Goal: Task Accomplishment & Management: Manage account settings

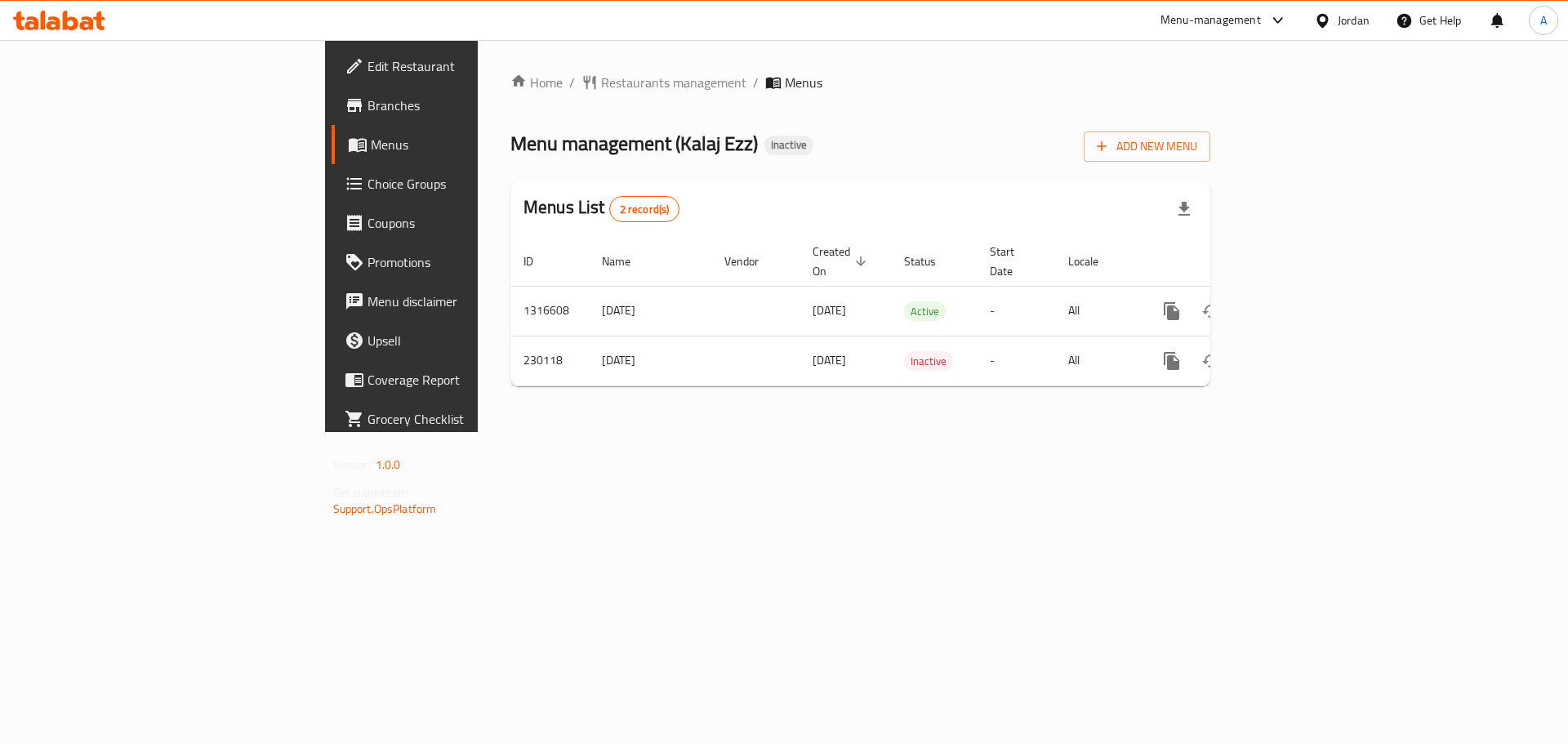
click at [1296, 304] on icon "enhanced table" at bounding box center [1289, 311] width 14 height 14
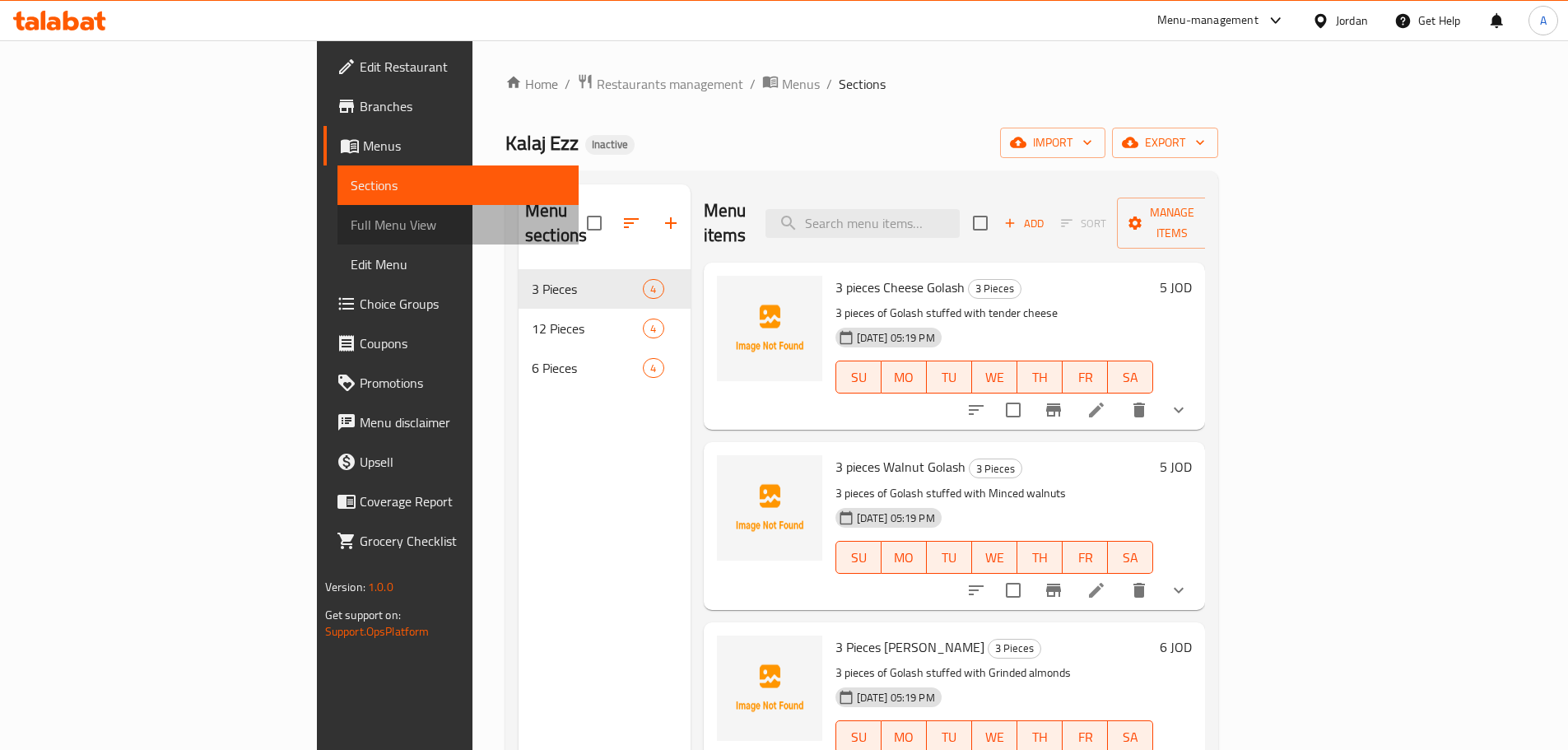
click at [351, 224] on span "Full Menu View" at bounding box center [458, 225] width 215 height 20
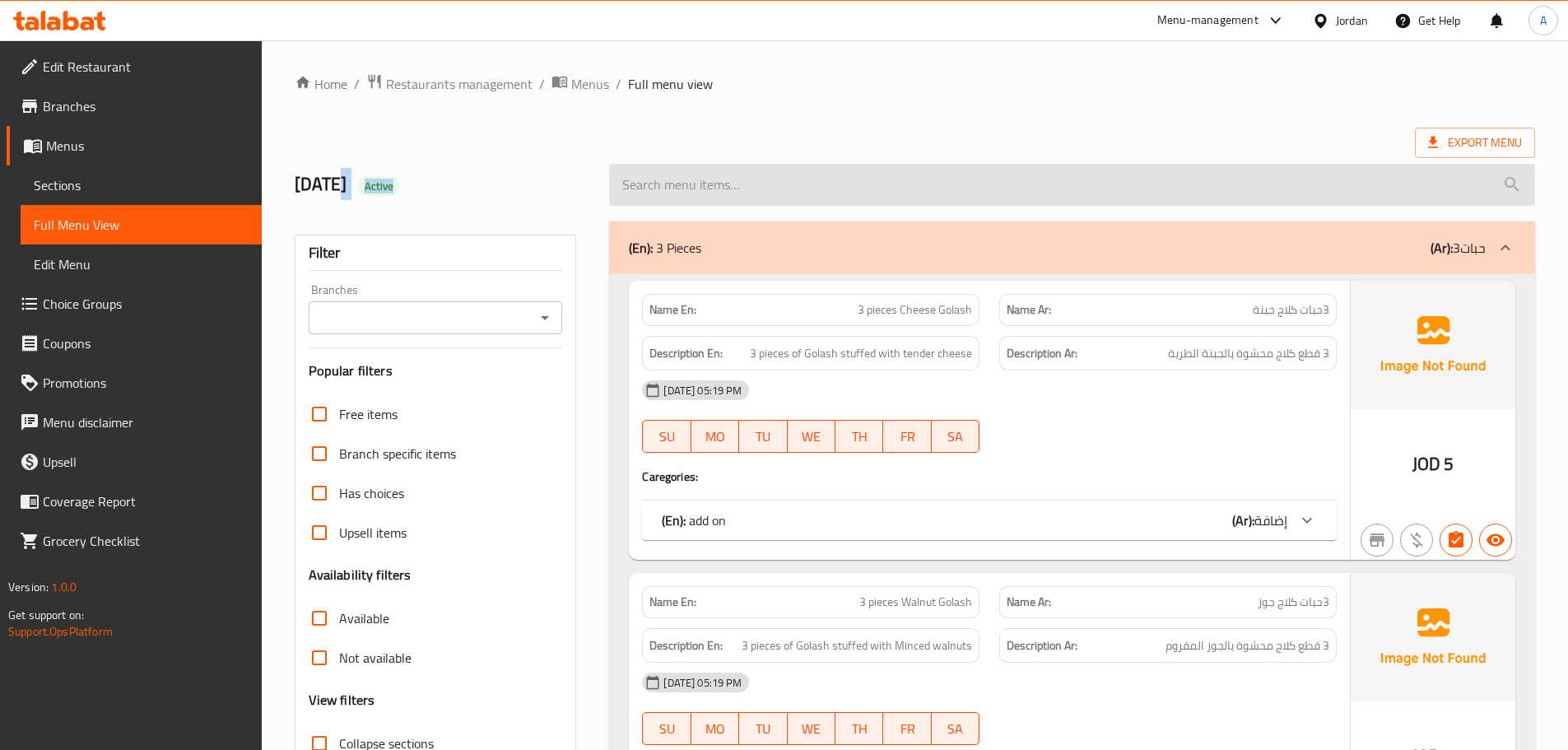
drag, startPoint x: 341, startPoint y: 181, endPoint x: 666, endPoint y: 168, distance: 325.3
click at [500, 181] on h2 "[DATE] Active" at bounding box center [443, 184] width 296 height 24
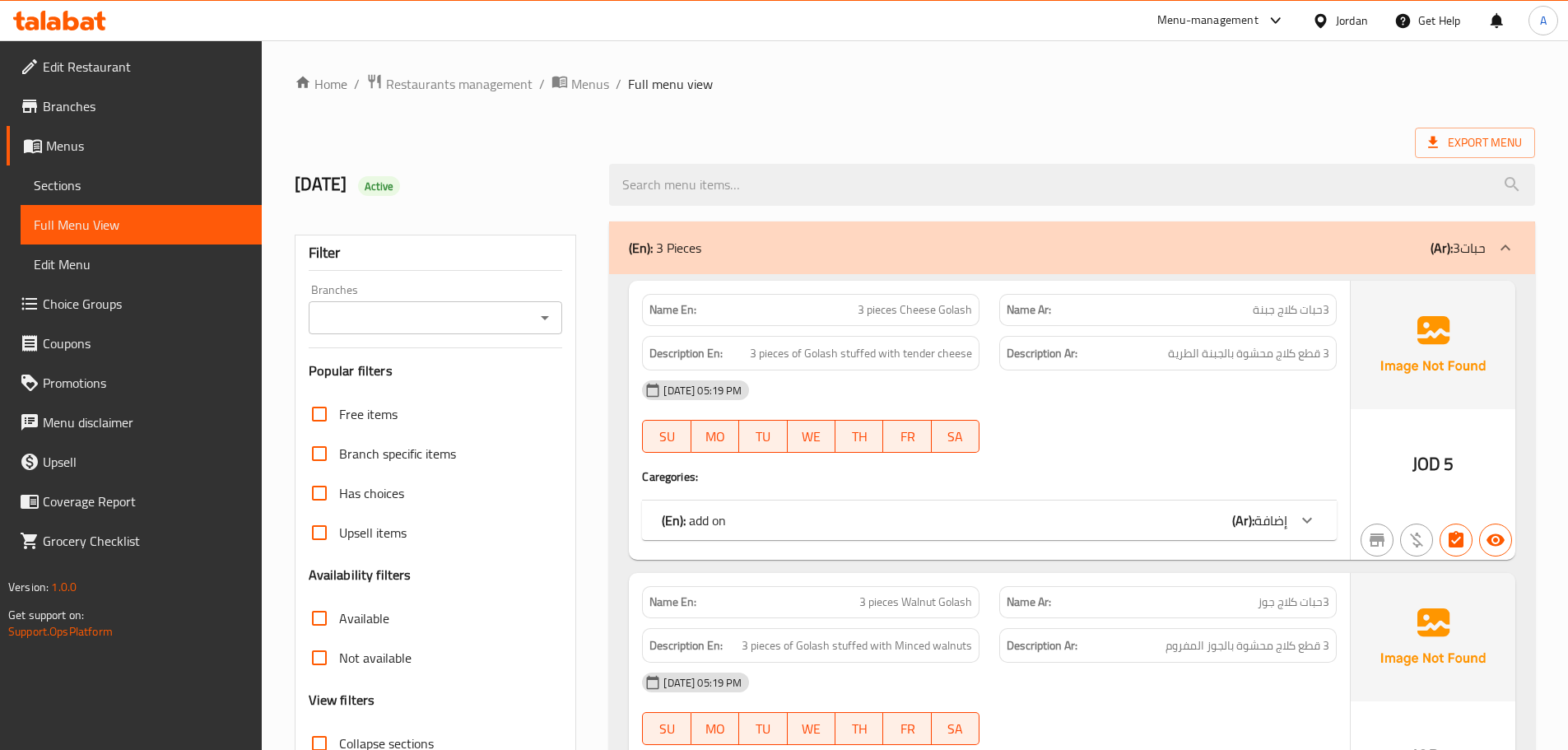
click at [1047, 91] on ol "Home / Restaurants management / Menus / Full menu view" at bounding box center [915, 84] width 1241 height 22
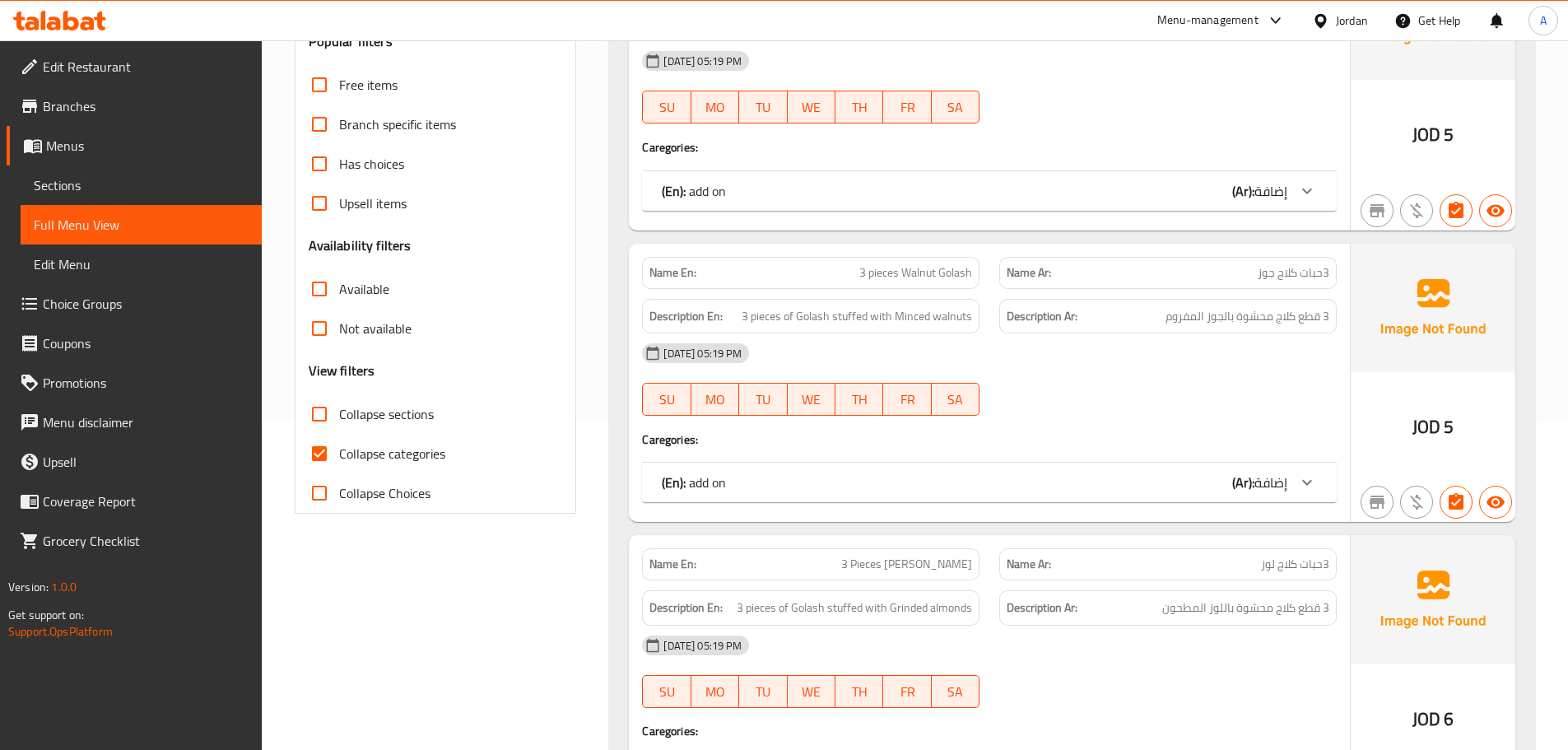
click at [354, 459] on span "Collapse categories" at bounding box center [392, 453] width 106 height 20
click at [339, 459] on input "Collapse categories" at bounding box center [319, 453] width 40 height 40
checkbox input "false"
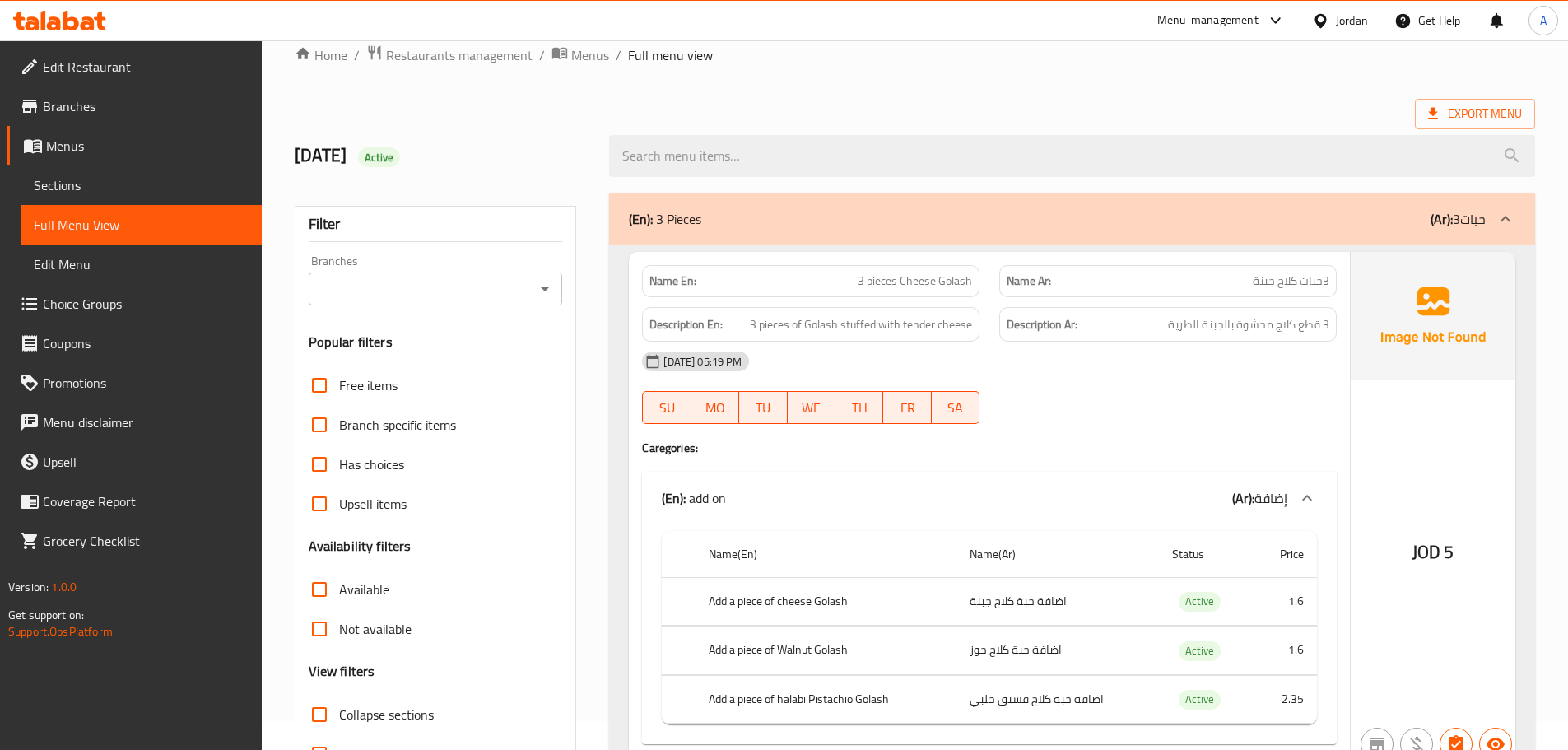
scroll to position [0, 0]
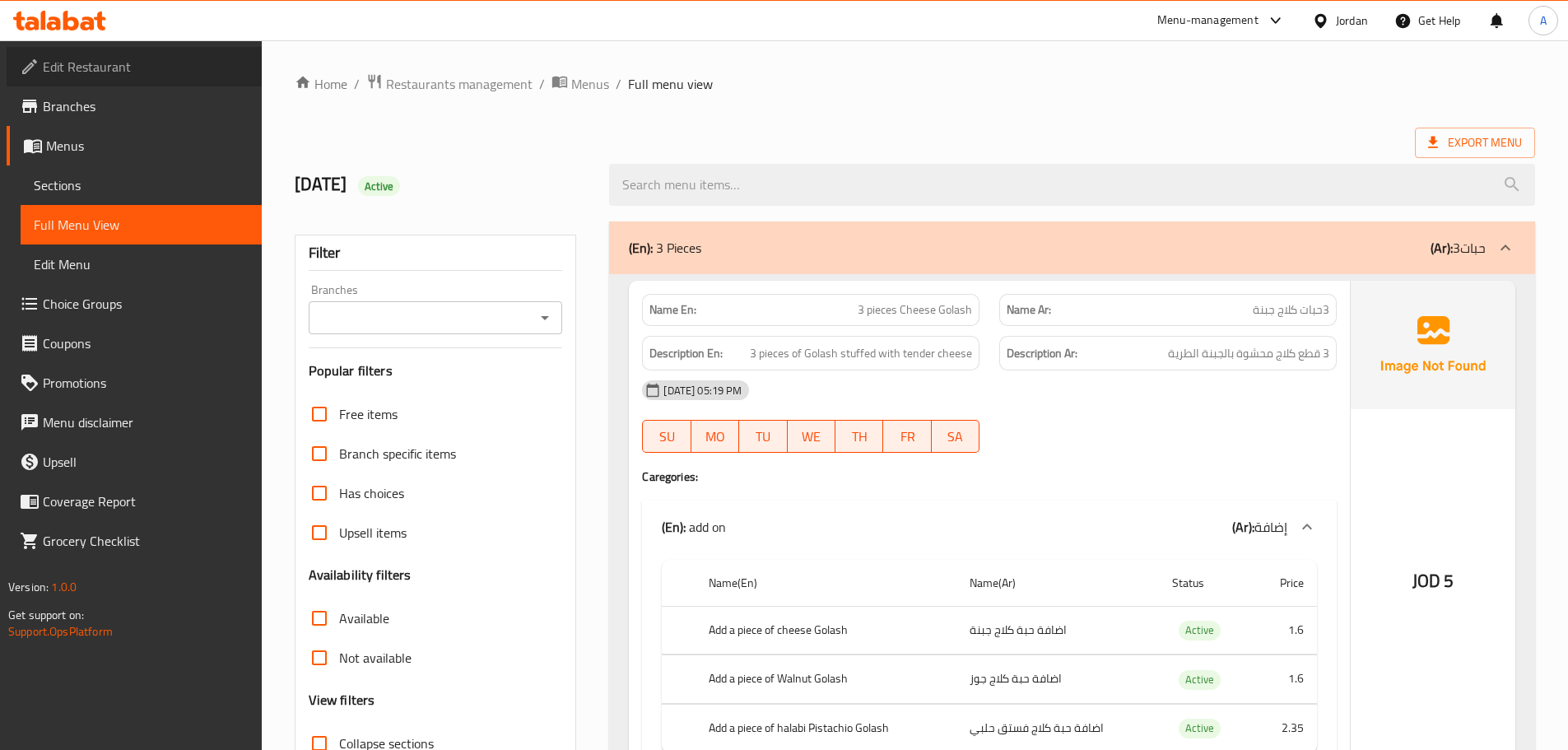
click at [82, 58] on span "Edit Restaurant" at bounding box center [145, 67] width 206 height 20
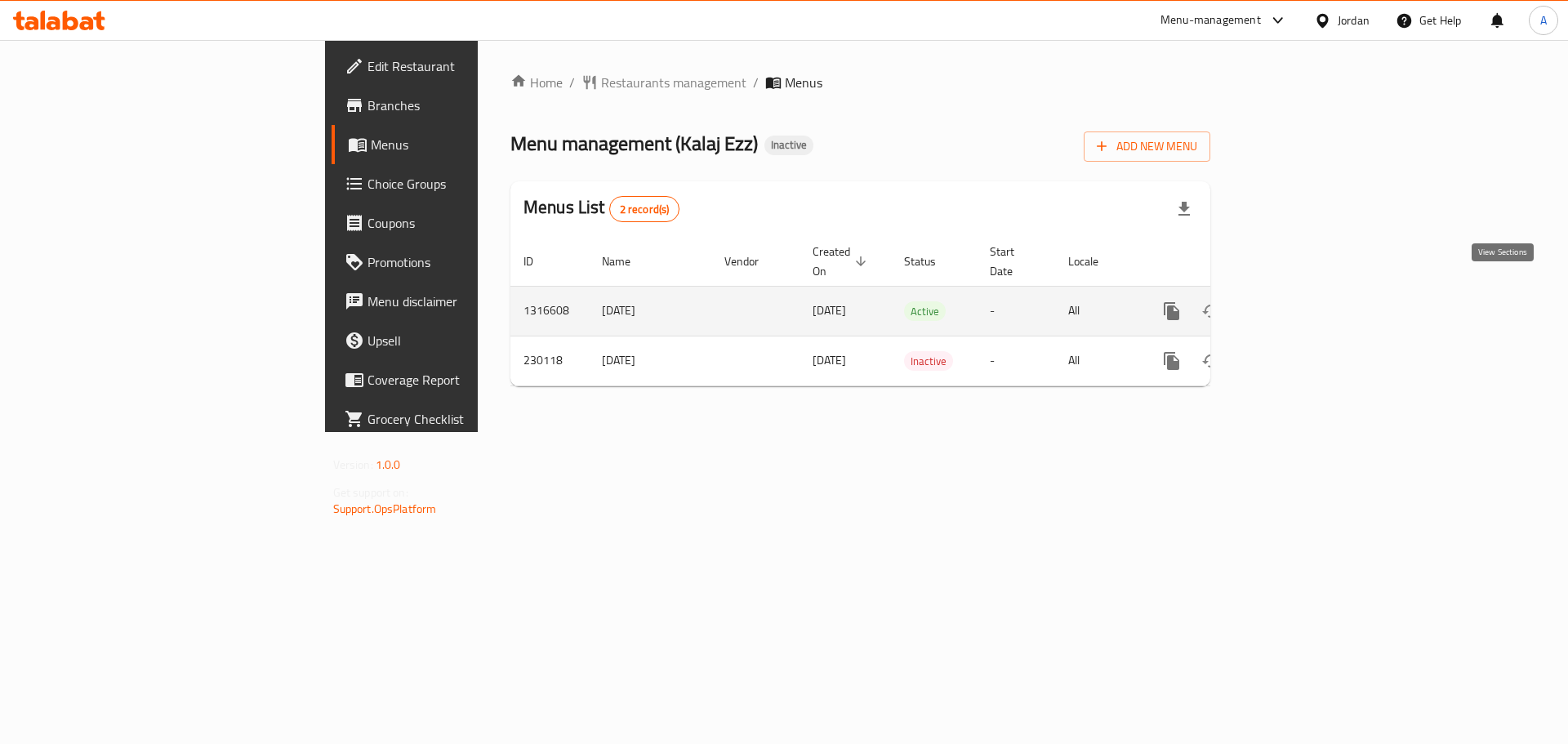
click at [1309, 291] on link "enhanced table" at bounding box center [1289, 311] width 40 height 40
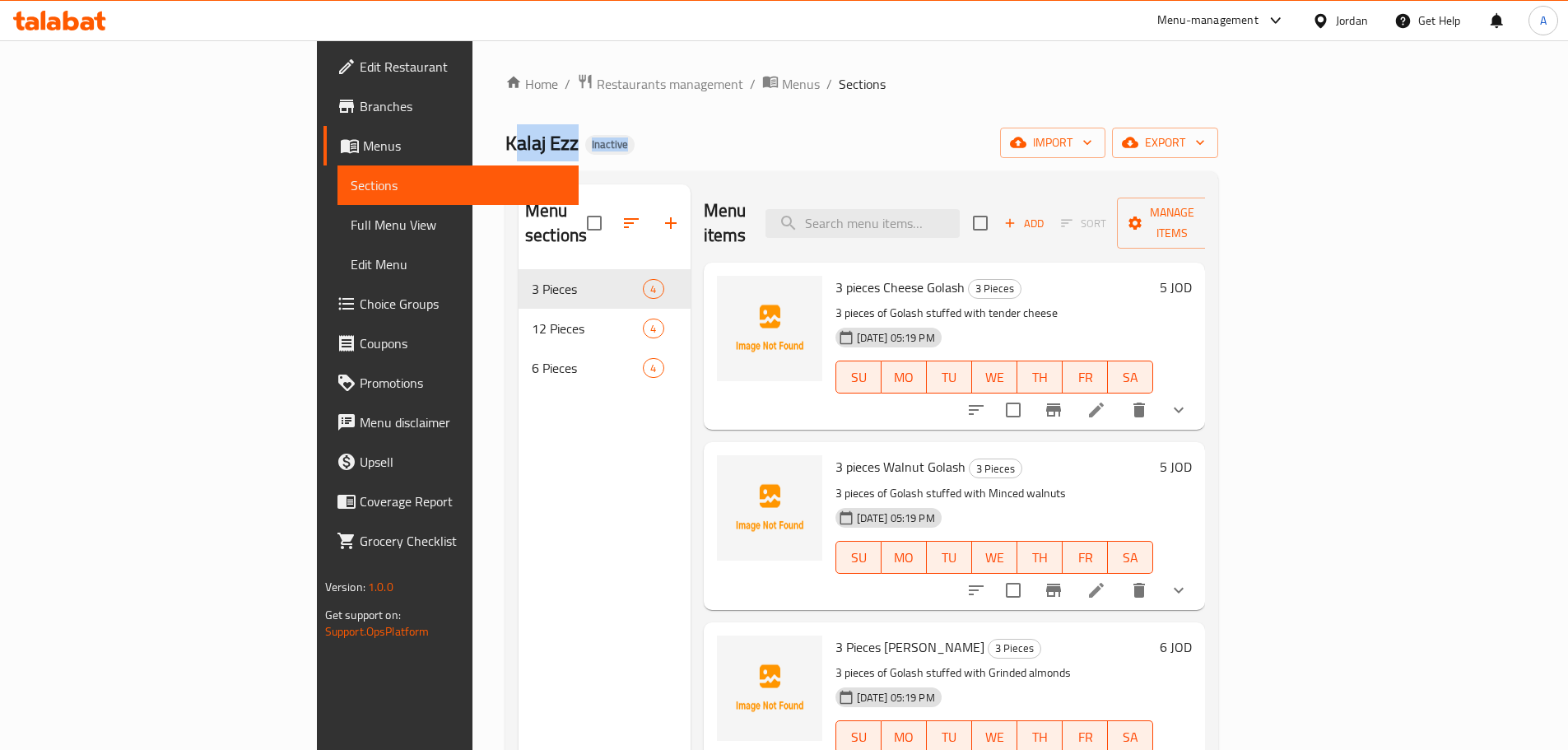
drag, startPoint x: 300, startPoint y: 143, endPoint x: 470, endPoint y: 156, distance: 170.5
click at [505, 148] on div "Kalaj Ezz Inactive import export" at bounding box center [862, 143] width 713 height 31
click at [1075, 106] on div "Home / Restaurants management / Menus / Sections Kalaj Ezz Inactive import expo…" at bounding box center [862, 511] width 713 height 874
click at [351, 222] on span "Full Menu View" at bounding box center [458, 225] width 215 height 20
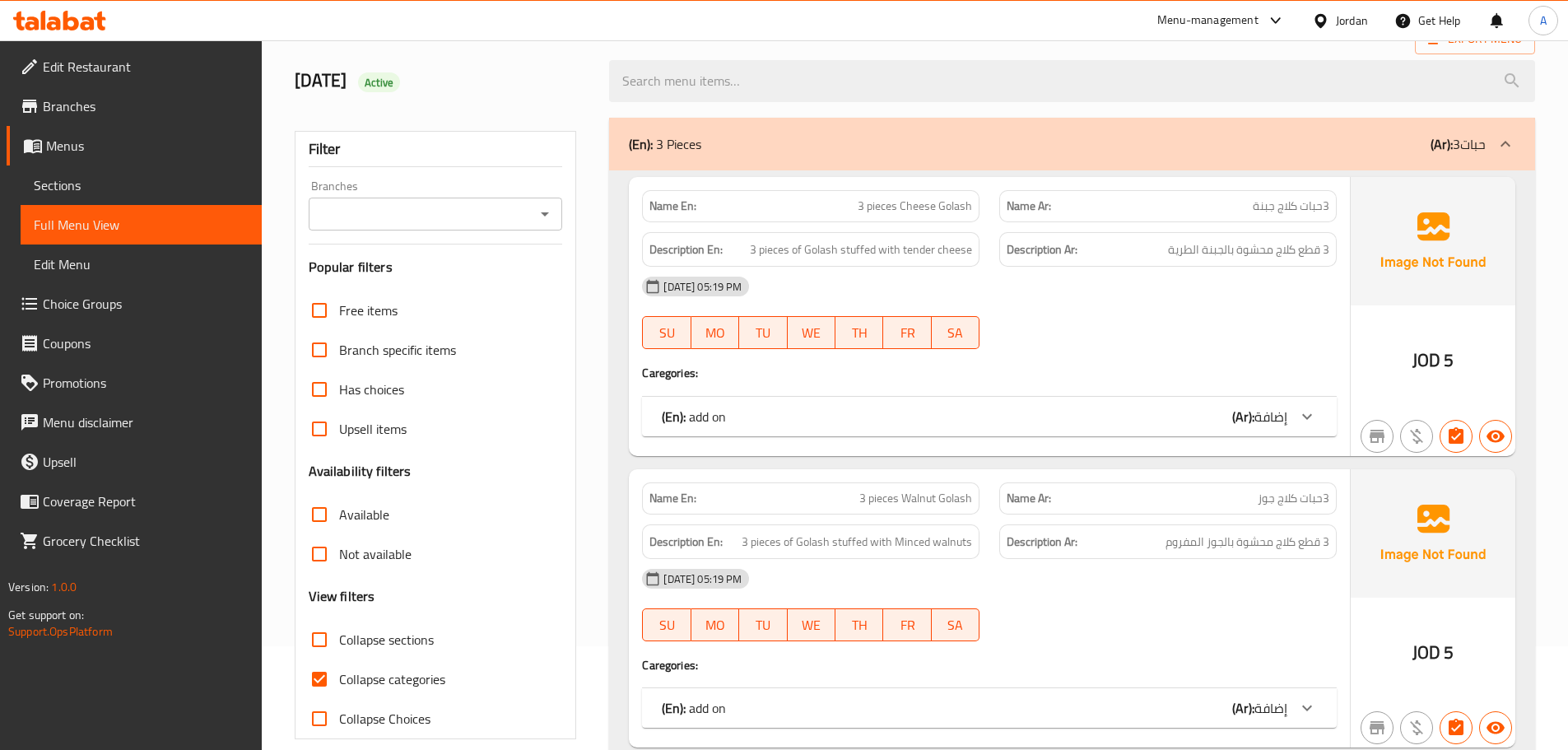
scroll to position [165, 0]
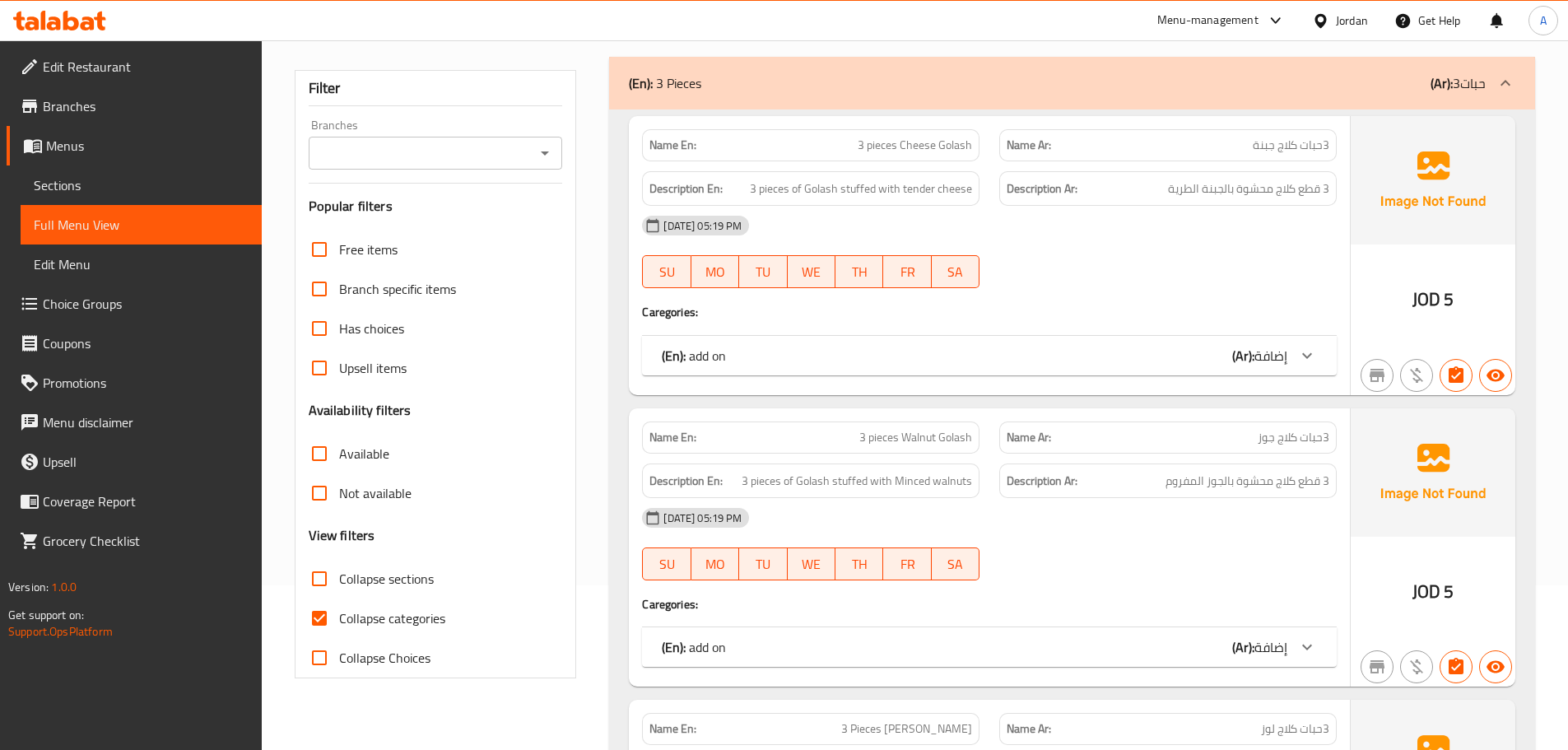
click at [403, 627] on span "Collapse categories" at bounding box center [392, 619] width 106 height 20
click at [339, 627] on input "Collapse categories" at bounding box center [319, 619] width 40 height 40
click at [403, 627] on span "Collapse categories" at bounding box center [392, 619] width 106 height 20
click at [339, 627] on input "Collapse categories" at bounding box center [319, 619] width 40 height 40
click at [365, 619] on span "Collapse categories" at bounding box center [392, 619] width 106 height 20
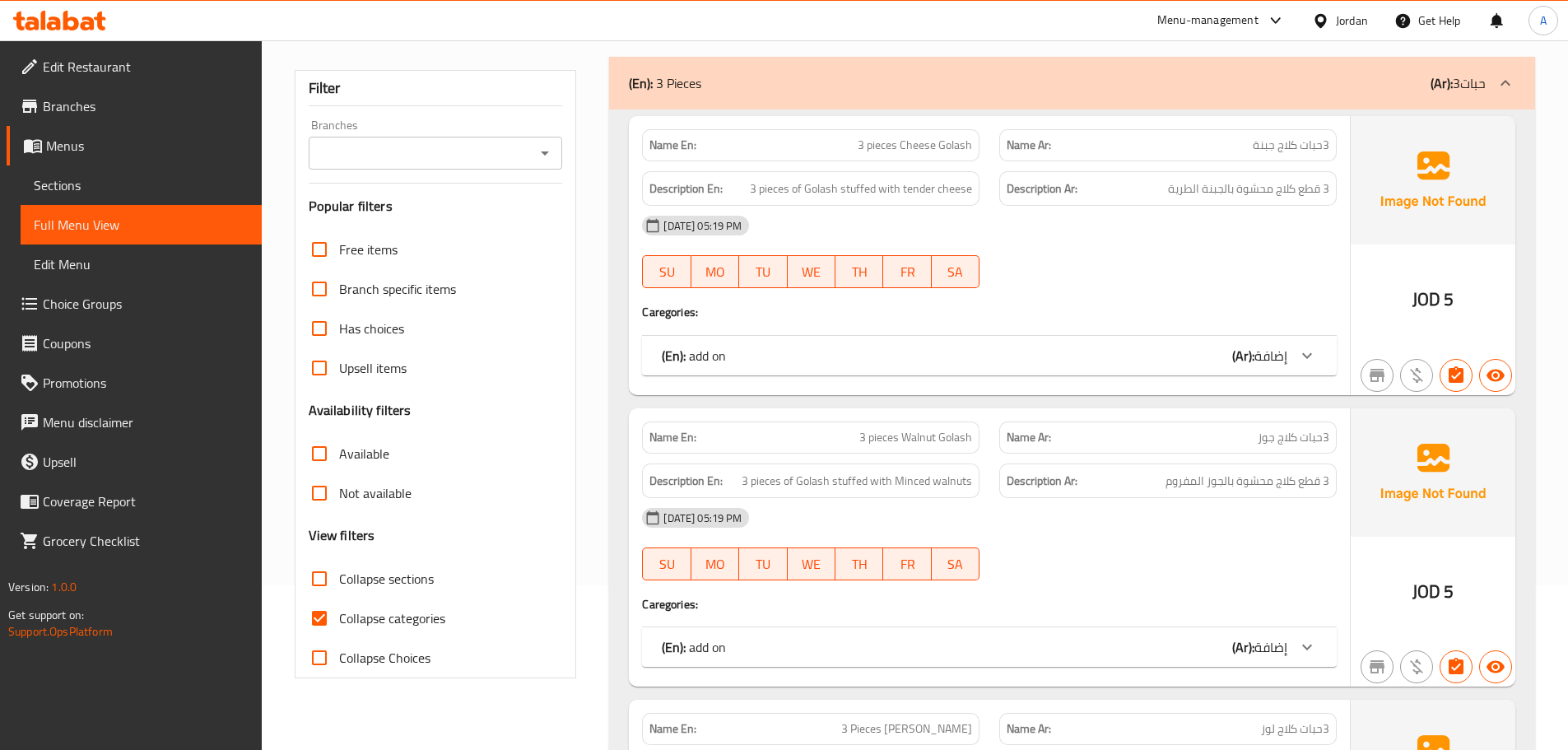
click at [339, 619] on input "Collapse categories" at bounding box center [319, 619] width 40 height 40
checkbox input "false"
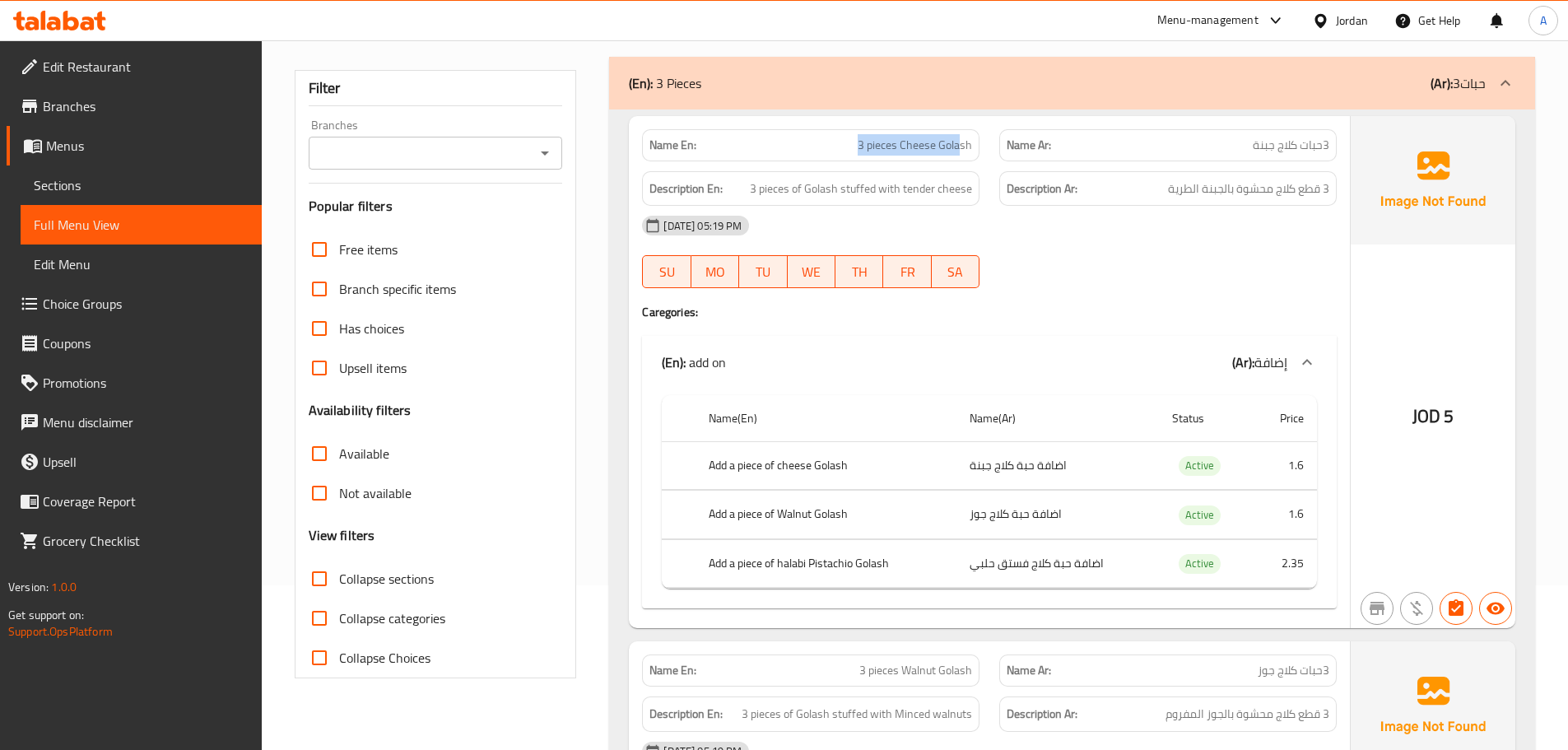
drag, startPoint x: 848, startPoint y: 150, endPoint x: 1205, endPoint y: 262, distance: 374.2
click at [997, 151] on div "Name En: 3 pieces Cheese Golash Name Ar: 3حبات كلاج جبنة" at bounding box center [989, 145] width 715 height 52
click at [1236, 280] on div at bounding box center [1168, 288] width 357 height 20
click at [1232, 147] on p "Name Ar: 3حبات كلاج جبنة" at bounding box center [1168, 145] width 323 height 17
click at [1181, 309] on h4 "Caregories:" at bounding box center [989, 312] width 695 height 16
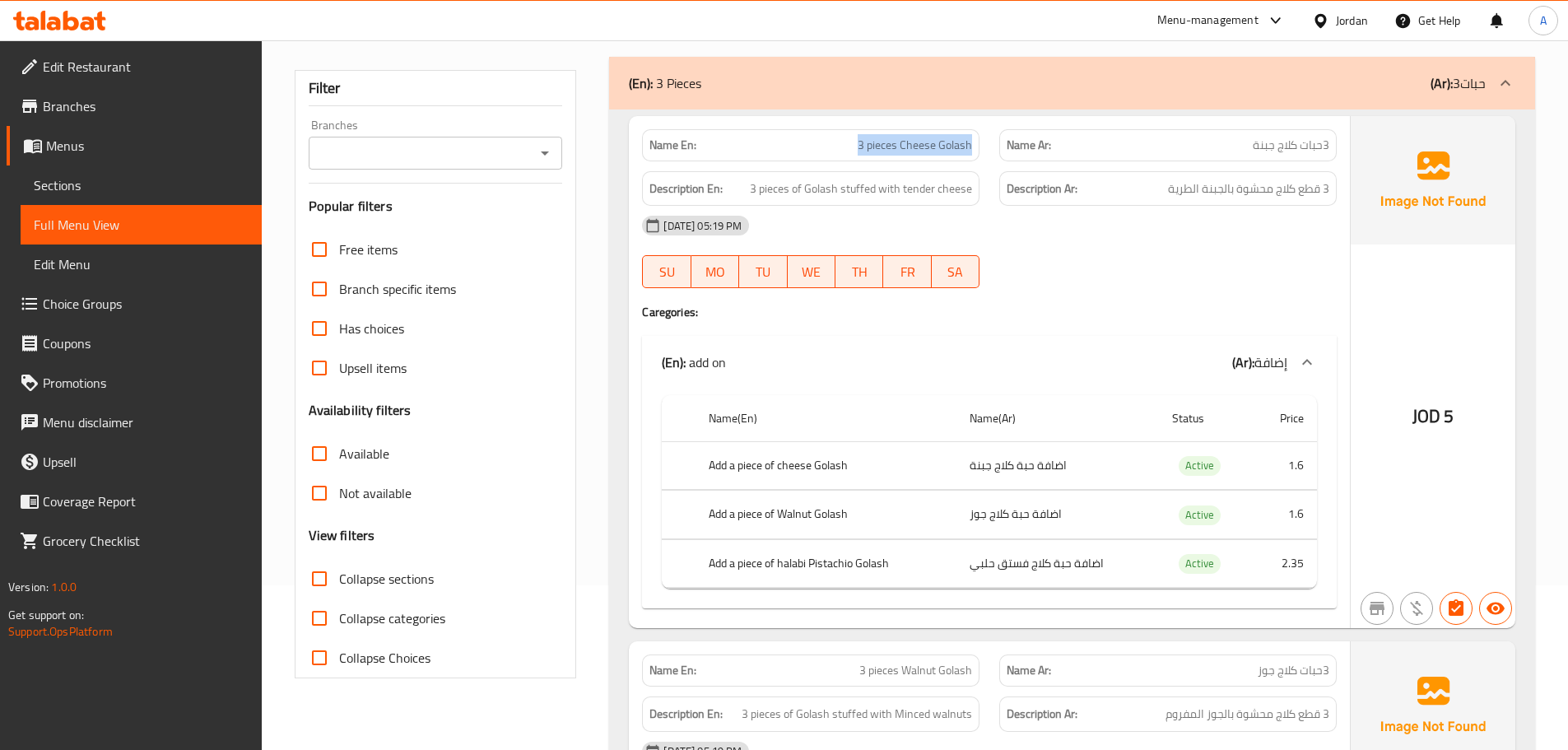
drag, startPoint x: 813, startPoint y: 148, endPoint x: 1111, endPoint y: 177, distance: 299.4
click at [1077, 165] on div "Name En: 3 pieces Cheese Golash Name Ar: 3حبات كلاج جبنة Description En: 3 piec…" at bounding box center [989, 372] width 721 height 512
click at [1193, 260] on div "09-10-2025 05:19 PM SU MO TU WE TH FR SA" at bounding box center [989, 252] width 715 height 93
drag, startPoint x: 1322, startPoint y: 185, endPoint x: 1181, endPoint y: 185, distance: 141.0
click at [1181, 185] on span "3 قطع كلاج محشوة بالجبنة الطرية" at bounding box center [1249, 189] width 161 height 21
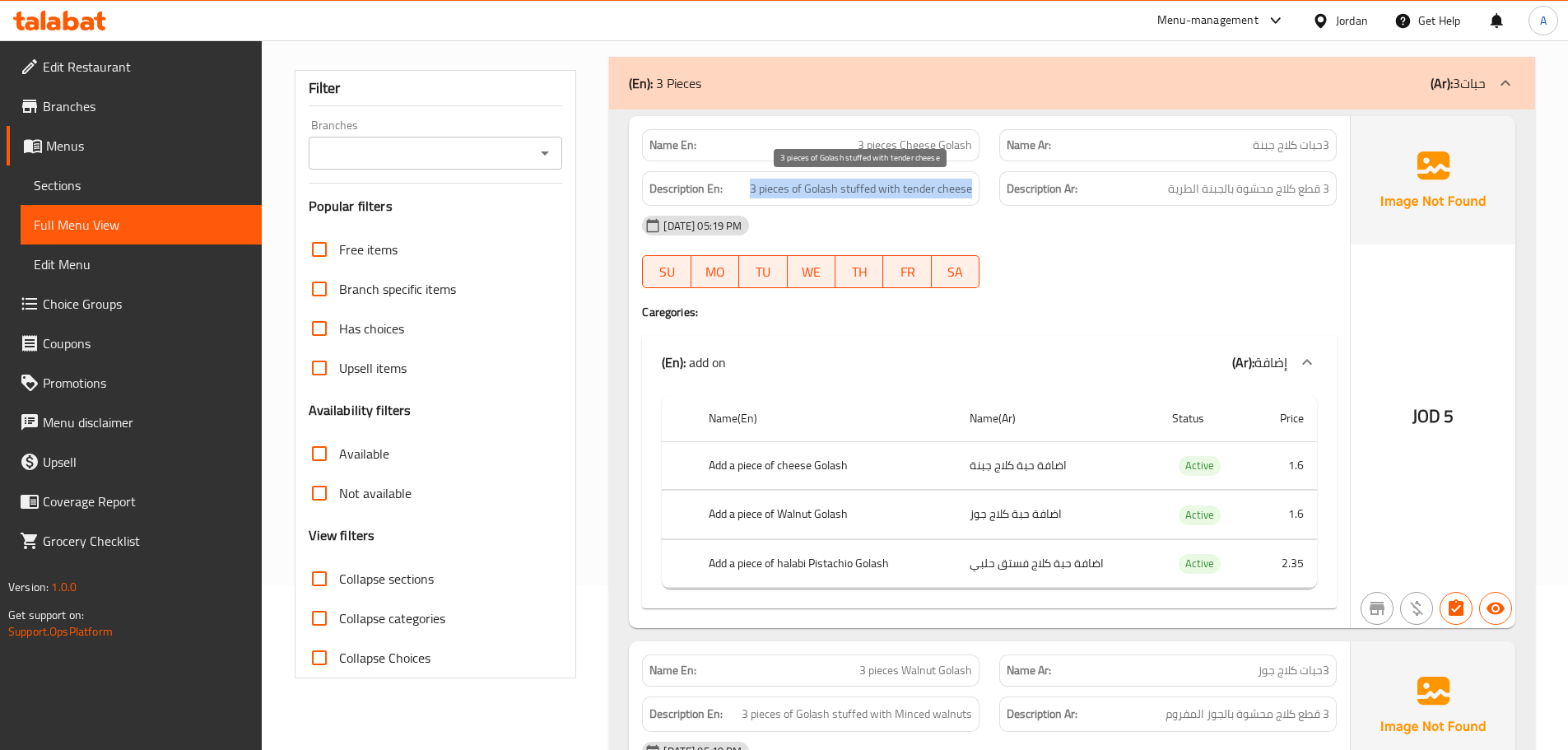
drag, startPoint x: 744, startPoint y: 190, endPoint x: 991, endPoint y: 200, distance: 247.2
click at [983, 198] on div "Description En: 3 pieces of Golash stuffed with tender cheese" at bounding box center [811, 189] width 357 height 55
click at [1163, 268] on div "09-10-2025 05:19 PM SU MO TU WE TH FR SA" at bounding box center [989, 252] width 715 height 93
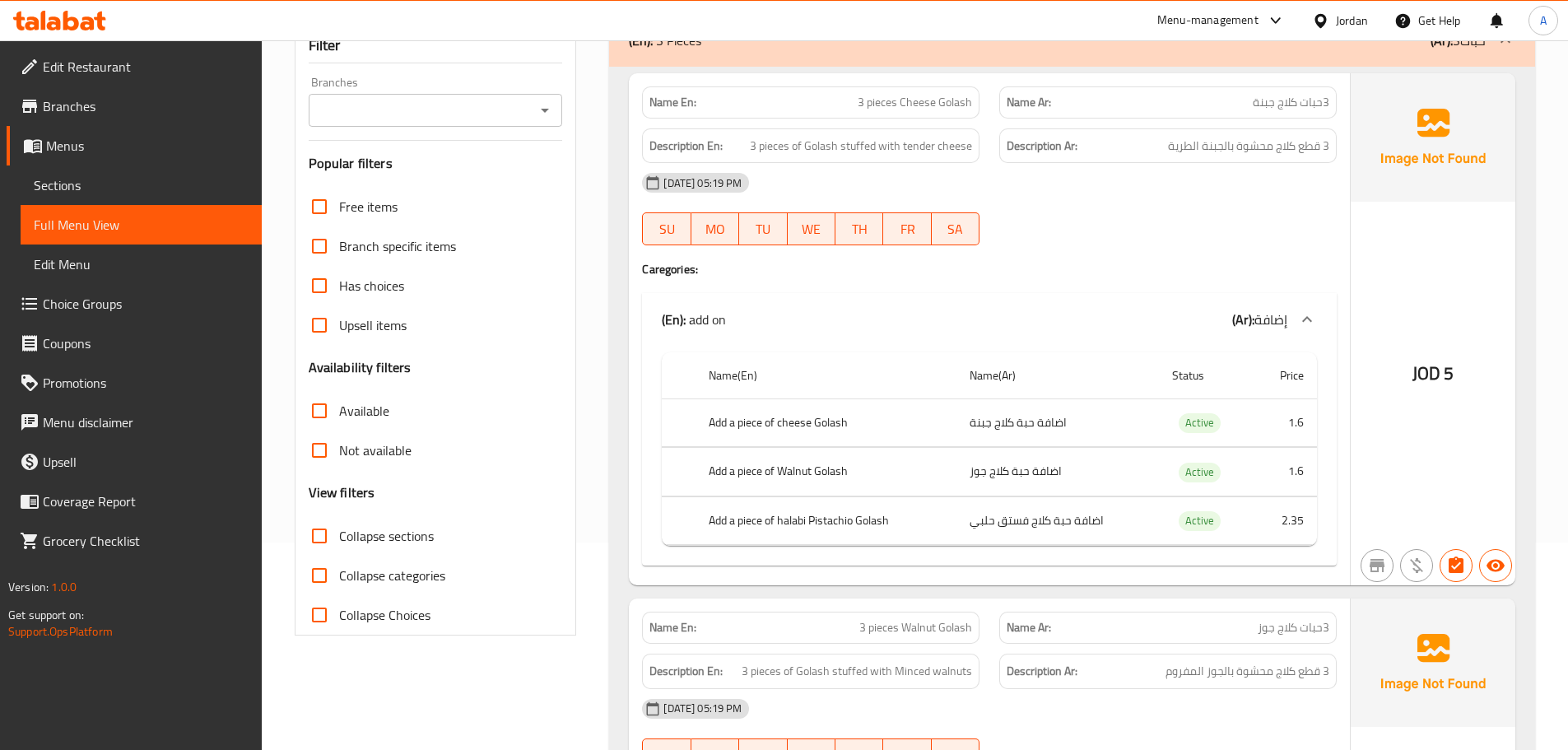
scroll to position [247, 0]
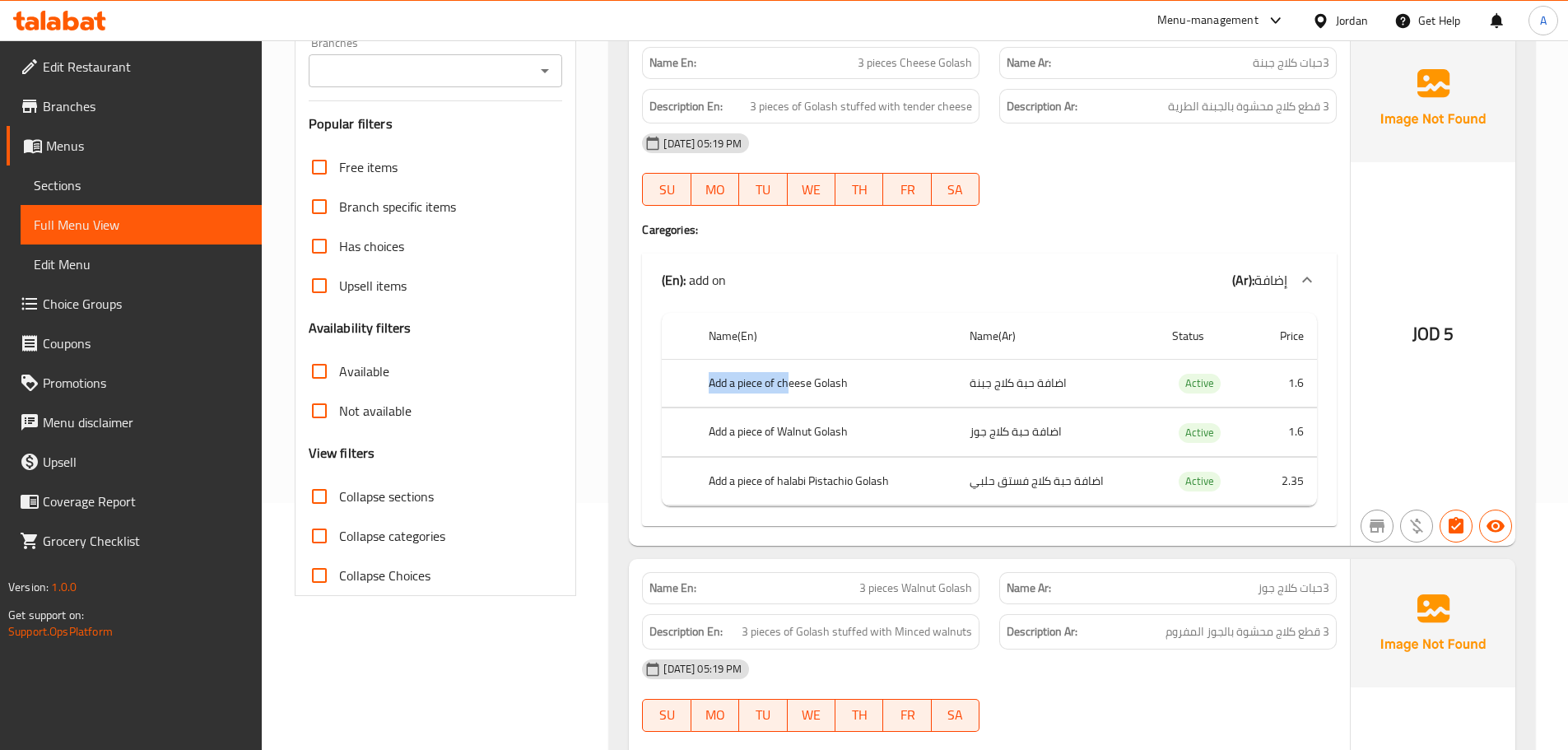
drag, startPoint x: 714, startPoint y: 388, endPoint x: 951, endPoint y: 404, distance: 237.5
click at [818, 388] on th "Add a piece of cheese Golash" at bounding box center [826, 384] width 261 height 49
click at [1012, 390] on td "اضافة حبة كلاج جبنة" at bounding box center [1057, 384] width 202 height 49
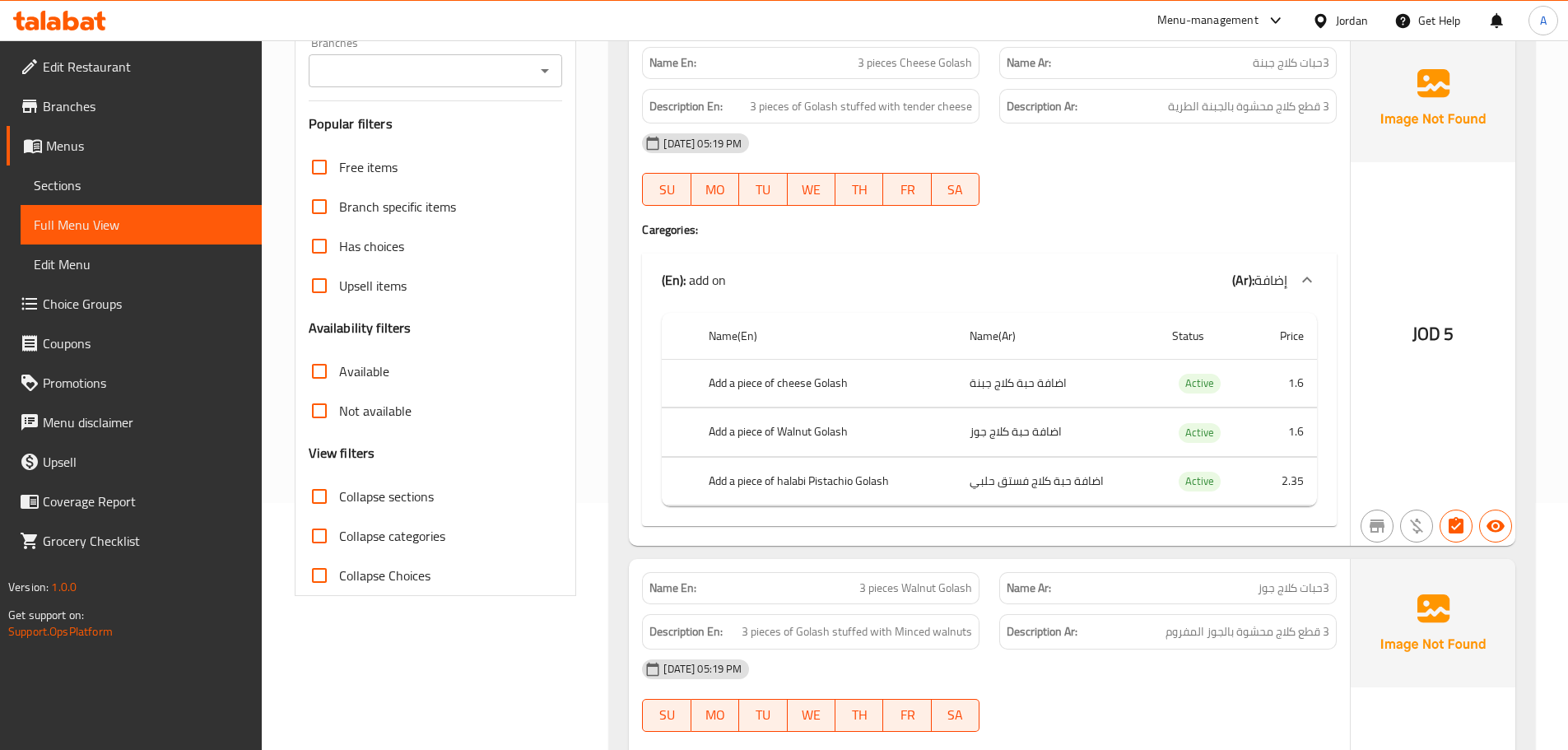
click at [1043, 426] on td "اضافة حبة كلاج جوز" at bounding box center [1057, 433] width 202 height 49
drag, startPoint x: 727, startPoint y: 379, endPoint x: 954, endPoint y: 424, distance: 231.4
click at [847, 386] on th "Add a piece of cheese Golash" at bounding box center [826, 384] width 261 height 49
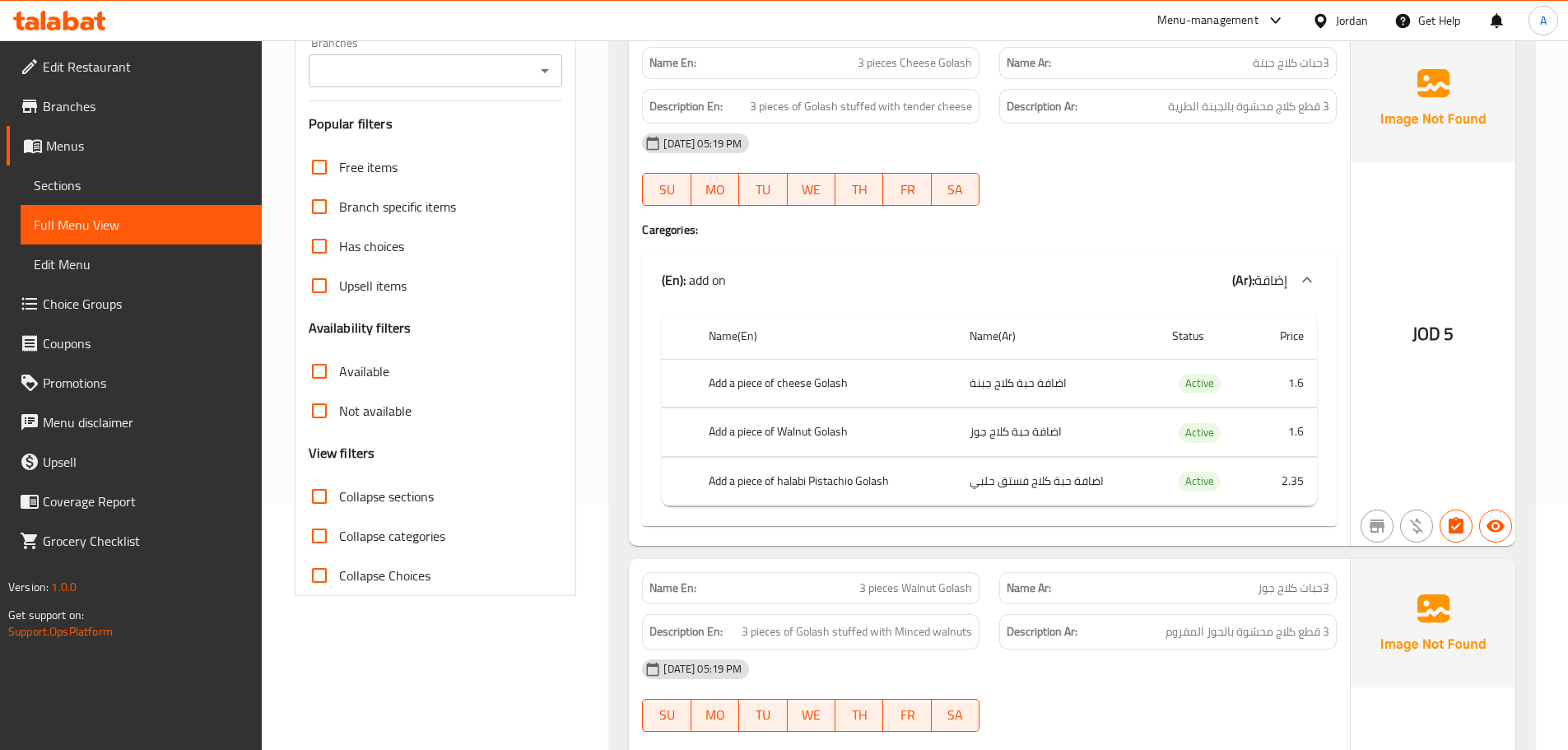
click at [1020, 380] on td "اضافة حبة كلاج جبنة" at bounding box center [1057, 384] width 202 height 49
drag, startPoint x: 1052, startPoint y: 438, endPoint x: 784, endPoint y: 438, distance: 268.0
click at [784, 438] on tr "Add a piece of Walnut Golash اضافة حبة كلاج جوز Active 1.6" at bounding box center [989, 433] width 655 height 49
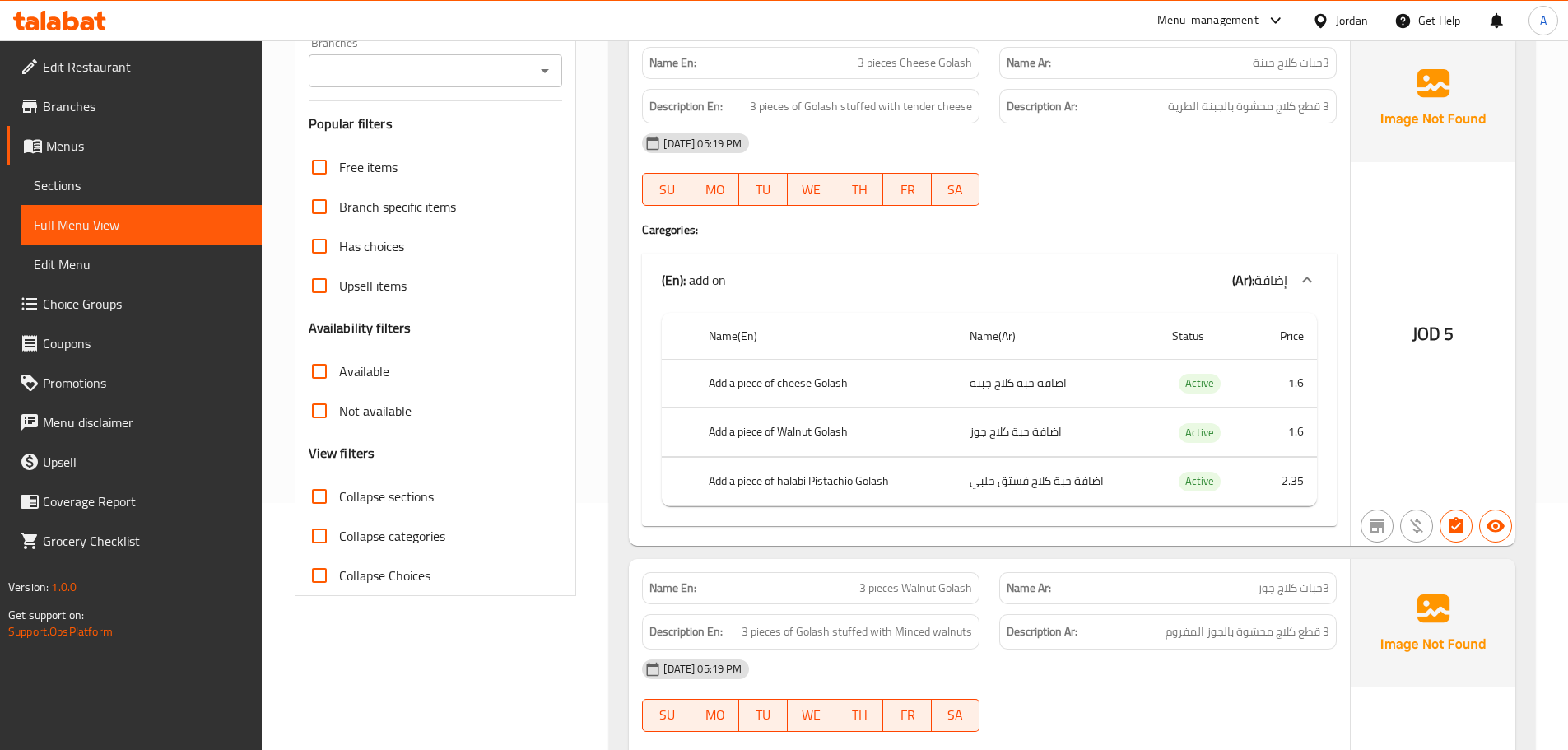
click at [993, 438] on td "اضافة حبة كلاج جوز" at bounding box center [1057, 433] width 202 height 49
drag, startPoint x: 1033, startPoint y: 487, endPoint x: 975, endPoint y: 494, distance: 58.4
click at [1008, 487] on td "اضافة حبة كلاج فستق حلبي" at bounding box center [1057, 482] width 202 height 49
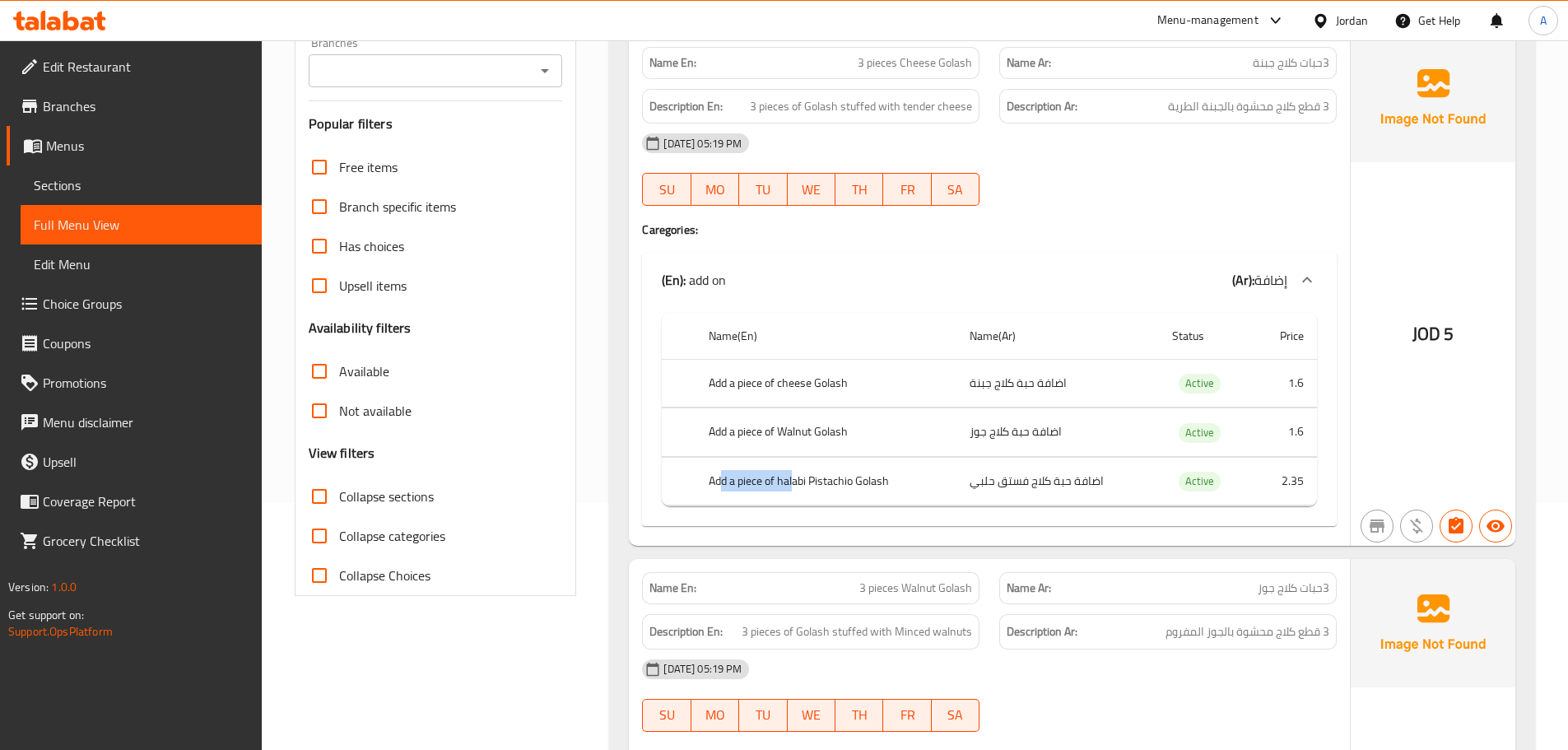
drag, startPoint x: 719, startPoint y: 475, endPoint x: 898, endPoint y: 490, distance: 179.6
click at [824, 475] on th "Add a piece of halabi Pistachio Golash" at bounding box center [826, 482] width 261 height 49
click at [861, 473] on th "Add a piece of halabi Pistachio Golash" at bounding box center [826, 482] width 261 height 49
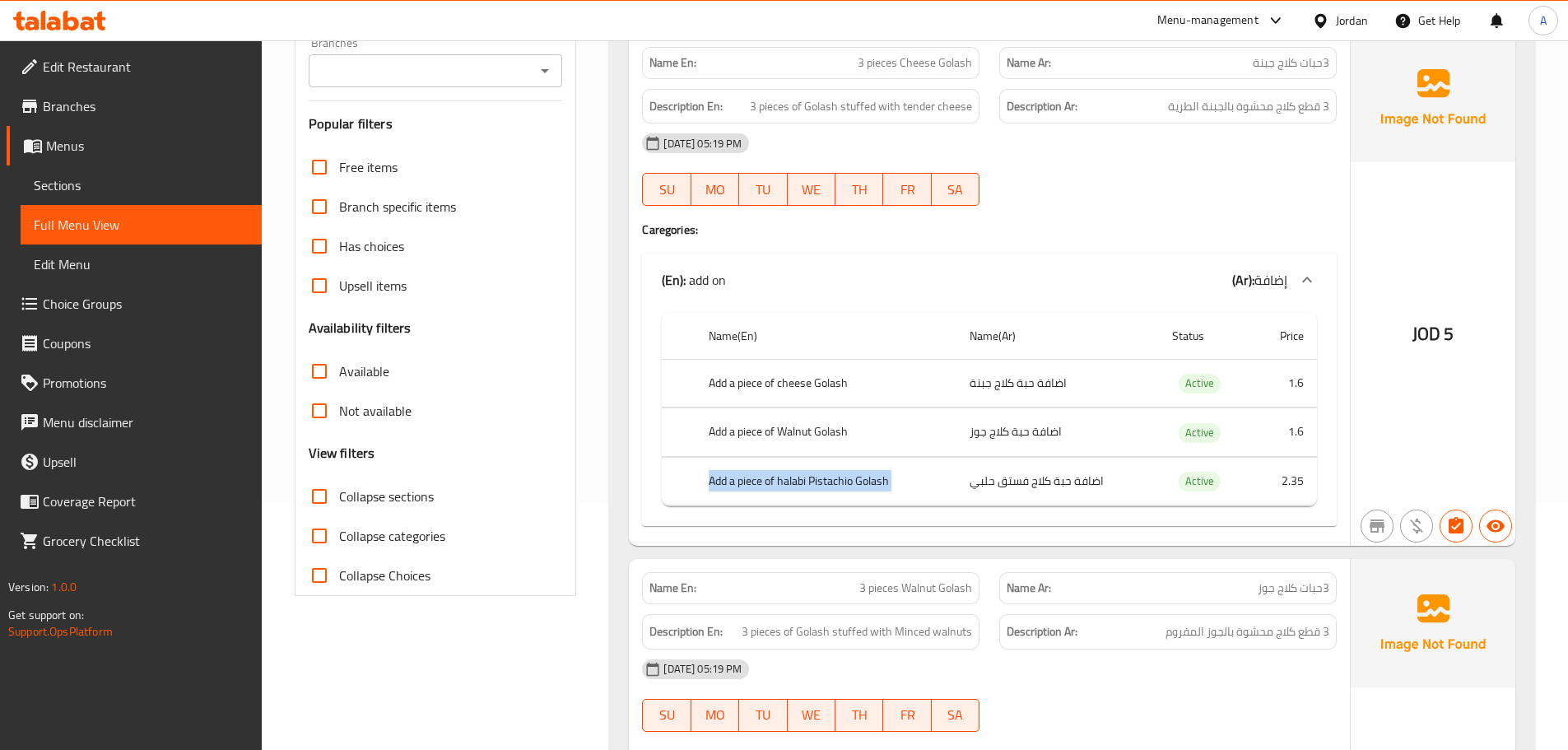
scroll to position [576, 0]
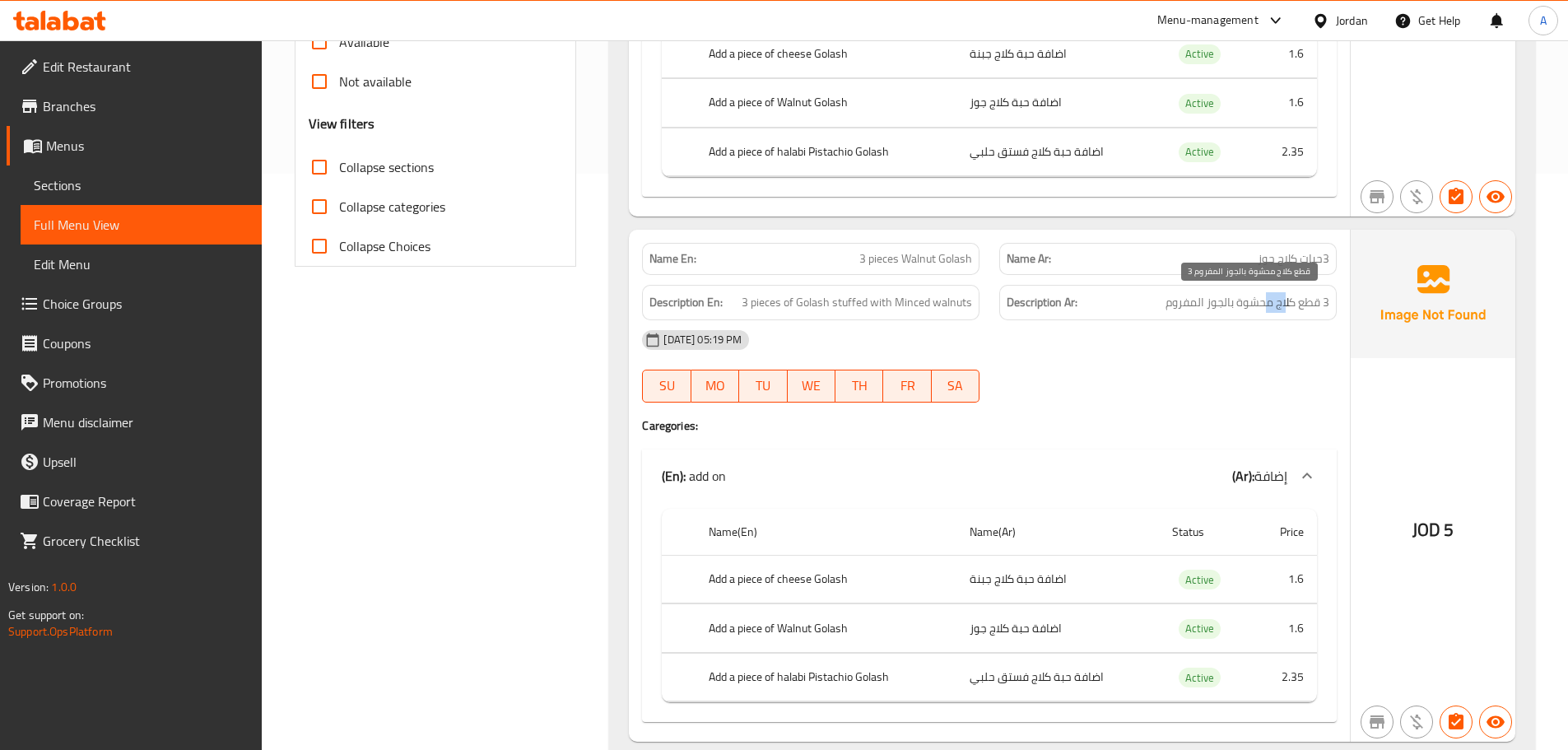
drag, startPoint x: 1278, startPoint y: 304, endPoint x: 1267, endPoint y: 304, distance: 11.0
click at [1267, 304] on span "3 قطع كلاج محشوة بالجوز المفروم" at bounding box center [1247, 302] width 164 height 21
drag, startPoint x: 1216, startPoint y: 307, endPoint x: 1174, endPoint y: 336, distance: 51.0
click at [1194, 310] on span "3 قطع كلاج محشوة بالجوز المفروم" at bounding box center [1247, 302] width 164 height 21
drag, startPoint x: 1171, startPoint y: 367, endPoint x: 1067, endPoint y: 485, distance: 157.3
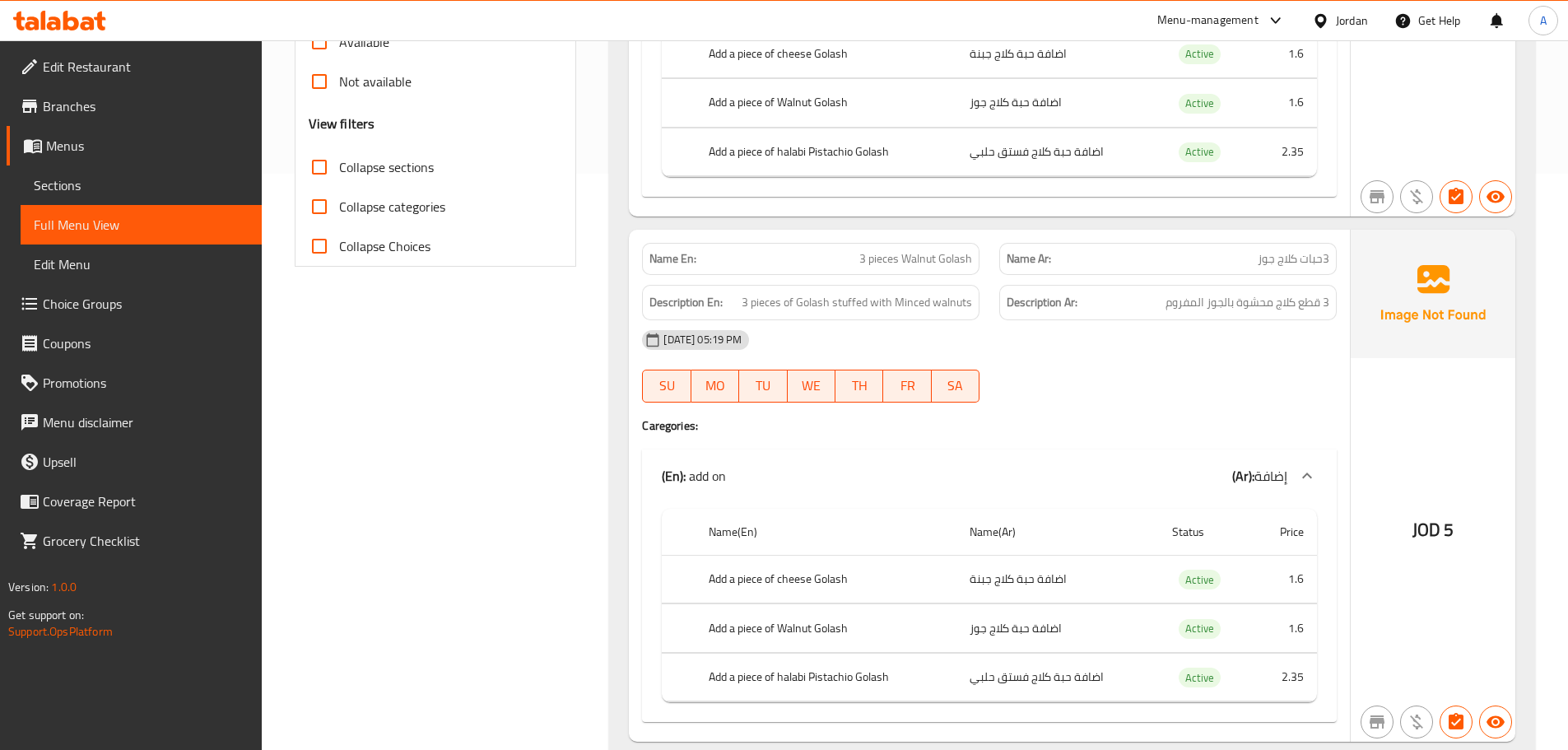
click at [1164, 381] on div "09-10-2025 05:19 PM SU MO TU WE TH FR SA" at bounding box center [989, 366] width 715 height 93
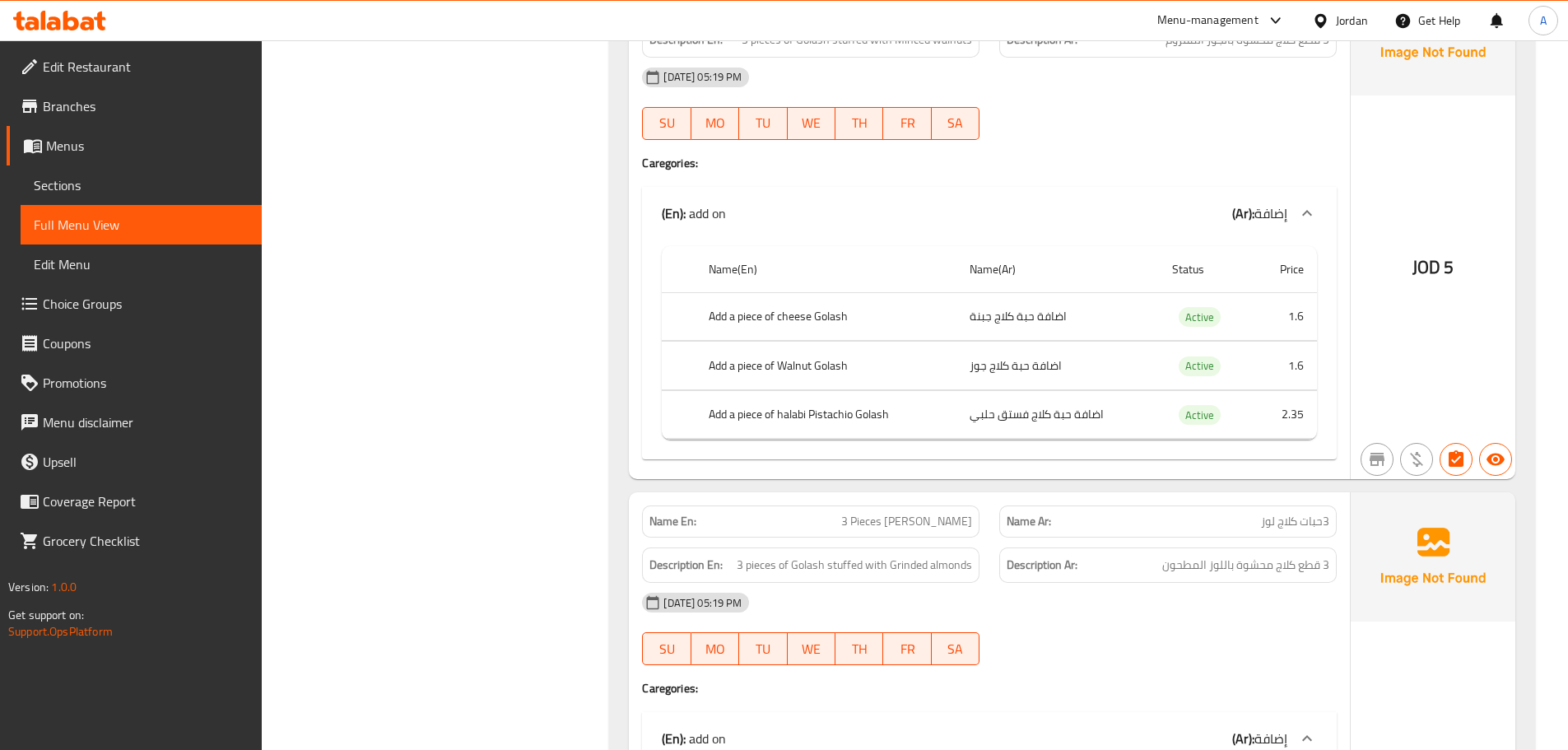
scroll to position [1070, 0]
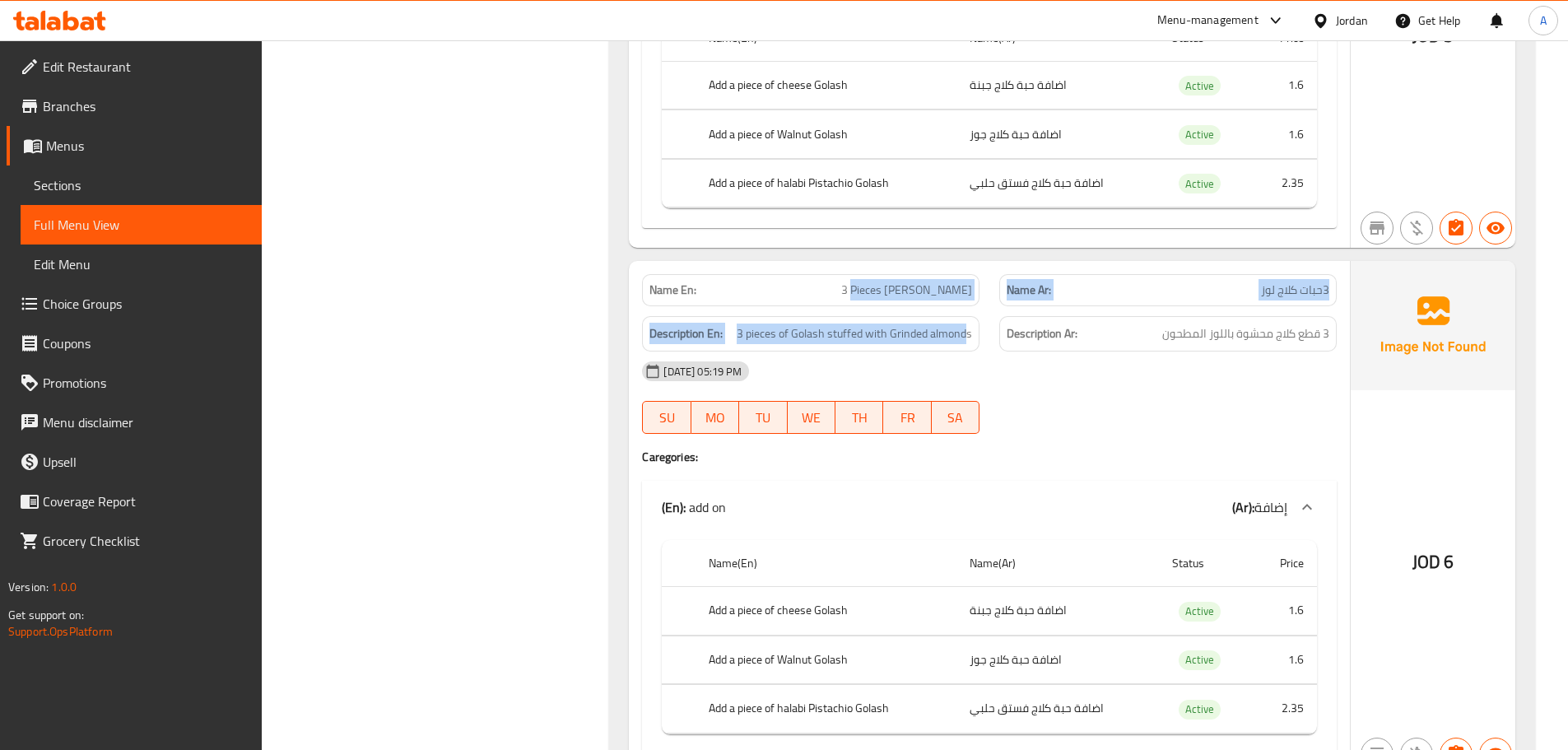
drag, startPoint x: 875, startPoint y: 292, endPoint x: 1109, endPoint y: 383, distance: 251.1
click at [1001, 326] on div "Name En: 3 Pieces Almond Golash Name Ar: 3حبات كلاج لوز Description En: 3 piece…" at bounding box center [989, 517] width 721 height 512
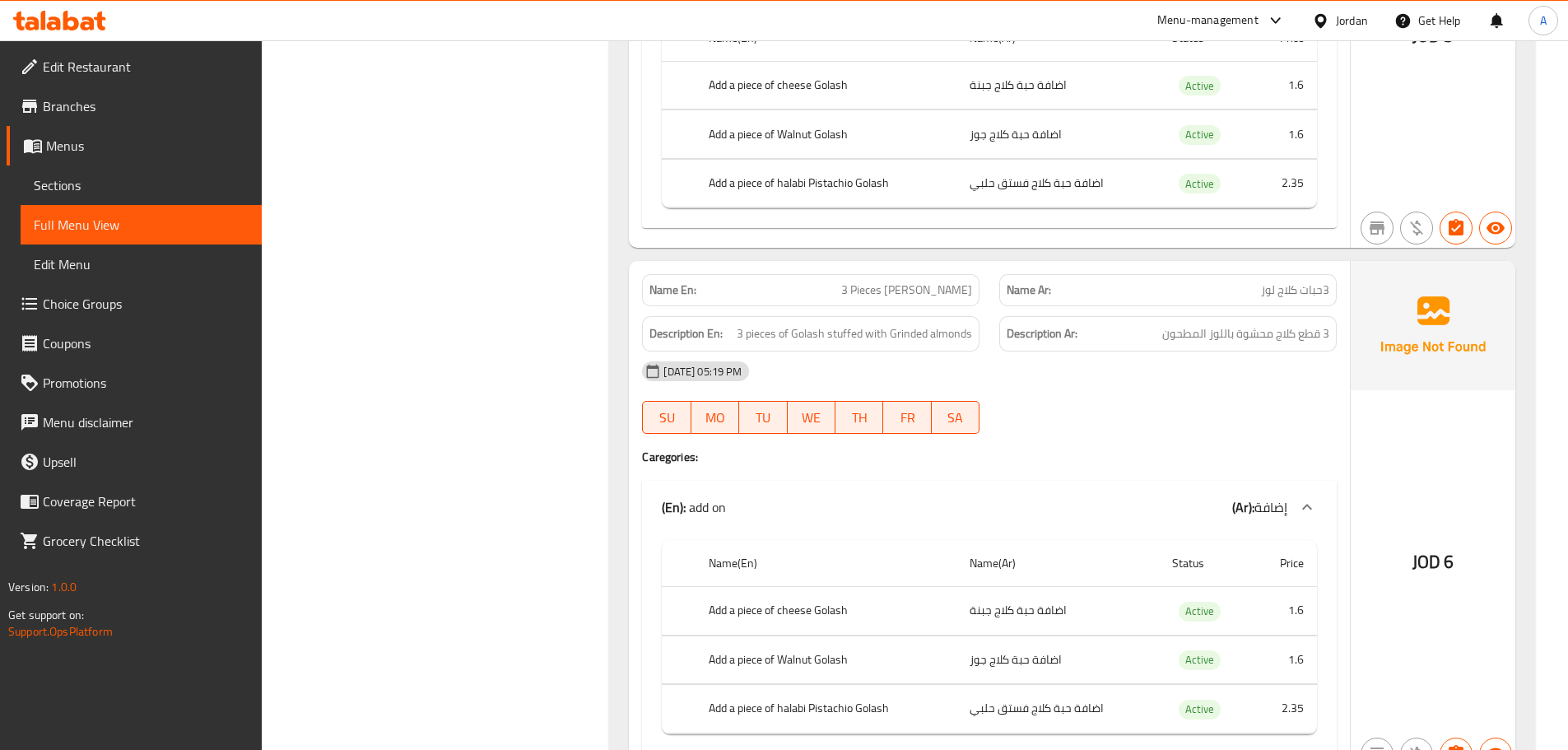
click at [1130, 397] on div "09-10-2025 05:19 PM SU MO TU WE TH FR SA" at bounding box center [989, 398] width 715 height 93
drag, startPoint x: 1324, startPoint y: 340, endPoint x: 1213, endPoint y: 340, distance: 111.0
click at [1213, 340] on span "3 قطع كلاج محشوة باللوز المطحون" at bounding box center [1246, 334] width 167 height 21
click at [1186, 413] on div "09-10-2025 05:19 PM SU MO TU WE TH FR SA" at bounding box center [989, 398] width 715 height 93
drag, startPoint x: 866, startPoint y: 326, endPoint x: 1041, endPoint y: 355, distance: 177.4
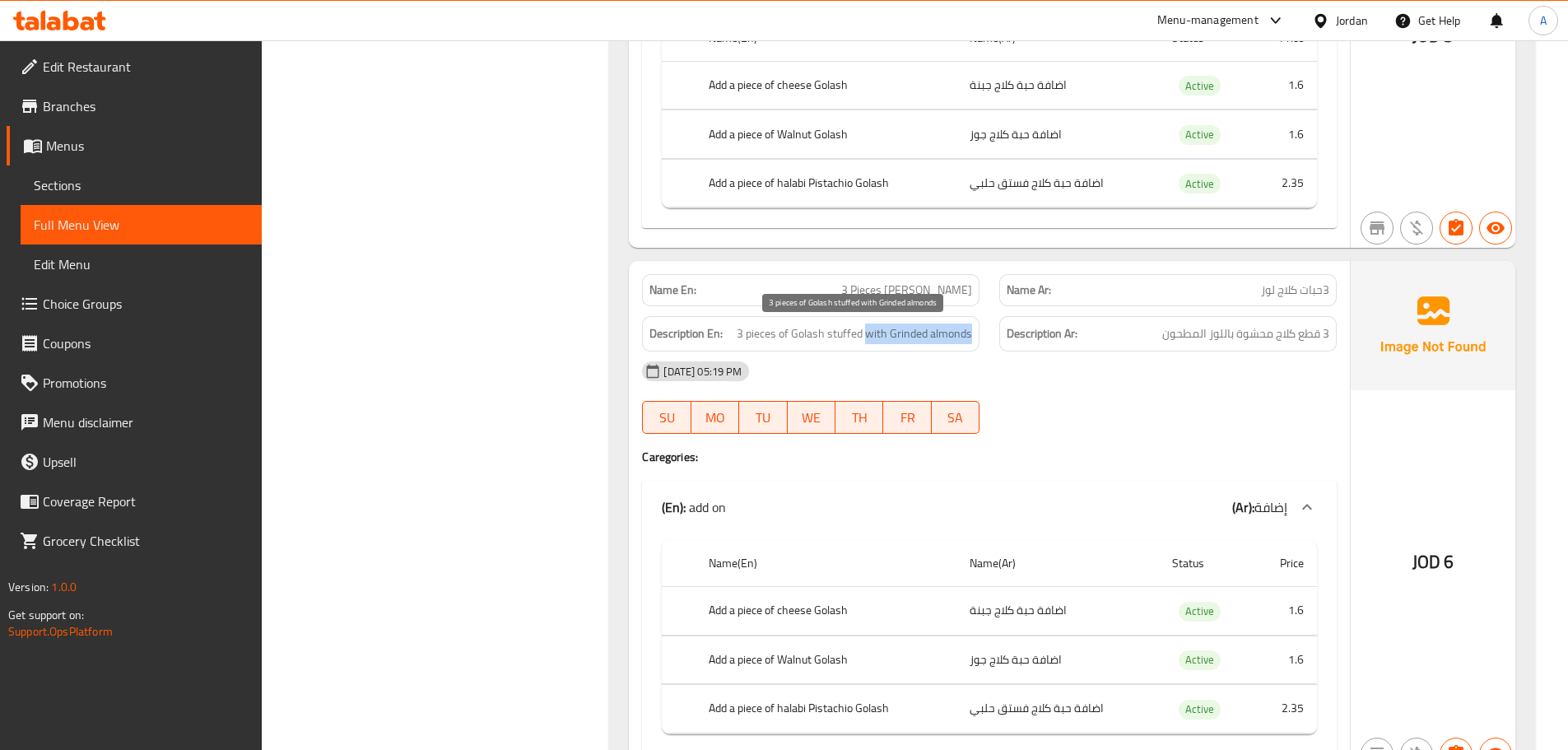
click at [1033, 353] on div "Name En: 3 Pieces Almond Golash Name Ar: 3حبات كلاج لوز Description En: 3 piece…" at bounding box center [989, 517] width 721 height 512
click at [1085, 385] on div "09-10-2025 05:19 PM" at bounding box center [989, 372] width 715 height 40
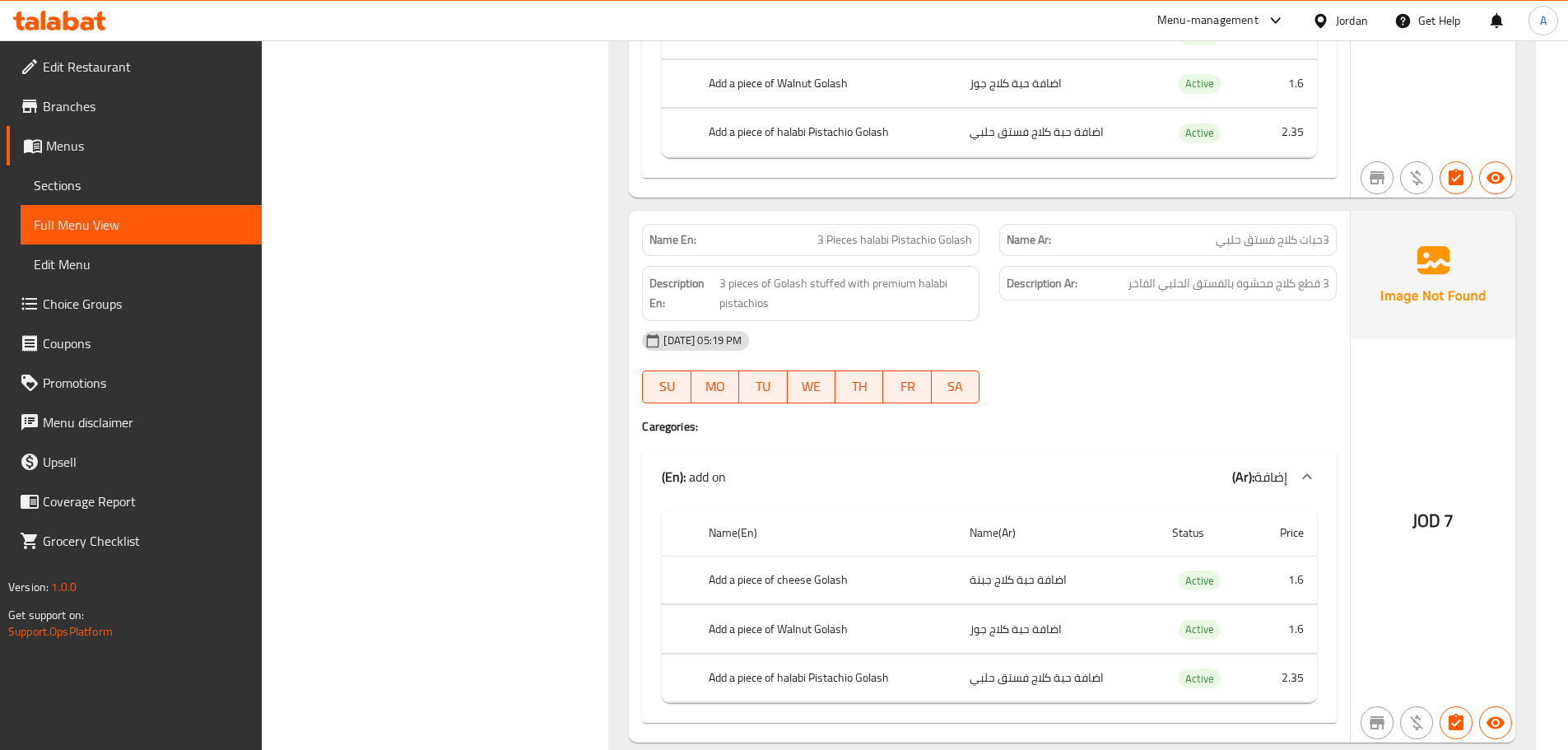
scroll to position [1729, 0]
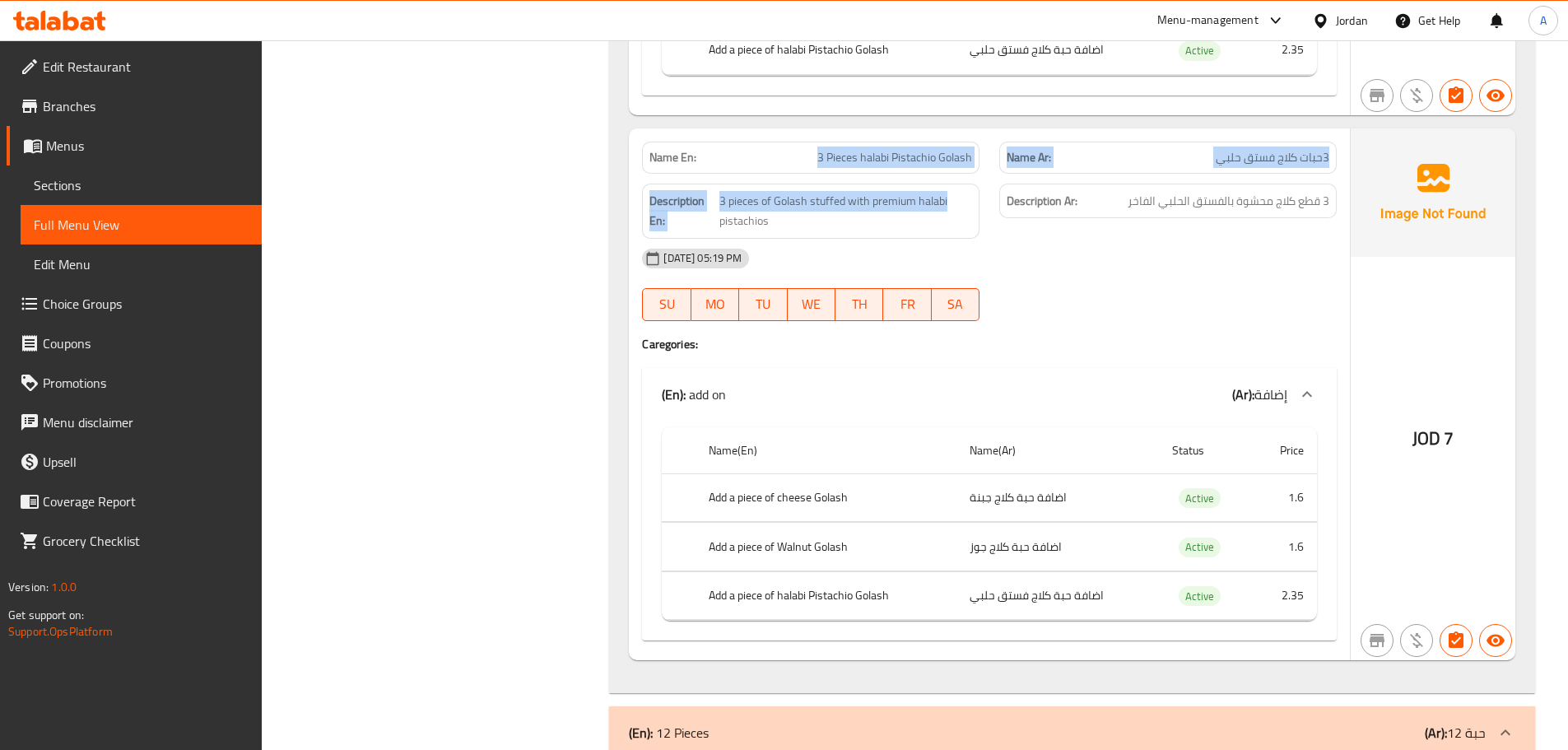
drag, startPoint x: 793, startPoint y: 145, endPoint x: 1010, endPoint y: 199, distance: 223.6
click at [991, 194] on div "Name En: 3 Pieces halabi Pistachio Golash Name Ar: 3حبات كلاج فستق حلبي Descrip…" at bounding box center [989, 394] width 721 height 532
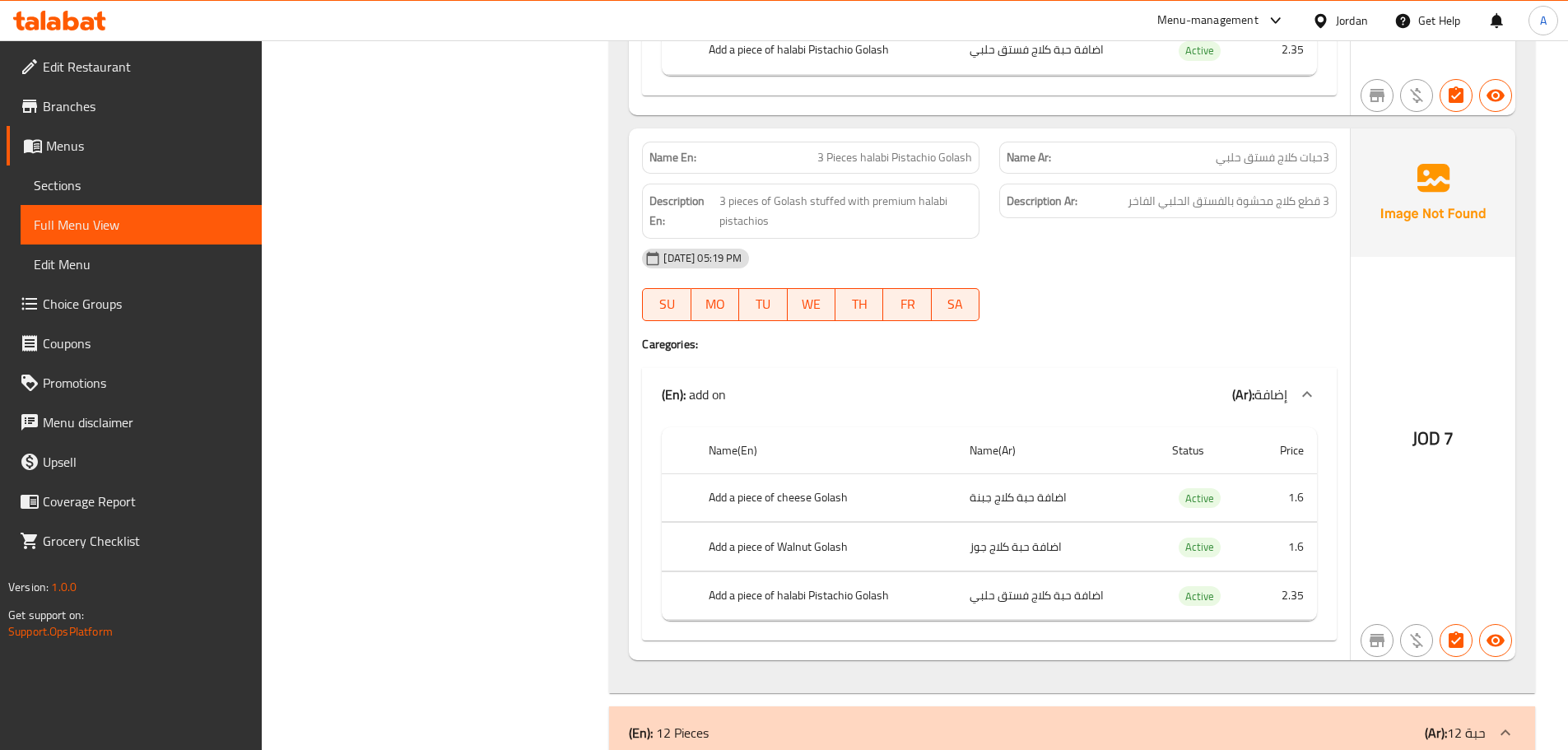
click at [1134, 263] on div "09-10-2025 05:19 PM" at bounding box center [989, 258] width 715 height 40
drag, startPoint x: 1317, startPoint y: 203, endPoint x: 1229, endPoint y: 202, distance: 88.0
click at [1229, 202] on span "3 قطع كلاج محشوة بالفستق الحلبي الفاخر" at bounding box center [1228, 201] width 201 height 21
click at [1216, 198] on span "3 قطع كلاج محشوة بالفستق الحلبي الفاخر" at bounding box center [1228, 201] width 201 height 21
drag, startPoint x: 1216, startPoint y: 198, endPoint x: 1163, endPoint y: 198, distance: 53.0
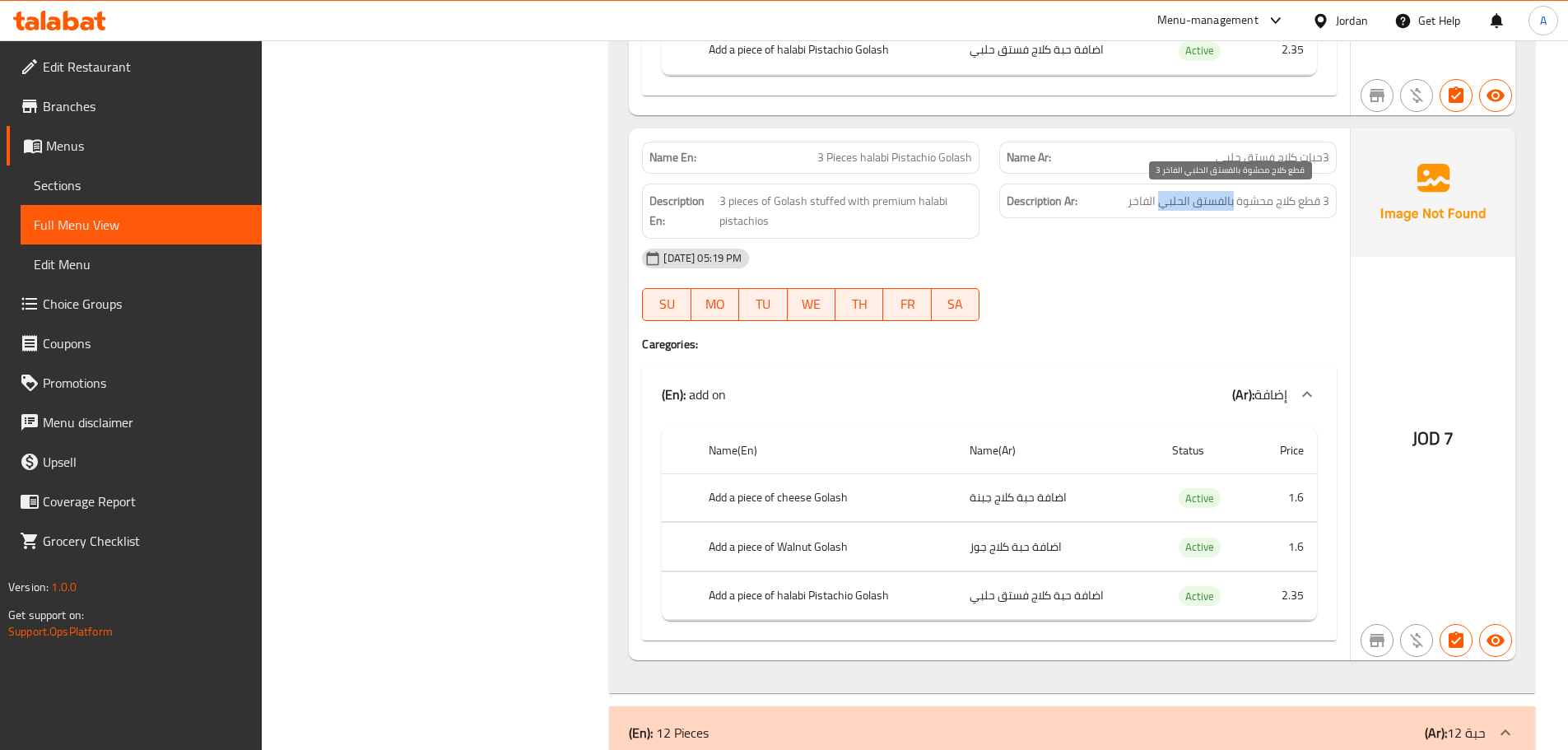
click at [1163, 198] on span "3 قطع كلاج محشوة بالفستق الحلبي الفاخر" at bounding box center [1228, 201] width 201 height 21
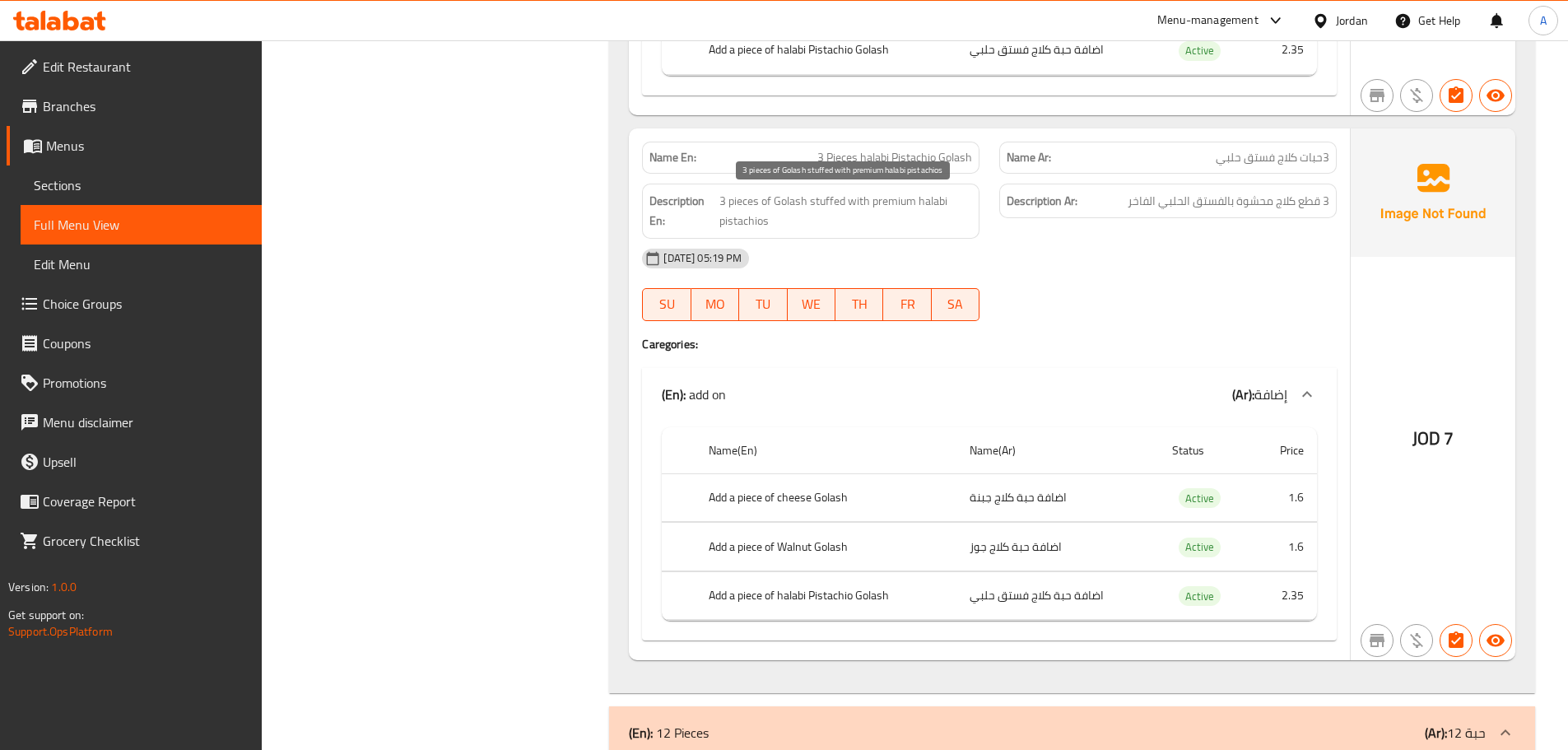
click at [862, 194] on span "3 pieces of Golash stuffed with premium halabi pistachios" at bounding box center [845, 211] width 253 height 40
click at [1152, 287] on div "09-10-2025 05:19 PM SU MO TU WE TH FR SA" at bounding box center [989, 285] width 715 height 93
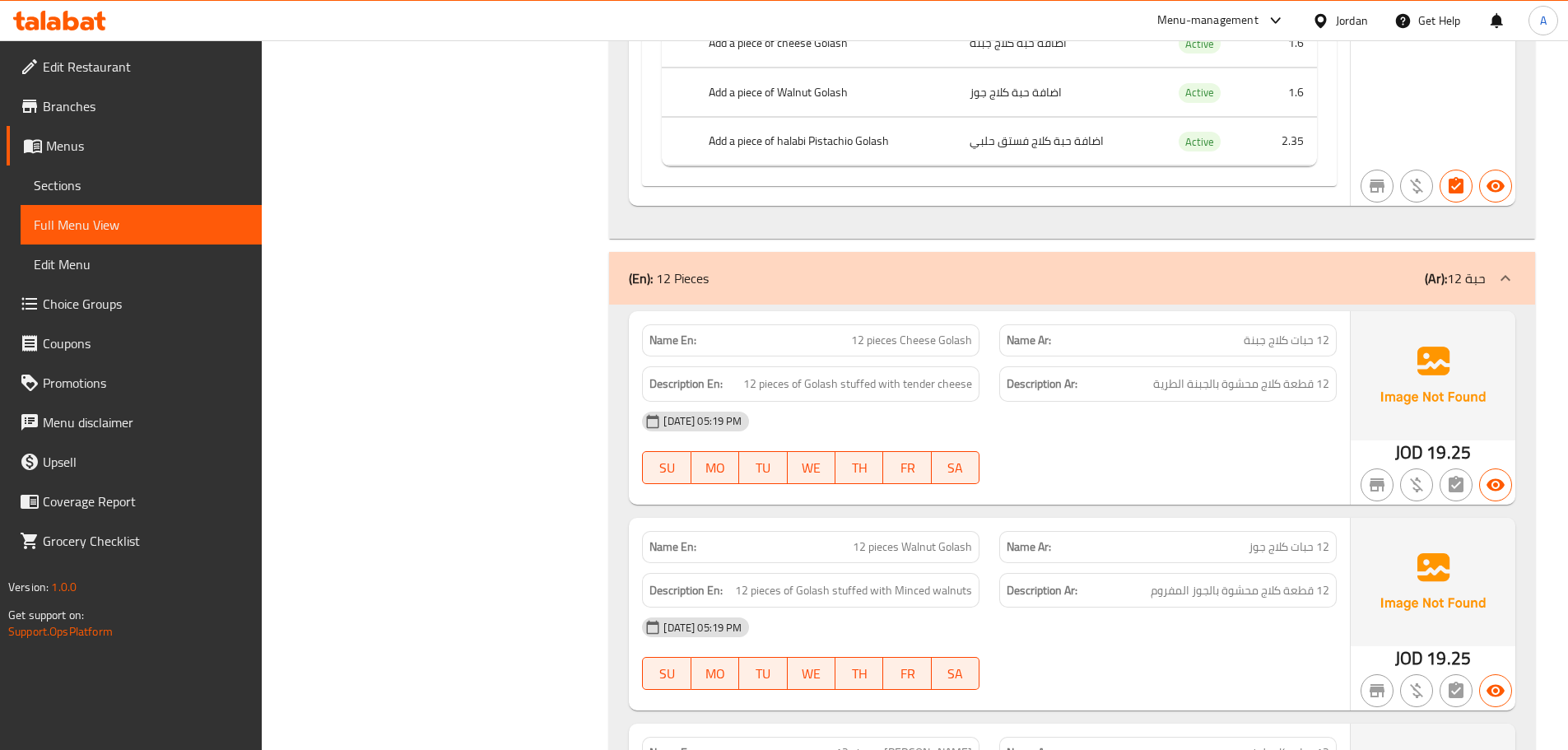
scroll to position [2223, 0]
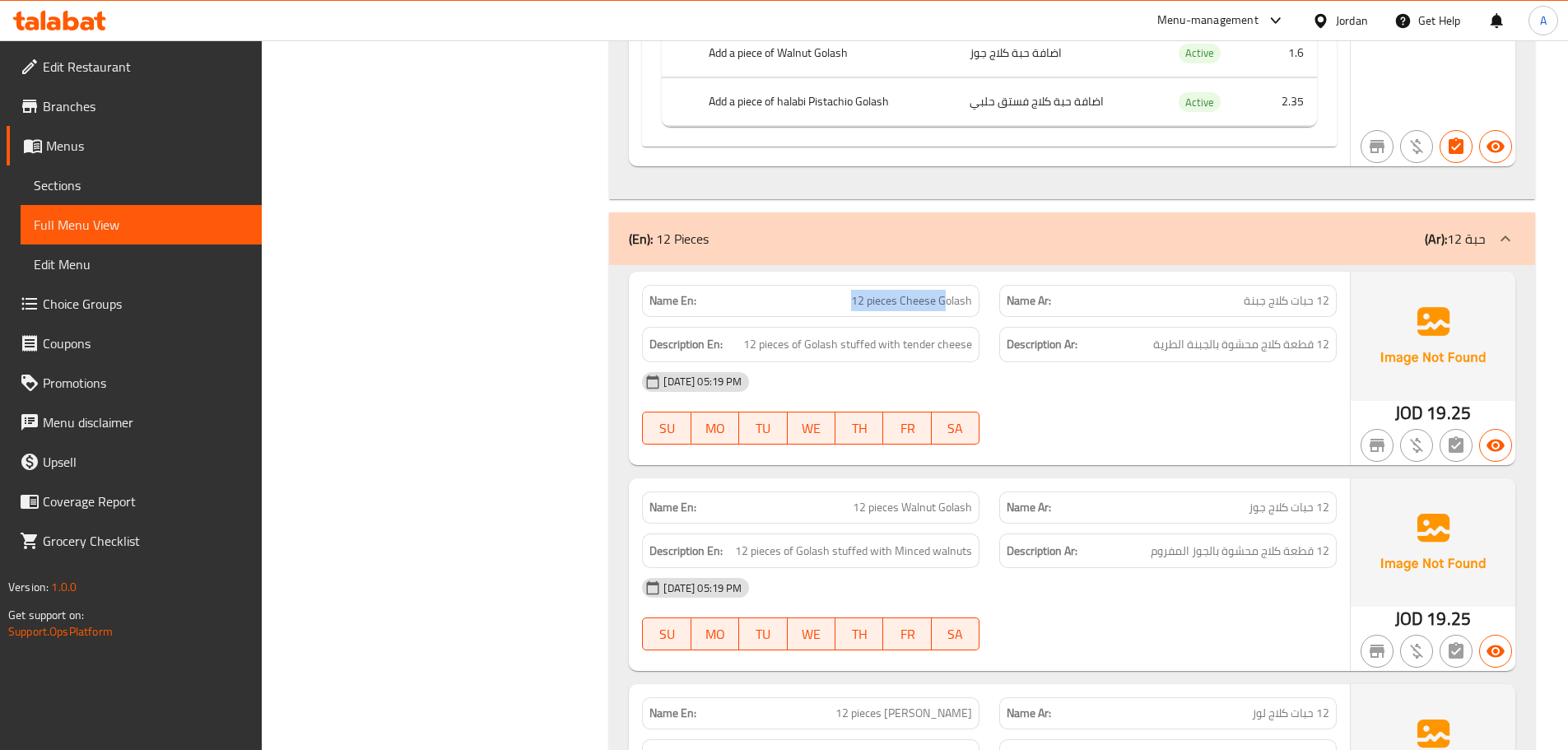
drag, startPoint x: 851, startPoint y: 292, endPoint x: 1125, endPoint y: 351, distance: 280.3
click at [1021, 317] on div "Name En: 12 pieces Cheese Golash Name Ar: 12 حبات كلاج جبنة Description En: 12 …" at bounding box center [989, 368] width 721 height 192
click at [1163, 367] on div "09-10-2025 05:19 PM" at bounding box center [989, 382] width 715 height 40
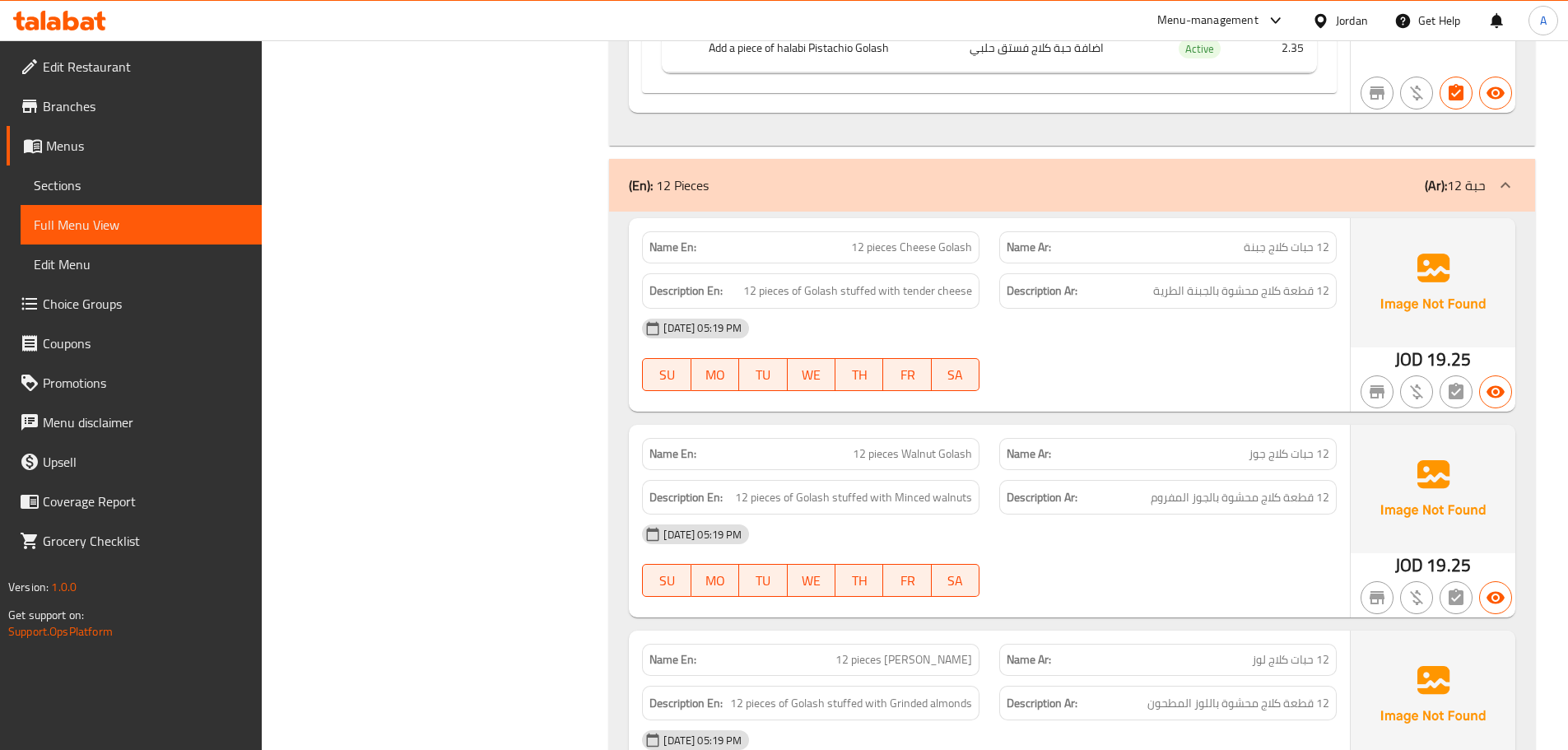
scroll to position [2304, 0]
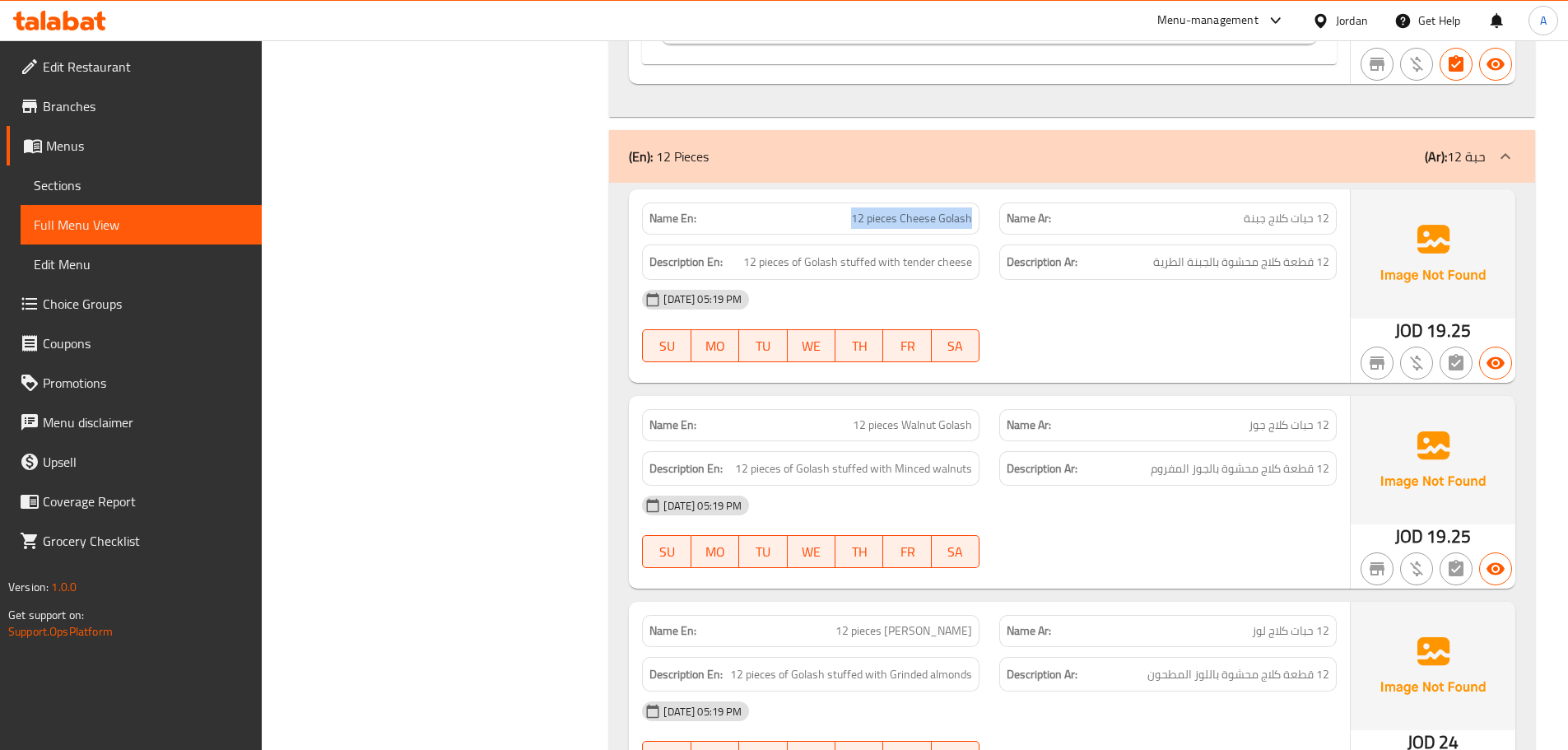
drag, startPoint x: 994, startPoint y: 234, endPoint x: 1100, endPoint y: 265, distance: 110.4
click at [1006, 235] on div "Name En: 12 pieces Cheese Golash Name Ar: 12 حبات كلاج جبنة Description En: 12 …" at bounding box center [989, 286] width 721 height 192
drag, startPoint x: 1136, startPoint y: 309, endPoint x: 1144, endPoint y: 317, distance: 11.3
click at [1139, 316] on div "09-10-2025 05:19 PM" at bounding box center [989, 300] width 715 height 40
drag, startPoint x: 1310, startPoint y: 221, endPoint x: 1272, endPoint y: 221, distance: 38.0
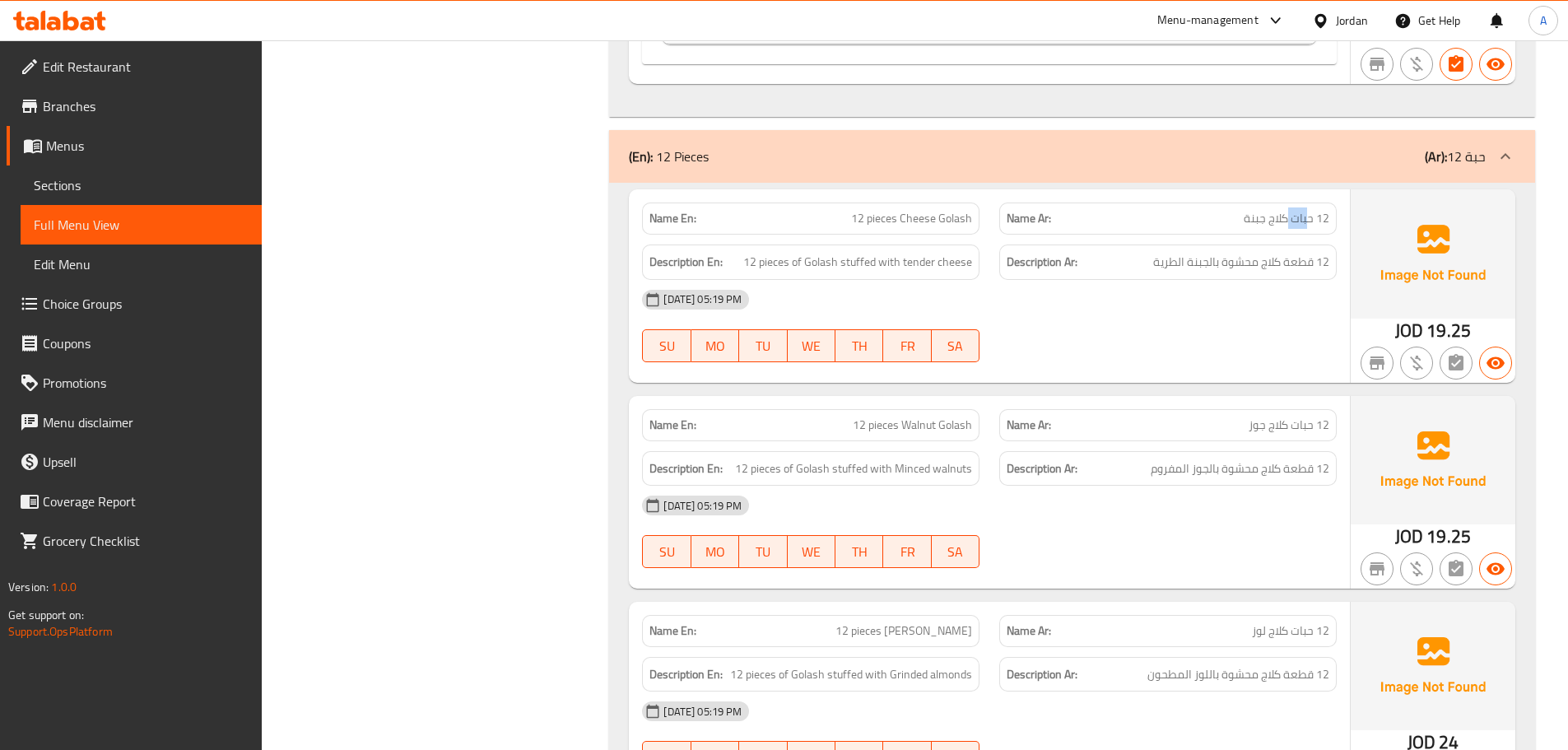
click at [1274, 221] on span "12 حبات كلاج جبنة" at bounding box center [1286, 218] width 85 height 17
drag, startPoint x: 1242, startPoint y: 291, endPoint x: 1017, endPoint y: 248, distance: 229.1
click at [1232, 292] on div "09-10-2025 05:19 PM" at bounding box center [989, 300] width 715 height 40
drag, startPoint x: 885, startPoint y: 201, endPoint x: 1008, endPoint y: 237, distance: 128.2
click at [1005, 235] on div "Name En: 12 pieces Cheese Golash Name Ar: 12 حبات كلاج جبنة Description En: 12 …" at bounding box center [989, 286] width 721 height 192
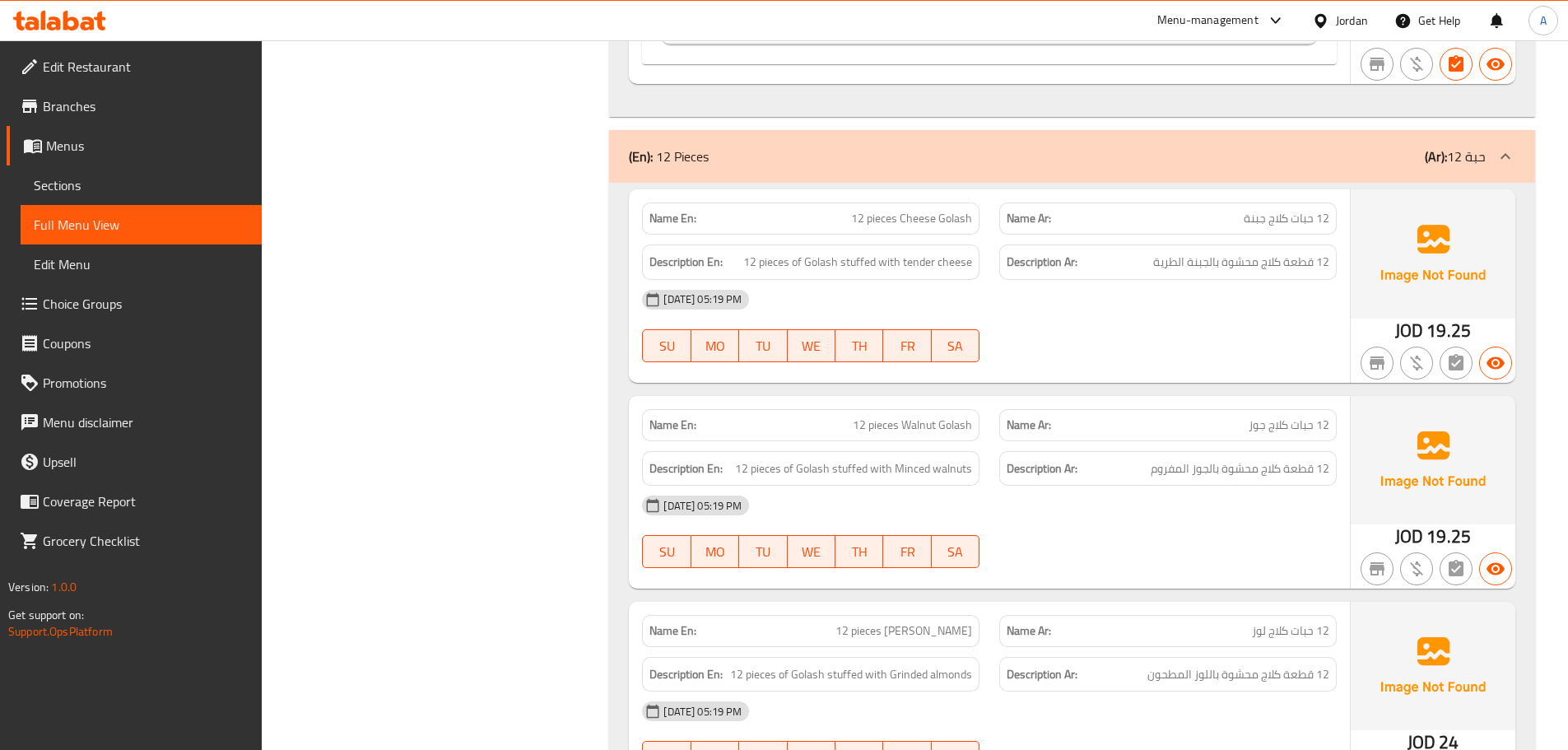
click at [1259, 287] on div "09-10-2025 05:19 PM" at bounding box center [989, 300] width 715 height 40
drag, startPoint x: 1296, startPoint y: 258, endPoint x: 1257, endPoint y: 259, distance: 39.0
click at [1259, 258] on span "12 قطعة كلاج محشوة بالجبنة الطرية" at bounding box center [1242, 262] width 176 height 21
drag, startPoint x: 1245, startPoint y: 267, endPoint x: 1160, endPoint y: 252, distance: 86.3
click at [1160, 252] on span "12 قطعة كلاج محشوة بالجبنة الطرية" at bounding box center [1242, 262] width 176 height 21
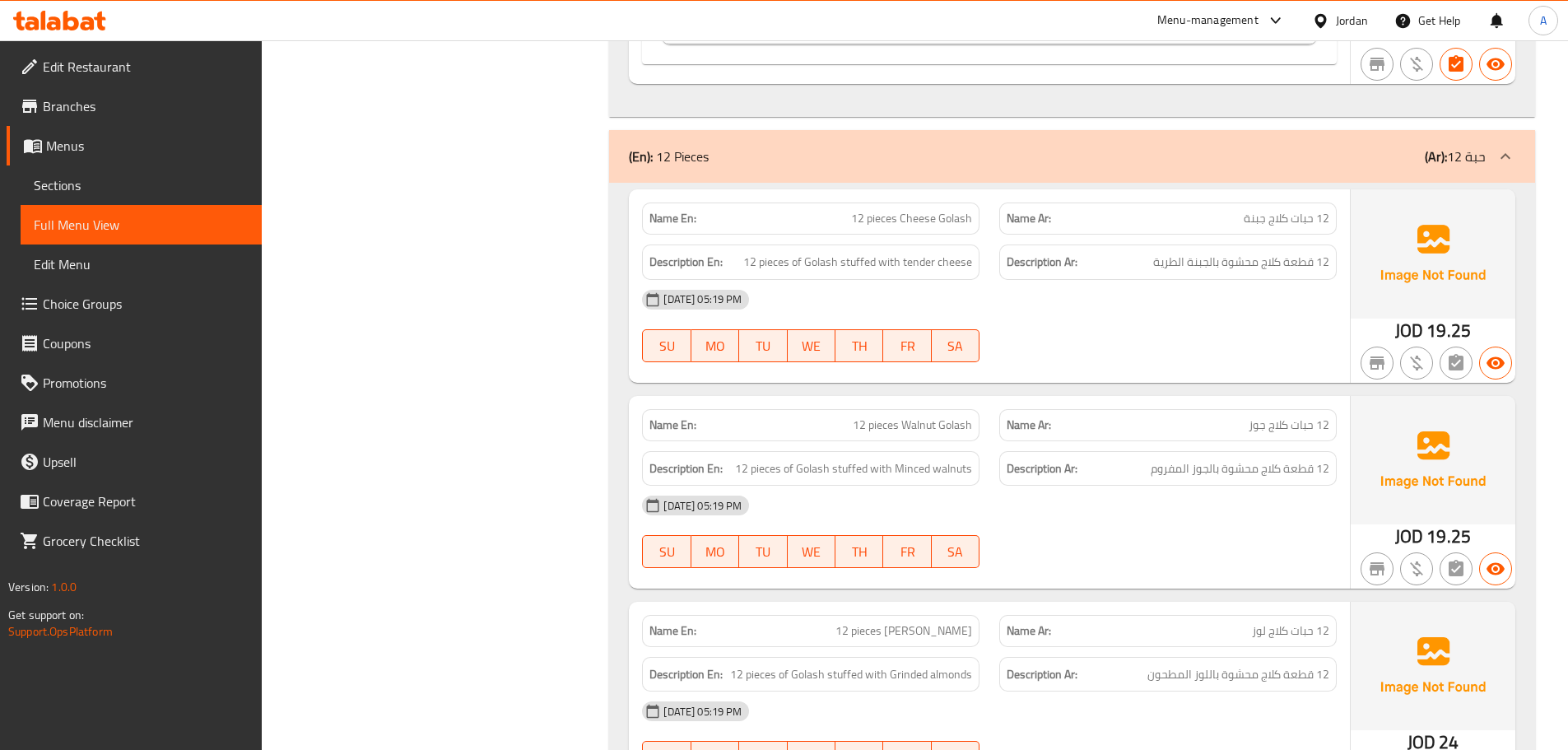
click at [1140, 252] on h6 "Description Ar: 12 قطعة كلاج محشوة بالجبنة الطرية" at bounding box center [1168, 262] width 323 height 21
drag, startPoint x: 1140, startPoint y: 252, endPoint x: 1108, endPoint y: 301, distance: 58.5
click at [1139, 253] on h6 "Description Ar: 12 قطعة كلاج محشوة بالجبنة الطرية" at bounding box center [1168, 262] width 323 height 21
click at [1108, 301] on div "09-10-2025 05:19 PM" at bounding box center [989, 300] width 715 height 40
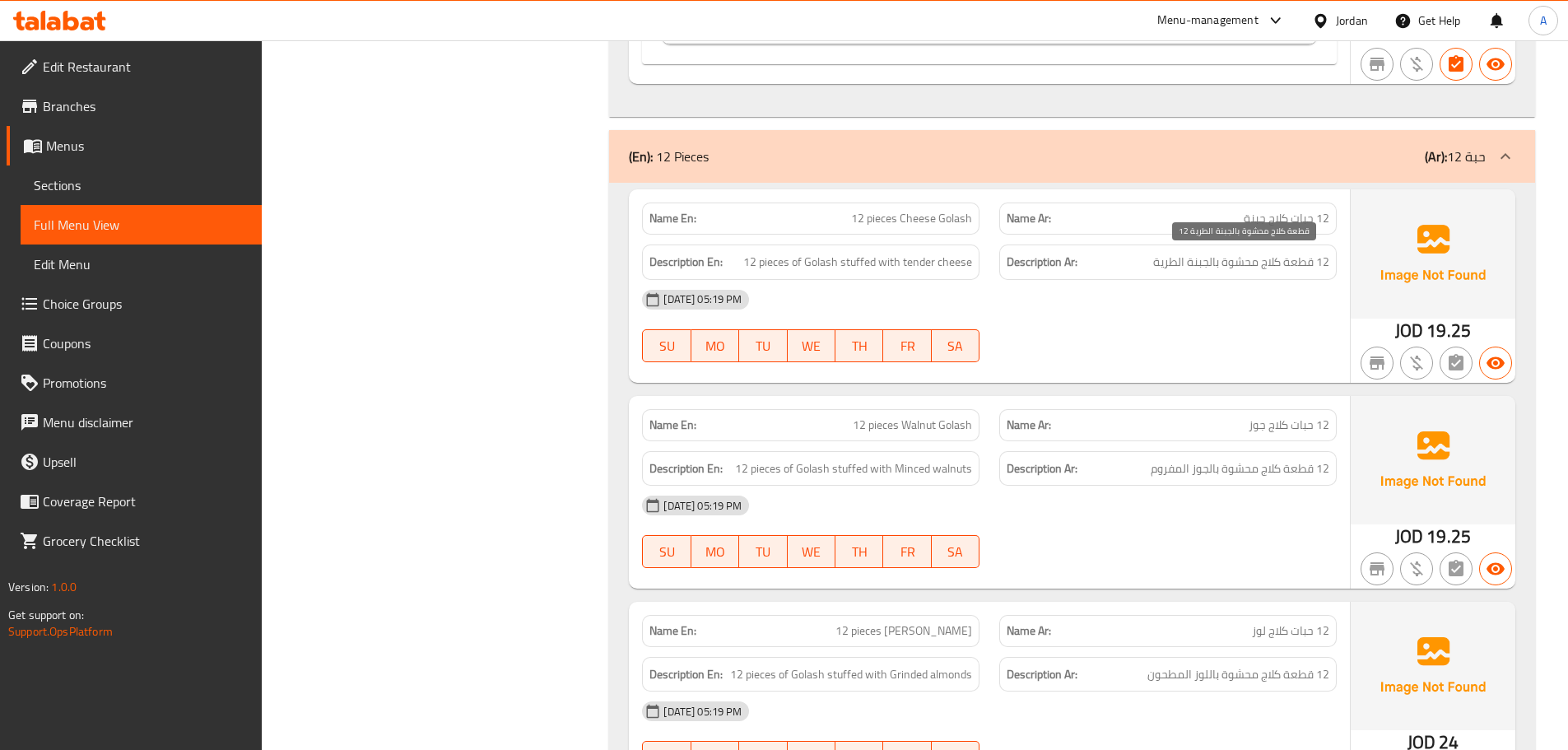
click at [1310, 258] on span "12 قطعة كلاج محشوة بالجبنة الطرية" at bounding box center [1242, 262] width 176 height 21
drag, startPoint x: 1310, startPoint y: 258, endPoint x: 1174, endPoint y: 254, distance: 136.1
click at [1174, 254] on span "12 قطعة كلاج محشوة بالجبنة الطرية" at bounding box center [1242, 262] width 176 height 21
copy span "قطعة كلاج محشوة بالجبنة الطرية"
click at [1184, 290] on div "09-10-2025 05:19 PM" at bounding box center [989, 300] width 715 height 40
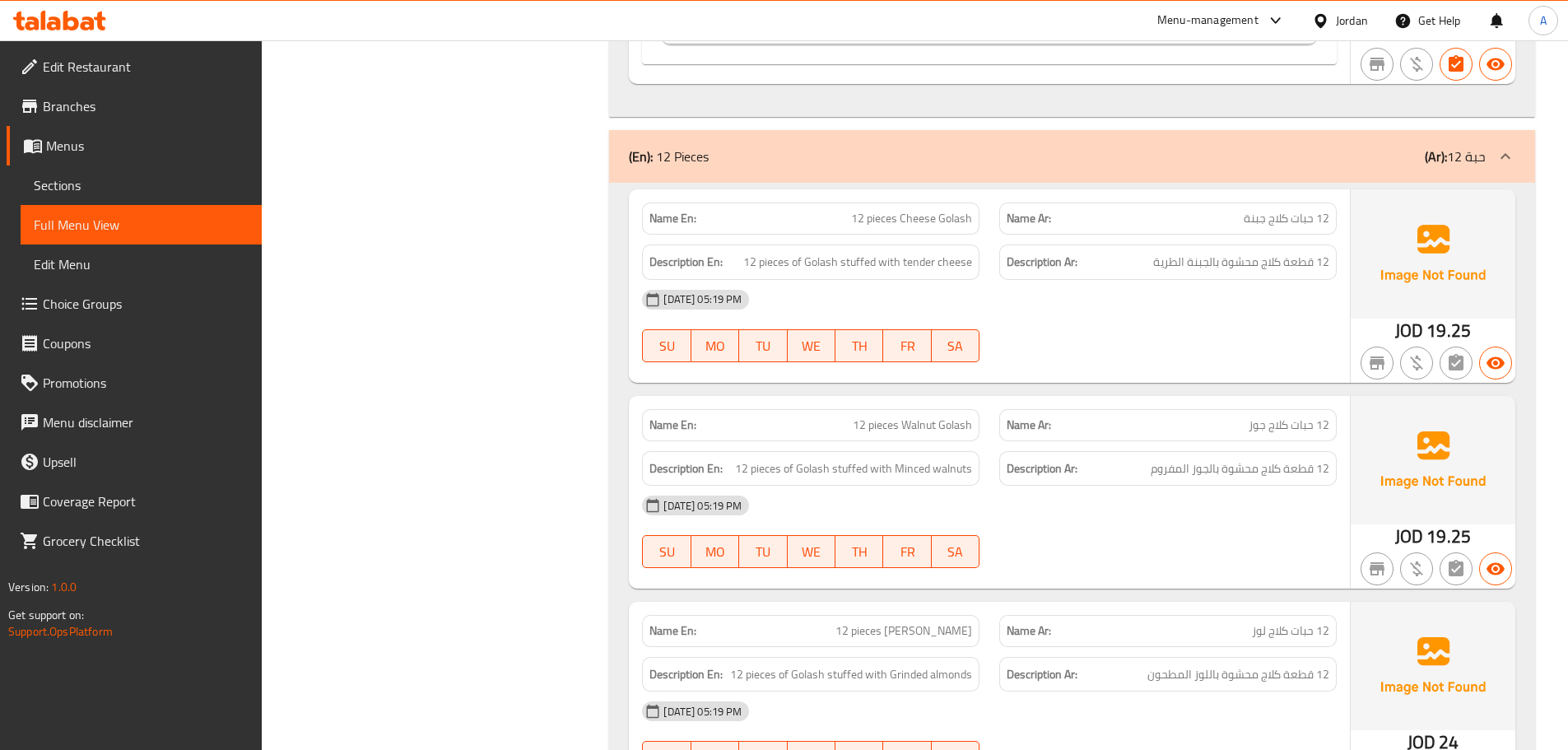
click at [1225, 257] on span "12 قطعة كلاج محشوة بالجبنة الطرية" at bounding box center [1242, 262] width 176 height 21
click at [1203, 308] on div "09-10-2025 05:19 PM" at bounding box center [989, 300] width 715 height 40
click at [1273, 256] on span "12 قطعة كلاج محشوة بالجبنة الطرية" at bounding box center [1242, 262] width 176 height 21
click at [1273, 257] on span "12 قطعة كلاج محشوة بالجبنة الطرية" at bounding box center [1242, 262] width 176 height 21
drag, startPoint x: 1273, startPoint y: 257, endPoint x: 1185, endPoint y: 258, distance: 88.0
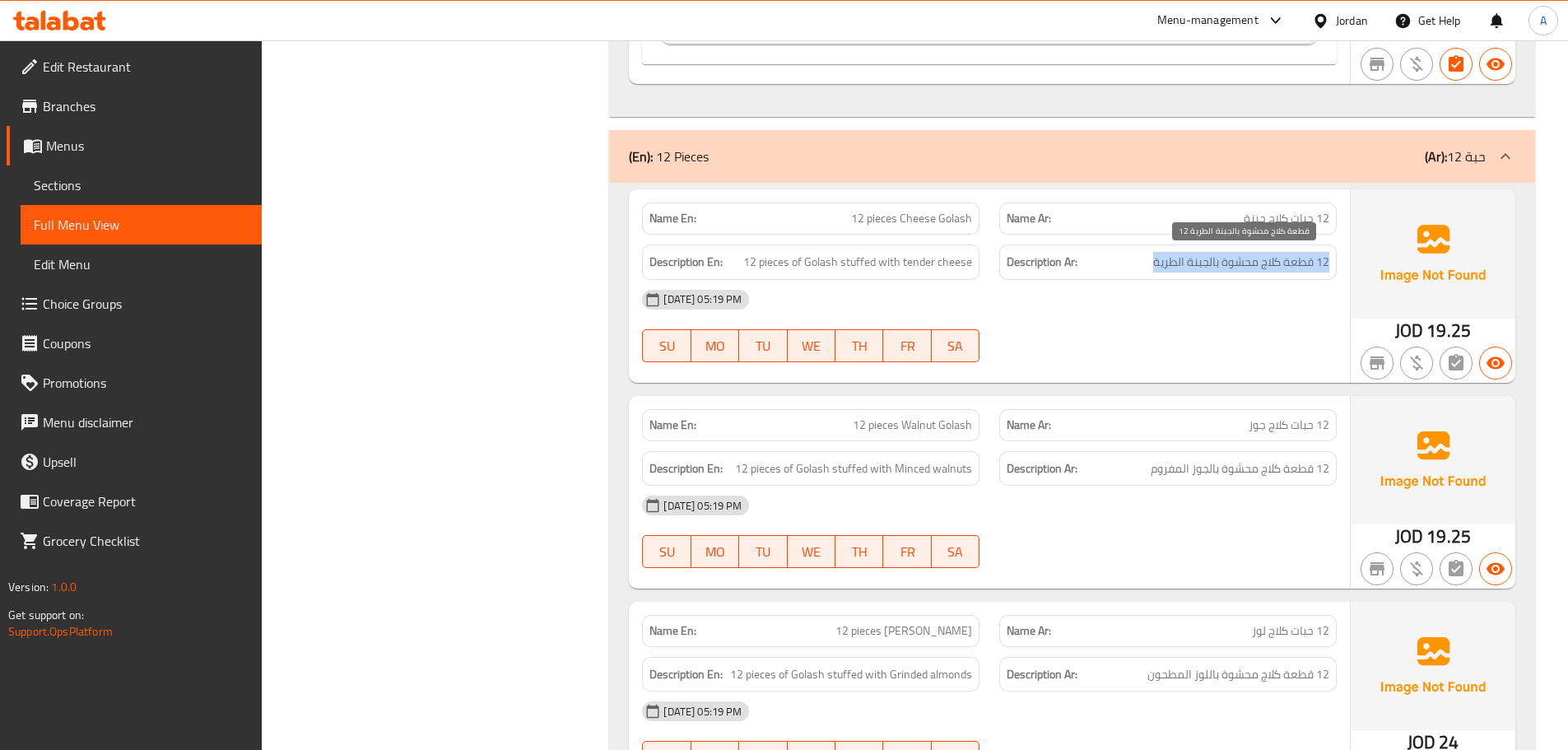
click at [1185, 258] on span "12 قطعة كلاج محشوة بالجبنة الطرية" at bounding box center [1242, 262] width 176 height 21
click at [1240, 272] on div "Description Ar: 12 قطعة كلاج محشوة بالجبنة الطرية" at bounding box center [1168, 262] width 337 height 35
click at [1270, 260] on span "12 قطعة كلاج محشوة بالجبنة الطرية" at bounding box center [1242, 262] width 176 height 21
drag, startPoint x: 1270, startPoint y: 260, endPoint x: 1170, endPoint y: 245, distance: 101.1
click at [1170, 245] on div "Description Ar: 12 قطعة كلاج محشوة بالجبنة الطرية" at bounding box center [1168, 262] width 337 height 35
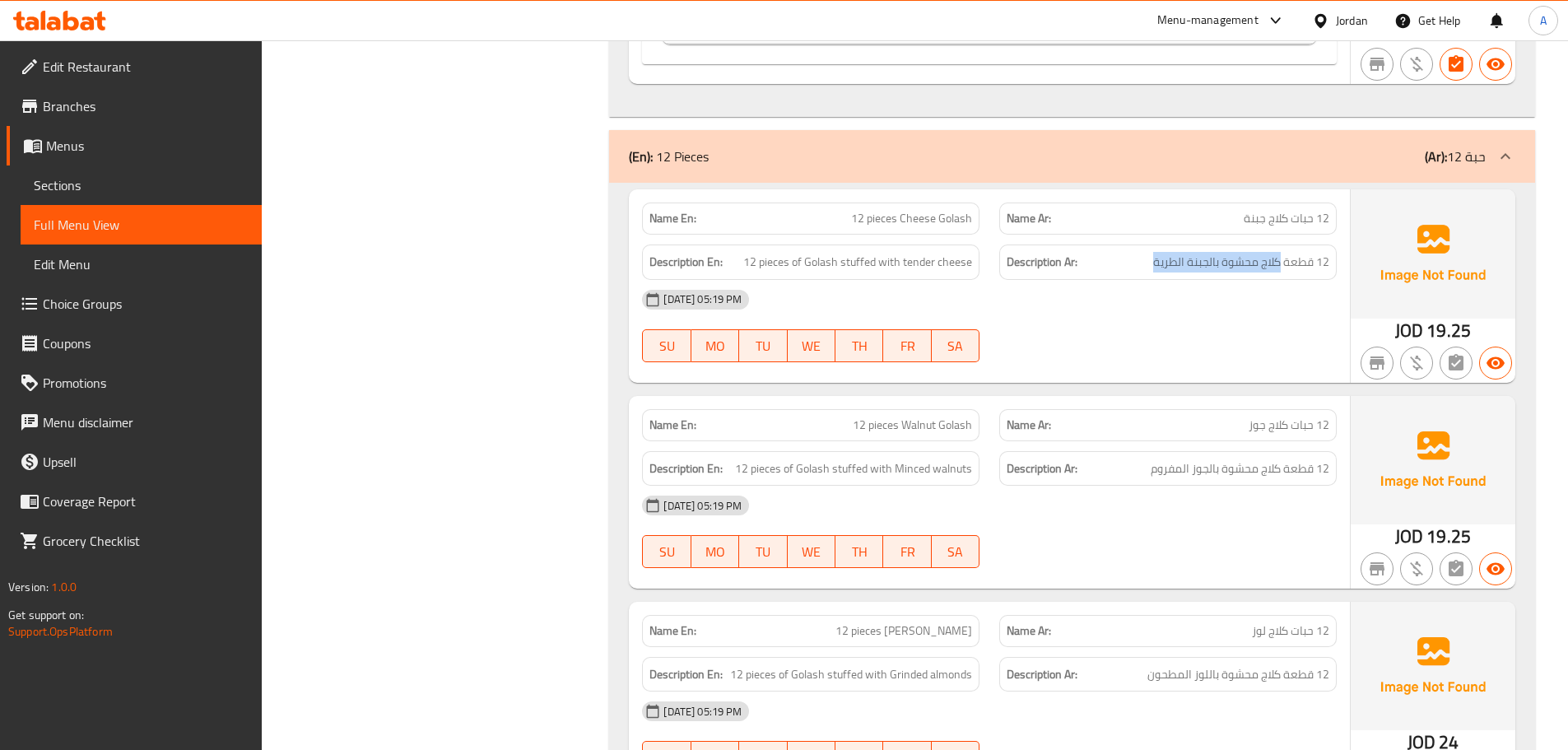
copy span "كلاج محشوة بالجبنة الطرية"
click at [1196, 310] on div "09-10-2025 05:19 PM" at bounding box center [989, 300] width 715 height 40
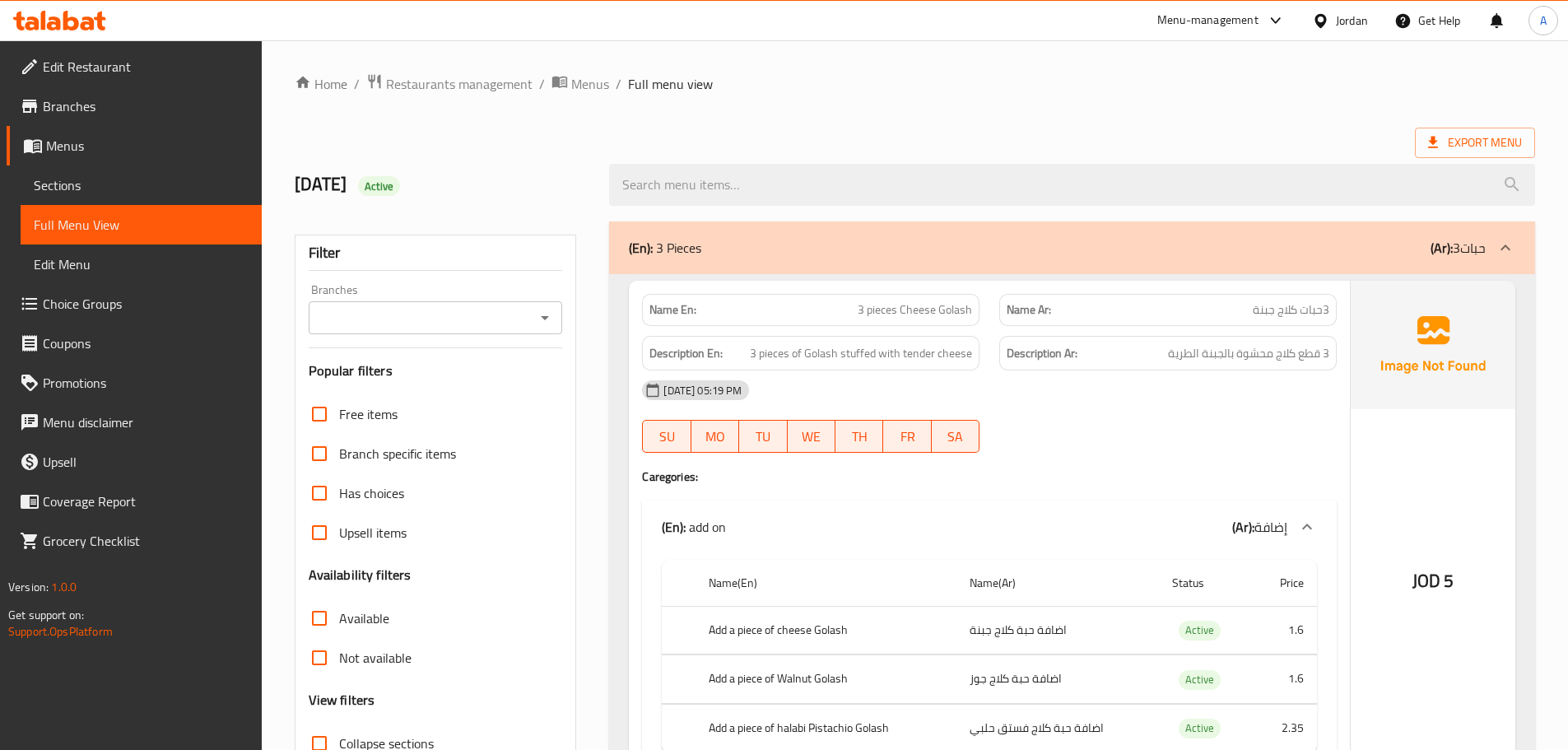
scroll to position [2192, 0]
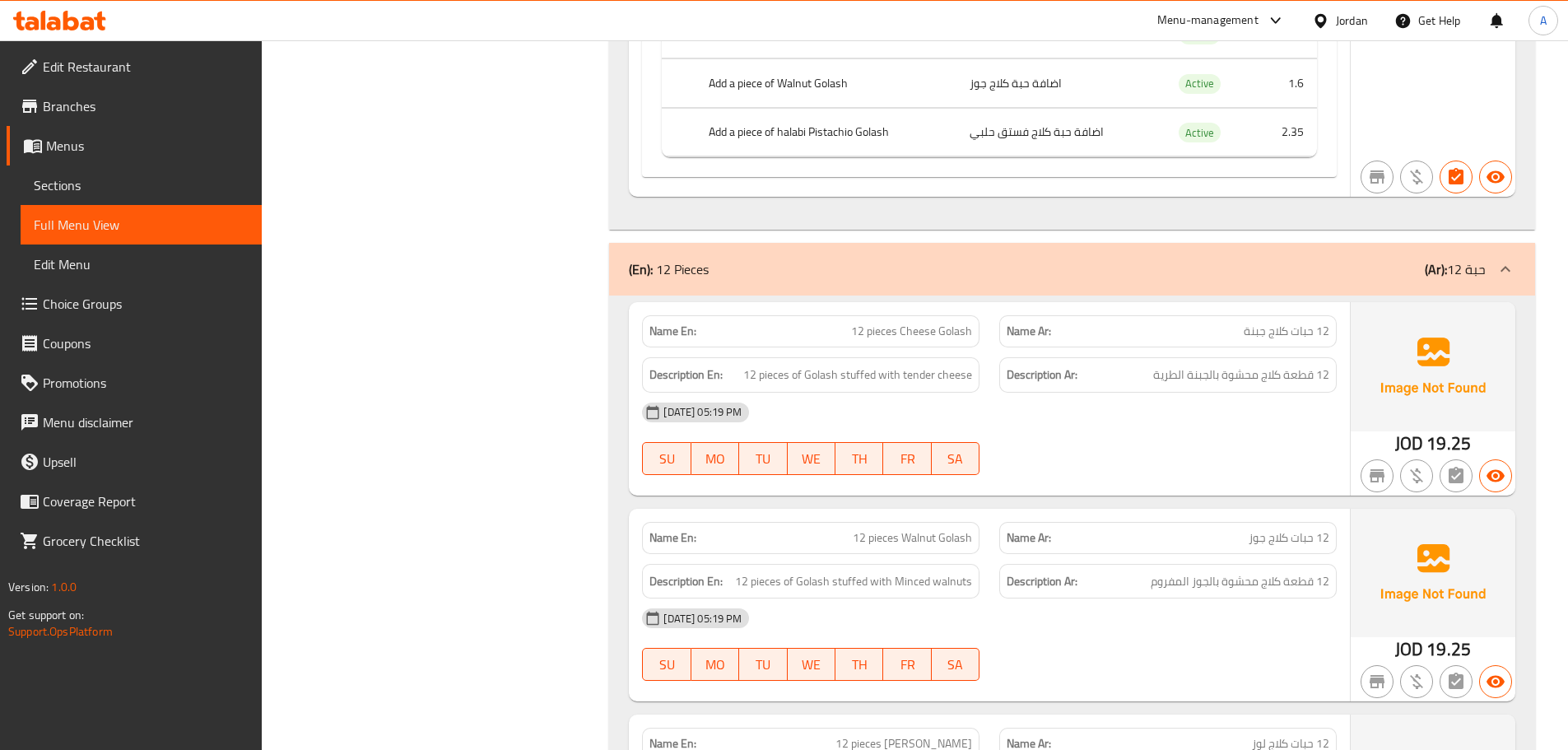
click at [1146, 467] on div at bounding box center [1168, 475] width 357 height 20
drag, startPoint x: 872, startPoint y: 379, endPoint x: 990, endPoint y: 399, distance: 119.7
click at [955, 389] on div "Description En: 12 pieces of Golash stuffed with tender cheese" at bounding box center [811, 375] width 337 height 35
click at [1003, 405] on div "09-10-2025 05:19 PM" at bounding box center [989, 413] width 715 height 40
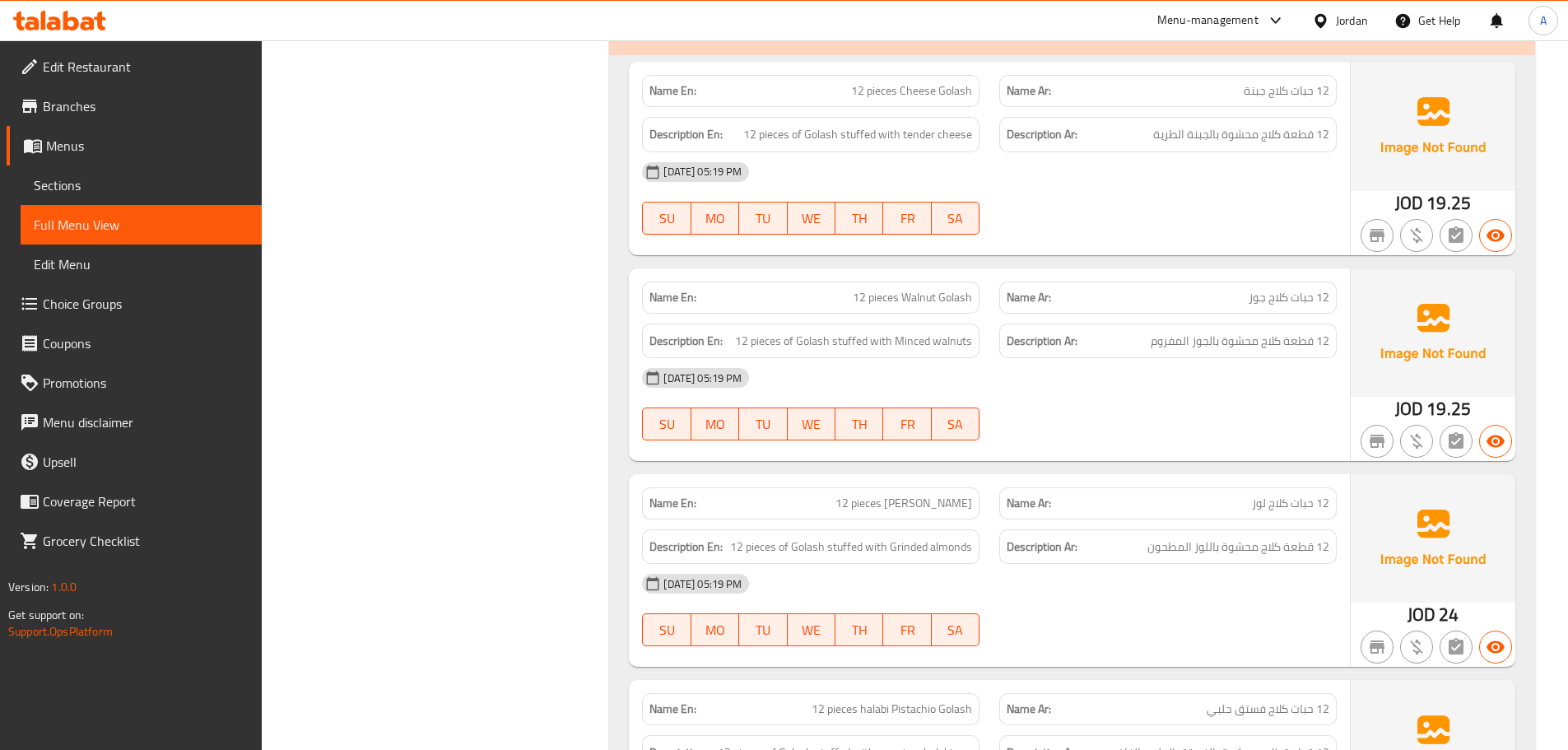
scroll to position [2439, 0]
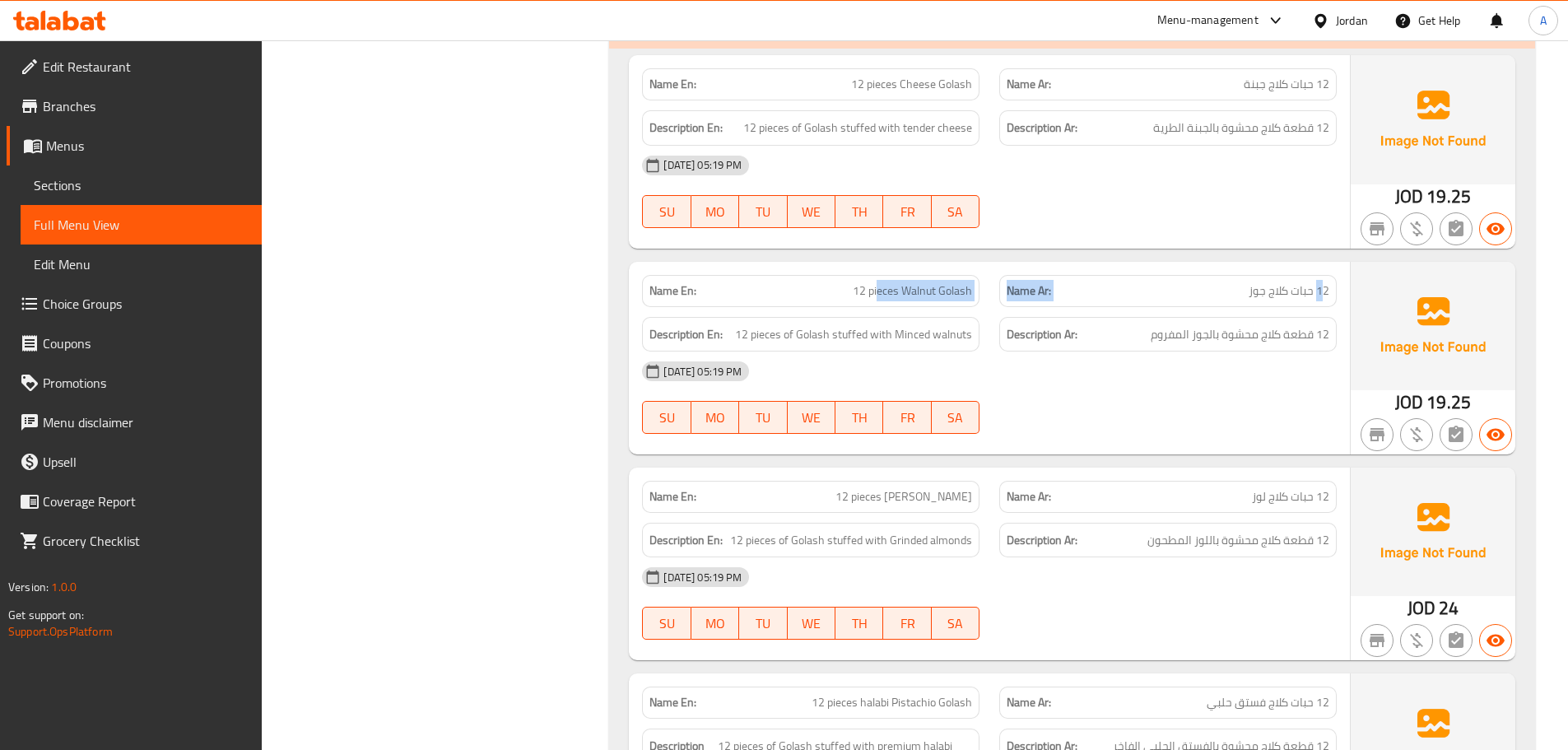
drag, startPoint x: 1326, startPoint y: 291, endPoint x: 963, endPoint y: 335, distance: 365.7
click at [874, 282] on div "Name En: 12 pieces Walnut Golash Name Ar: 12 حبات كلاج جوز" at bounding box center [989, 290] width 715 height 52
click at [1127, 381] on div "09-10-2025 05:19 PM" at bounding box center [989, 372] width 715 height 40
drag, startPoint x: 1212, startPoint y: 352, endPoint x: 1223, endPoint y: 354, distance: 11.2
click at [1222, 353] on div "Name En: 12 pieces Walnut Golash Name Ar: 12 حبات كلاج جوز Description En: 12 p…" at bounding box center [989, 358] width 721 height 192
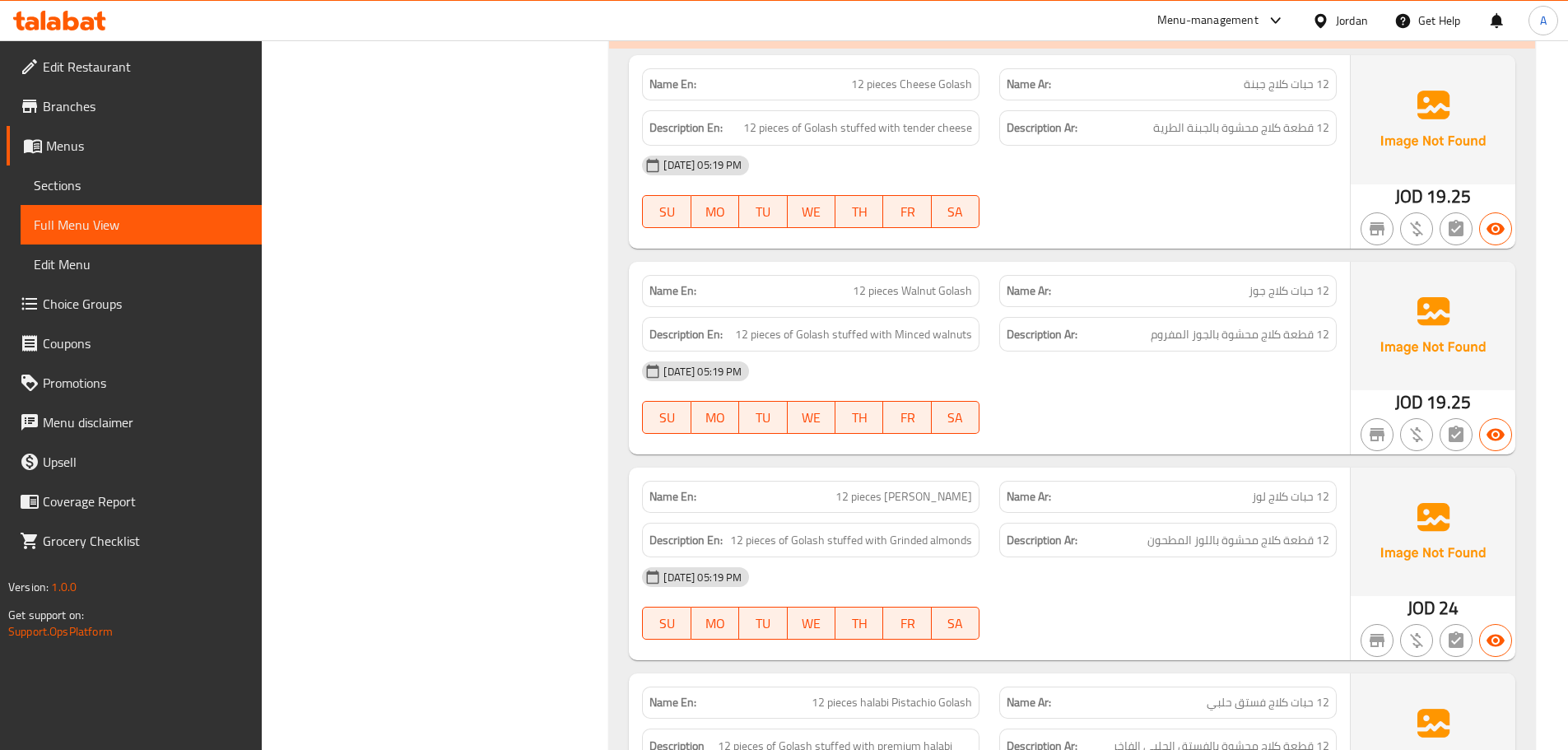
click at [1210, 403] on div "09-10-2025 05:19 PM SU MO TU WE TH FR SA" at bounding box center [989, 398] width 715 height 93
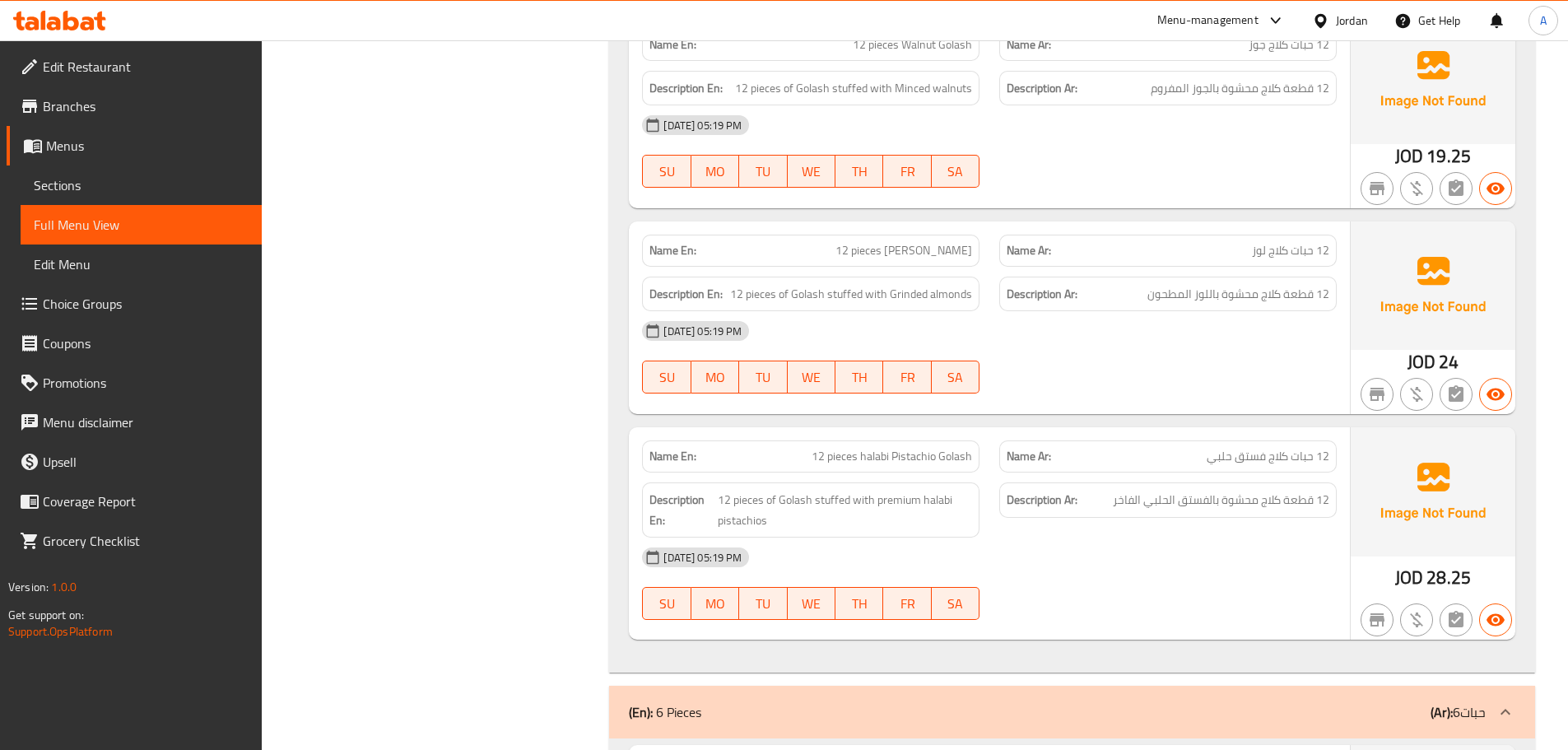
scroll to position [2686, 0]
drag, startPoint x: 880, startPoint y: 292, endPoint x: 1095, endPoint y: 296, distance: 215.0
click at [1085, 296] on div "Description En: 12 pieces of Golash stuffed with Grinded almonds Description Ar…" at bounding box center [989, 293] width 715 height 55
drag, startPoint x: 1308, startPoint y: 252, endPoint x: 1234, endPoint y: 252, distance: 74.0
click at [1236, 252] on p "Name Ar: 12 حبات كلاج لوز" at bounding box center [1168, 249] width 323 height 17
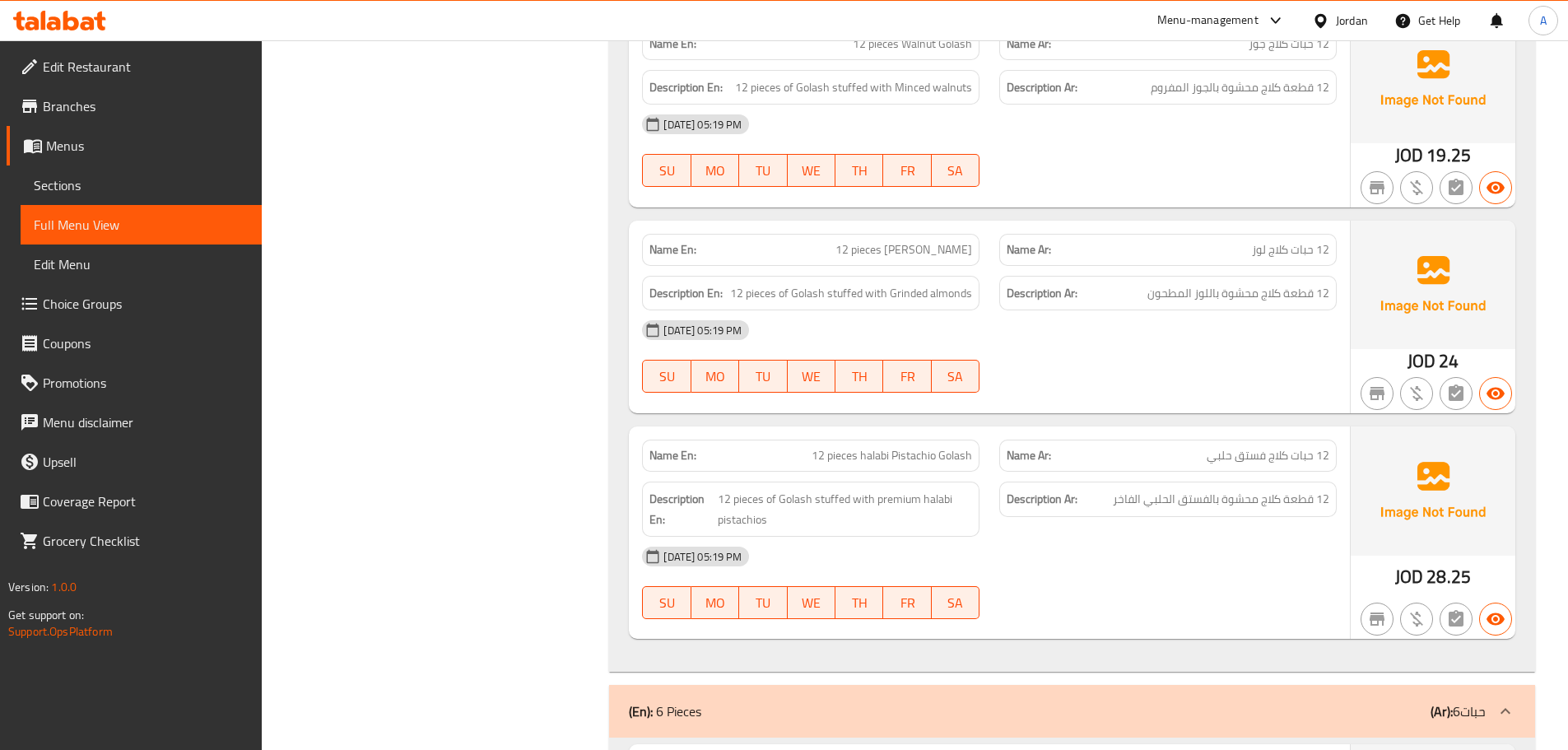
click at [1219, 403] on div at bounding box center [1168, 393] width 357 height 20
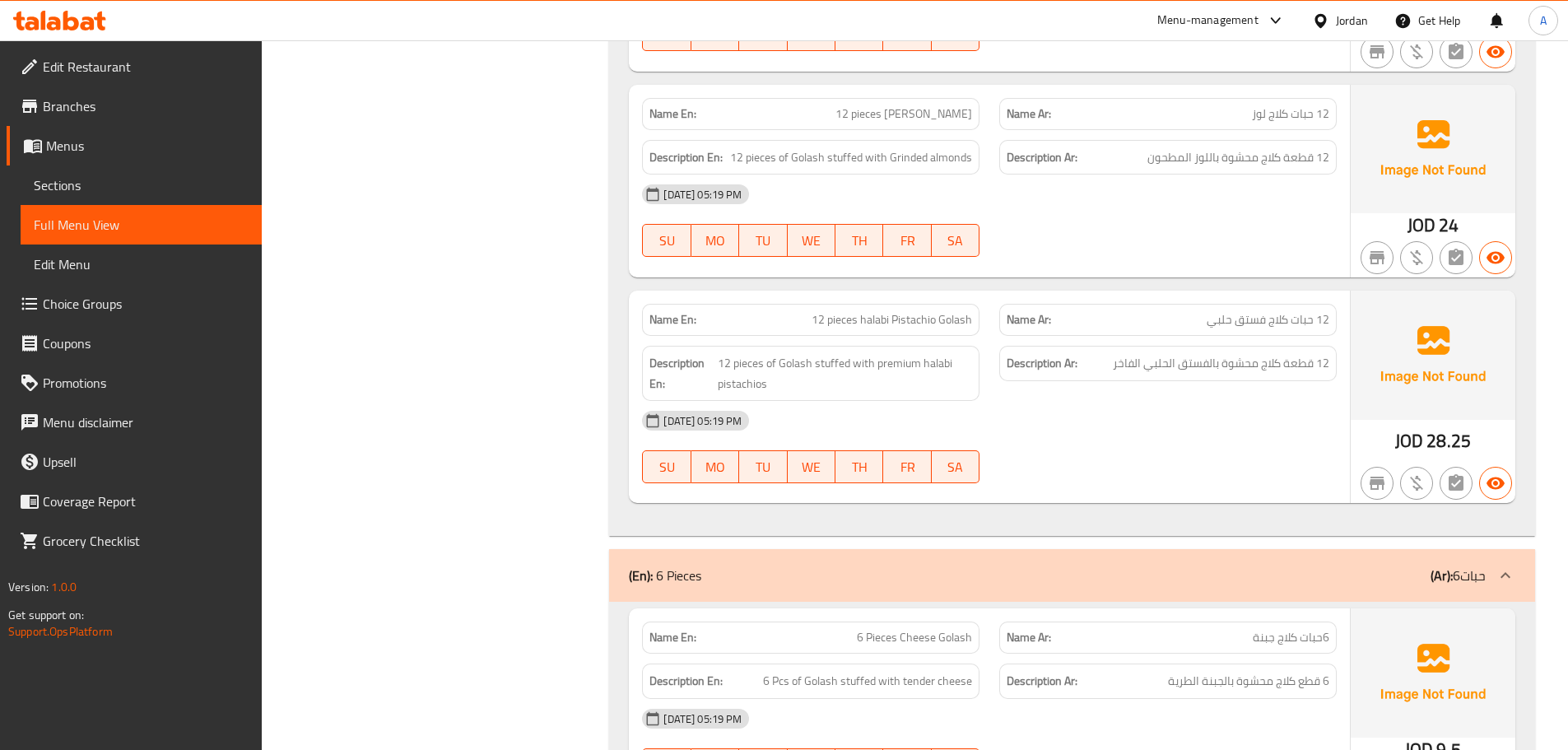
scroll to position [2850, 0]
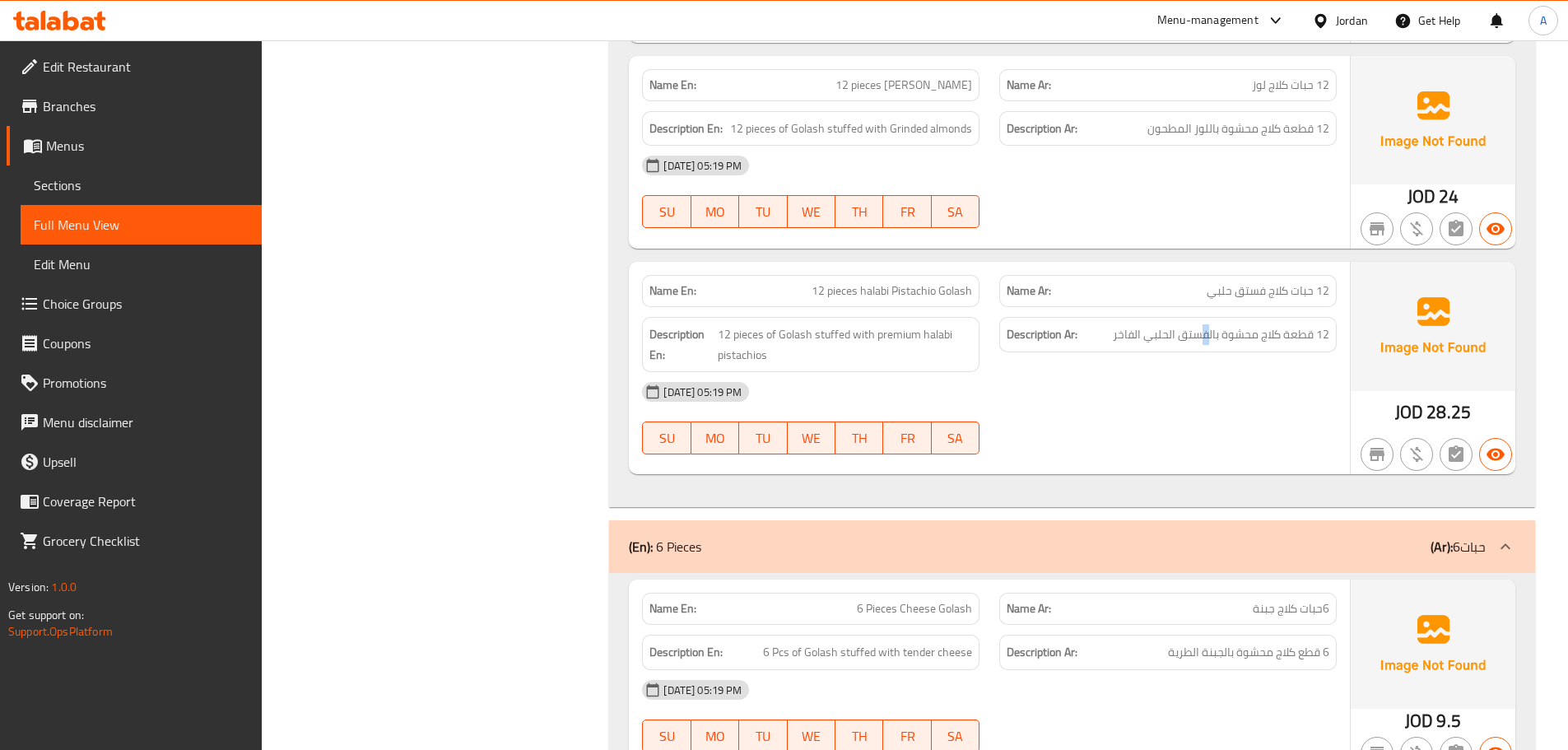
drag, startPoint x: 1208, startPoint y: 348, endPoint x: 1166, endPoint y: 346, distance: 42.0
click at [1170, 346] on div "Description Ar: 12 قطعة كلاج محشوة بالفستق الحلبي الفاخر" at bounding box center [1168, 334] width 337 height 35
click at [1120, 383] on div "09-10-2025 05:19 PM" at bounding box center [989, 392] width 715 height 40
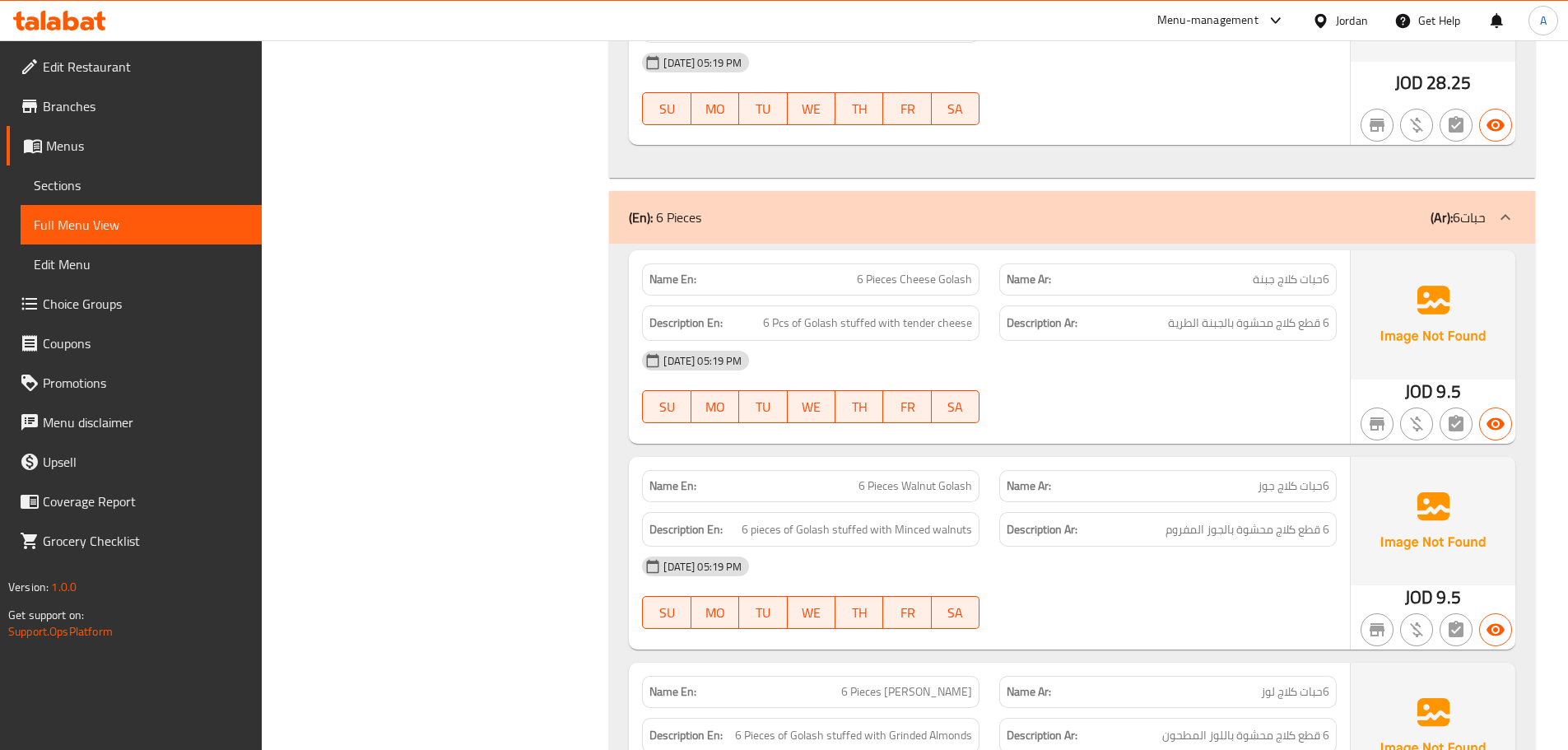
scroll to position [3262, 0]
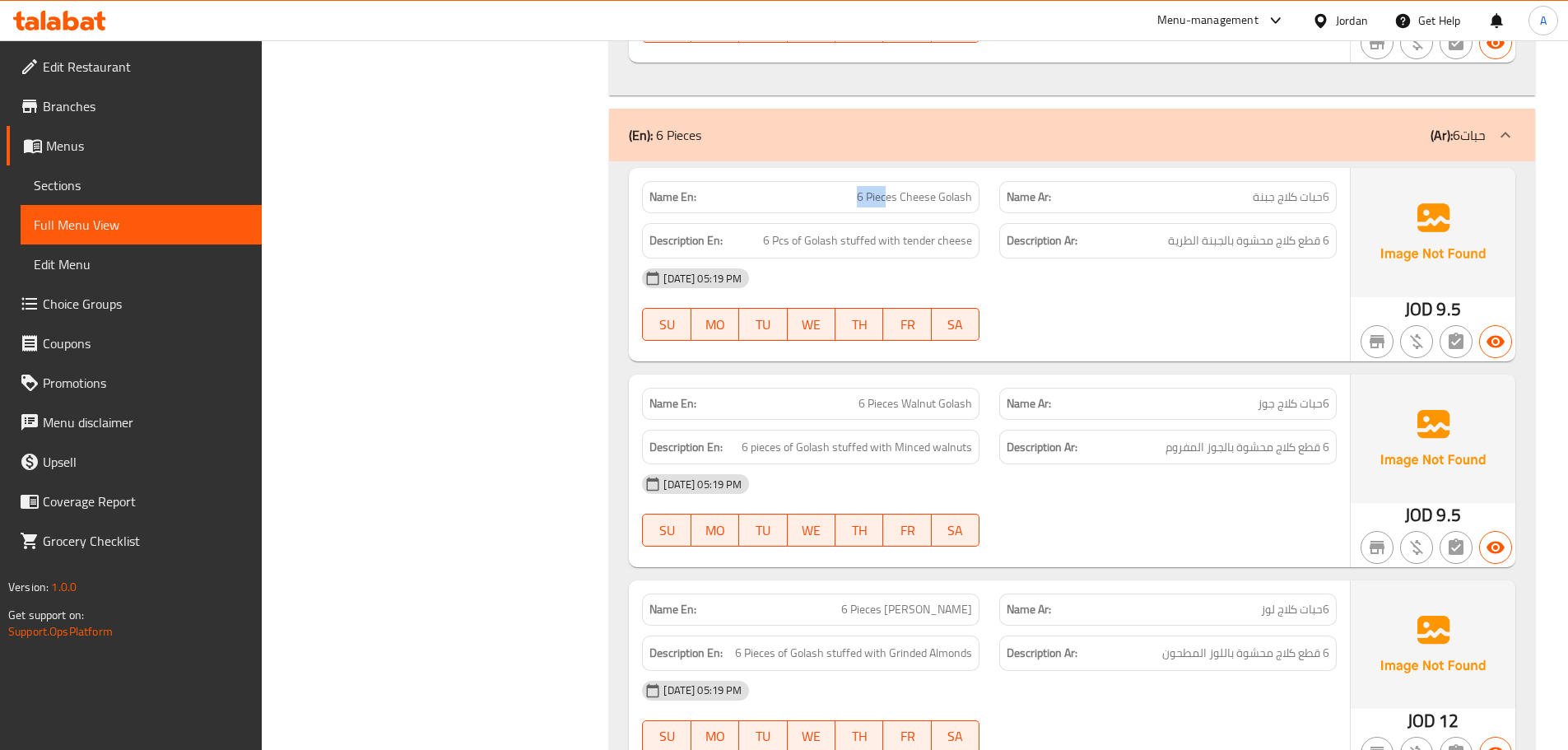
drag, startPoint x: 881, startPoint y: 193, endPoint x: 1225, endPoint y: 331, distance: 370.6
click at [1012, 219] on div "Name En: 6 Pieces Cheese Golash Name Ar: 6حبات كلاج جبنة Description En: 6 Pcs …" at bounding box center [989, 264] width 721 height 192
click at [1224, 341] on div at bounding box center [1168, 341] width 357 height 20
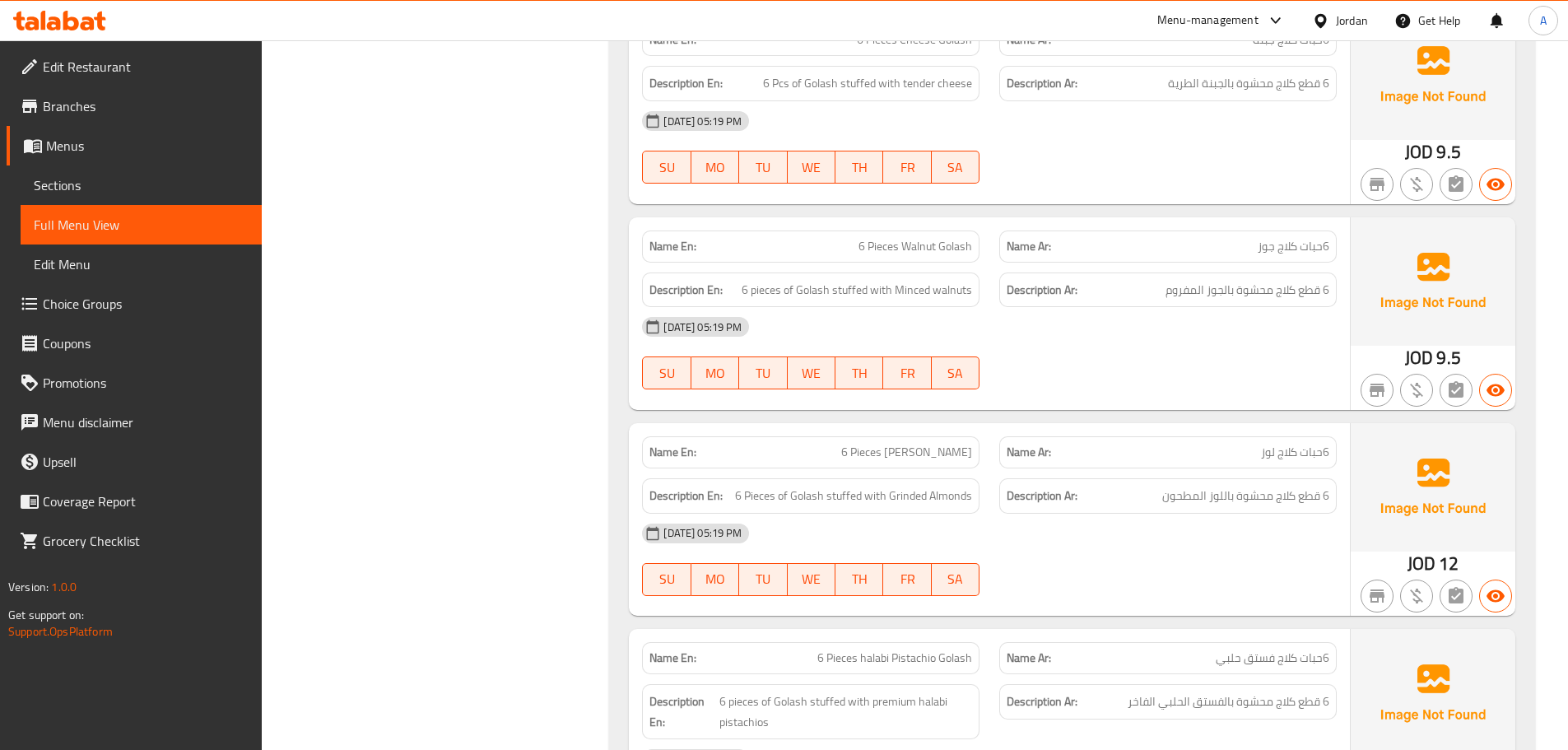
scroll to position [3412, 0]
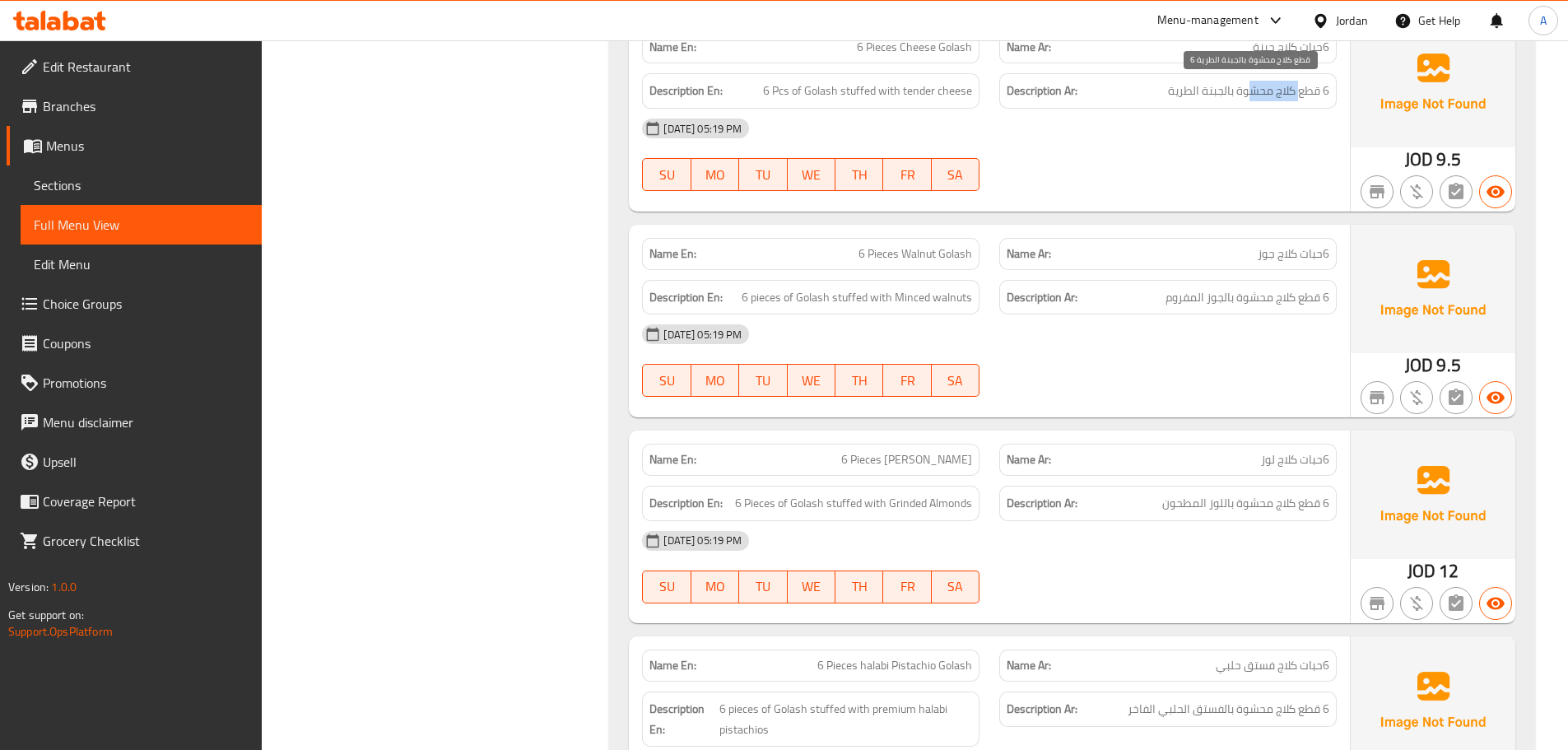
drag, startPoint x: 1298, startPoint y: 94, endPoint x: 1249, endPoint y: 95, distance: 49.0
click at [1249, 95] on span "6 قطع كلاج محشوة بالجبنة الطرية" at bounding box center [1249, 91] width 161 height 21
click at [1214, 155] on div "09-10-2025 05:19 PM SU MO TU WE TH FR SA" at bounding box center [989, 155] width 715 height 93
drag, startPoint x: 1183, startPoint y: 88, endPoint x: 1157, endPoint y: 121, distance: 42.0
click at [1178, 88] on span "6 قطع كلاج محشوة بالجبنة الطرية" at bounding box center [1249, 91] width 161 height 21
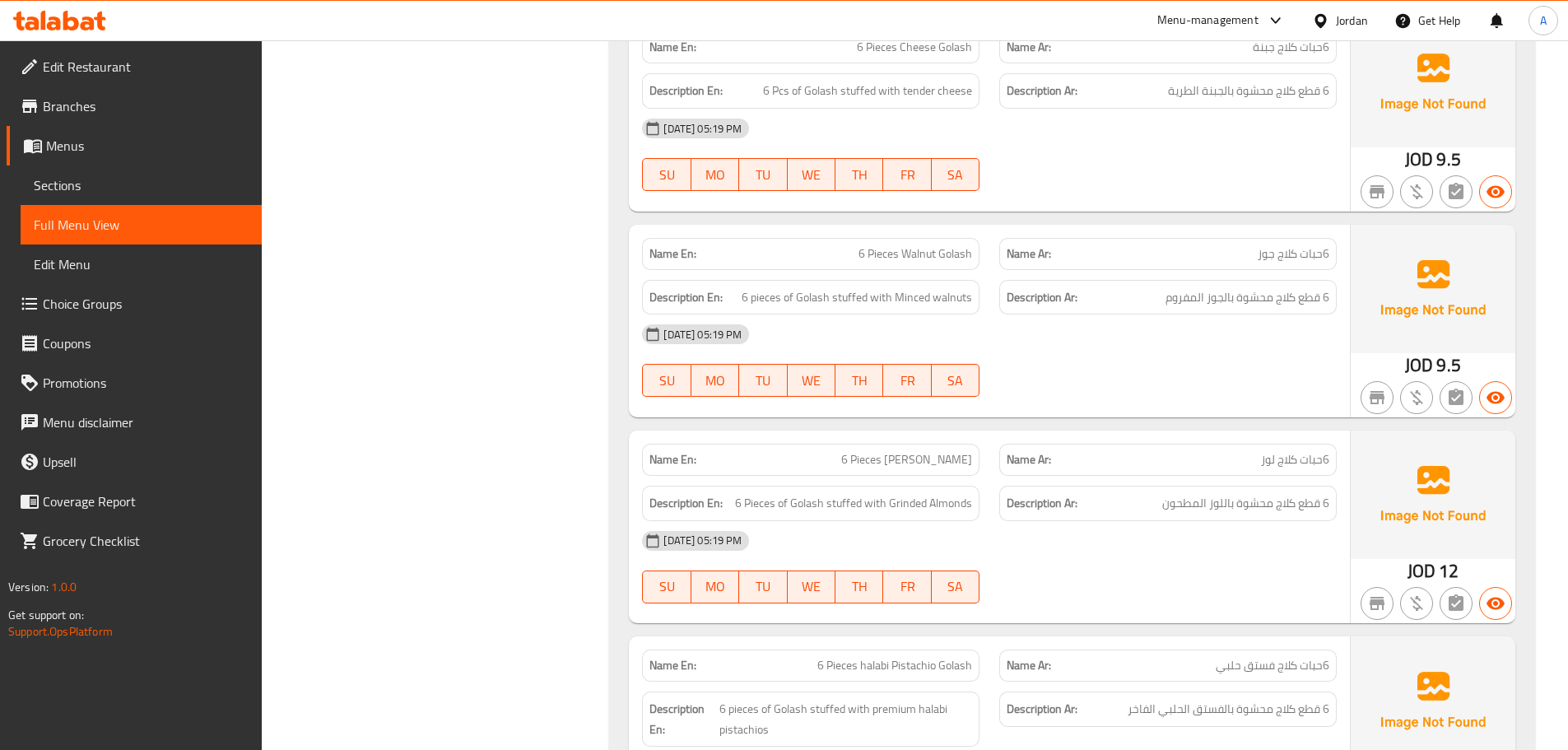
click at [1154, 139] on div "09-10-2025 05:19 PM" at bounding box center [989, 129] width 715 height 40
drag, startPoint x: 868, startPoint y: 245, endPoint x: 1135, endPoint y: 241, distance: 267.0
click at [1125, 245] on div "Name En: 6 Pieces Walnut Golash Name Ar: 6حبات كلاج جوز" at bounding box center [989, 253] width 715 height 52
click at [1180, 197] on div at bounding box center [1168, 191] width 357 height 20
drag, startPoint x: 852, startPoint y: 254, endPoint x: 959, endPoint y: 252, distance: 107.0
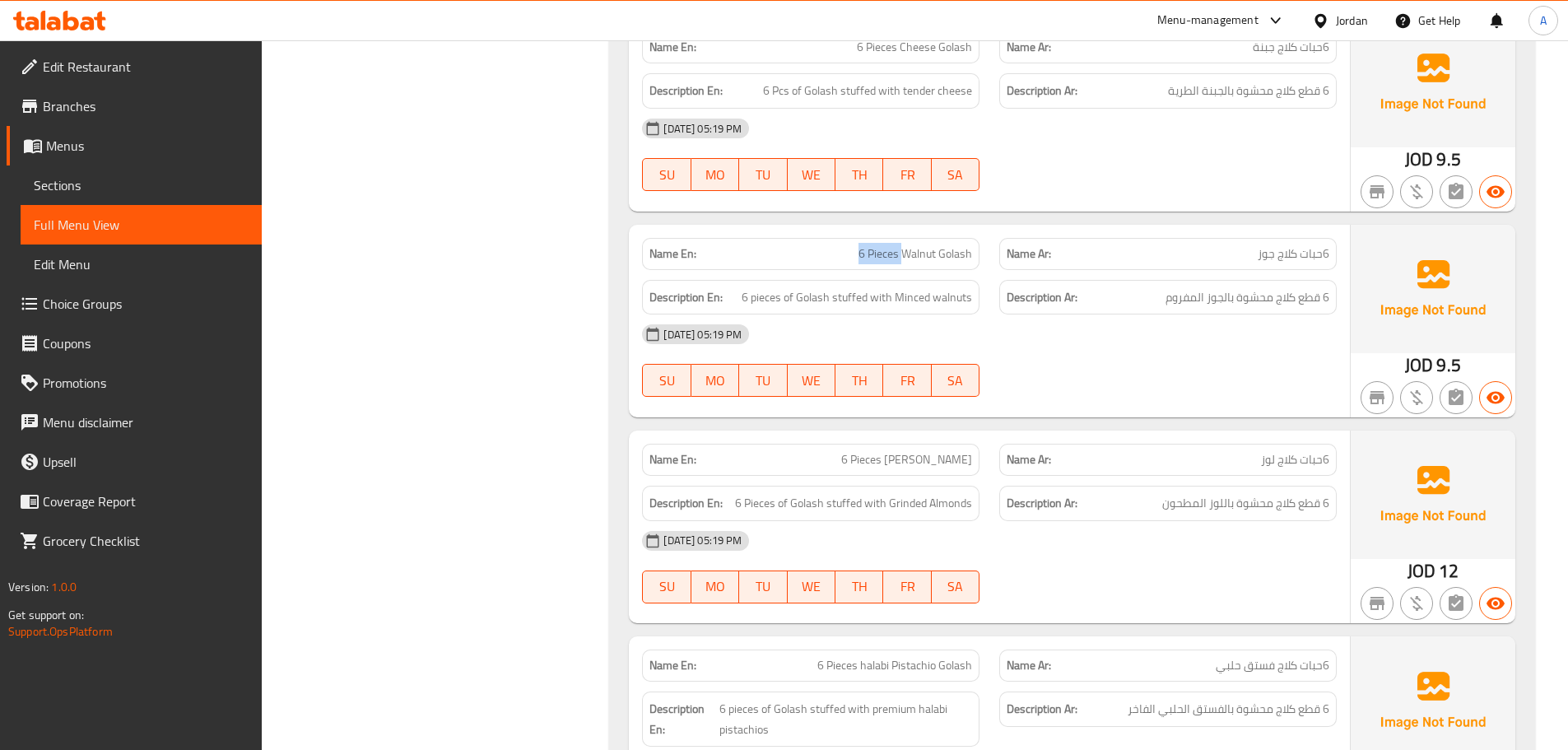
click at [951, 252] on p "Name En: 6 Pieces Walnut Golash" at bounding box center [811, 253] width 323 height 17
click at [1094, 217] on div "Name En: 6 Pieces Cheese Golash Name Ar: 6حبات كلاج جبنة Description En: 6 Pcs …" at bounding box center [1072, 446] width 926 height 870
drag, startPoint x: 1316, startPoint y: 297, endPoint x: 1209, endPoint y: 297, distance: 107.0
click at [1209, 297] on span "6 قطع كلاج محشوة بالجوز المفروم" at bounding box center [1247, 297] width 164 height 21
click at [1169, 337] on div "09-10-2025 05:19 PM" at bounding box center [989, 335] width 715 height 40
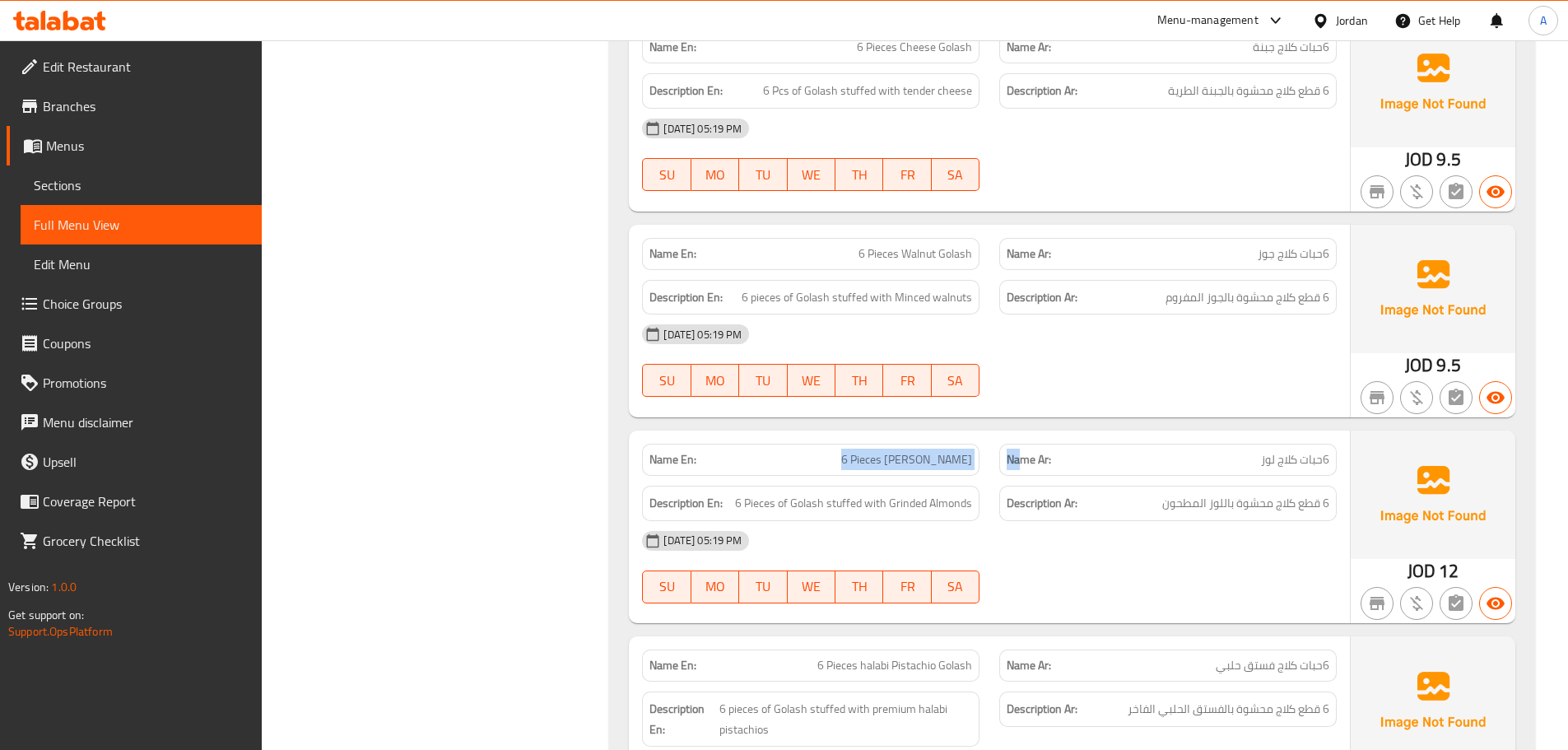
drag, startPoint x: 859, startPoint y: 462, endPoint x: 1092, endPoint y: 452, distance: 233.2
click at [1081, 454] on div "Name En: 6 Pieces Almond Golash Name Ar: 6حبات كلاج لوز" at bounding box center [989, 459] width 715 height 52
click at [1142, 413] on div "Name En: 6 Pieces Walnut Golash Name Ar: 6حبات كلاج جوز Description En: 6 piece…" at bounding box center [989, 321] width 721 height 192
drag, startPoint x: 1292, startPoint y: 453, endPoint x: 1254, endPoint y: 453, distance: 38.0
click at [1258, 453] on p "Name Ar: 6حبات كلاج لوز" at bounding box center [1168, 459] width 323 height 17
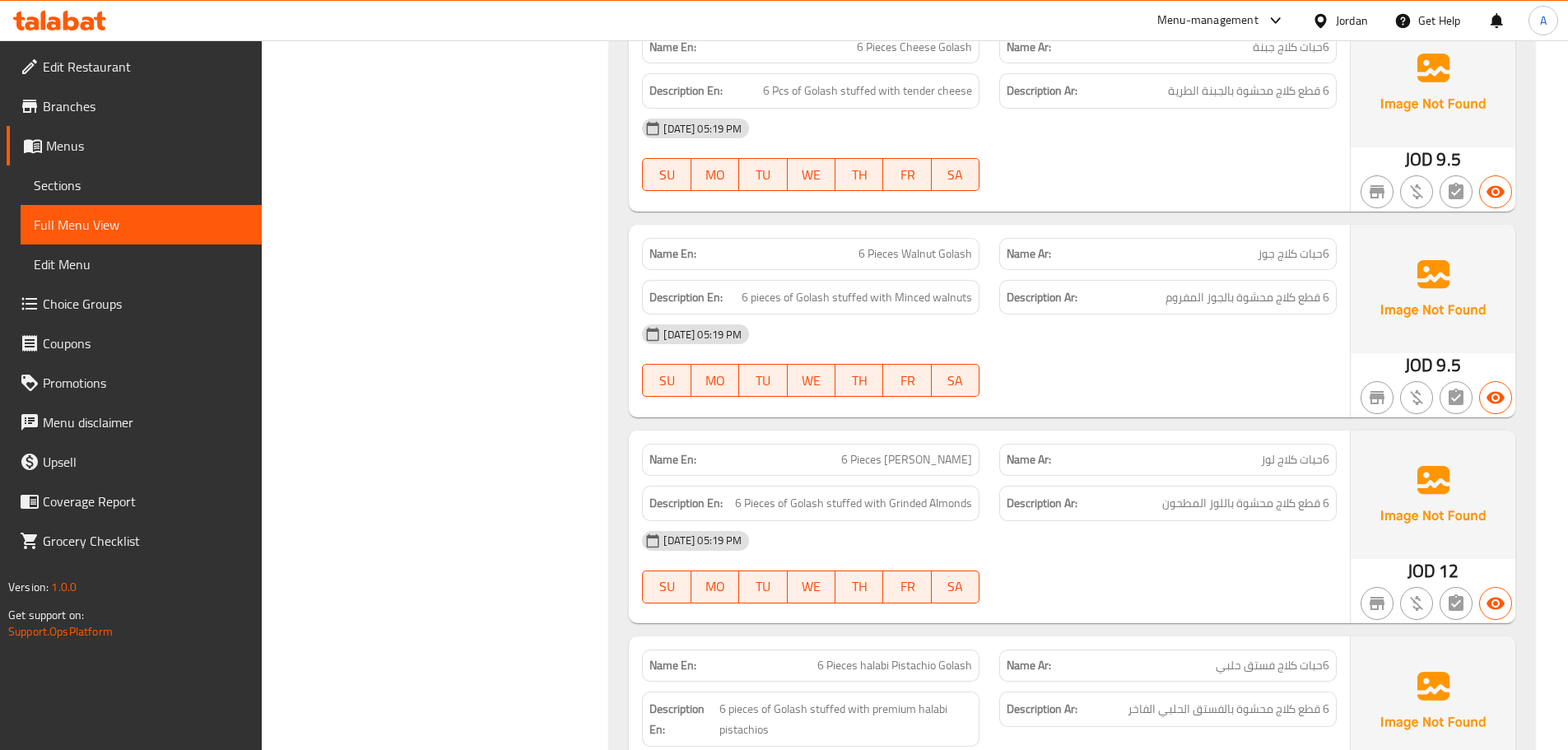
click at [1195, 396] on div at bounding box center [1168, 397] width 357 height 20
drag, startPoint x: 1321, startPoint y: 504, endPoint x: 885, endPoint y: 489, distance: 436.3
click at [1167, 489] on div "Description Ar: 6 قطع كلاج محشوة باللوز المطحون" at bounding box center [1168, 503] width 337 height 35
drag, startPoint x: 843, startPoint y: 482, endPoint x: 1172, endPoint y: 551, distance: 336.2
click at [1076, 523] on div "Name En: 6 Pieces Almond Golash Name Ar: 6حبات كلاج لوز Description En: 6 Piece…" at bounding box center [989, 527] width 721 height 192
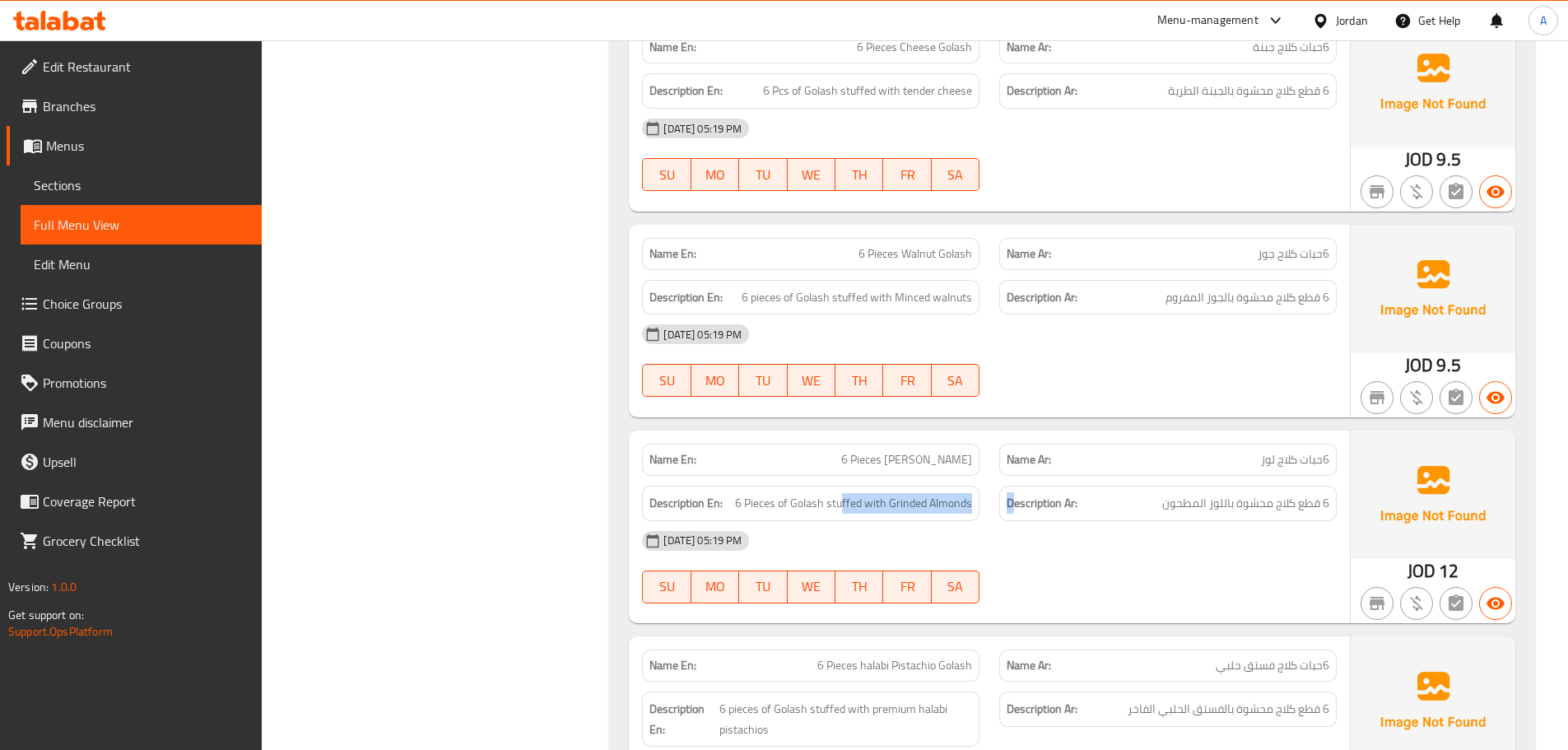
click at [1172, 551] on div "09-10-2025 05:19 PM" at bounding box center [989, 541] width 715 height 40
drag, startPoint x: 723, startPoint y: 503, endPoint x: 882, endPoint y: 517, distance: 159.6
click at [882, 517] on div "Description En: 6 Pieces of Golash stuffed with Grinded Almonds" at bounding box center [811, 503] width 337 height 35
click at [887, 512] on span "6 Pieces of Golash stuffed with Grinded Almonds" at bounding box center [853, 503] width 237 height 21
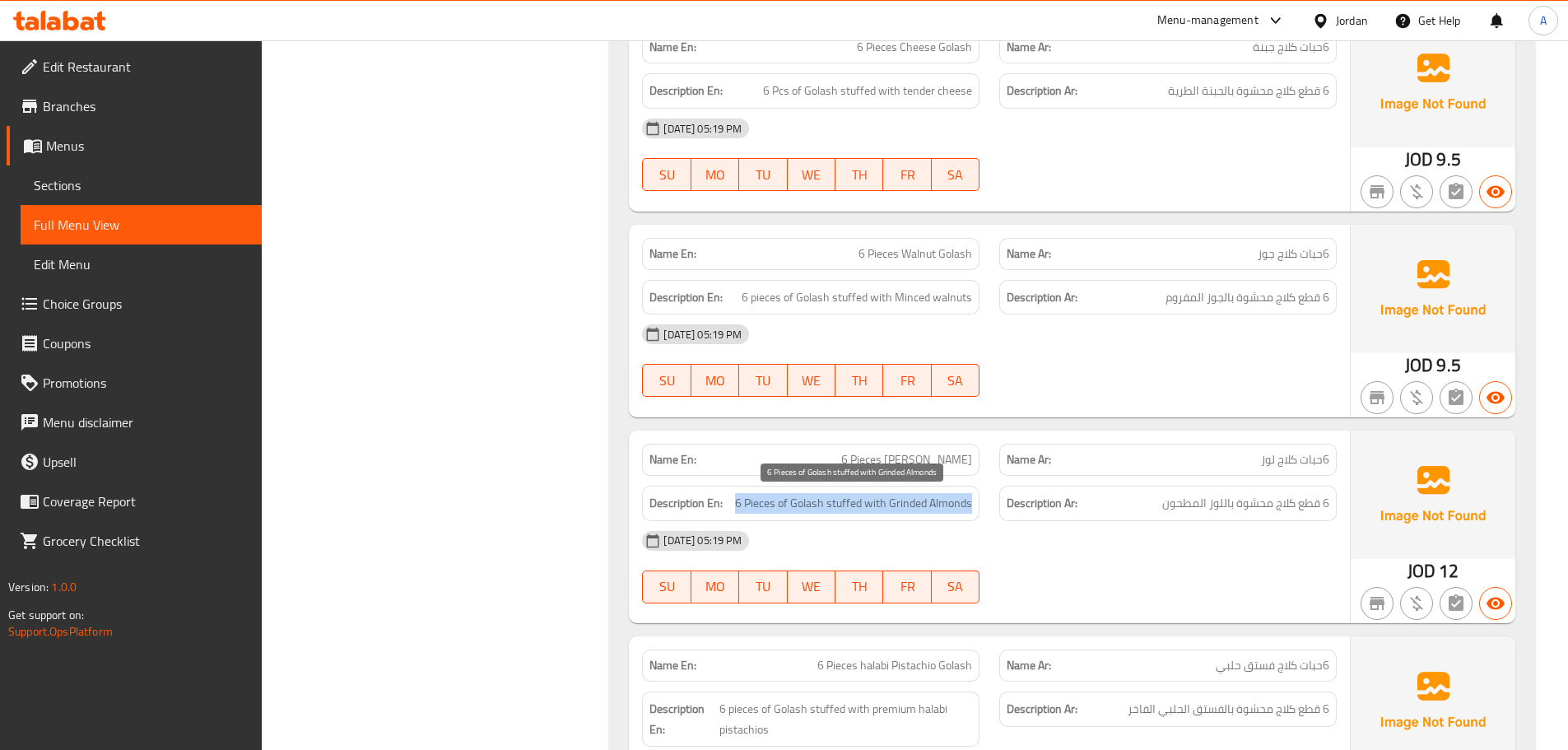
click at [887, 512] on span "6 Pieces of Golash stuffed with Grinded Almonds" at bounding box center [853, 503] width 237 height 21
click at [1209, 604] on div at bounding box center [1168, 603] width 357 height 20
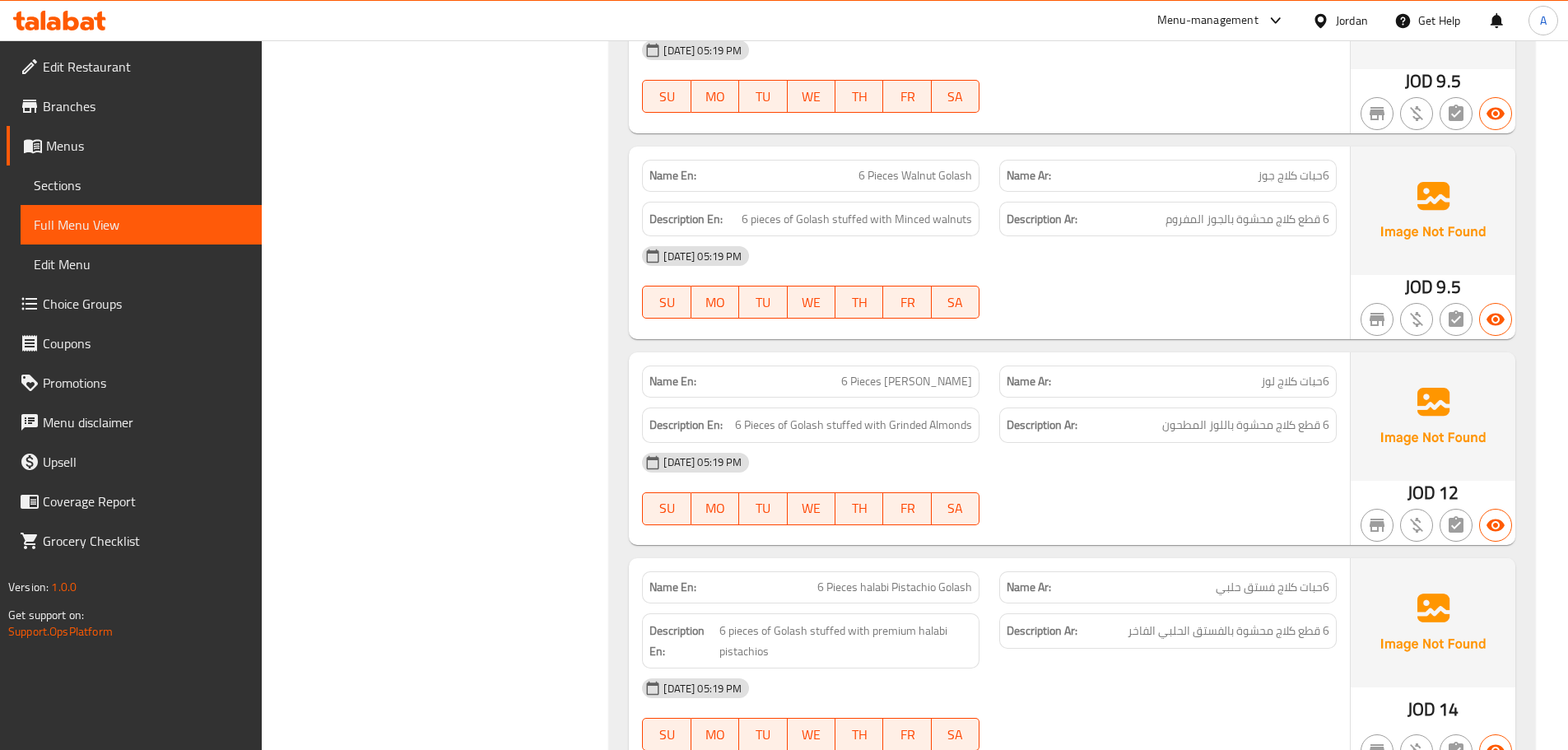
scroll to position [3577, 0]
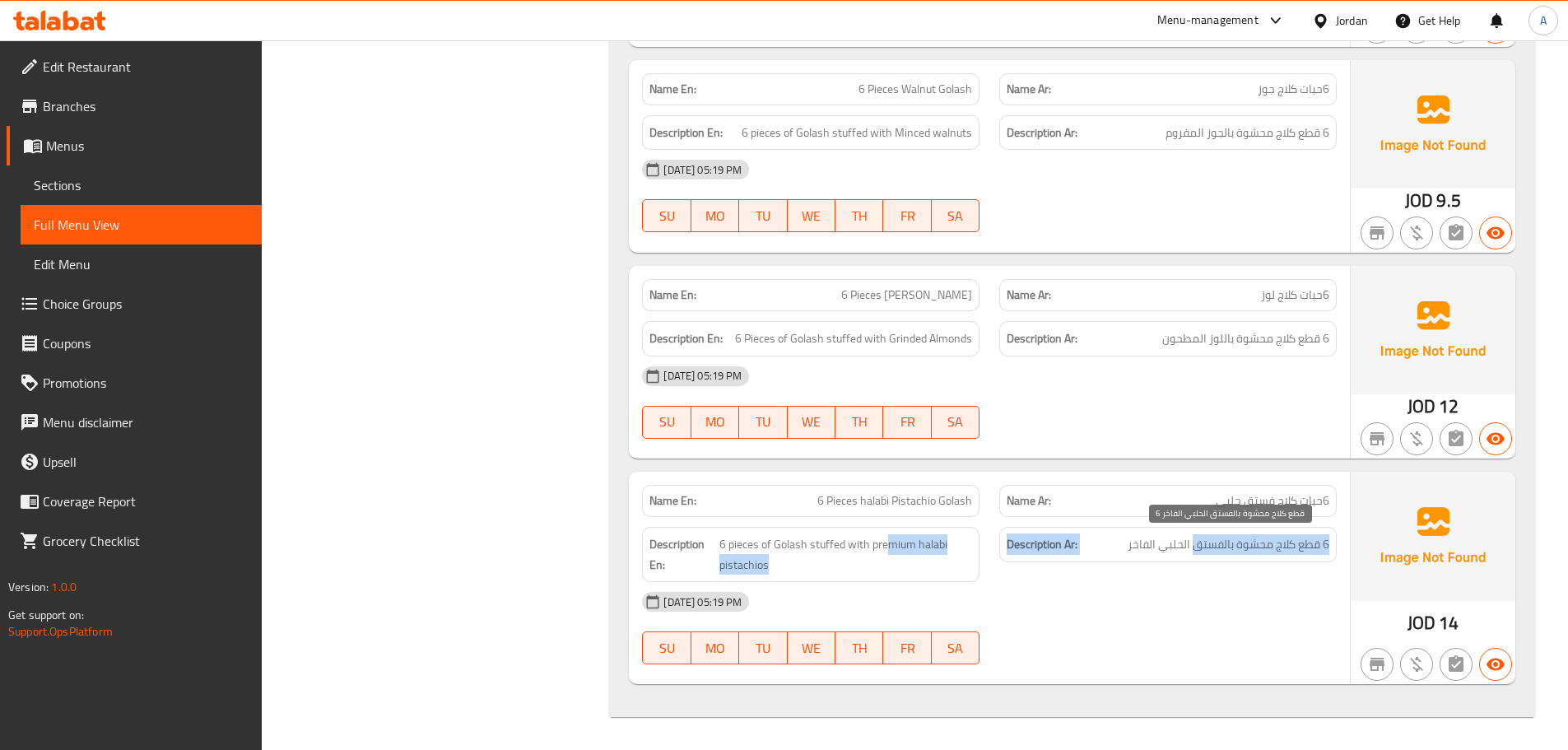
drag, startPoint x: 1136, startPoint y: 534, endPoint x: 881, endPoint y: 534, distance: 255.0
click at [881, 534] on div "Description En: 6 pieces of Golash stuffed with premium halabi pistachios Descr…" at bounding box center [989, 554] width 715 height 75
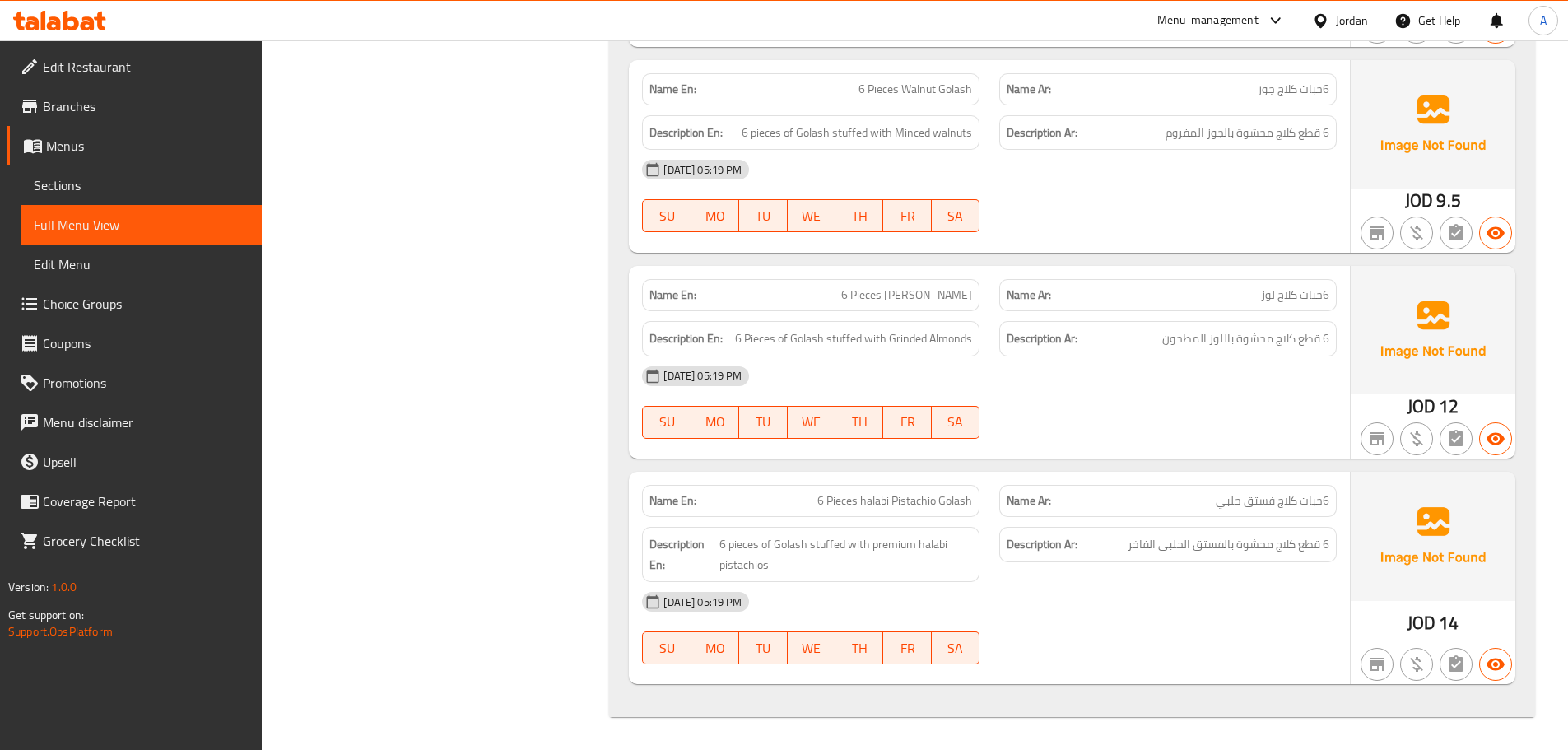
click at [1133, 622] on div "09-10-2025 05:19 PM SU MO TU WE TH FR SA" at bounding box center [989, 628] width 715 height 93
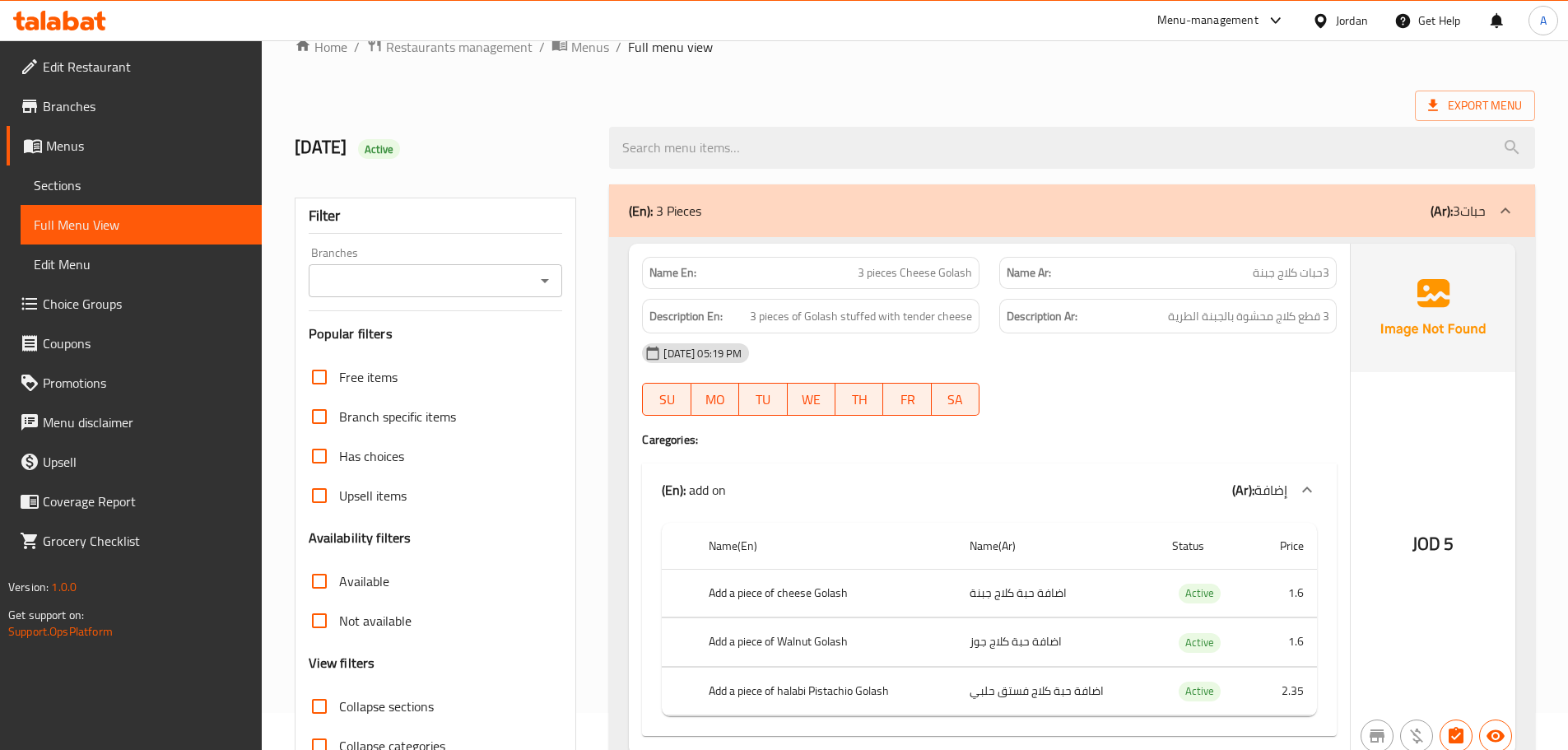
scroll to position [0, 0]
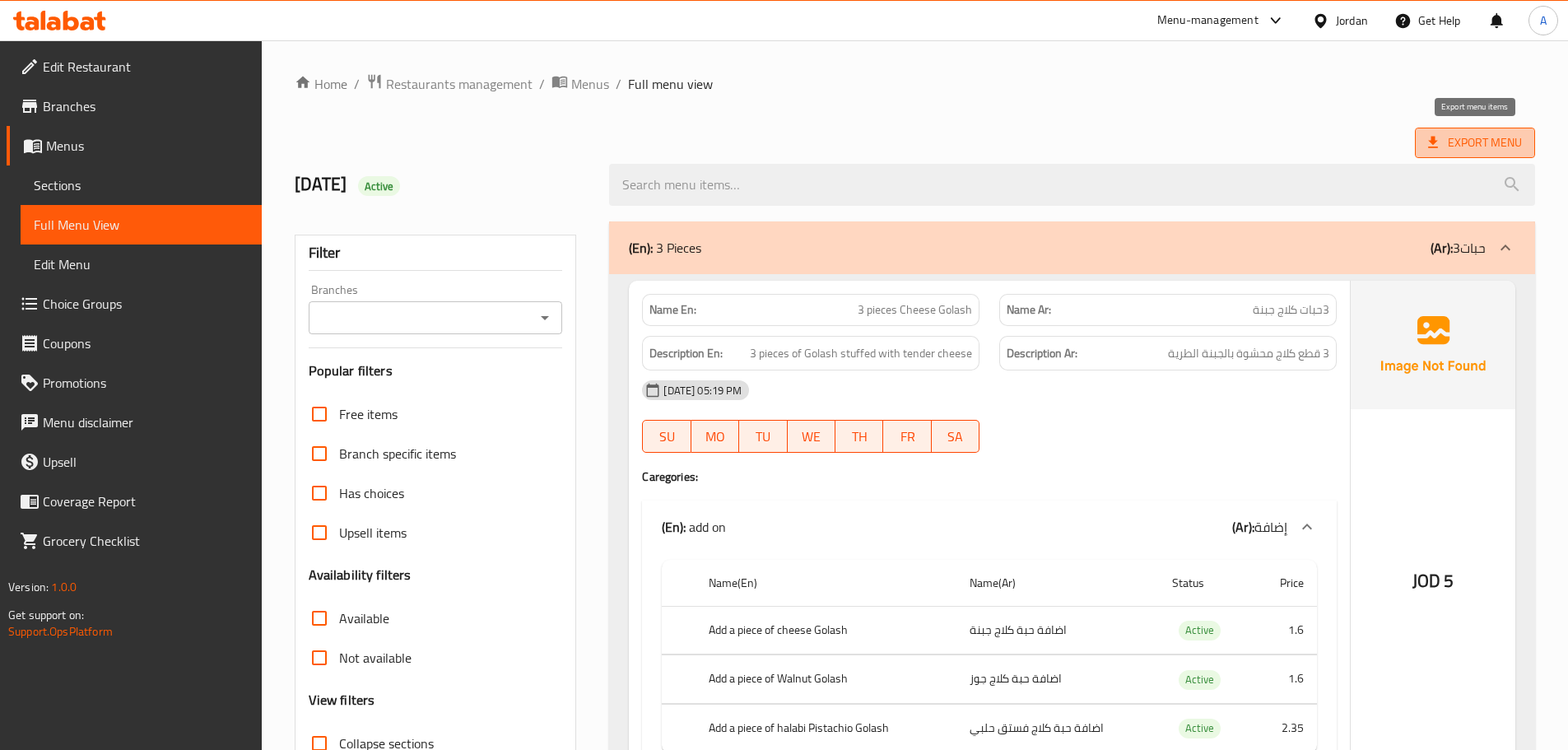
click at [1476, 146] on span "Export Menu" at bounding box center [1475, 142] width 93 height 21
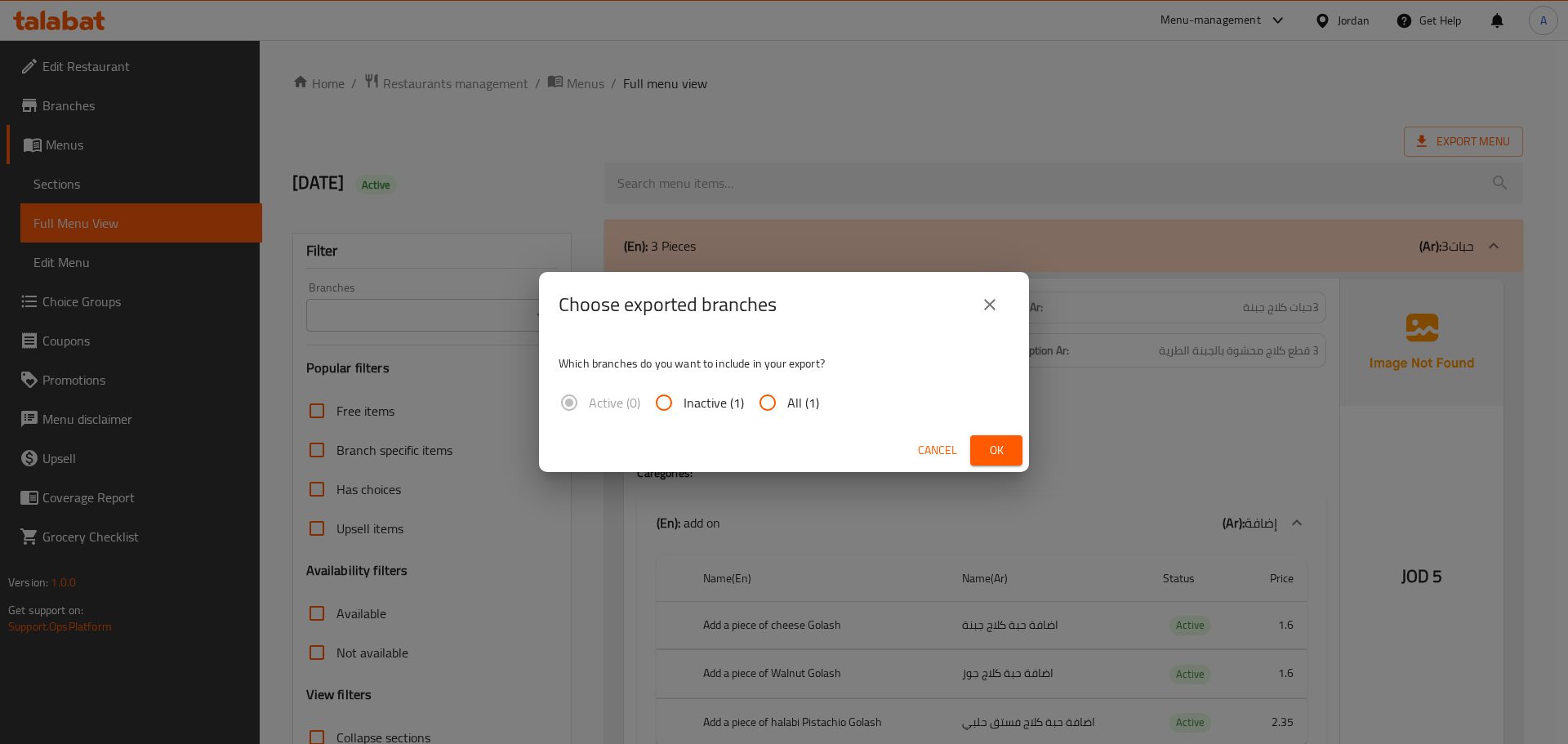
click at [798, 402] on span "All (1)" at bounding box center [802, 403] width 31 height 20
click at [787, 402] on input "All (1)" at bounding box center [767, 403] width 40 height 40
radio input "true"
click at [983, 447] on span "Ok" at bounding box center [996, 450] width 26 height 21
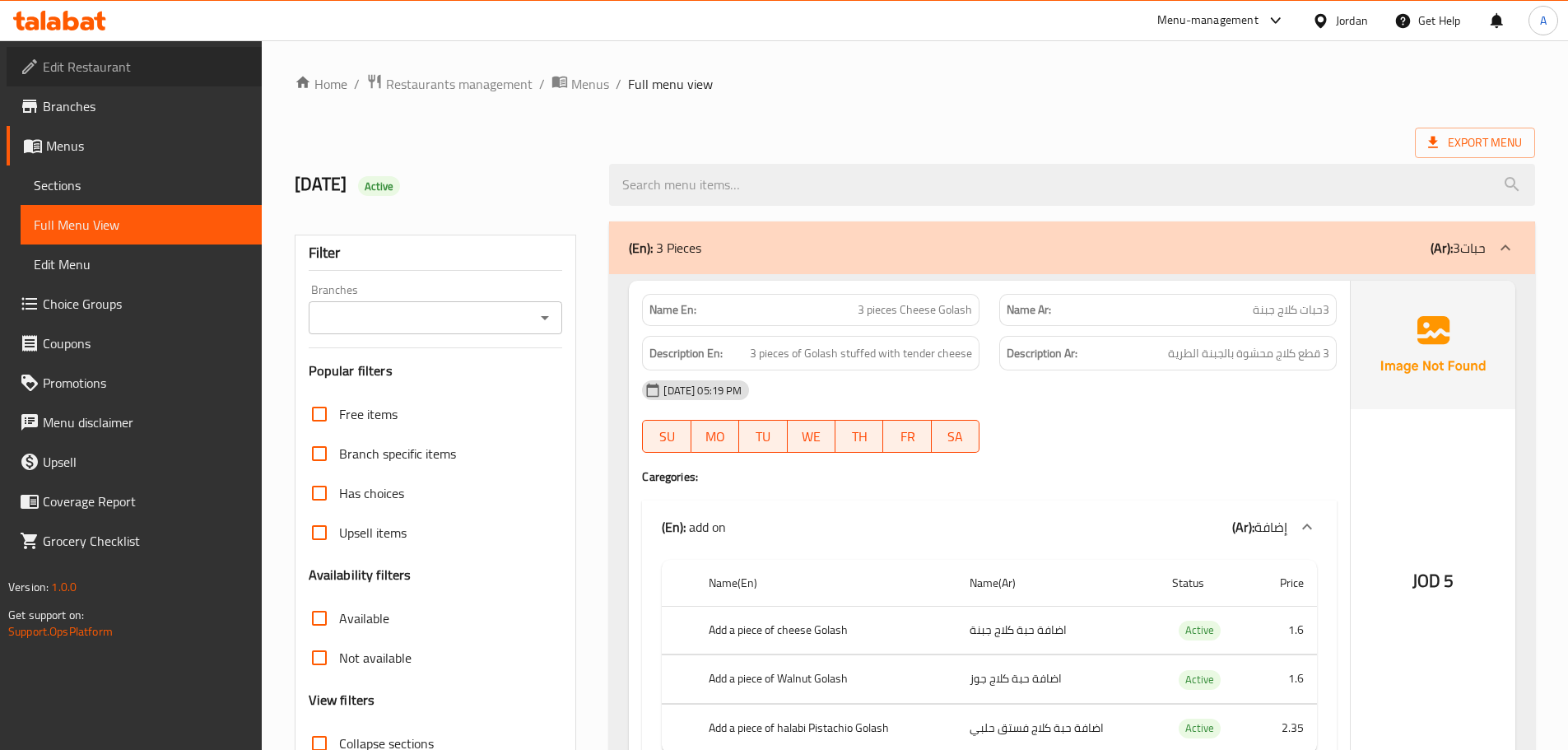
click at [79, 59] on span "Edit Restaurant" at bounding box center [145, 67] width 206 height 20
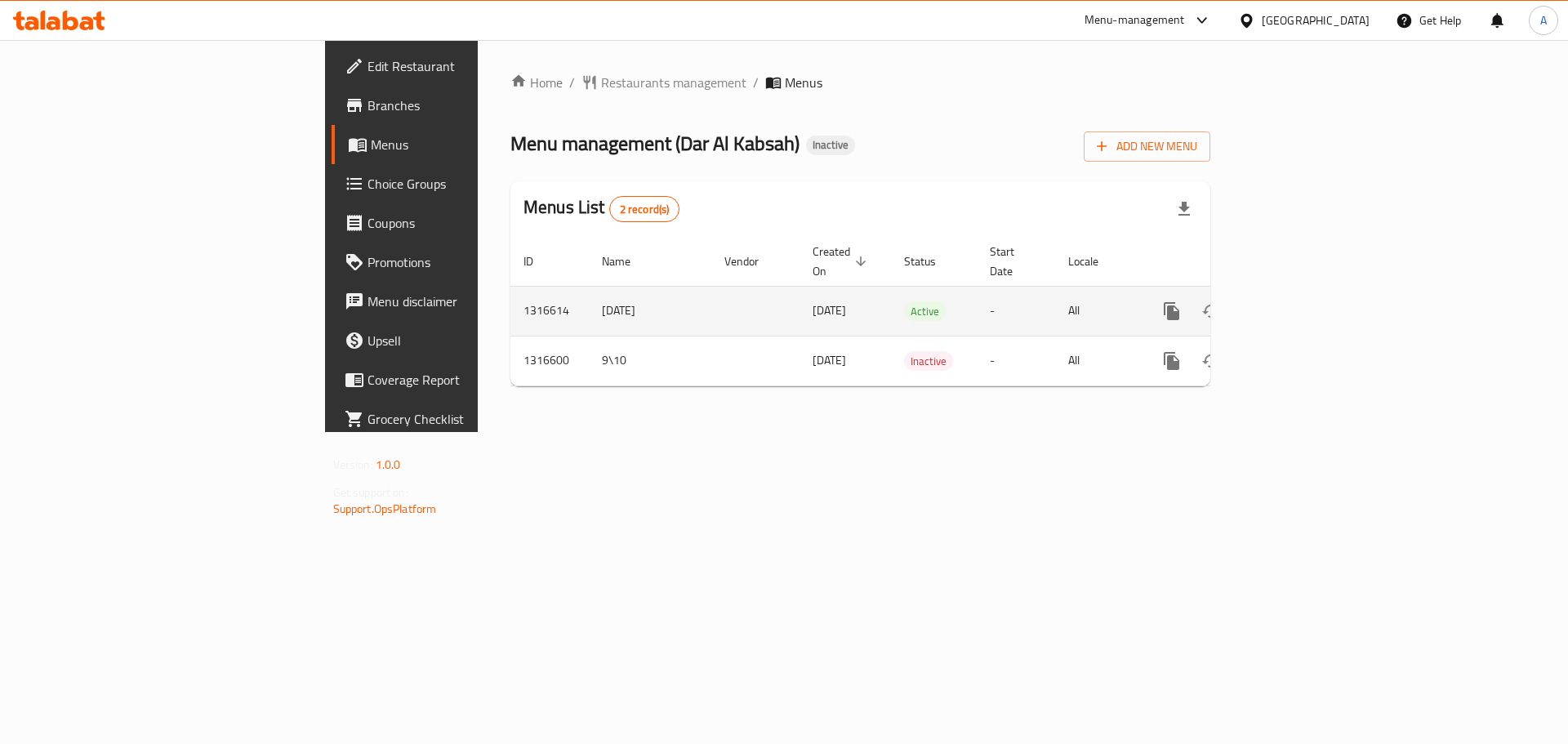
click at [1299, 301] on icon "enhanced table" at bounding box center [1289, 311] width 20 height 20
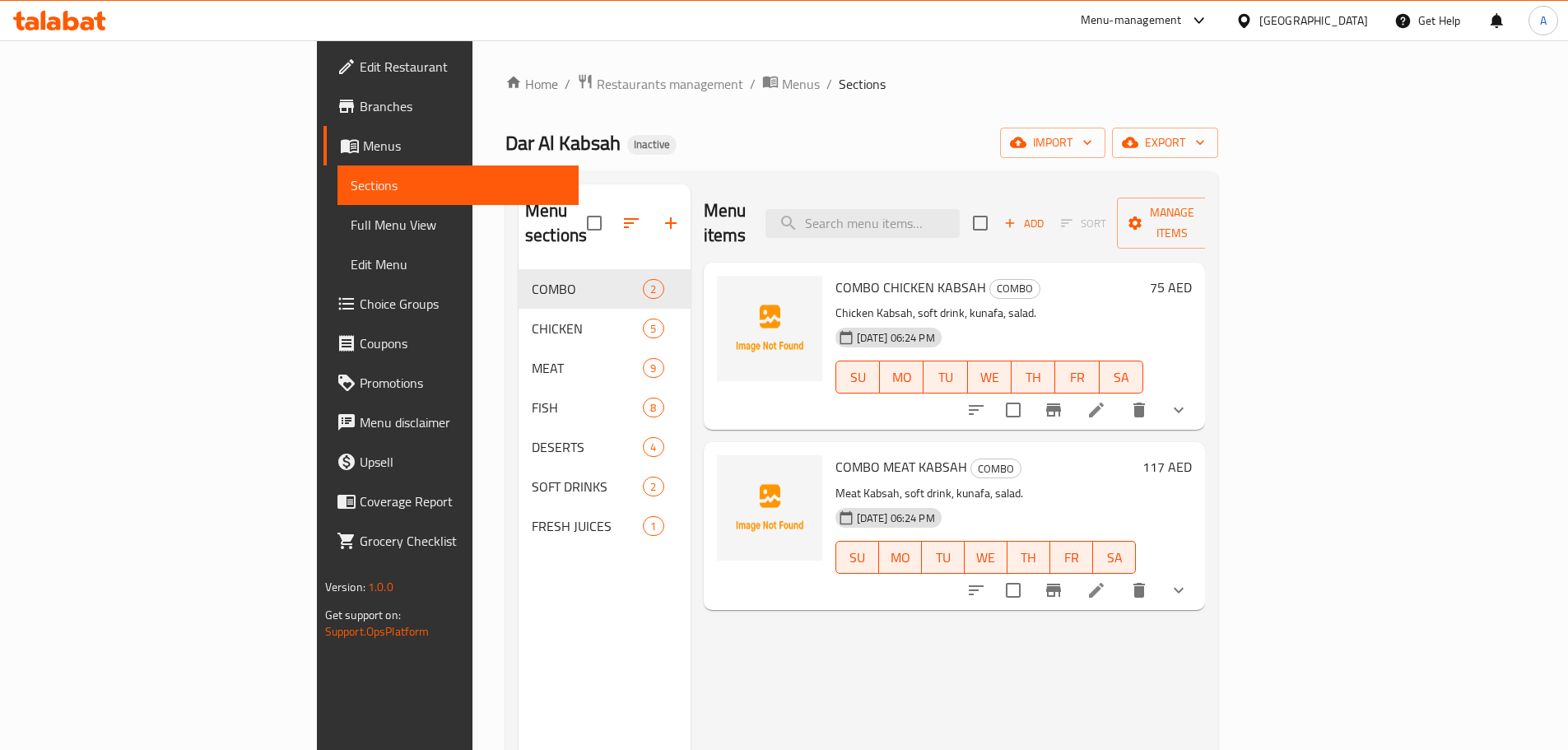
click at [759, 160] on div "Home / Restaurants management / Menus / Sections Dar Al Kabsah Inactive import …" at bounding box center [862, 511] width 713 height 874
click at [351, 229] on span "Full Menu View" at bounding box center [458, 225] width 215 height 20
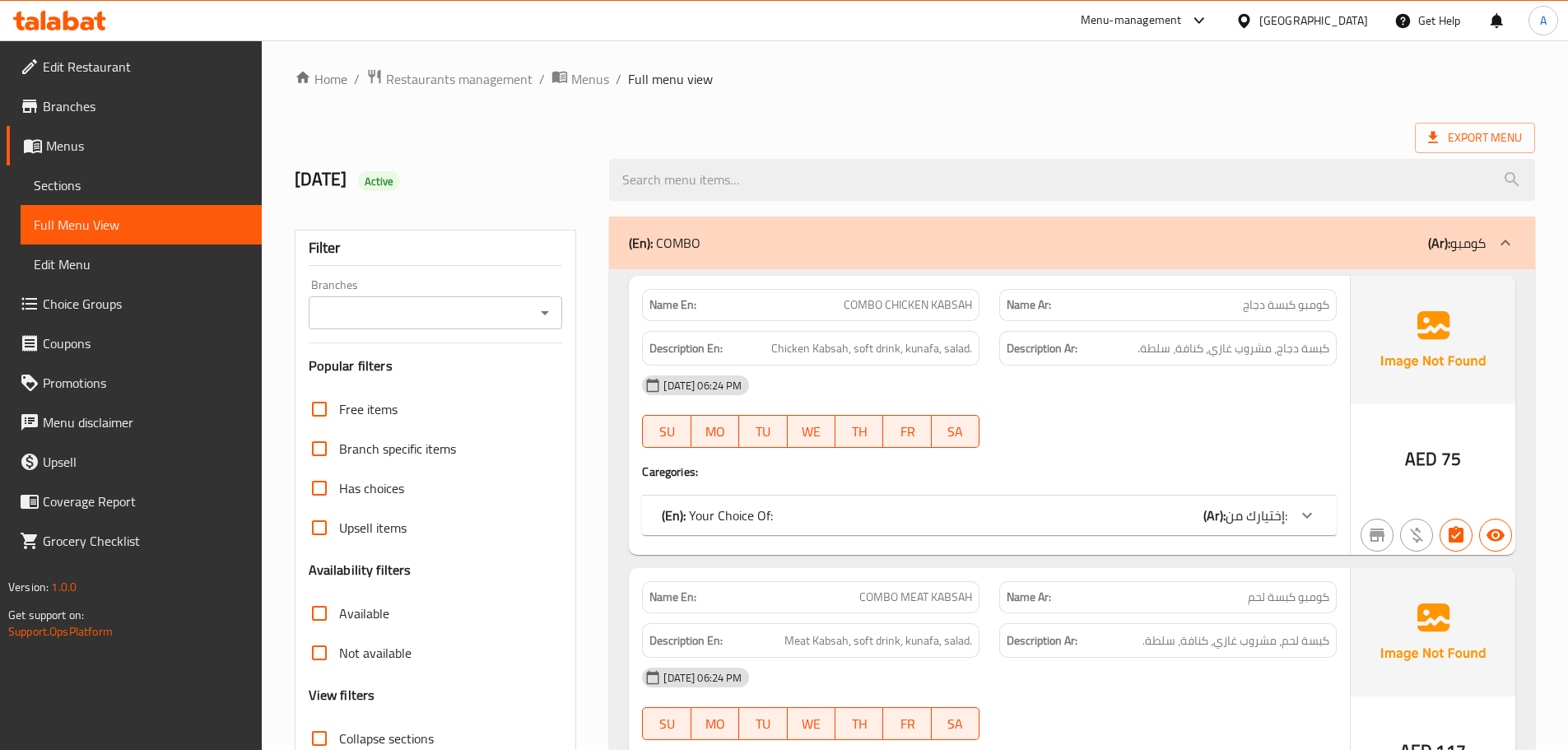
scroll to position [329, 0]
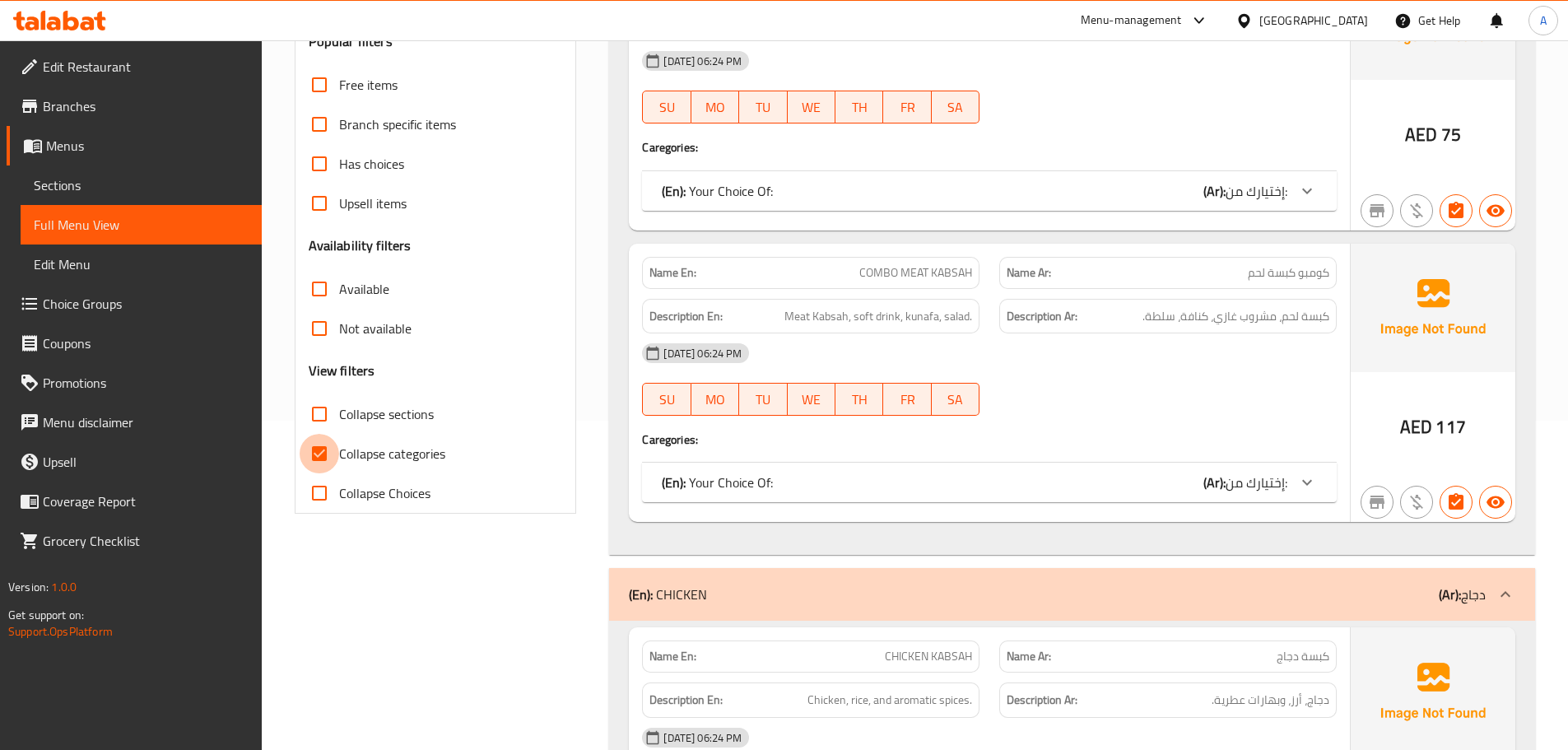
click at [318, 447] on input "Collapse categories" at bounding box center [319, 453] width 40 height 40
checkbox input "false"
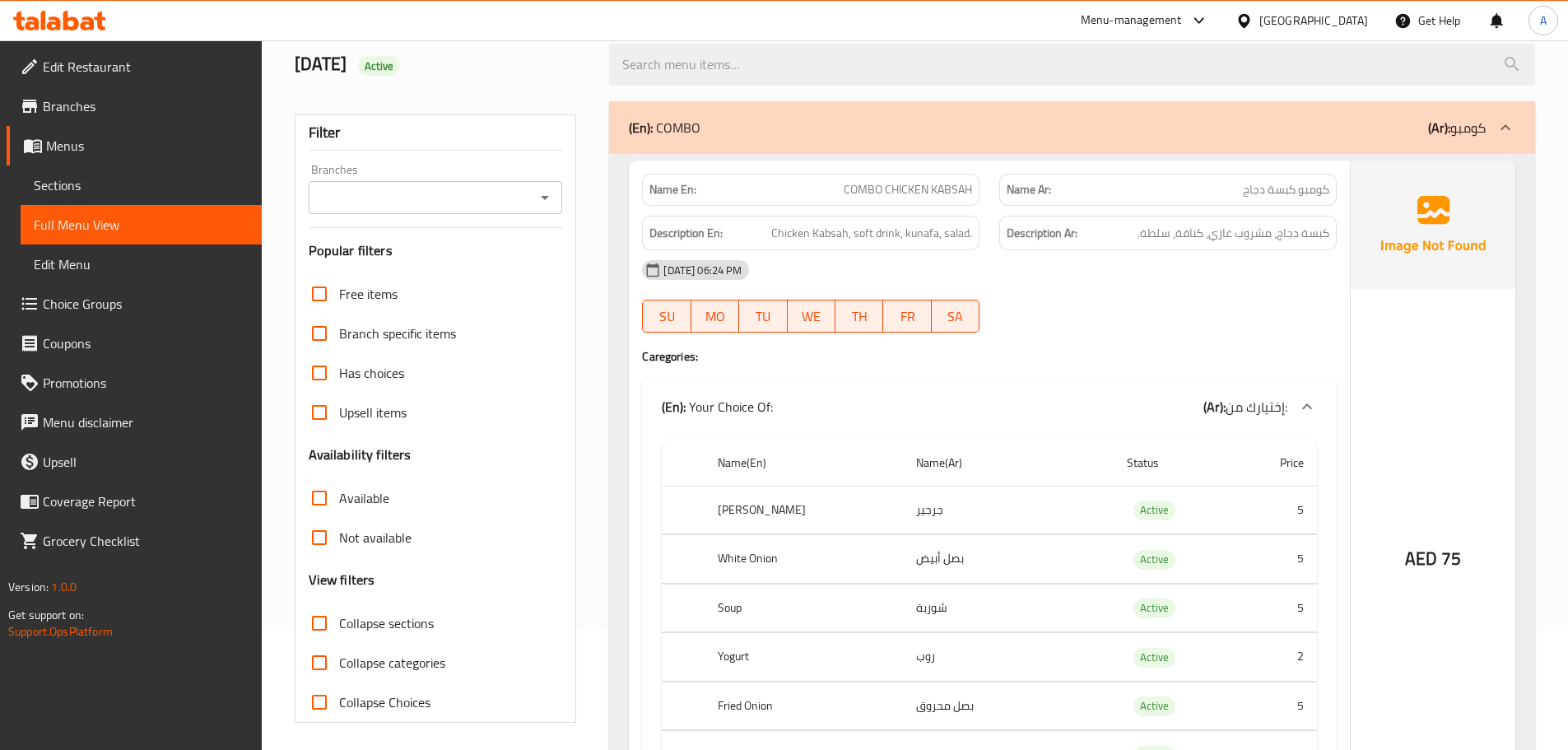
scroll to position [0, 0]
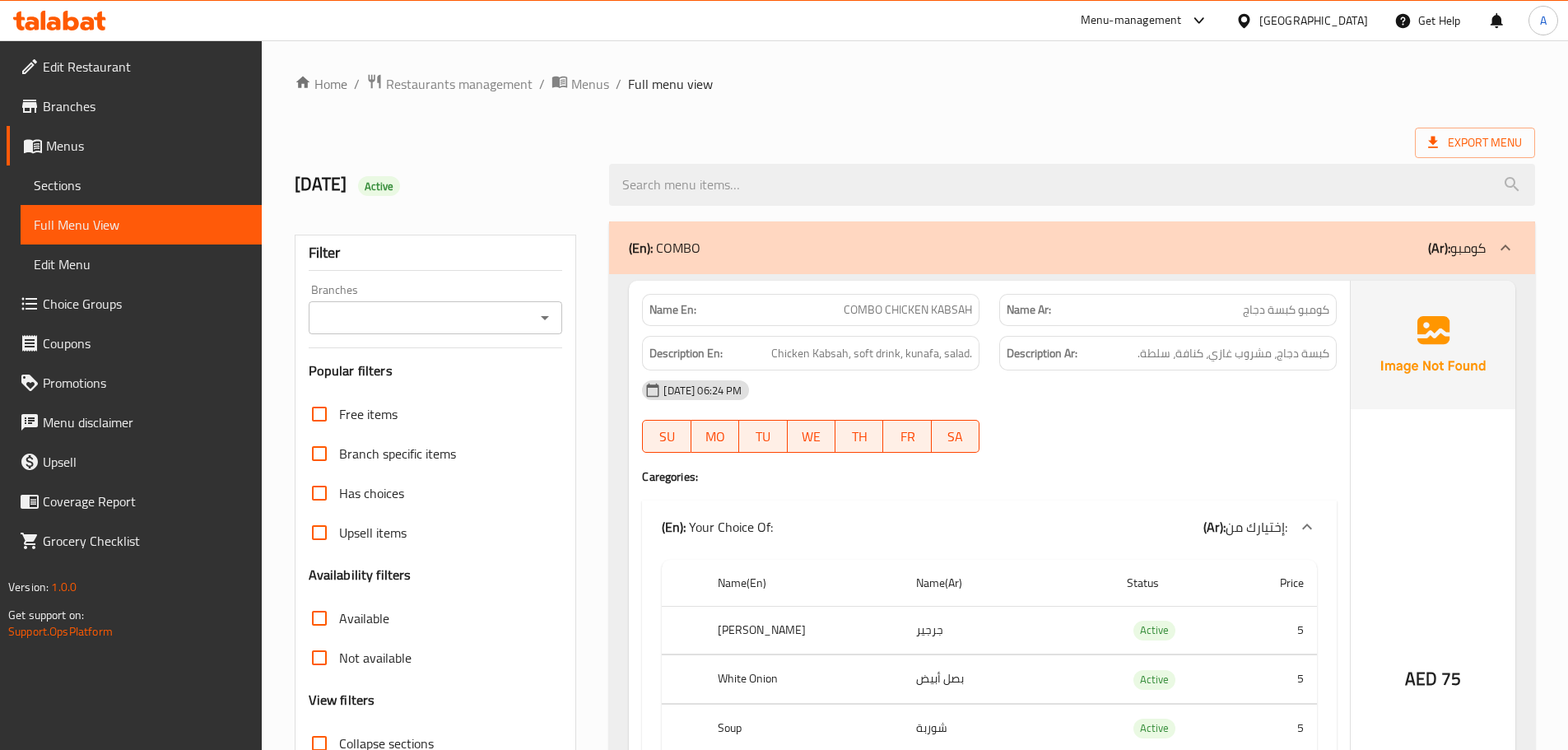
click at [985, 130] on div "Export Menu" at bounding box center [915, 143] width 1241 height 31
drag, startPoint x: 1156, startPoint y: 93, endPoint x: 909, endPoint y: 446, distance: 430.8
click at [1511, 143] on span "Export Menu" at bounding box center [1475, 142] width 93 height 21
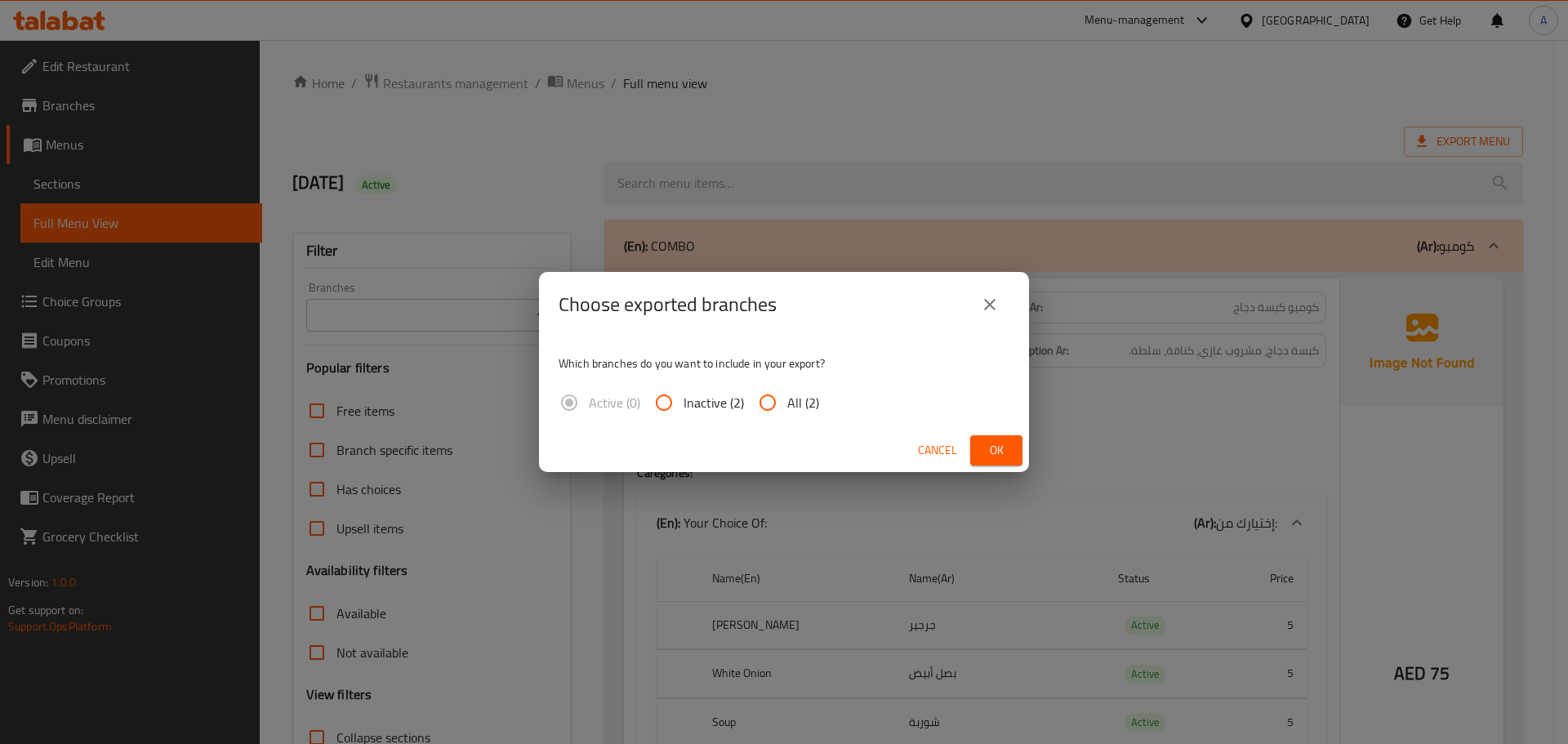
click at [787, 406] on span "All (2)" at bounding box center [802, 403] width 31 height 20
click at [787, 406] on input "All (2)" at bounding box center [767, 403] width 40 height 40
radio input "true"
drag, startPoint x: 969, startPoint y: 440, endPoint x: 983, endPoint y: 444, distance: 14.6
click at [973, 443] on div "Cancel Ok" at bounding box center [784, 451] width 490 height 43
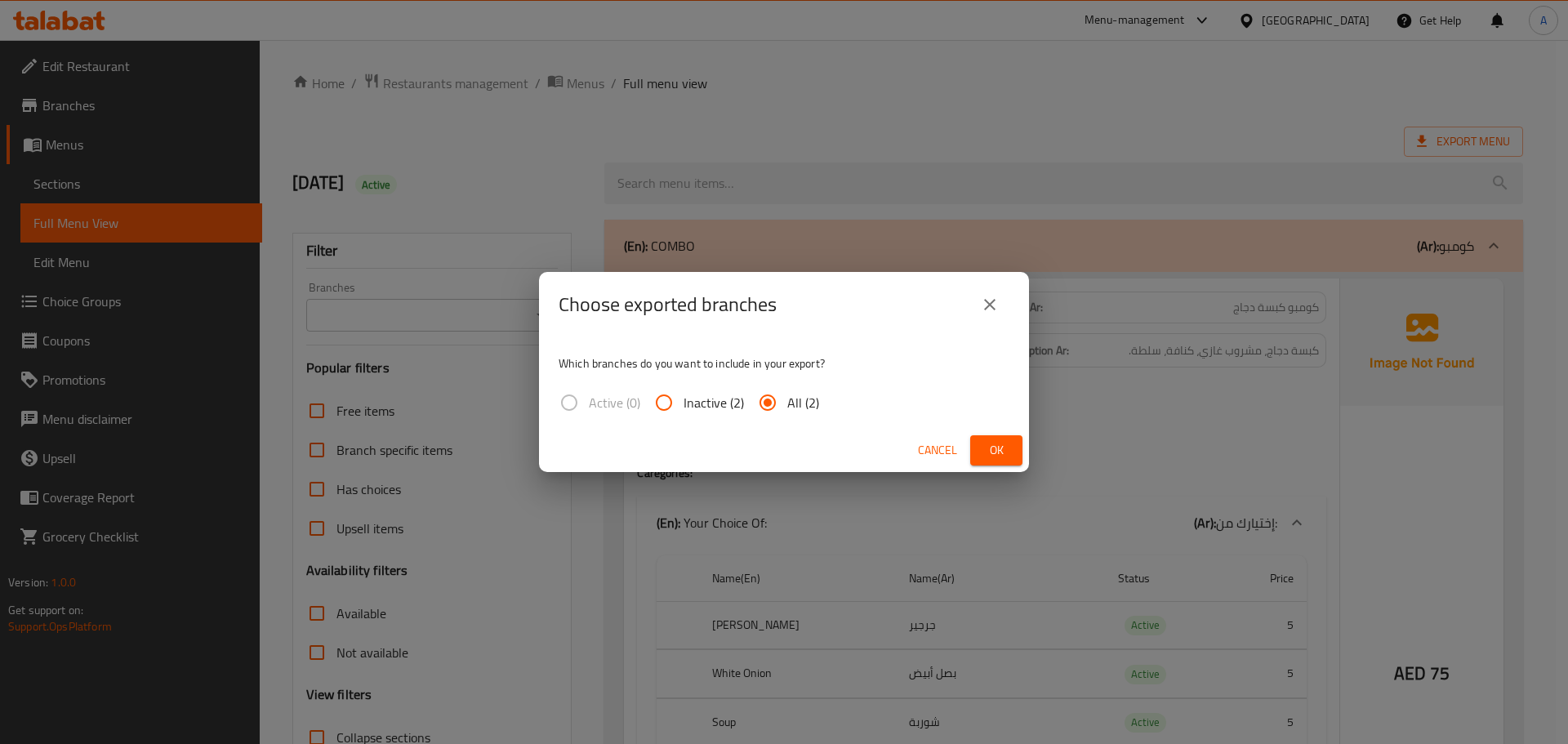
click at [986, 446] on span "Ok" at bounding box center [996, 450] width 26 height 21
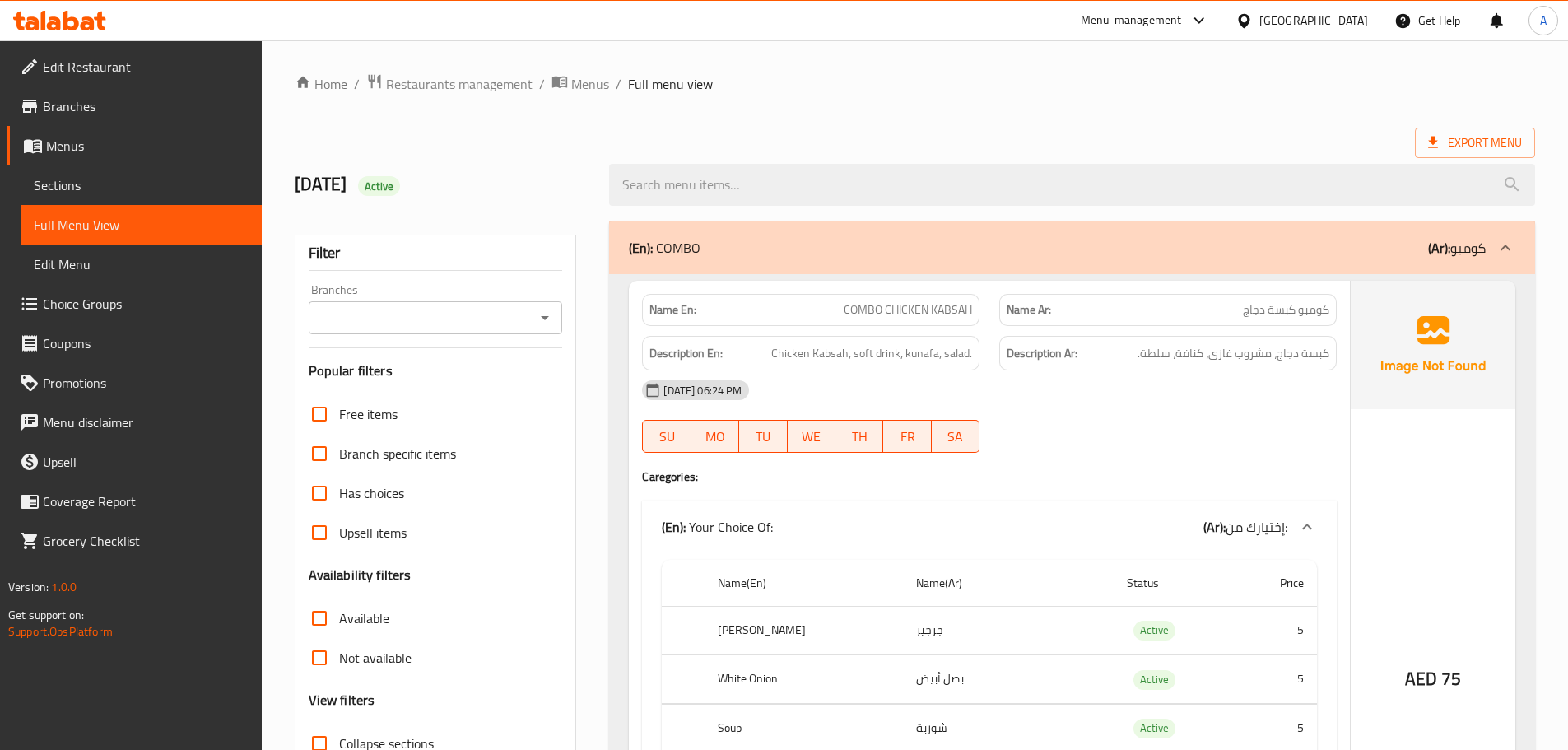
click at [346, 179] on h2 "9/10/2025 Active" at bounding box center [443, 184] width 296 height 24
drag, startPoint x: 346, startPoint y: 179, endPoint x: 454, endPoint y: 184, distance: 108.1
click at [454, 184] on h2 "9/10/2025 Active" at bounding box center [443, 184] width 296 height 24
click at [455, 184] on h2 "9/10/2025 Active" at bounding box center [443, 184] width 296 height 24
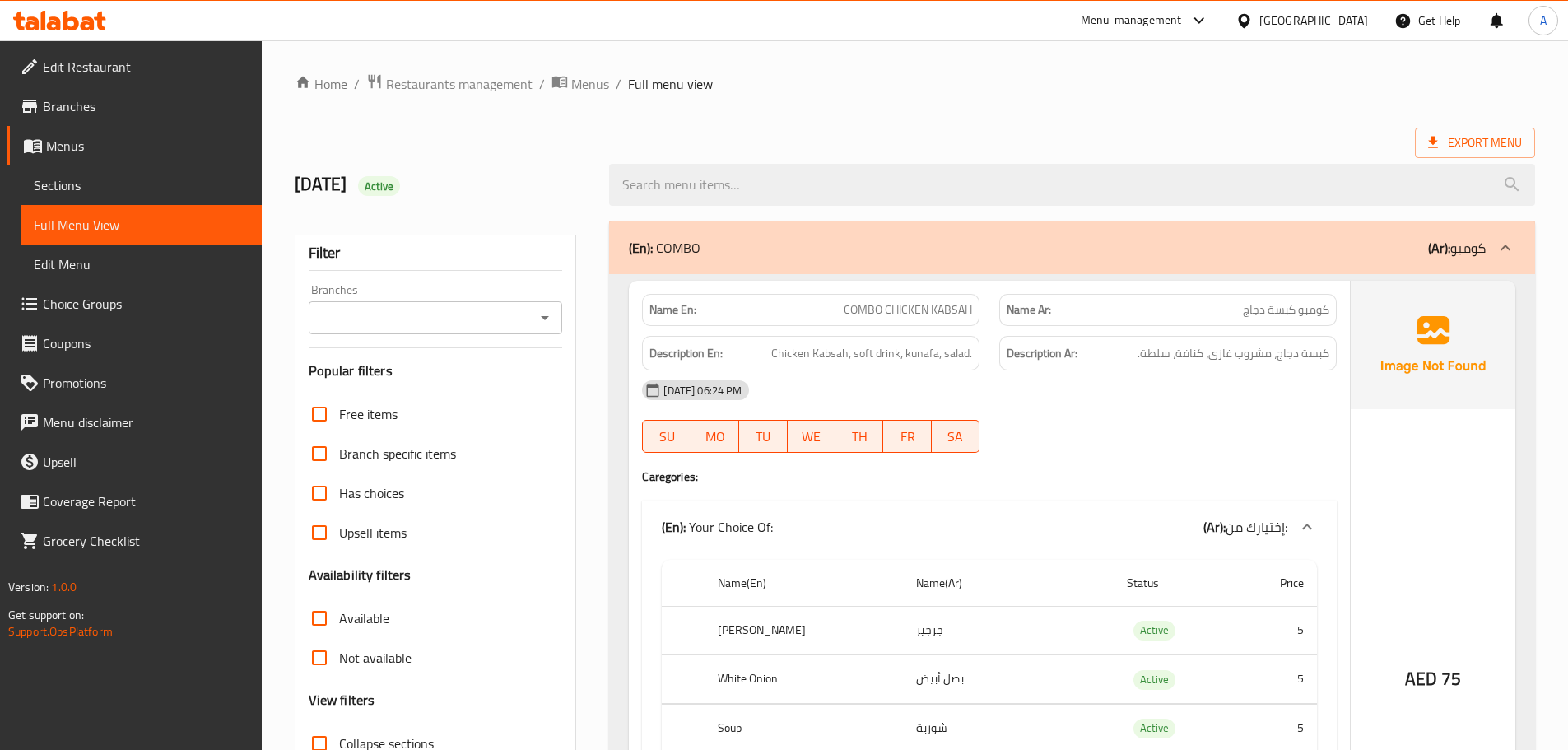
click at [355, 182] on h2 "9/10/2025 Active" at bounding box center [443, 184] width 296 height 24
drag, startPoint x: 355, startPoint y: 182, endPoint x: 441, endPoint y: 189, distance: 86.3
click at [441, 189] on h2 "9/10/2025 Active" at bounding box center [443, 184] width 296 height 24
click at [462, 184] on h2 "9/10/2025 Active" at bounding box center [443, 184] width 296 height 24
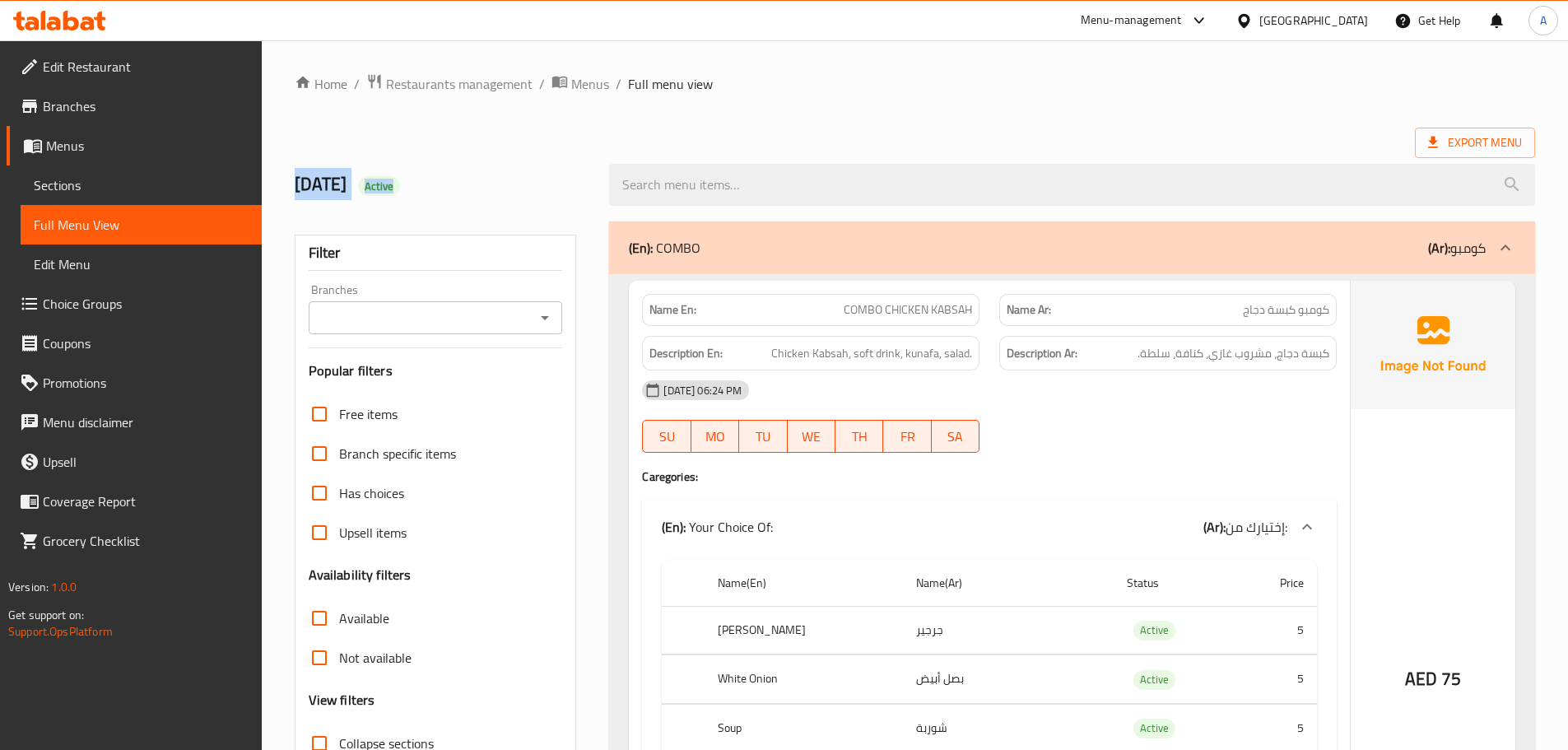
drag, startPoint x: 292, startPoint y: 182, endPoint x: 443, endPoint y: 183, distance: 151.0
click at [443, 183] on div "9/10/2025 Active" at bounding box center [443, 184] width 316 height 73
click at [494, 179] on h2 "9/10/2025 Active" at bounding box center [443, 184] width 296 height 24
click at [357, 191] on h2 "9/10/2025 Active" at bounding box center [443, 184] width 296 height 24
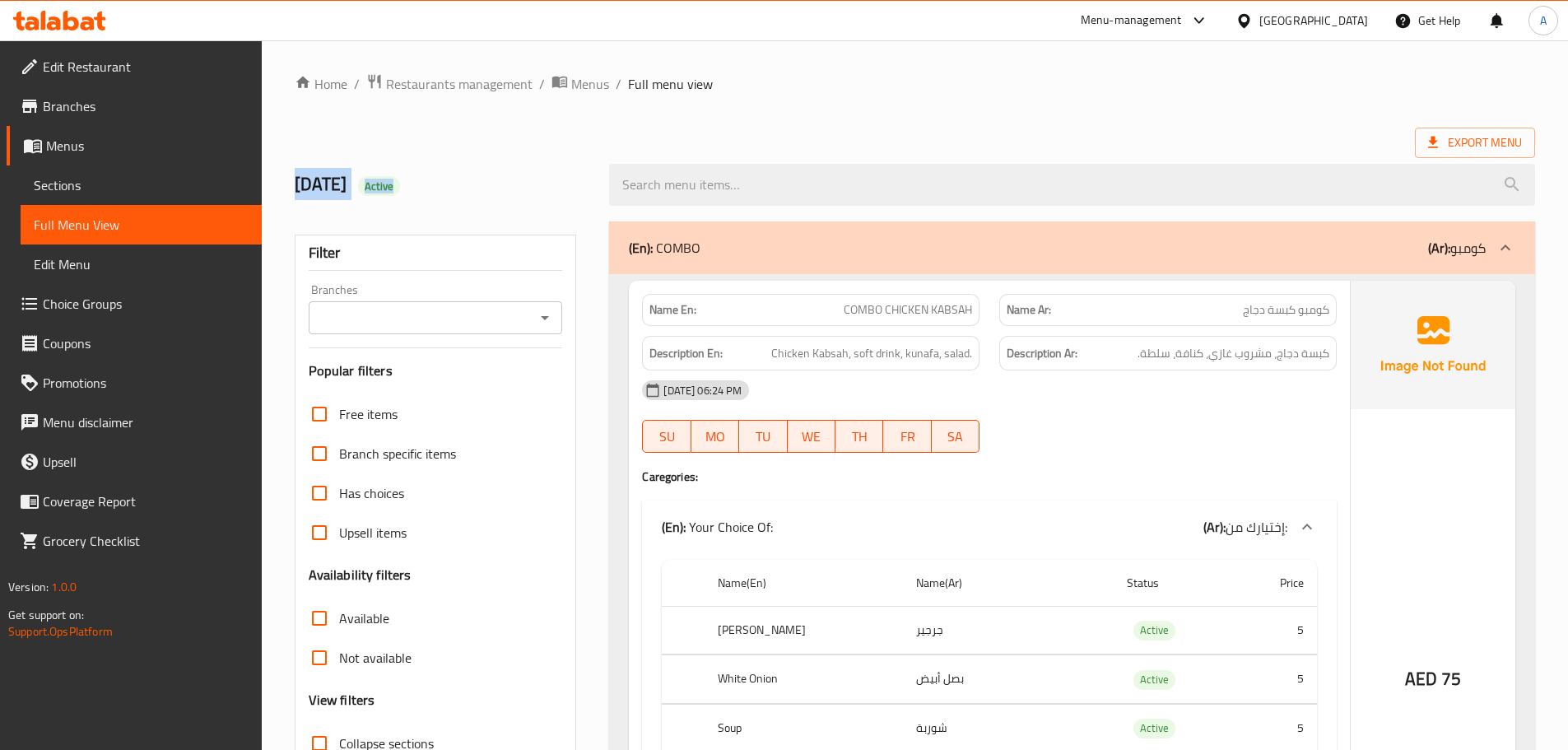
drag, startPoint x: 357, startPoint y: 191, endPoint x: 450, endPoint y: 191, distance: 93.0
click at [446, 191] on h2 "9/10/2025 Active" at bounding box center [443, 184] width 296 height 24
click at [462, 191] on h2 "9/10/2025 Active" at bounding box center [443, 184] width 296 height 24
click at [360, 173] on h2 "9/10/2025 Active" at bounding box center [443, 184] width 296 height 24
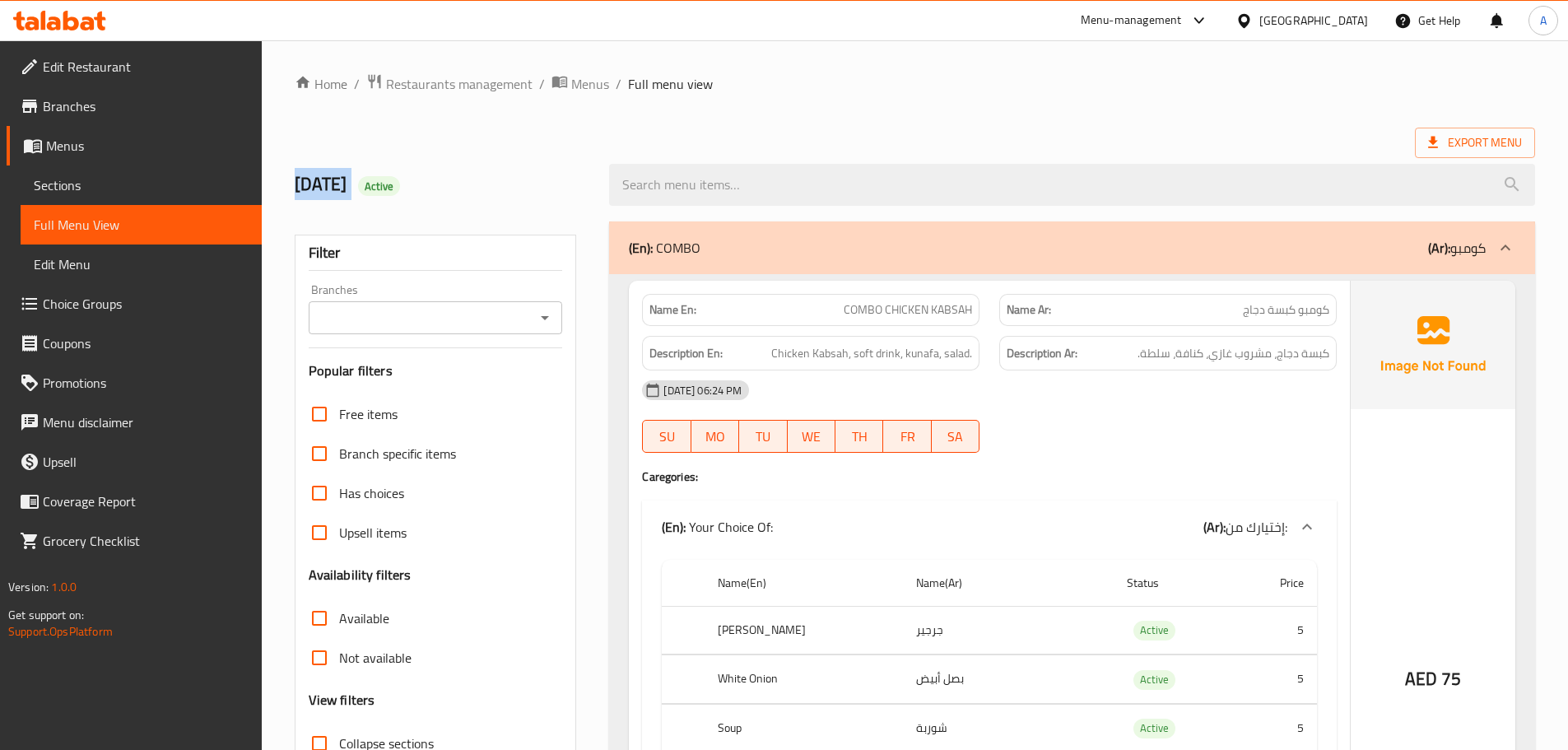
drag, startPoint x: 360, startPoint y: 173, endPoint x: 418, endPoint y: 179, distance: 58.3
click at [388, 179] on h2 "9/10/2025 Active" at bounding box center [443, 184] width 296 height 24
click at [463, 179] on h2 "9/10/2025 Active" at bounding box center [443, 184] width 296 height 24
click at [360, 182] on h2 "9/10/2025 Active" at bounding box center [443, 184] width 296 height 24
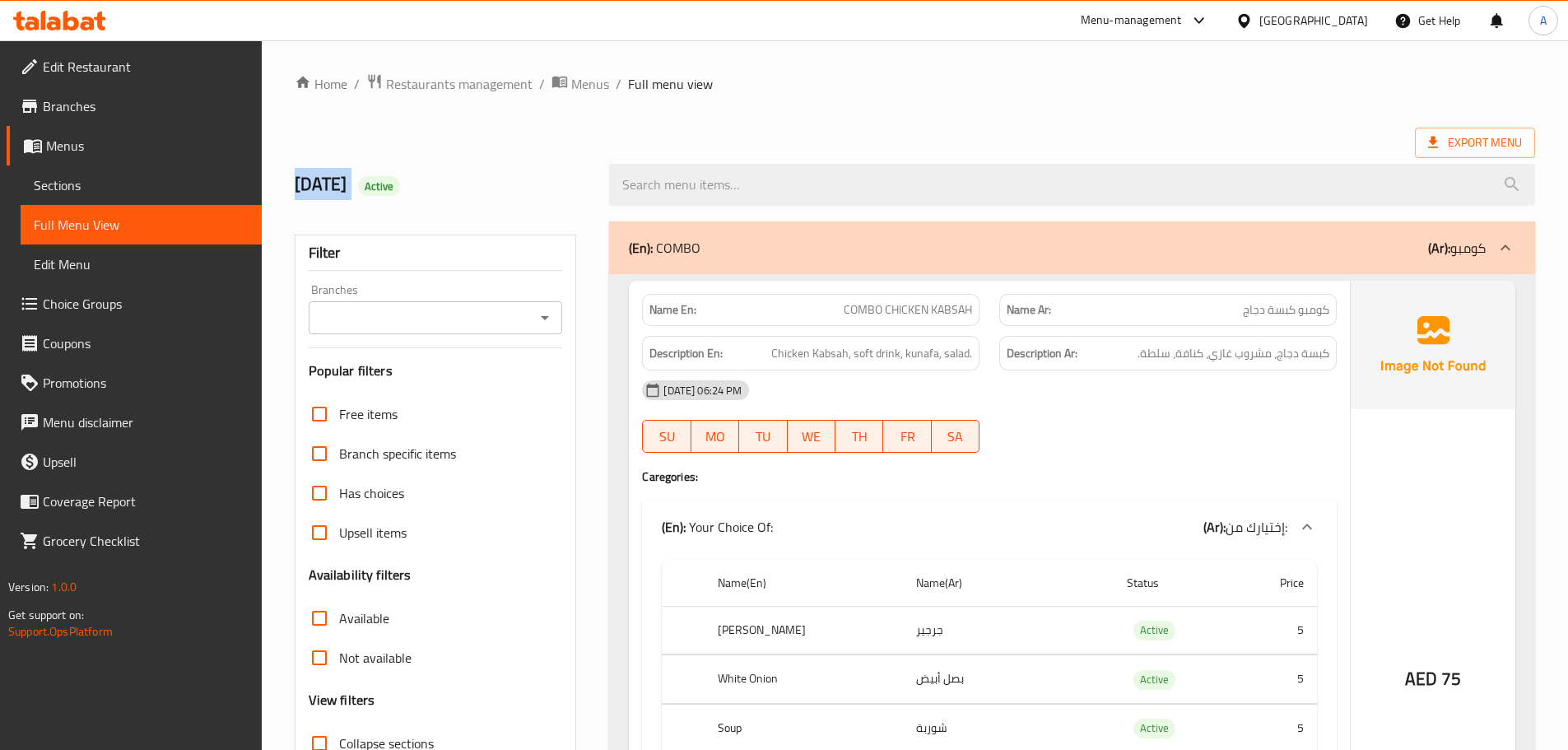
drag, startPoint x: 360, startPoint y: 182, endPoint x: 403, endPoint y: 185, distance: 43.1
click at [396, 188] on h2 "9/10/2025 Active" at bounding box center [443, 184] width 296 height 24
click at [401, 185] on span "Active" at bounding box center [379, 186] width 43 height 15
click at [453, 172] on h2 "9/10/2025 Active" at bounding box center [443, 184] width 296 height 24
click at [335, 182] on h2 "9/10/2025 Active" at bounding box center [443, 184] width 296 height 24
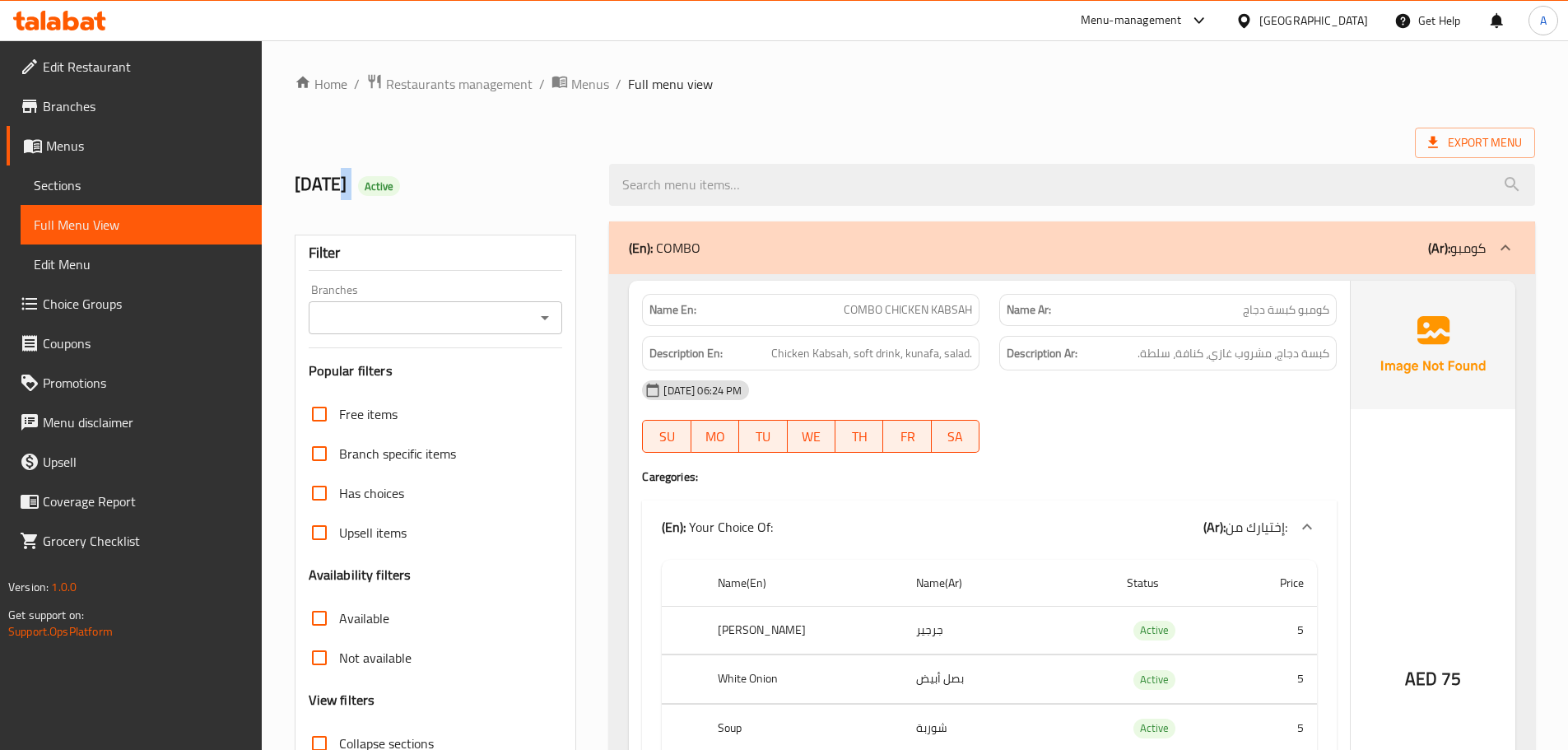
click at [335, 182] on h2 "9/10/2025 Active" at bounding box center [443, 184] width 296 height 24
drag, startPoint x: 335, startPoint y: 182, endPoint x: 456, endPoint y: 175, distance: 121.2
click at [394, 182] on h2 "9/10/2025 Active" at bounding box center [443, 184] width 296 height 24
click at [456, 175] on h2 "9/10/2025 Active" at bounding box center [443, 184] width 296 height 24
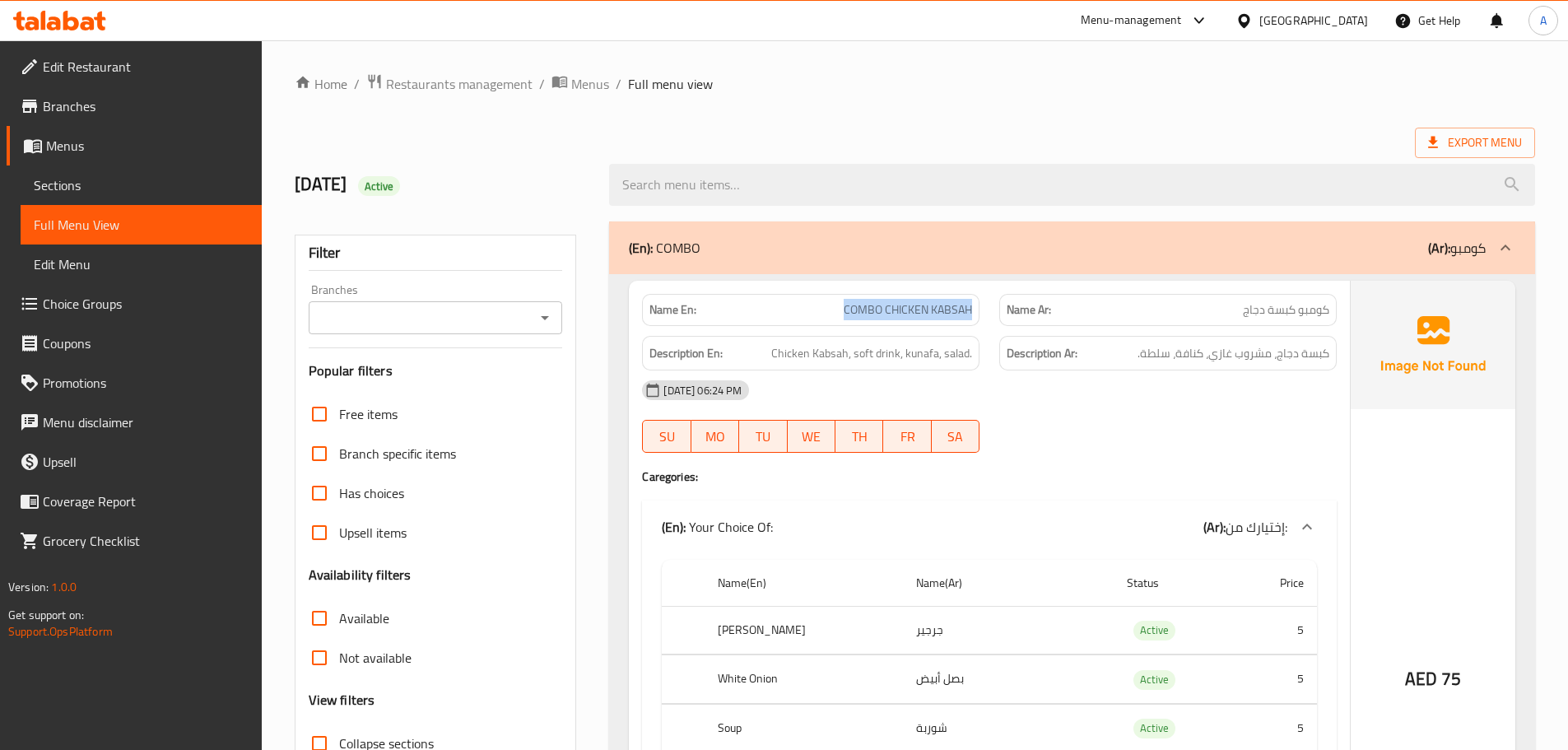
drag, startPoint x: 832, startPoint y: 299, endPoint x: 994, endPoint y: 324, distance: 163.9
click at [990, 324] on div "Name En: COMBO CHICKEN KABSAH Name Ar: كومبو كبسة دجاج" at bounding box center [989, 309] width 715 height 52
click at [1188, 380] on div "09-10-2025 06:24 PM" at bounding box center [989, 390] width 715 height 40
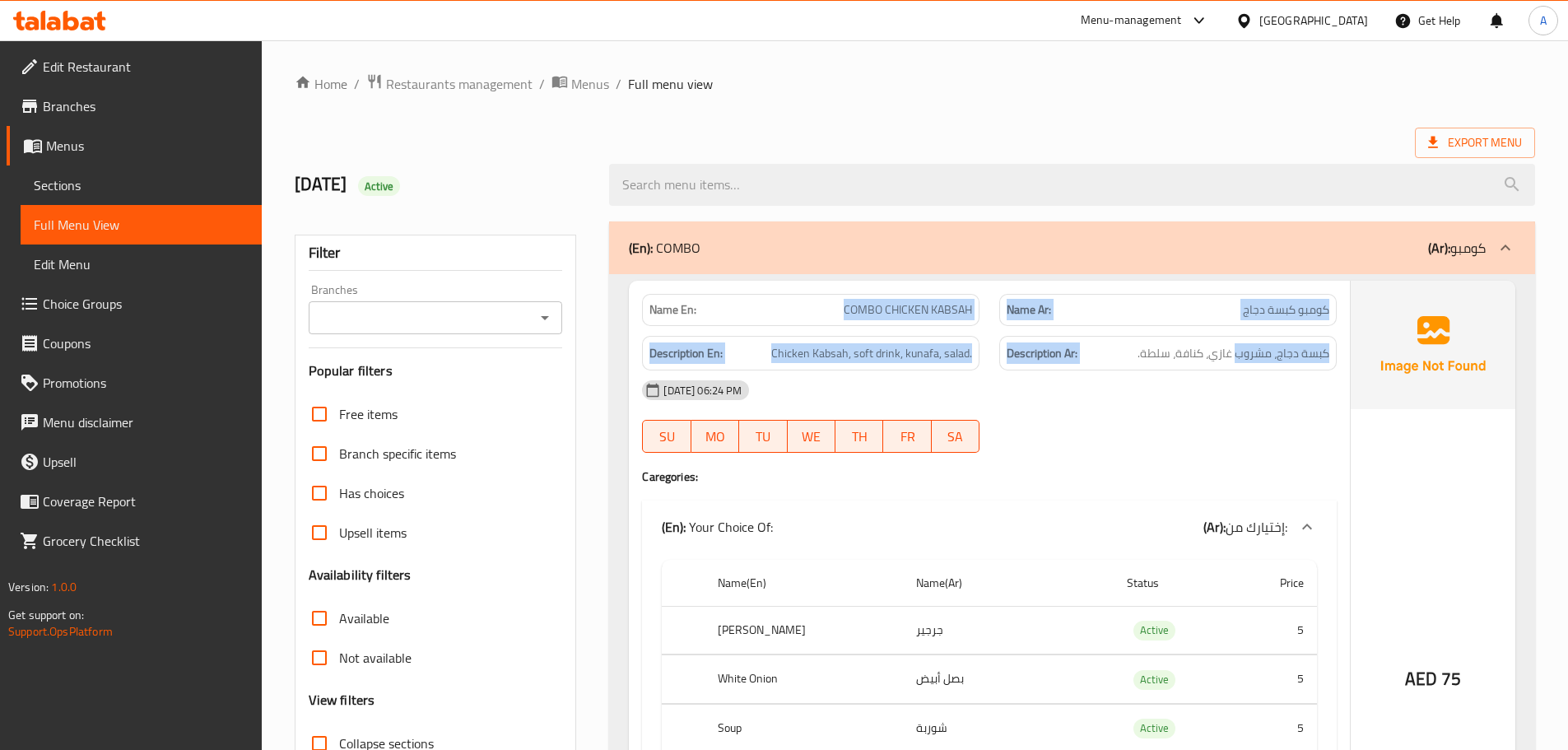
drag, startPoint x: 835, startPoint y: 304, endPoint x: 1277, endPoint y: 387, distance: 449.7
click at [1276, 387] on div "Name En: COMBO CHICKEN KABSAH Name Ar: كومبو كبسة دجاج Description En: Chicken …" at bounding box center [989, 635] width 721 height 708
click at [1261, 354] on span "كبسة دجاج، مشروب غازي، كنافة، سلطة." at bounding box center [1232, 353] width 191 height 21
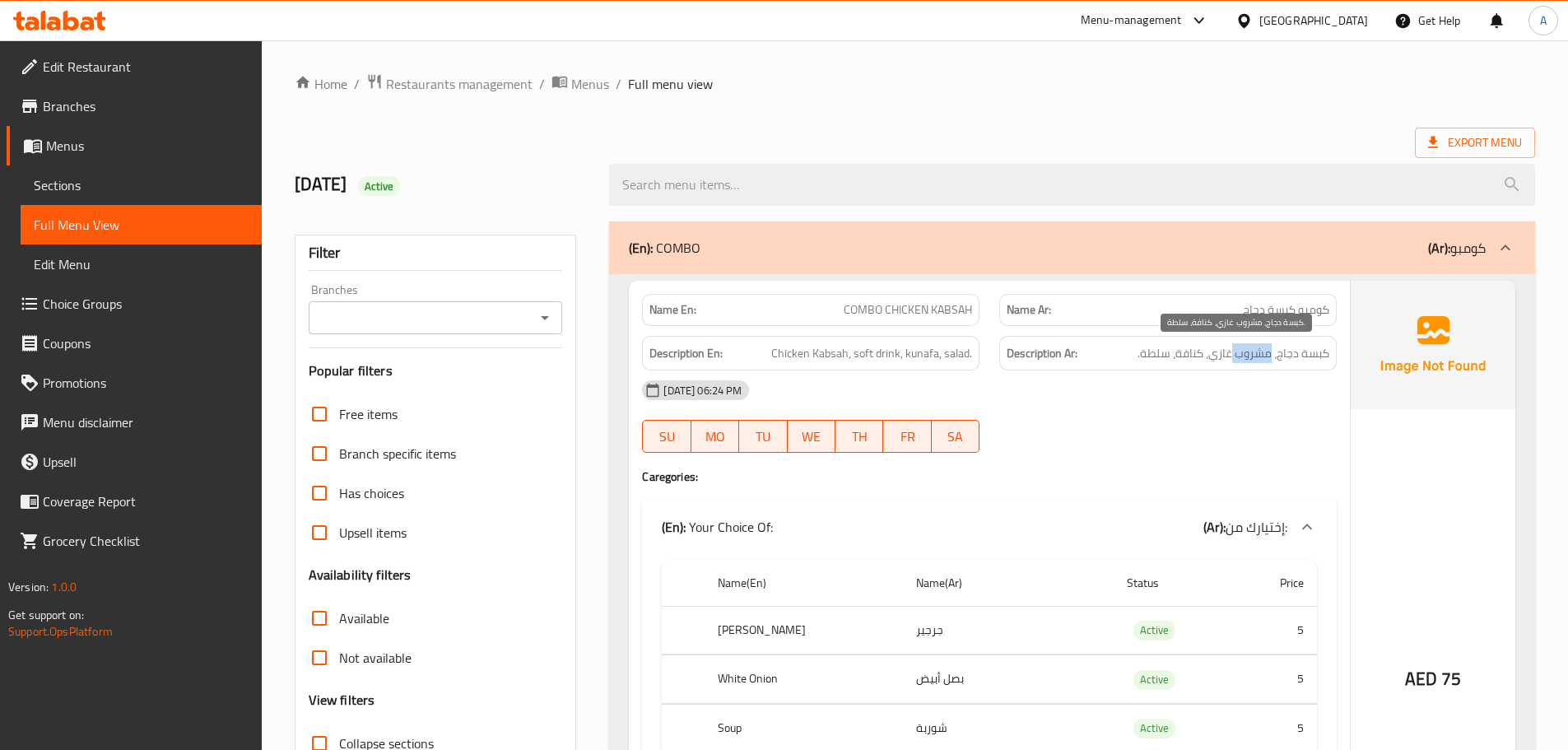
click at [1261, 354] on span "كبسة دجاج، مشروب غازي، كنافة، سلطة." at bounding box center [1232, 353] width 191 height 21
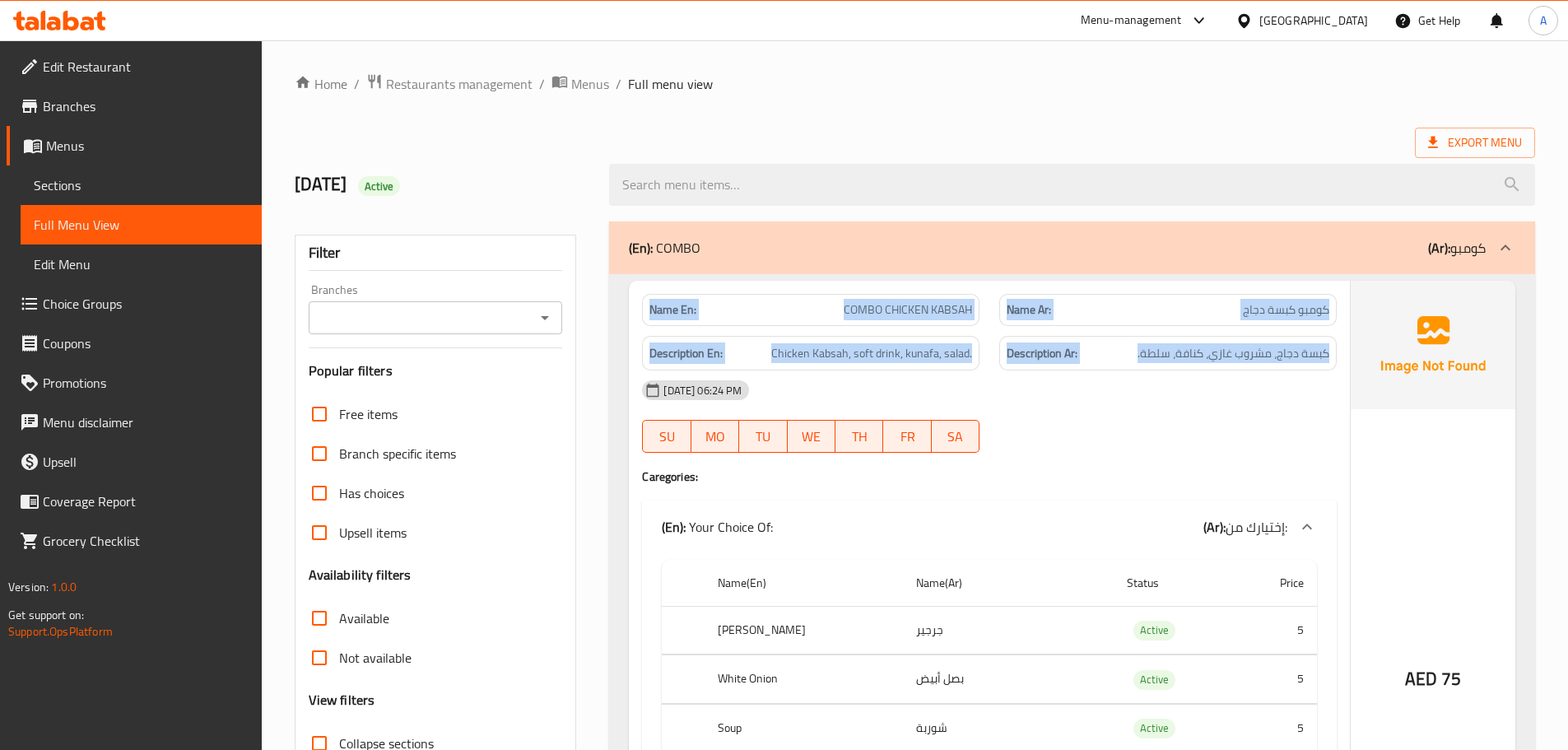
drag, startPoint x: 1261, startPoint y: 354, endPoint x: 684, endPoint y: 295, distance: 580.0
click at [684, 295] on div "Name En: COMBO CHICKEN KABSAH Name Ar: كومبو كبسة دجاج Description En: Chicken …" at bounding box center [989, 635] width 721 height 708
click at [684, 295] on div "Name En: COMBO CHICKEN KABSAH" at bounding box center [811, 309] width 337 height 32
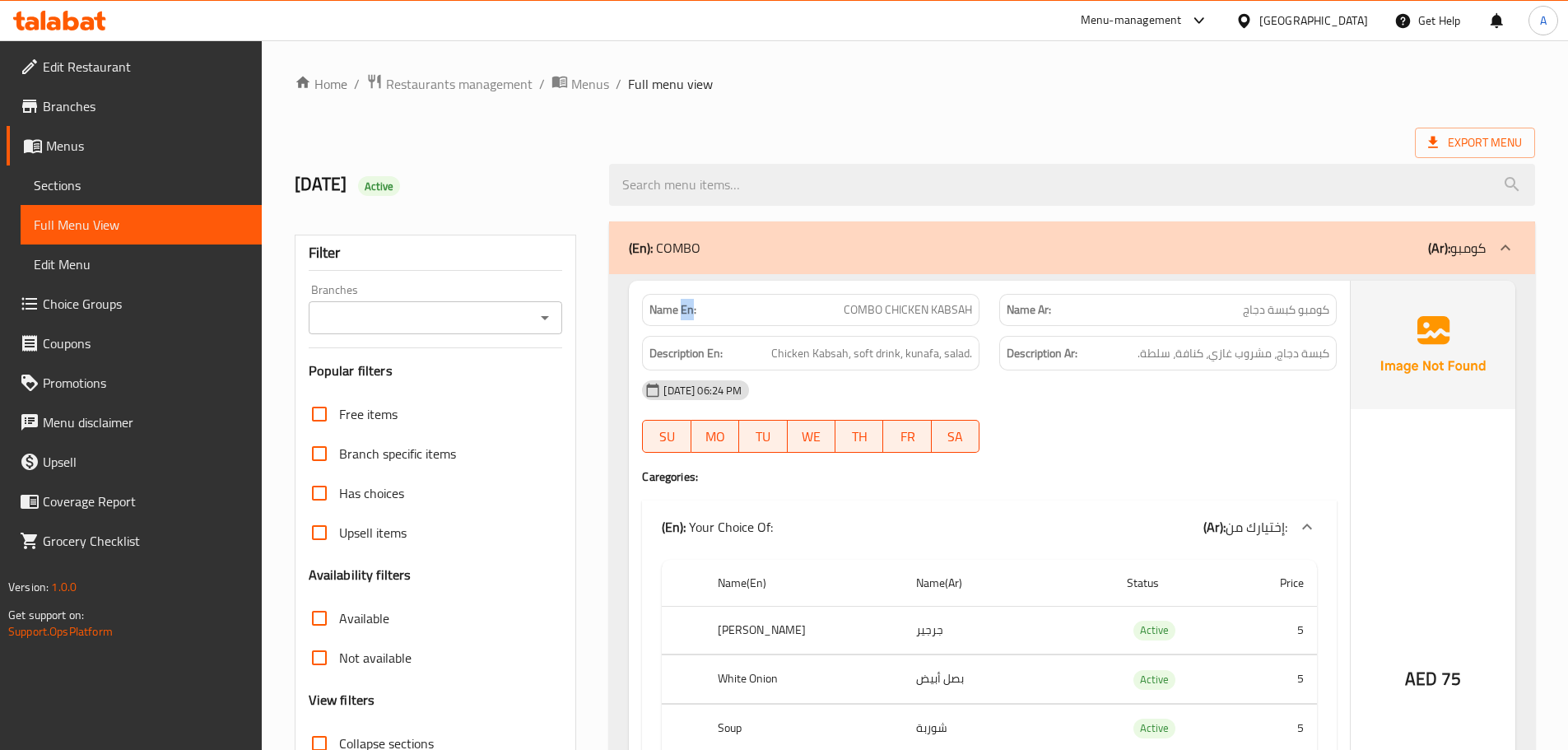
click at [684, 295] on div "Name En: COMBO CHICKEN KABSAH" at bounding box center [811, 309] width 337 height 32
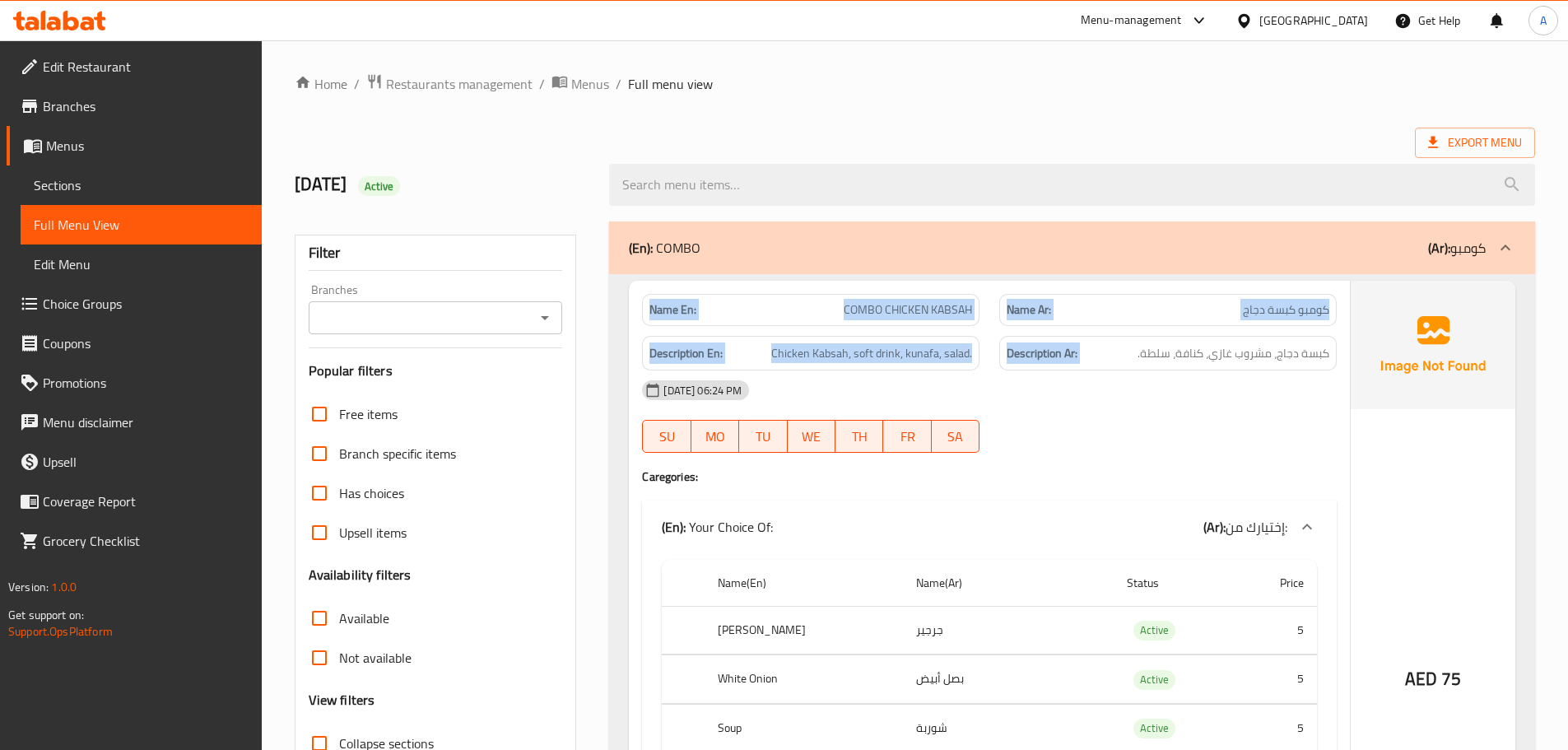
drag, startPoint x: 684, startPoint y: 295, endPoint x: 1045, endPoint y: 369, distance: 368.5
click at [1045, 369] on div "Name En: COMBO CHICKEN KABSAH Name Ar: كومبو كبسة دجاج Description En: Chicken …" at bounding box center [989, 635] width 721 height 708
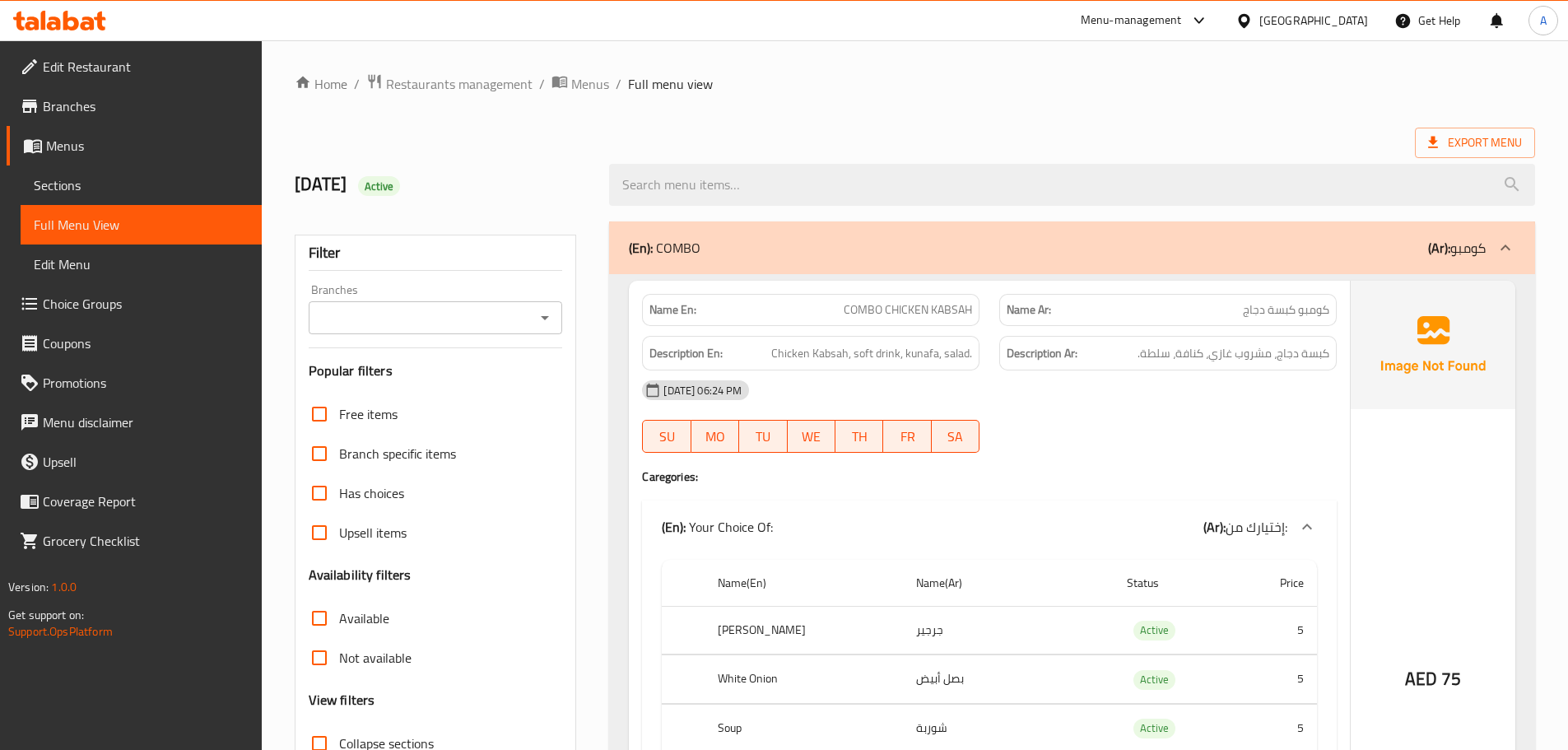
click at [1145, 373] on div "09-10-2025 06:24 PM" at bounding box center [989, 390] width 715 height 40
click at [1146, 355] on span "كبسة دجاج، مشروب غازي، كنافة، سلطة." at bounding box center [1232, 353] width 191 height 21
click at [1152, 355] on span "كبسة دجاج، مشروب غازي، كنافة، سلطة." at bounding box center [1232, 353] width 191 height 21
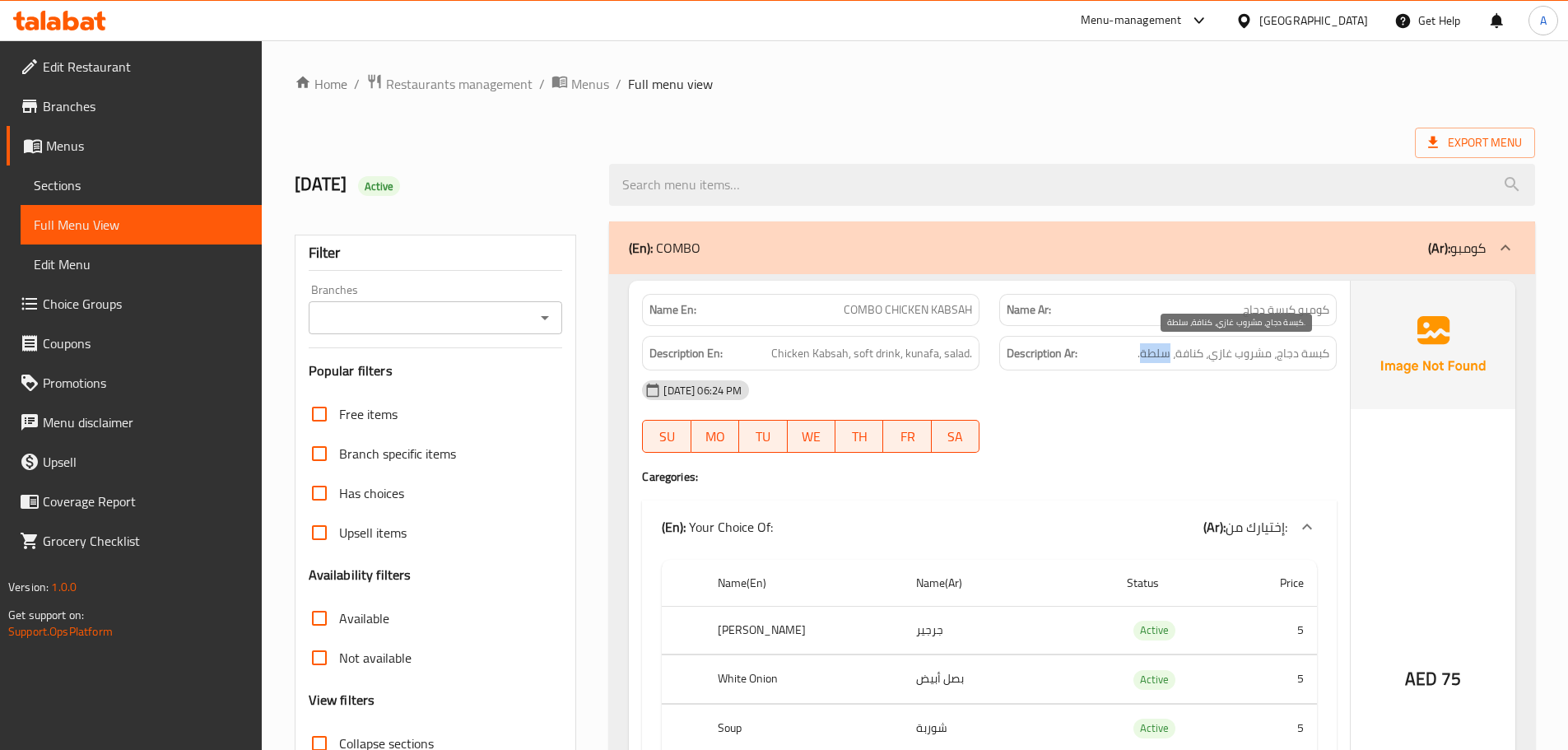
click at [1152, 355] on span "كبسة دجاج، مشروب غازي، كنافة، سلطة." at bounding box center [1232, 353] width 191 height 21
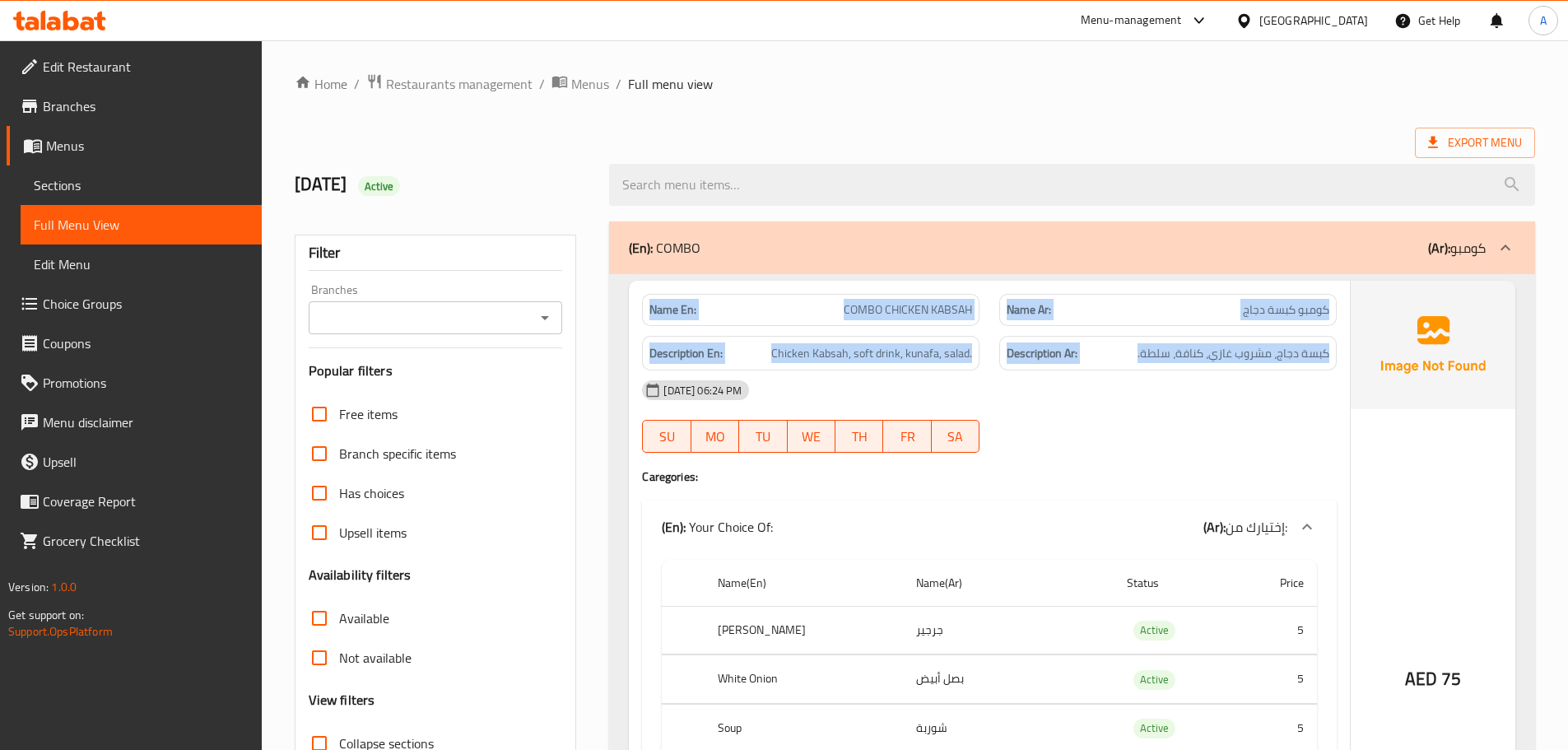
drag, startPoint x: 1152, startPoint y: 355, endPoint x: 690, endPoint y: 307, distance: 464.5
click at [690, 307] on div "Name En: COMBO CHICKEN KABSAH Name Ar: كومبو كبسة دجاج Description En: Chicken …" at bounding box center [989, 635] width 721 height 708
click at [684, 306] on strong "Name En:" at bounding box center [673, 309] width 47 height 17
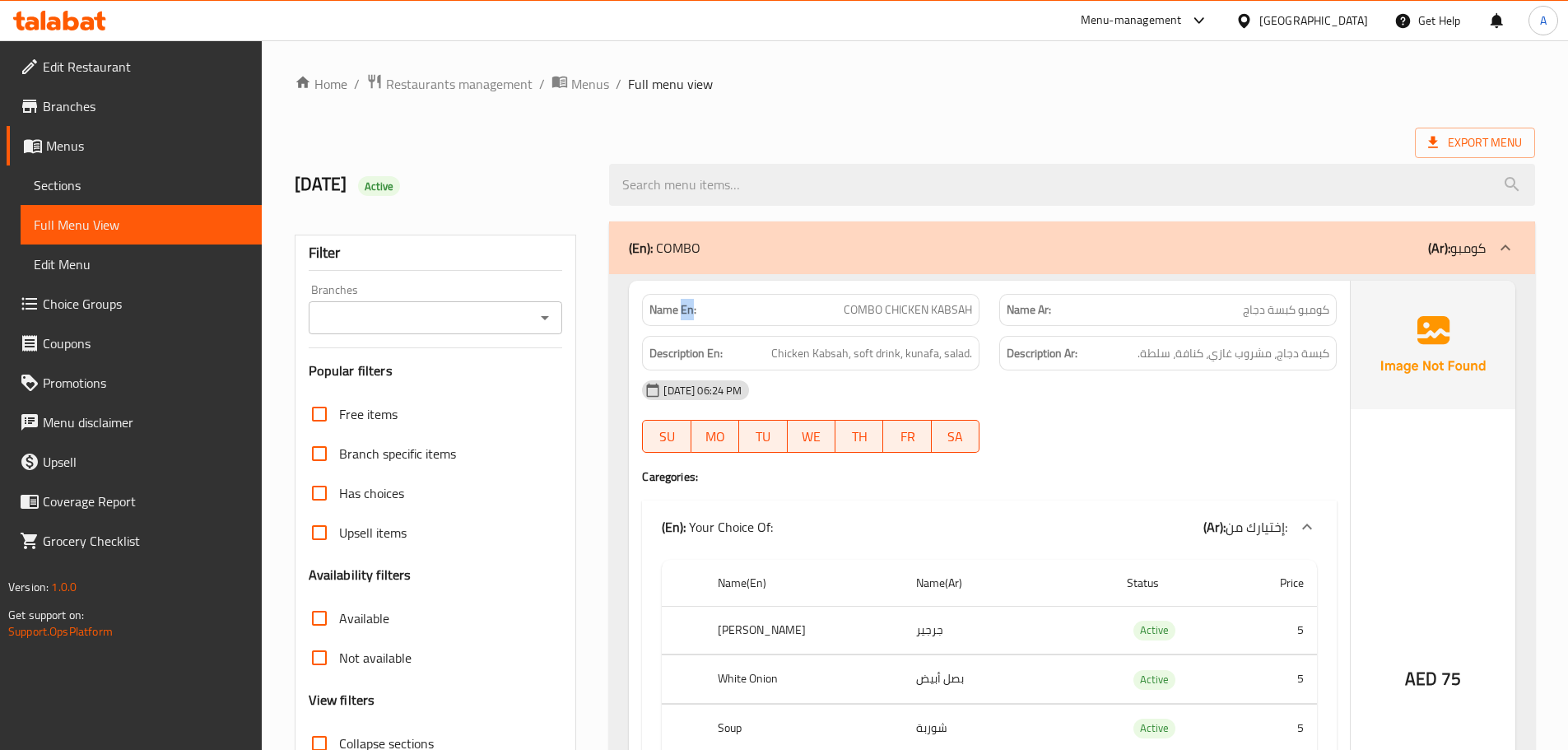
click at [684, 306] on strong "Name En:" at bounding box center [673, 309] width 47 height 17
click at [1213, 356] on span "كبسة دجاج، مشروب غازي، كنافة، سلطة." at bounding box center [1232, 353] width 191 height 21
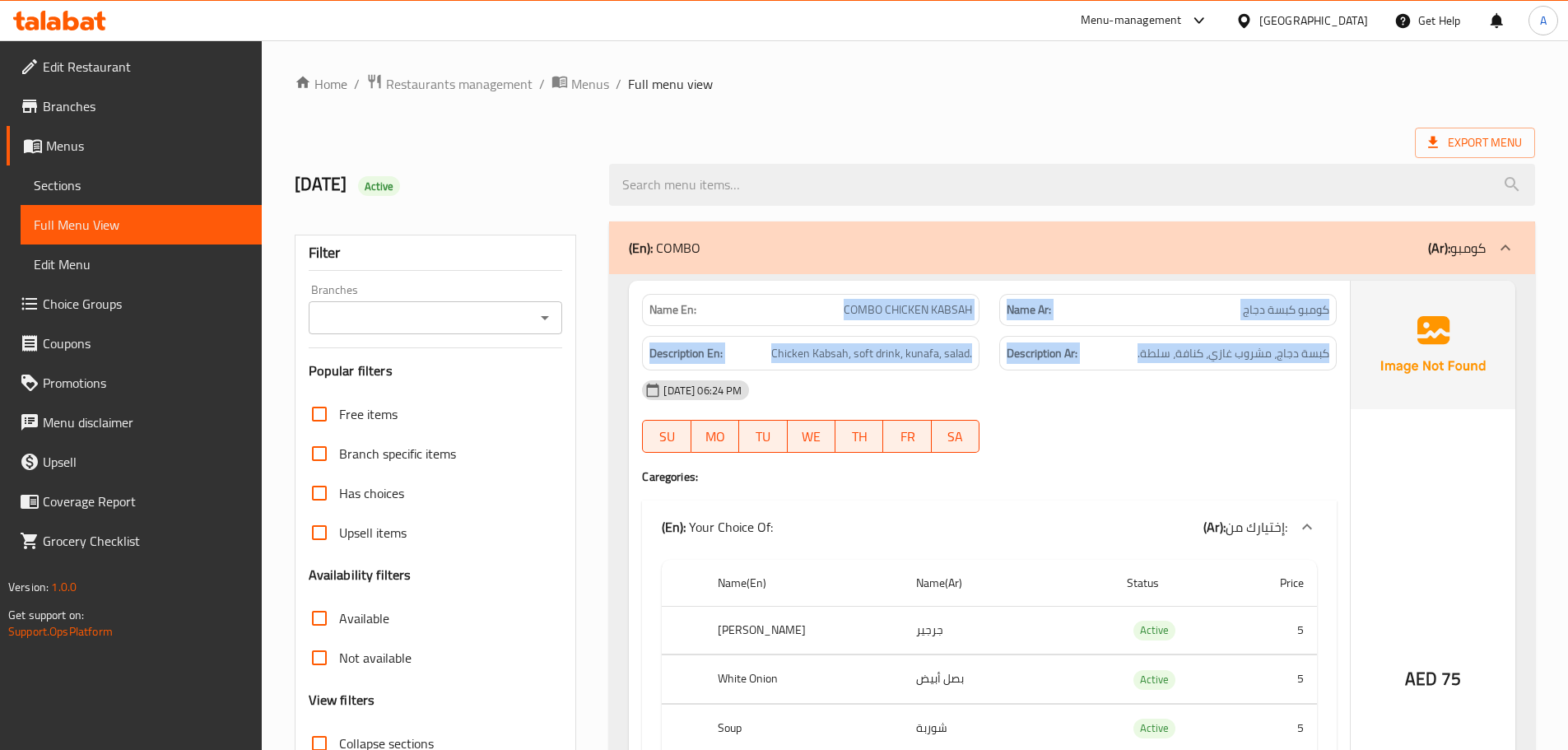
drag, startPoint x: 1213, startPoint y: 356, endPoint x: 794, endPoint y: 312, distance: 421.3
click at [817, 312] on div "Name En: COMBO CHICKEN KABSAH Name Ar: كومبو كبسة دجاج Description En: Chicken …" at bounding box center [989, 635] width 721 height 708
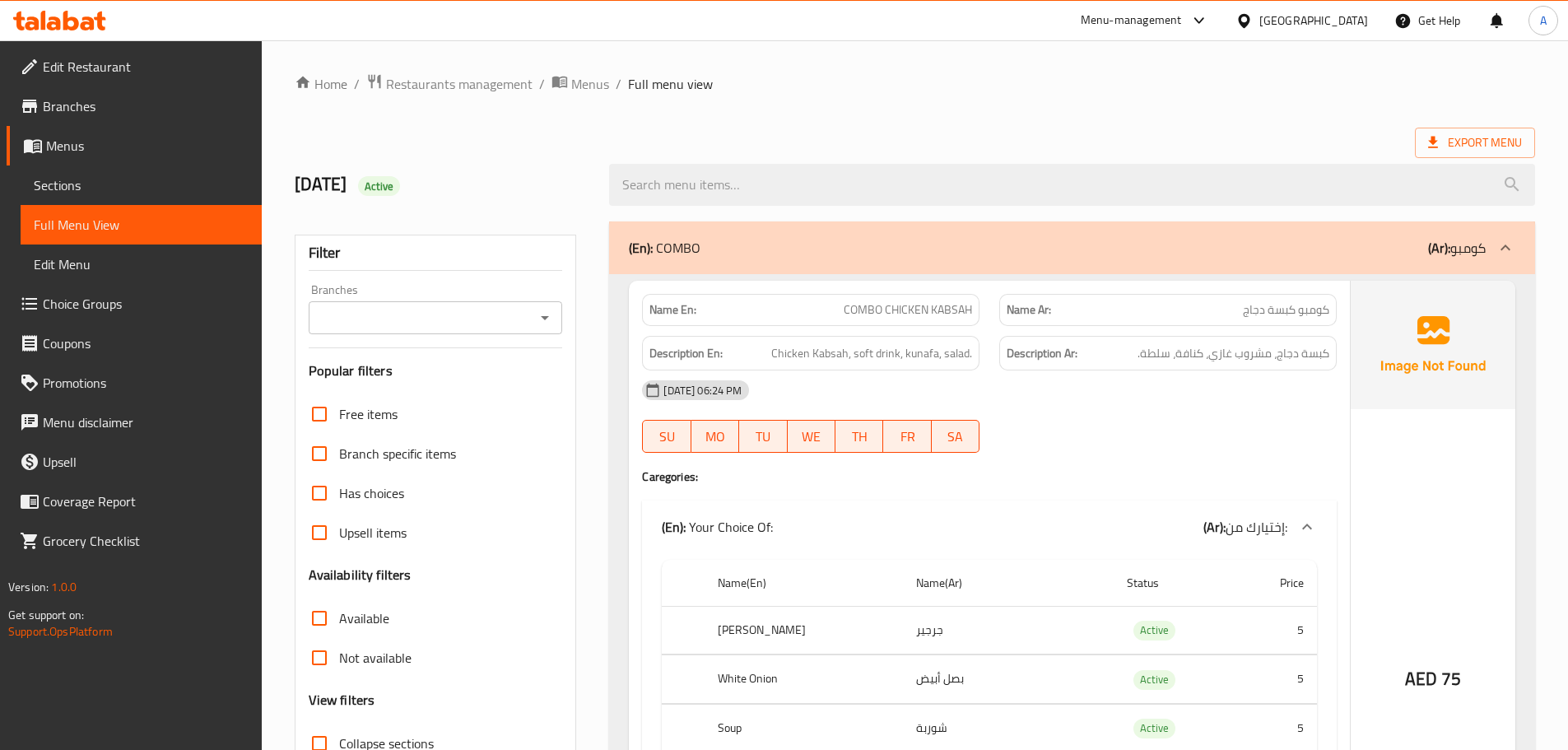
click at [678, 307] on strong "Name En:" at bounding box center [673, 309] width 47 height 17
click at [675, 311] on strong "Name En:" at bounding box center [673, 309] width 47 height 17
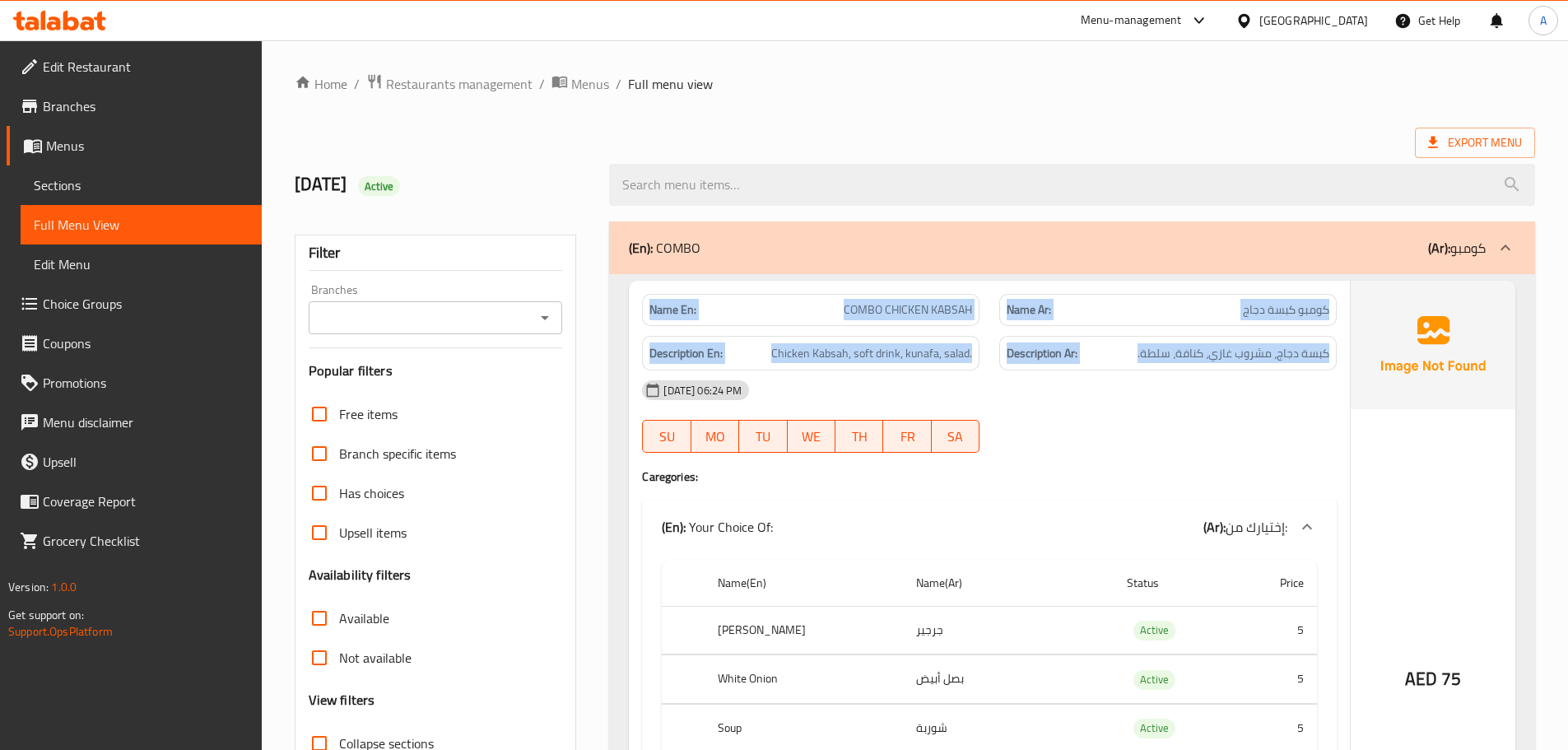
drag, startPoint x: 675, startPoint y: 311, endPoint x: 1136, endPoint y: 364, distance: 464.0
click at [1132, 363] on div "Name En: COMBO CHICKEN KABSAH Name Ar: كومبو كبسة دجاج Description En: Chicken …" at bounding box center [989, 635] width 721 height 708
click at [803, 320] on div "Name En: COMBO CHICKEN KABSAH" at bounding box center [811, 309] width 337 height 32
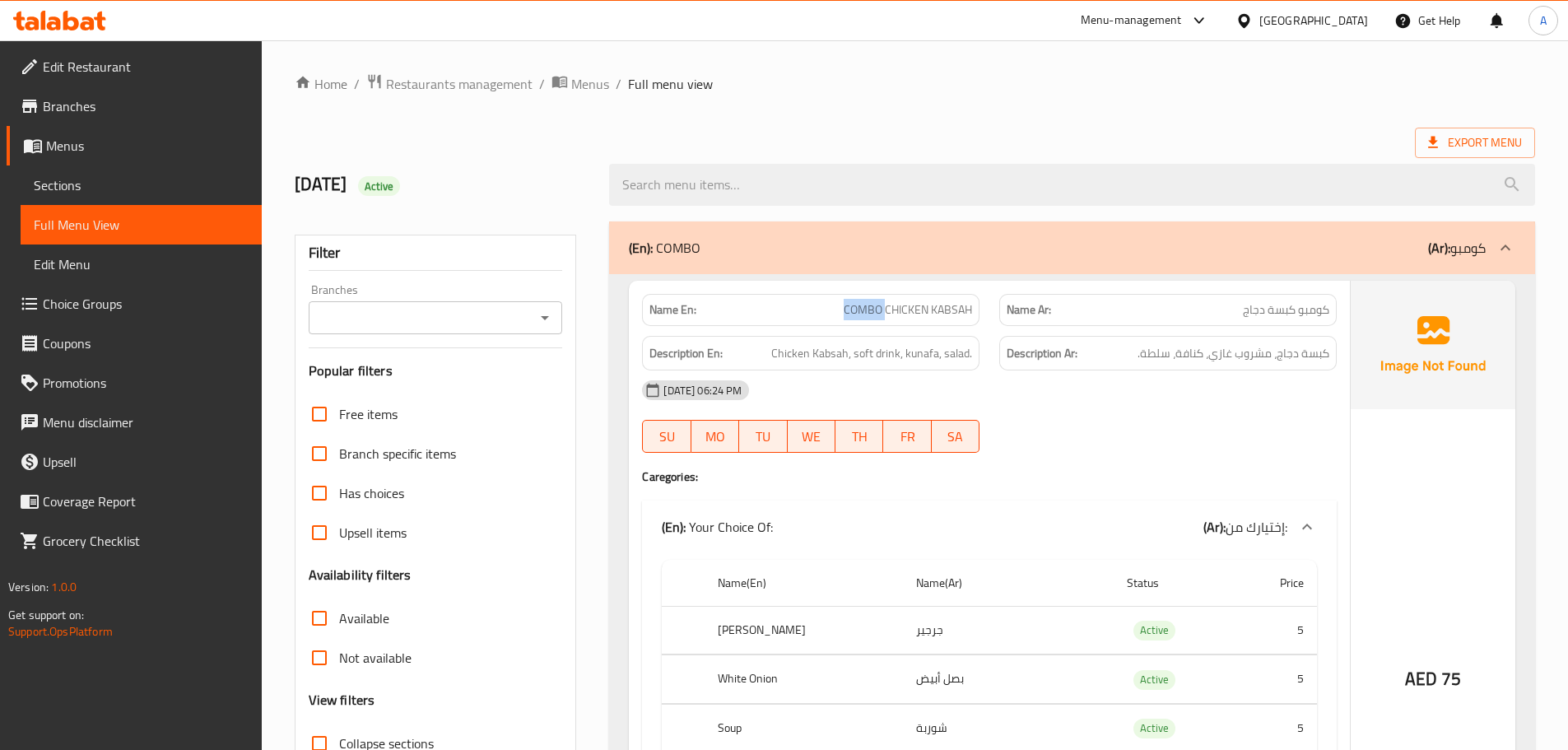
click at [803, 320] on div "Name En: COMBO CHICKEN KABSAH" at bounding box center [811, 309] width 337 height 32
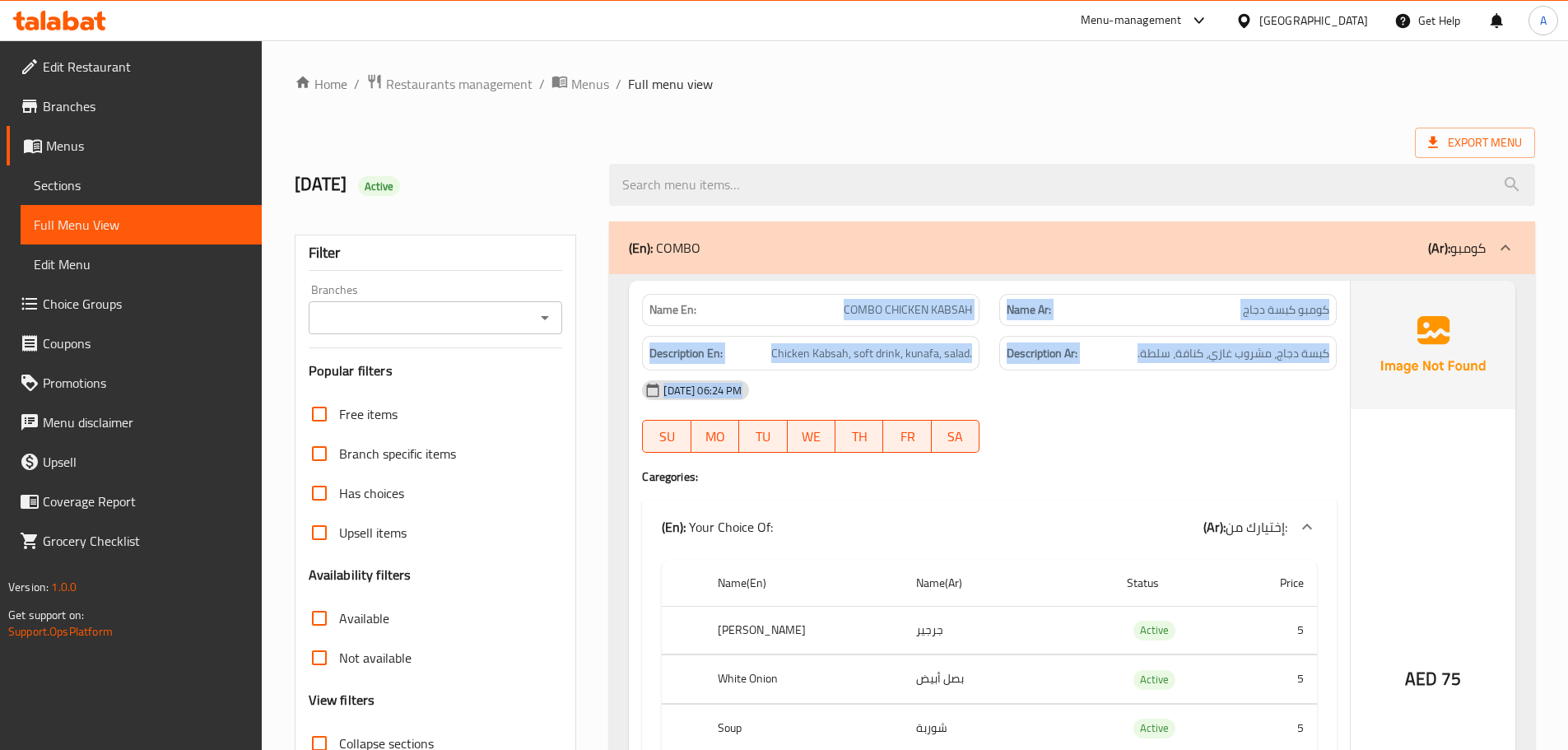
drag, startPoint x: 803, startPoint y: 320, endPoint x: 1172, endPoint y: 424, distance: 383.4
click at [1166, 424] on div "Name En: COMBO CHICKEN KABSAH Name Ar: كومبو كبسة دجاج Description En: Chicken …" at bounding box center [989, 635] width 721 height 708
click at [1209, 383] on div "09-10-2025 06:24 PM" at bounding box center [989, 390] width 715 height 40
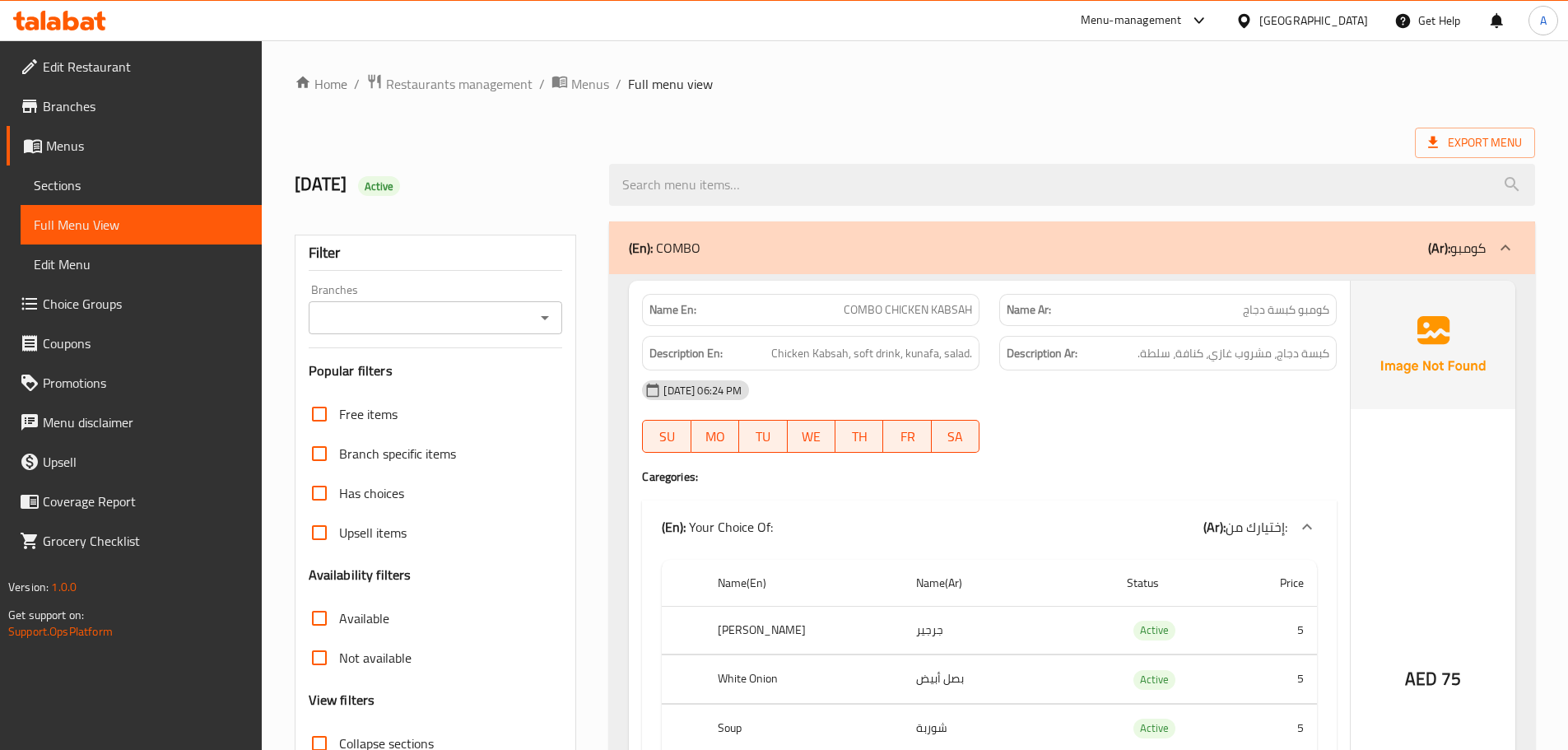
click at [352, 182] on h2 "9/10/2025 Active" at bounding box center [443, 184] width 296 height 24
drag, startPoint x: 352, startPoint y: 182, endPoint x: 415, endPoint y: 195, distance: 64.3
click at [399, 195] on h2 "9/10/2025 Active" at bounding box center [443, 184] width 296 height 24
click at [469, 182] on h2 "9/10/2025 Active" at bounding box center [443, 184] width 296 height 24
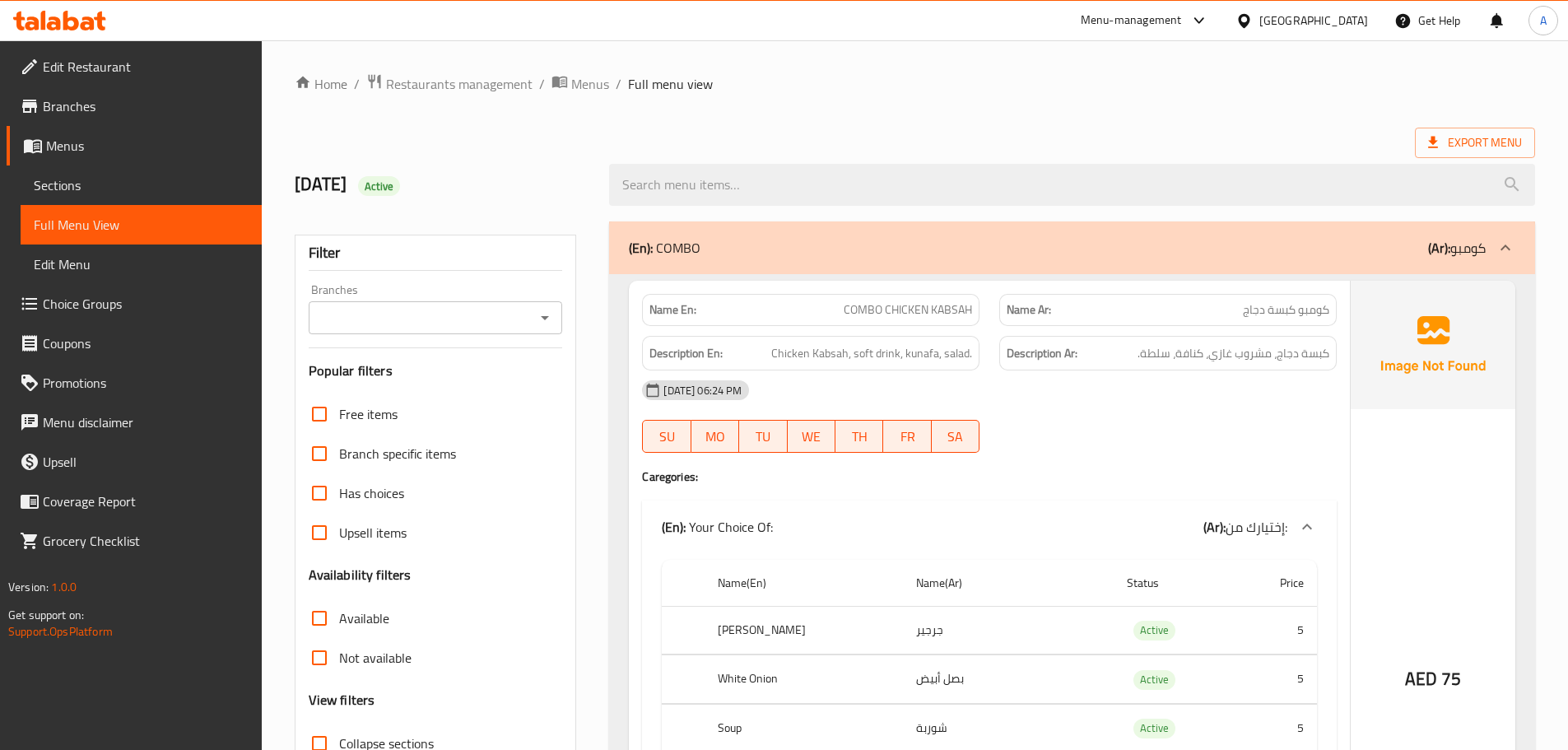
click at [354, 186] on h2 "9/10/2025 Active" at bounding box center [443, 184] width 296 height 24
drag, startPoint x: 354, startPoint y: 186, endPoint x: 414, endPoint y: 188, distance: 60.0
click at [361, 188] on h2 "9/10/2025 Active" at bounding box center [443, 184] width 296 height 24
click at [461, 187] on h2 "9/10/2025 Active" at bounding box center [443, 184] width 296 height 24
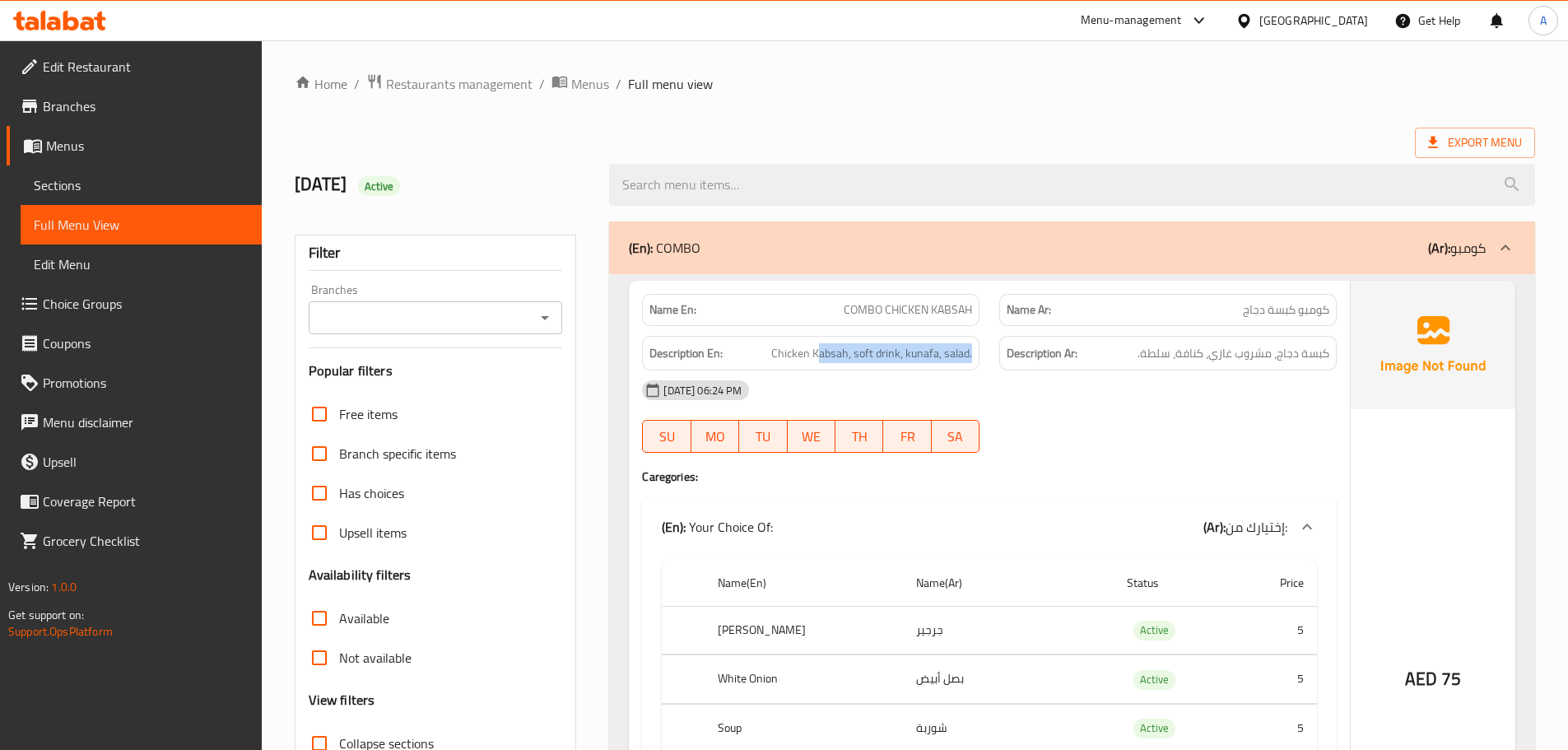
drag, startPoint x: 819, startPoint y: 333, endPoint x: 1086, endPoint y: 417, distance: 279.9
click at [1023, 364] on div "Description En: Chicken Kabsah, soft drink, kunafa, salad. Description Ar: كبسة…" at bounding box center [989, 353] width 715 height 55
click at [1086, 417] on div "09-10-2025 06:24 PM SU MO TU WE TH FR SA" at bounding box center [989, 416] width 715 height 93
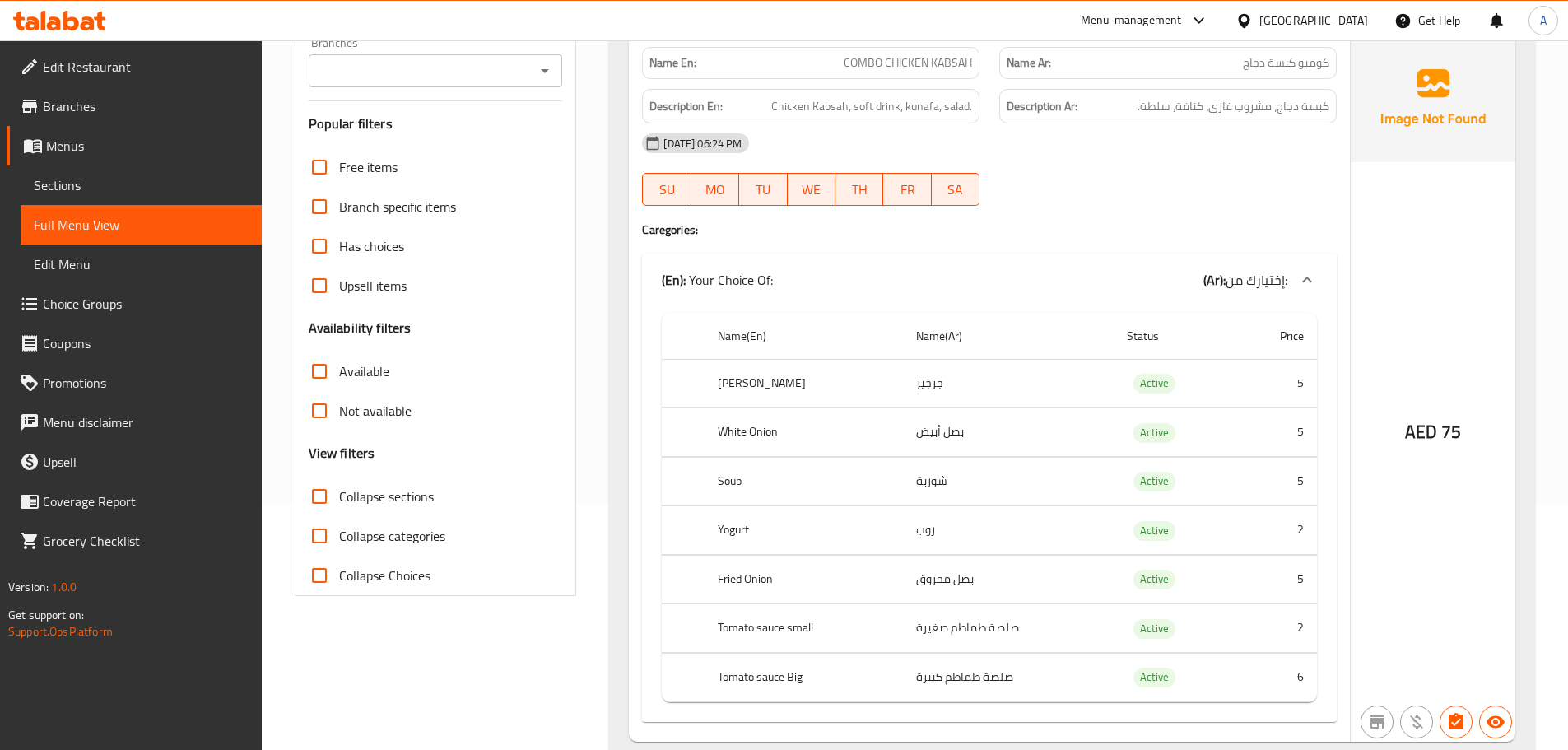
scroll to position [165, 0]
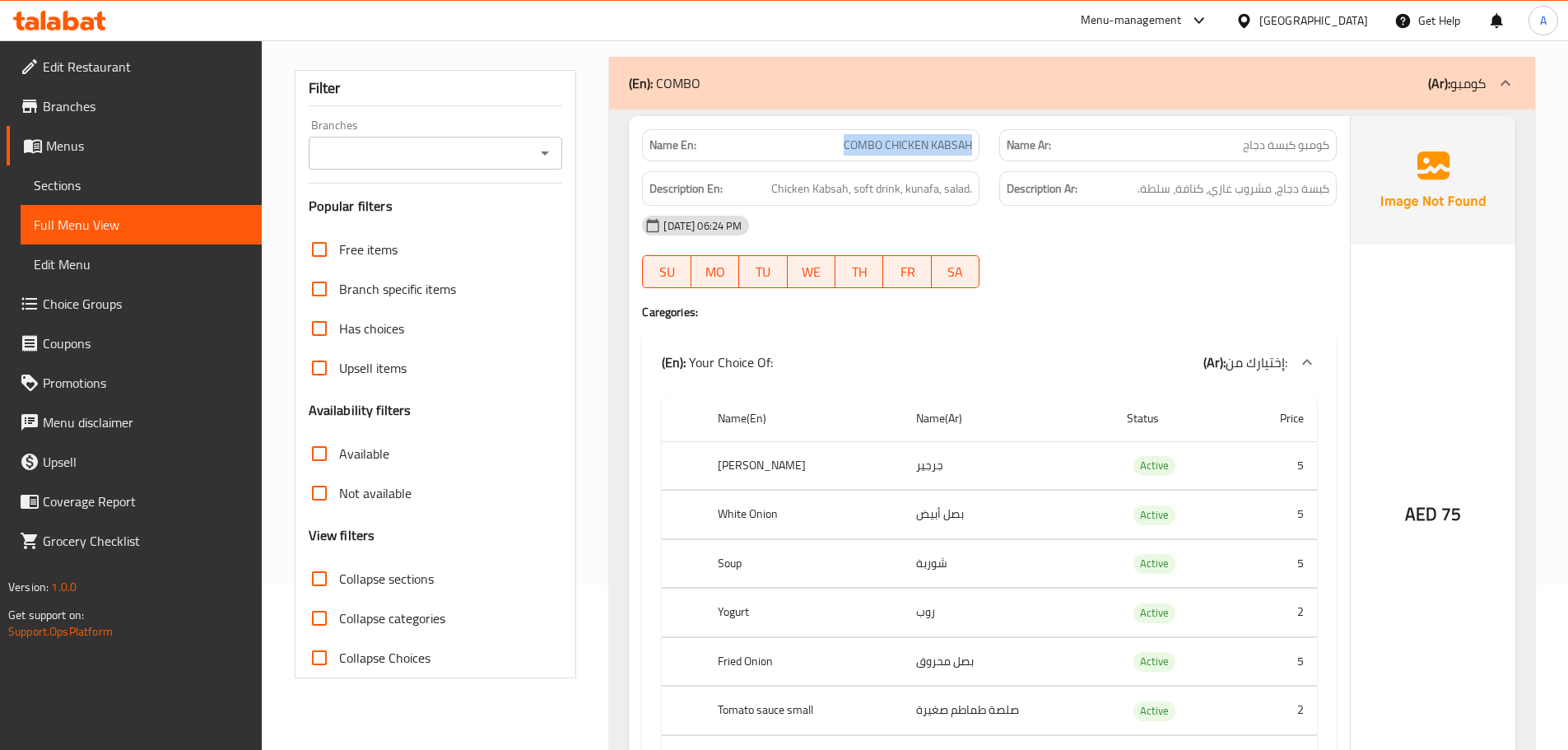
drag, startPoint x: 842, startPoint y: 151, endPoint x: 976, endPoint y: 158, distance: 134.2
click at [976, 158] on div "Name En: COMBO CHICKEN KABSAH" at bounding box center [811, 144] width 337 height 32
click at [1321, 141] on span "كومبو كبسة دجاج" at bounding box center [1286, 145] width 86 height 17
drag, startPoint x: 1321, startPoint y: 141, endPoint x: 1234, endPoint y: 143, distance: 87.0
click at [1234, 143] on p "Name Ar: كومبو كبسة دجاج" at bounding box center [1168, 145] width 323 height 17
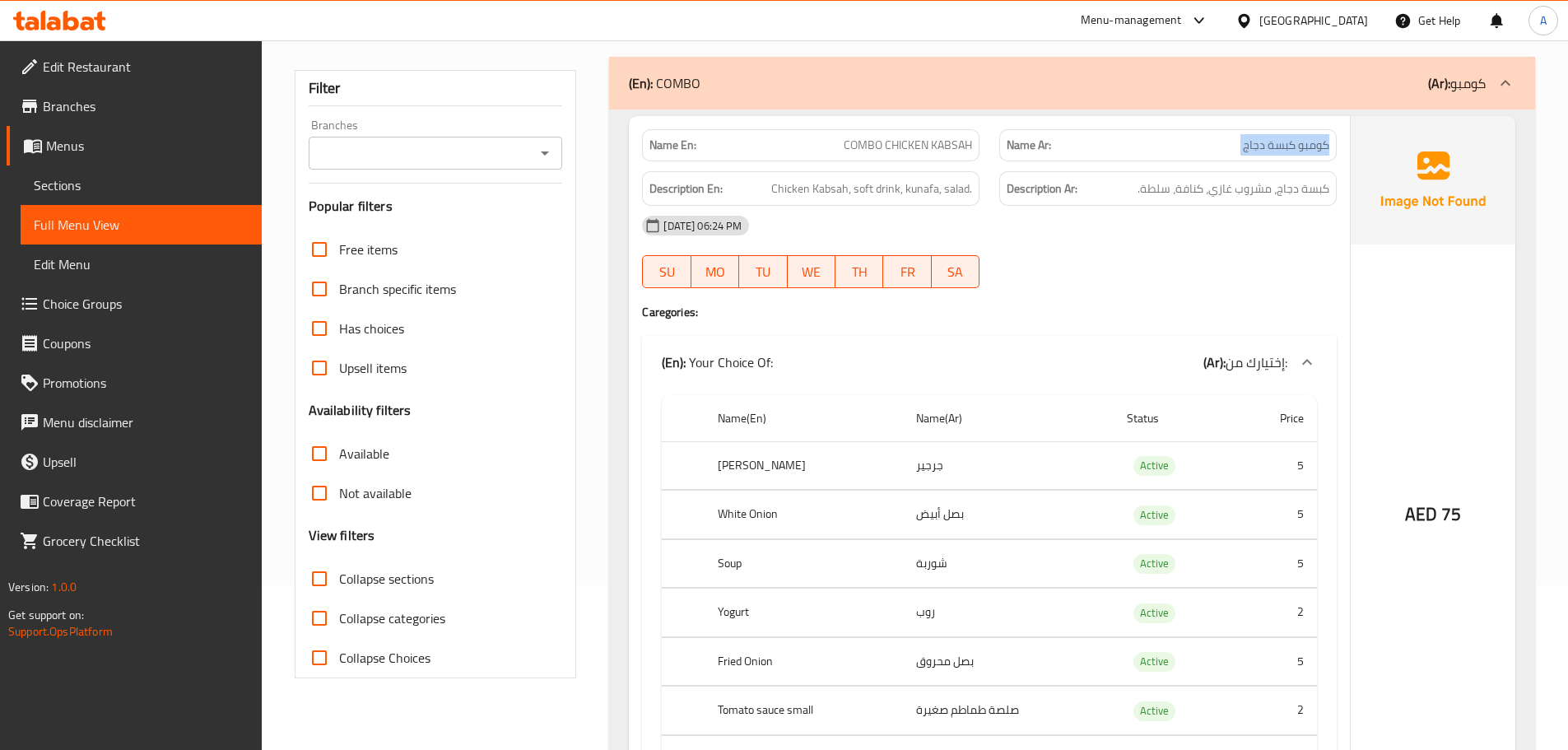
click at [1325, 145] on span "كومبو كبسة دجاج" at bounding box center [1286, 145] width 86 height 17
drag, startPoint x: 1325, startPoint y: 145, endPoint x: 1274, endPoint y: 147, distance: 51.0
click at [1274, 147] on span "كومبو كبسة دجاج" at bounding box center [1286, 145] width 86 height 17
click at [871, 143] on span "COMBO CHICKEN KABSAH" at bounding box center [908, 145] width 129 height 17
drag, startPoint x: 871, startPoint y: 143, endPoint x: 947, endPoint y: 143, distance: 76.0
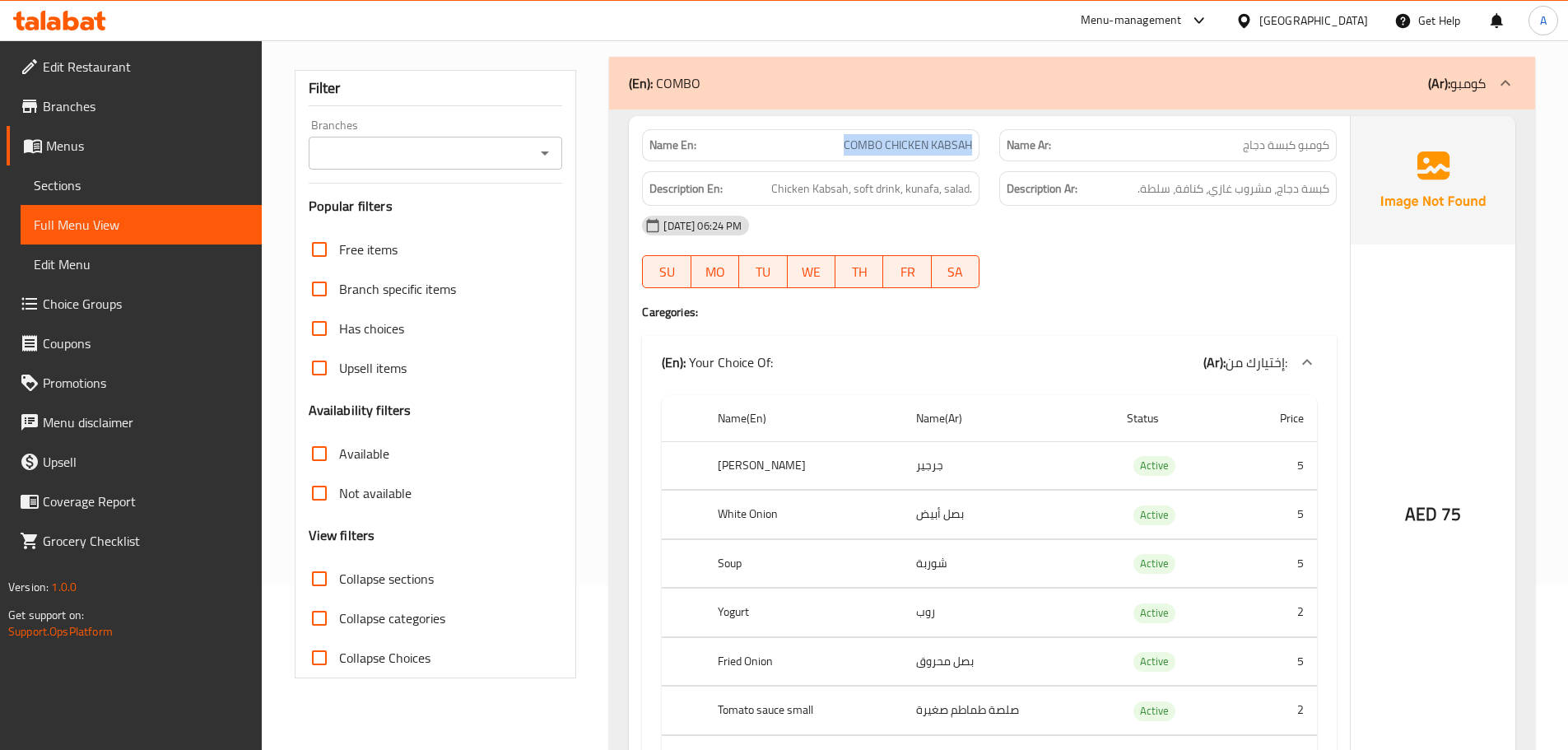
click at [947, 143] on span "COMBO CHICKEN KABSAH" at bounding box center [908, 145] width 129 height 17
click at [1334, 147] on div "Name Ar: كومبو كبسة دجاج" at bounding box center [1168, 144] width 337 height 32
click at [1322, 142] on span "كومبو كبسة دجاج" at bounding box center [1286, 145] width 86 height 17
drag, startPoint x: 1322, startPoint y: 142, endPoint x: 1303, endPoint y: 142, distance: 19.0
click at [1303, 142] on span "كومبو كبسة دجاج" at bounding box center [1286, 145] width 86 height 17
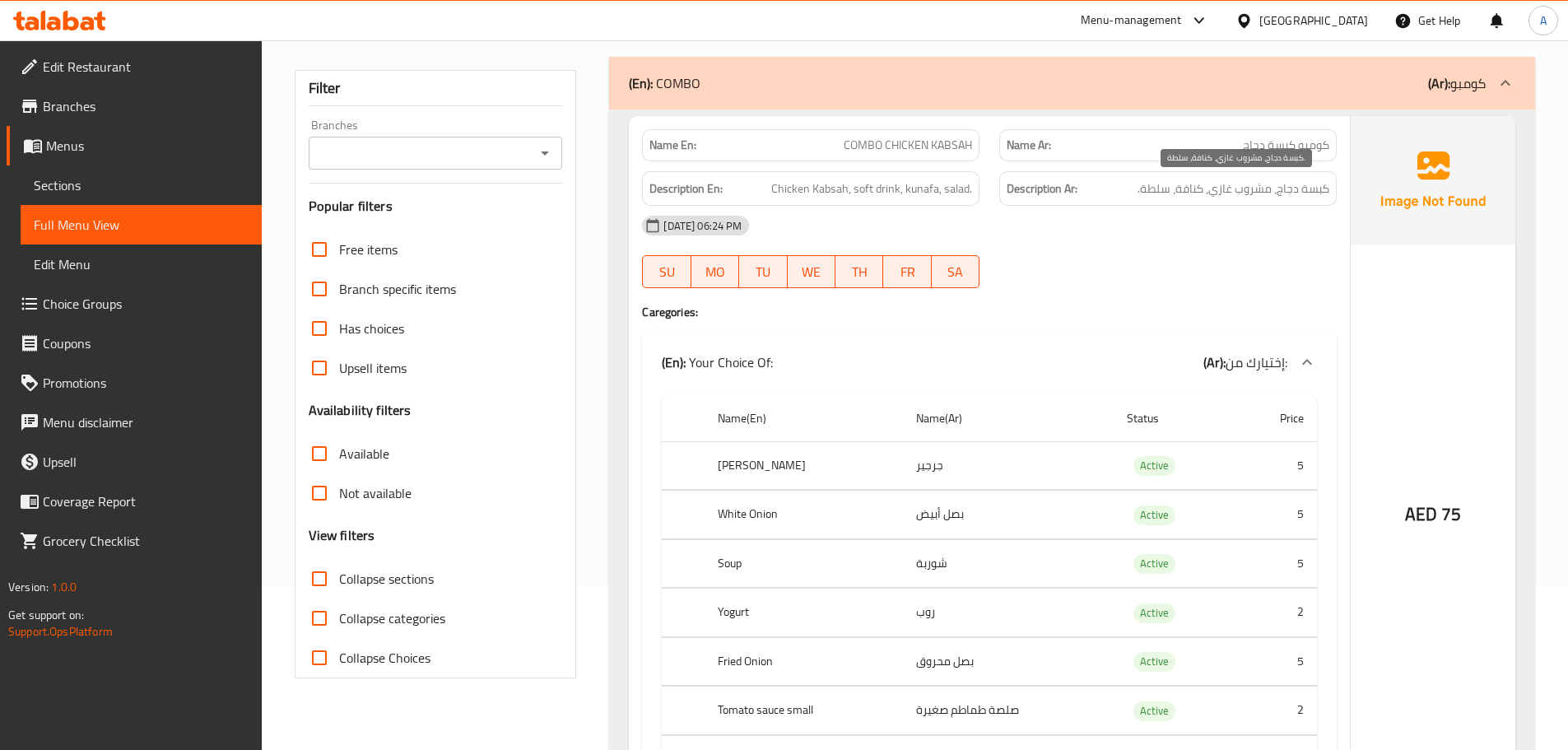
click at [1313, 196] on span "كبسة دجاج، مشروب غازي، كنافة، سلطة." at bounding box center [1232, 189] width 191 height 21
drag, startPoint x: 1313, startPoint y: 196, endPoint x: 1282, endPoint y: 200, distance: 31.3
click at [1282, 200] on div "Description Ar: كبسة دجاج، مشروب غازي، كنافة، سلطة." at bounding box center [1168, 189] width 337 height 35
click at [1266, 186] on span "كبسة دجاج، مشروب غازي، كنافة، سلطة." at bounding box center [1232, 189] width 191 height 21
drag, startPoint x: 1261, startPoint y: 187, endPoint x: 1210, endPoint y: 190, distance: 51.1
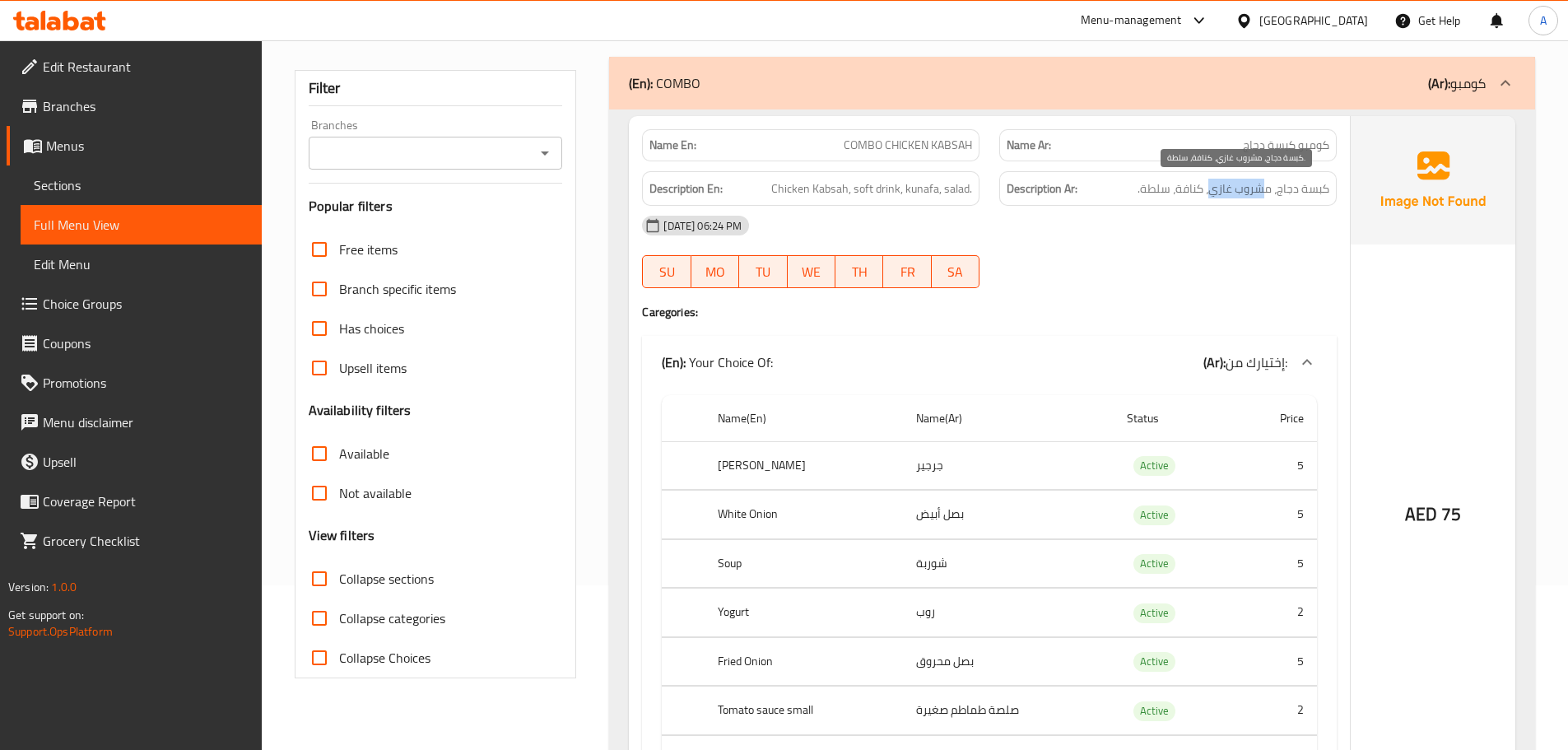
click at [1210, 190] on span "كبسة دجاج، مشروب غازي، كنافة، سلطة." at bounding box center [1232, 189] width 191 height 21
click at [1191, 191] on span "كبسة دجاج، مشروب غازي، كنافة، سلطة." at bounding box center [1232, 189] width 191 height 21
click at [1161, 200] on div "Description Ar: كبسة دجاج، مشروب غازي، كنافة، سلطة." at bounding box center [1168, 189] width 337 height 35
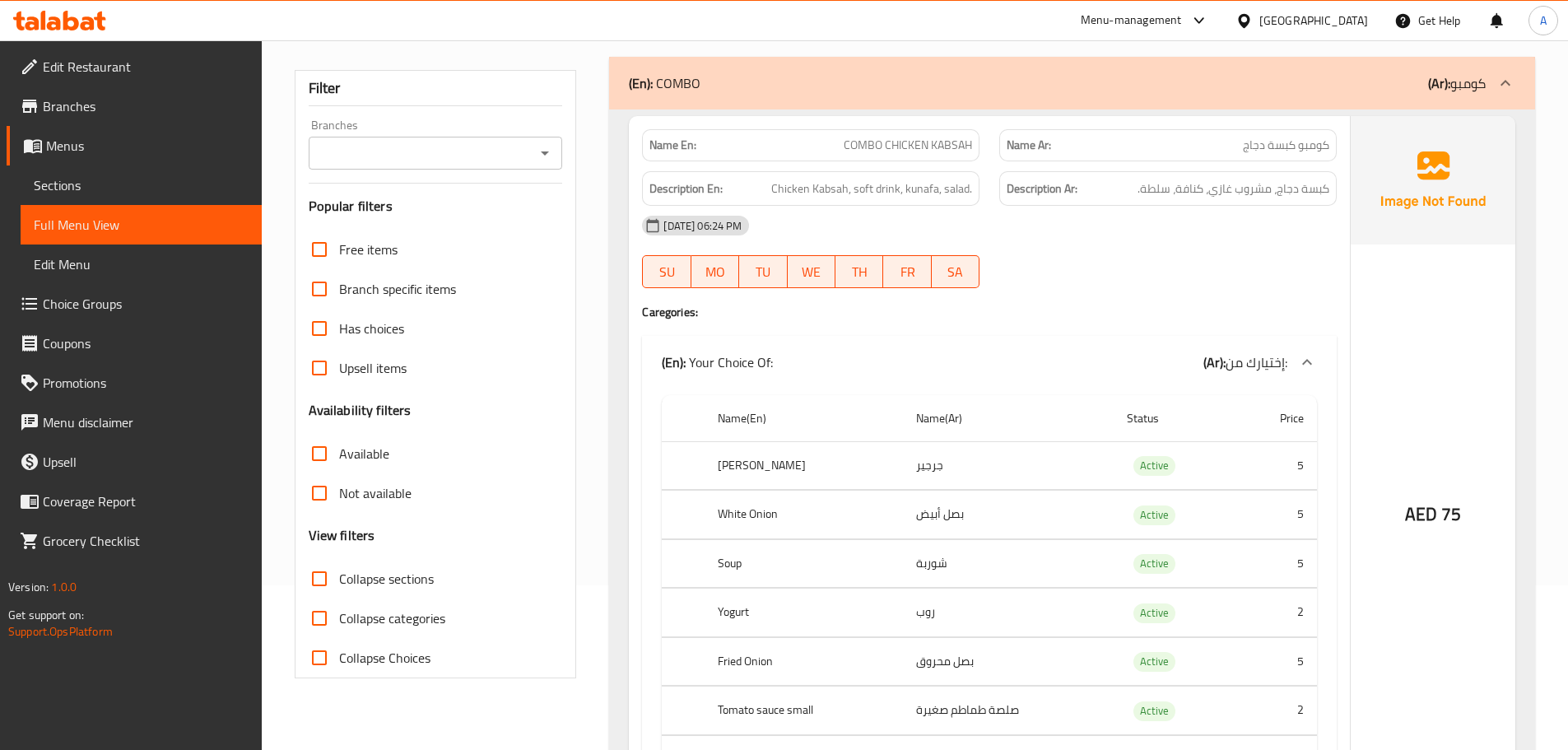
click at [1166, 236] on div "09-10-2025 06:24 PM" at bounding box center [989, 226] width 715 height 40
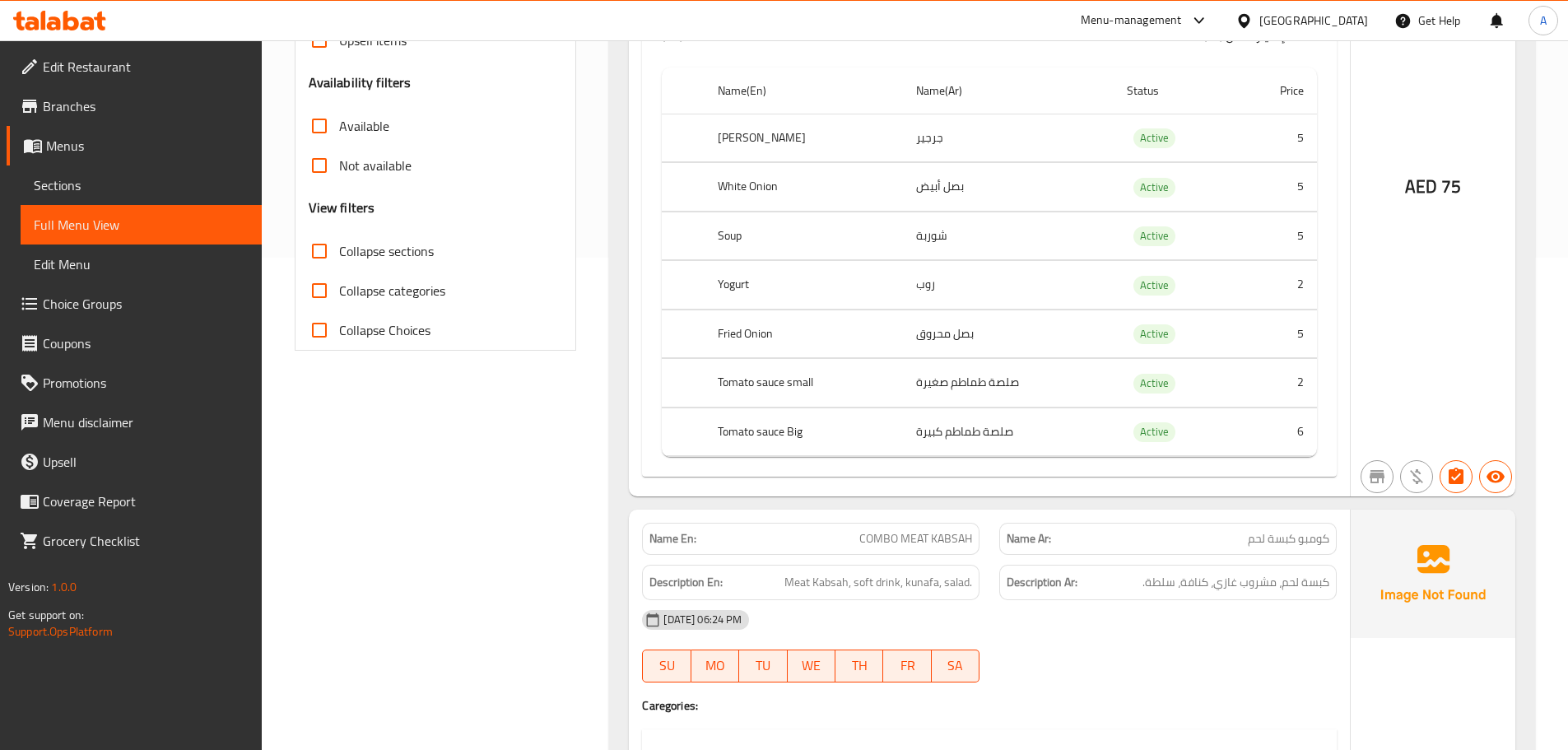
scroll to position [494, 0]
drag, startPoint x: 966, startPoint y: 172, endPoint x: 865, endPoint y: 174, distance: 101.0
click at [865, 174] on tr "White Onion بصل أبيض Active 5" at bounding box center [989, 186] width 655 height 49
drag, startPoint x: 894, startPoint y: 227, endPoint x: 953, endPoint y: 226, distance: 59.0
click at [951, 226] on tr "Soup شوربة Active 5" at bounding box center [989, 234] width 655 height 49
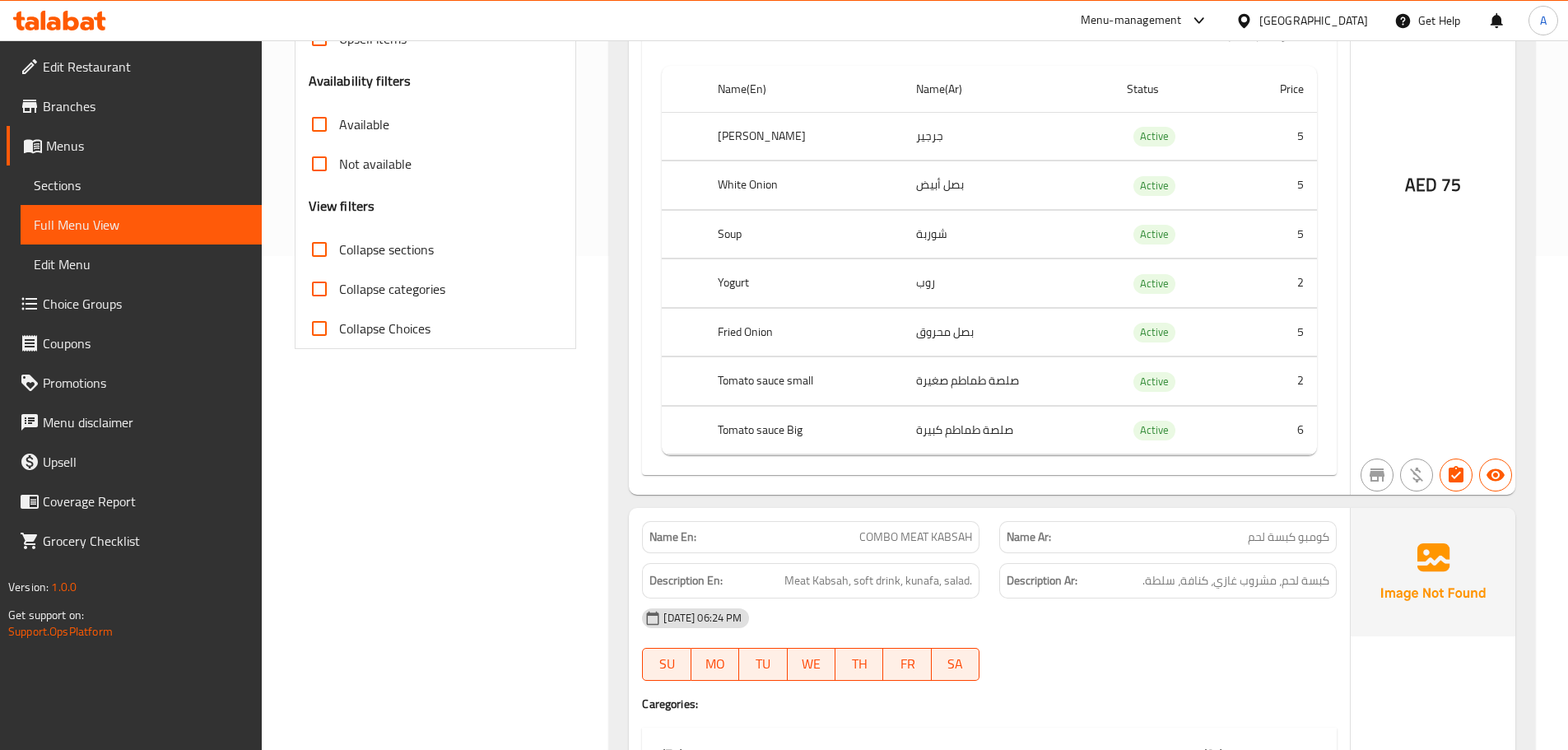
click at [932, 230] on td "شوربة" at bounding box center [1008, 234] width 209 height 49
click at [928, 276] on td "روب" at bounding box center [1008, 284] width 209 height 49
click at [933, 335] on td "بصل محروق" at bounding box center [1008, 332] width 209 height 49
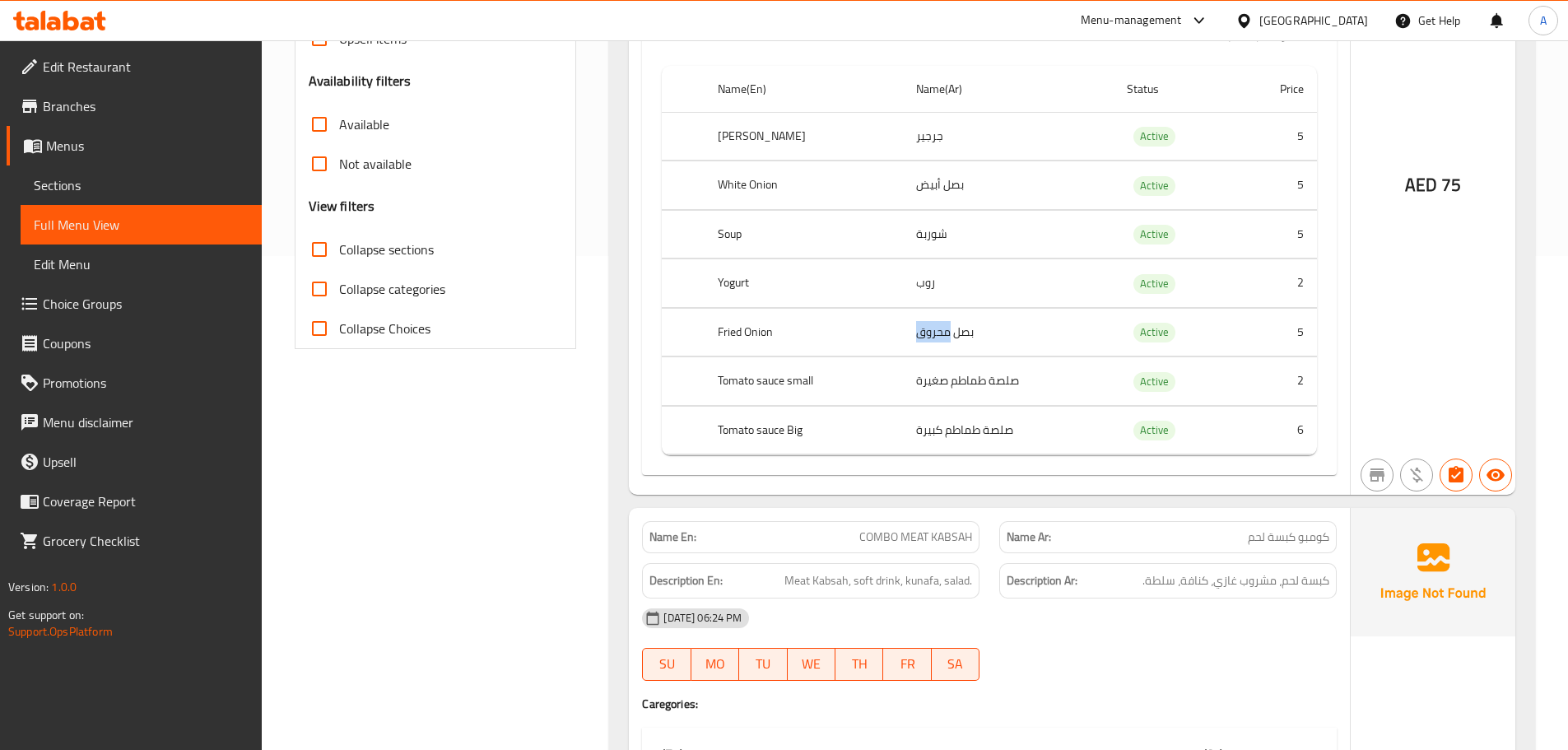
click at [933, 335] on td "بصل محروق" at bounding box center [1008, 332] width 209 height 49
drag, startPoint x: 956, startPoint y: 381, endPoint x: 934, endPoint y: 379, distance: 22.1
click at [955, 381] on td "صلصة طماطم صغيرة" at bounding box center [1008, 382] width 209 height 49
click at [931, 378] on td "صلصة طماطم صغيرة" at bounding box center [1008, 382] width 209 height 49
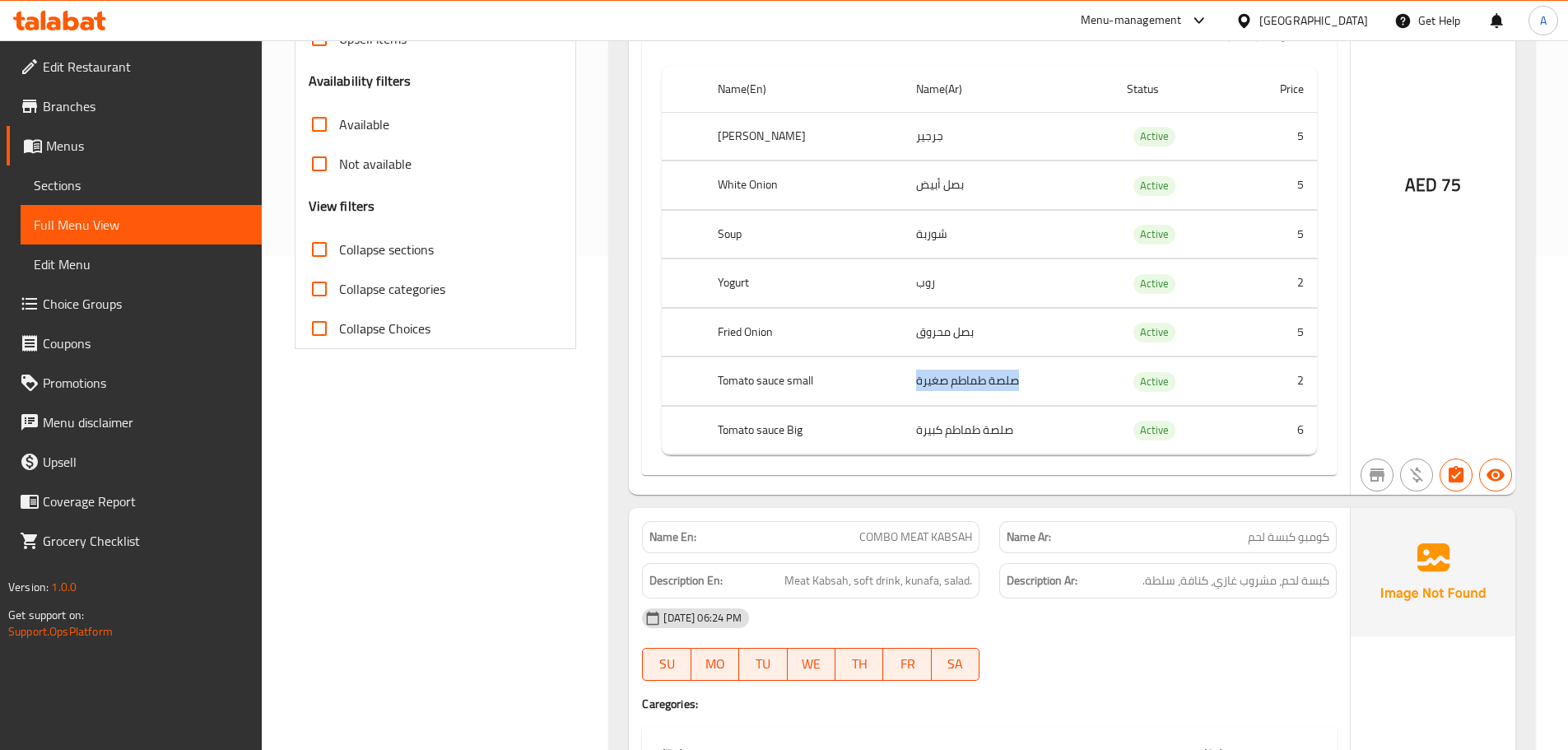
drag, startPoint x: 931, startPoint y: 378, endPoint x: 1008, endPoint y: 382, distance: 77.1
click at [1008, 382] on td "صلصة طماطم صغيرة" at bounding box center [1008, 382] width 209 height 49
drag, startPoint x: 1031, startPoint y: 432, endPoint x: 1047, endPoint y: 432, distance: 16.0
click at [1047, 432] on td "صلصة طماطم كبيرة" at bounding box center [1008, 430] width 209 height 49
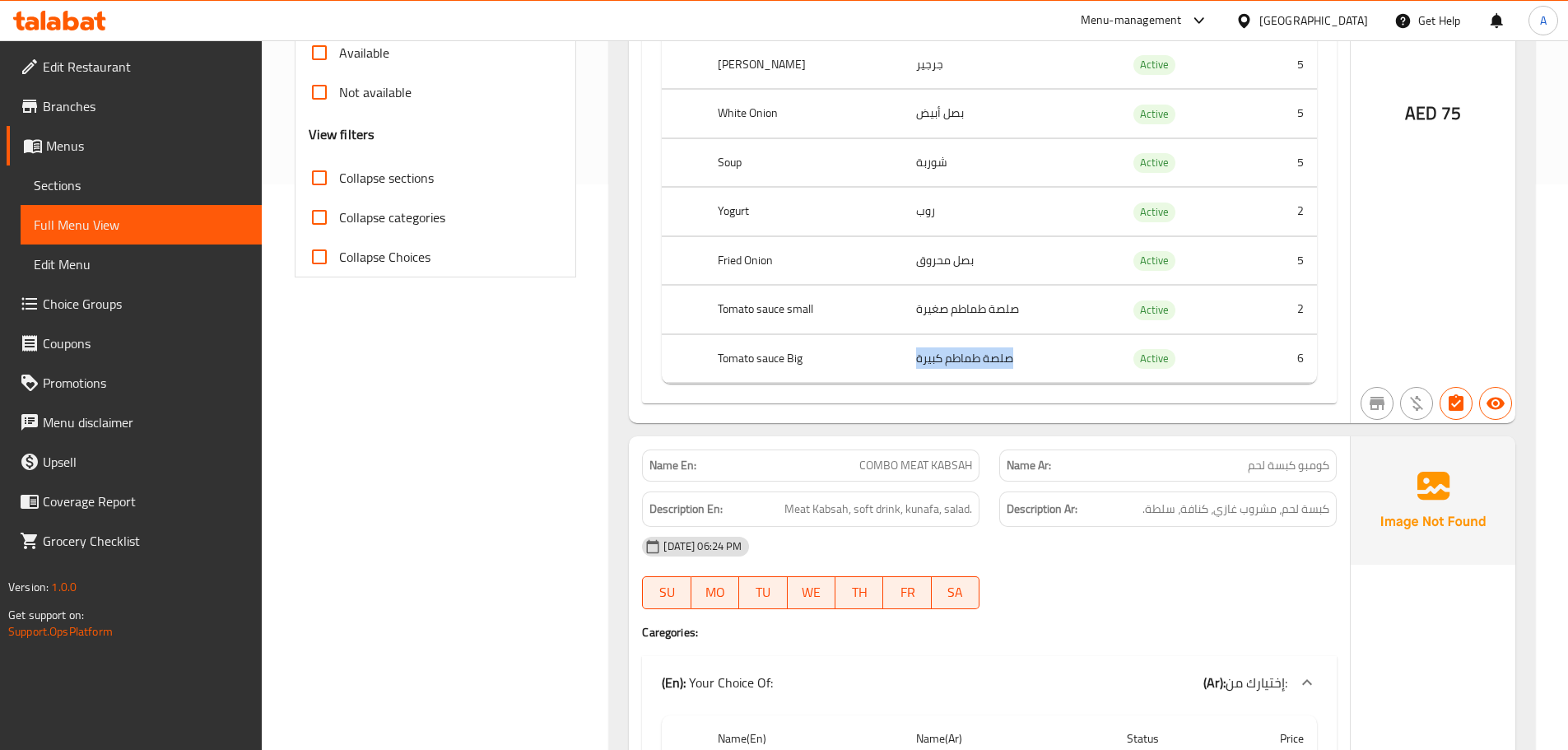
scroll to position [658, 0]
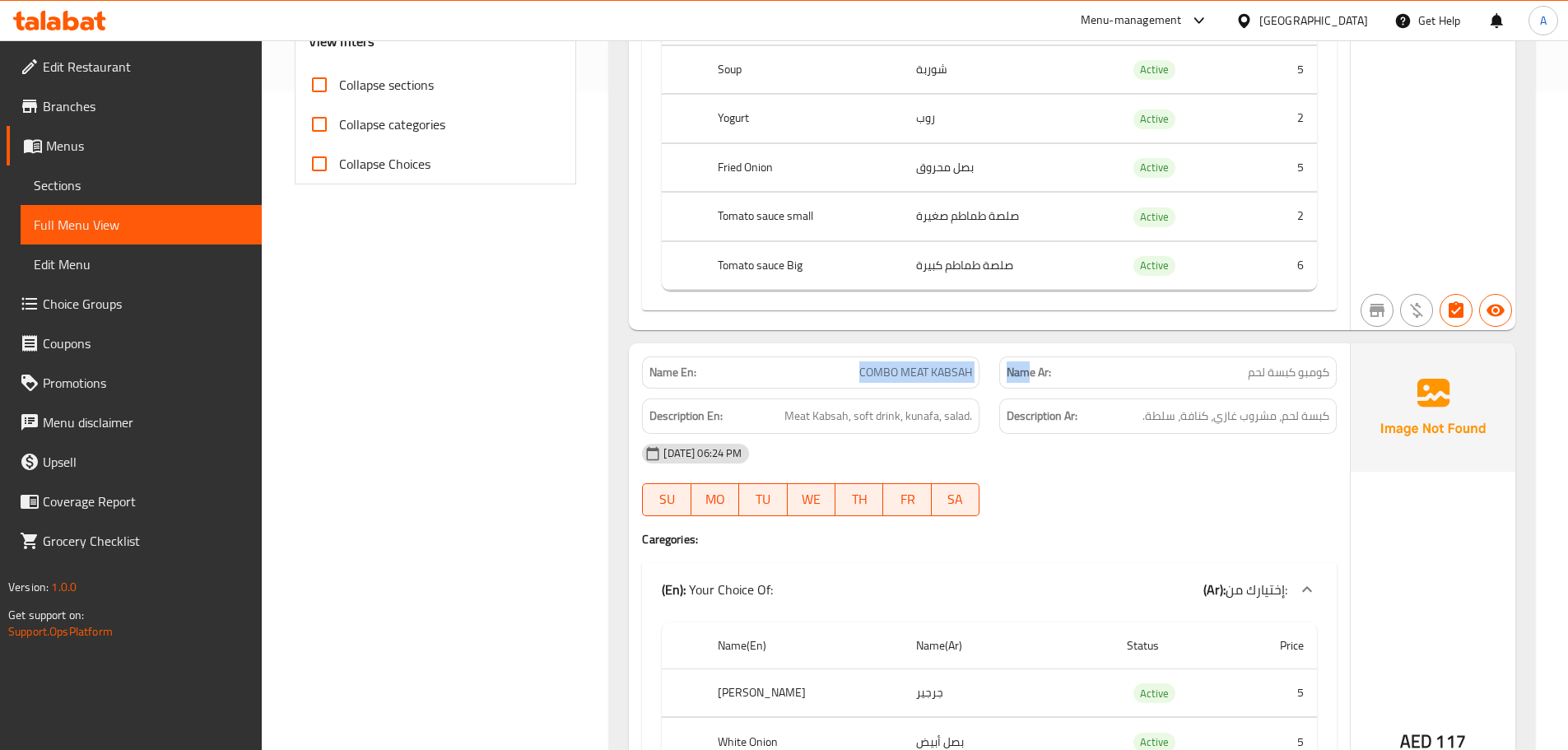
drag, startPoint x: 819, startPoint y: 378, endPoint x: 1059, endPoint y: 381, distance: 240.0
click at [1057, 380] on div "Name En: COMBO MEAT KABSAH Name Ar: كومبو كبسة لحم" at bounding box center [989, 372] width 715 height 52
click at [1298, 378] on span "كومبو كبسة لحم" at bounding box center [1289, 372] width 82 height 17
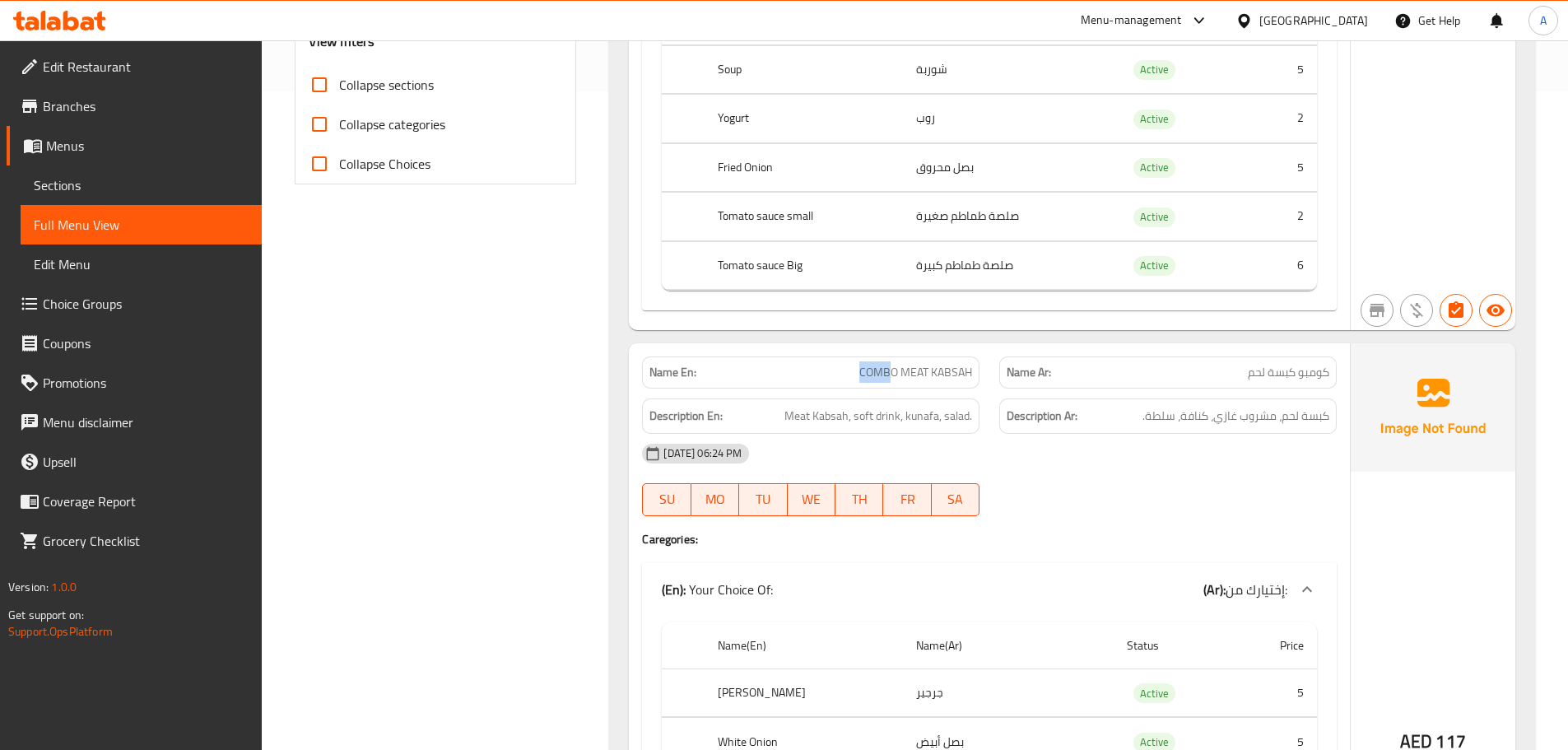
drag, startPoint x: 842, startPoint y: 366, endPoint x: 905, endPoint y: 387, distance: 66.4
click at [889, 379] on p "Name En: COMBO MEAT KABSAH" at bounding box center [811, 372] width 323 height 17
click at [872, 378] on span "COMBO MEAT KABSAH" at bounding box center [916, 372] width 112 height 17
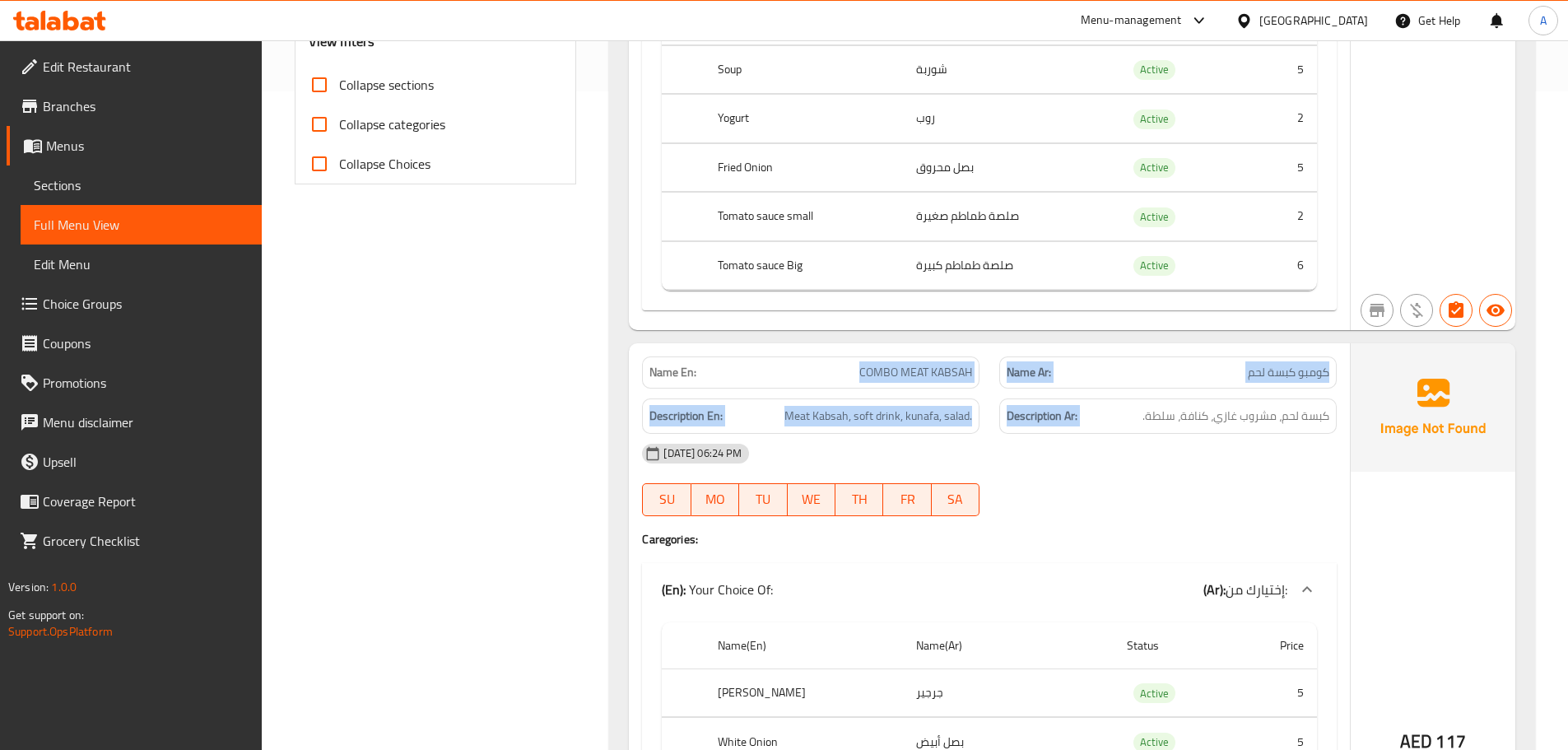
drag, startPoint x: 872, startPoint y: 378, endPoint x: 1164, endPoint y: 419, distance: 294.9
click at [1157, 419] on div "Name En: COMBO MEAT KABSAH Name Ar: كومبو كبسة لحم Description En: Meat Kabsah,…" at bounding box center [989, 696] width 721 height 708
click at [1229, 414] on span "كبسة لحم، مشروب غازي، كنافة، سلطة." at bounding box center [1236, 415] width 187 height 21
drag, startPoint x: 860, startPoint y: 349, endPoint x: 1468, endPoint y: 461, distance: 618.2
click at [1110, 400] on div "Name En: COMBO MEAT KABSAH Name Ar: كومبو كبسة لحم Description En: Meat Kabsah,…" at bounding box center [989, 696] width 721 height 708
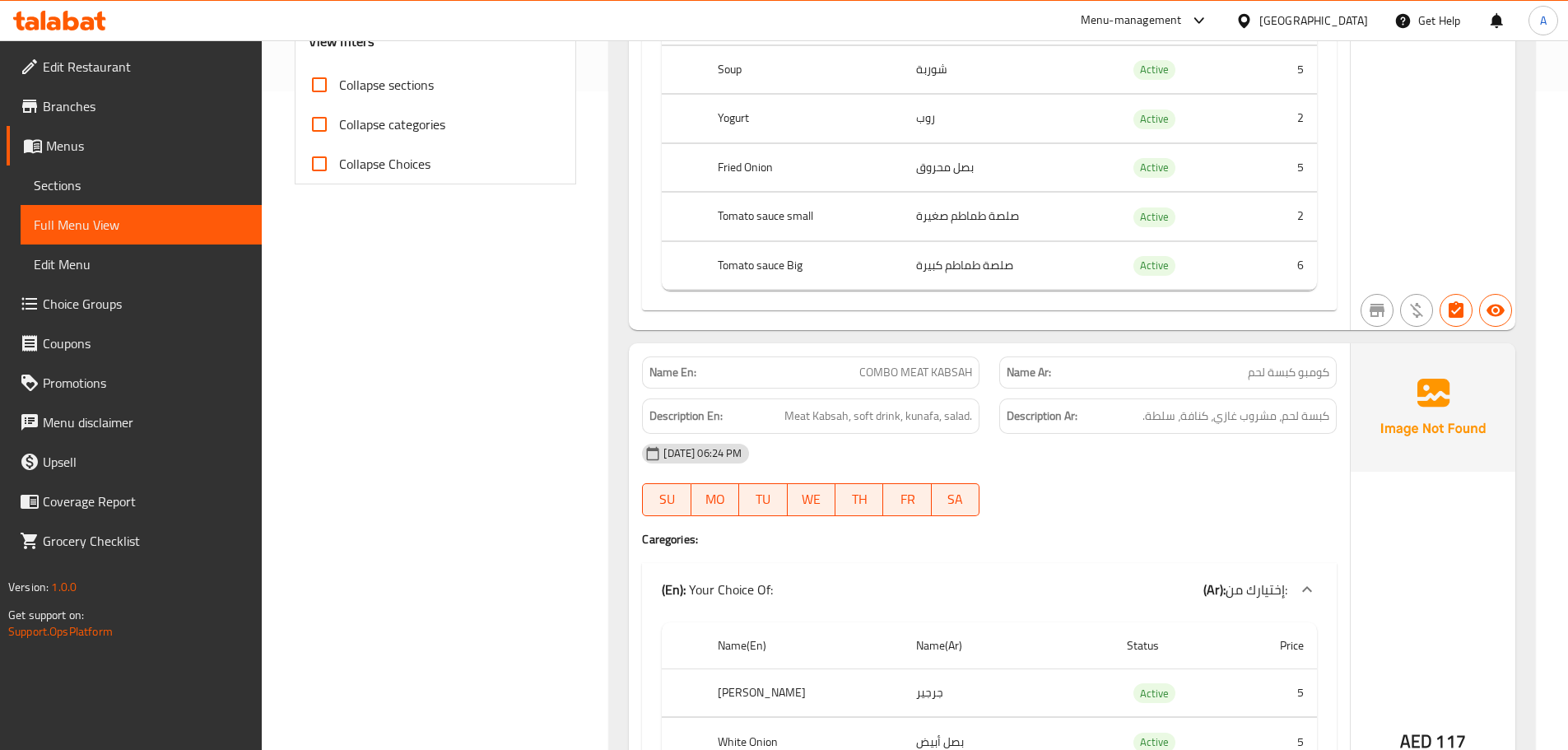
click at [1183, 484] on div "09-10-2025 06:24 PM SU MO TU WE TH FR SA" at bounding box center [989, 480] width 715 height 93
drag, startPoint x: 835, startPoint y: 370, endPoint x: 1047, endPoint y: 409, distance: 215.6
click at [1027, 403] on div "Name En: COMBO MEAT KABSAH Name Ar: كومبو كبسة لحم Description En: Meat Kabsah,…" at bounding box center [989, 696] width 721 height 708
click at [1133, 441] on div "09-10-2025 06:24 PM" at bounding box center [989, 453] width 715 height 40
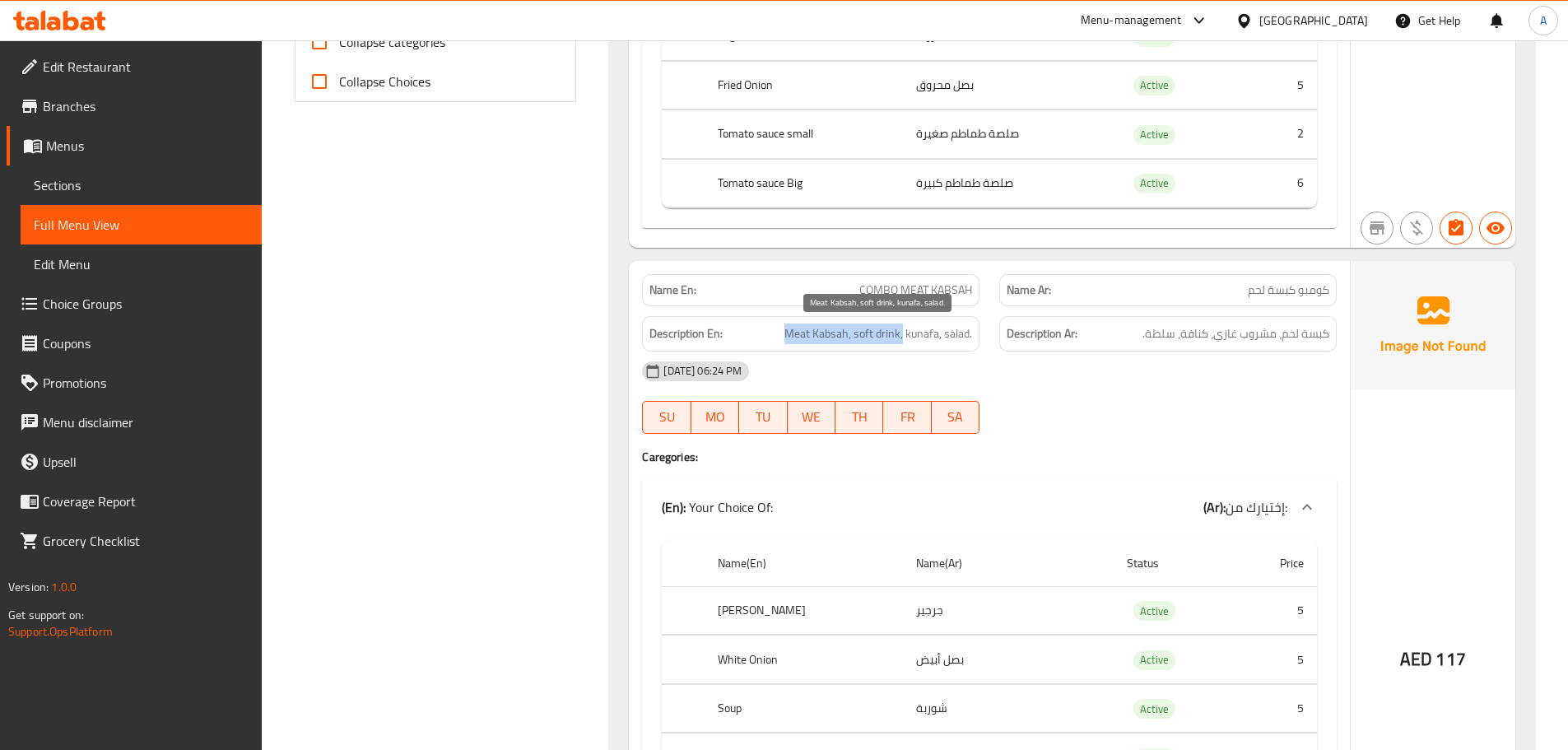
drag, startPoint x: 800, startPoint y: 330, endPoint x: 939, endPoint y: 334, distance: 139.1
click at [913, 330] on h6 "Description En: Meat Kabsah, soft drink, kunafa, salad." at bounding box center [811, 334] width 323 height 21
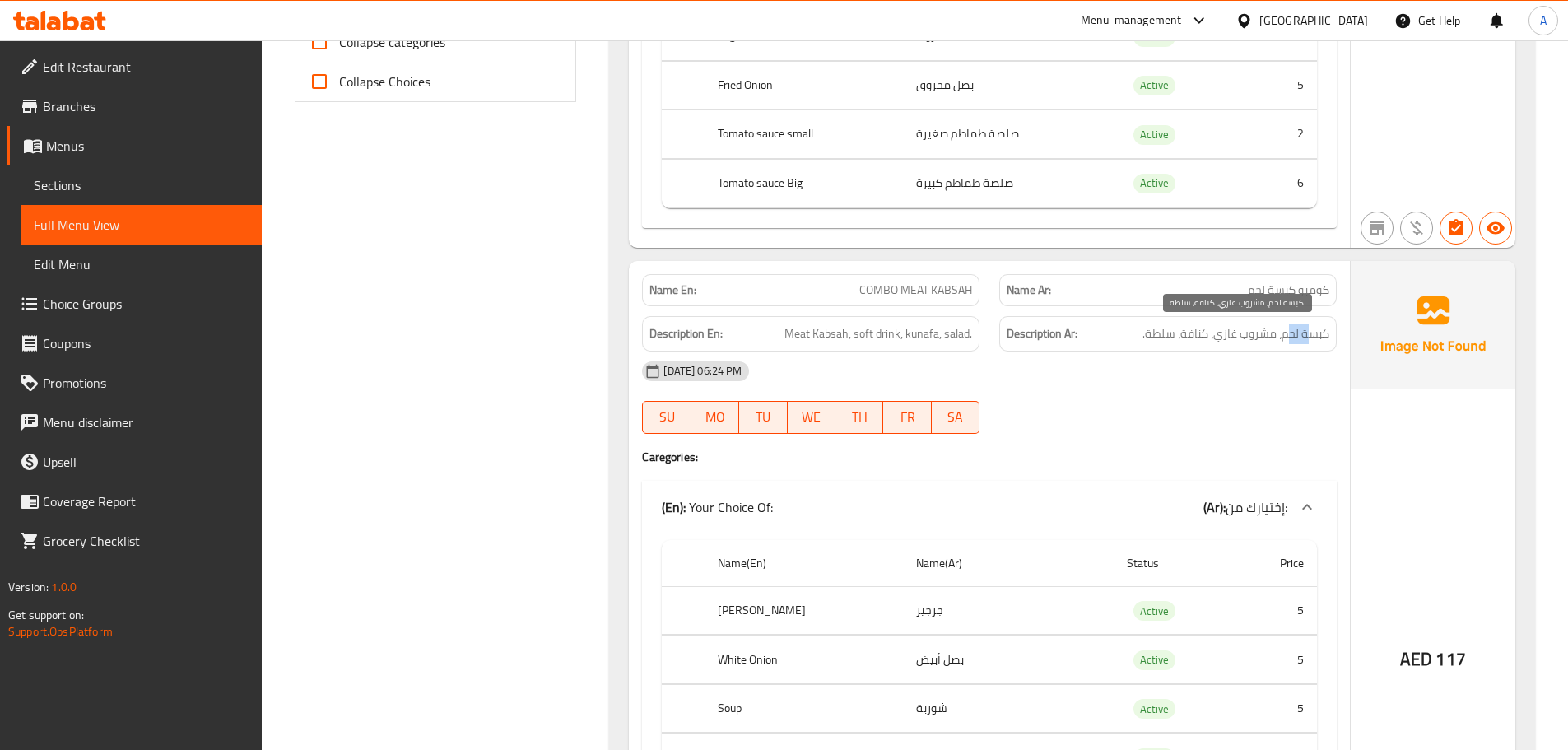
drag, startPoint x: 1303, startPoint y: 336, endPoint x: 1285, endPoint y: 336, distance: 18.0
click at [1287, 336] on span "كبسة لحم، مشروب غازي، كنافة، سلطة." at bounding box center [1236, 334] width 187 height 21
drag, startPoint x: 1261, startPoint y: 336, endPoint x: 1214, endPoint y: 335, distance: 47.0
click at [1216, 335] on span "كبسة لحم، مشروب غازي، كنافة، سلطة." at bounding box center [1236, 334] width 187 height 21
click at [1214, 335] on span "كبسة لحم، مشروب غازي، كنافة، سلطة." at bounding box center [1236, 334] width 187 height 21
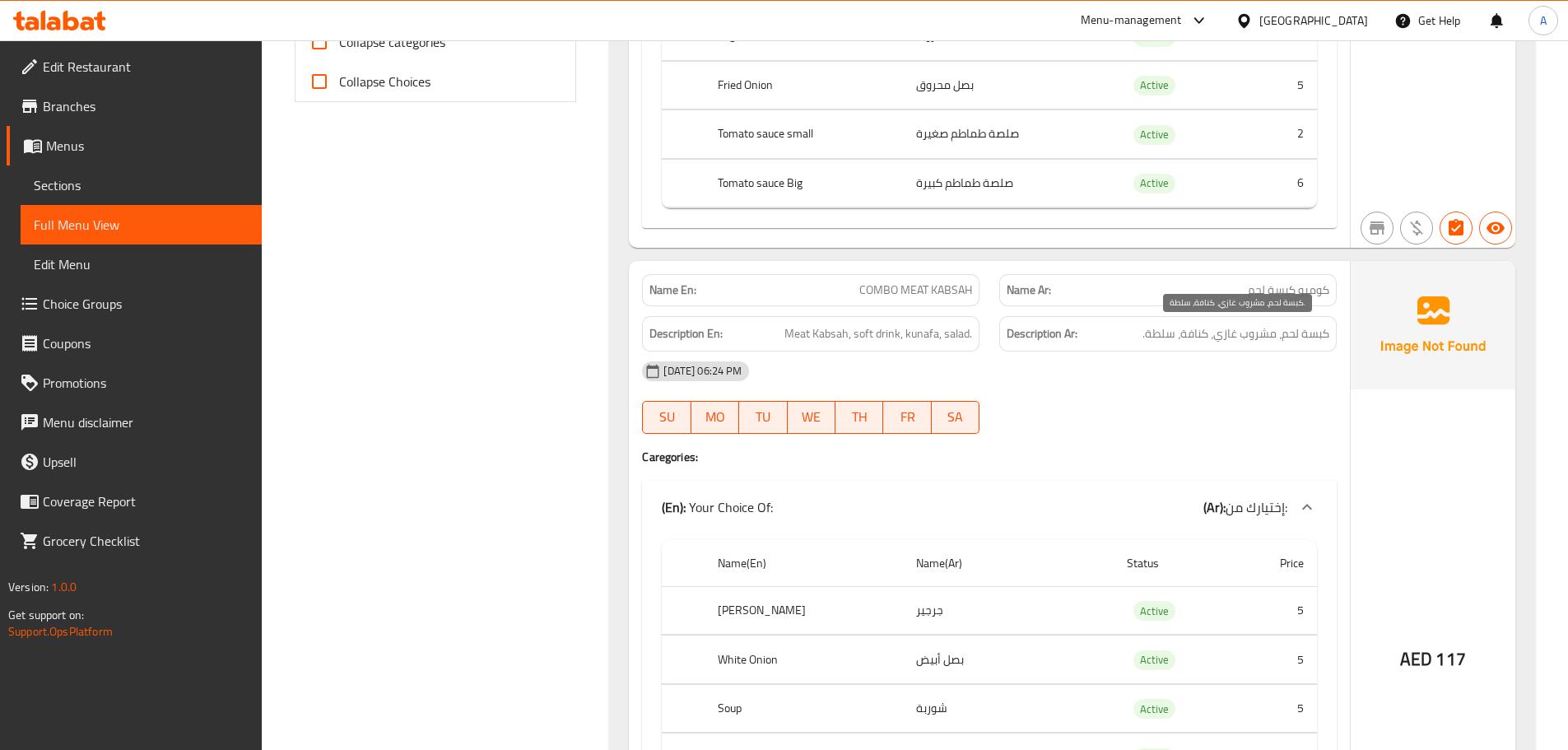
click at [1199, 333] on span "كبسة لحم، مشروب غازي، كنافة، سلطة." at bounding box center [1236, 334] width 187 height 21
drag, startPoint x: 1201, startPoint y: 369, endPoint x: 1097, endPoint y: 404, distance: 109.7
click at [1203, 370] on div "09-10-2025 06:24 PM" at bounding box center [989, 372] width 715 height 40
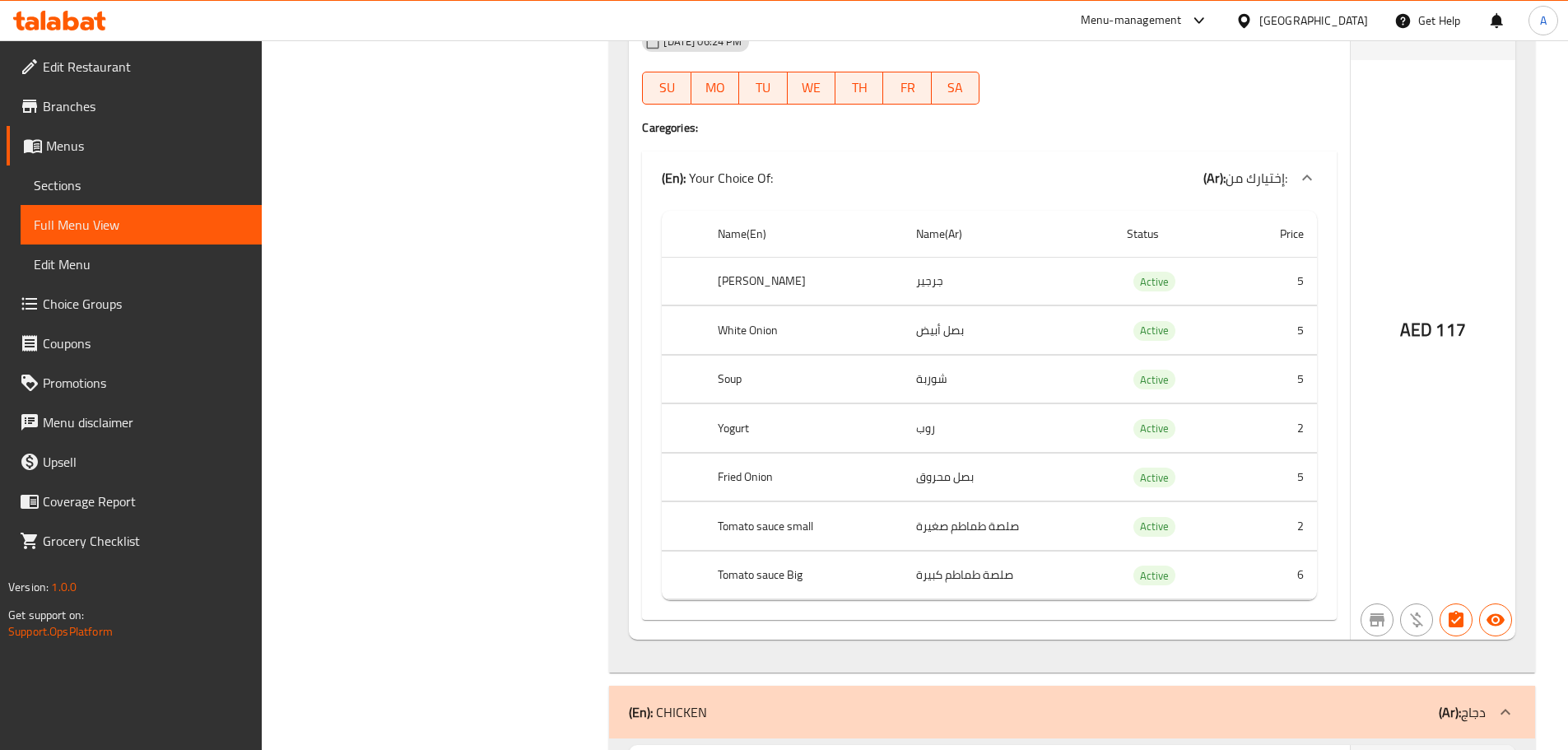
scroll to position [1317, 0]
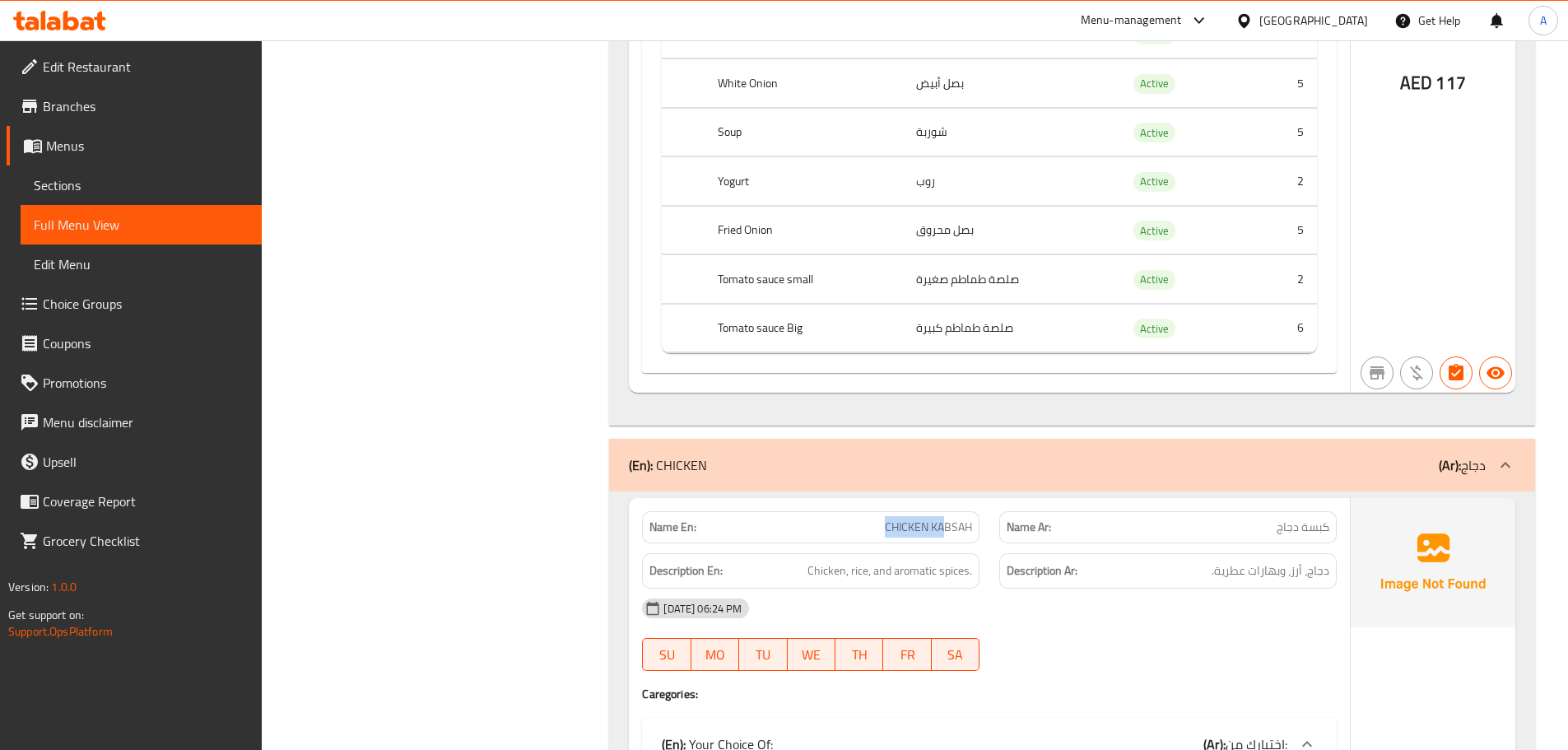
drag, startPoint x: 856, startPoint y: 541, endPoint x: 955, endPoint y: 541, distance: 99.0
click at [951, 541] on div "Name En: CHICKEN KABSAH" at bounding box center [811, 527] width 337 height 32
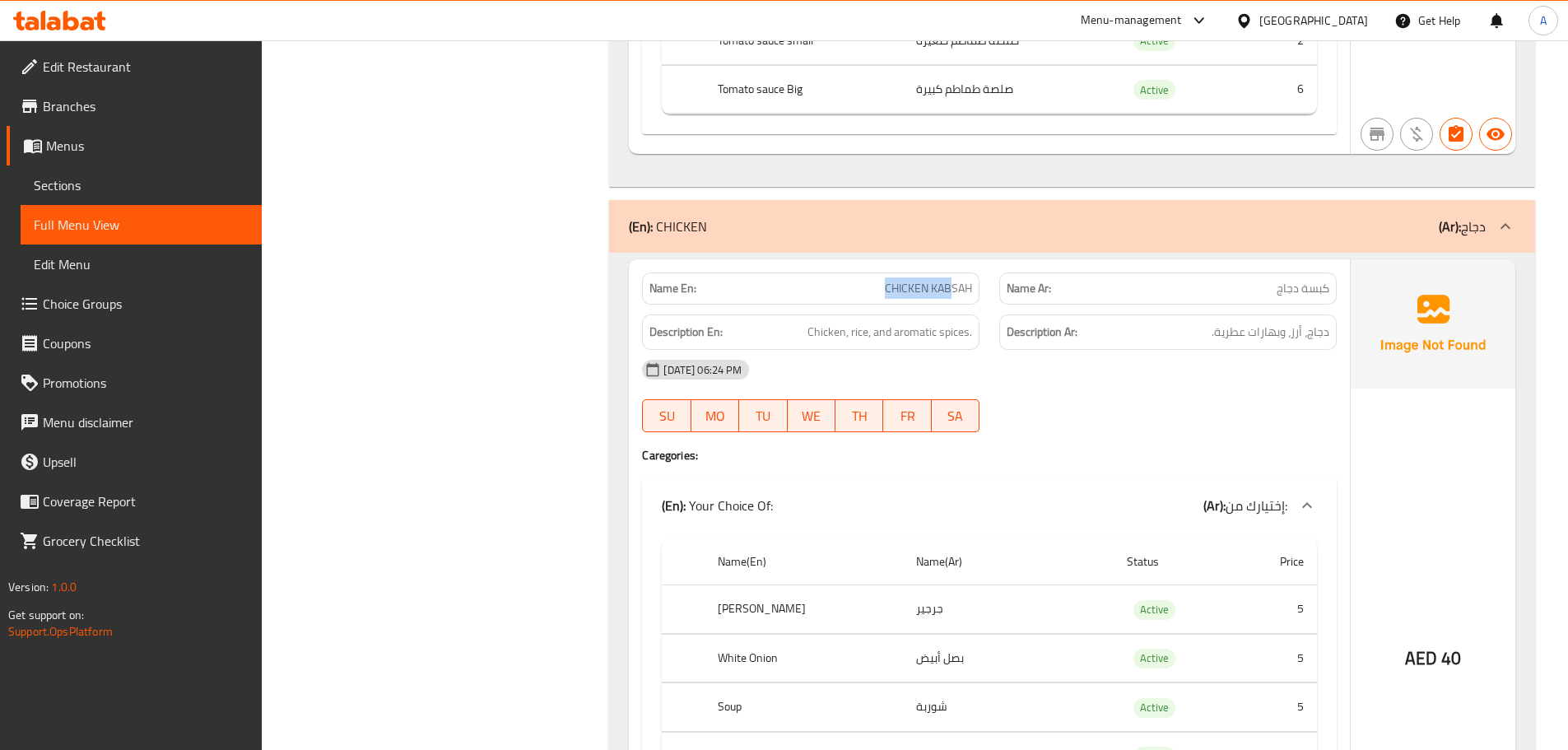
scroll to position [1563, 0]
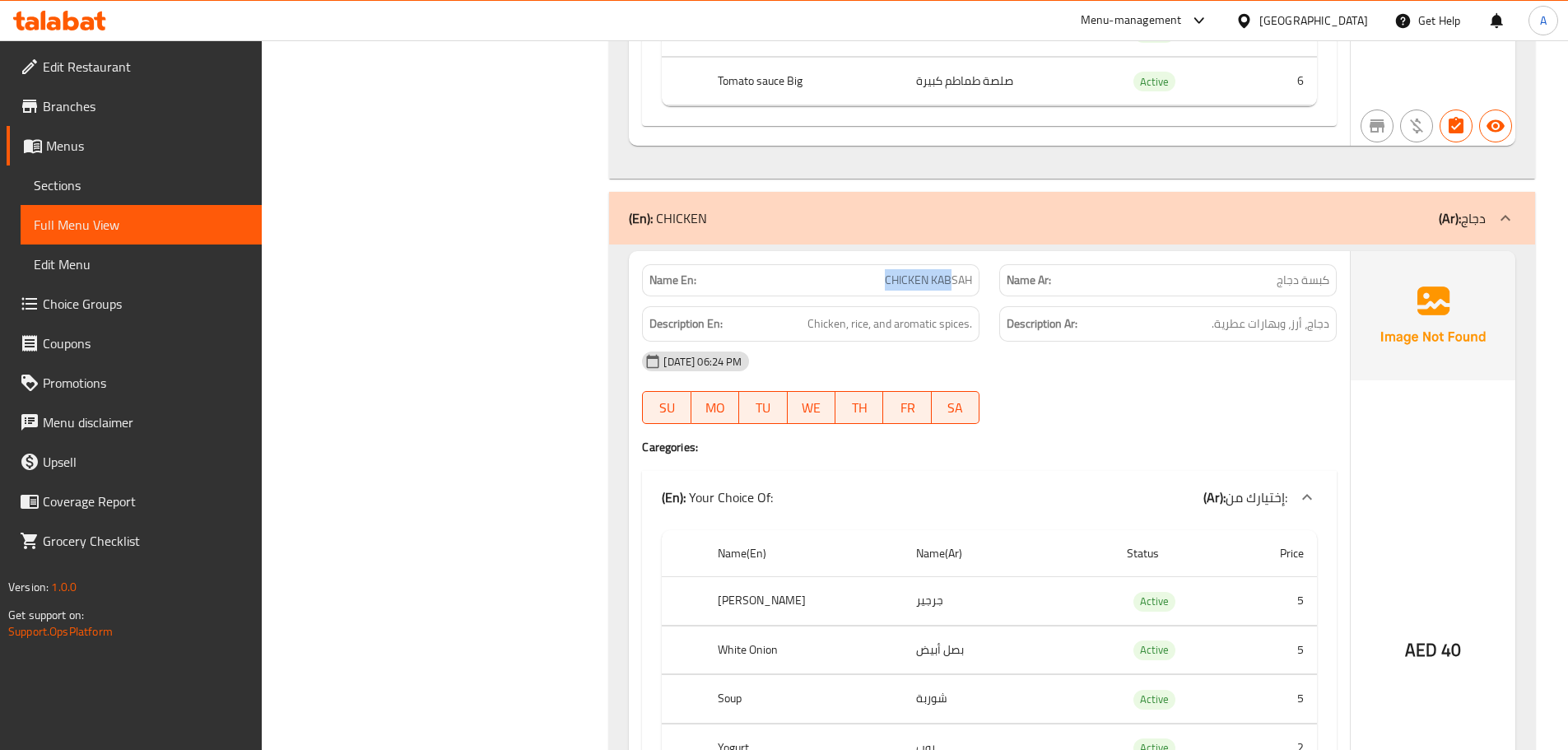
click at [872, 278] on p "Name En: CHICKEN KABSAH" at bounding box center [811, 280] width 323 height 17
drag, startPoint x: 872, startPoint y: 278, endPoint x: 1154, endPoint y: 336, distance: 287.9
click at [1076, 305] on div "Name En: CHICKEN KABSAH Name Ar: كبسة دجاج Description En: Chicken, rice, and a…" at bounding box center [989, 605] width 721 height 708
click at [1193, 385] on div "09-10-2025 06:24 PM SU MO TU WE TH FR SA" at bounding box center [989, 388] width 715 height 93
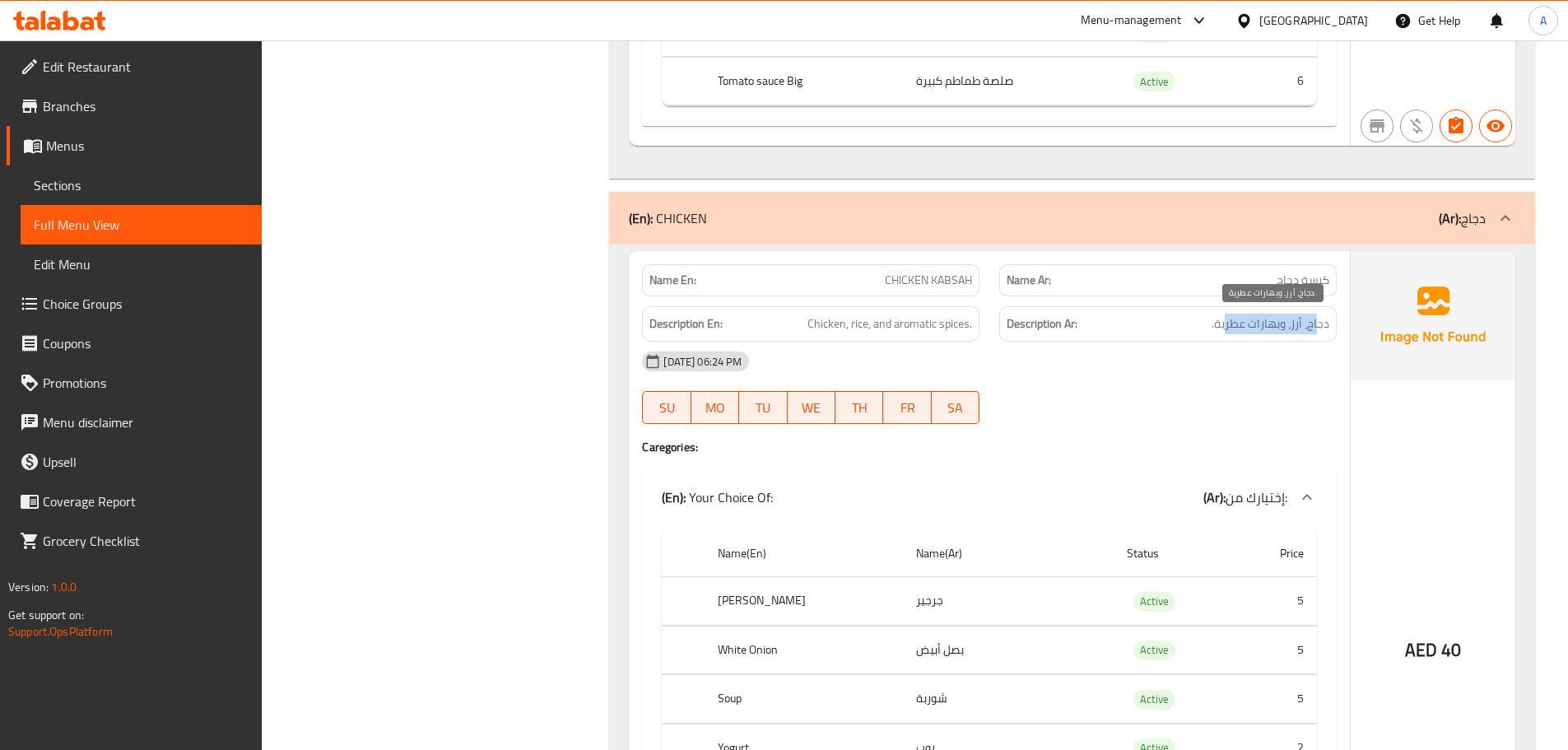
drag, startPoint x: 1316, startPoint y: 317, endPoint x: 1182, endPoint y: 358, distance: 140.1
click at [1226, 324] on span "دجاج، أرز، وبهارات عطرية." at bounding box center [1271, 324] width 118 height 21
click at [1161, 382] on div "09-10-2025 06:24 PM SU MO TU WE TH FR SA" at bounding box center [989, 388] width 715 height 93
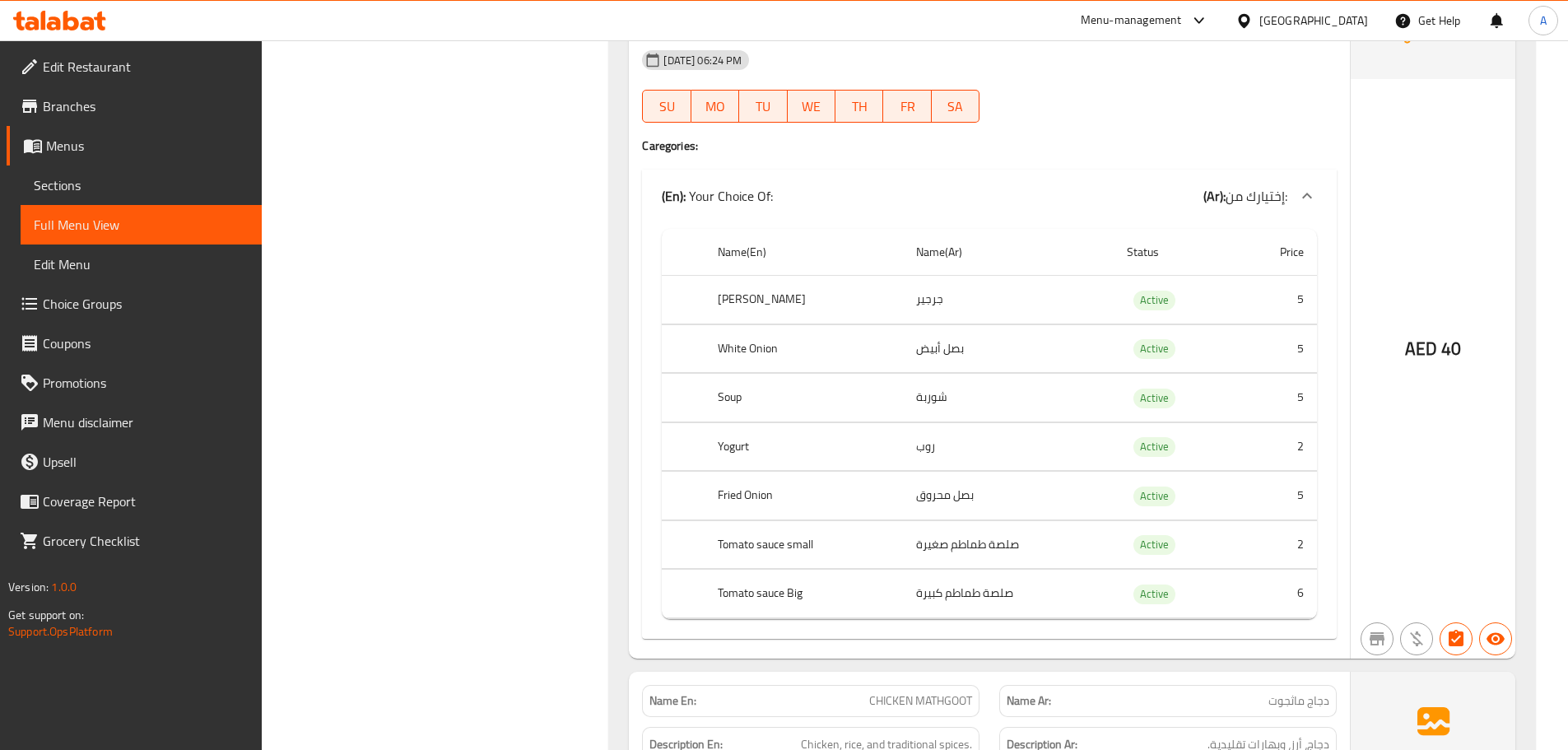
scroll to position [1894, 0]
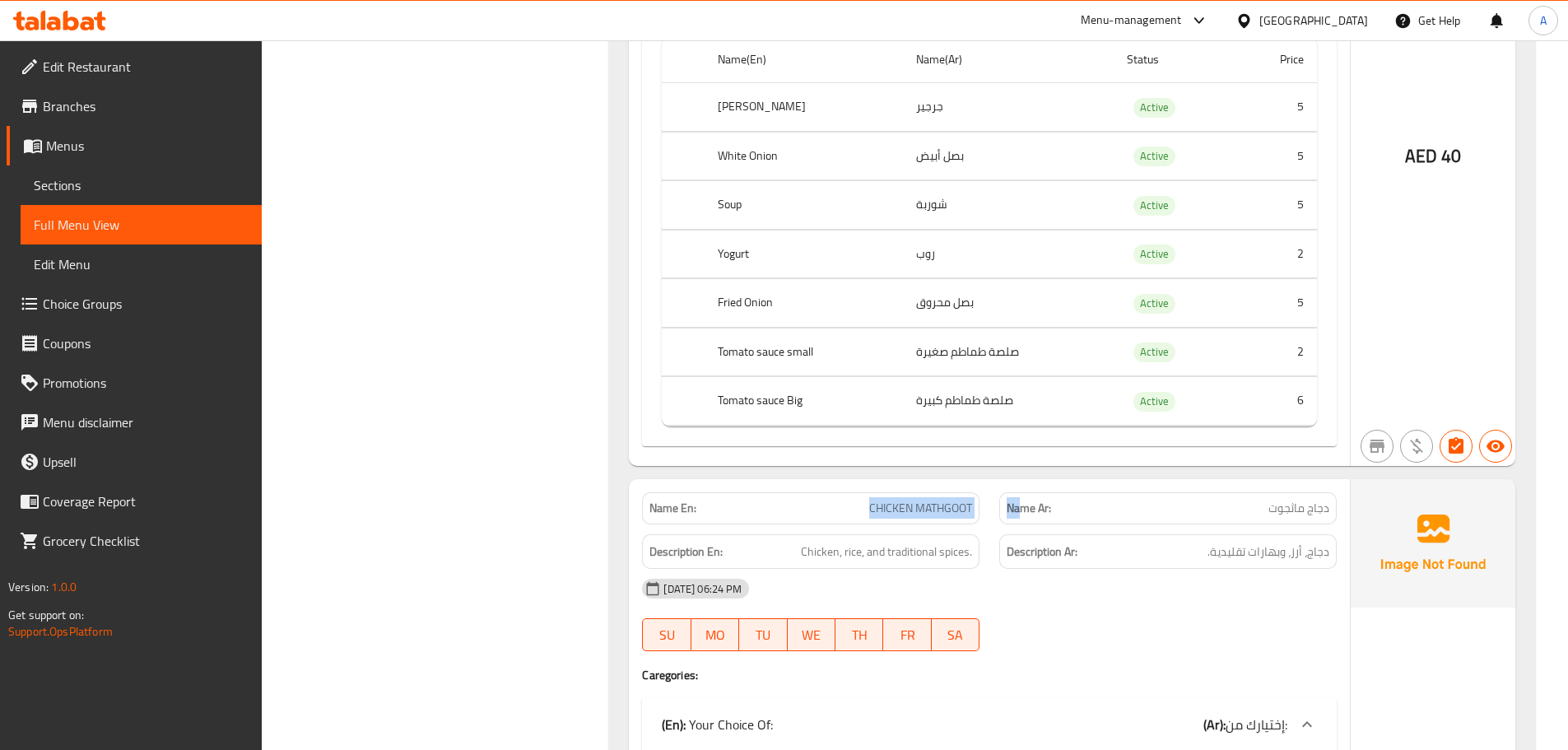
drag, startPoint x: 841, startPoint y: 516, endPoint x: 1109, endPoint y: 514, distance: 268.0
click at [1093, 514] on div "Name En: CHICKEN MATHGOOT Name Ar: دجاج ماثجوت" at bounding box center [989, 508] width 715 height 52
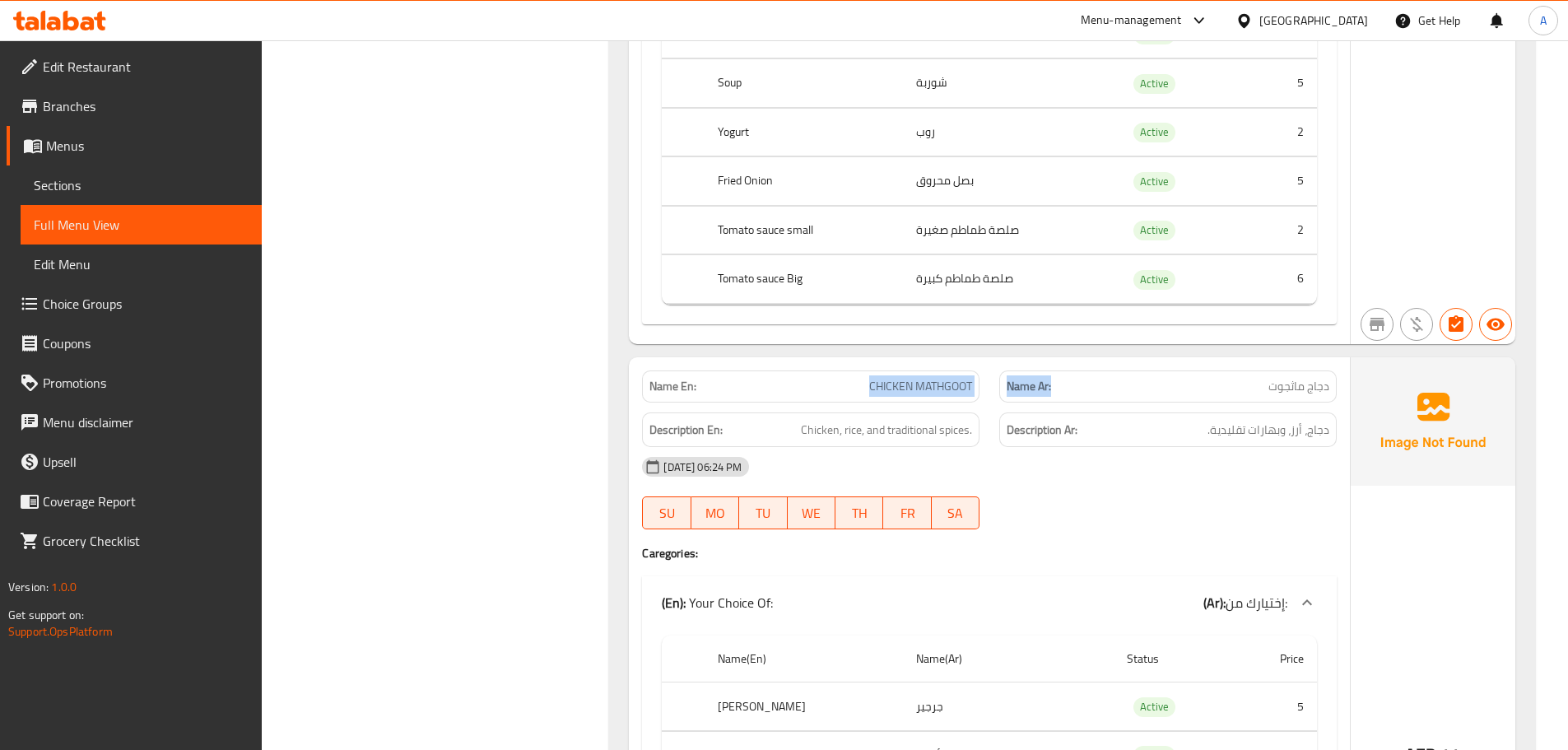
scroll to position [2304, 0]
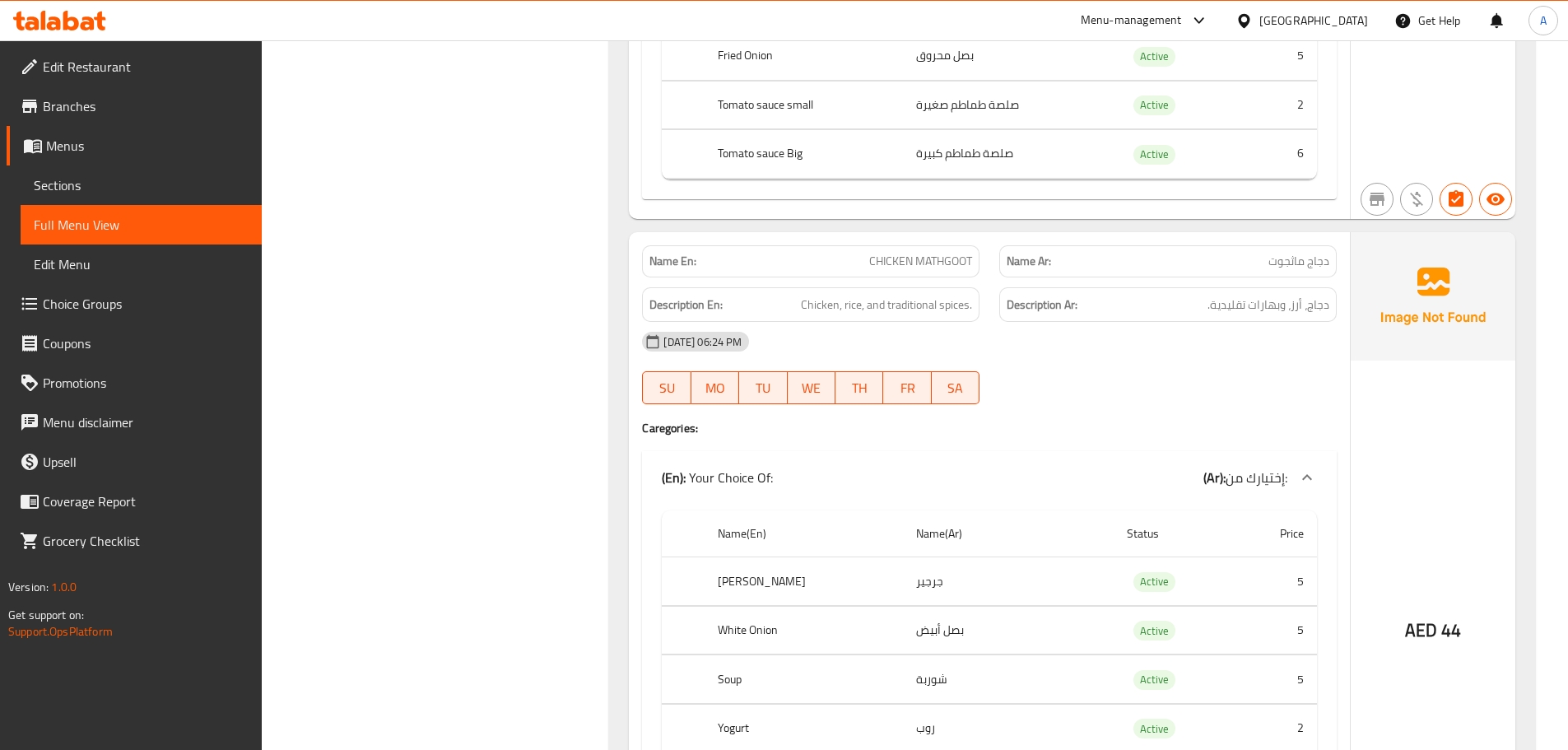
click at [1294, 263] on span "دجاج ماثجوت" at bounding box center [1299, 261] width 61 height 17
click at [1251, 385] on div "09-10-2025 06:24 PM SU MO TU WE TH FR SA" at bounding box center [989, 368] width 715 height 93
click at [911, 262] on span "CHICKEN MATHGOOT" at bounding box center [920, 261] width 102 height 17
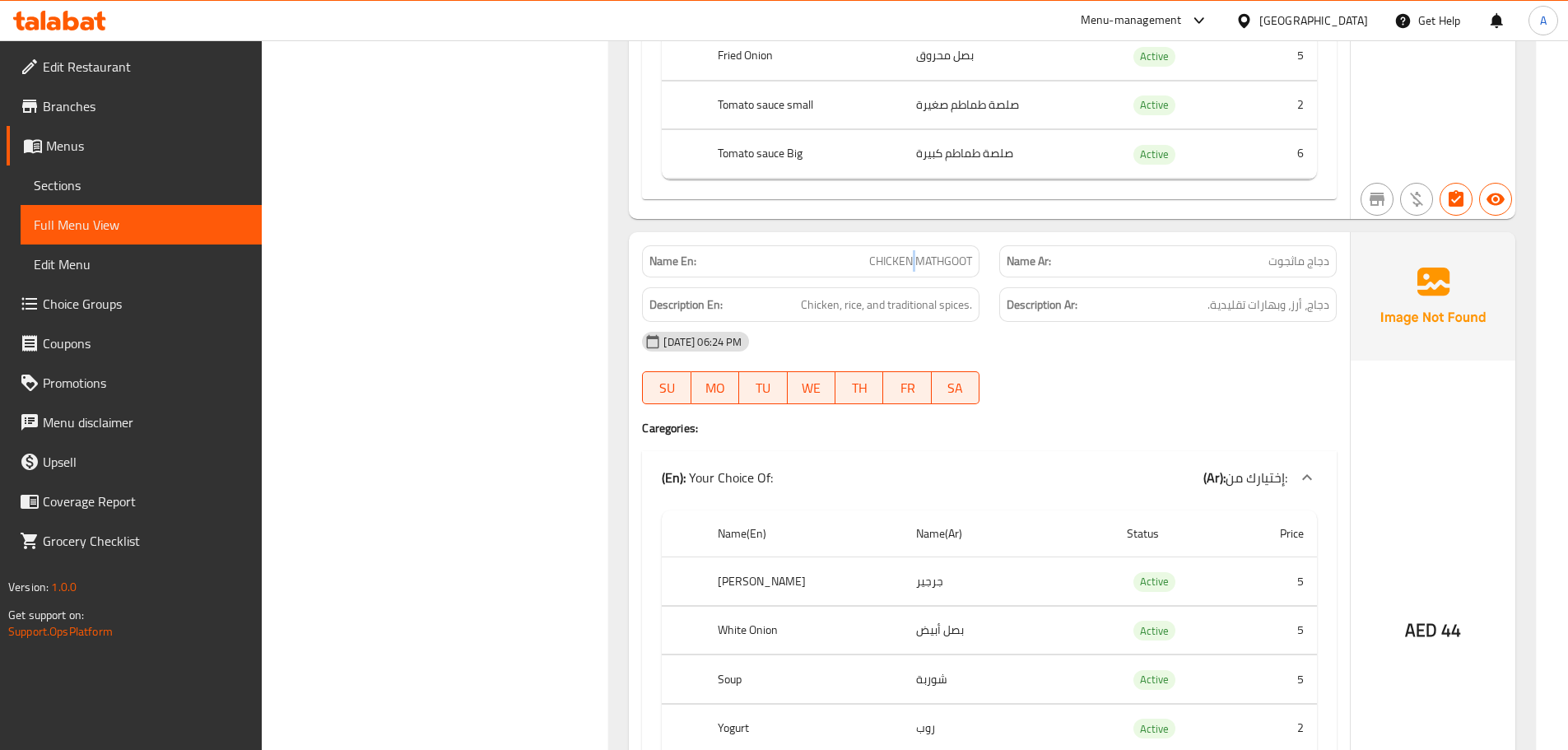
click at [911, 262] on span "CHICKEN MATHGOOT" at bounding box center [920, 261] width 102 height 17
click at [1308, 266] on span "دجاج ماثجوت" at bounding box center [1299, 261] width 61 height 17
click at [1316, 266] on span "دجاج ماثجوت" at bounding box center [1299, 261] width 61 height 17
drag, startPoint x: 1316, startPoint y: 266, endPoint x: 1285, endPoint y: 264, distance: 31.1
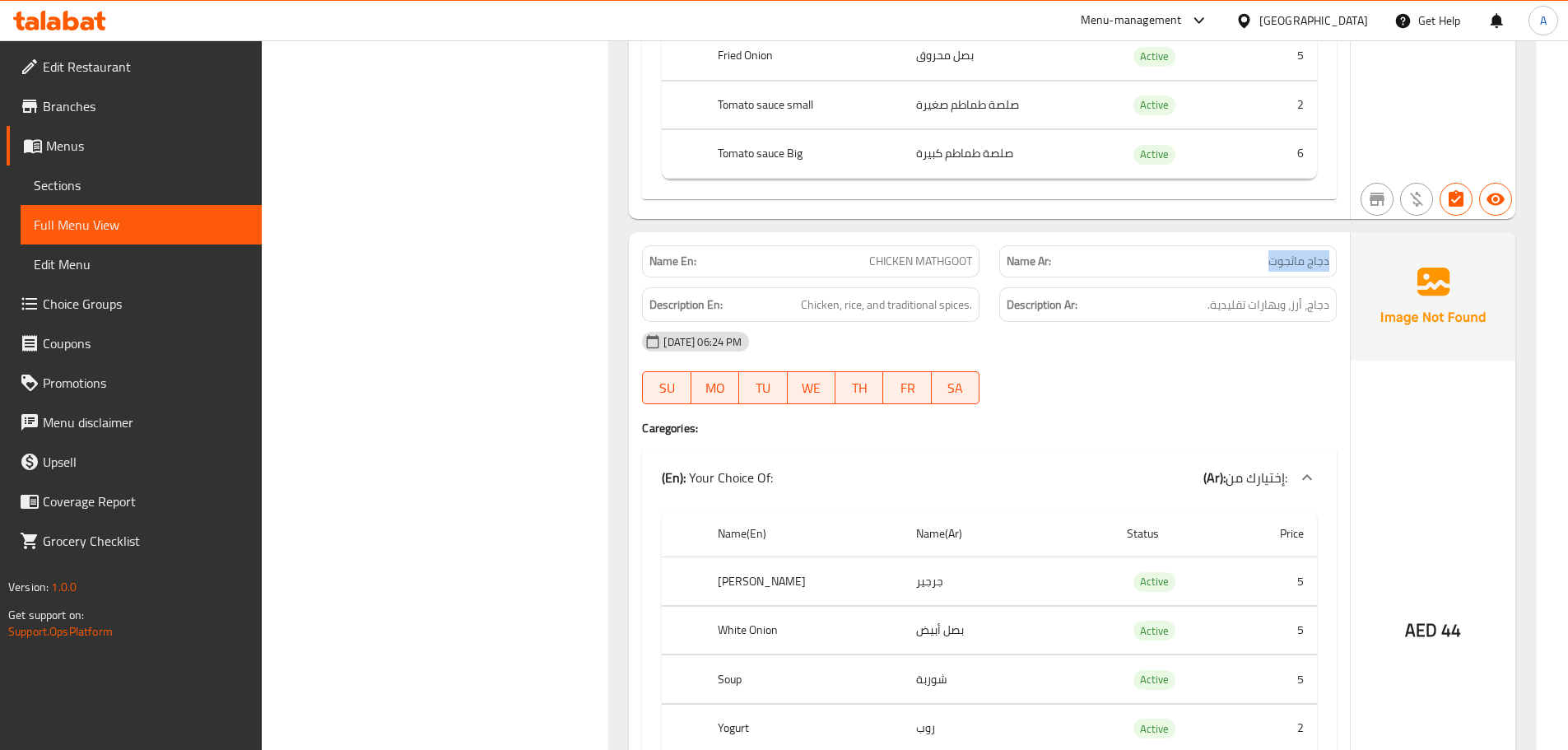
click at [1285, 264] on span "دجاج ماثجوت" at bounding box center [1299, 261] width 61 height 17
click at [892, 269] on span "CHICKEN MATHGOOT" at bounding box center [920, 261] width 102 height 17
drag, startPoint x: 892, startPoint y: 269, endPoint x: 940, endPoint y: 269, distance: 48.0
click at [939, 263] on span "CHICKEN MATHGOOT" at bounding box center [920, 261] width 102 height 17
copy span "CHICKEN MATHGOOT"
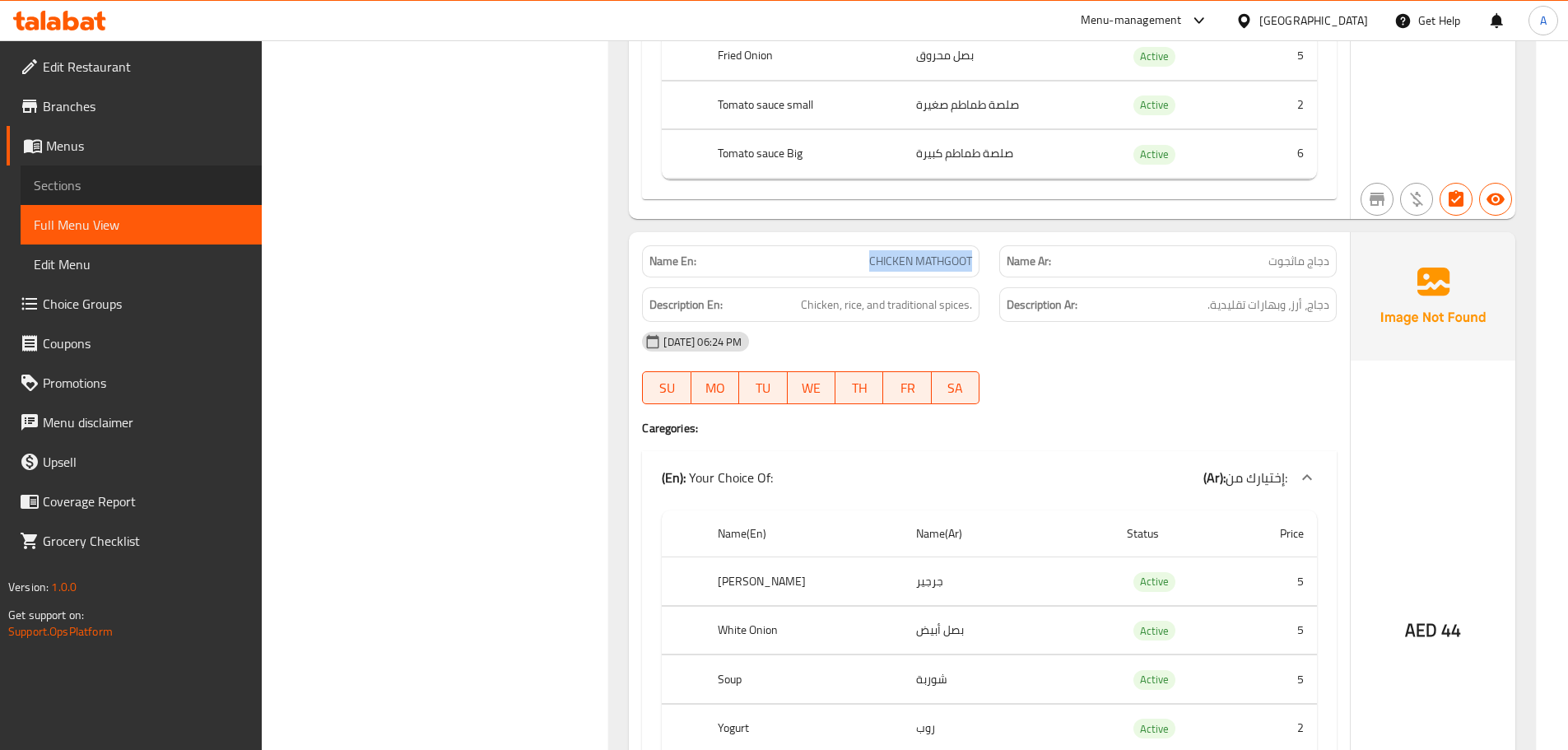
click at [110, 190] on span "Sections" at bounding box center [141, 185] width 215 height 20
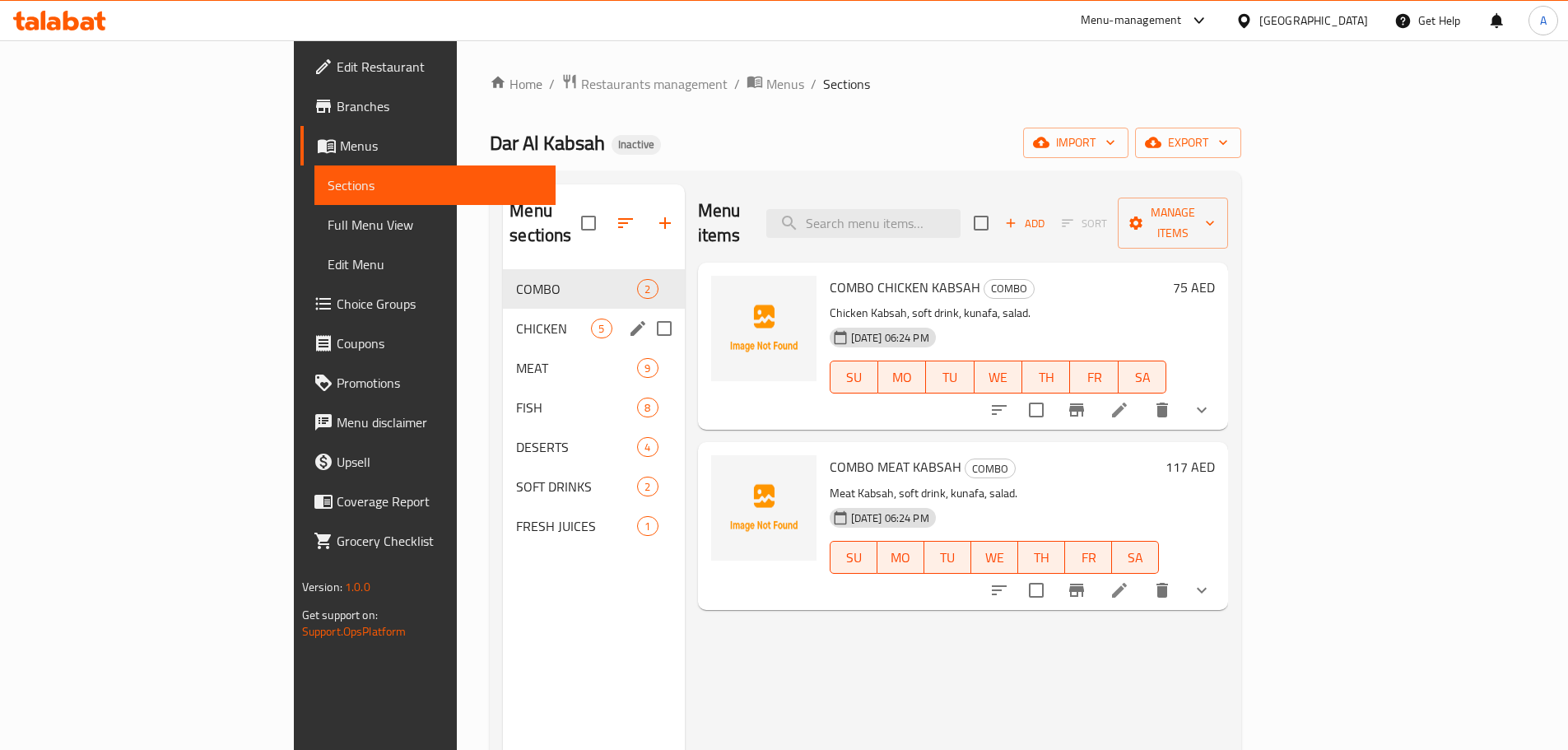
click at [516, 318] on span "CHICKEN" at bounding box center [553, 328] width 75 height 20
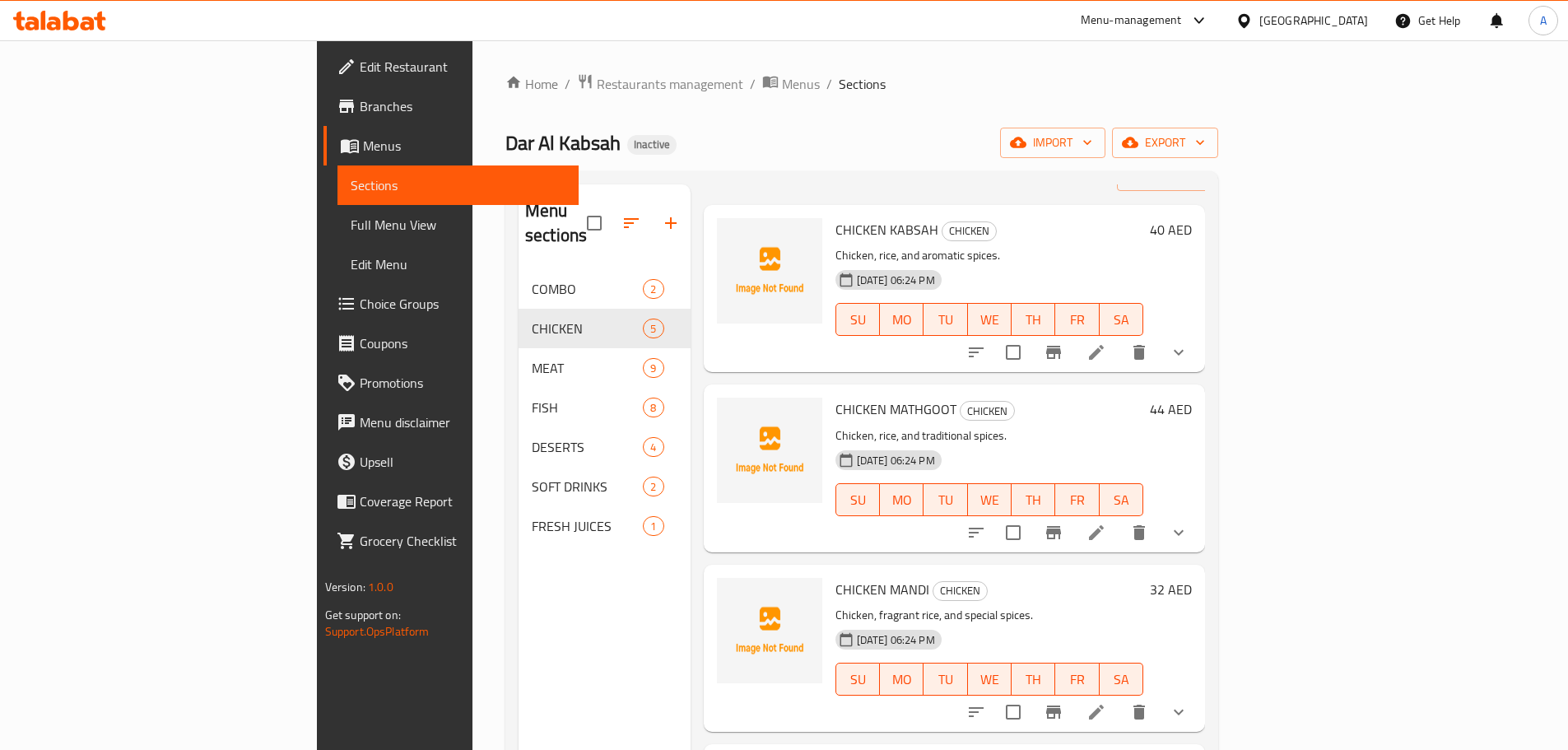
scroll to position [83, 0]
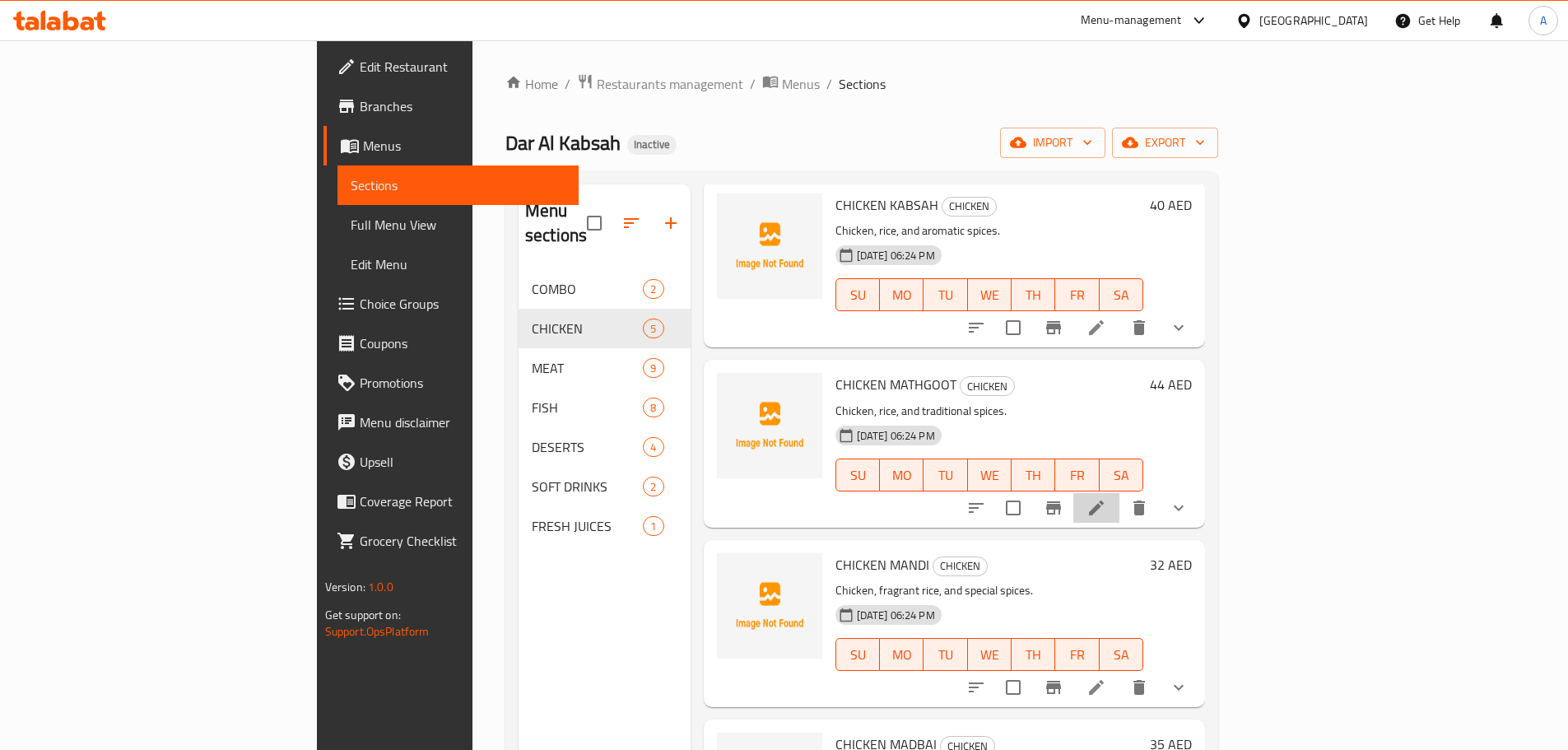
click at [1106, 498] on icon at bounding box center [1096, 508] width 20 height 20
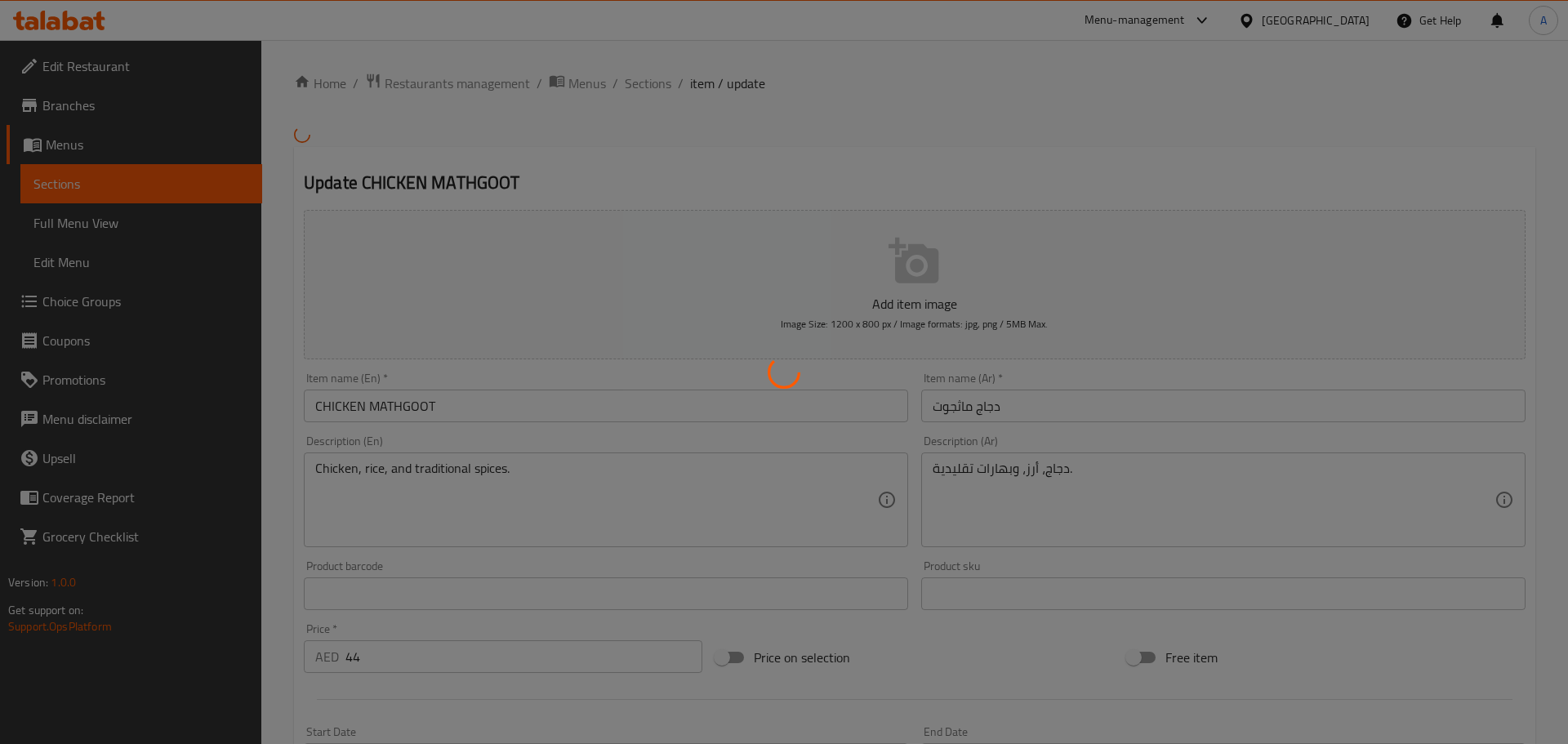
type input "إختيارك من:"
type input "0"
type input "7"
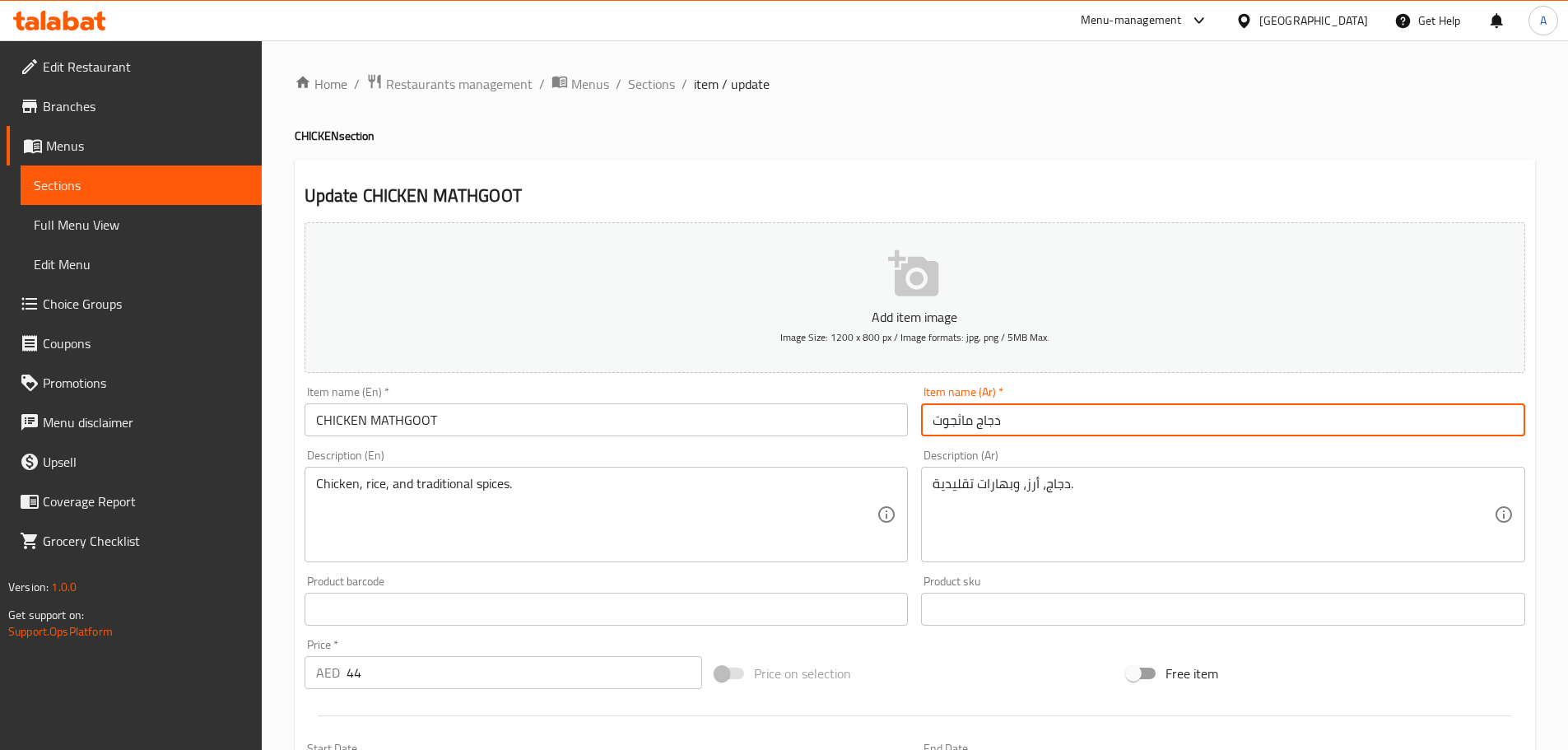
drag, startPoint x: 963, startPoint y: 419, endPoint x: 932, endPoint y: 425, distance: 31.6
click at [932, 425] on input "دجاج ماثجوت" at bounding box center [1223, 420] width 604 height 33
type input "دجاج مضغوط"
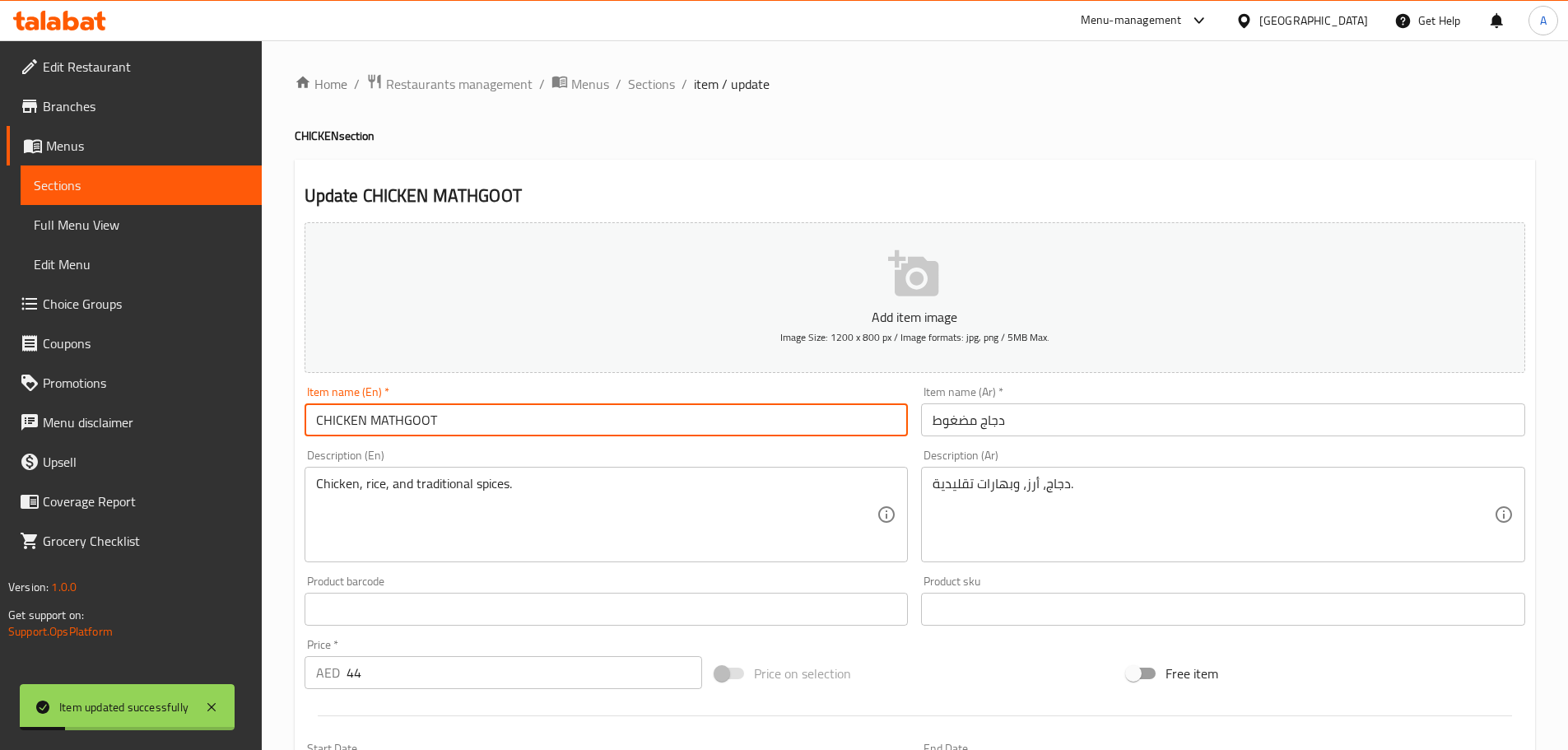
click at [344, 413] on input "CHICKEN MATHGOOT" at bounding box center [607, 420] width 604 height 33
drag, startPoint x: 344, startPoint y: 413, endPoint x: 384, endPoint y: 421, distance: 40.8
click at [384, 421] on input "CHICKEN MATHGOOT" at bounding box center [607, 420] width 604 height 33
click at [125, 225] on span "Full Menu View" at bounding box center [141, 225] width 215 height 20
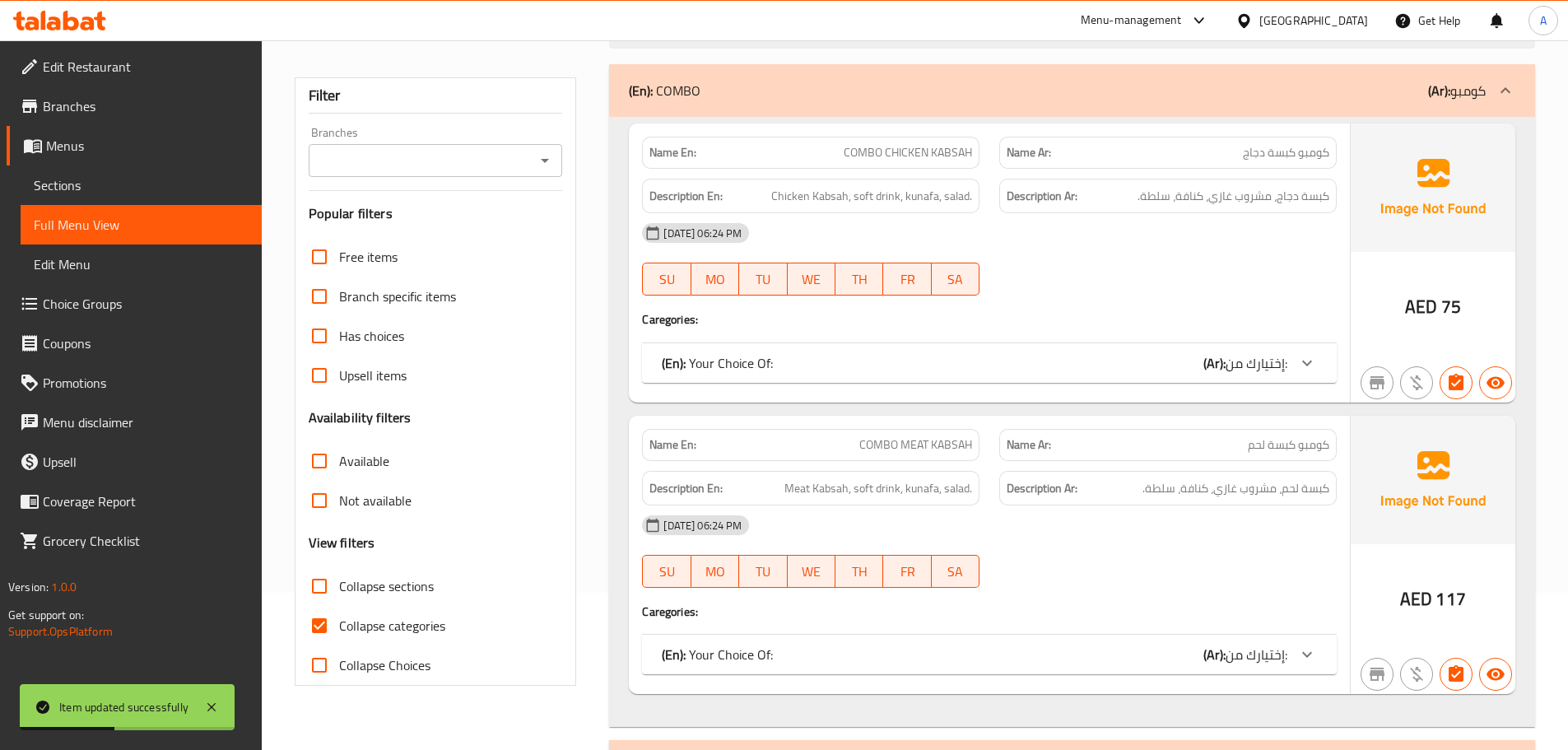
scroll to position [329, 0]
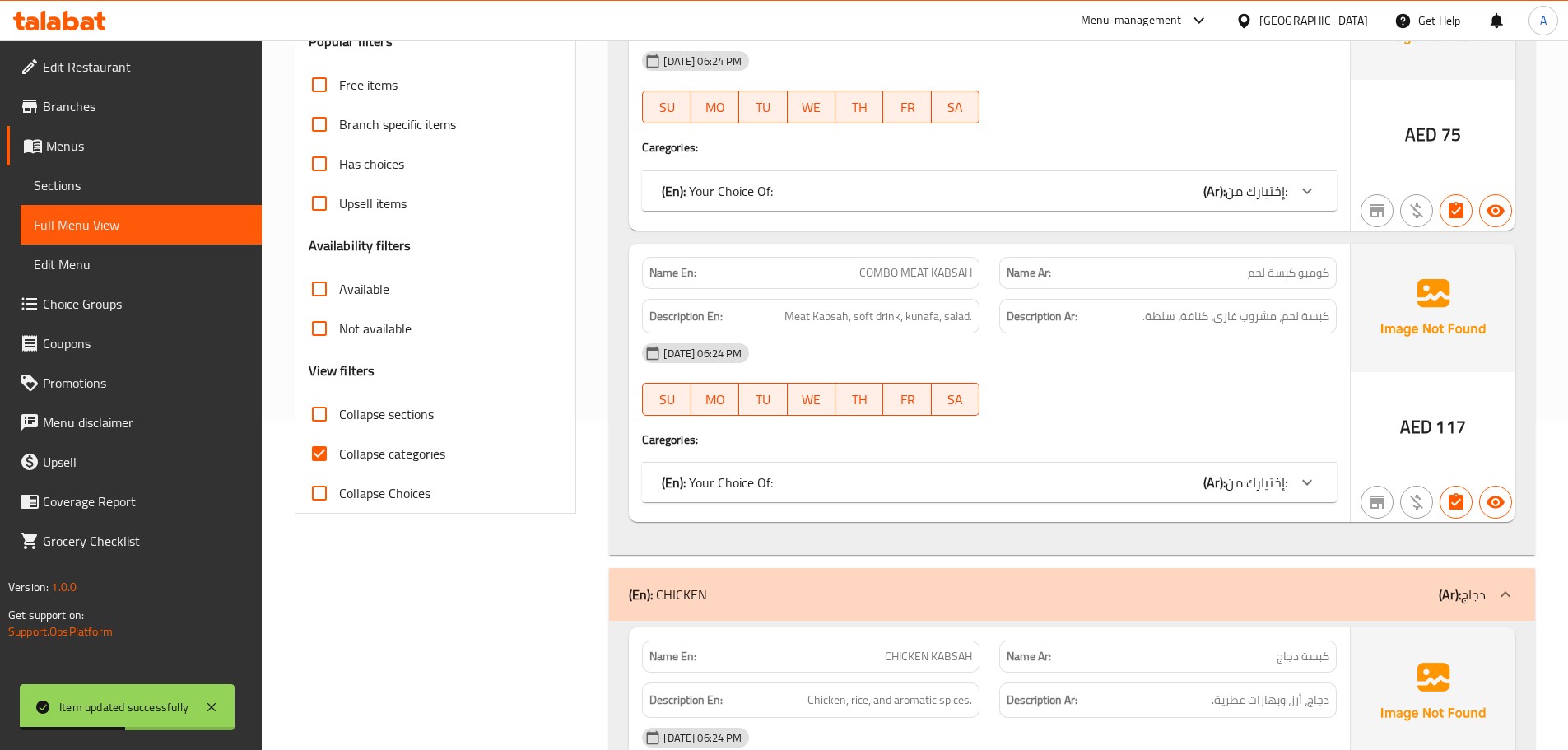
click at [359, 457] on span "Collapse categories" at bounding box center [392, 453] width 106 height 20
click at [339, 457] on input "Collapse categories" at bounding box center [319, 453] width 40 height 40
checkbox input "false"
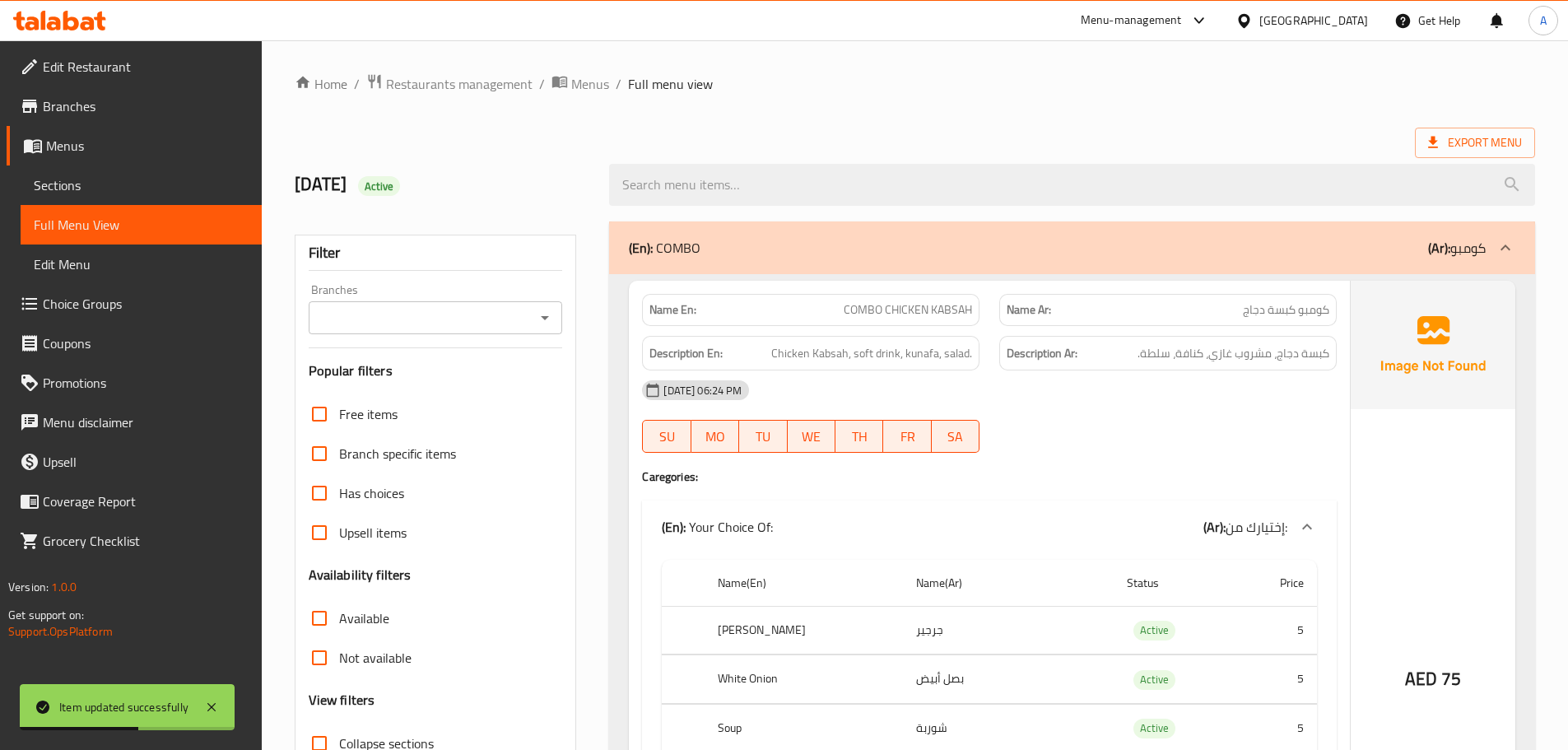
scroll to position [2190, 0]
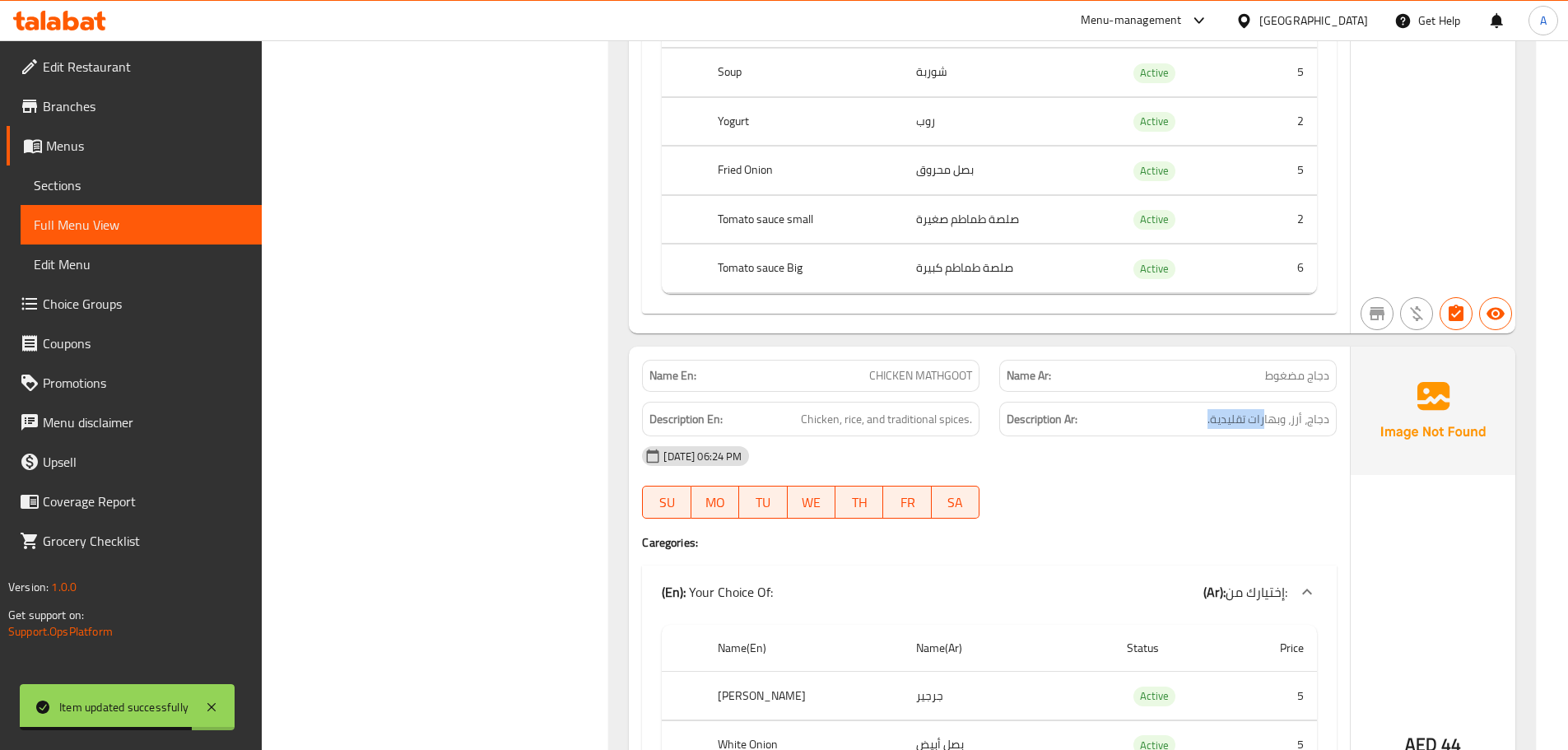
drag, startPoint x: 1256, startPoint y: 416, endPoint x: 1177, endPoint y: 432, distance: 80.6
click at [1177, 432] on div "Description Ar: دجاج، أرز، وبهارات تقليدية." at bounding box center [1168, 419] width 337 height 35
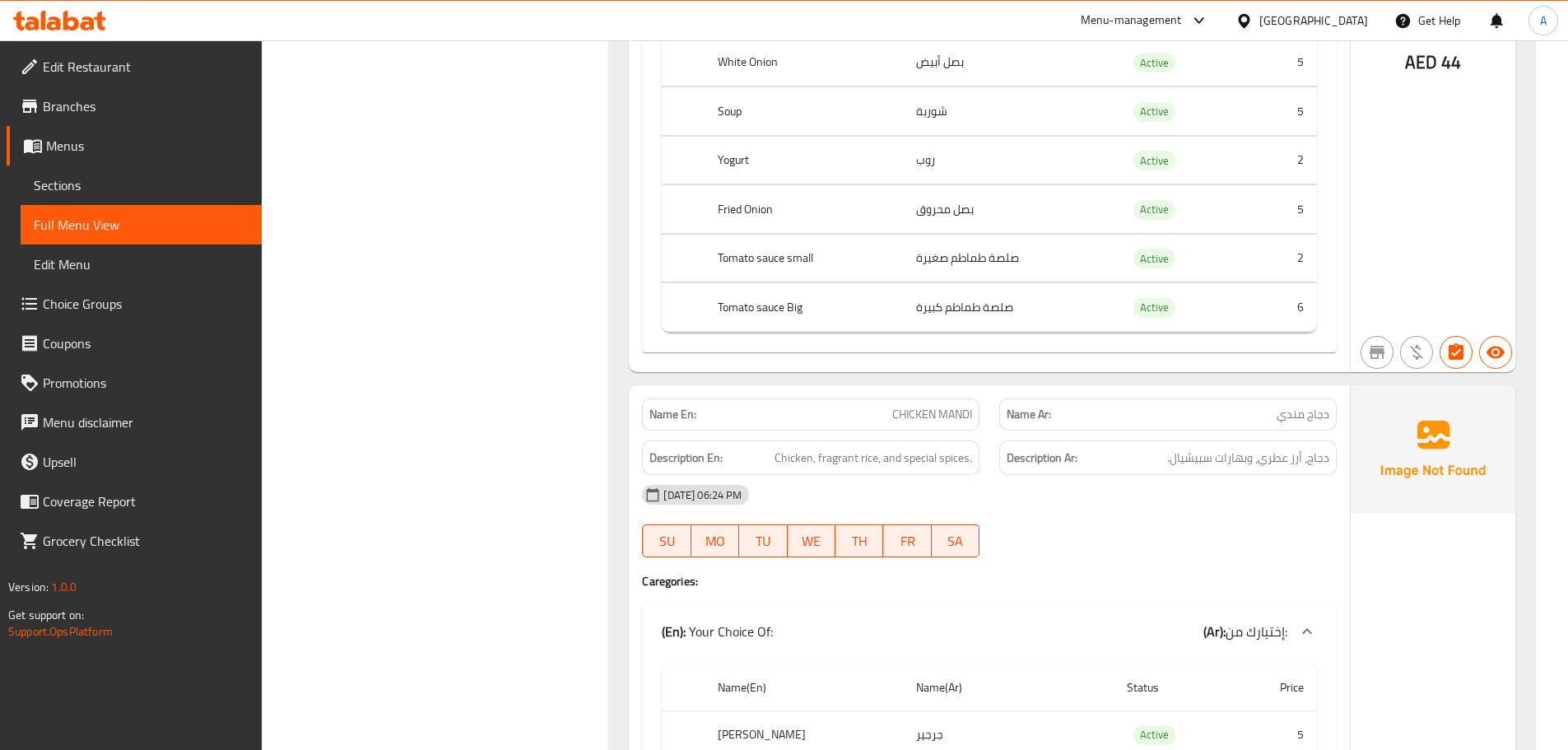
scroll to position [3014, 0]
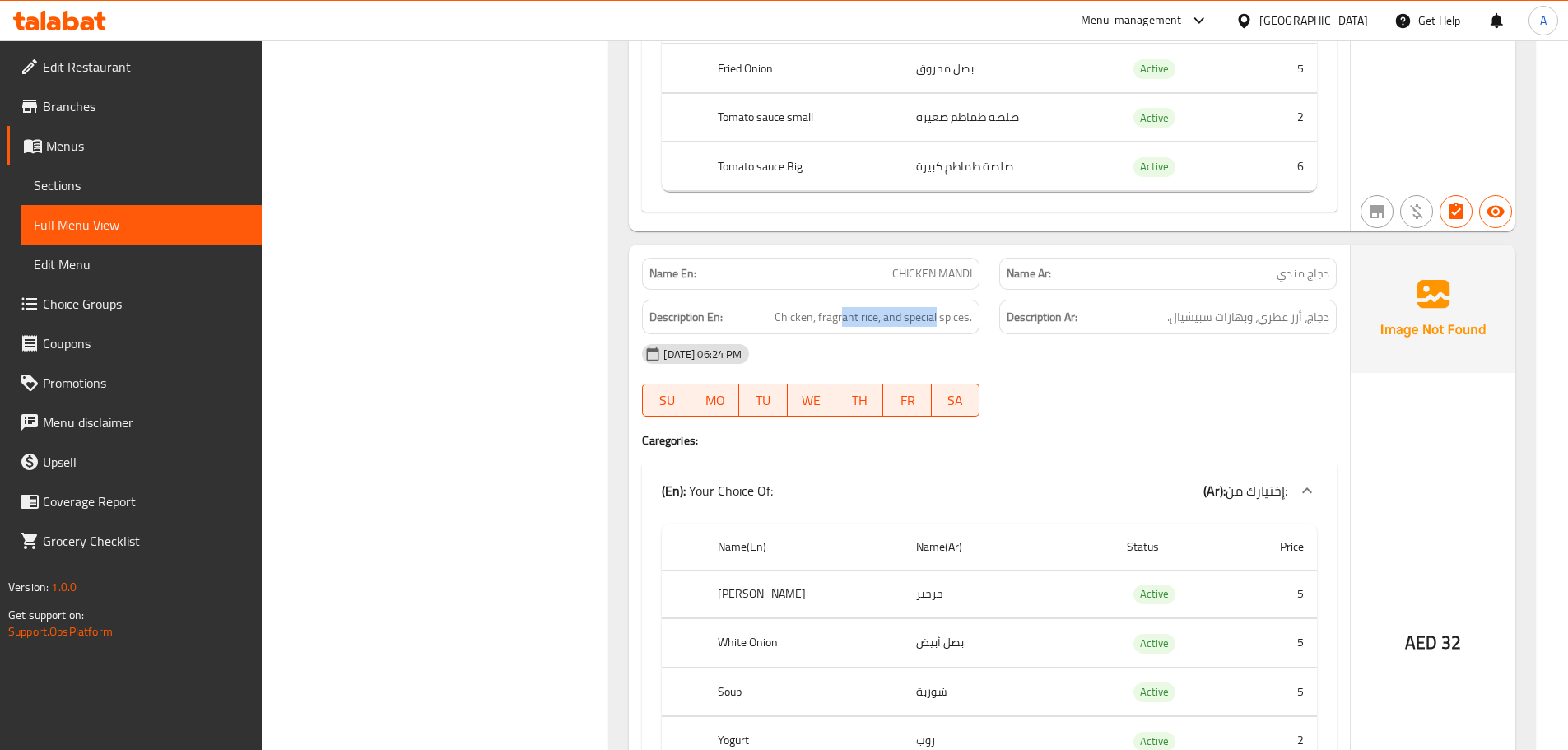
drag, startPoint x: 842, startPoint y: 292, endPoint x: 1028, endPoint y: 296, distance: 186.0
click at [1003, 292] on div "Description En: Chicken, fragrant rice, and special spices. Description Ar: دجا…" at bounding box center [989, 317] width 715 height 55
click at [1314, 315] on span "دجاج، أرز عطري، وبهارات سبيشيال." at bounding box center [1248, 317] width 162 height 21
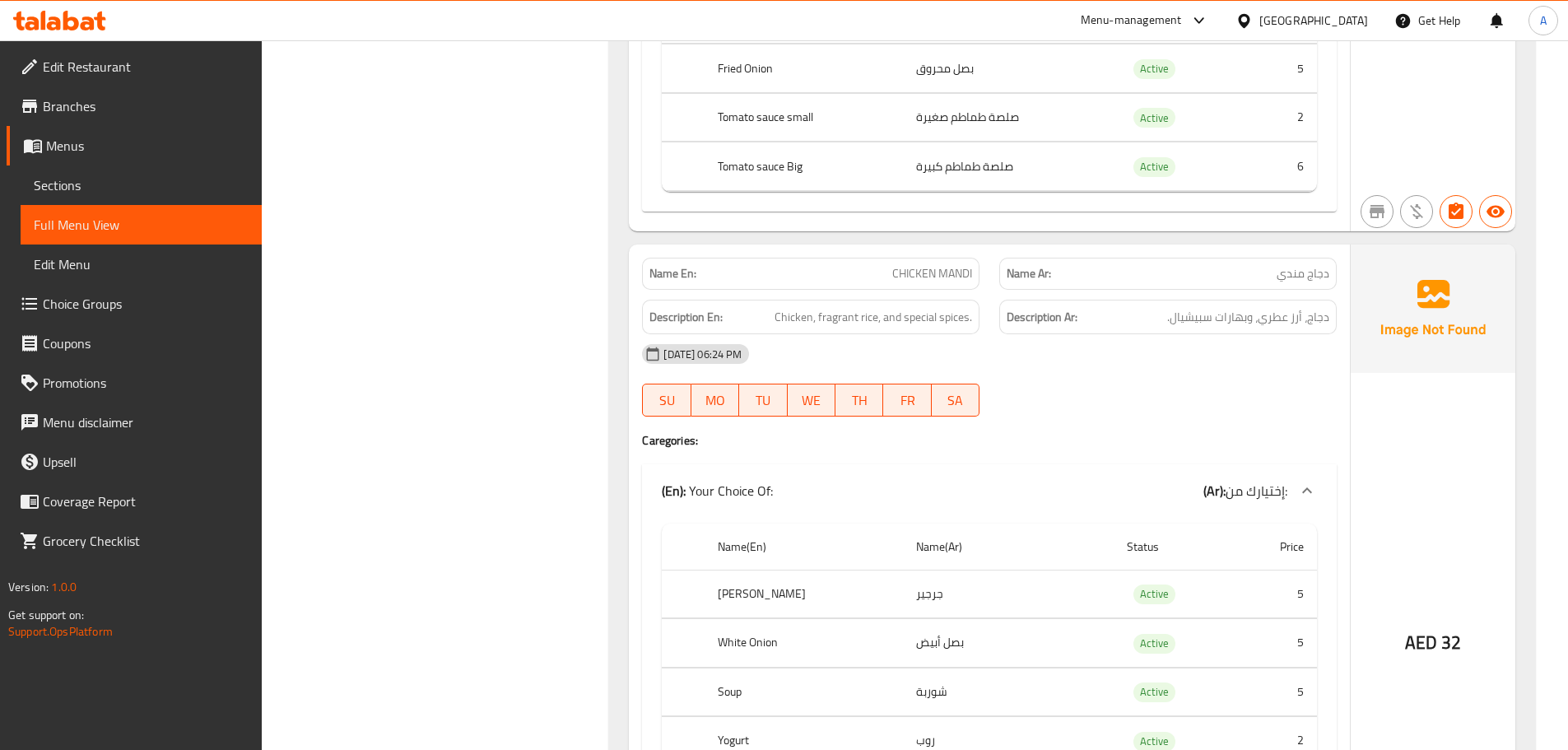
drag, startPoint x: 1245, startPoint y: 400, endPoint x: 1021, endPoint y: 377, distance: 225.2
click at [1243, 400] on div "09-10-2025 06:24 PM SU MO TU WE TH FR SA" at bounding box center [989, 380] width 715 height 93
drag, startPoint x: 823, startPoint y: 320, endPoint x: 890, endPoint y: 319, distance: 67.0
click at [872, 319] on span "Chicken, fragrant rice, and special spices." at bounding box center [873, 317] width 198 height 21
drag, startPoint x: 1203, startPoint y: 319, endPoint x: 1165, endPoint y: 356, distance: 53.0
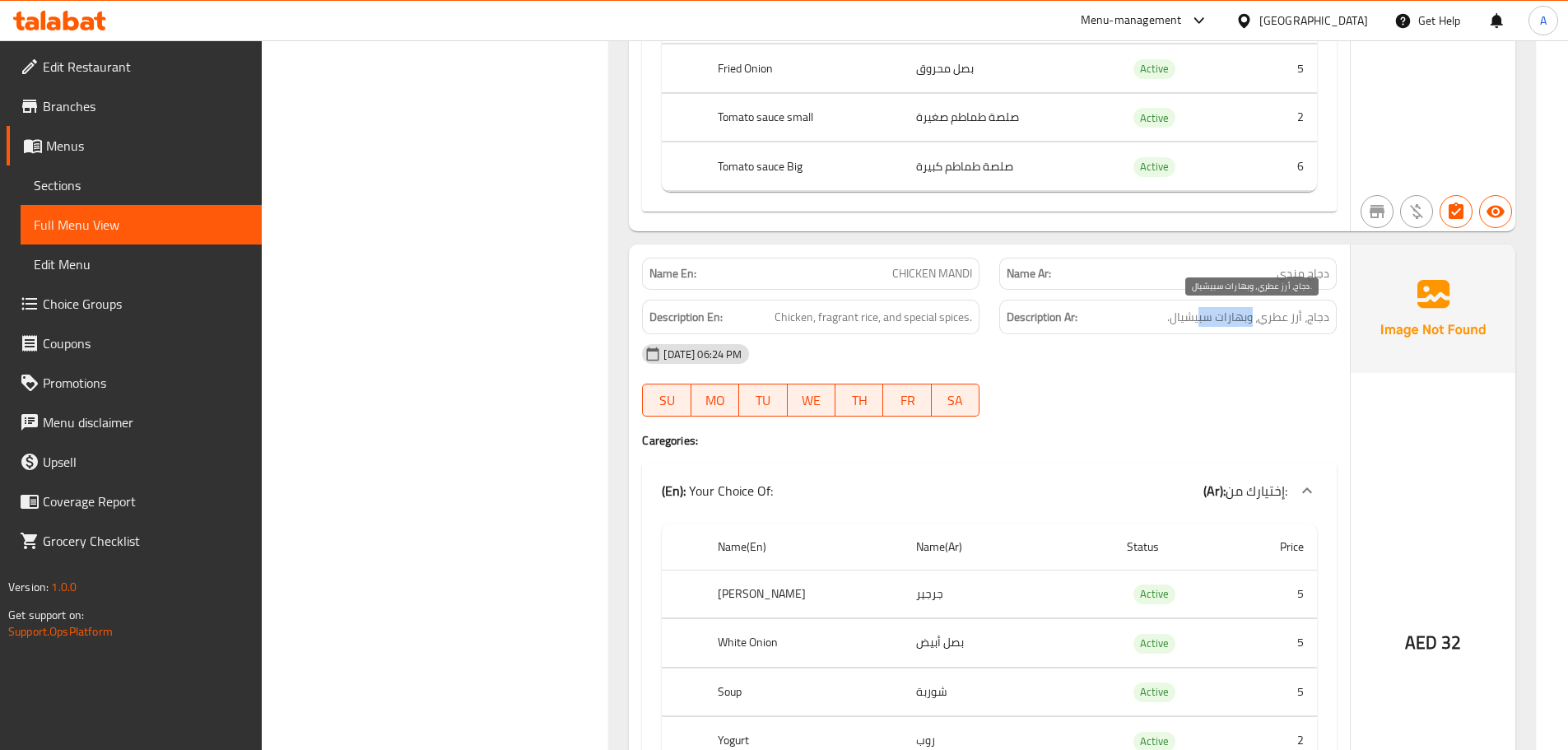
click at [1200, 319] on span "دجاج، أرز عطري، وبهارات سبيشيال." at bounding box center [1248, 317] width 162 height 21
click at [1162, 373] on div "09-10-2025 06:24 PM" at bounding box center [989, 354] width 715 height 40
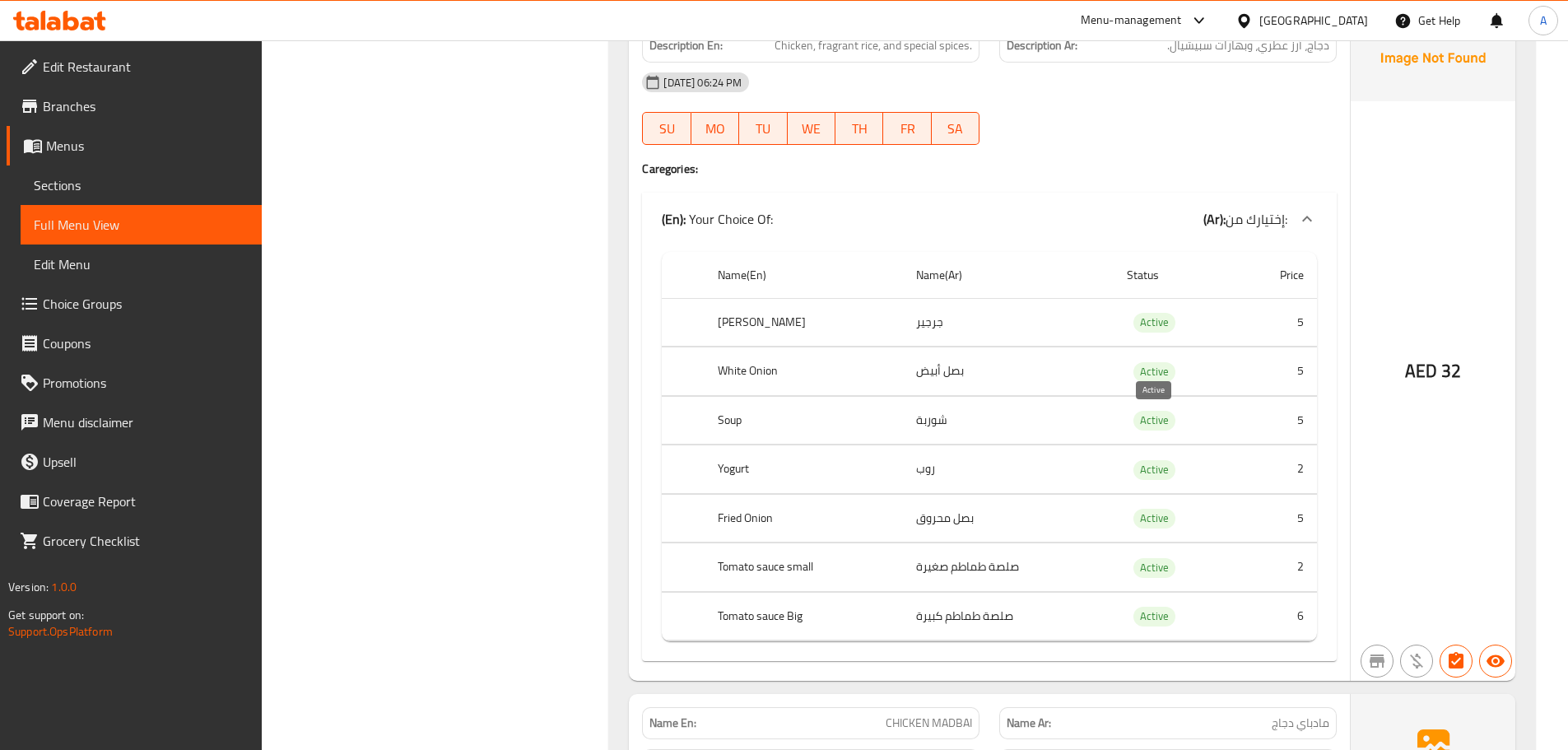
scroll to position [3343, 0]
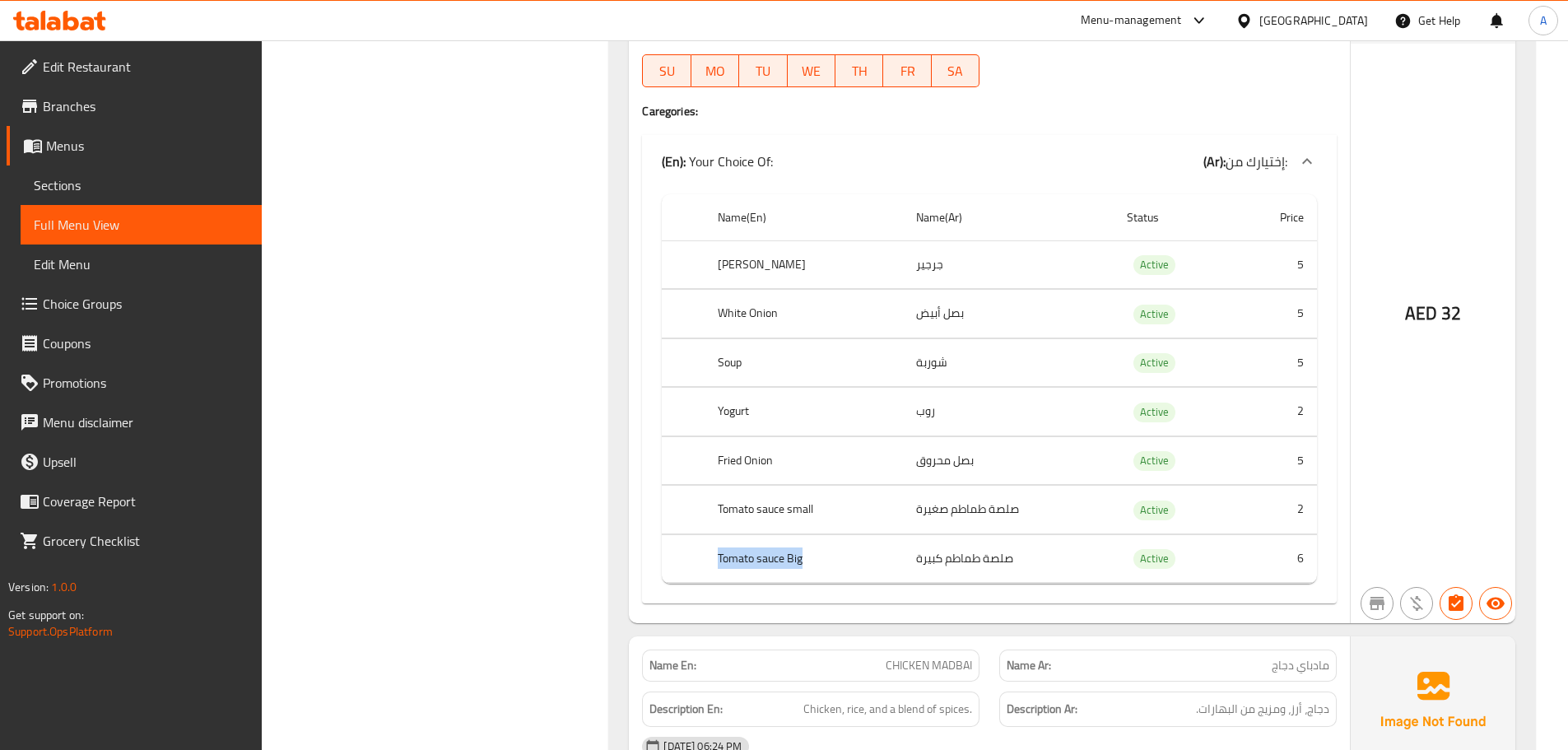
drag, startPoint x: 710, startPoint y: 555, endPoint x: 902, endPoint y: 554, distance: 192.0
click at [886, 555] on th "Tomato sauce Big" at bounding box center [803, 559] width 199 height 49
click at [954, 554] on td "صلصة طماطم كبيرة" at bounding box center [1008, 559] width 209 height 49
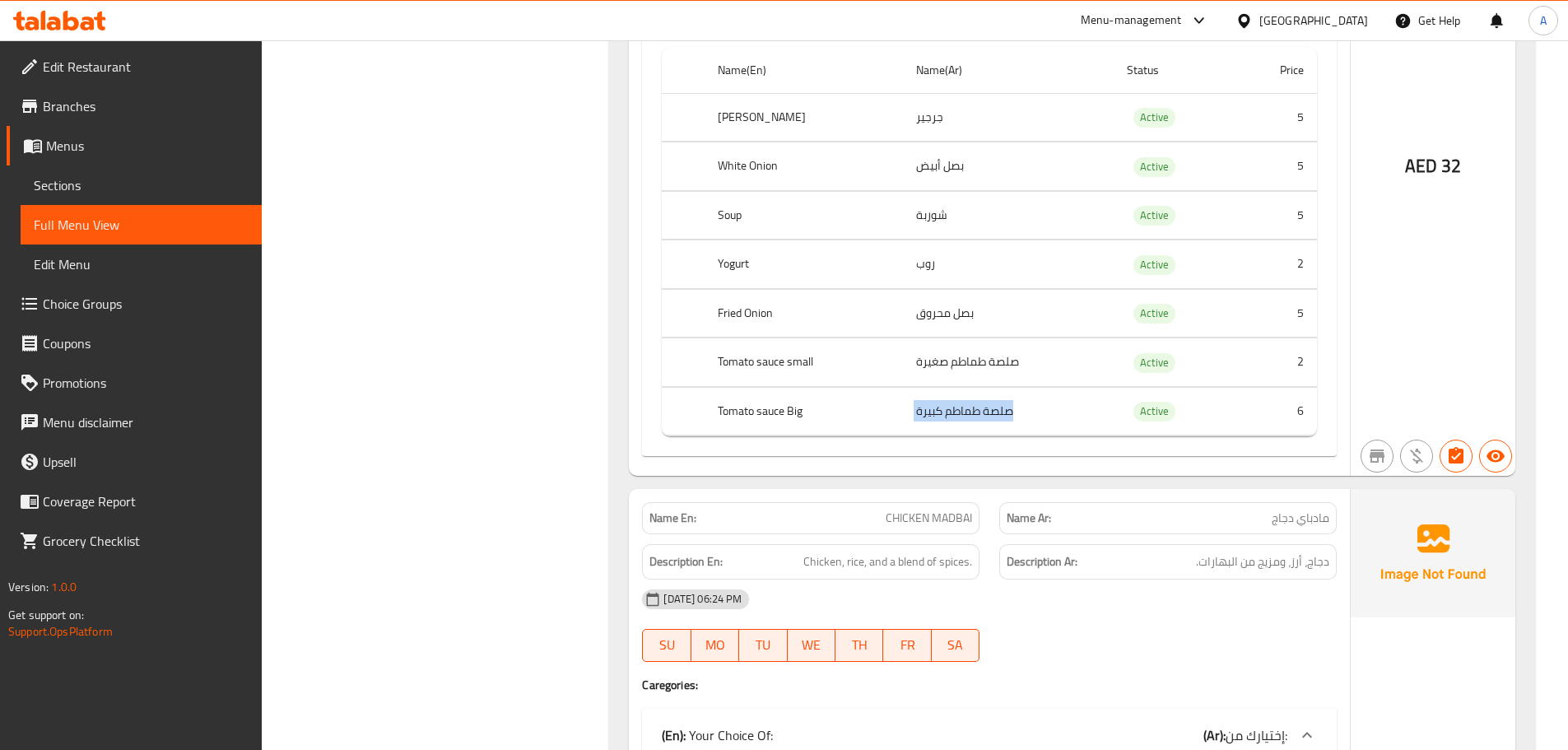
scroll to position [3589, 0]
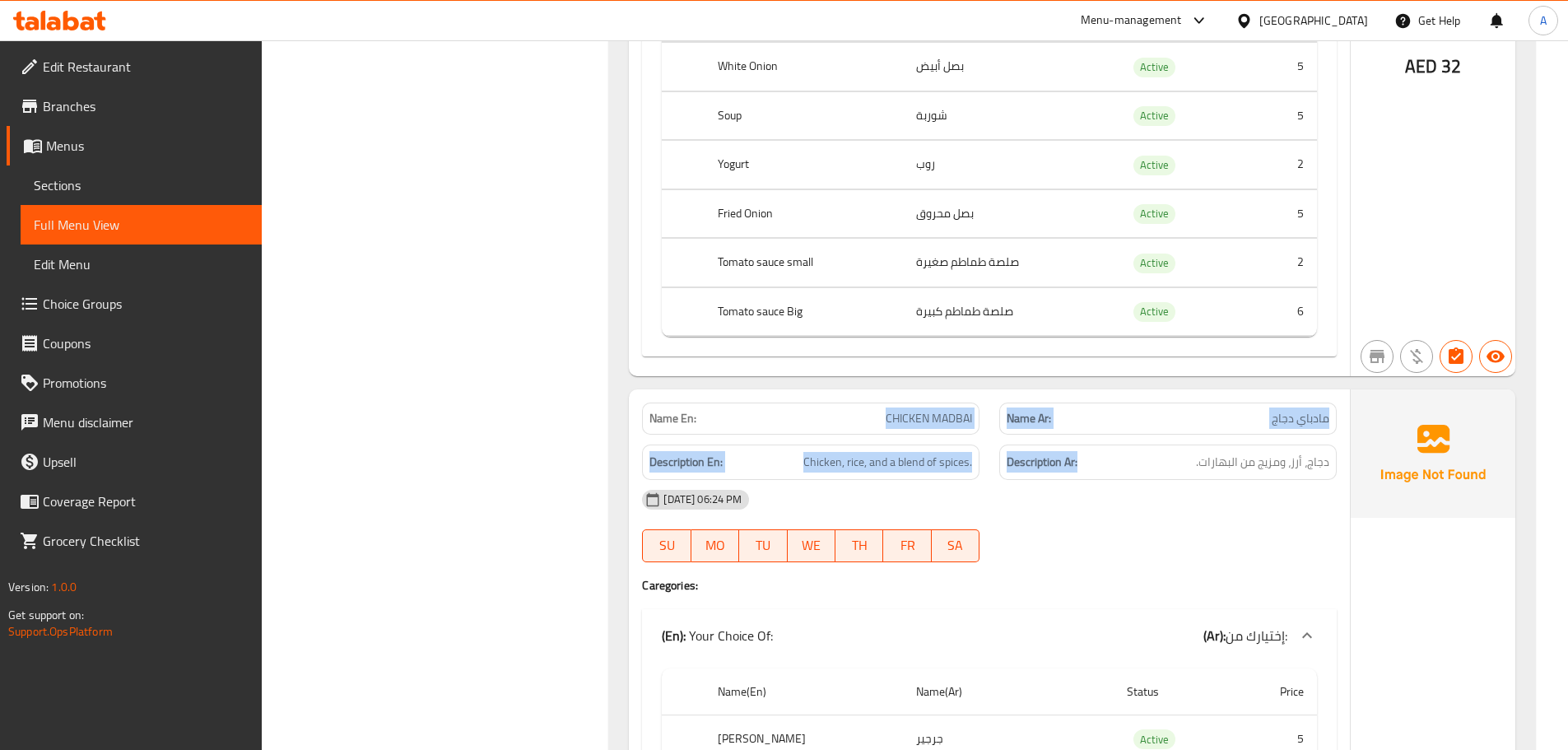
drag, startPoint x: 864, startPoint y: 420, endPoint x: 1213, endPoint y: 444, distance: 349.8
click at [1140, 444] on div "Name En: CHICKEN MADBAI Name Ar: مادباي دجاج Description En: Chicken, rice, and…" at bounding box center [989, 743] width 721 height 708
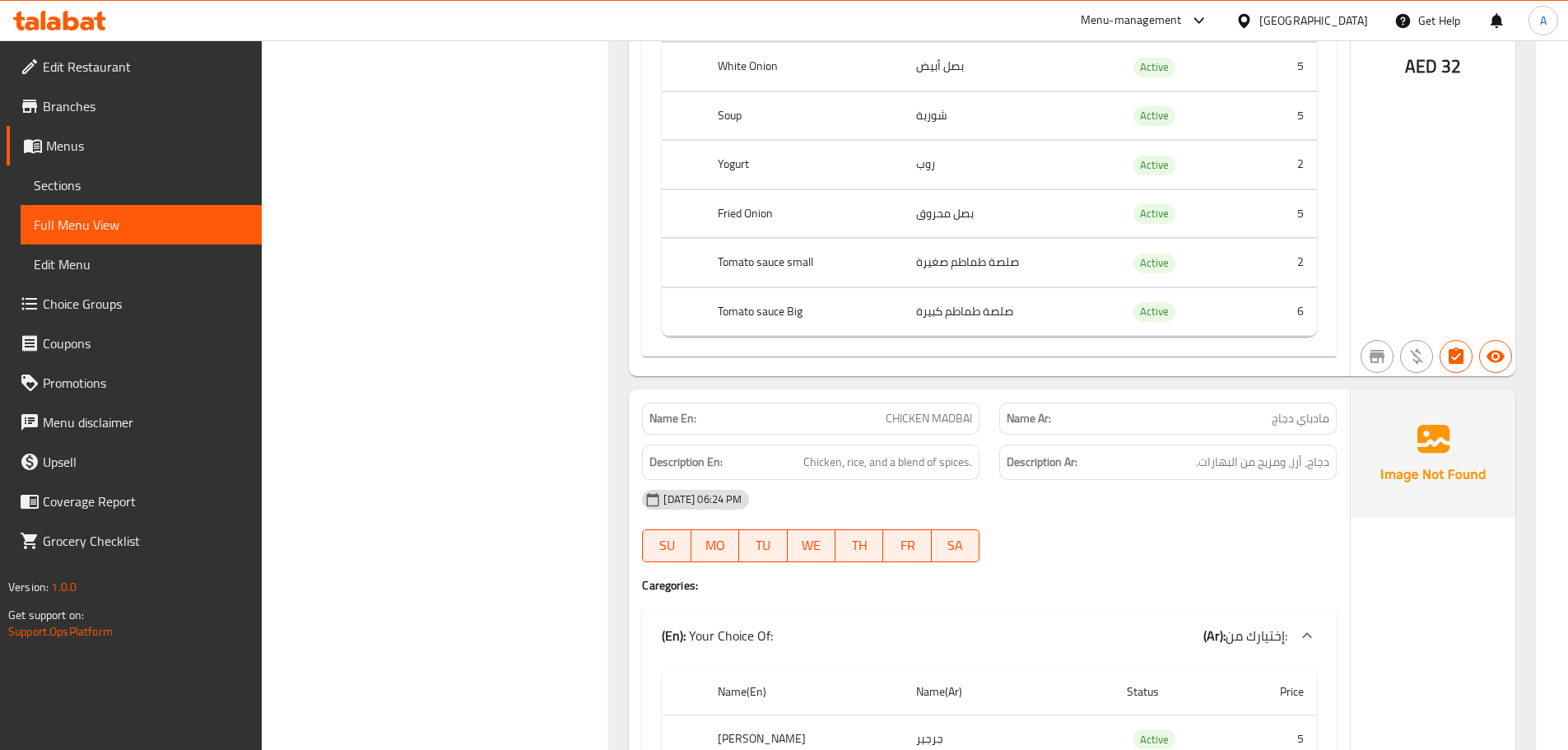
click at [1225, 512] on div "09-10-2025 06:24 PM" at bounding box center [989, 500] width 715 height 40
click at [1313, 418] on span "مادباي دجاج" at bounding box center [1300, 418] width 58 height 17
drag, startPoint x: 1313, startPoint y: 418, endPoint x: 949, endPoint y: 424, distance: 364.0
click at [956, 424] on div "Name En: CHICKEN MADBAI Name Ar: مادباي دجاج" at bounding box center [989, 418] width 715 height 52
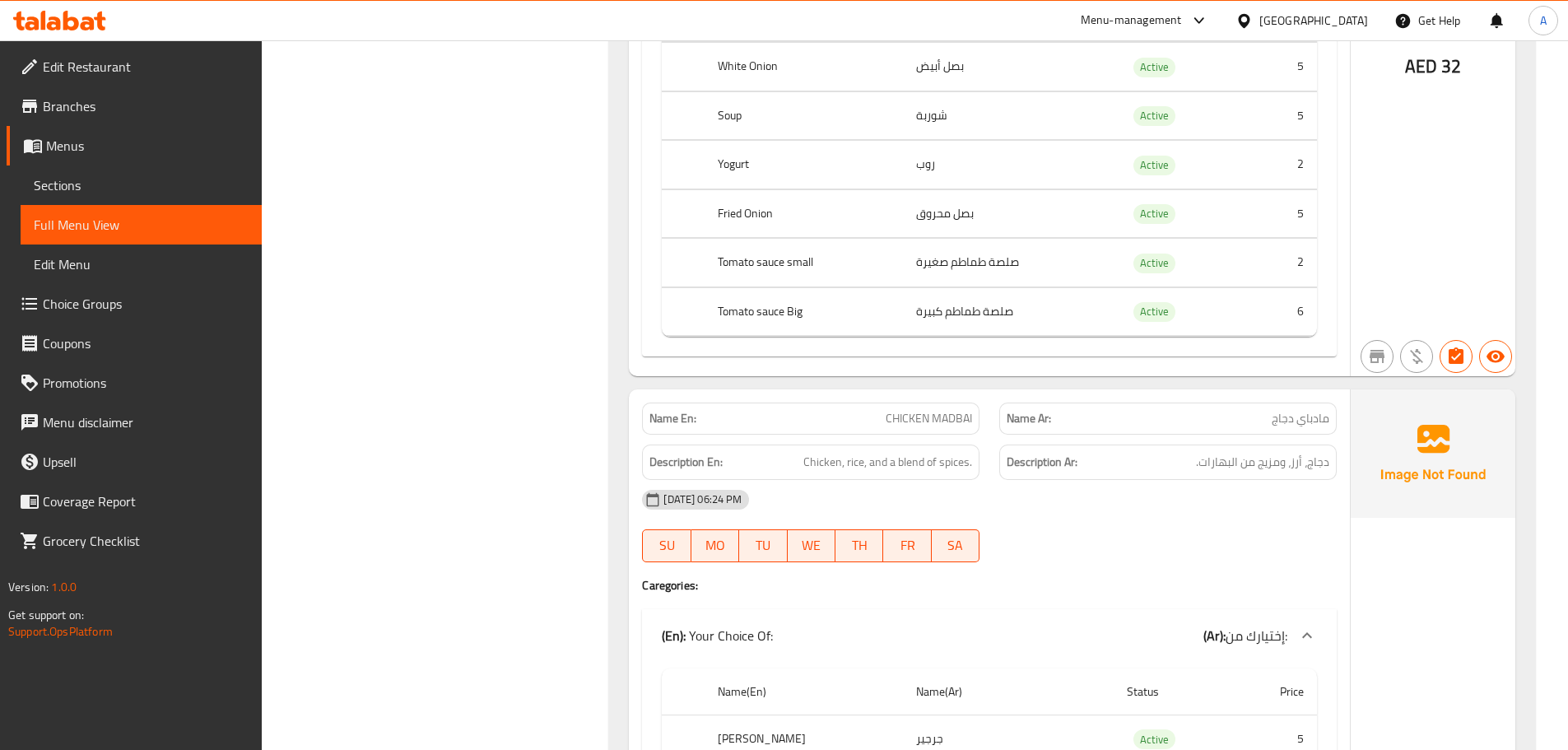
click at [1137, 486] on div "09-10-2025 06:24 PM" at bounding box center [989, 500] width 715 height 40
click at [1324, 464] on span "دجاج، أرز، ومزيج من البهارات." at bounding box center [1262, 462] width 133 height 21
drag, startPoint x: 1324, startPoint y: 464, endPoint x: 1230, endPoint y: 466, distance: 94.0
click at [1230, 466] on span "دجاج، أرز، ومزيج من البهارات." at bounding box center [1262, 462] width 133 height 21
drag, startPoint x: 833, startPoint y: 473, endPoint x: 1025, endPoint y: 499, distance: 193.8
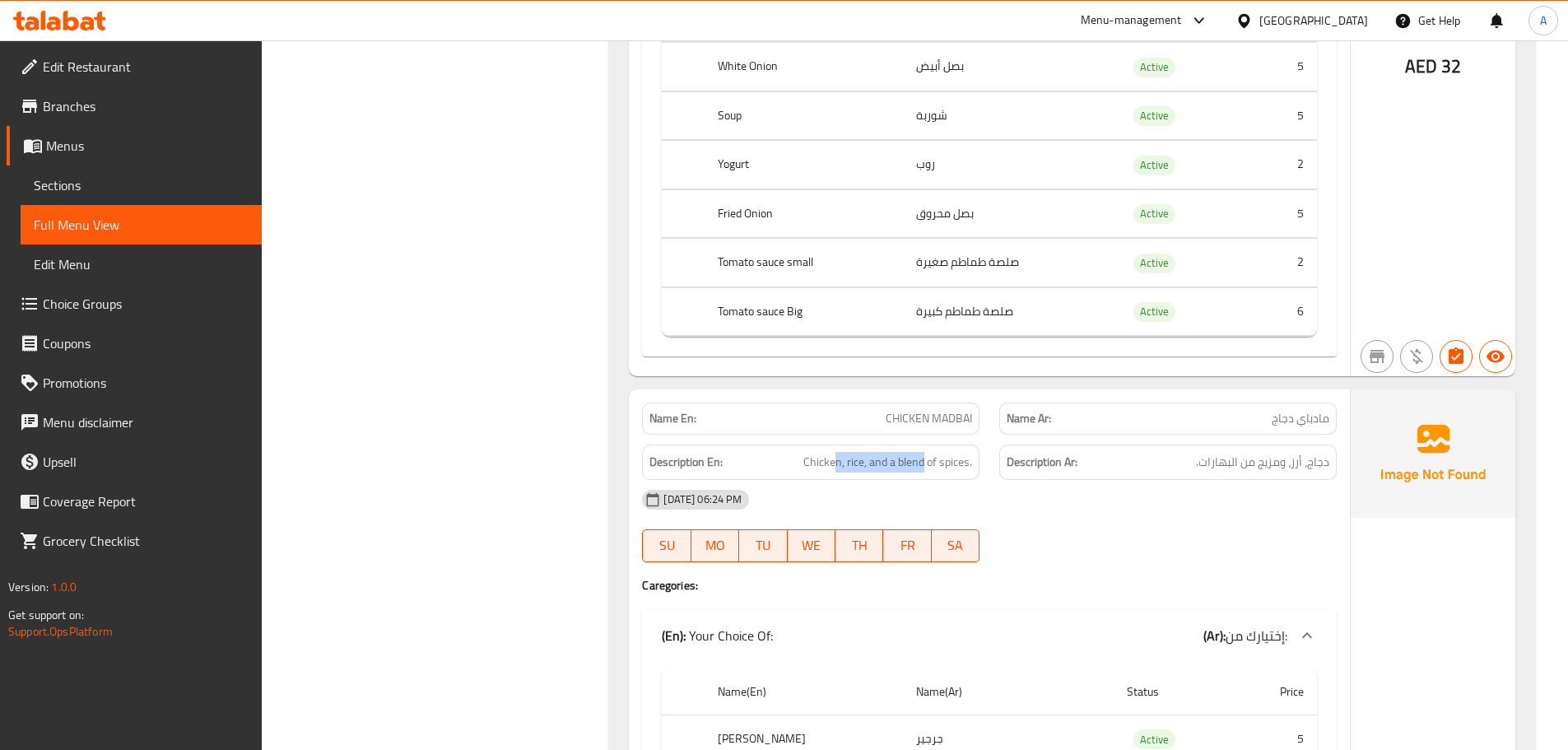
click at [979, 475] on div "Description En: Chicken, rice, and a blend of spices." at bounding box center [811, 462] width 357 height 55
click at [1039, 509] on div "09-10-2025 06:24 PM" at bounding box center [989, 500] width 715 height 40
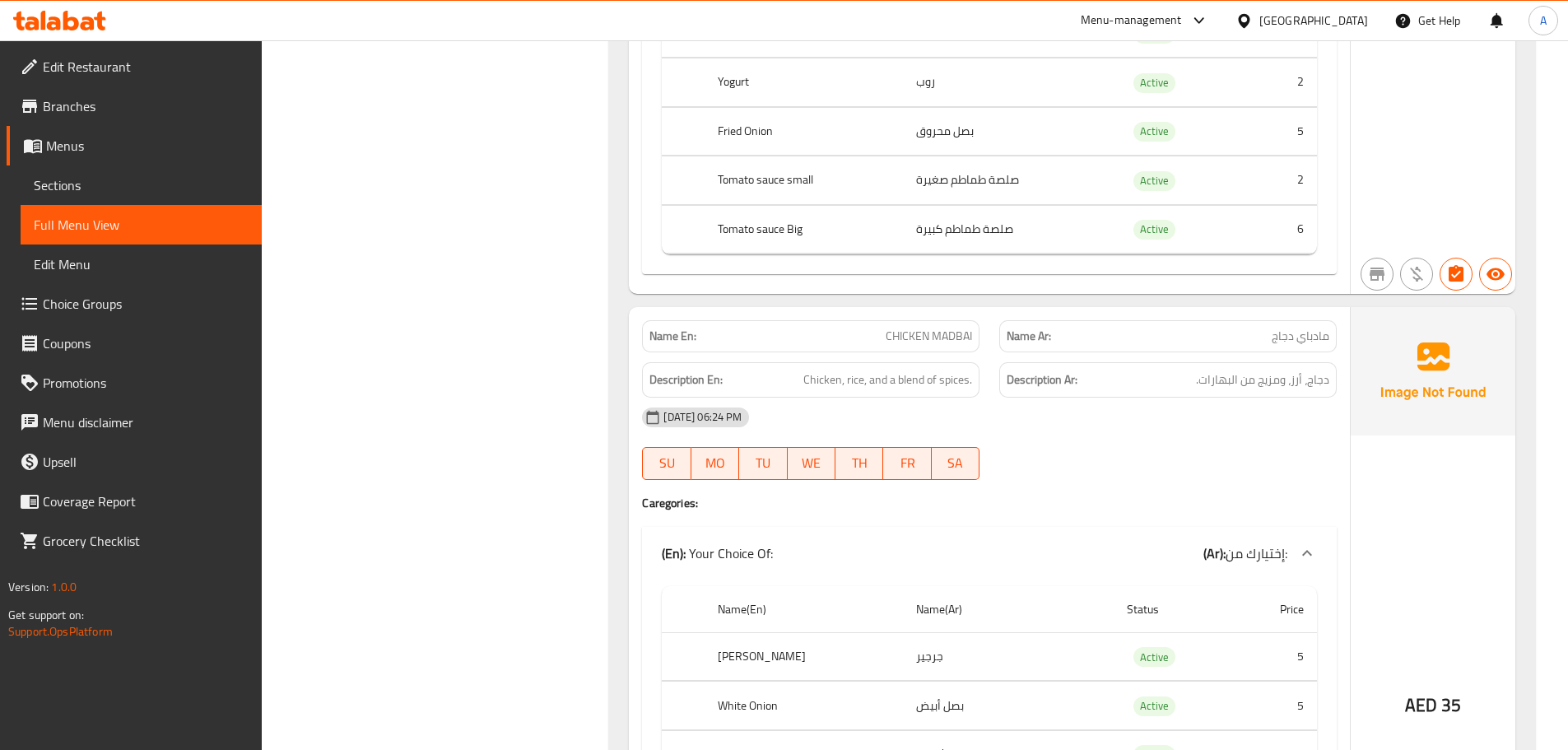
click at [1222, 439] on div "09-10-2025 06:24 PM SU MO TU WE TH FR SA" at bounding box center [989, 443] width 715 height 93
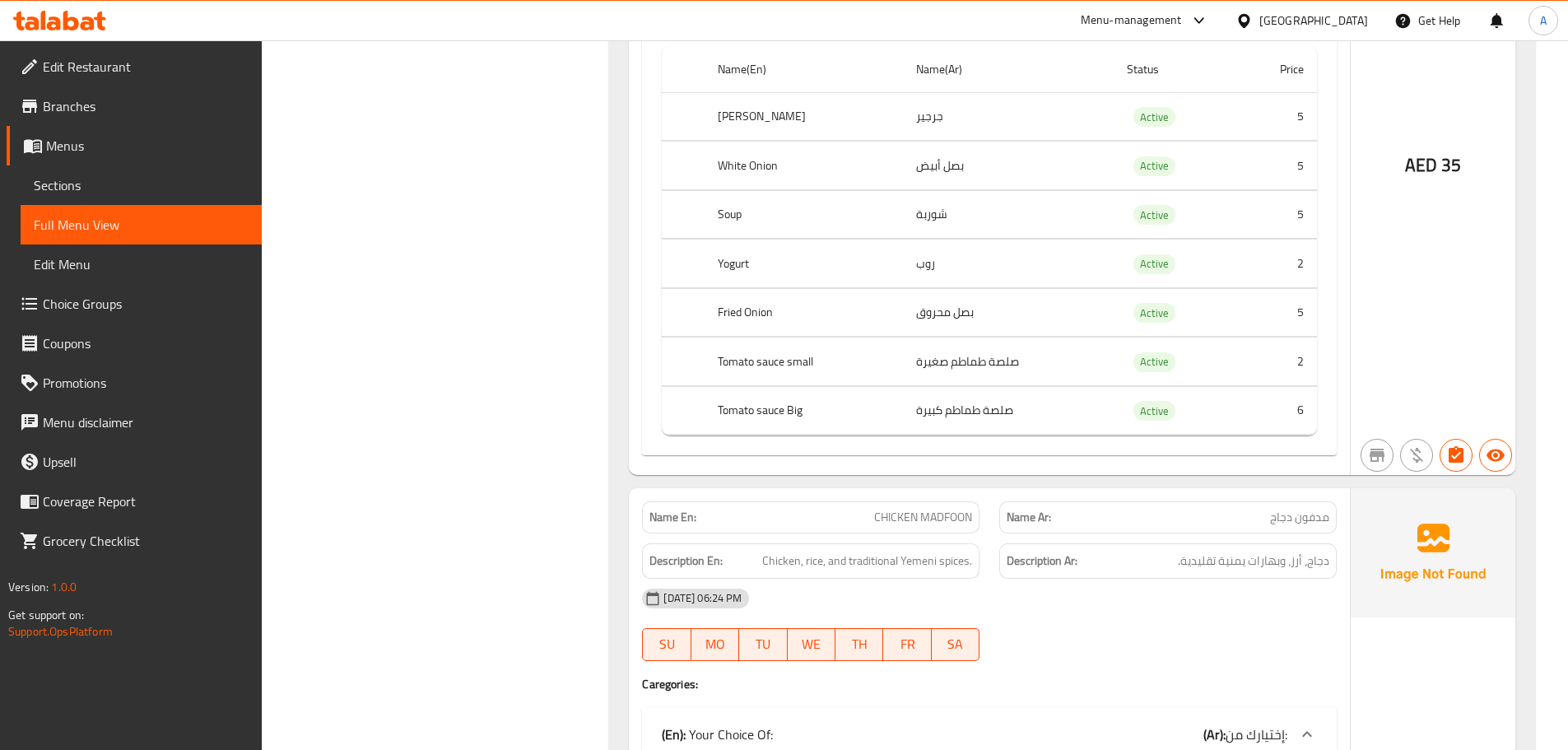
scroll to position [4413, 0]
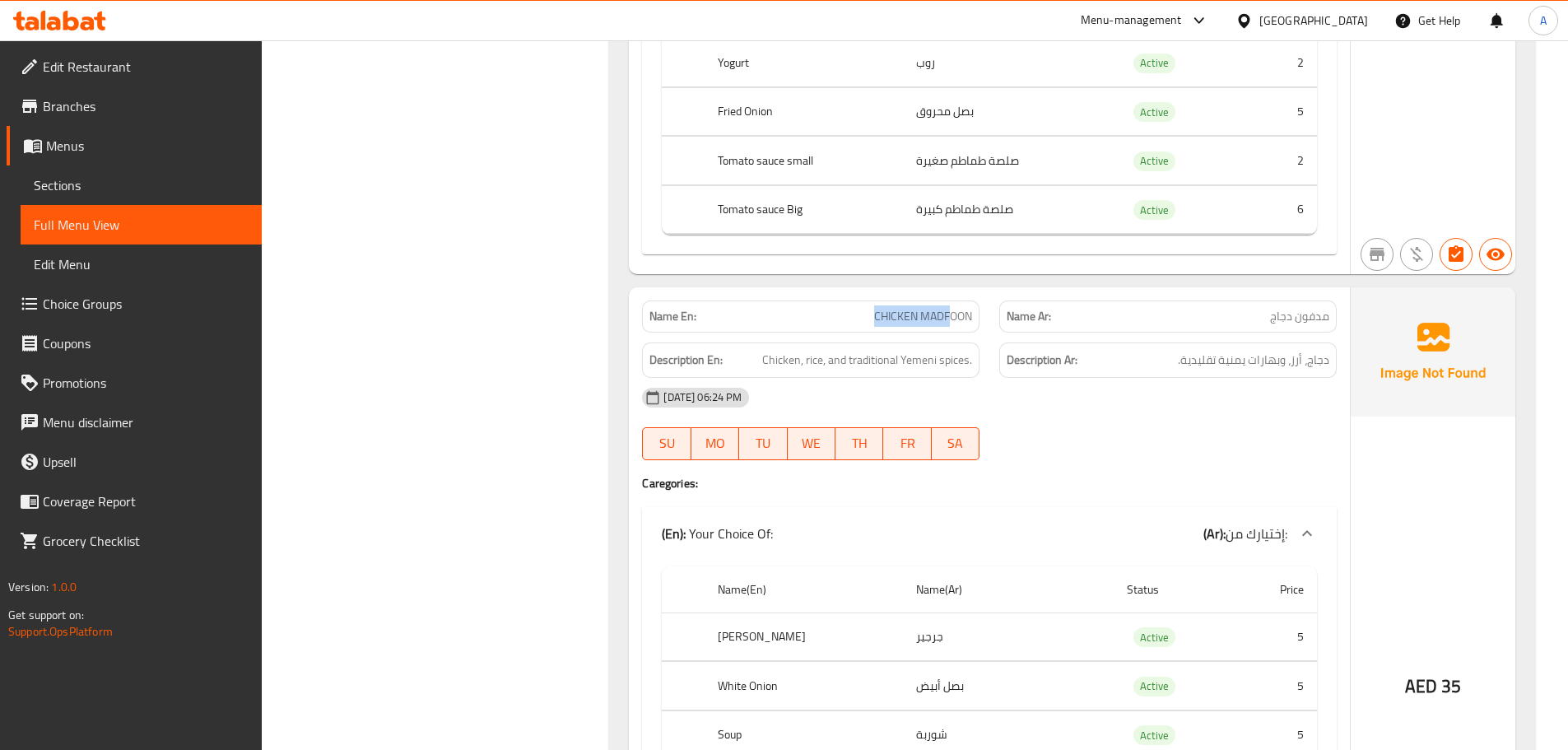
drag, startPoint x: 833, startPoint y: 309, endPoint x: 1088, endPoint y: 372, distance: 262.7
click at [993, 334] on div "Name En: CHICKEN MADFOON Name Ar: مدفون دجاج Description En: Chicken, rice, and…" at bounding box center [989, 641] width 721 height 708
click at [1091, 378] on div "09-10-2025 06:24 PM" at bounding box center [989, 398] width 715 height 40
drag, startPoint x: 823, startPoint y: 312, endPoint x: 1057, endPoint y: 334, distance: 235.0
click at [1046, 331] on div "Name En: CHICKEN MADFOON Name Ar: مدفون دجاج" at bounding box center [989, 316] width 715 height 52
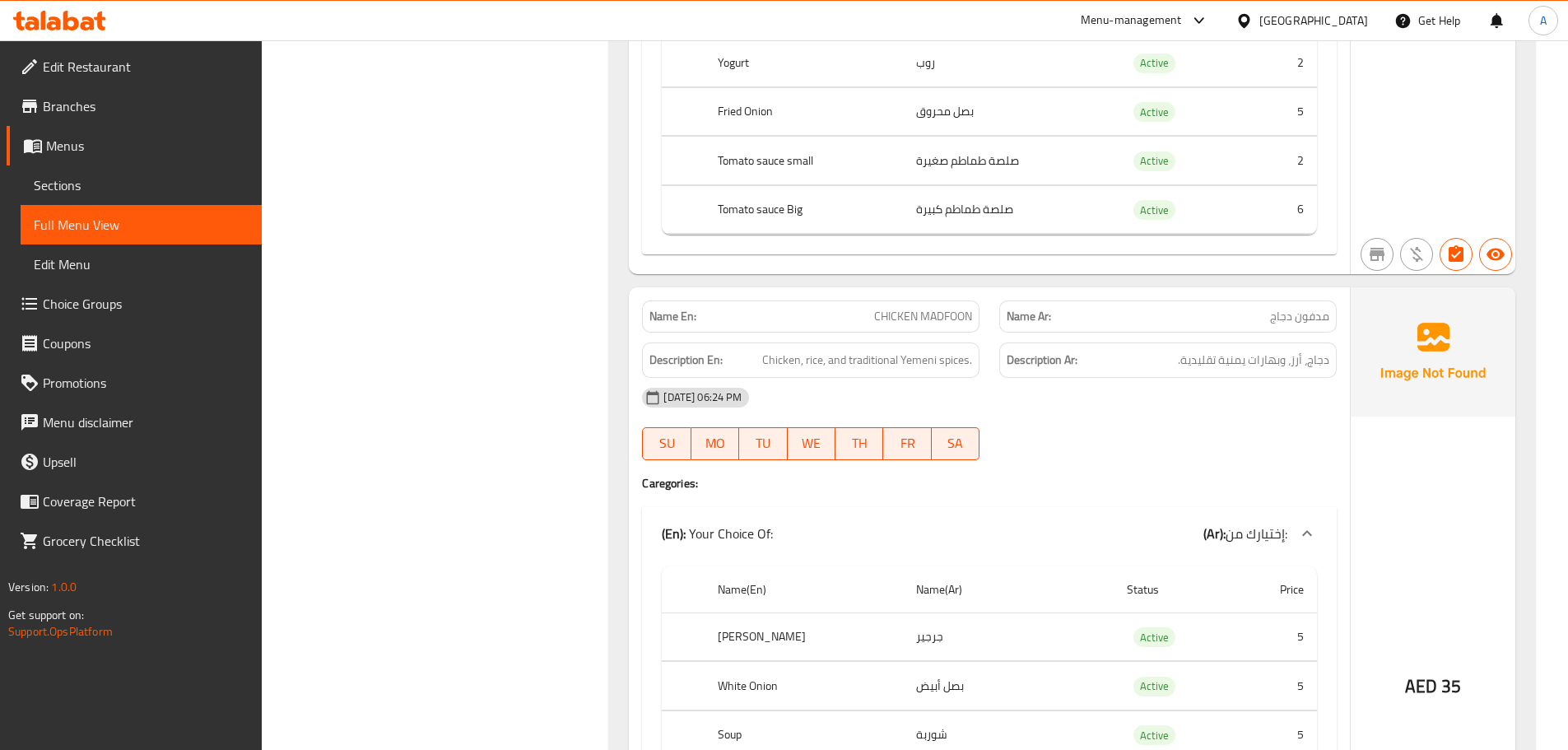
drag, startPoint x: 1153, startPoint y: 405, endPoint x: 1105, endPoint y: 427, distance: 52.8
click at [1153, 411] on div "09-10-2025 06:24 PM" at bounding box center [989, 398] width 715 height 40
drag, startPoint x: 867, startPoint y: 319, endPoint x: 1087, endPoint y: 361, distance: 224.0
click at [1042, 341] on div "Name En: CHICKEN MADFOON Name Ar: مدفون دجاج Description En: Chicken, rice, and…" at bounding box center [989, 641] width 721 height 708
click at [1097, 372] on div "Description Ar: دجاج، أرز، وبهارات يمنية تقليدية." at bounding box center [1168, 360] width 337 height 35
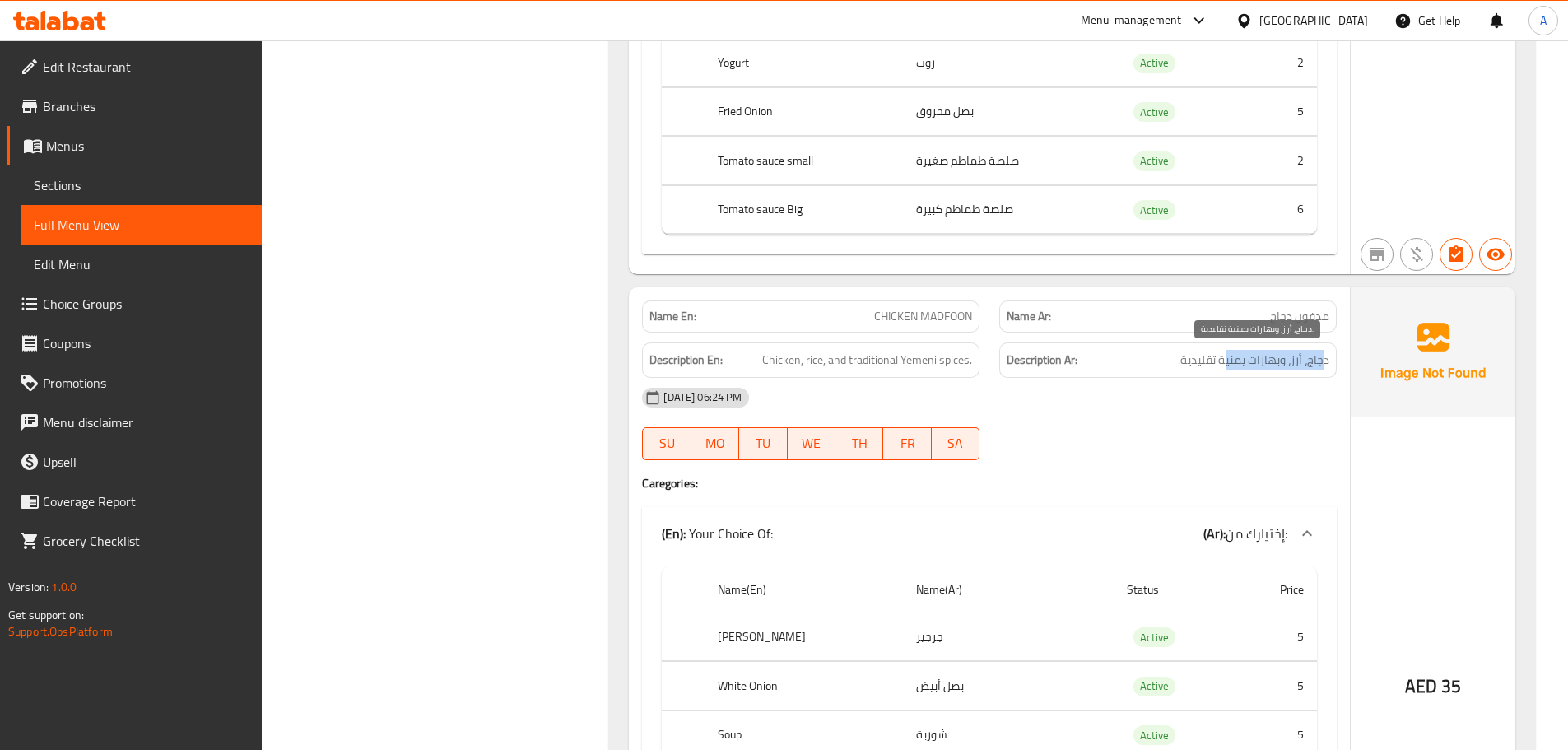
drag, startPoint x: 1324, startPoint y: 363, endPoint x: 1203, endPoint y: 412, distance: 130.5
click at [1215, 359] on span "دجاج، أرز، وبهارات يمنية تقليدية." at bounding box center [1253, 360] width 151 height 21
click at [1210, 433] on div "09-10-2025 06:24 PM SU MO TU WE TH FR SA" at bounding box center [989, 424] width 715 height 93
drag, startPoint x: 1216, startPoint y: 360, endPoint x: 1148, endPoint y: 403, distance: 80.5
click at [1164, 366] on h6 "Description Ar: دجاج، أرز، وبهارات يمنية تقليدية." at bounding box center [1168, 360] width 323 height 21
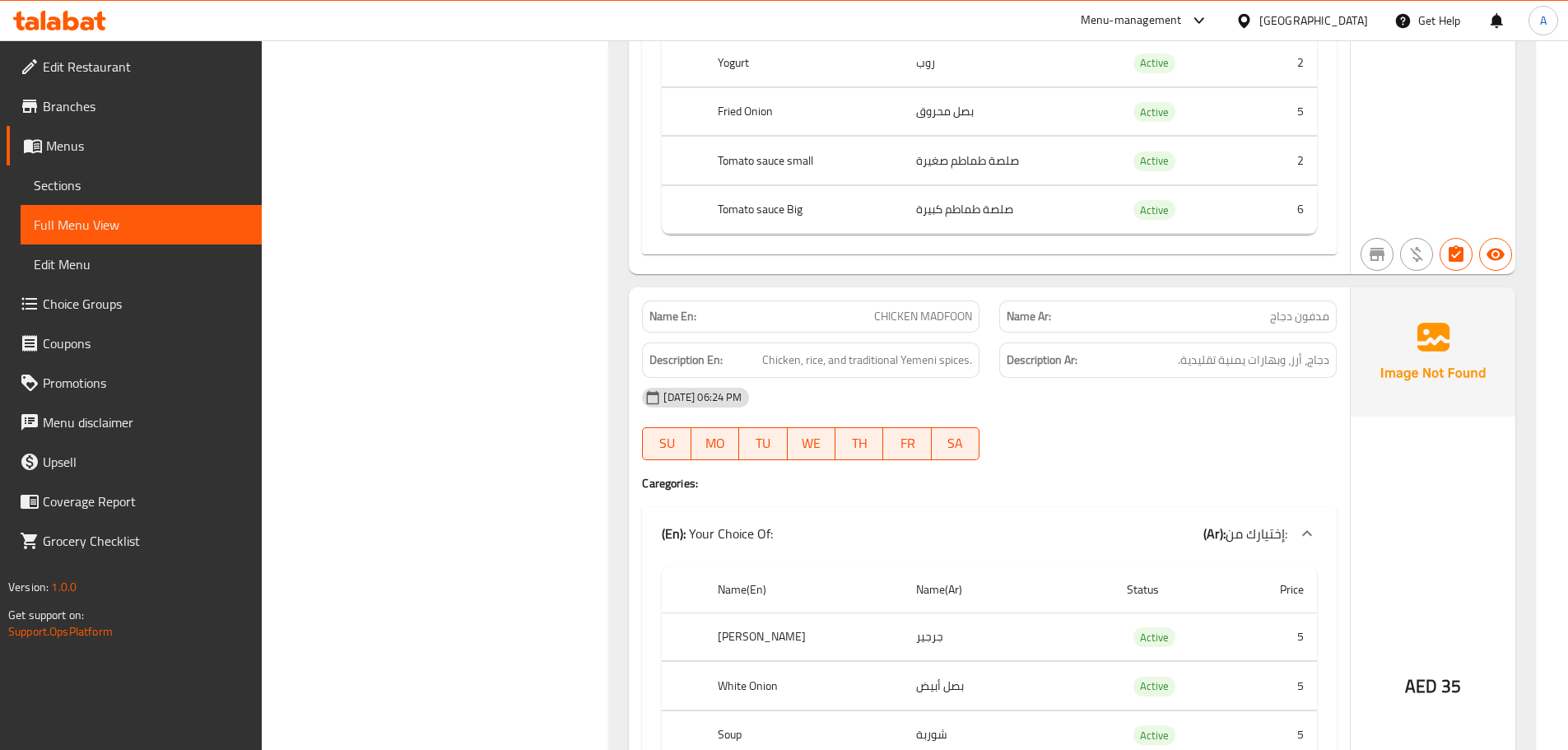
drag, startPoint x: 1152, startPoint y: 436, endPoint x: 1076, endPoint y: 406, distance: 81.7
click at [1153, 436] on div "09-10-2025 06:24 PM SU MO TU WE TH FR SA" at bounding box center [989, 424] width 715 height 93
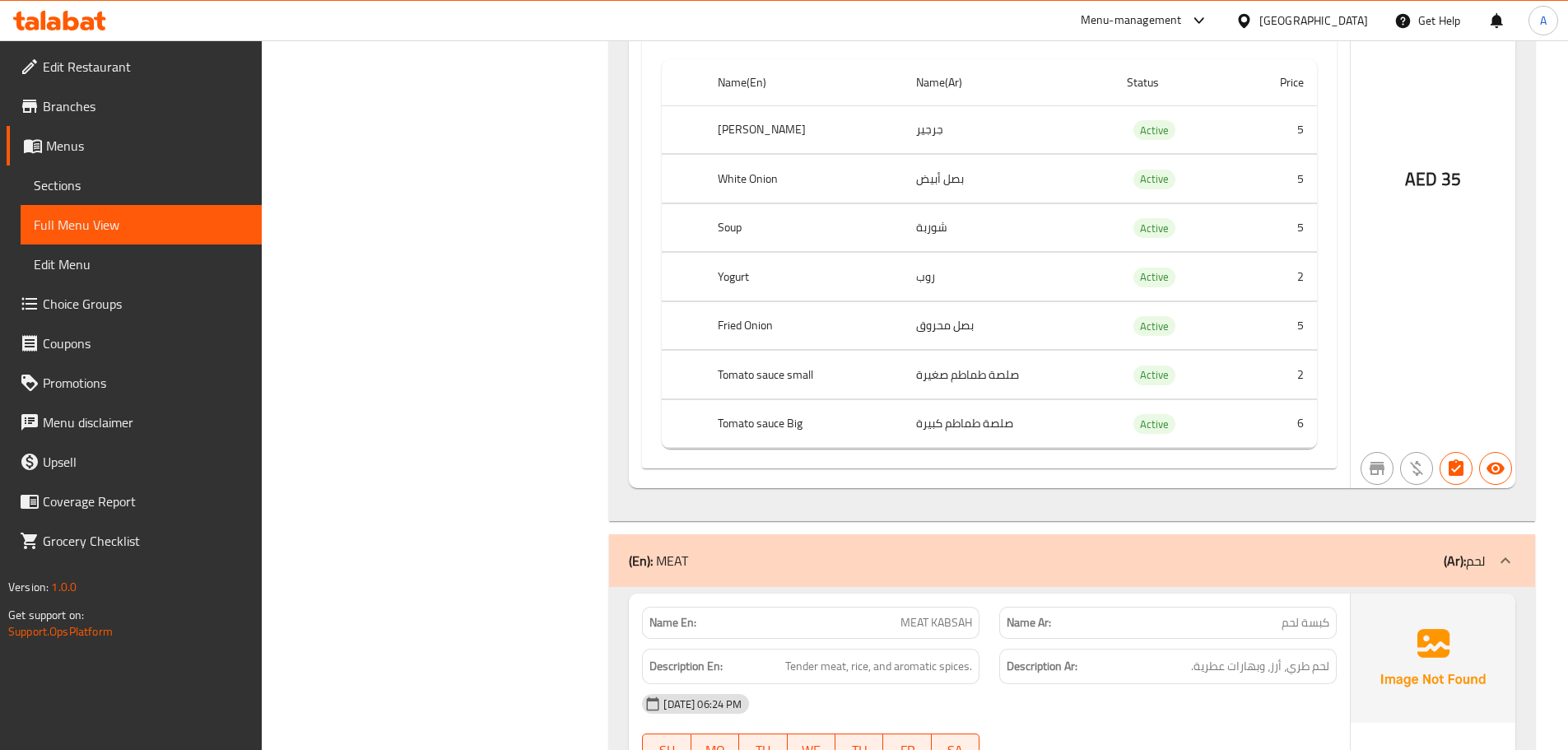
scroll to position [5154, 0]
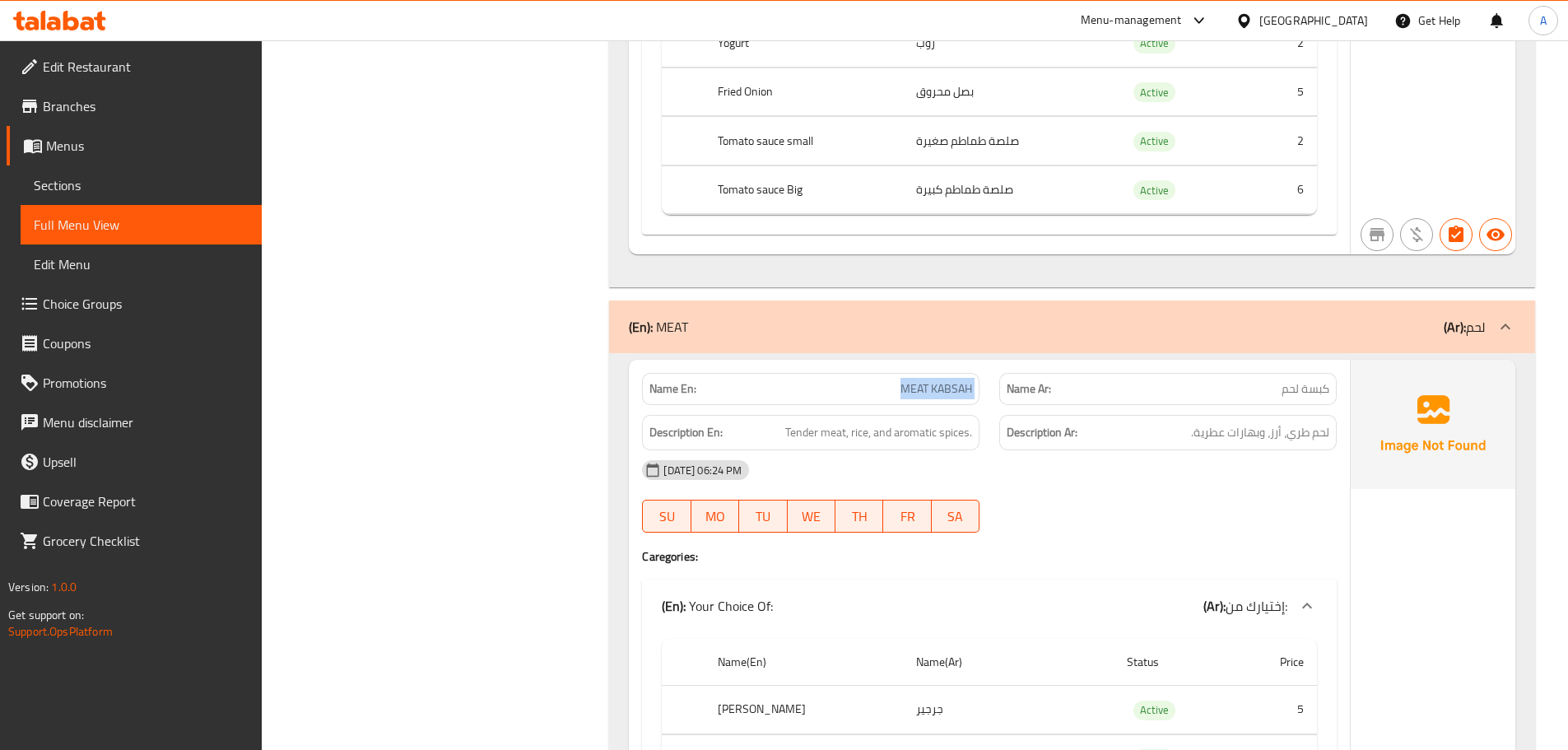
drag, startPoint x: 851, startPoint y: 392, endPoint x: 1077, endPoint y: 413, distance: 227.0
click at [1074, 410] on div "Name En: MEAT KABSAH Name Ar: كبسة لحم Description En: Tender meat, rice, and a…" at bounding box center [989, 714] width 721 height 708
drag, startPoint x: 1087, startPoint y: 477, endPoint x: 1040, endPoint y: 491, distance: 49.0
click at [1087, 477] on div "09-10-2025 06:24 PM" at bounding box center [989, 470] width 715 height 40
drag, startPoint x: 904, startPoint y: 378, endPoint x: 1069, endPoint y: 445, distance: 178.1
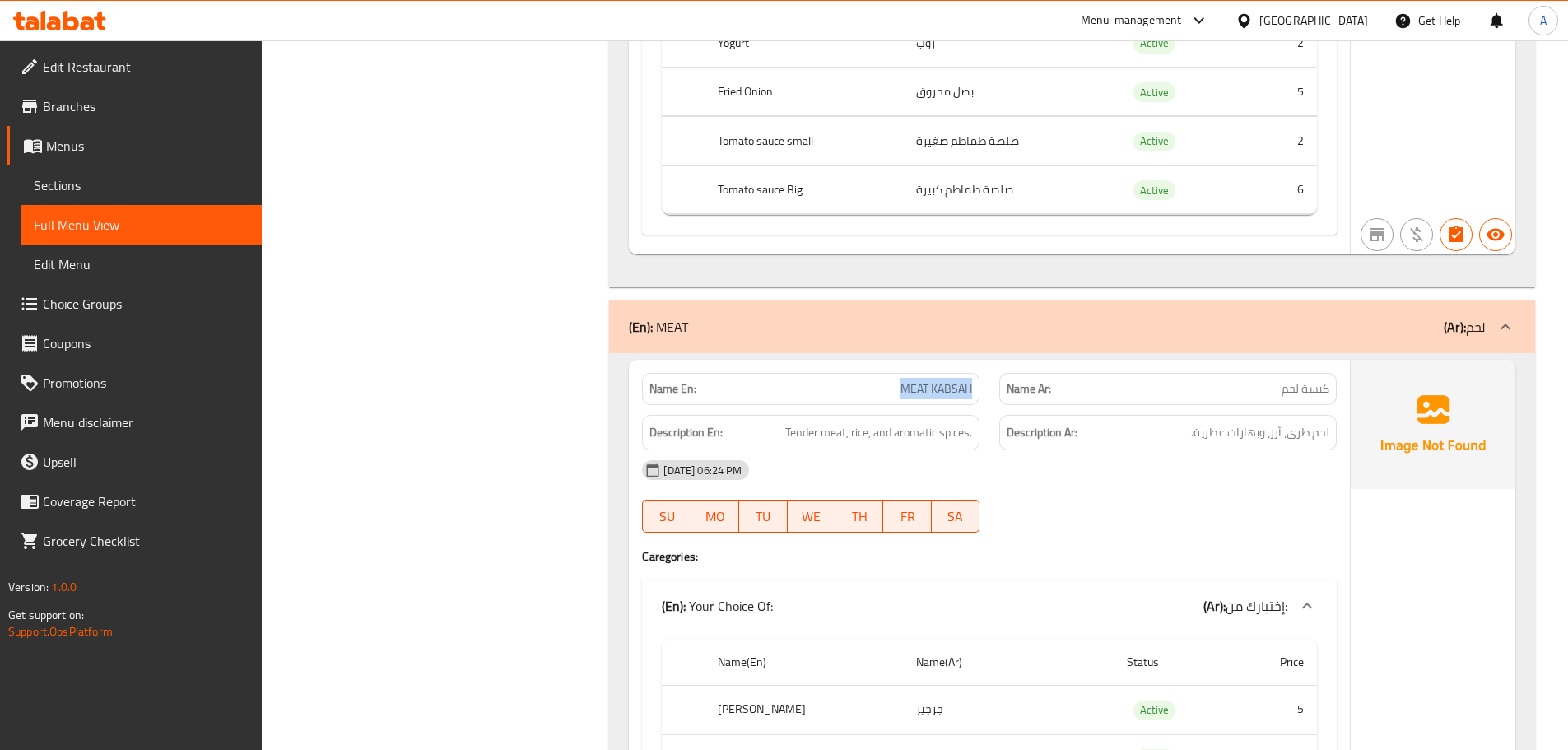
click at [1004, 403] on div "Name En: MEAT KABSAH Name Ar: كبسة لحم" at bounding box center [989, 388] width 715 height 52
click at [1191, 485] on div "09-10-2025 06:24 PM" at bounding box center [989, 470] width 715 height 40
drag, startPoint x: 1323, startPoint y: 431, endPoint x: 1279, endPoint y: 436, distance: 44.3
click at [1279, 436] on span "لحم طري، أرز، وبهارات عطرية." at bounding box center [1260, 433] width 138 height 21
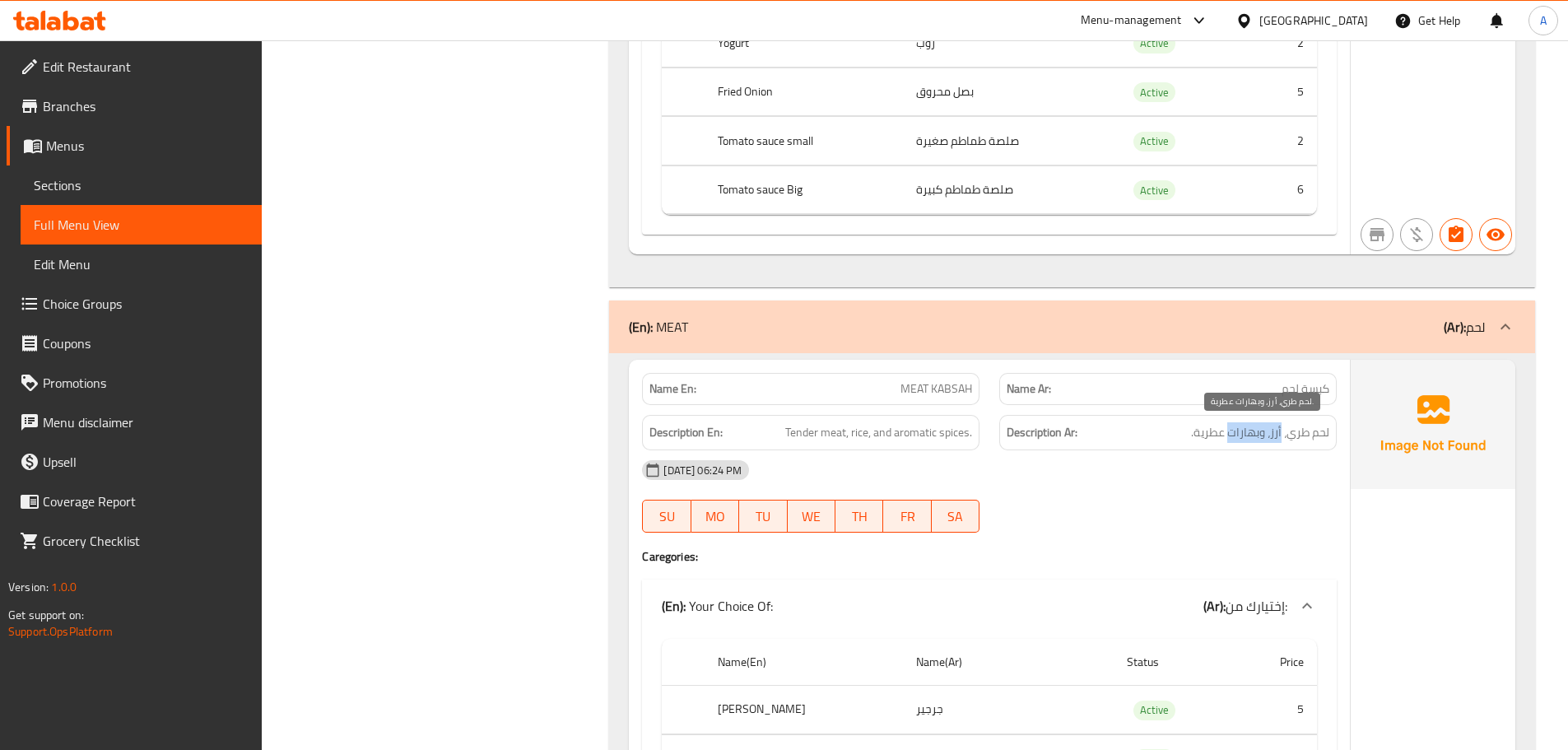
drag, startPoint x: 1279, startPoint y: 436, endPoint x: 1251, endPoint y: 433, distance: 28.2
click at [1251, 433] on span "لحم طري، أرز، وبهارات عطرية." at bounding box center [1260, 433] width 138 height 21
click at [1236, 433] on span "لحم طري، أرز، وبهارات عطرية." at bounding box center [1260, 433] width 138 height 21
drag, startPoint x: 1236, startPoint y: 433, endPoint x: 1181, endPoint y: 446, distance: 56.5
click at [1183, 439] on h6 "Description Ar: لحم طري، أرز، وبهارات عطرية." at bounding box center [1168, 433] width 323 height 21
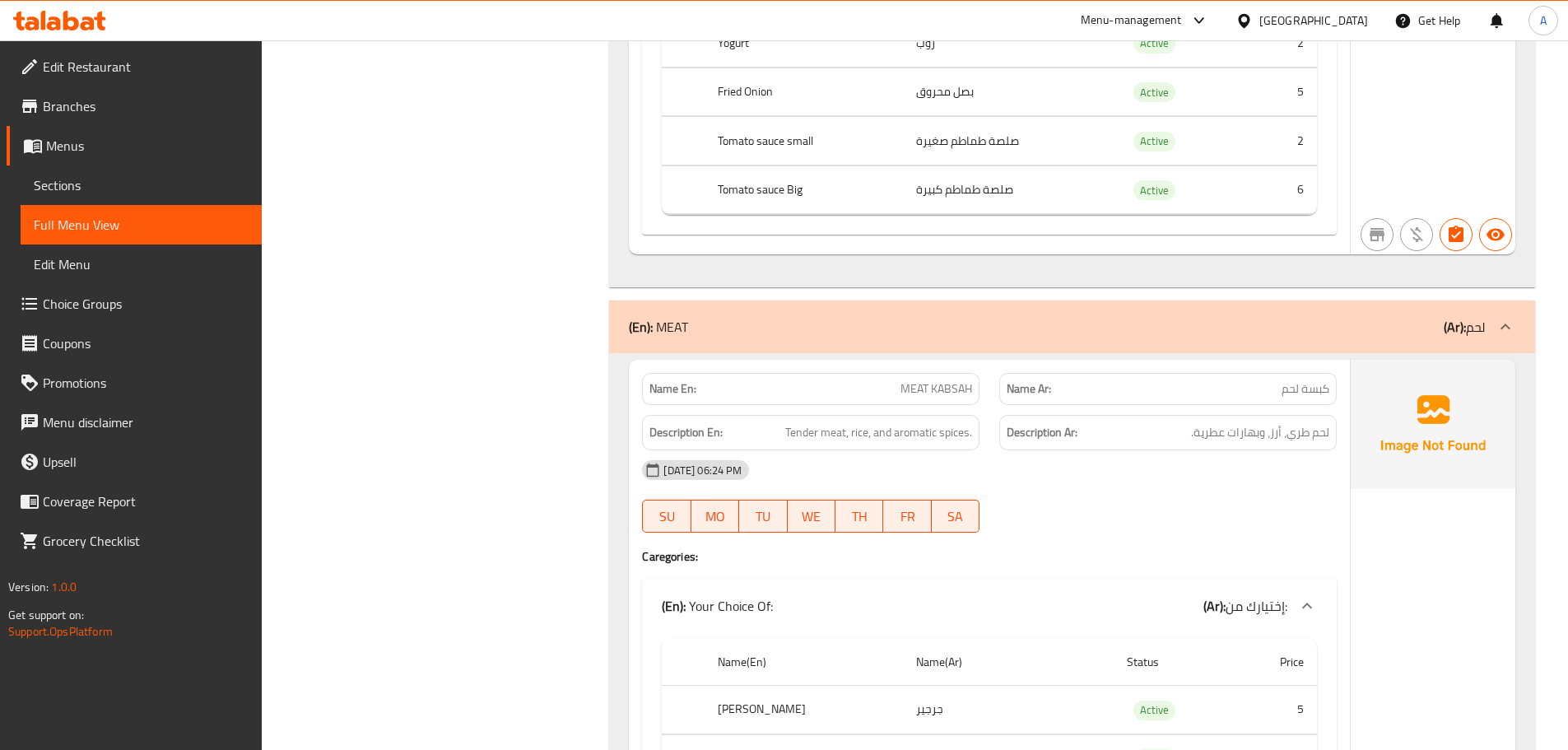
click at [1185, 496] on div "09-10-2025 06:24 PM SU MO TU WE TH FR SA" at bounding box center [989, 496] width 715 height 93
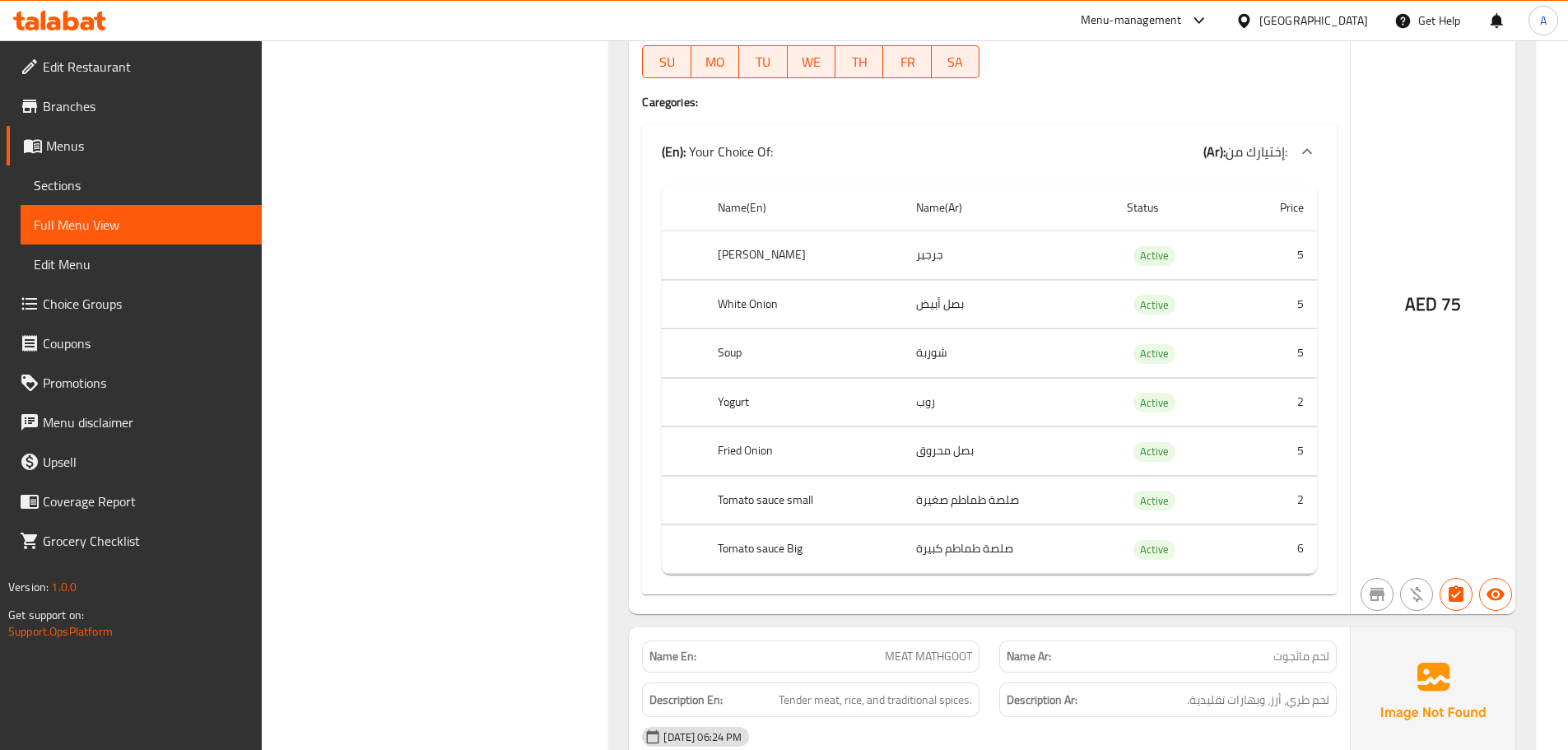
scroll to position [5730, 0]
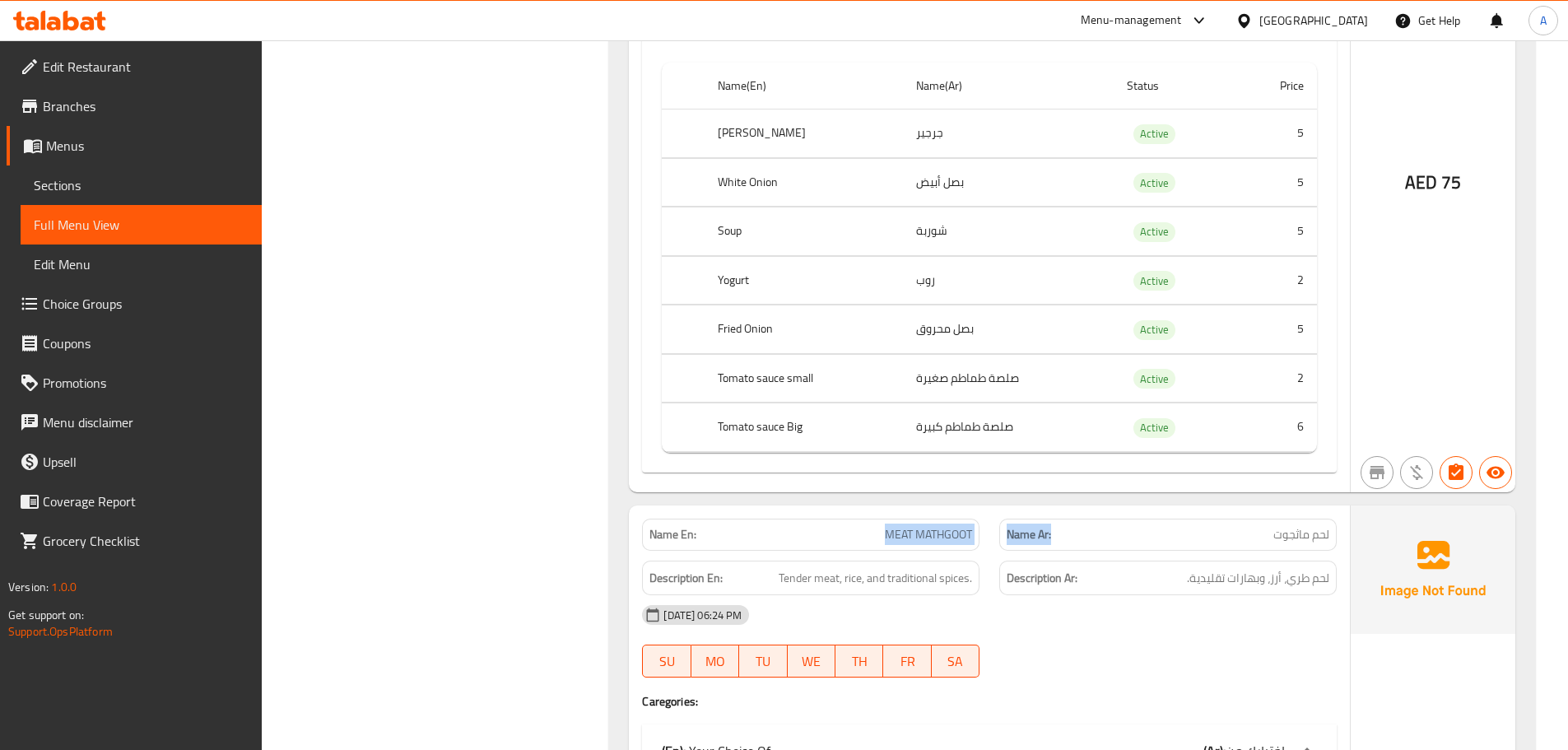
drag, startPoint x: 856, startPoint y: 536, endPoint x: 1101, endPoint y: 536, distance: 245.0
click at [1087, 536] on div "Name En: MEAT MATHGOOT Name Ar: لحم ماثجوت" at bounding box center [989, 534] width 715 height 52
click at [1269, 531] on p "Name Ar: لحم ماثجوت" at bounding box center [1168, 534] width 323 height 17
click at [893, 531] on span "MEAT MATHGOOT" at bounding box center [929, 534] width 87 height 17
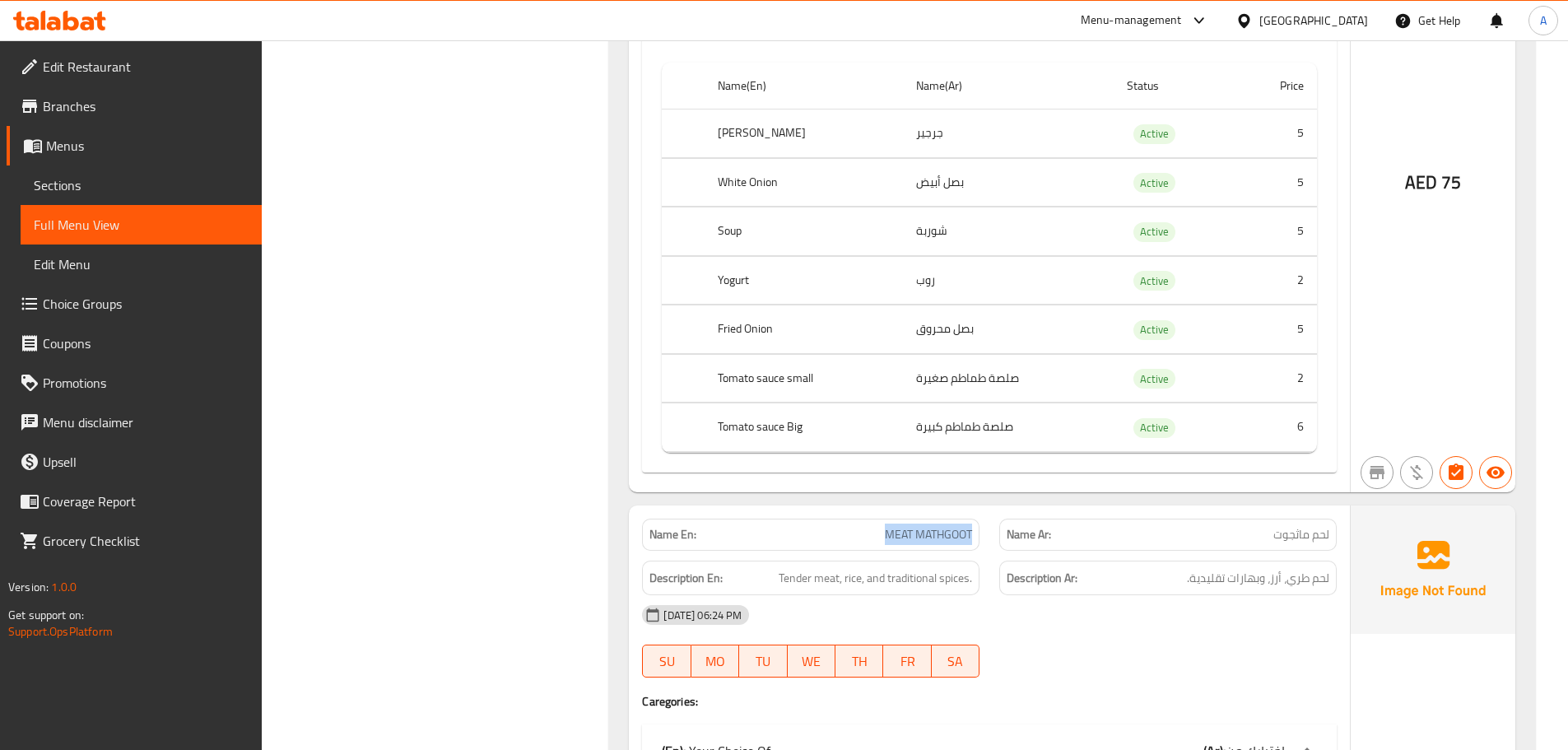
drag, startPoint x: 893, startPoint y: 531, endPoint x: 934, endPoint y: 531, distance: 41.0
click at [934, 531] on span "MEAT MATHGOOT" at bounding box center [929, 534] width 87 height 17
copy span "MEAT MATHGOOT"
click at [141, 195] on link "Sections" at bounding box center [141, 185] width 241 height 40
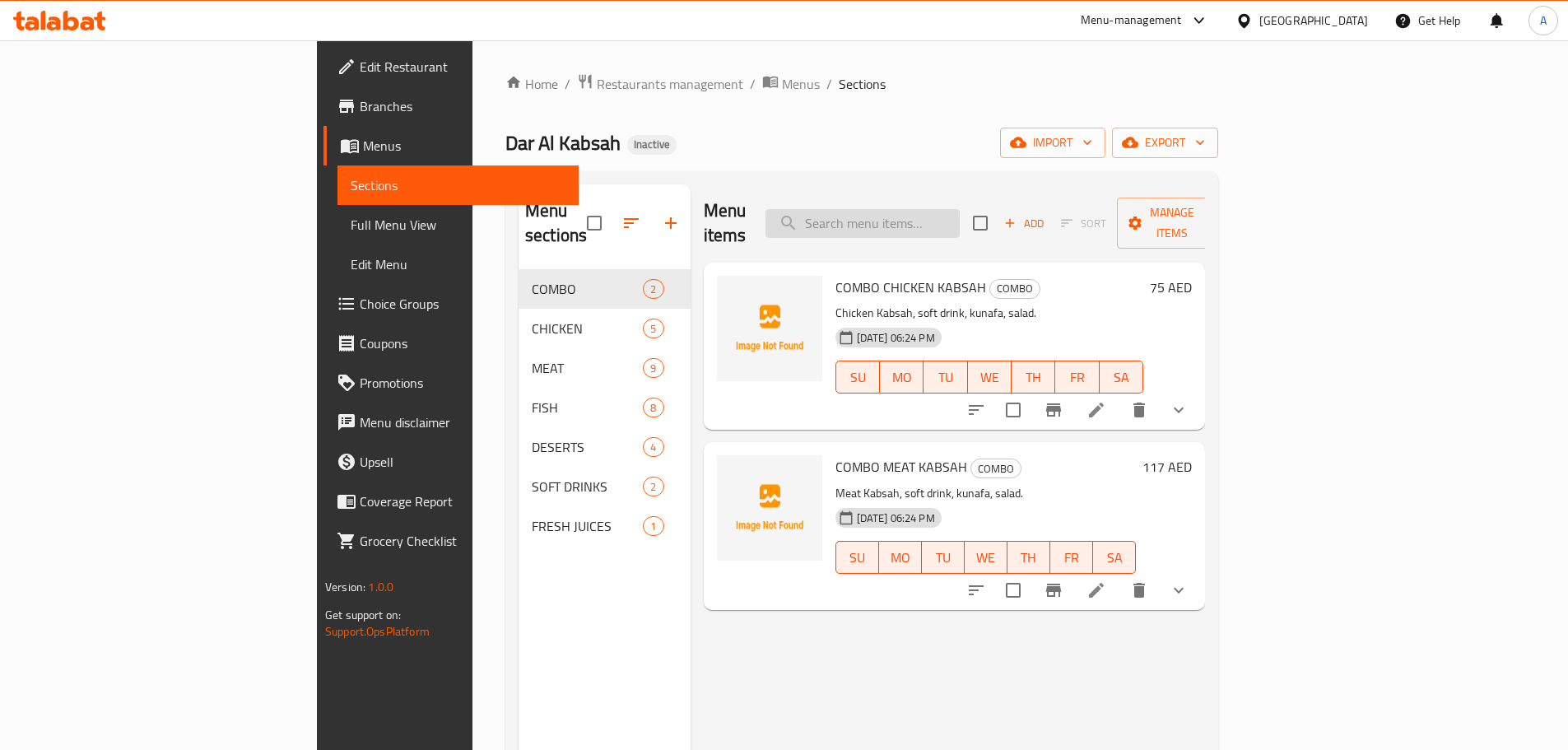
click at [959, 209] on input "search" at bounding box center [862, 224] width 194 height 29
paste input "MEAT MATHGOOT"
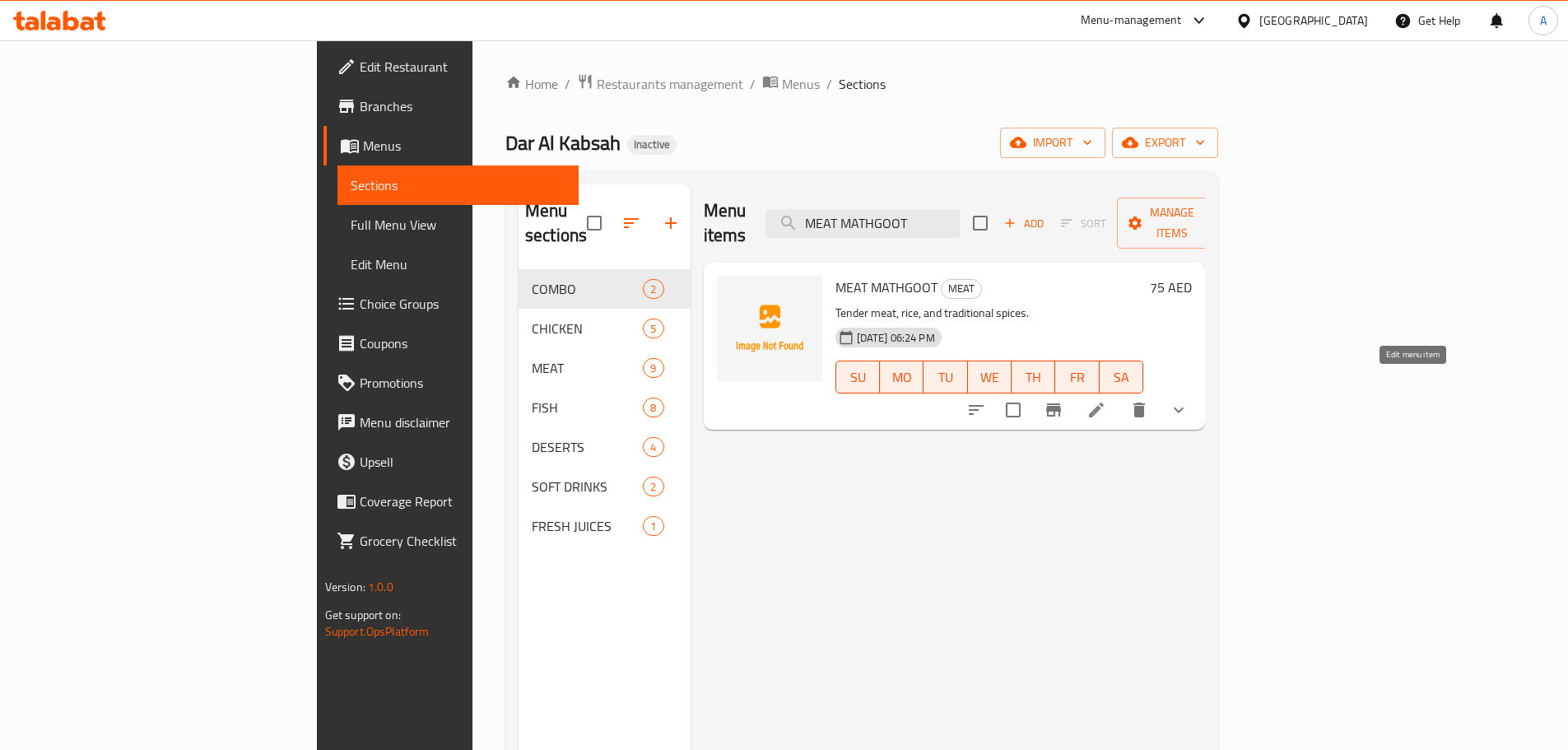
type input "MEAT MATHGOOT"
click at [1104, 403] on icon at bounding box center [1096, 410] width 15 height 15
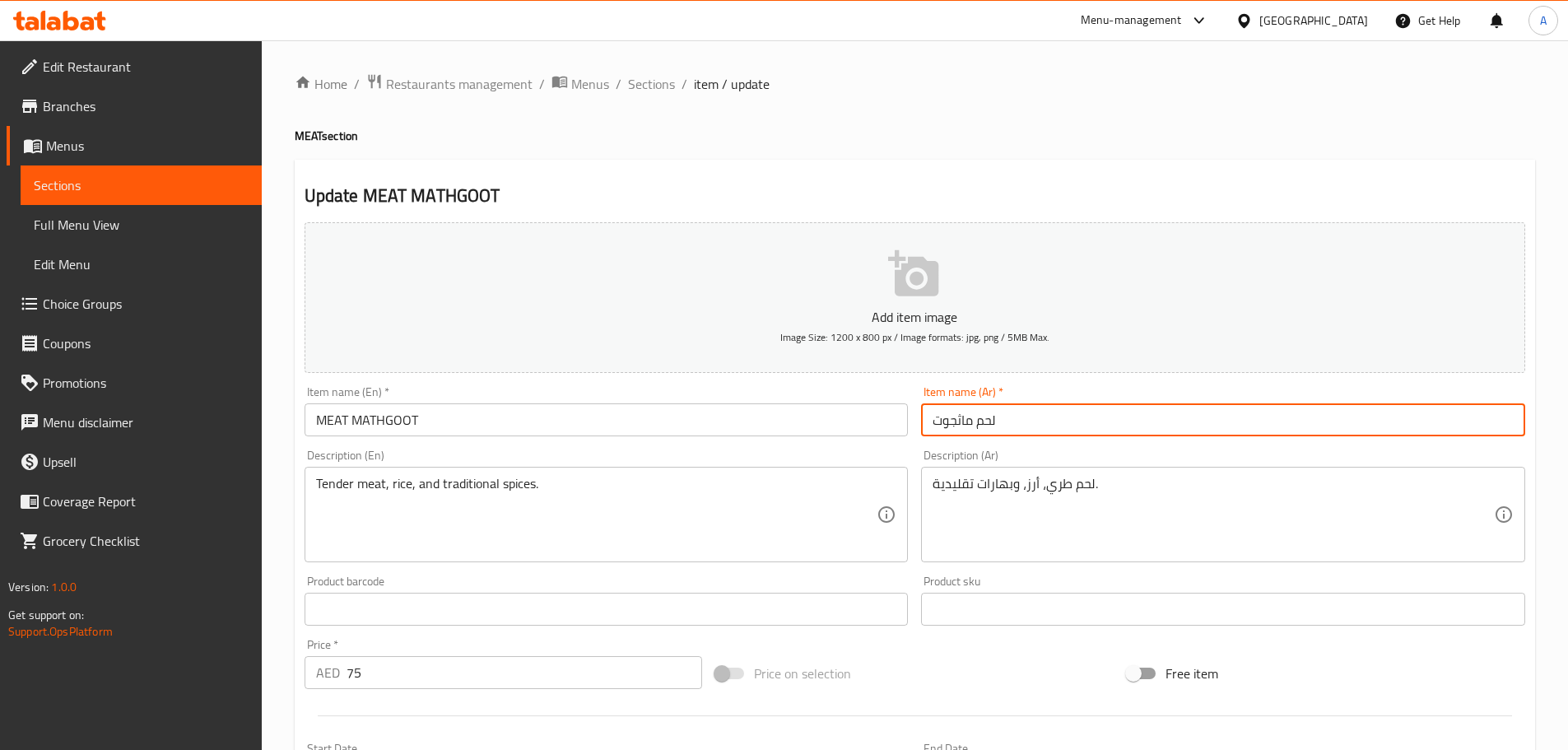
drag, startPoint x: 969, startPoint y: 414, endPoint x: 923, endPoint y: 408, distance: 46.4
click at [923, 408] on input "لحم ماثجوت" at bounding box center [1223, 420] width 604 height 33
type input "لحم مضغوط"
drag, startPoint x: 106, startPoint y: 230, endPoint x: 166, endPoint y: 476, distance: 253.2
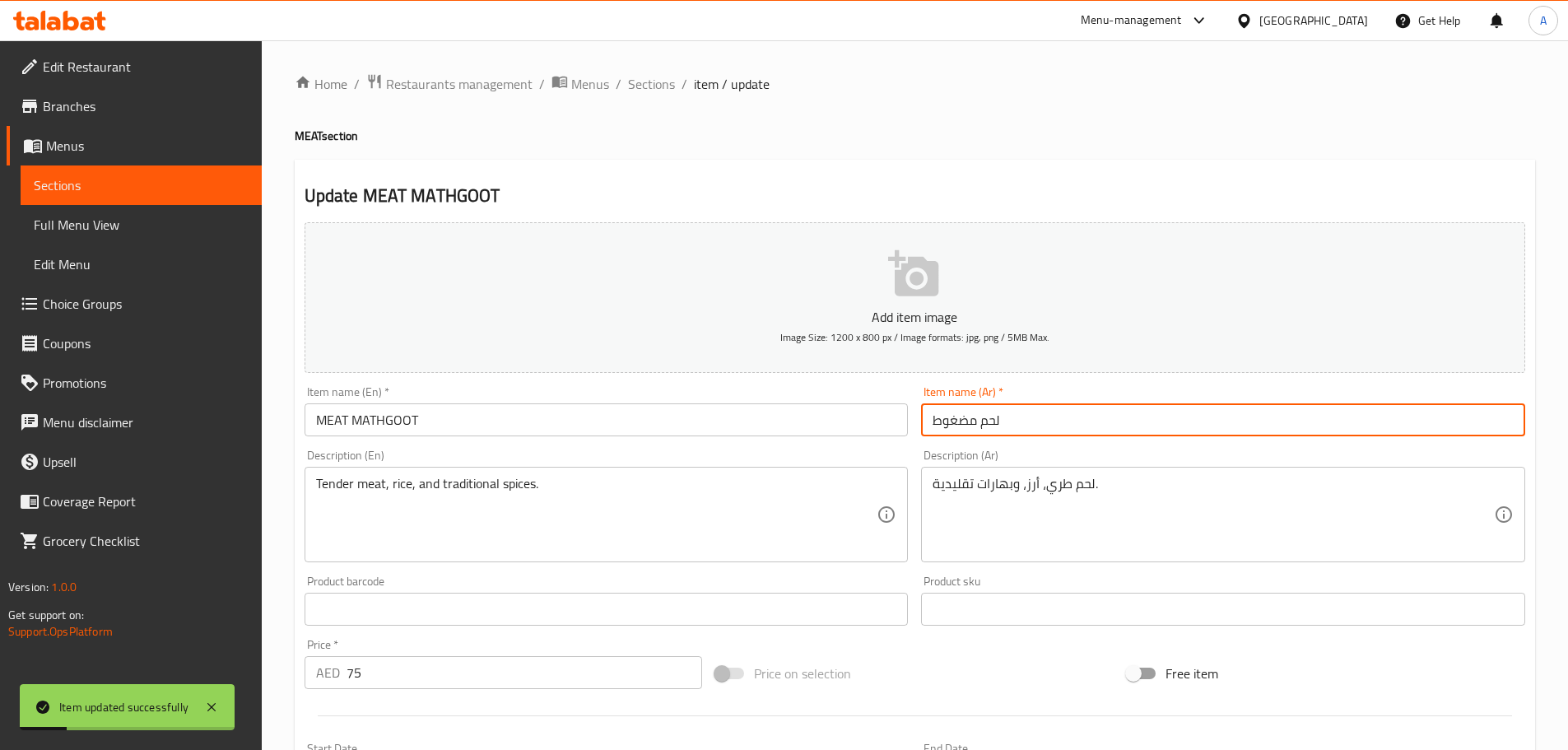
click at [106, 230] on span "Full Menu View" at bounding box center [141, 225] width 215 height 20
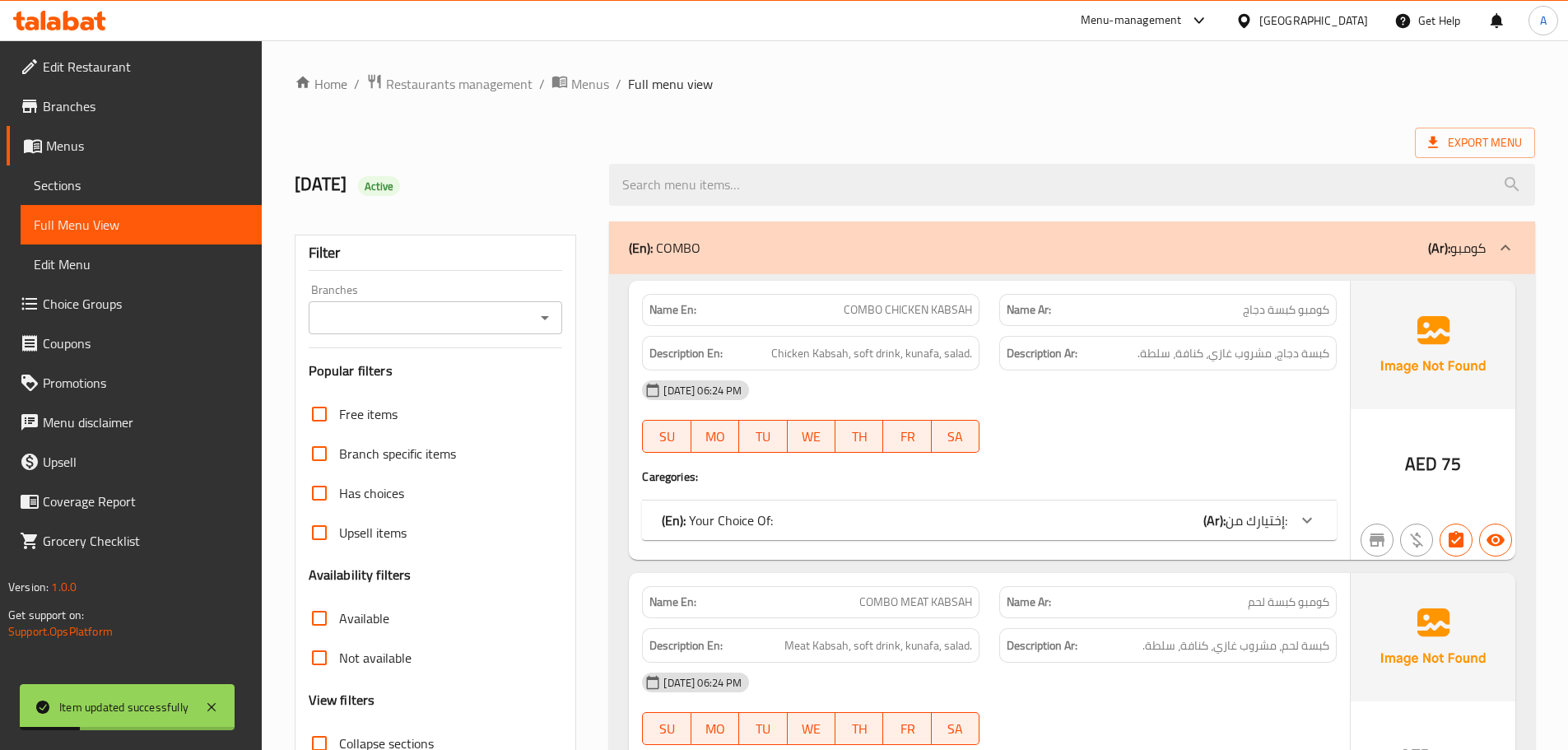
scroll to position [412, 0]
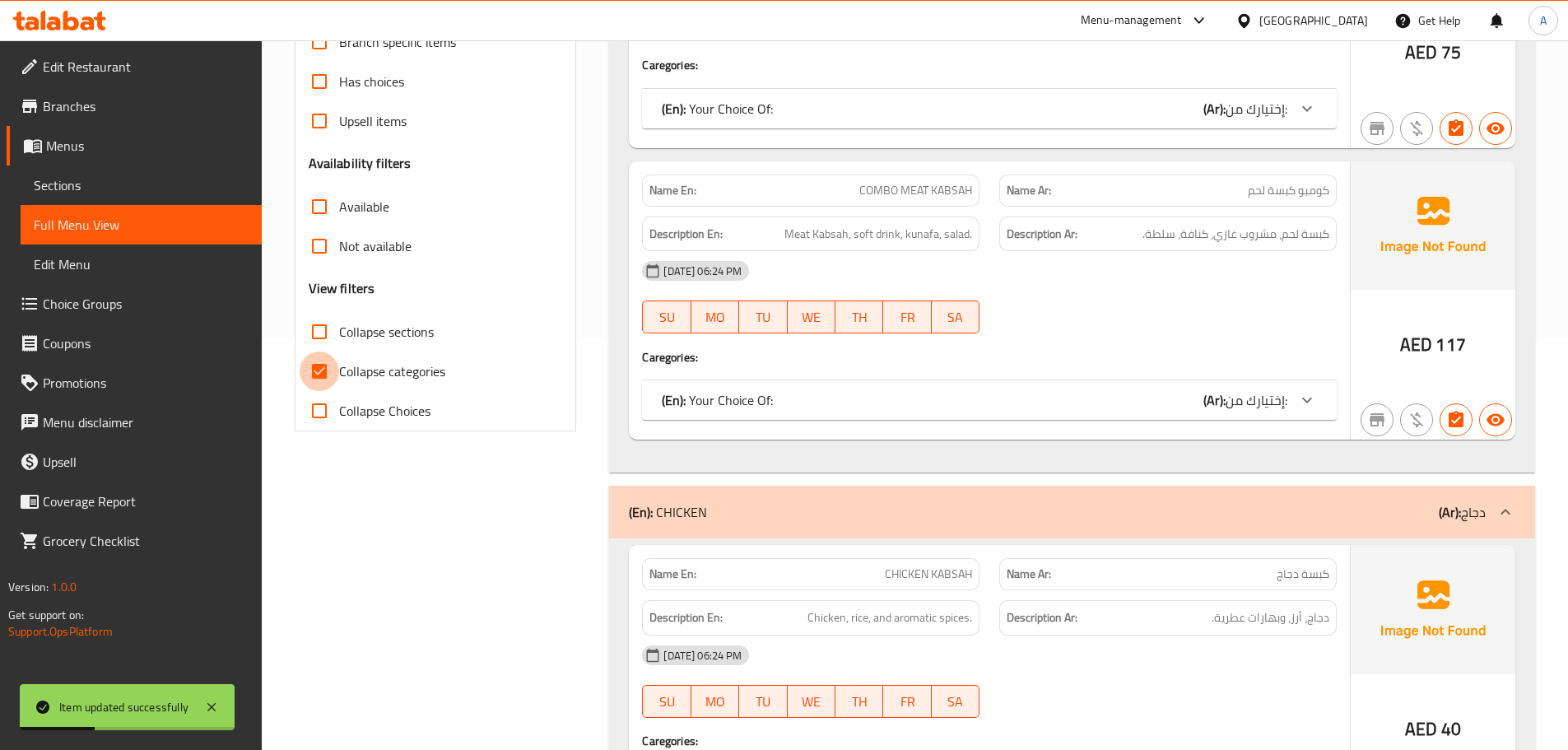
drag, startPoint x: 336, startPoint y: 372, endPoint x: 429, endPoint y: 407, distance: 99.4
click at [336, 370] on input "Collapse categories" at bounding box center [319, 372] width 40 height 40
checkbox input "false"
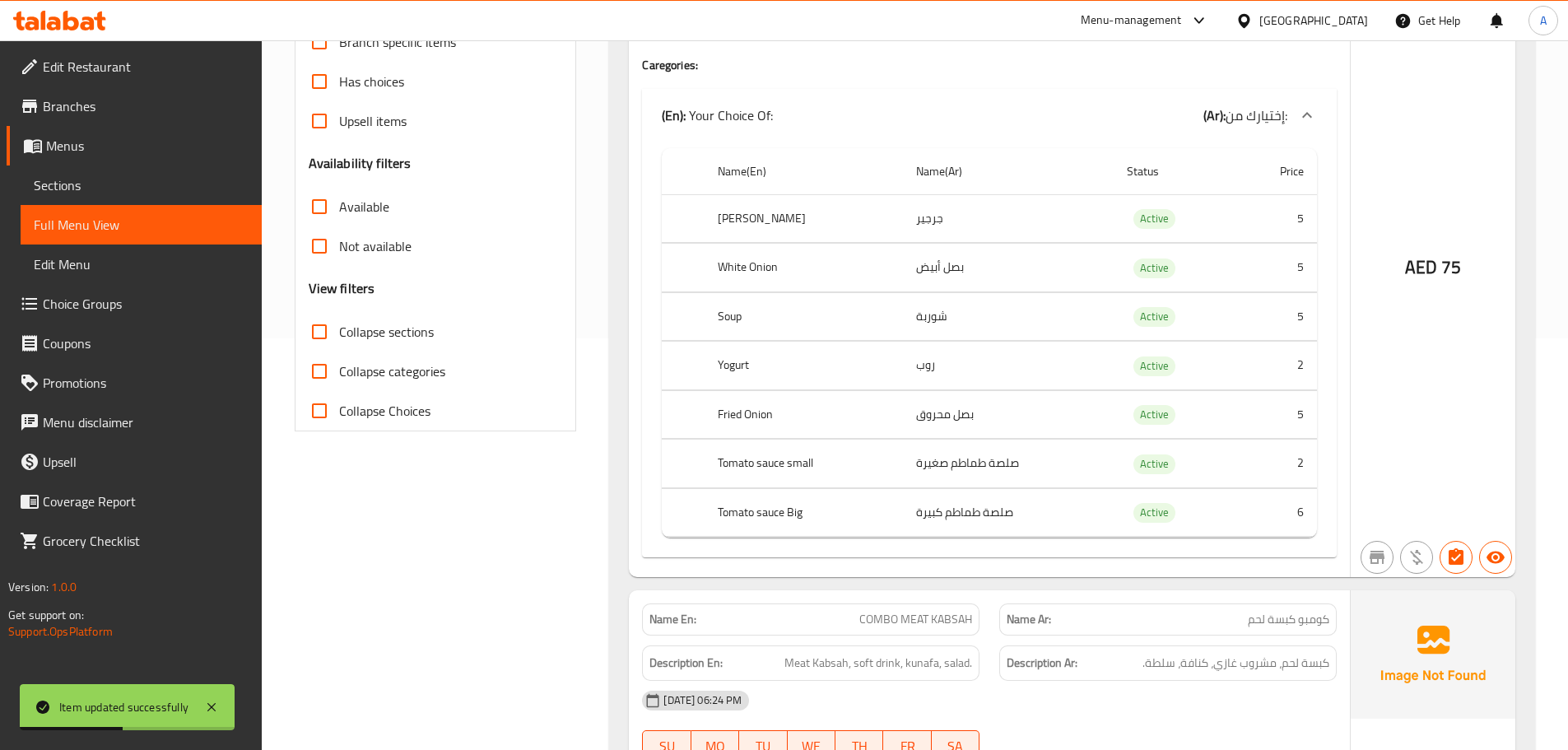
scroll to position [5888, 0]
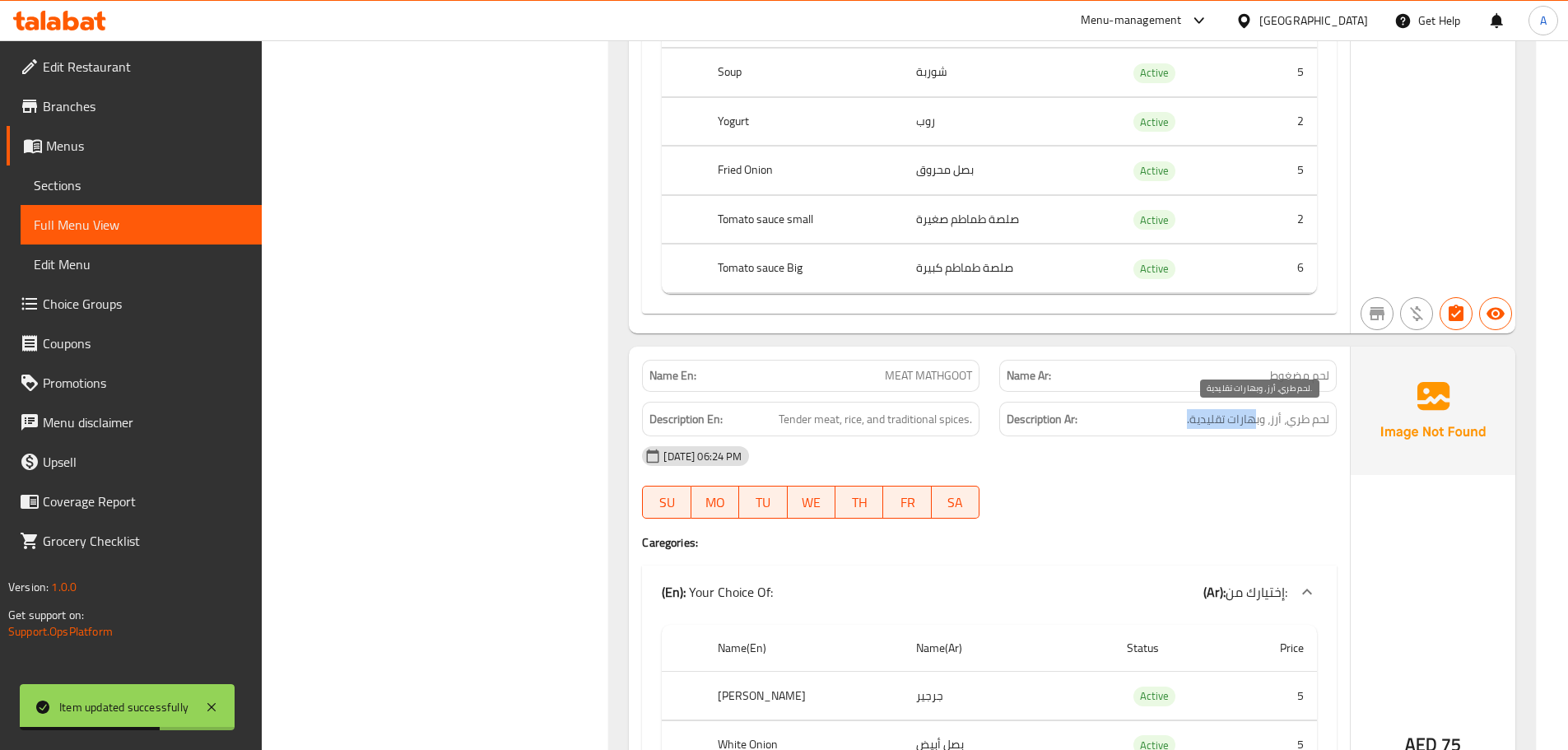
drag, startPoint x: 1187, startPoint y: 416, endPoint x: 1173, endPoint y: 423, distance: 15.7
click at [1175, 418] on h6 "Description Ar: لحم طري، أرز، وبهارات تقليدية." at bounding box center [1168, 419] width 323 height 21
click at [1154, 462] on div "09-10-2025 06:24 PM" at bounding box center [989, 456] width 715 height 40
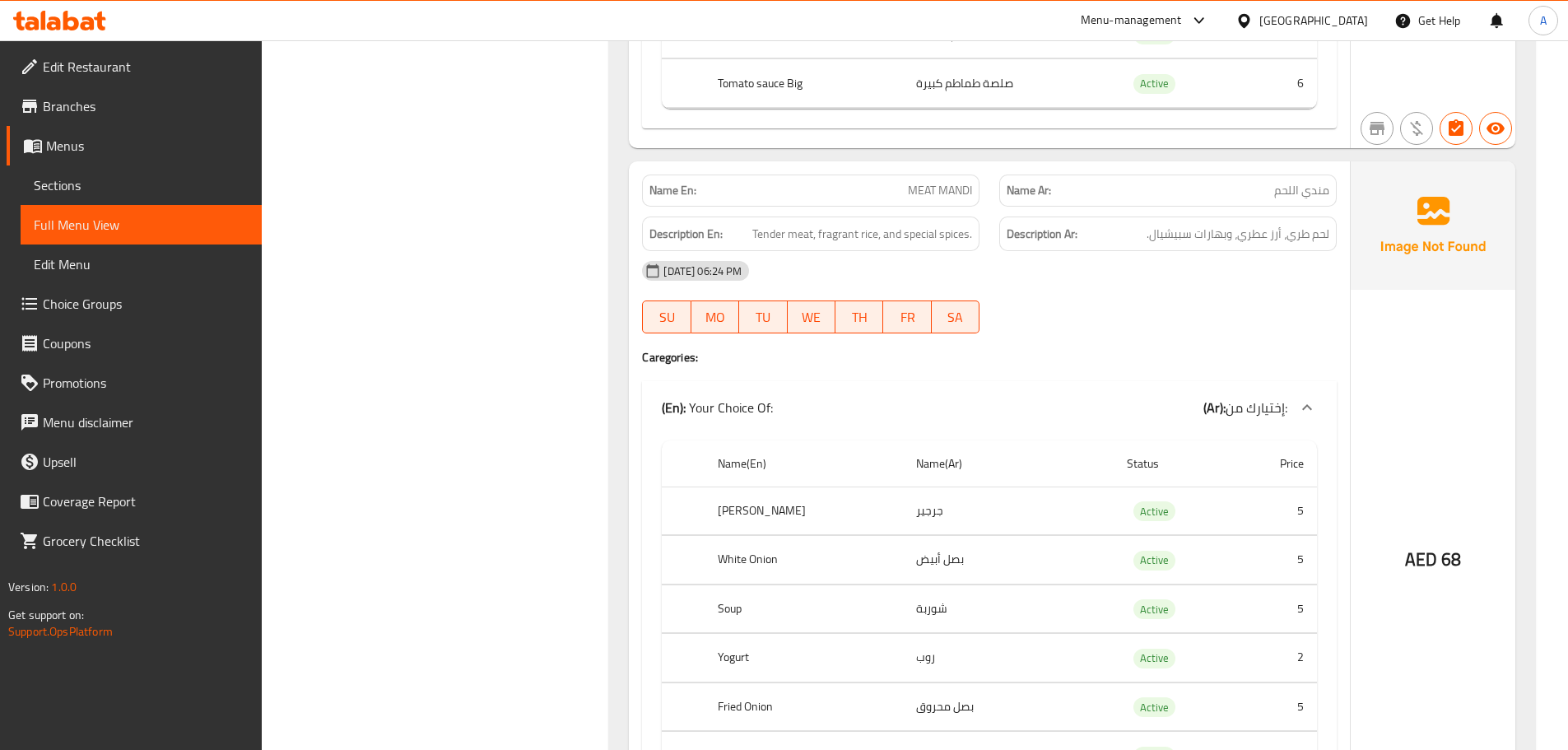
scroll to position [6794, 0]
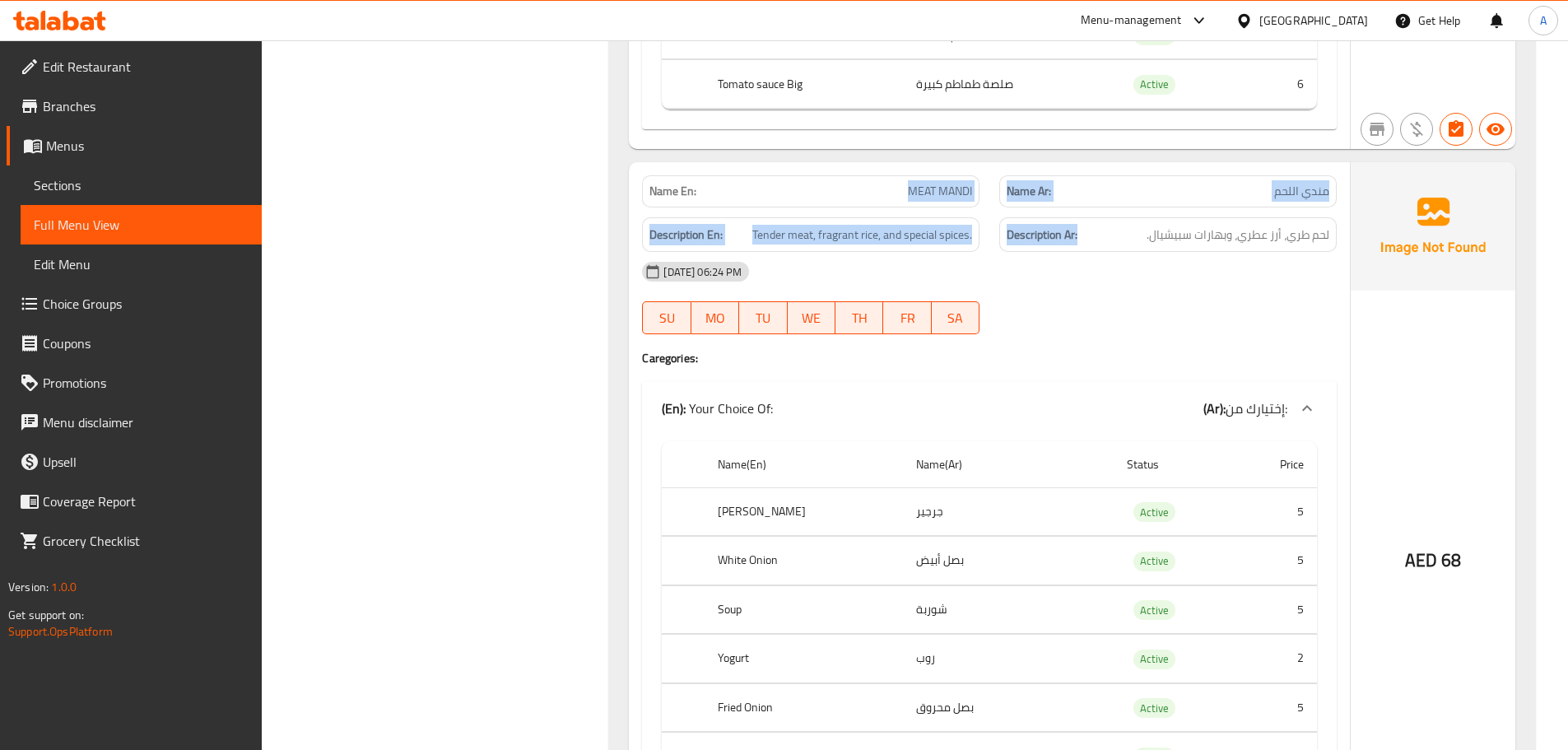
drag, startPoint x: 867, startPoint y: 190, endPoint x: 1175, endPoint y: 278, distance: 320.3
click at [1157, 234] on div "Name En: MEAT MANDI Name Ar: مندي اللحم Description En: Tender meat, fragrant r…" at bounding box center [989, 516] width 721 height 708
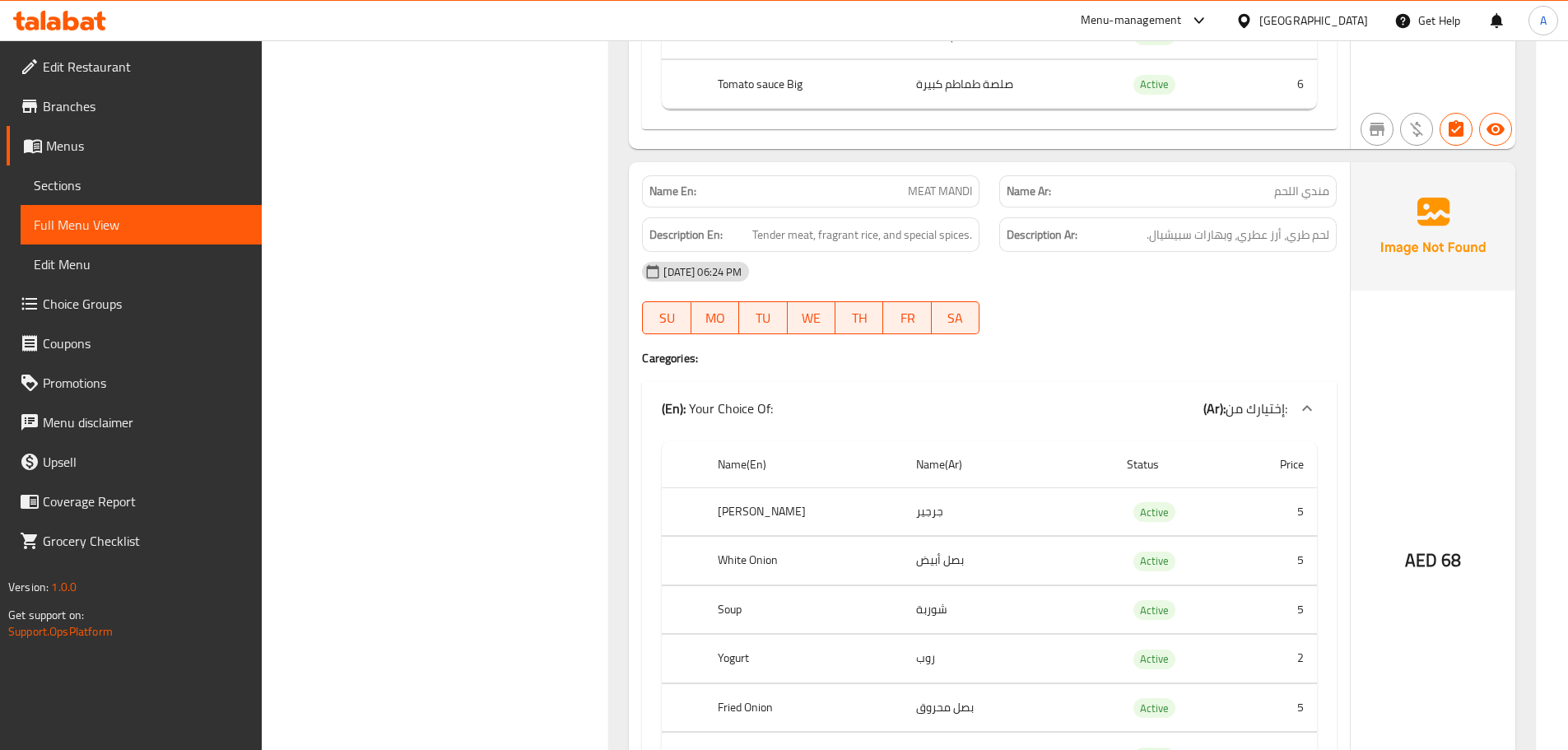
click at [1173, 304] on div "09-10-2025 06:24 PM SU MO TU WE TH FR SA" at bounding box center [989, 298] width 715 height 93
click at [664, 183] on strong "Name En:" at bounding box center [673, 190] width 47 height 17
click at [673, 195] on strong "Name En:" at bounding box center [673, 190] width 47 height 17
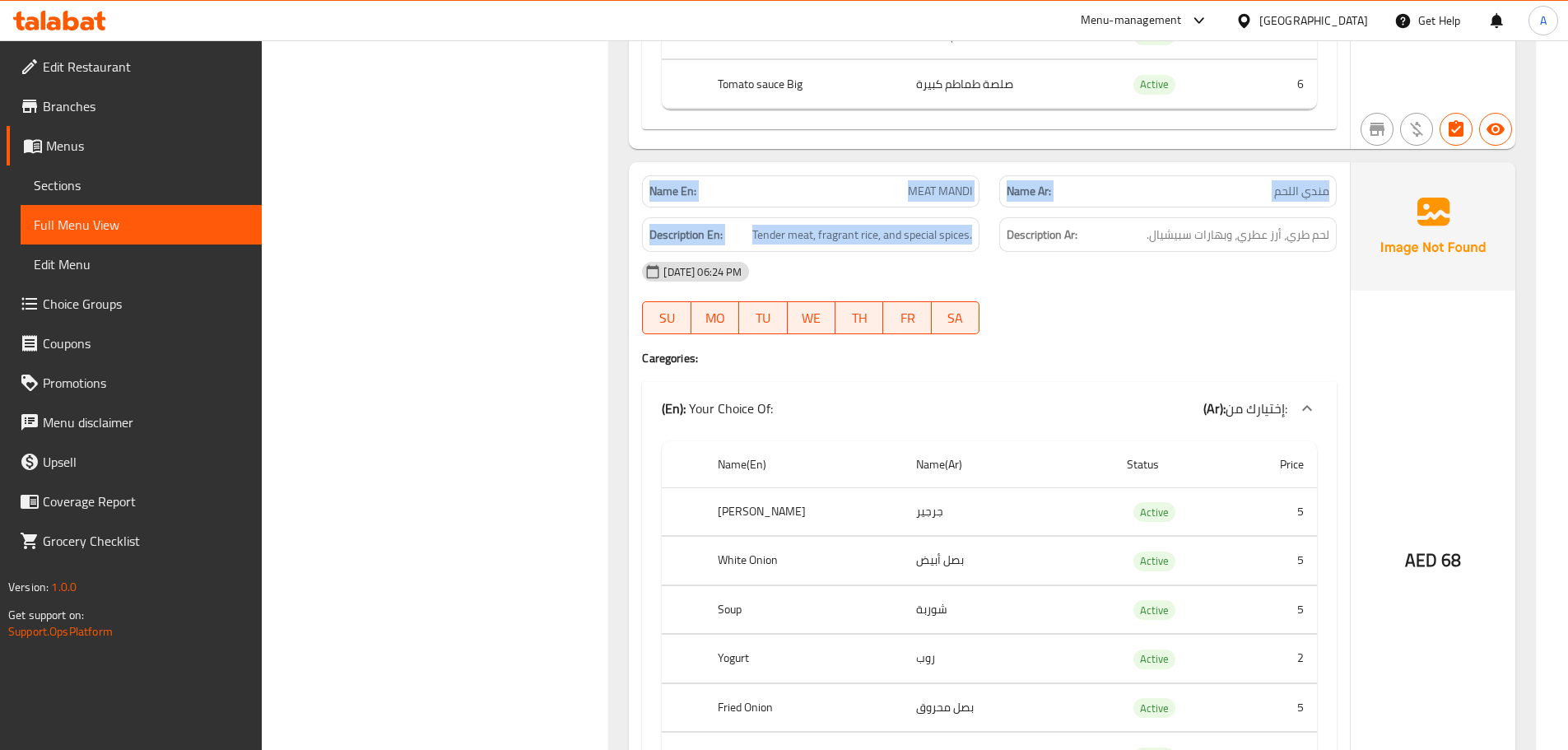
drag, startPoint x: 673, startPoint y: 195, endPoint x: 1099, endPoint y: 235, distance: 427.9
click at [1009, 235] on div "Name En: MEAT MANDI Name Ar: مندي اللحم Description En: Tender meat, fragrant r…" at bounding box center [989, 516] width 721 height 708
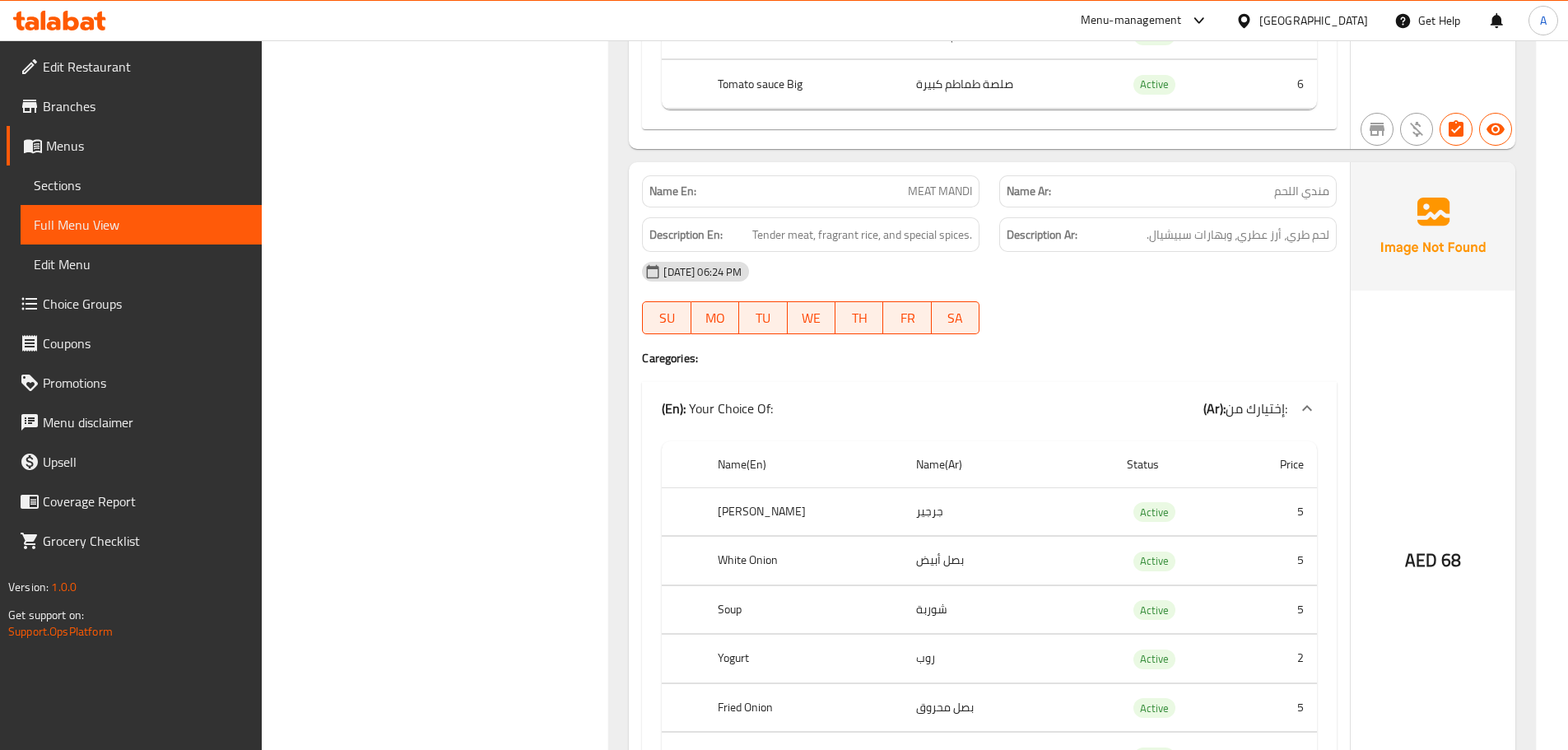
click at [1200, 247] on div "Description Ar: لحم طري، أرز عطري، وبهارات سبيشيال." at bounding box center [1168, 235] width 337 height 35
click at [1199, 247] on div "Description Ar: لحم طري، أرز عطري، وبهارات سبيشيال." at bounding box center [1168, 235] width 337 height 35
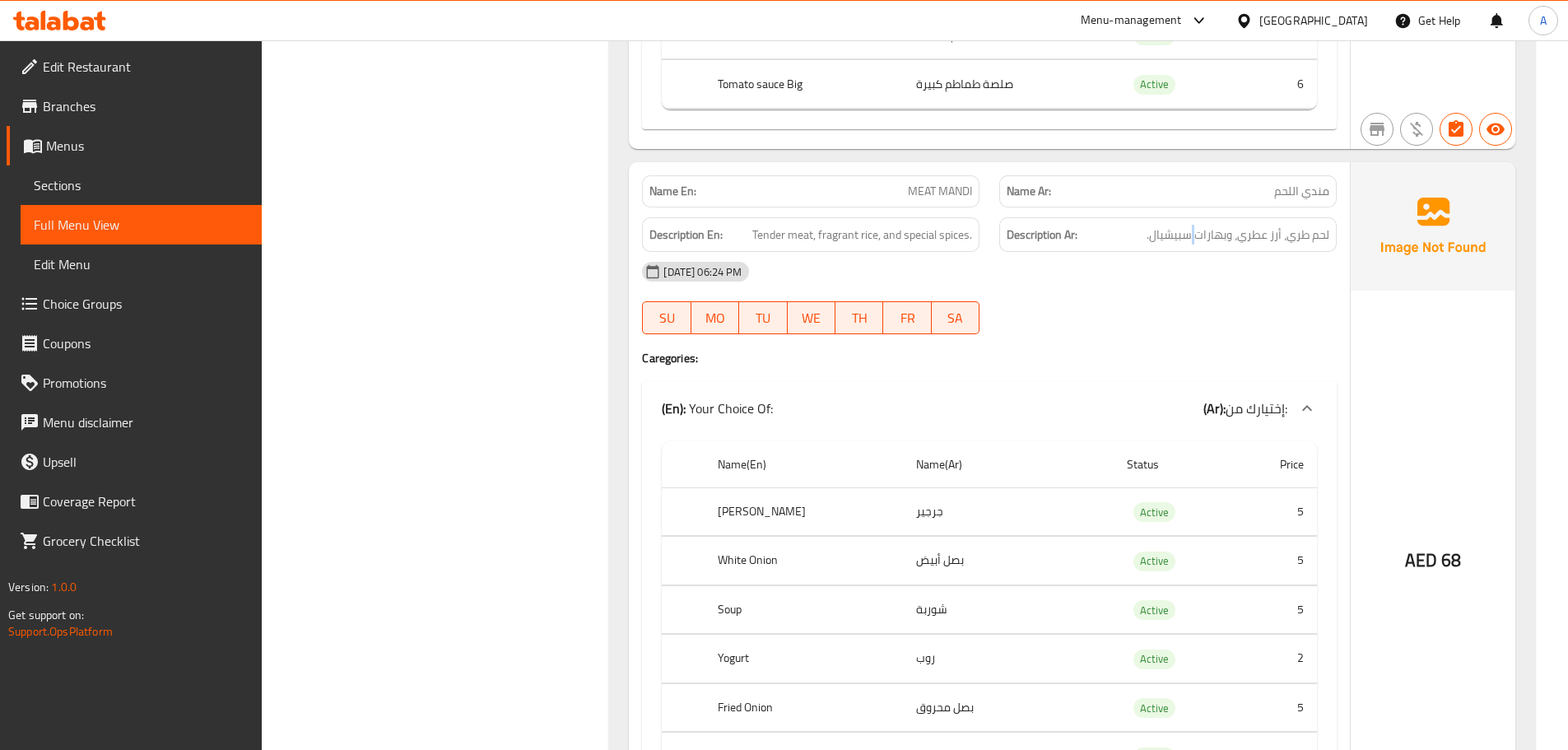
click at [1199, 247] on div "Description Ar: لحم طري، أرز عطري، وبهارات سبيشيال." at bounding box center [1168, 235] width 337 height 35
drag, startPoint x: 1199, startPoint y: 247, endPoint x: 869, endPoint y: 236, distance: 330.2
click at [869, 236] on div "Description En: Tender meat, fragrant rice, and special spices. Description Ar:…" at bounding box center [989, 235] width 715 height 55
click at [1060, 290] on div "09-10-2025 06:24 PM" at bounding box center [989, 272] width 715 height 40
drag, startPoint x: 1317, startPoint y: 236, endPoint x: 1184, endPoint y: 236, distance: 133.0
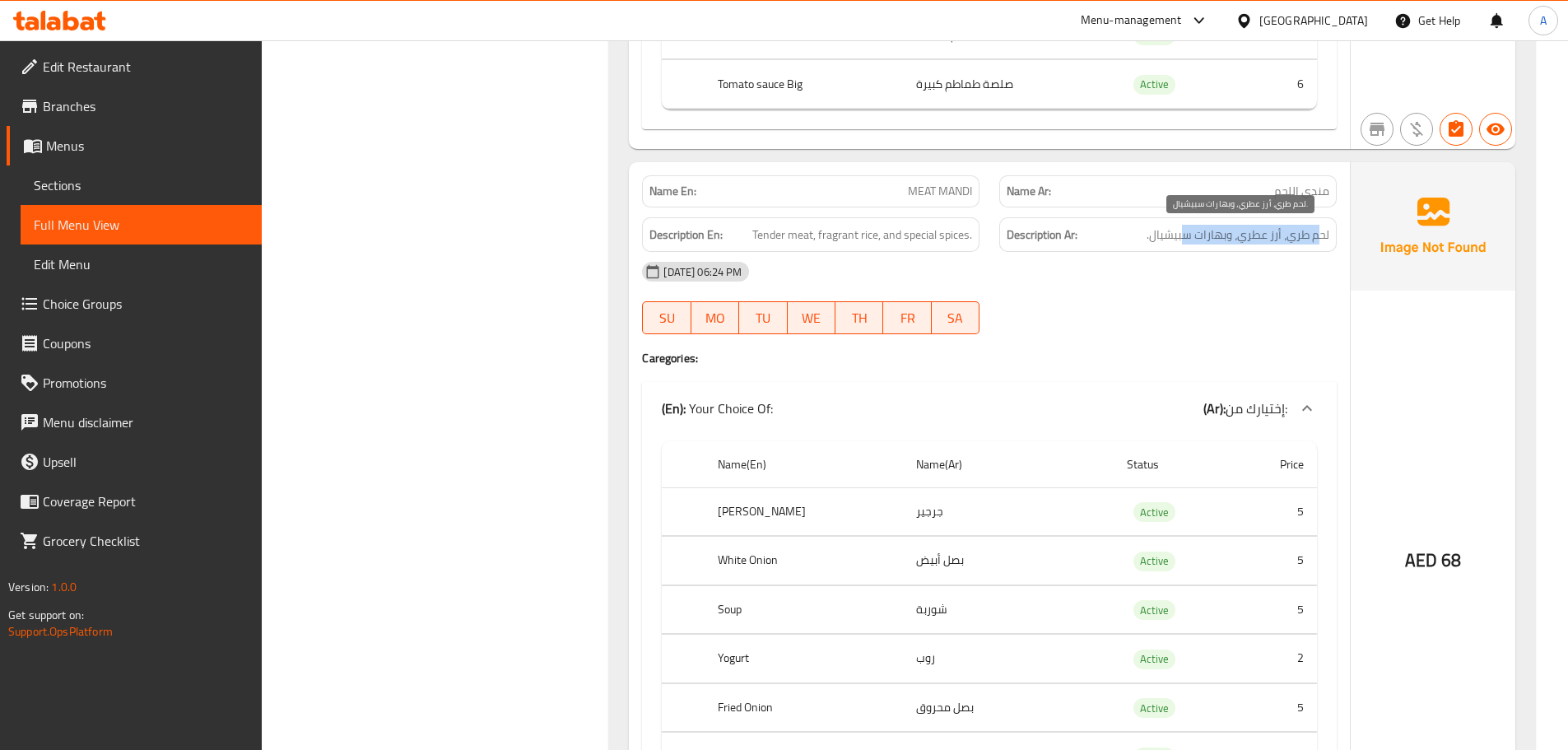
click at [1184, 236] on span "لحم طري، أرز عطري، وبهارات سبيشيال." at bounding box center [1237, 235] width 182 height 21
drag, startPoint x: 1224, startPoint y: 312, endPoint x: 1171, endPoint y: 307, distance: 53.2
click at [1222, 312] on div "09-10-2025 06:24 PM SU MO TU WE TH FR SA" at bounding box center [989, 298] width 715 height 93
drag, startPoint x: 872, startPoint y: 251, endPoint x: 1204, endPoint y: 286, distance: 333.8
click at [1055, 262] on div "Name En: MEAT MANDI Name Ar: مندي اللحم Description En: Tender meat, fragrant r…" at bounding box center [989, 516] width 721 height 708
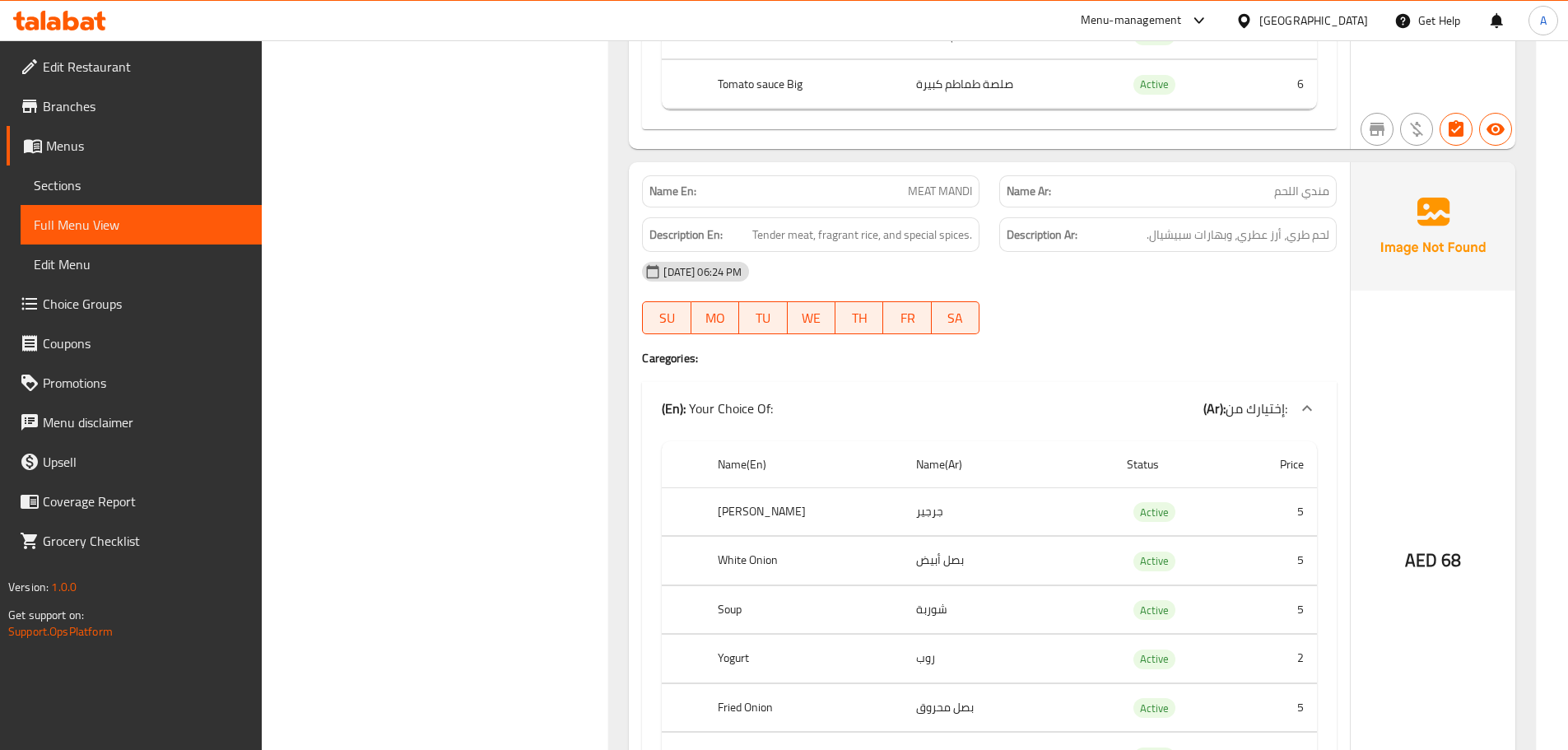
click at [1206, 287] on div "09-10-2025 06:24 PM" at bounding box center [989, 272] width 715 height 40
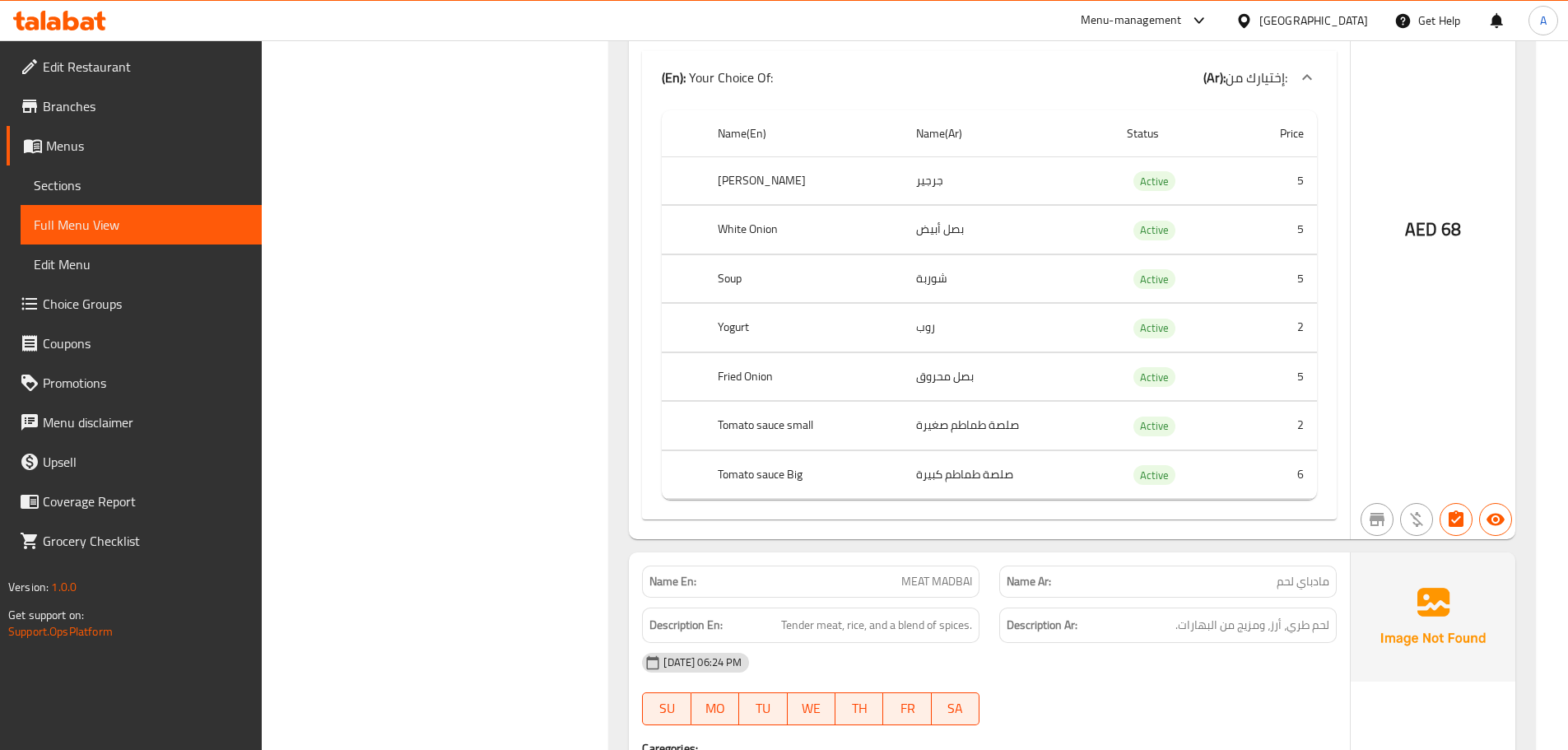
scroll to position [7370, 0]
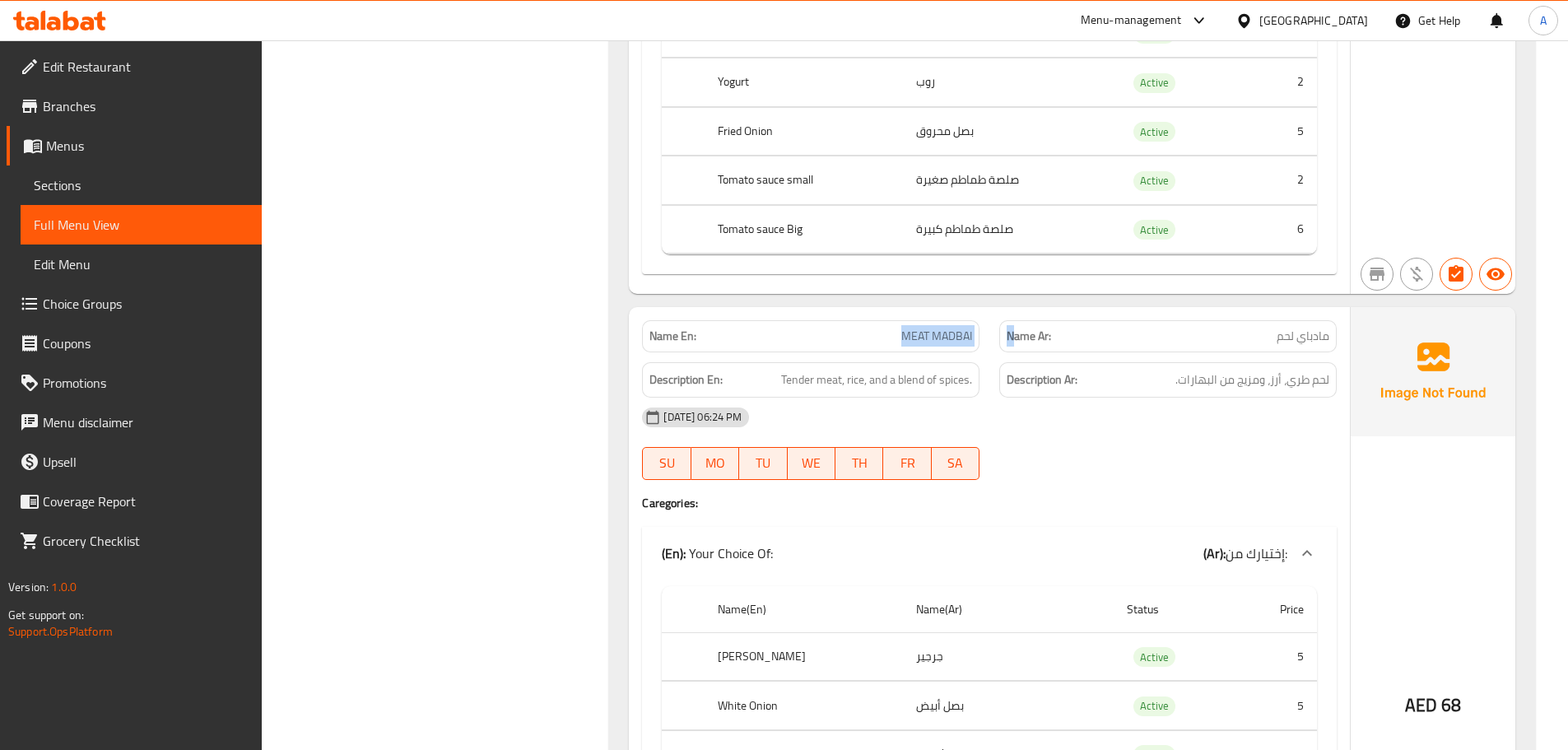
drag, startPoint x: 950, startPoint y: 345, endPoint x: 1034, endPoint y: 347, distance: 84.0
click at [1029, 345] on div "Name En: MEAT MADBAI Name Ar: مادباي لحم" at bounding box center [989, 336] width 715 height 52
click at [833, 336] on p "Name En: MEAT MADBAI" at bounding box center [811, 336] width 323 height 17
drag, startPoint x: 833, startPoint y: 336, endPoint x: 930, endPoint y: 346, distance: 97.5
click at [930, 345] on p "Name En: MEAT MADBAI" at bounding box center [811, 336] width 323 height 17
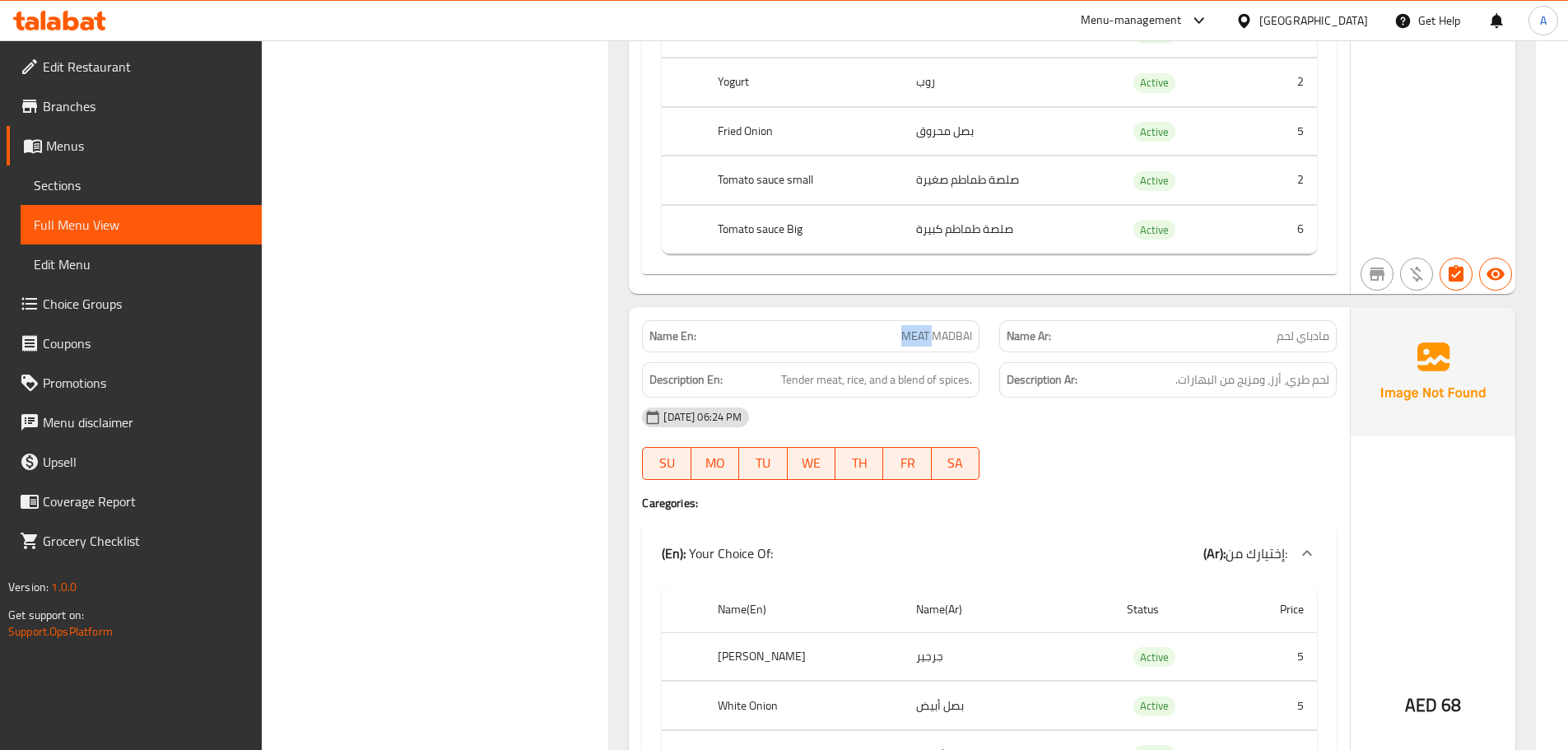
click at [930, 342] on span "MEAT MADBAI" at bounding box center [937, 336] width 71 height 17
click at [922, 334] on span "MEAT MADBAI" at bounding box center [937, 336] width 71 height 17
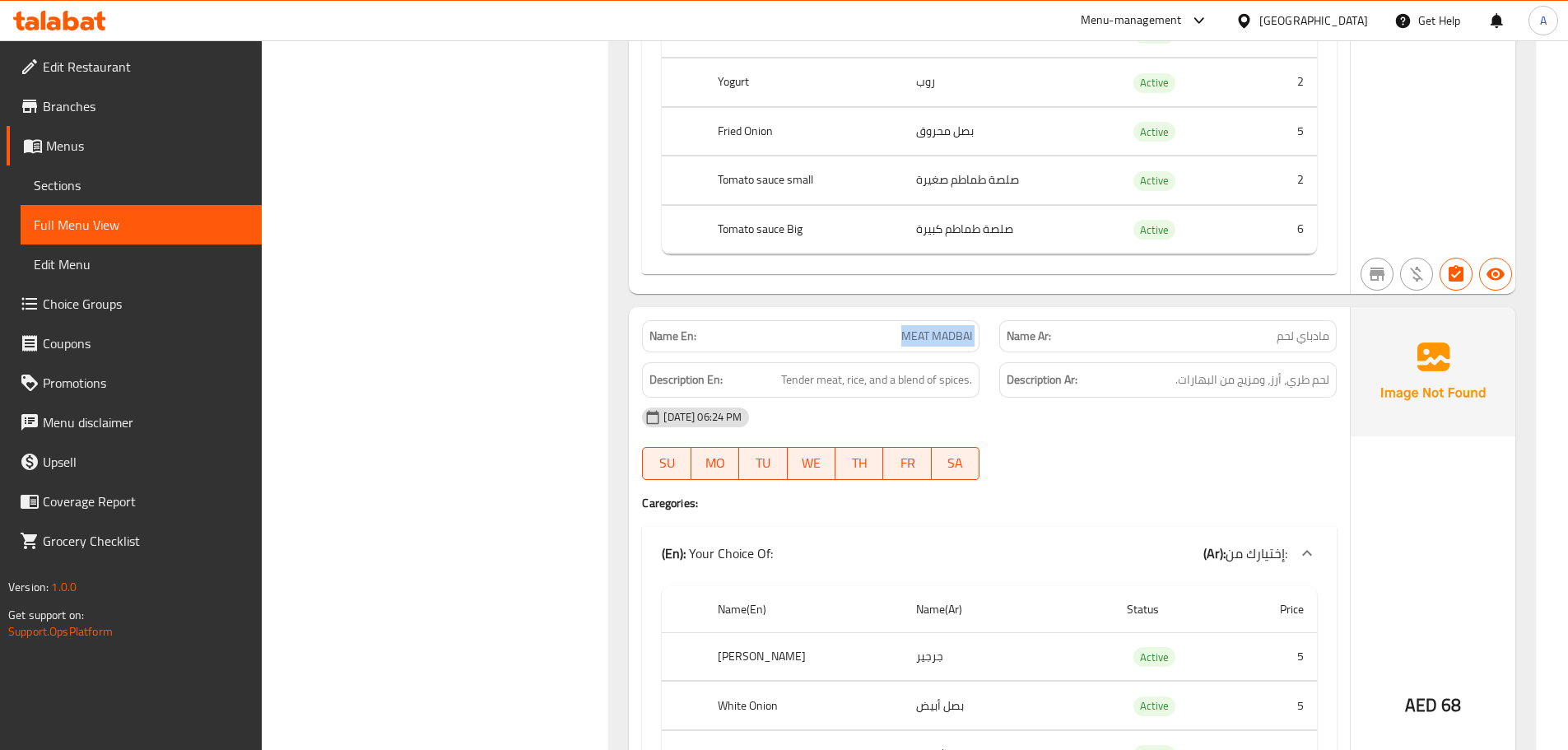
click at [922, 334] on span "MEAT MADBAI" at bounding box center [937, 336] width 71 height 17
click at [1317, 337] on span "مادباي لحم" at bounding box center [1303, 336] width 53 height 17
copy span "مادباي"
click at [1228, 409] on div "09-10-2025 06:24 PM" at bounding box center [989, 417] width 715 height 40
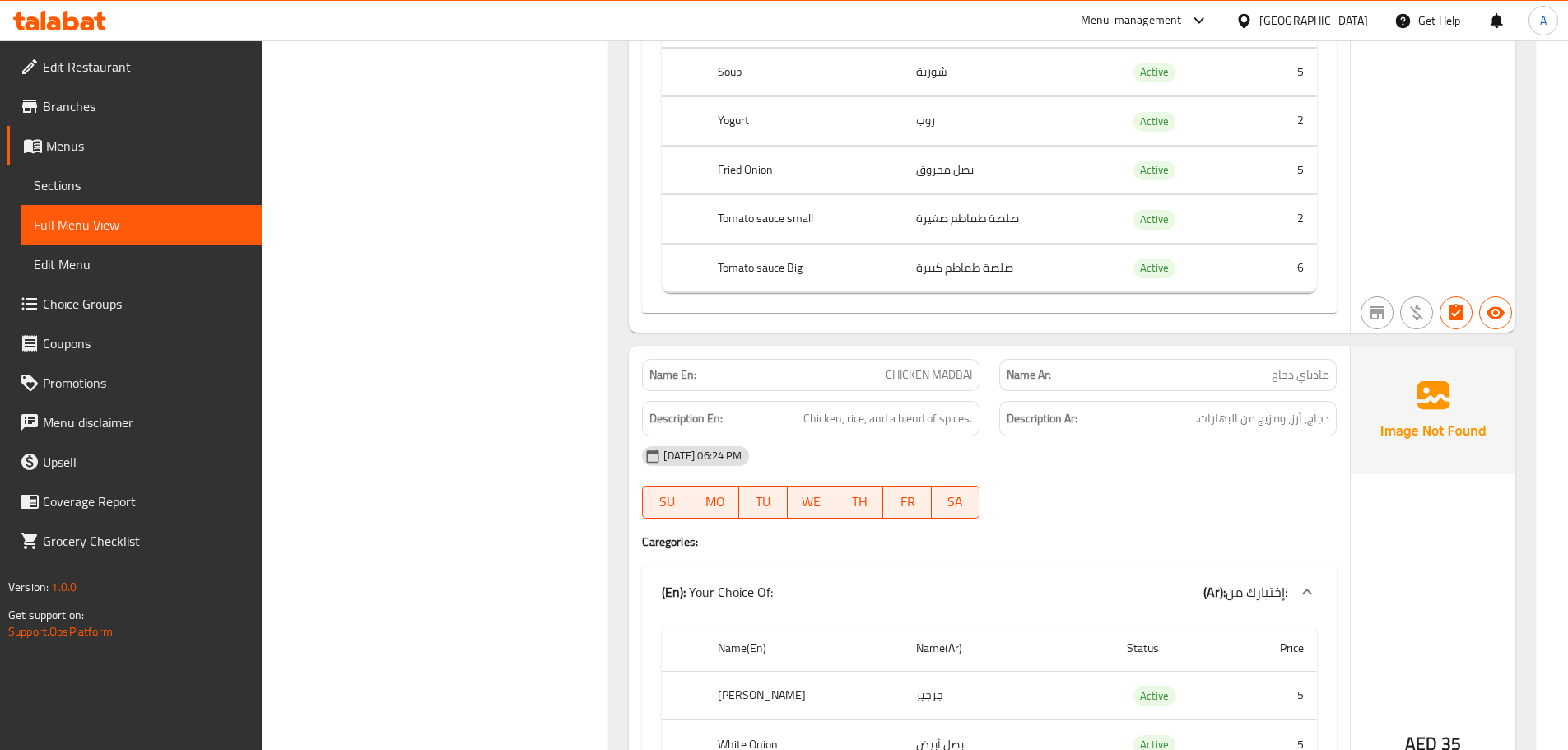
scroll to position [7331, 0]
click at [920, 373] on span "MEAT MADBAI" at bounding box center [937, 375] width 71 height 17
drag, startPoint x: 920, startPoint y: 373, endPoint x: 976, endPoint y: 381, distance: 56.6
click at [976, 381] on div "Name En: MEAT MADBAI" at bounding box center [811, 375] width 337 height 32
copy span "MEAT MADBAI"
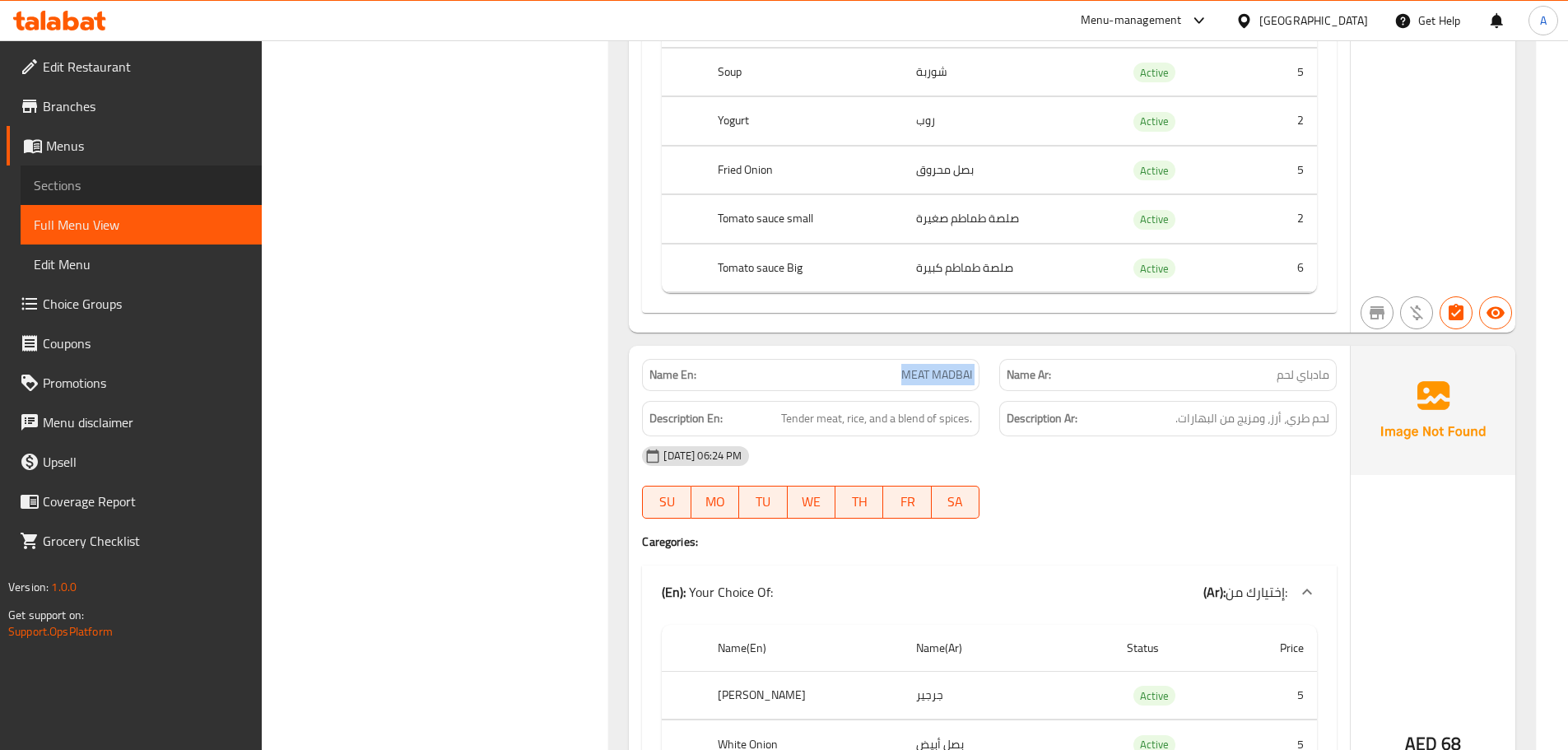
click at [113, 192] on span "Sections" at bounding box center [141, 185] width 215 height 20
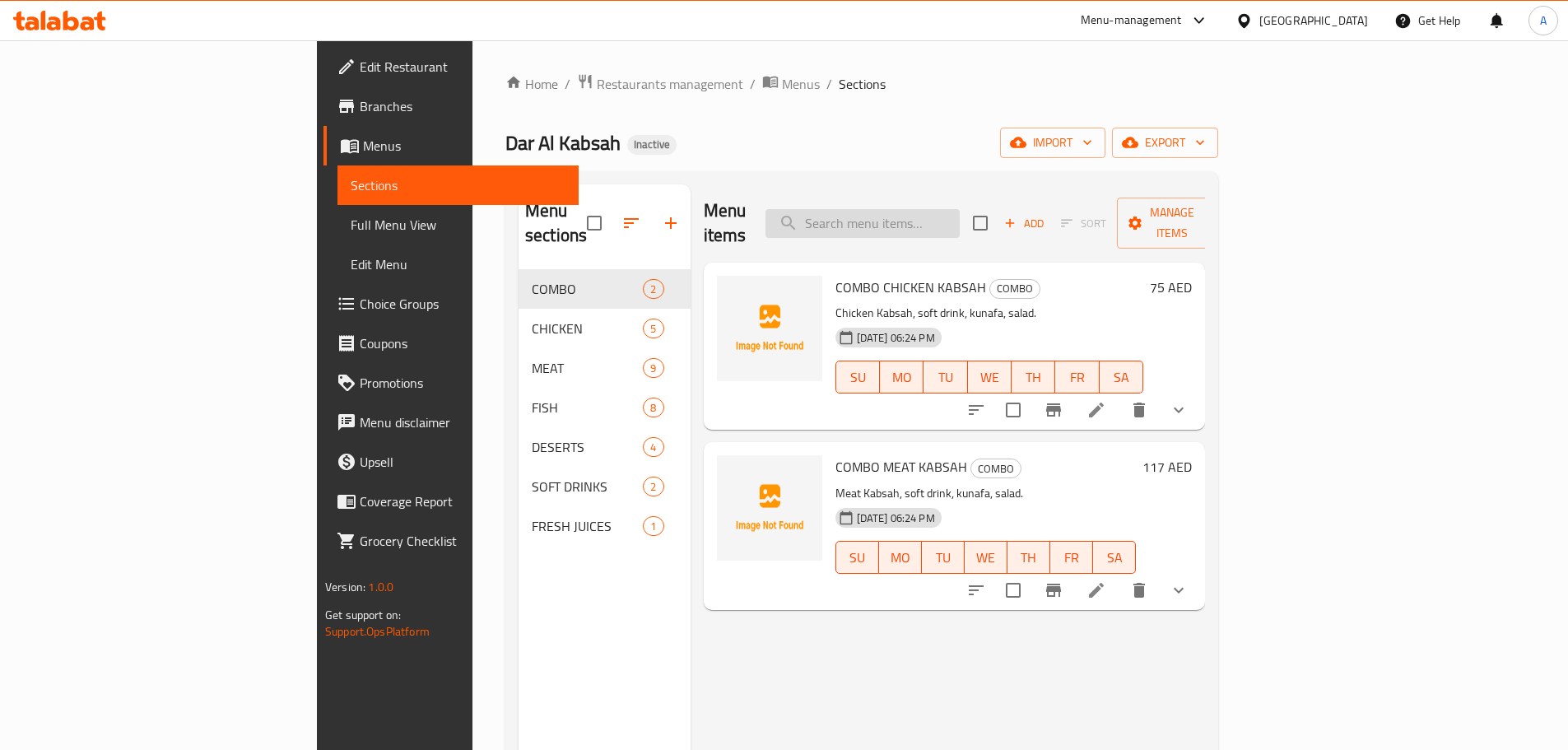
click at [958, 209] on input "search" at bounding box center [862, 224] width 194 height 29
paste input "MEAT MADBAI"
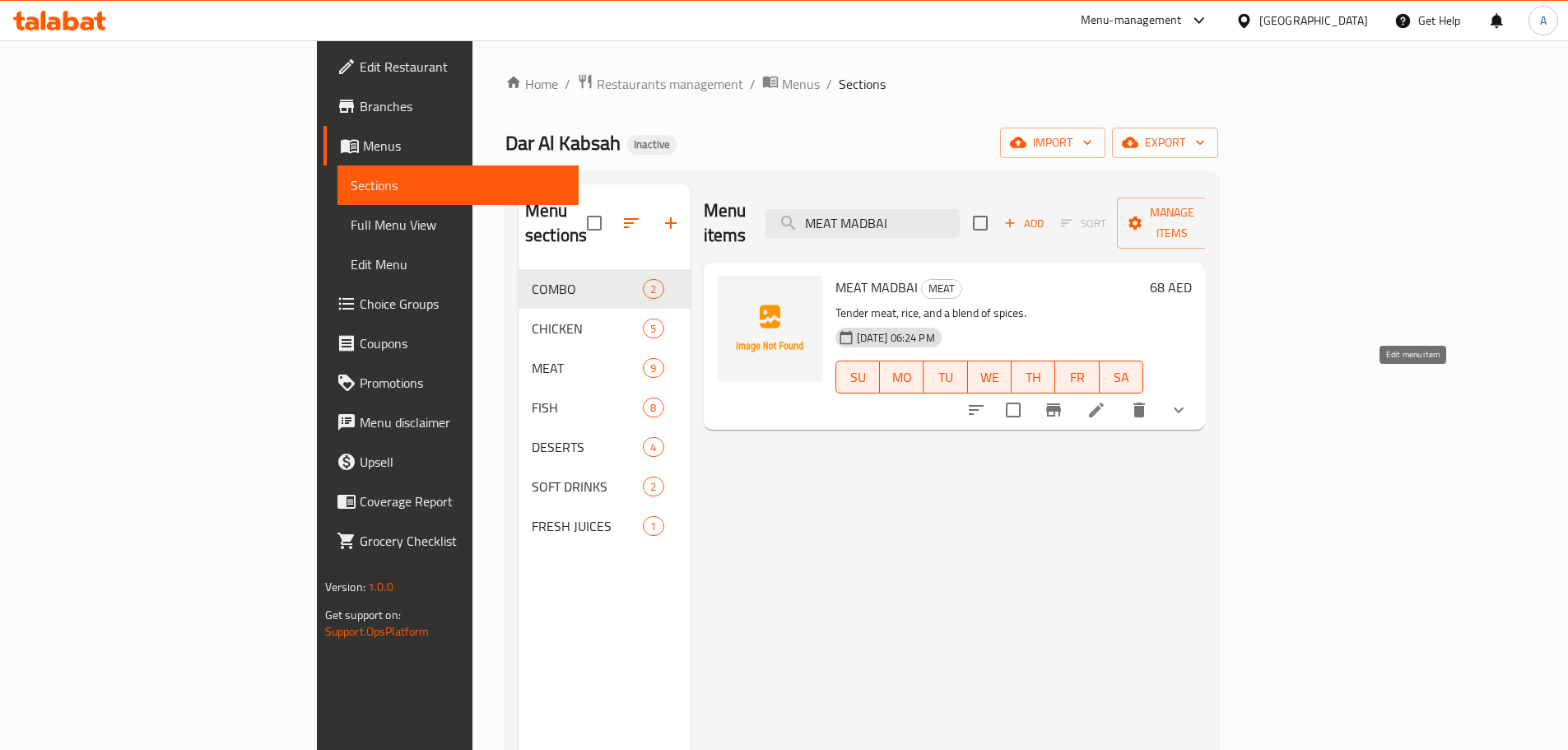
type input "MEAT MADBAI"
click at [1104, 403] on icon at bounding box center [1096, 410] width 15 height 15
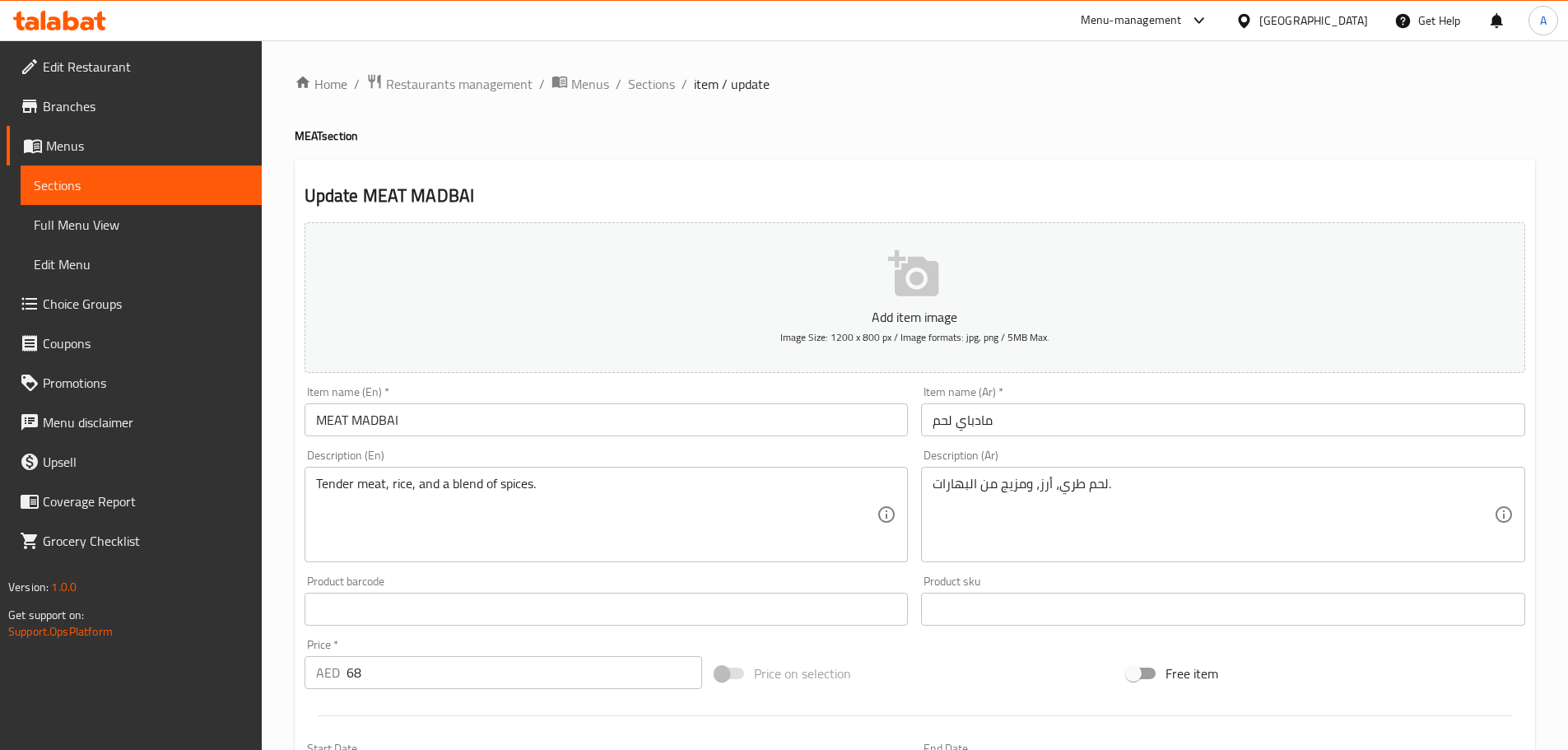
click at [971, 422] on input "مادباي لحم" at bounding box center [1223, 420] width 604 height 33
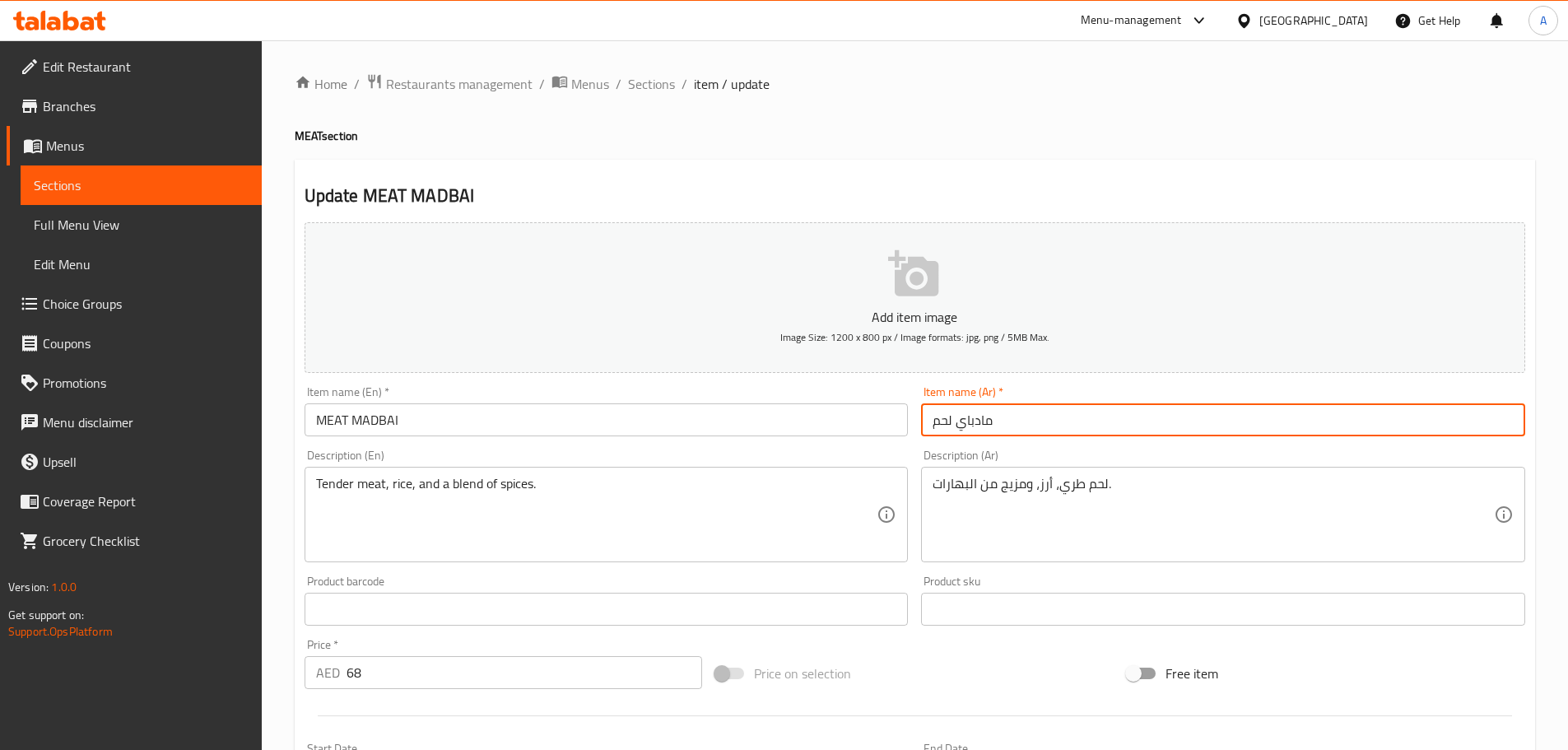
click at [971, 422] on input "مادباي لحم" at bounding box center [1223, 420] width 604 height 33
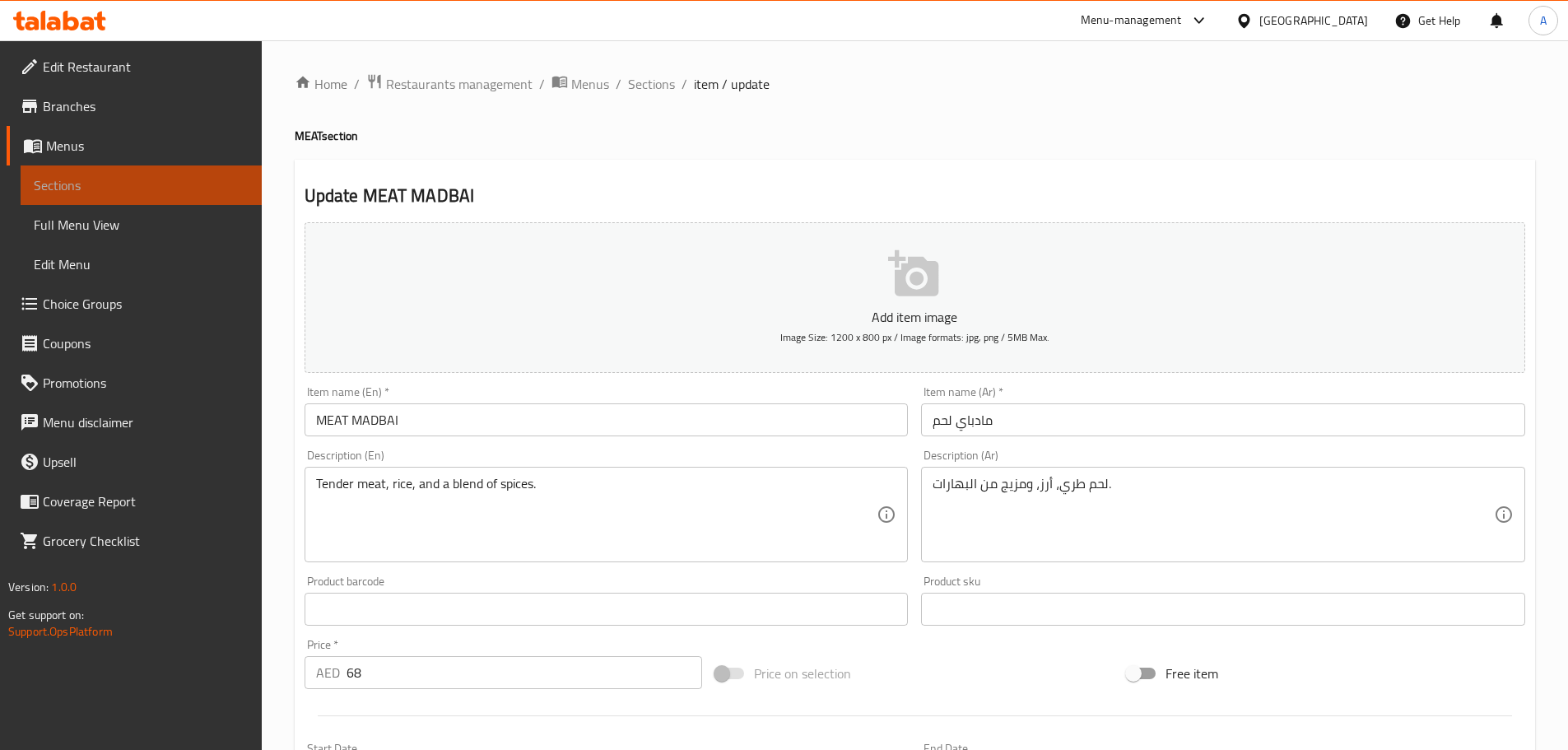
click at [173, 201] on link "Sections" at bounding box center [141, 185] width 241 height 40
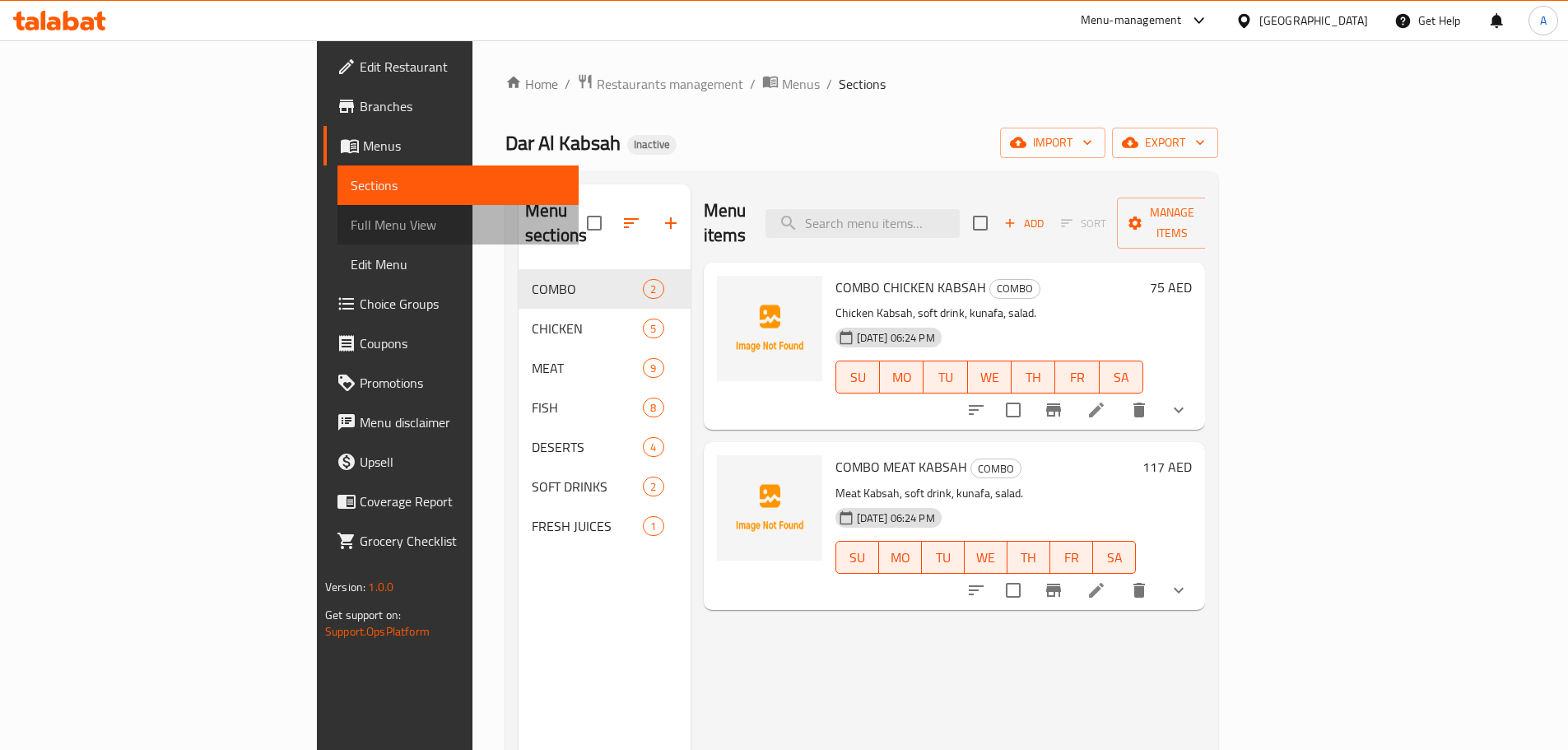
click at [351, 233] on span "Full Menu View" at bounding box center [458, 225] width 215 height 20
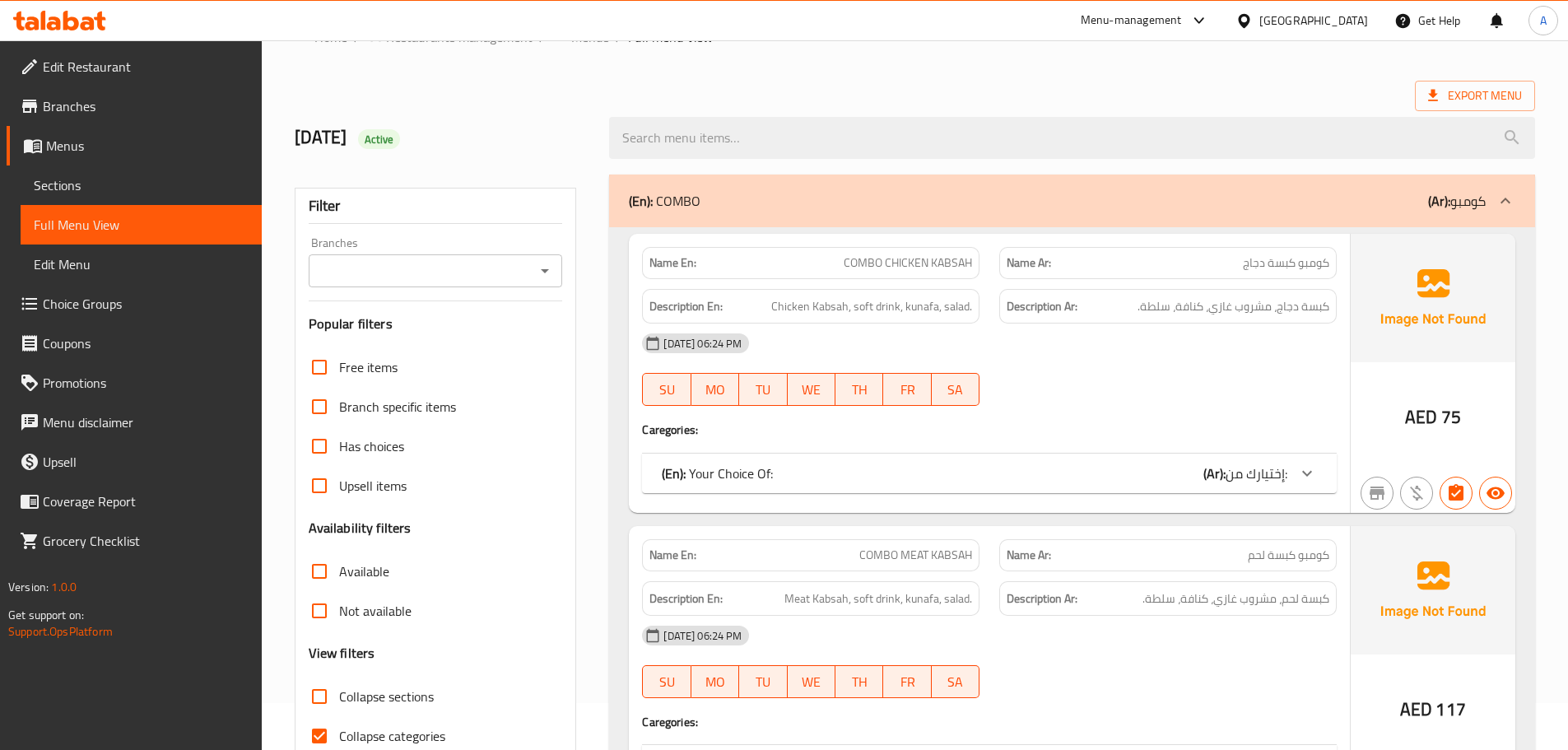
scroll to position [412, 0]
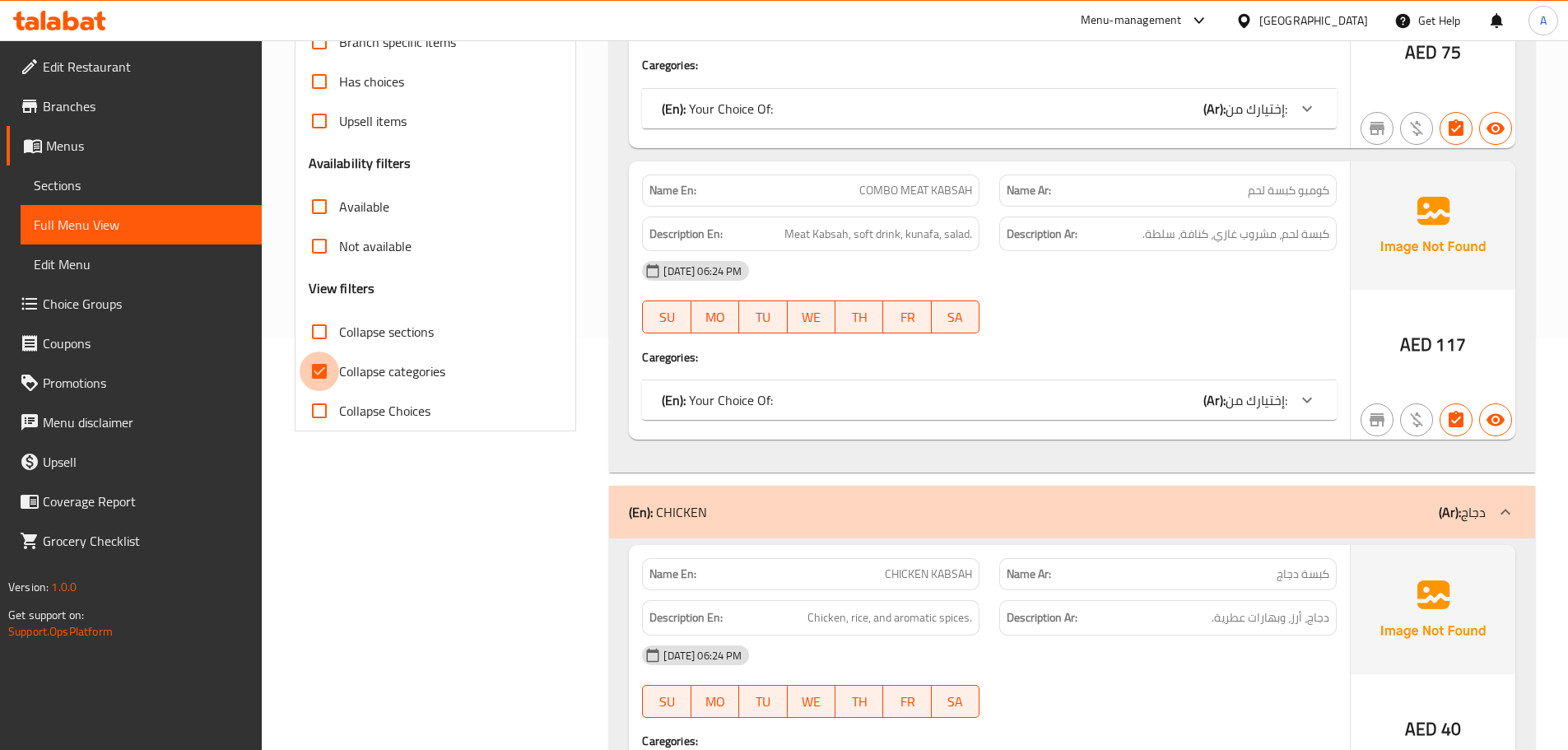
click at [335, 370] on input "Collapse categories" at bounding box center [319, 372] width 40 height 40
checkbox input "false"
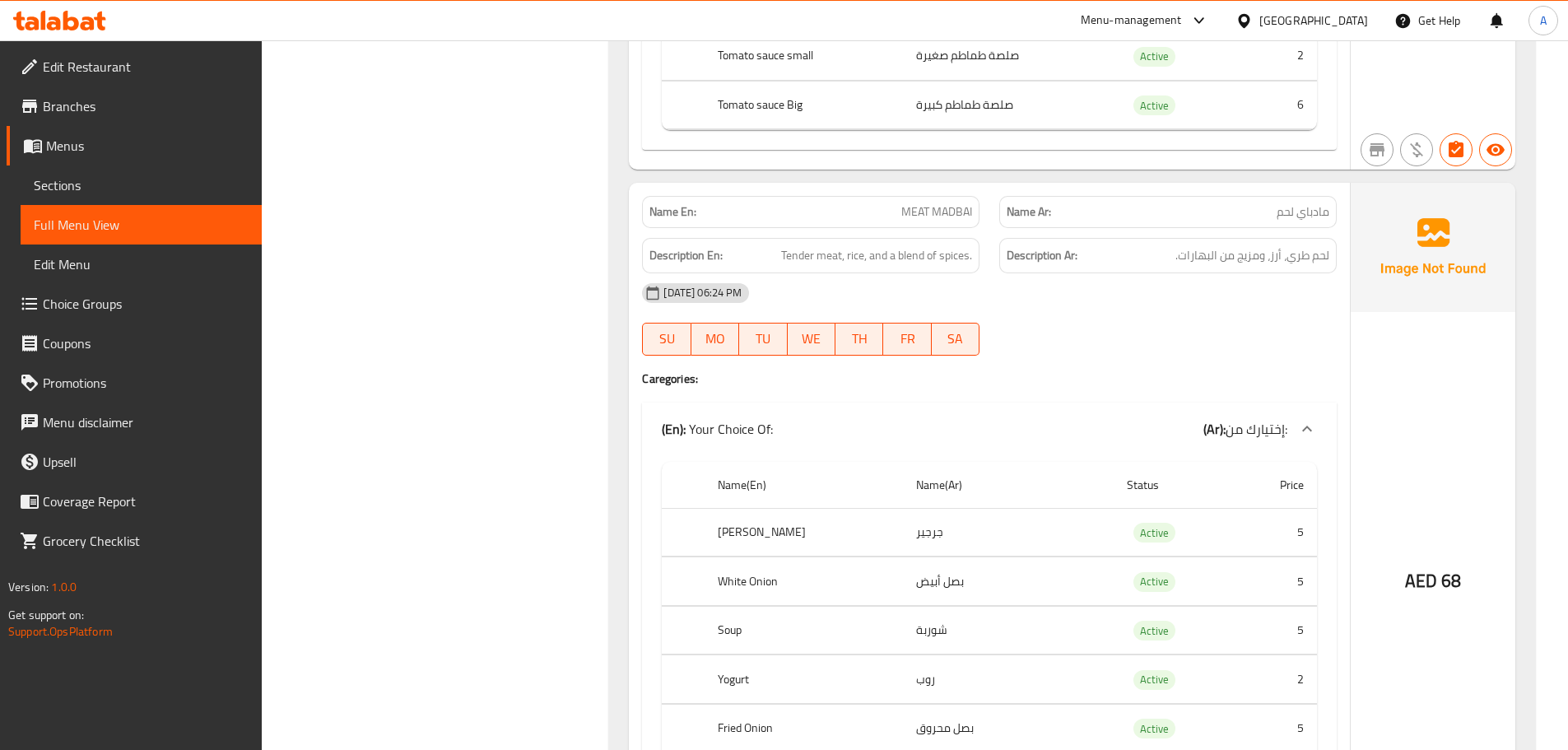
scroll to position [7496, 0]
drag, startPoint x: 735, startPoint y: 261, endPoint x: 990, endPoint y: 261, distance: 255.0
click at [968, 261] on h6 "Description En: Tender meat, rice, and a blend of spices." at bounding box center [811, 254] width 323 height 21
click at [1022, 290] on div "09-10-2025 06:24 PM" at bounding box center [989, 292] width 715 height 40
click at [1265, 252] on span "لحم طري، أرز، ومزيج من البهارات." at bounding box center [1252, 254] width 154 height 21
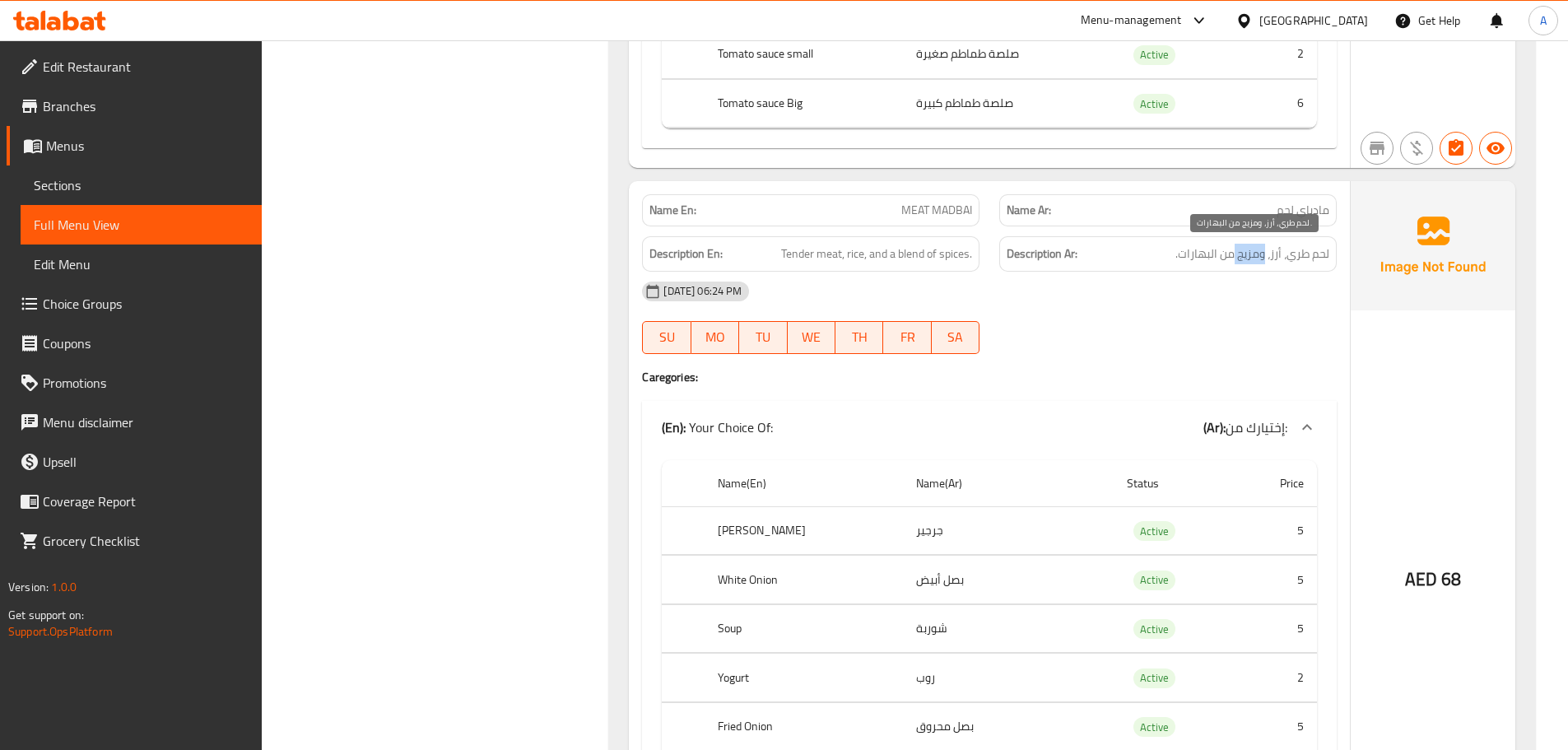
click at [1265, 252] on span "لحم طري، أرز، ومزيج من البهارات." at bounding box center [1252, 254] width 154 height 21
click at [1246, 288] on div "09-10-2025 06:24 PM" at bounding box center [989, 292] width 715 height 40
drag, startPoint x: 899, startPoint y: 211, endPoint x: 953, endPoint y: 222, distance: 55.1
click at [950, 220] on div "Name En: MEAT MADBAI" at bounding box center [811, 209] width 337 height 32
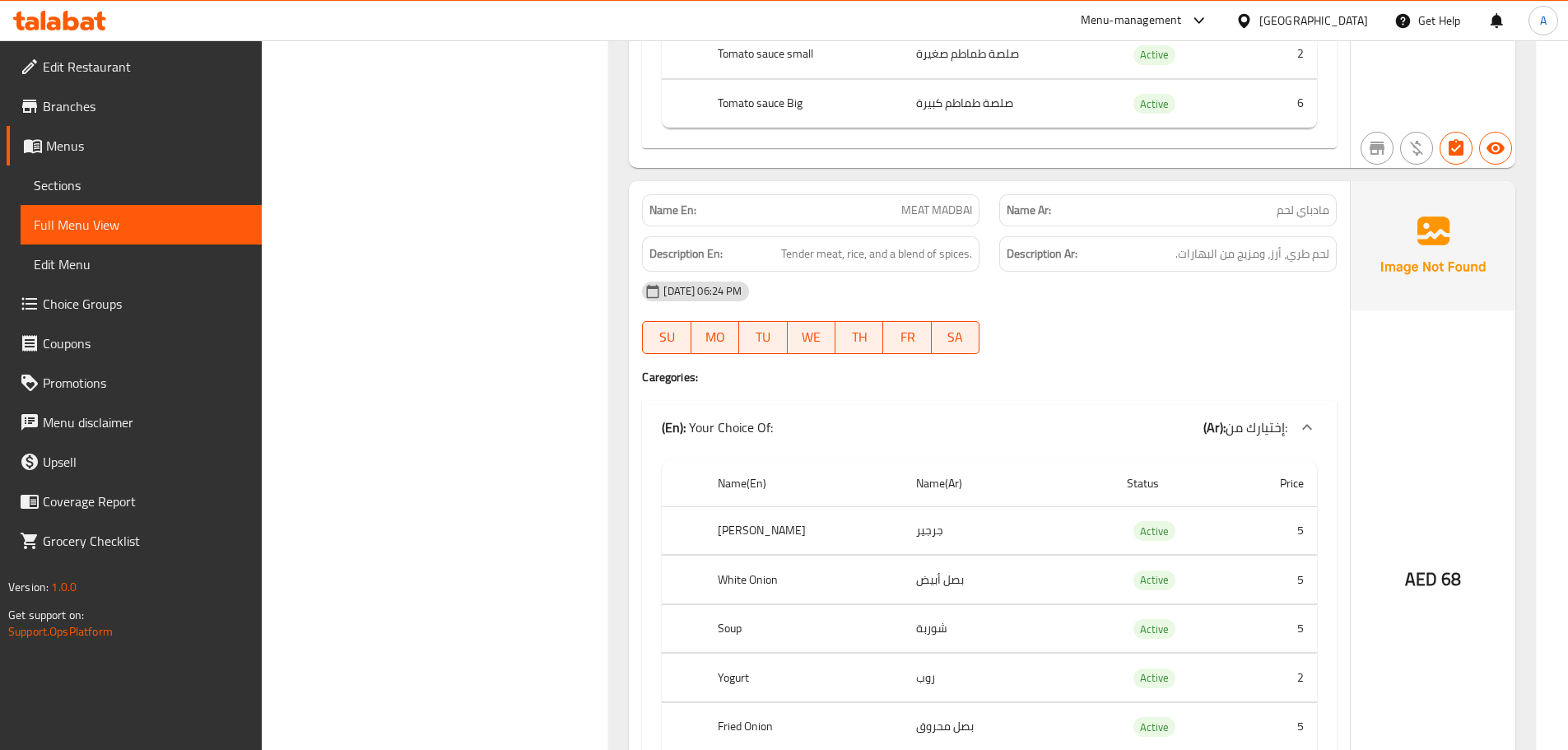
click at [1127, 308] on div "09-10-2025 06:24 PM" at bounding box center [989, 292] width 715 height 40
click at [1316, 204] on span "مادباي لحم" at bounding box center [1303, 209] width 53 height 17
drag, startPoint x: 1316, startPoint y: 204, endPoint x: 1254, endPoint y: 209, distance: 62.2
click at [1254, 209] on p "Name Ar: مادباي لحم" at bounding box center [1168, 209] width 323 height 17
click at [1319, 254] on span "لحم طري، أرز، ومزيج من البهارات." at bounding box center [1252, 254] width 154 height 21
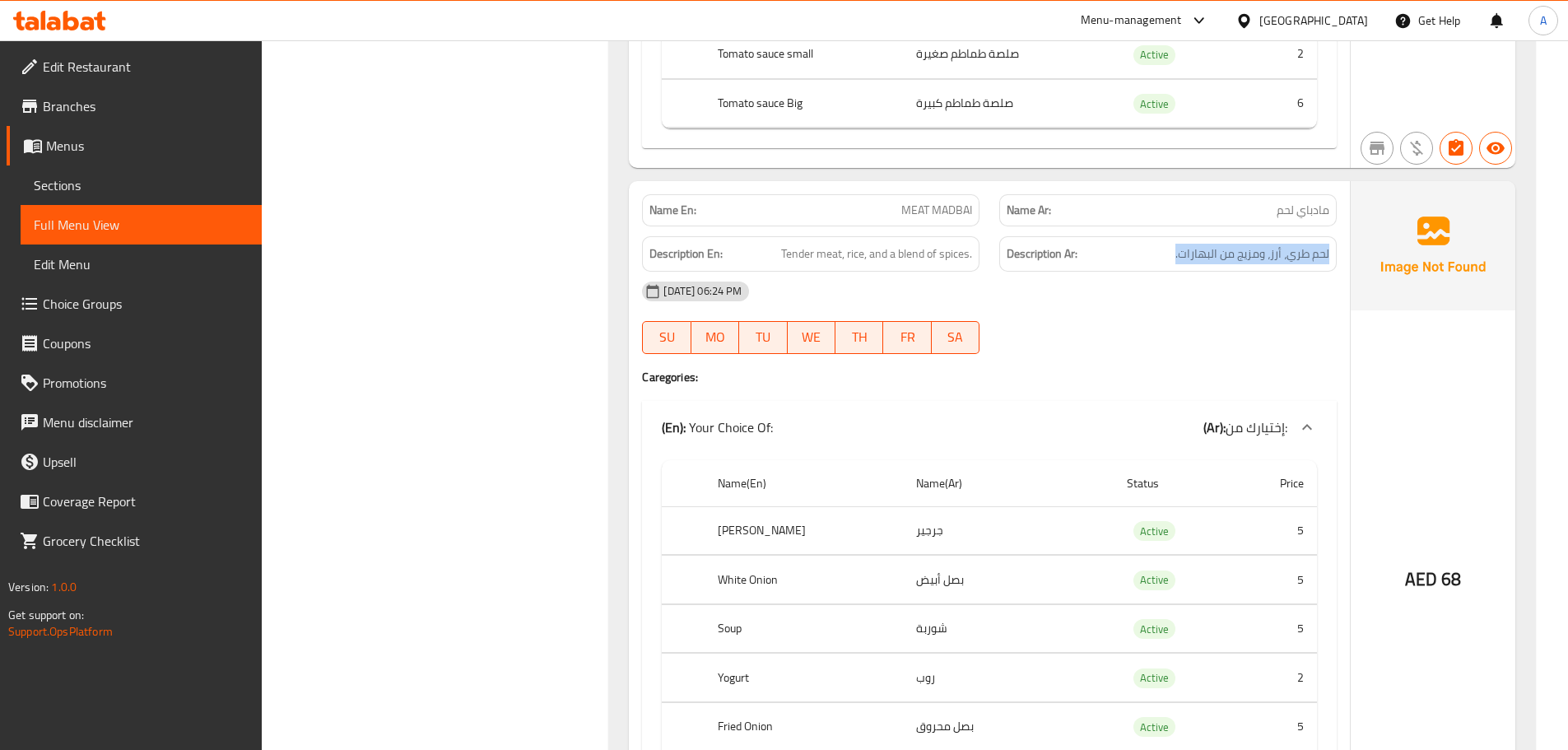
drag, startPoint x: 1319, startPoint y: 254, endPoint x: 1170, endPoint y: 254, distance: 149.0
click at [1170, 254] on h6 "Description Ar: لحم طري، أرز، ومزيج من البهارات." at bounding box center [1168, 254] width 323 height 21
click at [1188, 304] on div "09-10-2025 06:24 PM" at bounding box center [989, 292] width 715 height 40
drag, startPoint x: 862, startPoint y: 258, endPoint x: 1059, endPoint y: 281, distance: 198.3
click at [1023, 275] on div "Name En: MEAT MADBAI Name Ar: مادباي لحم Description En: Tender meat, rice, and…" at bounding box center [989, 535] width 721 height 708
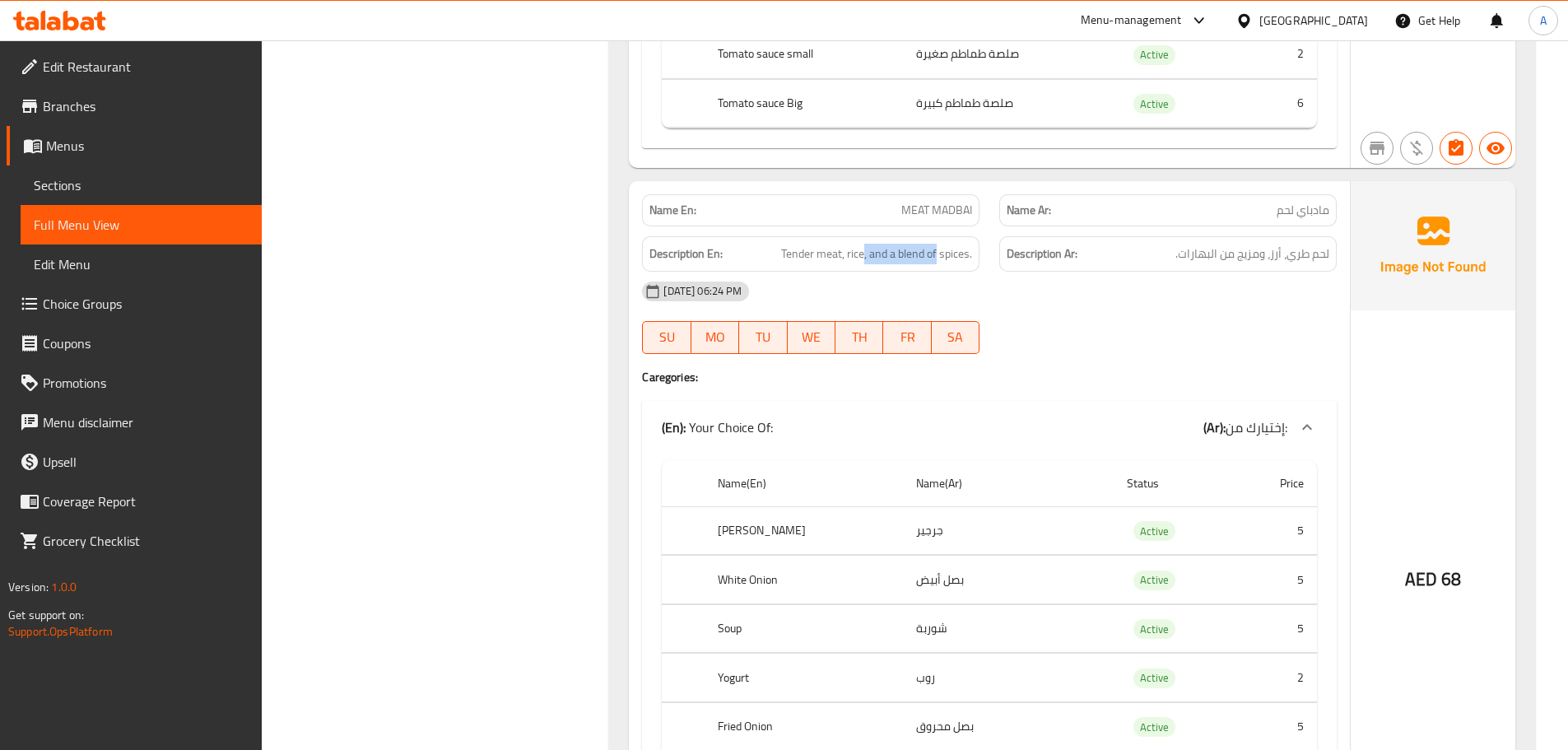
click at [1105, 300] on div "09-10-2025 06:24 PM" at bounding box center [989, 292] width 715 height 40
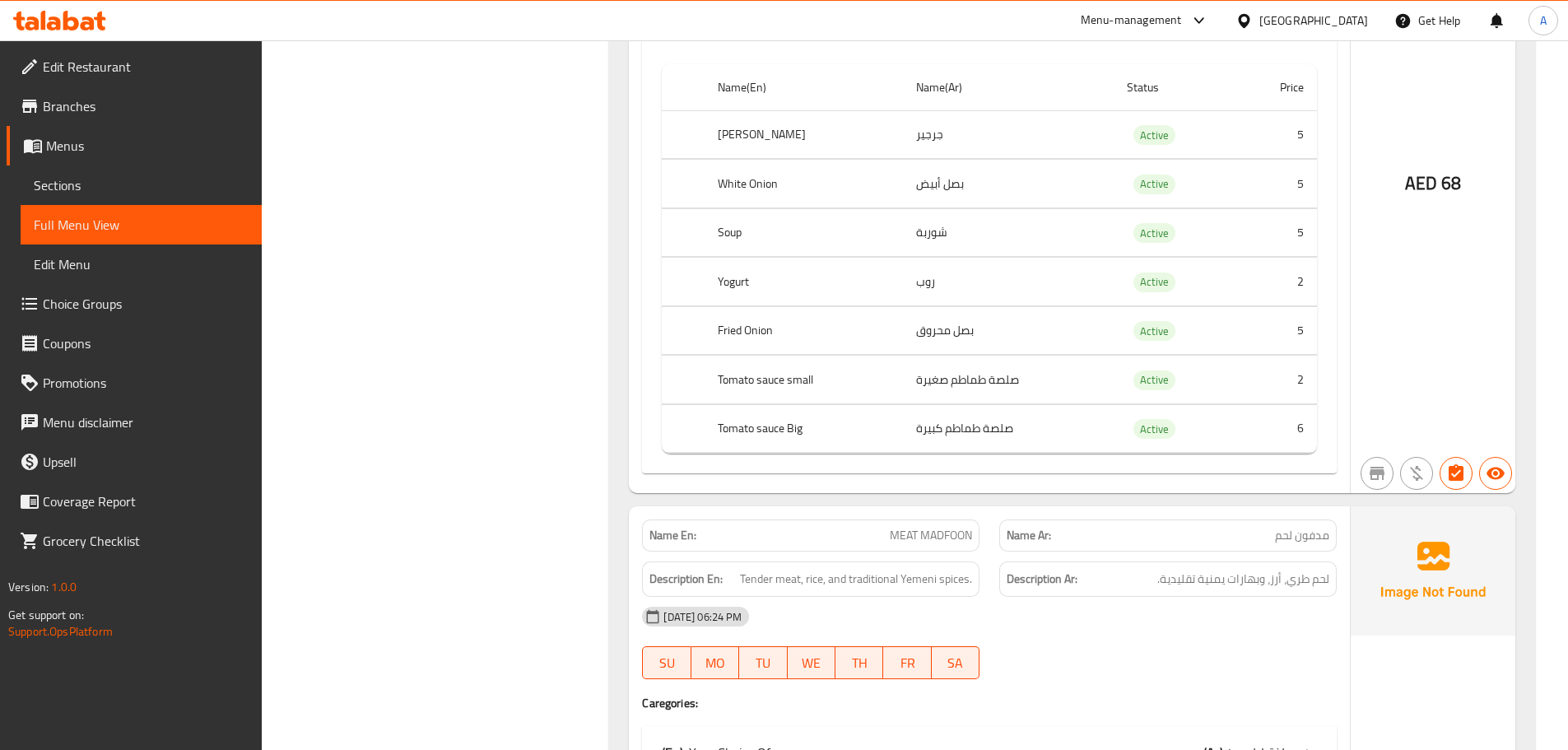
scroll to position [7908, 0]
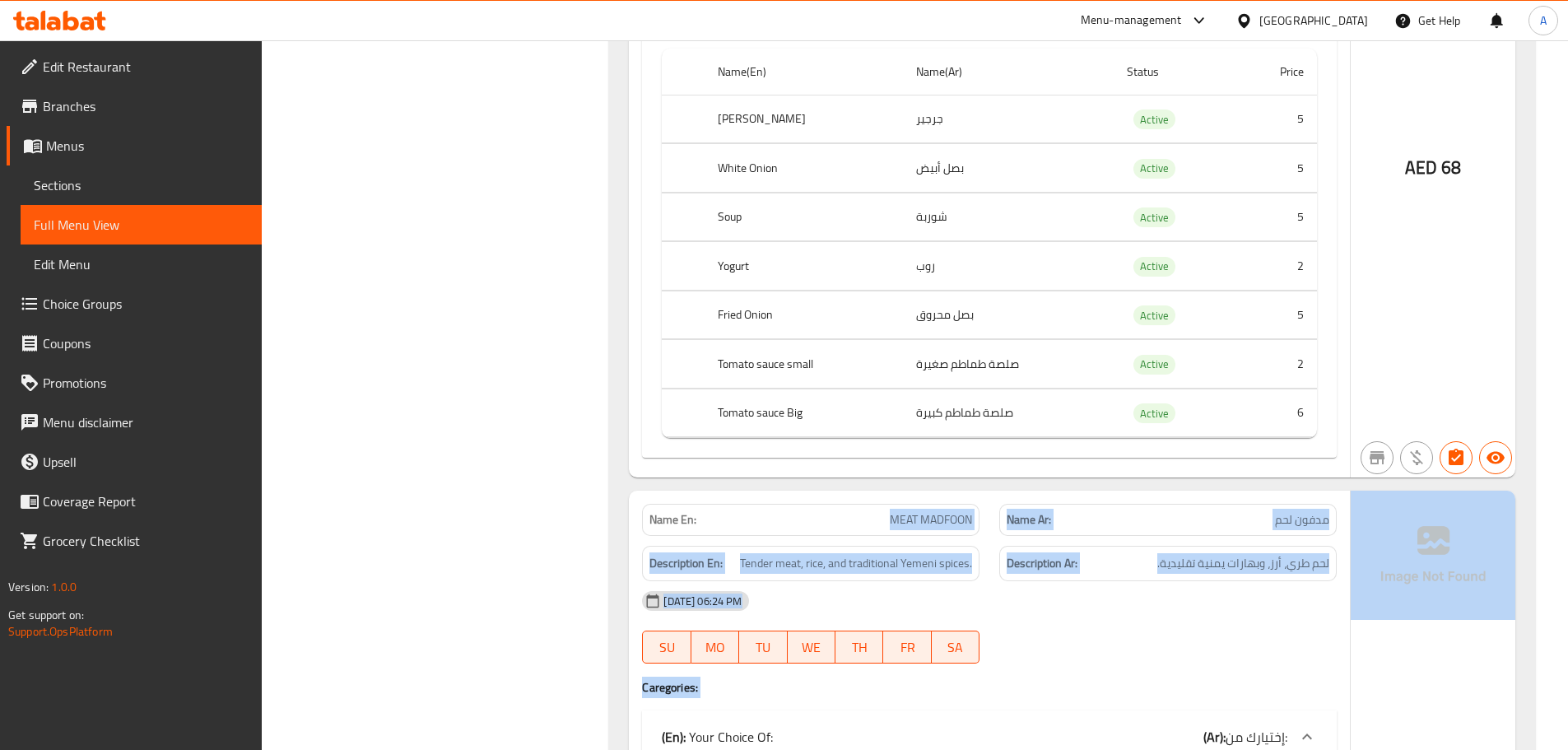
drag, startPoint x: 874, startPoint y: 531, endPoint x: 1424, endPoint y: 550, distance: 550.3
click at [1310, 531] on div "Name Ar: مدفون لحم" at bounding box center [1168, 519] width 337 height 32
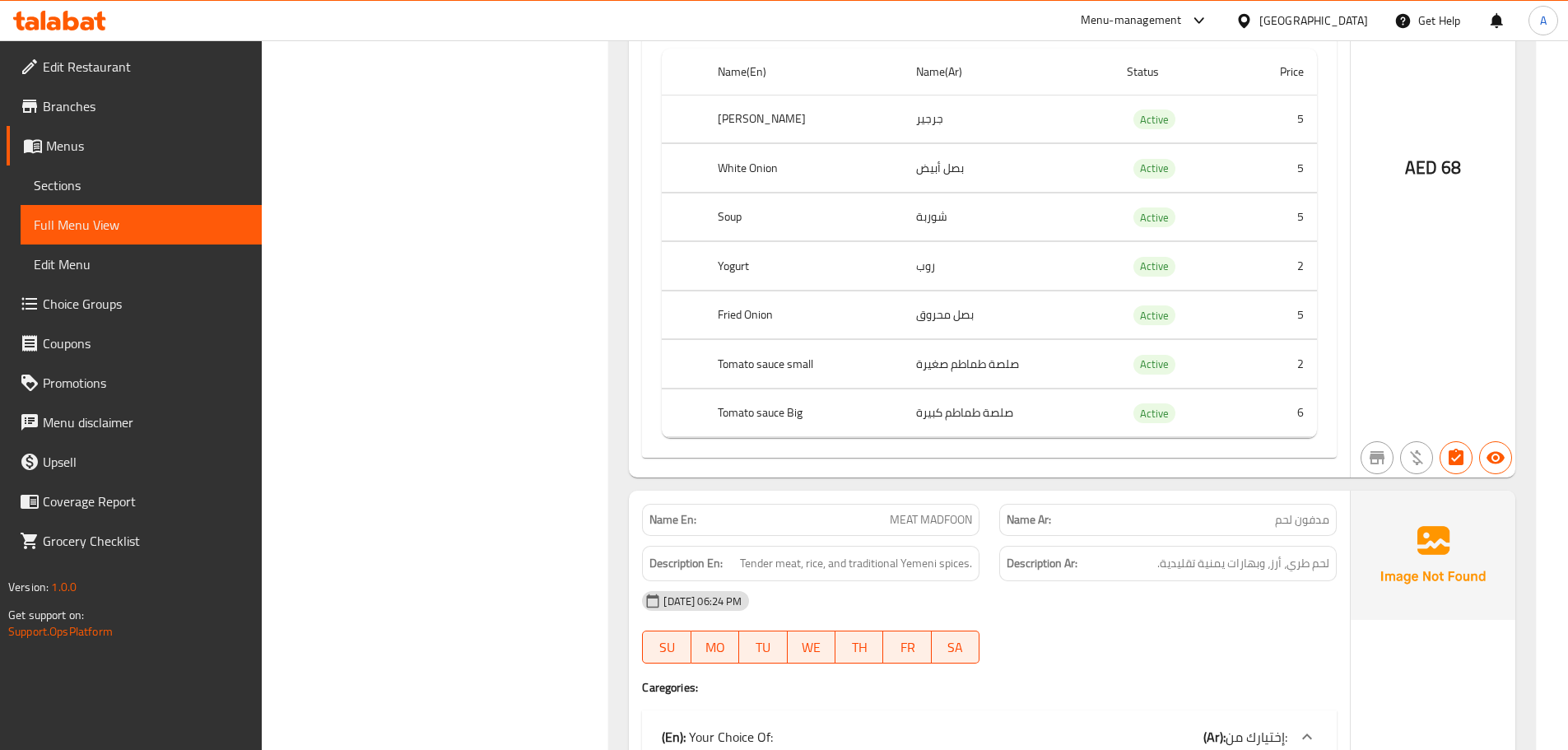
click at [1309, 522] on span "مدفون لحم" at bounding box center [1302, 520] width 54 height 17
drag, startPoint x: 1309, startPoint y: 522, endPoint x: 663, endPoint y: 510, distance: 646.1
click at [663, 510] on div "Name En: MEAT MADFOON Name Ar: مدفون لحم" at bounding box center [989, 520] width 715 height 52
click at [663, 511] on strong "Name En:" at bounding box center [673, 520] width 47 height 17
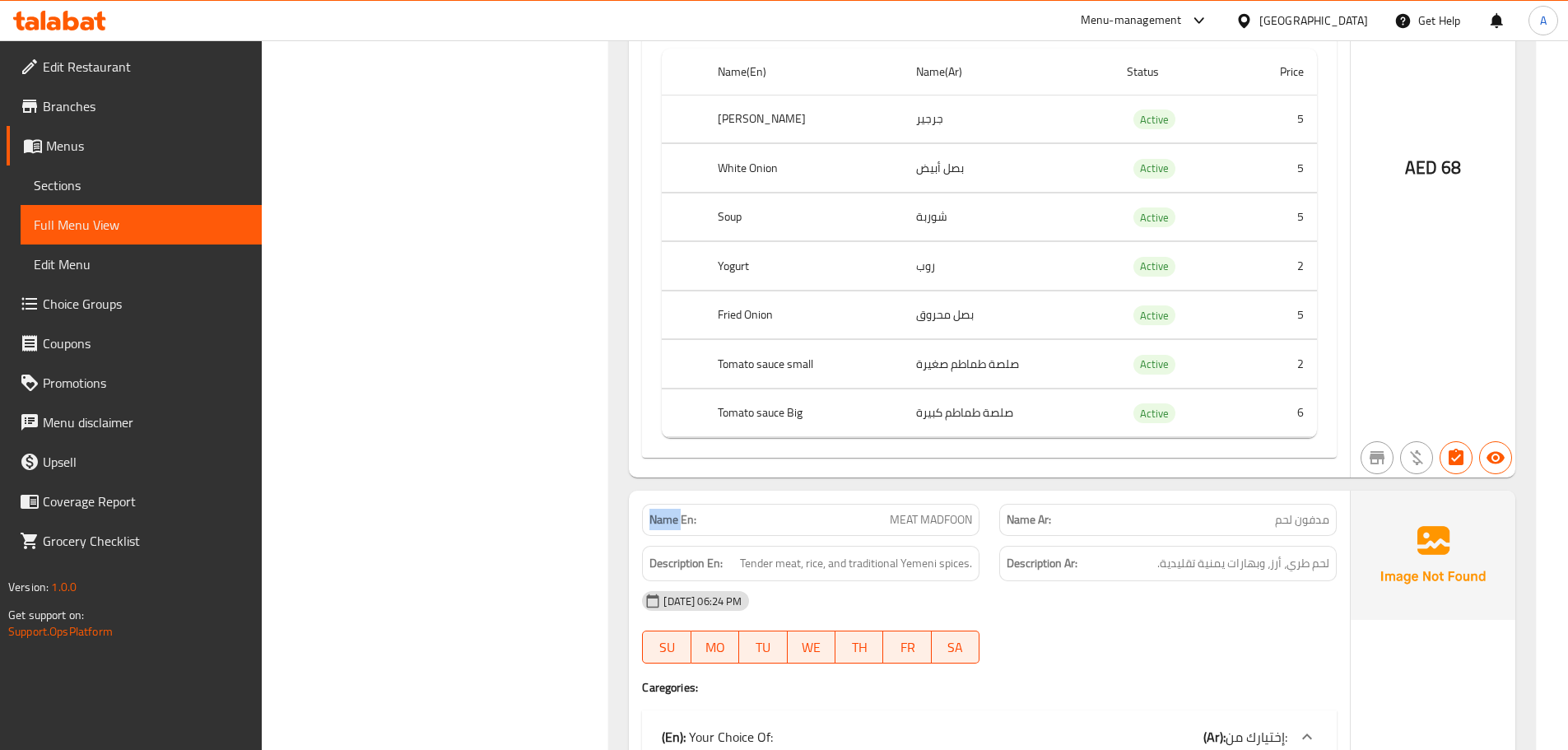
click at [663, 511] on strong "Name En:" at bounding box center [673, 520] width 47 height 17
drag, startPoint x: 663, startPoint y: 510, endPoint x: 1304, endPoint y: 531, distance: 641.3
click at [1304, 531] on div "Name En: MEAT MADFOON Name Ar: مدفون لحم" at bounding box center [989, 520] width 715 height 52
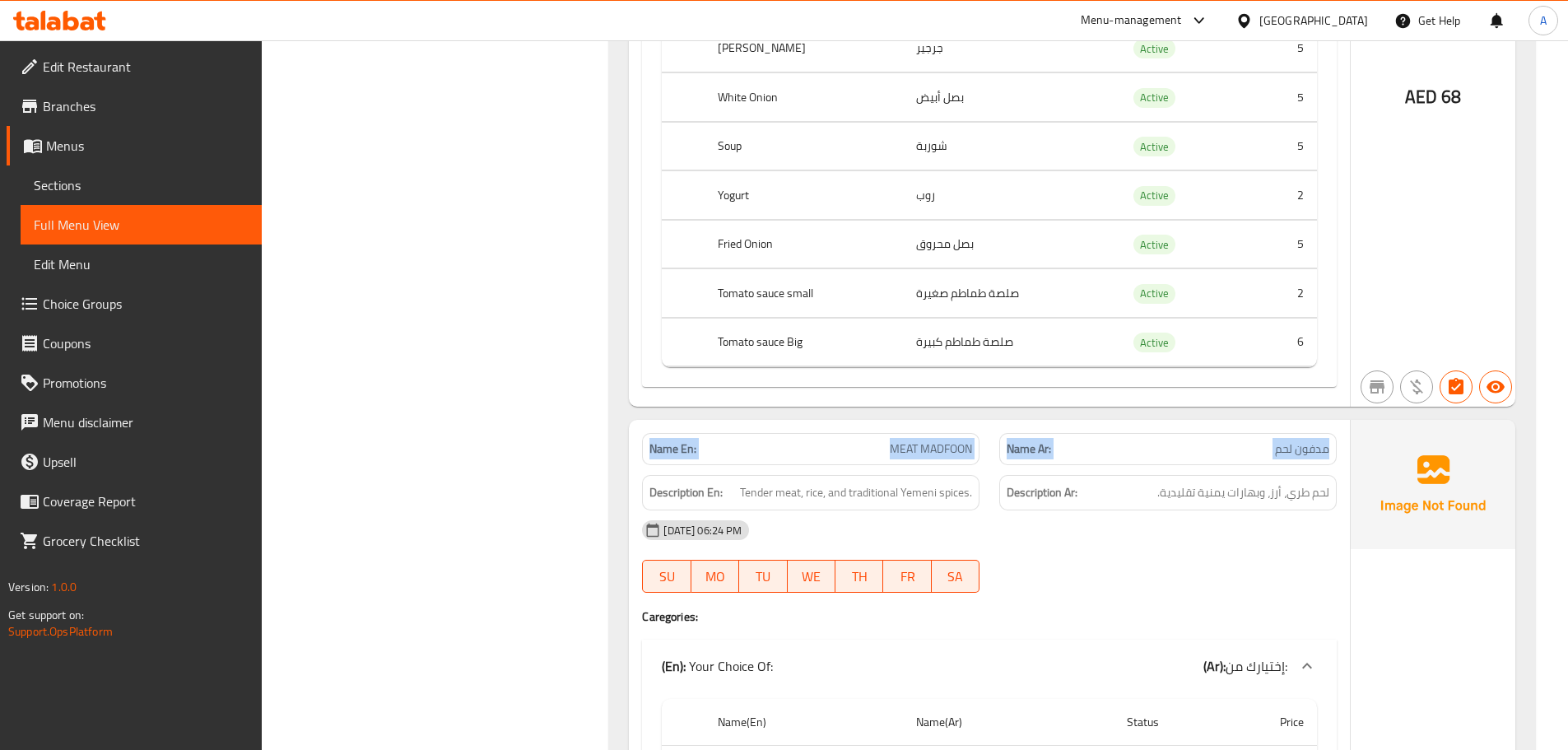
scroll to position [8155, 0]
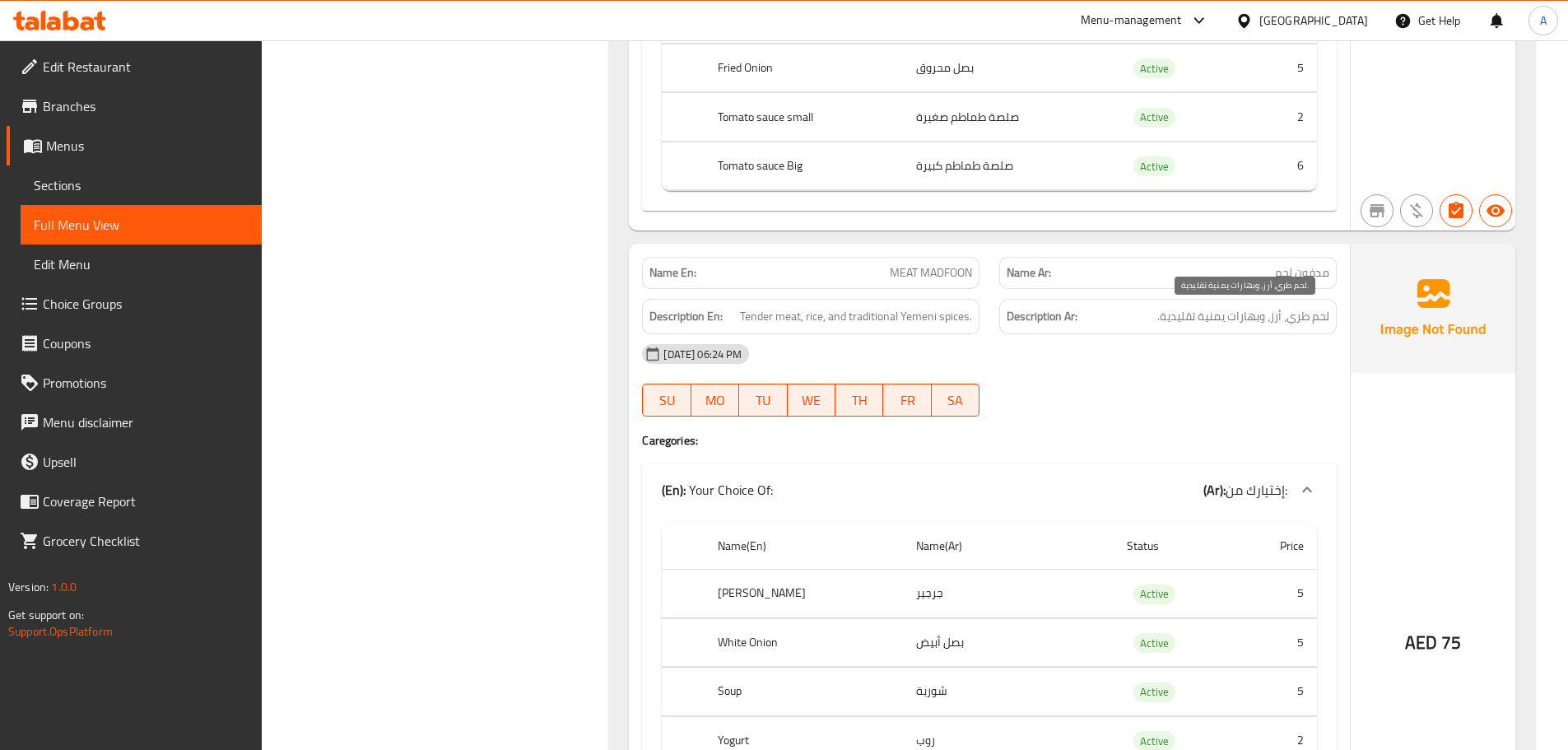
click at [1328, 317] on span "لحم طري، أرز، وبهارات يمنية تقليدية." at bounding box center [1243, 317] width 172 height 21
drag, startPoint x: 1328, startPoint y: 317, endPoint x: 1144, endPoint y: 316, distance: 184.0
click at [1144, 316] on h6 "Description Ar: لحم طري، أرز، وبهارات يمنية تقليدية." at bounding box center [1168, 317] width 323 height 21
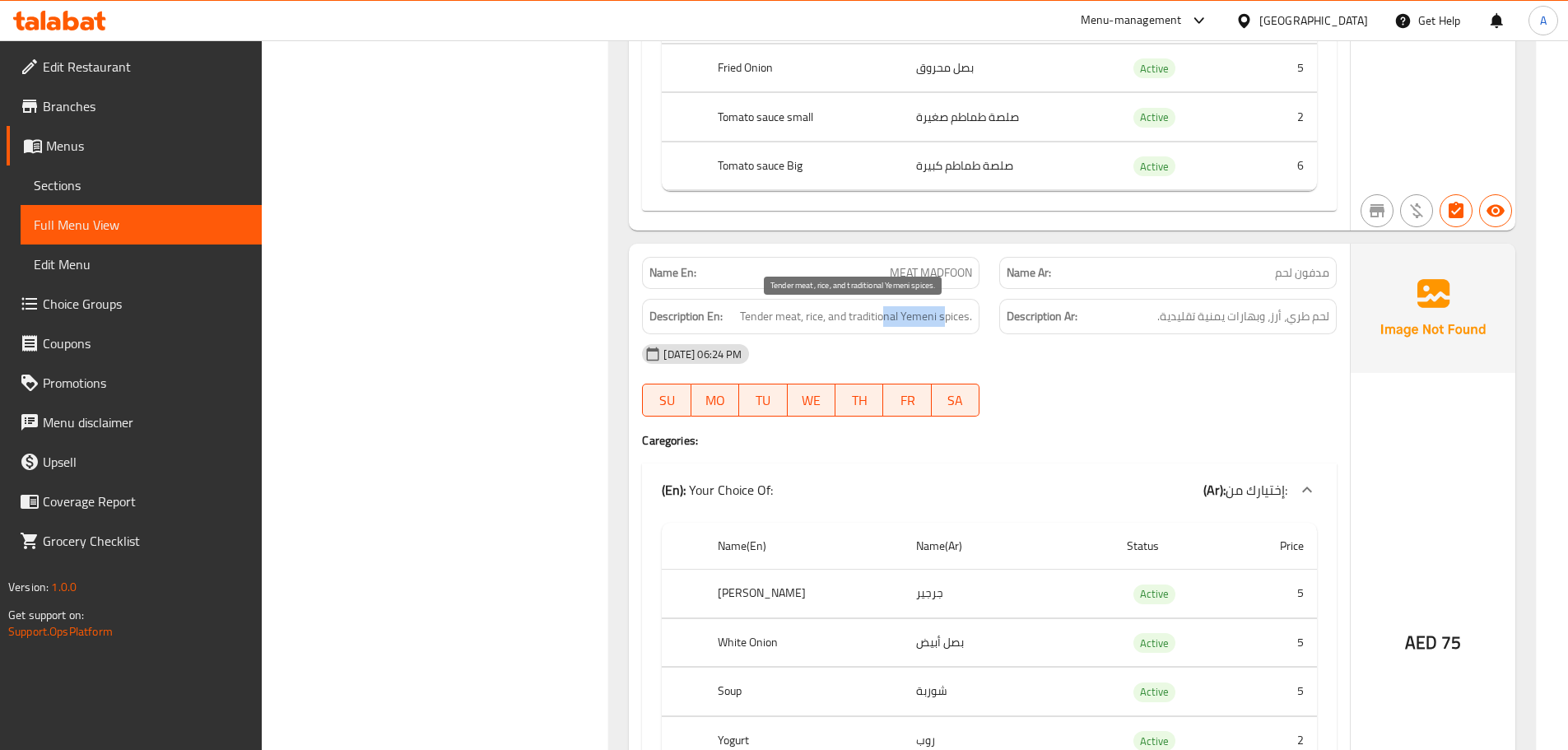
drag, startPoint x: 884, startPoint y: 321, endPoint x: 1092, endPoint y: 345, distance: 209.4
click at [967, 327] on div "Description En: Tender meat, rice, and traditional Yemeni spices." at bounding box center [811, 316] width 337 height 35
drag, startPoint x: 1266, startPoint y: 321, endPoint x: 1109, endPoint y: 317, distance: 157.1
click at [1109, 317] on h6 "Description Ar: لحم طري، أرز، وبهارات يمنية تقليدية." at bounding box center [1168, 317] width 323 height 21
click at [1122, 383] on div "09-10-2025 06:24 PM SU MO TU WE TH FR SA" at bounding box center [989, 380] width 715 height 93
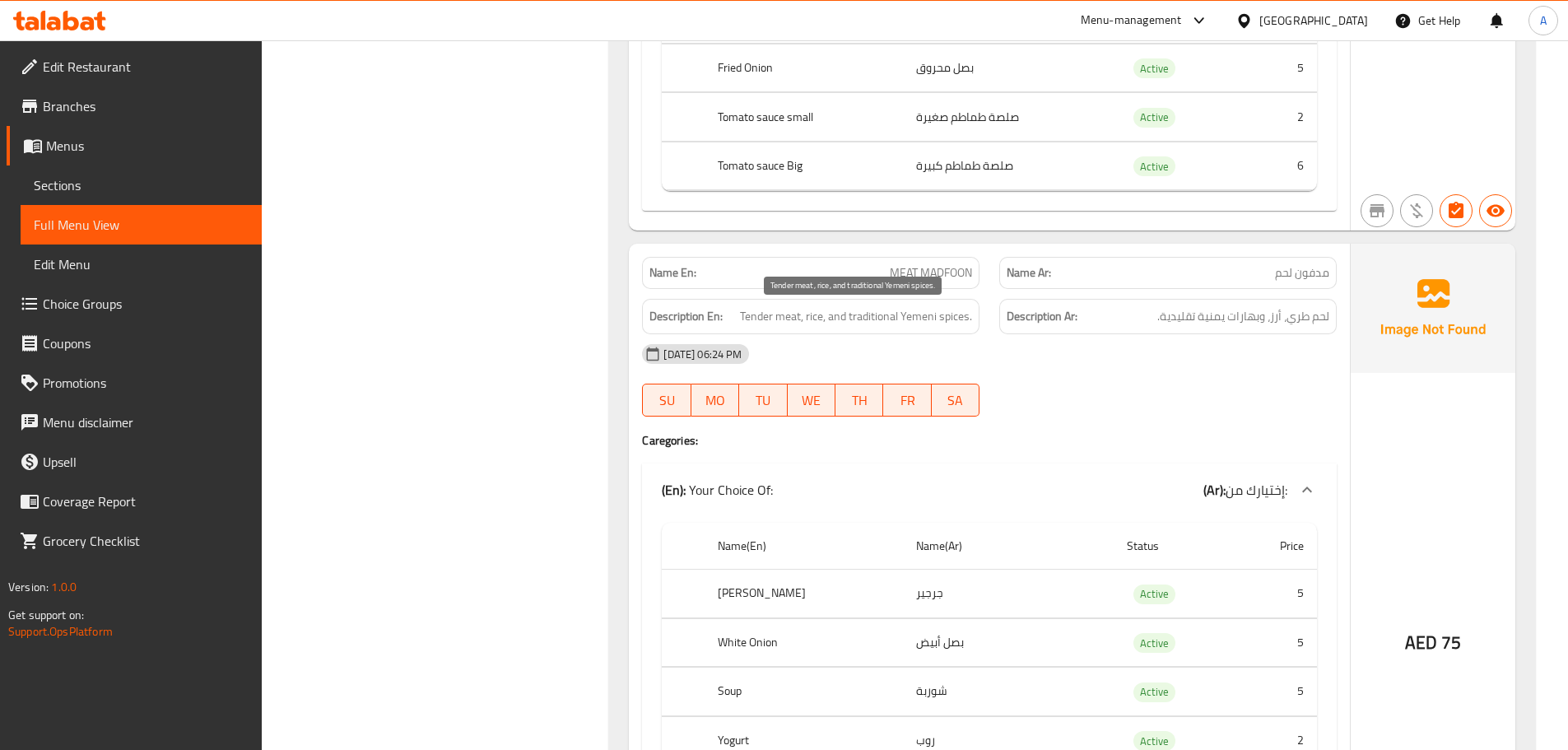
drag, startPoint x: 731, startPoint y: 300, endPoint x: 1121, endPoint y: 364, distance: 395.2
click at [1002, 341] on div "Name En: MEAT MADFOON Name Ar: مدفون لحم Description En: Tender meat, rice, and…" at bounding box center [989, 598] width 721 height 708
click at [1206, 323] on span "لحم طري، أرز، وبهارات يمنية تقليدية." at bounding box center [1243, 317] width 172 height 21
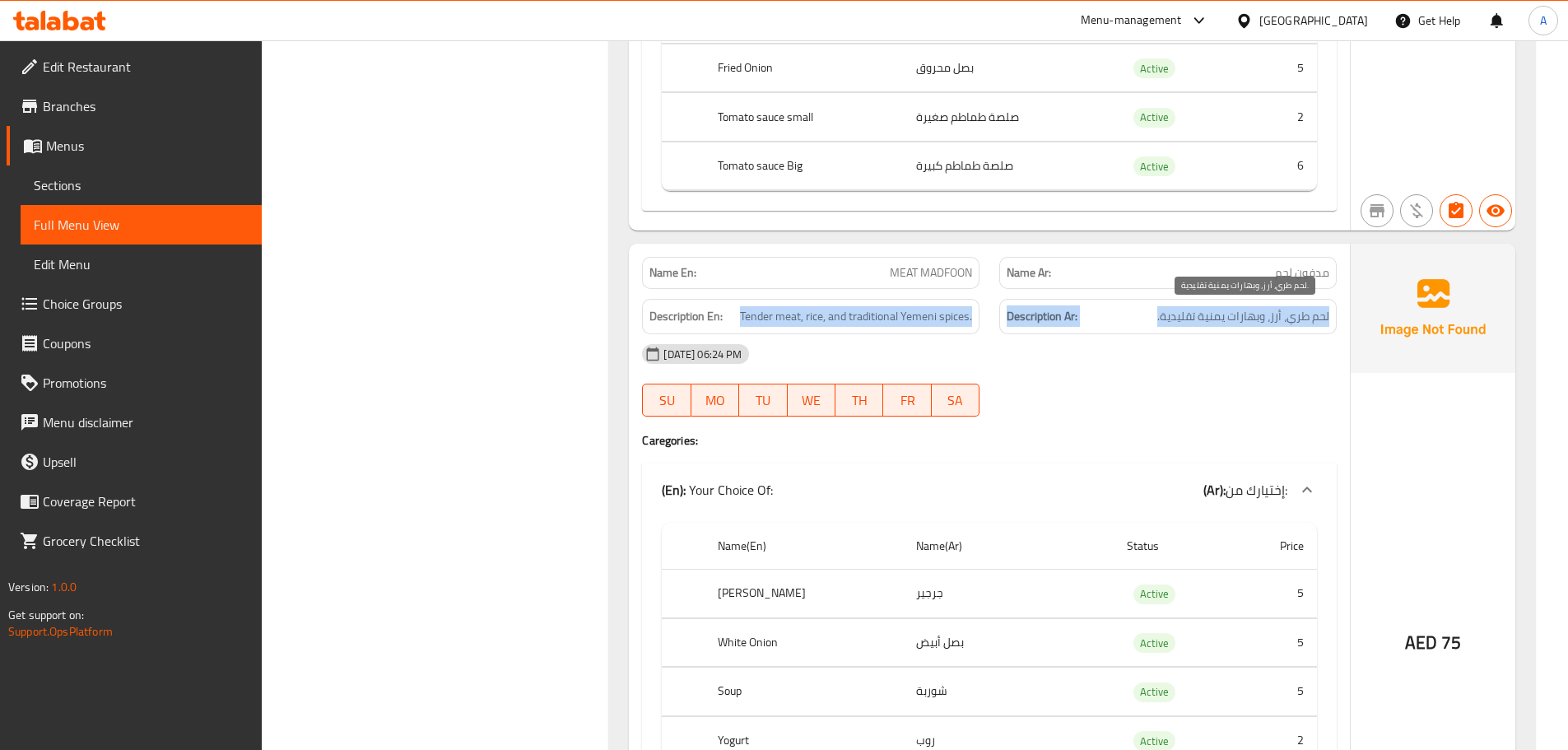
drag, startPoint x: 1206, startPoint y: 323, endPoint x: 976, endPoint y: 343, distance: 230.9
click at [949, 319] on div "Description En: Tender meat, rice, and traditional Yemeni spices. Description A…" at bounding box center [989, 317] width 715 height 55
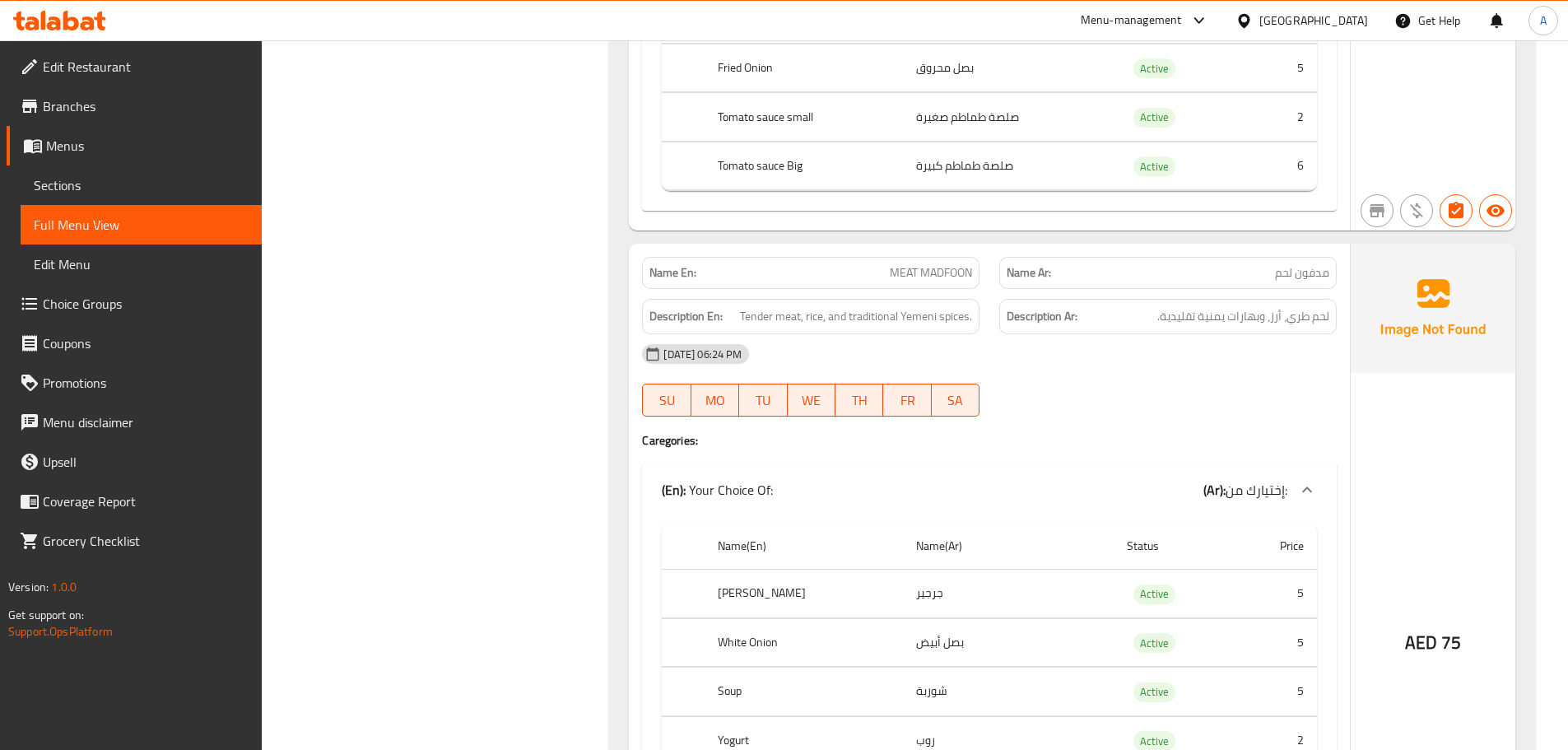
click at [1257, 375] on div "09-10-2025 06:24 PM SU MO TU WE TH FR SA" at bounding box center [989, 380] width 715 height 93
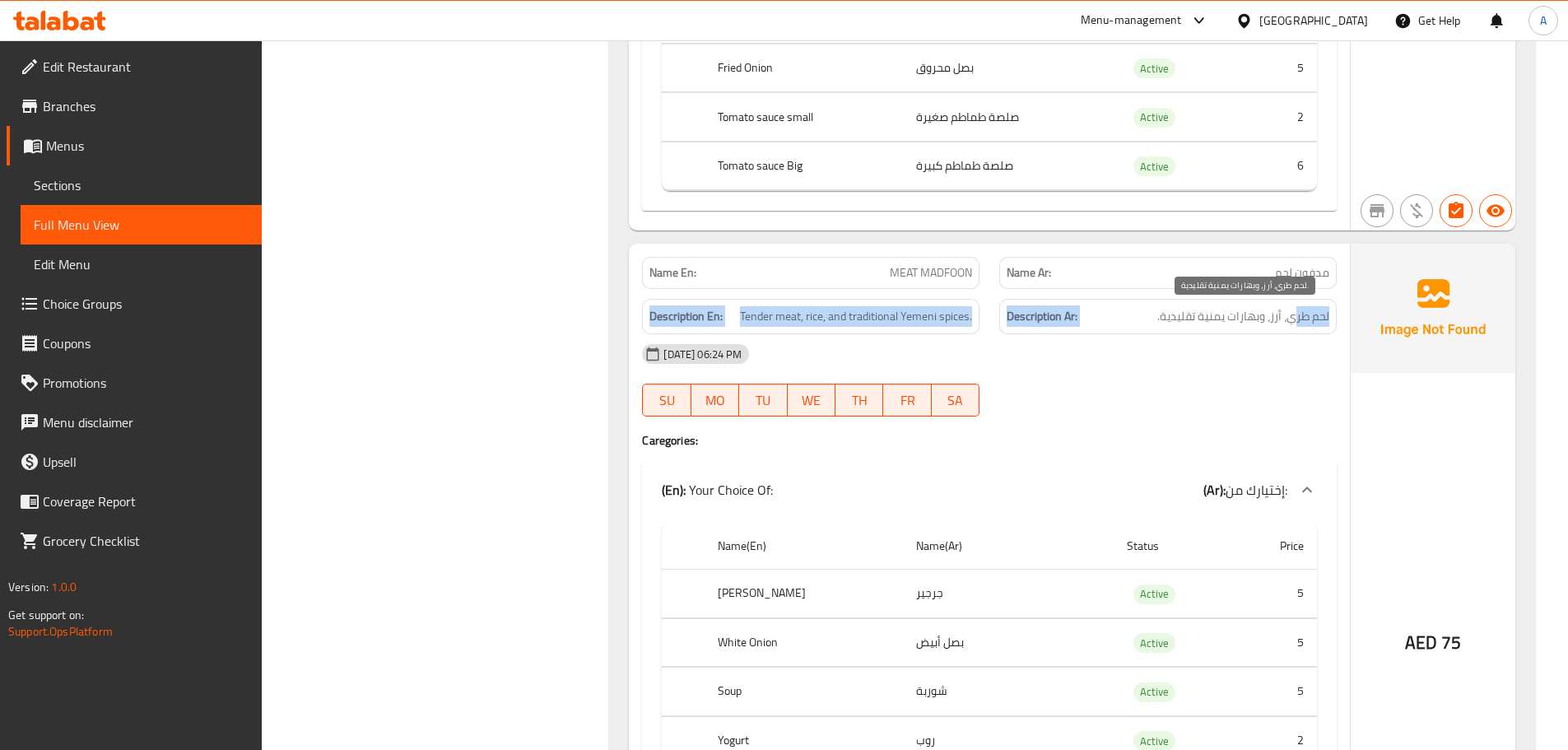
drag, startPoint x: 651, startPoint y: 312, endPoint x: 1297, endPoint y: 322, distance: 646.1
click at [1297, 322] on div "Description En: Tender meat, rice, and traditional Yemeni spices. Description A…" at bounding box center [989, 317] width 715 height 55
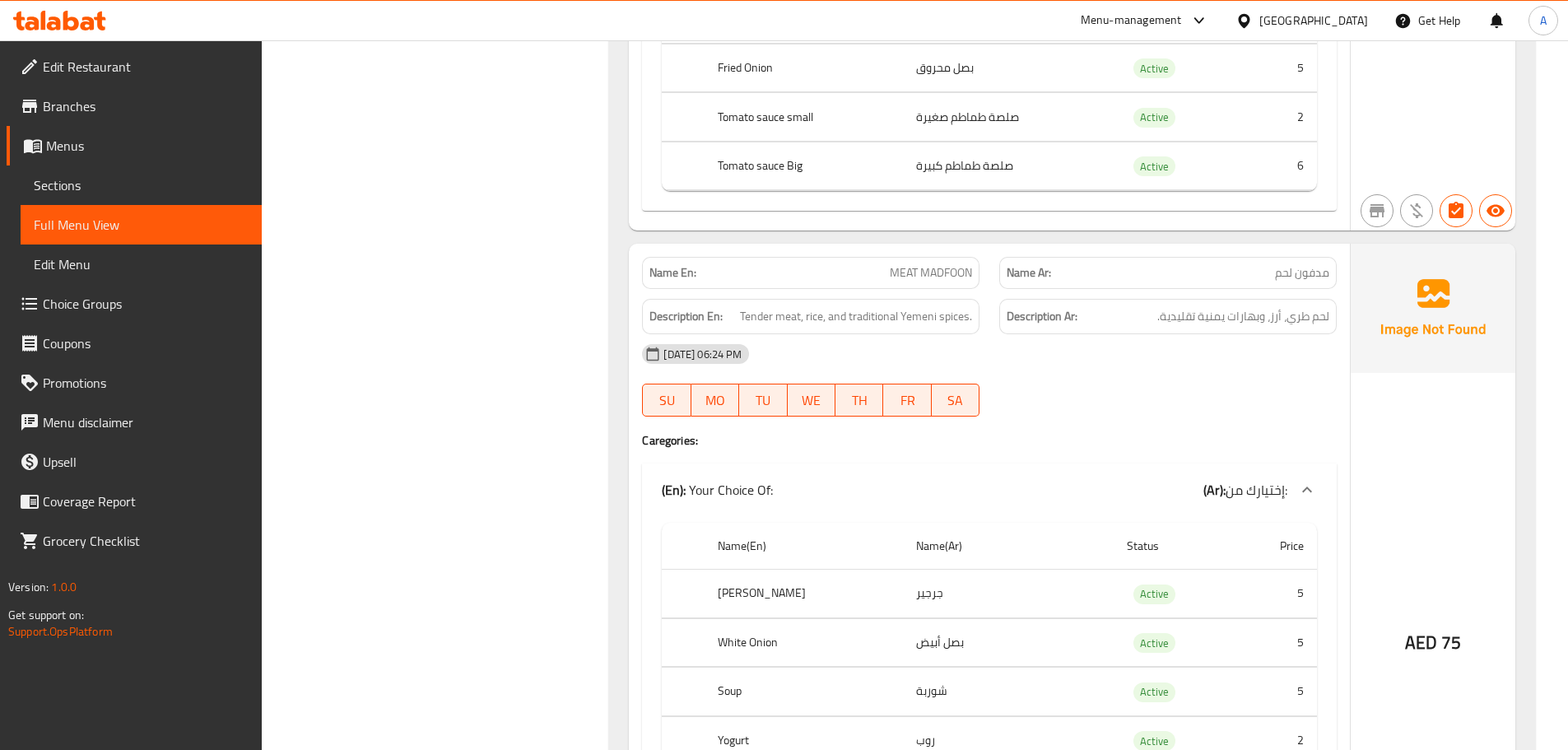
click at [1199, 327] on div "Description Ar: لحم طري، أرز، وبهارات يمنية تقليدية." at bounding box center [1168, 316] width 337 height 35
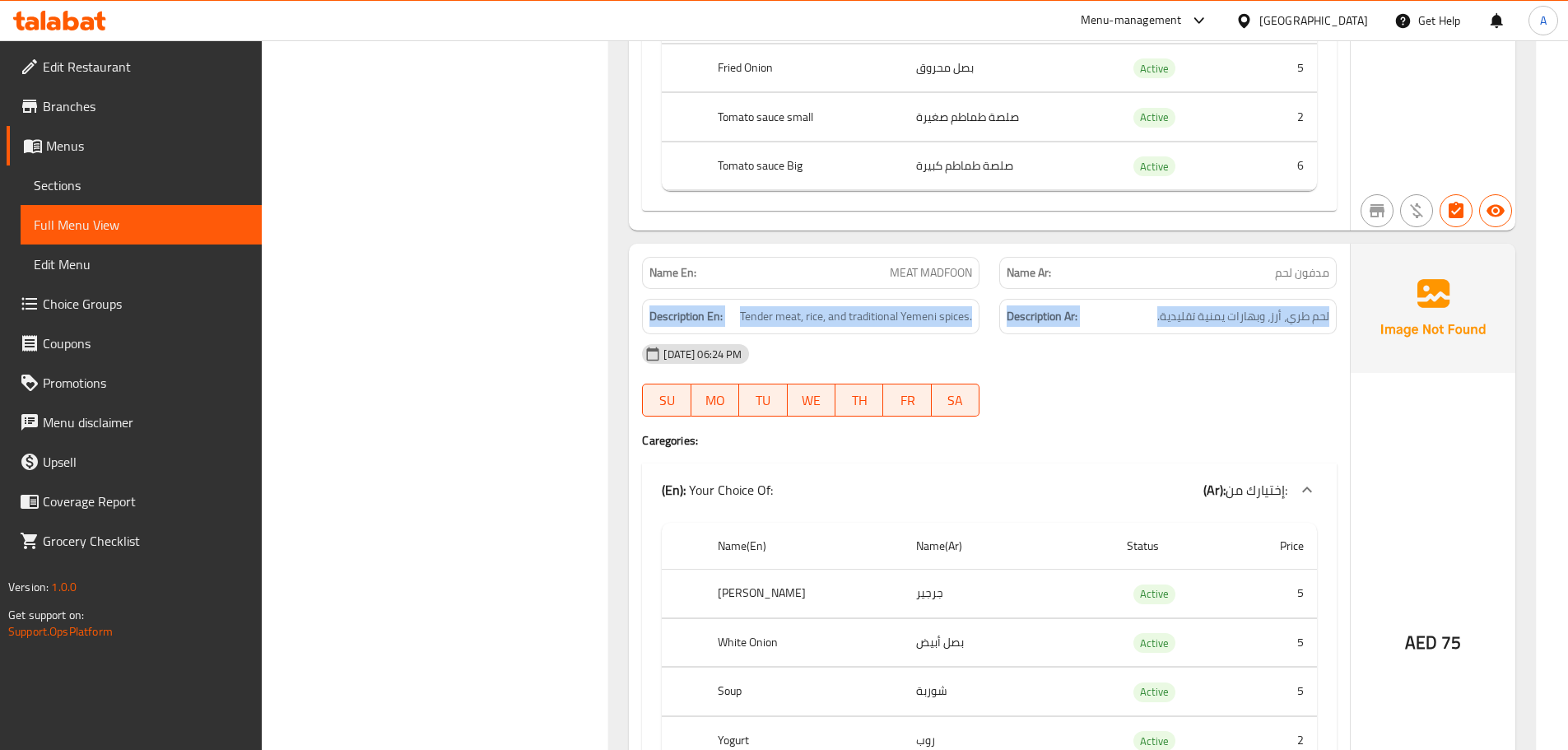
drag, startPoint x: 1199, startPoint y: 327, endPoint x: 618, endPoint y: 326, distance: 581.0
click at [618, 326] on div "Name En: MEAT KABSAH Name Ar: كبسة لحم Description En: Tender meat, rice, and a…" at bounding box center [1072, 641] width 926 height 6579
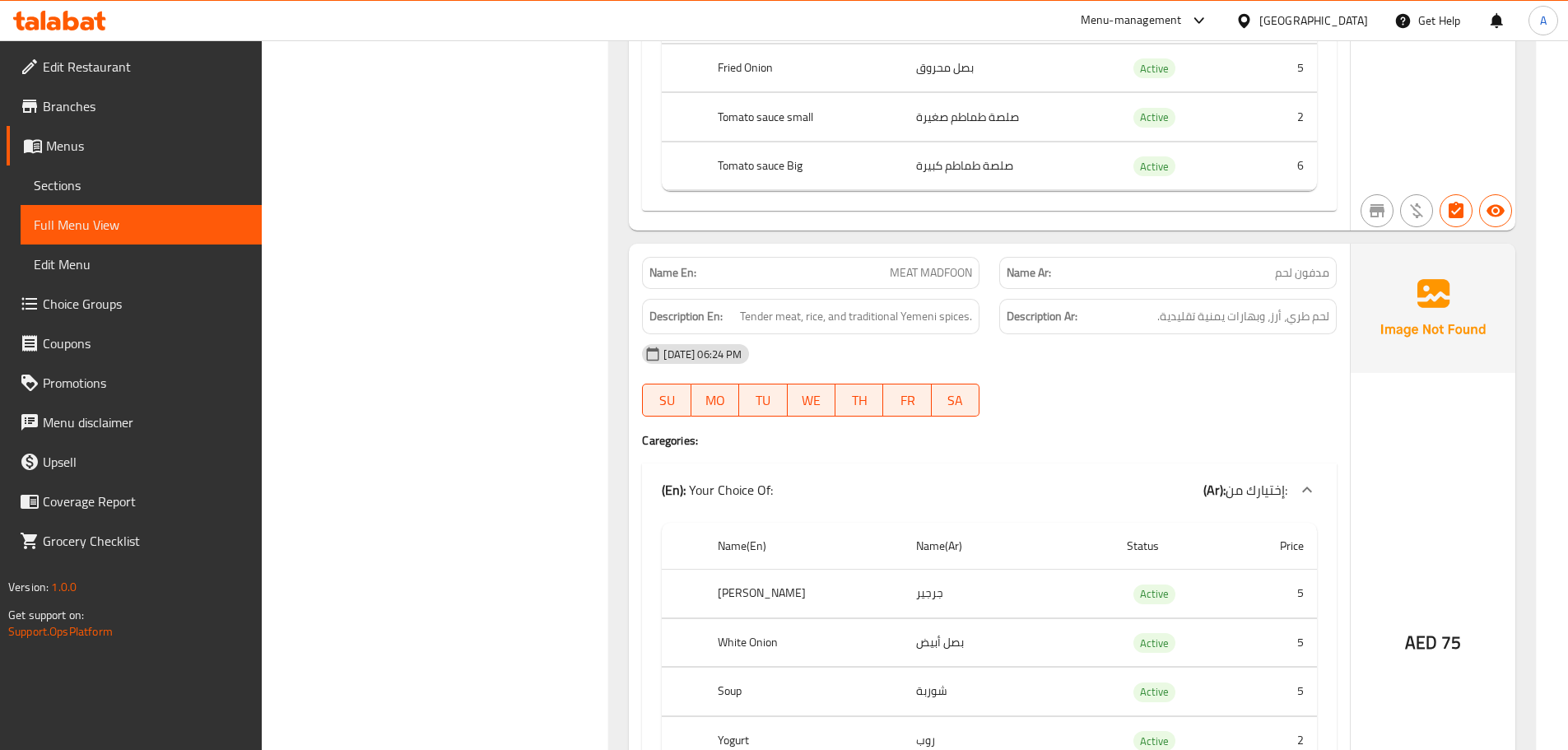
click at [1162, 374] on div "09-10-2025 06:24 PM SU MO TU WE TH FR SA" at bounding box center [989, 380] width 715 height 93
drag, startPoint x: 951, startPoint y: 319, endPoint x: 1096, endPoint y: 332, distance: 145.6
click at [1008, 327] on div "Description En: Tender meat, rice, and traditional Yemeni spices. Description A…" at bounding box center [989, 317] width 715 height 55
click at [1169, 313] on span "لحم طري، أرز، وبهارات يمنية تقليدية." at bounding box center [1243, 317] width 172 height 21
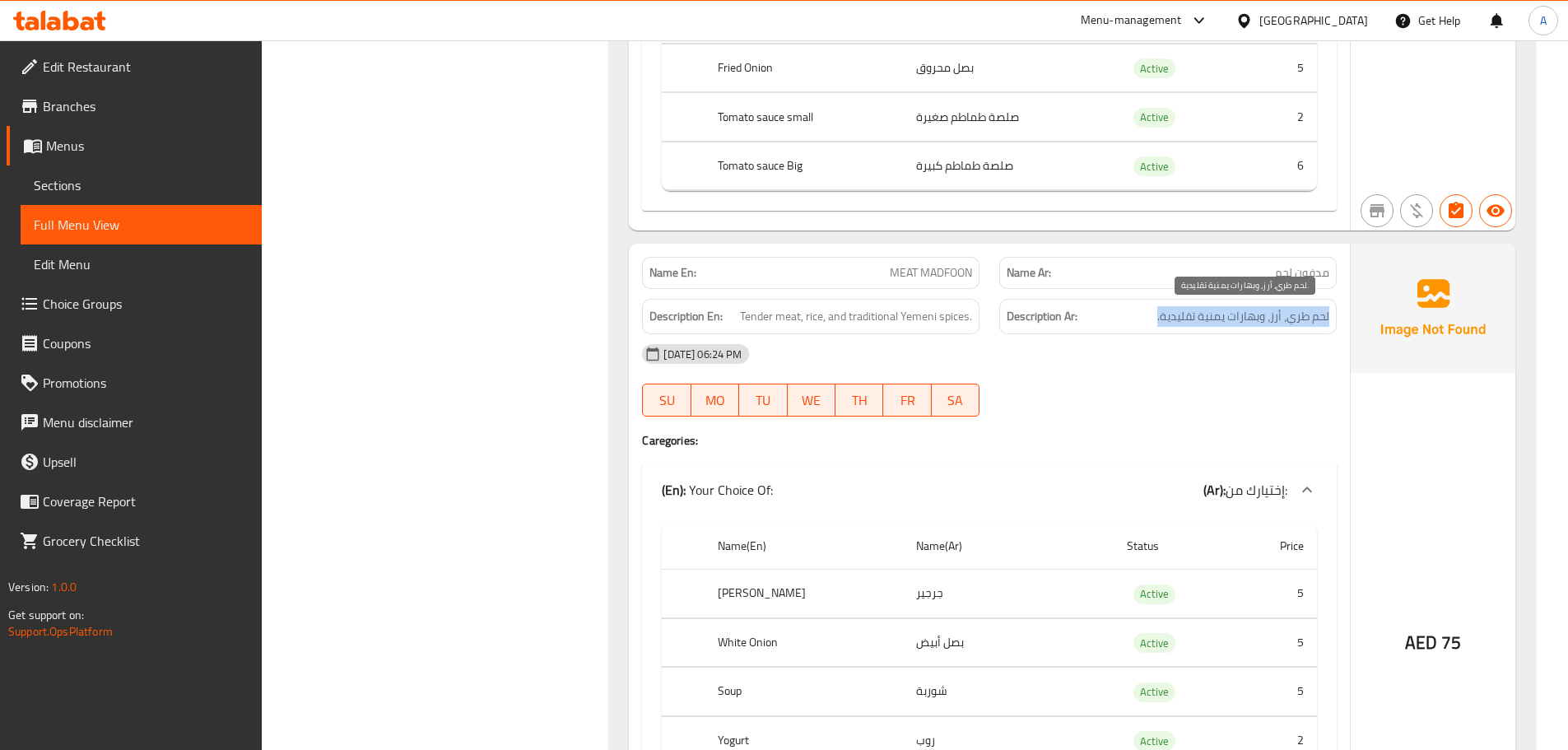
drag, startPoint x: 1169, startPoint y: 313, endPoint x: 1232, endPoint y: 313, distance: 63.0
click at [1211, 313] on span "لحم طري، أرز، وبهارات يمنية تقليدية." at bounding box center [1243, 317] width 172 height 21
click at [1232, 313] on span "لحم طري، أرز، وبهارات يمنية تقليدية." at bounding box center [1243, 317] width 172 height 21
drag, startPoint x: 1232, startPoint y: 313, endPoint x: 1164, endPoint y: 322, distance: 68.6
click at [1164, 322] on span "لحم طري، أرز، وبهارات يمنية تقليدية." at bounding box center [1243, 317] width 172 height 21
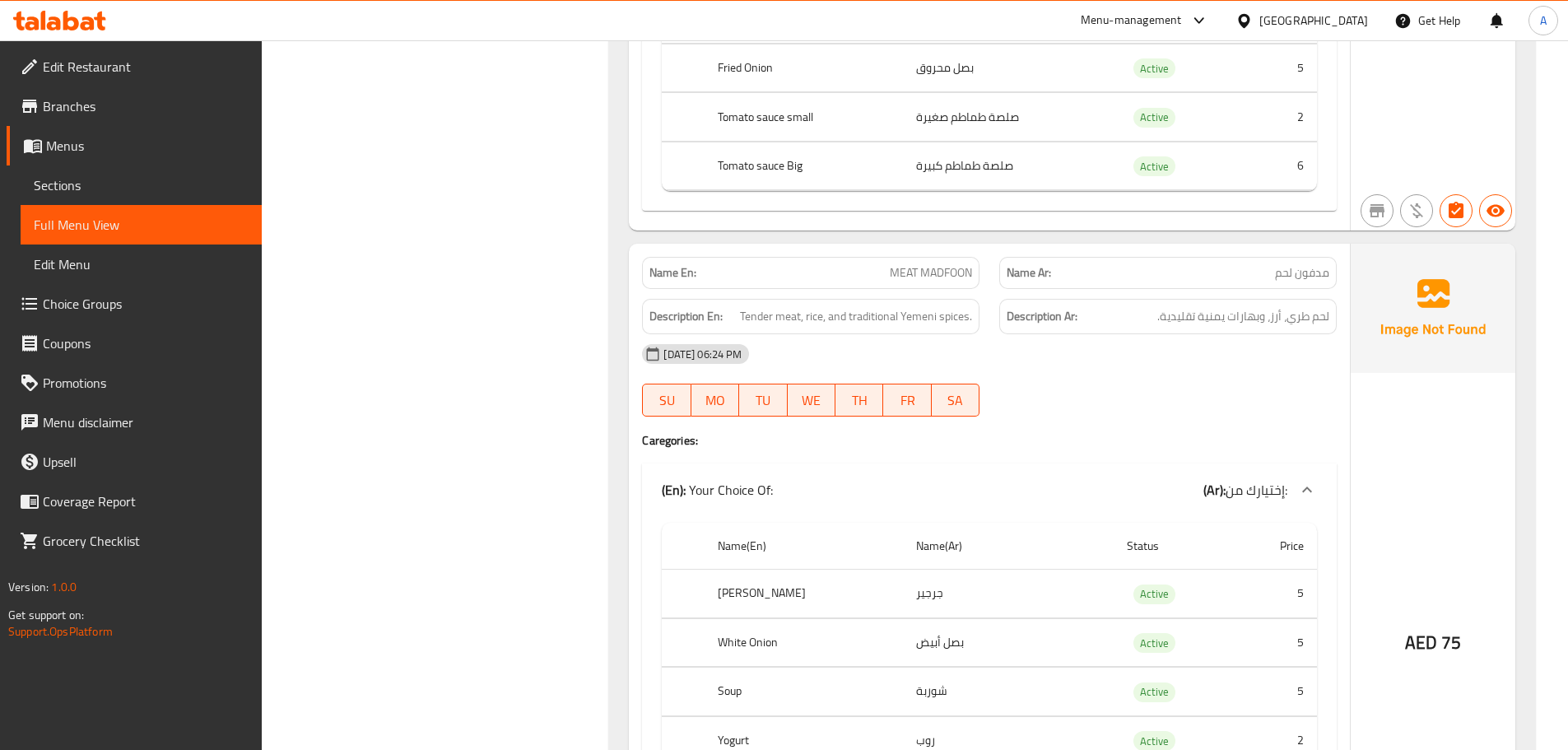
click at [1151, 366] on div "09-10-2025 06:24 PM" at bounding box center [989, 354] width 715 height 40
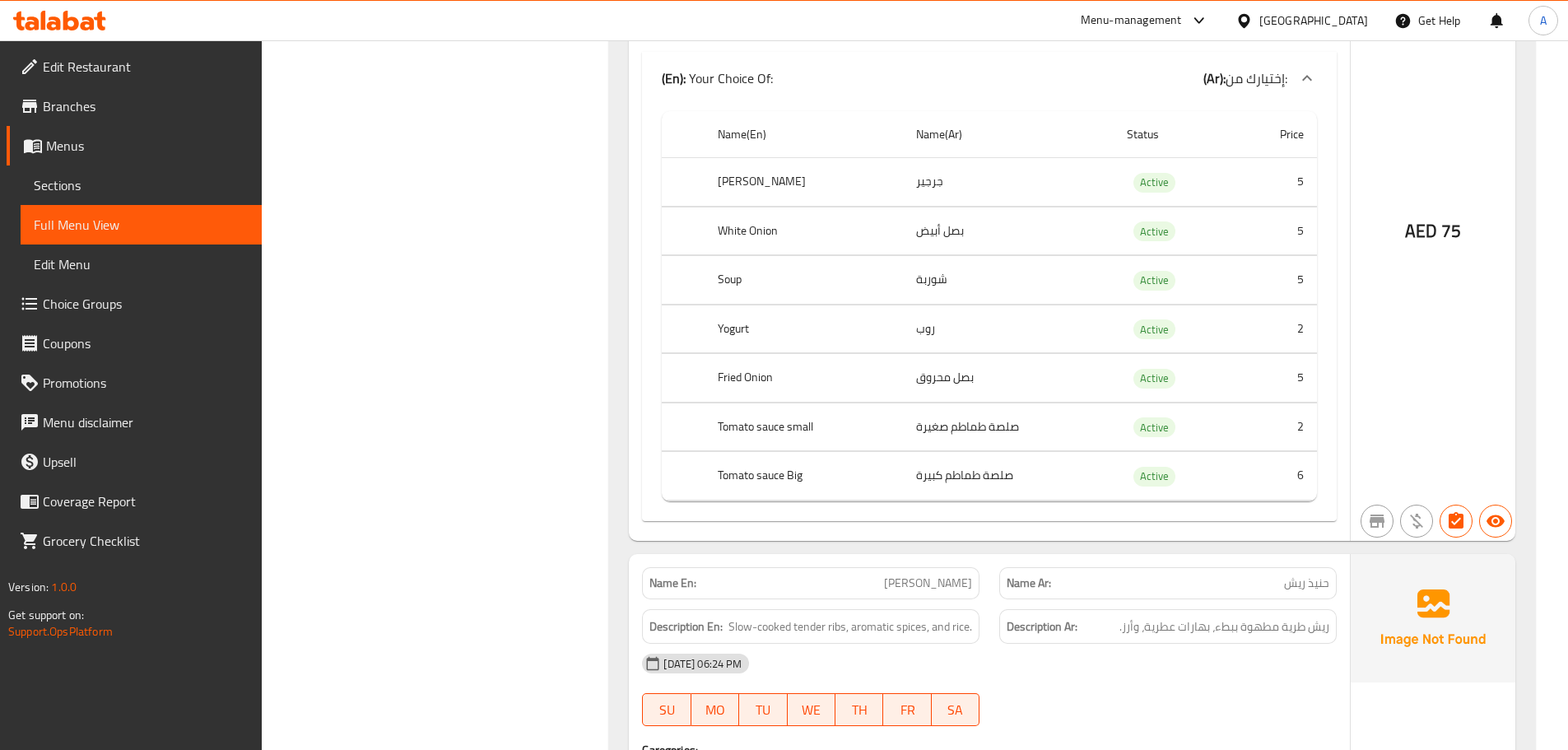
scroll to position [8813, 0]
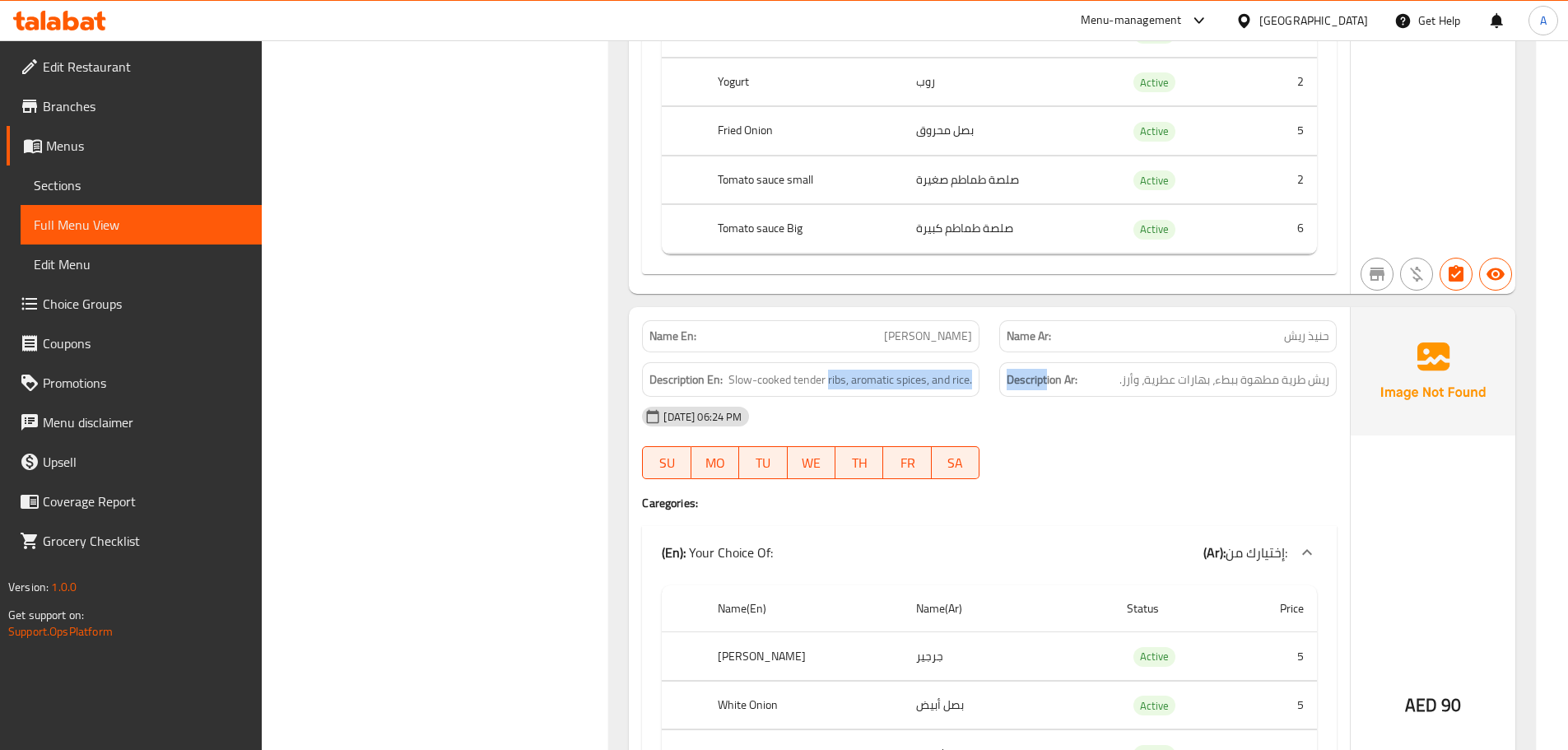
drag, startPoint x: 1016, startPoint y: 353, endPoint x: 1070, endPoint y: 365, distance: 55.3
click at [1057, 361] on div "Description En: Slow-cooked tender ribs, aromatic spices, and rice. Description…" at bounding box center [989, 379] width 715 height 55
click at [1130, 428] on div "09-10-2025 06:24 PM" at bounding box center [989, 416] width 715 height 40
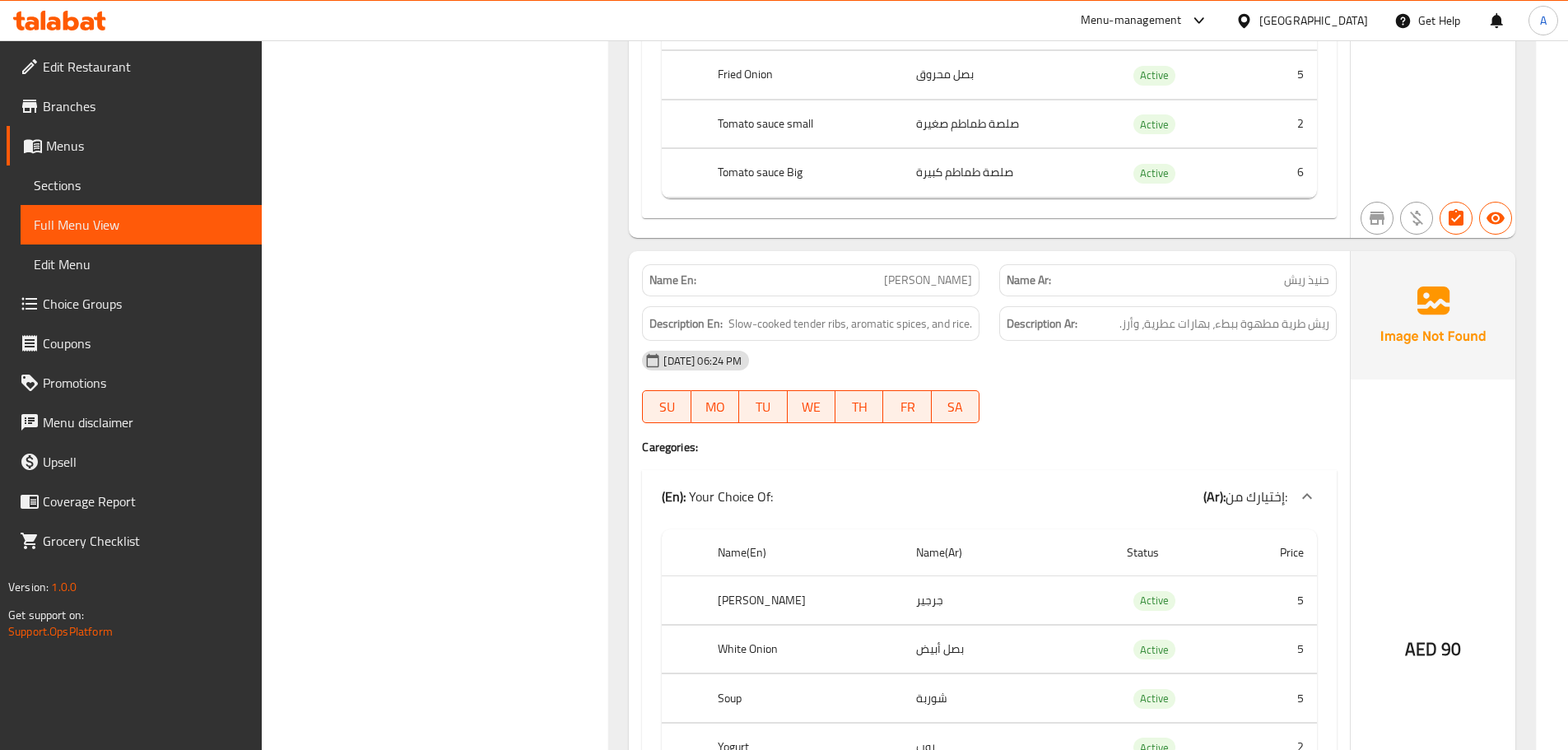
scroll to position [8978, 0]
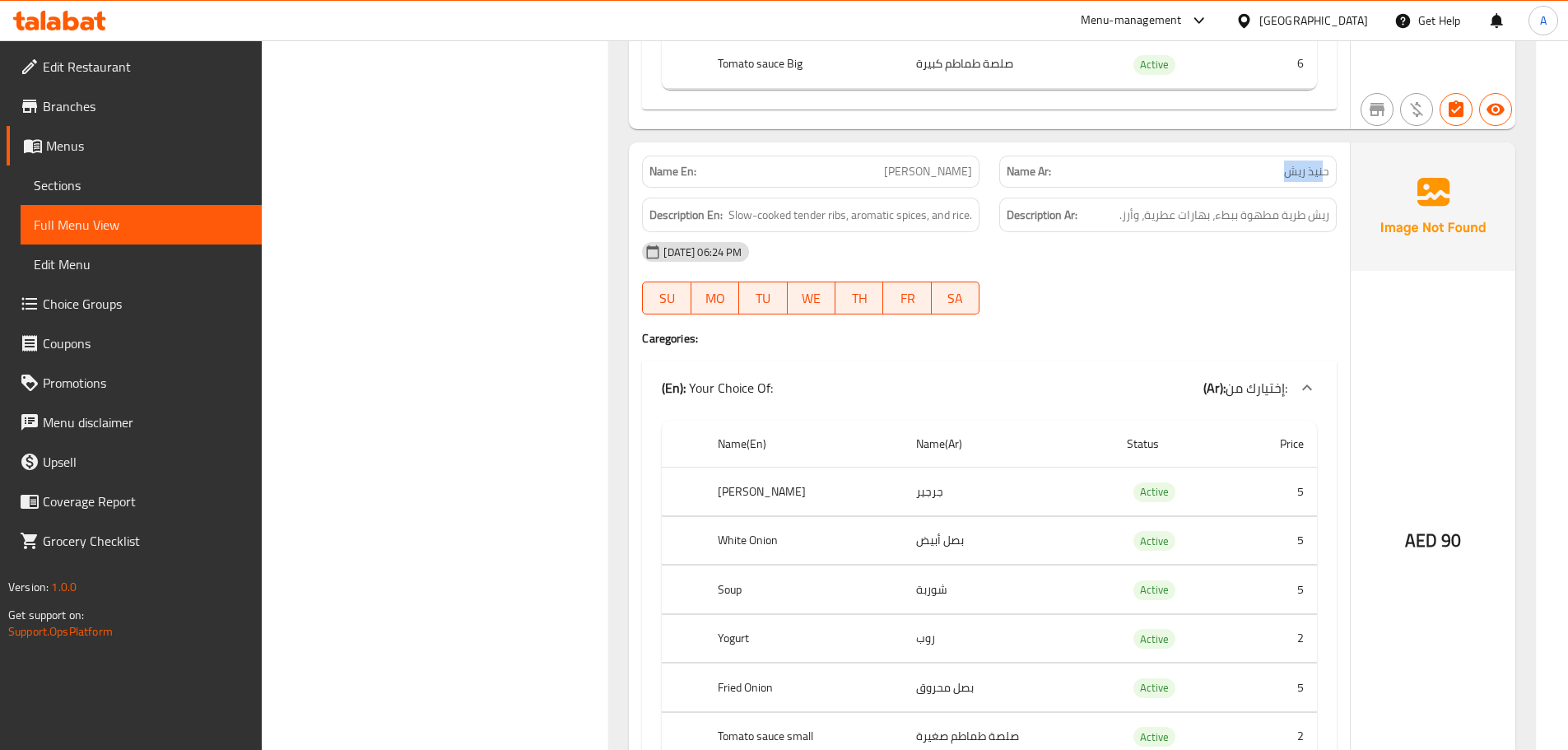
drag, startPoint x: 1323, startPoint y: 170, endPoint x: 1218, endPoint y: 236, distance: 124.0
click at [1252, 171] on p "Name Ar: حنيذ ريش" at bounding box center [1168, 171] width 323 height 17
click at [1204, 263] on div "09-10-2025 06:24 PM" at bounding box center [989, 252] width 715 height 40
click at [1323, 217] on span "ريش طرية مطهوة ببطء، بهارات عطرية، وأرز." at bounding box center [1223, 215] width 209 height 21
drag, startPoint x: 1323, startPoint y: 217, endPoint x: 1288, endPoint y: 217, distance: 35.0
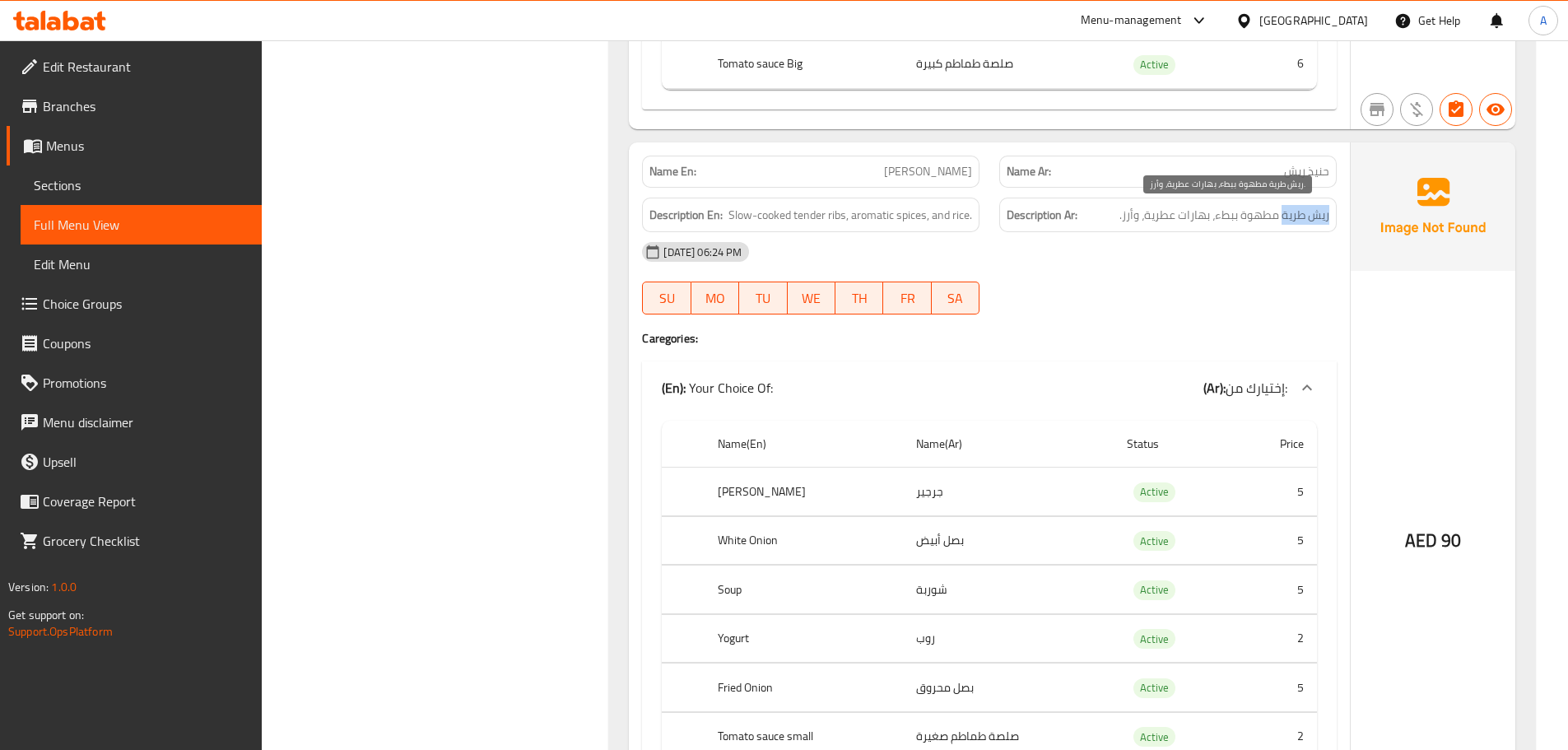
click at [1288, 217] on span "ريش طرية مطهوة ببطء، بهارات عطرية، وأرز." at bounding box center [1223, 215] width 209 height 21
click at [1271, 256] on div "09-10-2025 06:24 PM" at bounding box center [989, 252] width 715 height 40
click at [1320, 219] on span "ريش طرية مطهوة ببطء، بهارات عطرية، وأرز." at bounding box center [1223, 215] width 209 height 21
drag, startPoint x: 1320, startPoint y: 219, endPoint x: 1158, endPoint y: 220, distance: 162.0
click at [1158, 220] on span "ريش طرية مطهوة ببطء، بهارات عطرية، وأرز." at bounding box center [1223, 215] width 209 height 21
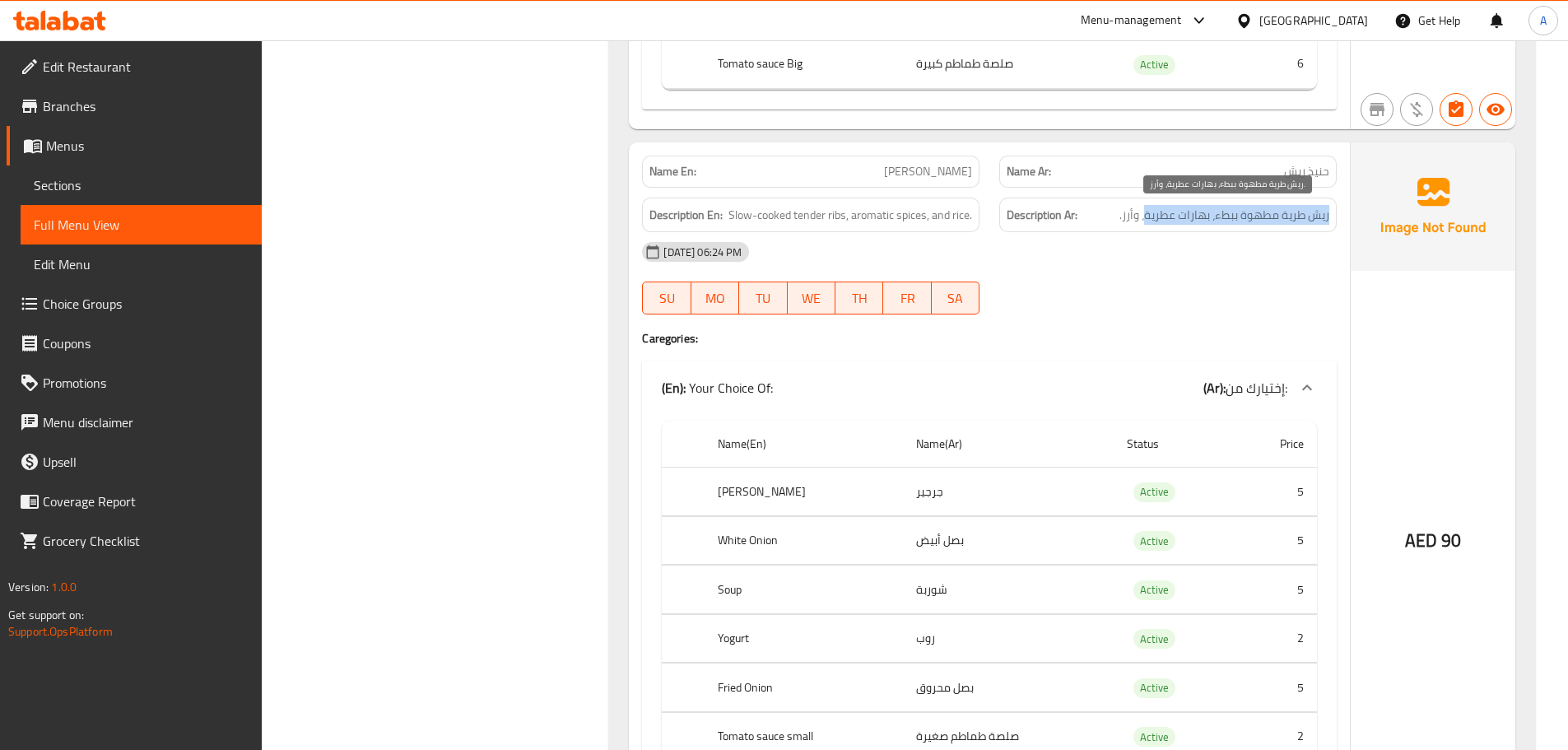
click at [1144, 216] on span "ريش طرية مطهوة ببطء، بهارات عطرية، وأرز." at bounding box center [1223, 215] width 209 height 21
click at [1144, 242] on div "09-10-2025 06:24 PM" at bounding box center [989, 252] width 715 height 40
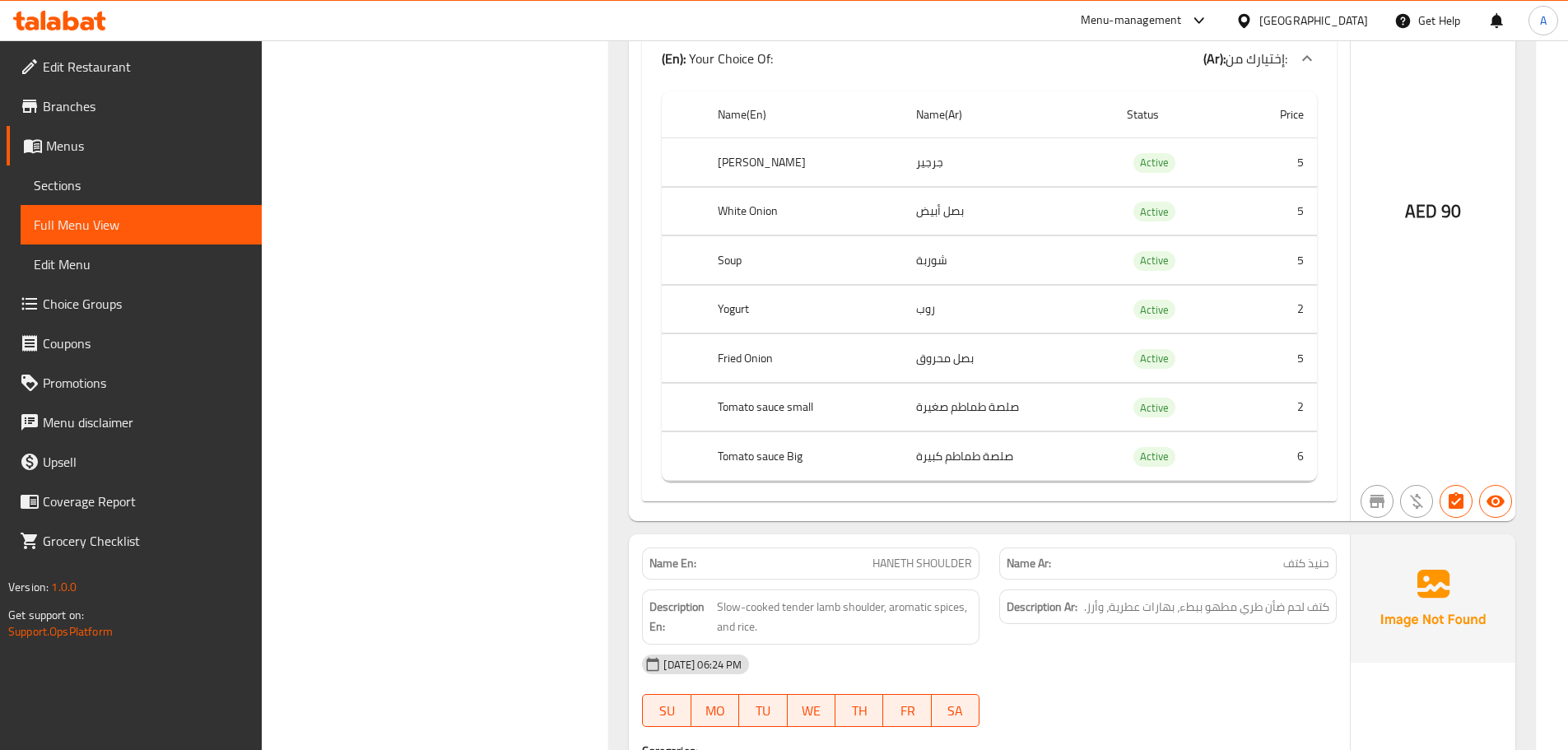
scroll to position [9472, 0]
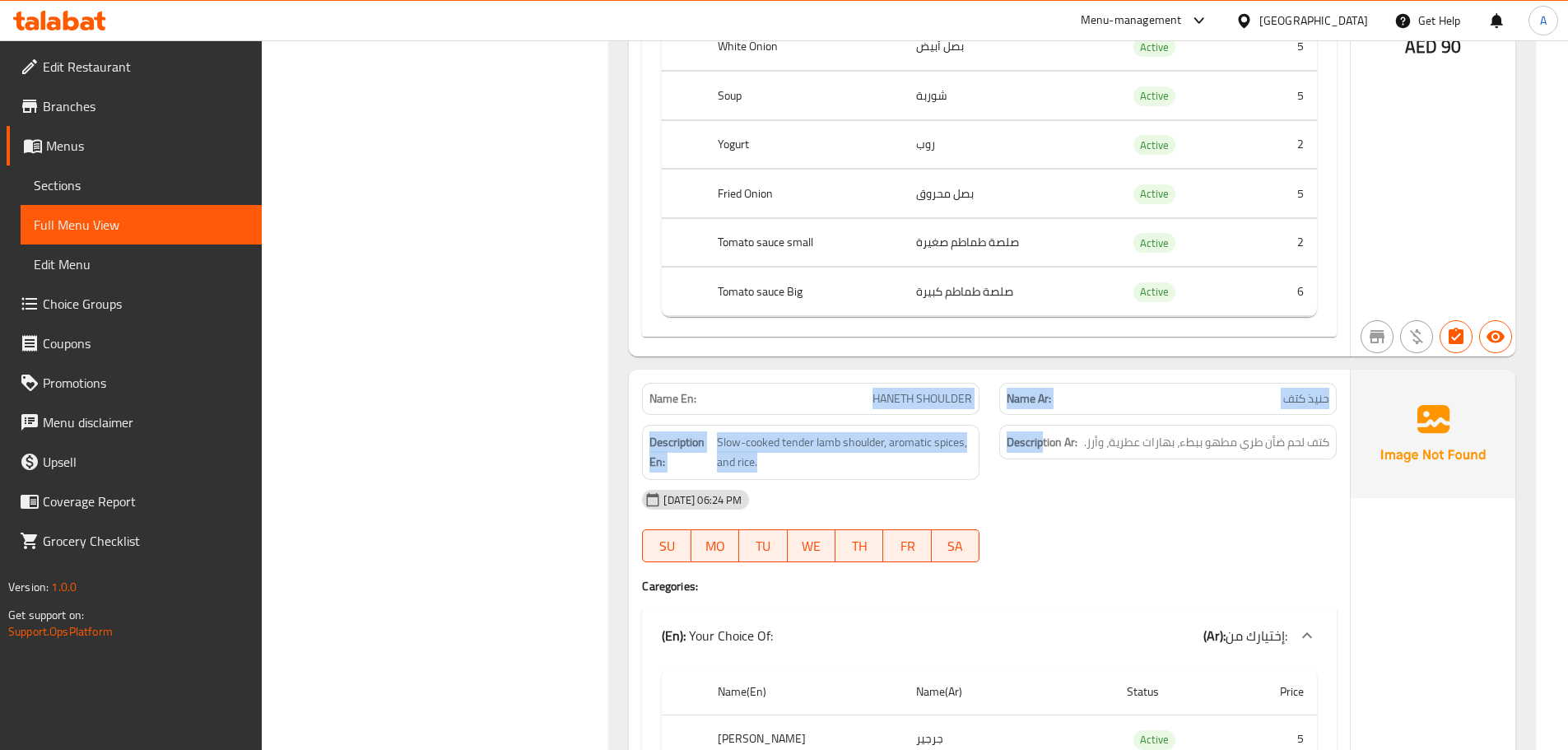
drag, startPoint x: 825, startPoint y: 395, endPoint x: 1105, endPoint y: 425, distance: 281.6
click at [1099, 424] on div "Name En: HANETH SHOULDER Name Ar: حنيذ كتف Description En: Slow-cooked tender l…" at bounding box center [989, 734] width 721 height 728
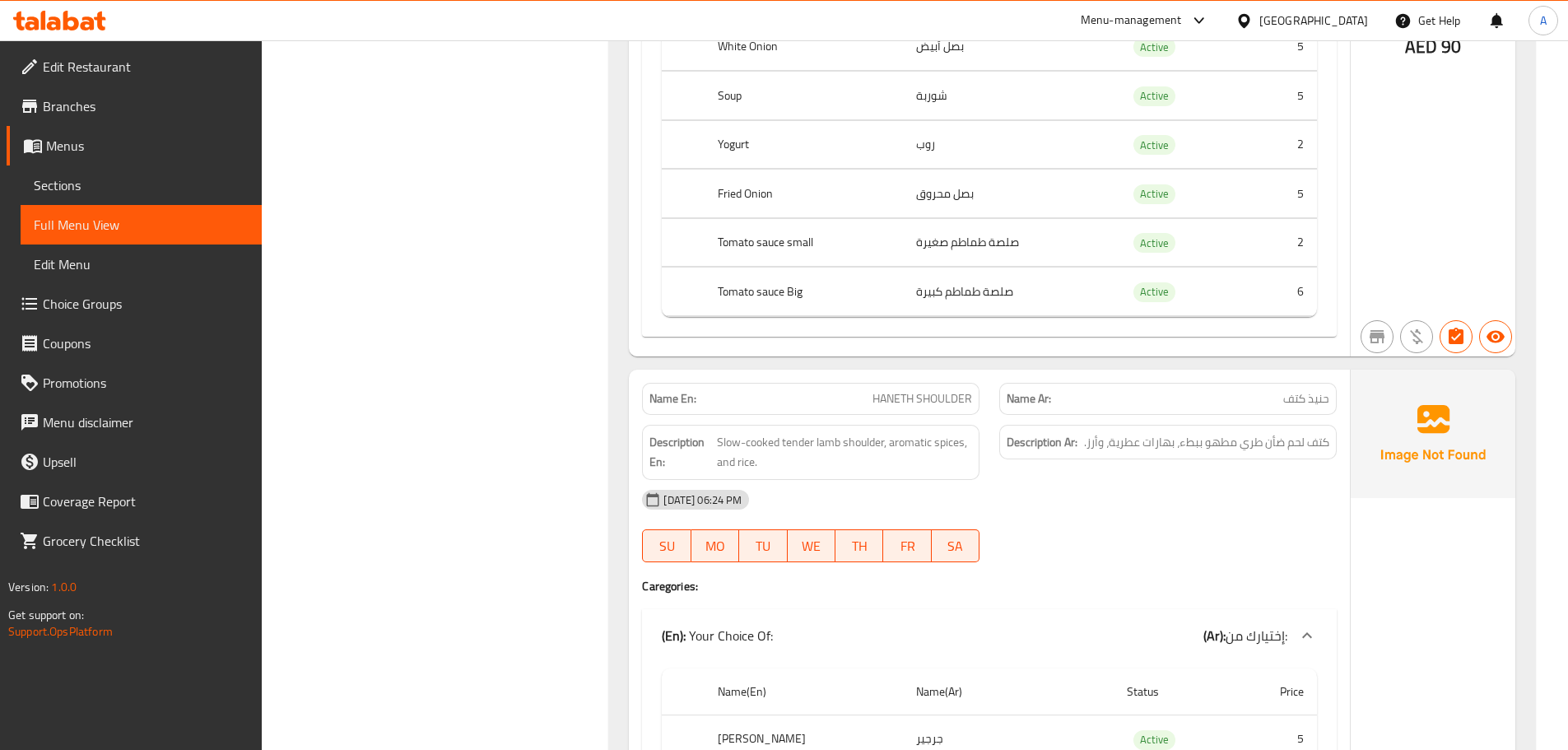
click at [1172, 508] on div "09-10-2025 06:24 PM" at bounding box center [989, 500] width 715 height 40
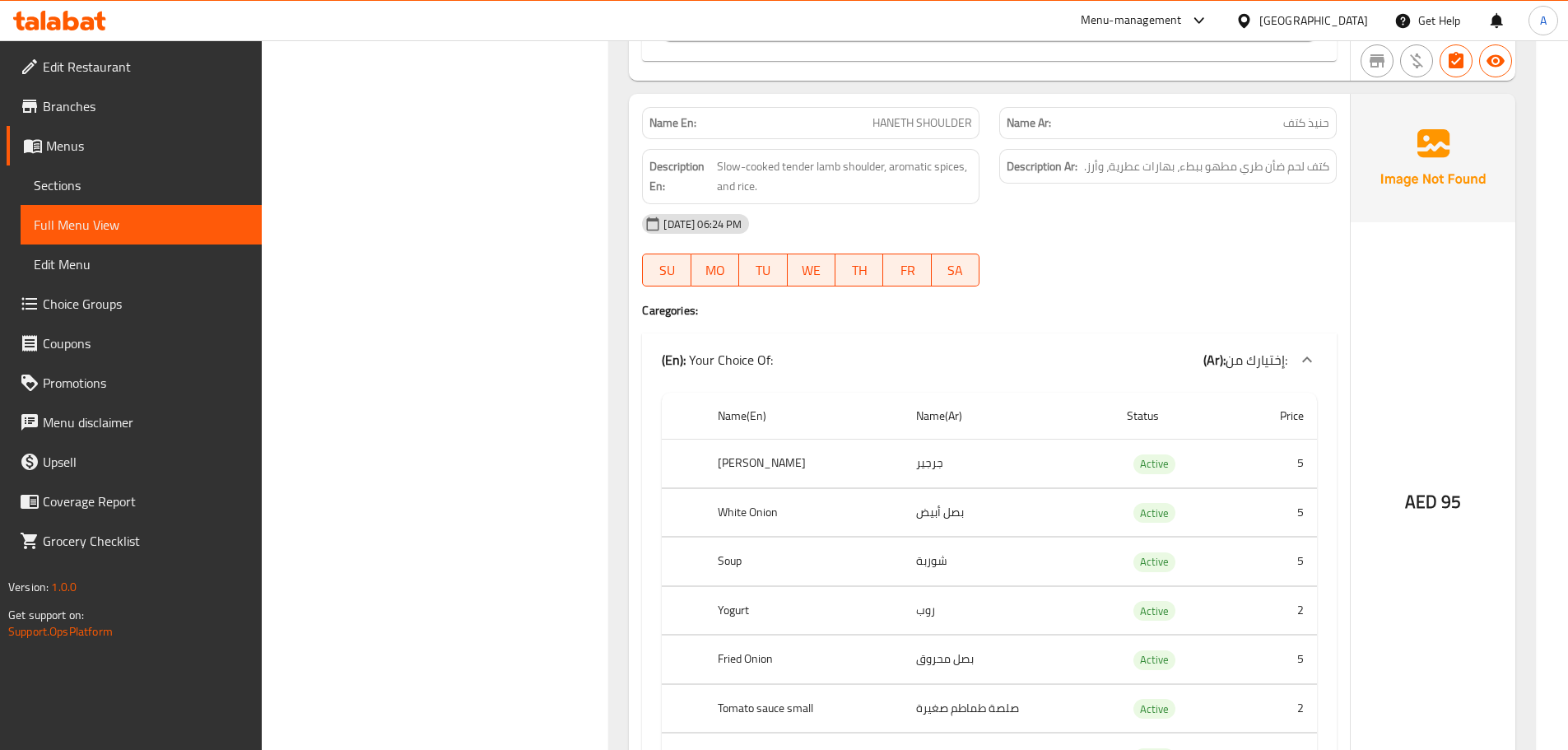
scroll to position [9718, 0]
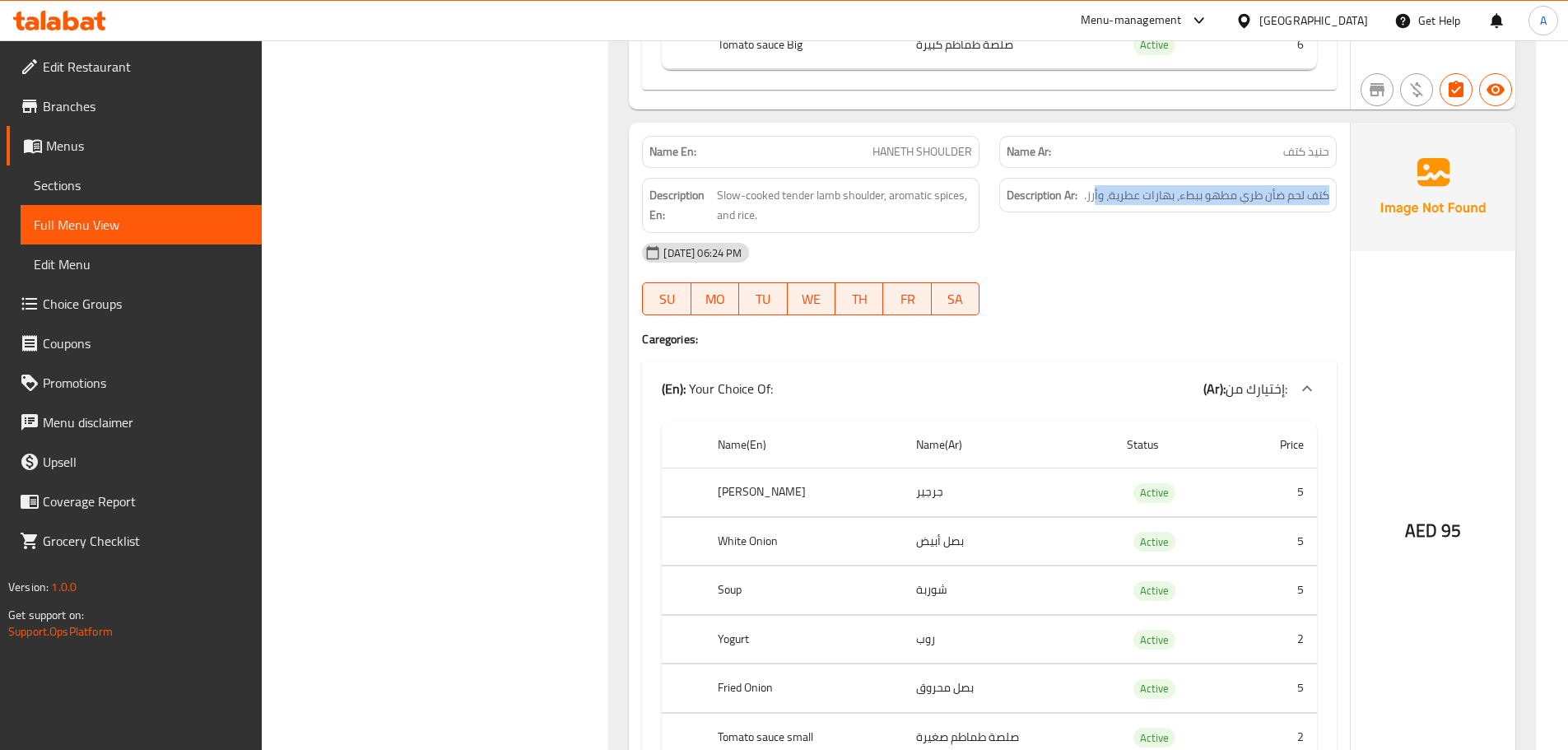
drag, startPoint x: 1329, startPoint y: 191, endPoint x: 1094, endPoint y: 207, distance: 235.5
click at [1094, 207] on div "Description Ar: كتف لحم ضأن طري مطهو ببطء، بهارات عطرية، وأرز." at bounding box center [1168, 195] width 337 height 35
click at [1099, 237] on div "09-10-2025 06:24 PM" at bounding box center [989, 253] width 715 height 40
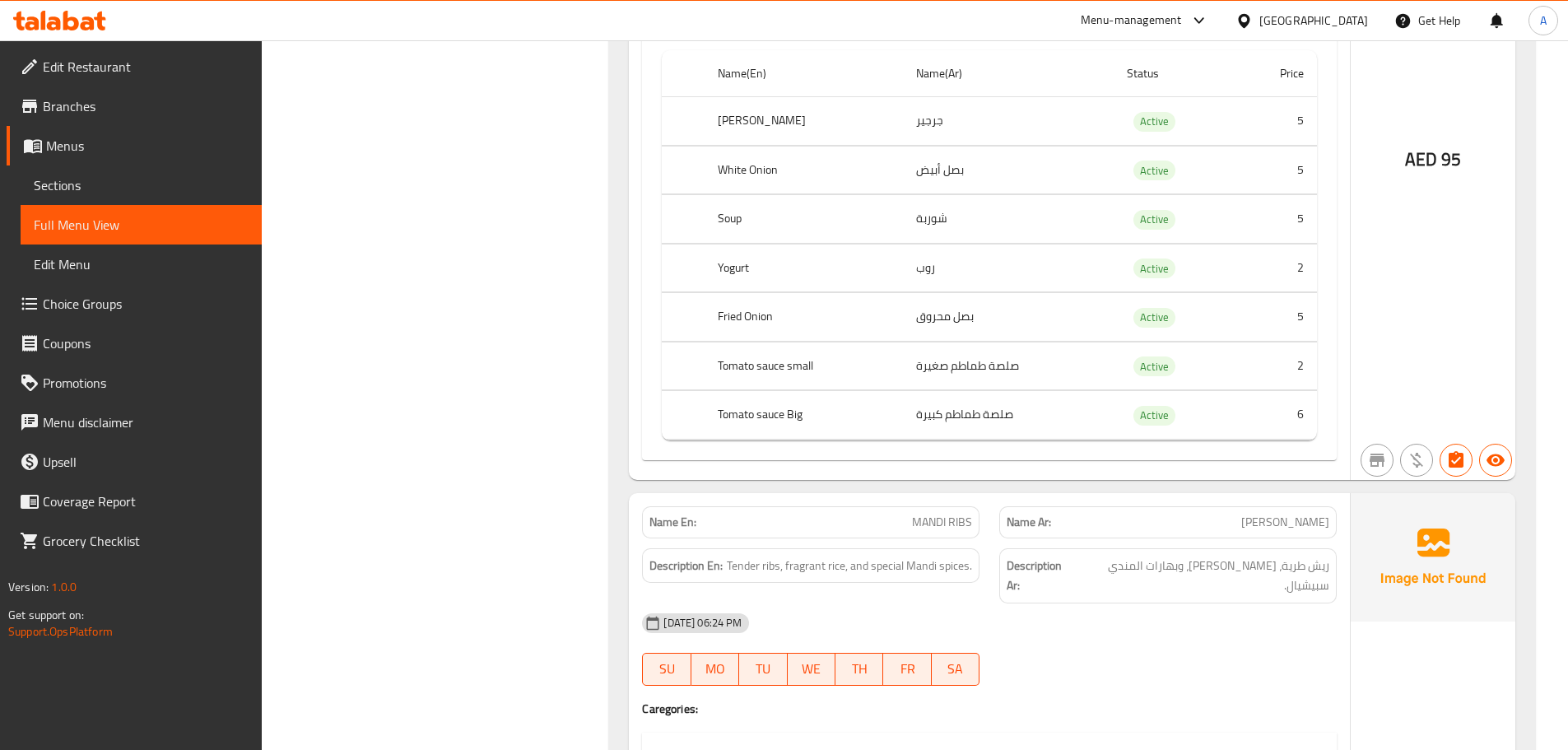
scroll to position [10213, 0]
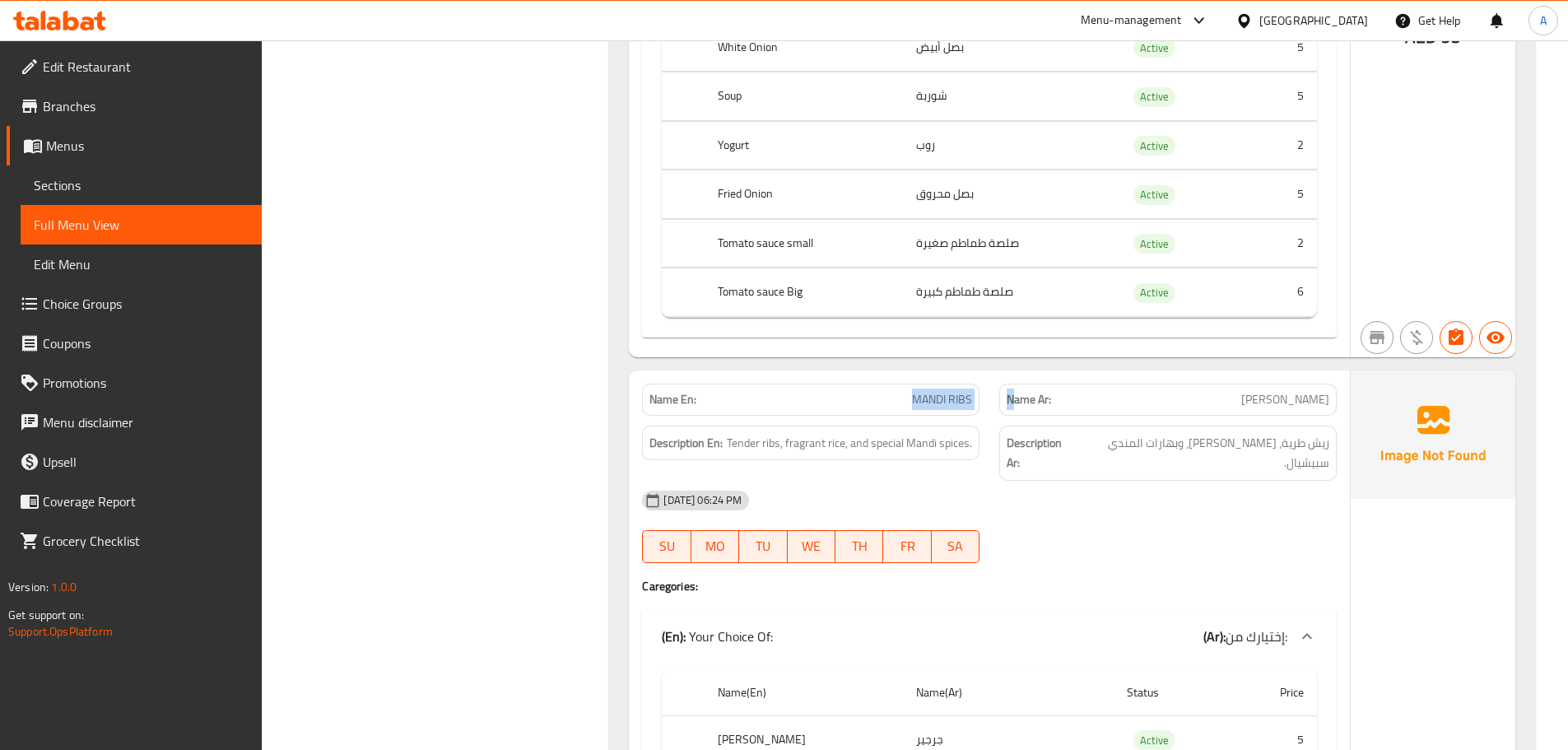
drag, startPoint x: 878, startPoint y: 395, endPoint x: 1042, endPoint y: 417, distance: 165.5
click at [1038, 415] on div "Name En: MANDI RIBS Name Ar: ريش مندي Description En: Tender ribs, fragrant ric…" at bounding box center [989, 734] width 721 height 728
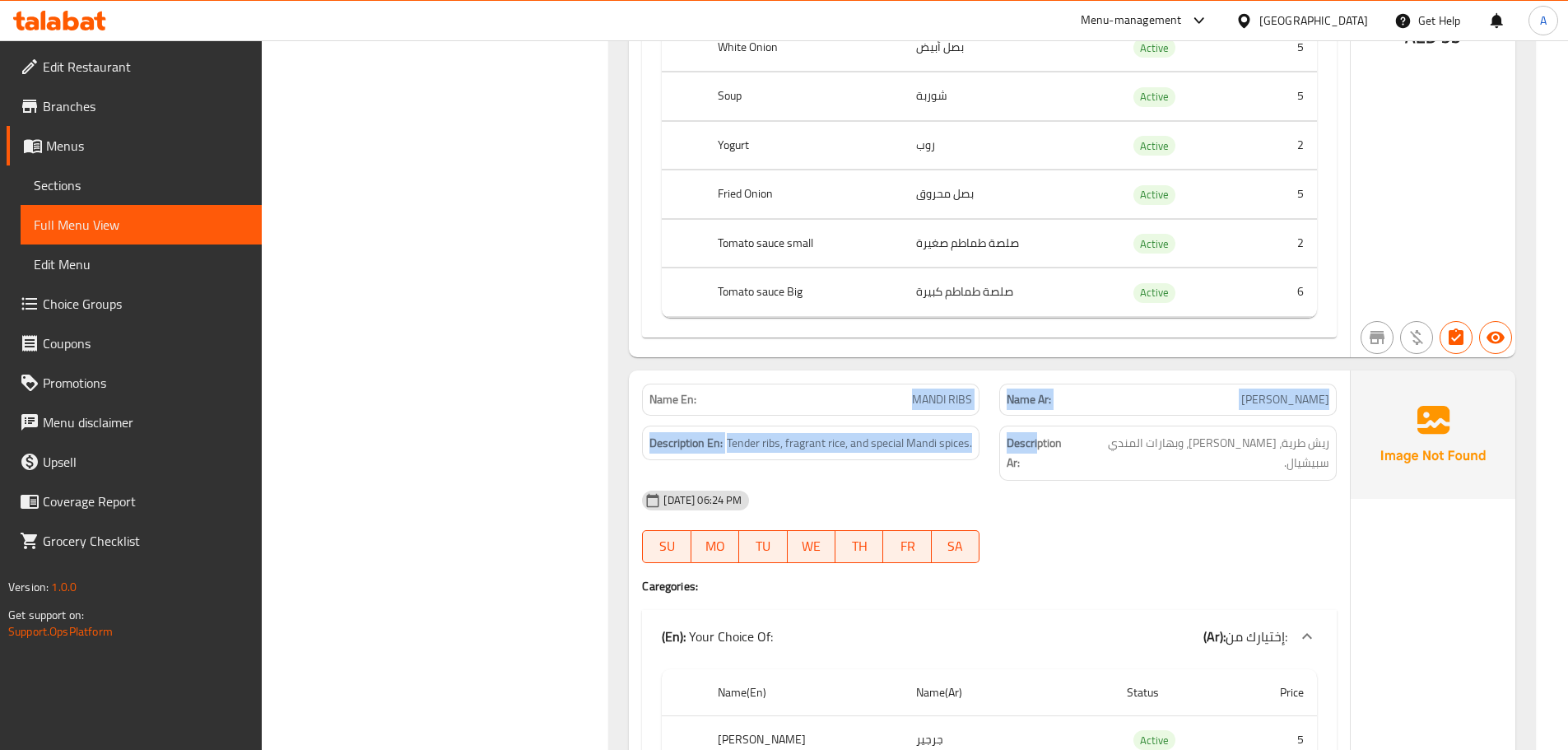
click at [1288, 403] on span "ريش مندي" at bounding box center [1285, 399] width 88 height 17
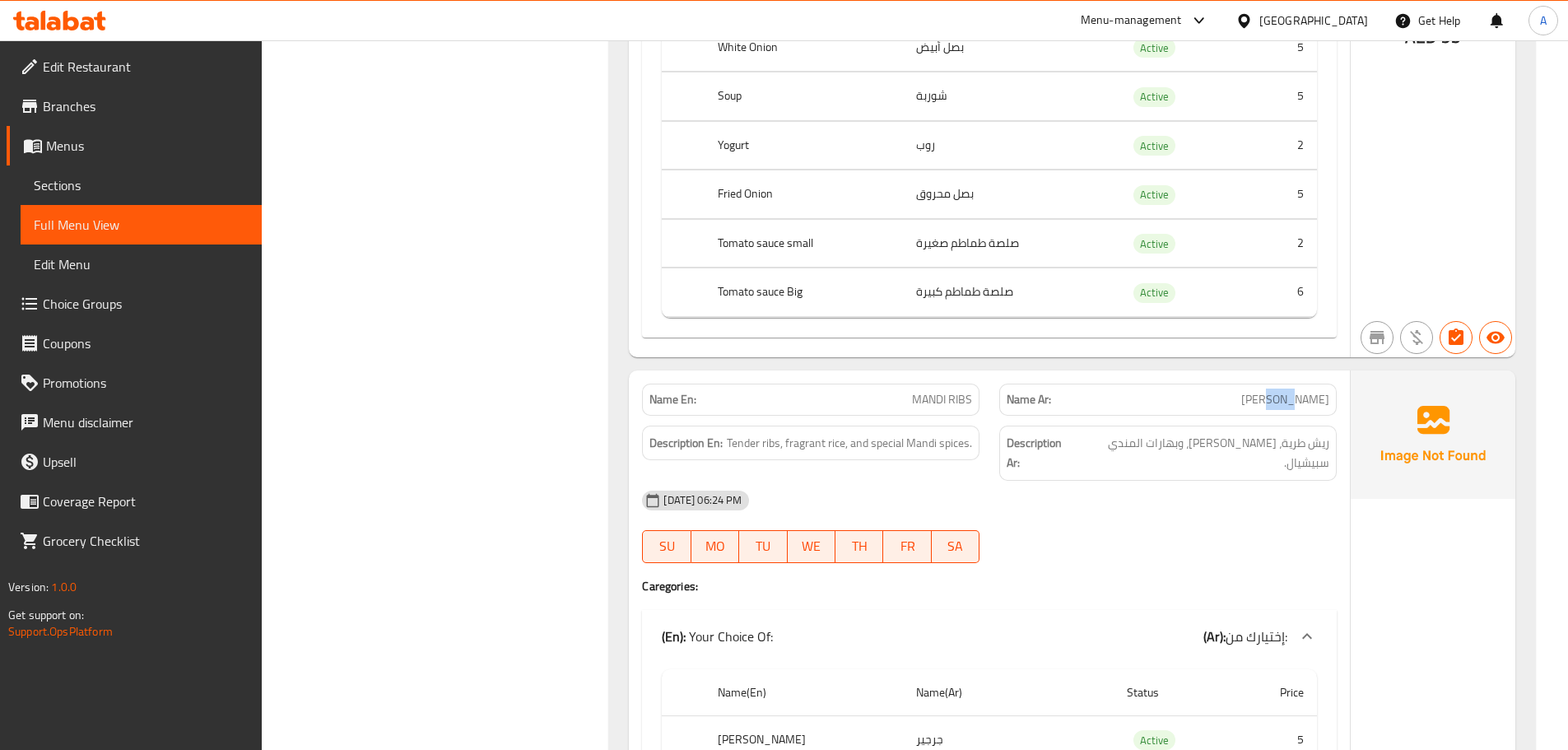
click at [1288, 403] on span "ريش مندي" at bounding box center [1285, 399] width 88 height 17
drag, startPoint x: 1288, startPoint y: 403, endPoint x: 872, endPoint y: 389, distance: 416.2
click at [872, 389] on div "Name En: MANDI RIBS Name Ar: ريش مندي" at bounding box center [989, 399] width 715 height 52
click at [1102, 481] on div "09-10-2025 06:24 PM" at bounding box center [989, 501] width 715 height 40
drag, startPoint x: 1324, startPoint y: 442, endPoint x: 899, endPoint y: 451, distance: 425.1
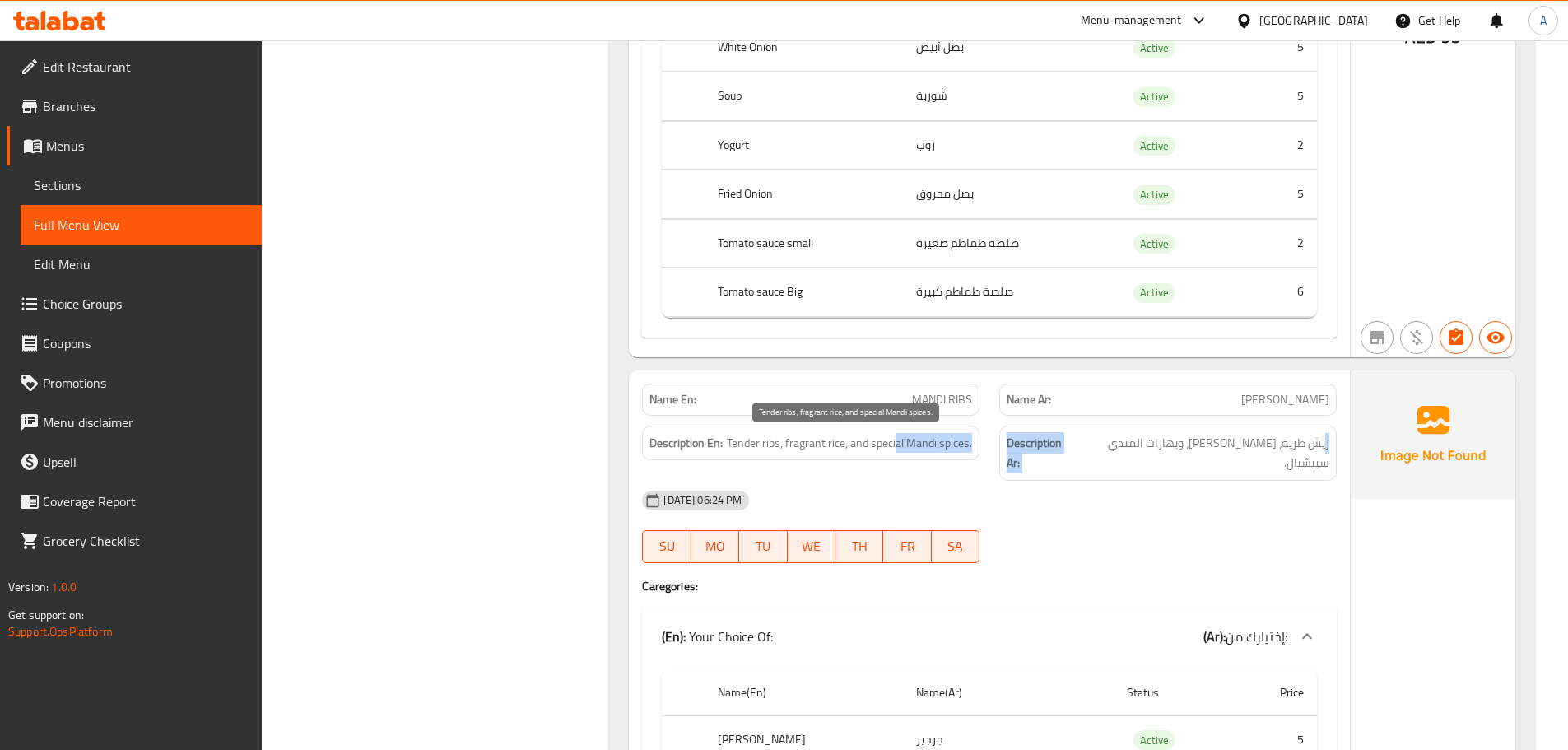
click at [899, 451] on div "Description En: Tender ribs, fragrant rice, and special Mandi spices. Descripti…" at bounding box center [989, 453] width 715 height 75
click at [1039, 481] on div "09-10-2025 06:24 PM" at bounding box center [989, 501] width 715 height 40
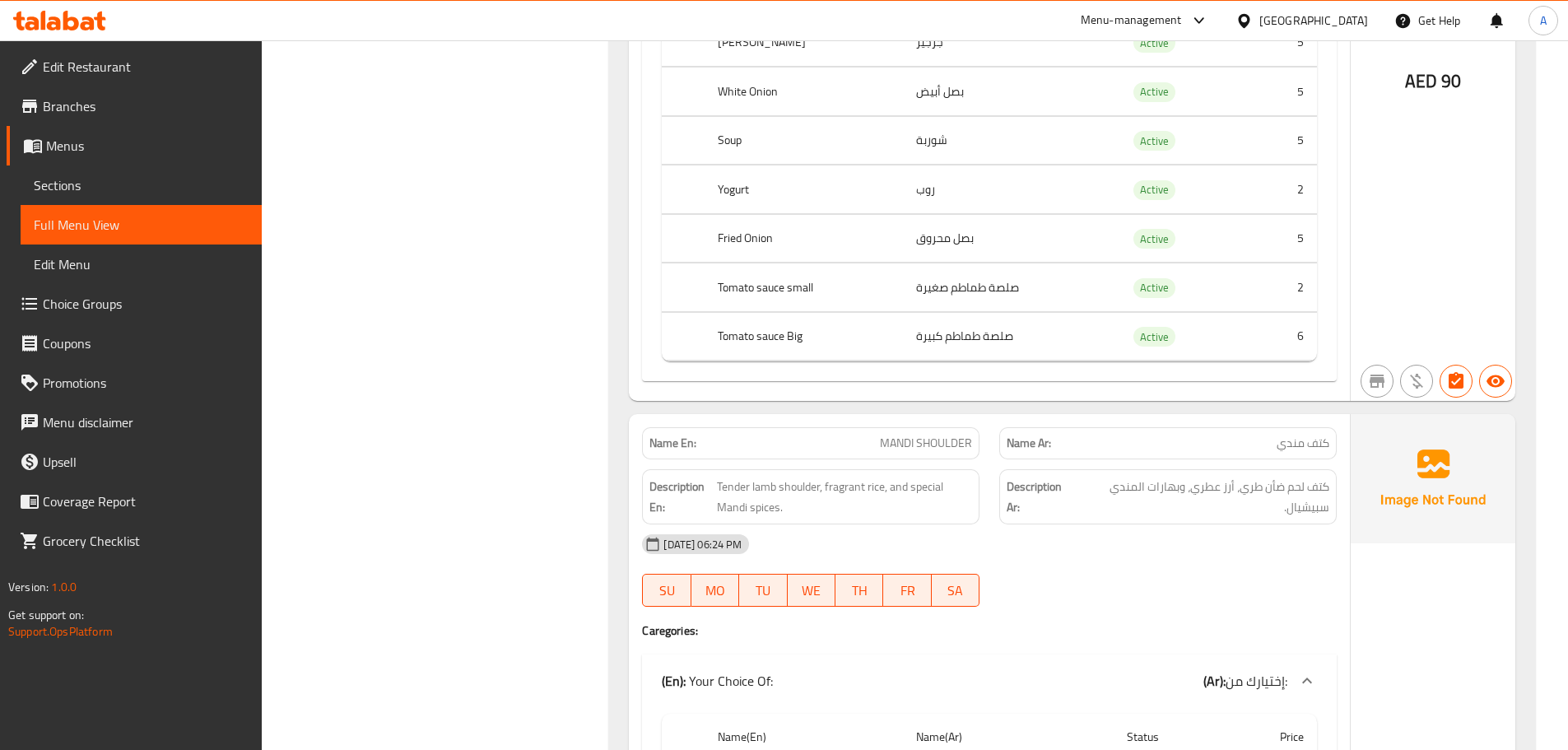
scroll to position [10953, 0]
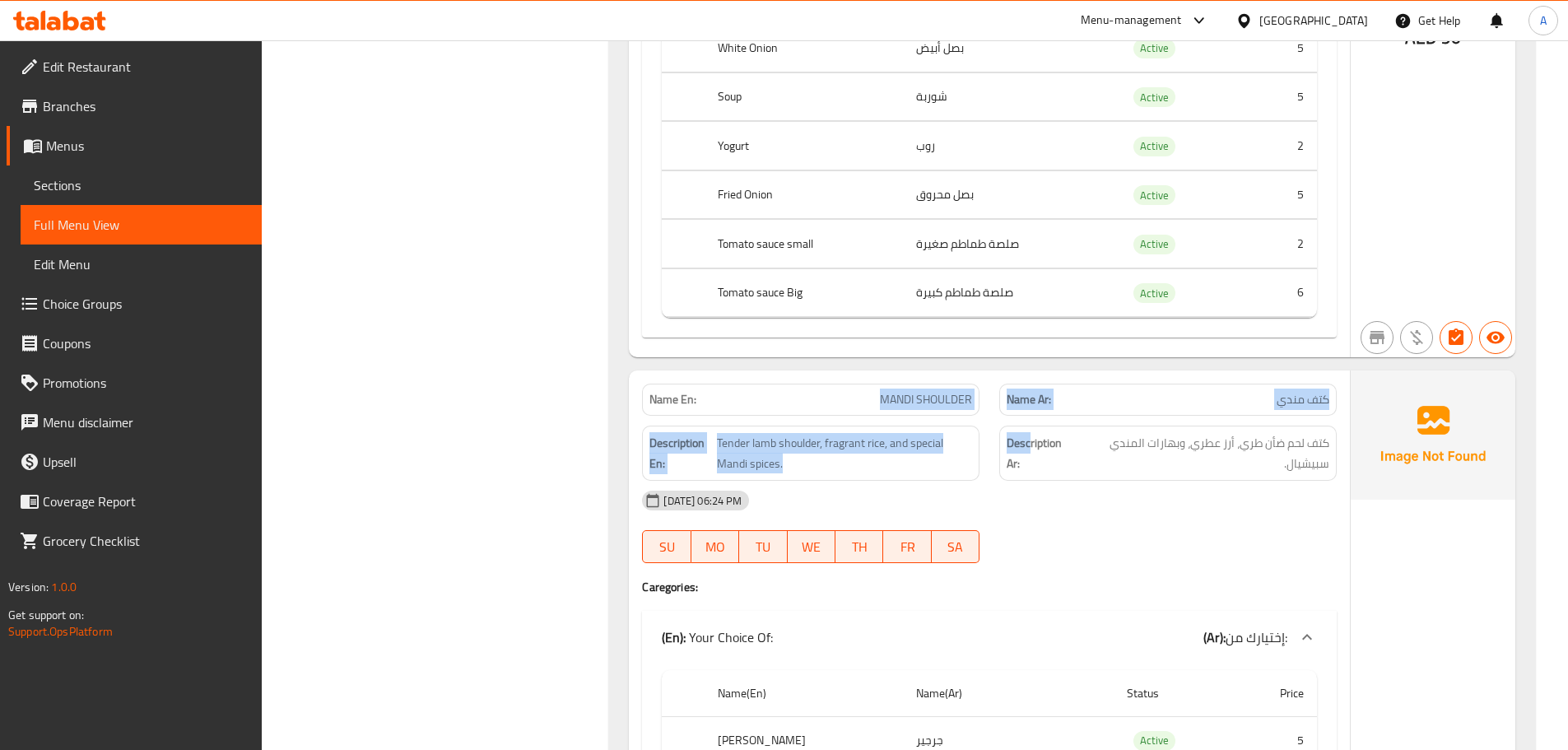
drag, startPoint x: 958, startPoint y: 385, endPoint x: 1123, endPoint y: 463, distance: 182.5
click at [1086, 414] on div "Name En: MANDI SHOULDER Name Ar: كتف مندي Description En: Tender lamb shoulder,…" at bounding box center [989, 734] width 721 height 728
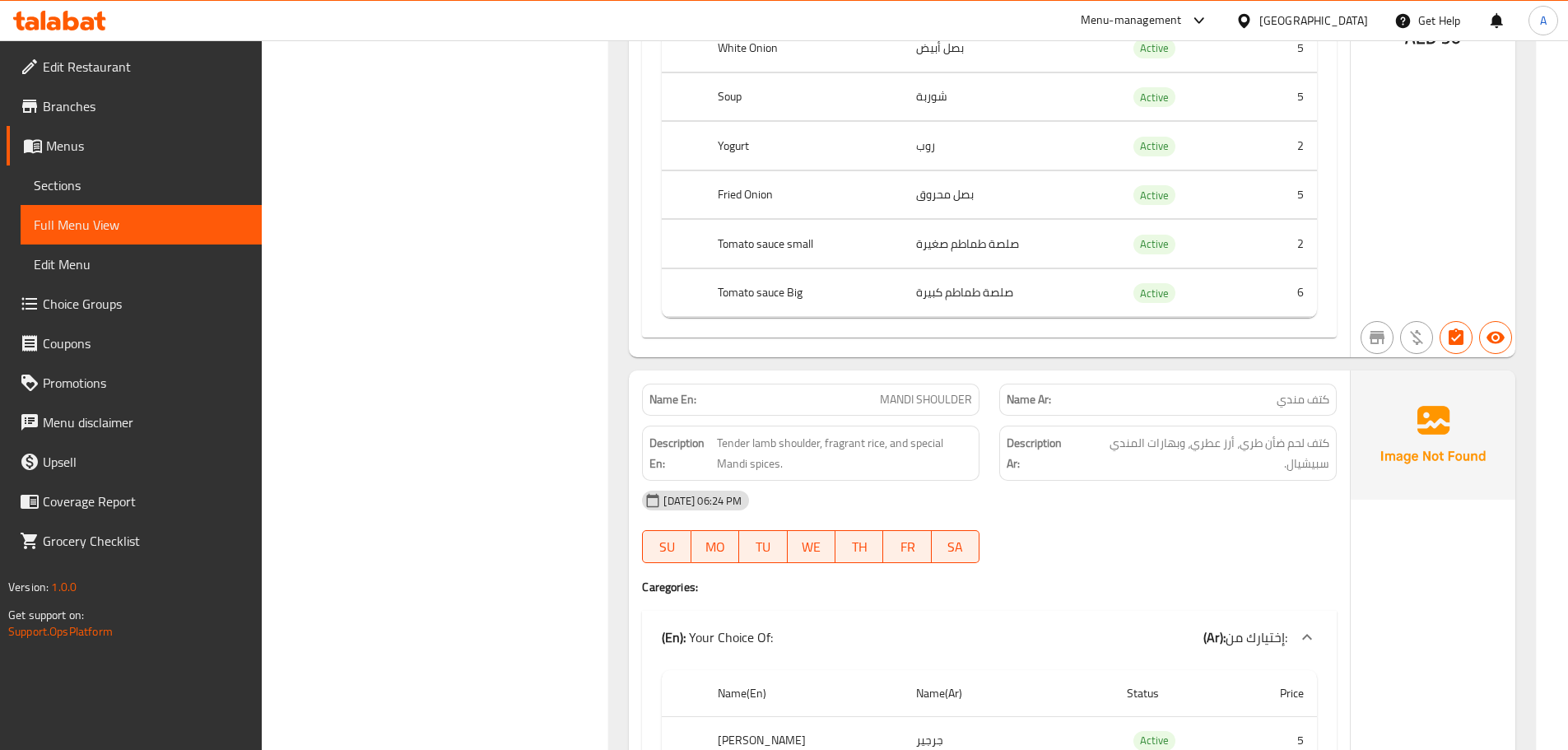
click at [1112, 503] on div "09-10-2025 06:24 PM SU MO TU WE TH FR SA" at bounding box center [989, 527] width 715 height 93
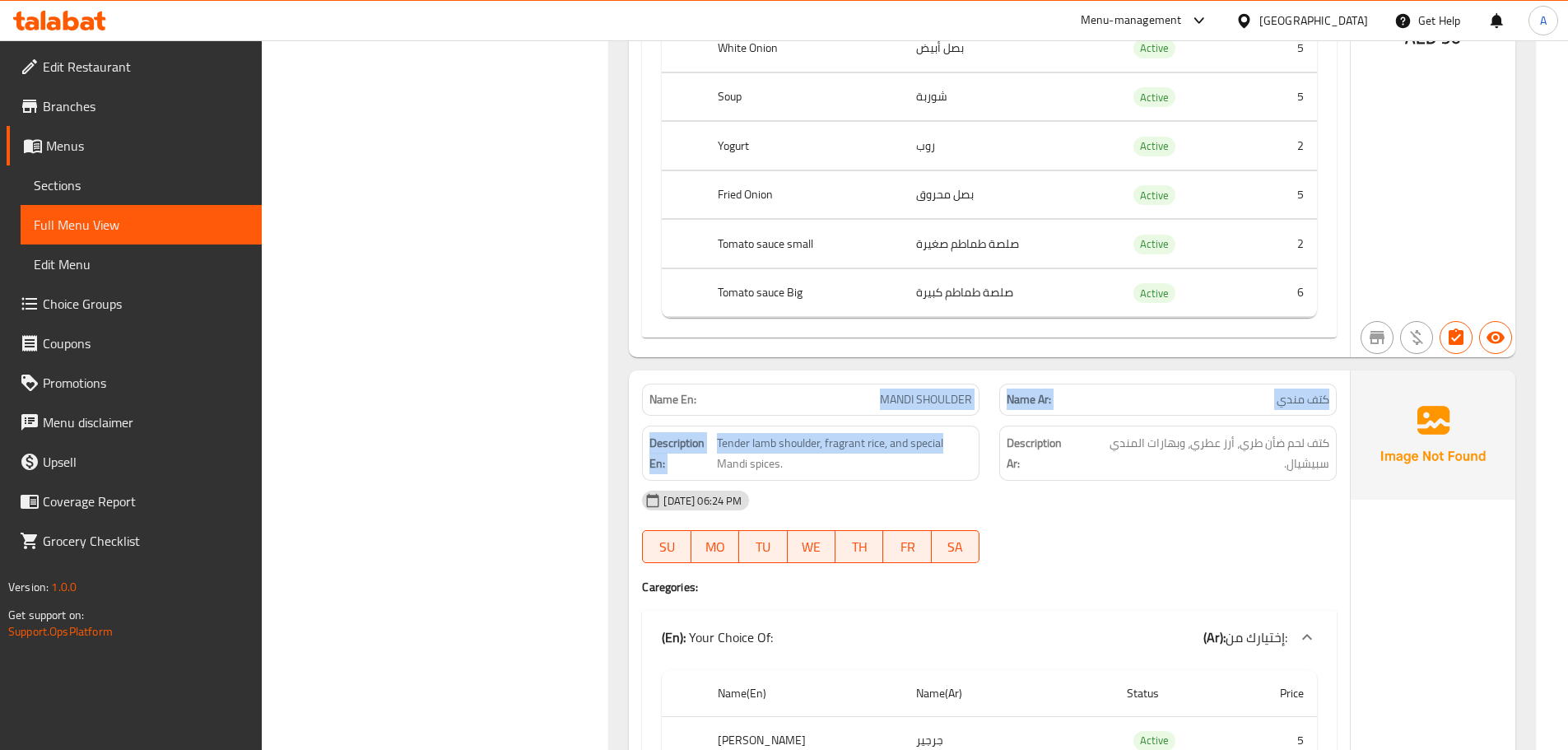
drag, startPoint x: 855, startPoint y: 387, endPoint x: 1007, endPoint y: 415, distance: 154.6
click at [995, 413] on div "Name En: MANDI SHOULDER Name Ar: كتف مندي Description En: Tender lamb shoulder,…" at bounding box center [989, 734] width 721 height 728
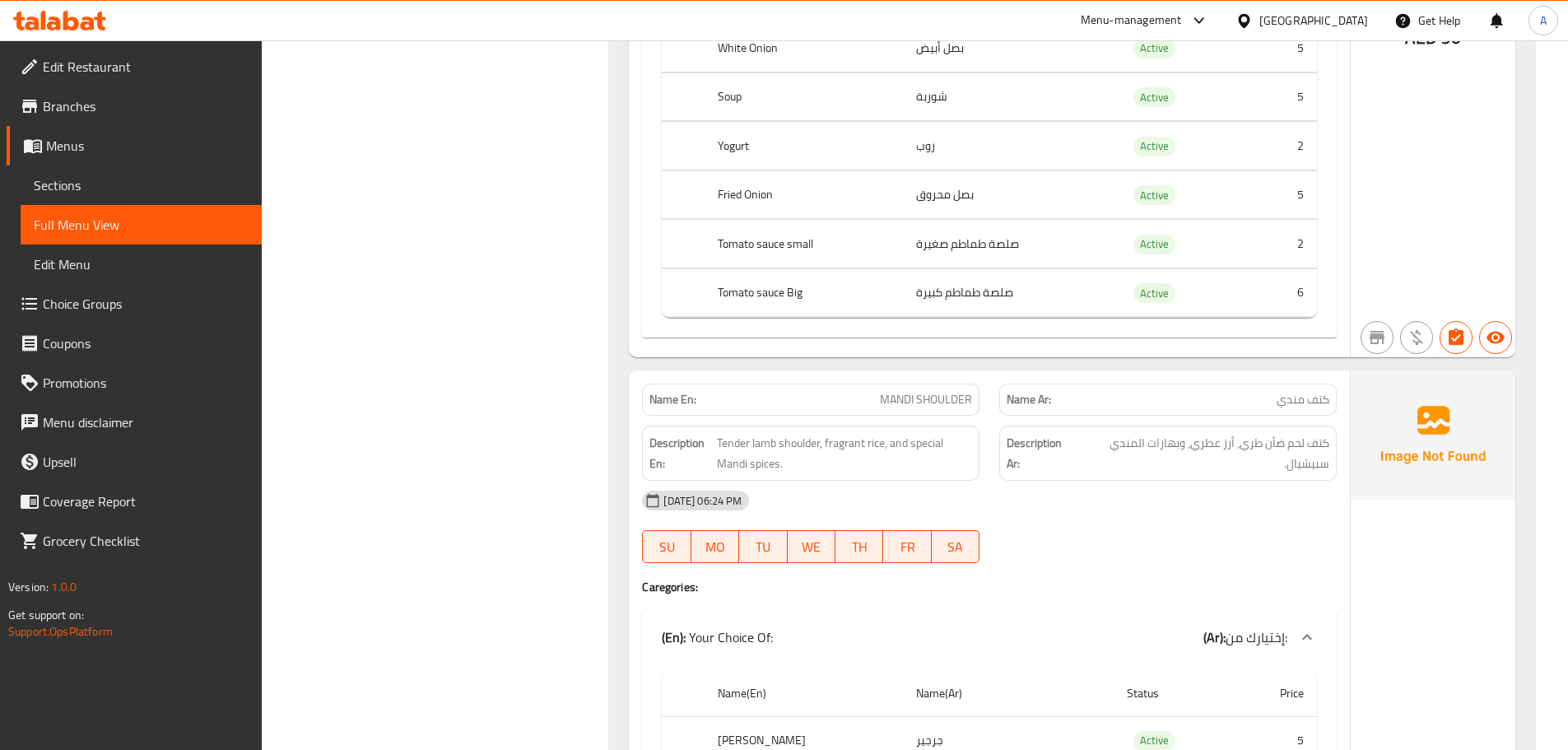
click at [1118, 513] on div "09-10-2025 06:24 PM SU MO TU WE TH FR SA" at bounding box center [989, 527] width 715 height 93
drag, startPoint x: 833, startPoint y: 379, endPoint x: 1156, endPoint y: 433, distance: 327.5
click at [1072, 406] on div "Name En: MANDI SHOULDER Name Ar: كتف مندي Description En: Tender lamb shoulder,…" at bounding box center [989, 734] width 721 height 728
click at [1188, 553] on div at bounding box center [1168, 563] width 357 height 20
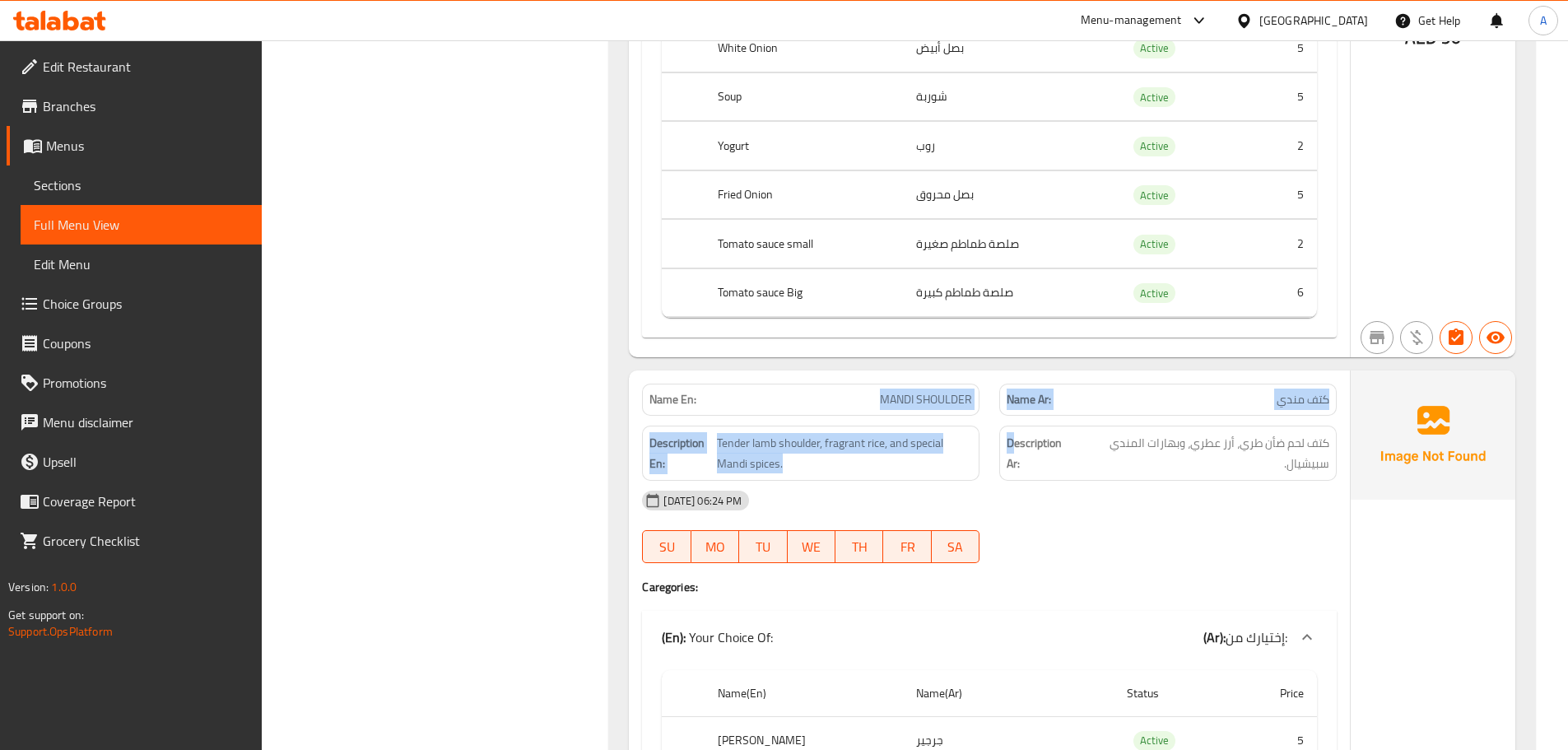
drag, startPoint x: 785, startPoint y: 344, endPoint x: 1109, endPoint y: 442, distance: 338.5
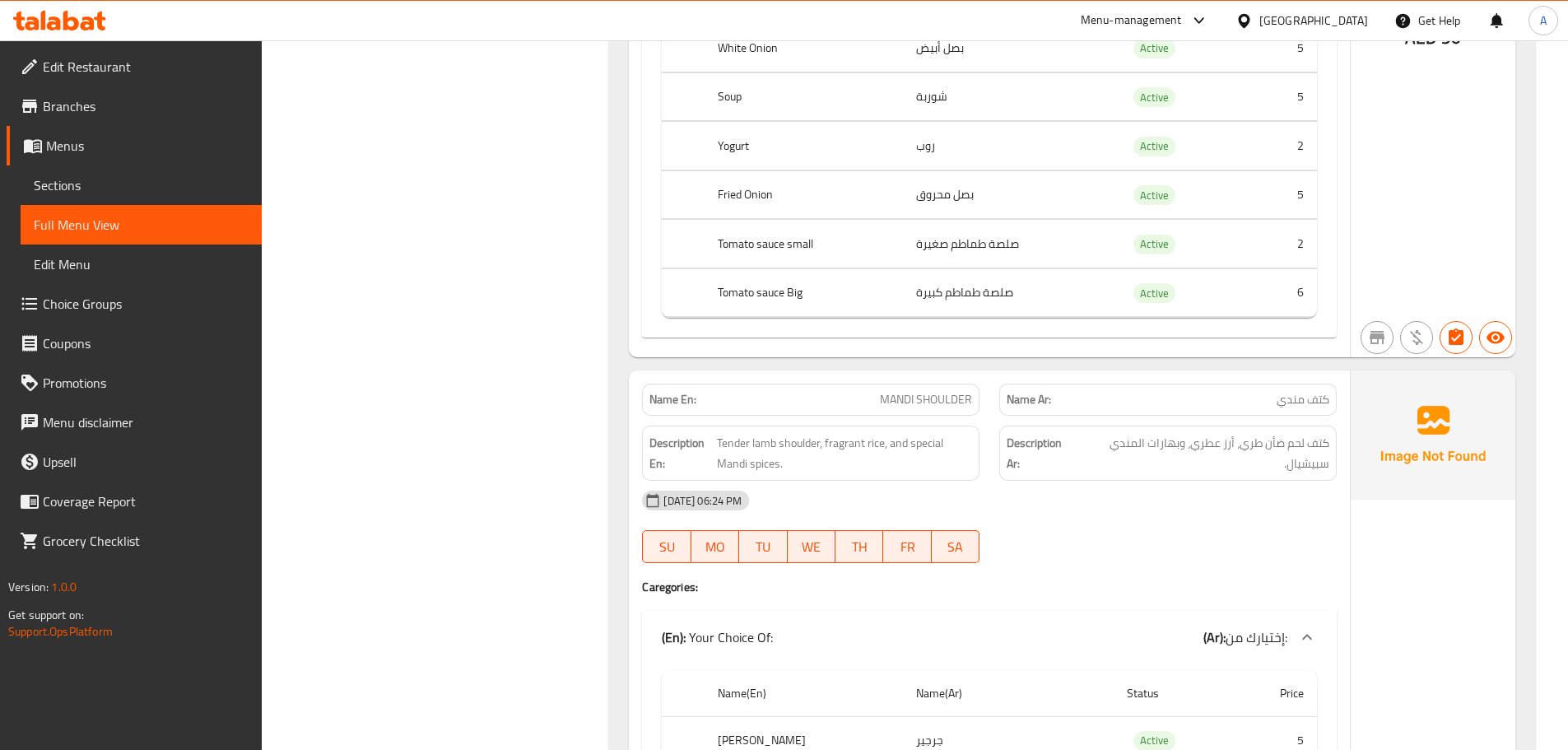
click at [1110, 481] on div "09-10-2025 06:24 PM" at bounding box center [989, 501] width 715 height 40
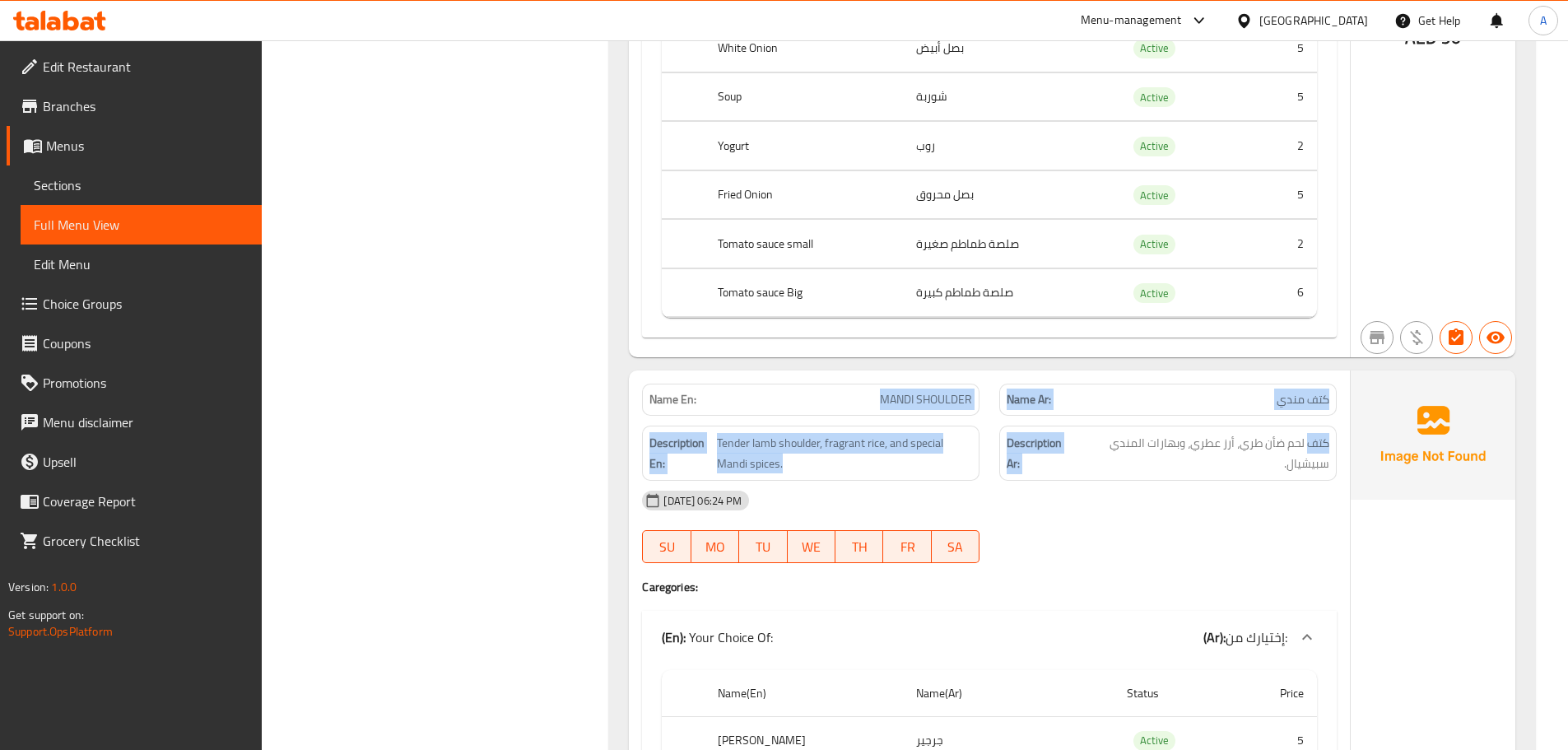
drag, startPoint x: 861, startPoint y: 381, endPoint x: 1311, endPoint y: 395, distance: 450.2
click at [1311, 395] on div "Name En: MANDI SHOULDER Name Ar: كتف مندي Description En: Tender lamb shoulder,…" at bounding box center [989, 734] width 721 height 728
click at [1304, 391] on span "كتف مندي" at bounding box center [1303, 399] width 53 height 17
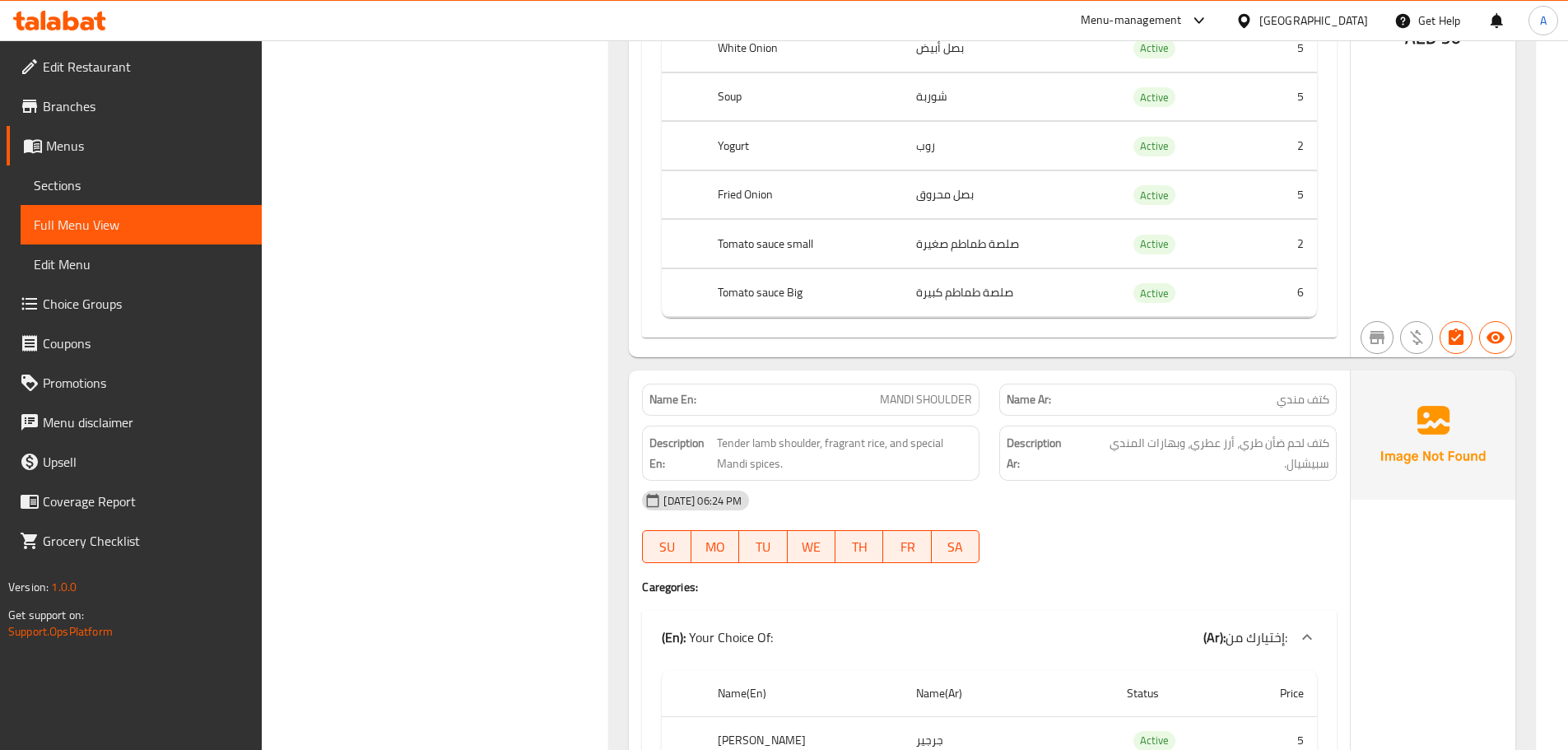
click at [1304, 391] on span "كتف مندي" at bounding box center [1303, 399] width 53 height 17
drag, startPoint x: 1240, startPoint y: 467, endPoint x: 1228, endPoint y: 463, distance: 12.6
click at [1234, 481] on div "09-10-2025 06:24 PM" at bounding box center [989, 501] width 715 height 40
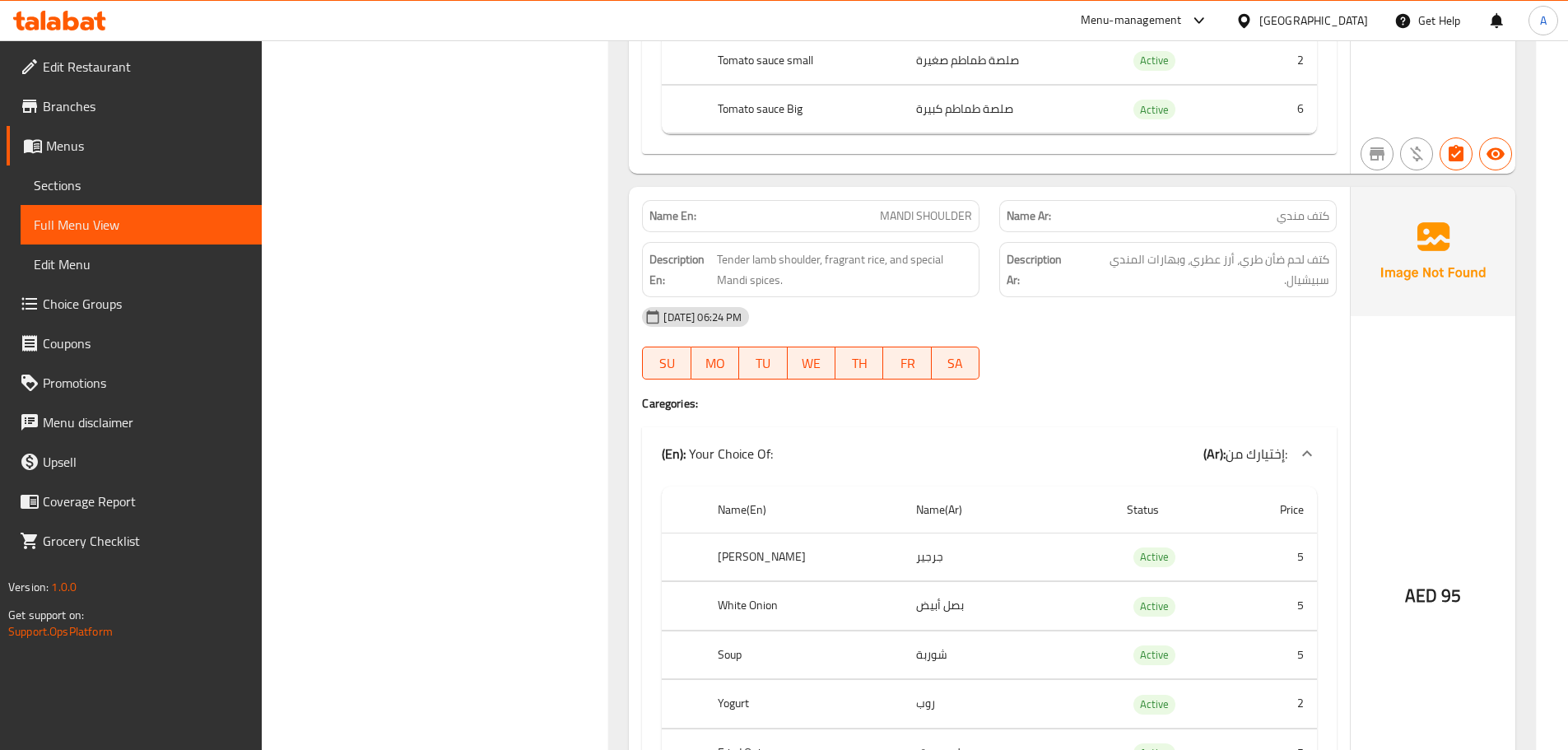
scroll to position [11200, 0]
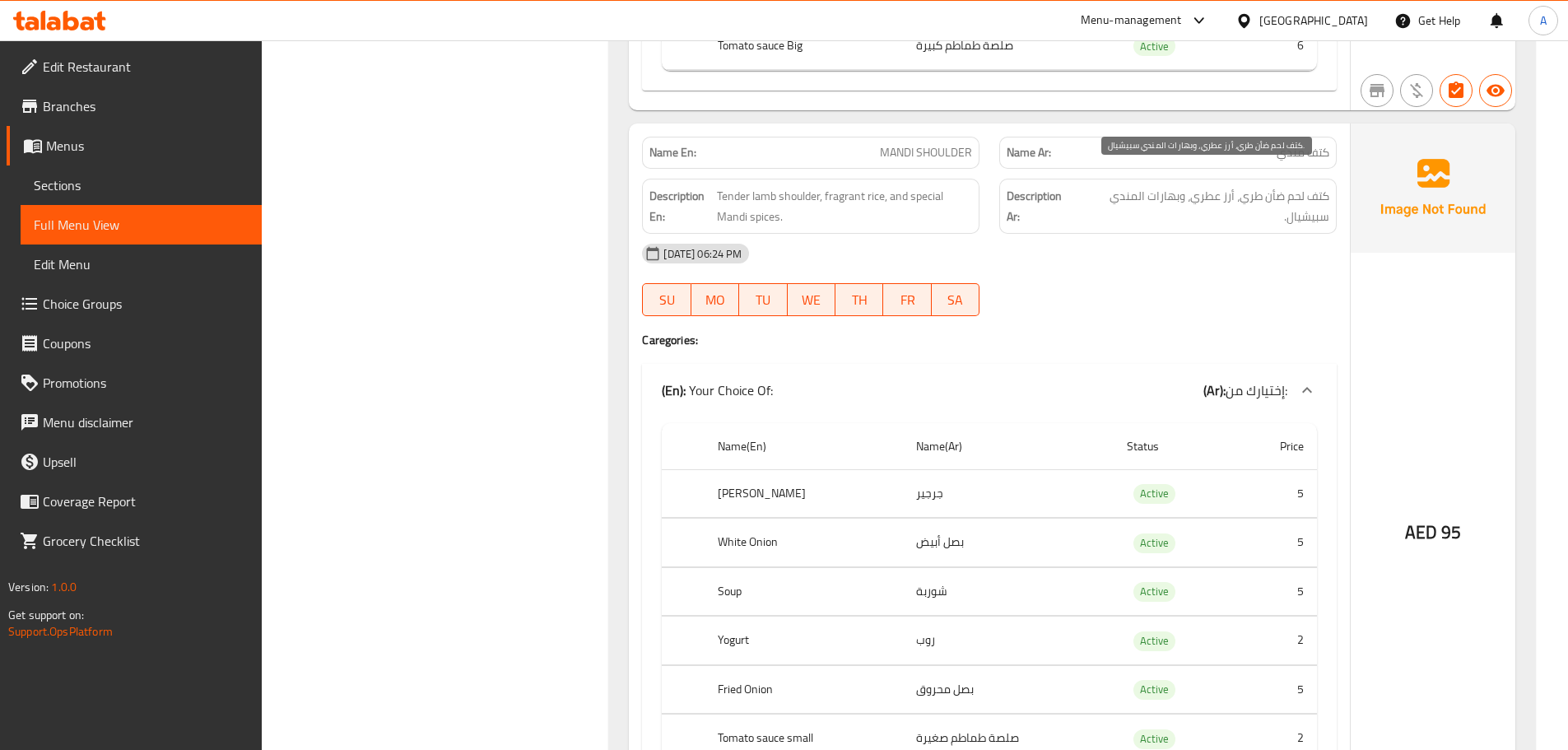
click at [1310, 186] on span "كتف لحم ضأن طري، أرز عطري، وبهارات المندي سبيشيال." at bounding box center [1203, 206] width 253 height 40
click at [1325, 186] on span "كتف لحم ضأن طري، أرز عطري، وبهارات المندي سبيشيال." at bounding box center [1203, 206] width 253 height 40
drag, startPoint x: 1325, startPoint y: 170, endPoint x: 1219, endPoint y: 181, distance: 106.6
click at [1220, 186] on span "كتف لحم ضأن طري، أرز عطري، وبهارات المندي سبيشيال." at bounding box center [1203, 206] width 253 height 40
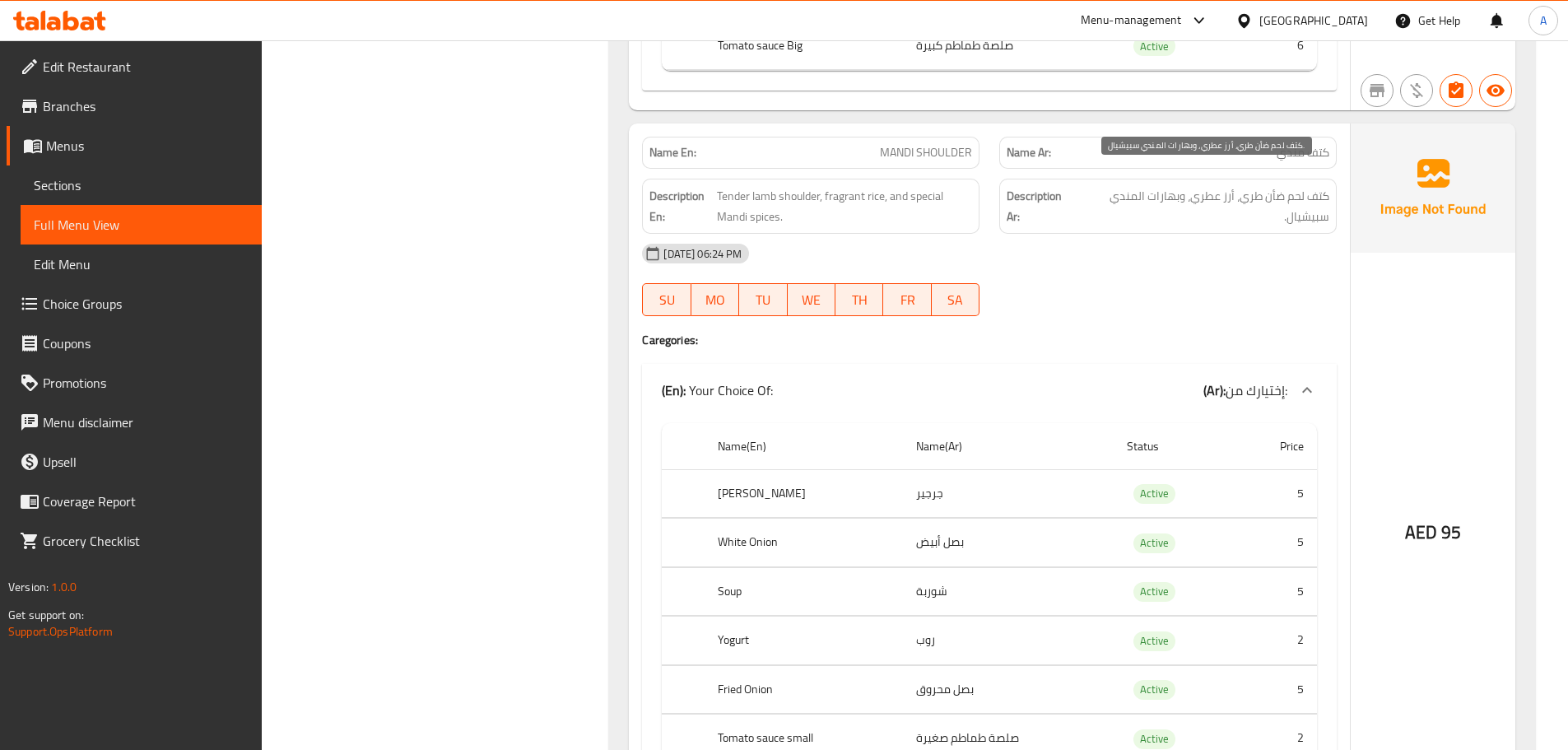
click at [1218, 190] on span "كتف لحم ضأن طري، أرز عطري، وبهارات المندي سبيشيال." at bounding box center [1203, 206] width 253 height 40
click at [1213, 210] on div "Description Ar: كتف لحم ضأن طري، أرز عطري، وبهارات المندي سبيشيال." at bounding box center [1168, 206] width 337 height 55
click at [1316, 186] on span "كتف لحم ضأن طري، أرز عطري، وبهارات المندي سبيشيال." at bounding box center [1203, 206] width 253 height 40
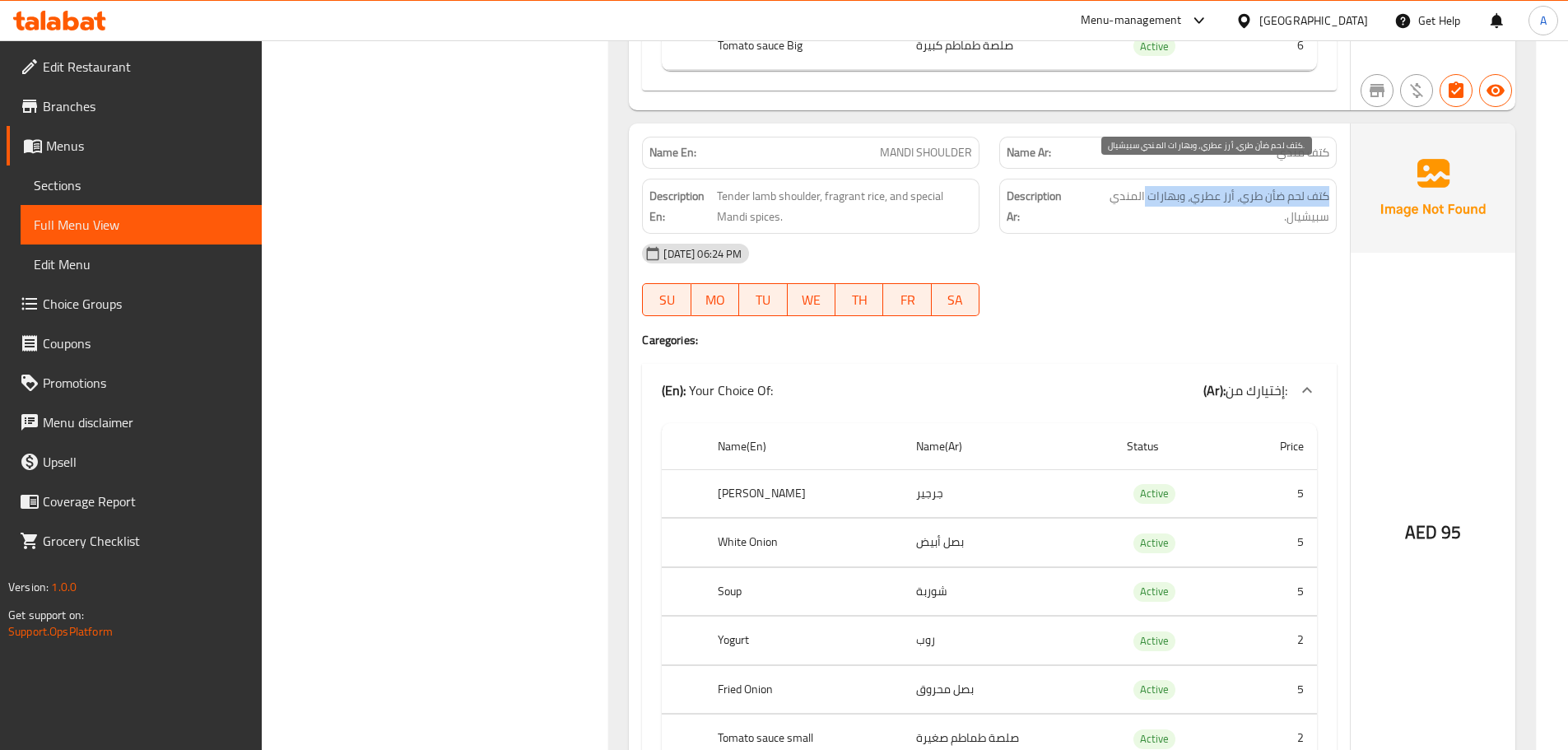
drag, startPoint x: 1316, startPoint y: 176, endPoint x: 1151, endPoint y: 174, distance: 165.0
click at [1151, 186] on span "كتف لحم ضأن طري، أرز عطري، وبهارات المندي سبيشيال." at bounding box center [1203, 206] width 253 height 40
click at [1154, 196] on span "كتف لحم ضأن طري، أرز عطري، وبهارات المندي سبيشيال." at bounding box center [1203, 206] width 253 height 40
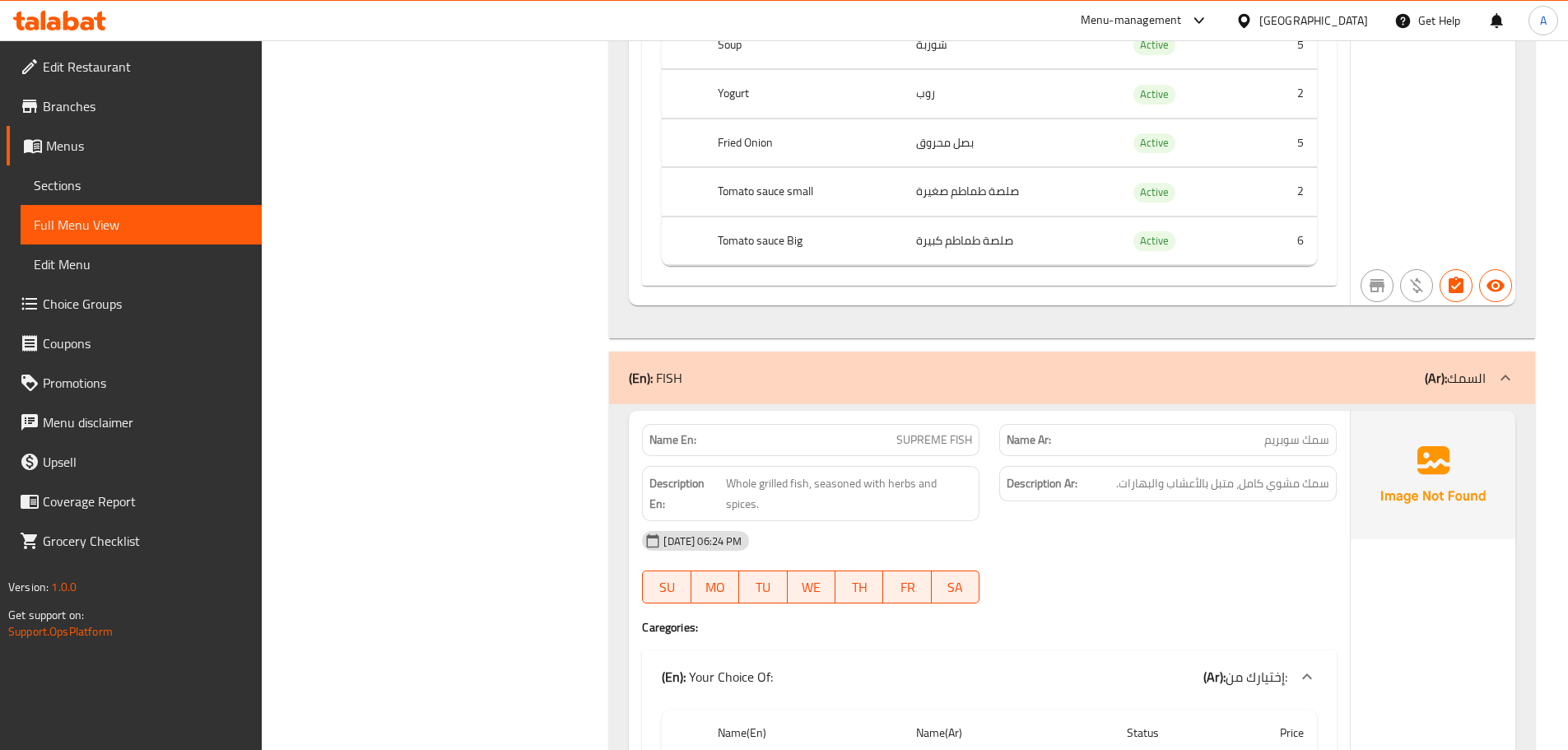
scroll to position [11776, 0]
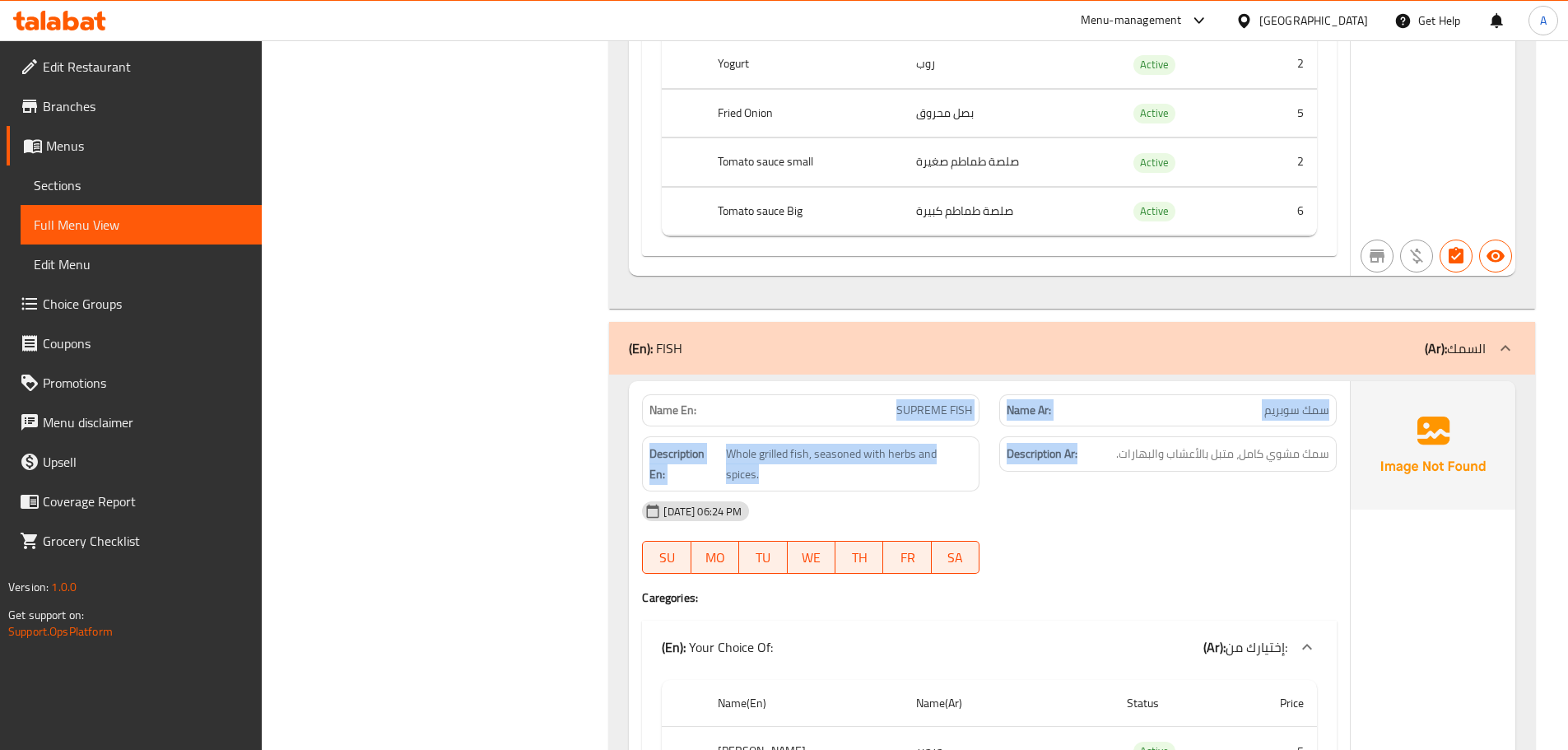
drag, startPoint x: 833, startPoint y: 396, endPoint x: 1139, endPoint y: 416, distance: 306.7
click at [1104, 414] on div "Name En: SUPREME FISH Name Ar: سمك سوبريم Description En: Whole grilled fish, s…" at bounding box center [989, 745] width 721 height 728
click at [1261, 402] on p "Name Ar: سمك سوبريم" at bounding box center [1168, 410] width 323 height 17
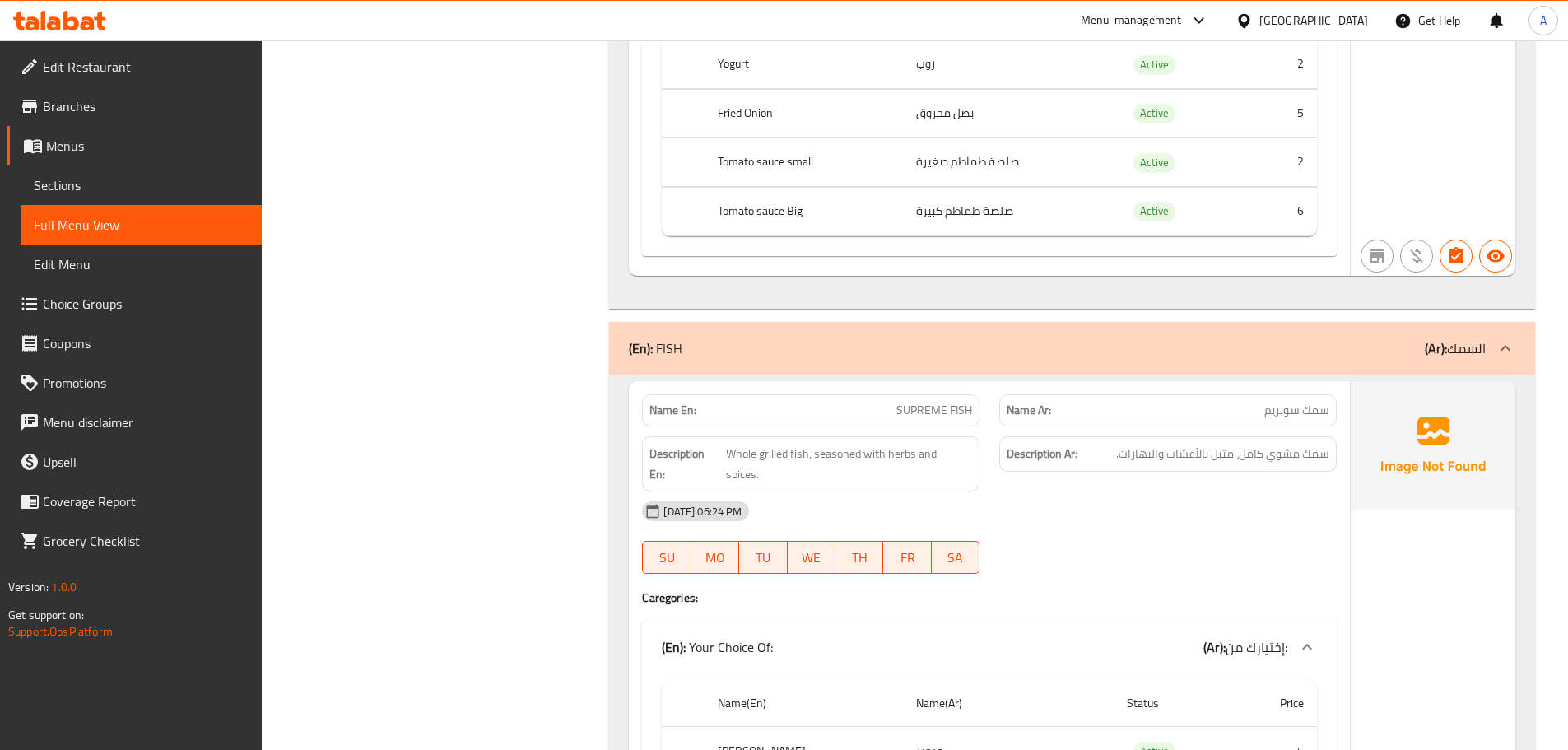
click at [1261, 402] on p "Name Ar: سمك سوبريم" at bounding box center [1168, 410] width 323 height 17
drag, startPoint x: 1261, startPoint y: 394, endPoint x: 696, endPoint y: 388, distance: 565.0
click at [696, 388] on div "Name En: SUPREME FISH Name Ar: سمك سوبريم" at bounding box center [989, 410] width 715 height 52
click at [1084, 492] on div "09-10-2025 06:24 PM" at bounding box center [989, 511] width 715 height 40
click at [658, 402] on strong "Name En:" at bounding box center [673, 410] width 47 height 17
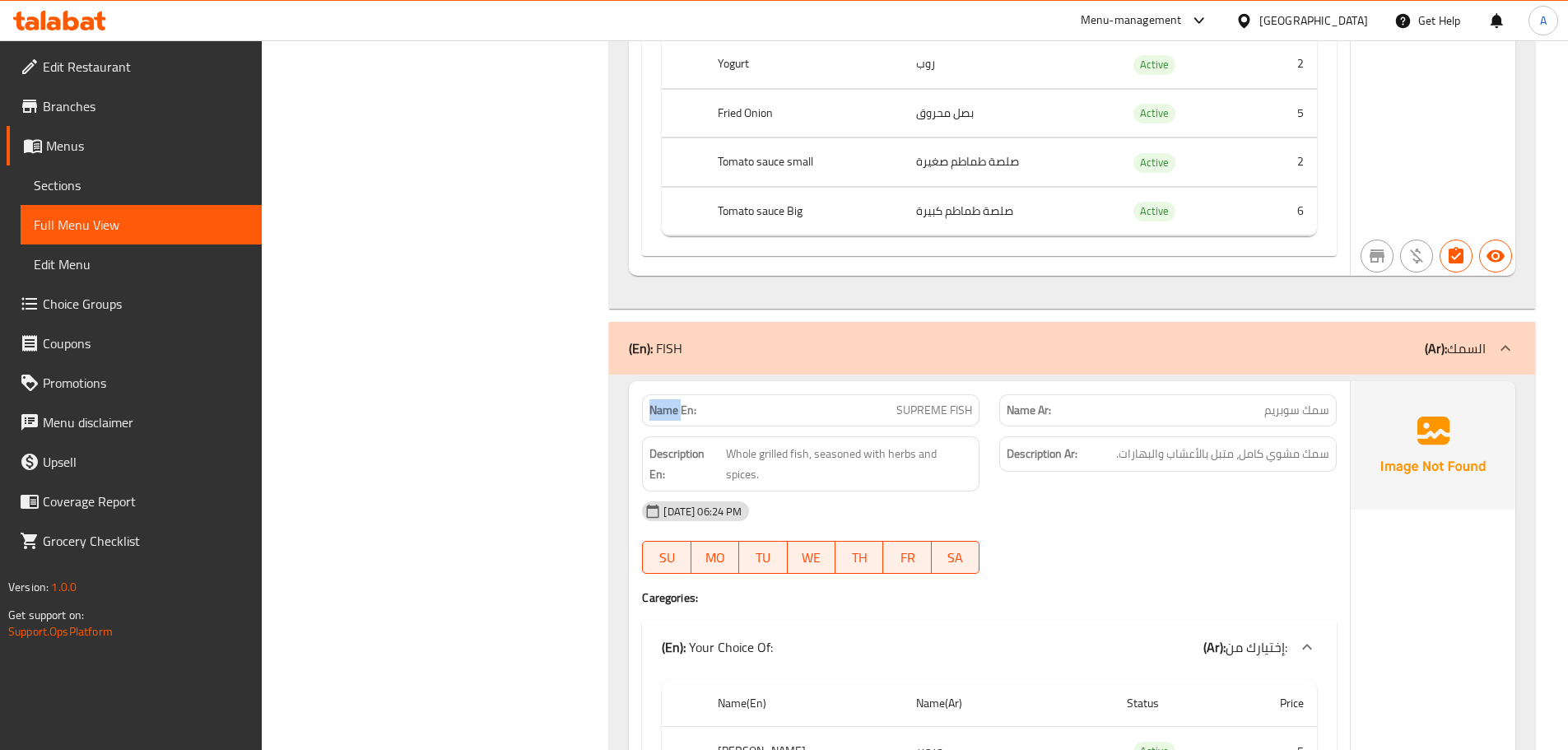
click at [658, 402] on strong "Name En:" at bounding box center [673, 410] width 47 height 17
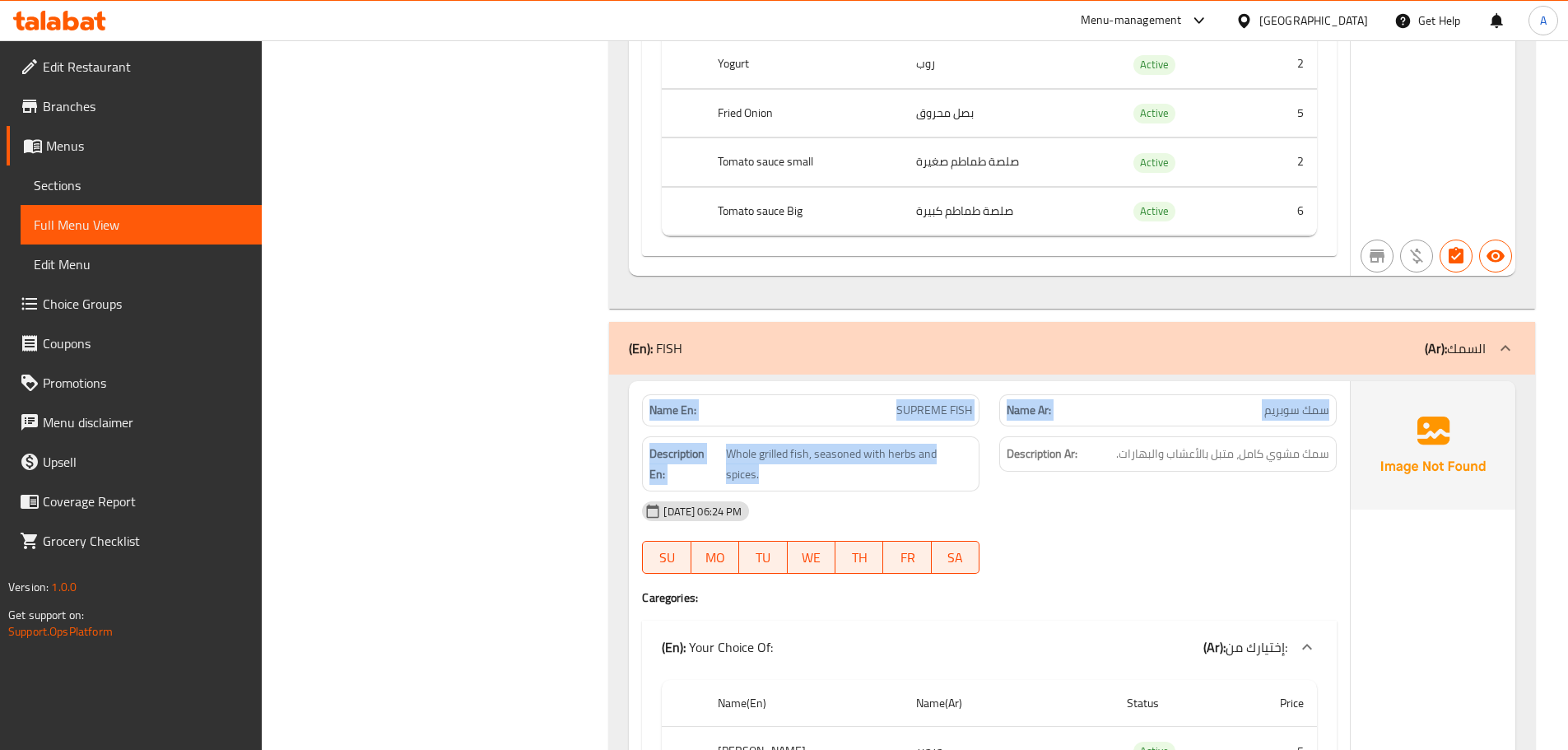
drag, startPoint x: 658, startPoint y: 394, endPoint x: 905, endPoint y: 428, distance: 249.3
click at [889, 424] on div "Name En: SUPREME FISH Name Ar: سمك سوبريم Description En: Whole grilled fish, s…" at bounding box center [989, 745] width 721 height 728
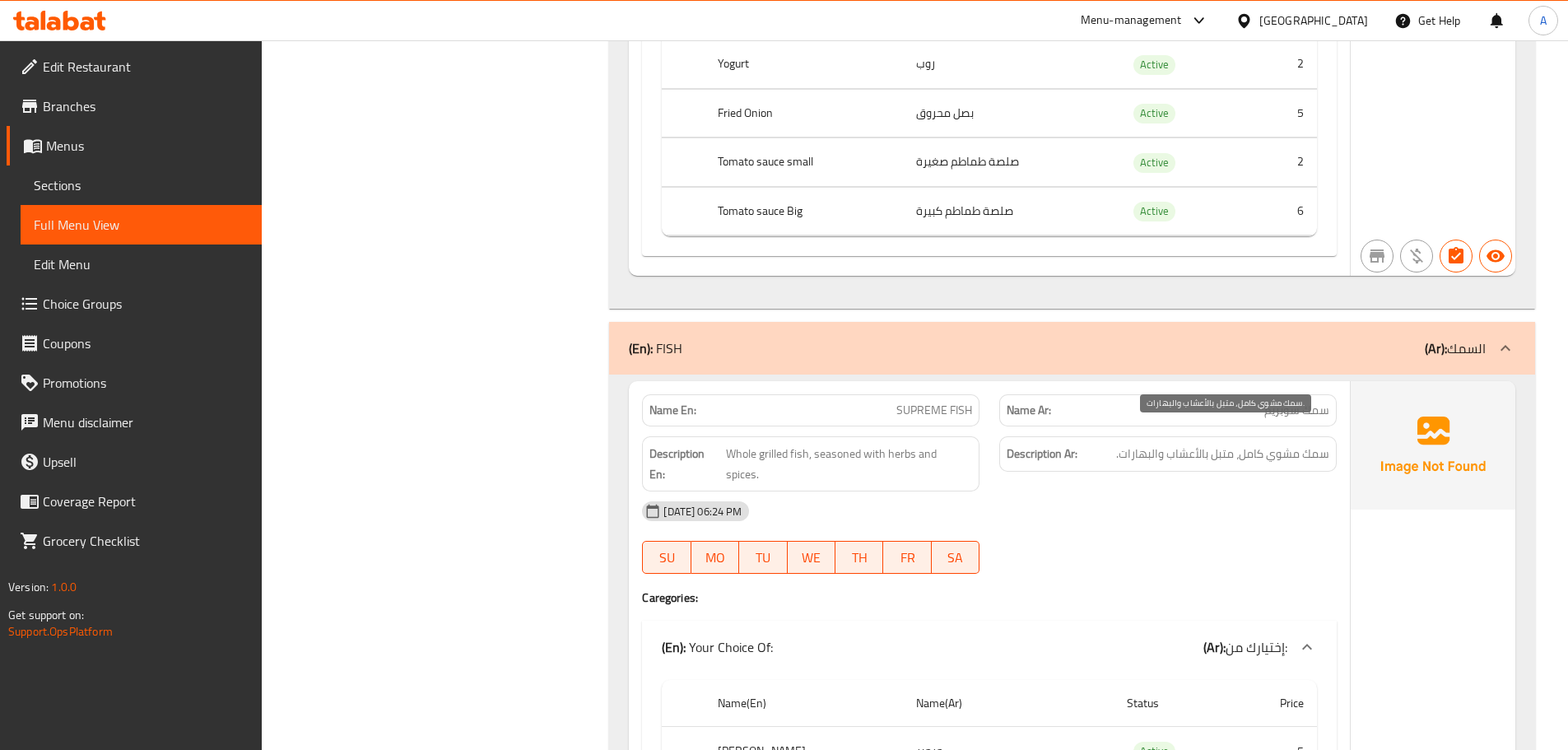
click at [1192, 443] on span "سمك مشوي كامل، متبل بالأعشاب والبهارات." at bounding box center [1222, 453] width 213 height 21
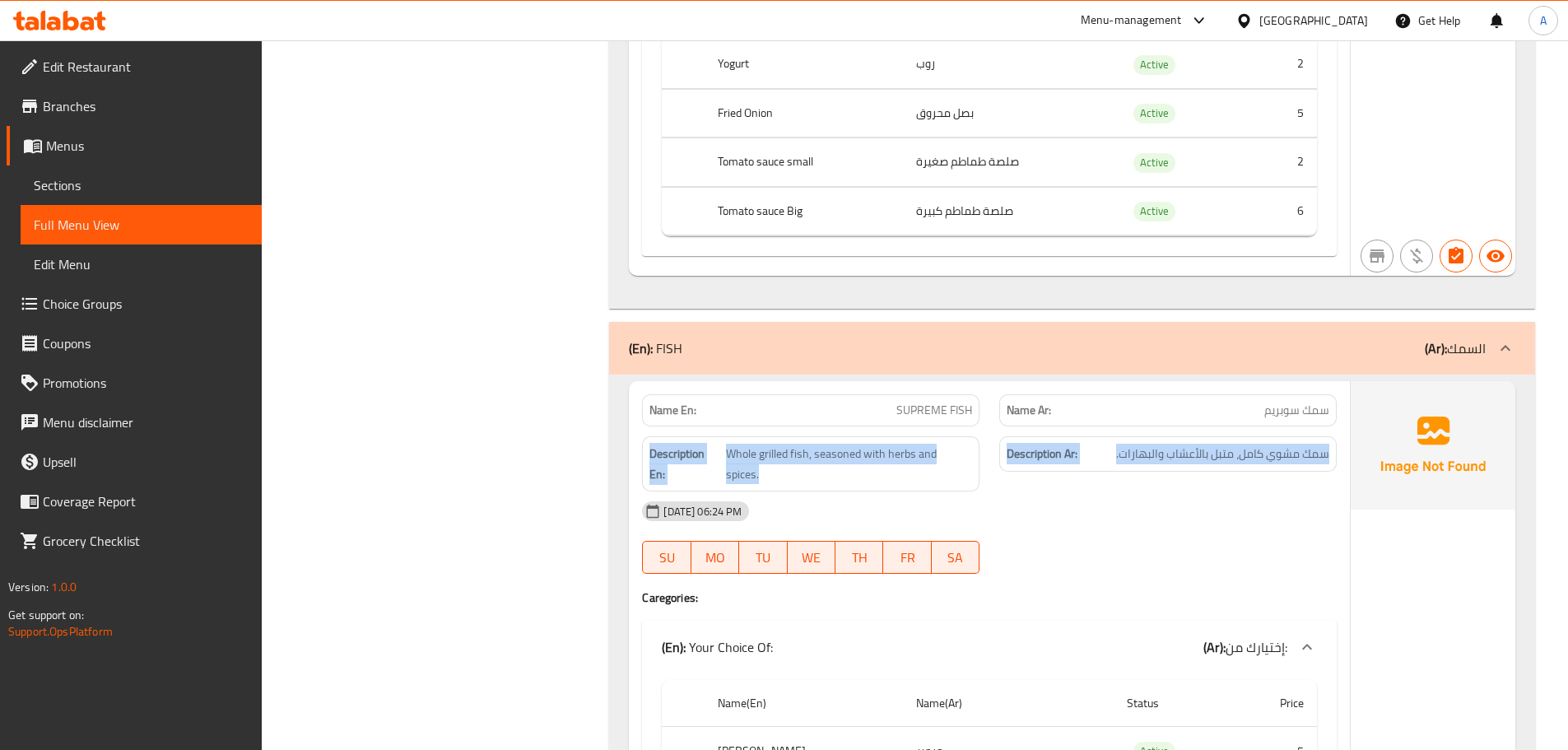
drag, startPoint x: 1192, startPoint y: 436, endPoint x: 691, endPoint y: 433, distance: 501.0
click at [691, 433] on div "Description En: Whole grilled fish, seasoned with herbs and spices. Description…" at bounding box center [989, 463] width 715 height 75
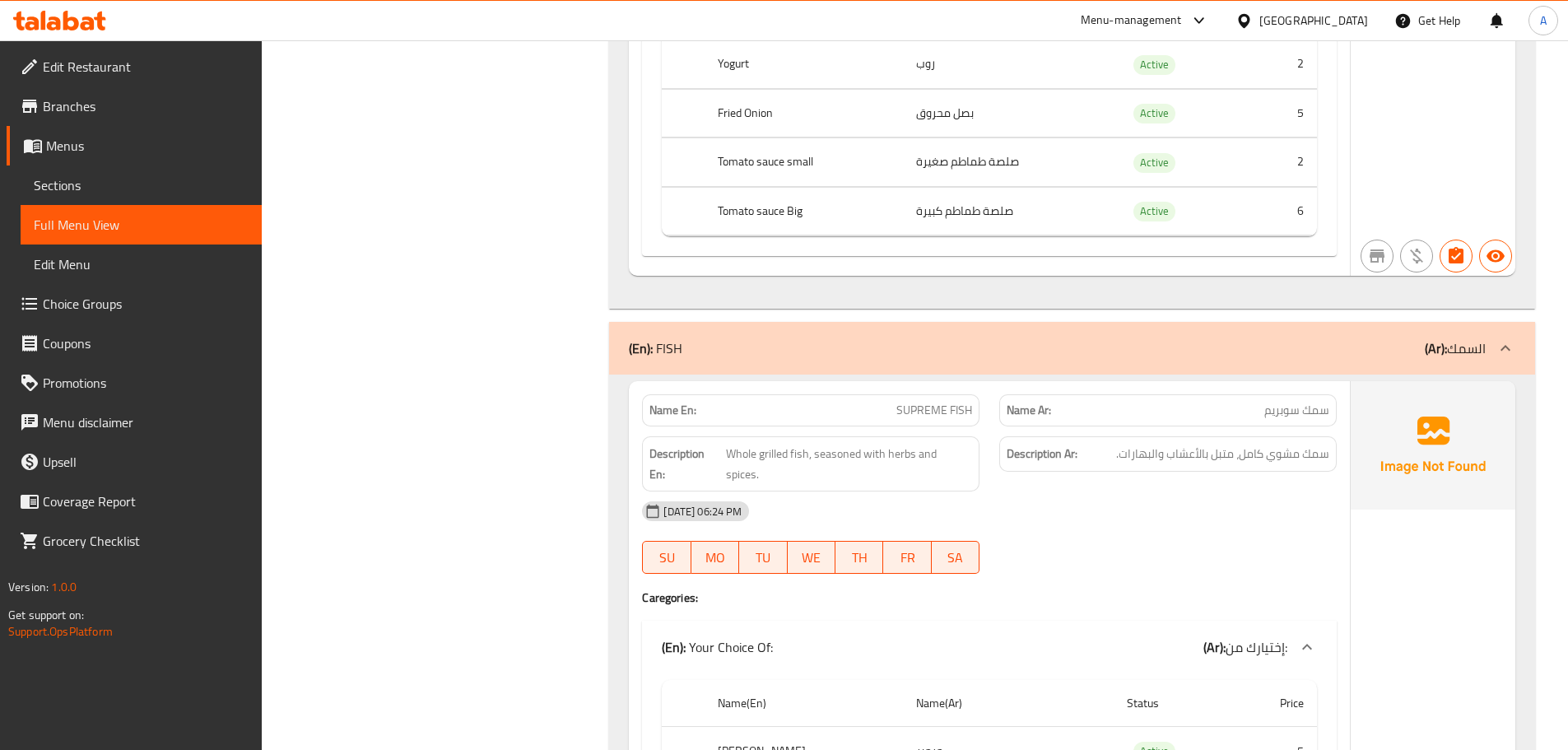
drag, startPoint x: 1043, startPoint y: 494, endPoint x: 1014, endPoint y: 512, distance: 34.1
click at [1046, 498] on div "09-10-2025 06:24 PM SU MO TU WE TH FR SA" at bounding box center [989, 538] width 715 height 93
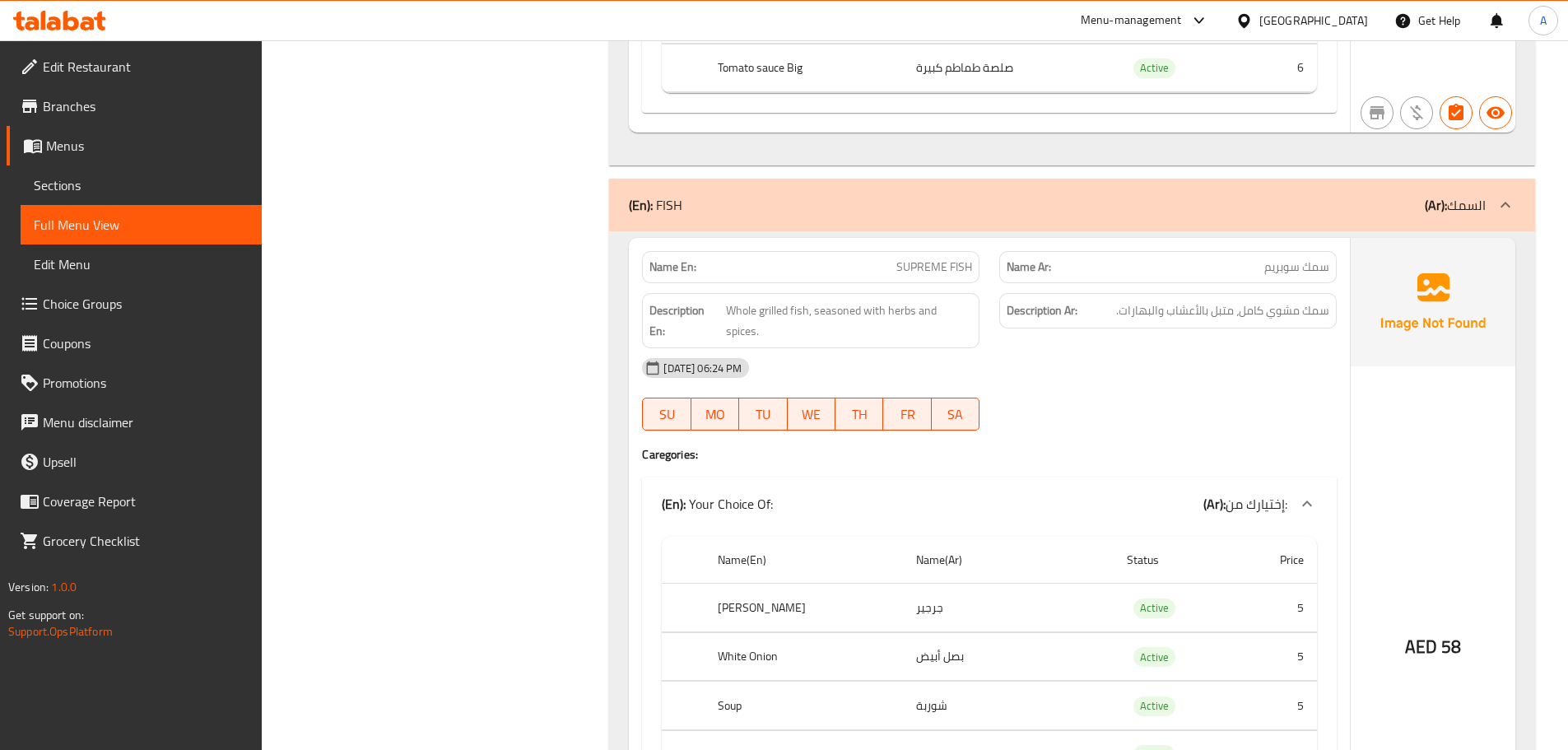
scroll to position [11941, 0]
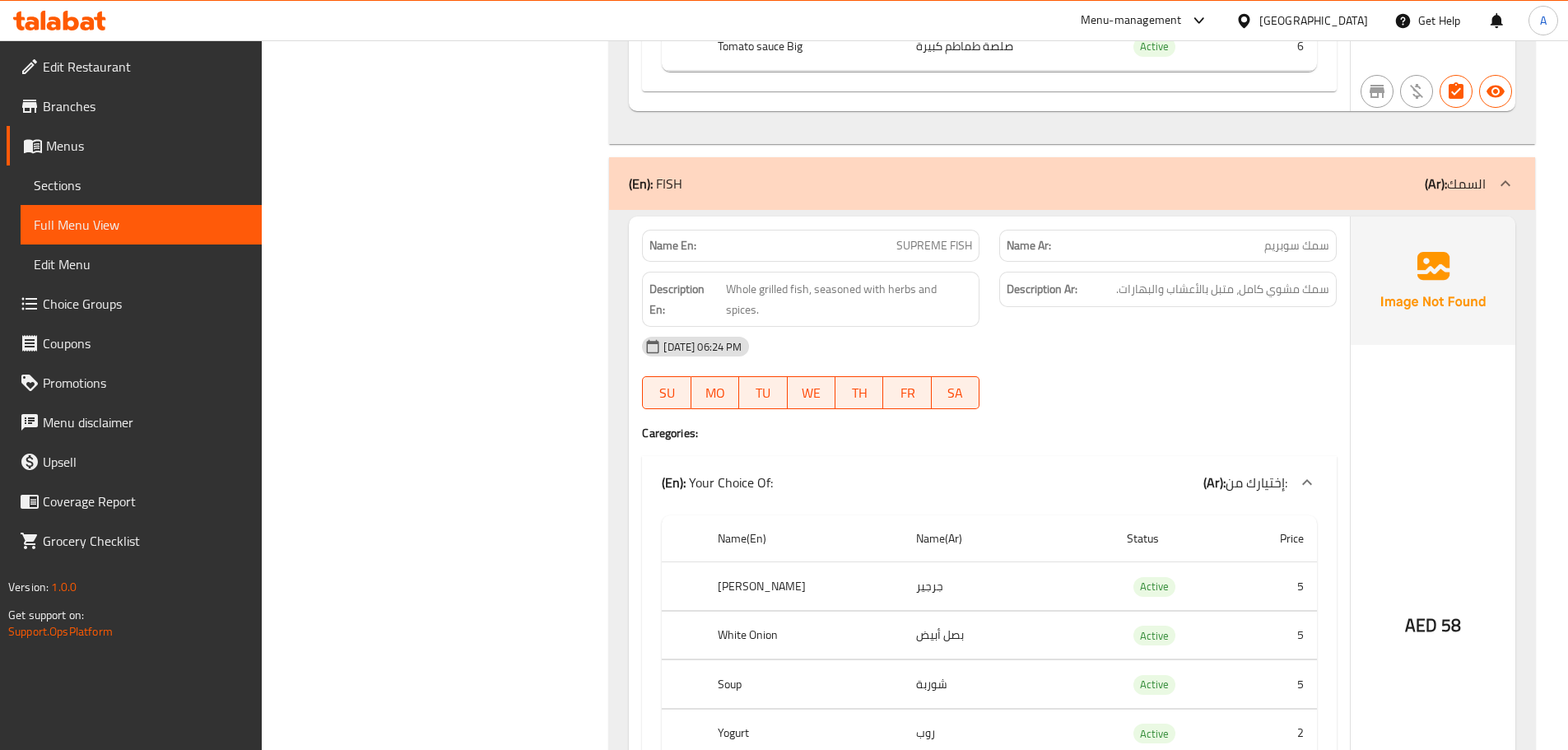
click at [1320, 237] on span "سمك سوبريم" at bounding box center [1297, 245] width 65 height 17
drag, startPoint x: 1320, startPoint y: 224, endPoint x: 852, endPoint y: 226, distance: 468.0
click at [852, 224] on div "Name En: SUPREME FISH Name Ar: سمك سوبريم" at bounding box center [989, 245] width 715 height 52
click at [1047, 326] on div "09-10-2025 06:24 PM" at bounding box center [989, 346] width 715 height 40
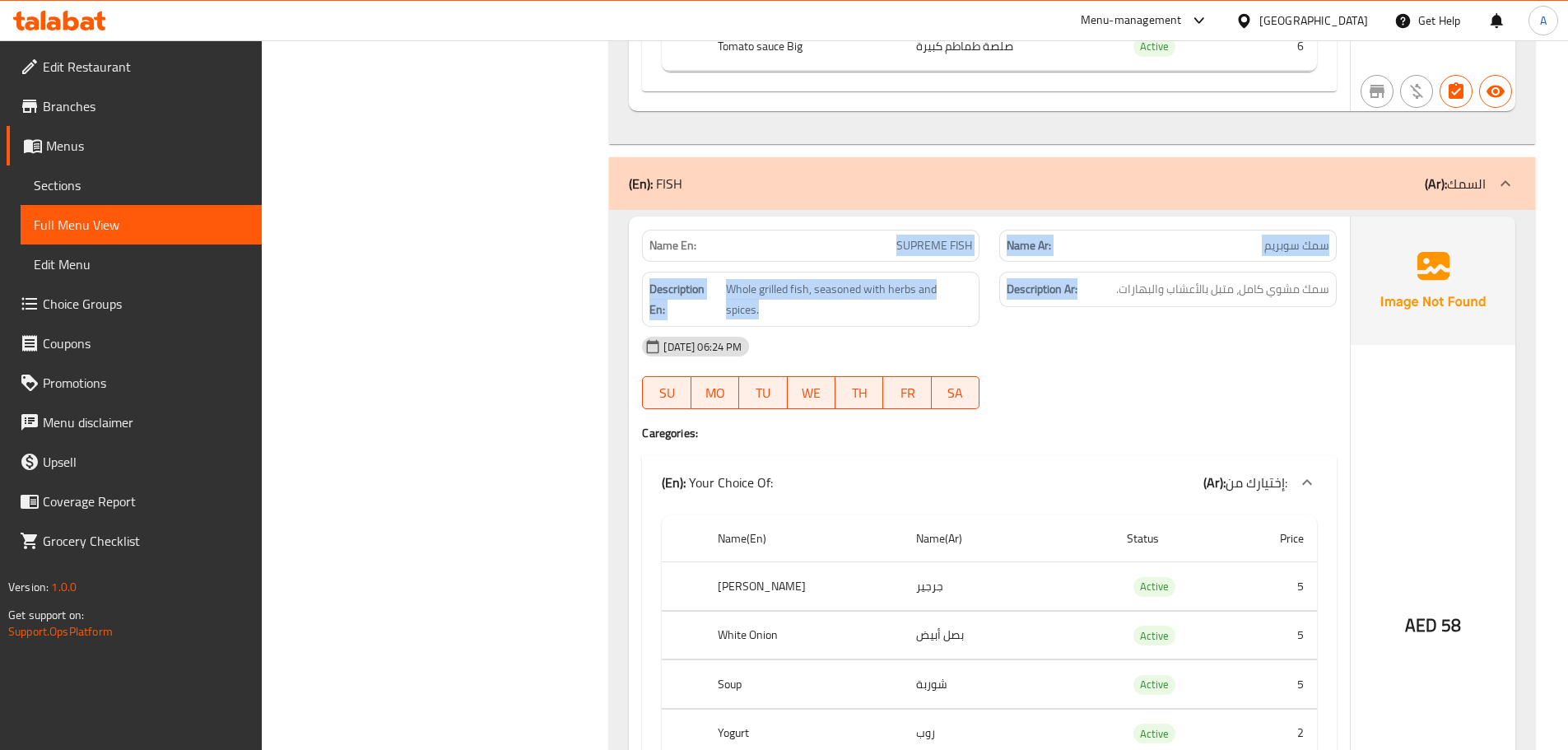
drag, startPoint x: 845, startPoint y: 216, endPoint x: 1220, endPoint y: 296, distance: 383.4
click at [1199, 295] on div "Name En: SUPREME FISH Name Ar: سمك سوبريم Description En: Whole grilled fish, s…" at bounding box center [989, 580] width 721 height 728
click at [1198, 326] on div "09-10-2025 06:24 PM" at bounding box center [989, 346] width 715 height 40
drag, startPoint x: 867, startPoint y: 216, endPoint x: 1347, endPoint y: 281, distance: 484.4
click at [1327, 278] on div "Name En: SUPREME FISH Name Ar: سمك سوبريم Description En: Whole grilled fish, s…" at bounding box center [989, 580] width 721 height 728
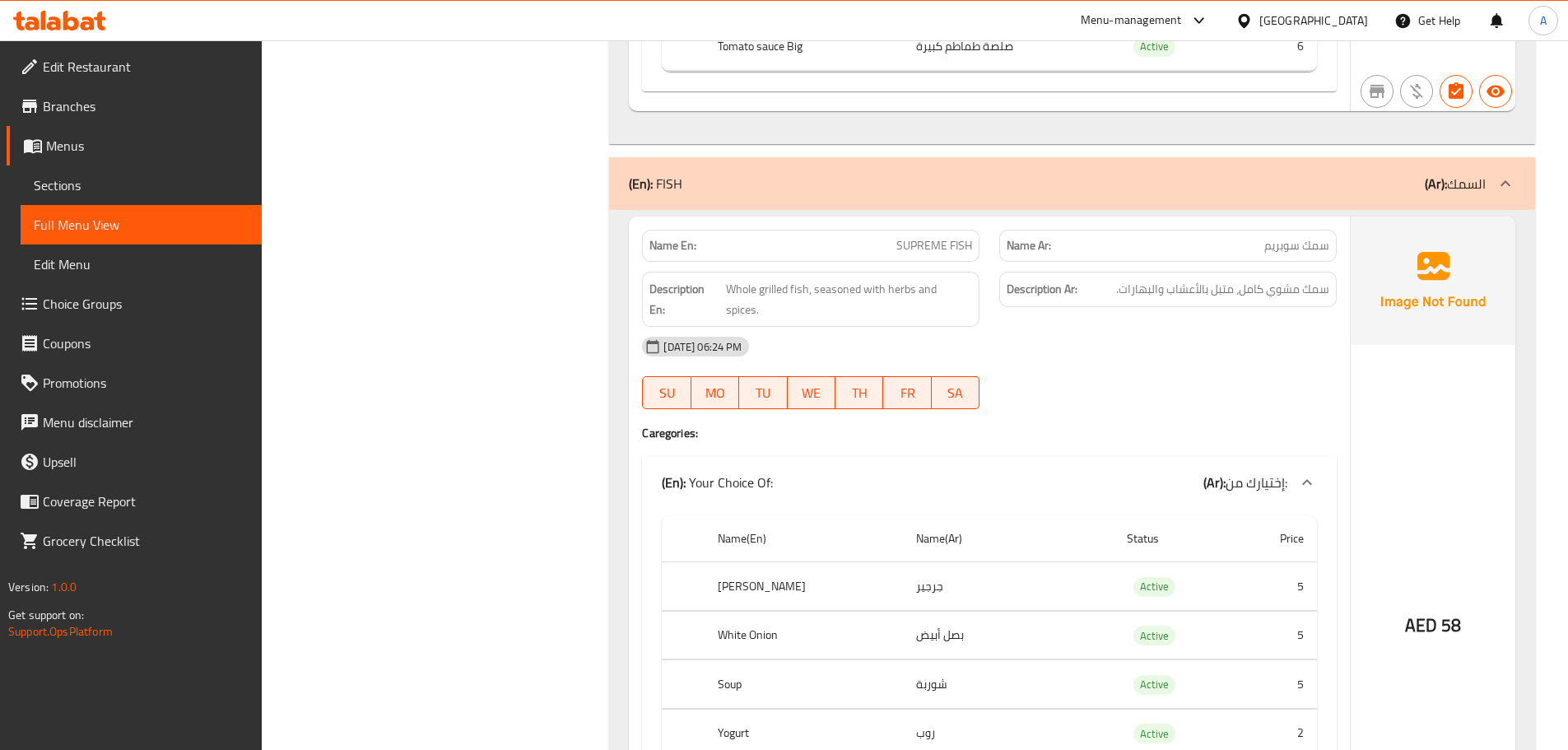
click at [1267, 262] on div "Description Ar: سمك مشوي كامل، متبل بالأعشاب والبهارات." at bounding box center [1168, 299] width 357 height 75
click at [1307, 279] on span "سمك مشوي كامل، متبل بالأعشاب والبهارات." at bounding box center [1222, 289] width 213 height 21
drag, startPoint x: 1307, startPoint y: 268, endPoint x: 647, endPoint y: 271, distance: 660.0
click at [647, 271] on div "Description En: Whole grilled fish, seasoned with herbs and spices. Description…" at bounding box center [989, 299] width 715 height 75
click at [1178, 343] on div "09-10-2025 06:24 PM SU MO TU WE TH FR SA" at bounding box center [989, 373] width 715 height 93
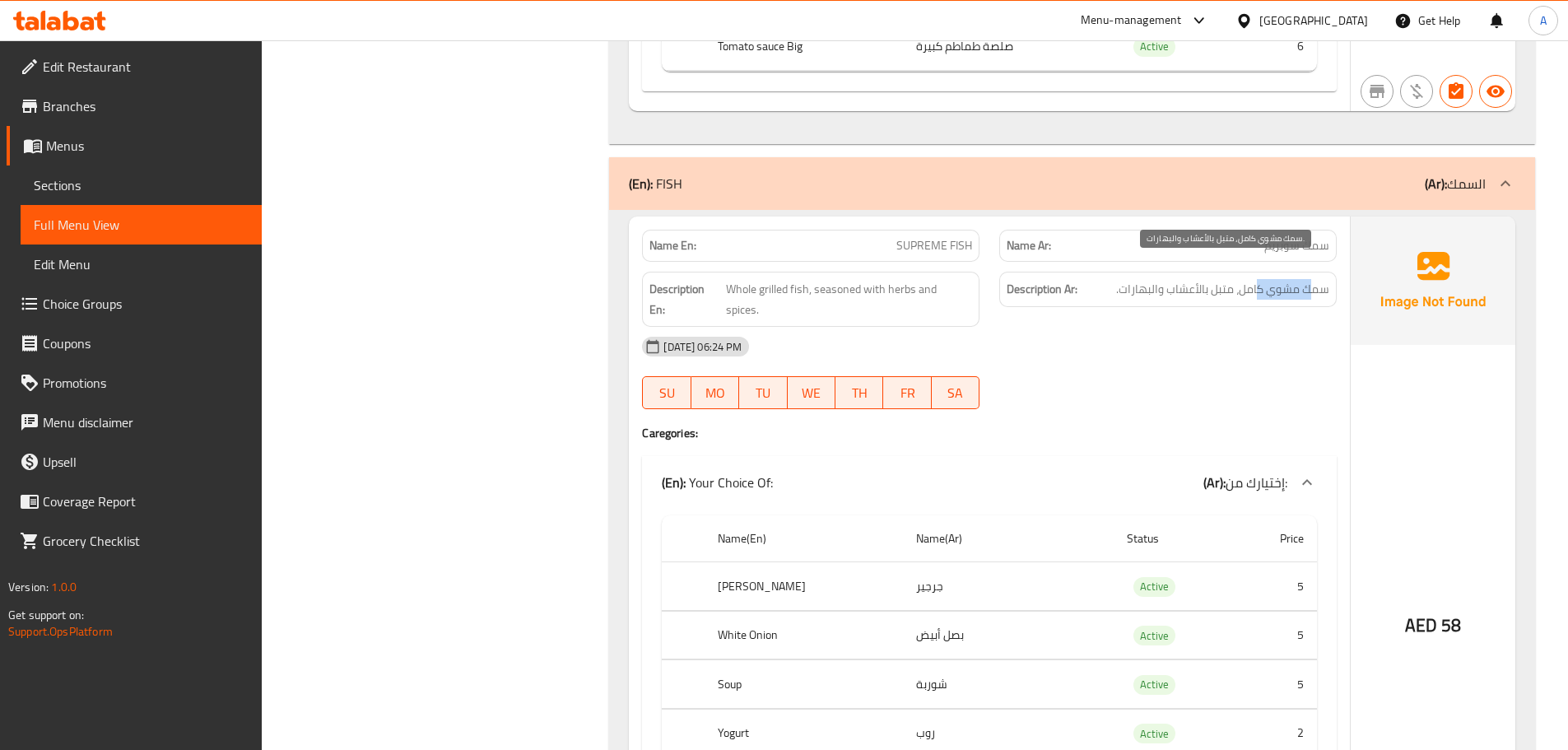
drag, startPoint x: 1308, startPoint y: 269, endPoint x: 1197, endPoint y: 272, distance: 111.0
click at [1256, 279] on span "سمك مشوي كامل، متبل بالأعشاب والبهارات." at bounding box center [1222, 289] width 213 height 21
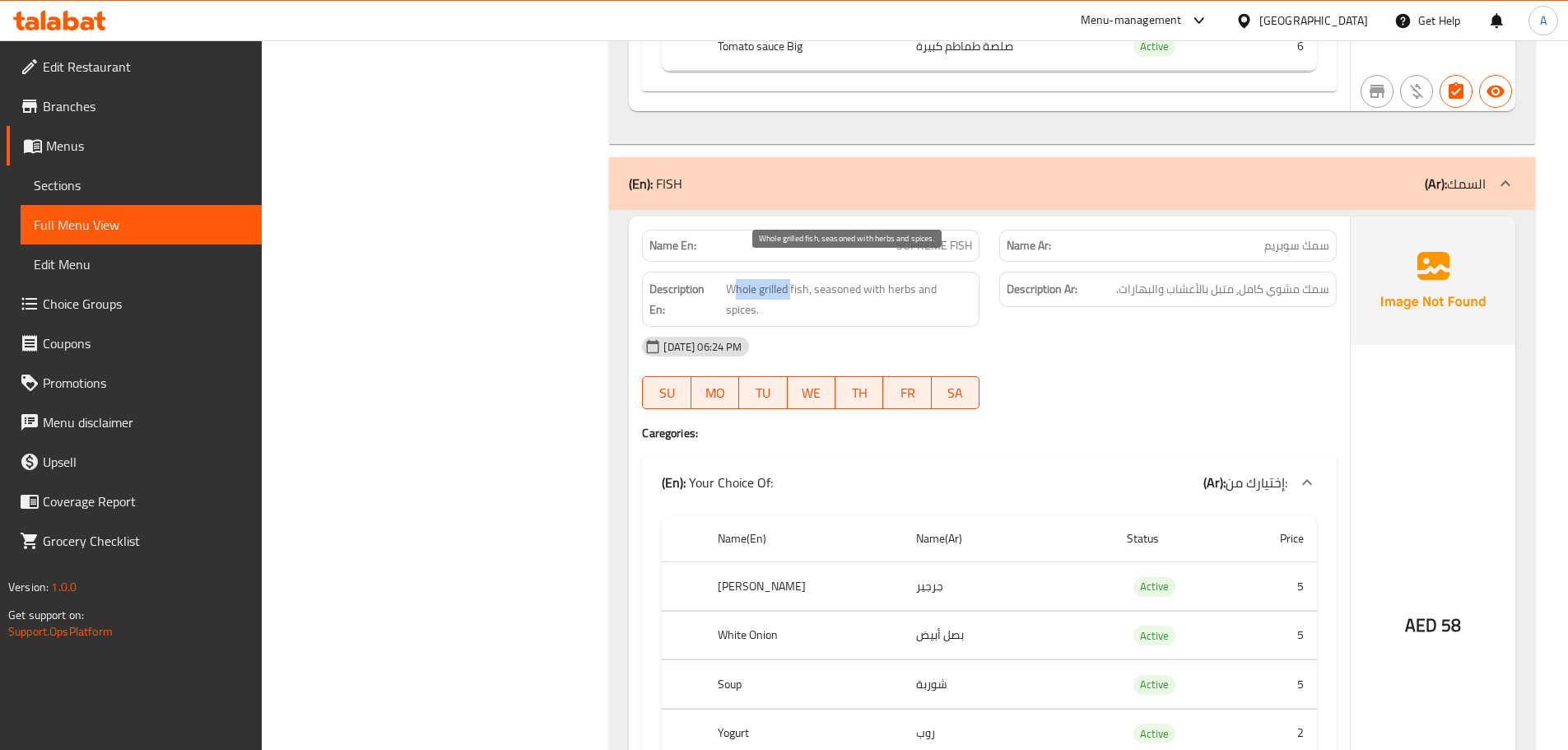
drag, startPoint x: 735, startPoint y: 261, endPoint x: 926, endPoint y: 295, distance: 194.0
click at [797, 279] on span "Whole grilled fish, seasoned with herbs and spices." at bounding box center [849, 299] width 246 height 40
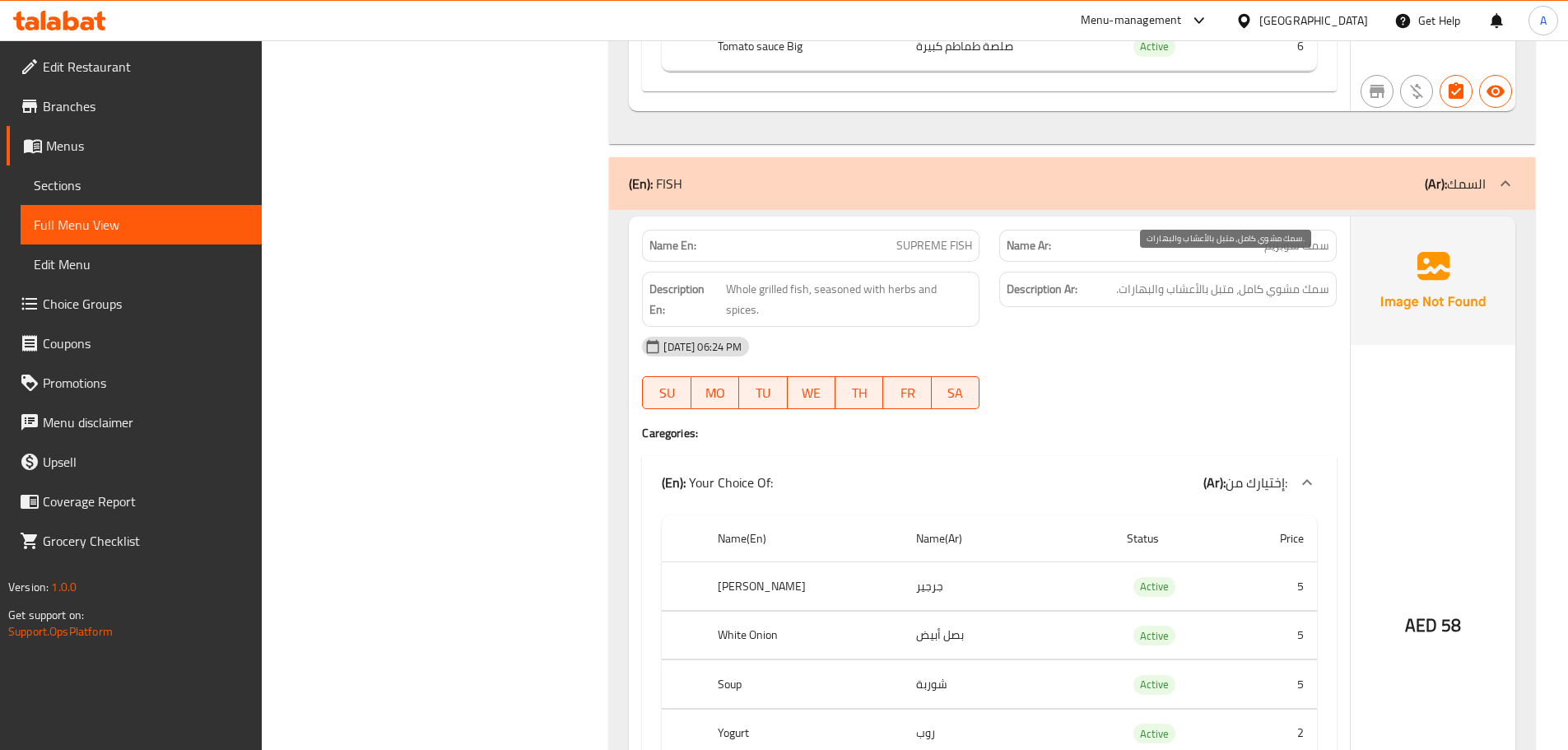
click at [1227, 279] on span "سمك مشوي كامل، متبل بالأعشاب والبهارات." at bounding box center [1222, 289] width 213 height 21
drag, startPoint x: 1227, startPoint y: 265, endPoint x: 1155, endPoint y: 265, distance: 72.0
click at [1155, 279] on span "سمك مشوي كامل، متبل بالأعشاب والبهارات." at bounding box center [1222, 289] width 213 height 21
click at [1142, 326] on div "09-10-2025 06:24 PM" at bounding box center [989, 346] width 715 height 40
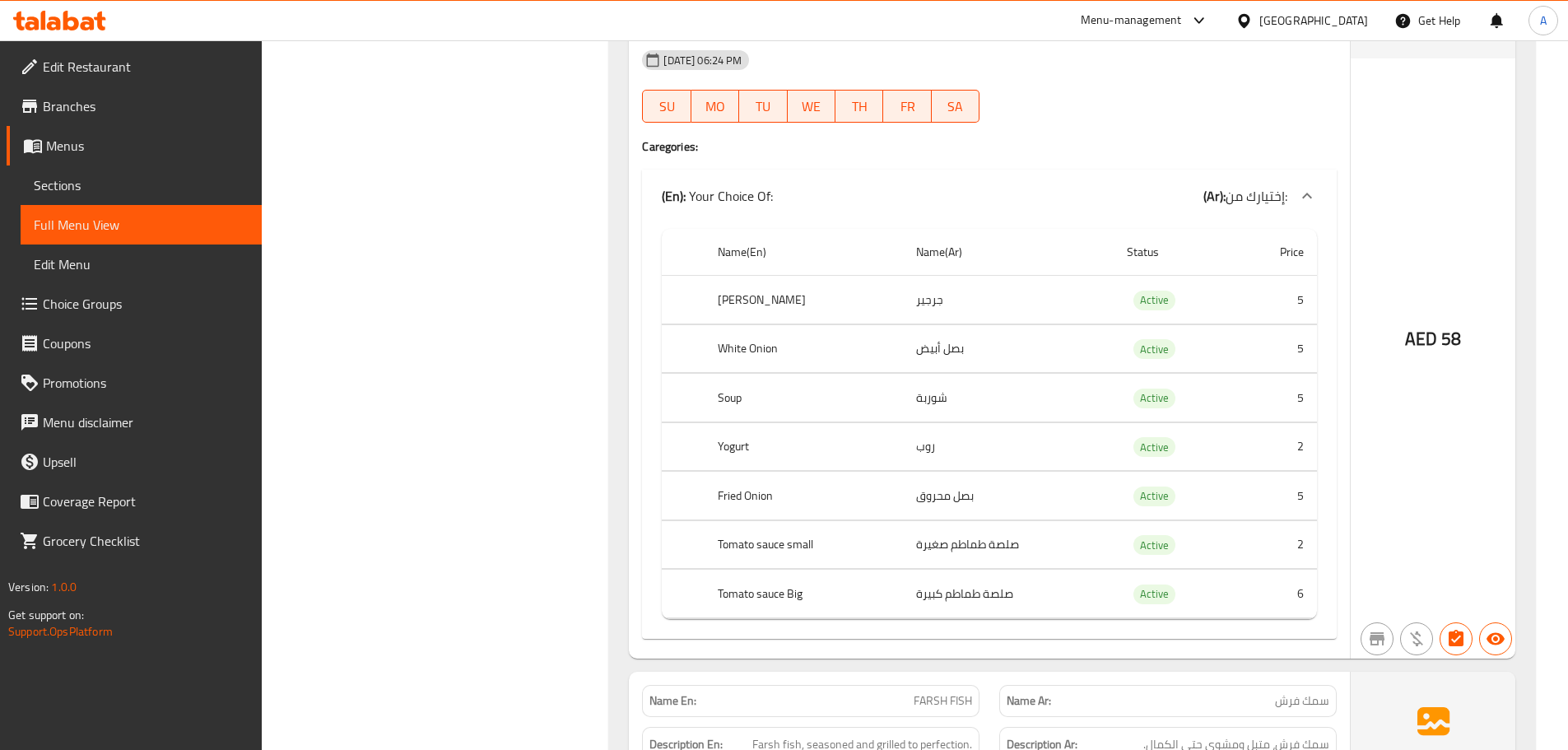
scroll to position [12353, 0]
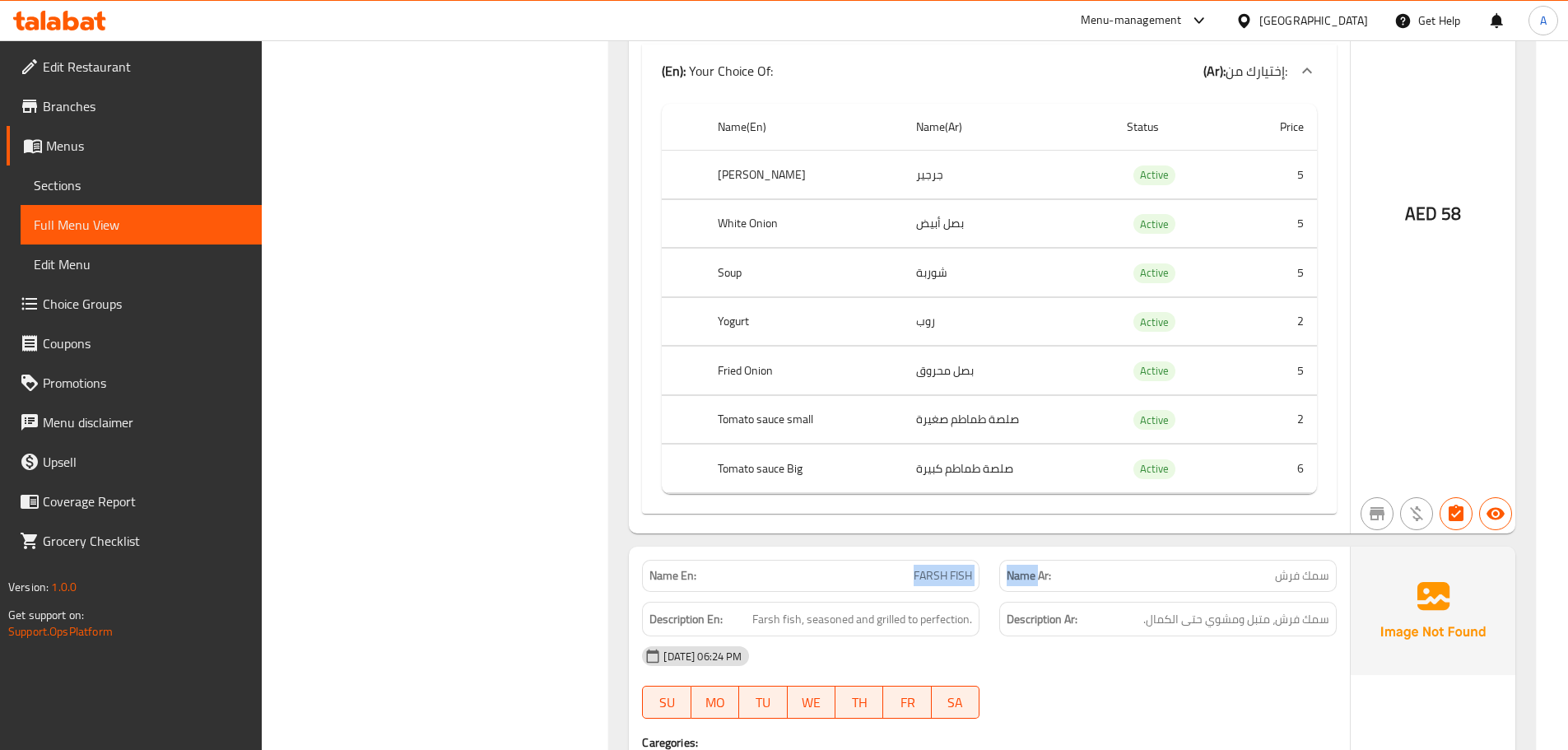
drag, startPoint x: 853, startPoint y: 543, endPoint x: 1087, endPoint y: 548, distance: 234.1
click at [1071, 550] on div "Name En: FARSH FISH Name Ar: سمك فرش" at bounding box center [989, 575] width 715 height 52
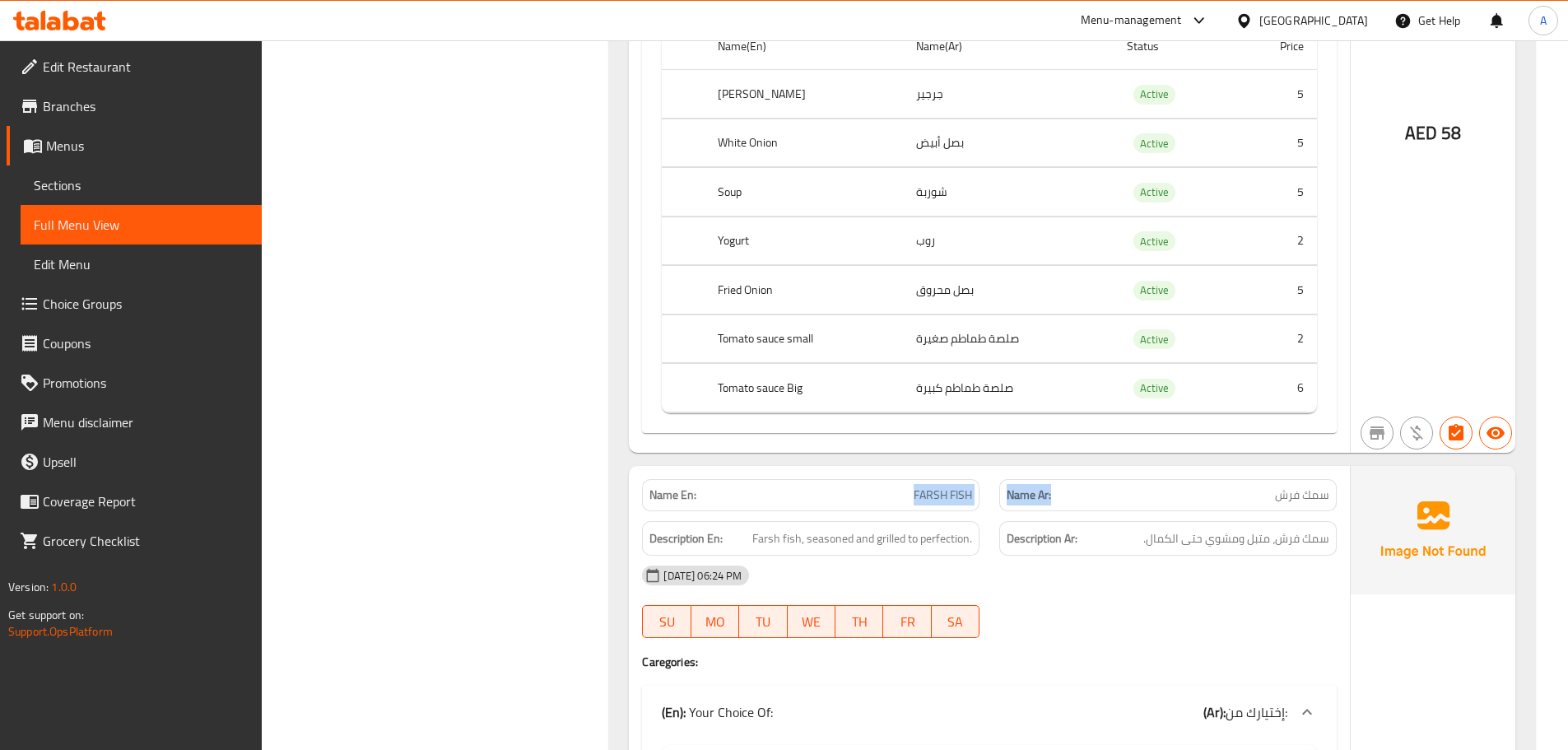
scroll to position [12599, 0]
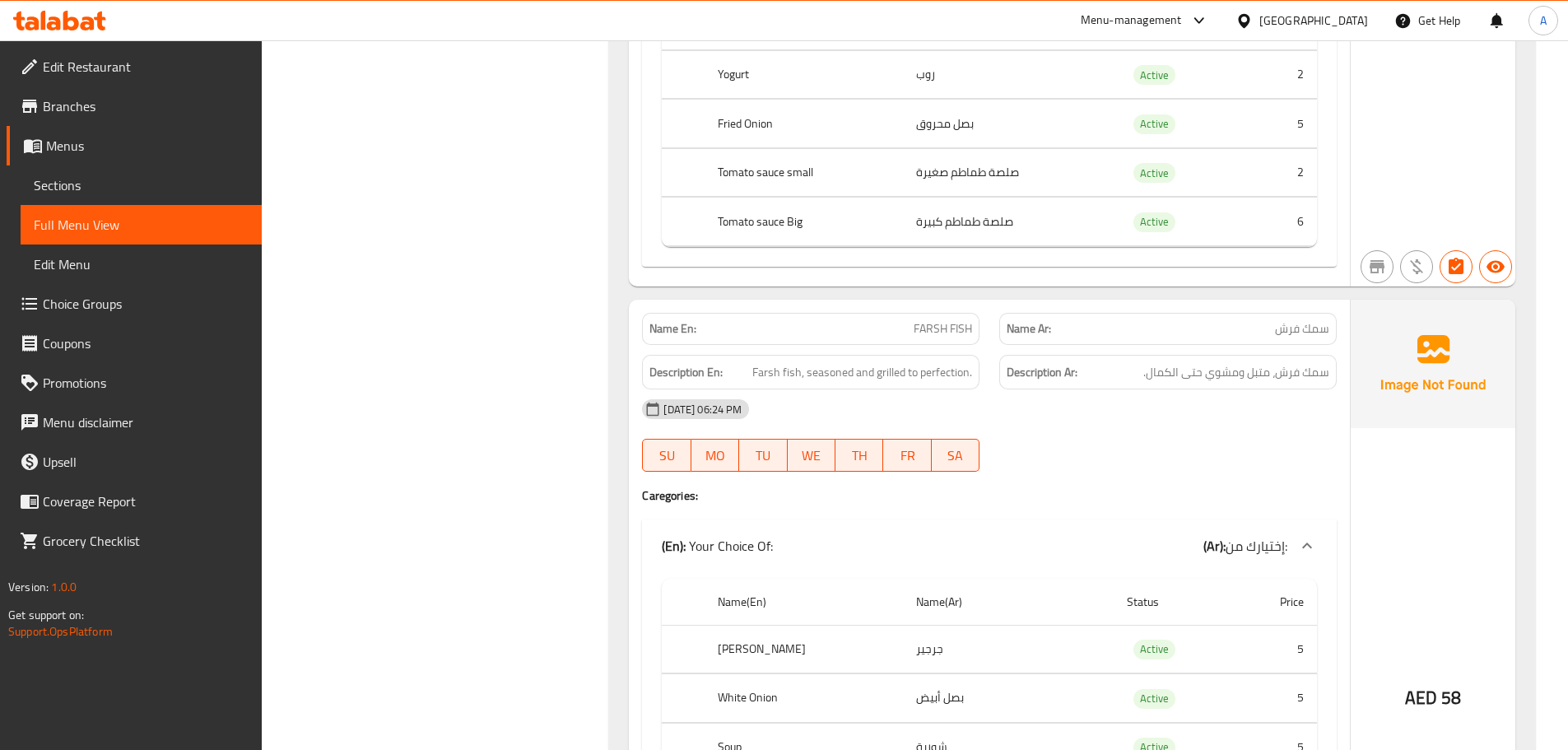
click at [1133, 414] on div "09-10-2025 06:24 PM SU MO TU WE TH FR SA" at bounding box center [989, 435] width 715 height 93
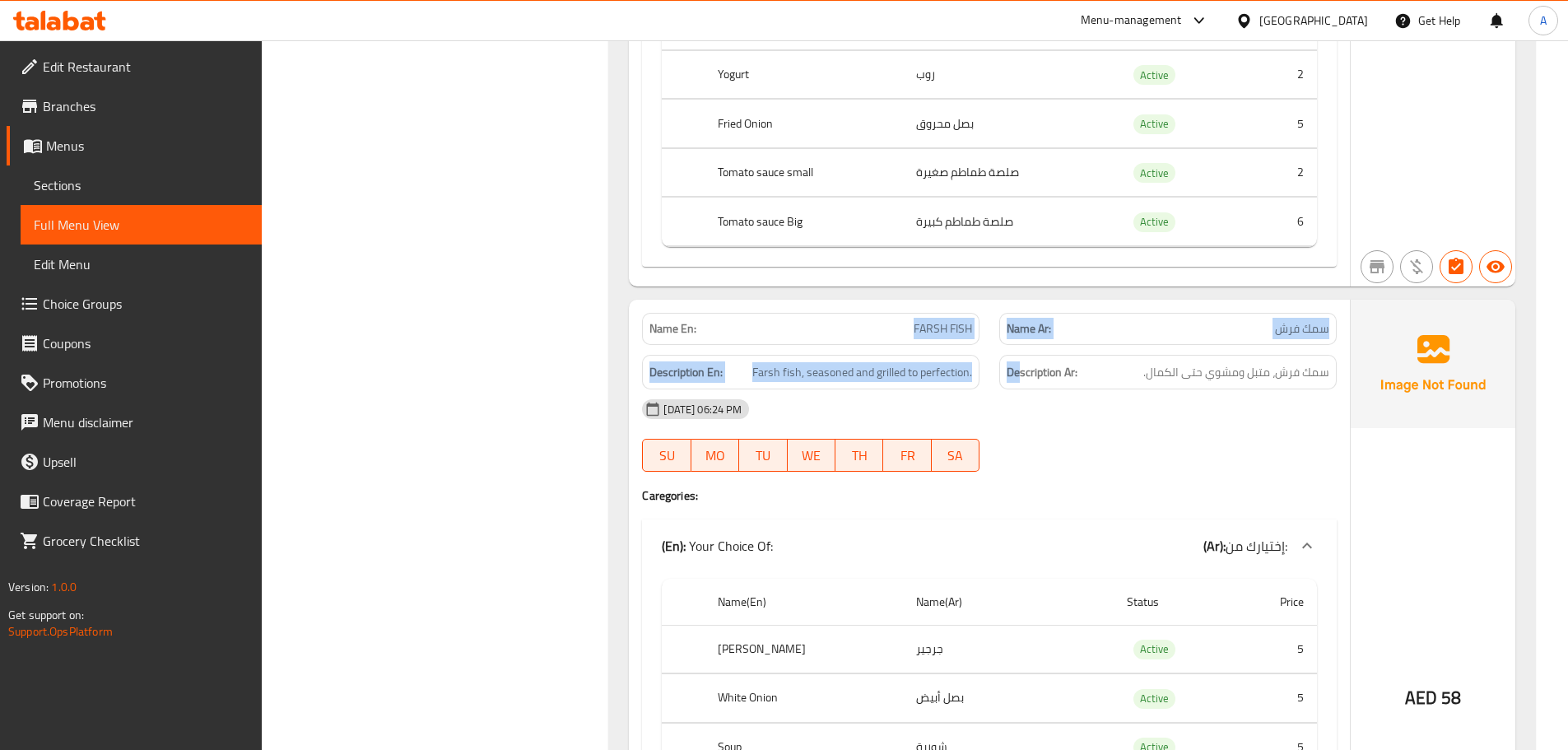
drag, startPoint x: 1043, startPoint y: 310, endPoint x: 1170, endPoint y: 382, distance: 146.0
click at [1120, 339] on div "Name En: FARSH FISH Name Ar: سمك فرش Description En: Farsh fish, seasoned and g…" at bounding box center [989, 653] width 721 height 708
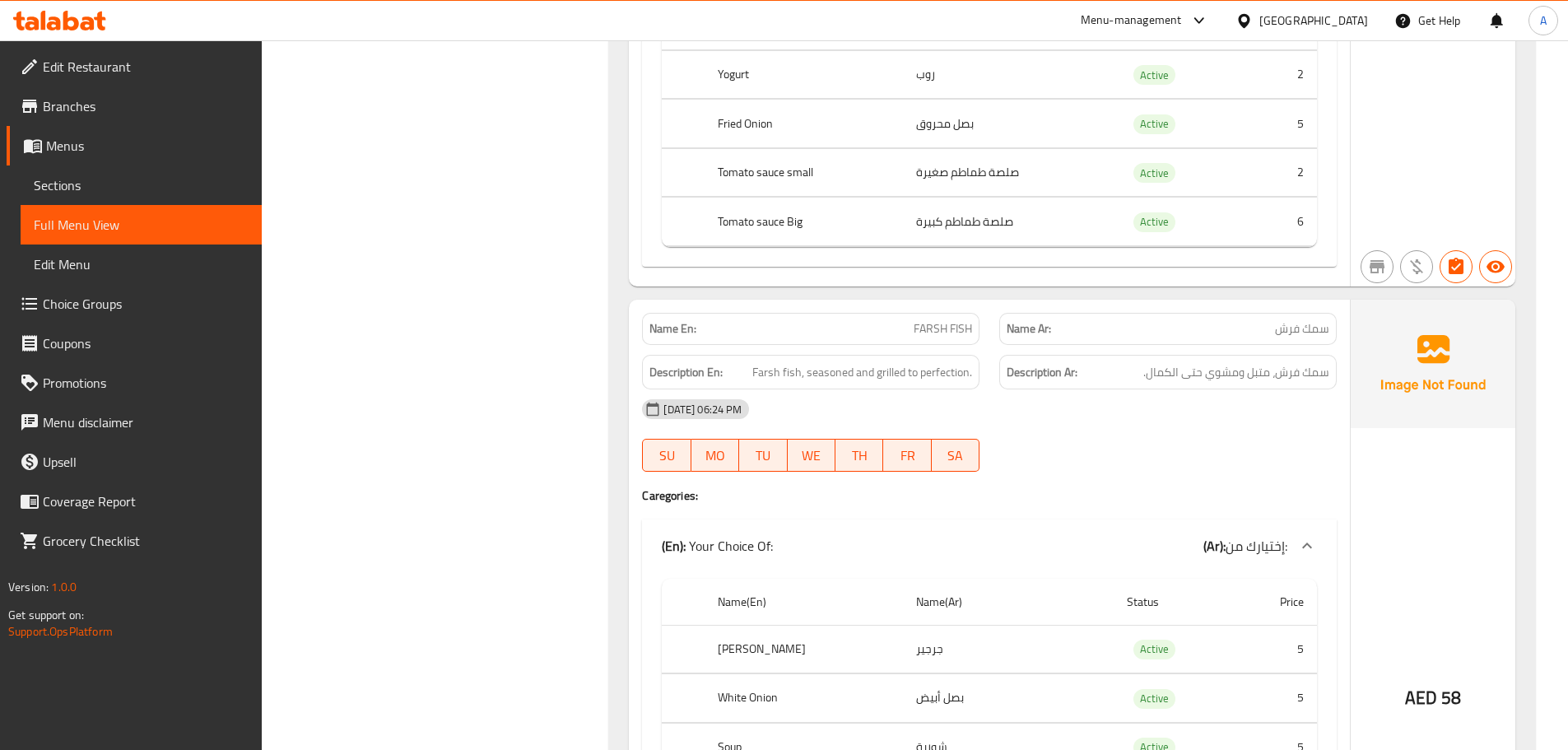
click at [1173, 395] on div "09-10-2025 06:24 PM SU MO TU WE TH FR SA" at bounding box center [989, 435] width 715 height 93
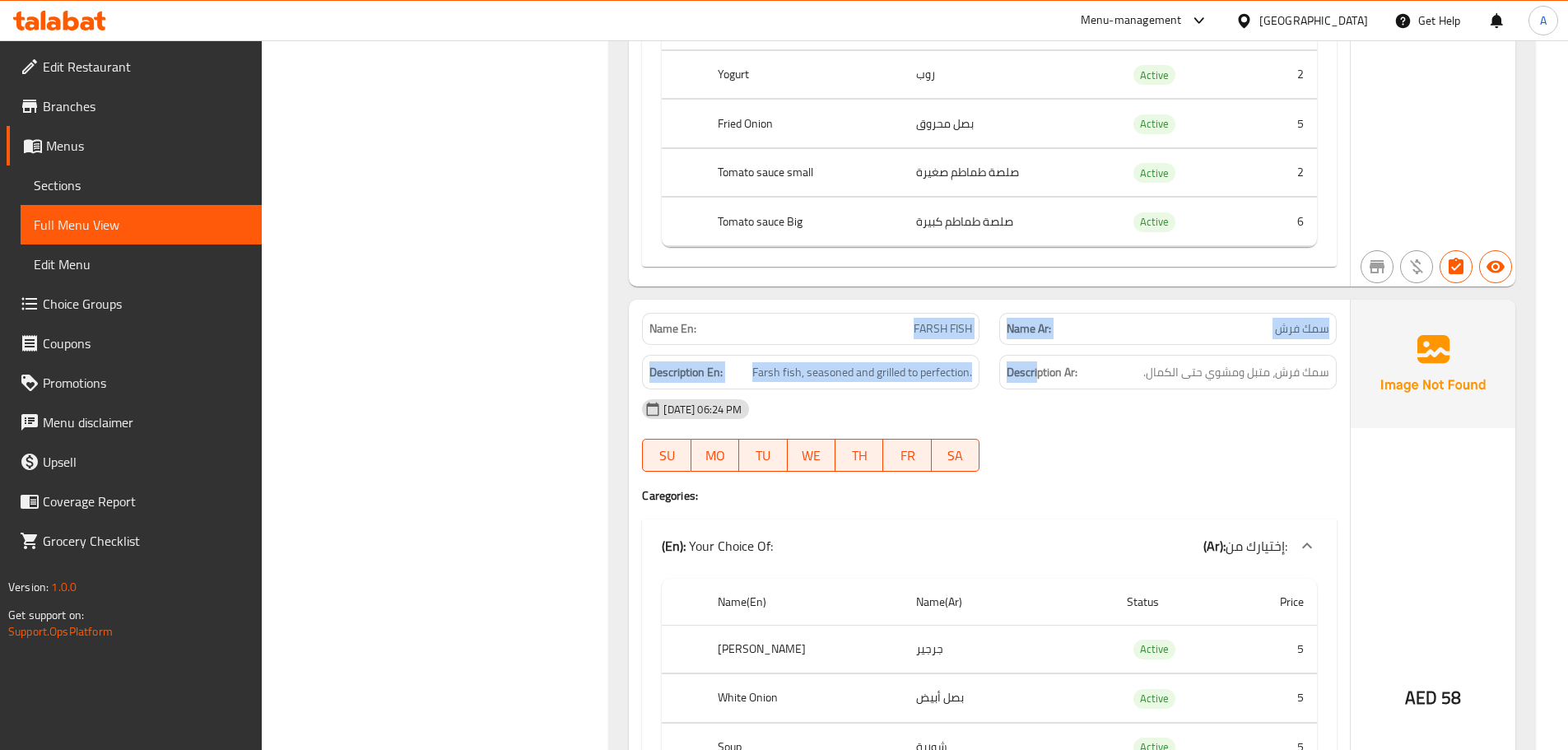
drag, startPoint x: 972, startPoint y: 294, endPoint x: 1107, endPoint y: 341, distance: 142.9
click at [1076, 318] on div "Name En: FARSH FISH Name Ar: سمك فرش Description En: Farsh fish, seasoned and g…" at bounding box center [989, 653] width 721 height 708
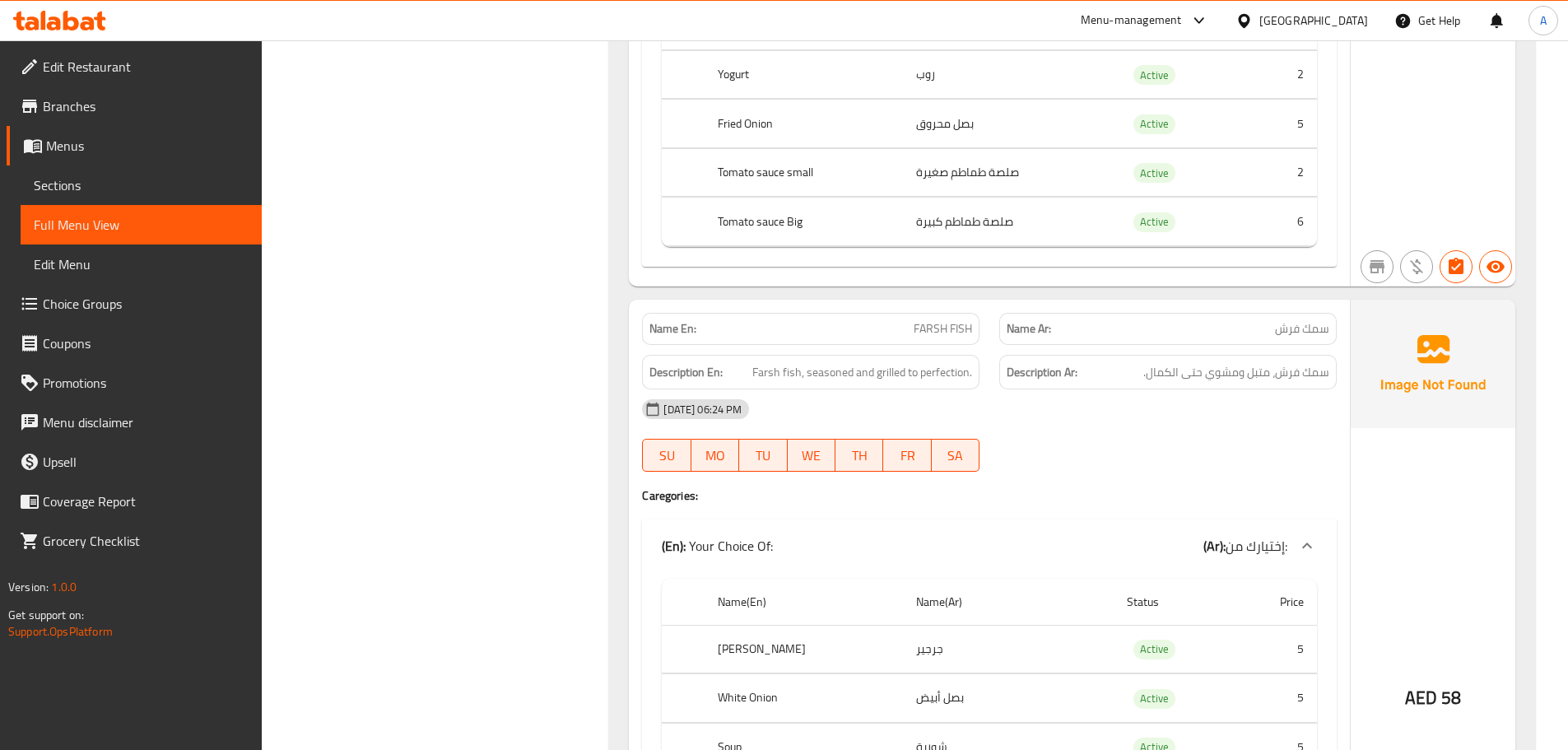
click at [1121, 389] on div "09-10-2025 06:24 PM" at bounding box center [989, 409] width 715 height 40
drag, startPoint x: 742, startPoint y: 356, endPoint x: 881, endPoint y: 354, distance: 139.0
click at [878, 389] on div "09-10-2025 06:24 PM" at bounding box center [989, 409] width 715 height 40
drag, startPoint x: 745, startPoint y: 322, endPoint x: 1260, endPoint y: 343, distance: 515.4
click at [1260, 345] on div "Description En: Farsh fish, seasoned and grilled to perfection. Description Ar:…" at bounding box center [989, 372] width 715 height 55
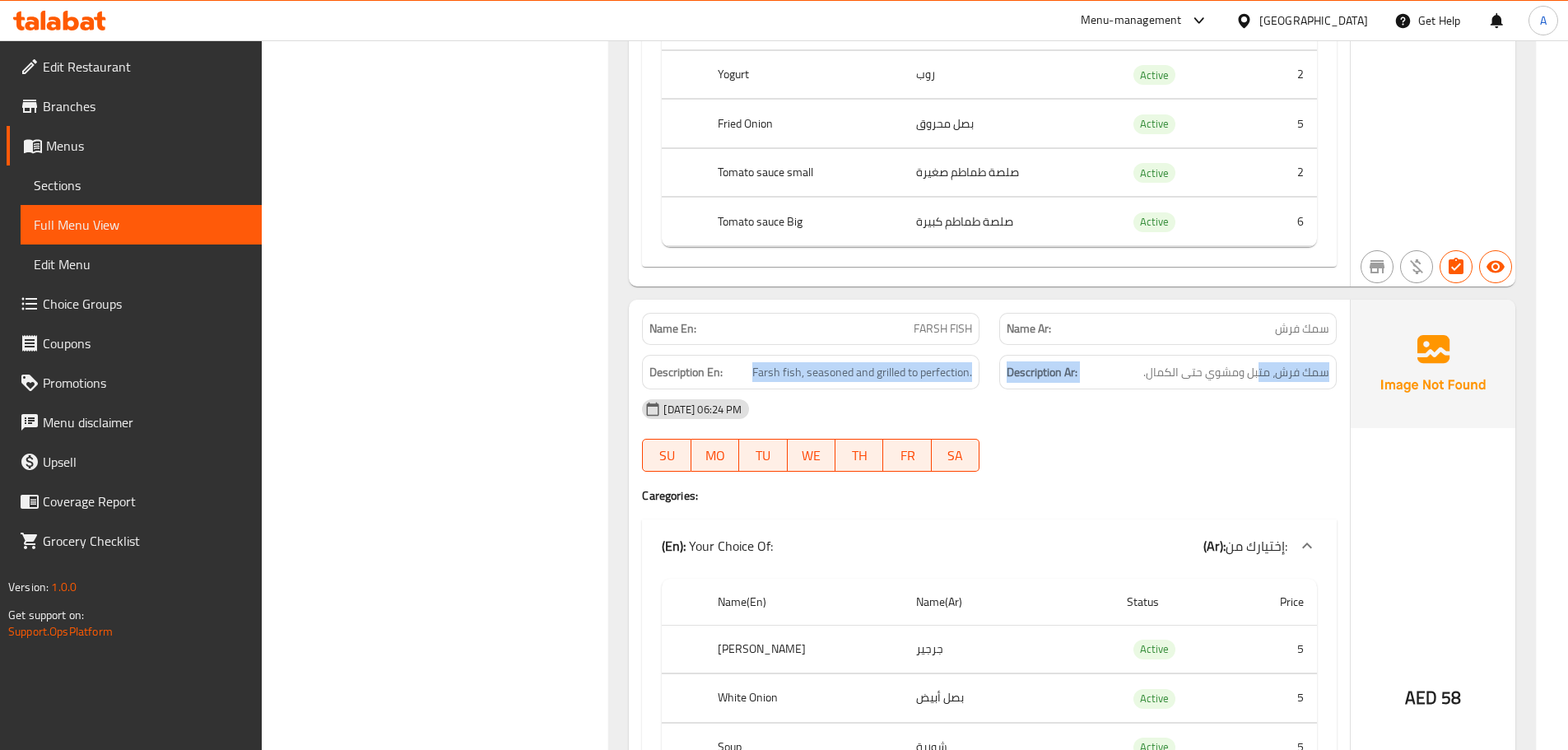
click at [1260, 355] on div "Description Ar: سمك فرش، متبل ومشوي حتى الكمال." at bounding box center [1168, 372] width 337 height 35
drag, startPoint x: 1260, startPoint y: 343, endPoint x: 778, endPoint y: 337, distance: 482.0
click at [778, 345] on div "Description En: Farsh fish, seasoned and grilled to perfection. Description Ar:…" at bounding box center [989, 372] width 715 height 55
click at [1082, 391] on div "09-10-2025 06:24 PM SU MO TU WE TH FR SA" at bounding box center [989, 435] width 715 height 93
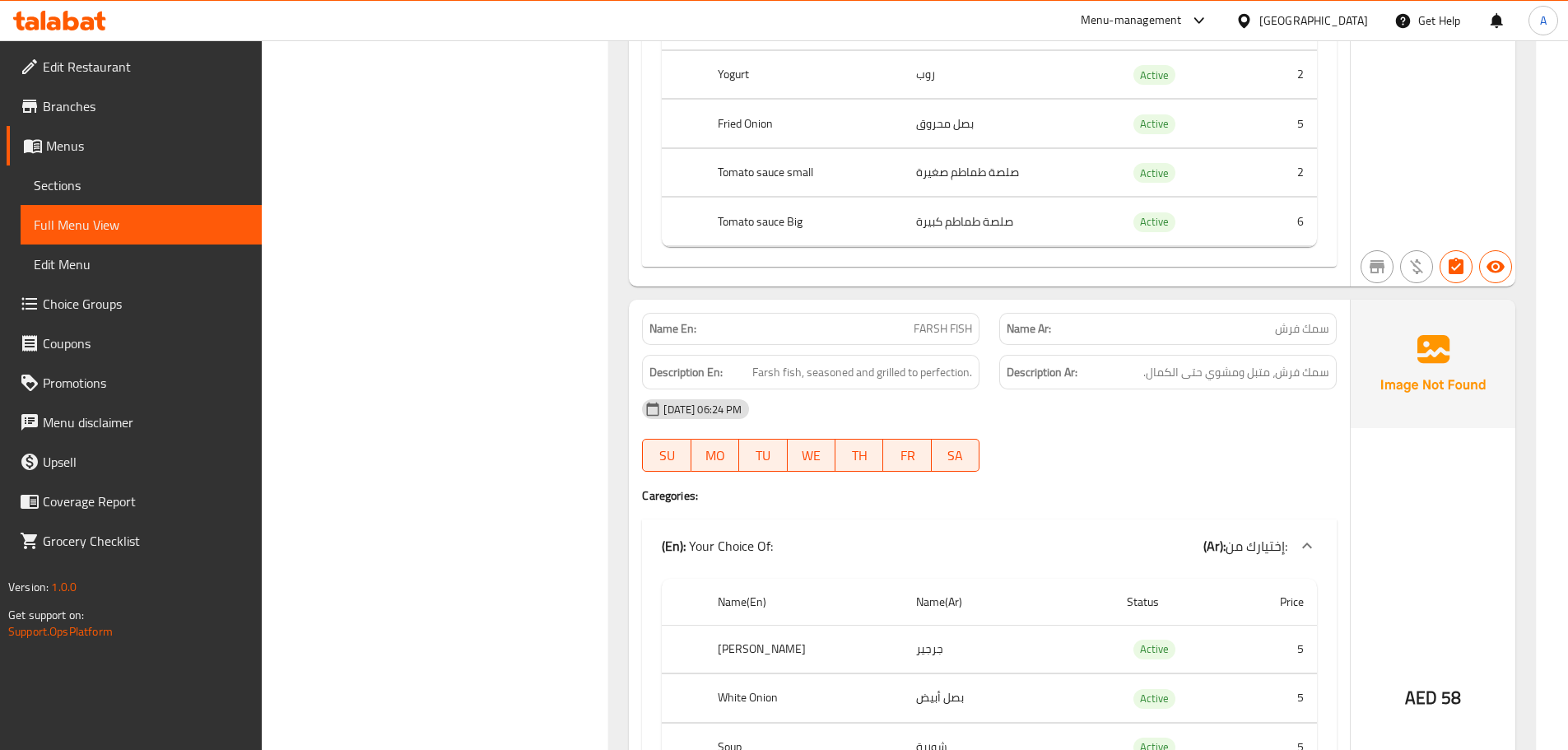
click at [660, 362] on strong "Description En:" at bounding box center [686, 372] width 73 height 21
drag, startPoint x: 660, startPoint y: 329, endPoint x: 1132, endPoint y: 340, distance: 472.1
click at [1125, 345] on div "Description En: Farsh fish, seasoned and grilled to perfection. Description Ar:…" at bounding box center [989, 372] width 715 height 55
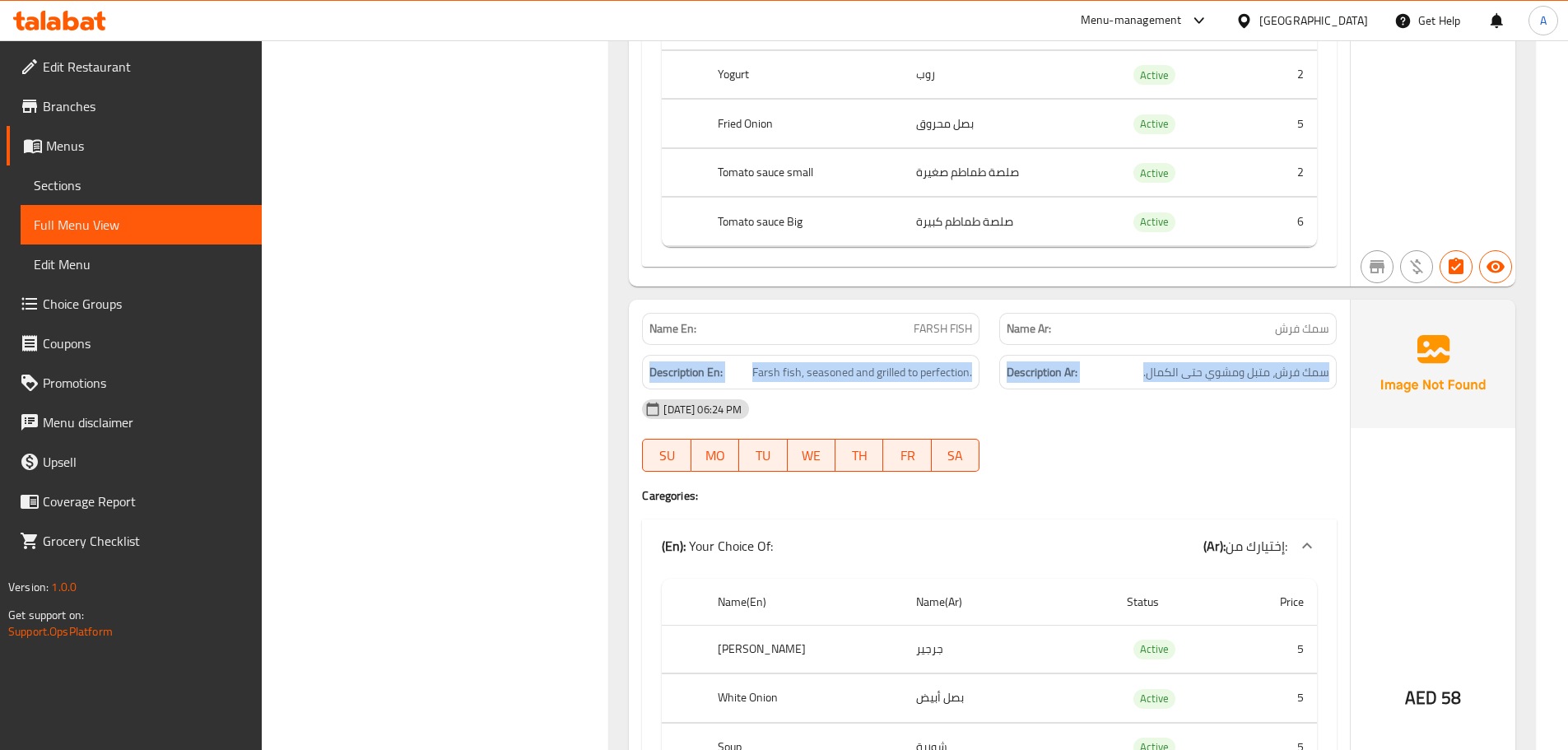
click at [1154, 355] on div "Description Ar: سمك فرش، متبل ومشوي حتى الكمال." at bounding box center [1168, 372] width 337 height 35
drag, startPoint x: 836, startPoint y: 281, endPoint x: 1082, endPoint y: 315, distance: 248.3
click at [1066, 311] on div "Name En: FARSH FISH Name Ar: سمك فرش Description En: Farsh fish, seasoned and g…" at bounding box center [989, 653] width 721 height 708
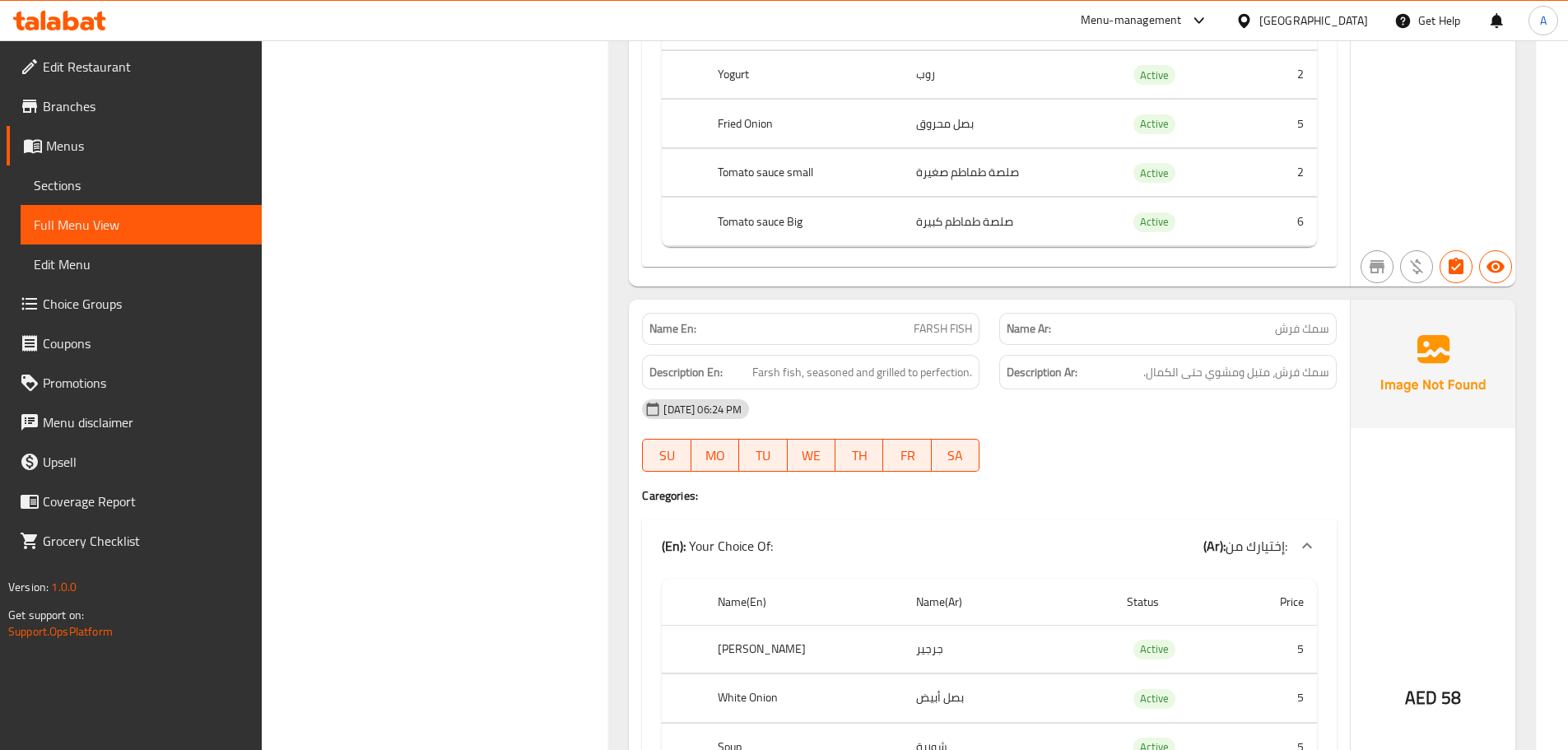
click at [1151, 406] on div "09-10-2025 06:24 PM SU MO TU WE TH FR SA" at bounding box center [989, 435] width 715 height 93
click at [1298, 362] on span "سمك فرش، متبل ومشوي حتى الكمال." at bounding box center [1236, 372] width 186 height 21
drag, startPoint x: 1321, startPoint y: 326, endPoint x: 1161, endPoint y: 343, distance: 160.9
click at [1161, 355] on div "Description Ar: سمك فرش، متبل ومشوي حتى الكمال." at bounding box center [1168, 372] width 337 height 35
click at [1161, 362] on span "سمك فرش، متبل ومشوي حتى الكمال." at bounding box center [1236, 372] width 186 height 21
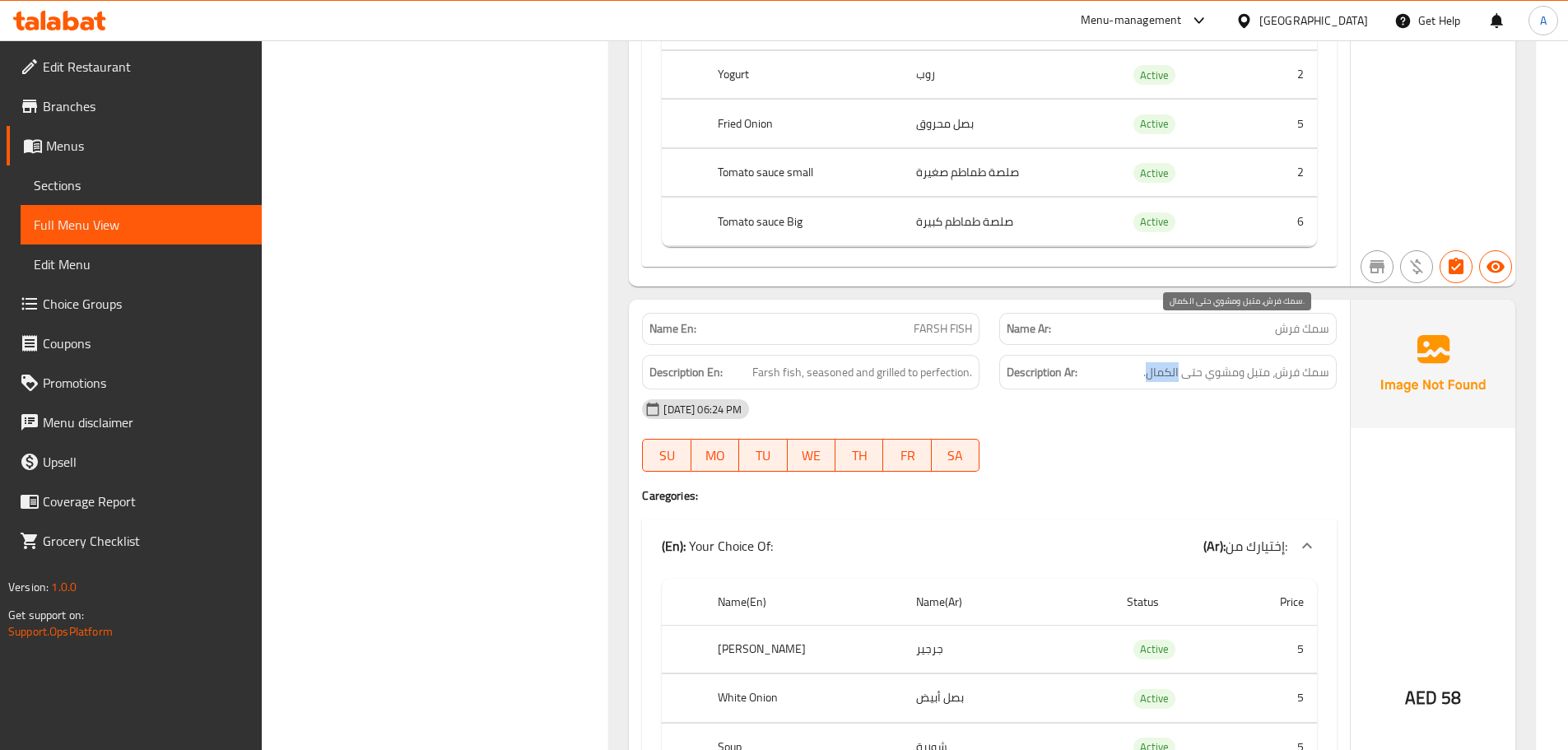
click at [1161, 362] on span "سمك فرش، متبل ومشوي حتى الكمال." at bounding box center [1236, 372] width 186 height 21
click at [1168, 362] on span "سمك فرش، متبل ومشوي حتى الكمال." at bounding box center [1236, 372] width 186 height 21
drag, startPoint x: 1168, startPoint y: 334, endPoint x: 1230, endPoint y: 343, distance: 62.6
click at [1216, 362] on span "سمك فرش، متبل ومشوي حتى الكمال." at bounding box center [1236, 372] width 186 height 21
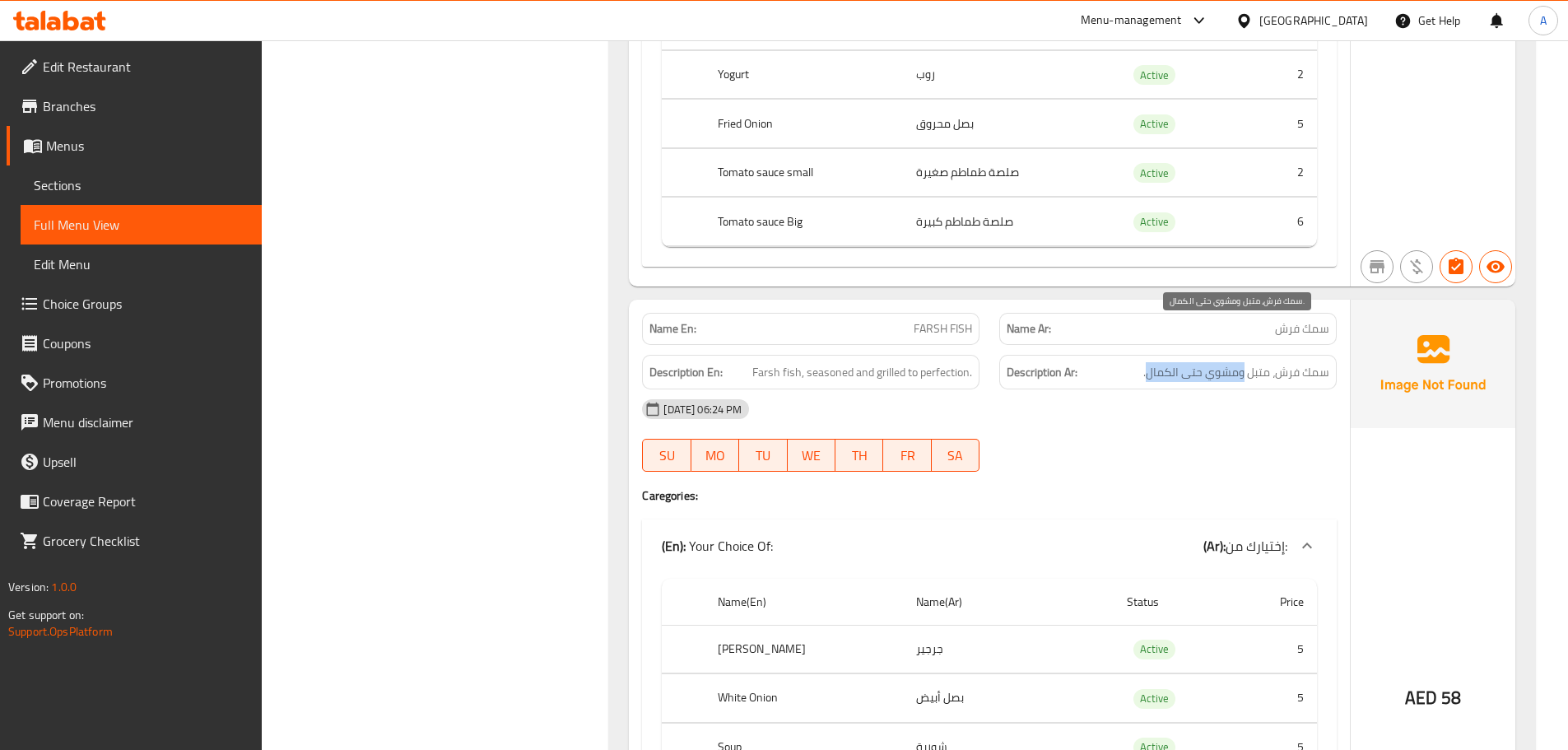
click at [1228, 362] on span "سمك فرش، متبل ومشوي حتى الكمال." at bounding box center [1236, 372] width 186 height 21
drag, startPoint x: 1228, startPoint y: 335, endPoint x: 1150, endPoint y: 335, distance: 78.0
click at [1150, 362] on span "سمك فرش، متبل ومشوي حتى الكمال." at bounding box center [1236, 372] width 186 height 21
click at [1167, 394] on div "09-10-2025 06:24 PM SU MO TU WE TH FR SA" at bounding box center [989, 435] width 715 height 93
drag, startPoint x: 842, startPoint y: 339, endPoint x: 1019, endPoint y: 360, distance: 178.2
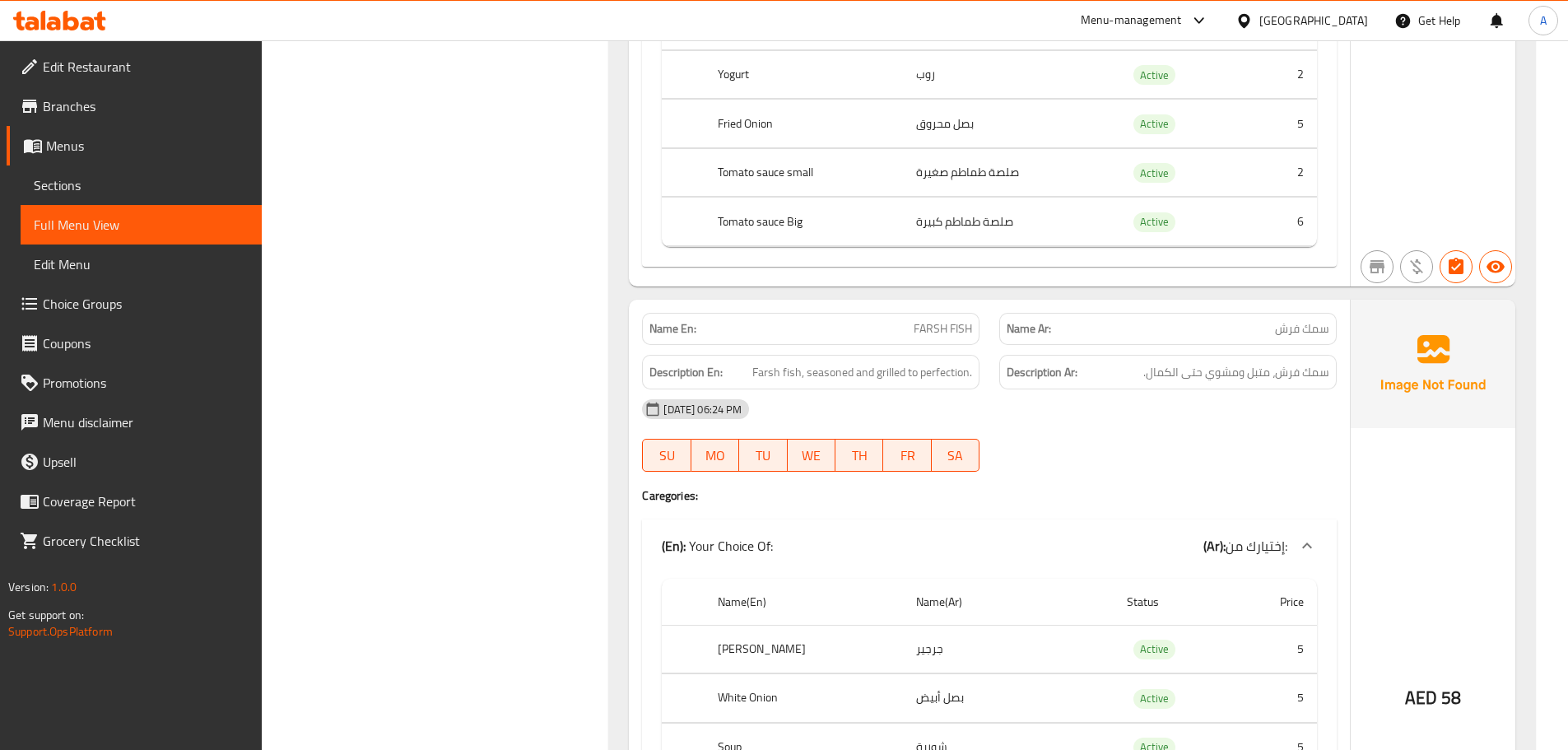
click at [1005, 358] on div "Name En: FARSH FISH Name Ar: سمك فرش Description En: Farsh fish, seasoned and g…" at bounding box center [989, 653] width 721 height 708
click at [1205, 355] on div "Description Ar: سمك فرش، متبل ومشوي حتى الكمال." at bounding box center [1168, 372] width 337 height 35
drag, startPoint x: 1154, startPoint y: 396, endPoint x: 1144, endPoint y: 400, distance: 10.8
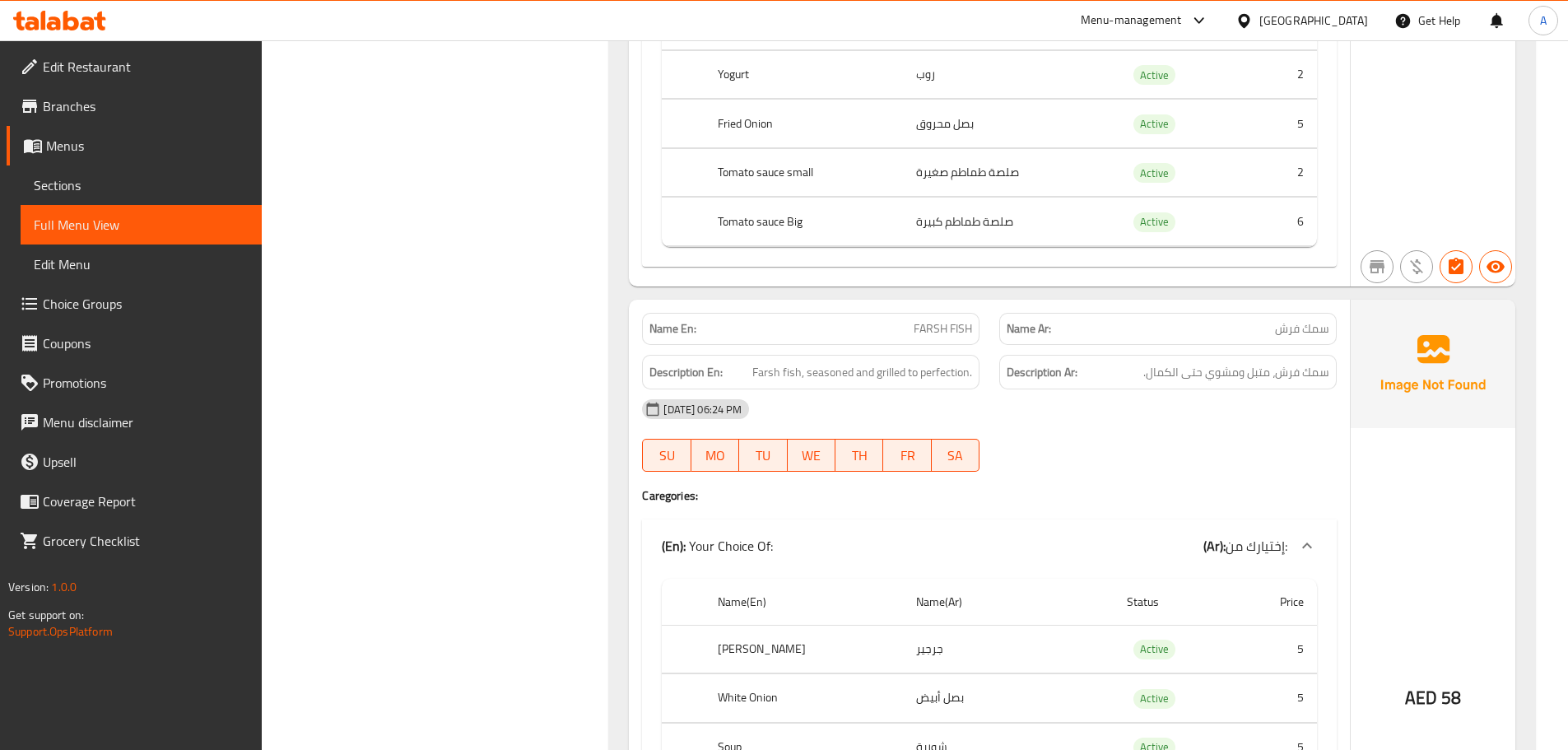
click at [1154, 396] on div "09-10-2025 06:24 PM SU MO TU WE TH FR SA" at bounding box center [989, 435] width 715 height 93
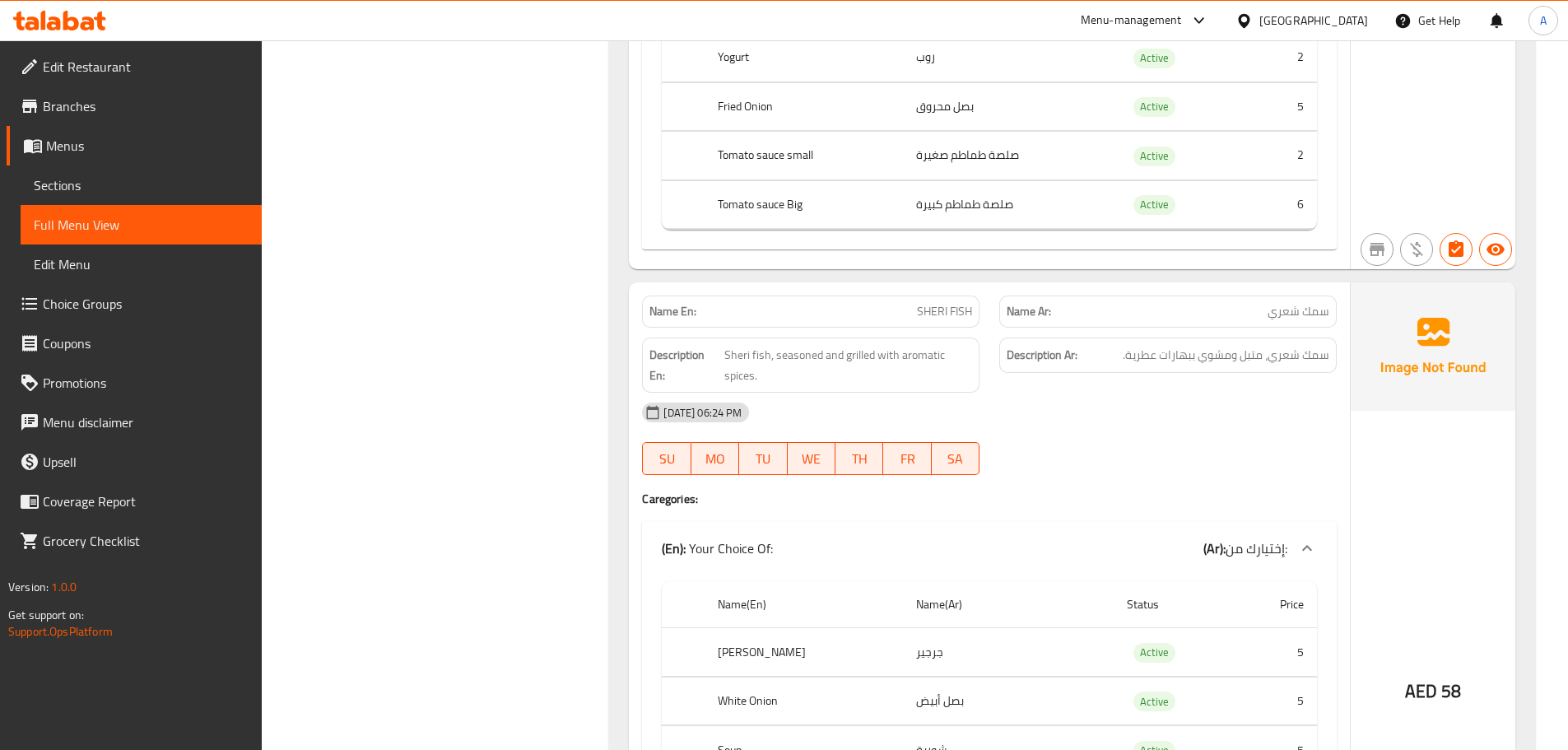
scroll to position [13340, 0]
drag, startPoint x: 896, startPoint y: 269, endPoint x: 1036, endPoint y: 268, distance: 140.0
click at [1033, 283] on div "Name En: SHERI FISH Name Ar: سمك شعري" at bounding box center [989, 308] width 715 height 52
click at [1315, 300] on span "سمك شعري" at bounding box center [1299, 308] width 62 height 17
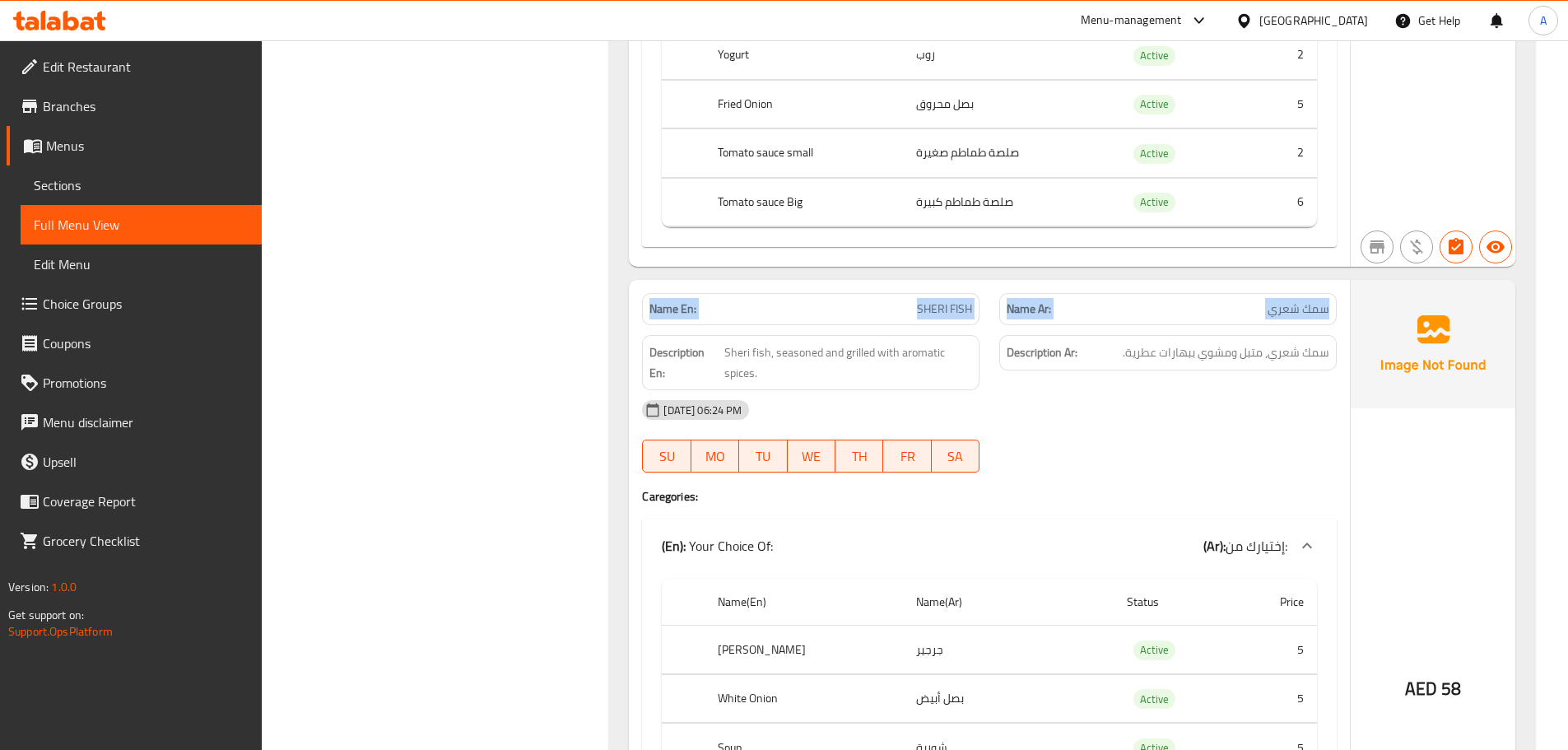
drag, startPoint x: 1315, startPoint y: 270, endPoint x: 743, endPoint y: 282, distance: 572.1
click at [689, 283] on div "Name En: SHERI FISH Name Ar: سمك شعري" at bounding box center [989, 308] width 715 height 52
click at [1131, 390] on div "09-10-2025 06:24 PM" at bounding box center [989, 410] width 715 height 40
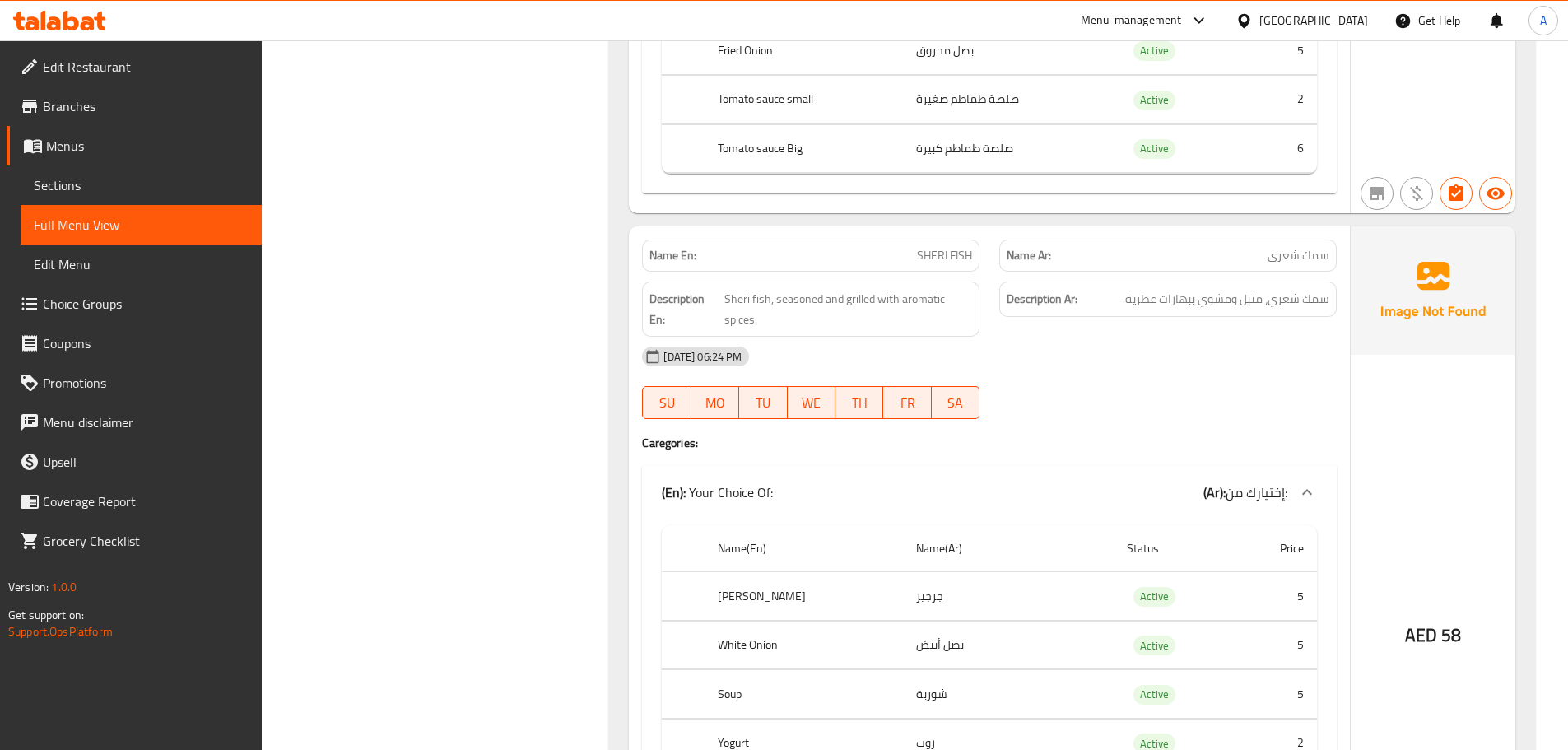
scroll to position [13423, 0]
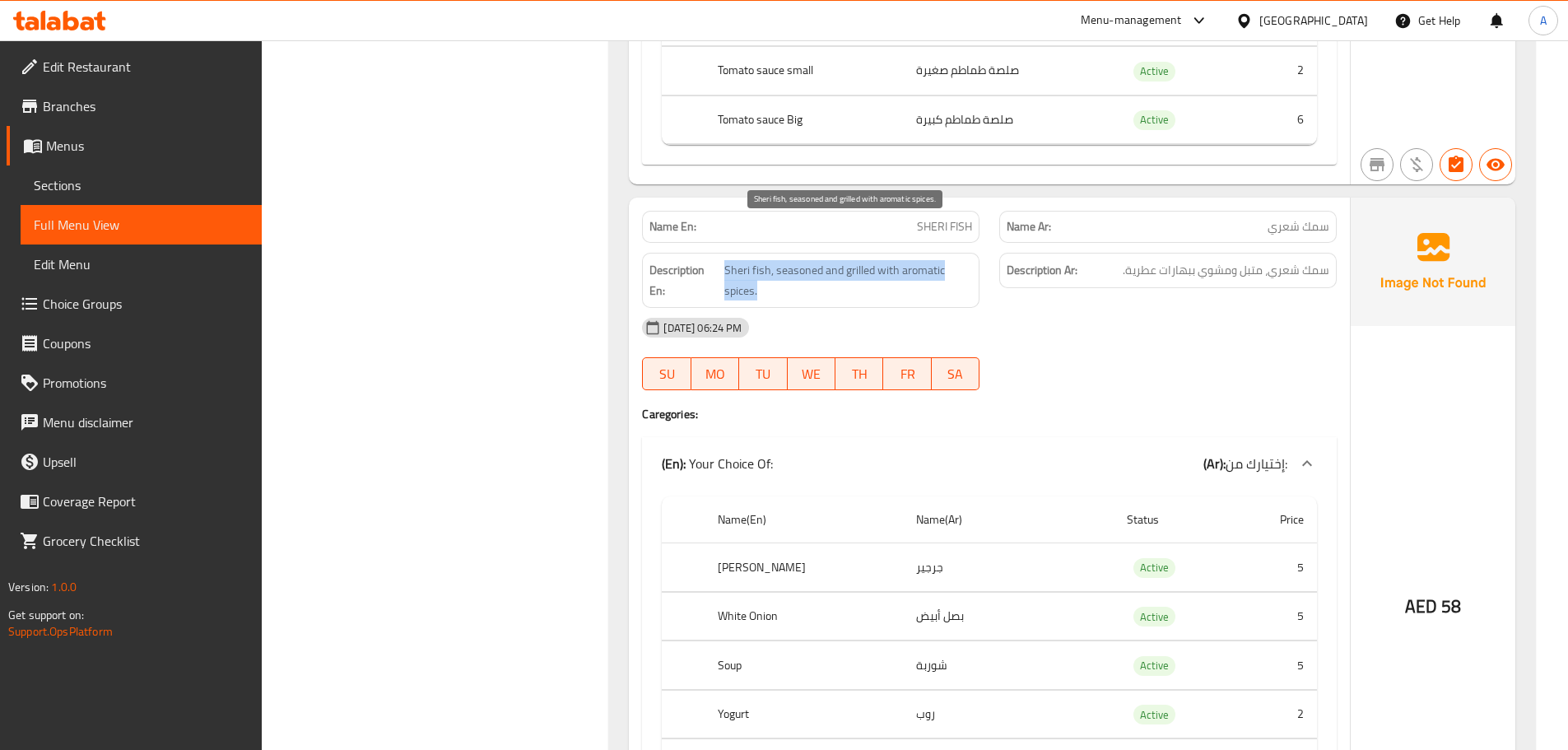
drag, startPoint x: 725, startPoint y: 228, endPoint x: 996, endPoint y: 274, distance: 274.9
click at [904, 260] on span "Sheri fish, seasoned and grilled with aromatic spices." at bounding box center [849, 280] width 248 height 40
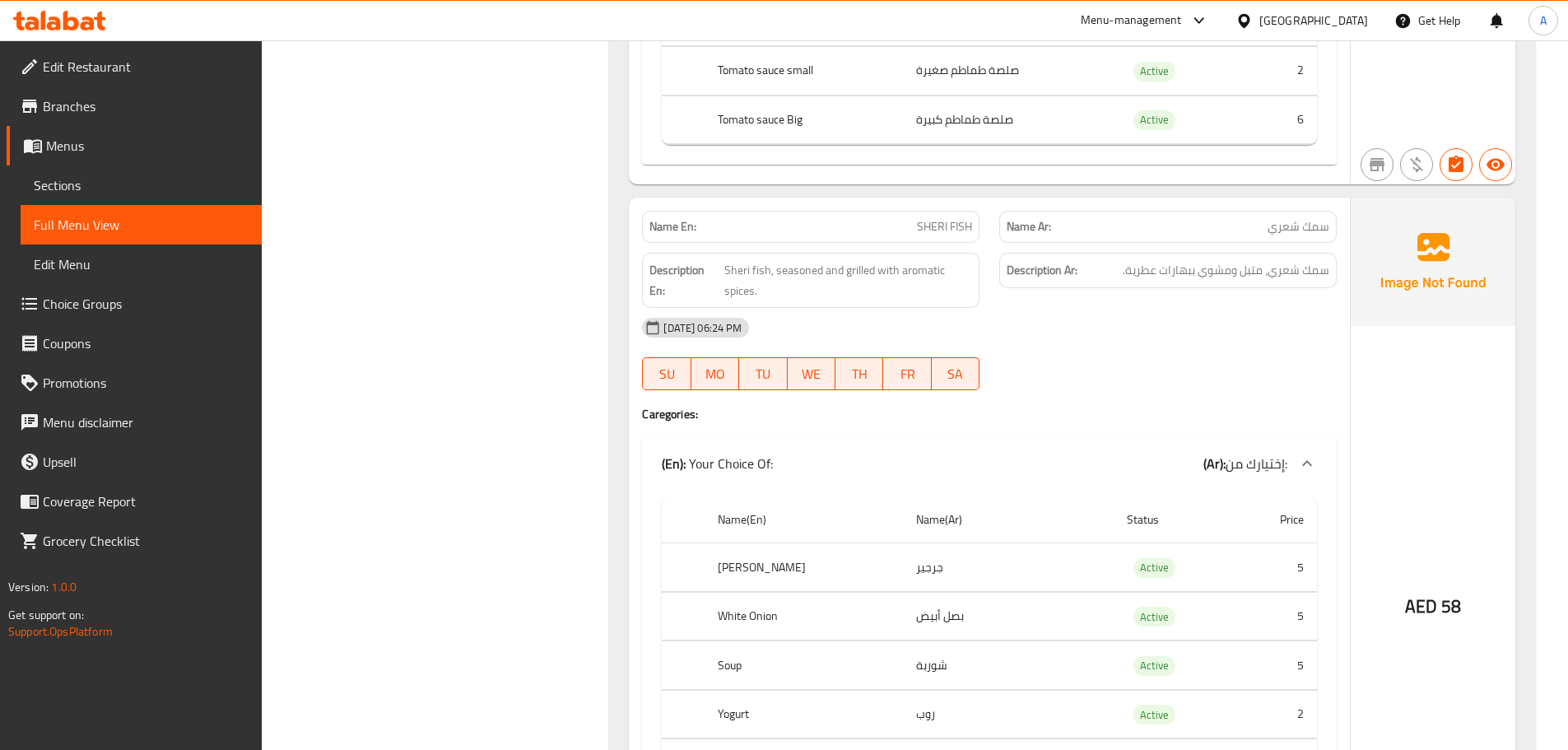
click at [1088, 307] on div "09-10-2025 06:24 PM" at bounding box center [989, 327] width 715 height 40
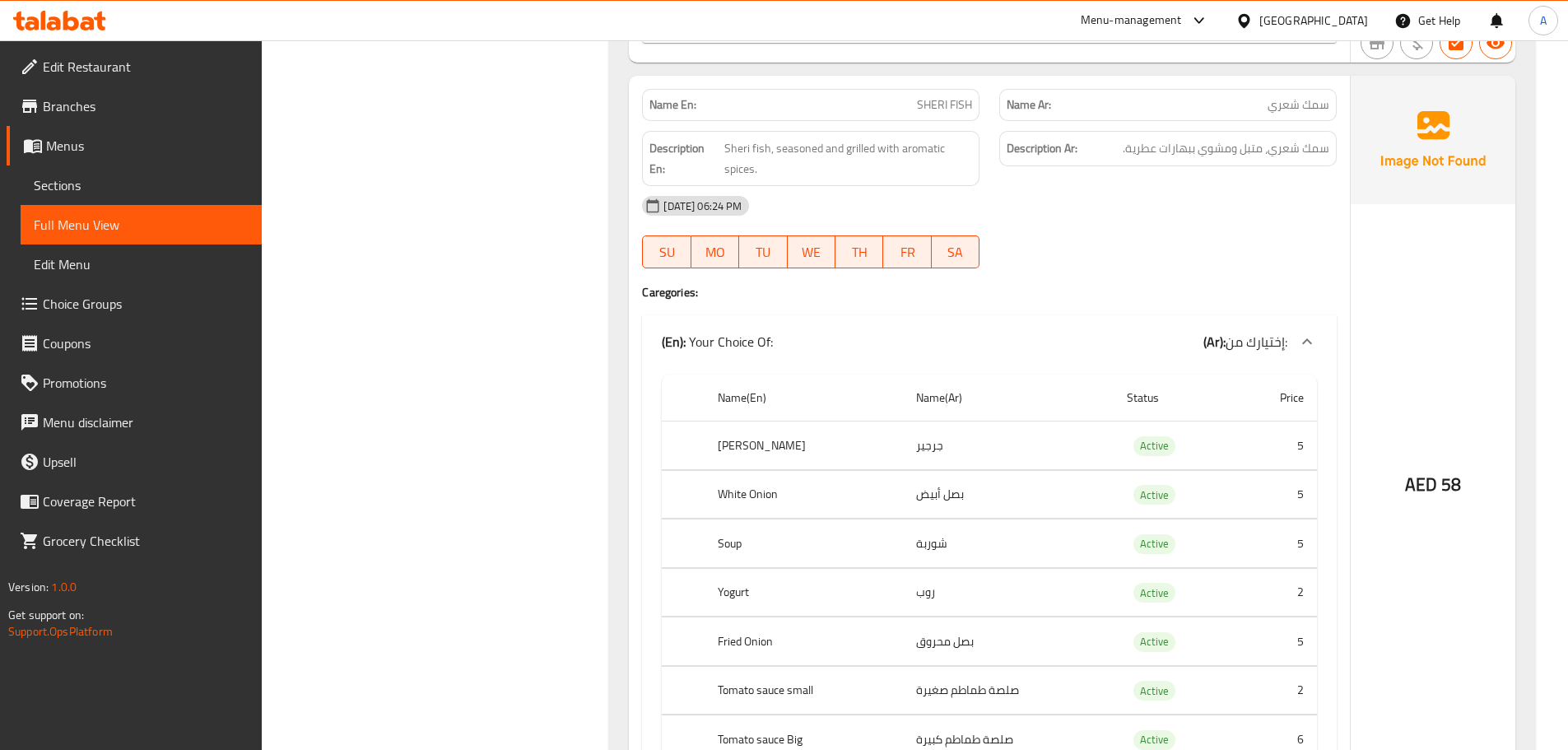
scroll to position [13505, 0]
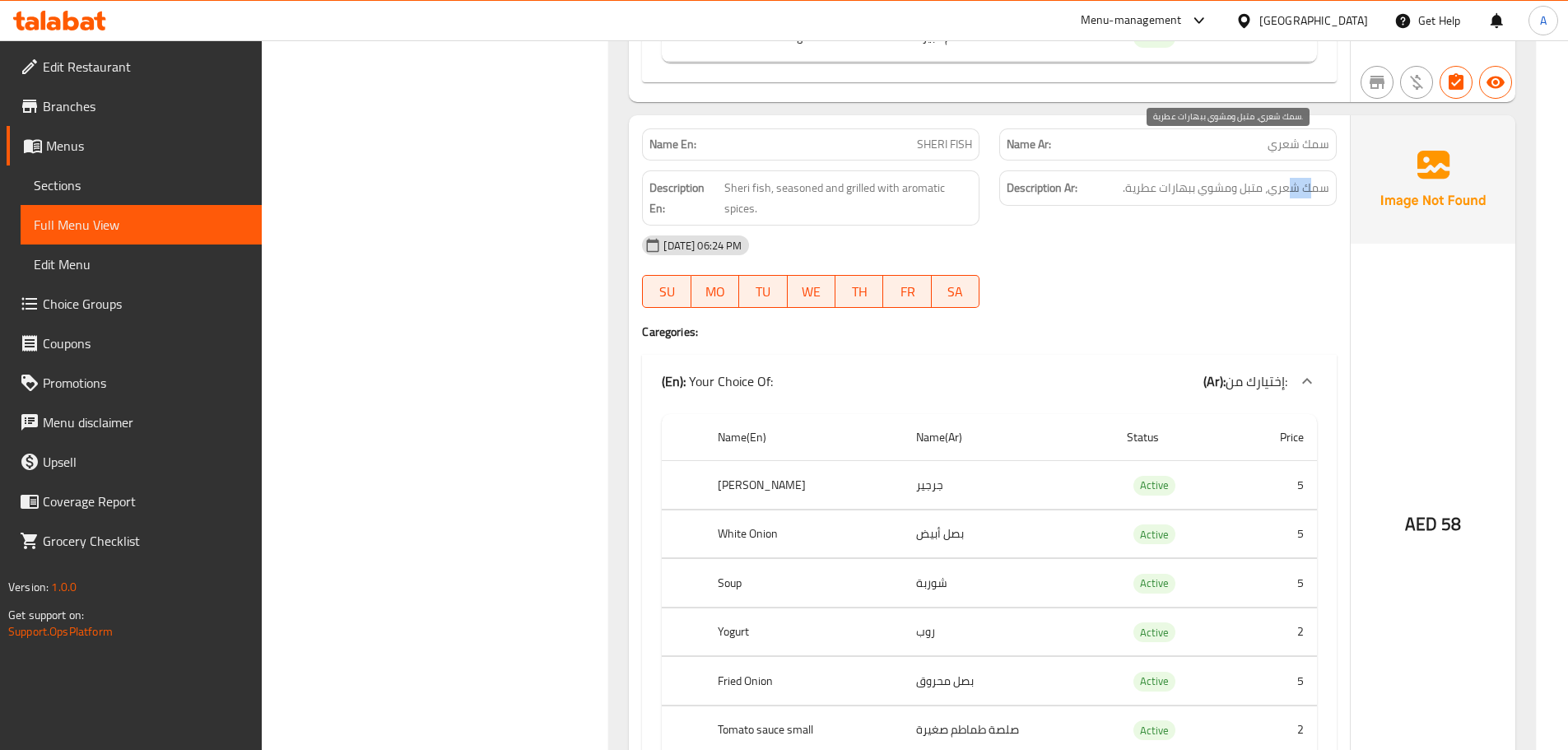
drag, startPoint x: 1313, startPoint y: 141, endPoint x: 1286, endPoint y: 141, distance: 27.0
click at [1286, 178] on span "سمك شعري، متبل ومشوي ببهارات عطرية." at bounding box center [1226, 188] width 207 height 21
drag, startPoint x: 1232, startPoint y: 149, endPoint x: 1127, endPoint y: 149, distance: 105.0
click at [1126, 178] on span "سمك شعري، متبل ومشوي ببهارات عطرية." at bounding box center [1226, 188] width 207 height 21
click at [1167, 226] on div "09-10-2025 06:24 PM" at bounding box center [989, 246] width 715 height 40
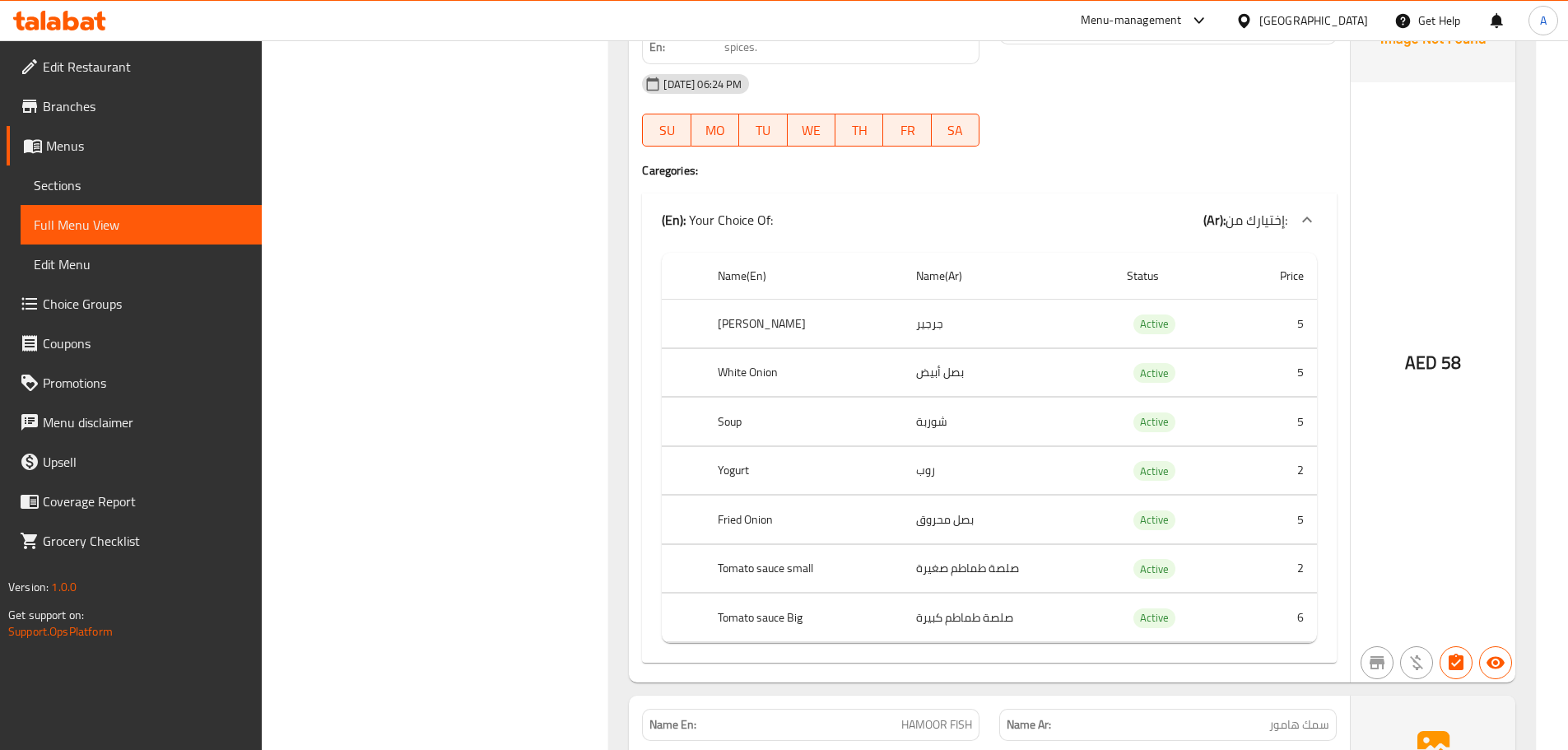
scroll to position [13670, 0]
drag, startPoint x: 804, startPoint y: 326, endPoint x: 929, endPoint y: 325, distance: 125.0
click at [878, 345] on th "White Onion" at bounding box center [803, 369] width 199 height 49
click at [952, 345] on td "بصل أبيض" at bounding box center [1008, 369] width 209 height 49
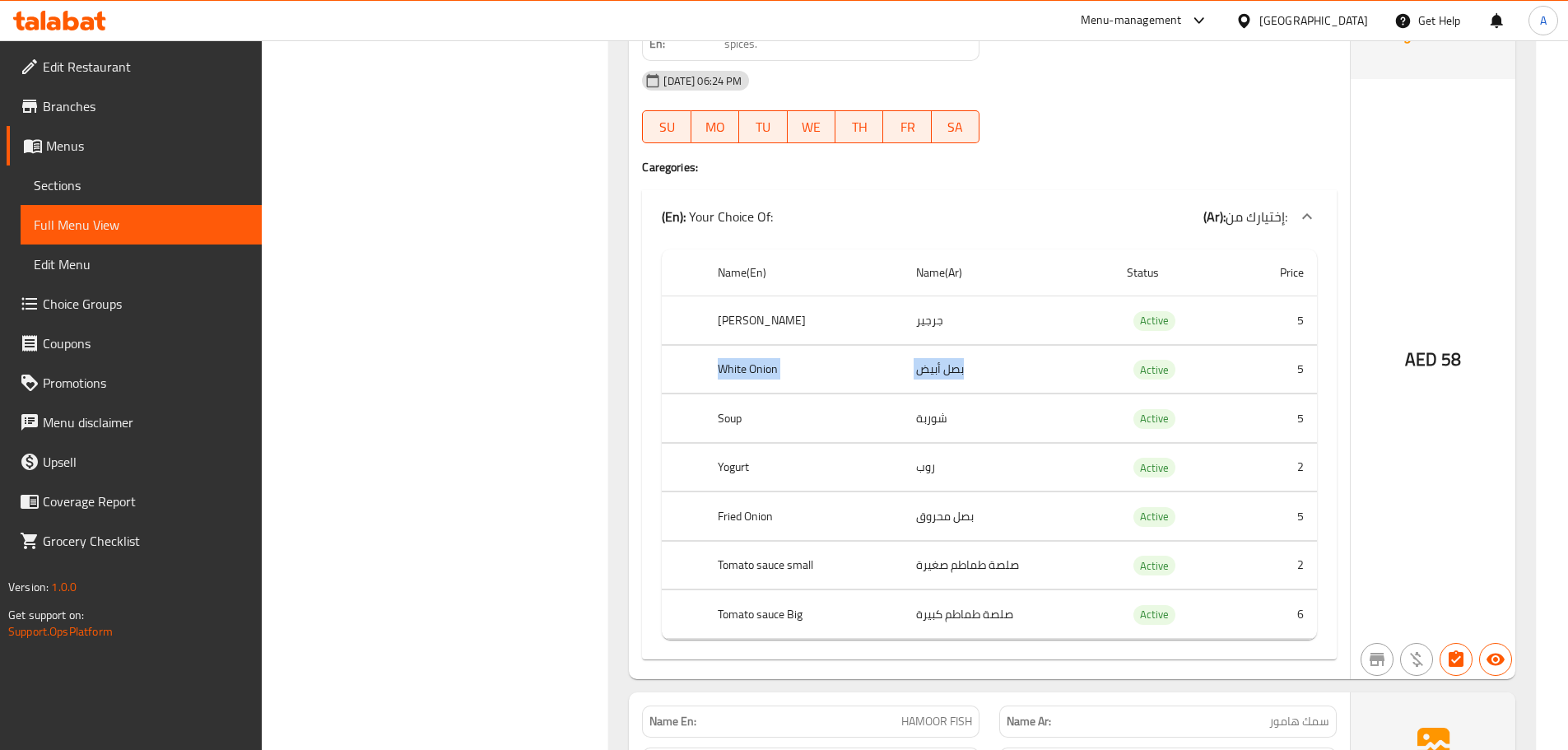
drag, startPoint x: 952, startPoint y: 324, endPoint x: 686, endPoint y: 317, distance: 266.1
click at [686, 345] on tr "White Onion بصل أبيض Active 5" at bounding box center [989, 369] width 655 height 49
drag, startPoint x: 710, startPoint y: 383, endPoint x: 780, endPoint y: 396, distance: 71.2
click at [774, 394] on th "Soup" at bounding box center [803, 419] width 199 height 49
drag, startPoint x: 706, startPoint y: 414, endPoint x: 777, endPoint y: 469, distance: 89.8
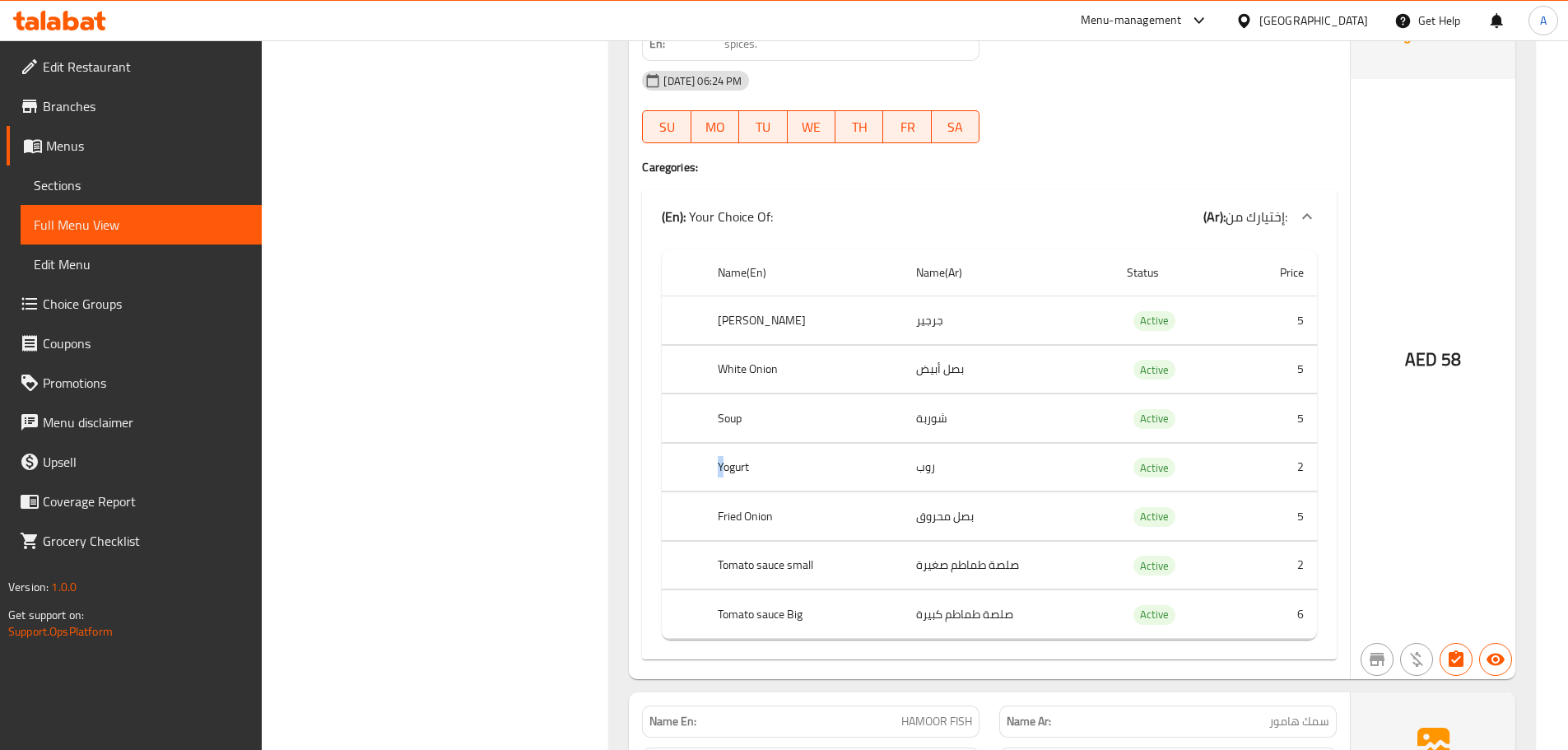
click at [755, 443] on th "Yogurt" at bounding box center [803, 467] width 199 height 49
drag, startPoint x: 707, startPoint y: 489, endPoint x: 798, endPoint y: 493, distance: 91.1
click at [797, 492] on th "Fried Onion" at bounding box center [803, 517] width 199 height 49
drag, startPoint x: 798, startPoint y: 521, endPoint x: 771, endPoint y: 531, distance: 28.8
click at [798, 541] on th "Tomato sauce small" at bounding box center [803, 565] width 199 height 49
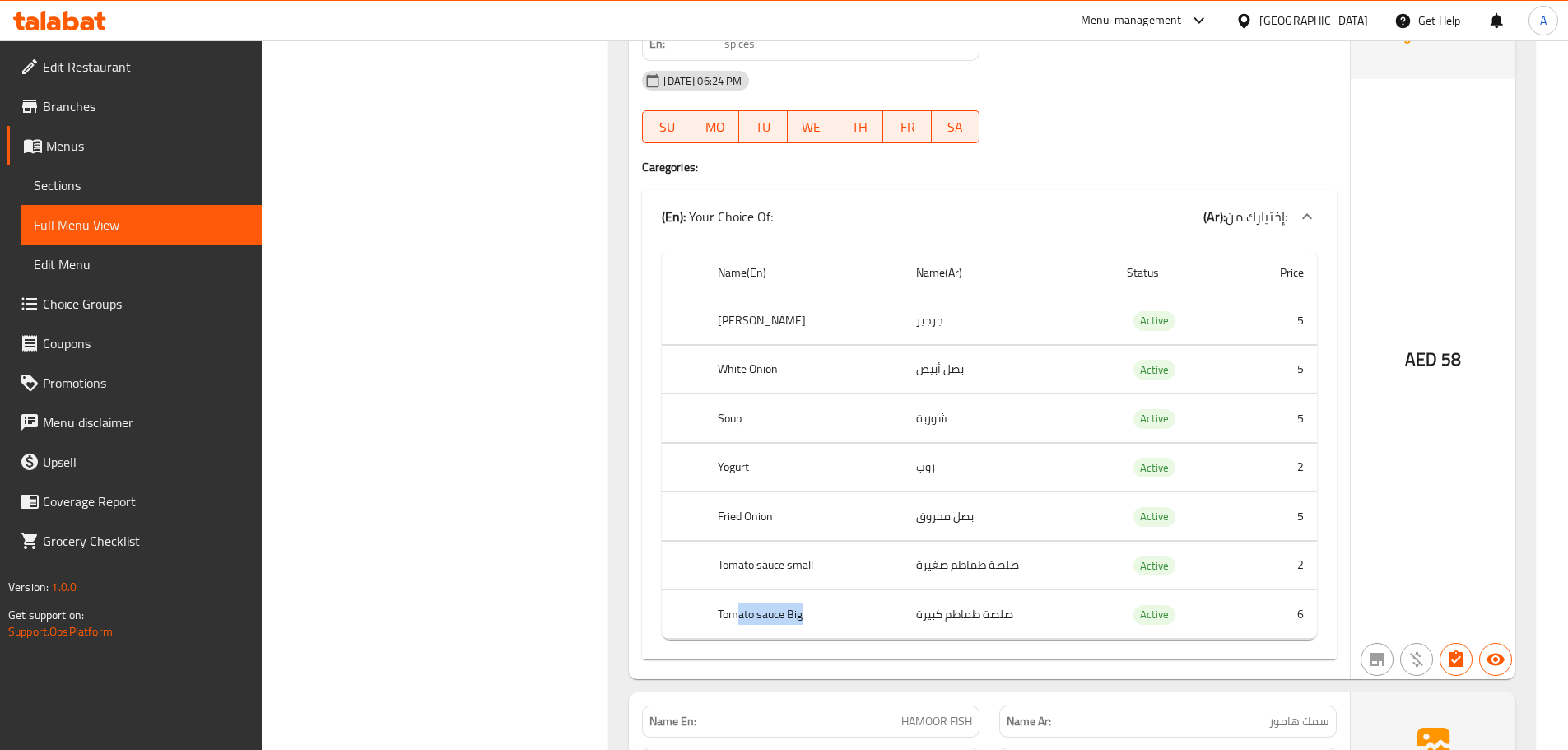
drag, startPoint x: 735, startPoint y: 566, endPoint x: 926, endPoint y: 571, distance: 191.1
click at [862, 590] on th "Tomato sauce Big" at bounding box center [803, 615] width 199 height 49
click at [967, 590] on td "صلصة طماطم كبيرة" at bounding box center [1008, 615] width 209 height 49
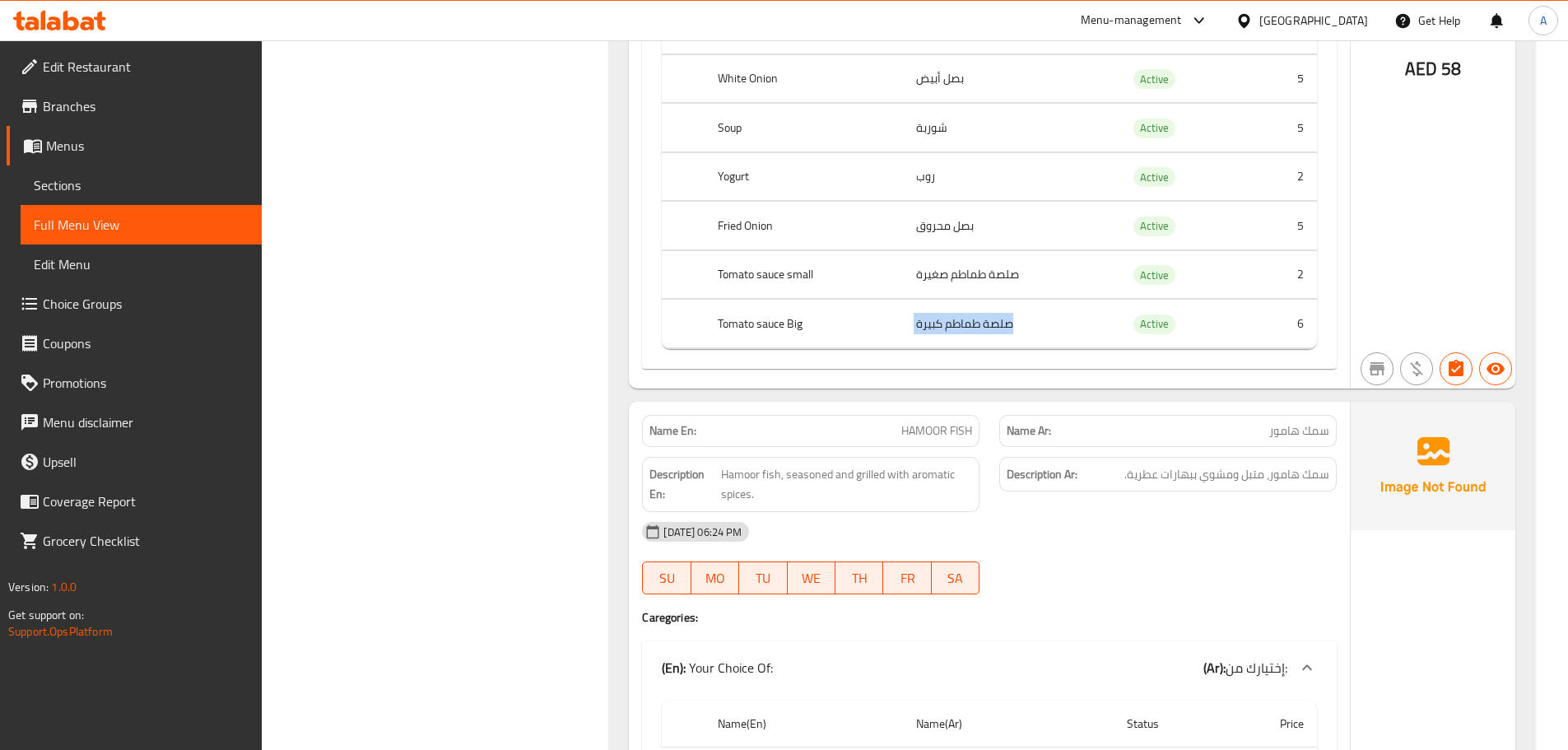
scroll to position [14081, 0]
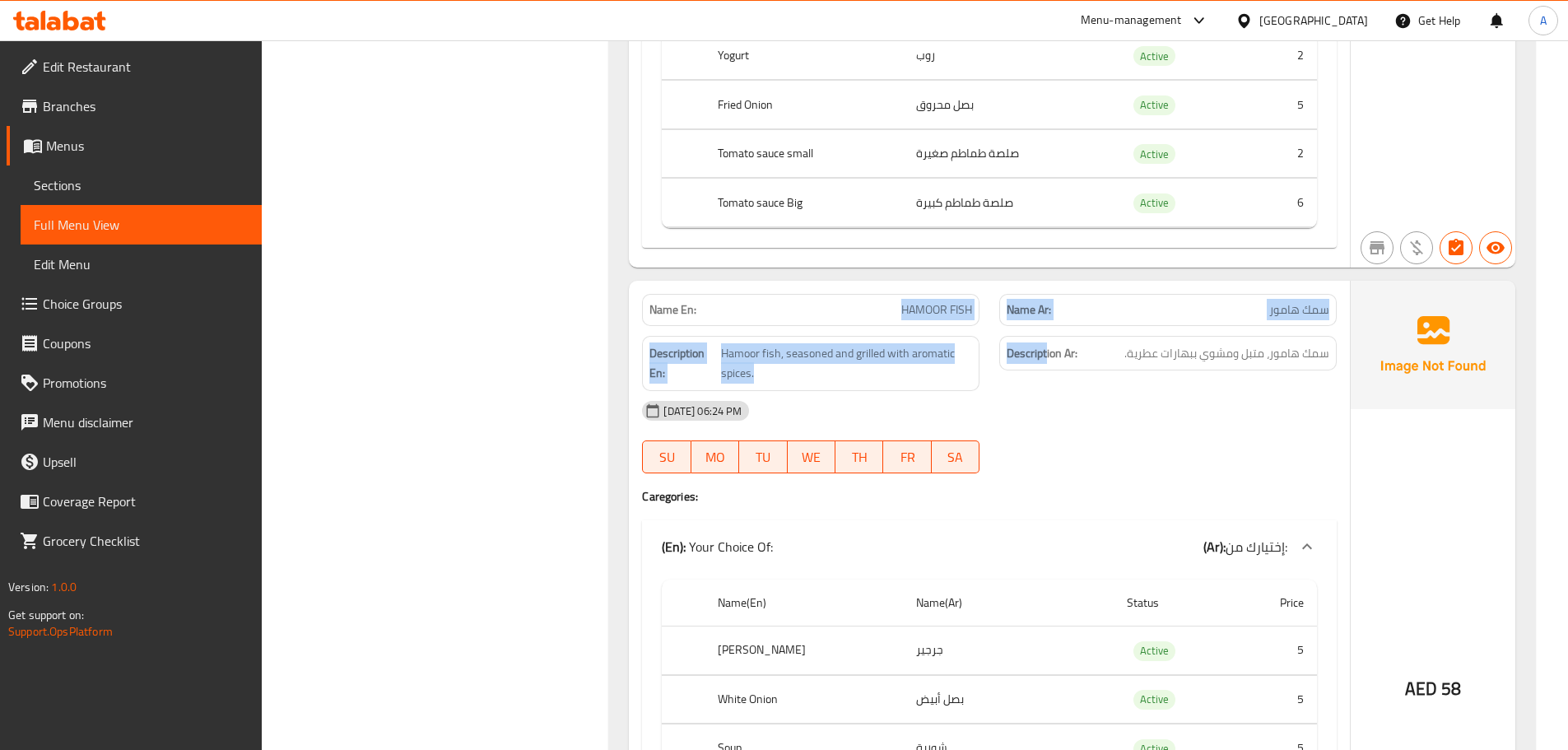
drag, startPoint x: 881, startPoint y: 248, endPoint x: 1099, endPoint y: 310, distance: 226.6
click at [1094, 309] on div "Name En: HAMOOR FISH Name Ar: سمك هامور Description En: Hamoor fish, seasoned a…" at bounding box center [989, 645] width 721 height 728
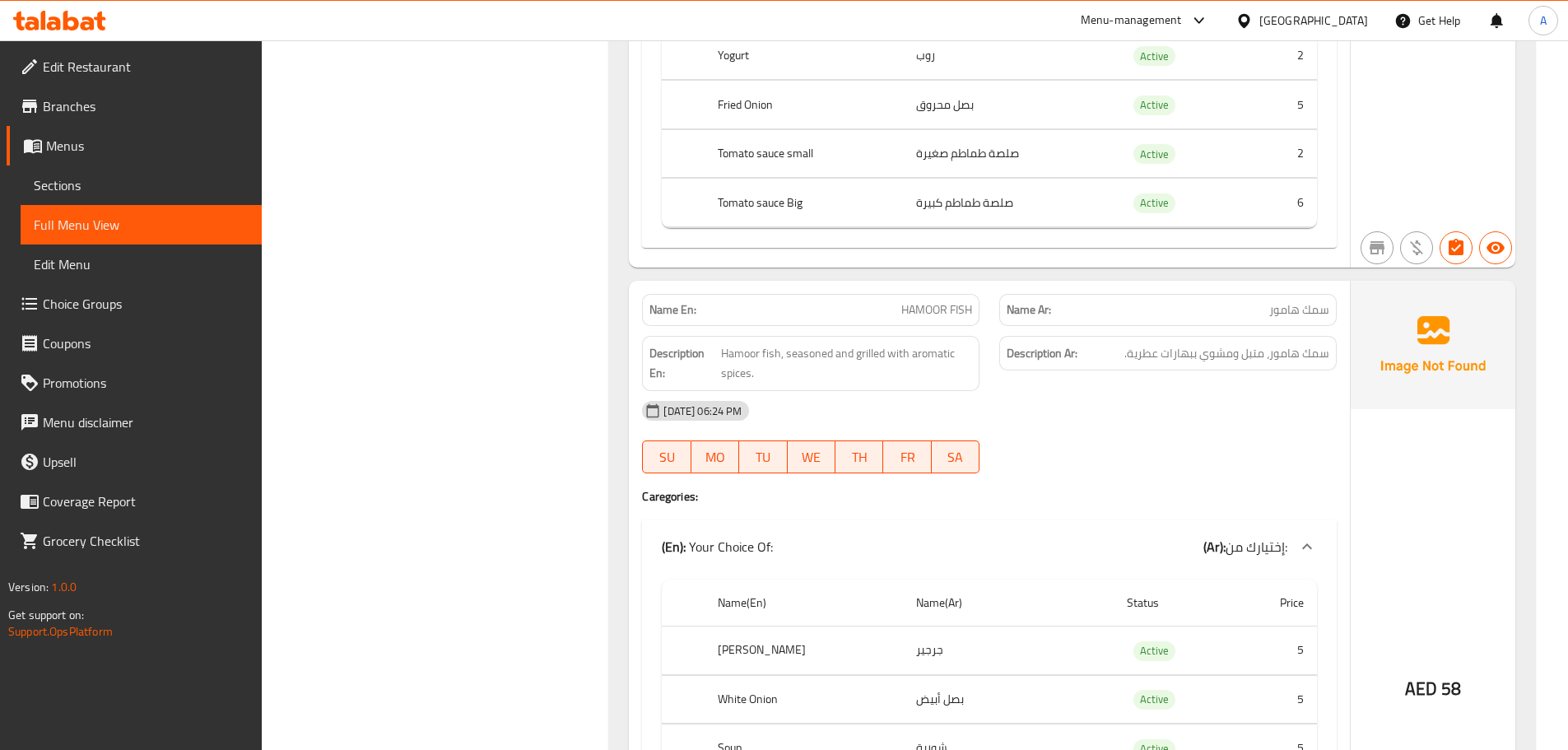
click at [1213, 413] on div "09-10-2025 06:24 PM SU MO TU WE TH FR SA" at bounding box center [989, 437] width 715 height 93
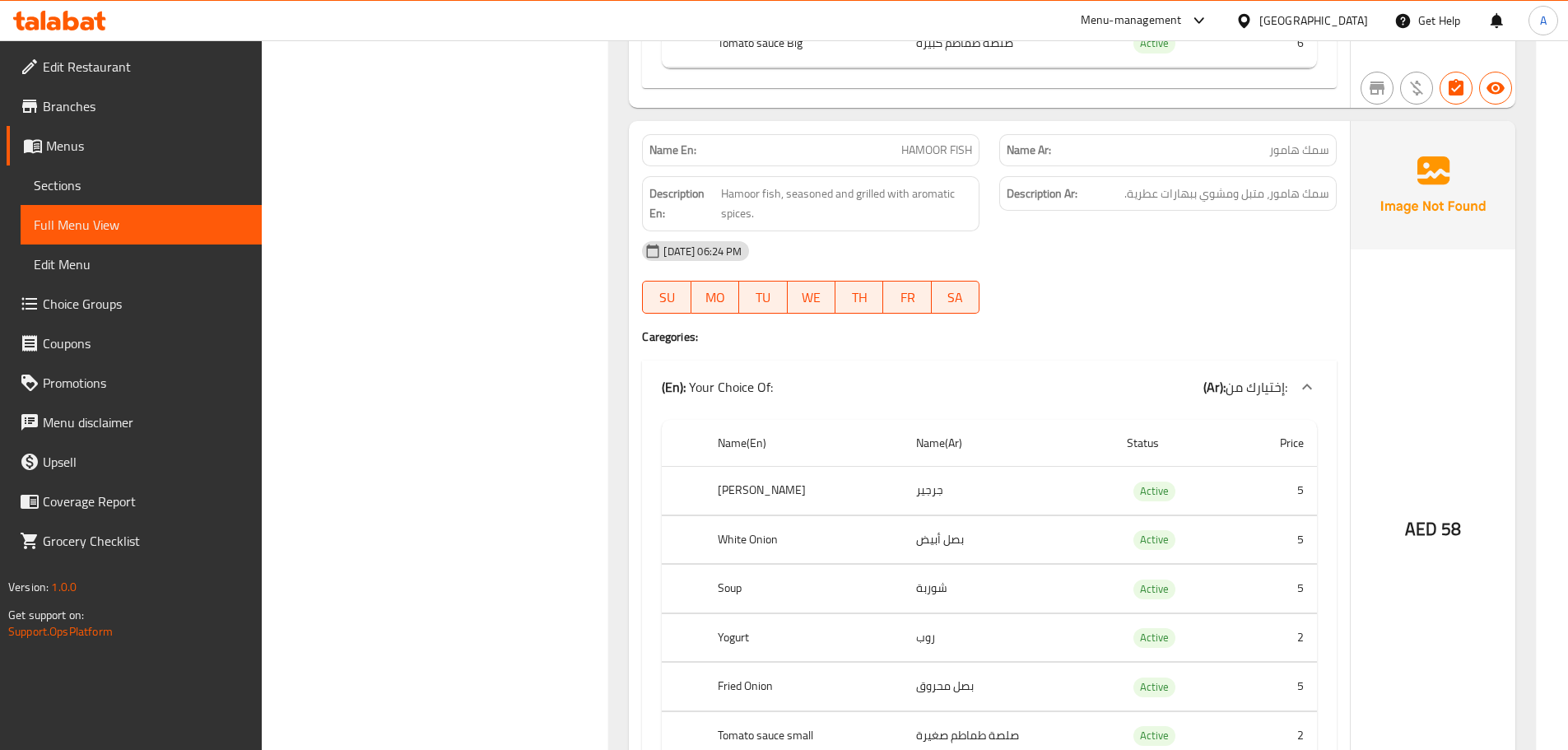
scroll to position [14245, 0]
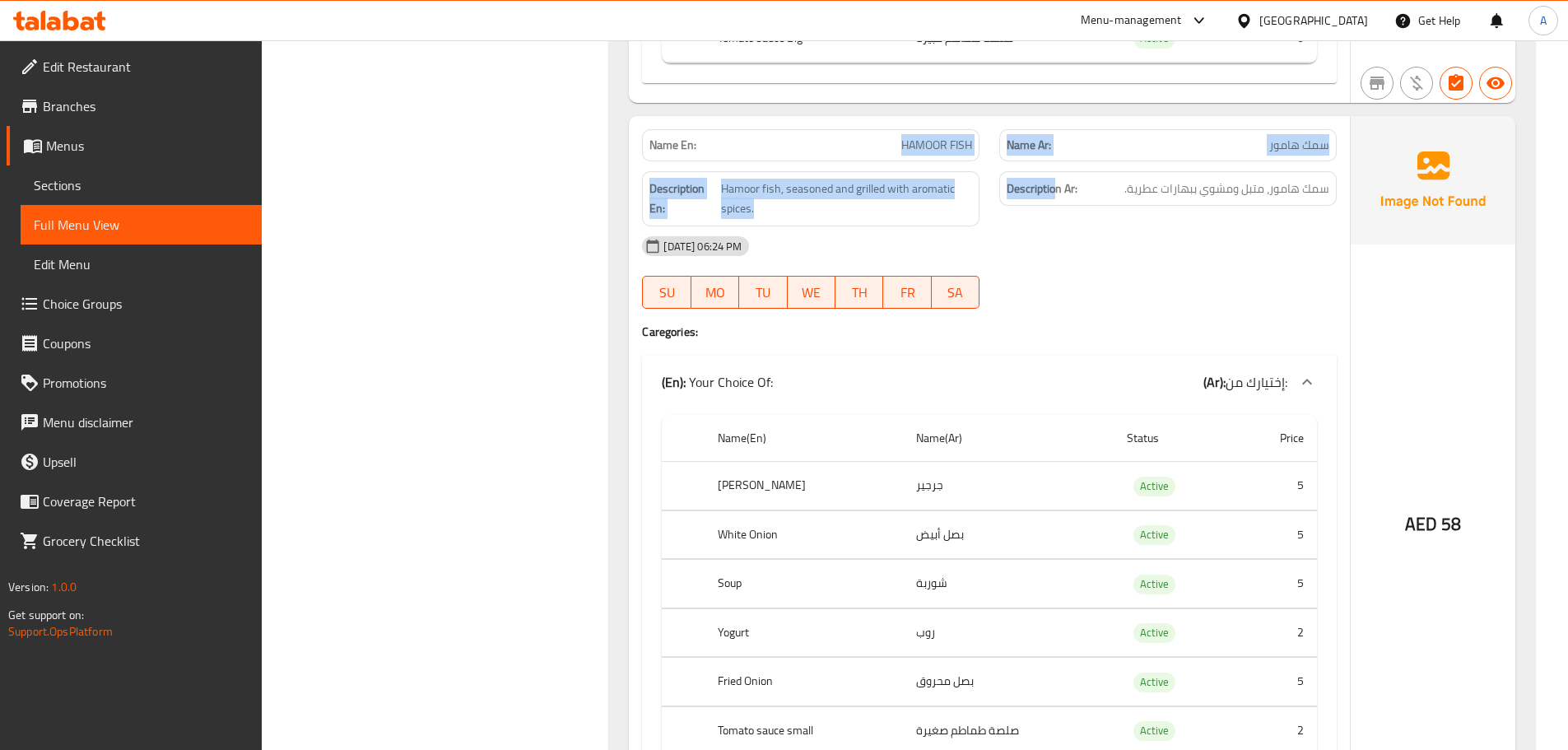
drag, startPoint x: 881, startPoint y: 94, endPoint x: 1141, endPoint y: 161, distance: 268.5
click at [1141, 161] on div "Name En: HAMOOR FISH Name Ar: سمك هامور Description En: Hamoor fish, seasoned a…" at bounding box center [989, 480] width 721 height 728
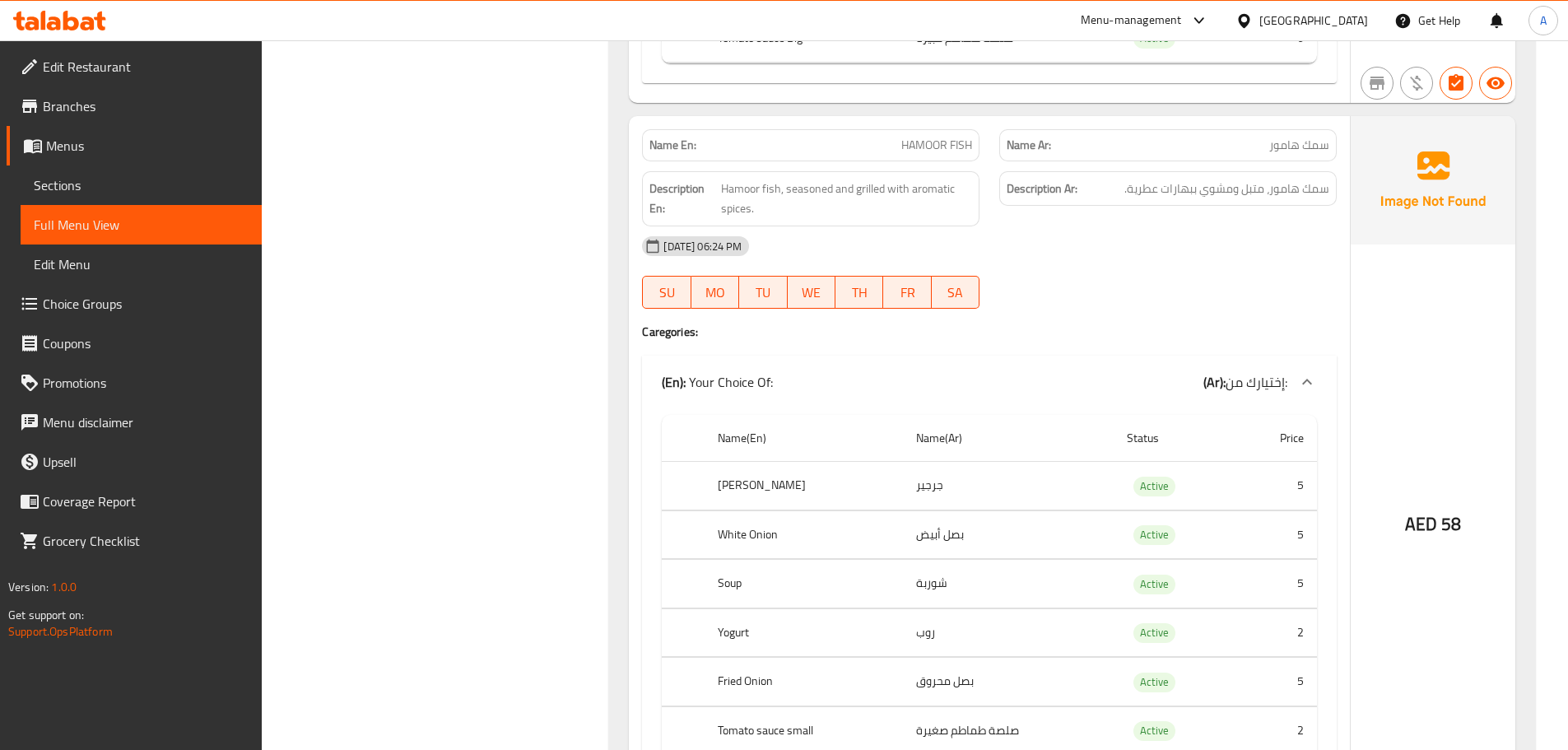
click at [1214, 227] on div "09-10-2025 06:24 PM" at bounding box center [989, 247] width 715 height 40
drag, startPoint x: 1195, startPoint y: 148, endPoint x: 1121, endPoint y: 148, distance: 74.0
click at [1121, 179] on h6 "Description Ar: سمك هامور، متبل ومشوي ببهارات عطرية." at bounding box center [1168, 189] width 323 height 21
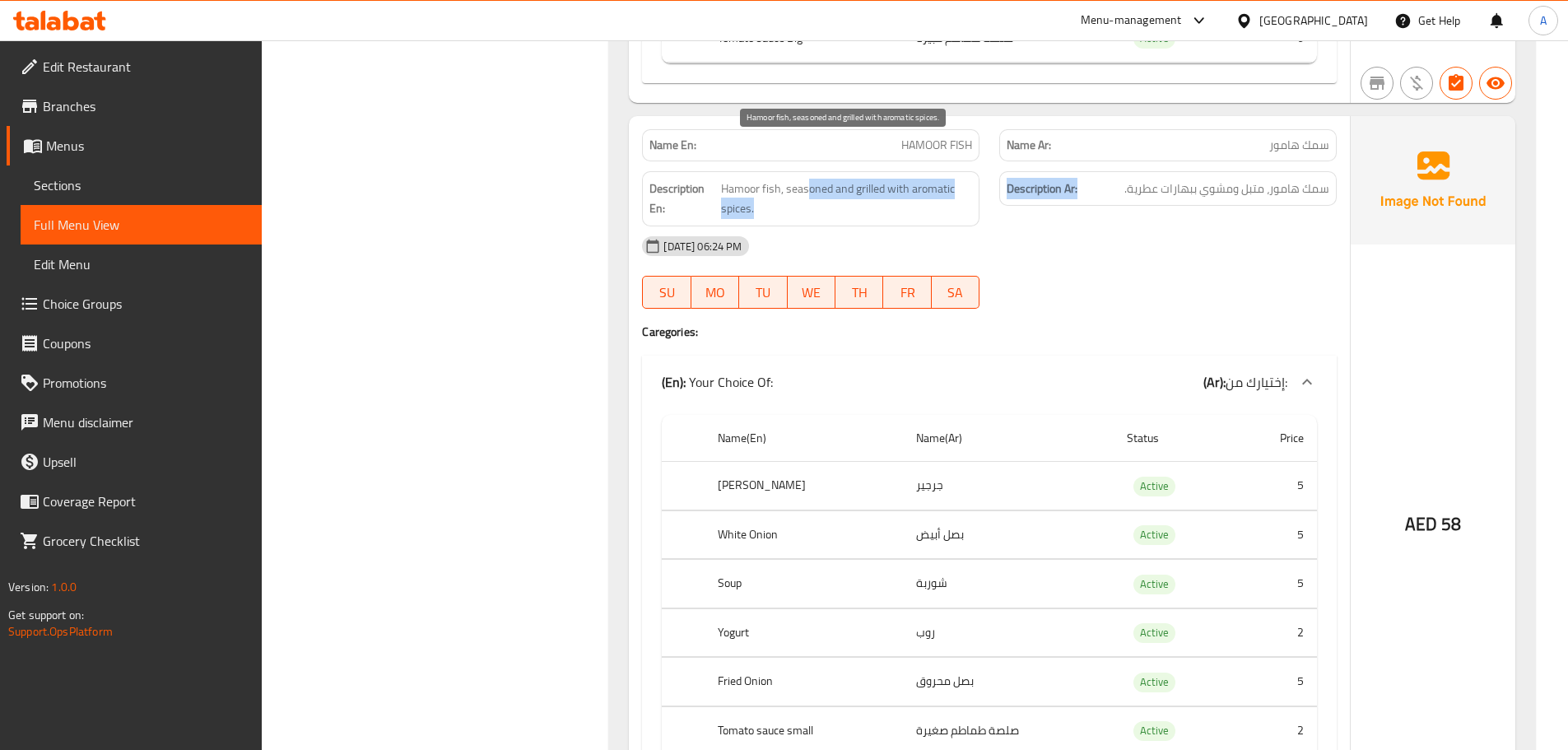
drag, startPoint x: 1056, startPoint y: 151, endPoint x: 1113, endPoint y: 160, distance: 57.7
click at [1092, 161] on div "Description En: Hamoor fish, seasoned and grilled with aromatic spices. Descrip…" at bounding box center [989, 199] width 715 height 75
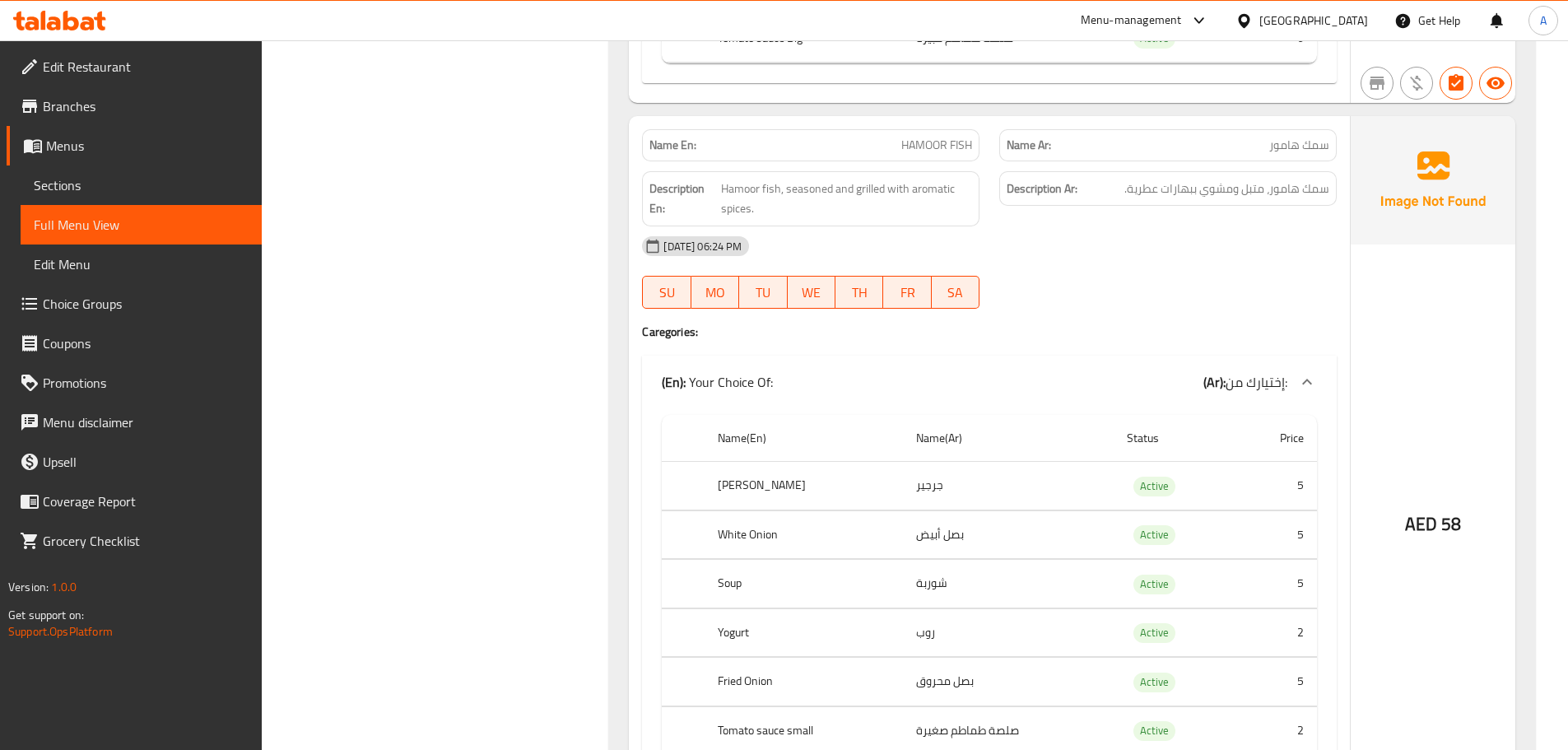
click at [1166, 227] on div "09-10-2025 06:24 PM" at bounding box center [989, 247] width 715 height 40
drag, startPoint x: 1222, startPoint y: 151, endPoint x: 1130, endPoint y: 148, distance: 92.0
click at [1130, 179] on span "سمك هامور، متبل ومشوي ببهارات عطرية." at bounding box center [1227, 189] width 205 height 21
click at [1139, 227] on div "09-10-2025 06:24 PM" at bounding box center [989, 247] width 715 height 40
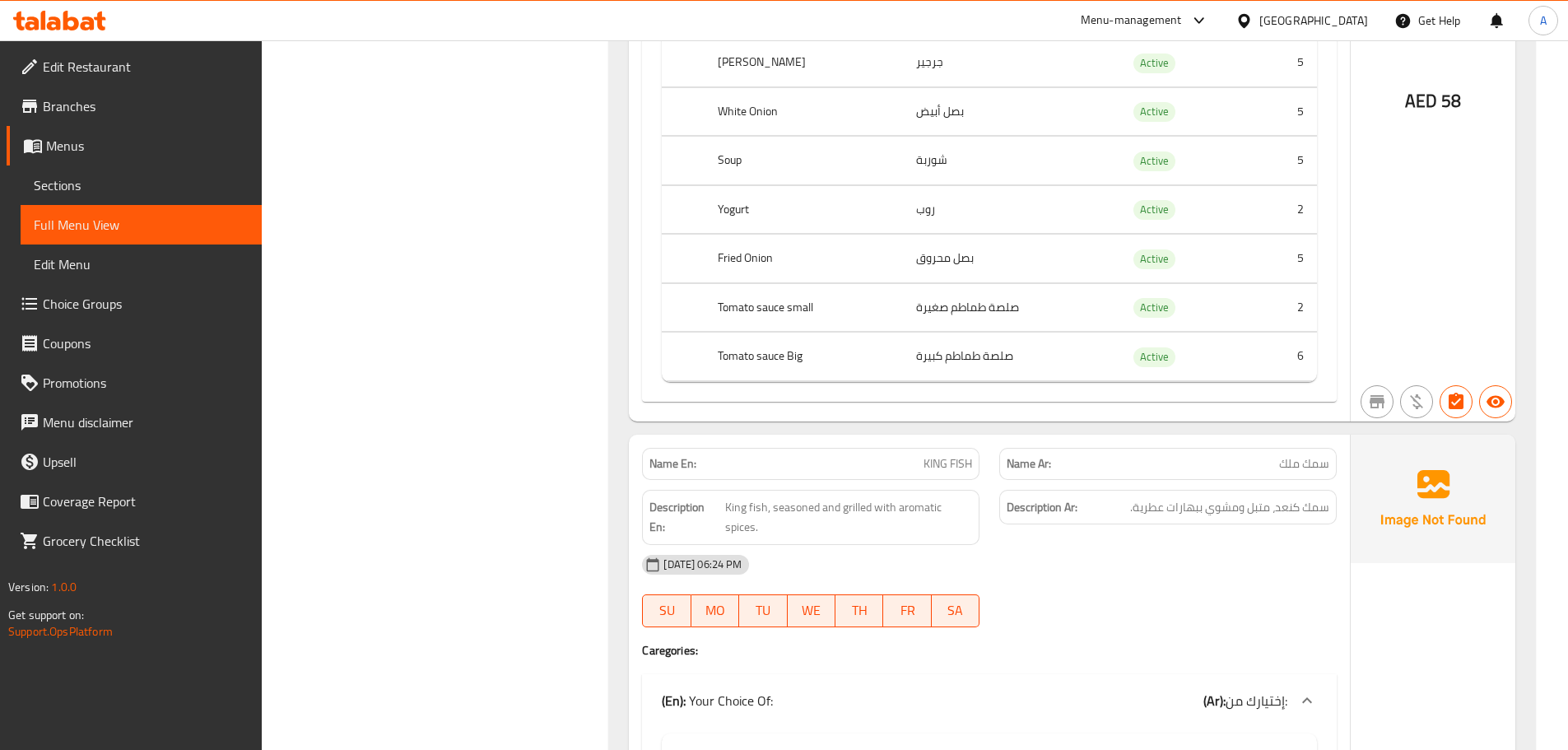
scroll to position [14822, 0]
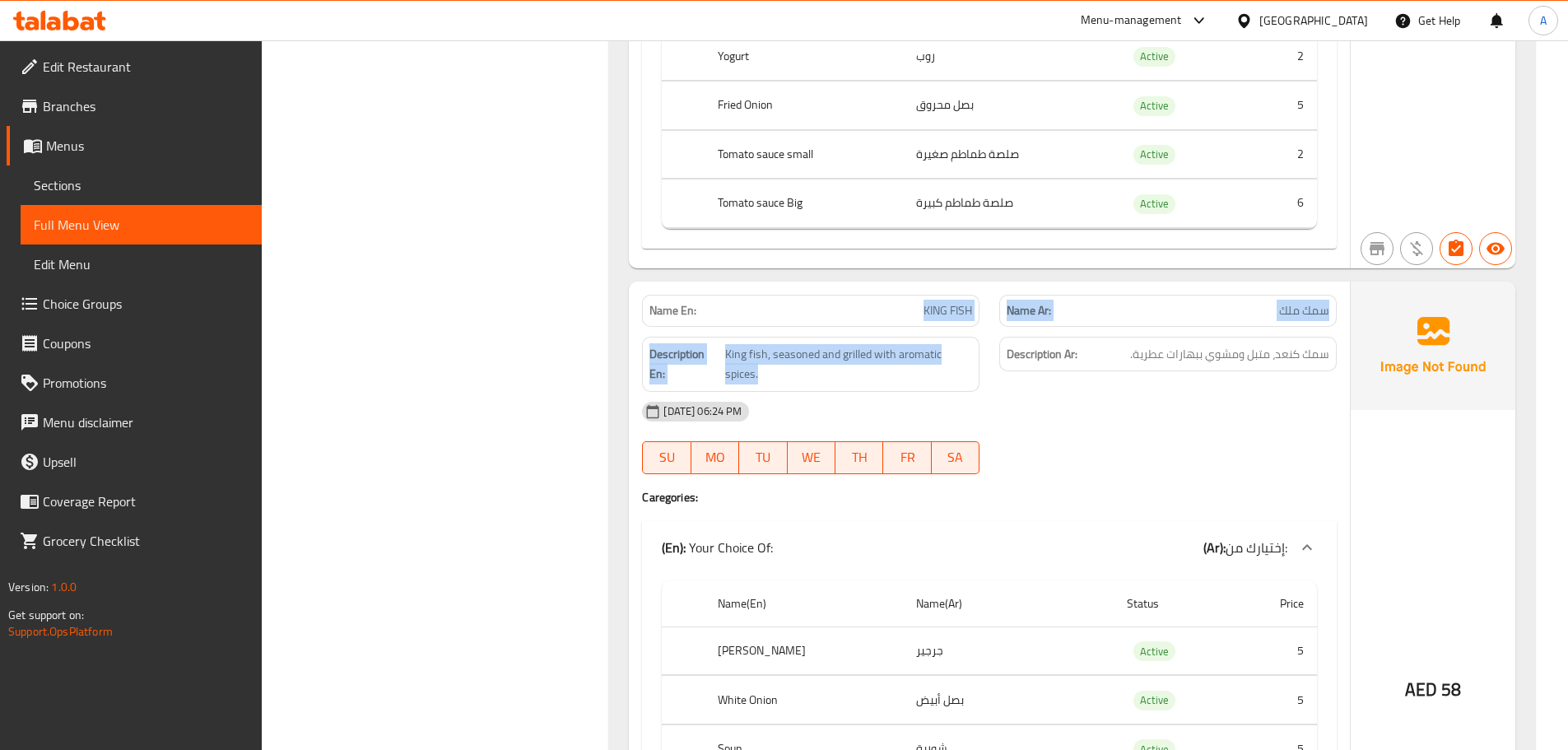
drag, startPoint x: 834, startPoint y: 254, endPoint x: 1065, endPoint y: 317, distance: 239.4
click at [1051, 311] on div "Name En: KING FISH Name Ar: سمك ملك Description En: King fish, seasoned and gri…" at bounding box center [989, 645] width 721 height 728
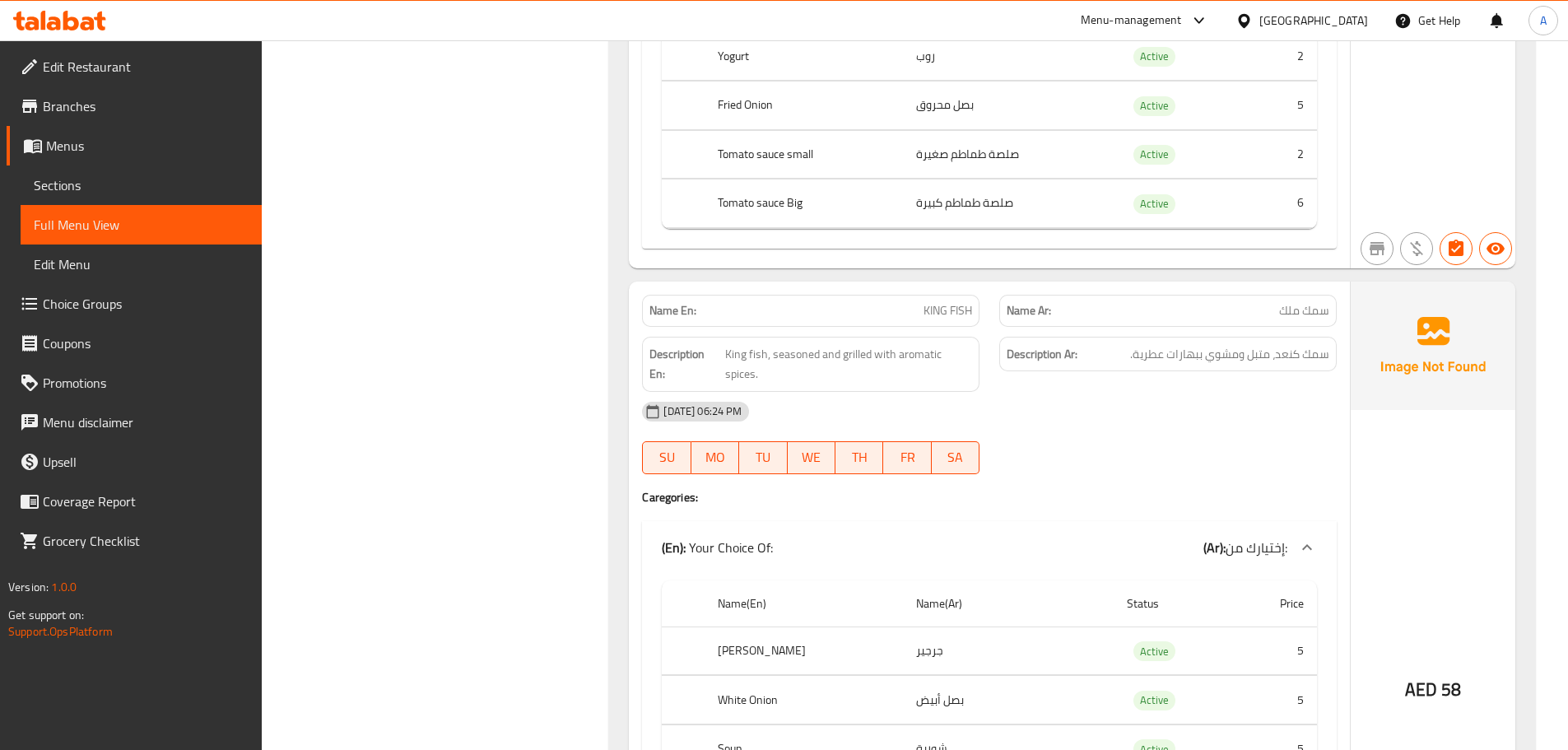
click at [1149, 392] on div "09-10-2025 06:24 PM" at bounding box center [989, 412] width 715 height 40
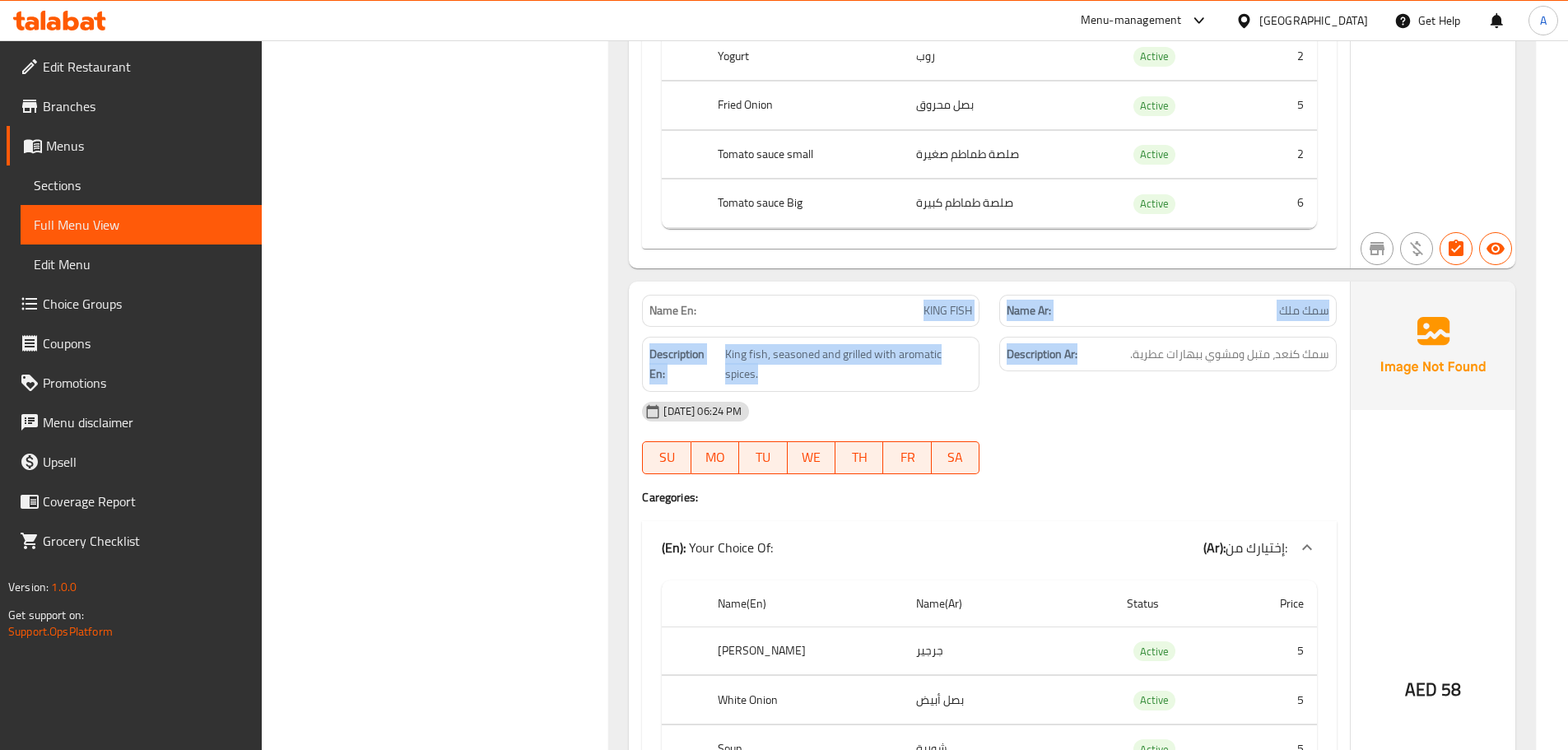
drag, startPoint x: 921, startPoint y: 273, endPoint x: 1213, endPoint y: 339, distance: 299.4
click at [1132, 302] on div "Name En: KING FISH Name Ar: سمك ملك Description En: King fish, seasoned and gri…" at bounding box center [989, 645] width 721 height 728
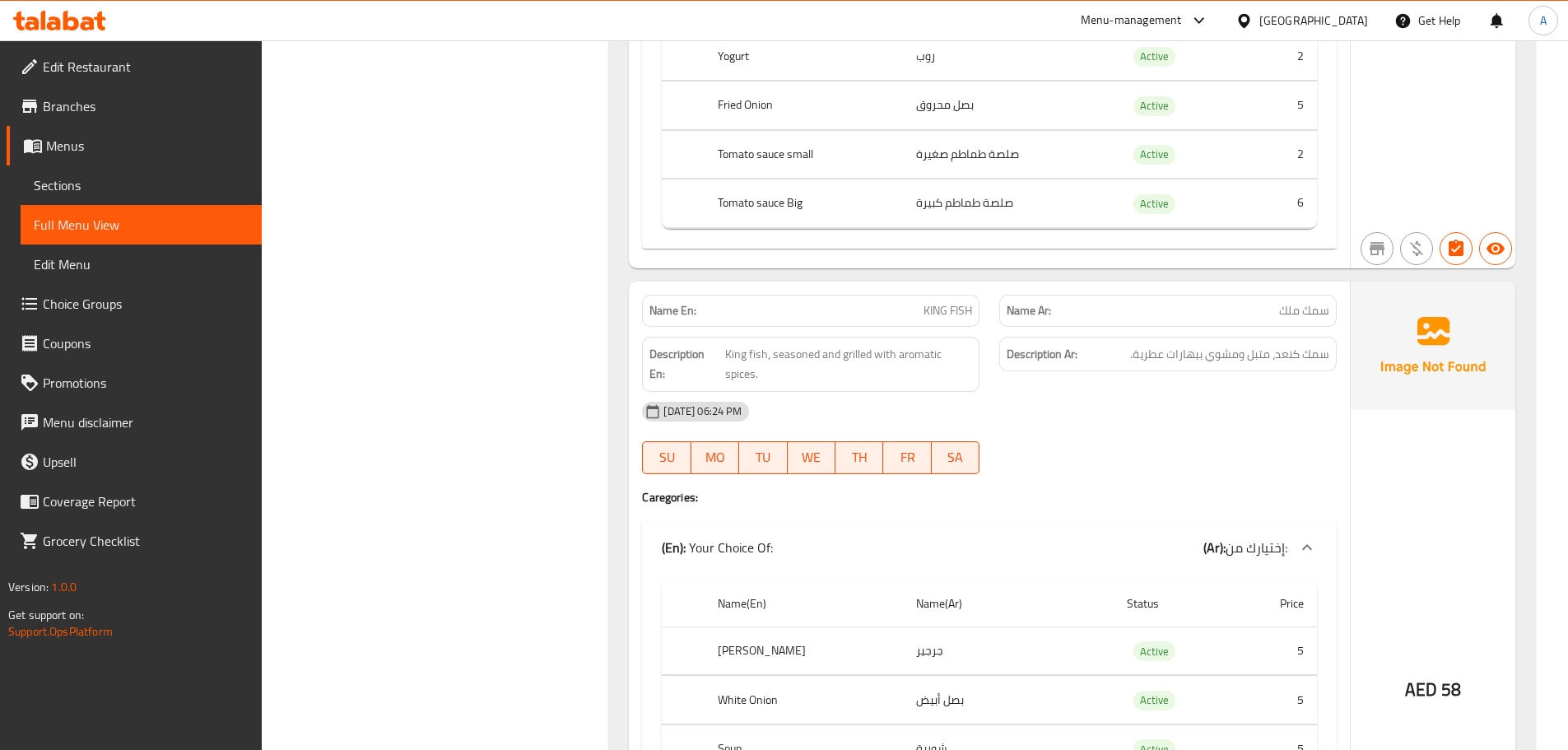
click at [1279, 400] on div "09-10-2025 06:24 PM SU MO TU WE TH FR SA" at bounding box center [989, 438] width 715 height 93
click at [1316, 344] on span "سمك كنعد، متبل ومشوي ببهارات عطرية." at bounding box center [1230, 354] width 200 height 21
drag, startPoint x: 1316, startPoint y: 312, endPoint x: 1295, endPoint y: 313, distance: 21.0
click at [1295, 344] on span "سمك كنعد، متبل ومشوي ببهارات عطرية." at bounding box center [1230, 354] width 200 height 21
click at [1244, 344] on span "سمك كنعد، متبل ومشوي ببهارات عطرية." at bounding box center [1230, 354] width 200 height 21
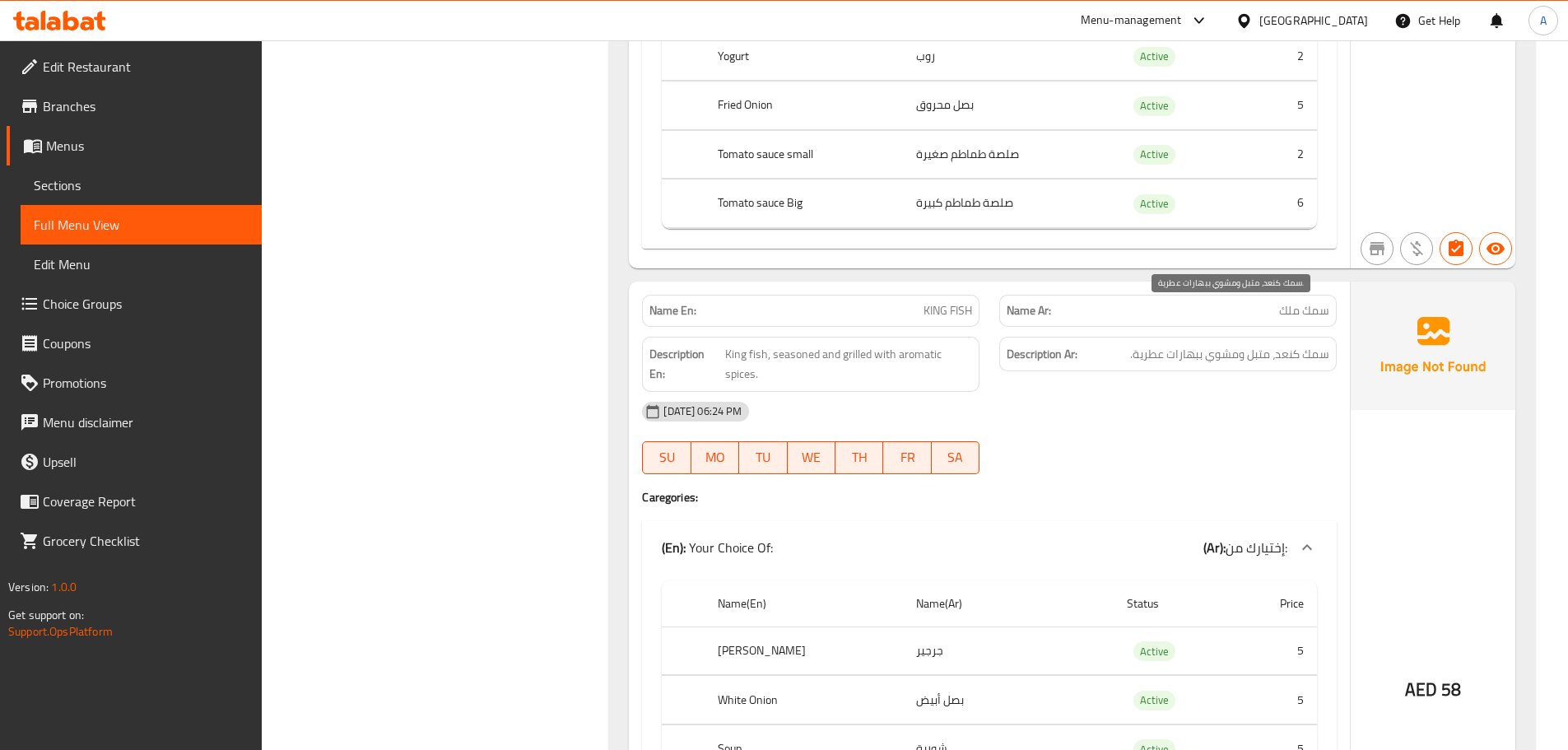
click at [1265, 344] on span "سمك كنعد، متبل ومشوي ببهارات عطرية." at bounding box center [1230, 354] width 200 height 21
drag, startPoint x: 1265, startPoint y: 317, endPoint x: 1119, endPoint y: 317, distance: 146.0
click at [1121, 344] on h6 "Description Ar: سمك كنعد، متبل ومشوي ببهارات عطرية." at bounding box center [1168, 354] width 323 height 21
click at [1134, 392] on div "09-10-2025 06:24 PM" at bounding box center [989, 412] width 715 height 40
click at [921, 302] on p "Name En: KING FISH" at bounding box center [811, 310] width 323 height 17
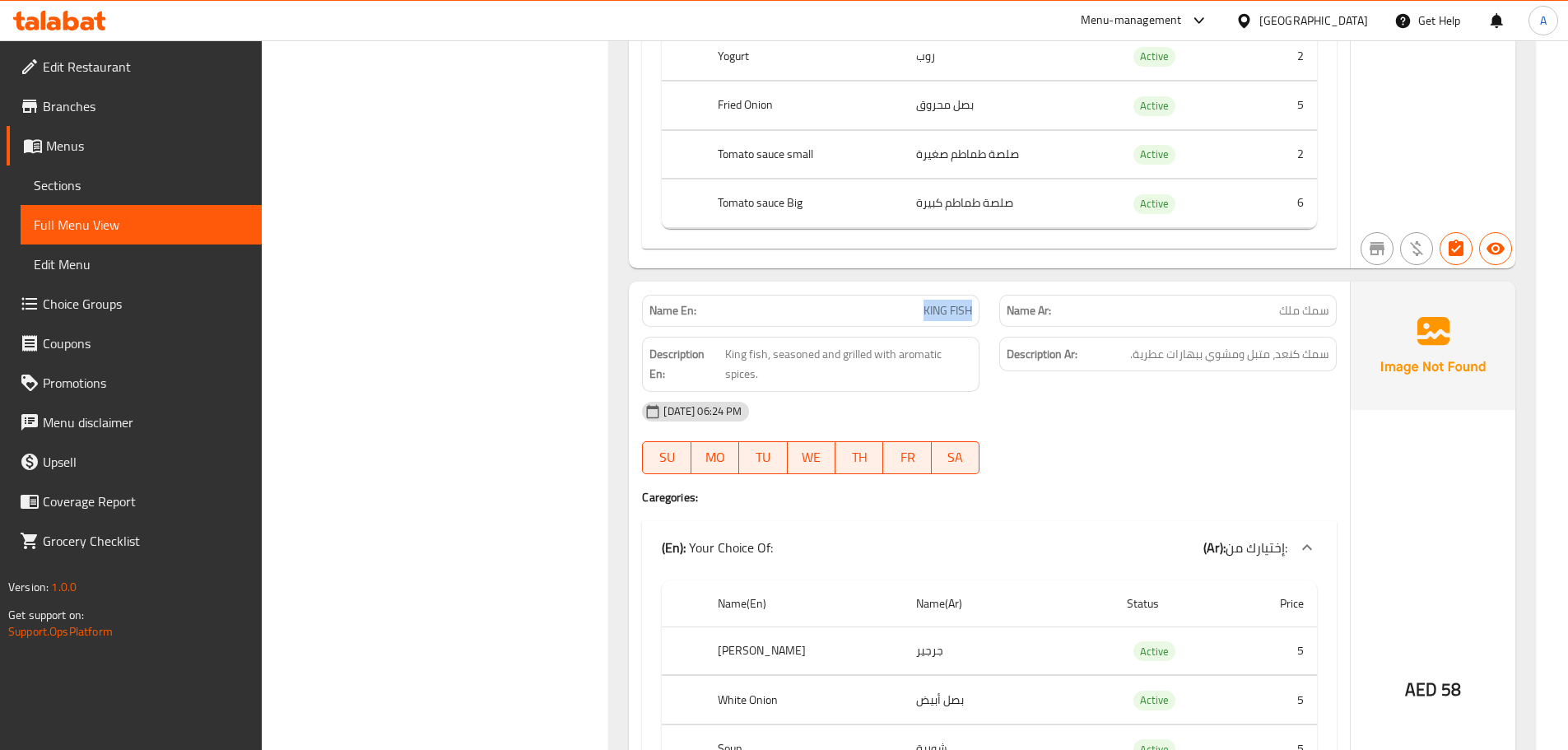
drag, startPoint x: 921, startPoint y: 271, endPoint x: 959, endPoint y: 271, distance: 38.0
click at [959, 302] on p "Name En: KING FISH" at bounding box center [811, 310] width 323 height 17
copy span "KING FISH"
click at [63, 186] on span "Sections" at bounding box center [141, 185] width 215 height 20
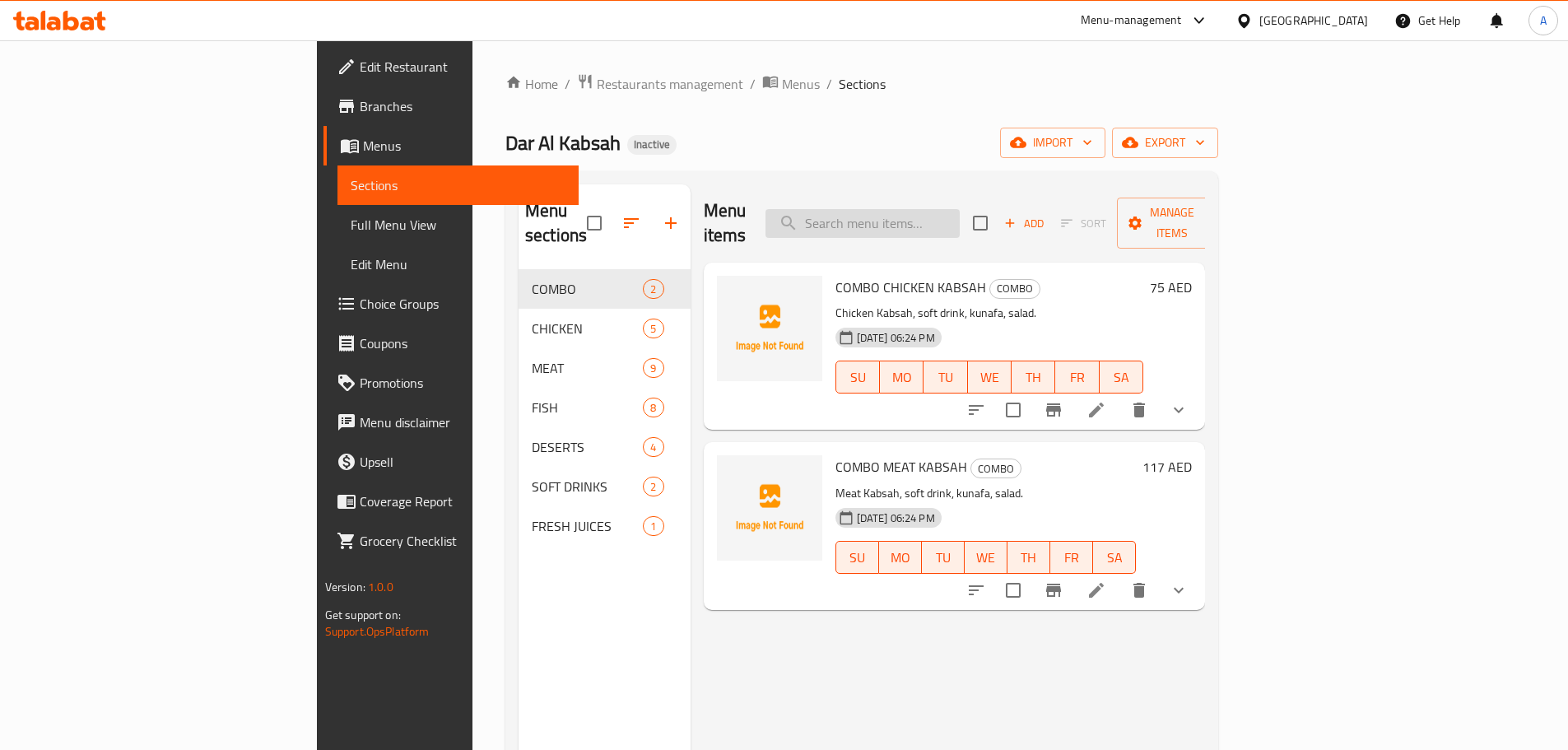
click at [949, 219] on input "search" at bounding box center [862, 224] width 194 height 29
paste input "KING FISH"
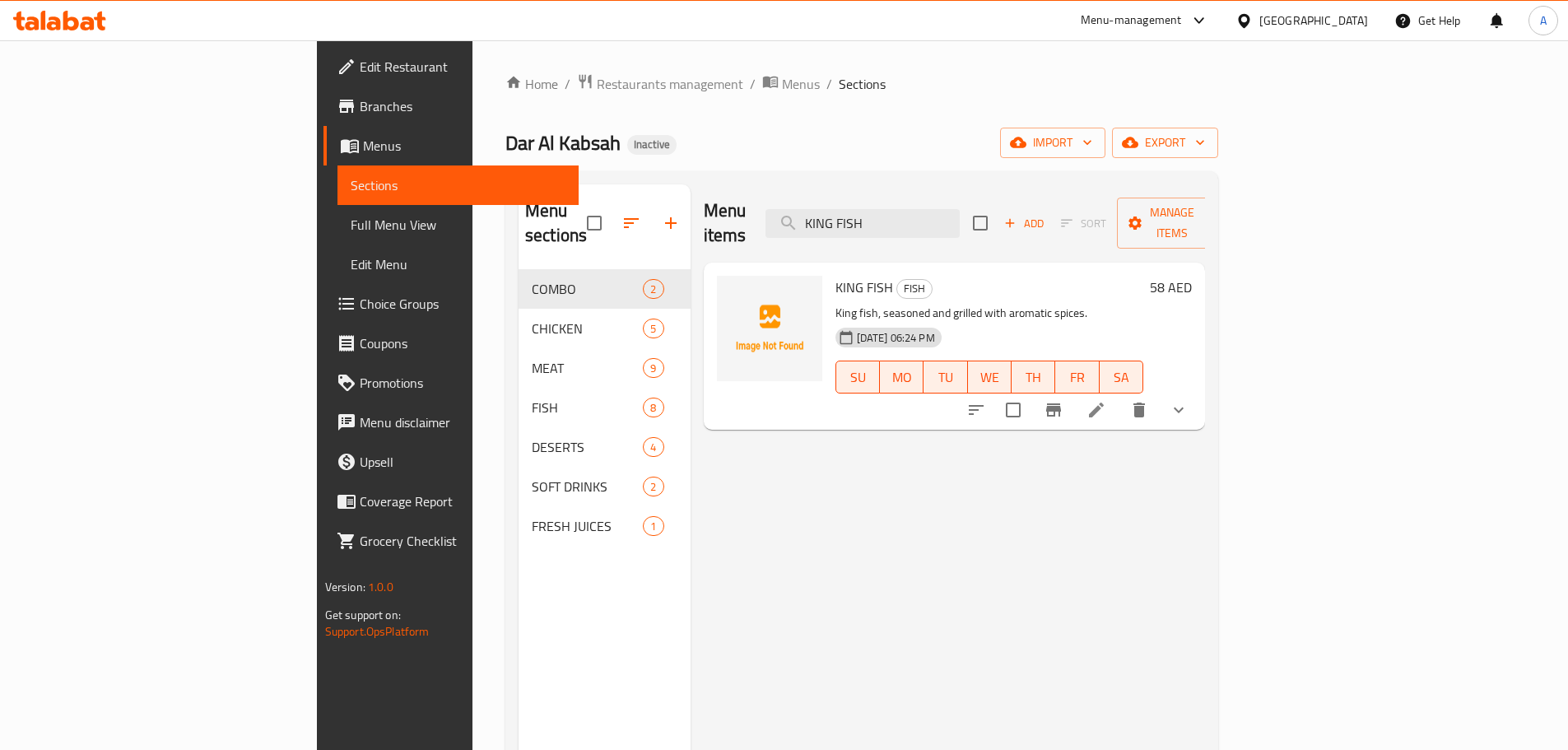
type input "KING FISH"
click at [1119, 395] on li at bounding box center [1096, 410] width 46 height 30
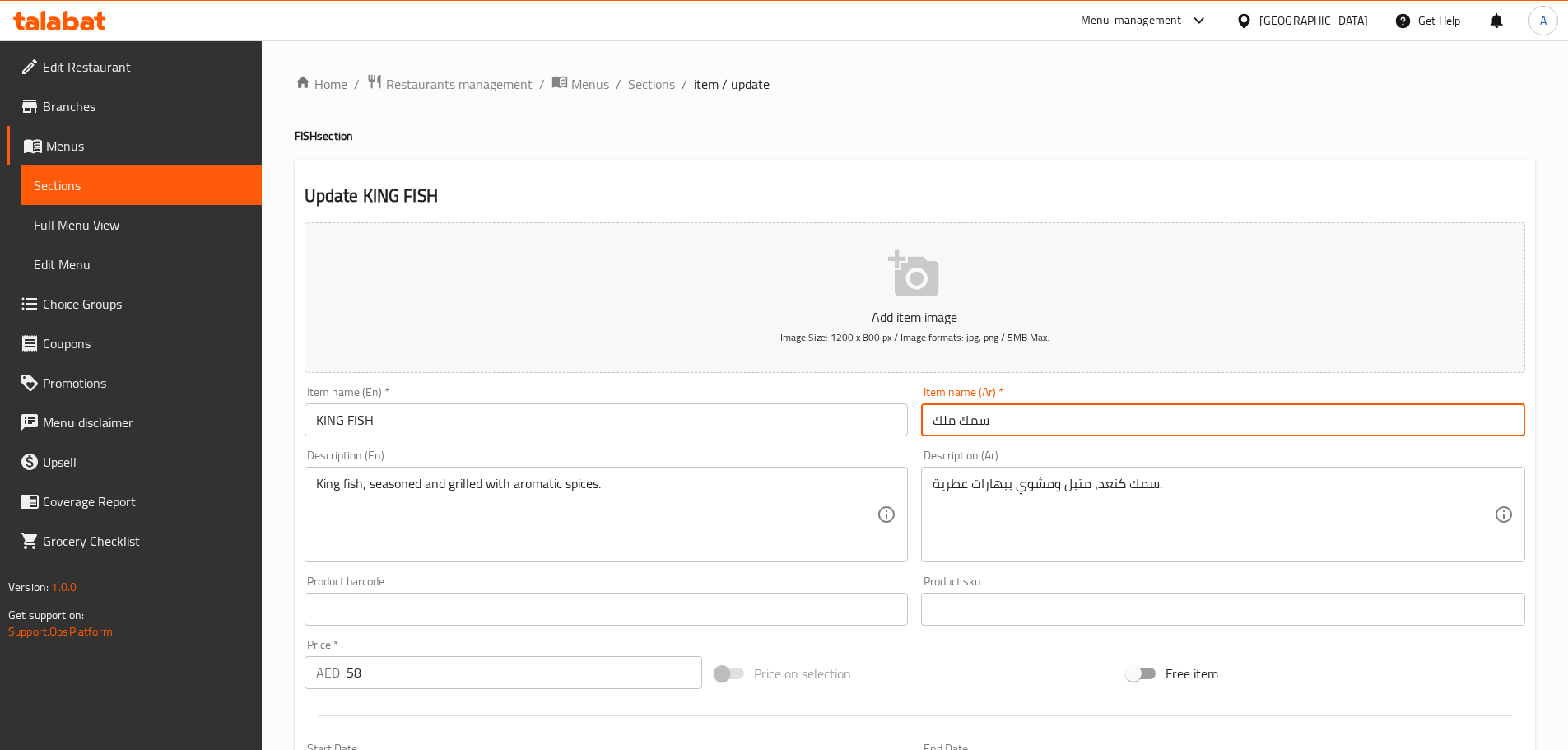
drag, startPoint x: 952, startPoint y: 415, endPoint x: 931, endPoint y: 419, distance: 21.4
click at [931, 419] on input "سمك ملك" at bounding box center [1223, 420] width 604 height 33
type input "سمك كنعد"
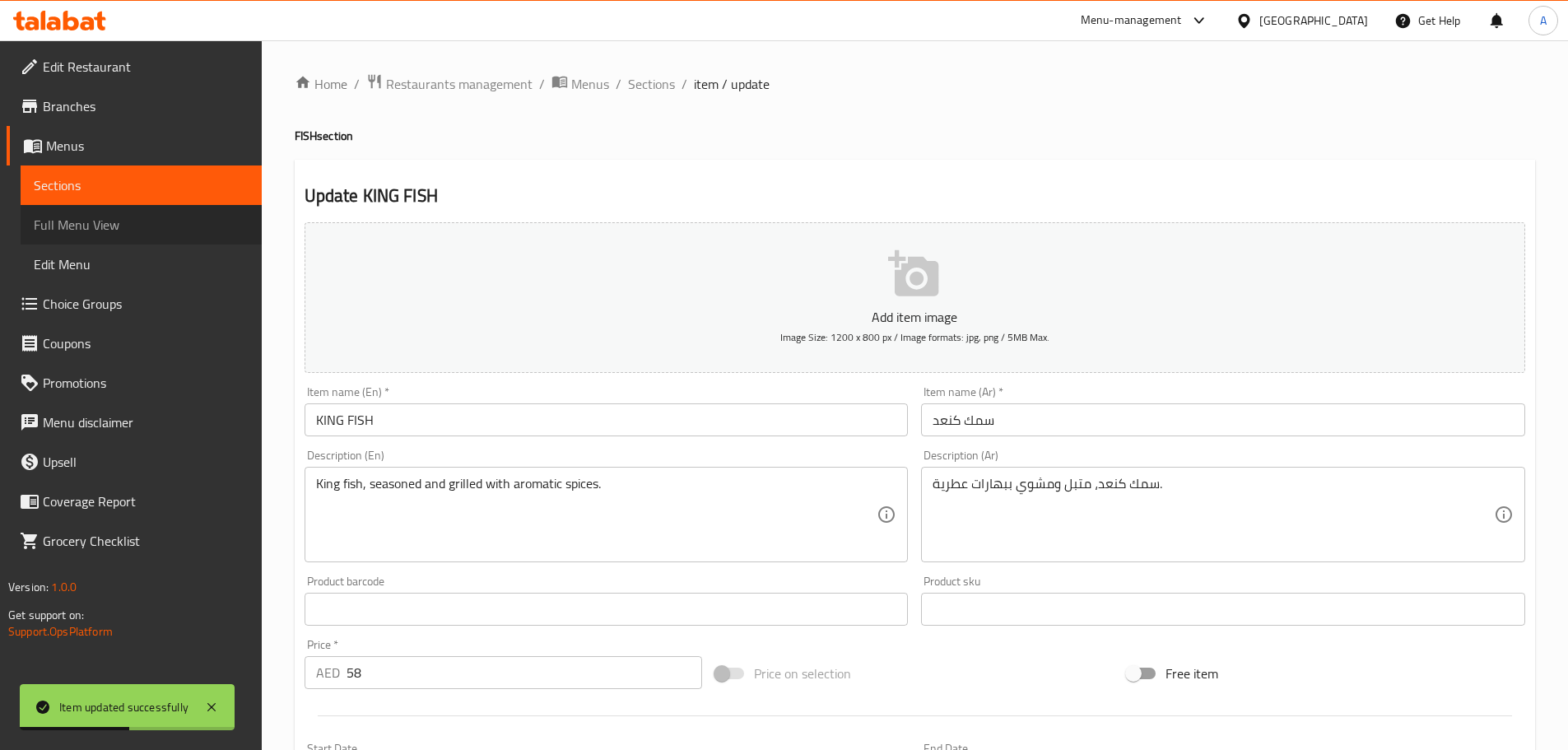
click at [180, 223] on span "Full Menu View" at bounding box center [141, 225] width 215 height 20
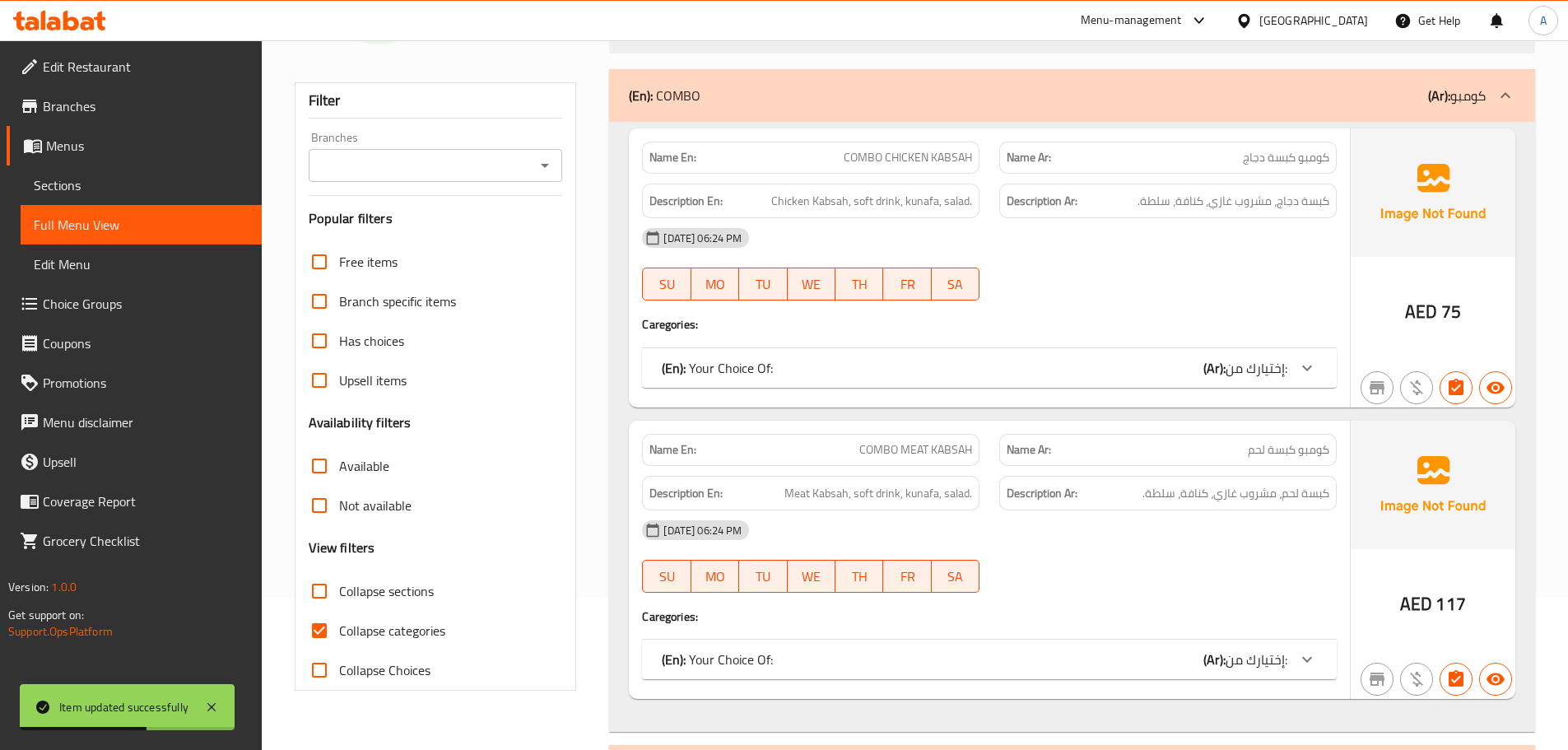
scroll to position [247, 0]
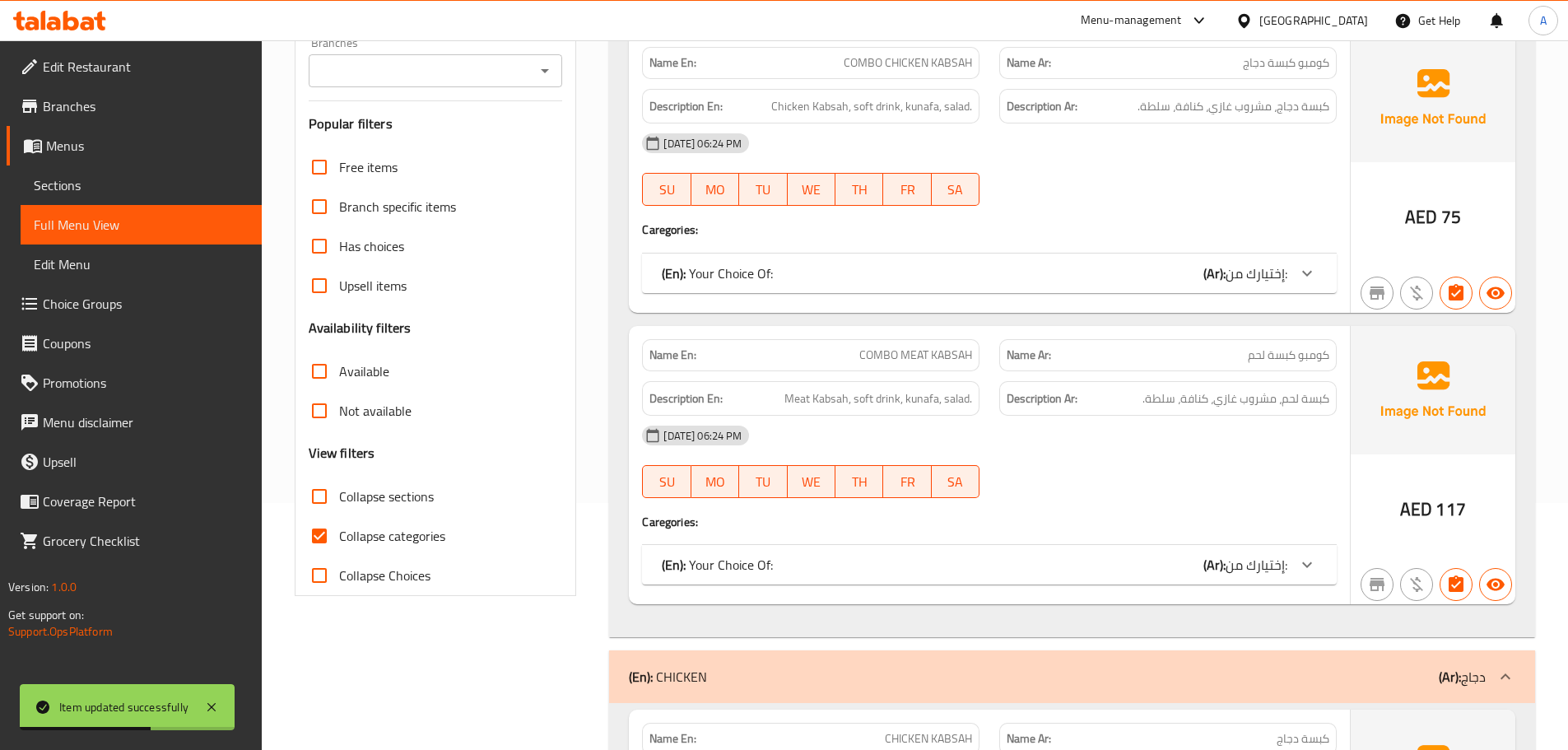
click at [375, 530] on span "Collapse categories" at bounding box center [392, 536] width 106 height 20
click at [339, 530] on input "Collapse categories" at bounding box center [319, 536] width 40 height 40
checkbox input "false"
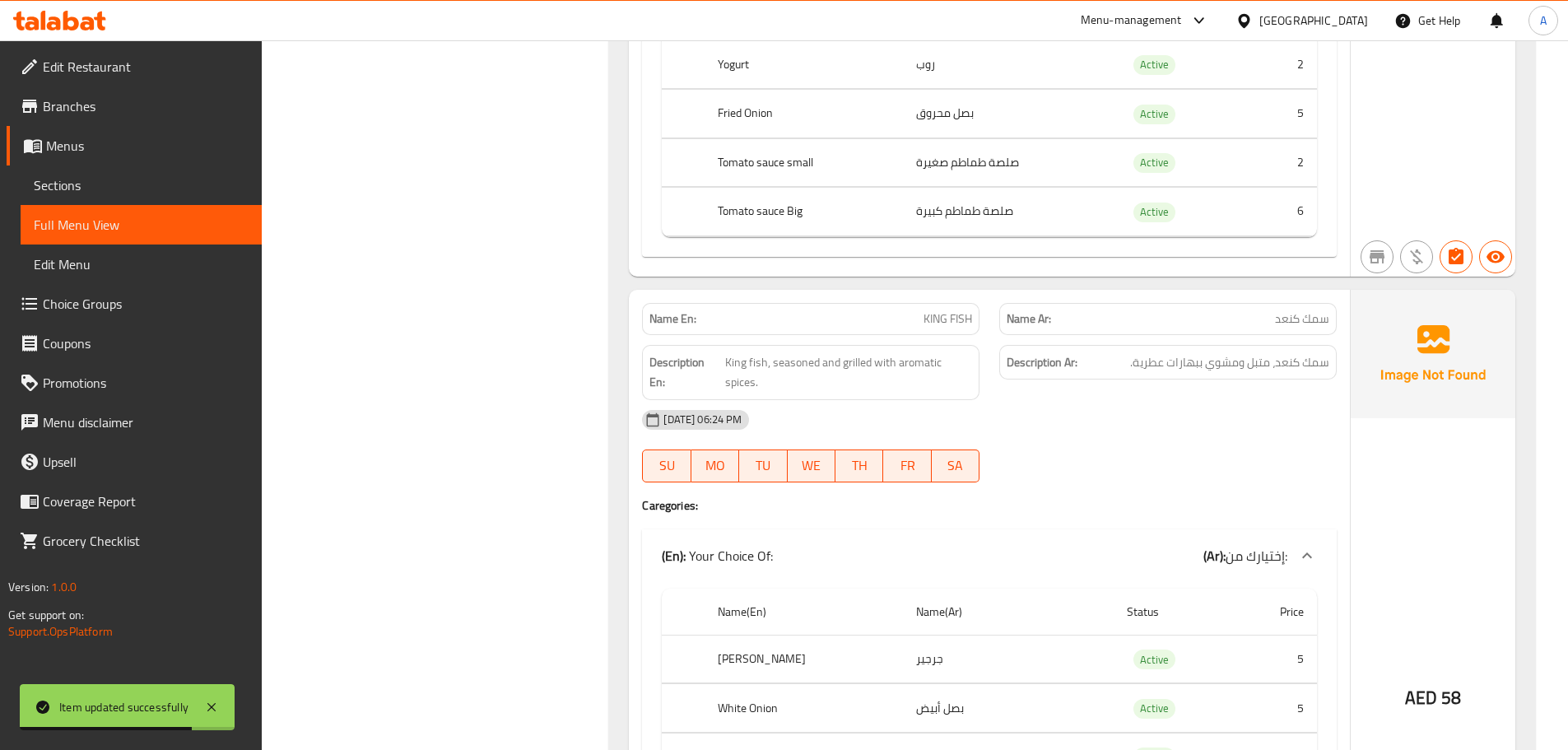
scroll to position [14964, 0]
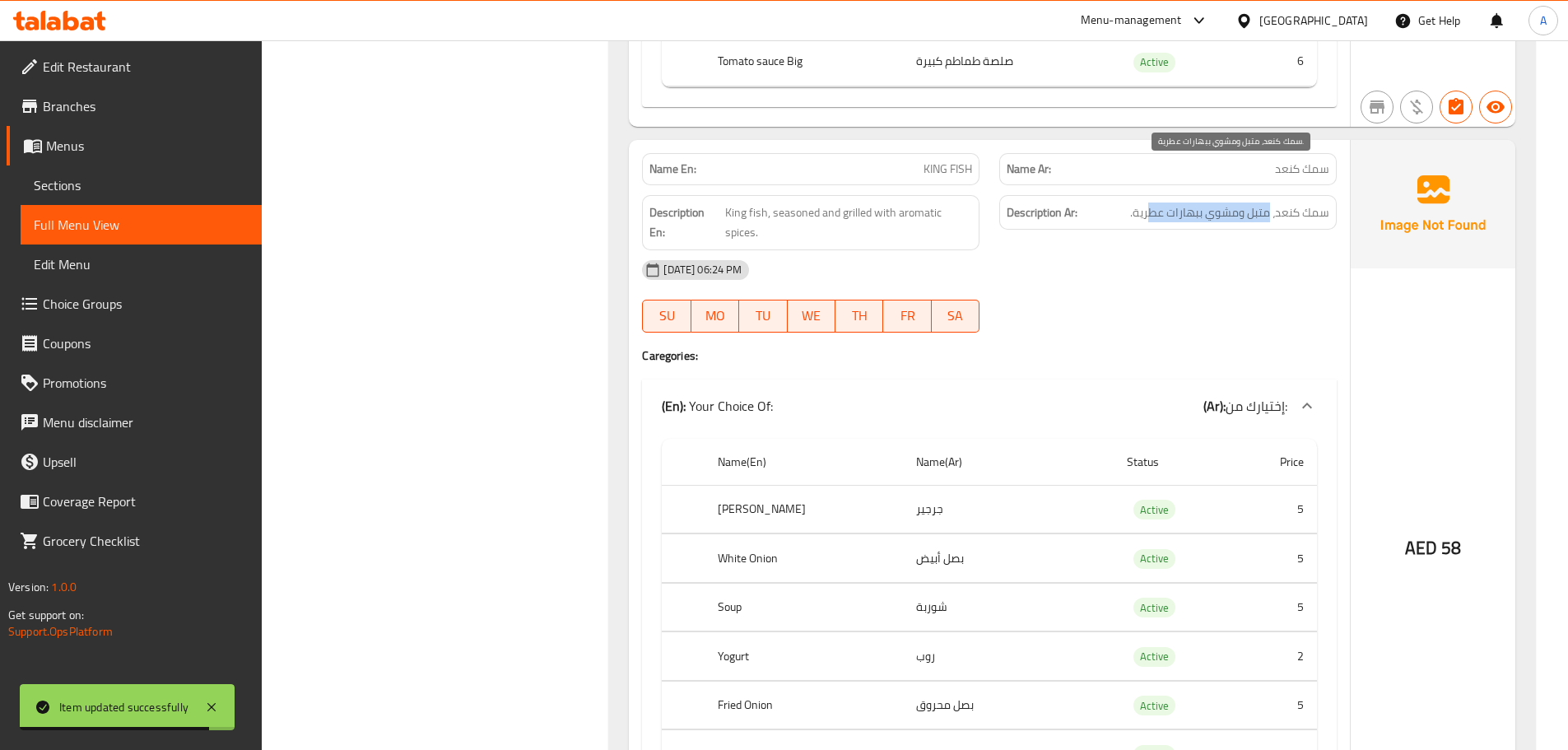
drag, startPoint x: 1166, startPoint y: 169, endPoint x: 1131, endPoint y: 255, distance: 92.8
click at [1135, 202] on span "سمك كنعد، متبل ومشوي ببهارات عطرية." at bounding box center [1230, 212] width 200 height 21
click at [1135, 263] on div "09-10-2025 06:24 PM SU MO TU WE TH FR SA" at bounding box center [989, 297] width 715 height 93
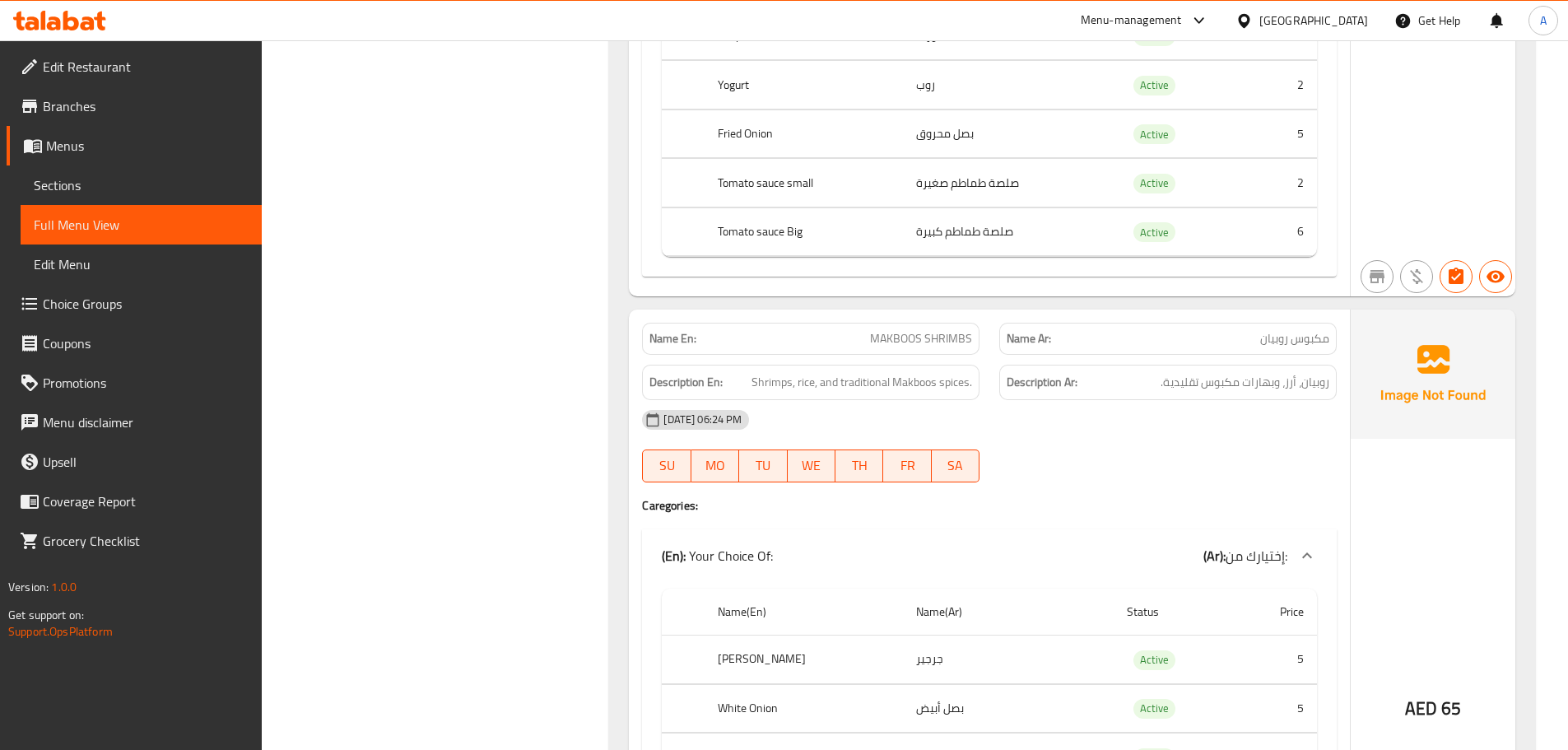
scroll to position [15540, 0]
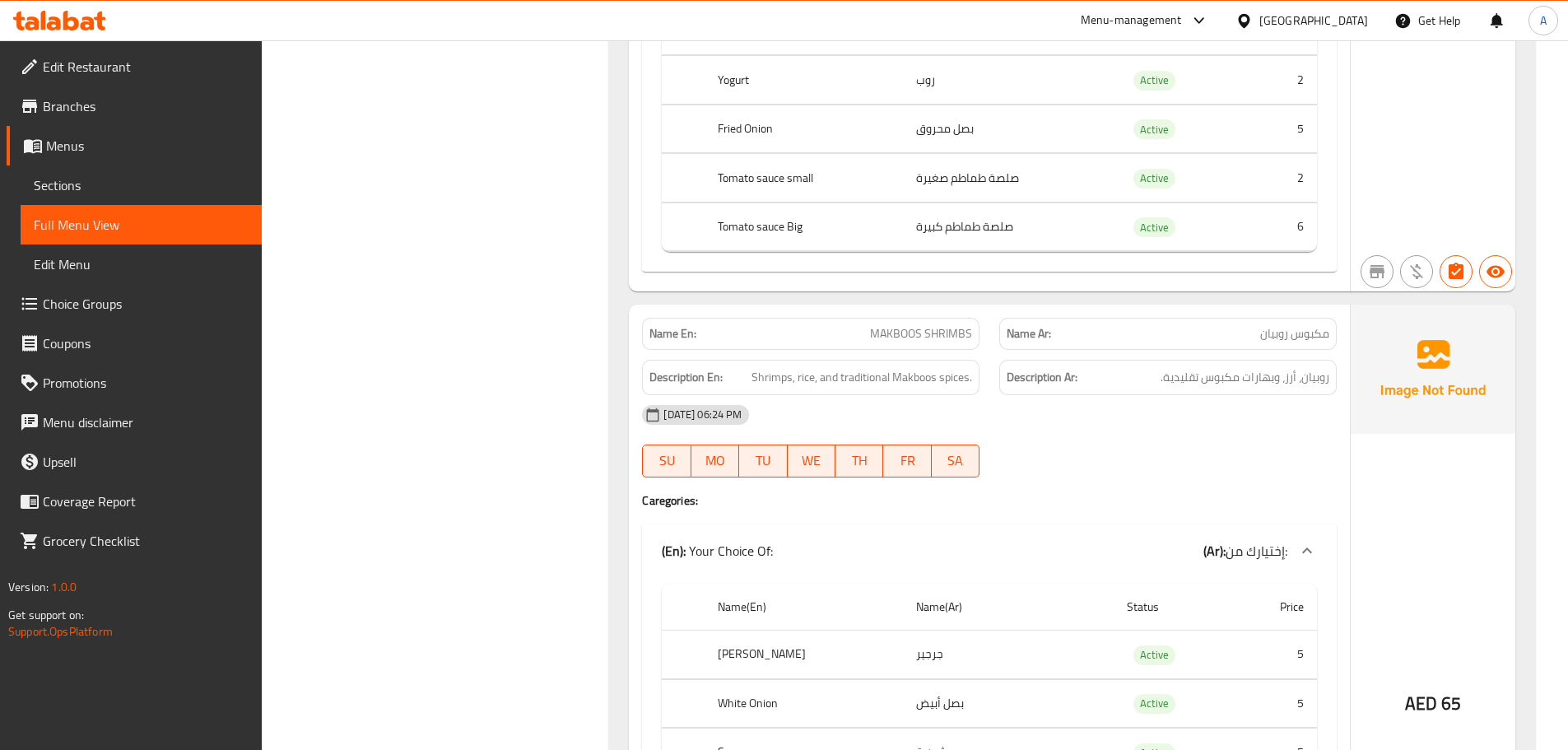
drag, startPoint x: 831, startPoint y: 298, endPoint x: 1042, endPoint y: 369, distance: 222.6
click at [1038, 334] on div "Name En: MAKBOOS SHRIMBS Name Ar: مكبوس روبيان Description En: Shrimps, rice, a…" at bounding box center [989, 658] width 721 height 708
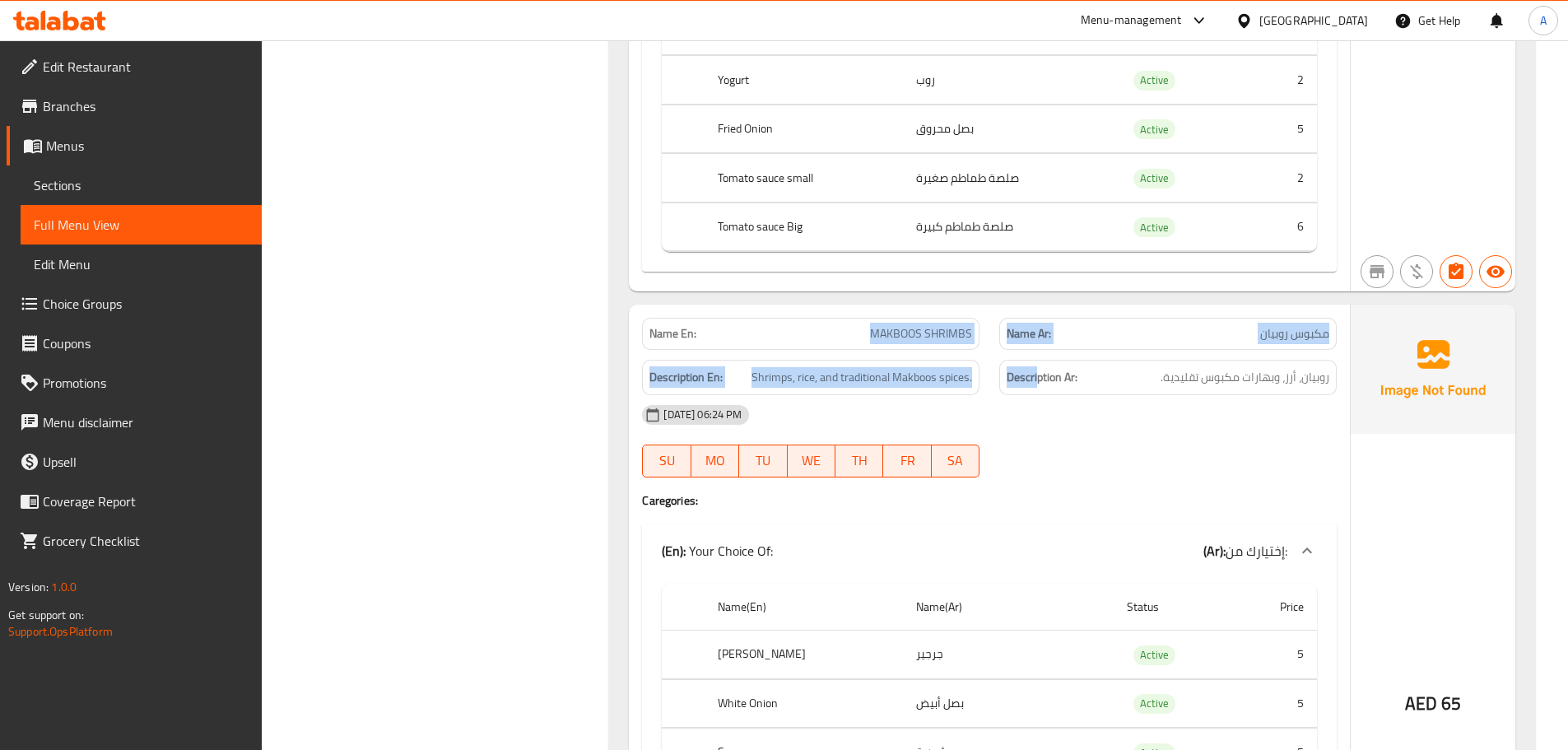
click at [1169, 396] on div "09-10-2025 06:24 PM SU MO TU WE TH FR SA" at bounding box center [989, 442] width 715 height 93
drag, startPoint x: 860, startPoint y: 283, endPoint x: 1058, endPoint y: 327, distance: 202.8
click at [1030, 321] on div "Name En: MAKBOOS SHRIMBS Name Ar: مكبوس روبيان Description En: Shrimps, rice, a…" at bounding box center [989, 658] width 721 height 708
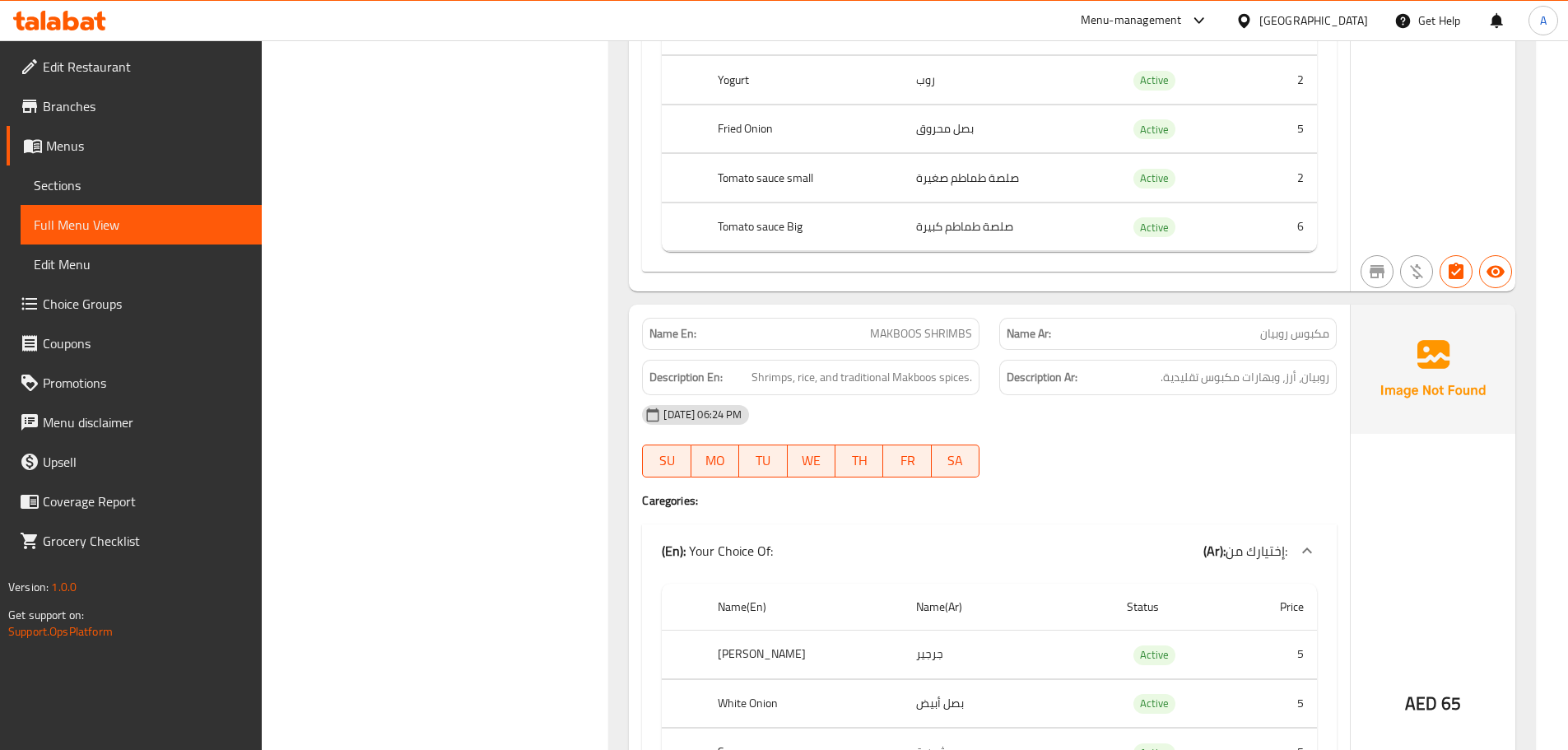
click at [1156, 395] on div "09-10-2025 06:24 PM" at bounding box center [989, 415] width 715 height 40
drag, startPoint x: 1322, startPoint y: 290, endPoint x: 1250, endPoint y: 313, distance: 75.6
click at [1253, 326] on p "Name Ar: مكبوس روبيان" at bounding box center [1168, 334] width 323 height 17
click at [1250, 395] on div "09-10-2025 06:24 PM" at bounding box center [989, 415] width 715 height 40
click at [1315, 367] on span "روبيان، أرز، وبهارات مكبوس تقليدية." at bounding box center [1245, 377] width 169 height 21
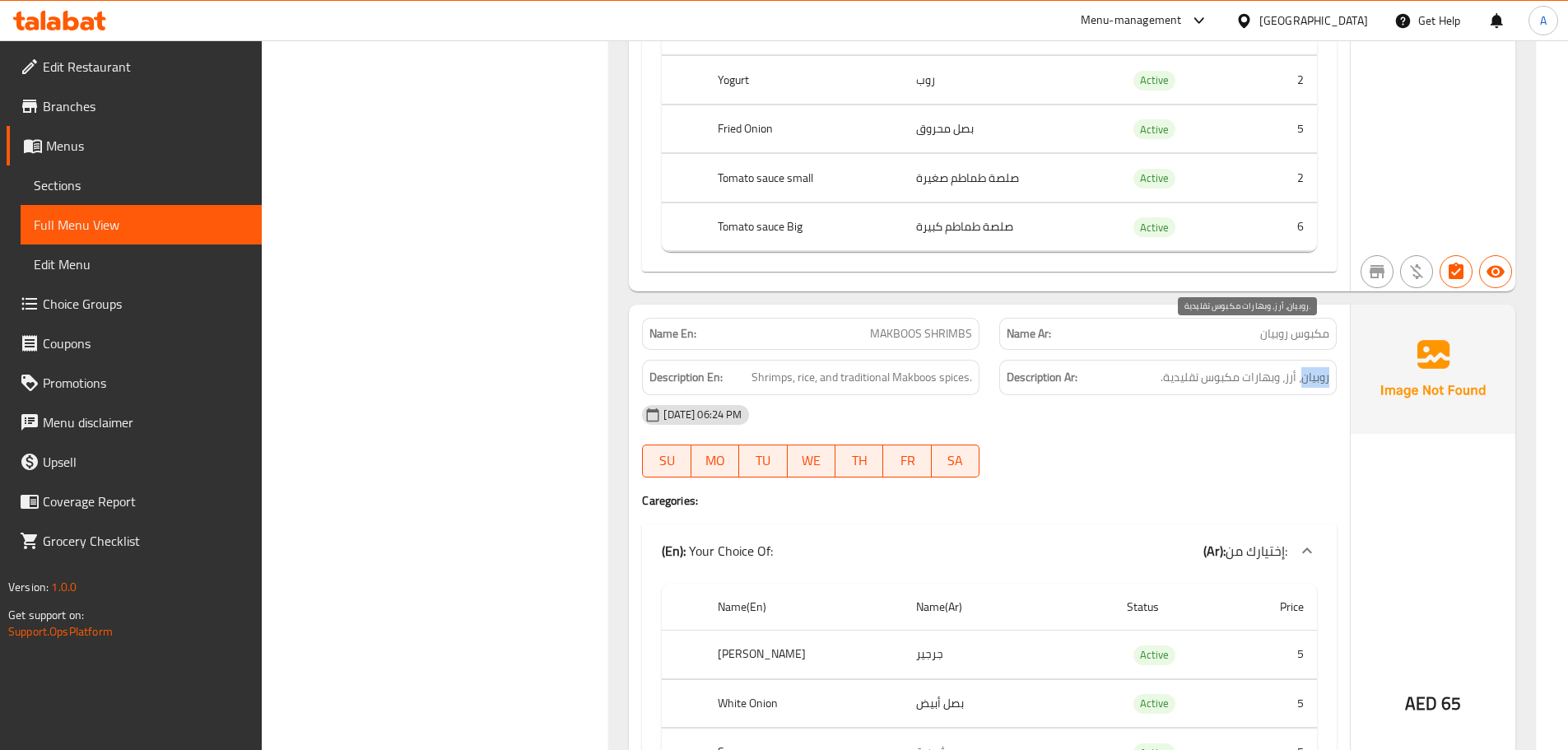
click at [1315, 367] on span "روبيان، أرز، وبهارات مكبوس تقليدية." at bounding box center [1245, 377] width 169 height 21
drag, startPoint x: 1246, startPoint y: 334, endPoint x: 1191, endPoint y: 371, distance: 66.3
click at [1181, 367] on span "روبيان، أرز، وبهارات مكبوس تقليدية." at bounding box center [1245, 377] width 169 height 21
click at [1196, 395] on div "09-10-2025 06:24 PM" at bounding box center [989, 415] width 715 height 40
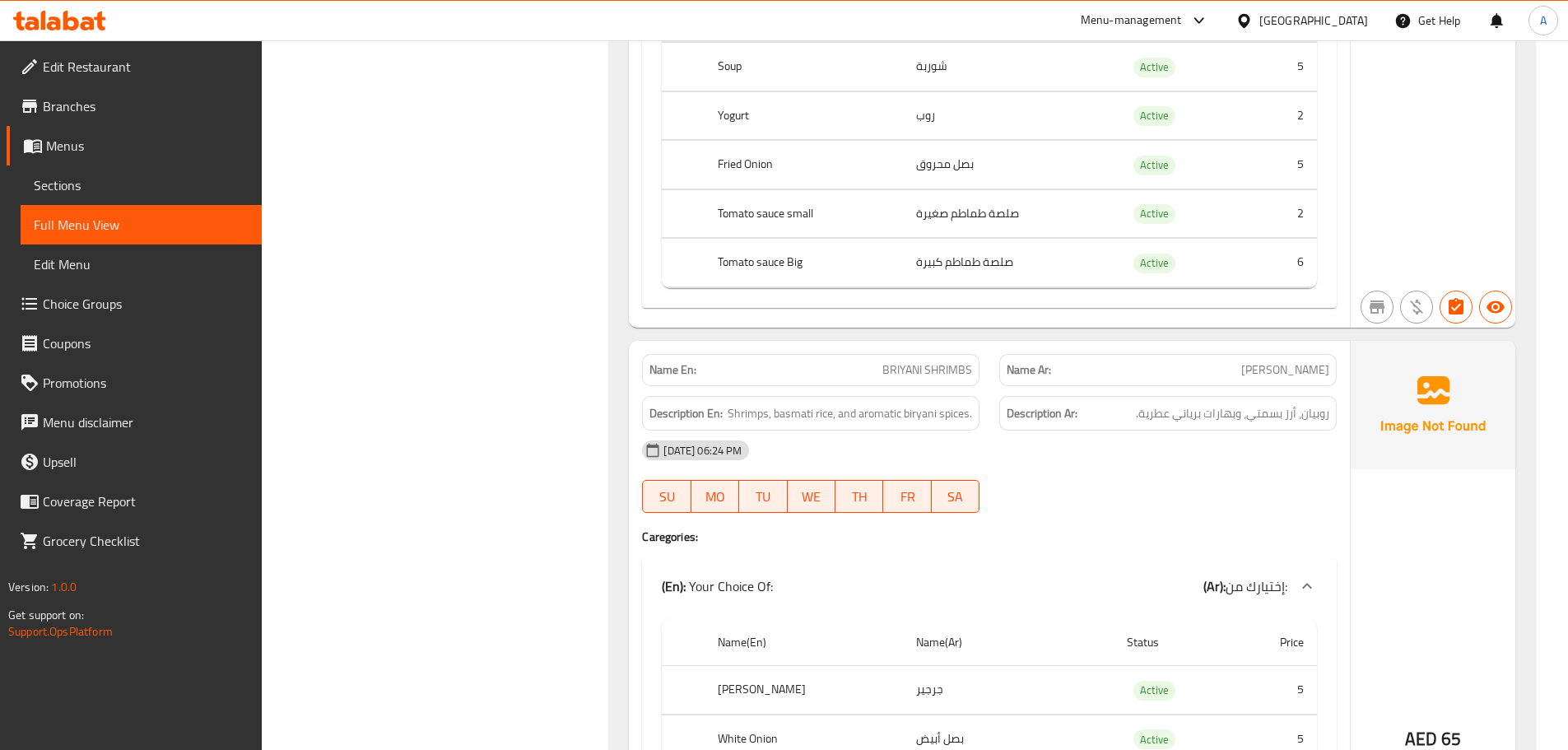
scroll to position [16363, 0]
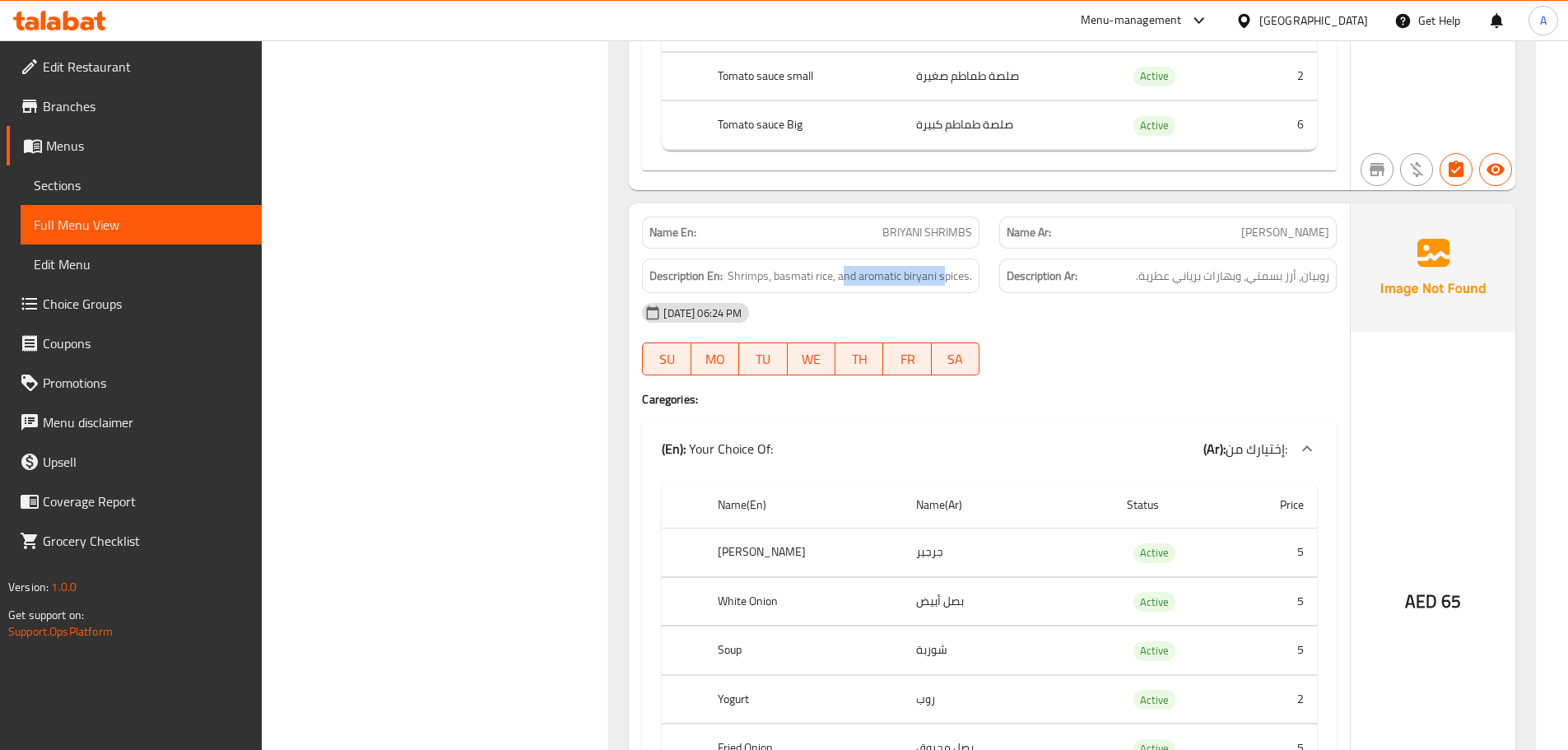
drag, startPoint x: 857, startPoint y: 211, endPoint x: 1045, endPoint y: 227, distance: 188.7
click at [1035, 248] on div "Description En: Shrimps, basmati rice, and aromatic biryani spices. Description…" at bounding box center [989, 276] width 715 height 55
drag, startPoint x: 1117, startPoint y: 307, endPoint x: 1086, endPoint y: 331, distance: 39.2
click at [1117, 307] on div "09-10-2025 06:24 PM SU MO TU WE TH FR SA" at bounding box center [989, 339] width 715 height 93
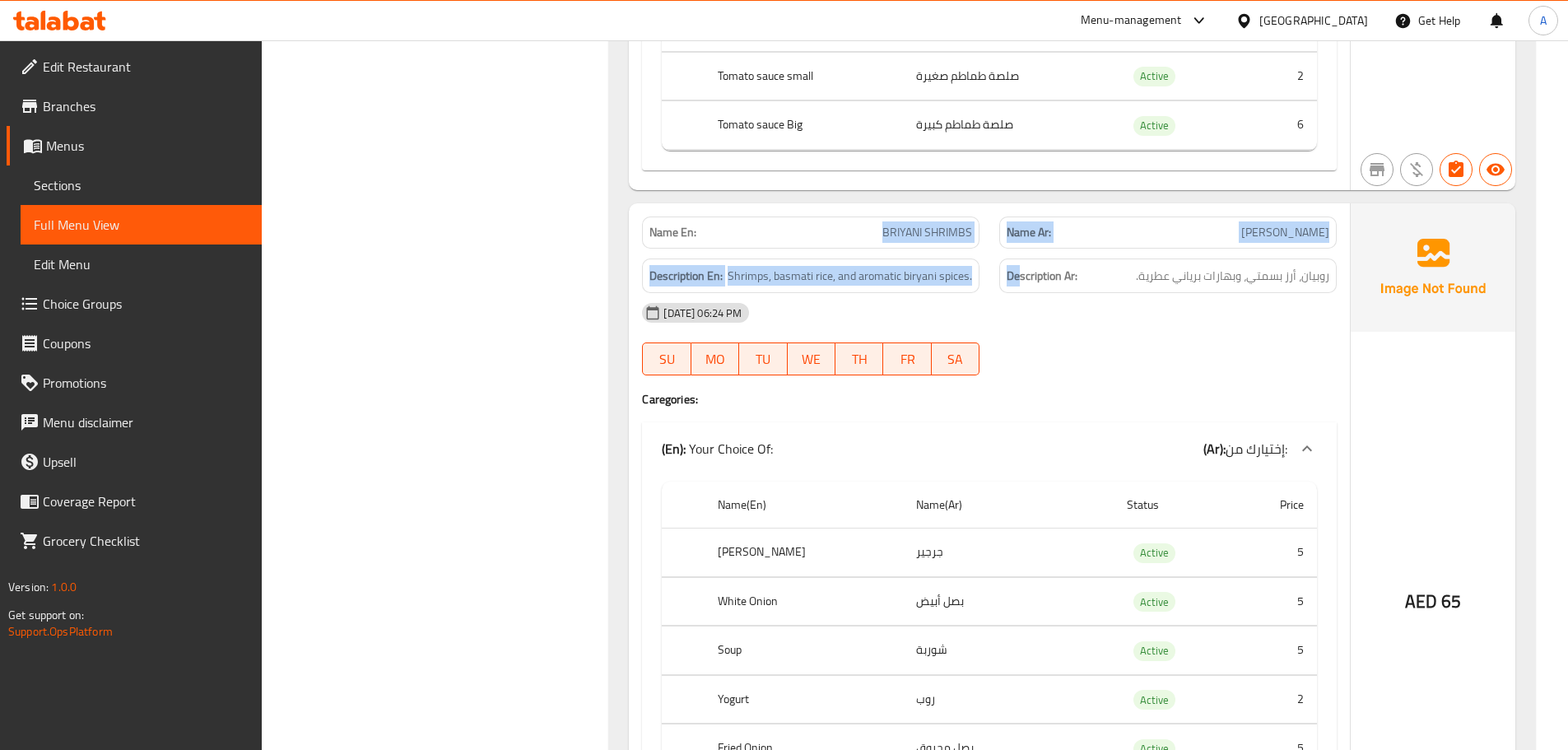
drag, startPoint x: 1040, startPoint y: 238, endPoint x: 1091, endPoint y: 258, distance: 54.8
click at [1072, 252] on div "Name En: BRIYANI SHRIMBS Name Ar: برياني روبيان Description En: Shrimps, basmat…" at bounding box center [989, 557] width 721 height 708
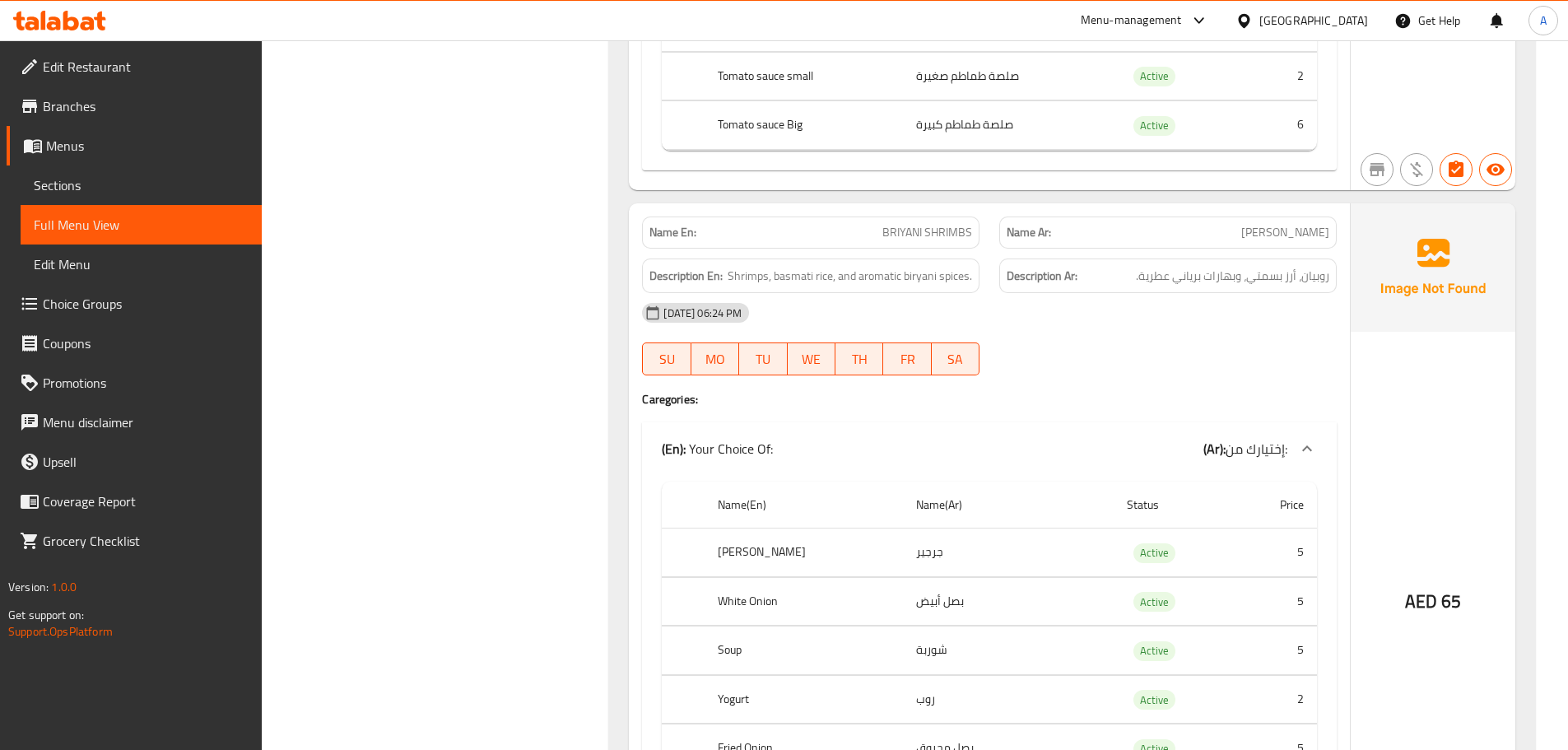
click at [1316, 266] on span "روبيان، أرز بسمتي، وبهارات برياني عطرية." at bounding box center [1232, 276] width 193 height 21
click at [1255, 315] on div "09-10-2025 06:24 PM SU MO TU WE TH FR SA" at bounding box center [989, 339] width 715 height 93
drag, startPoint x: 1291, startPoint y: 241, endPoint x: 1178, endPoint y: 245, distance: 113.1
click at [1178, 258] on div "Description Ar: روبيان، أرز بسمتي، وبهارات برياني عطرية." at bounding box center [1168, 276] width 337 height 35
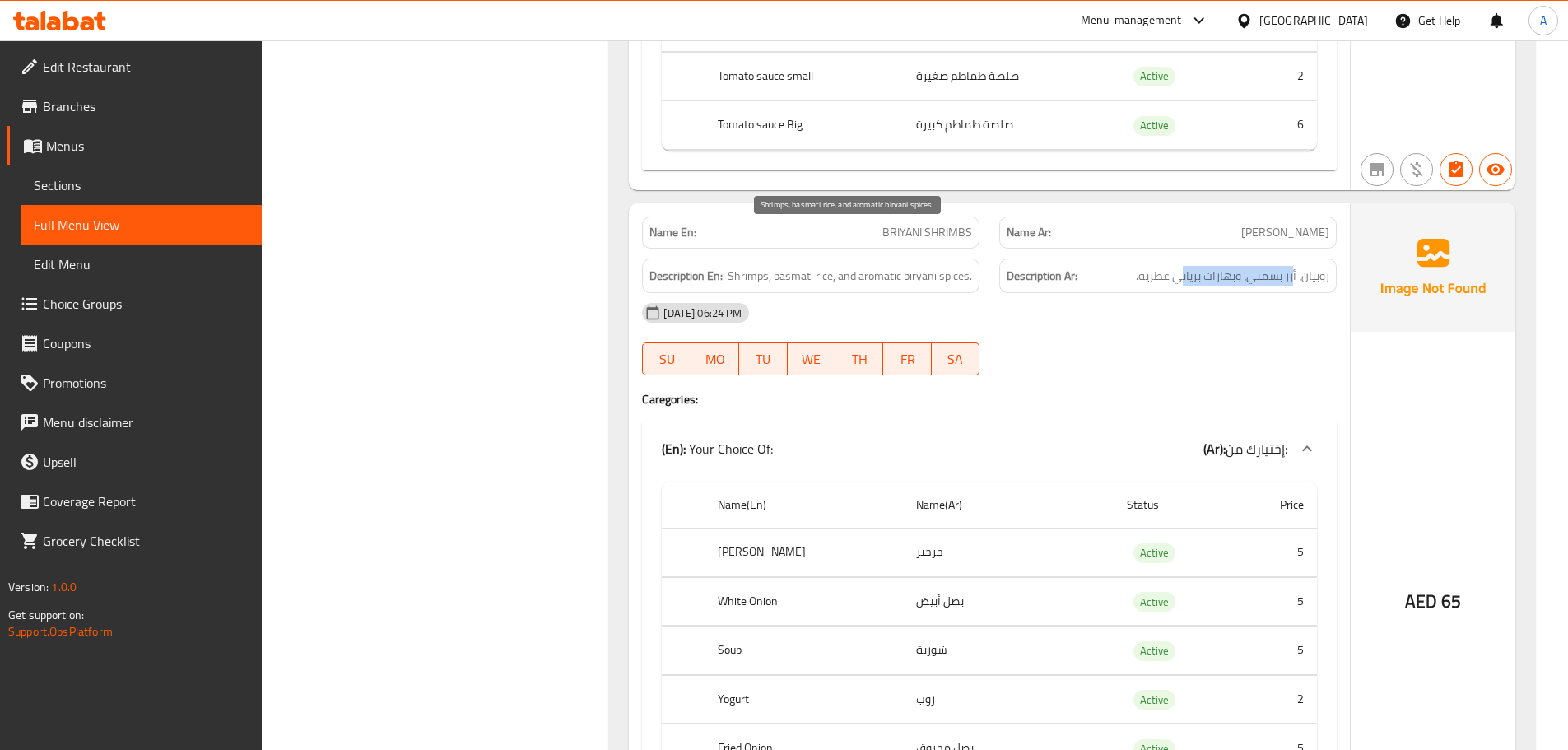
drag, startPoint x: 816, startPoint y: 240, endPoint x: 1088, endPoint y: 270, distance: 273.6
click at [1082, 268] on div "Name En: BRIYANI SHRIMBS Name Ar: برياني روبيان Description En: Shrimps, basmat…" at bounding box center [989, 557] width 721 height 708
click at [1110, 293] on div "09-10-2025 06:24 PM" at bounding box center [989, 313] width 715 height 40
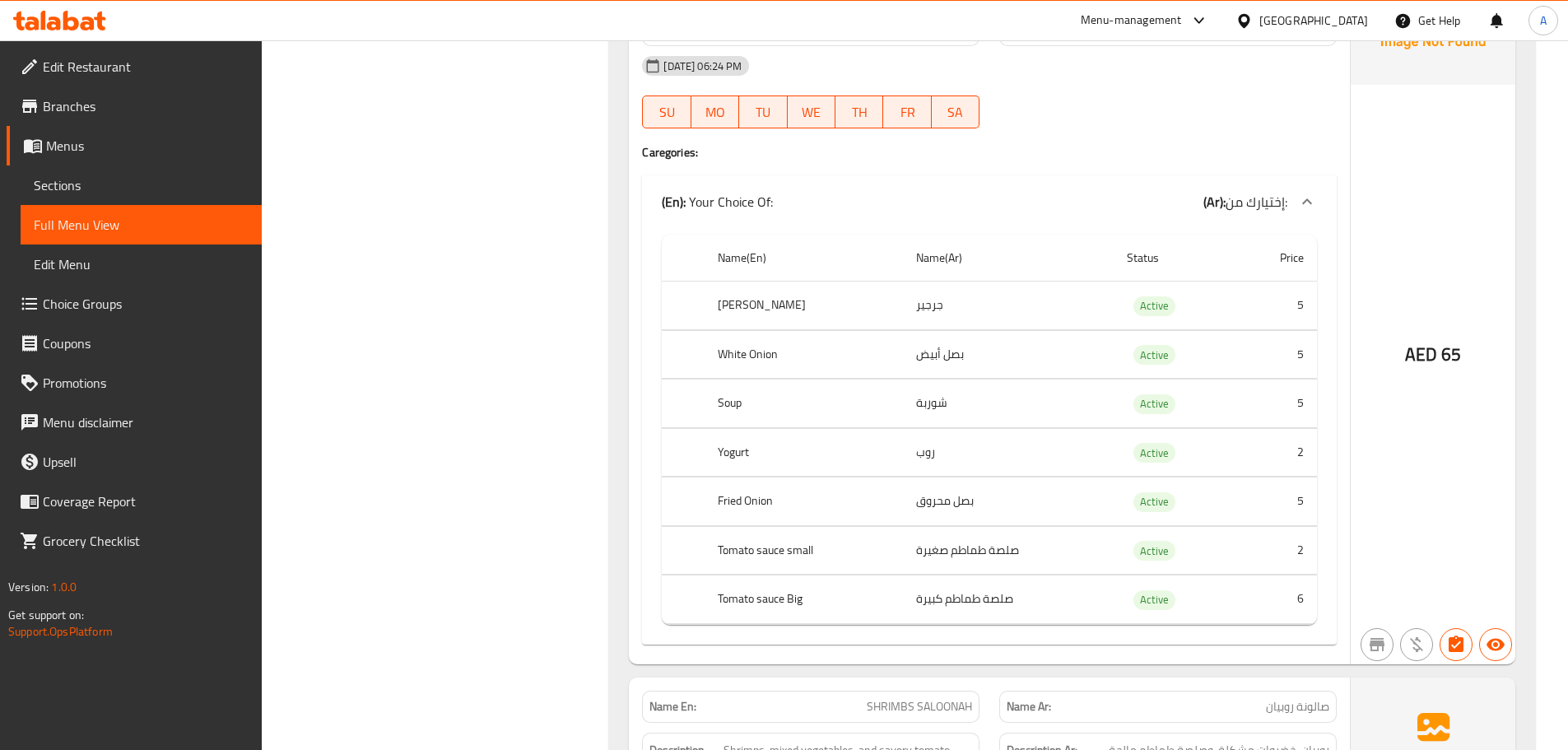
scroll to position [17021, 0]
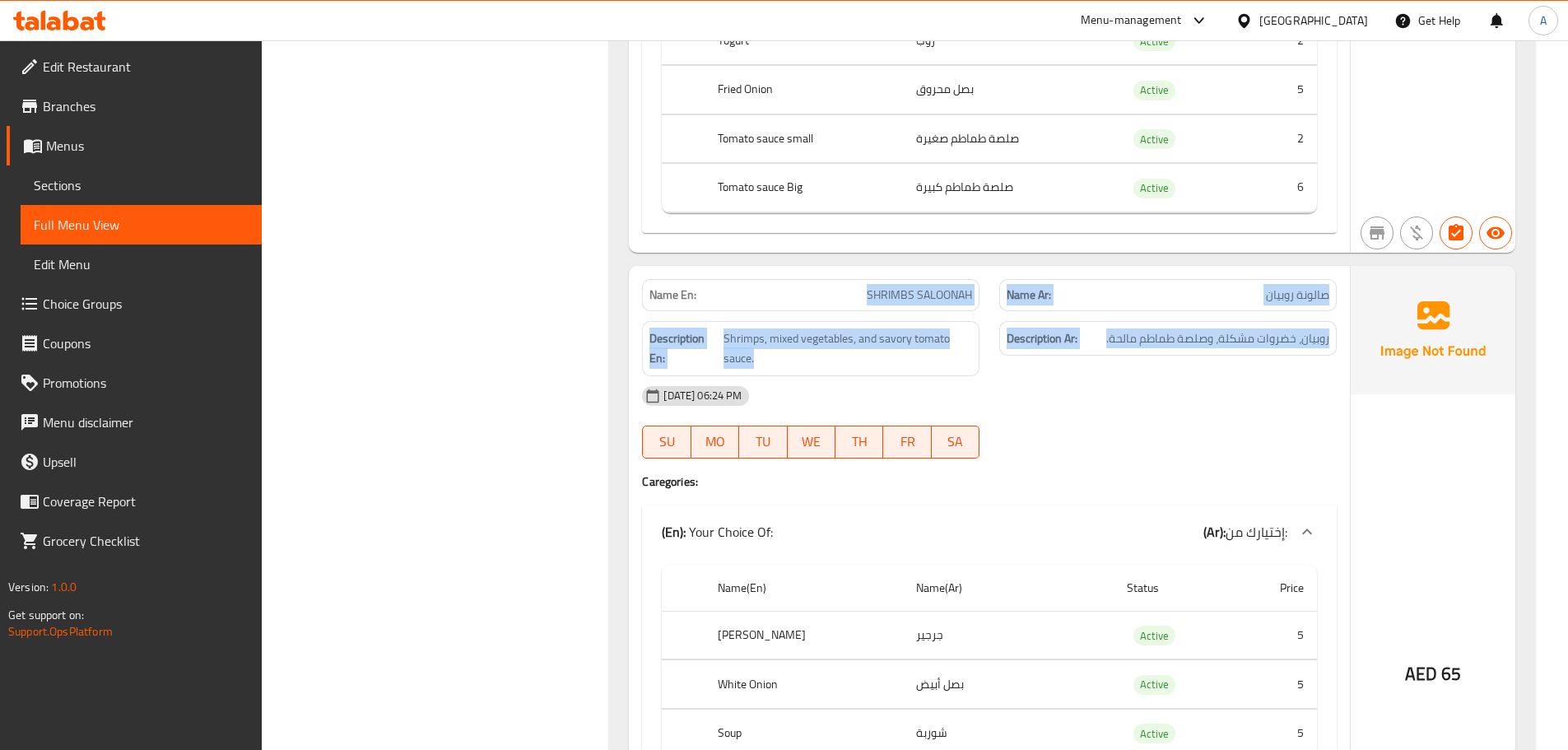
drag, startPoint x: 854, startPoint y: 242, endPoint x: 1103, endPoint y: 278, distance: 251.6
click at [1101, 278] on div "Name En: SHRIMBS SALOONAH Name Ar: صالونة روبيان Description En: Shrimps, mixed…" at bounding box center [989, 629] width 721 height 728
click at [1290, 279] on div "Name Ar: صالونة روبيان" at bounding box center [1168, 295] width 337 height 32
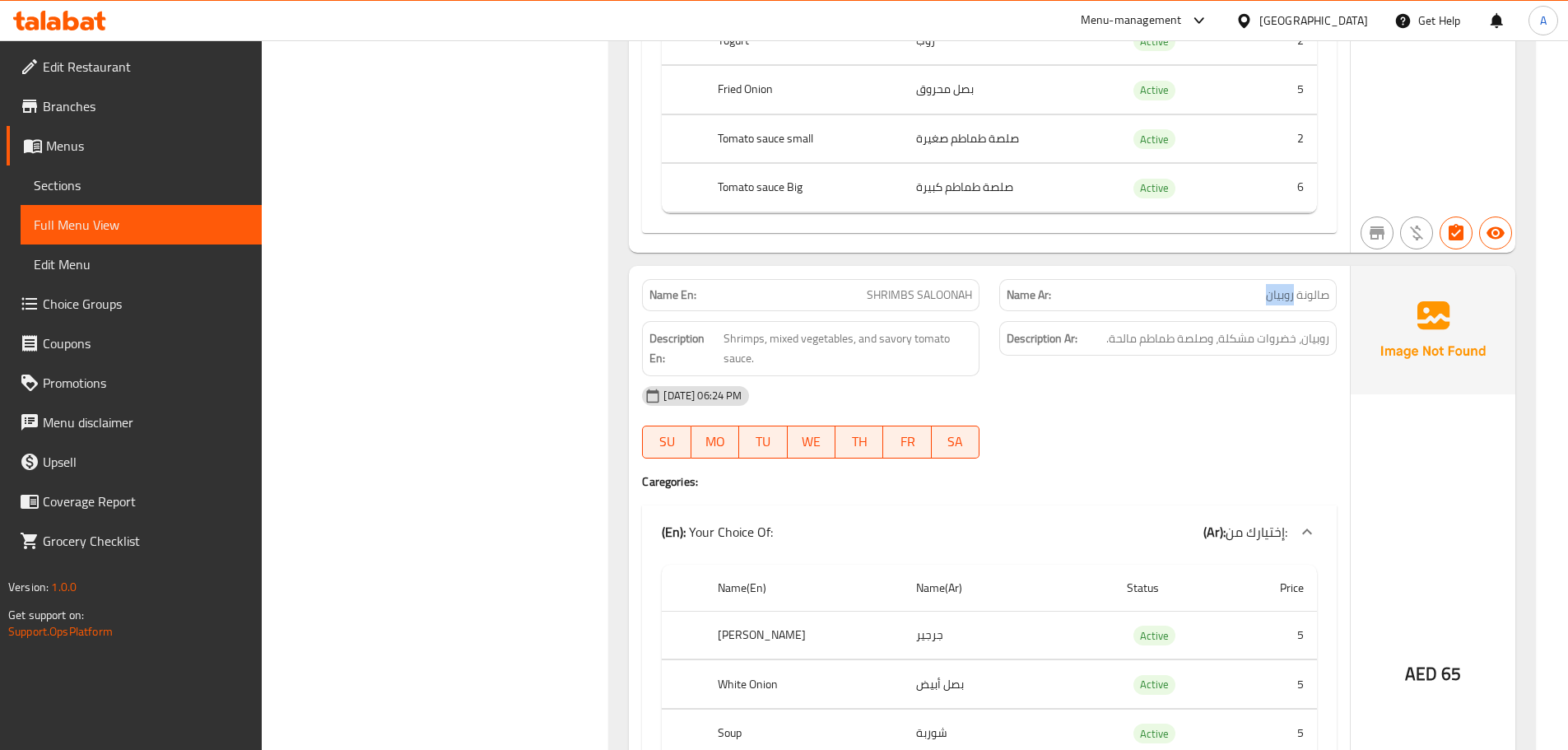
click at [1290, 279] on div "Name Ar: صالونة روبيان" at bounding box center [1168, 295] width 337 height 32
drag, startPoint x: 1290, startPoint y: 242, endPoint x: 761, endPoint y: 241, distance: 529.0
click at [761, 269] on div "Name En: SHRIMBS SALOONAH Name Ar: صالونة روبيان" at bounding box center [989, 295] width 715 height 52
click at [1097, 325] on div "Description Ar: روبيان، خضروات مشكلة، وصلصة طماطم مالحة." at bounding box center [1168, 348] width 357 height 75
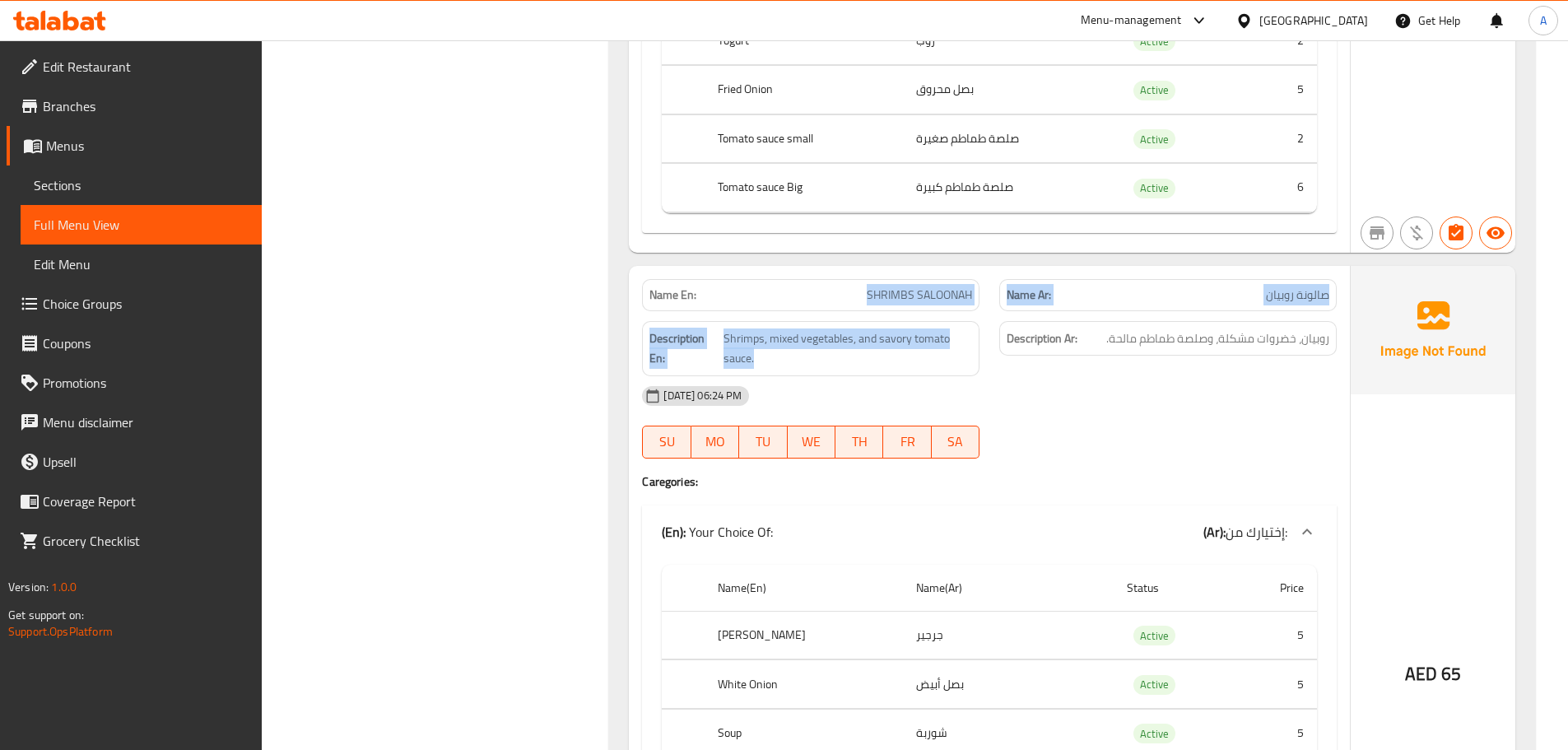
drag, startPoint x: 851, startPoint y: 263, endPoint x: 1045, endPoint y: 307, distance: 198.9
click at [1018, 289] on div "Name En: SHRIMBS SALOONAH Name Ar: صالونة روبيان Description En: Shrimps, mixed…" at bounding box center [989, 629] width 721 height 728
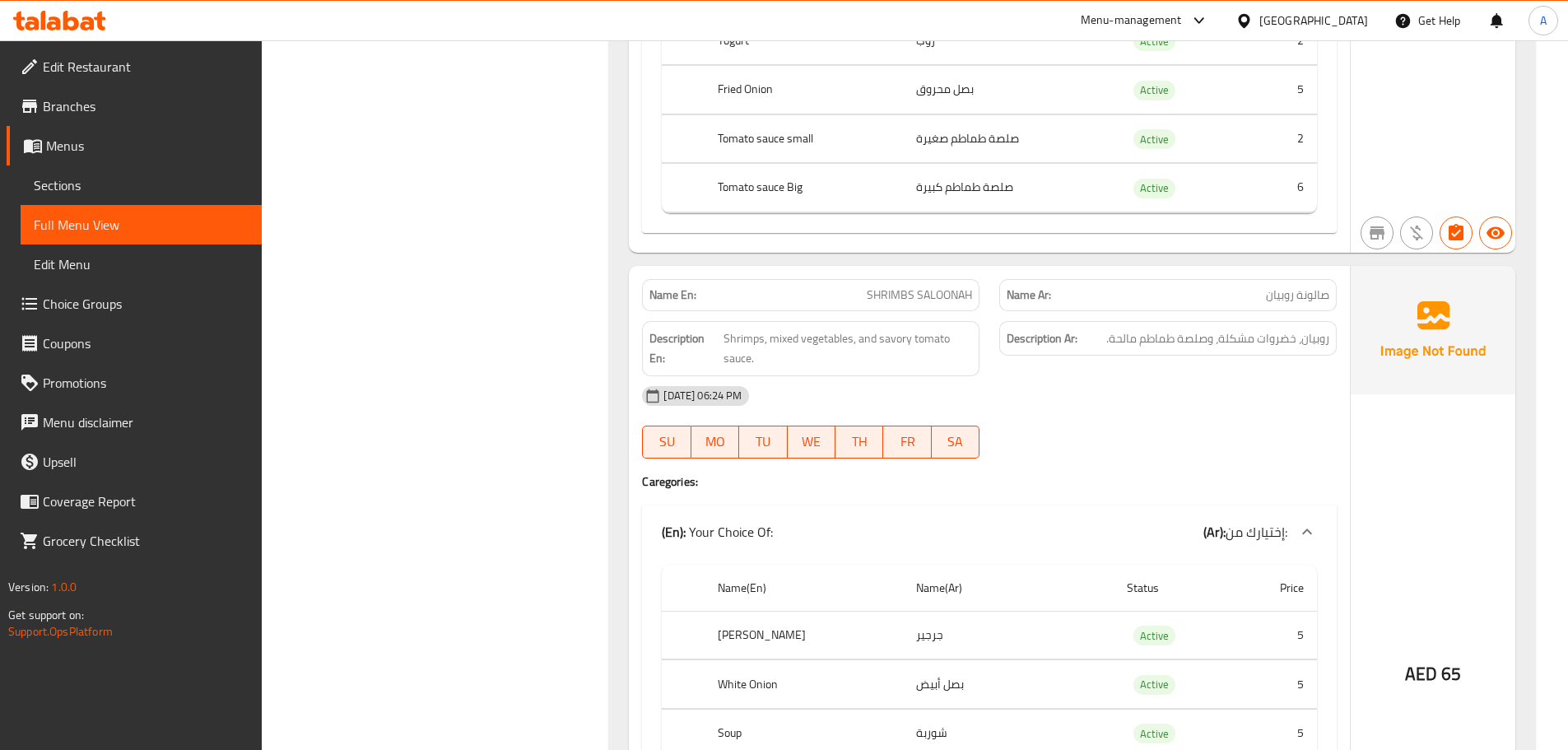
click at [1103, 333] on div "Description Ar: روبيان، خضروات مشكلة، وصلصة طماطم مالحة." at bounding box center [1168, 348] width 357 height 75
click at [1286, 328] on span "روبيان، خضروات مشكلة، وصلصة طماطم مالحة." at bounding box center [1218, 338] width 223 height 21
click at [1303, 328] on span "روبيان، خضروات مشكلة، وصلصة طماطم مالحة." at bounding box center [1218, 338] width 223 height 21
drag, startPoint x: 1303, startPoint y: 293, endPoint x: 1135, endPoint y: 294, distance: 168.0
click at [1135, 328] on span "روبيان، خضروات مشكلة، وصلصة طماطم مالحة." at bounding box center [1218, 338] width 223 height 21
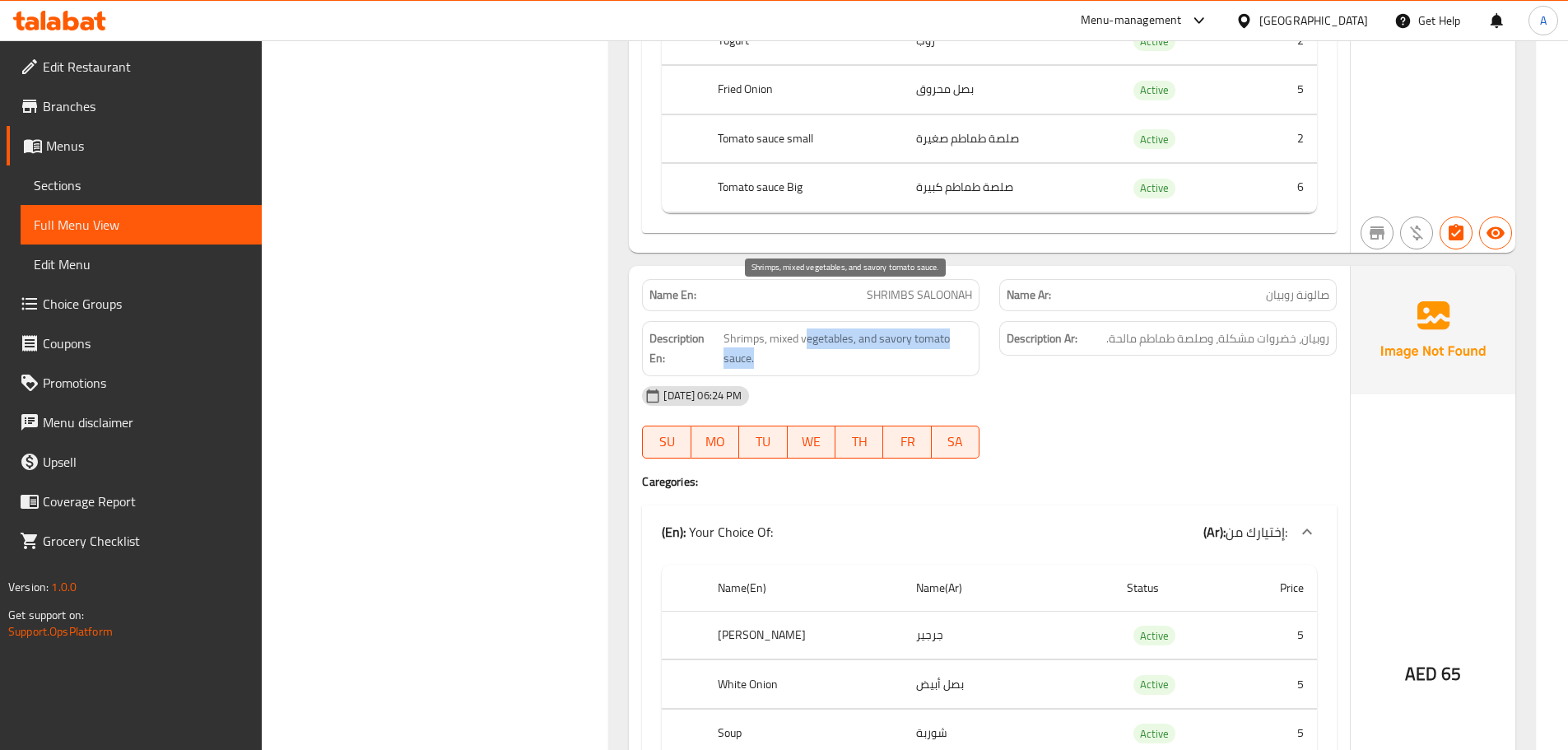
drag, startPoint x: 812, startPoint y: 298, endPoint x: 953, endPoint y: 318, distance: 142.4
click at [953, 328] on span "Shrimps, mixed vegetables, and savory tomato sauce." at bounding box center [848, 348] width 248 height 40
click at [934, 328] on span "Shrimps, mixed vegetables, and savory tomato sauce." at bounding box center [848, 348] width 248 height 40
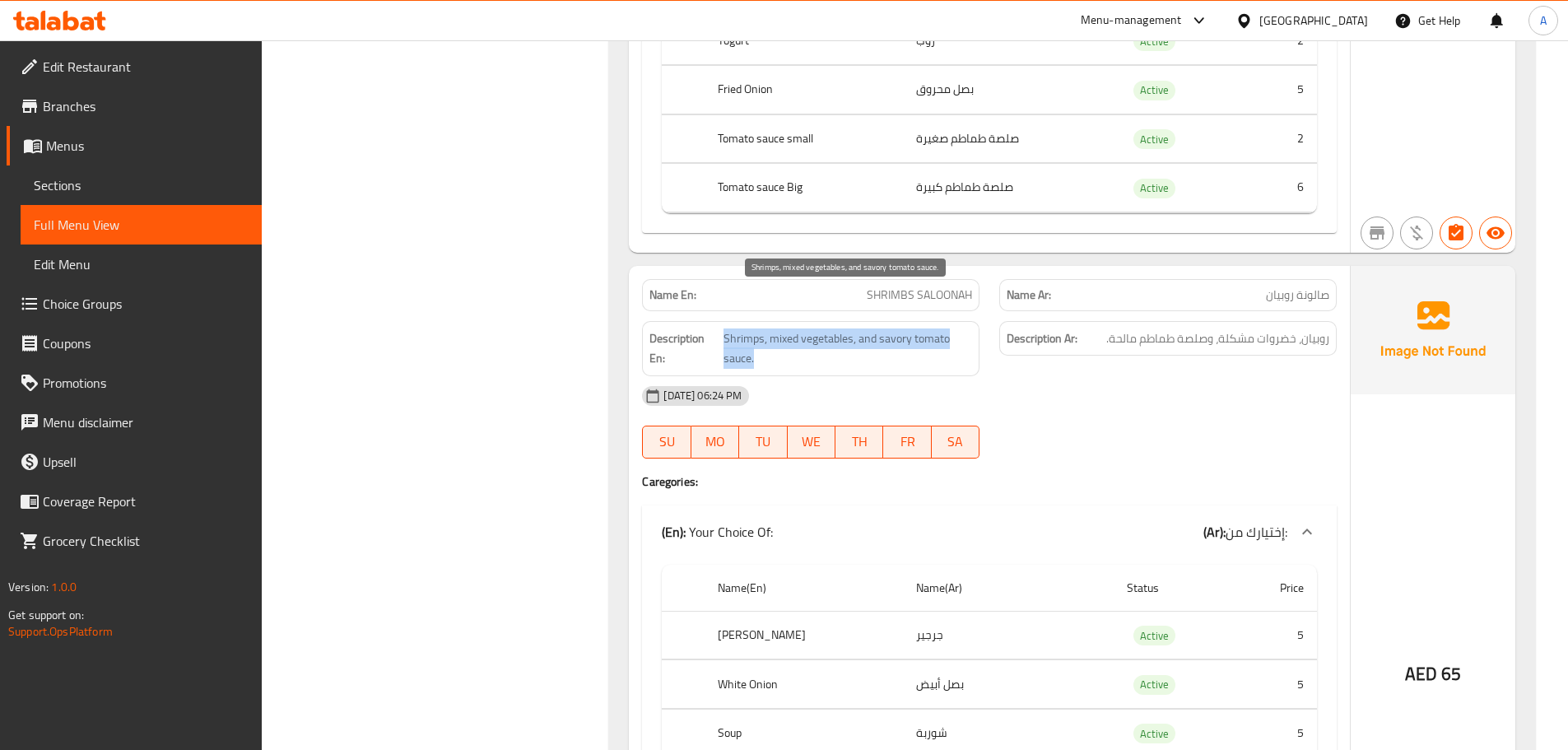
click at [896, 328] on span "Shrimps, mixed vegetables, and savory tomato sauce." at bounding box center [848, 348] width 248 height 40
drag, startPoint x: 896, startPoint y: 303, endPoint x: 928, endPoint y: 306, distance: 32.1
click at [928, 328] on span "Shrimps, mixed vegetables, and savory tomato sauce." at bounding box center [848, 348] width 248 height 40
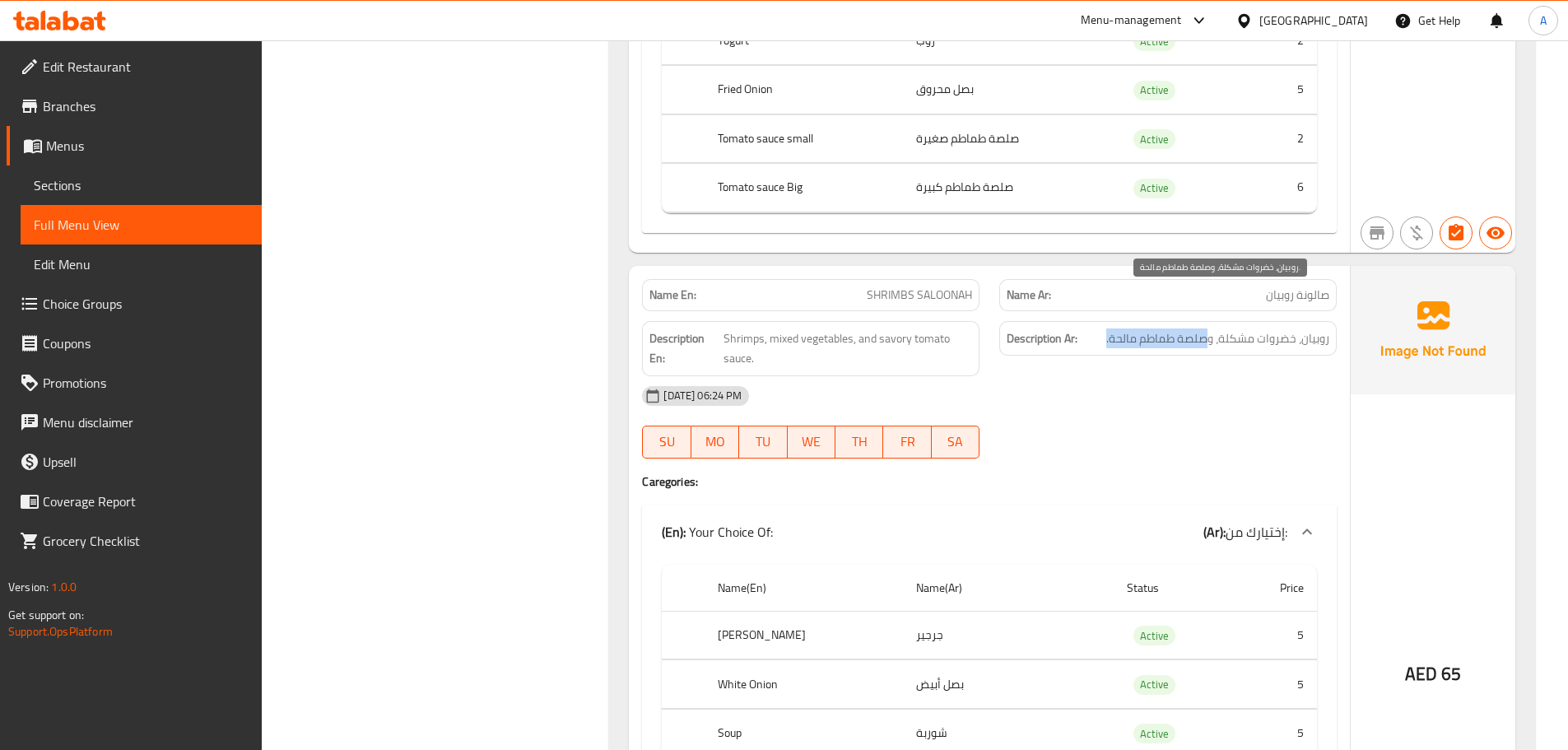
drag, startPoint x: 1172, startPoint y: 298, endPoint x: 1096, endPoint y: 298, distance: 76.0
click at [1096, 328] on h6 "Description Ar: روبيان، خضروات مشكلة، وصلصة طماطم مالحة." at bounding box center [1168, 338] width 323 height 21
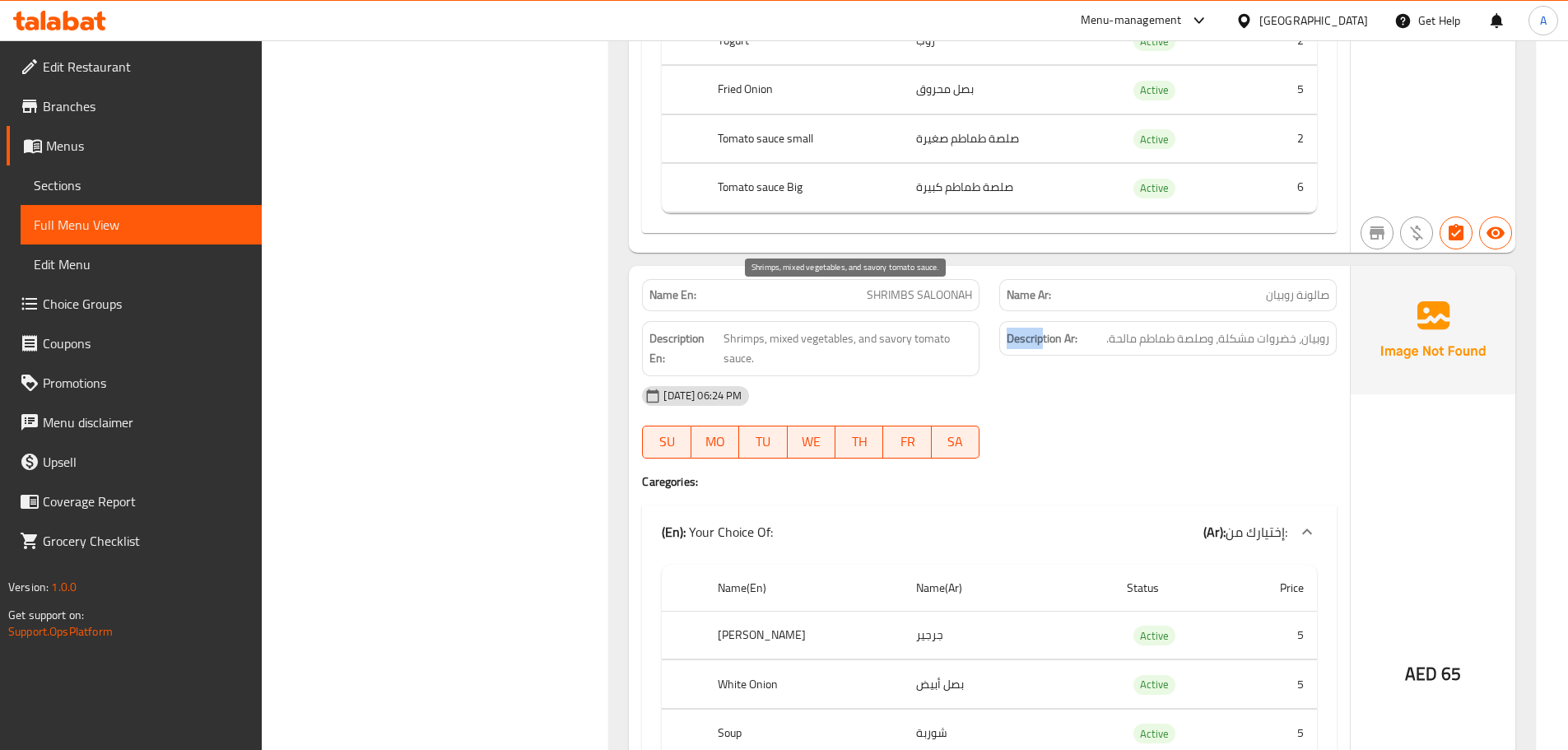
drag, startPoint x: 804, startPoint y: 309, endPoint x: 1078, endPoint y: 326, distance: 274.5
click at [1059, 323] on div "Description En: Shrimps, mixed vegetables, and savory tomato sauce. Description…" at bounding box center [989, 348] width 715 height 75
click at [1107, 376] on div "09-10-2025 06:24 PM" at bounding box center [989, 396] width 715 height 40
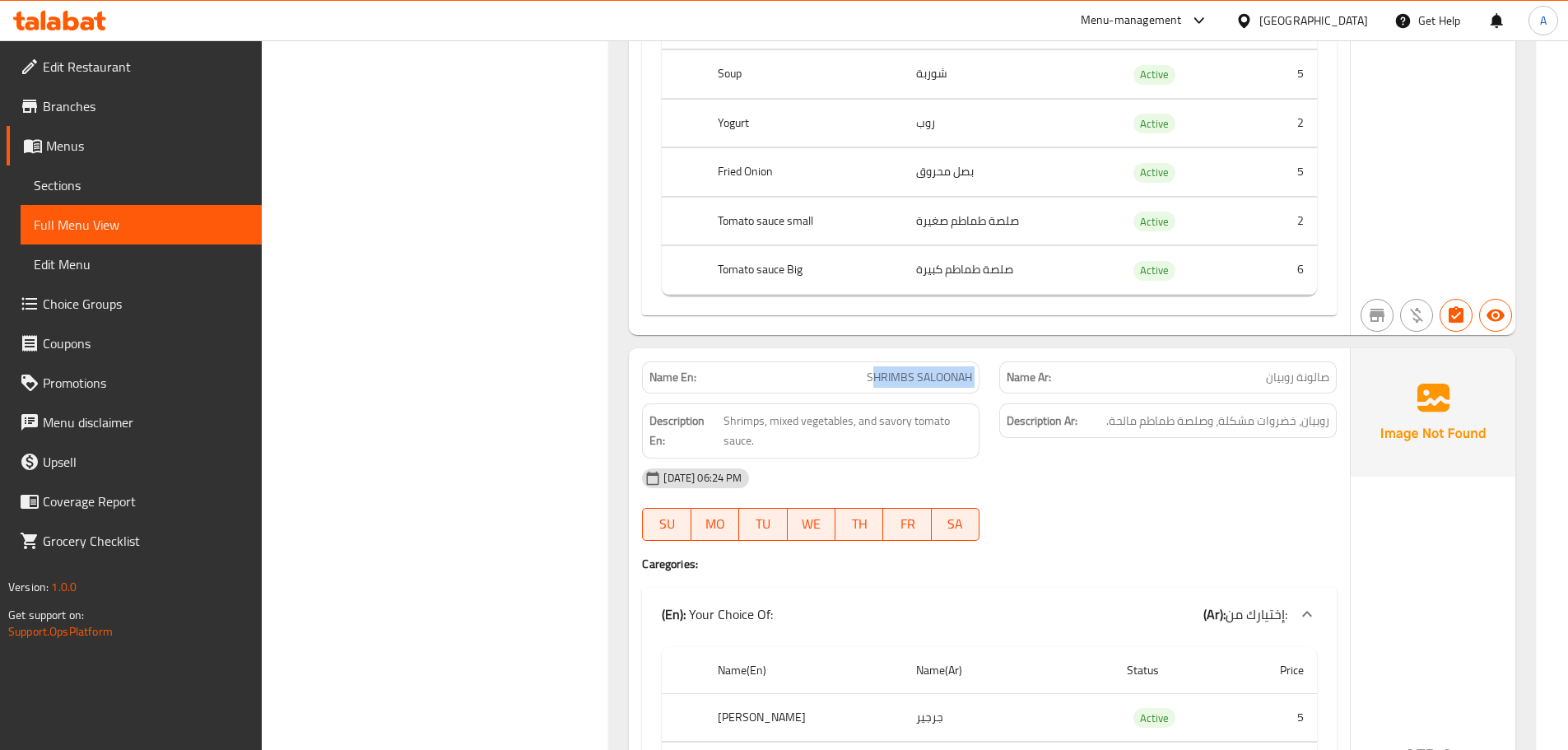
drag, startPoint x: 874, startPoint y: 333, endPoint x: 1086, endPoint y: 365, distance: 214.4
click at [1037, 357] on div "Name En: SHRIMBS SALOONAH Name Ar: صالونة روبيان Description En: Shrimps, mixed…" at bounding box center [989, 712] width 721 height 728
click at [1240, 411] on span "روبيان، خضروات مشكلة، وصلصة طماطم مالحة." at bounding box center [1218, 421] width 223 height 21
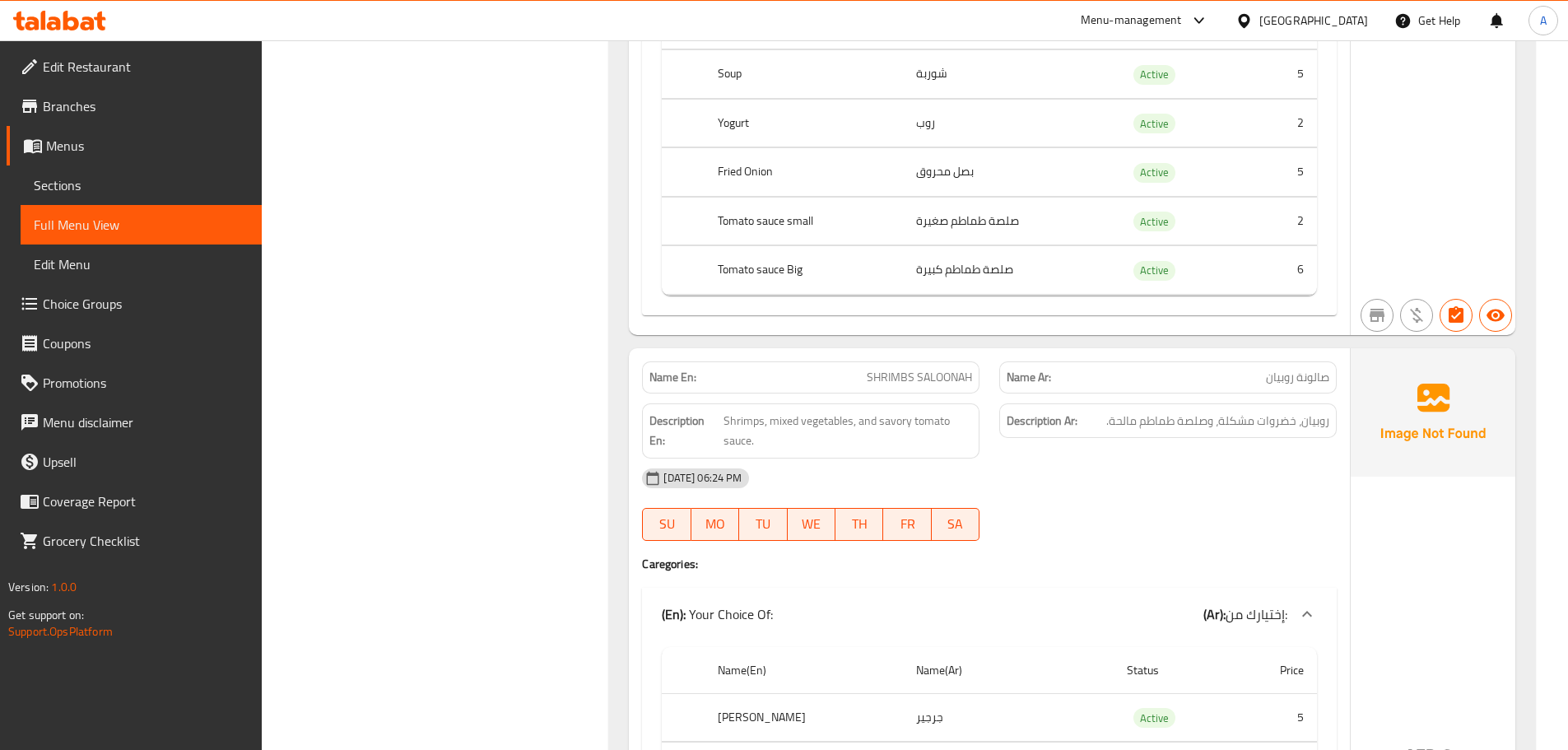
click at [1143, 459] on div "09-10-2025 06:24 PM" at bounding box center [989, 479] width 715 height 40
drag, startPoint x: 1098, startPoint y: 384, endPoint x: 1222, endPoint y: 424, distance: 130.3
click at [1185, 409] on div "Description Ar: روبيان، خضروات مشكلة، وصلصة طماطم مالحة." at bounding box center [1168, 431] width 357 height 75
drag, startPoint x: 1174, startPoint y: 463, endPoint x: 767, endPoint y: 392, distance: 413.1
click at [1168, 463] on div "09-10-2025 06:24 PM SU MO TU WE TH FR SA" at bounding box center [989, 505] width 715 height 93
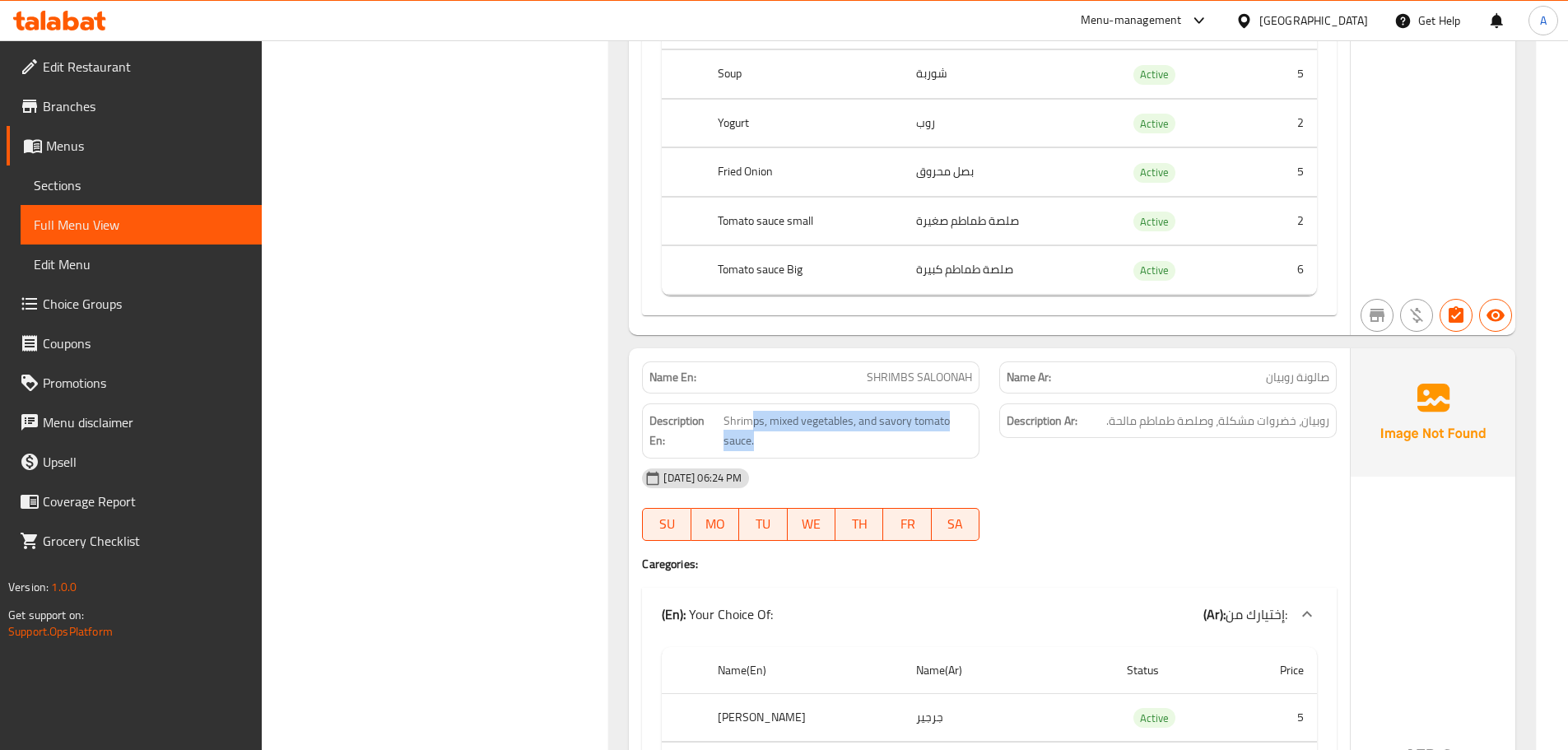
drag, startPoint x: 750, startPoint y: 386, endPoint x: 1107, endPoint y: 414, distance: 358.1
click at [1086, 414] on div "Description En: Shrimps, mixed vegetables, and savory tomato sauce. Description…" at bounding box center [989, 431] width 715 height 75
click at [1128, 459] on div "09-10-2025 06:24 PM" at bounding box center [989, 479] width 715 height 40
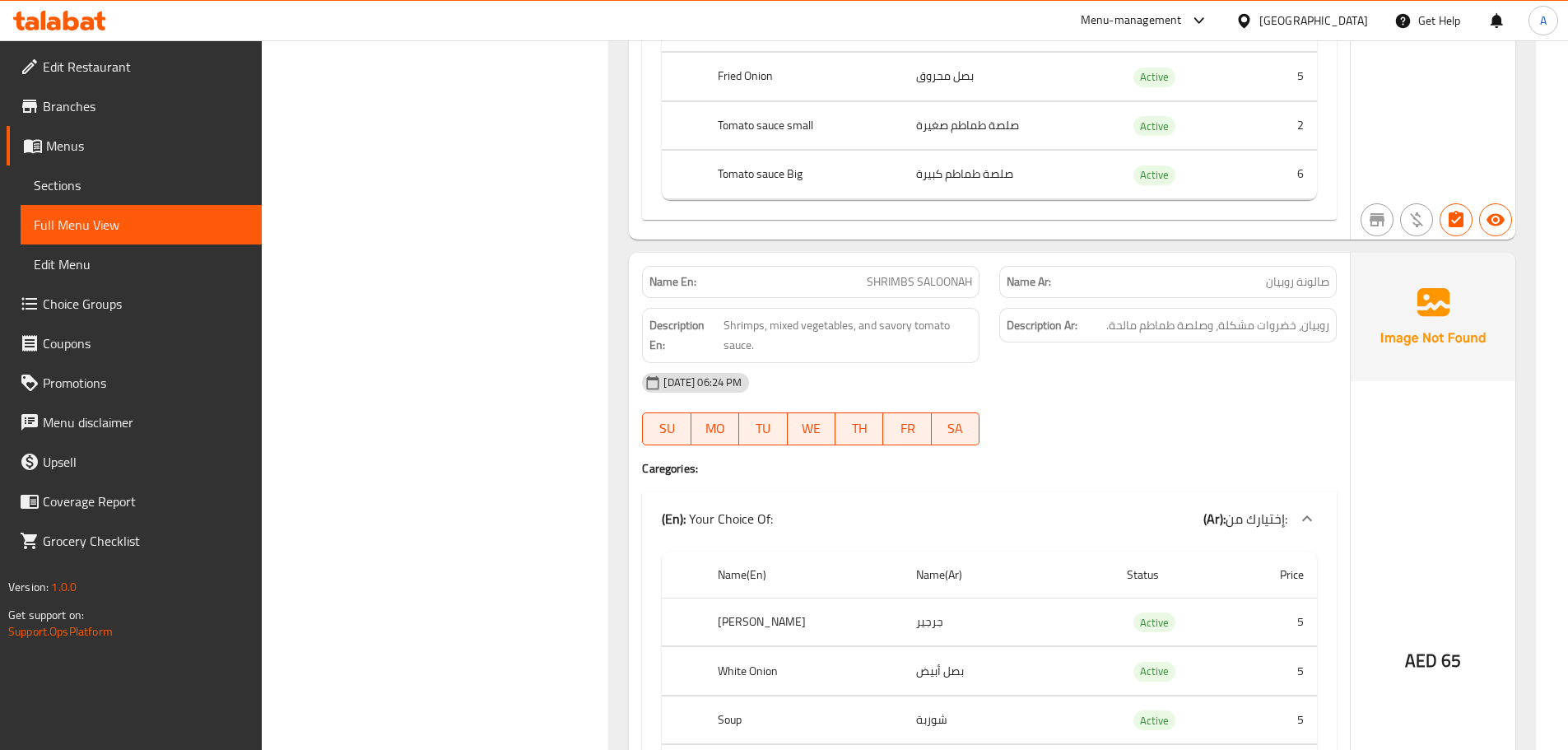
scroll to position [17021, 0]
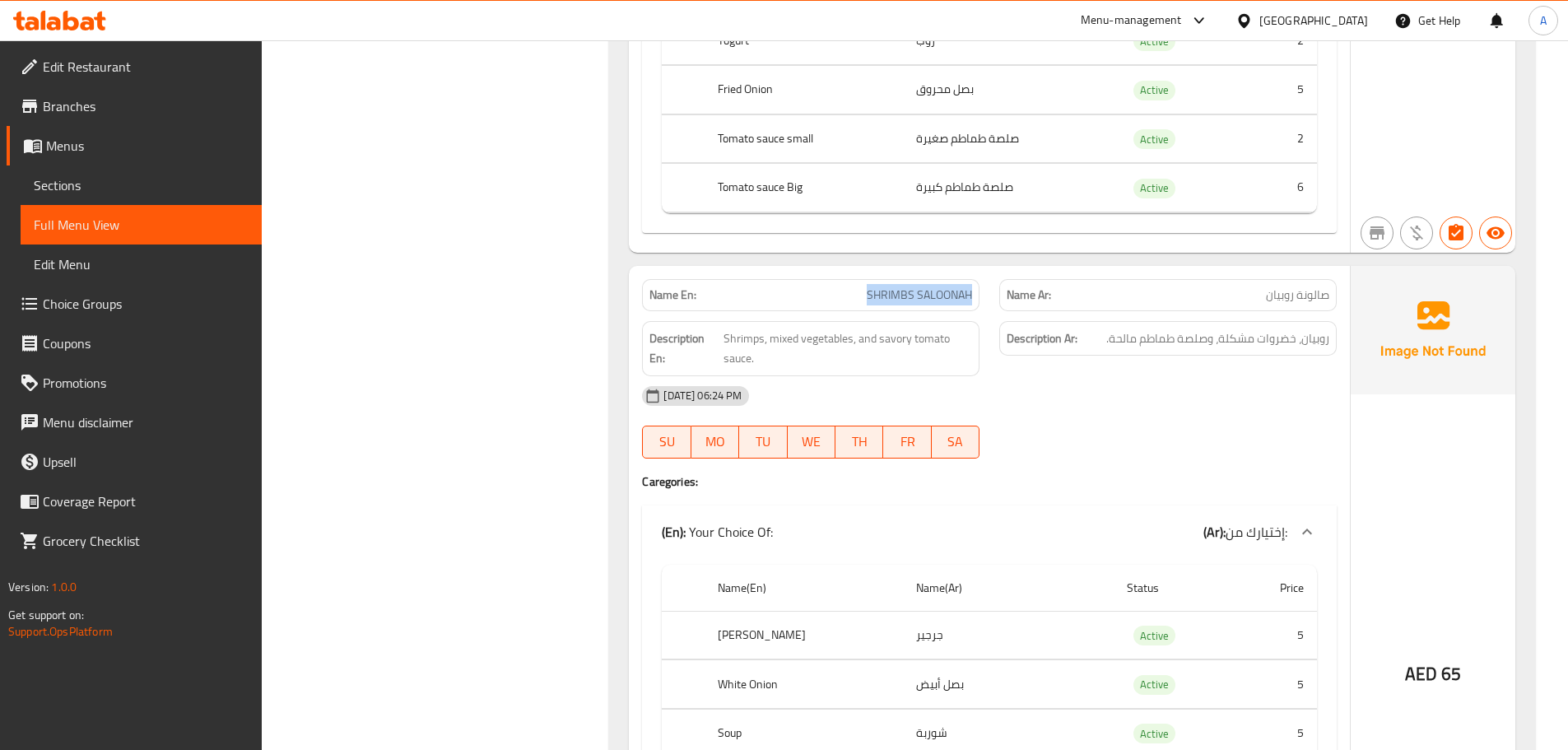
drag, startPoint x: 863, startPoint y: 257, endPoint x: 1016, endPoint y: 263, distance: 153.1
click at [991, 269] on div "Name En: SHRIMBS SALOONAH Name Ar: صالونة روبيان" at bounding box center [989, 295] width 715 height 52
click at [1282, 279] on div "Name Ar: صالونة روبيان" at bounding box center [1168, 295] width 337 height 32
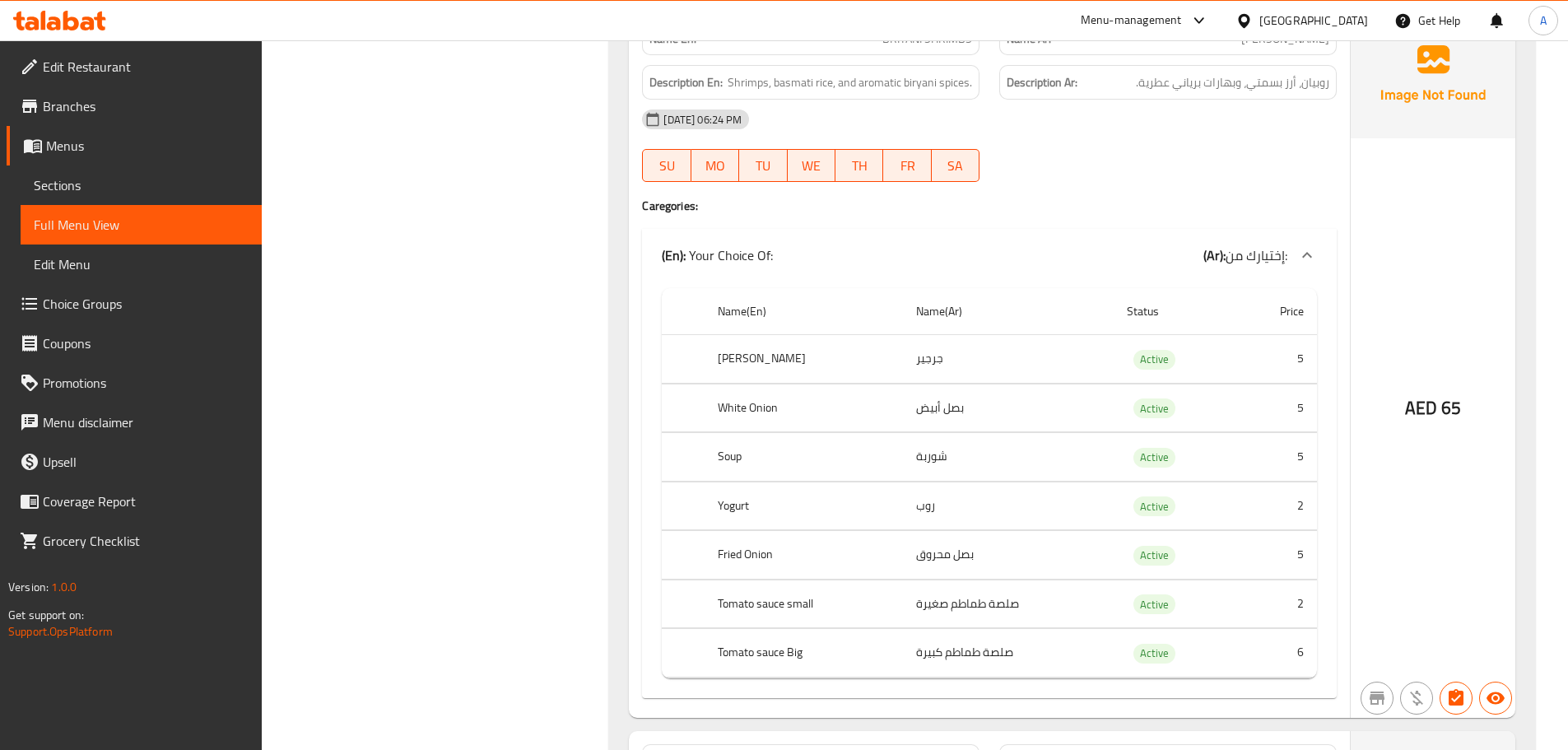
scroll to position [16775, 0]
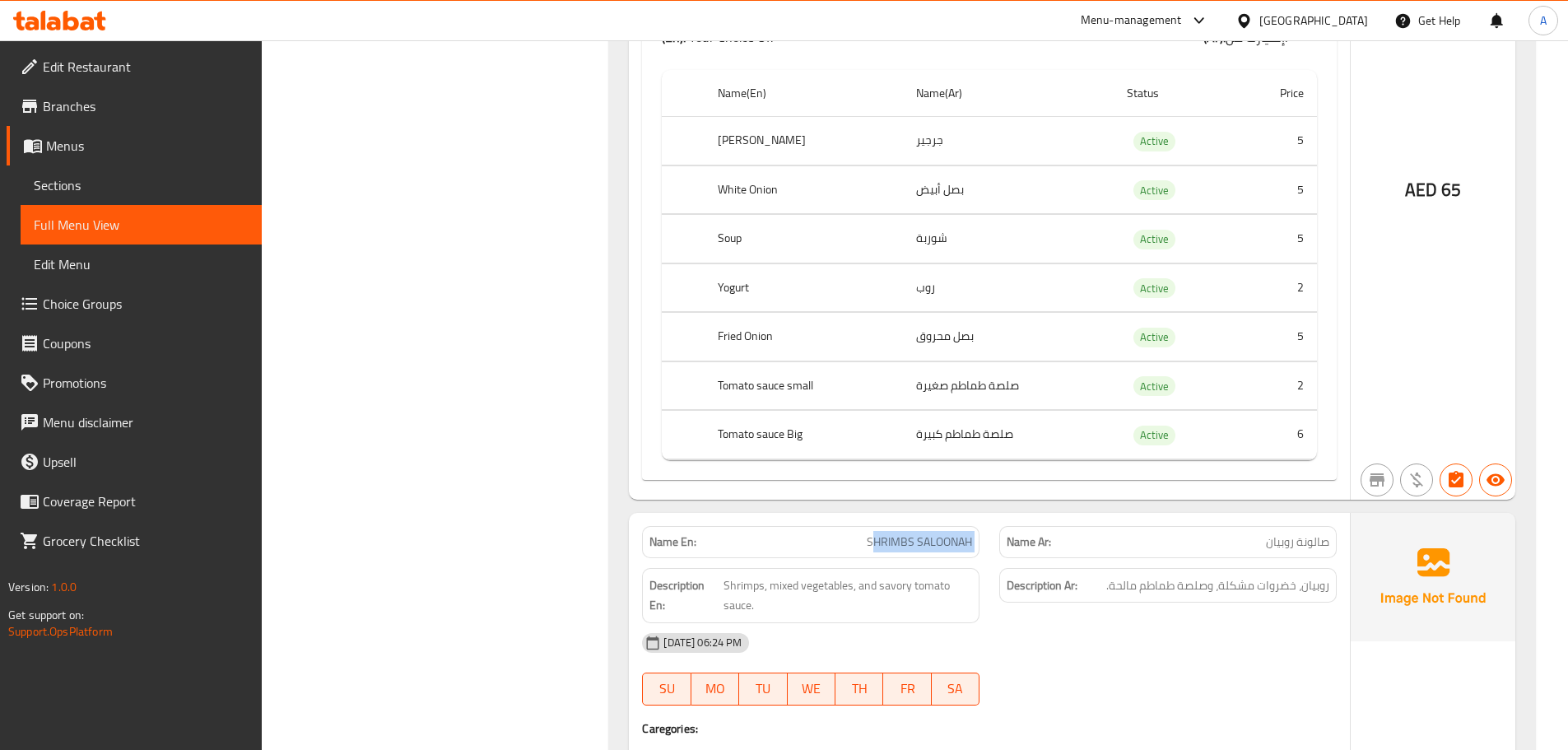
drag, startPoint x: 872, startPoint y: 476, endPoint x: 1071, endPoint y: 511, distance: 202.1
click at [1063, 516] on div "Name En: SHRIMBS SALOONAH Name Ar: صالونة روبيان" at bounding box center [989, 541] width 715 height 52
click at [1245, 533] on p "Name Ar: صالونة روبيان" at bounding box center [1168, 541] width 323 height 17
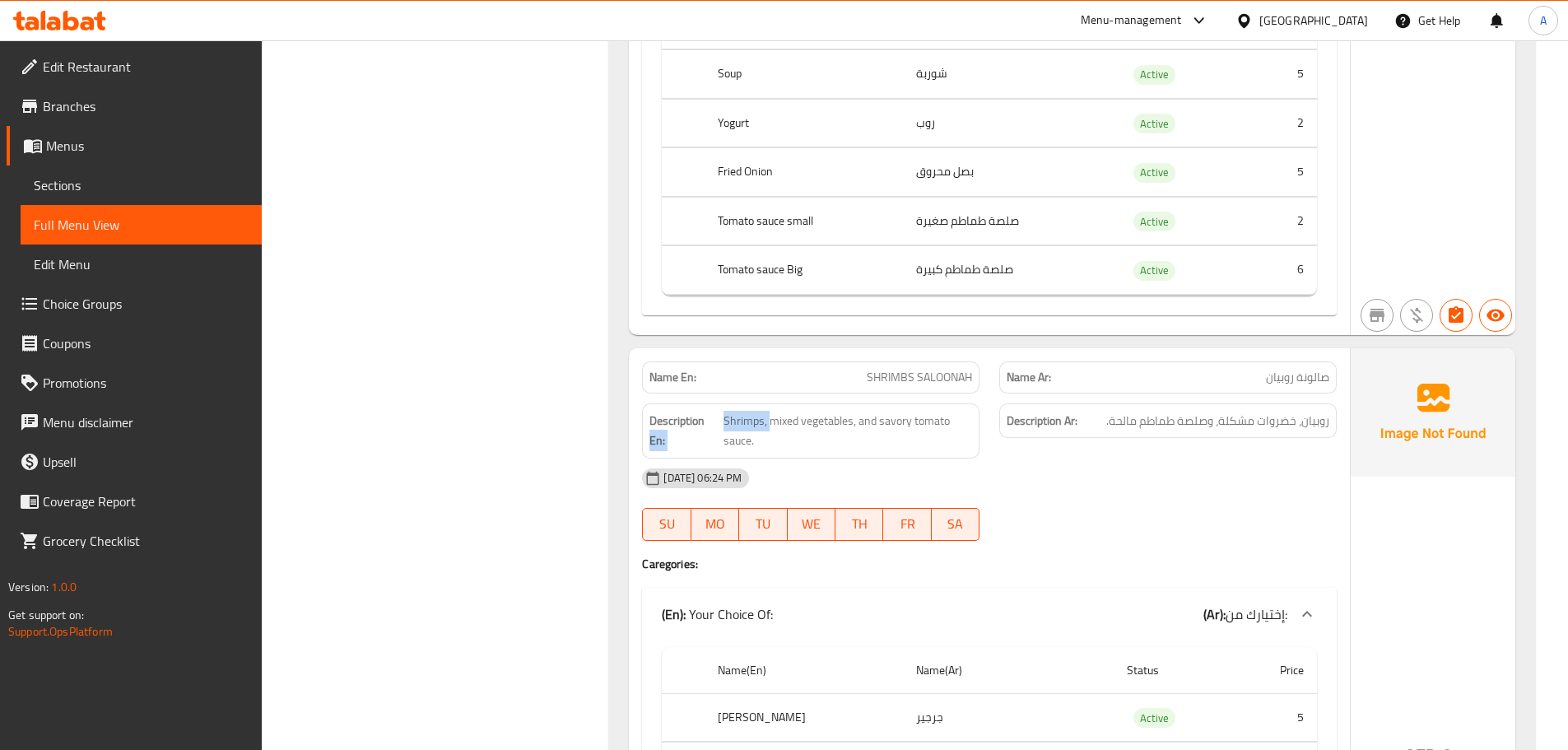
drag, startPoint x: 715, startPoint y: 379, endPoint x: 979, endPoint y: 386, distance: 264.1
click at [837, 411] on h6 "Description En: Shrimps, mixed vegetables, and savory tomato sauce." at bounding box center [811, 431] width 323 height 40
click at [1320, 411] on span "روبيان، خضروات مشكلة، وصلصة طماطم مالحة." at bounding box center [1218, 421] width 223 height 21
click at [1269, 411] on span "روبيان، خضروات مشكلة، وصلصة طماطم مالحة." at bounding box center [1218, 421] width 223 height 21
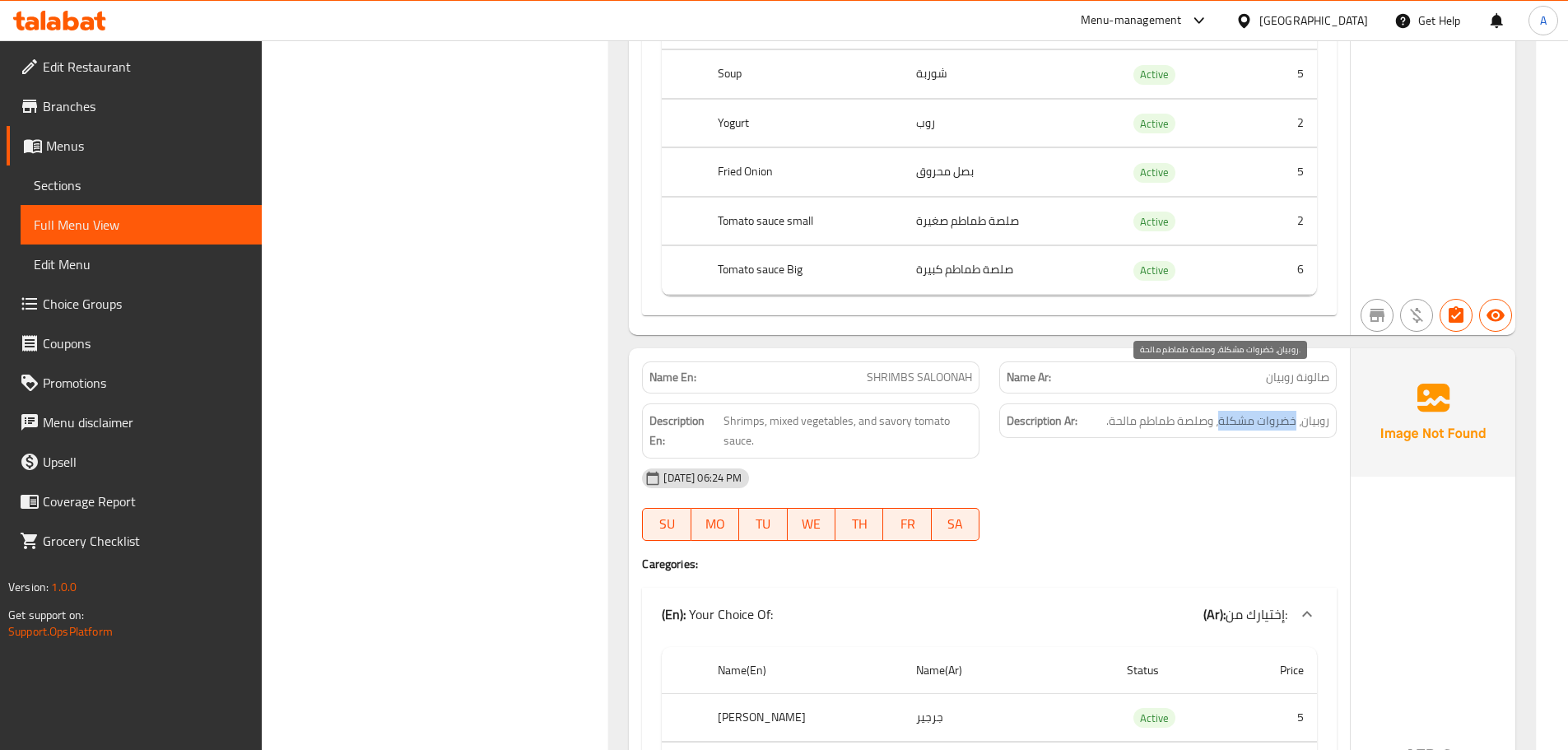
drag, startPoint x: 1269, startPoint y: 382, endPoint x: 1242, endPoint y: 384, distance: 27.1
click at [1242, 411] on span "روبيان، خضروات مشكلة، وصلصة طماطم مالحة." at bounding box center [1218, 421] width 223 height 21
click at [1193, 411] on span "روبيان، خضروات مشكلة، وصلصة طماطم مالحة." at bounding box center [1218, 421] width 223 height 21
drag, startPoint x: 1193, startPoint y: 386, endPoint x: 1119, endPoint y: 384, distance: 74.0
click at [1119, 411] on span "روبيان، خضروات مشكلة، وصلصة طماطم مالحة." at bounding box center [1218, 421] width 223 height 21
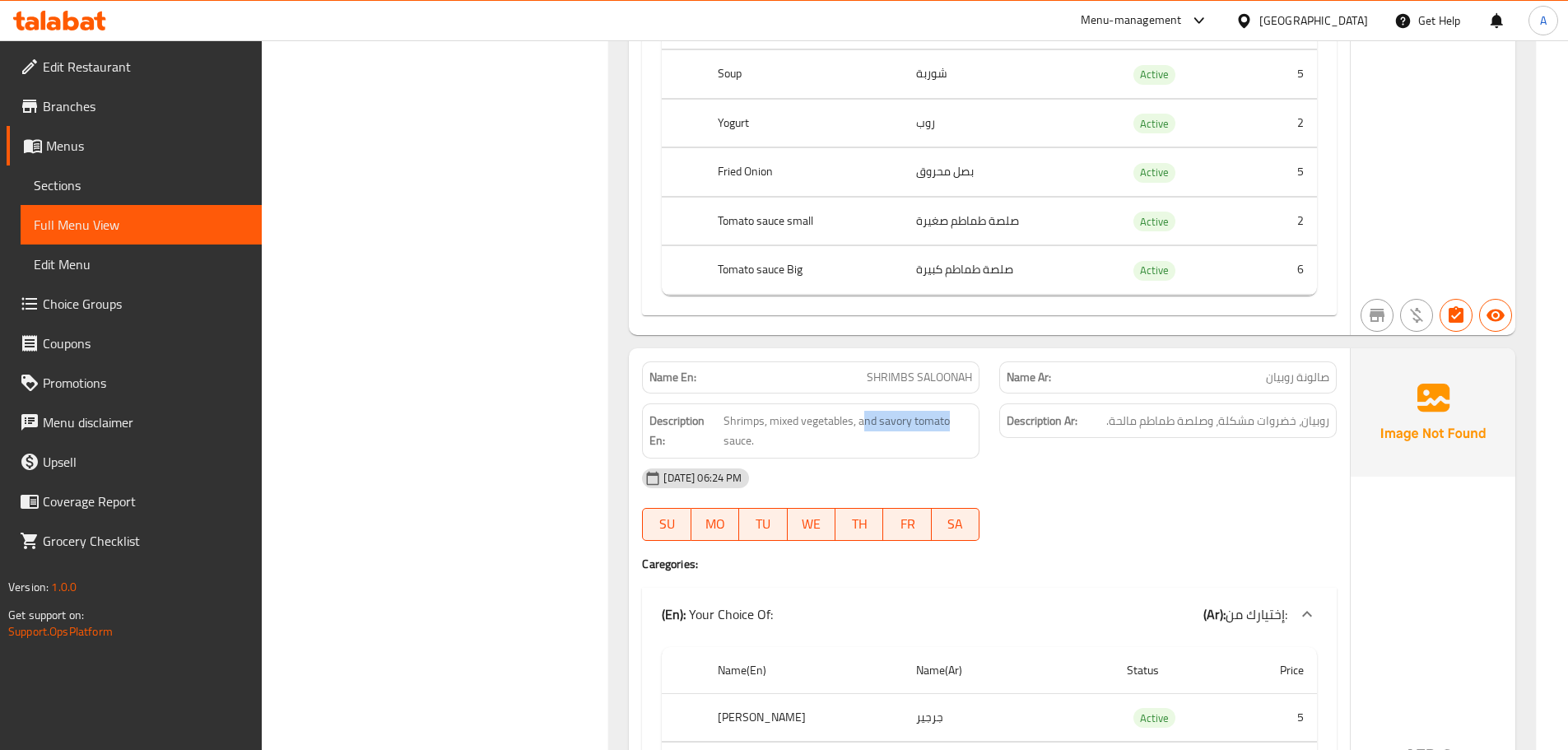
drag, startPoint x: 866, startPoint y: 385, endPoint x: 983, endPoint y: 384, distance: 117.0
click at [983, 394] on div "Description En: Shrimps, mixed vegetables, and savory tomato sauce." at bounding box center [811, 431] width 357 height 75
click at [852, 411] on span "Shrimps, mixed vegetables, and savory tomato sauce." at bounding box center [848, 431] width 248 height 40
click at [866, 411] on span "Shrimps, mixed vegetables, and savory tomato sauce." at bounding box center [848, 431] width 248 height 40
drag, startPoint x: 866, startPoint y: 386, endPoint x: 882, endPoint y: 401, distance: 21.9
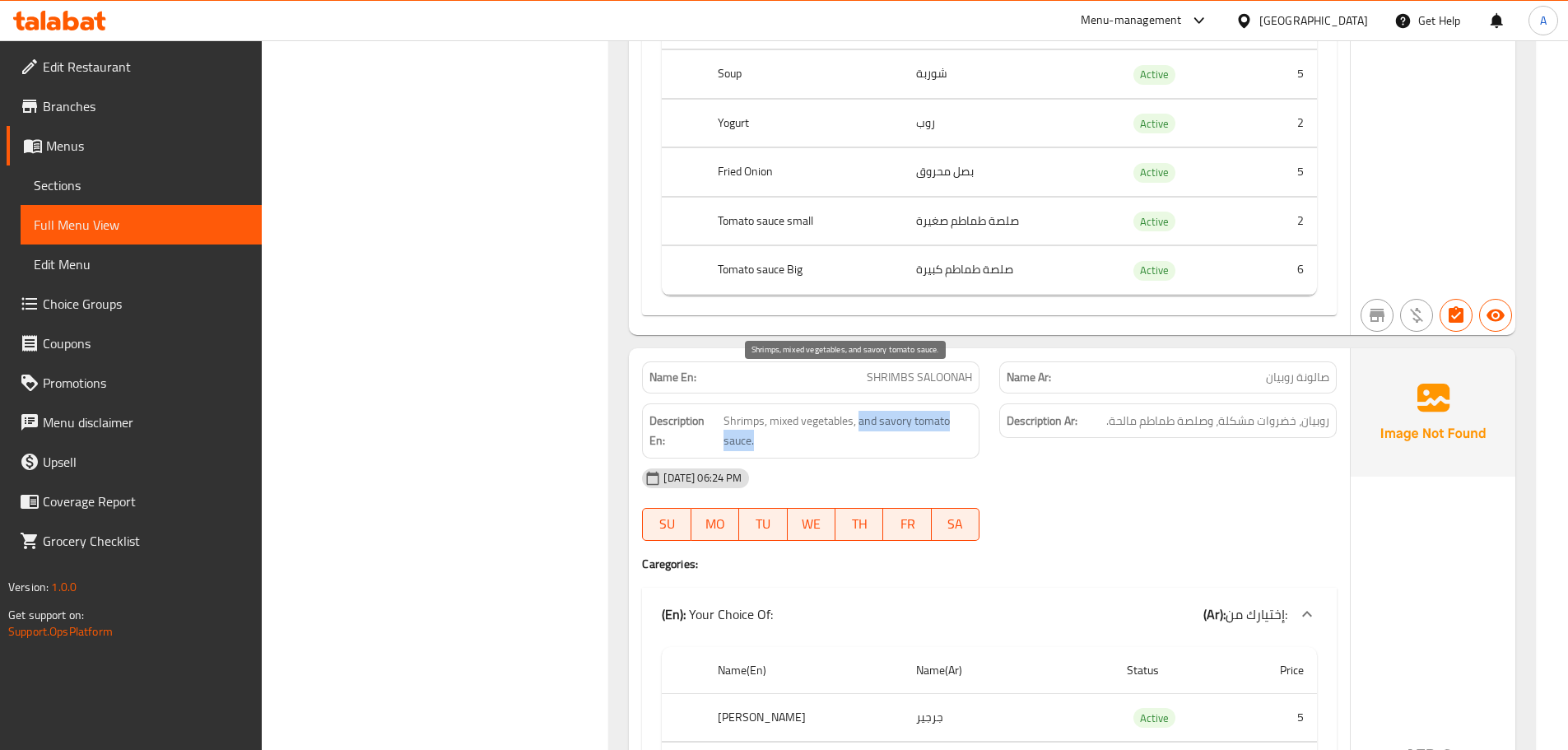
click at [882, 411] on span "Shrimps, mixed vegetables, and savory tomato sauce." at bounding box center [848, 431] width 248 height 40
click at [1008, 459] on div "09-10-2025 06:24 PM" at bounding box center [989, 479] width 715 height 40
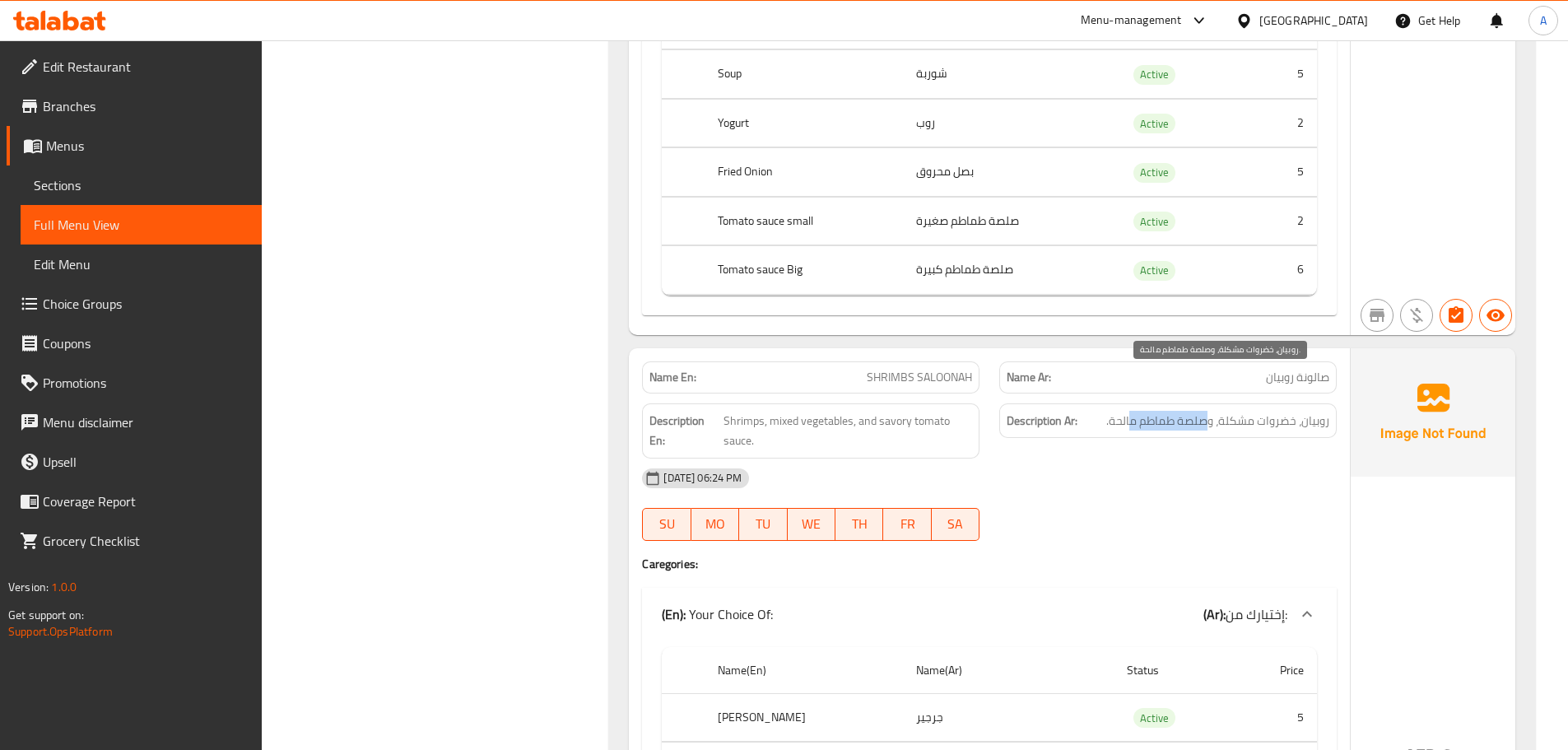
drag, startPoint x: 1209, startPoint y: 370, endPoint x: 1116, endPoint y: 382, distance: 93.8
click at [1116, 411] on span "روبيان، خضروات مشكلة، وصلصة طماطم مالحة." at bounding box center [1218, 421] width 223 height 21
click at [1121, 459] on div "09-10-2025 06:24 PM" at bounding box center [989, 479] width 715 height 40
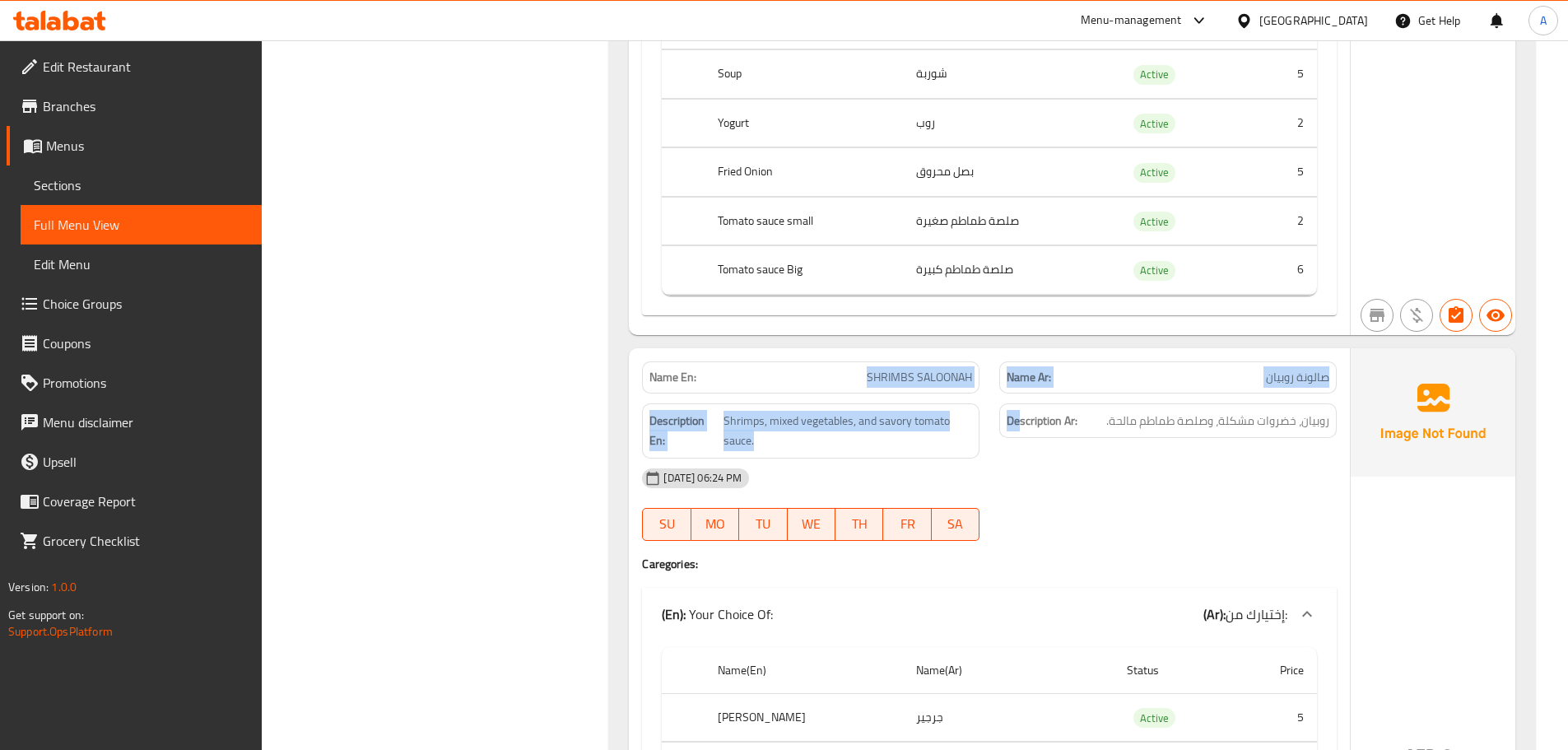
drag, startPoint x: 823, startPoint y: 336, endPoint x: 1062, endPoint y: 387, distance: 244.4
click at [1055, 383] on div "Name En: SHRIMBS SALOONAH Name Ar: صالونة روبيان Description En: Shrimps, mixed…" at bounding box center [989, 712] width 721 height 728
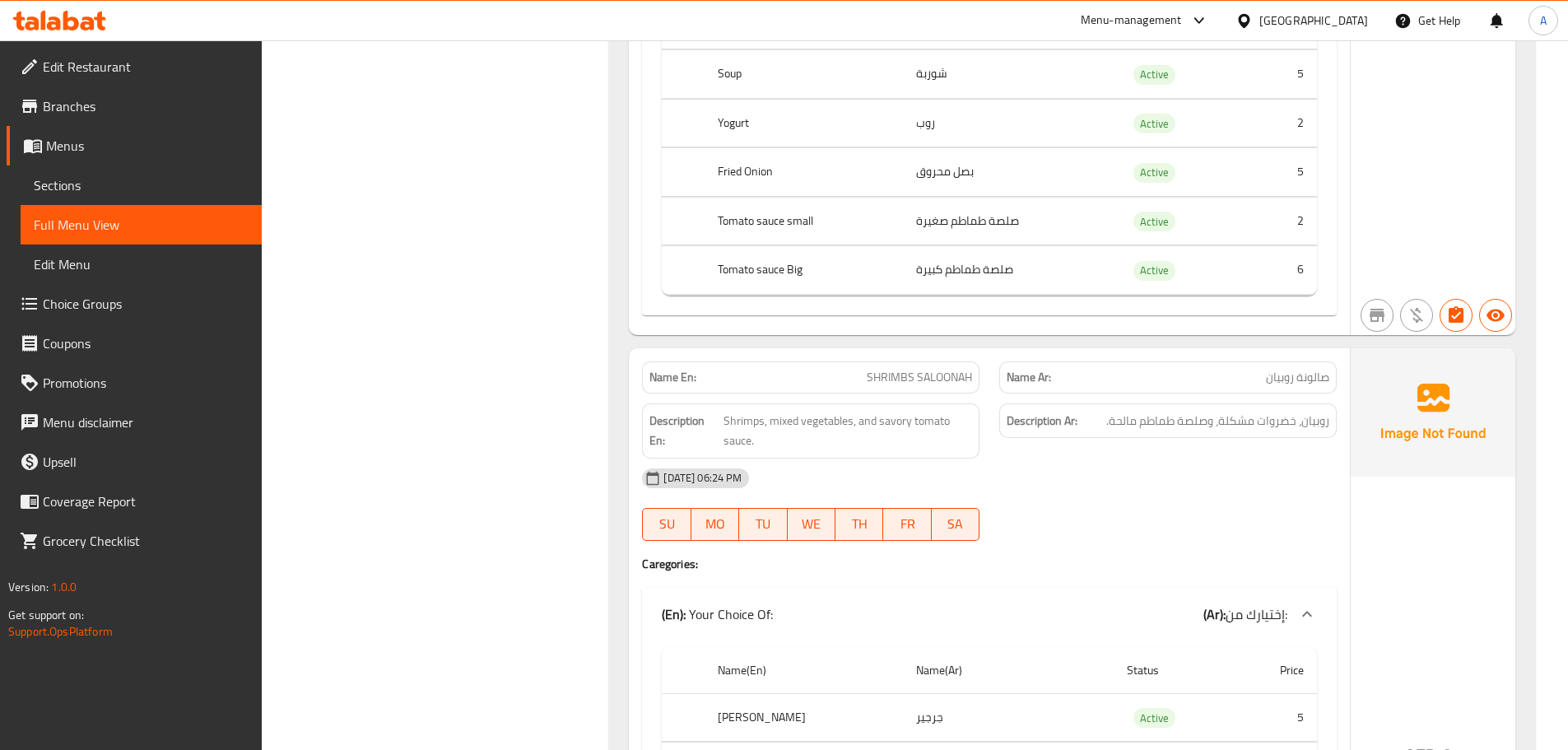
click at [1097, 469] on div "09-10-2025 06:24 PM SU MO TU WE TH FR SA" at bounding box center [989, 505] width 715 height 93
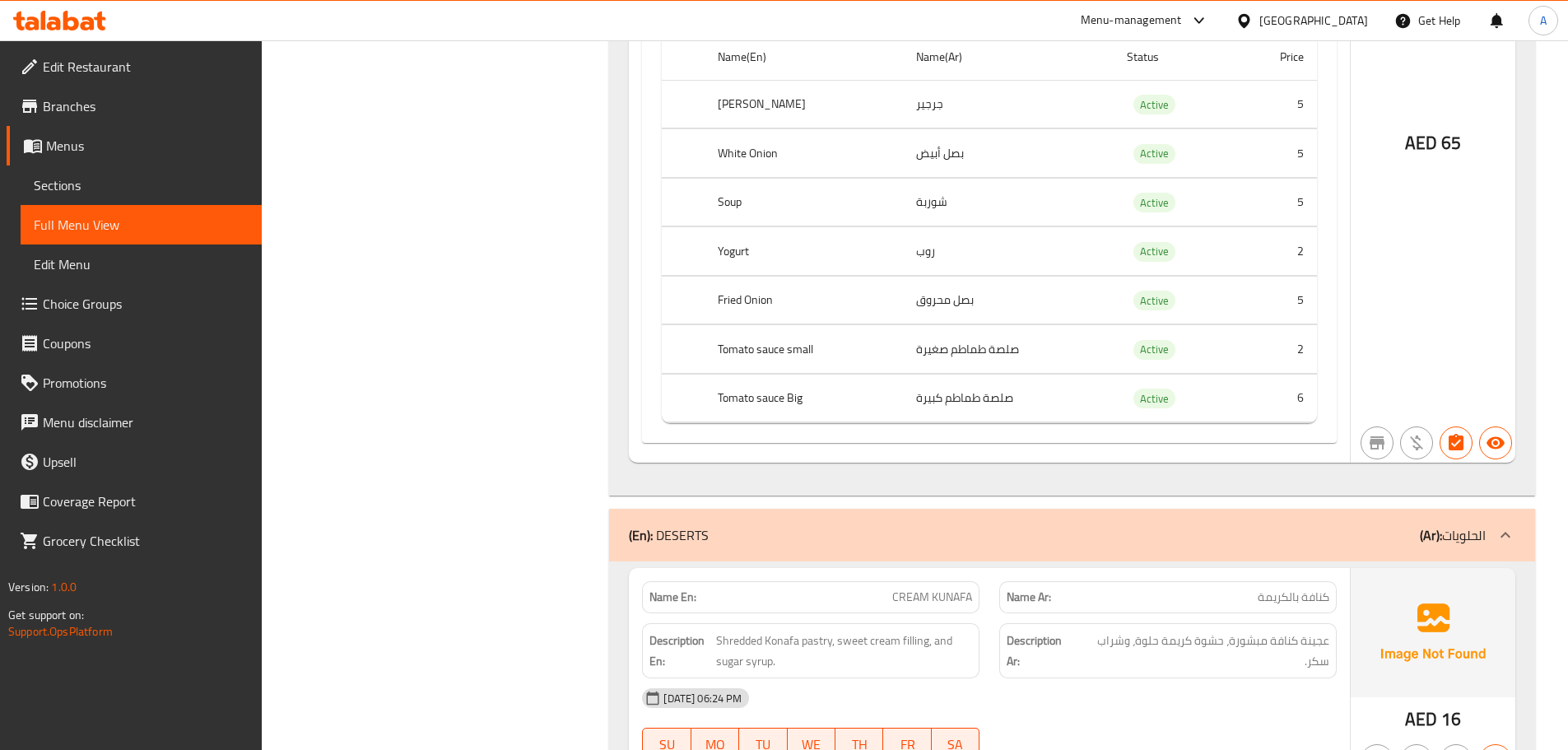
scroll to position [17762, 0]
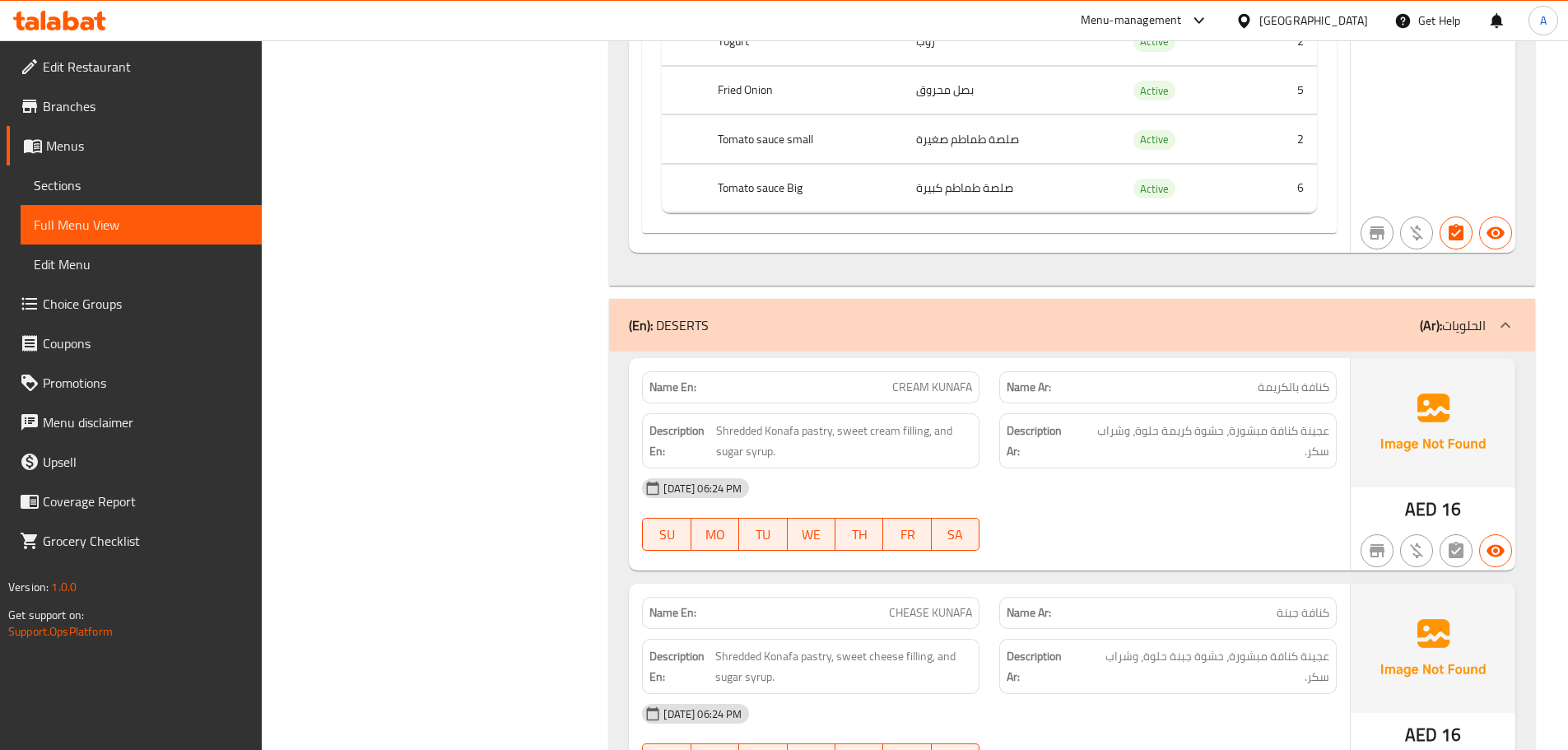
drag, startPoint x: 848, startPoint y: 352, endPoint x: 1015, endPoint y: 385, distance: 170.2
click at [984, 376] on div "Name En: CREAM KUNAFA Name Ar: كنافة بالكريمة Description En: Shredded Konafa p…" at bounding box center [989, 464] width 721 height 212
click at [1163, 468] on div "09-10-2025 06:24 PM" at bounding box center [989, 488] width 715 height 40
drag, startPoint x: 1315, startPoint y: 353, endPoint x: 889, endPoint y: 343, distance: 426.1
click at [889, 361] on div "Name En: CREAM KUNAFA Name Ar: كنافة بالكريمة" at bounding box center [989, 386] width 715 height 52
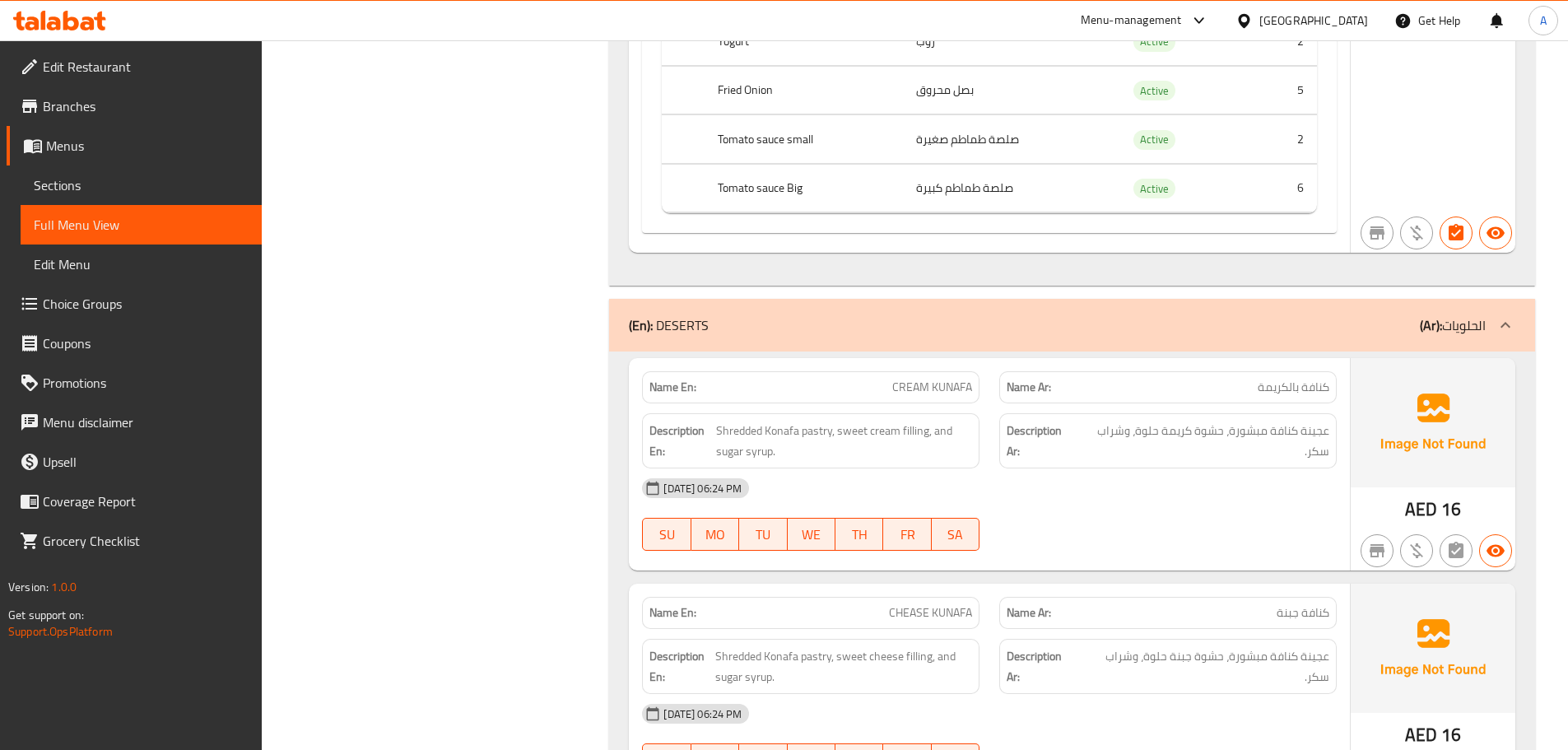
click at [1011, 421] on strong "Description Ar:" at bounding box center [1040, 441] width 68 height 40
click at [1323, 421] on span "عجينة كنافة مبشورة، حشوة كريمة حلوة، وشراب سكر." at bounding box center [1203, 441] width 251 height 40
drag, startPoint x: 1323, startPoint y: 395, endPoint x: 1292, endPoint y: 395, distance: 31.0
click at [1292, 421] on span "عجينة كنافة مبشورة، حشوة كريمة حلوة، وشراب سكر." at bounding box center [1203, 441] width 251 height 40
click at [1283, 425] on div "Description Ar: عجينة كنافة مبشورة، حشوة كريمة حلوة، وشراب سكر." at bounding box center [1168, 441] width 337 height 55
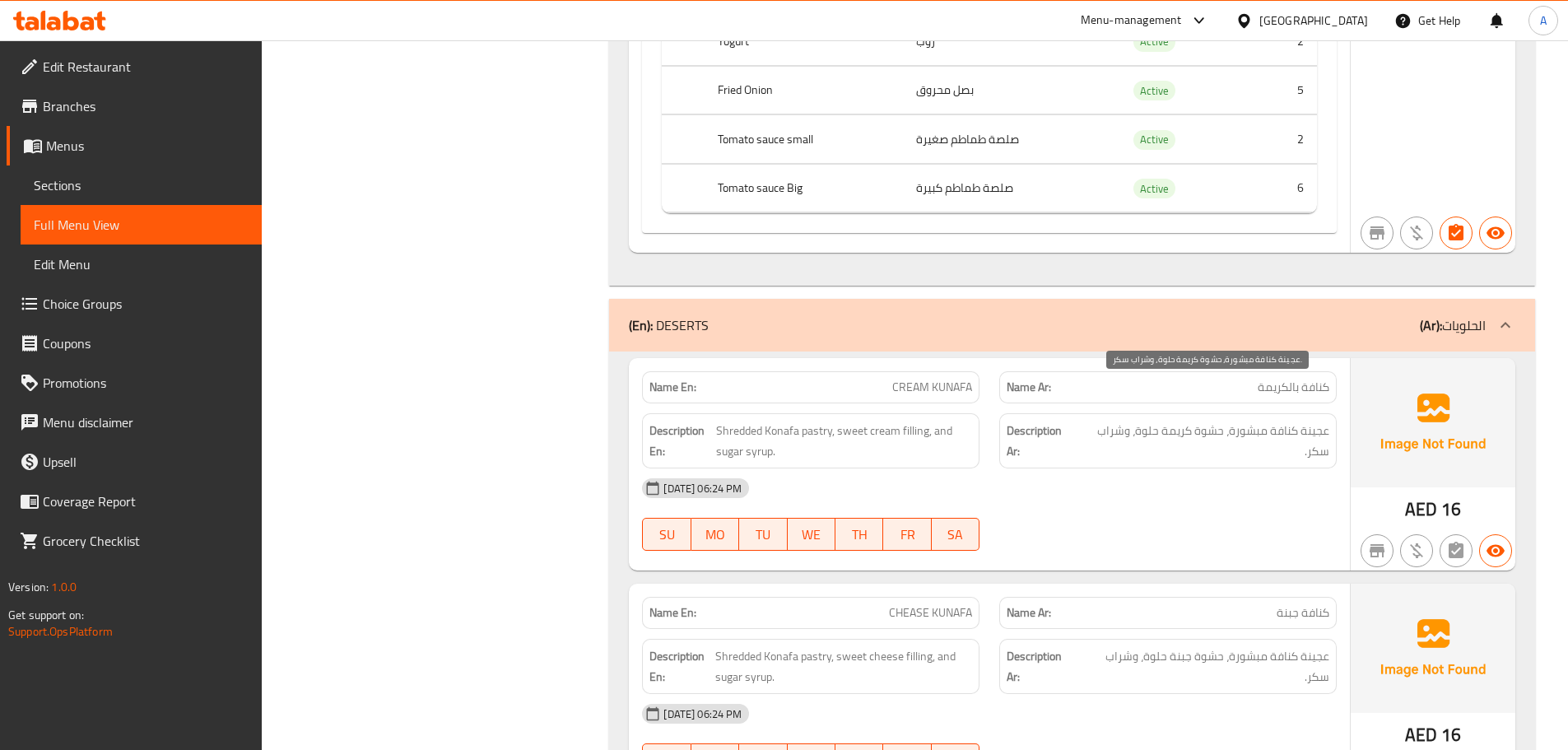
click at [1305, 421] on span "عجينة كنافة مبشورة، حشوة كريمة حلوة، وشراب سكر." at bounding box center [1203, 441] width 251 height 40
drag, startPoint x: 1305, startPoint y: 391, endPoint x: 1100, endPoint y: 383, distance: 205.2
click at [1100, 421] on span "عجينة كنافة مبشورة، حشوة كريمة حلوة، وشراب سكر." at bounding box center [1203, 441] width 251 height 40
click at [1154, 421] on span "عجينة كنافة مبشورة، حشوة كريمة حلوة، وشراب سكر." at bounding box center [1203, 441] width 251 height 40
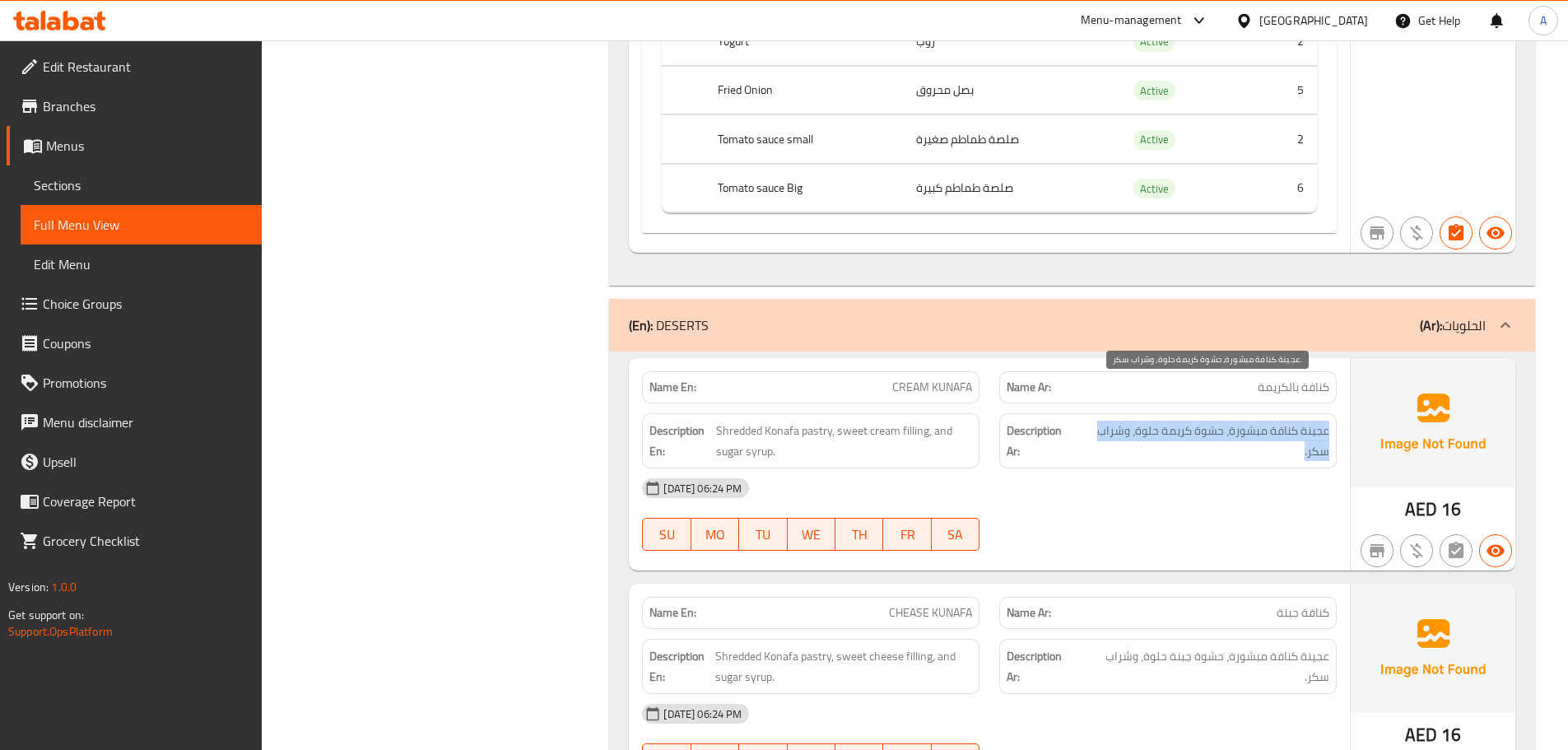
click at [1154, 421] on span "عجينة كنافة مبشورة، حشوة كريمة حلوة، وشراب سكر." at bounding box center [1203, 441] width 251 height 40
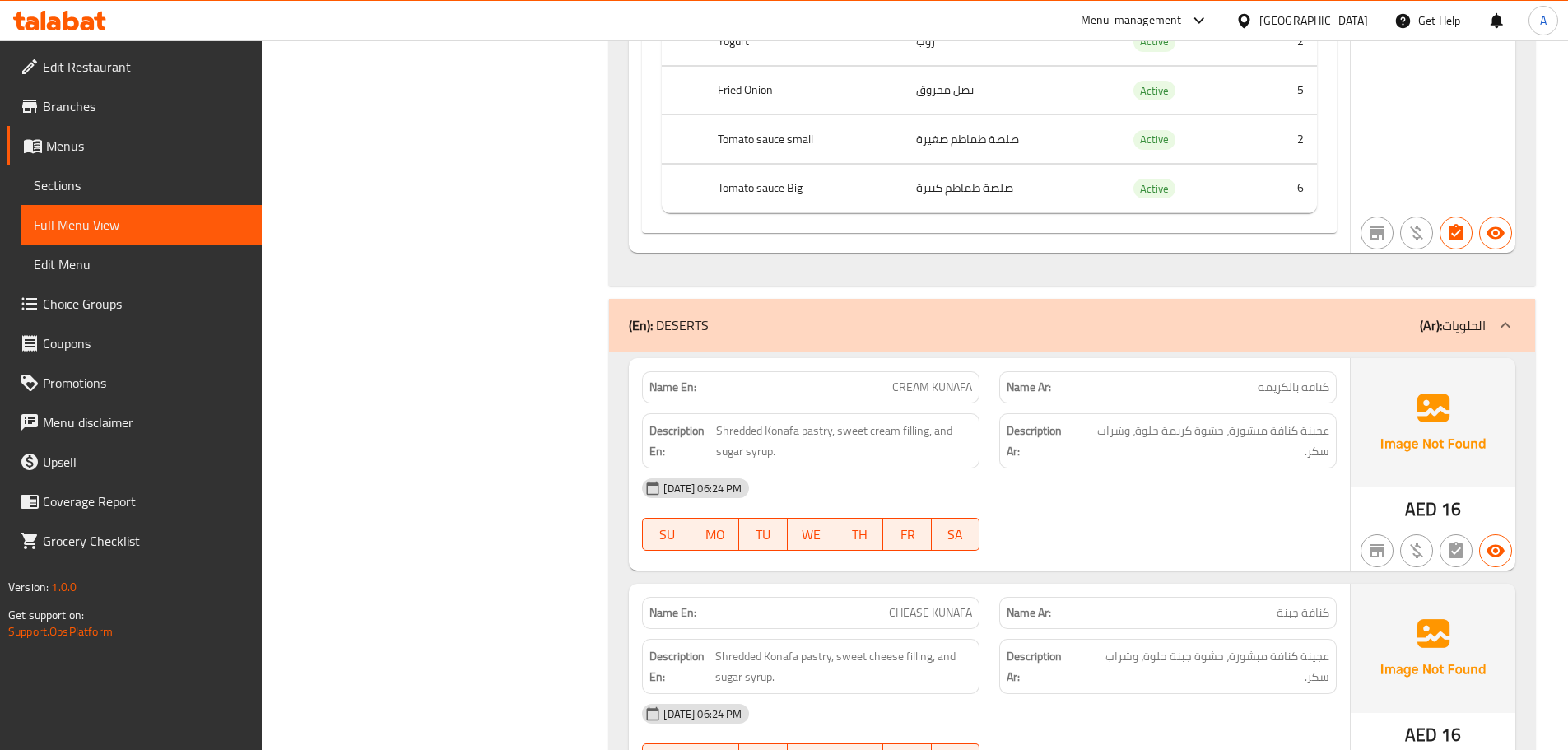
click at [1146, 482] on div "09-10-2025 06:24 PM SU MO TU WE TH FR SA" at bounding box center [989, 514] width 715 height 93
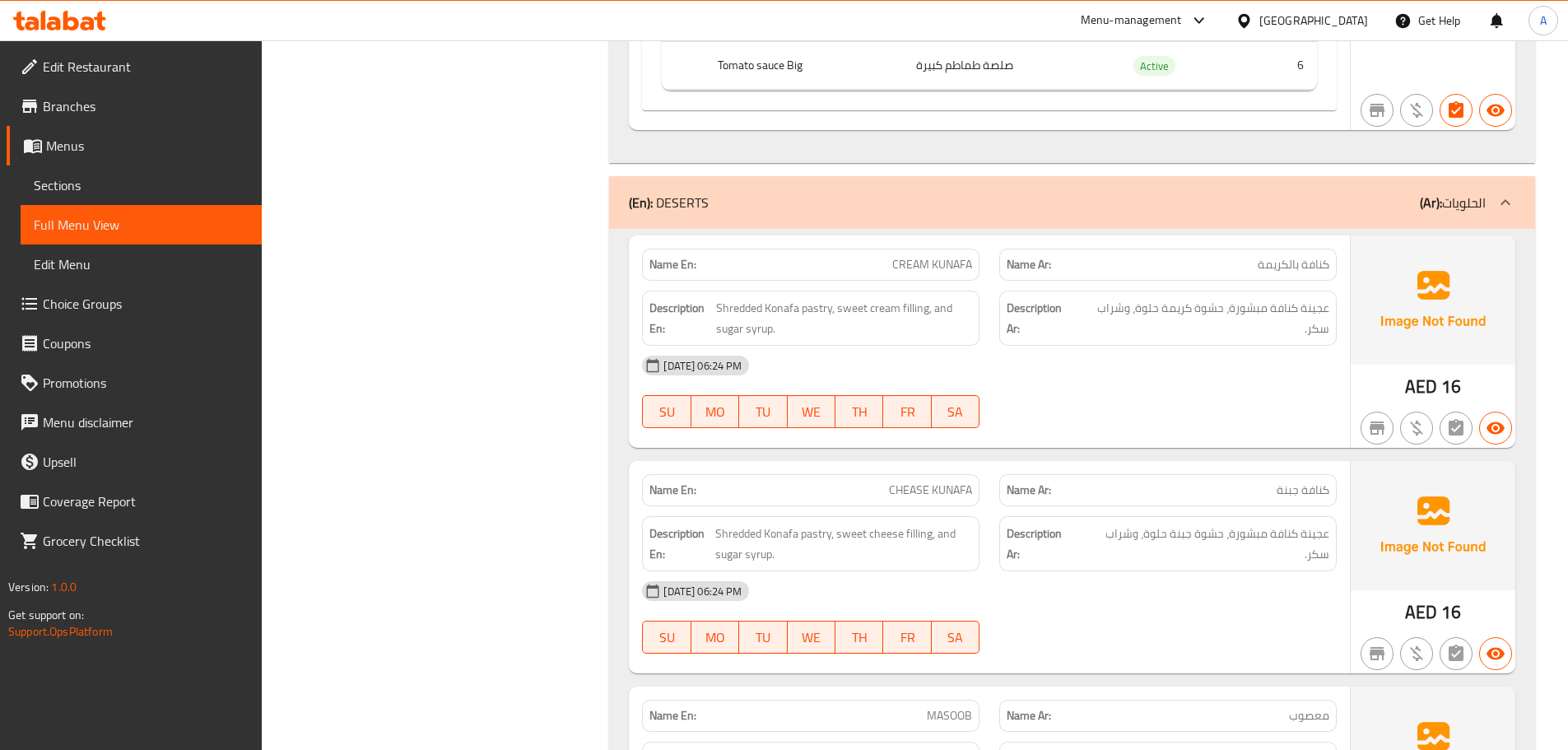
scroll to position [18009, 0]
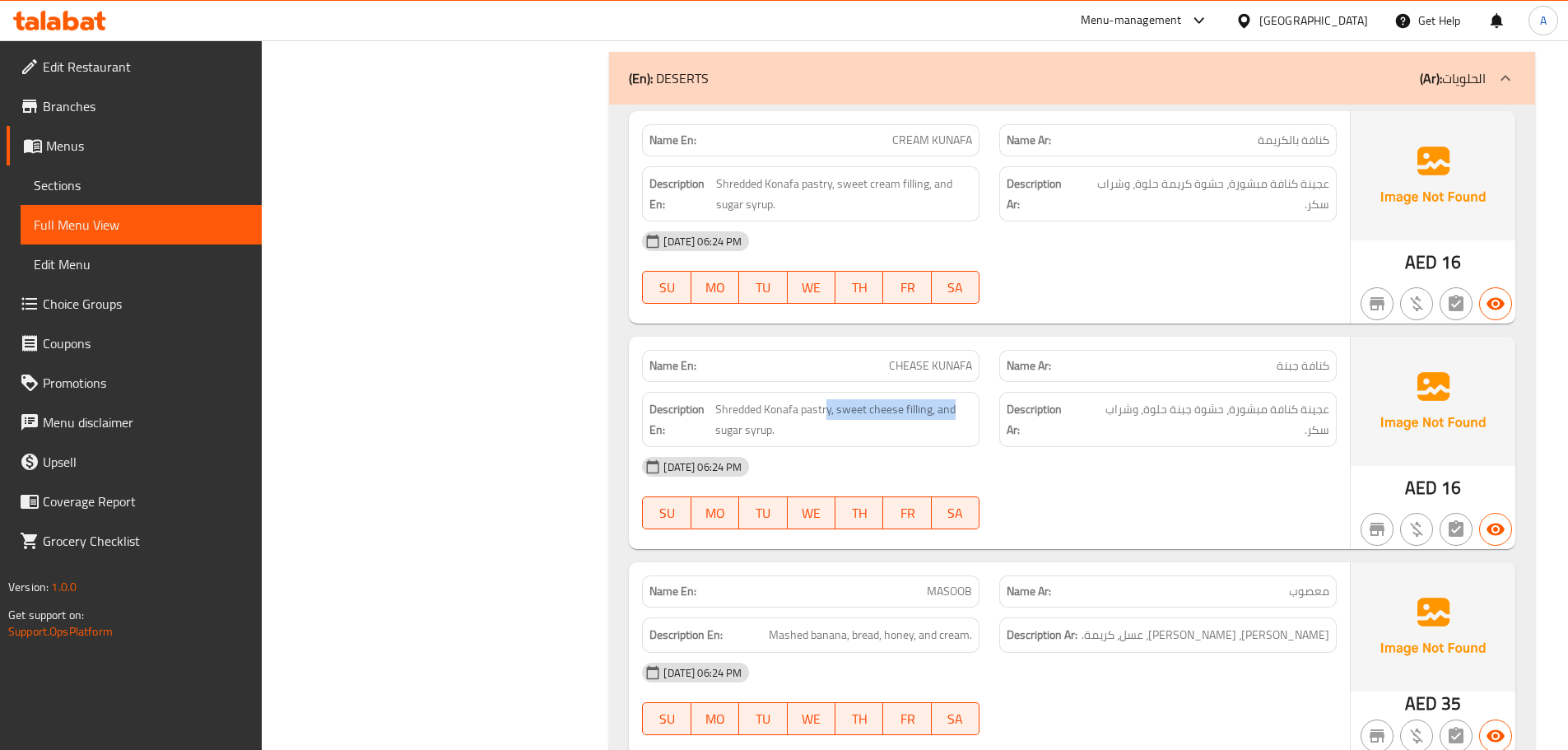
drag, startPoint x: 828, startPoint y: 344, endPoint x: 1122, endPoint y: 367, distance: 294.9
click at [1087, 382] on div "Description En: Shredded Konafa pastry, sweet cheese filling, and sugar syrup. …" at bounding box center [989, 419] width 715 height 75
drag, startPoint x: 1152, startPoint y: 450, endPoint x: 1096, endPoint y: 486, distance: 66.6
click at [1152, 453] on div "09-10-2025 06:24 PM SU MO TU WE TH FR SA" at bounding box center [989, 493] width 715 height 93
click at [913, 357] on span "CHEASE KUNAFA" at bounding box center [930, 365] width 83 height 17
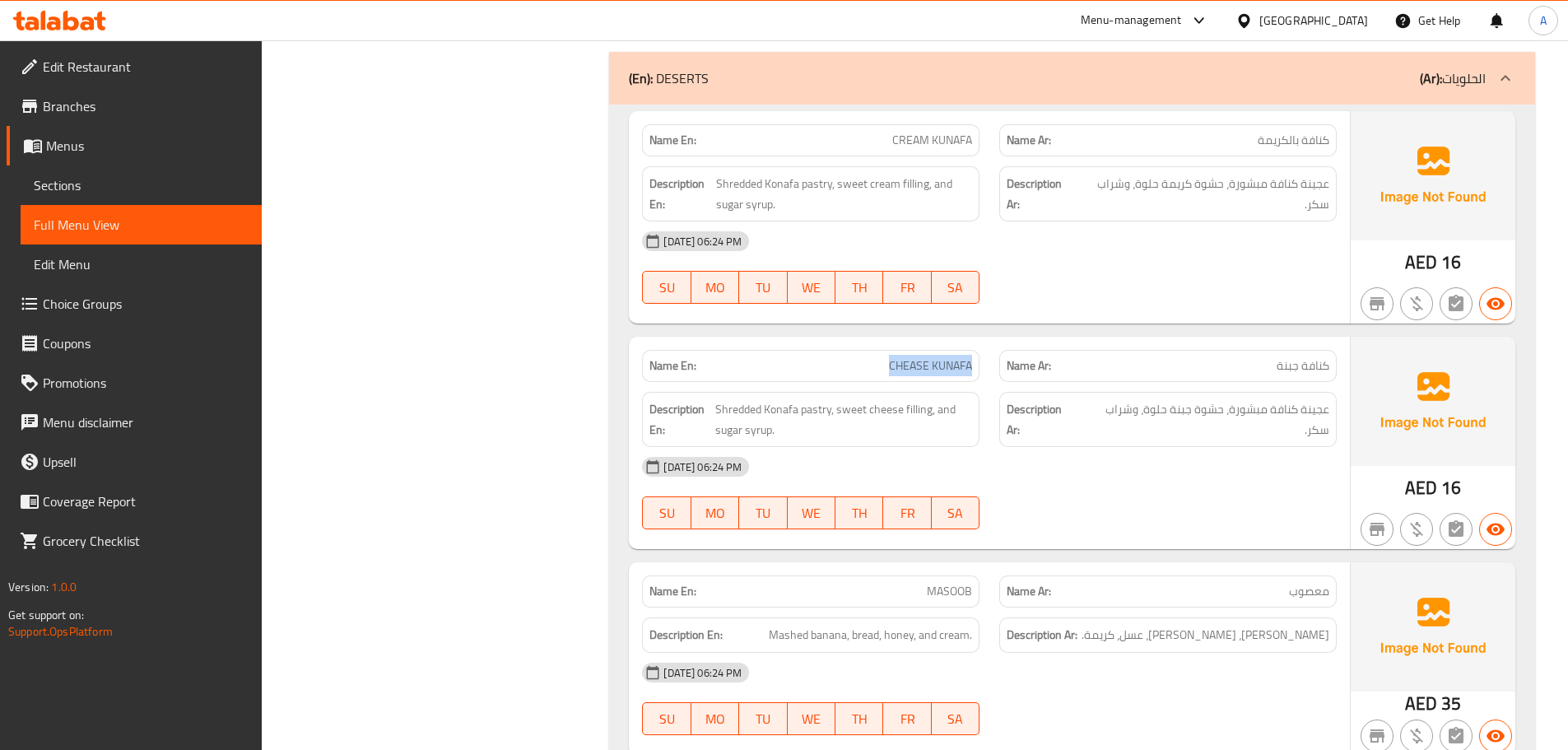
drag, startPoint x: 913, startPoint y: 324, endPoint x: 945, endPoint y: 326, distance: 32.1
click at [945, 357] on span "CHEASE KUNAFA" at bounding box center [930, 365] width 83 height 17
copy span "CHEASE KUNAFA"
click at [1110, 228] on div "09-10-2025 06:24 PM SU MO TU WE TH FR SA" at bounding box center [989, 268] width 715 height 93
click at [130, 183] on span "Sections" at bounding box center [141, 185] width 215 height 20
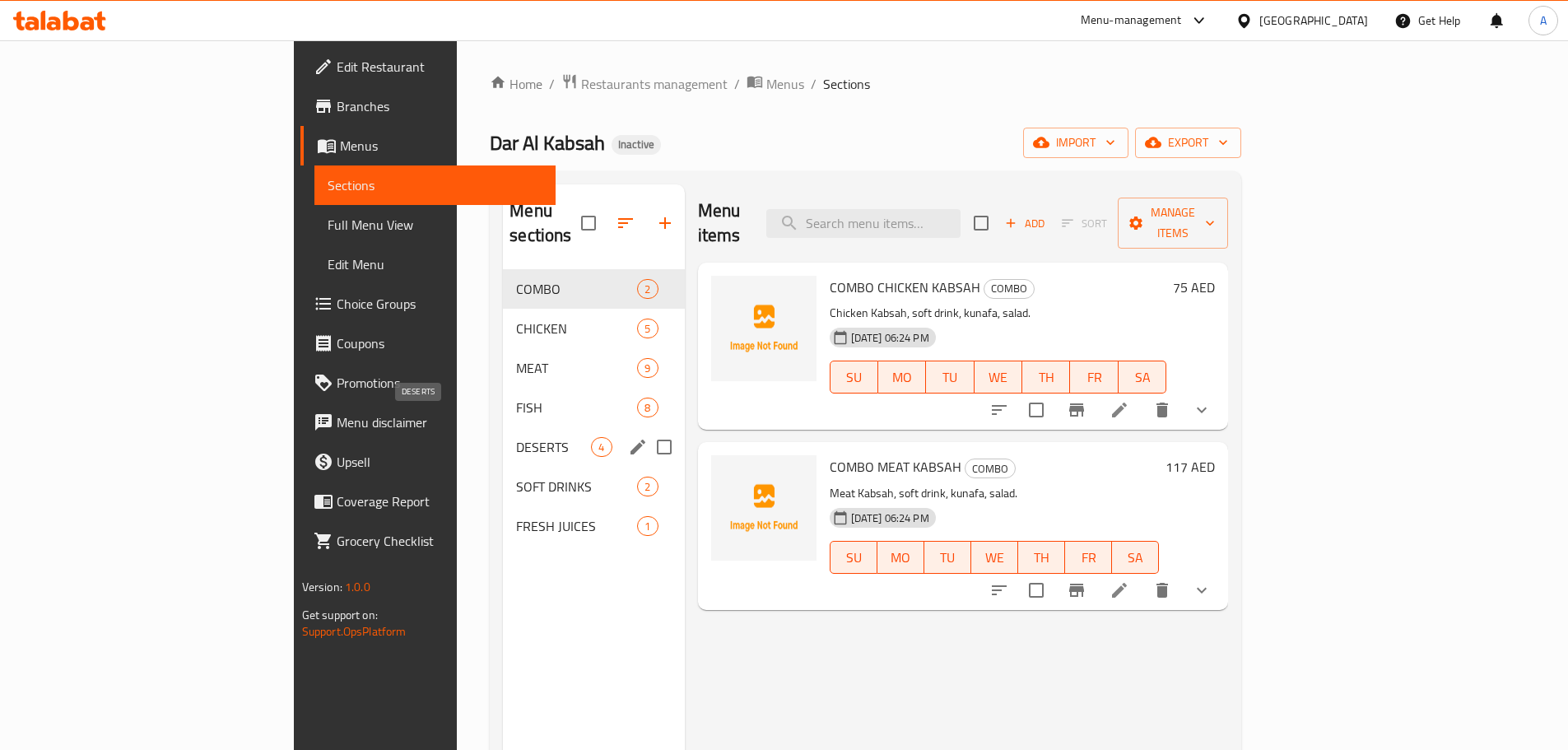
click at [516, 437] on span "DESERTS" at bounding box center [553, 447] width 75 height 20
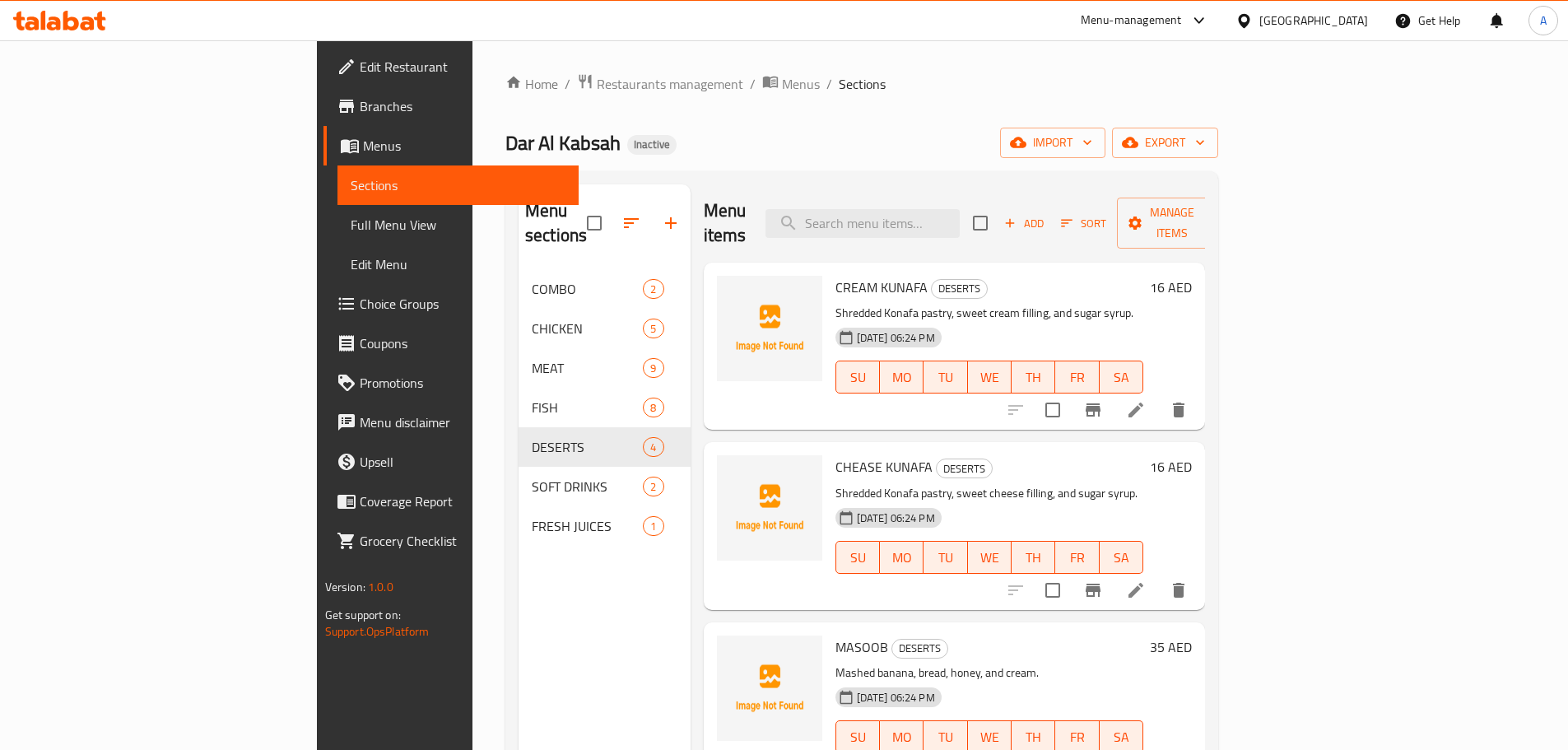
click at [1145, 580] on icon at bounding box center [1136, 590] width 20 height 20
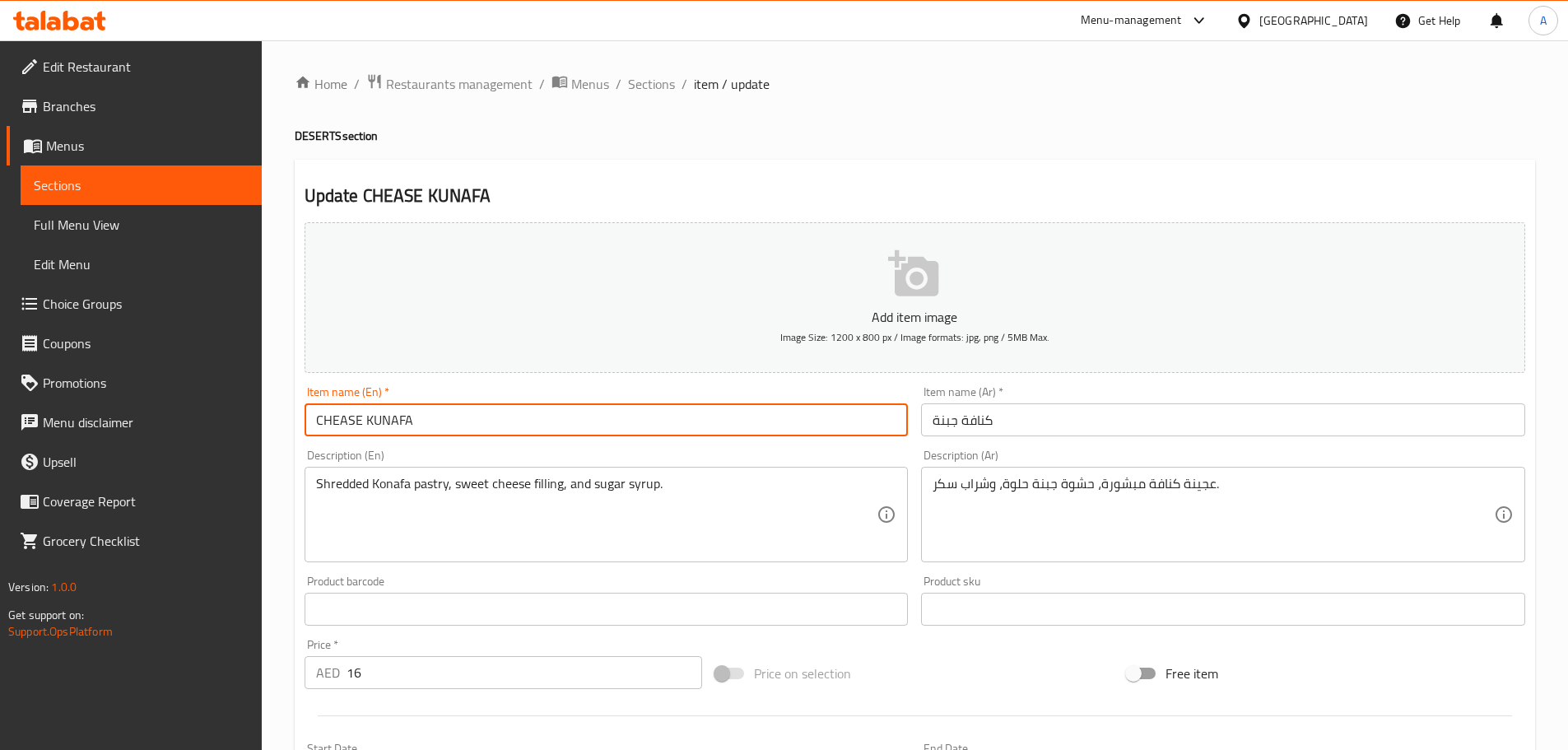
click at [321, 415] on input "CHEASE KUNAFA" at bounding box center [607, 420] width 604 height 33
drag, startPoint x: 321, startPoint y: 415, endPoint x: 411, endPoint y: 427, distance: 90.8
click at [411, 427] on input "CHEASE KUNAFA" at bounding box center [607, 420] width 604 height 33
type input "Cheese Kunafa"
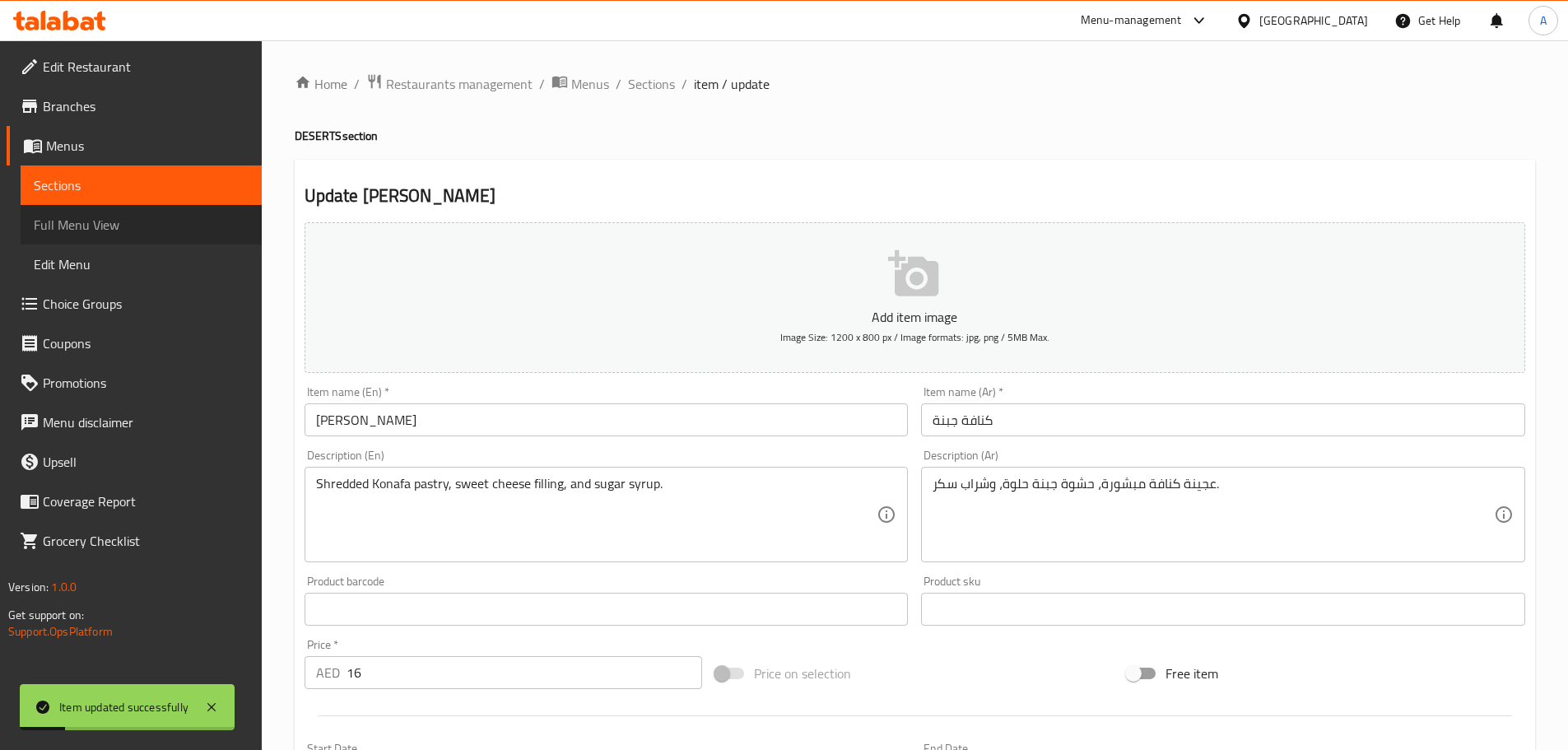
click at [83, 219] on span "Full Menu View" at bounding box center [141, 225] width 215 height 20
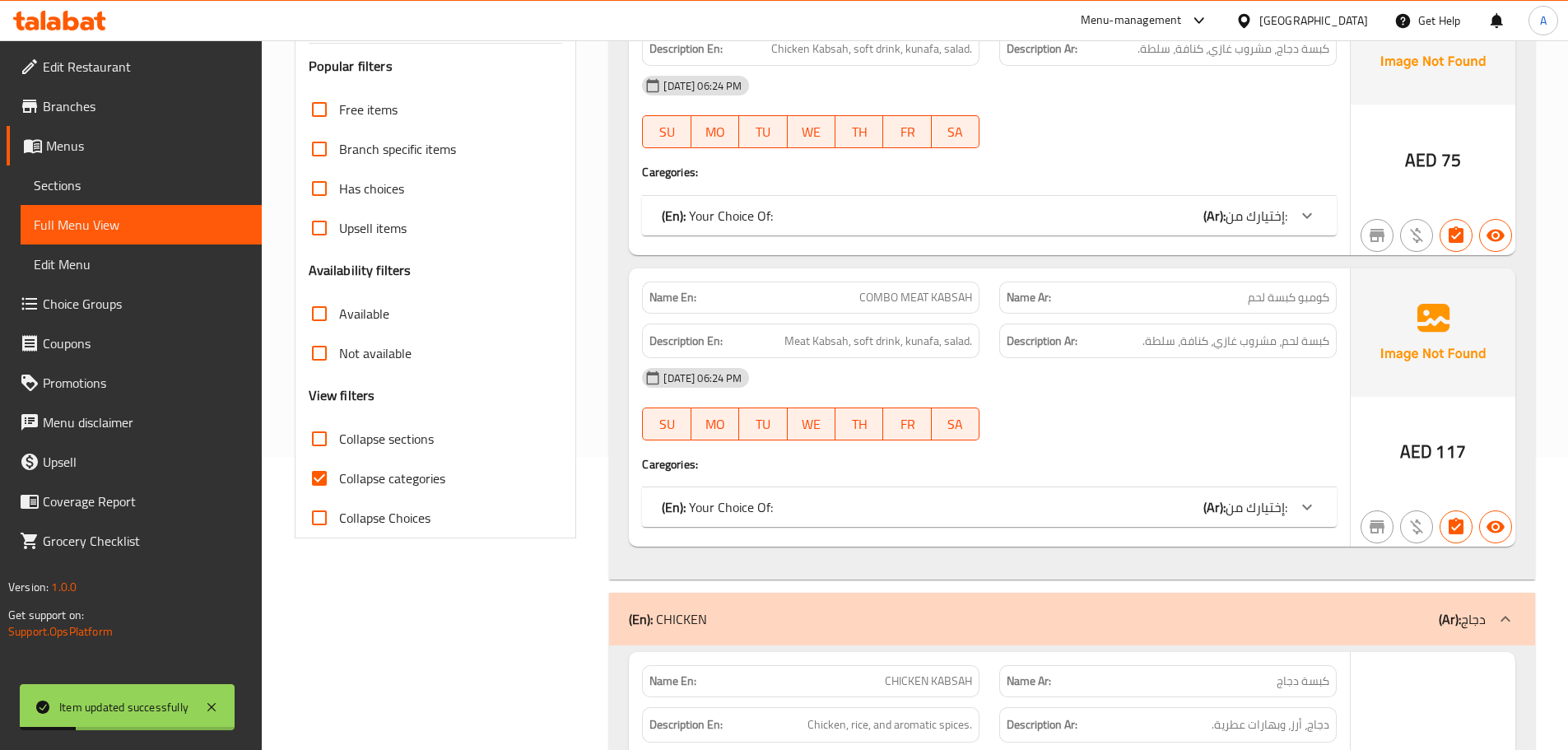
scroll to position [329, 0]
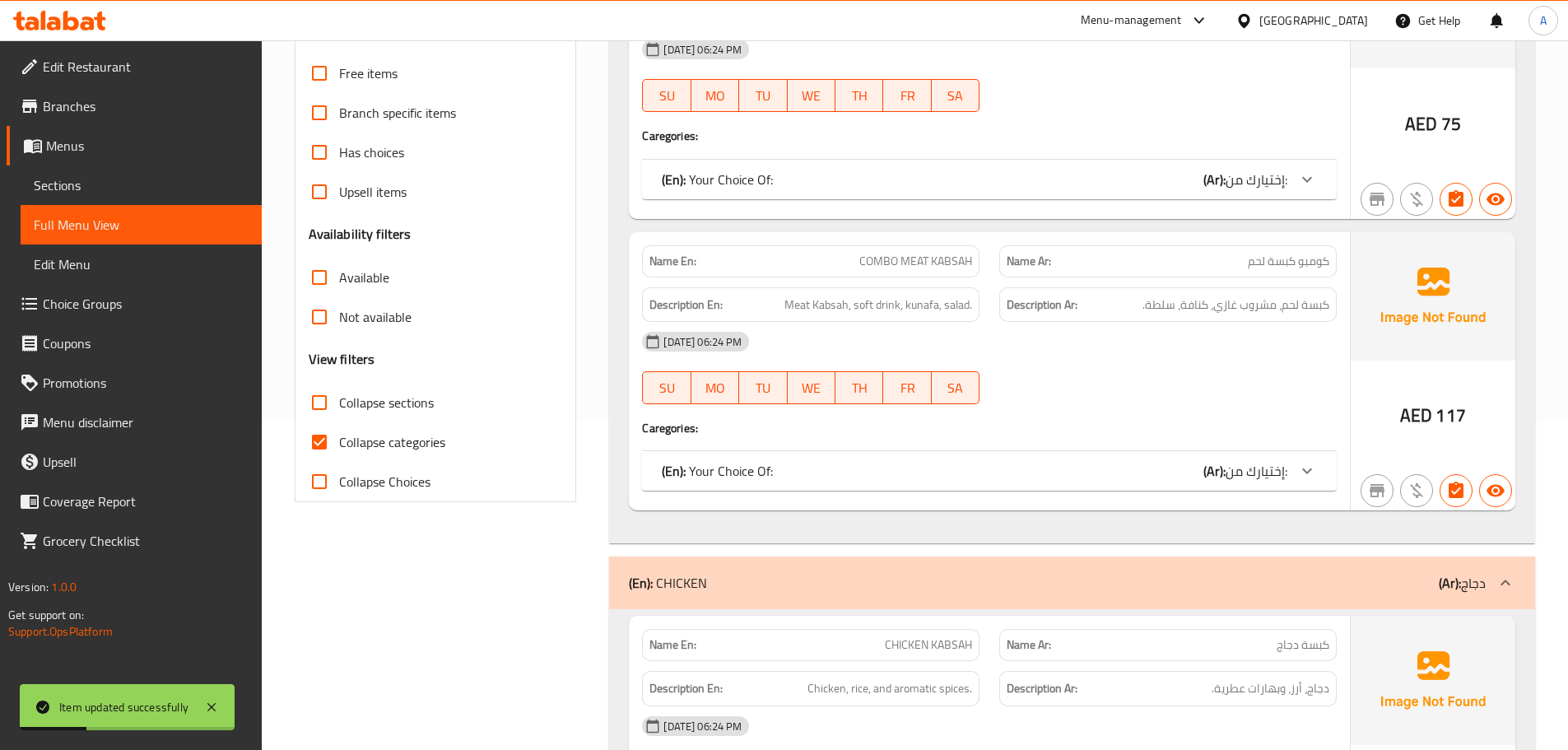
click at [335, 450] on input "Collapse categories" at bounding box center [319, 443] width 40 height 40
checkbox input "false"
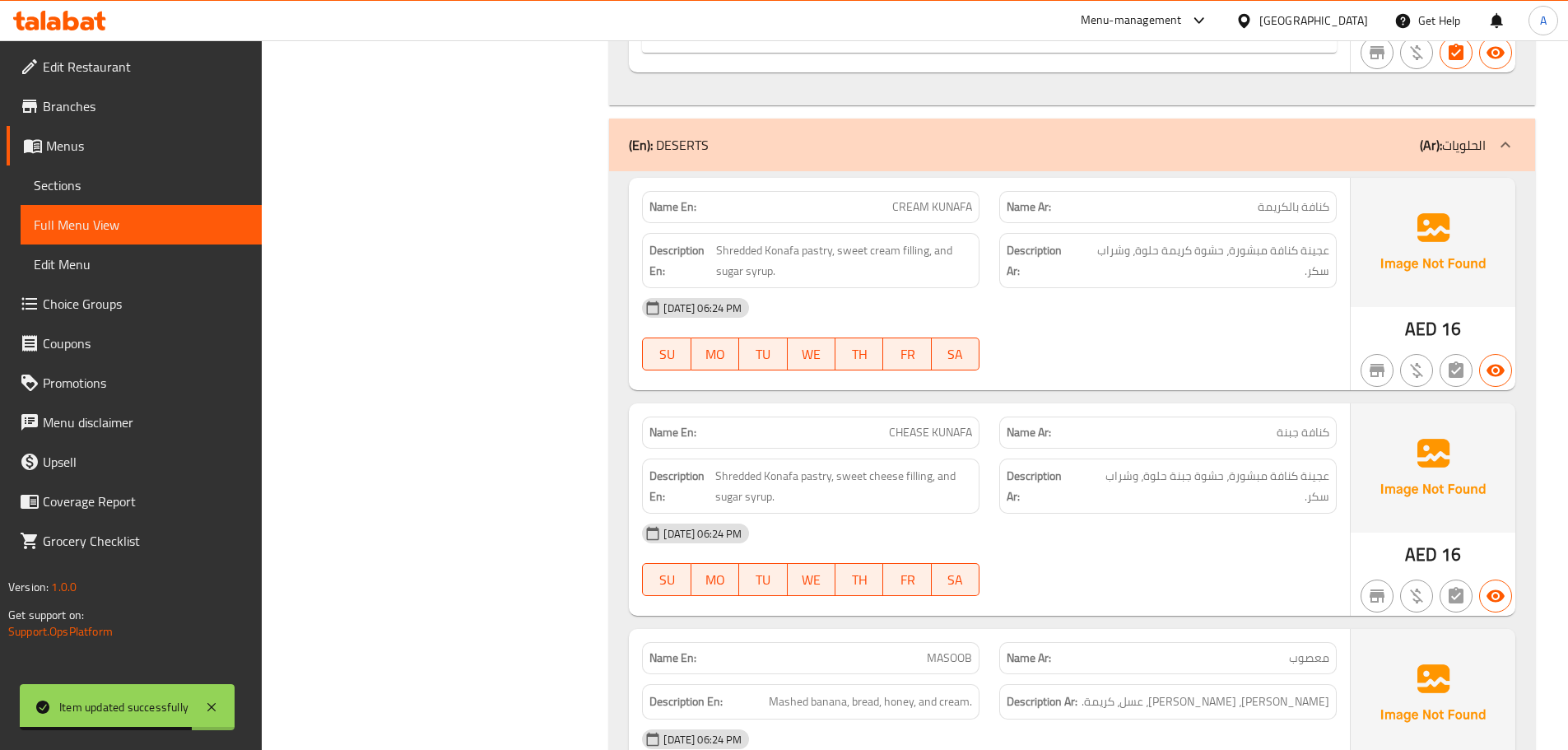
scroll to position [17924, 0]
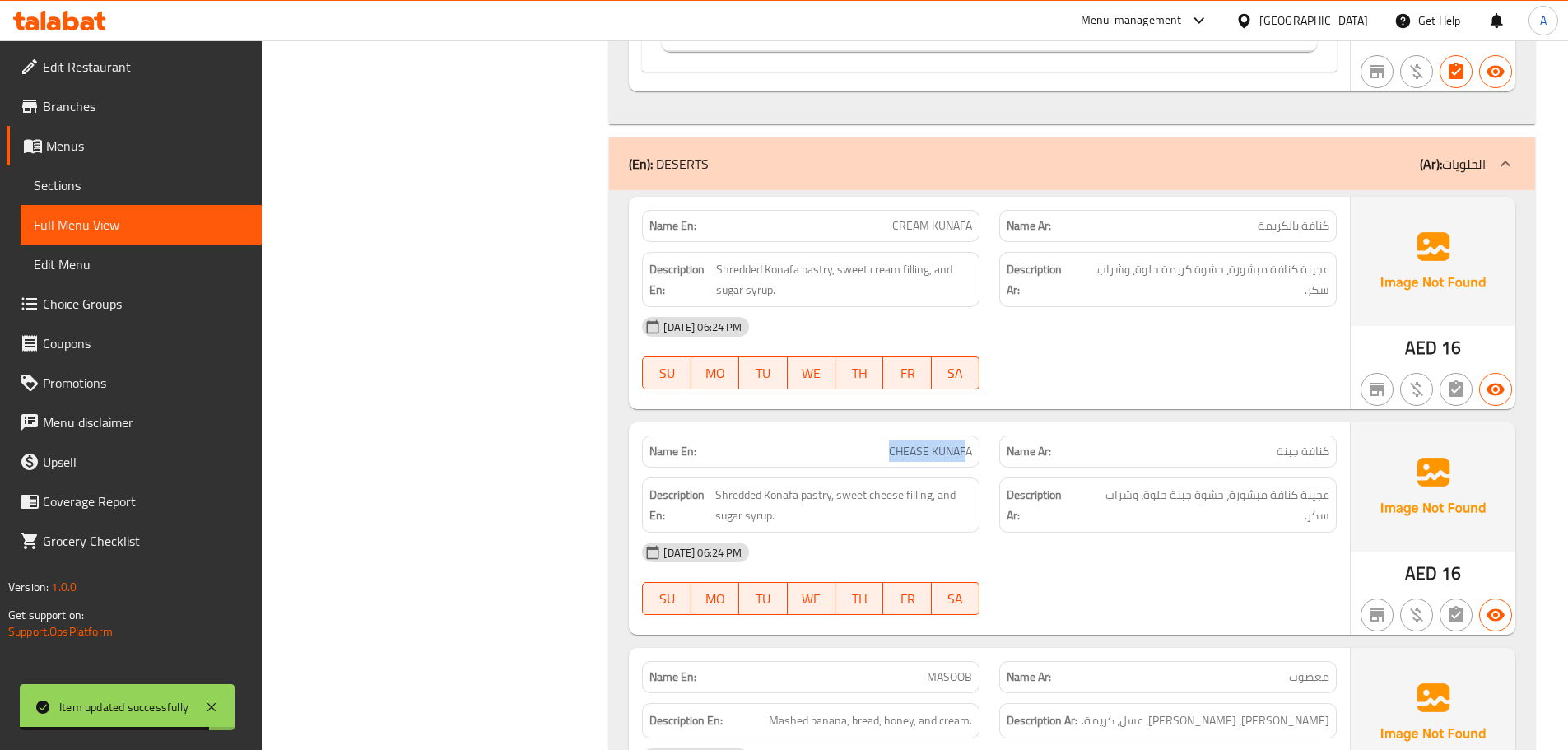
drag, startPoint x: 856, startPoint y: 390, endPoint x: 994, endPoint y: 416, distance: 140.4
click at [990, 425] on div "Name En: CHEASE KUNAFA Name Ar: كنافة جبنة" at bounding box center [989, 451] width 715 height 52
click at [1125, 563] on div "09-10-2025 06:24 PM SU MO TU WE TH FR SA" at bounding box center [989, 579] width 715 height 93
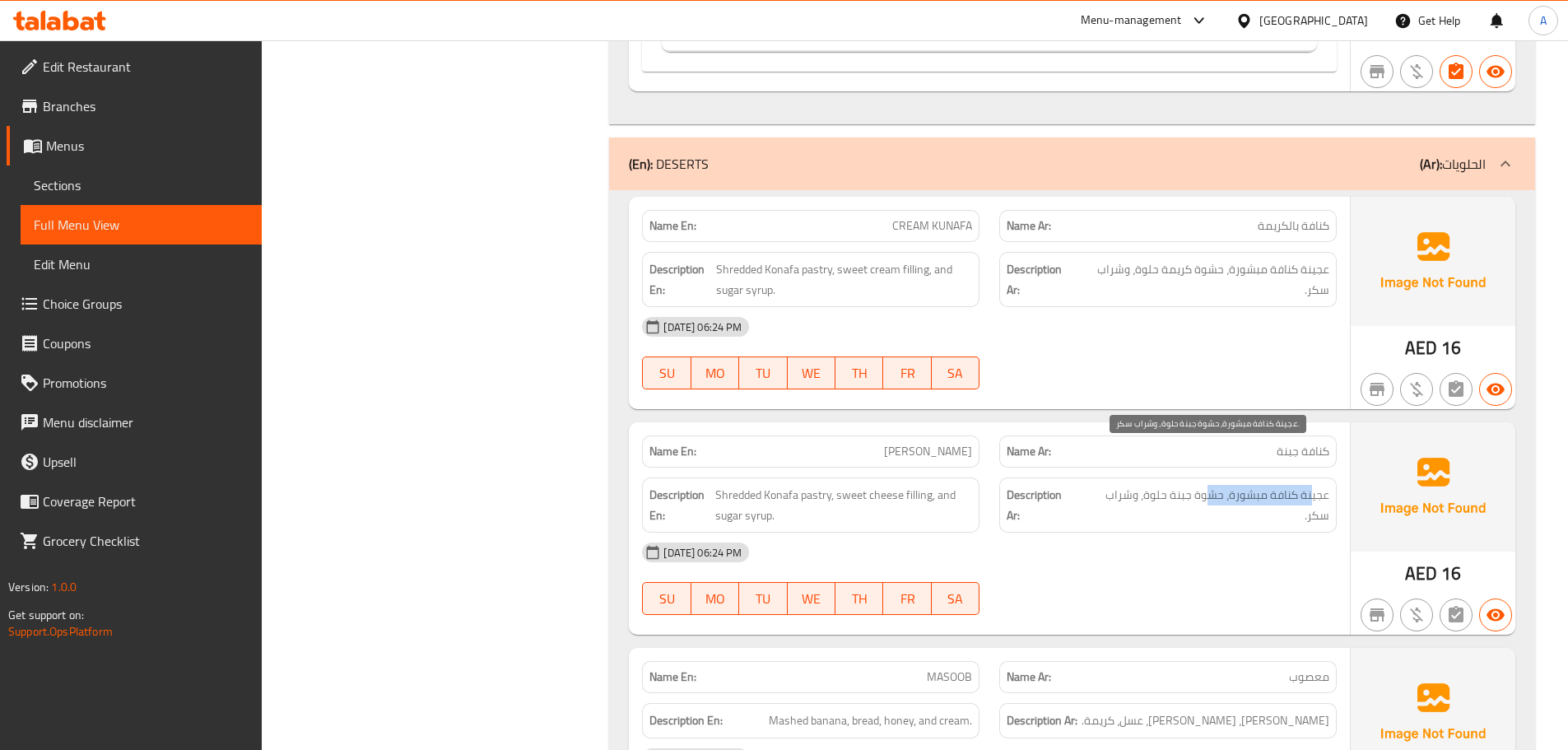
drag, startPoint x: 1313, startPoint y: 455, endPoint x: 1213, endPoint y: 455, distance: 100.0
click at [1213, 485] on span "عجينة كنافة مبشورة، حشوة جبنة حلوة، وشراب سكر." at bounding box center [1204, 505] width 249 height 40
drag, startPoint x: 1193, startPoint y: 458, endPoint x: 1133, endPoint y: 458, distance: 60.0
click at [1133, 485] on span "عجينة كنافة مبشورة، حشوة جبنة حلوة، وشراب سكر." at bounding box center [1204, 505] width 249 height 40
click at [1130, 485] on span "عجينة كنافة مبشورة، حشوة جبنة حلوة، وشراب سكر." at bounding box center [1204, 505] width 249 height 40
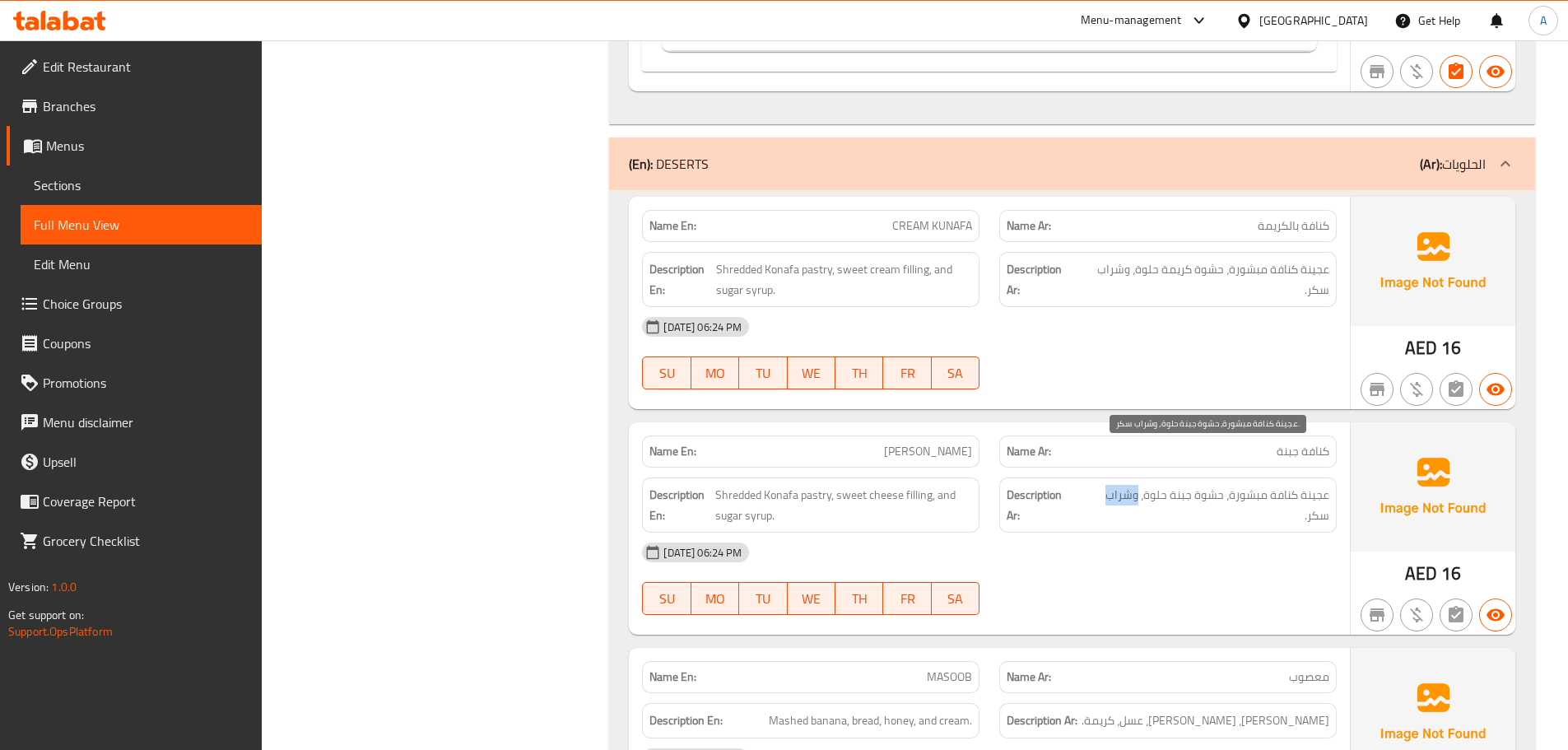
click at [1130, 485] on span "عجينة كنافة مبشورة، حشوة جبنة حلوة، وشراب سكر." at bounding box center [1204, 505] width 249 height 40
click at [1129, 532] on div "09-10-2025 06:24 PM" at bounding box center [989, 552] width 715 height 40
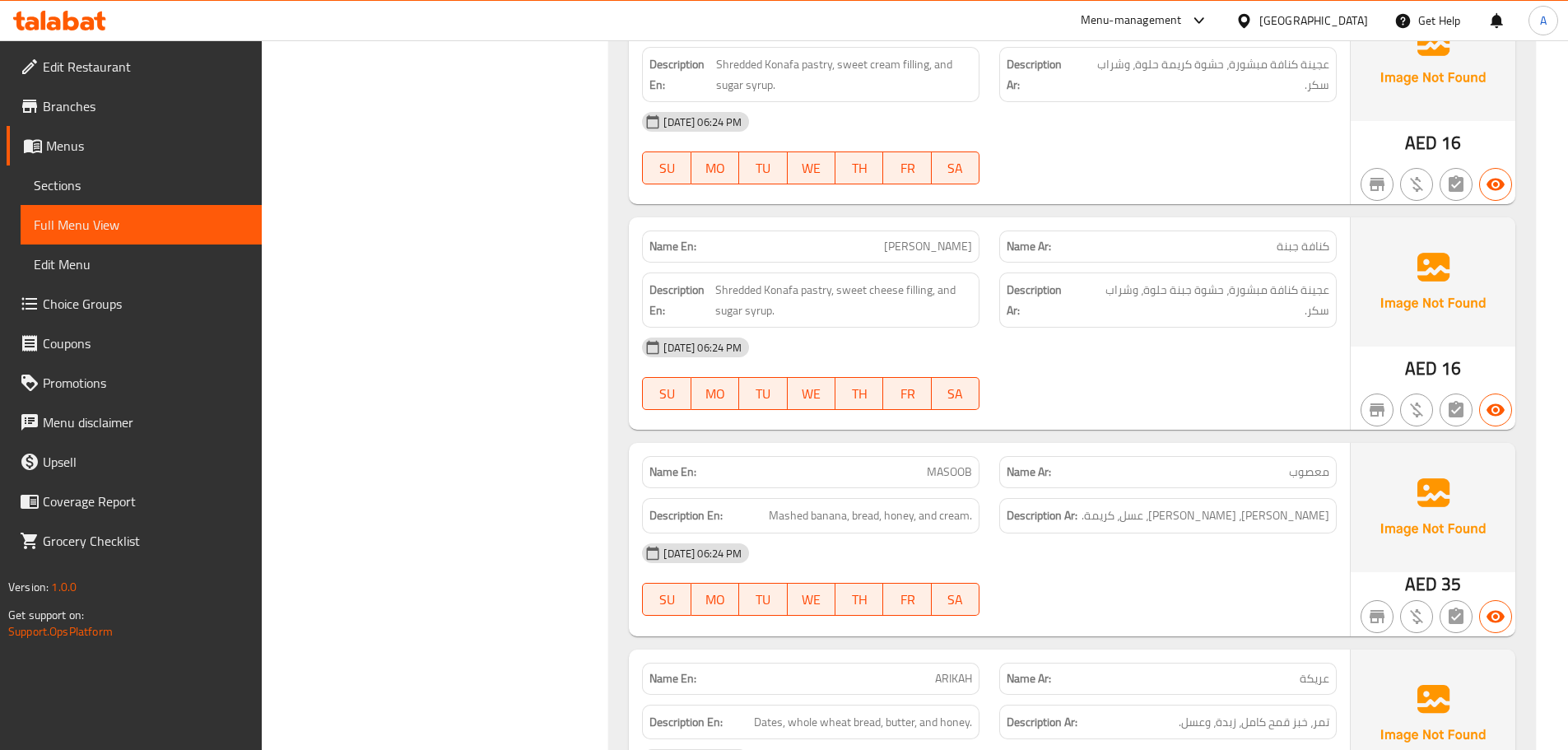
scroll to position [18170, 0]
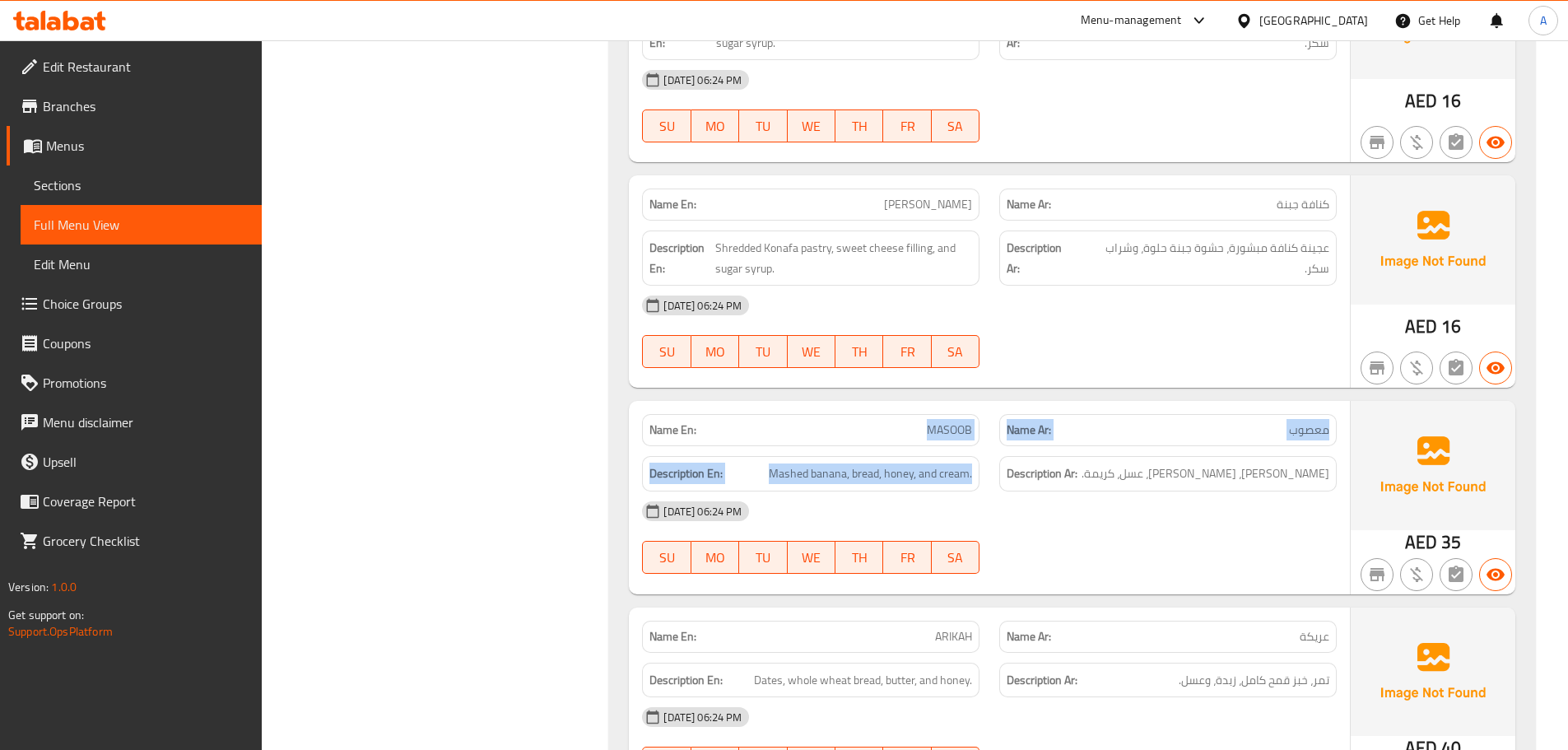
drag, startPoint x: 879, startPoint y: 393, endPoint x: 1241, endPoint y: 455, distance: 367.3
click at [1210, 443] on div "Name En: MASOOB Name Ar: معصوب Description En: Mashed banana, bread, honey, and…" at bounding box center [989, 497] width 721 height 192
click at [1243, 492] on div "09-10-2025 06:24 PM" at bounding box center [989, 511] width 715 height 40
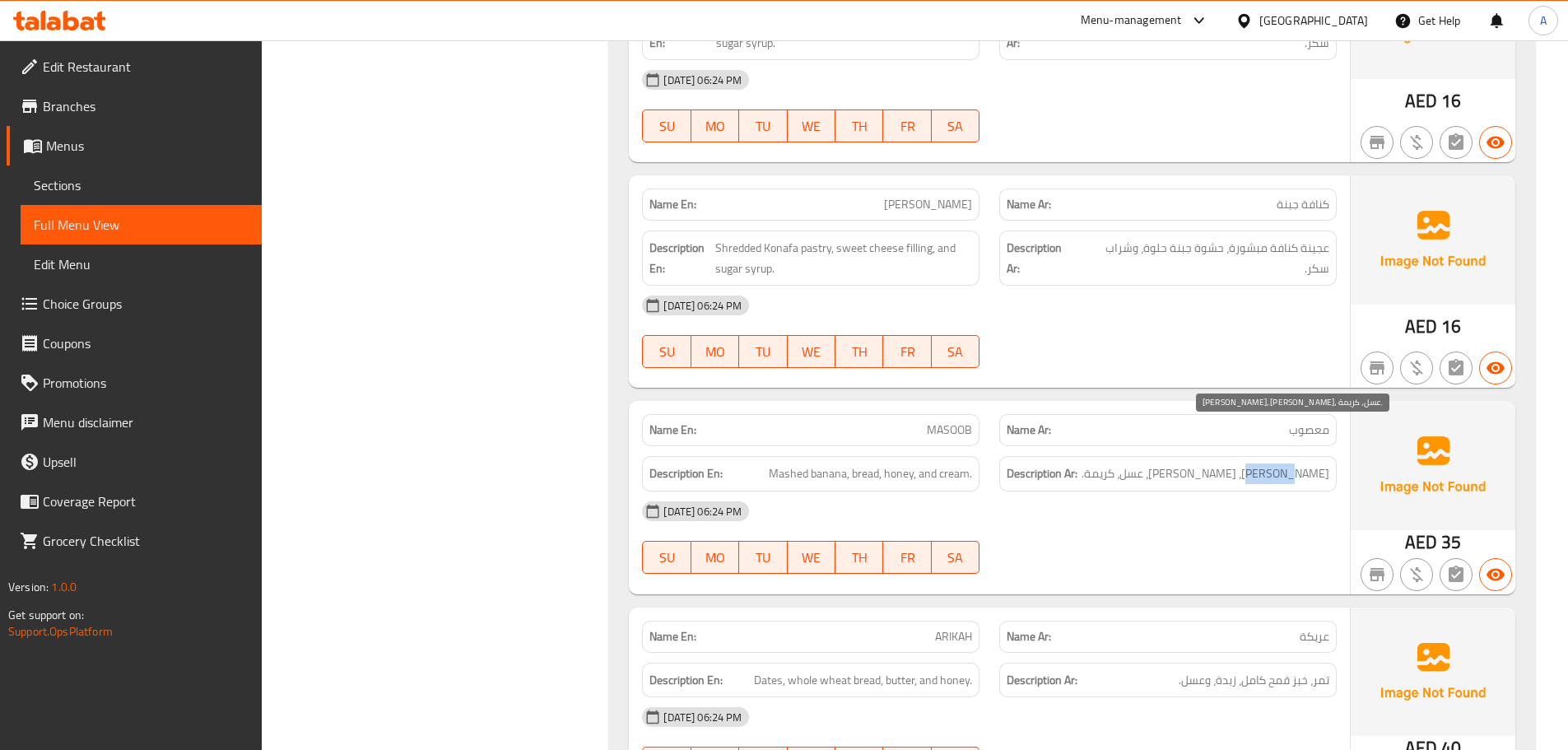
drag, startPoint x: 1320, startPoint y: 435, endPoint x: 1284, endPoint y: 435, distance: 36.0
click at [1284, 463] on span "موز مهروس، خبز، عسل، كريمة." at bounding box center [1205, 473] width 248 height 21
click at [1261, 463] on span "موز مهروس، خبز، عسل، كريمة." at bounding box center [1205, 473] width 248 height 21
drag, startPoint x: 1261, startPoint y: 433, endPoint x: 1217, endPoint y: 434, distance: 44.0
click at [1227, 463] on span "موز مهروس، خبز، عسل، كريمة." at bounding box center [1205, 473] width 248 height 21
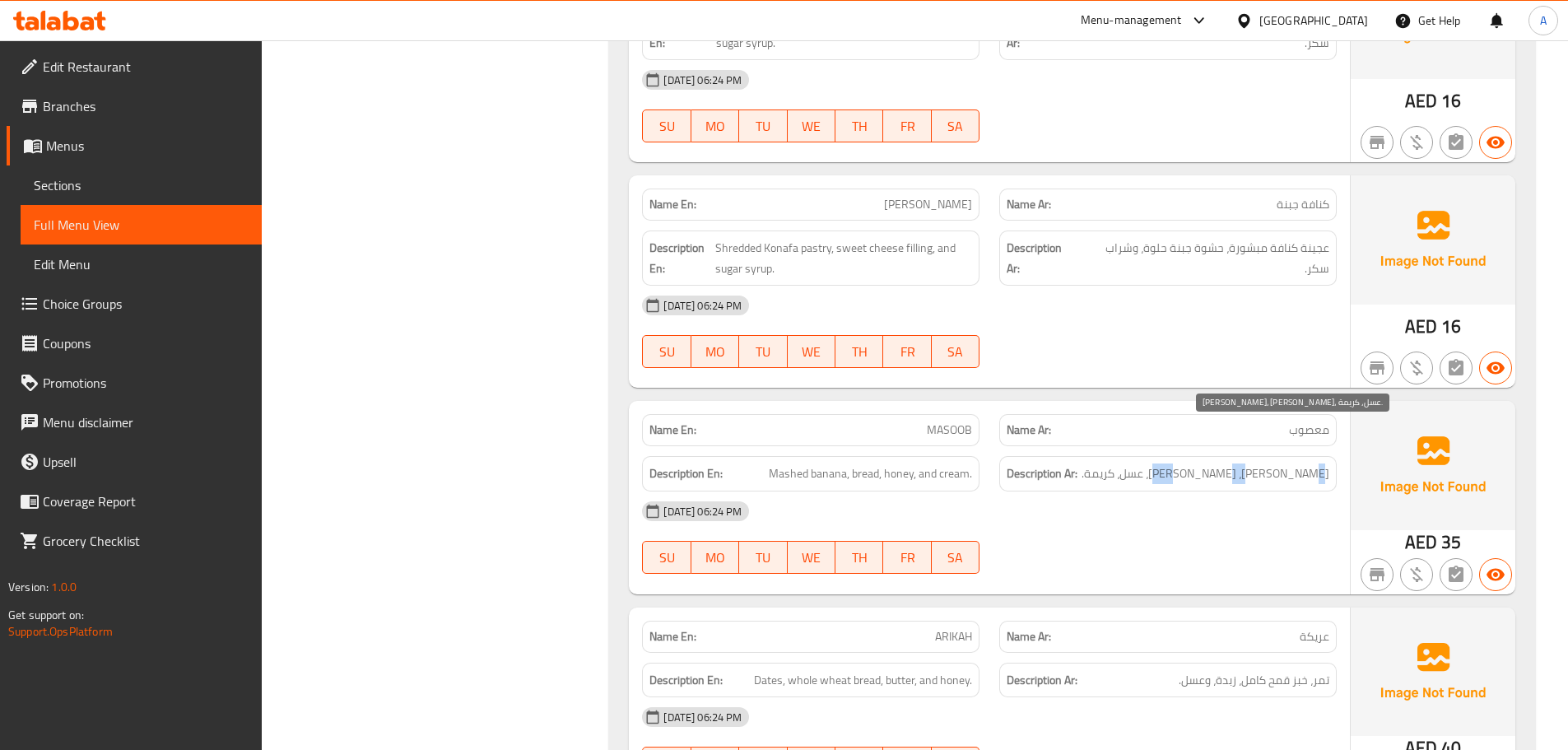
click at [1219, 463] on span "موز مهروس، خبز، عسل، كريمة." at bounding box center [1205, 473] width 248 height 21
drag, startPoint x: 1219, startPoint y: 438, endPoint x: 1192, endPoint y: 499, distance: 66.7
click at [1219, 456] on div "Description Ar: موز مهروس، خبز، عسل، كريمة." at bounding box center [1168, 473] width 337 height 35
drag, startPoint x: 1192, startPoint y: 499, endPoint x: 950, endPoint y: 539, distance: 245.3
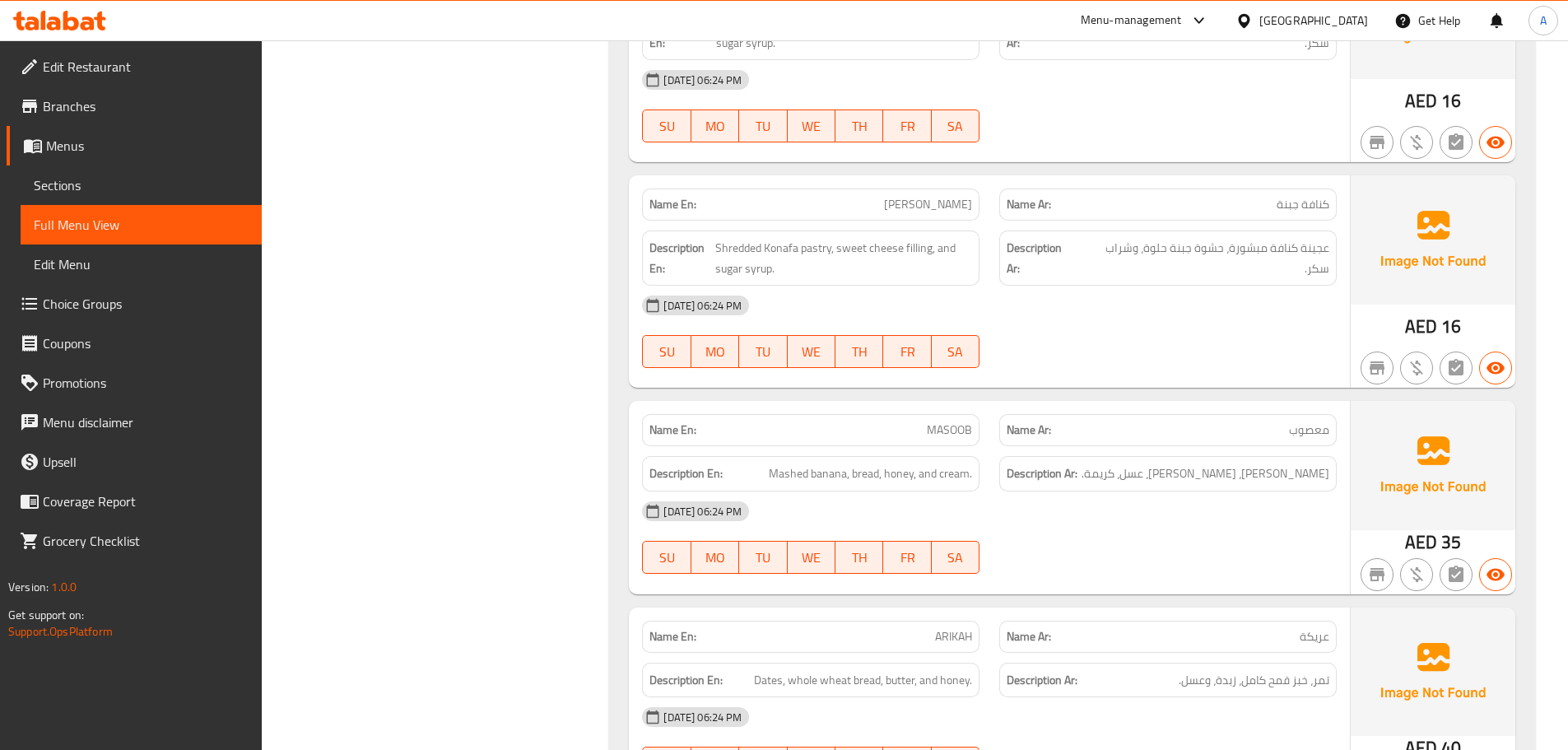
click at [1190, 500] on div "09-10-2025 06:24 PM SU MO TU WE TH FR SA" at bounding box center [989, 538] width 715 height 93
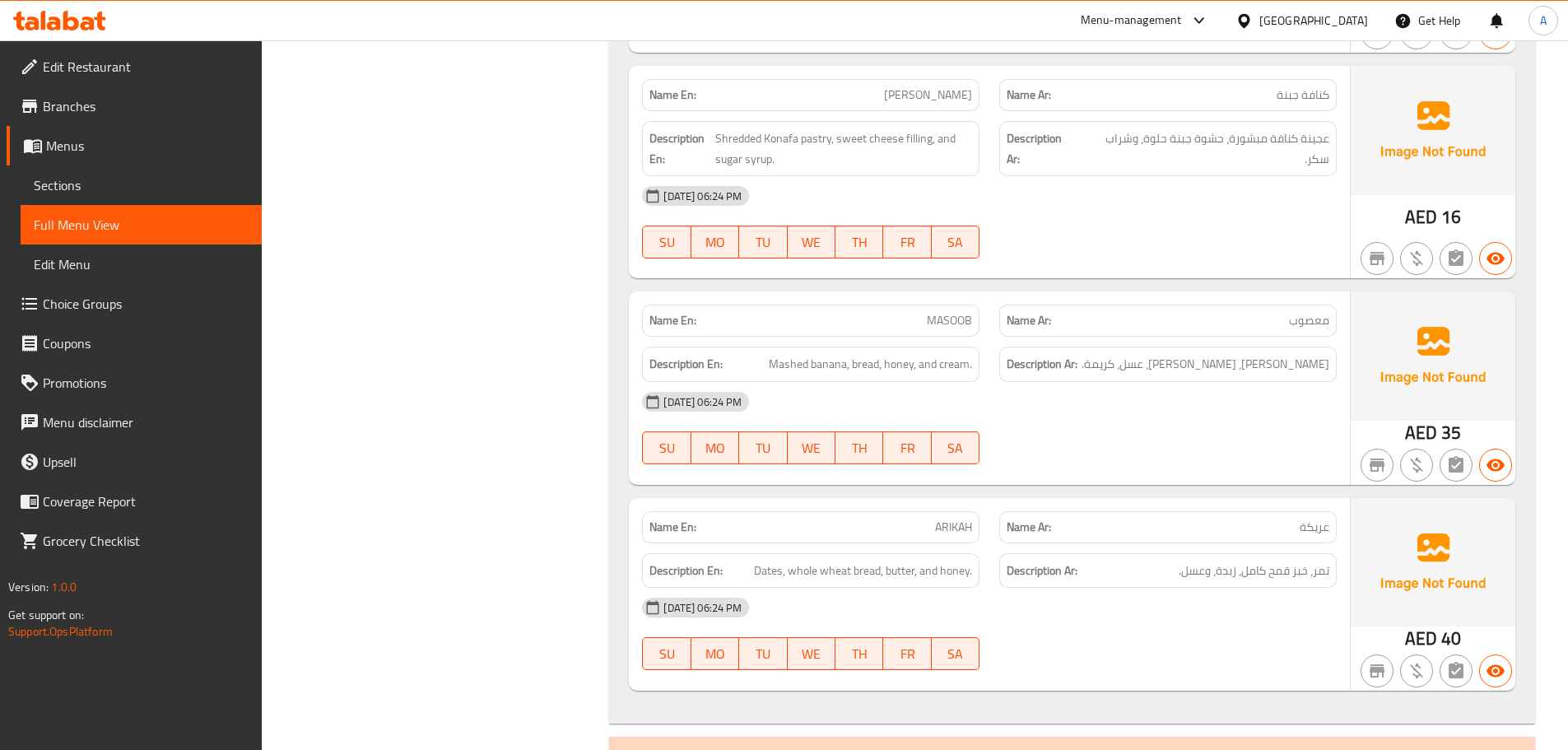
scroll to position [18417, 0]
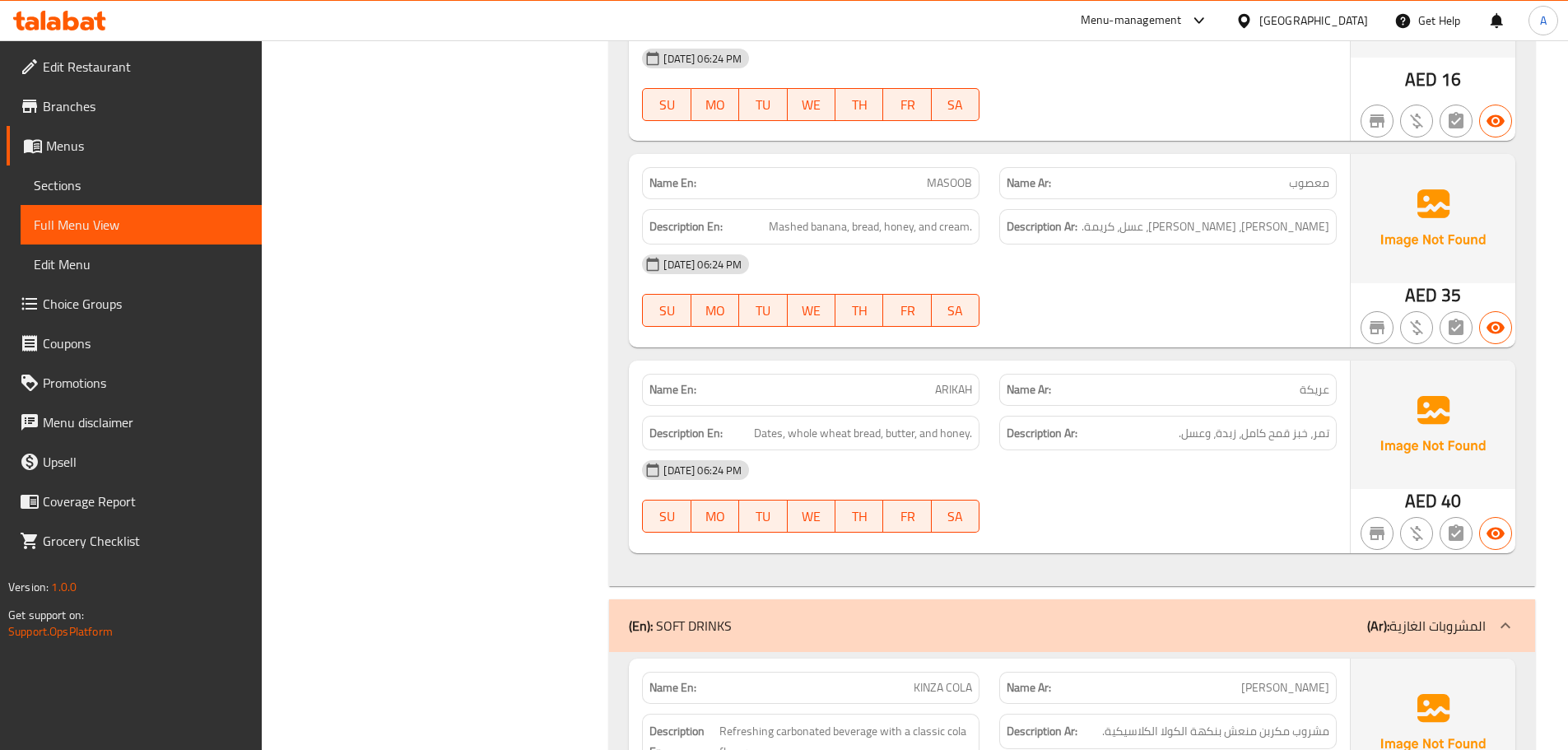
drag, startPoint x: 842, startPoint y: 352, endPoint x: 1163, endPoint y: 399, distance: 324.4
click at [1086, 368] on div "Name En: ARIKAH Name Ar: عريكة Description En: Dates, whole wheat bread, butter…" at bounding box center [989, 457] width 721 height 192
click at [1181, 450] on div "09-10-2025 06:24 PM" at bounding box center [989, 470] width 715 height 40
drag, startPoint x: 1314, startPoint y: 394, endPoint x: 1234, endPoint y: 382, distance: 80.9
click at [1234, 424] on span "تمر، خبز قمح كامل، زبدة، وعسل." at bounding box center [1254, 433] width 151 height 21
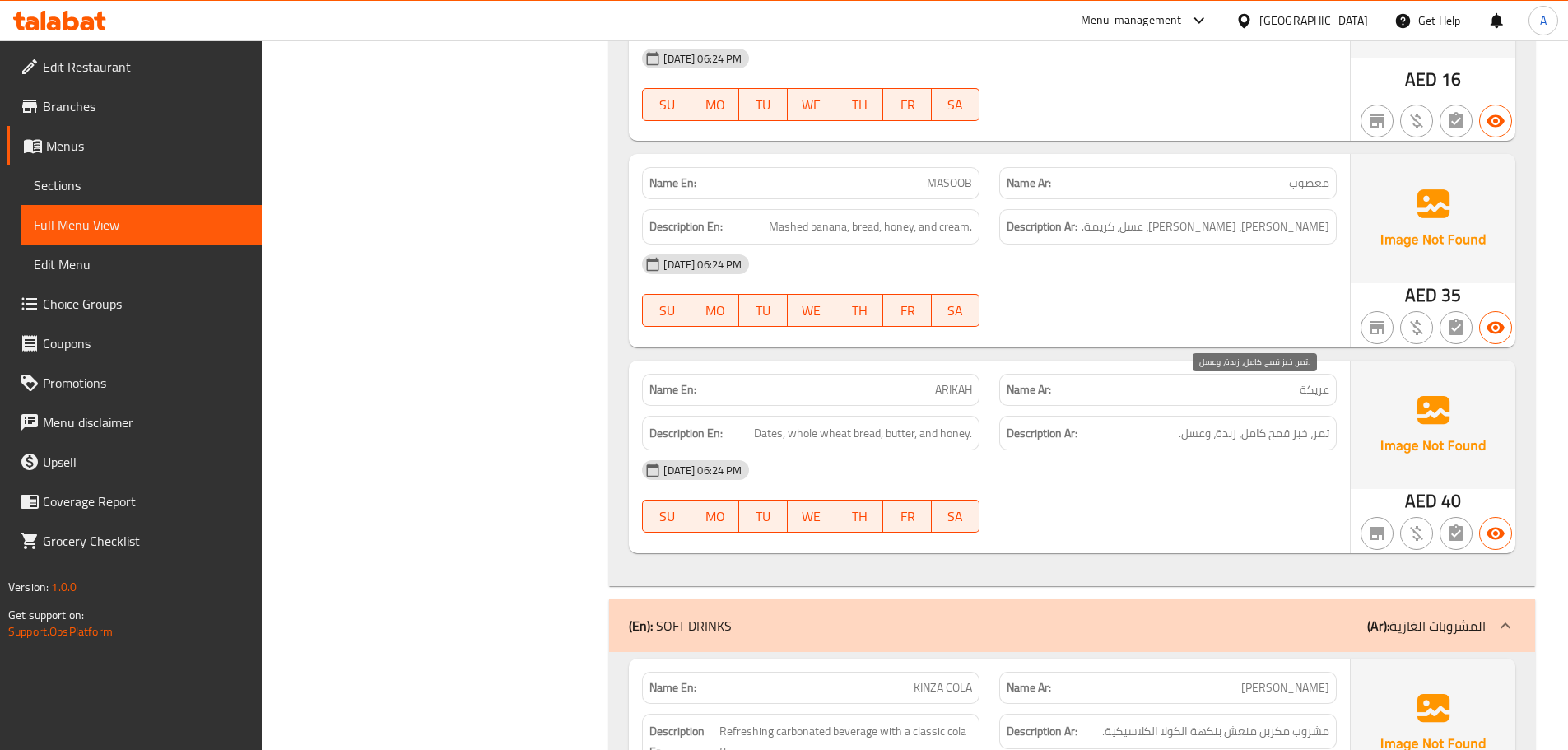
click at [1183, 424] on span "تمر، خبز قمح كامل، زبدة، وعسل." at bounding box center [1254, 433] width 151 height 21
drag, startPoint x: 1164, startPoint y: 452, endPoint x: 924, endPoint y: 453, distance: 240.0
click at [1163, 453] on div "09-10-2025 06:24 PM SU MO TU WE TH FR SA" at bounding box center [989, 496] width 715 height 93
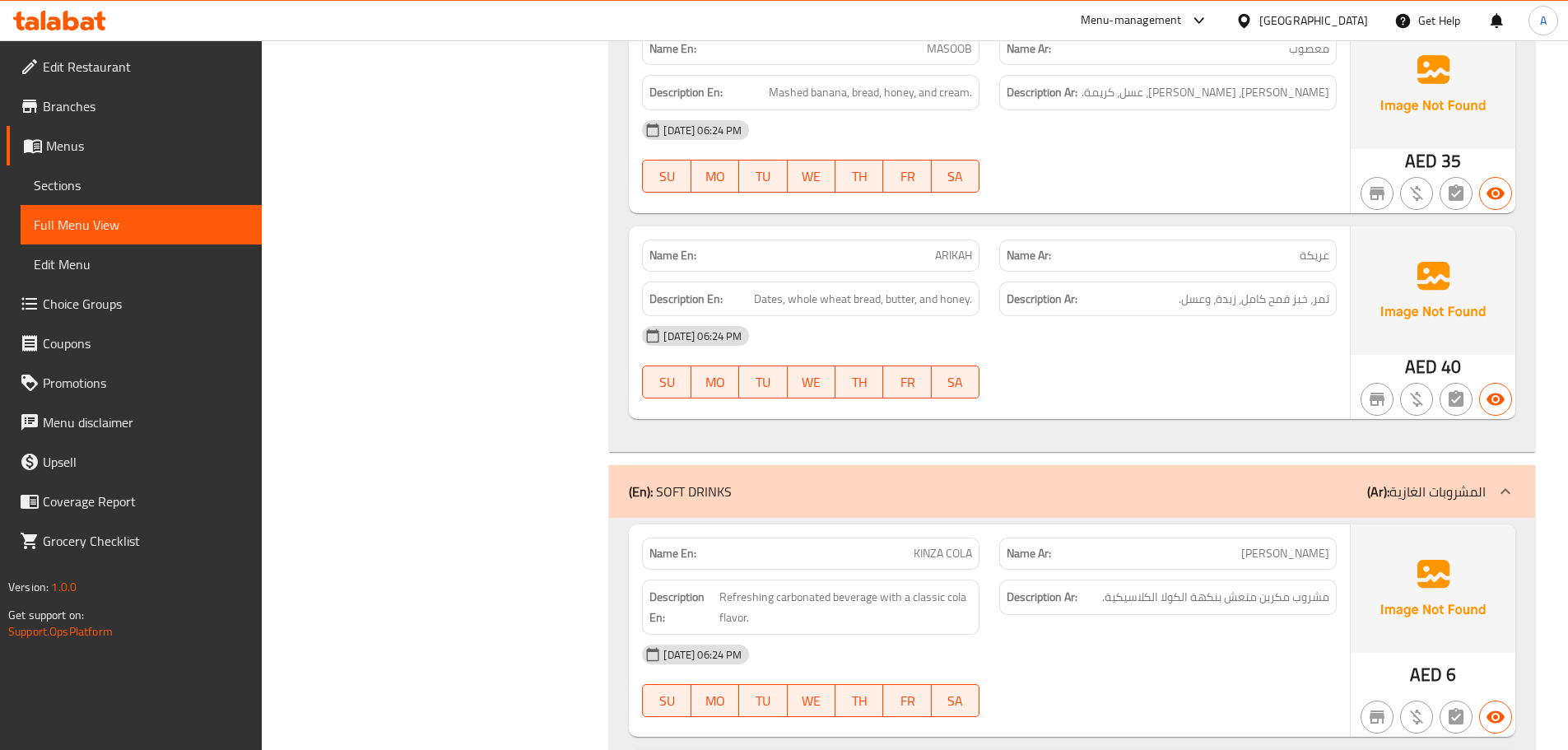
scroll to position [18665, 0]
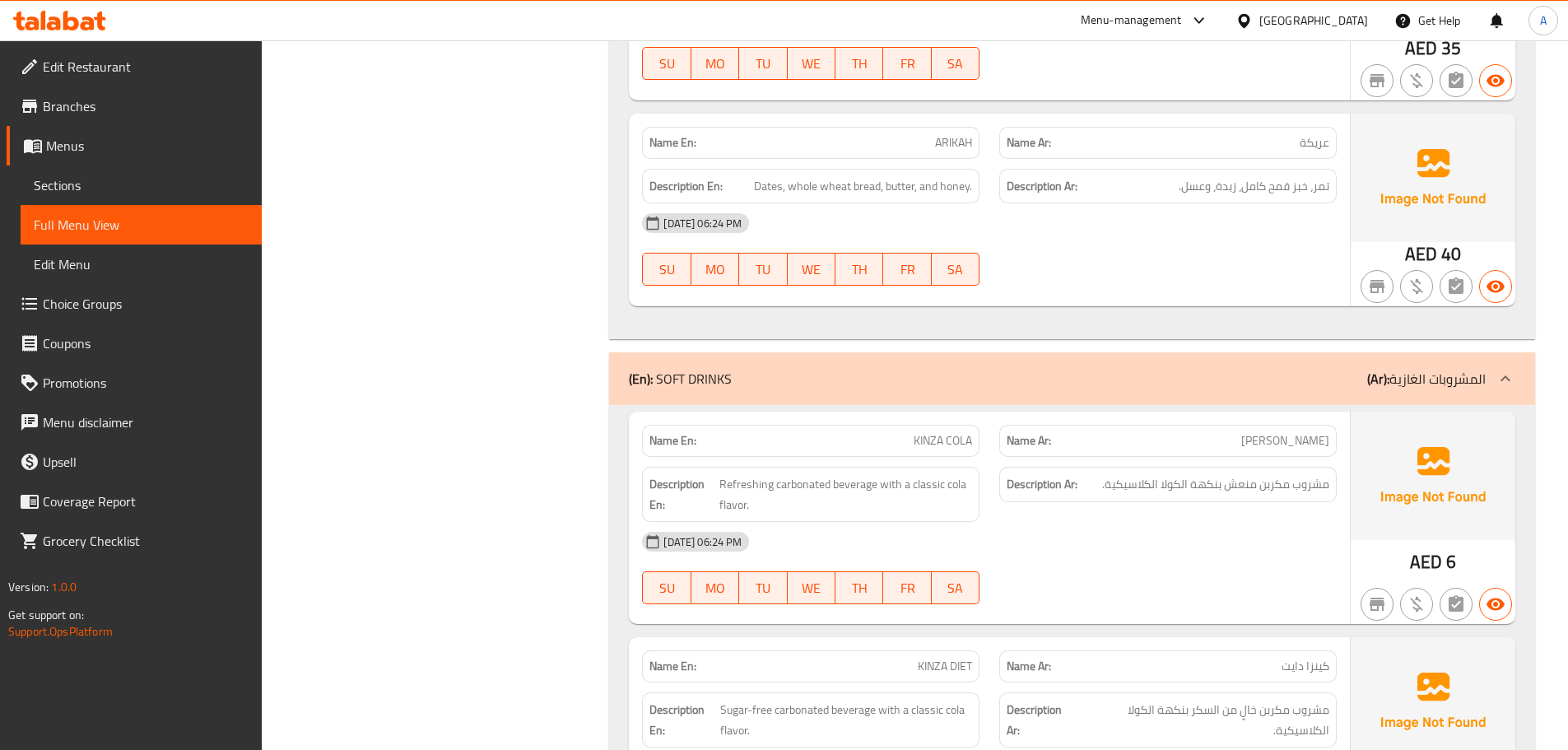
drag, startPoint x: 880, startPoint y: 396, endPoint x: 1244, endPoint y: 476, distance: 372.7
click at [1135, 430] on div "Name En: KINZA COLA Name Ar: كينزا كولا Description En: Refreshing carbonated b…" at bounding box center [989, 518] width 721 height 212
click at [1250, 521] on div "09-10-2025 06:24 PM" at bounding box center [989, 541] width 715 height 40
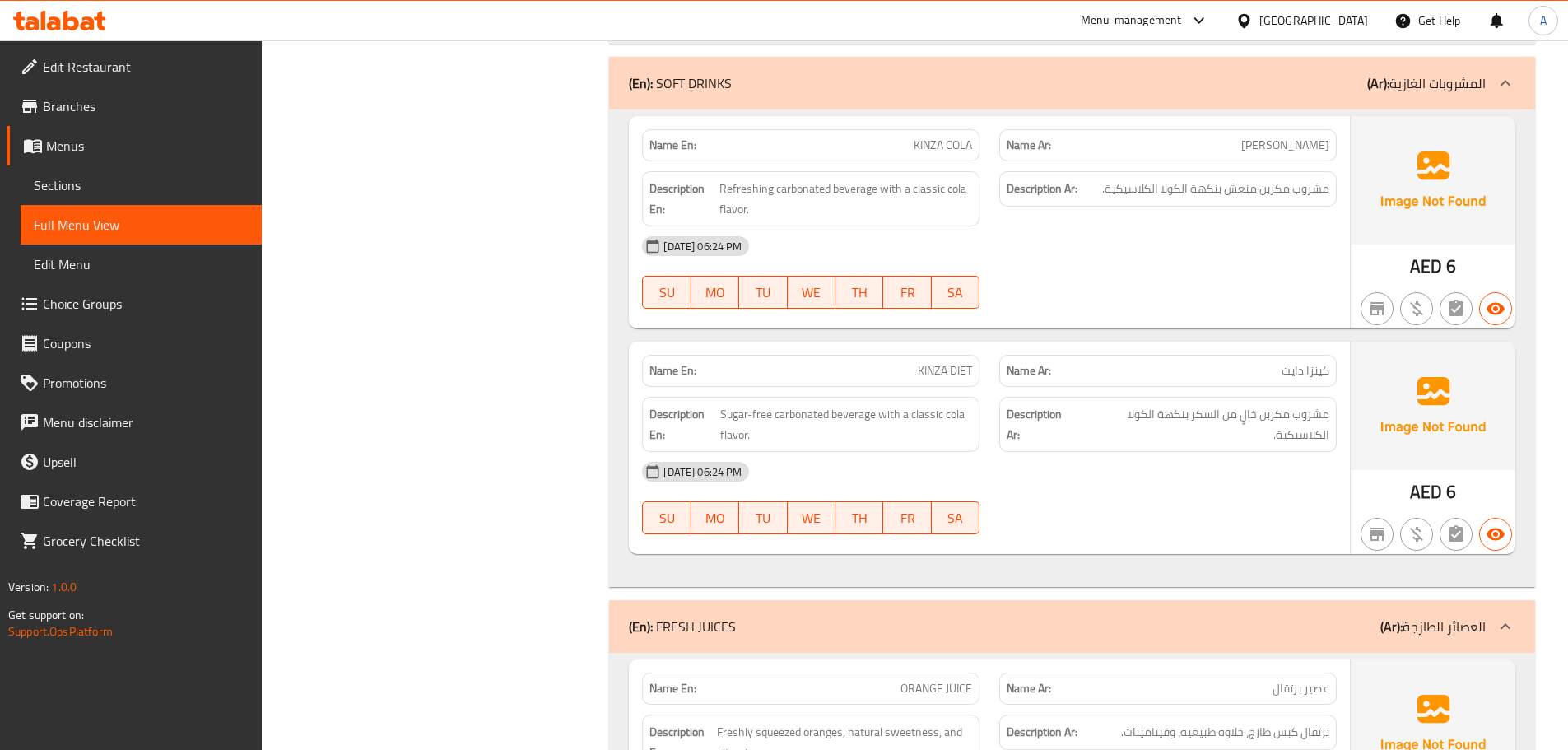
scroll to position [18942, 0]
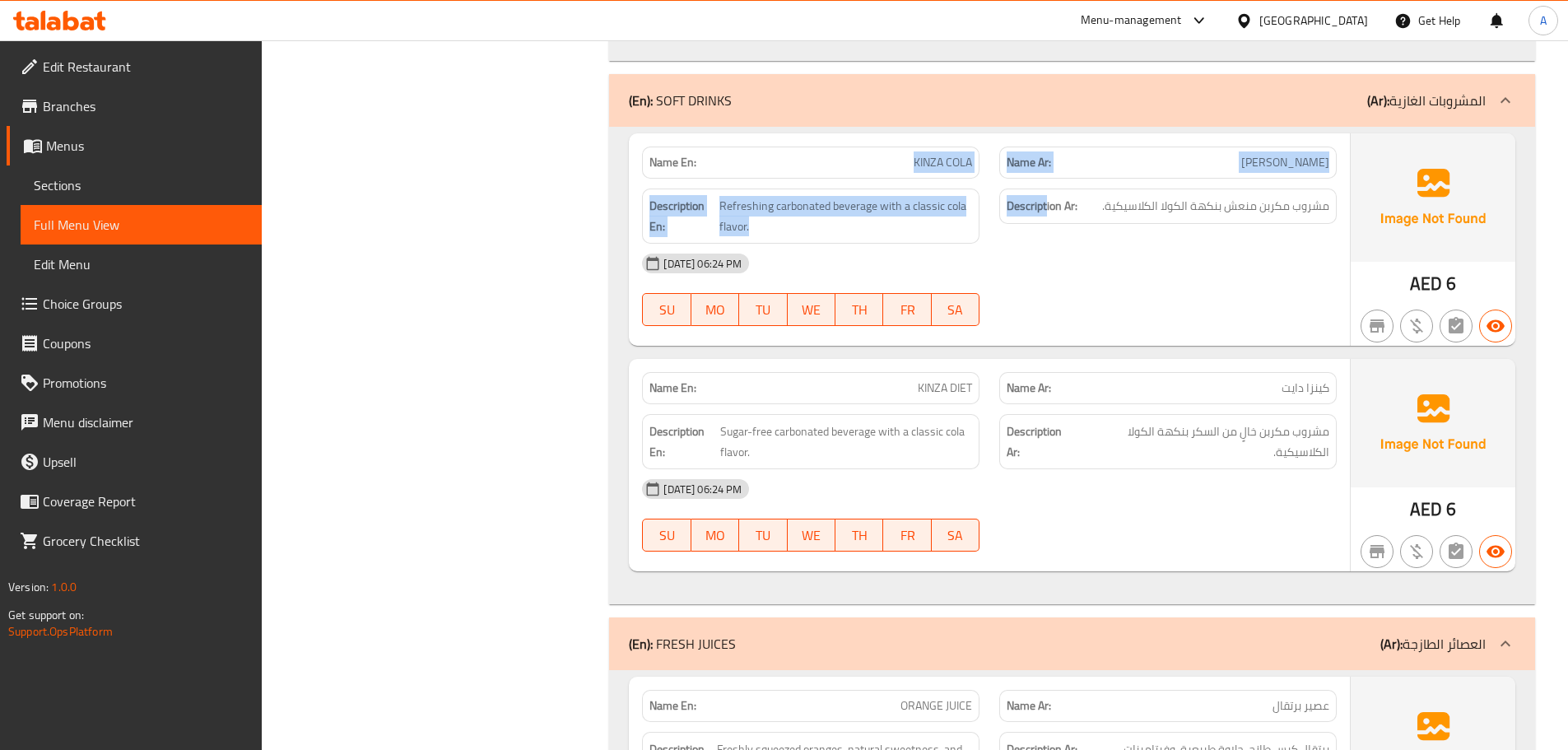
drag, startPoint x: 879, startPoint y: 121, endPoint x: 1162, endPoint y: 210, distance: 296.7
click at [1102, 176] on div "Name En: KINZA COLA Name Ar: كينزا كولا Description En: Refreshing carbonated b…" at bounding box center [989, 239] width 721 height 212
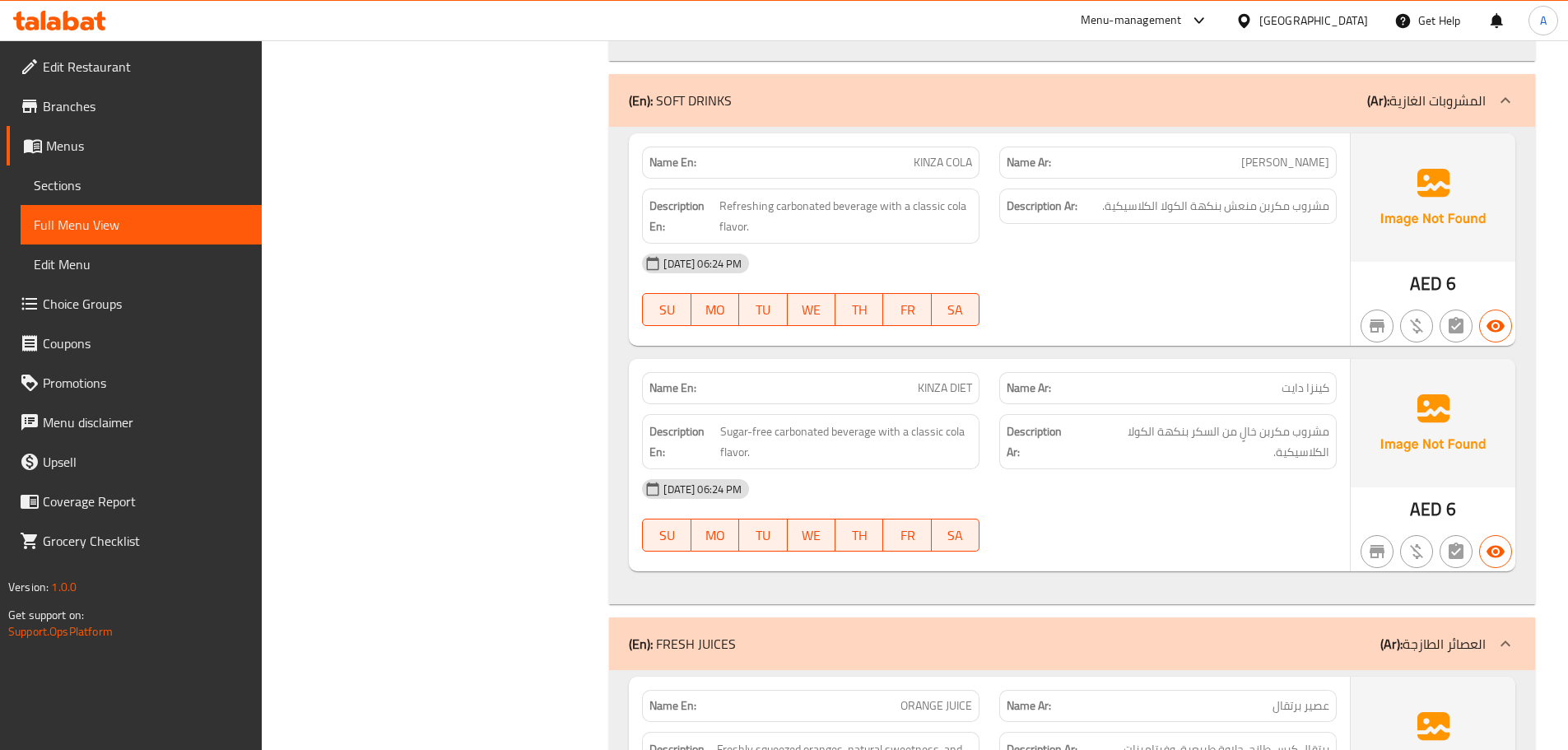
click at [1177, 244] on div "09-10-2025 06:24 PM" at bounding box center [989, 264] width 715 height 40
drag, startPoint x: 1305, startPoint y: 165, endPoint x: 1161, endPoint y: 171, distance: 144.1
click at [1164, 196] on span "مشروب مكربن منعش بنكهة الكولا الكلاسيكية." at bounding box center [1215, 206] width 228 height 21
click at [1183, 244] on div "09-10-2025 06:24 PM" at bounding box center [989, 264] width 715 height 40
drag, startPoint x: 1320, startPoint y: 163, endPoint x: 922, endPoint y: 190, distance: 398.9
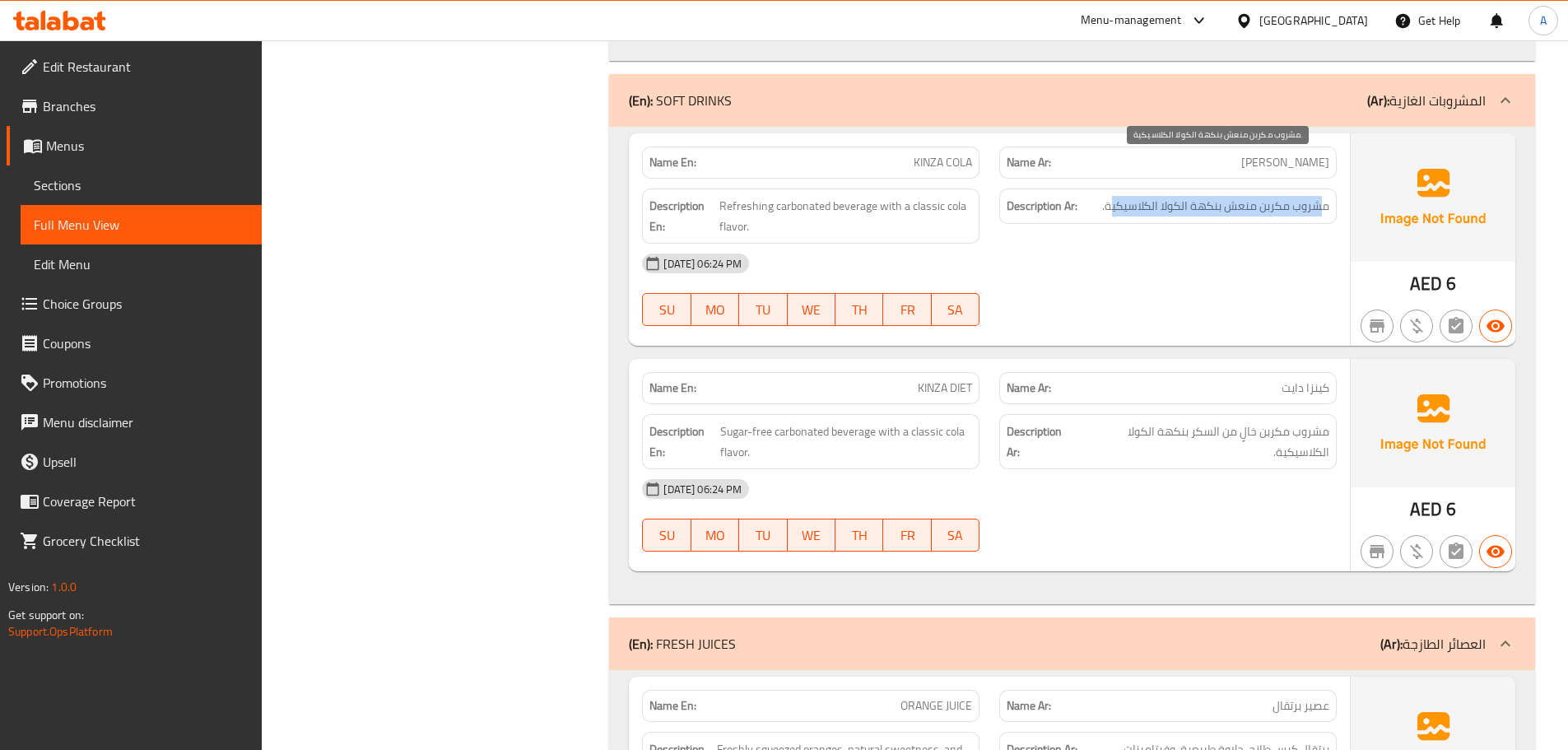
click at [1098, 196] on h6 "Description Ar: مشروب مكربن منعش بنكهة الكولا الكلاسيكية." at bounding box center [1168, 206] width 323 height 21
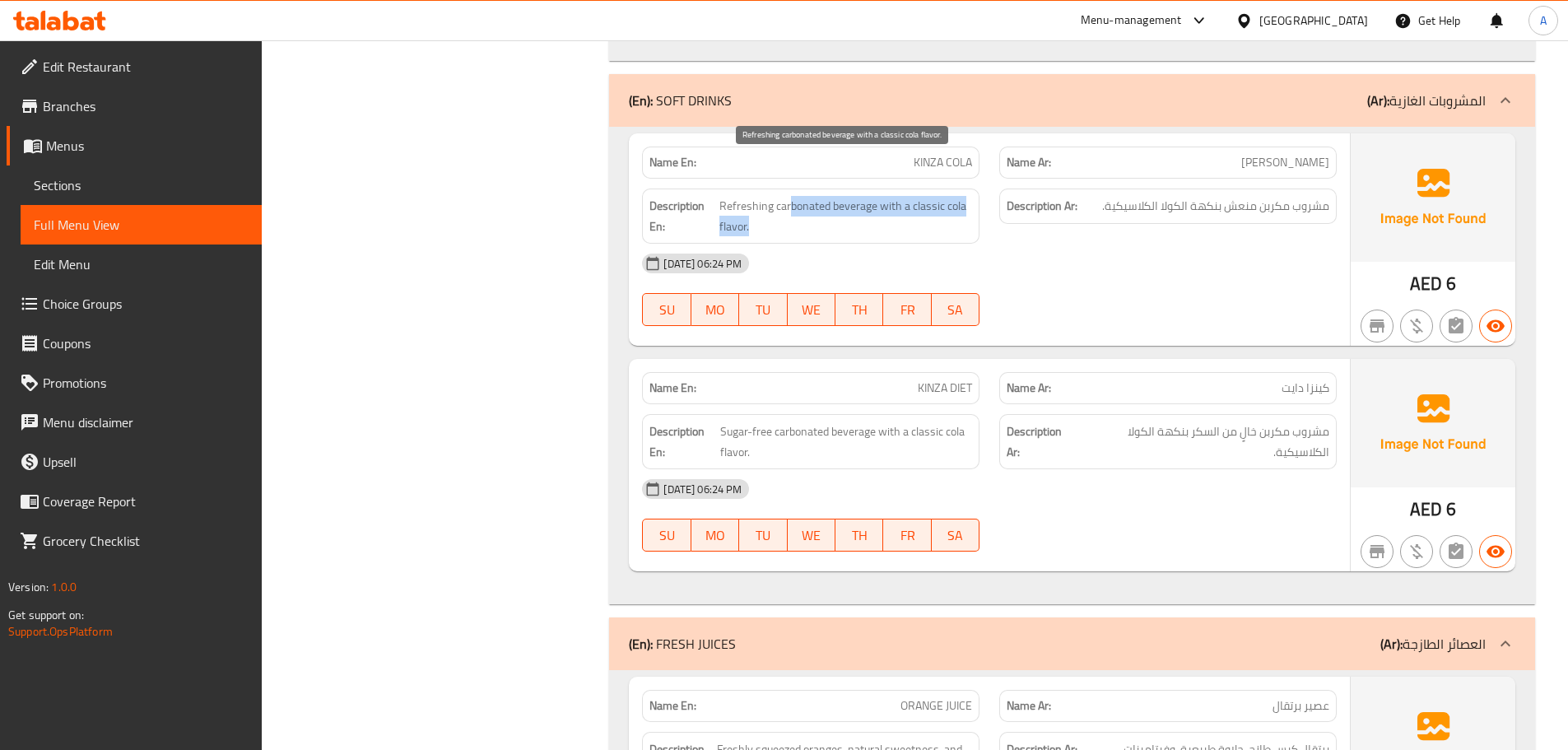
drag, startPoint x: 791, startPoint y: 175, endPoint x: 1216, endPoint y: 285, distance: 439.0
click at [1058, 204] on div "Name En: KINZA COLA Name Ar: كينزا كولا Description En: Refreshing carbonated b…" at bounding box center [989, 239] width 721 height 212
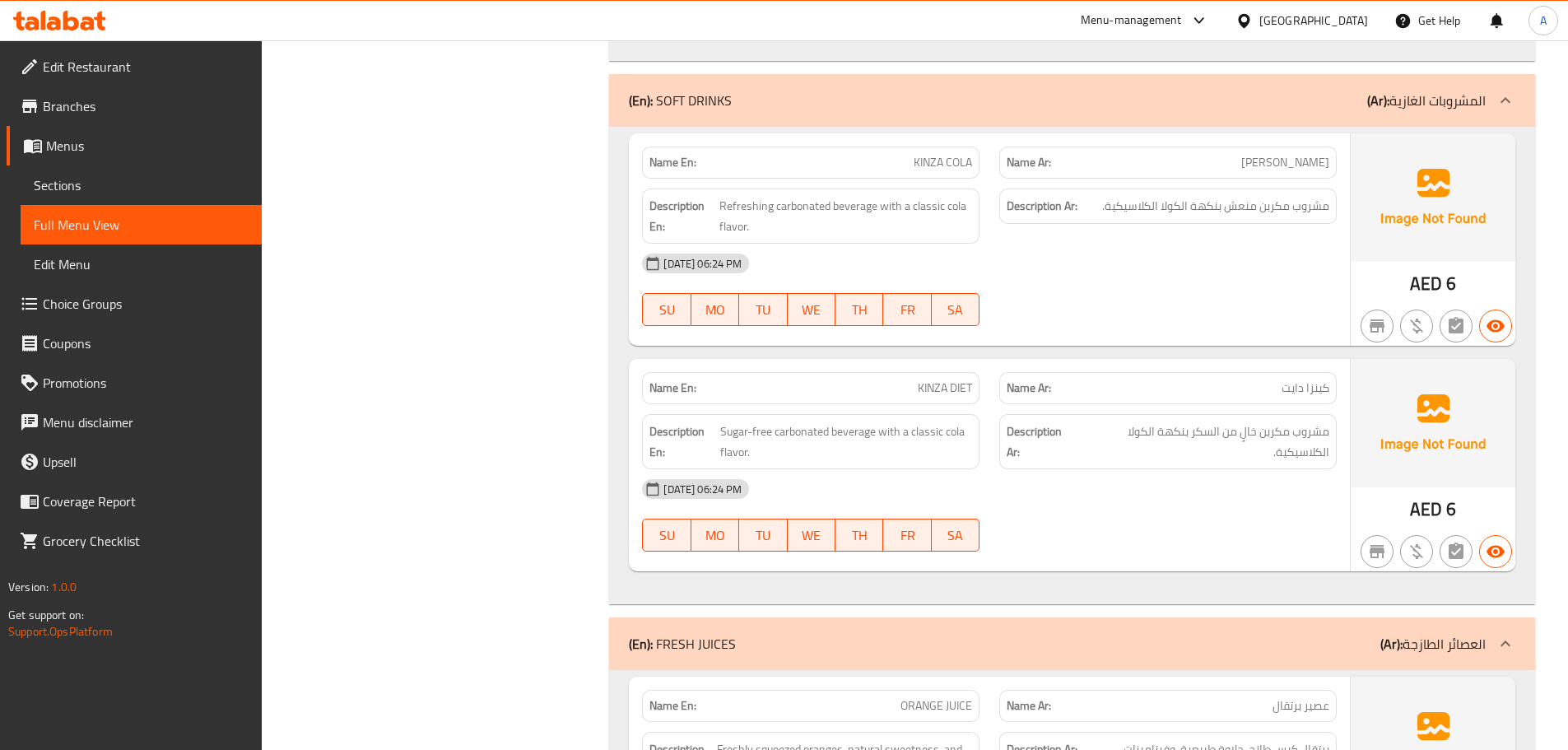
drag, startPoint x: 1216, startPoint y: 287, endPoint x: 1004, endPoint y: 326, distance: 215.6
click at [1215, 317] on div at bounding box center [1168, 326] width 357 height 20
drag, startPoint x: 900, startPoint y: 343, endPoint x: 1142, endPoint y: 305, distance: 245.0
click at [1089, 362] on div "Name En: KINZA DIET Name Ar: كينزا دايت" at bounding box center [989, 387] width 715 height 52
click at [1142, 300] on div "Name En: KINZA COLA Name Ar: كينزا كولا Description En: Refreshing carbonated b…" at bounding box center [989, 239] width 721 height 212
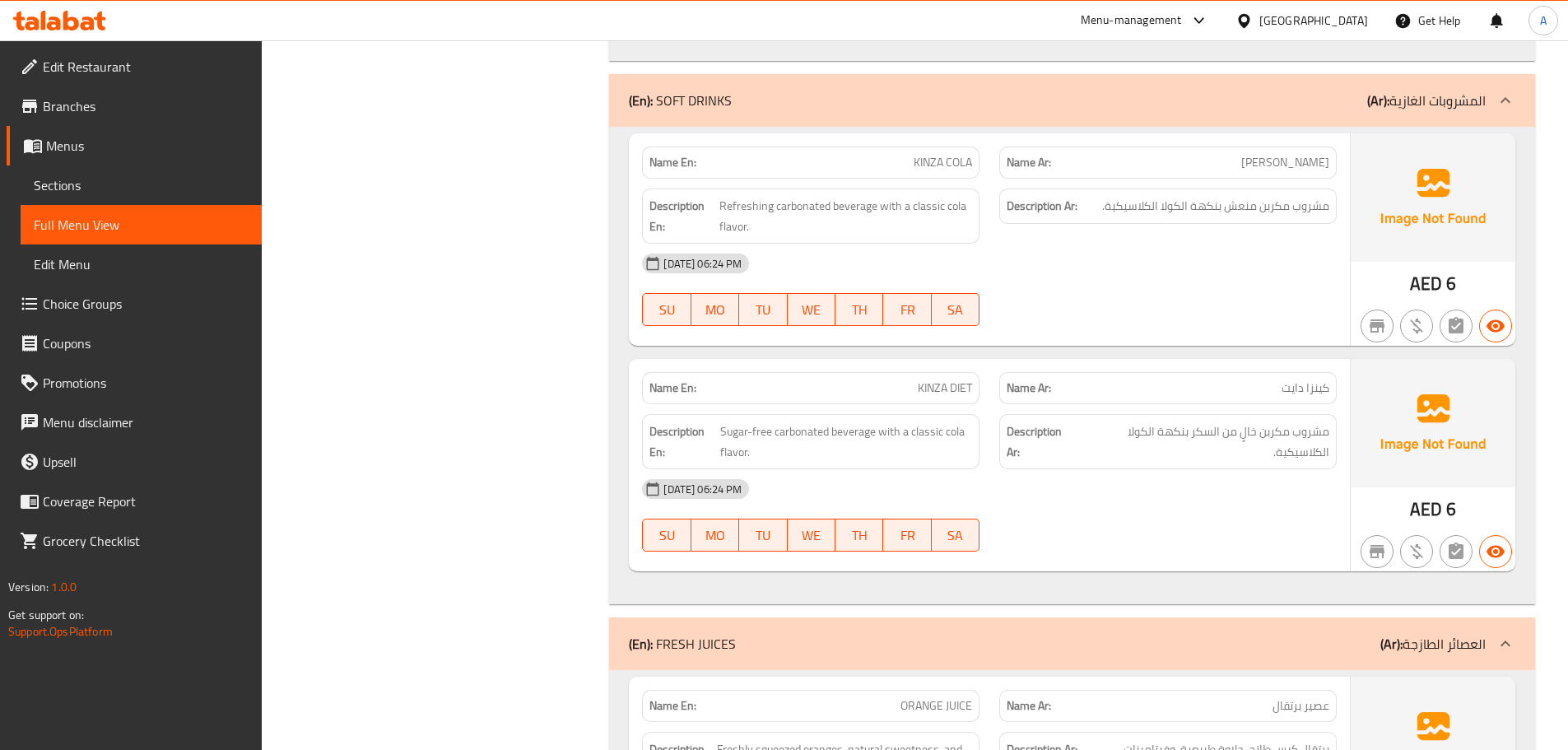
click at [1319, 379] on span "كينزا دايت" at bounding box center [1305, 387] width 48 height 17
drag, startPoint x: 1319, startPoint y: 347, endPoint x: 1213, endPoint y: 261, distance: 136.5
click at [1319, 379] on span "كينزا دايت" at bounding box center [1305, 387] width 48 height 17
drag, startPoint x: 1213, startPoint y: 261, endPoint x: 1285, endPoint y: 415, distance: 170.0
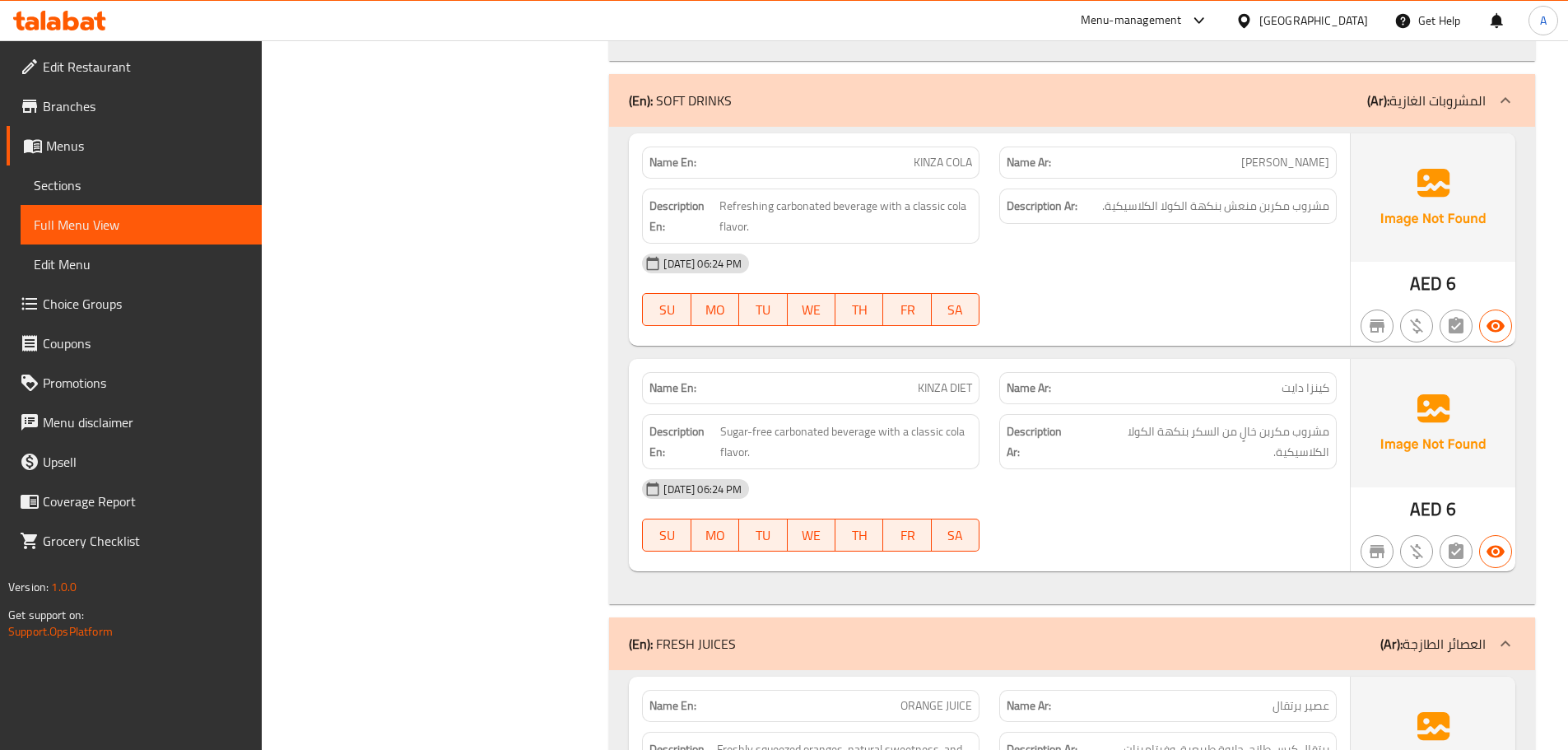
click at [1213, 266] on div "09-10-2025 06:24 PM SU MO TU WE TH FR SA" at bounding box center [989, 290] width 715 height 93
drag, startPoint x: 1321, startPoint y: 381, endPoint x: 1259, endPoint y: 383, distance: 62.0
click at [1259, 422] on span "مشروب مكربن خالٍ من السكر بنكهة الكولا الكلاسيكية." at bounding box center [1203, 442] width 251 height 40
click at [1277, 476] on div "09-10-2025 06:24 PM SU MO TU WE TH FR SA" at bounding box center [989, 515] width 715 height 93
drag, startPoint x: 1315, startPoint y: 387, endPoint x: 1143, endPoint y: 389, distance: 172.0
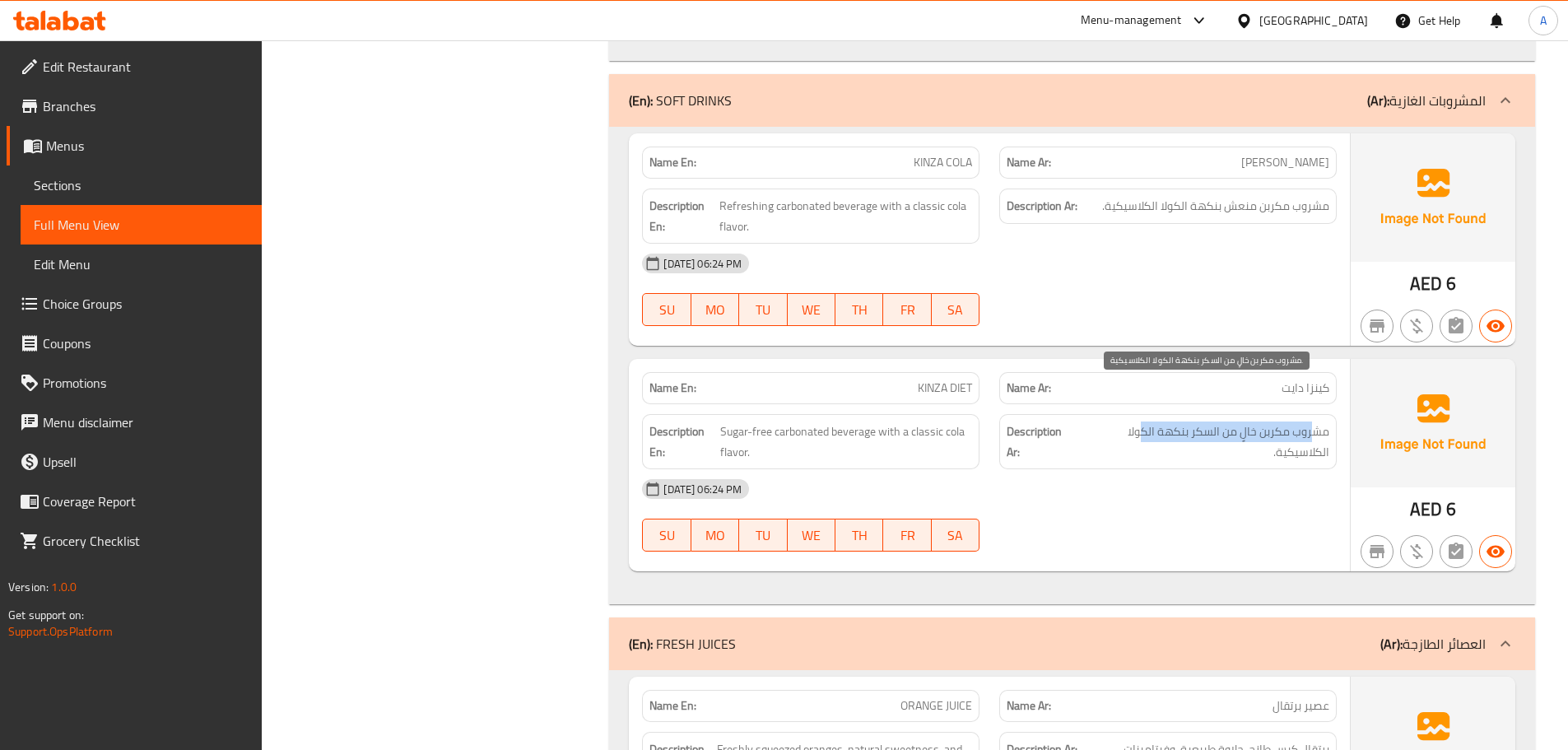
click at [1143, 422] on span "مشروب مكربن خالٍ من السكر بنكهة الكولا الكلاسيكية." at bounding box center [1203, 442] width 251 height 40
click at [1232, 422] on span "مشروب مكربن خالٍ من السكر بنكهة الكولا الكلاسيكية." at bounding box center [1203, 442] width 251 height 40
drag, startPoint x: 1199, startPoint y: 450, endPoint x: 978, endPoint y: 489, distance: 224.4
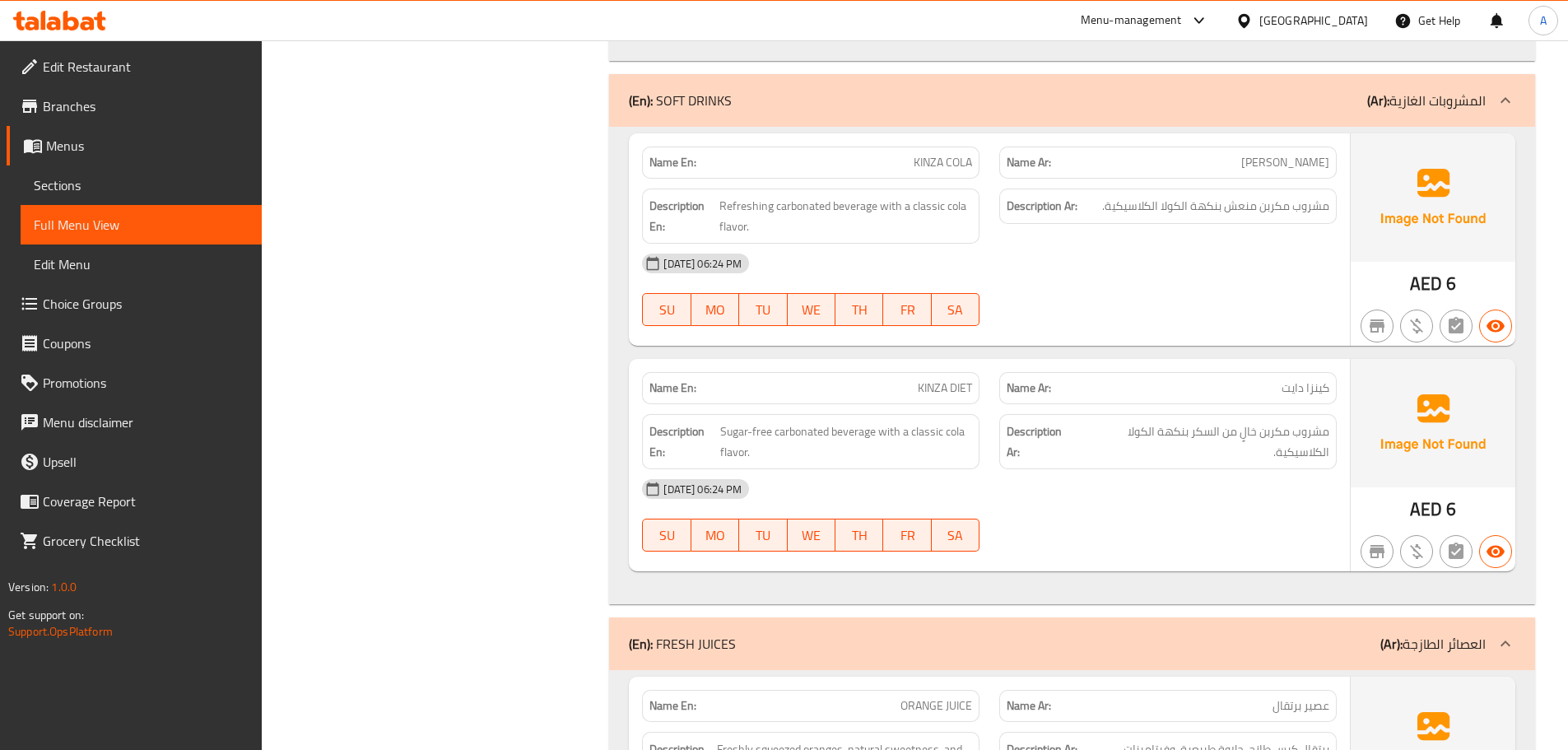
click at [1175, 469] on div "09-10-2025 06:24 PM" at bounding box center [989, 489] width 715 height 40
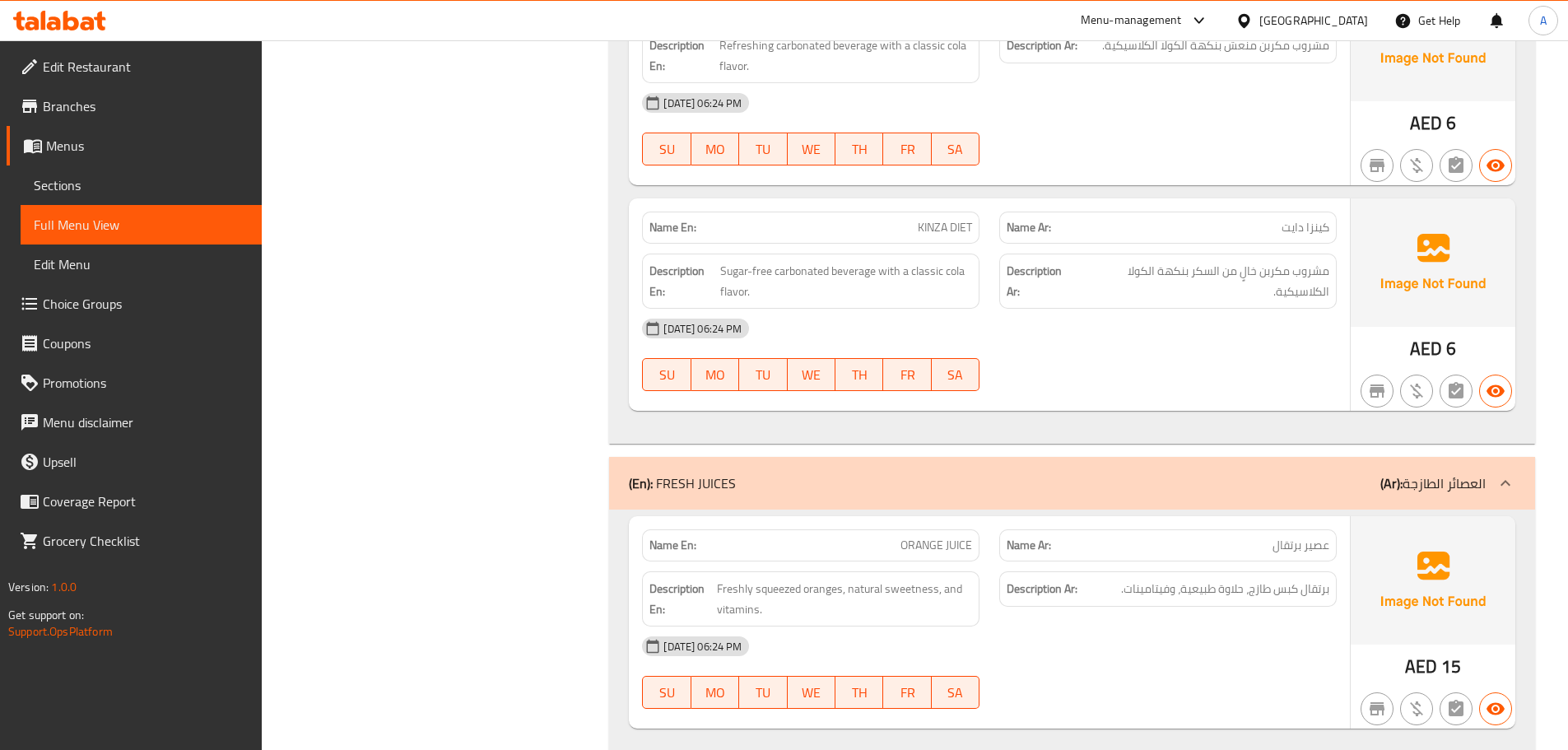
scroll to position [19107, 0]
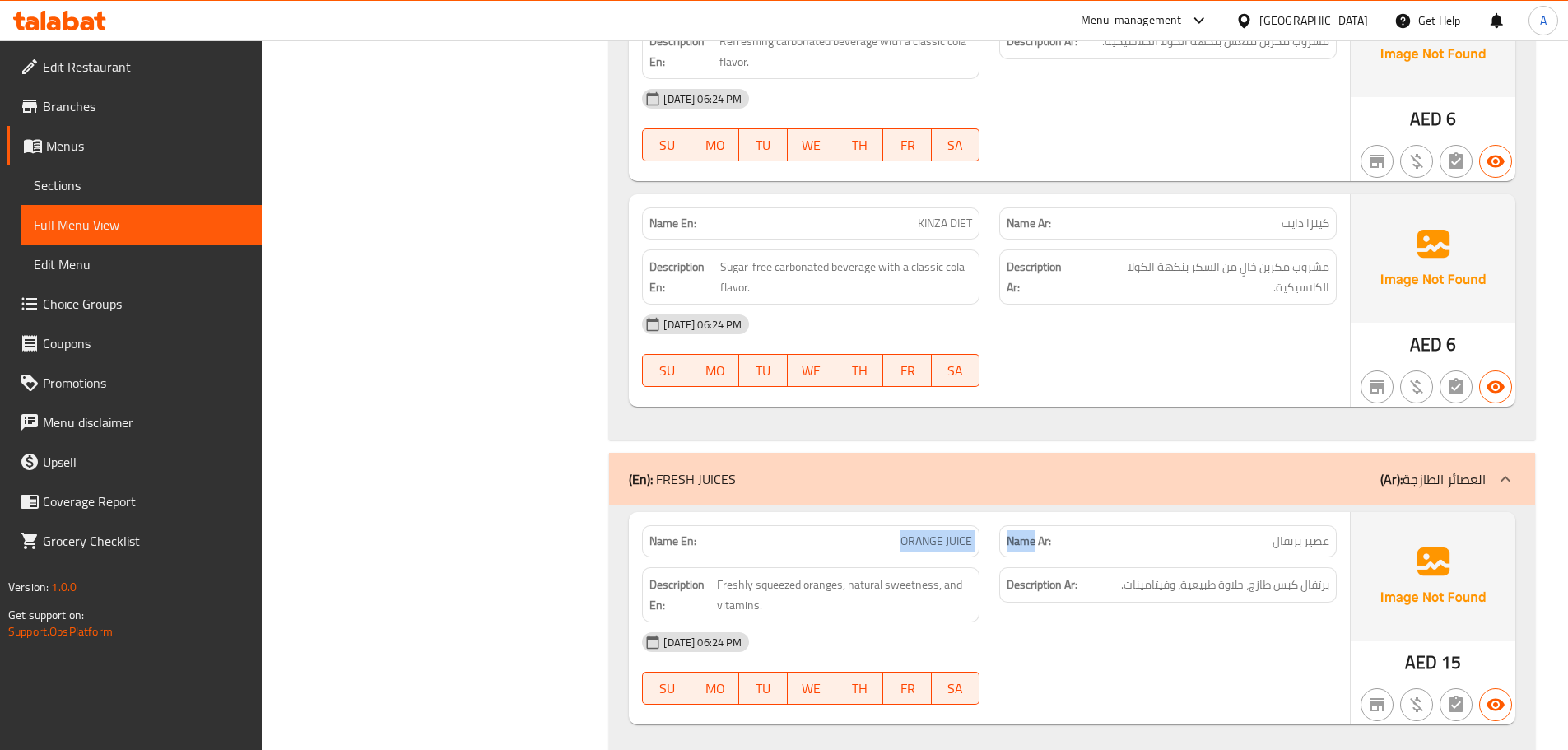
drag, startPoint x: 870, startPoint y: 484, endPoint x: 1085, endPoint y: 530, distance: 219.9
click at [1064, 518] on div "Name En: ORANGE JUICE Name Ar: عصير برتقال Description En: Freshly squeezed ora…" at bounding box center [989, 619] width 721 height 212
click at [1099, 580] on div "Description Ar: برتقال كبس طازج، حلاوة طبيعية، وفيتامينات." at bounding box center [1168, 594] width 357 height 75
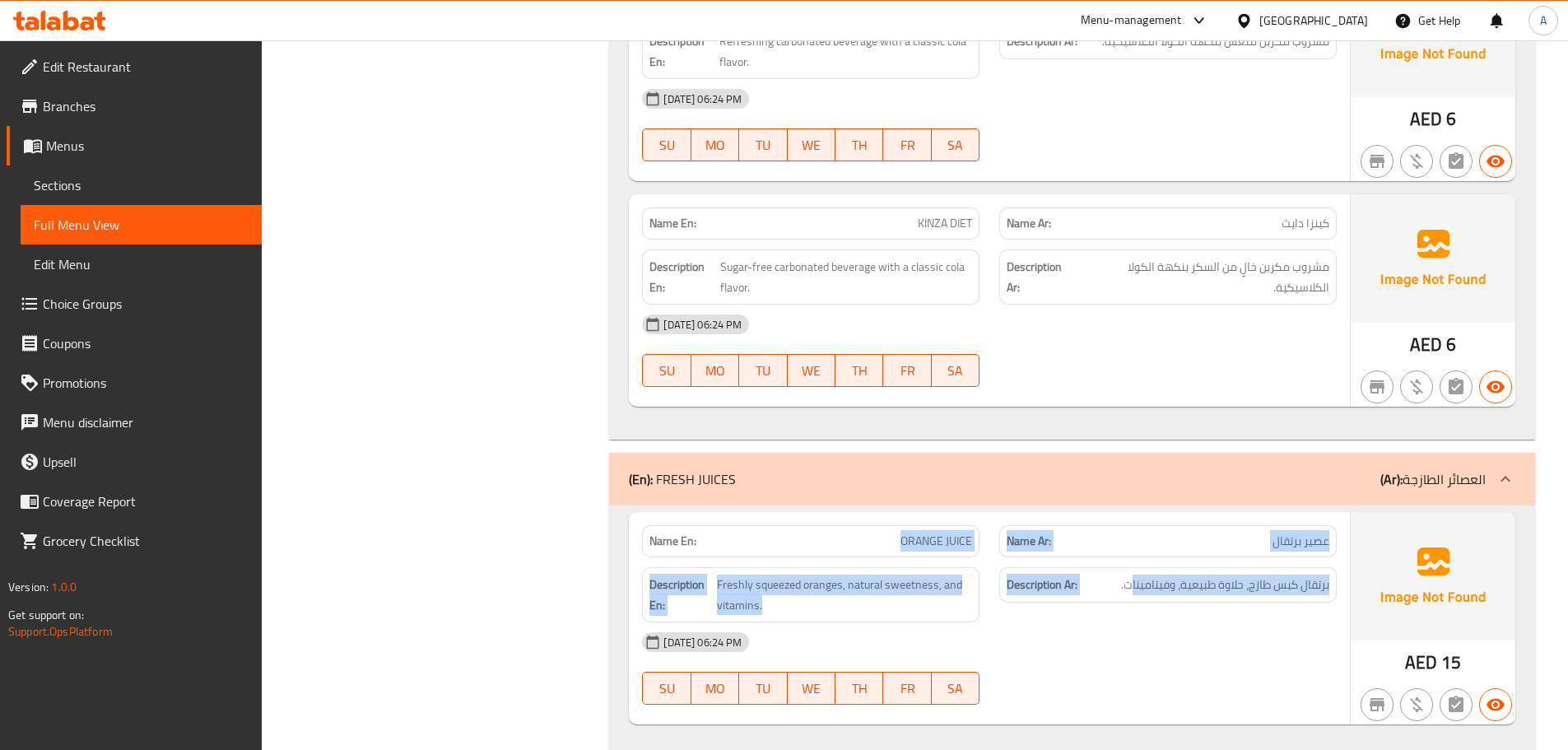
drag, startPoint x: 864, startPoint y: 494, endPoint x: 1251, endPoint y: 594, distance: 399.7
click at [1232, 581] on div "Name En: ORANGE JUICE Name Ar: عصير برتقال Description En: Freshly squeezed ora…" at bounding box center [989, 619] width 721 height 212
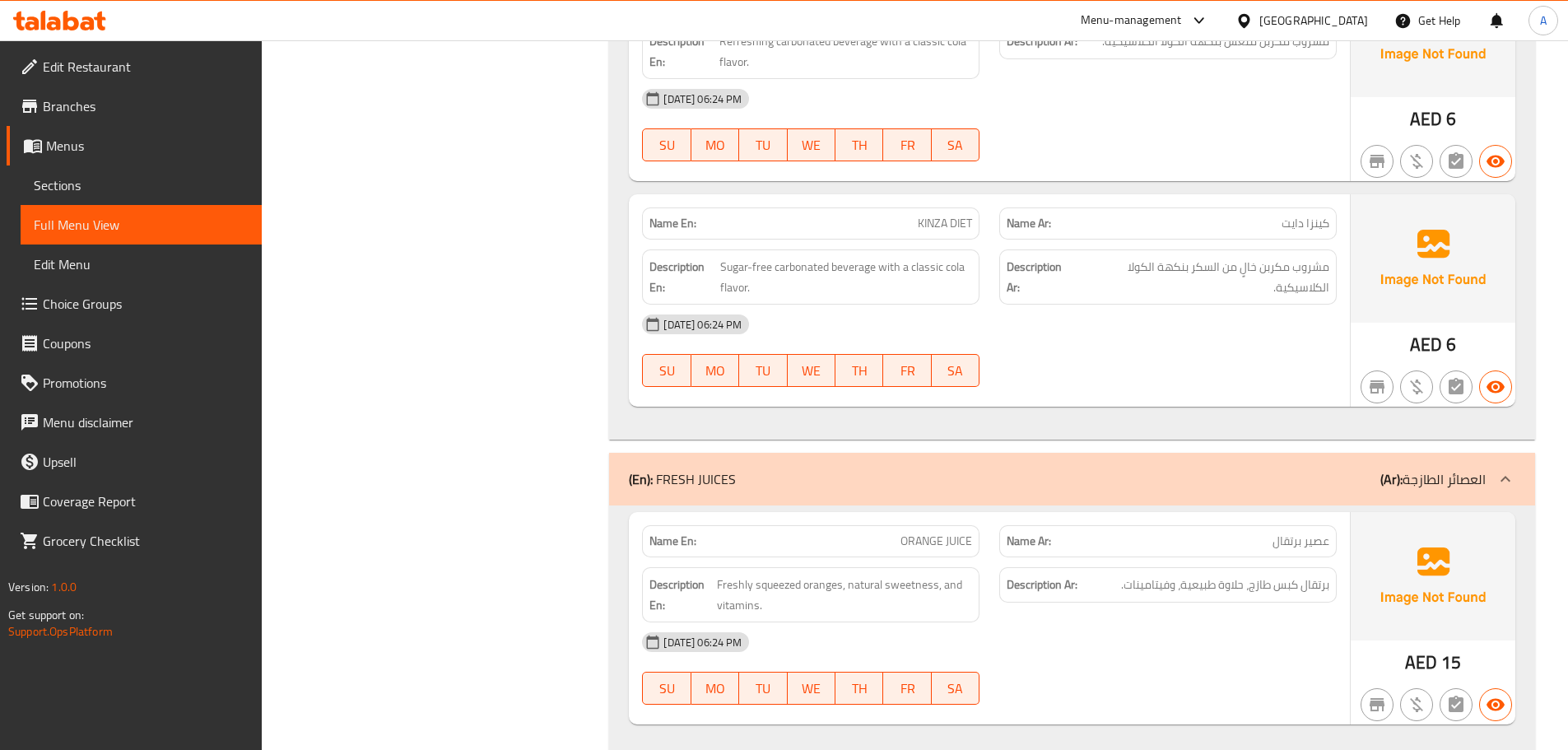
click at [1270, 622] on div "09-10-2025 06:24 PM" at bounding box center [989, 642] width 715 height 40
click at [1306, 575] on span "برتقال كبس طازج، حلاوة طبيعية، وفيتامينات." at bounding box center [1225, 585] width 209 height 21
click at [1295, 622] on div "09-10-2025 06:24 PM" at bounding box center [989, 642] width 715 height 40
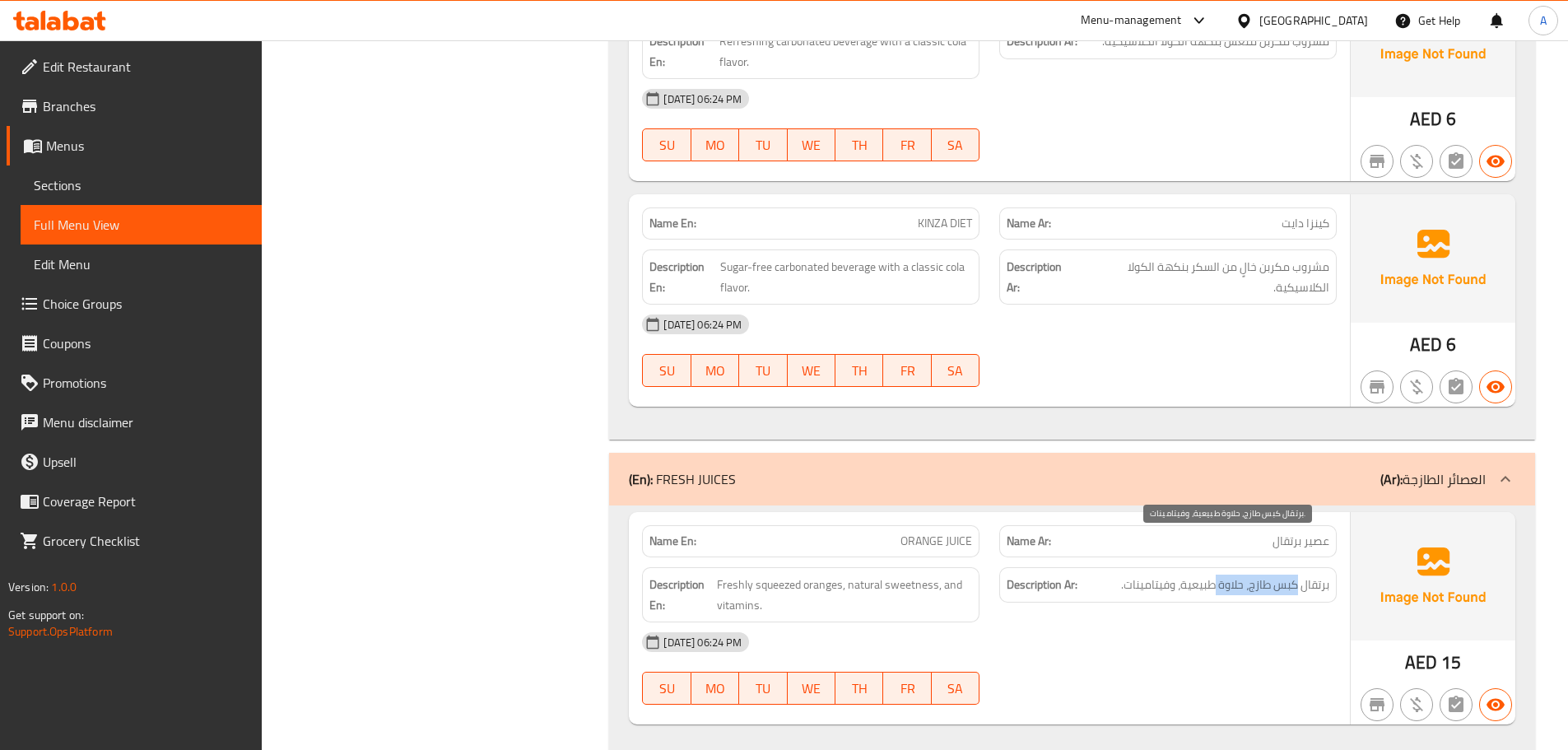
drag, startPoint x: 1299, startPoint y: 548, endPoint x: 1213, endPoint y: 557, distance: 86.5
click at [1215, 567] on div "Description Ar: برتقال كبس طازج، حلاوة طبيعية، وفيتامينات." at bounding box center [1168, 584] width 337 height 35
click at [1213, 622] on div "09-10-2025 06:24 PM SU MO TU WE TH FR SA" at bounding box center [989, 668] width 715 height 93
drag, startPoint x: 1160, startPoint y: 541, endPoint x: 1120, endPoint y: 548, distance: 40.6
click at [1121, 575] on span "برتقال كبس طازج، حلاوة طبيعية، وفيتامينات." at bounding box center [1225, 585] width 209 height 21
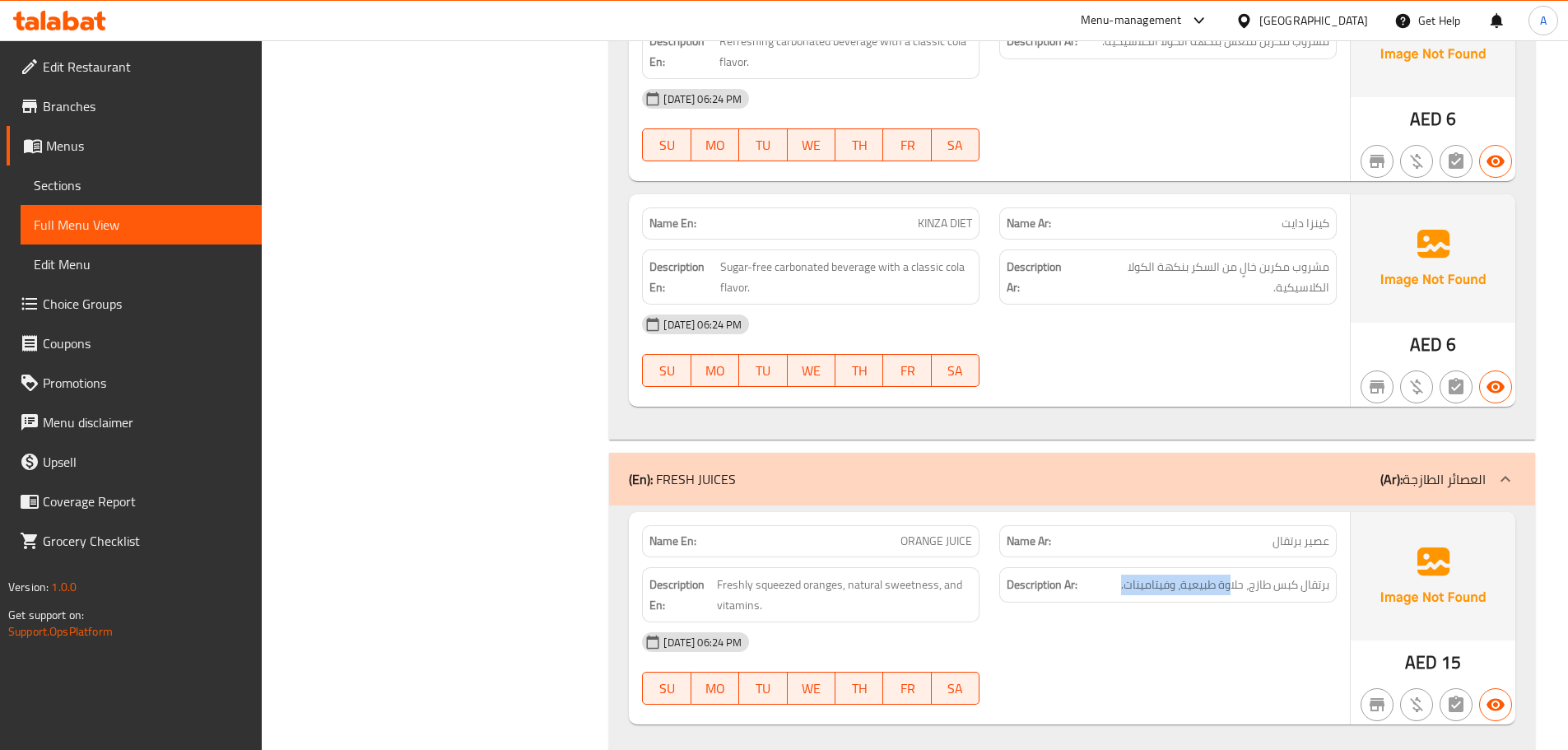
click at [920, 557] on div "Description En: Freshly squeezed oranges, natural sweetness, and vitamins." at bounding box center [811, 594] width 357 height 75
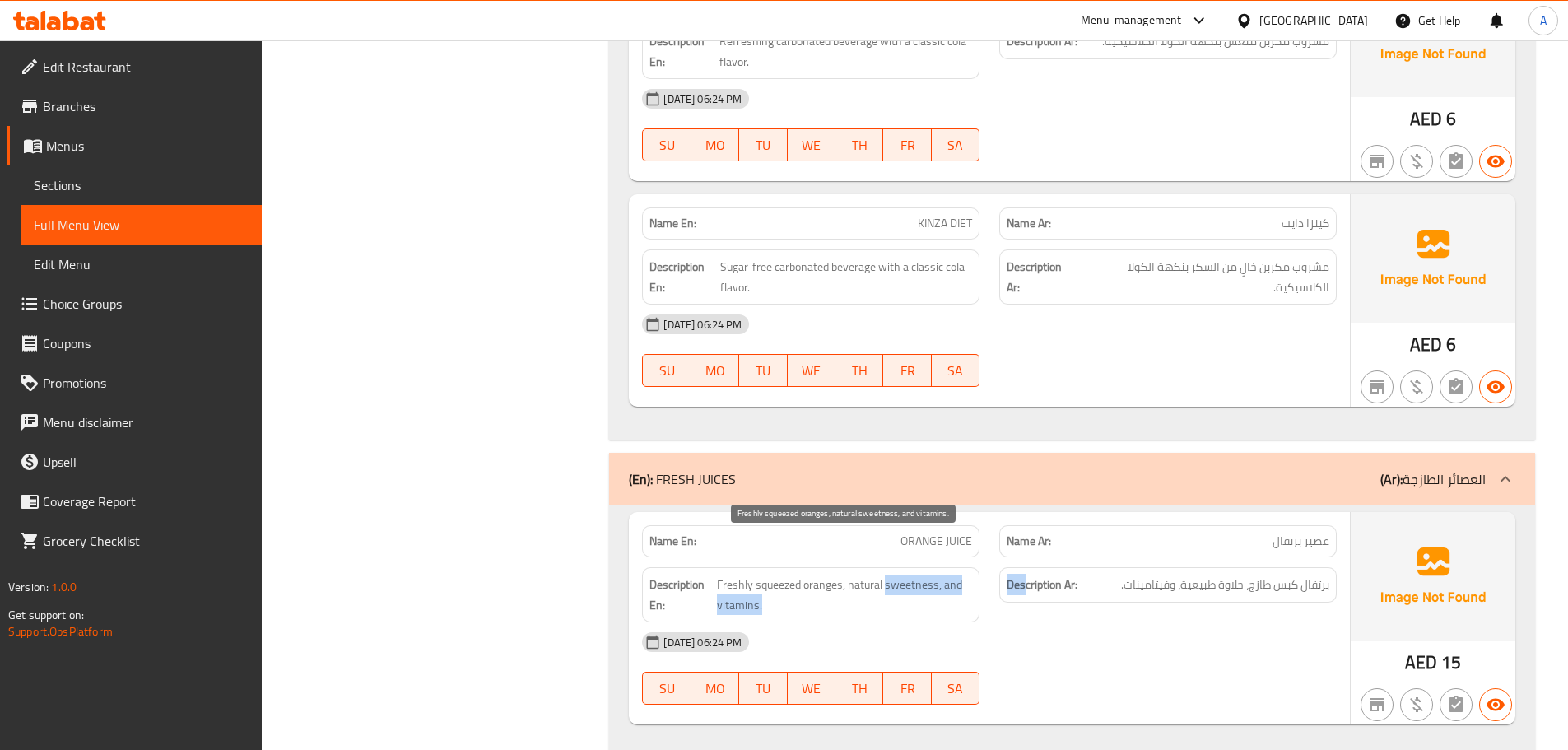
drag, startPoint x: 884, startPoint y: 548, endPoint x: 1087, endPoint y: 590, distance: 207.3
click at [1079, 586] on div "Name En: ORANGE JUICE Name Ar: عصير برتقال Description En: Freshly squeezed ora…" at bounding box center [989, 619] width 721 height 212
click at [1091, 622] on div "09-10-2025 06:24 PM" at bounding box center [989, 642] width 715 height 40
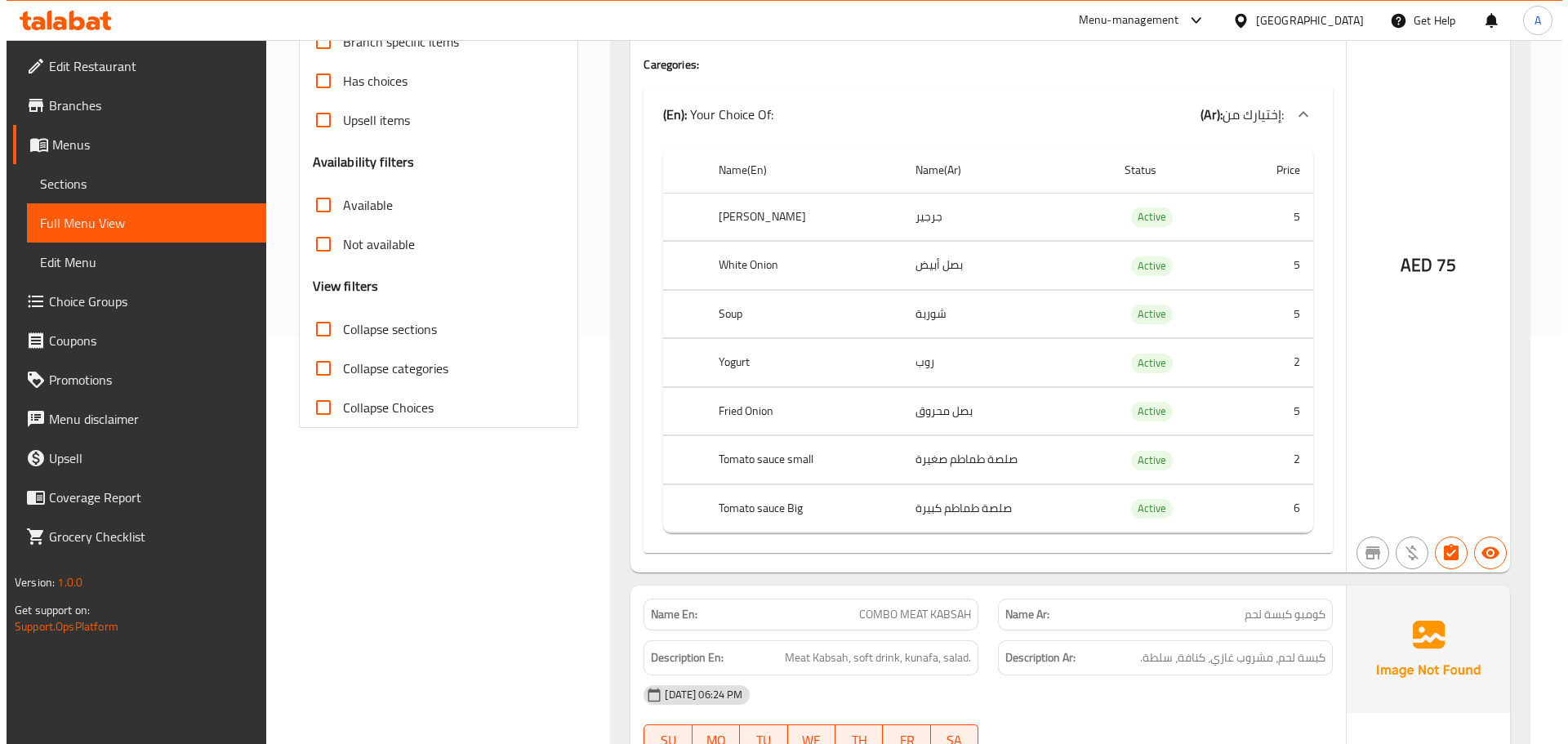
scroll to position [0, 0]
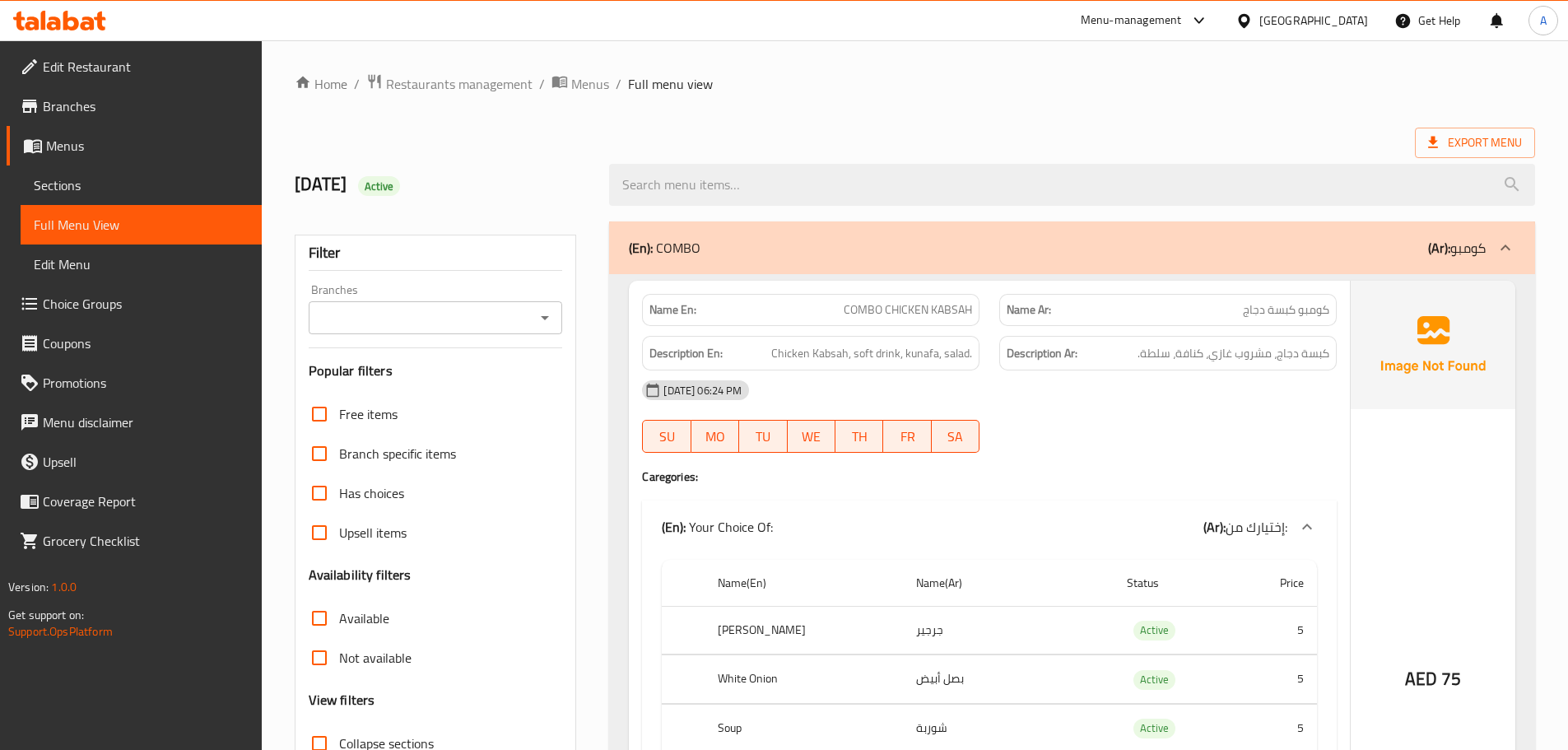
click at [1454, 145] on span "Export Menu" at bounding box center [1475, 142] width 93 height 21
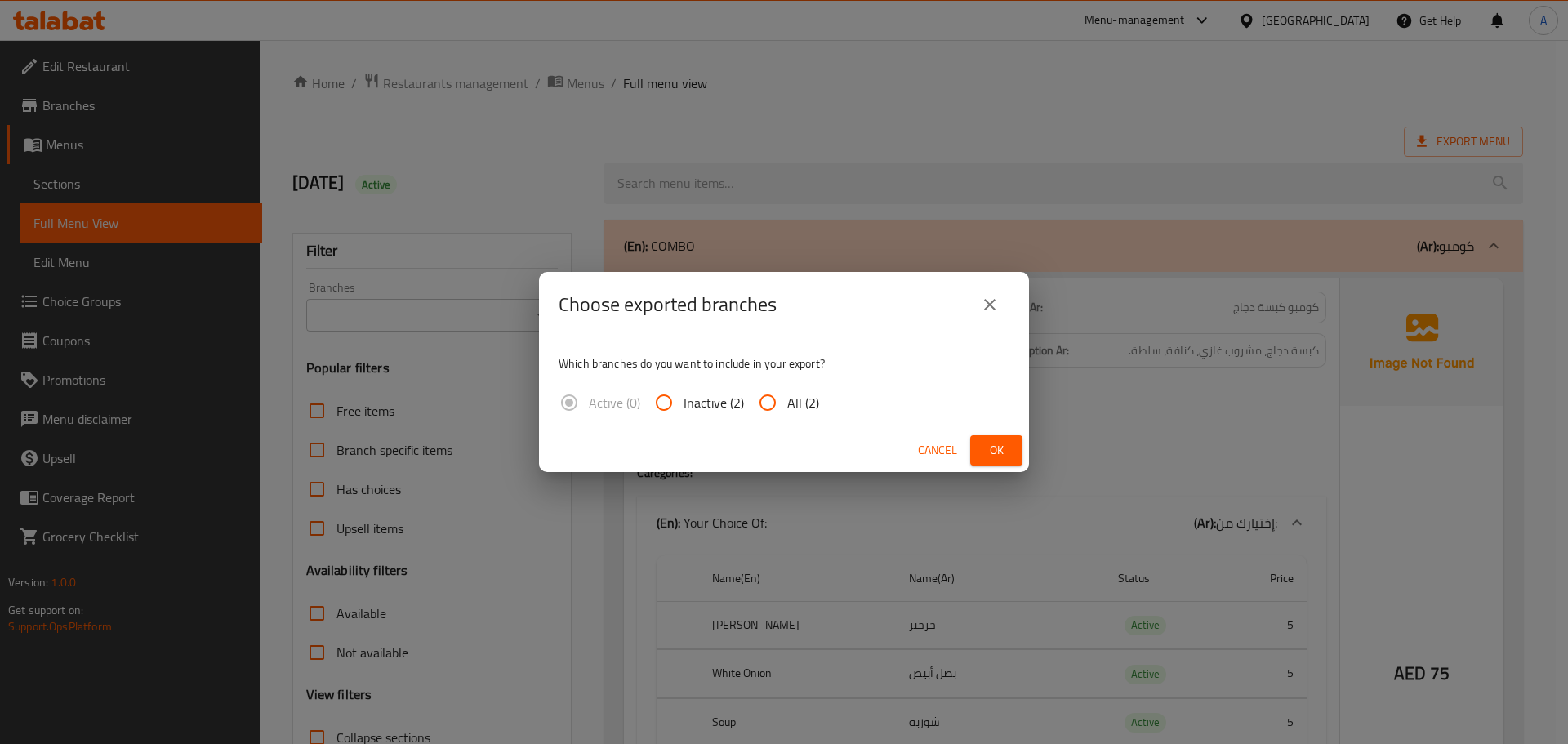
click at [794, 401] on span "All (2)" at bounding box center [802, 403] width 31 height 20
click at [787, 401] on input "All (2)" at bounding box center [767, 403] width 40 height 40
radio input "true"
click at [1020, 450] on button "Ok" at bounding box center [996, 451] width 52 height 31
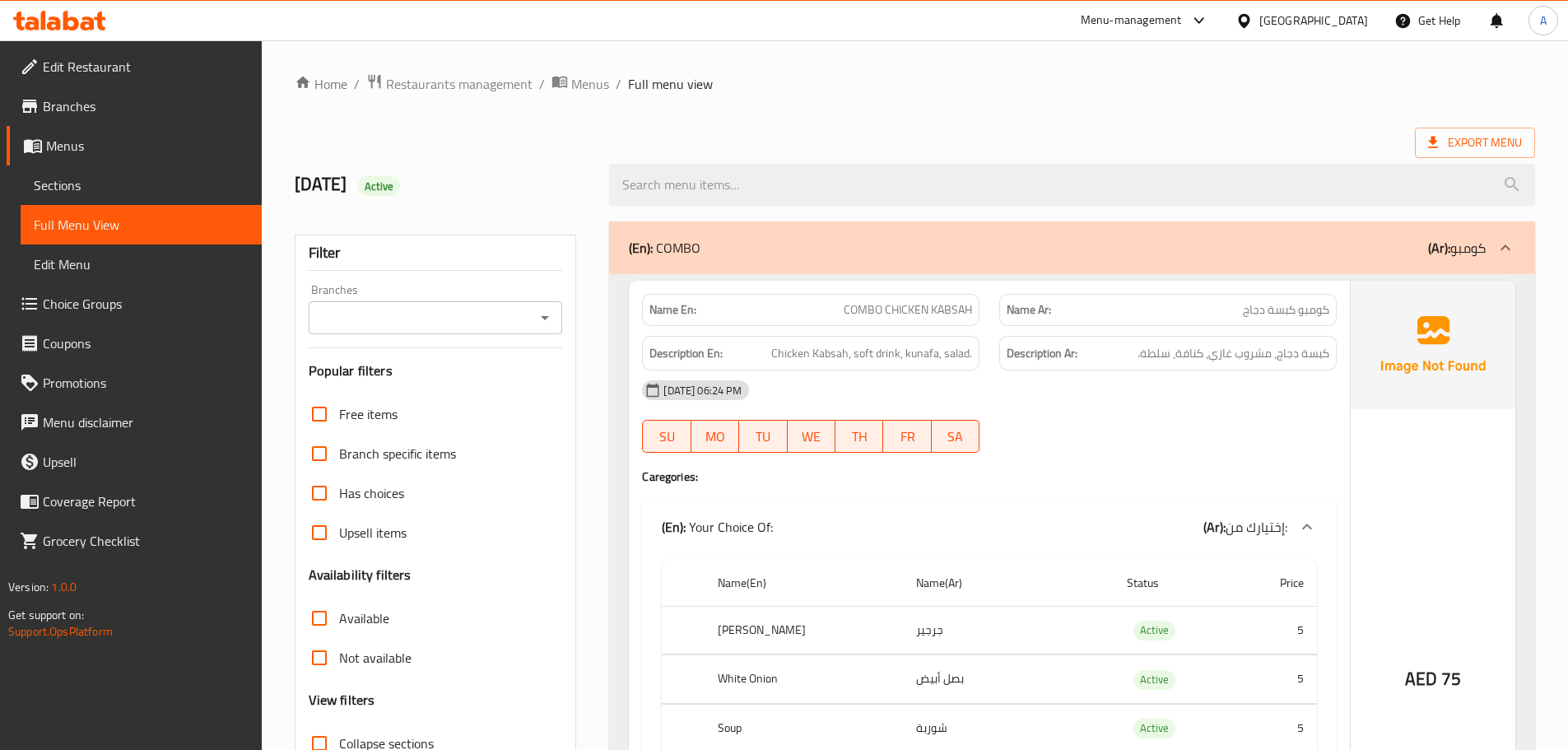
click at [811, 148] on div "9/10/2025 Active" at bounding box center [915, 184] width 1261 height 73
click at [85, 65] on span "Edit Restaurant" at bounding box center [145, 67] width 206 height 20
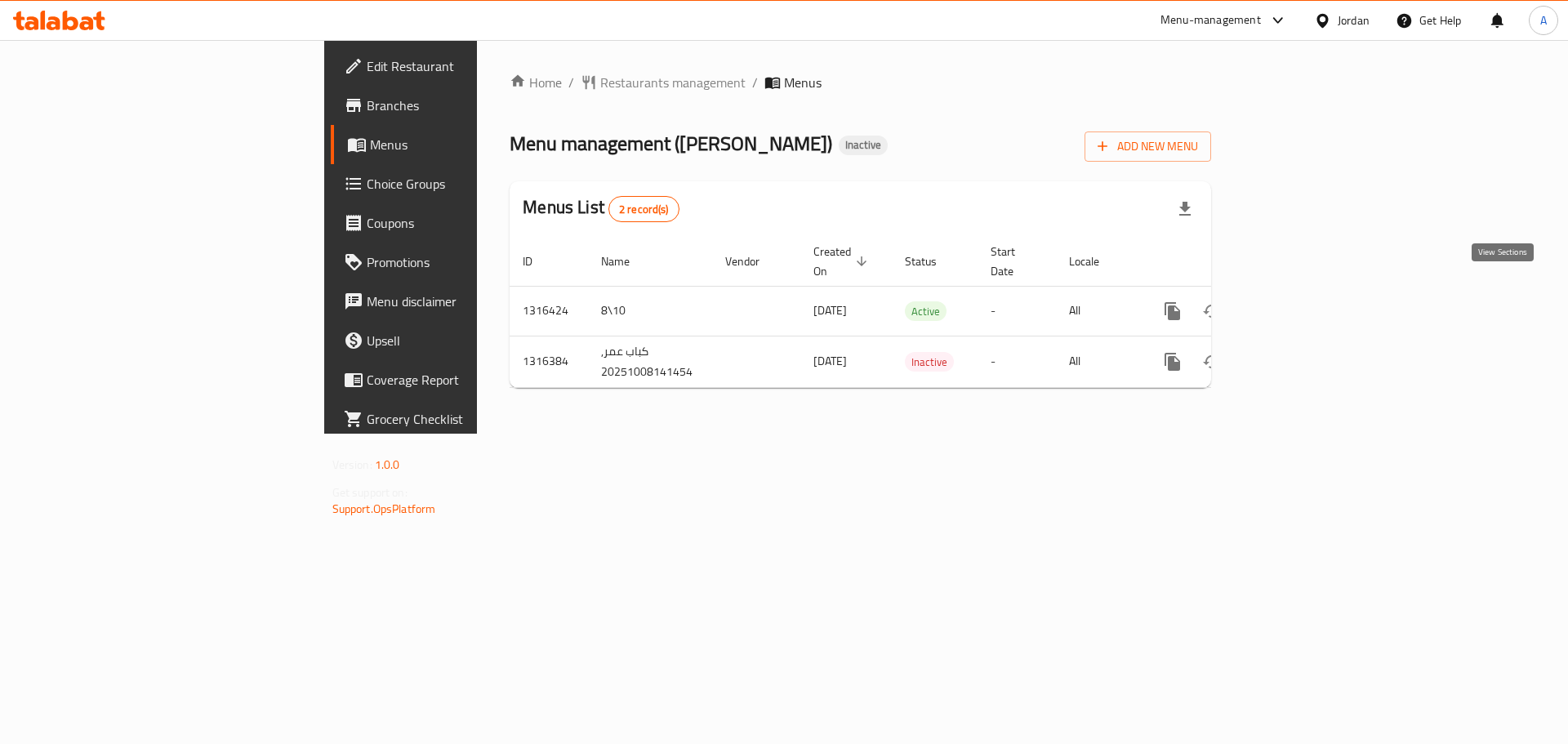
click at [1300, 301] on icon "enhanced table" at bounding box center [1290, 311] width 20 height 20
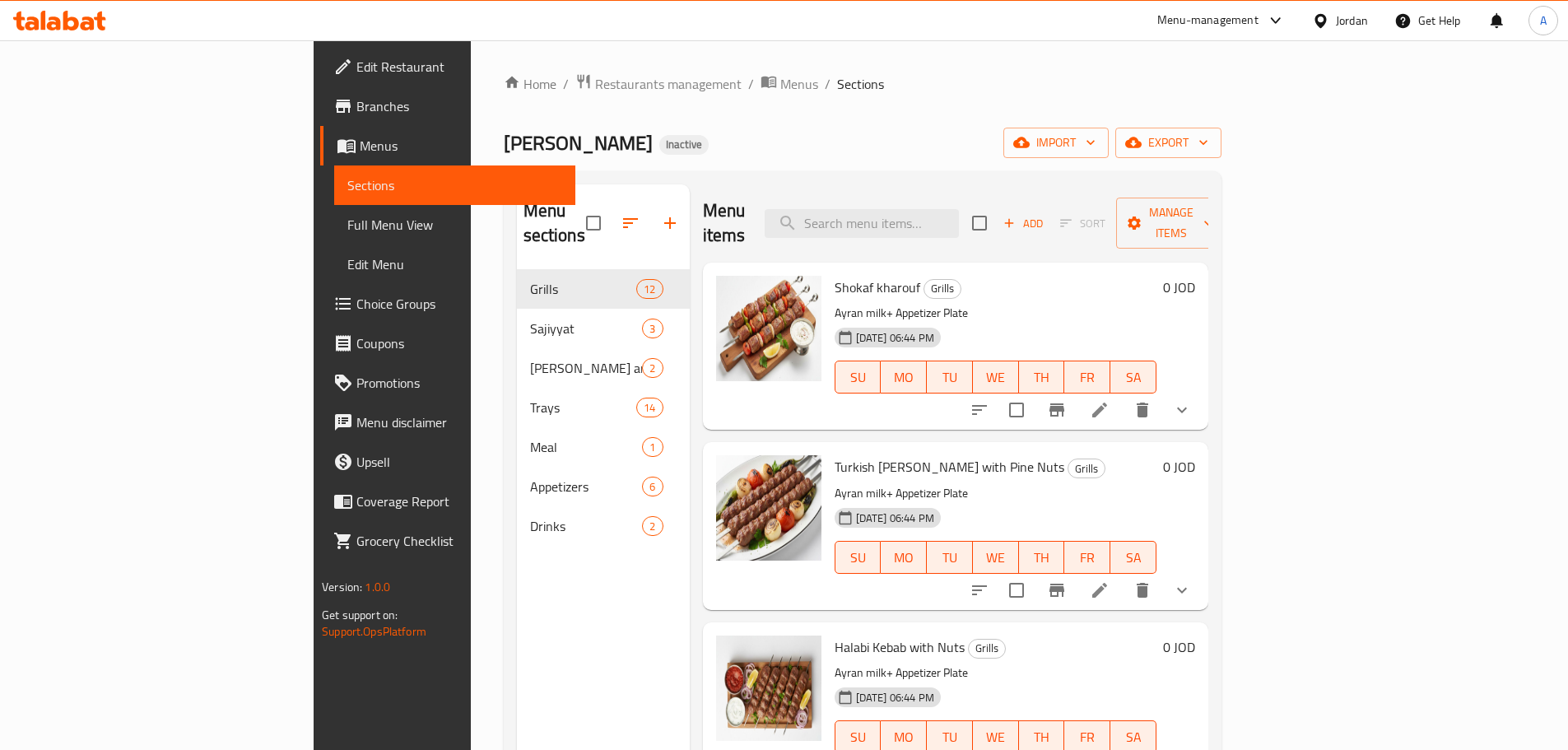
click at [347, 223] on span "Full Menu View" at bounding box center [454, 225] width 215 height 20
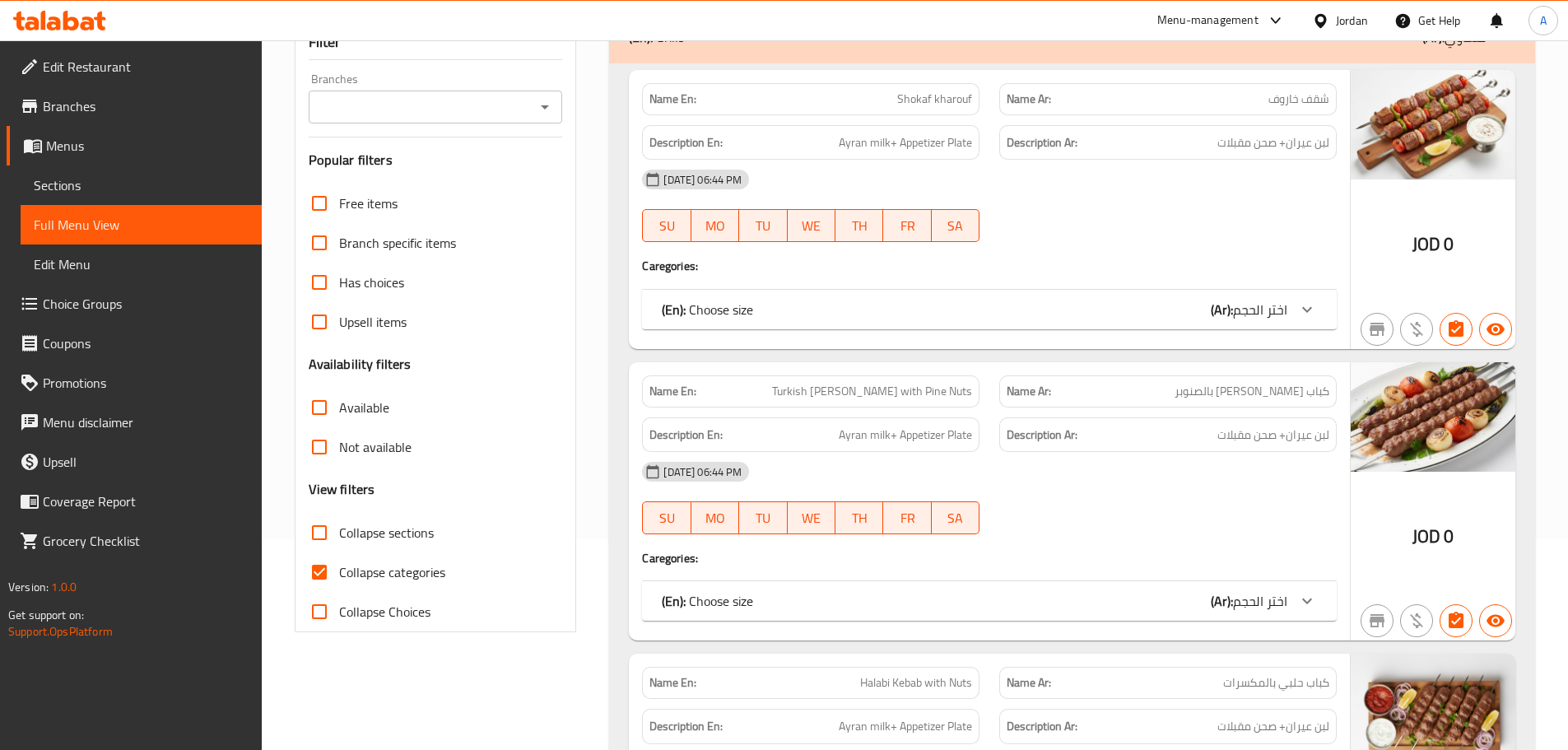
scroll to position [329, 0]
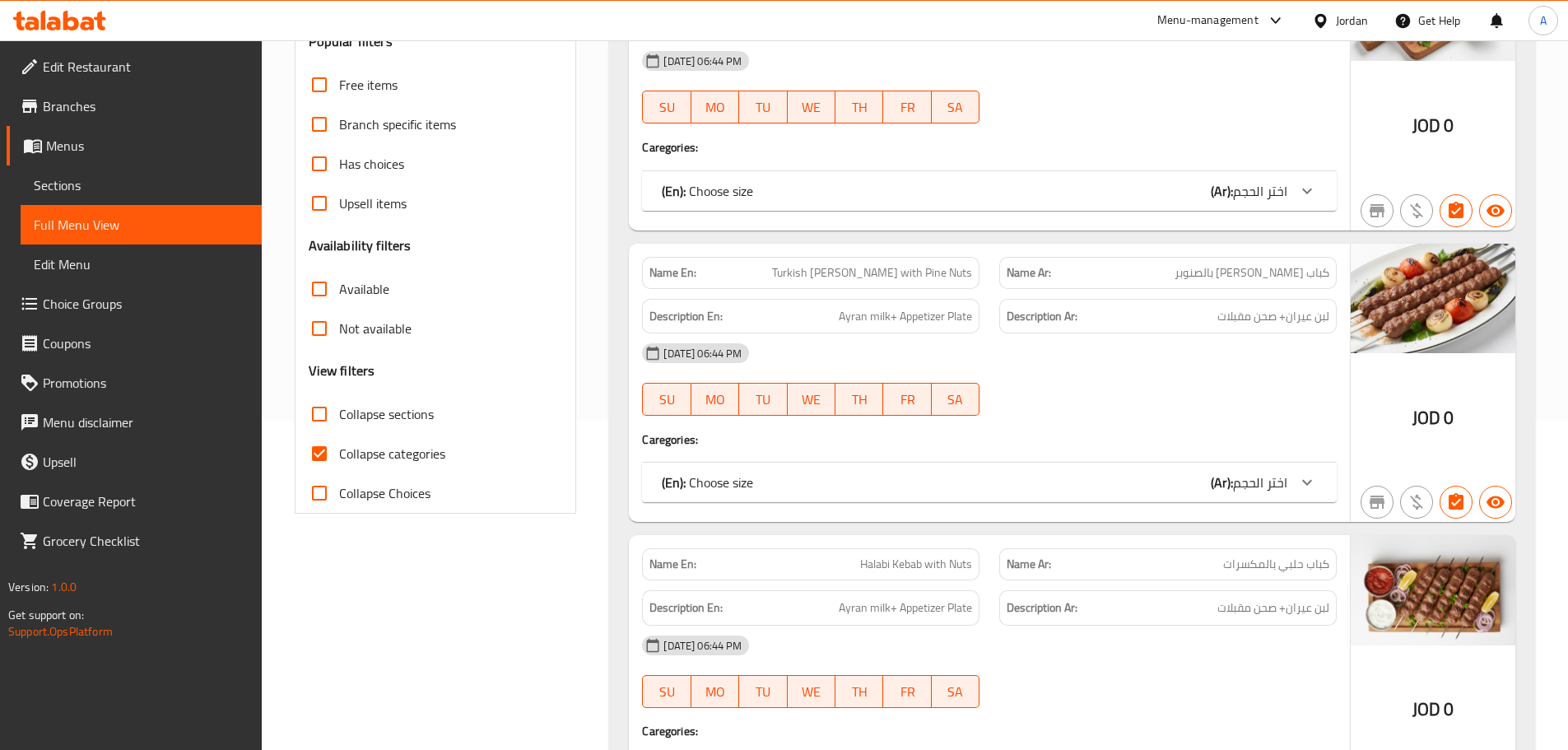
click at [374, 455] on span "Collapse categories" at bounding box center [392, 453] width 106 height 20
click at [339, 455] on input "Collapse categories" at bounding box center [319, 453] width 40 height 40
checkbox input "false"
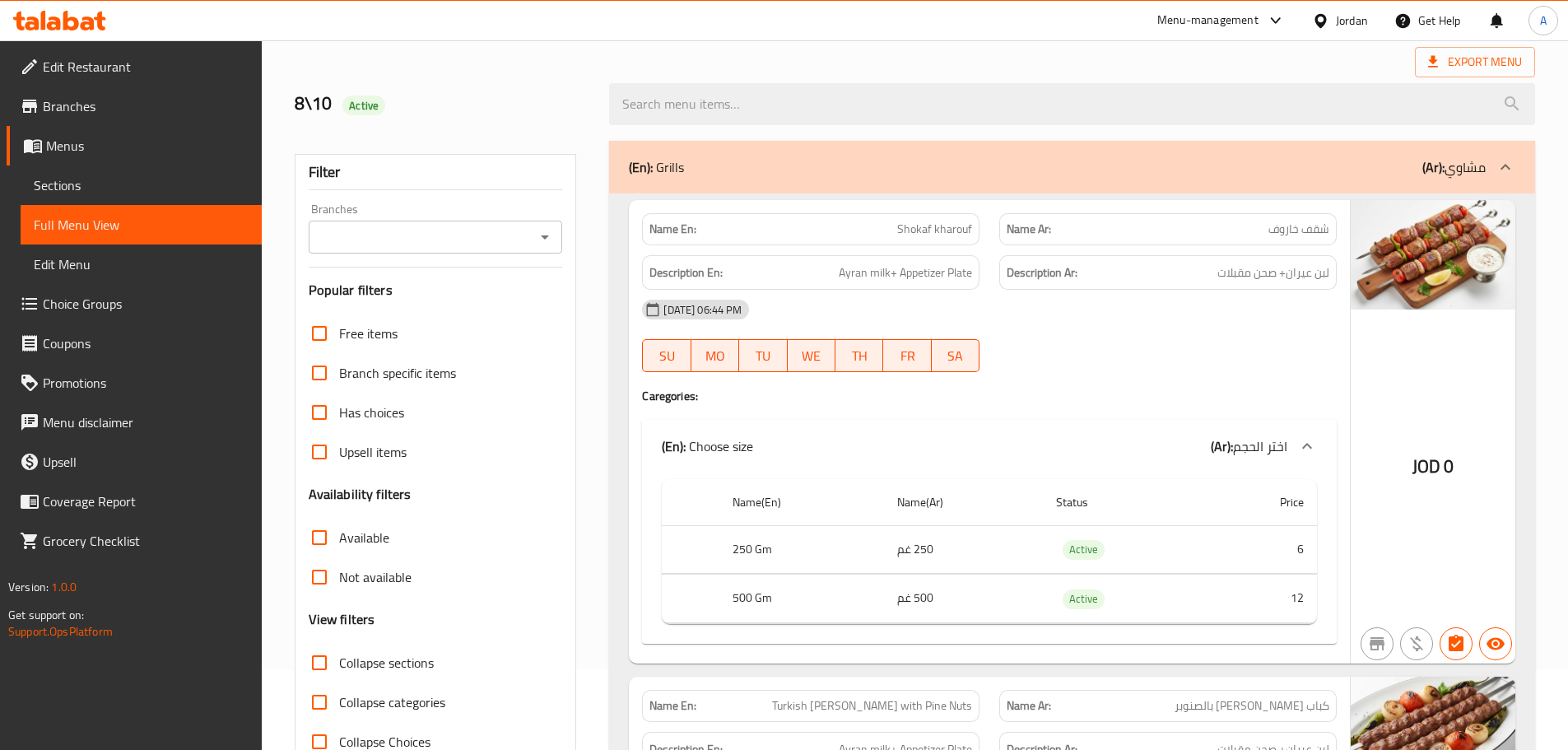
scroll to position [0, 0]
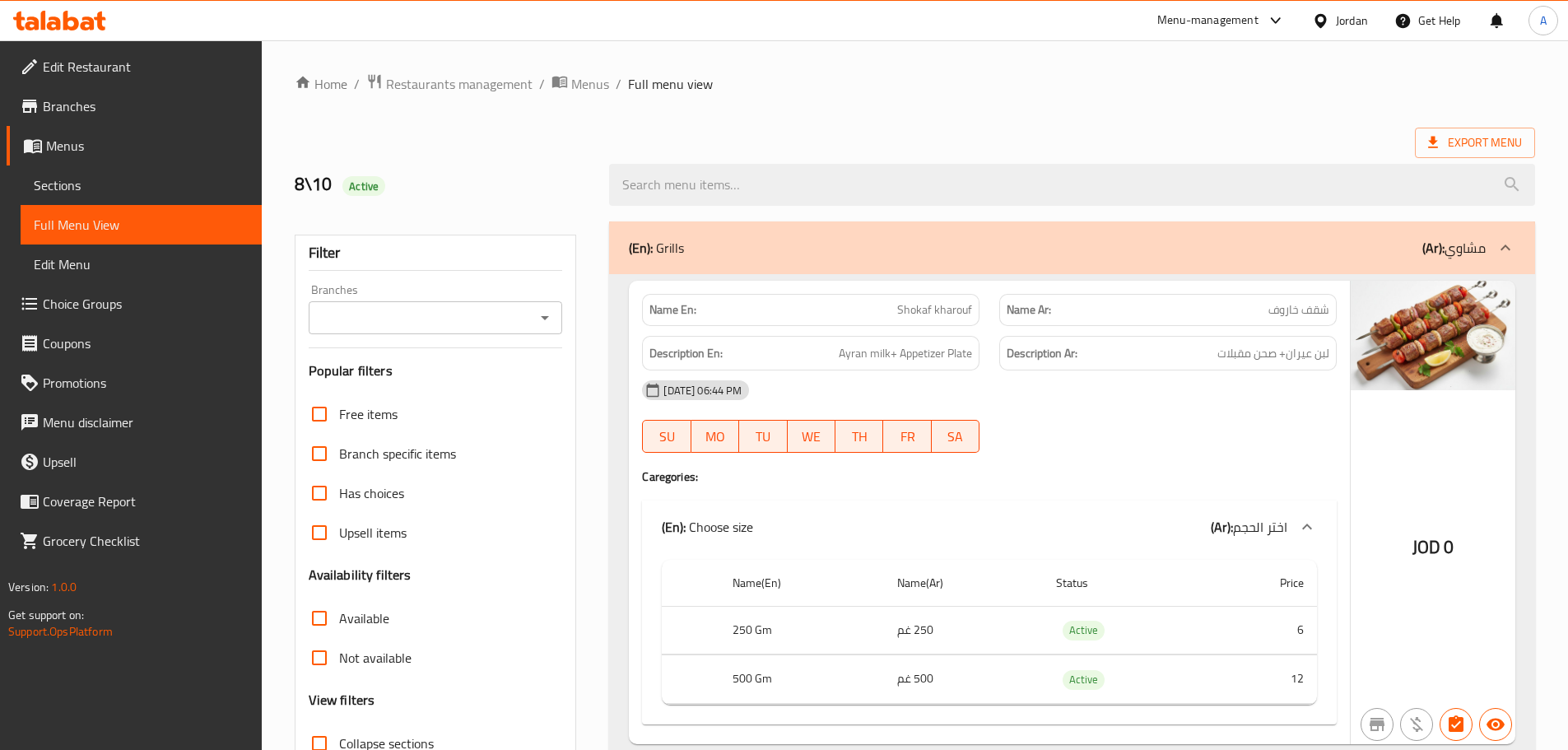
drag, startPoint x: 920, startPoint y: 313, endPoint x: 1043, endPoint y: 329, distance: 124.0
click at [1032, 321] on div "Name En: Shokaf kharouf Name Ar: شقف خاروف" at bounding box center [989, 309] width 715 height 52
click at [1184, 459] on div at bounding box center [1168, 453] width 357 height 20
drag, startPoint x: 1261, startPoint y: 364, endPoint x: 1186, endPoint y: 365, distance: 75.0
click at [1186, 364] on div "Description Ar: لبن عيران+ صحن مقبلات" at bounding box center [1168, 353] width 337 height 35
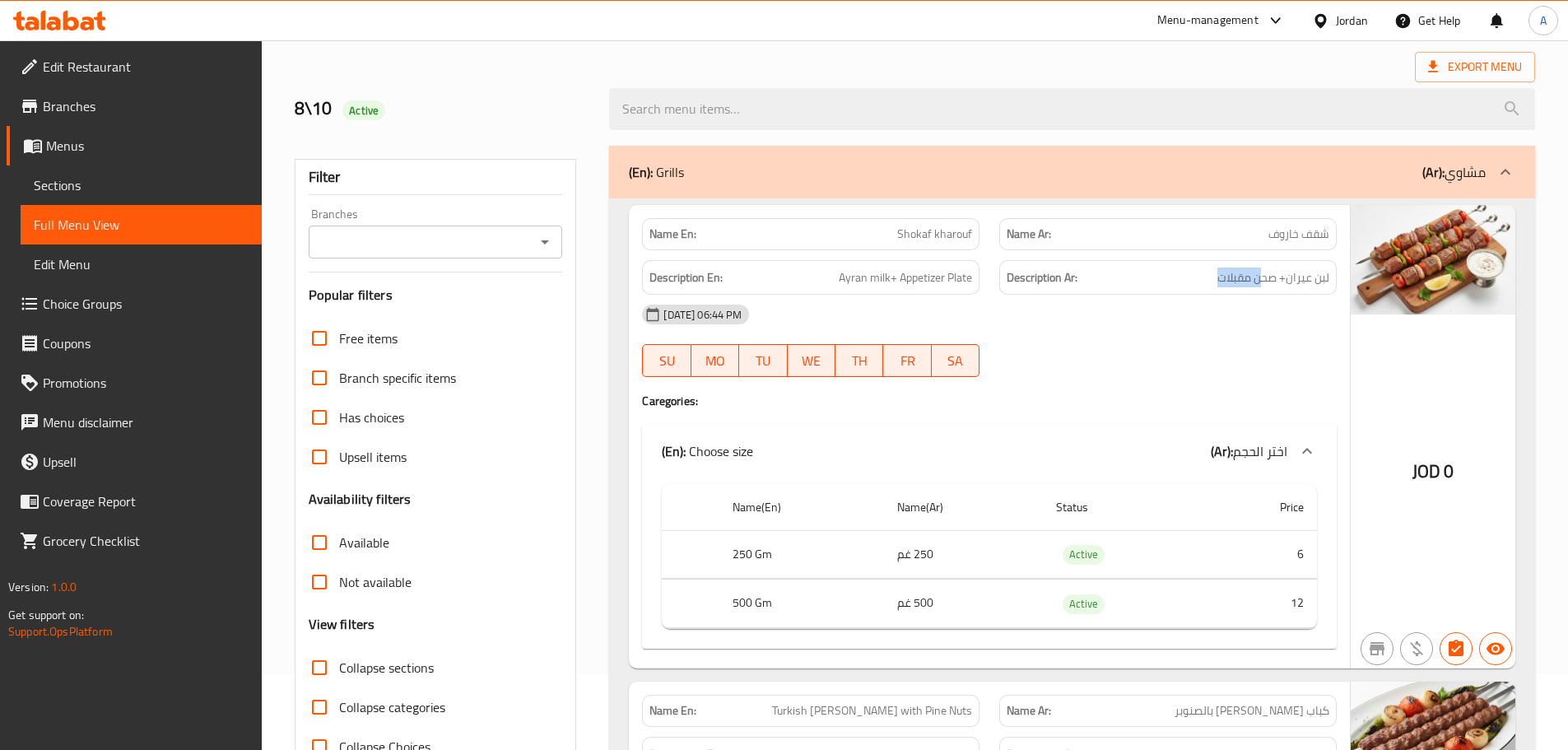
scroll to position [165, 0]
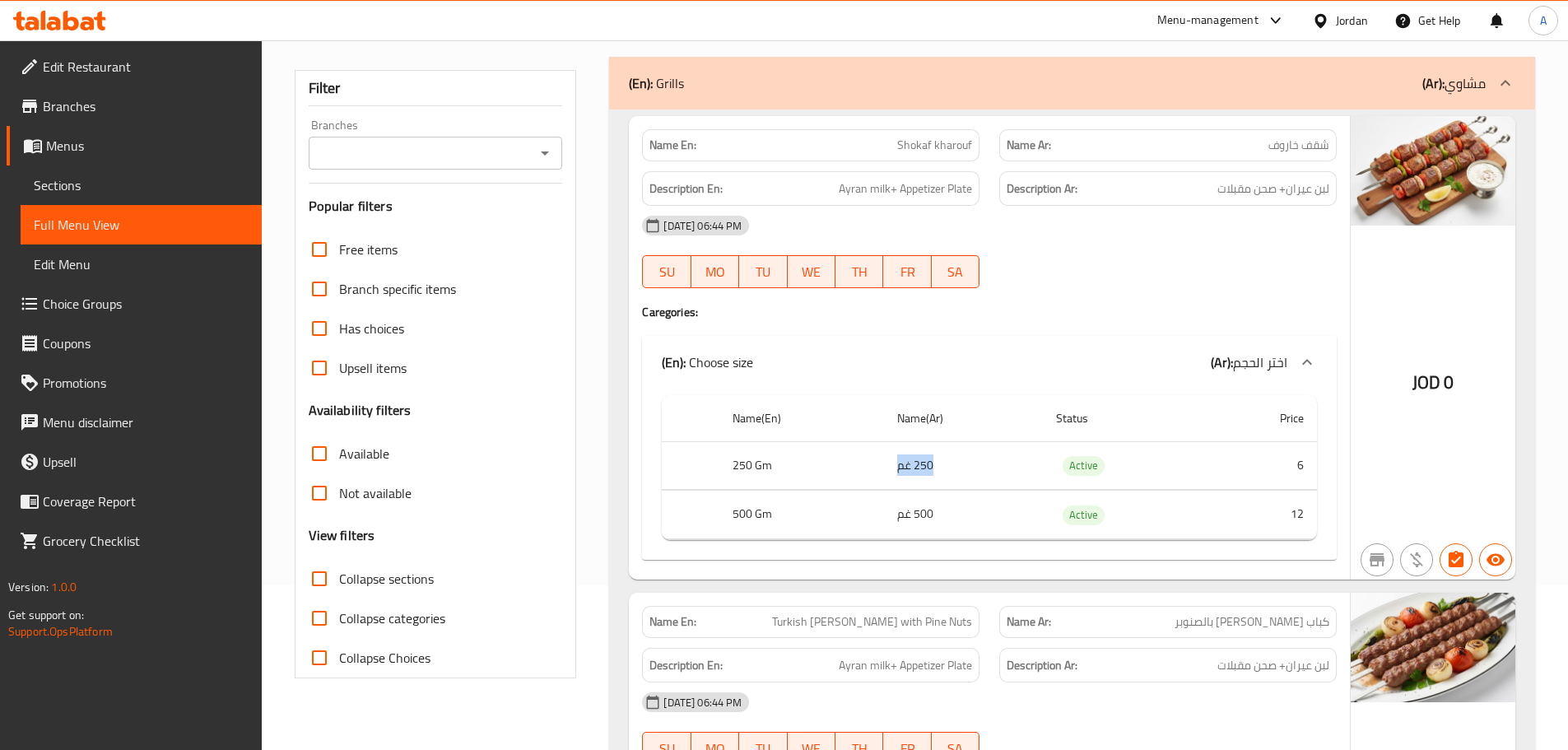
drag, startPoint x: 893, startPoint y: 471, endPoint x: 1005, endPoint y: 477, distance: 112.2
click at [1005, 477] on td "250 غم" at bounding box center [963, 465] width 159 height 49
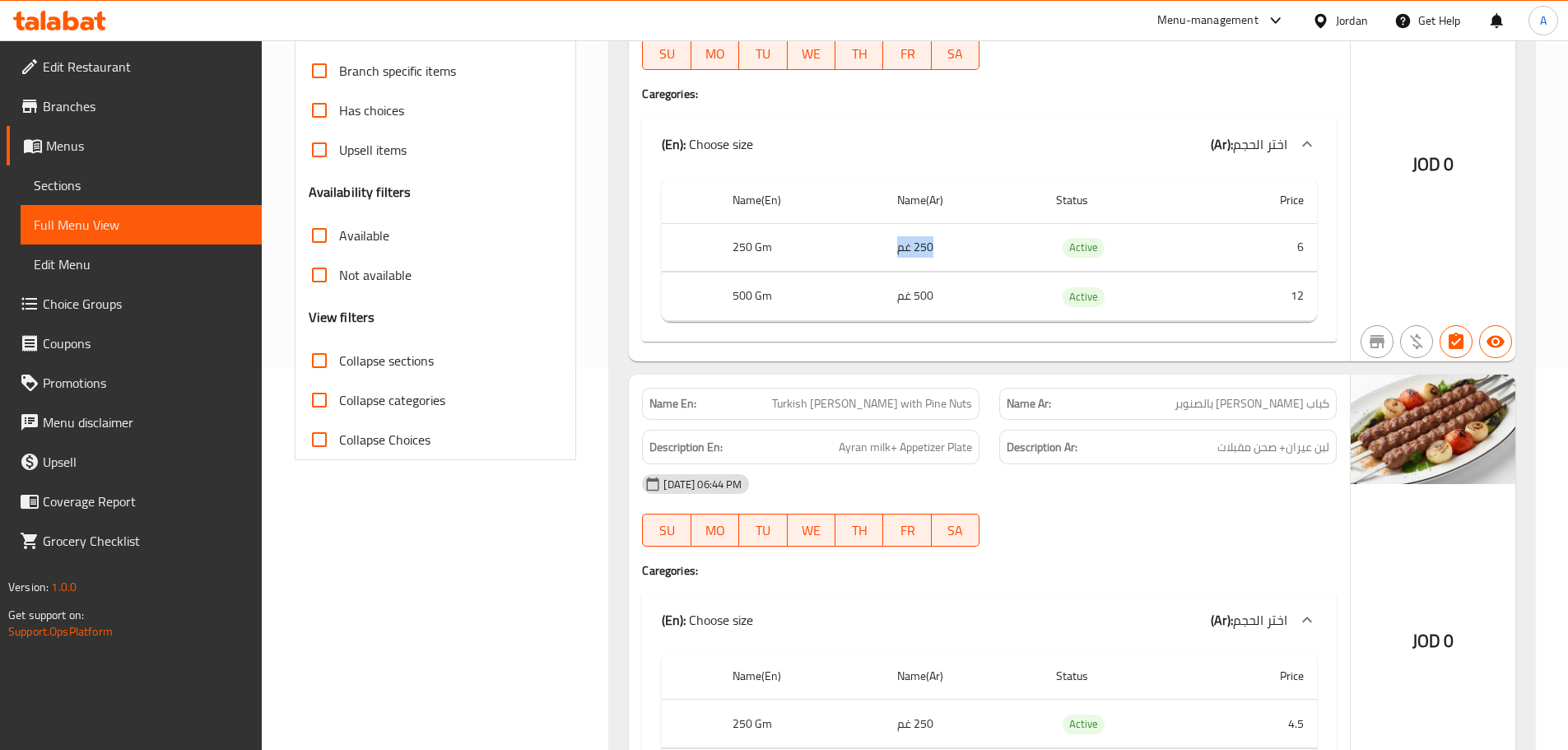
scroll to position [412, 0]
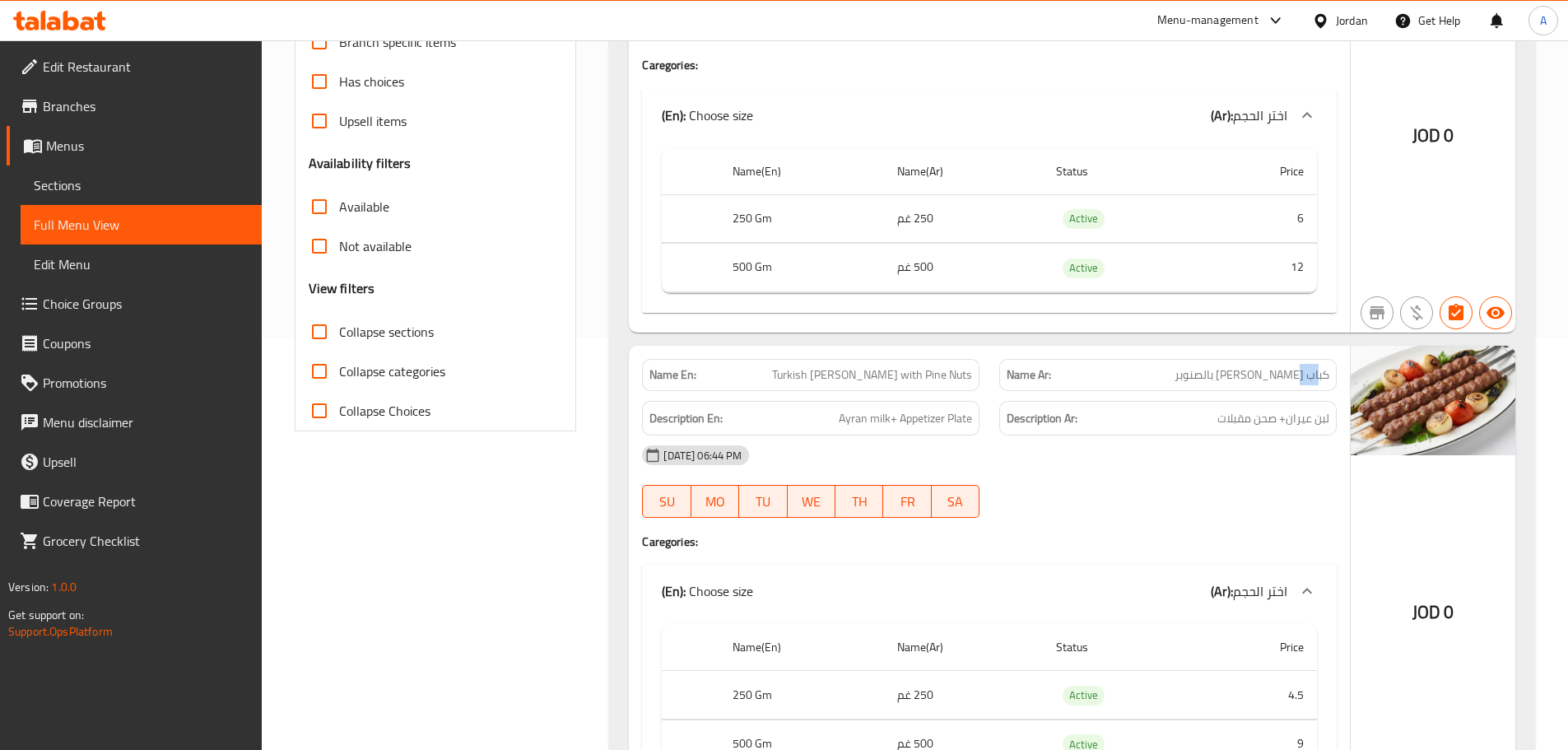
drag, startPoint x: 1317, startPoint y: 374, endPoint x: 1297, endPoint y: 375, distance: 20.0
click at [1297, 375] on span "كباب عمر تركي بالصنوبر" at bounding box center [1251, 375] width 155 height 17
click at [1247, 376] on span "كباب عمر تركي بالصنوبر" at bounding box center [1251, 375] width 155 height 17
click at [1244, 455] on div "08-10-2025 06:44 PM" at bounding box center [989, 455] width 715 height 40
drag, startPoint x: 1320, startPoint y: 414, endPoint x: 1266, endPoint y: 424, distance: 54.9
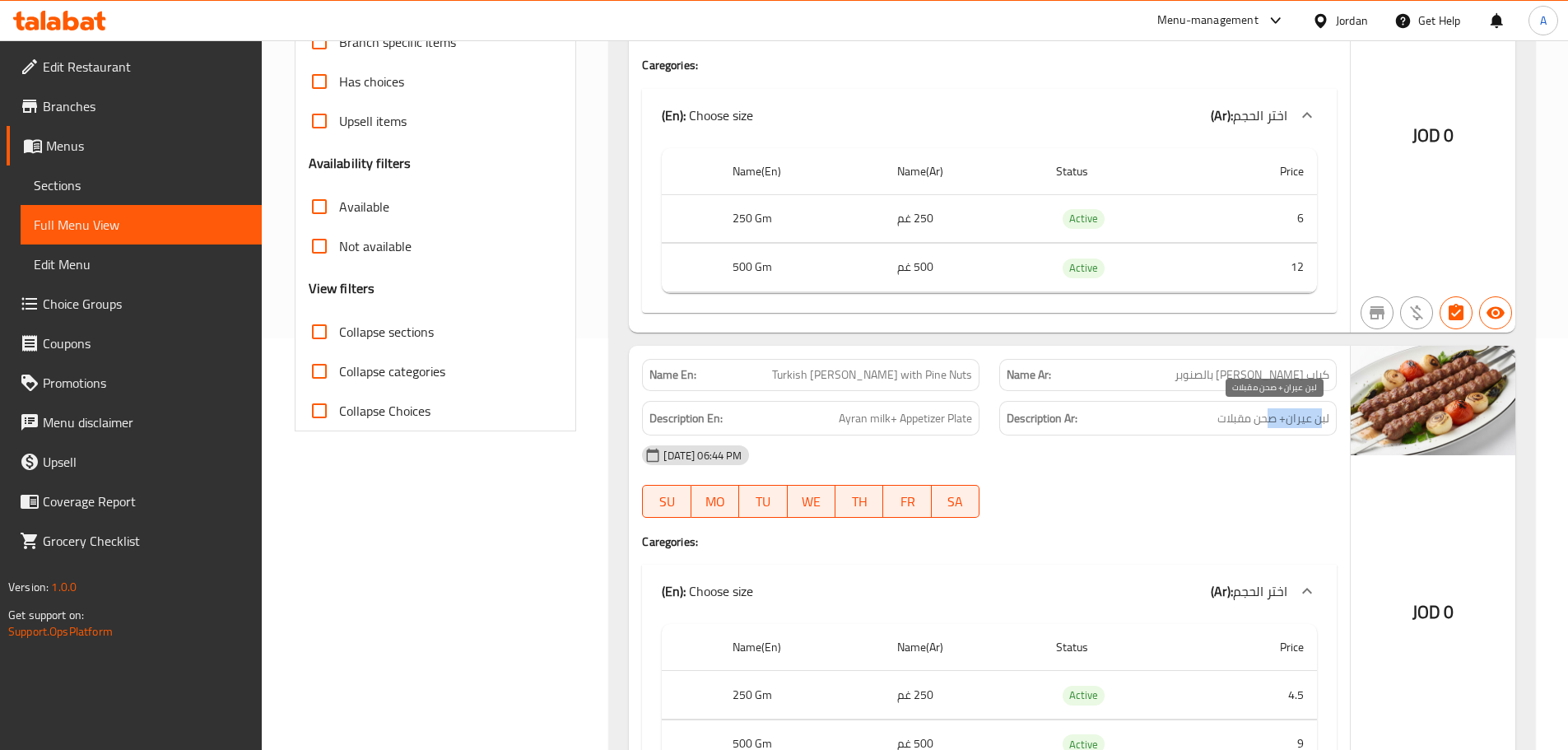
click at [1266, 424] on span "لبن عيران+ صحن مقبلات" at bounding box center [1272, 418] width 112 height 21
click at [1238, 477] on div "08-10-2025 06:44 PM SU MO TU WE TH FR SA" at bounding box center [989, 482] width 715 height 93
drag, startPoint x: 848, startPoint y: 415, endPoint x: 919, endPoint y: 414, distance: 71.0
click at [914, 415] on span "Ayran milk+ Appetizer Plate" at bounding box center [905, 418] width 133 height 21
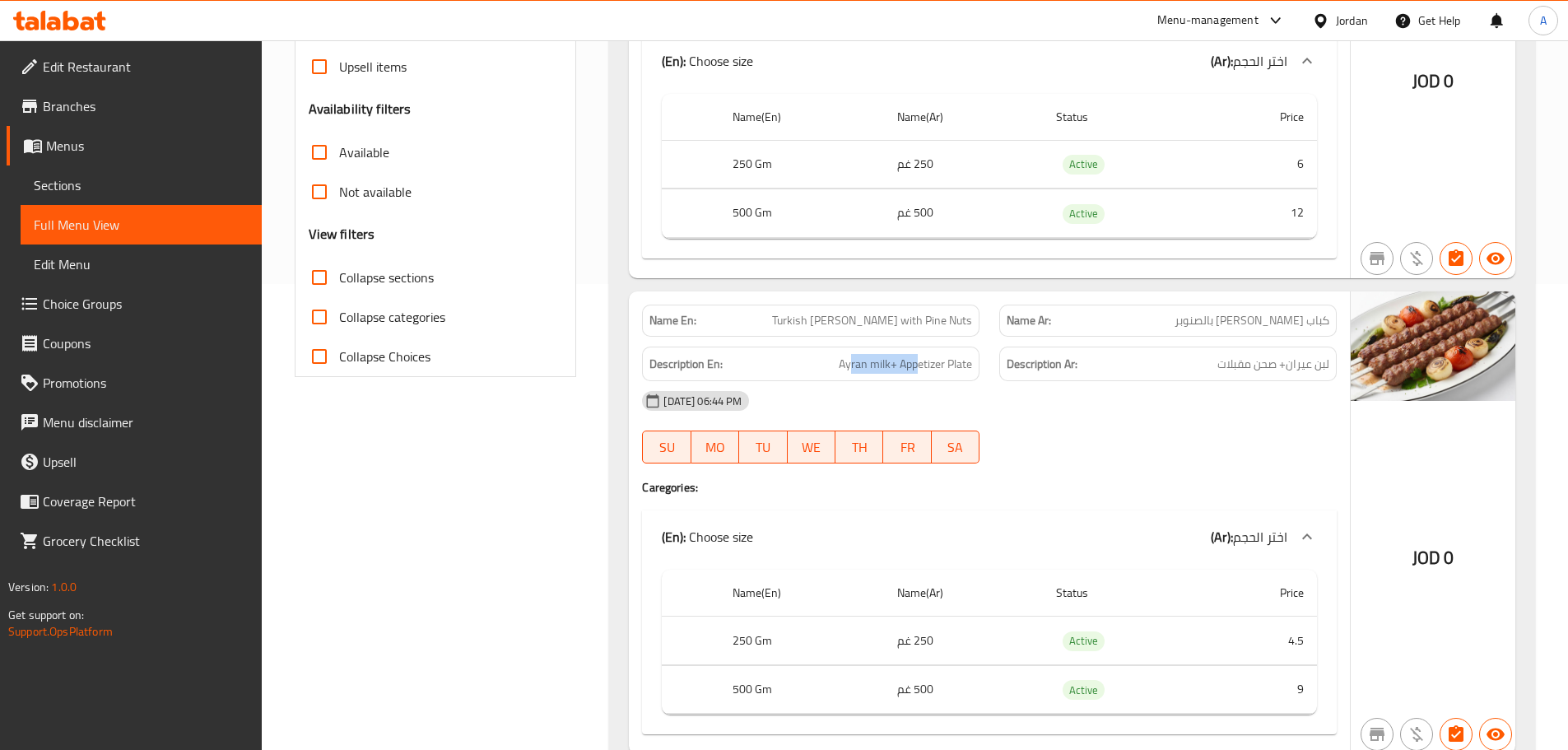
scroll to position [576, 0]
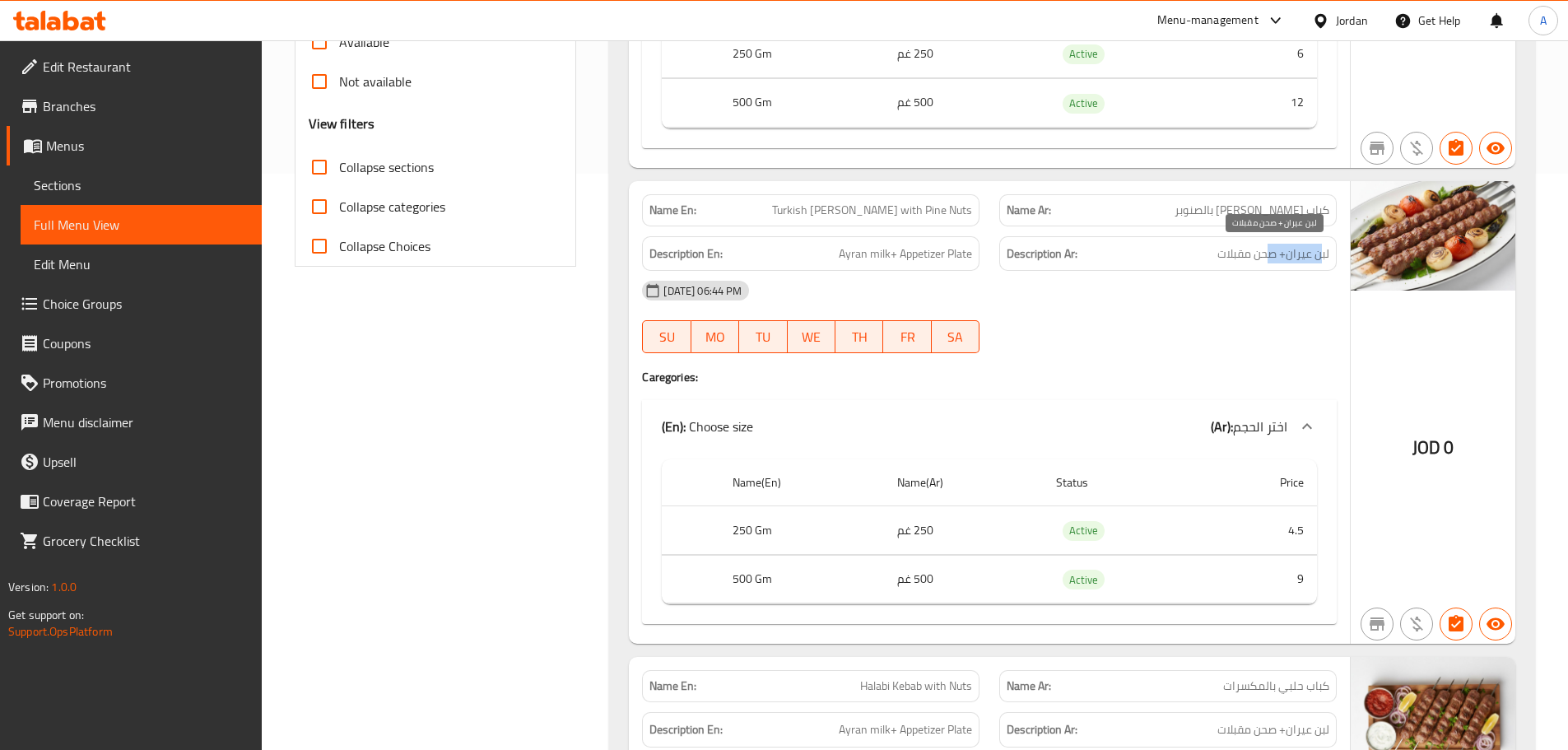
drag, startPoint x: 1320, startPoint y: 251, endPoint x: 1245, endPoint y: 286, distance: 82.8
click at [1259, 260] on span "لبن عيران+ صحن مقبلات" at bounding box center [1272, 254] width 112 height 21
click at [1240, 295] on div "08-10-2025 06:44 PM" at bounding box center [989, 291] width 715 height 40
drag, startPoint x: 1214, startPoint y: 246, endPoint x: 1341, endPoint y: 258, distance: 127.6
click at [1341, 257] on div "Description Ar: لبن عيران+ صحن مقبلات" at bounding box center [1168, 254] width 357 height 55
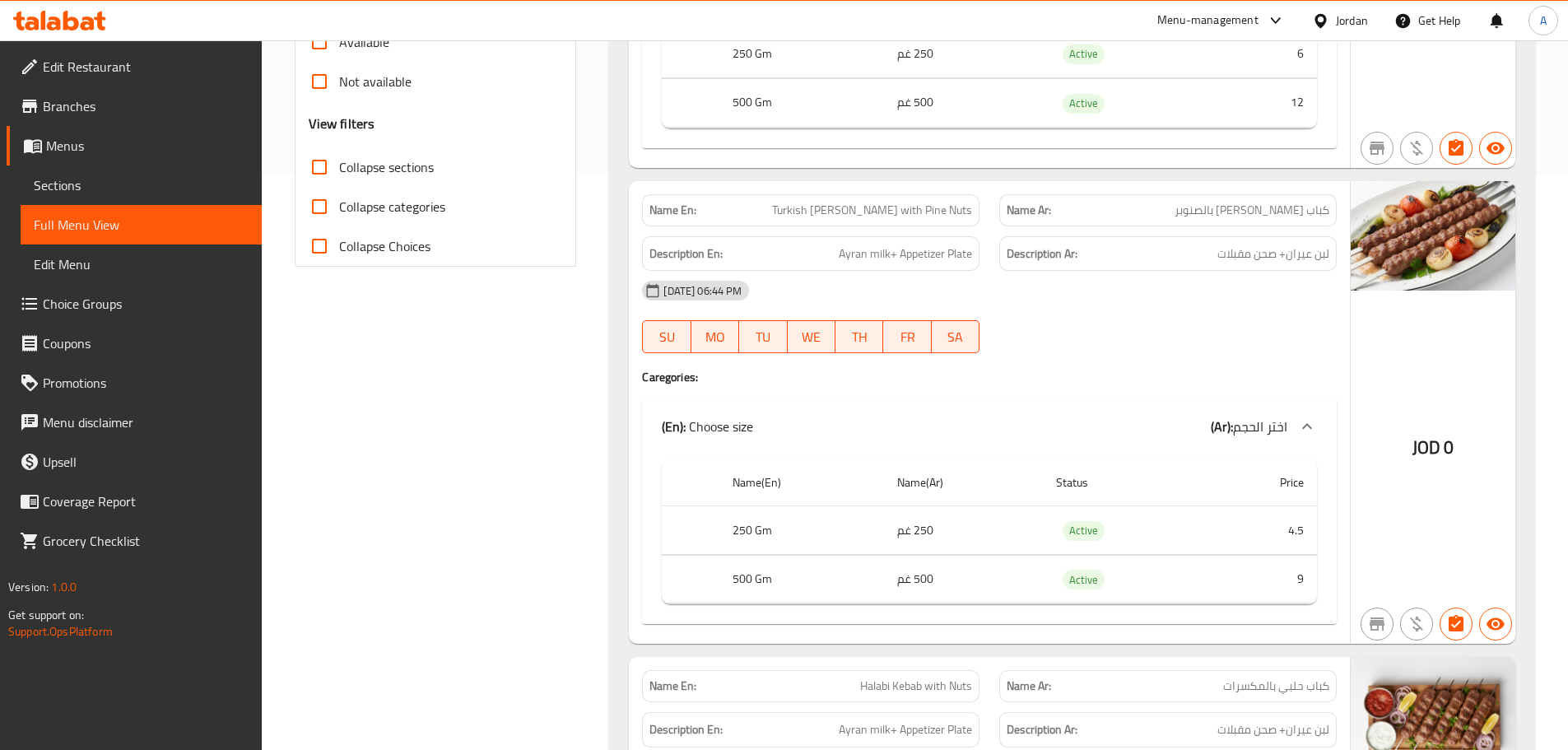
click at [1245, 338] on div "08-10-2025 06:44 PM SU MO TU WE TH FR SA" at bounding box center [989, 317] width 715 height 93
drag, startPoint x: 1232, startPoint y: 236, endPoint x: 1298, endPoint y: 251, distance: 67.7
click at [1297, 250] on div "Description Ar: لبن عيران+ صحن مقبلات" at bounding box center [1168, 253] width 337 height 35
click at [1300, 254] on span "لبن عيران+ صحن مقبلات" at bounding box center [1272, 254] width 112 height 21
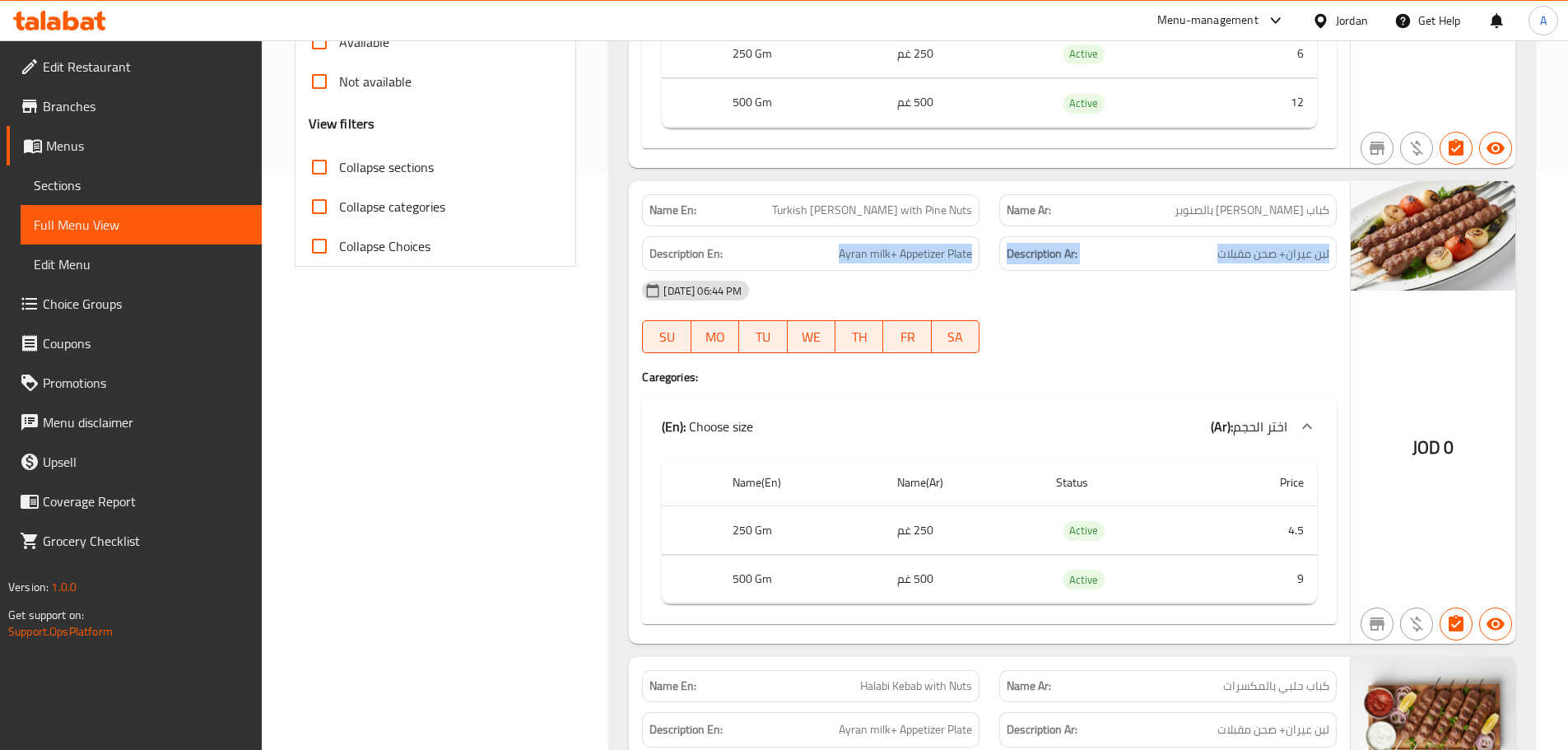
drag, startPoint x: 1300, startPoint y: 254, endPoint x: 810, endPoint y: 254, distance: 490.0
click at [810, 254] on div "Description En: Ayran milk+ Appetizer Plate Description Ar: لبن عيران+ صحن مقبل…" at bounding box center [989, 254] width 715 height 55
click at [1210, 298] on div "08-10-2025 06:44 PM" at bounding box center [989, 291] width 715 height 40
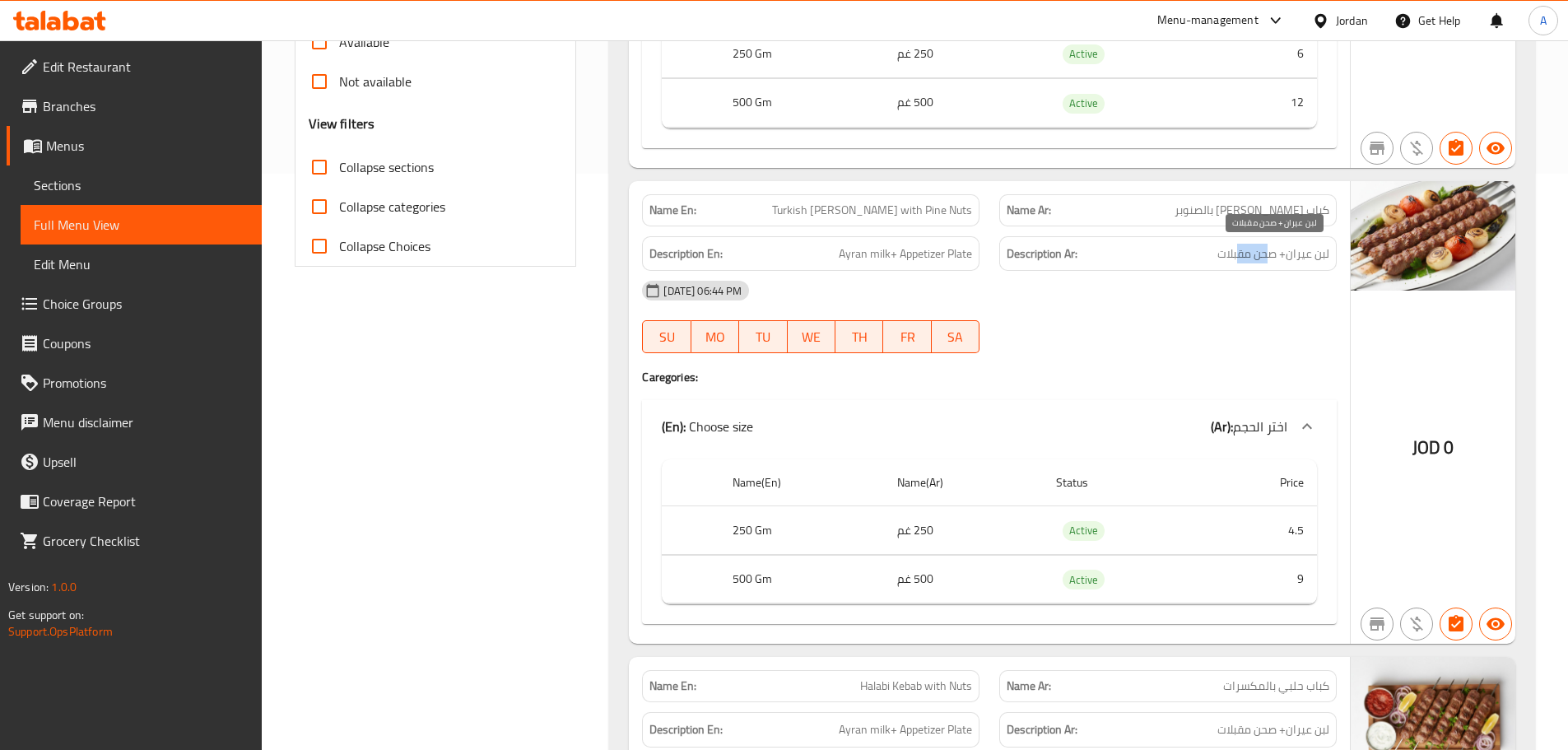
drag, startPoint x: 1268, startPoint y: 253, endPoint x: 1238, endPoint y: 253, distance: 30.0
click at [1238, 253] on span "لبن عيران+ صحن مقبلات" at bounding box center [1272, 254] width 112 height 21
click at [1225, 321] on div "08-10-2025 06:44 PM SU MO TU WE TH FR SA" at bounding box center [989, 317] width 715 height 93
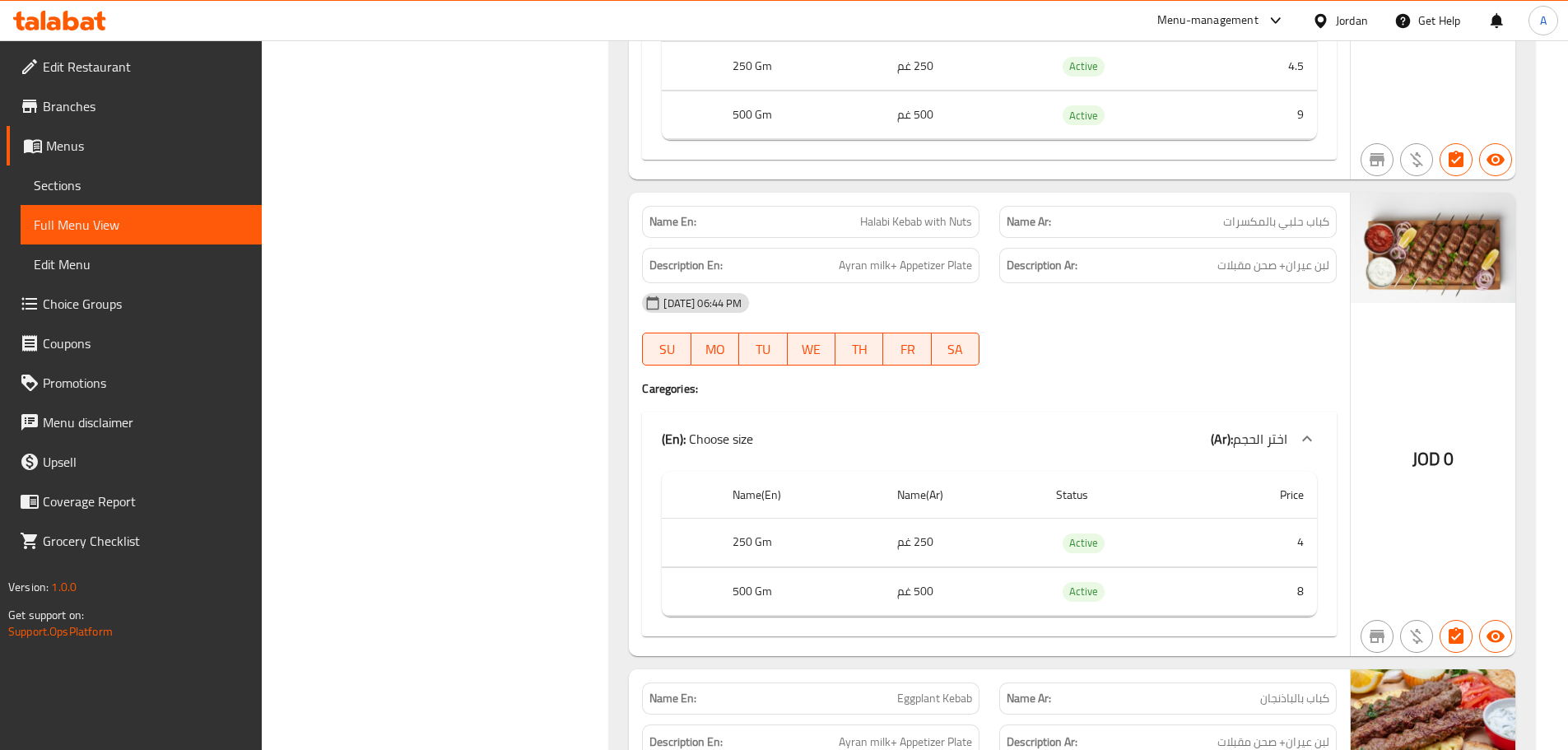
scroll to position [1153, 0]
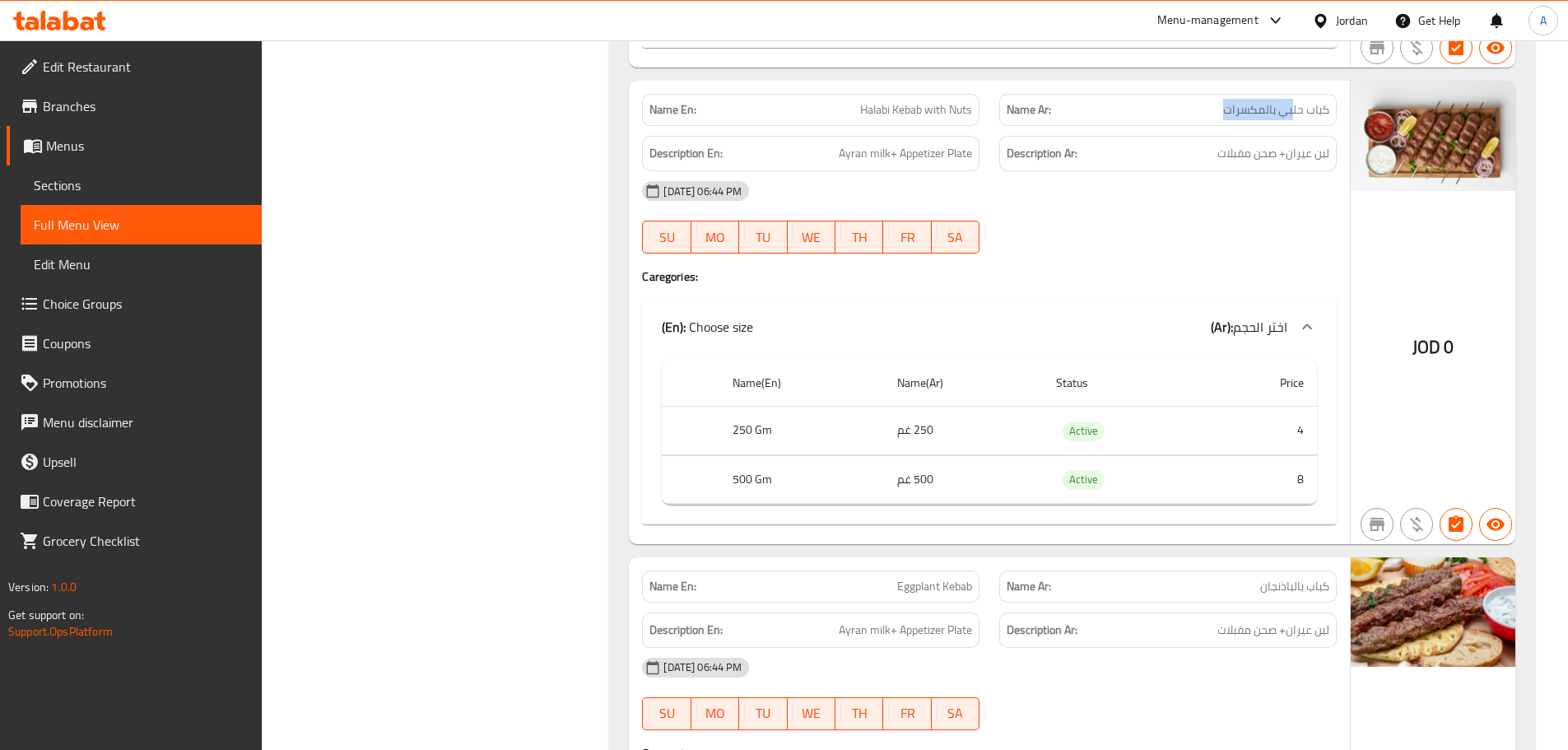
drag, startPoint x: 1293, startPoint y: 105, endPoint x: 1192, endPoint y: 121, distance: 102.3
click at [1193, 121] on div "Name Ar: كباب حلبي بالمكسرات" at bounding box center [1168, 109] width 337 height 32
click at [1256, 161] on span "لبن عيران+ صحن مقبلات" at bounding box center [1272, 153] width 112 height 21
click at [1238, 248] on div at bounding box center [1168, 254] width 357 height 20
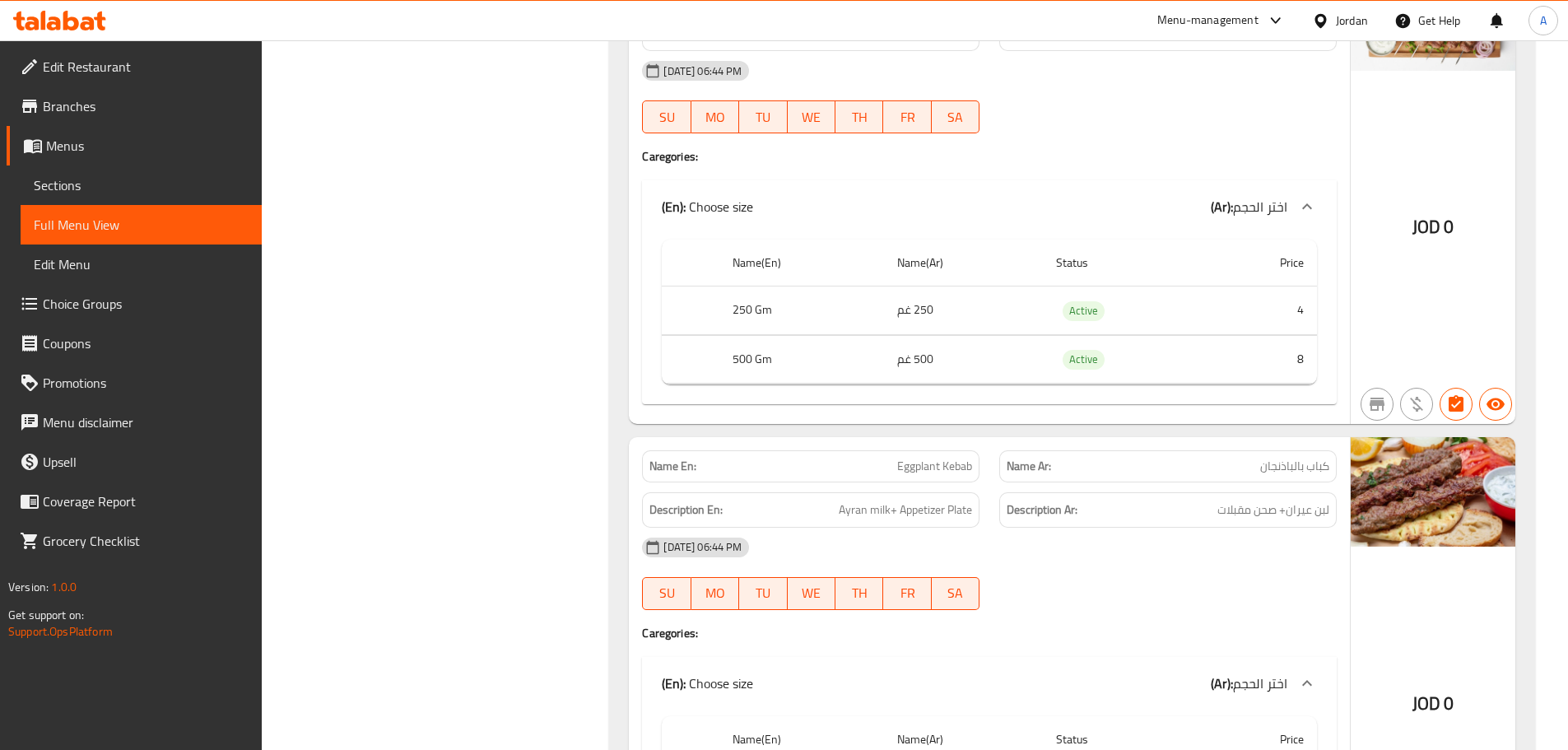
scroll to position [1399, 0]
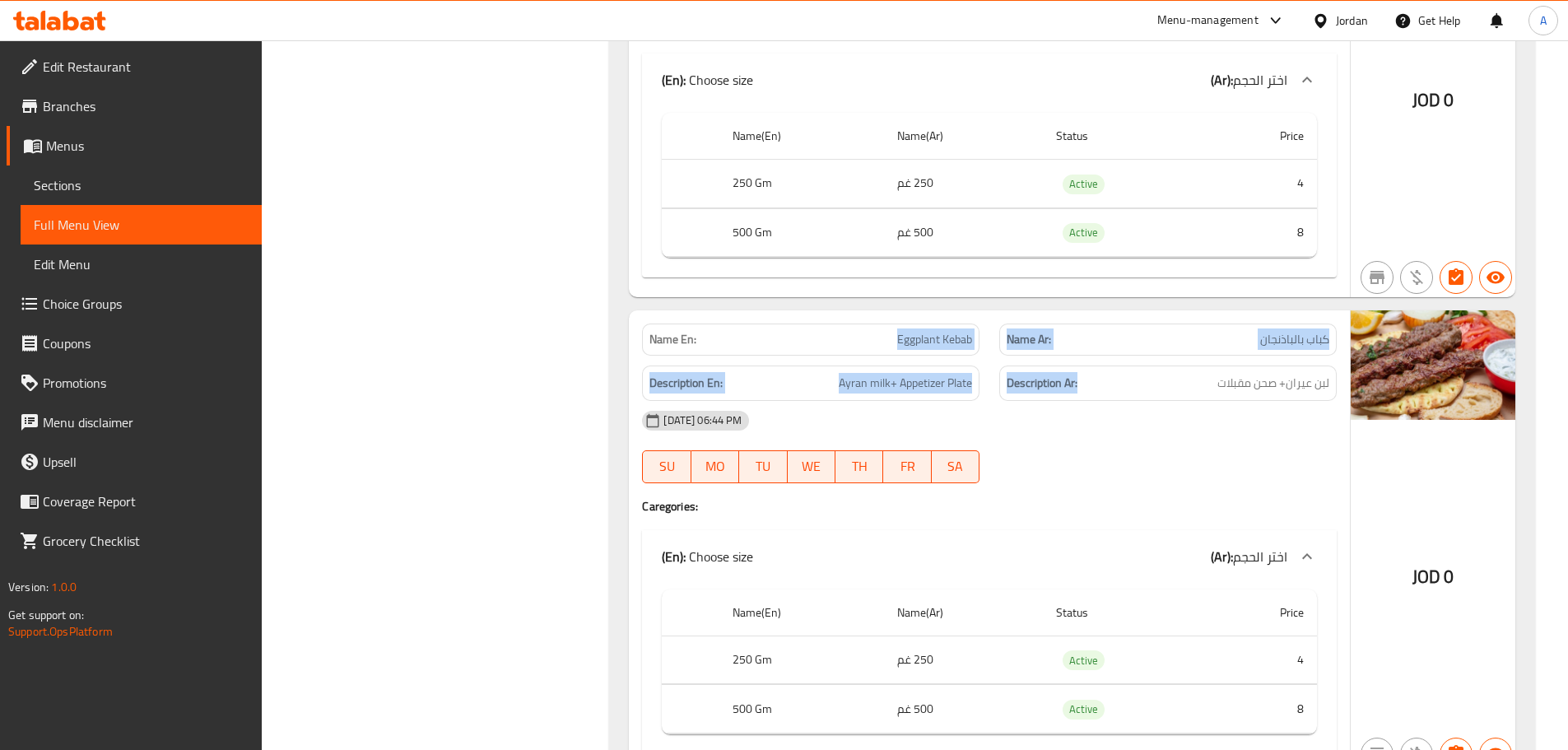
drag, startPoint x: 956, startPoint y: 346, endPoint x: 1163, endPoint y: 433, distance: 224.5
click at [1125, 390] on div "Name En: Eggplant Kebab Name Ar: كباب بالباذنجان Description En: Ayran milk+ Ap…" at bounding box center [989, 541] width 721 height 463
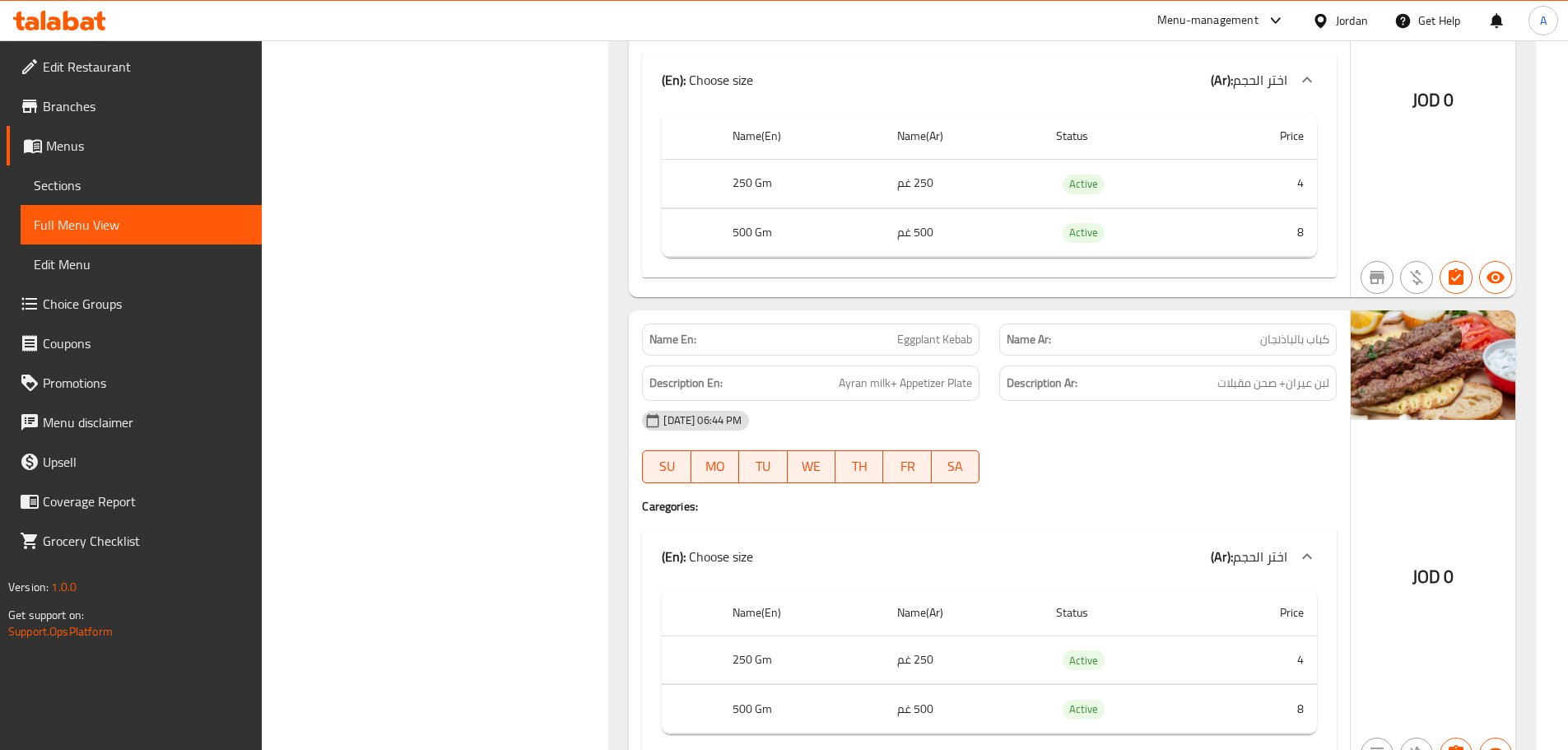
click at [1166, 434] on div "08-10-2025 06:44 PM" at bounding box center [989, 421] width 715 height 40
drag, startPoint x: 1193, startPoint y: 387, endPoint x: 1132, endPoint y: 435, distance: 77.6
click at [1133, 387] on h6 "Description Ar: لبن عيران+ صحن مقبلات" at bounding box center [1168, 383] width 323 height 21
click at [1147, 463] on div "08-10-2025 06:44 PM SU MO TU WE TH FR SA" at bounding box center [989, 447] width 715 height 93
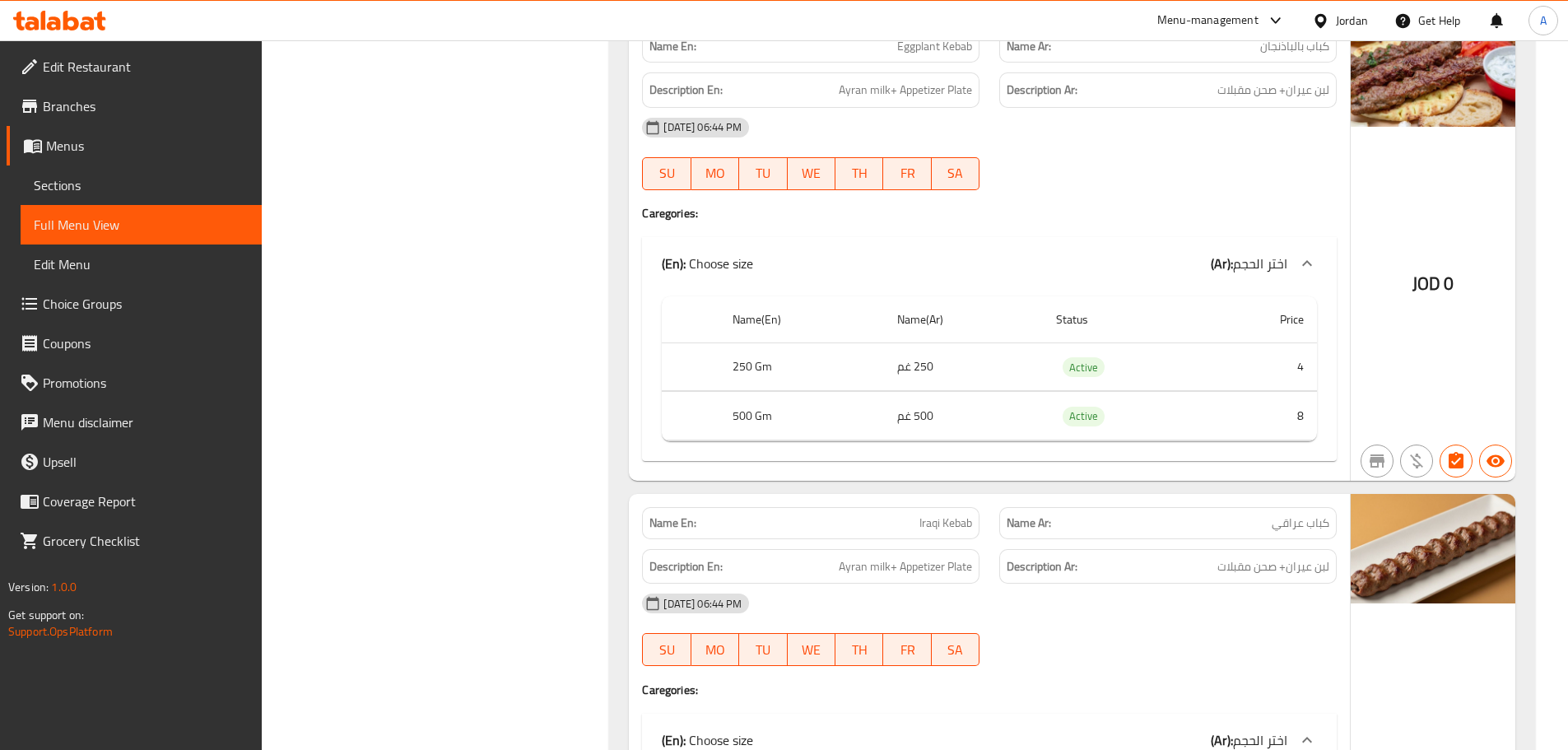
scroll to position [1729, 0]
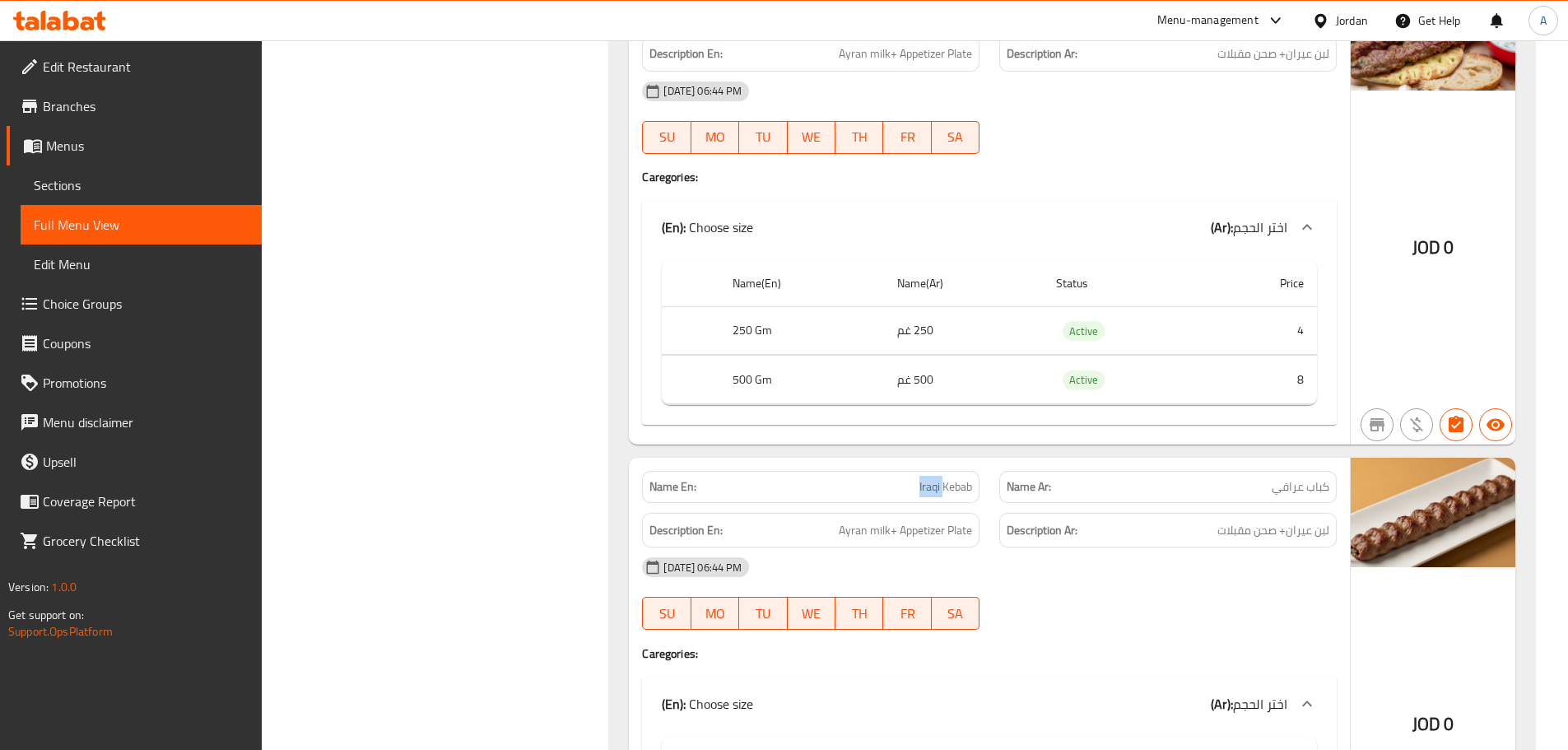
drag, startPoint x: 878, startPoint y: 466, endPoint x: 1205, endPoint y: 514, distance: 330.5
click at [1158, 507] on div "Name En: Iraqi Kebab Name Ar: كباب عراقي Description En: Ayran milk+ Appetizer …" at bounding box center [989, 689] width 721 height 463
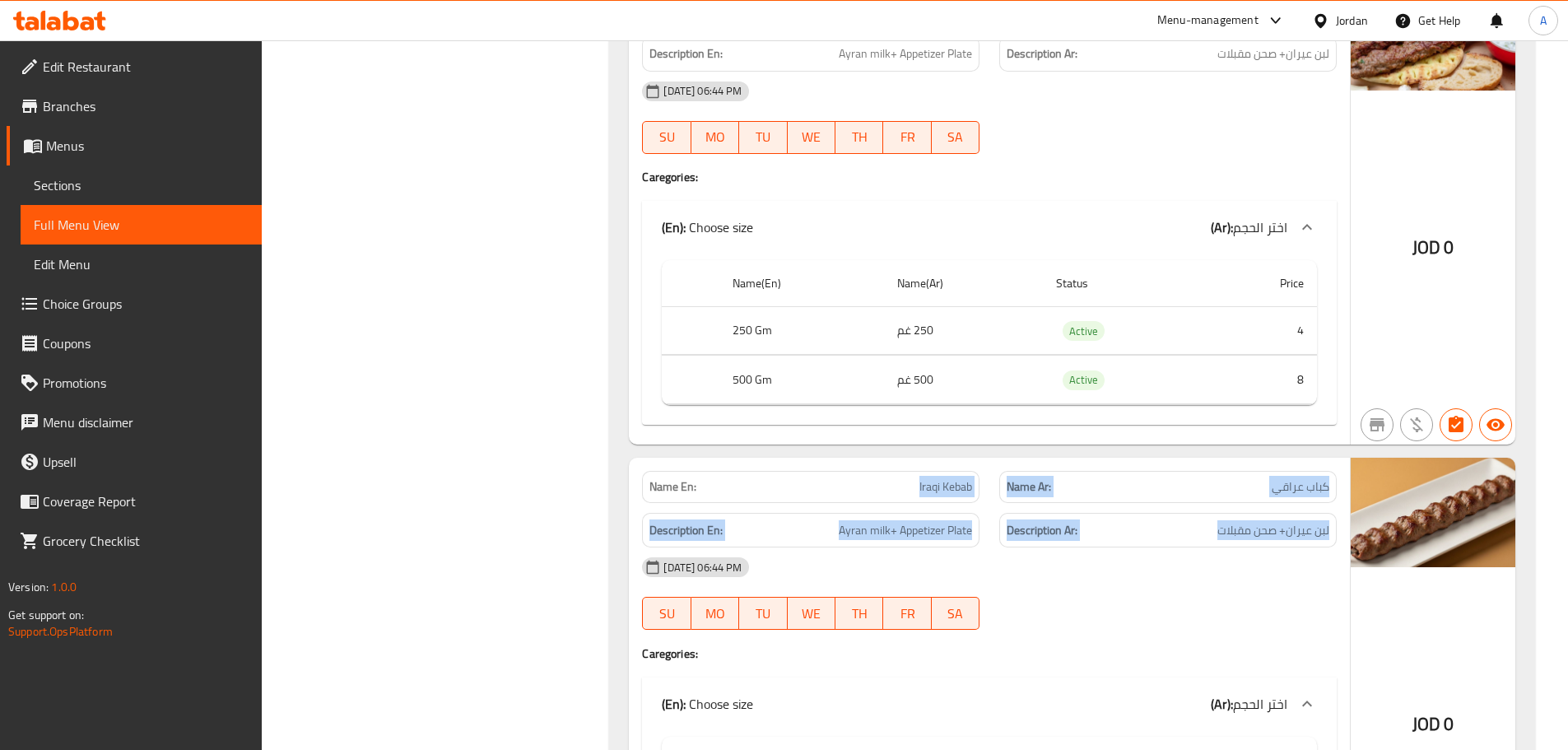
click at [1205, 514] on div "Description Ar: لبن عيران+ صحن مقبلات" at bounding box center [1168, 530] width 337 height 35
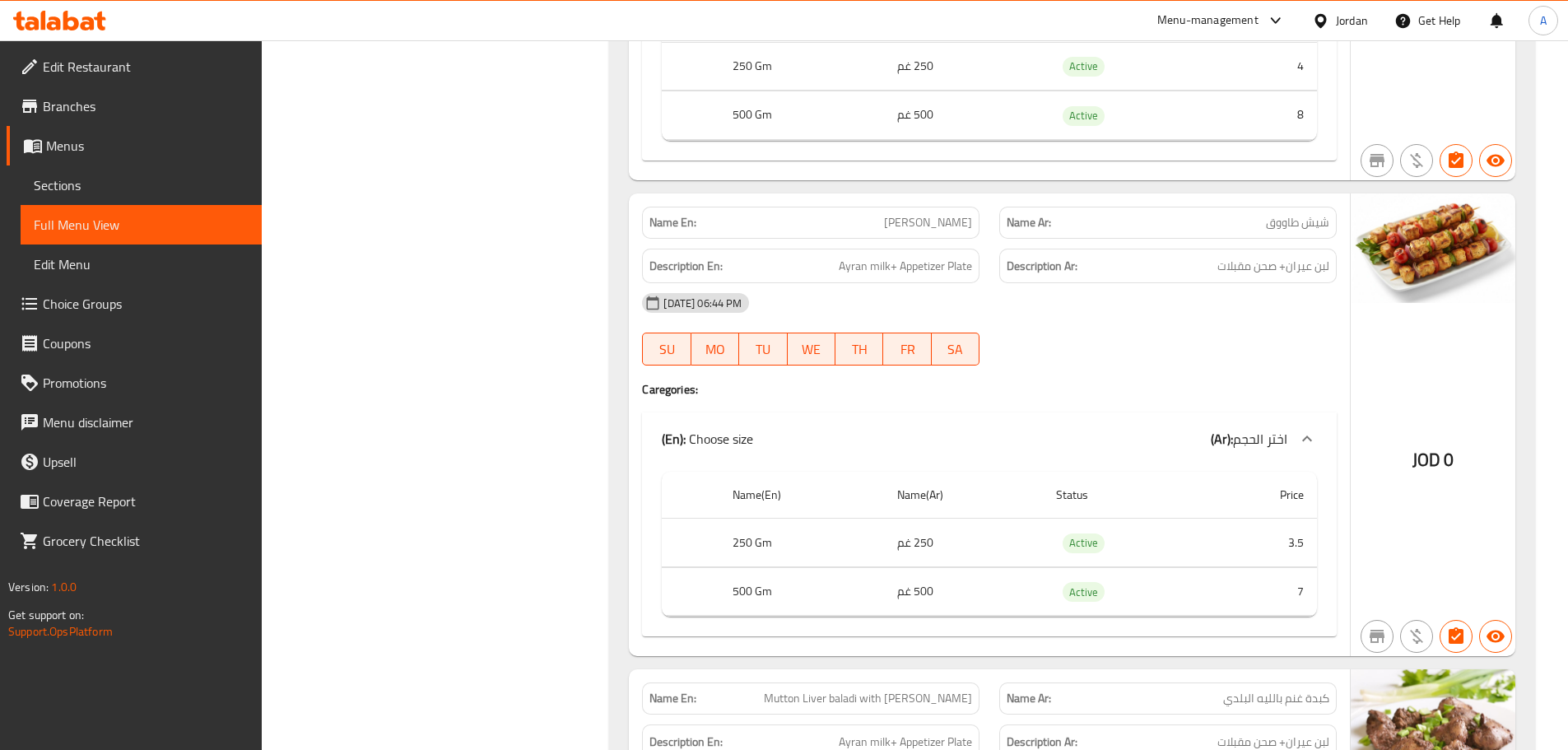
scroll to position [2552, 0]
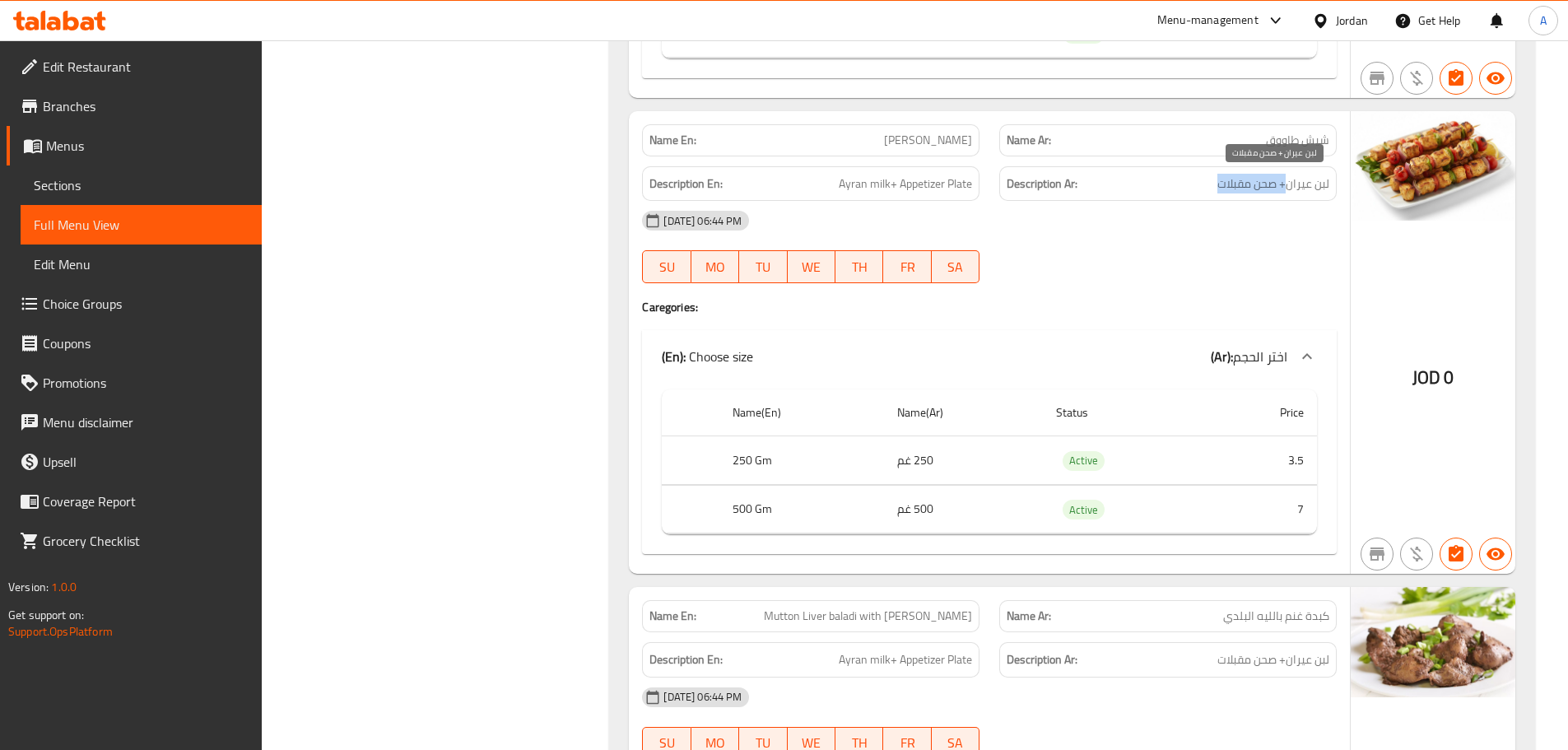
drag, startPoint x: 1216, startPoint y: 183, endPoint x: 1168, endPoint y: 251, distance: 83.2
click at [1170, 186] on h6 "Description Ar: لبن عيران+ صحن مقبلات" at bounding box center [1168, 184] width 323 height 21
click at [1168, 261] on div "08-10-2025 06:44 PM SU MO TU WE TH FR SA" at bounding box center [989, 247] width 715 height 93
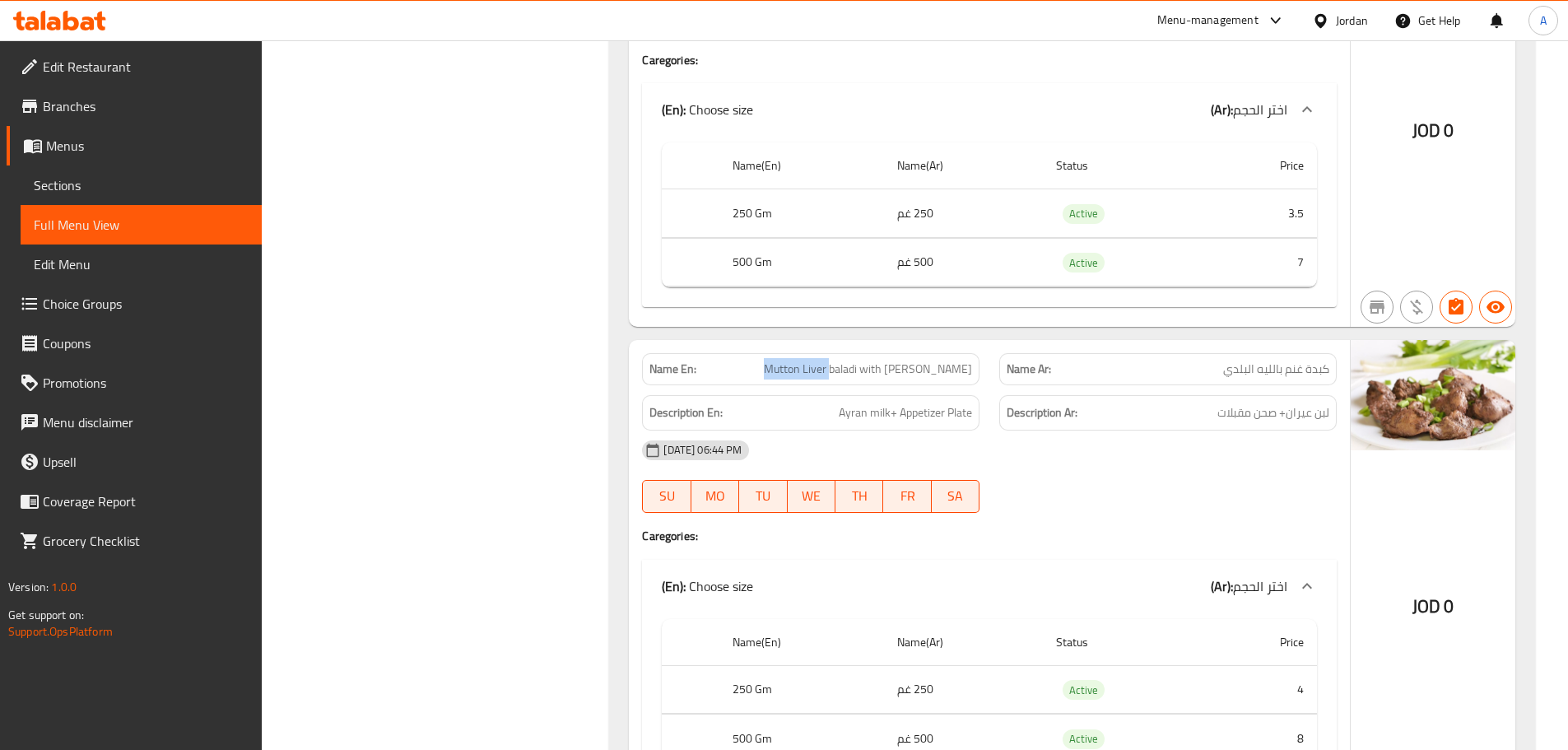
drag, startPoint x: 832, startPoint y: 366, endPoint x: 903, endPoint y: 375, distance: 71.6
click at [903, 375] on p "Name En: Mutton Liver baladi with Leia" at bounding box center [811, 369] width 323 height 17
drag, startPoint x: 1222, startPoint y: 370, endPoint x: 1209, endPoint y: 386, distance: 20.6
click at [1210, 372] on p "Name Ar: كبدة غنم بالليه البلدي" at bounding box center [1168, 369] width 323 height 17
click at [1266, 446] on div "08-10-2025 06:44 PM" at bounding box center [989, 451] width 715 height 40
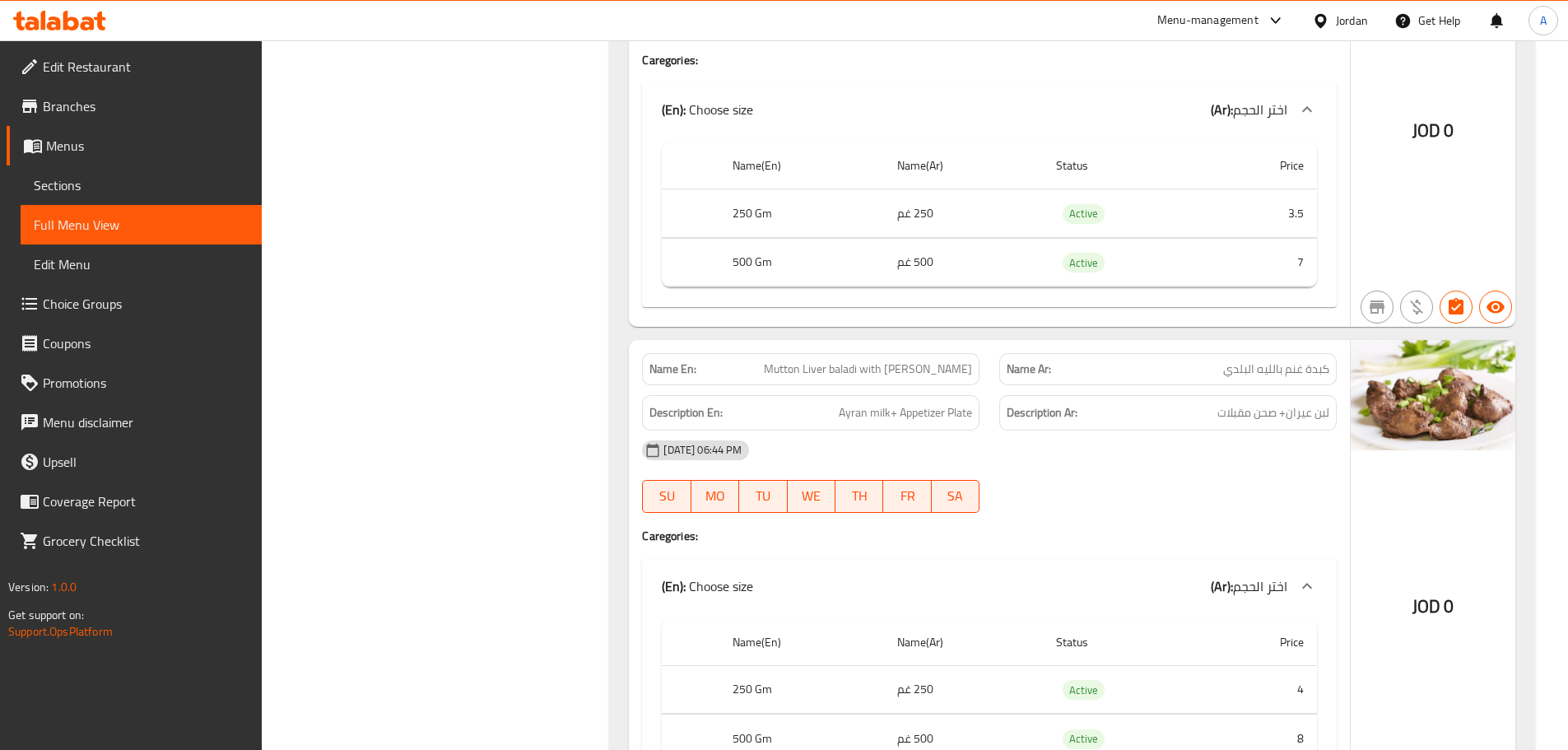
drag, startPoint x: 1216, startPoint y: 428, endPoint x: 1185, endPoint y: 443, distance: 34.4
click at [1188, 441] on div "Name En: Mutton Liver baladi with Leia Name Ar: كبدة غنم بالليه البلدي Descript…" at bounding box center [989, 571] width 721 height 463
click at [1183, 471] on div "08-10-2025 06:44 PM SU MO TU WE TH FR SA" at bounding box center [989, 477] width 715 height 93
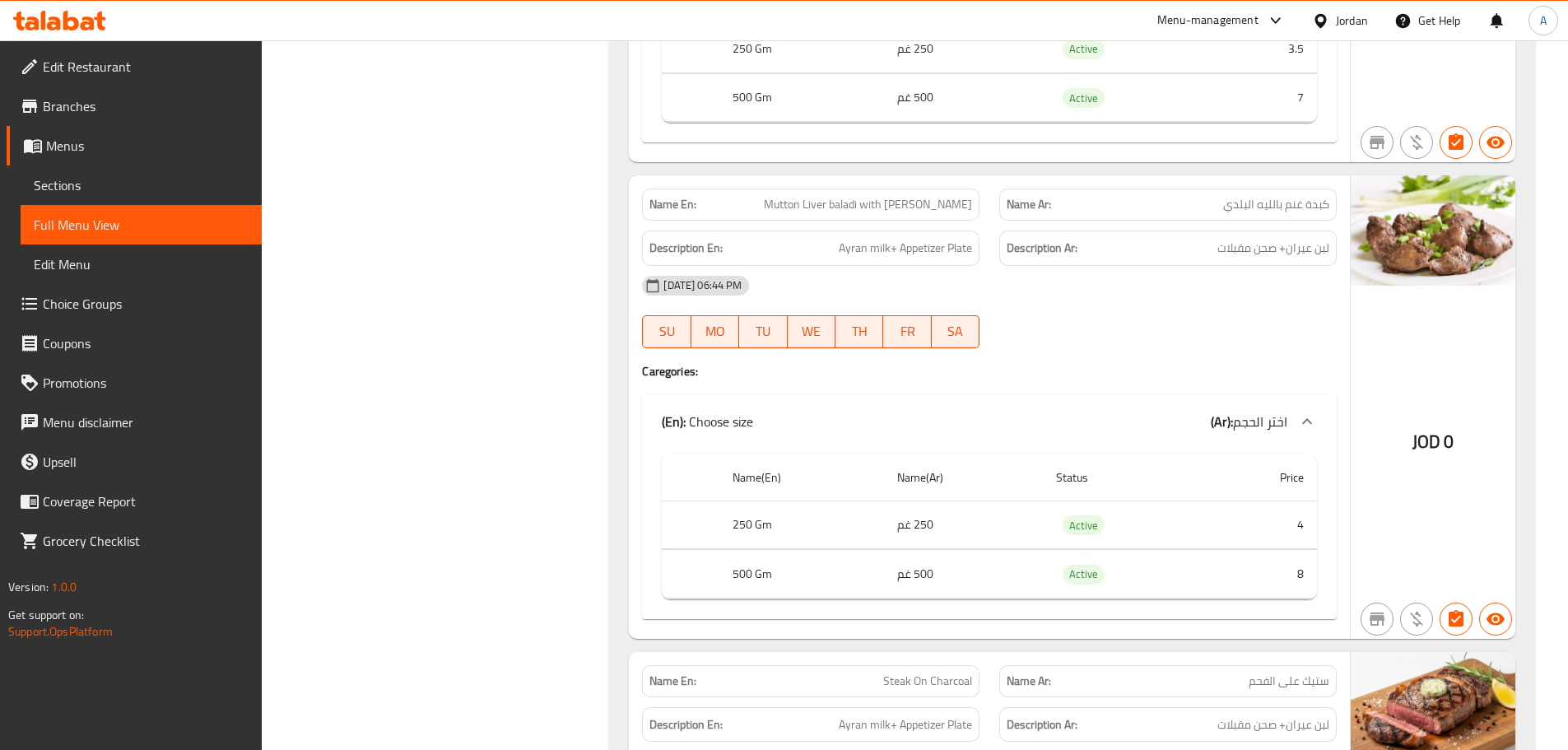
click at [849, 200] on span "Mutton Liver baladi with Leia" at bounding box center [868, 204] width 209 height 17
drag, startPoint x: 849, startPoint y: 200, endPoint x: 866, endPoint y: 219, distance: 25.5
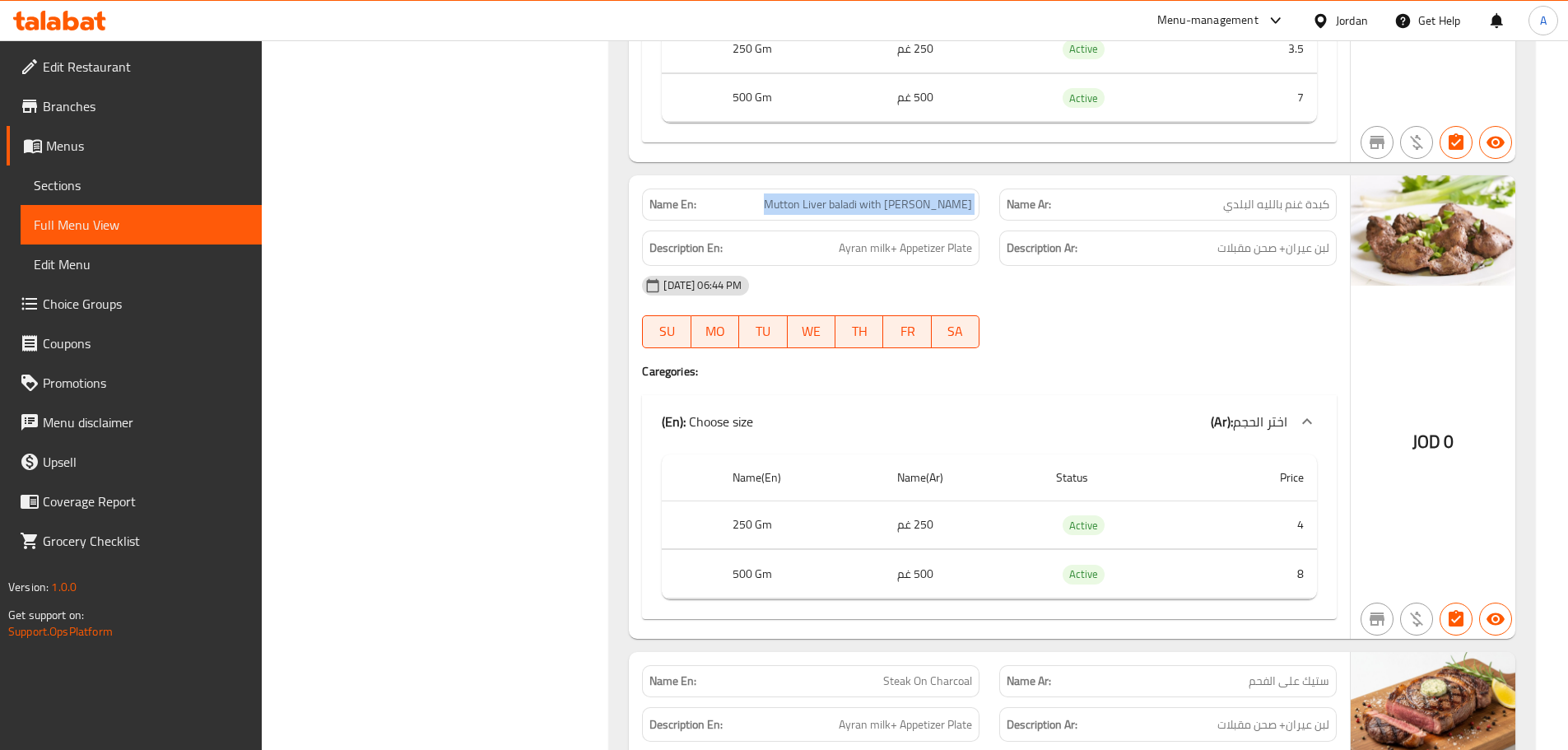
click at [849, 201] on span "Mutton Liver baladi with Leia" at bounding box center [868, 204] width 209 height 17
click at [1041, 274] on div "08-10-2025 06:44 PM" at bounding box center [989, 286] width 715 height 40
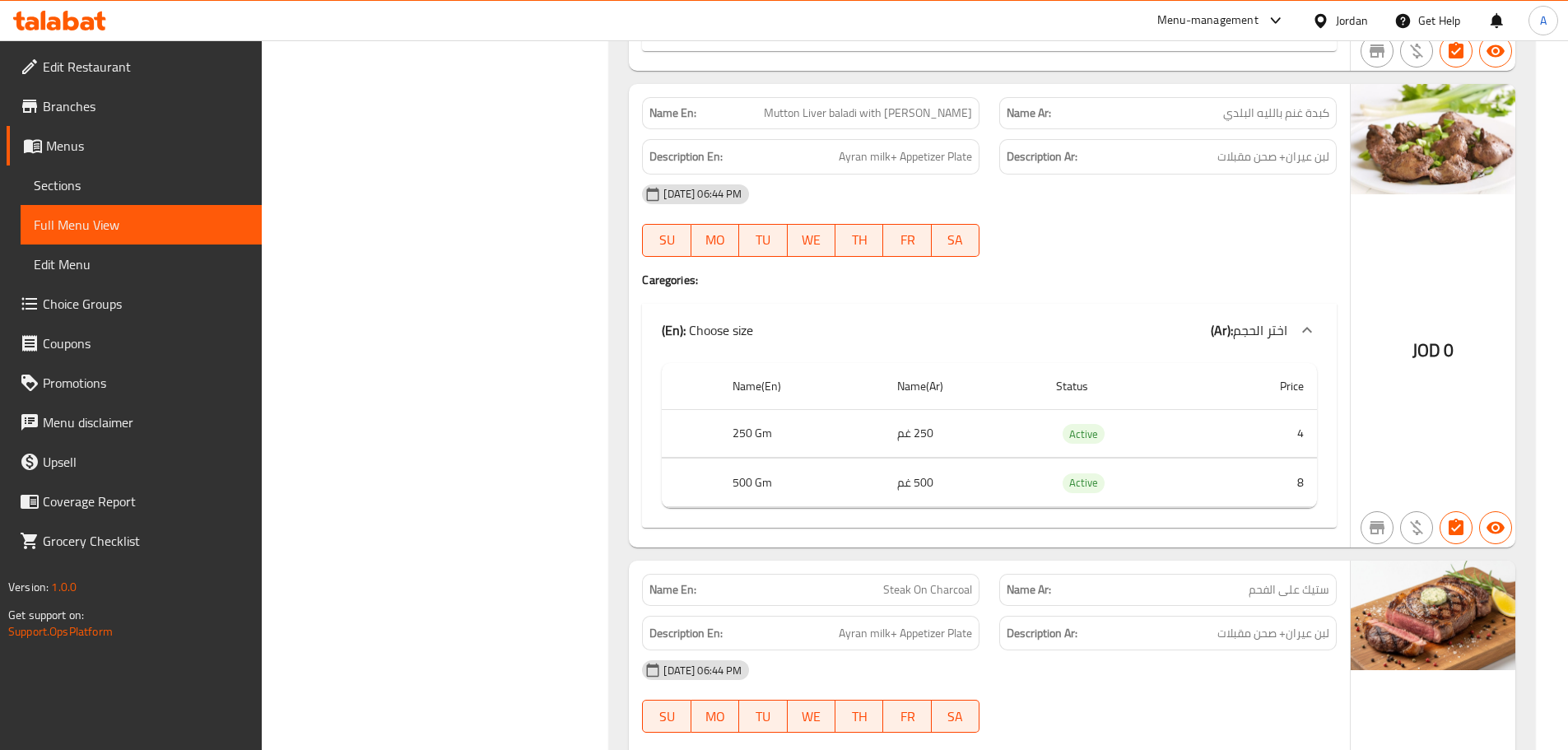
scroll to position [3210, 0]
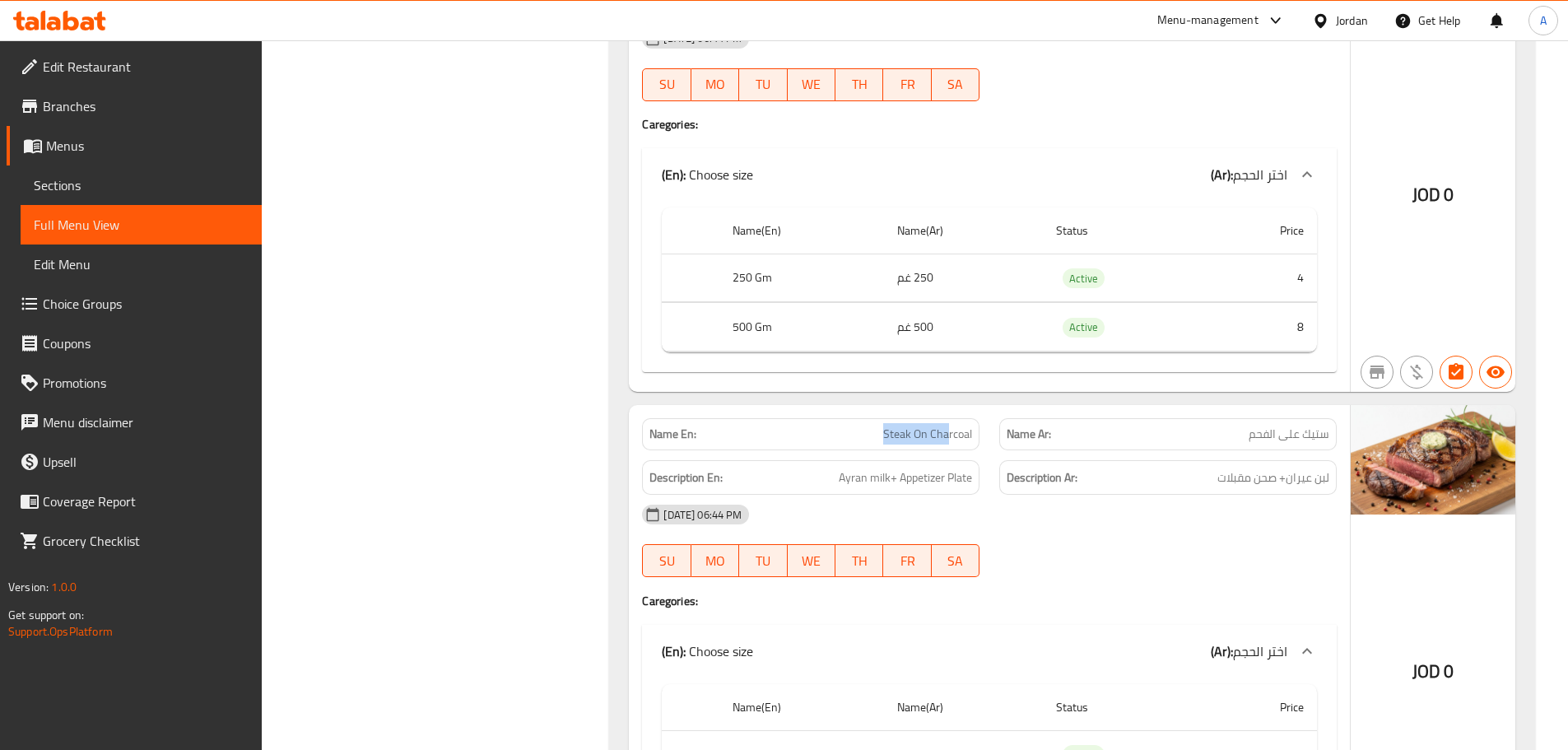
drag, startPoint x: 878, startPoint y: 428, endPoint x: 1011, endPoint y: 439, distance: 133.5
click at [985, 439] on div "Name En: Steak On Charcoal" at bounding box center [811, 433] width 357 height 52
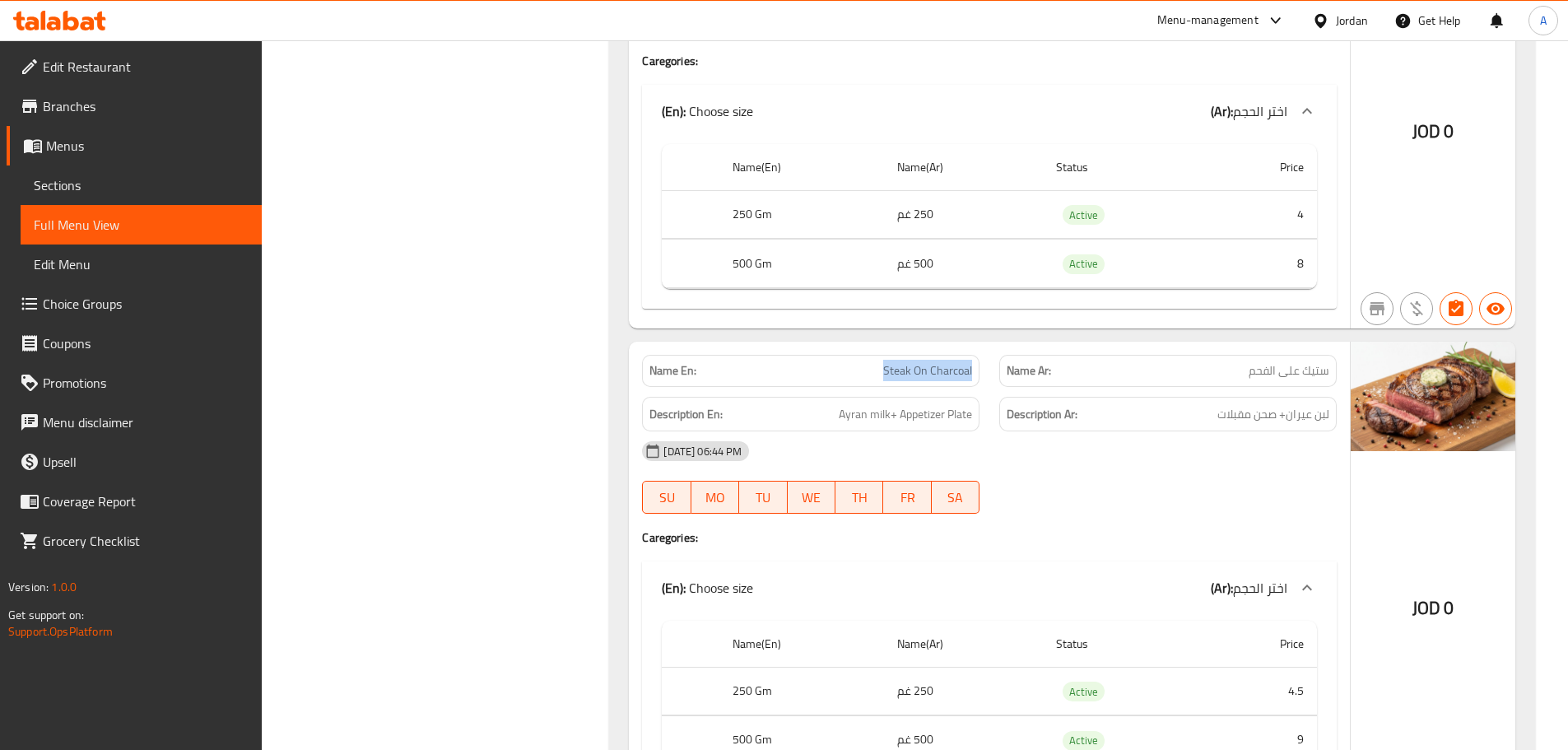
scroll to position [3457, 0]
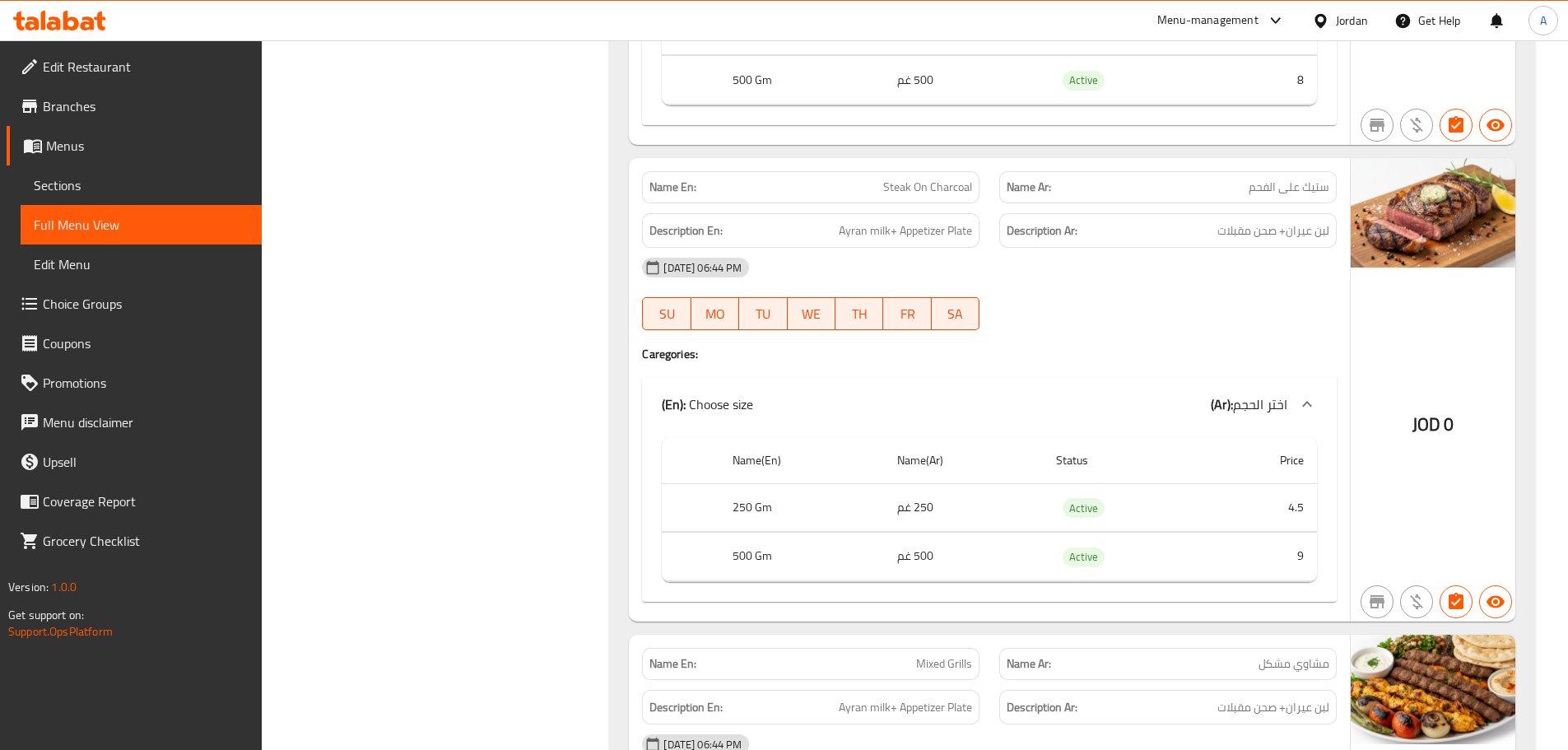
click at [1314, 180] on span "ستيك على الفحم" at bounding box center [1289, 187] width 81 height 17
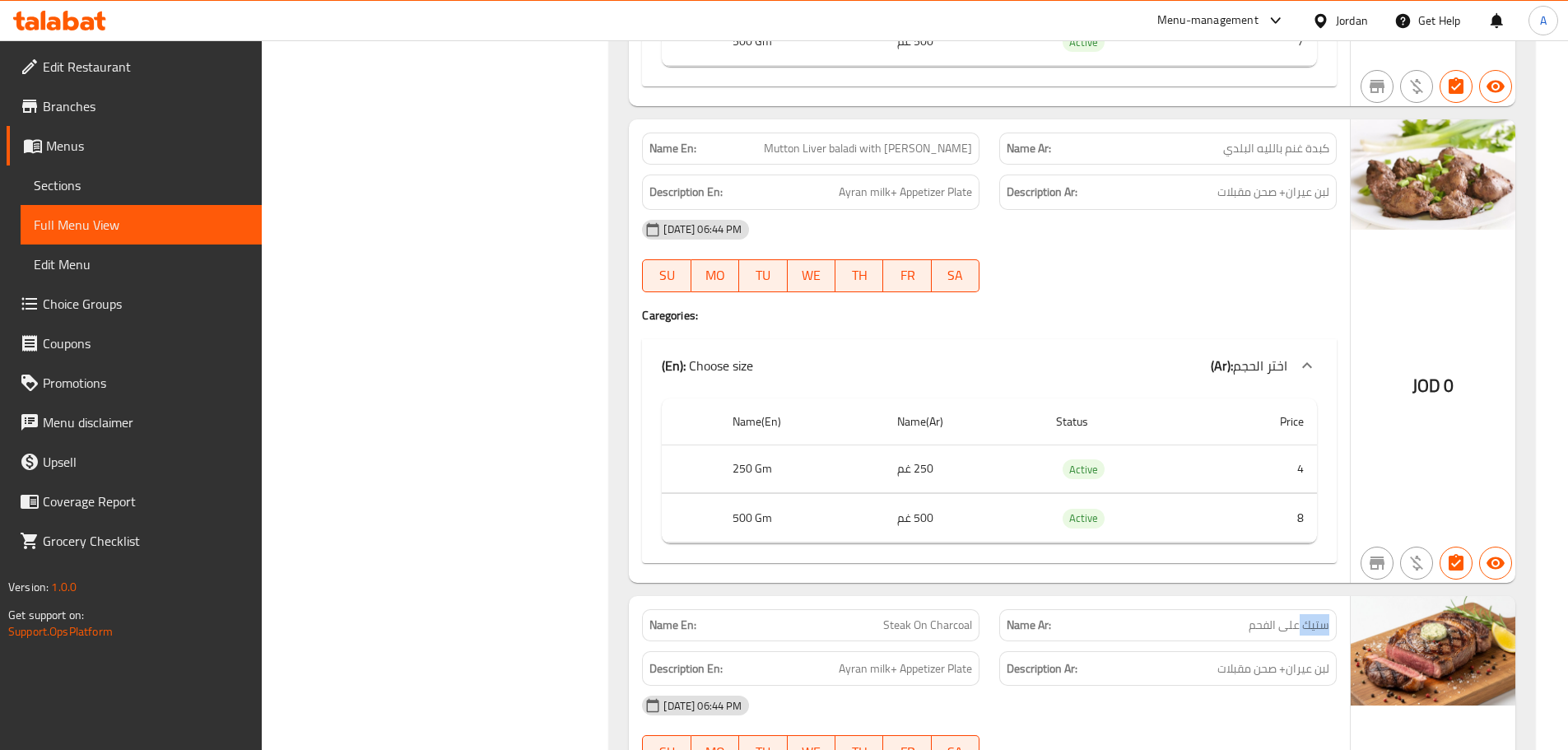
scroll to position [2881, 0]
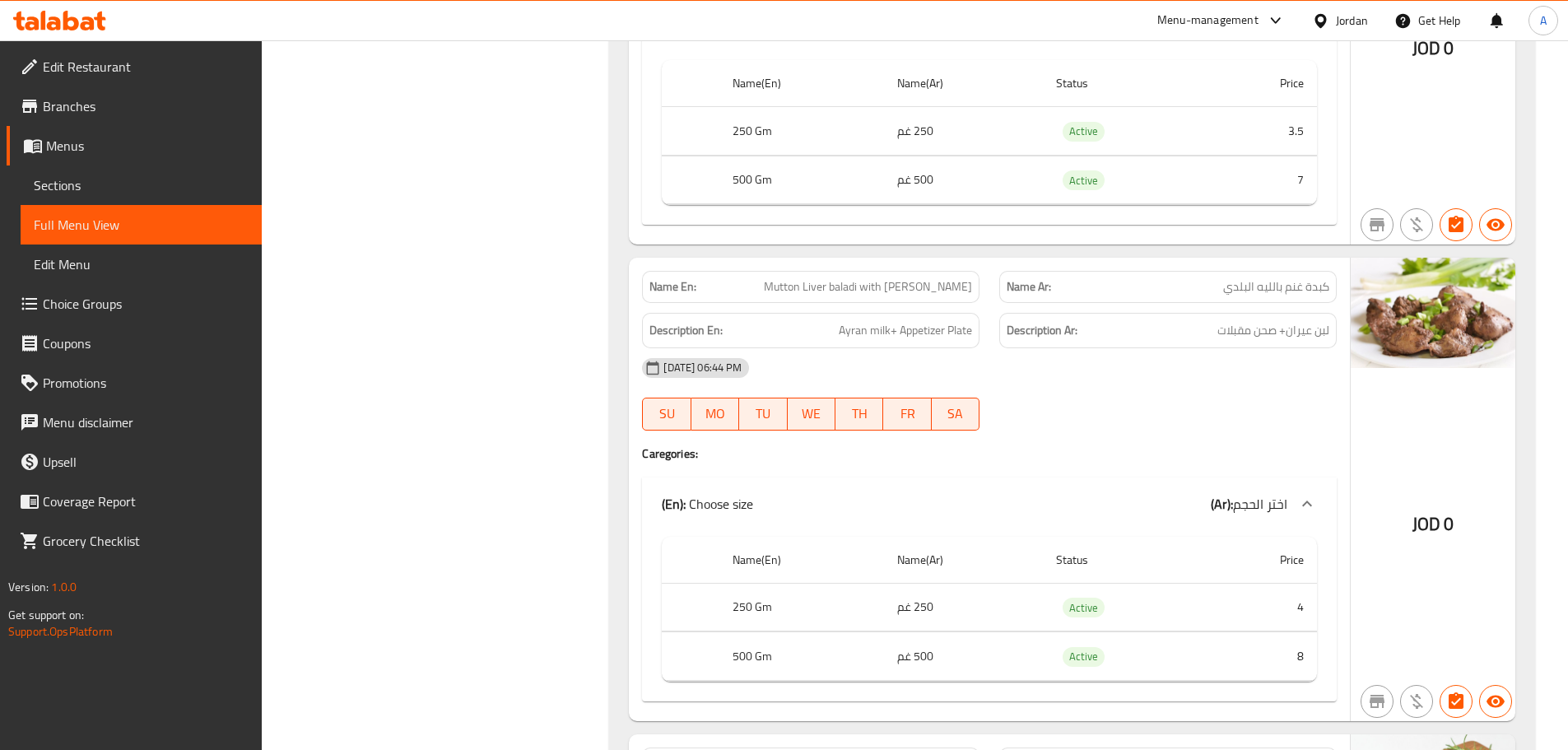
click at [842, 290] on span "Mutton Liver baladi with Leia" at bounding box center [868, 287] width 209 height 17
drag, startPoint x: 842, startPoint y: 290, endPoint x: 994, endPoint y: 290, distance: 152.0
click at [994, 290] on div "Name En: Mutton Liver baladi with Leia Name Ar: كبدة غنم بالليه البلدي" at bounding box center [989, 287] width 715 height 52
click at [882, 294] on span "Mutton Liver baladi with Leia" at bounding box center [868, 287] width 209 height 17
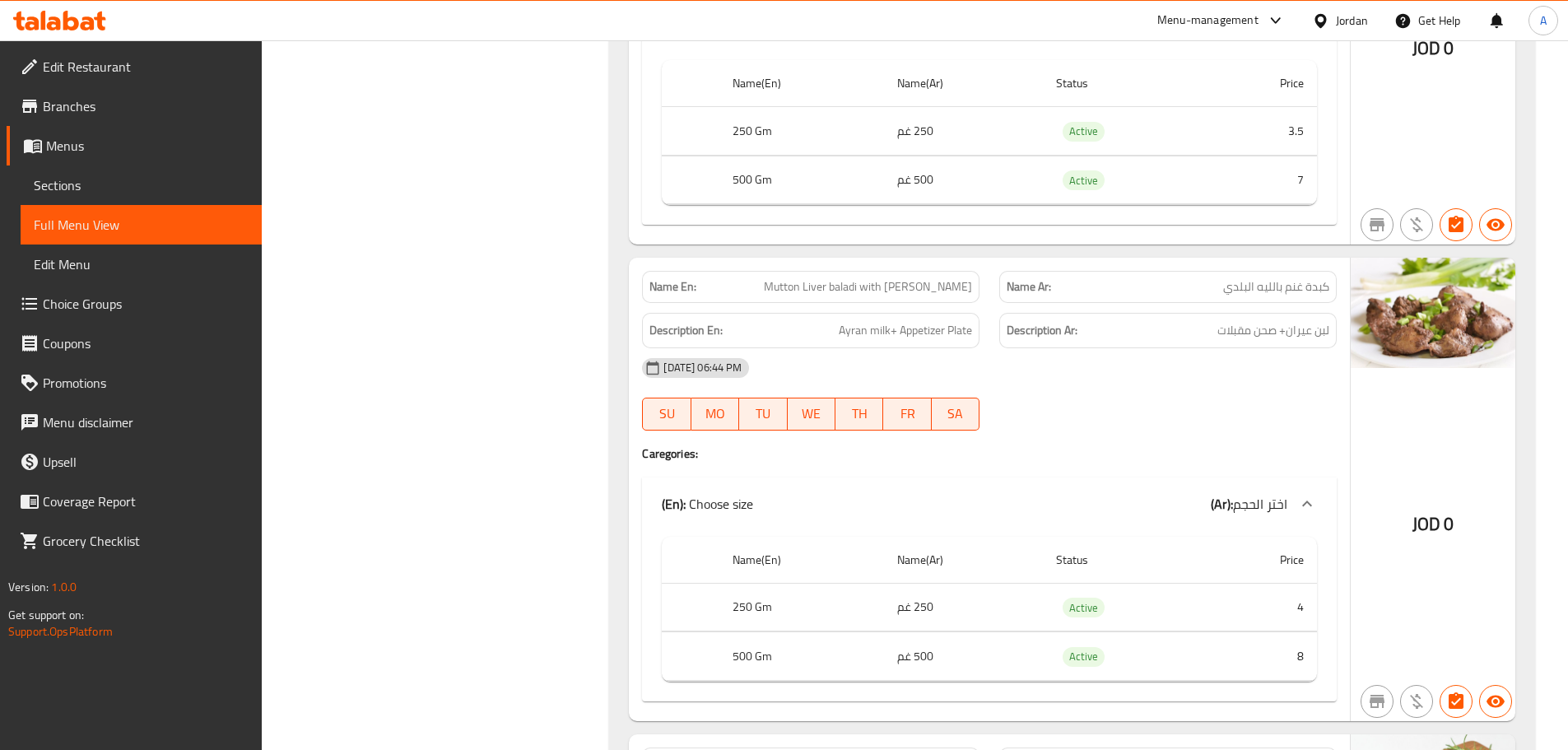
click at [860, 293] on span "Mutton Liver baladi with Leia" at bounding box center [868, 287] width 209 height 17
drag, startPoint x: 860, startPoint y: 293, endPoint x: 918, endPoint y: 293, distance: 58.0
click at [918, 293] on span "Mutton Liver baladi with Leia" at bounding box center [868, 287] width 209 height 17
click at [1209, 392] on div "08-10-2025 06:44 PM SU MO TU WE TH FR SA" at bounding box center [989, 394] width 715 height 93
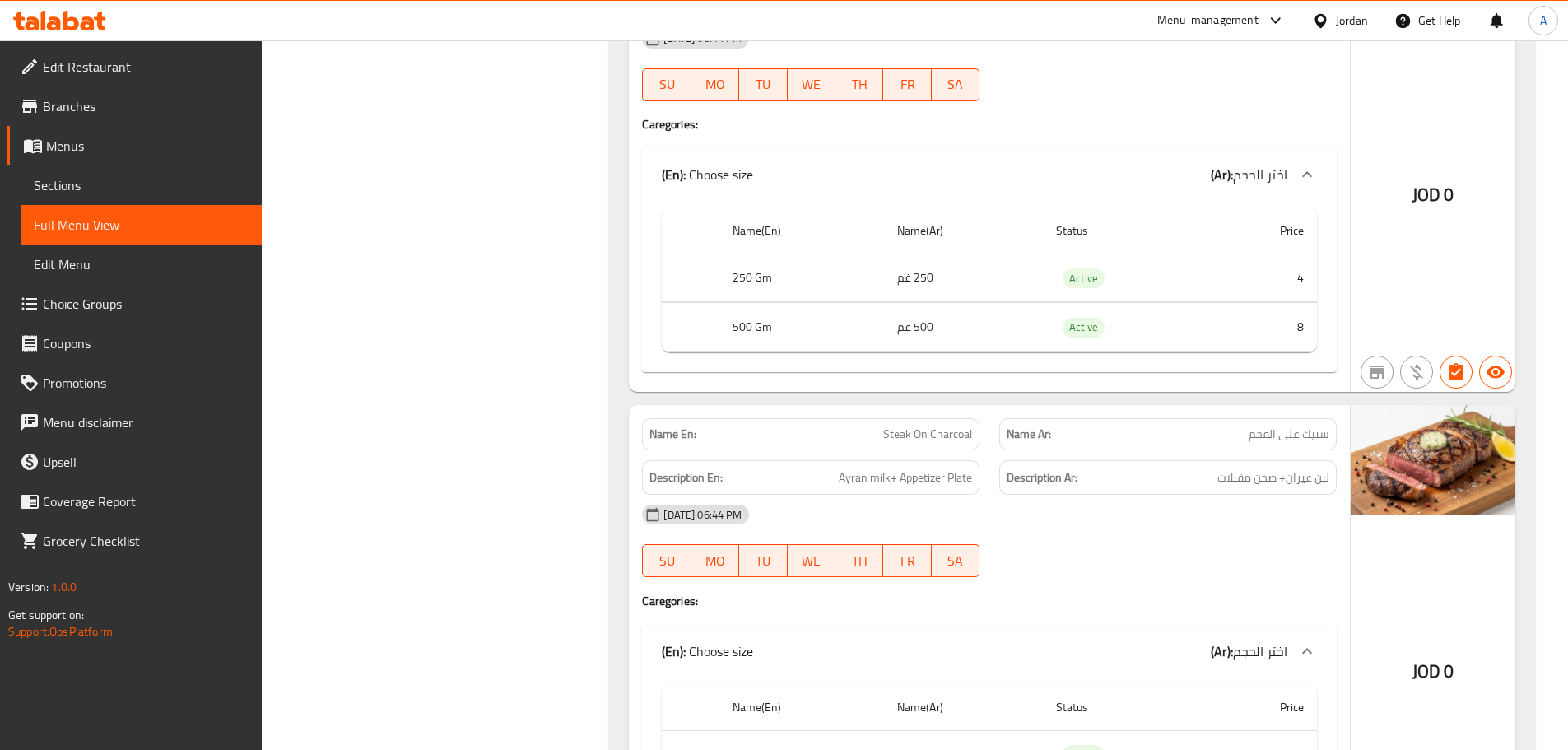
scroll to position [3457, 0]
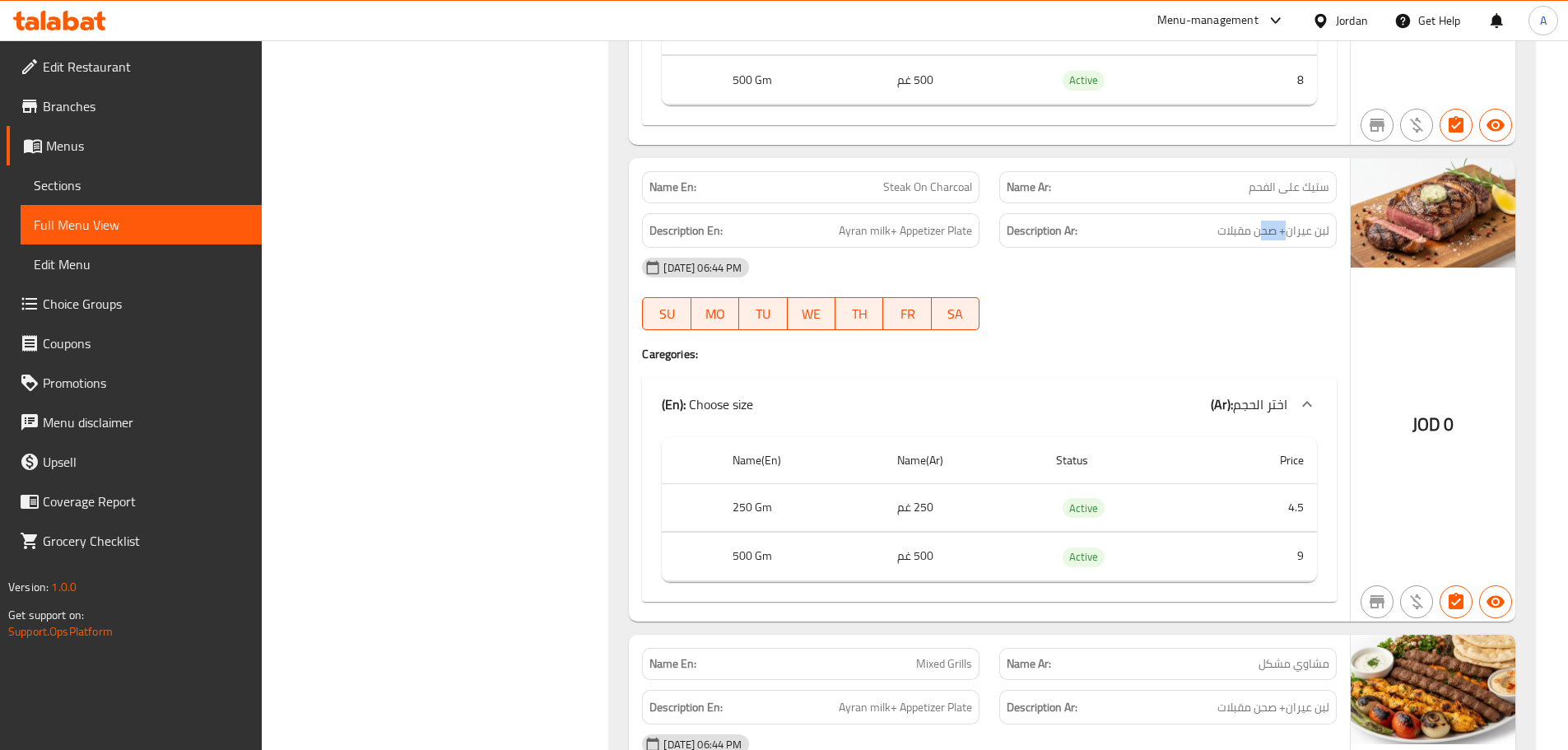
drag, startPoint x: 1243, startPoint y: 248, endPoint x: 1203, endPoint y: 272, distance: 46.6
click at [1209, 265] on div "Name En: Steak On Charcoal Name Ar: ستيك على الفحم Description En: Ayran milk+ …" at bounding box center [989, 389] width 721 height 463
click at [1186, 326] on div at bounding box center [1168, 330] width 357 height 20
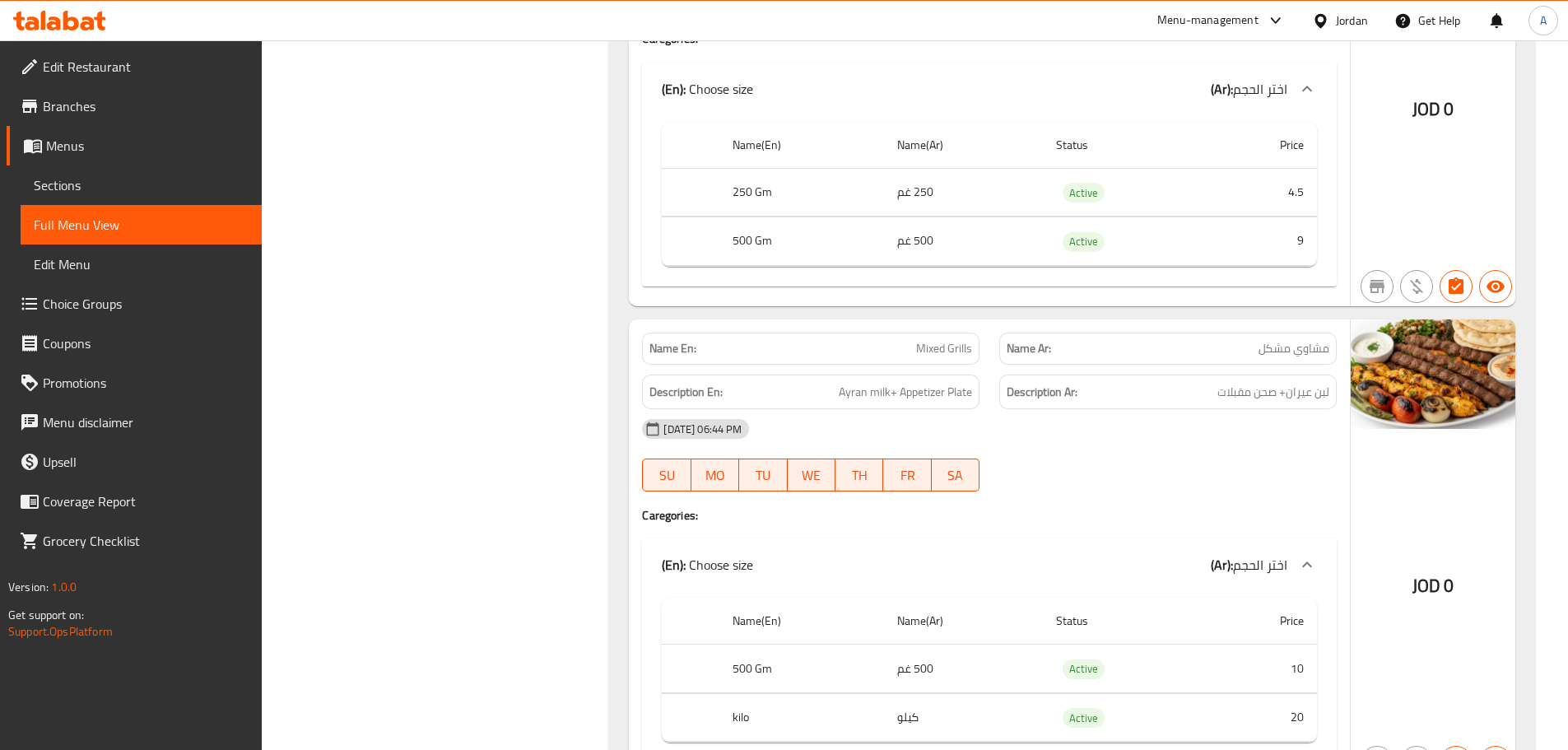
scroll to position [3786, 0]
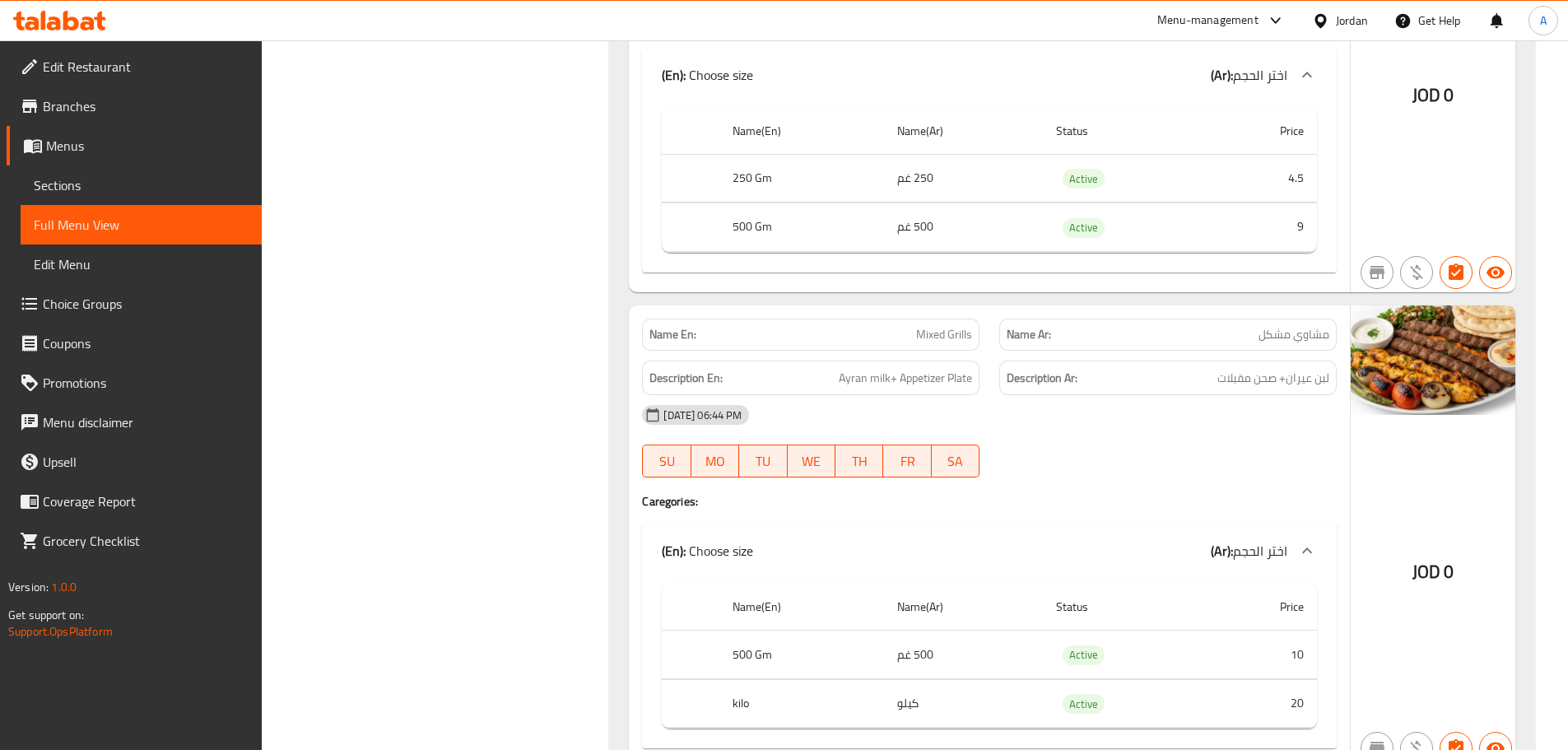
drag, startPoint x: 969, startPoint y: 347, endPoint x: 1011, endPoint y: 370, distance: 47.9
click at [1000, 361] on div "Name En: Mixed Grills Name Ar: مشاوي مشكل Description En: Ayran milk+ Appetizer…" at bounding box center [989, 537] width 721 height 463
click at [1025, 396] on div "08-10-2025 06:44 PM" at bounding box center [989, 415] width 715 height 40
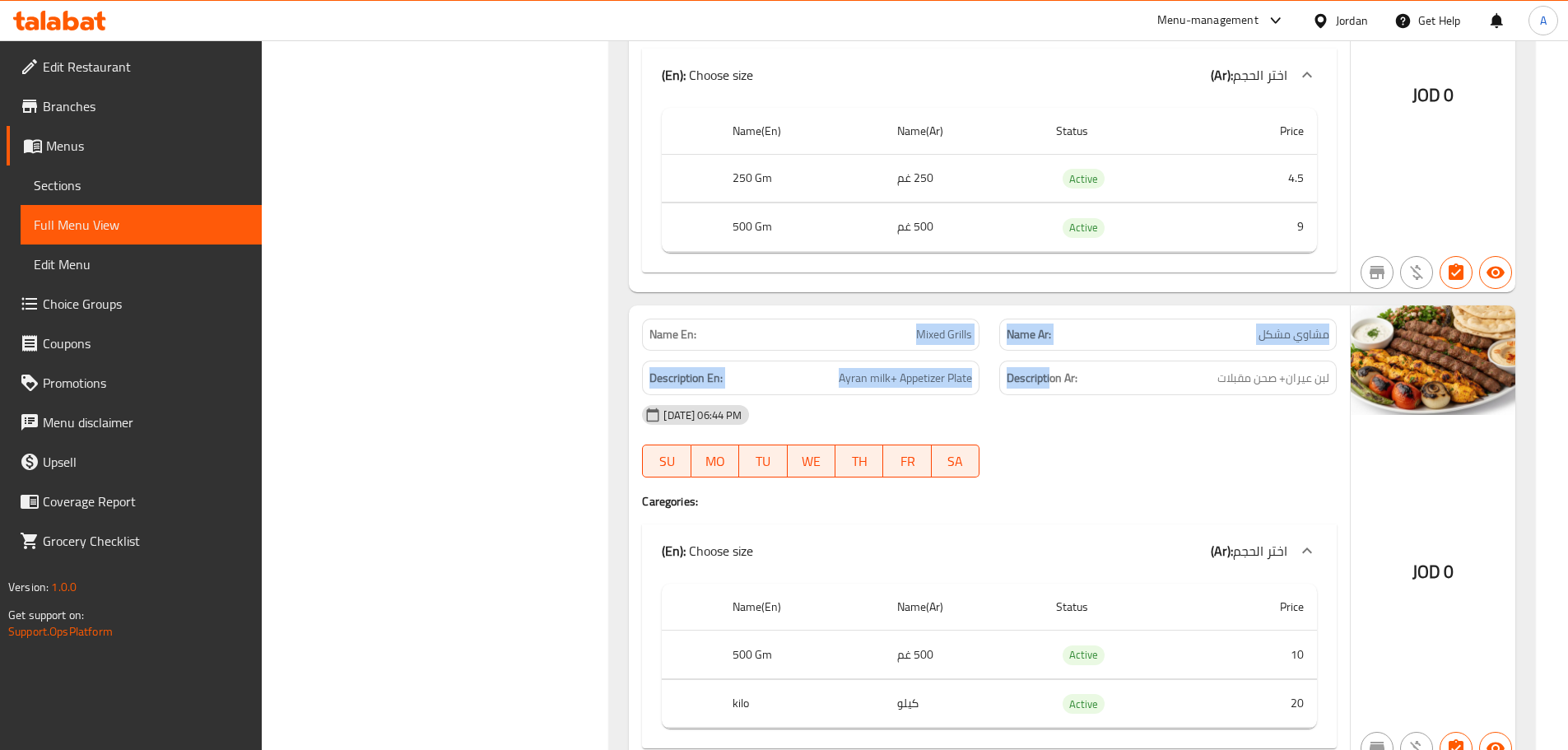
drag, startPoint x: 857, startPoint y: 323, endPoint x: 1081, endPoint y: 398, distance: 236.2
click at [1073, 391] on div "Name En: Mixed Grills Name Ar: مشاوي مشكل Description En: Ayran milk+ Appetizer…" at bounding box center [989, 537] width 721 height 463
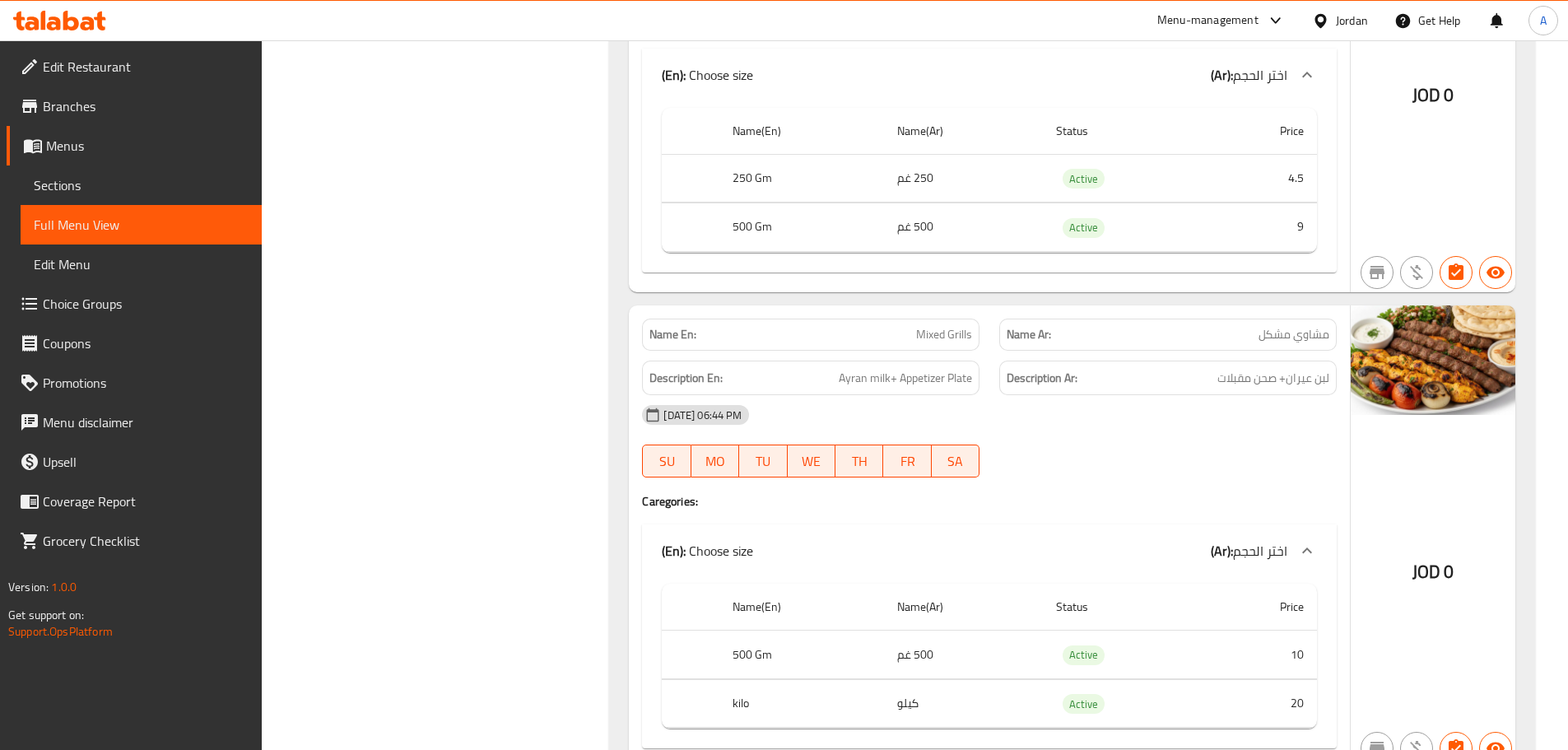
click at [1115, 415] on div "08-10-2025 06:44 PM" at bounding box center [989, 415] width 715 height 40
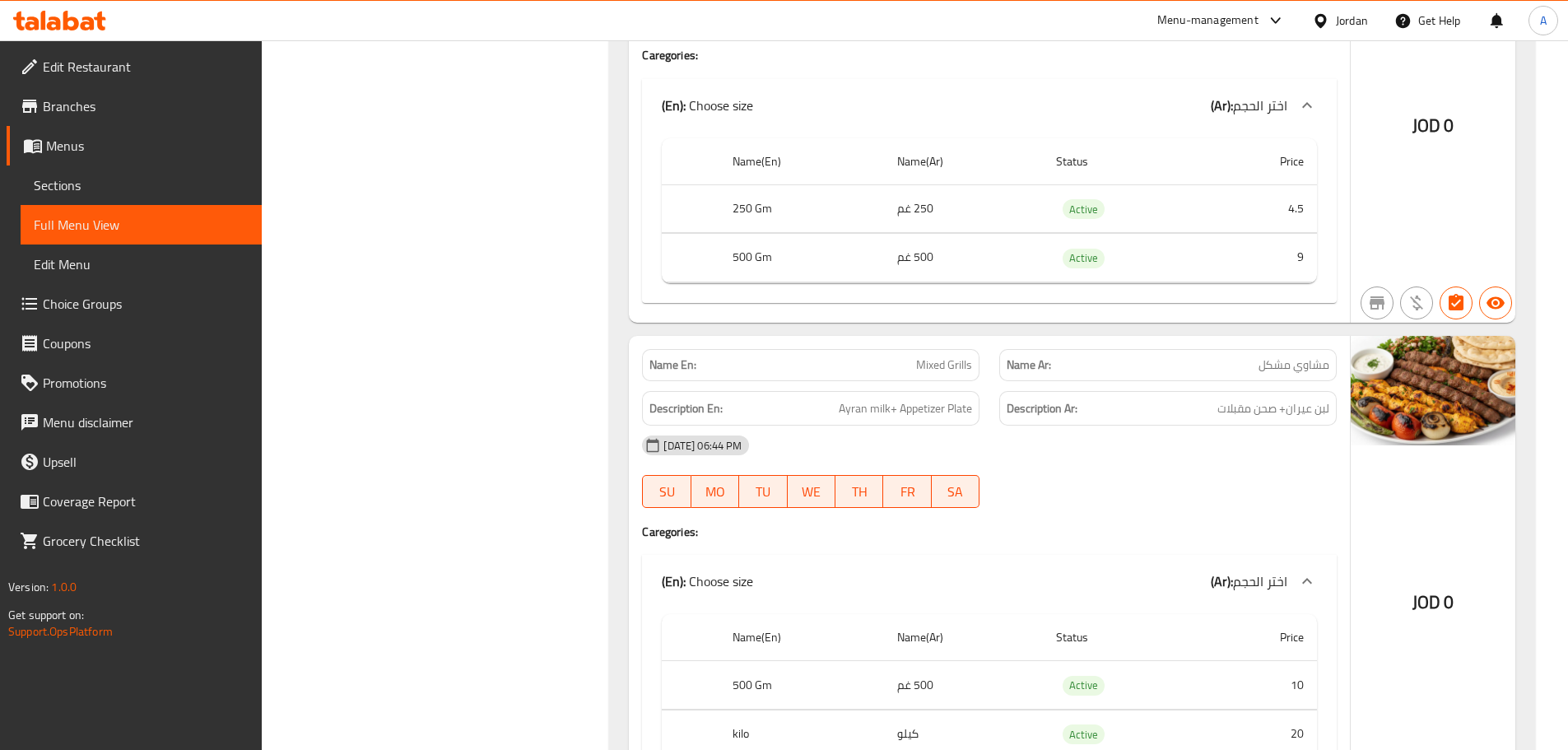
scroll to position [3704, 0]
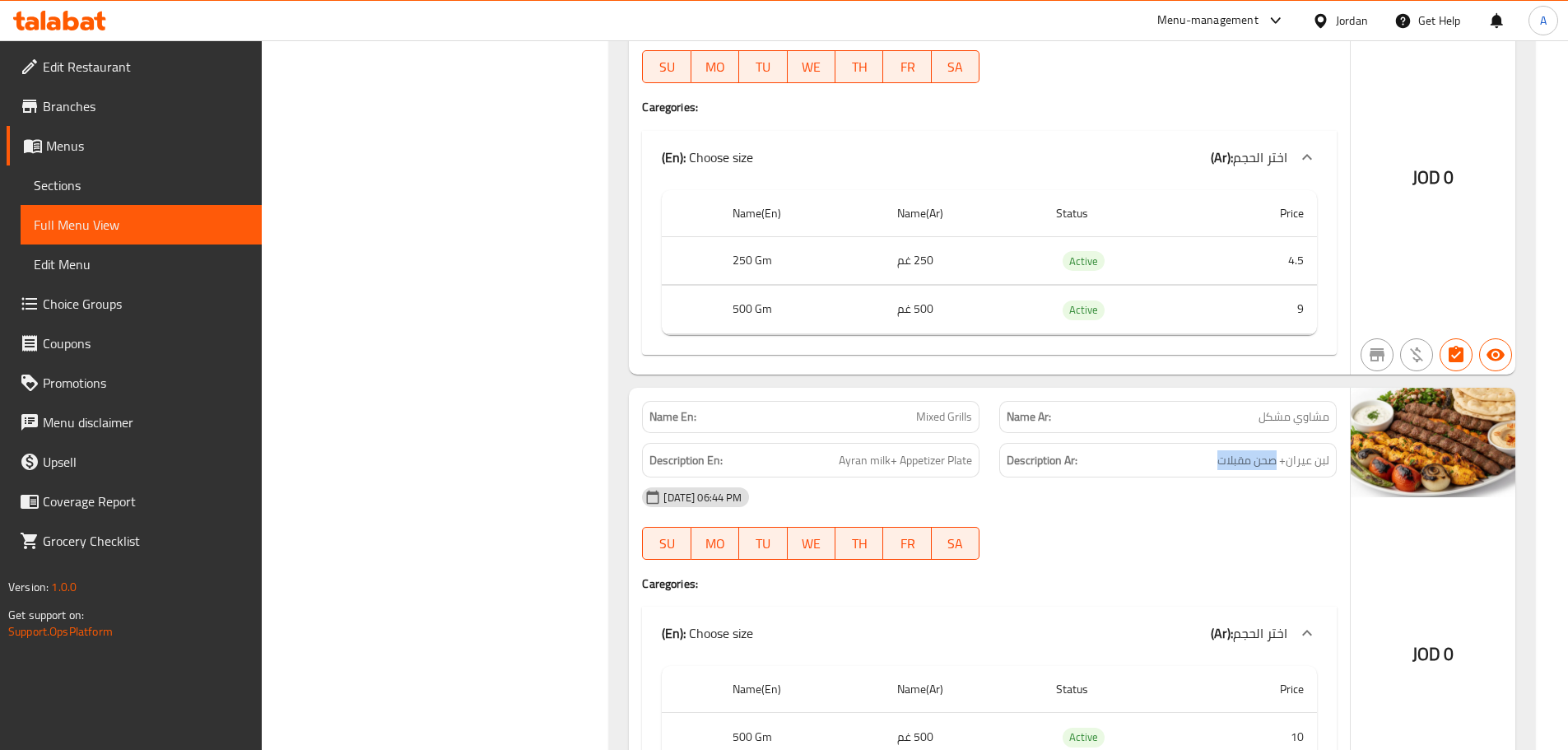
drag, startPoint x: 1275, startPoint y: 456, endPoint x: 1172, endPoint y: 469, distance: 103.8
click at [1173, 467] on h6 "Description Ar: لبن عيران+ صحن مقبلات" at bounding box center [1168, 460] width 323 height 21
click at [1172, 473] on div "Description Ar: لبن عيران+ صحن مقبلات" at bounding box center [1168, 460] width 337 height 35
drag, startPoint x: 1251, startPoint y: 443, endPoint x: 1183, endPoint y: 462, distance: 70.6
click at [1187, 458] on div "Description Ar: لبن عيران+ صحن مقبلات" at bounding box center [1168, 460] width 337 height 35
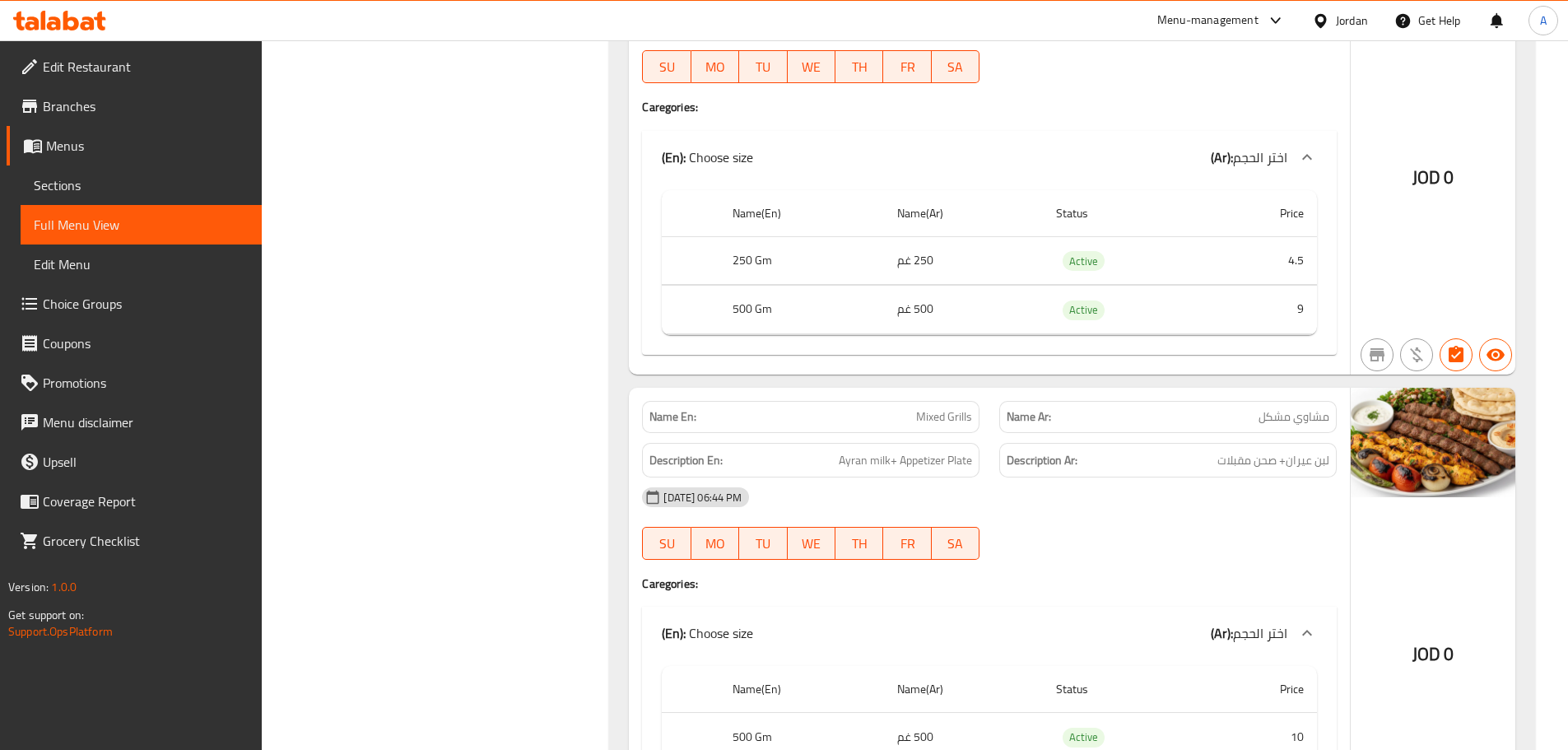
click at [1165, 494] on div "08-10-2025 06:44 PM" at bounding box center [989, 497] width 715 height 40
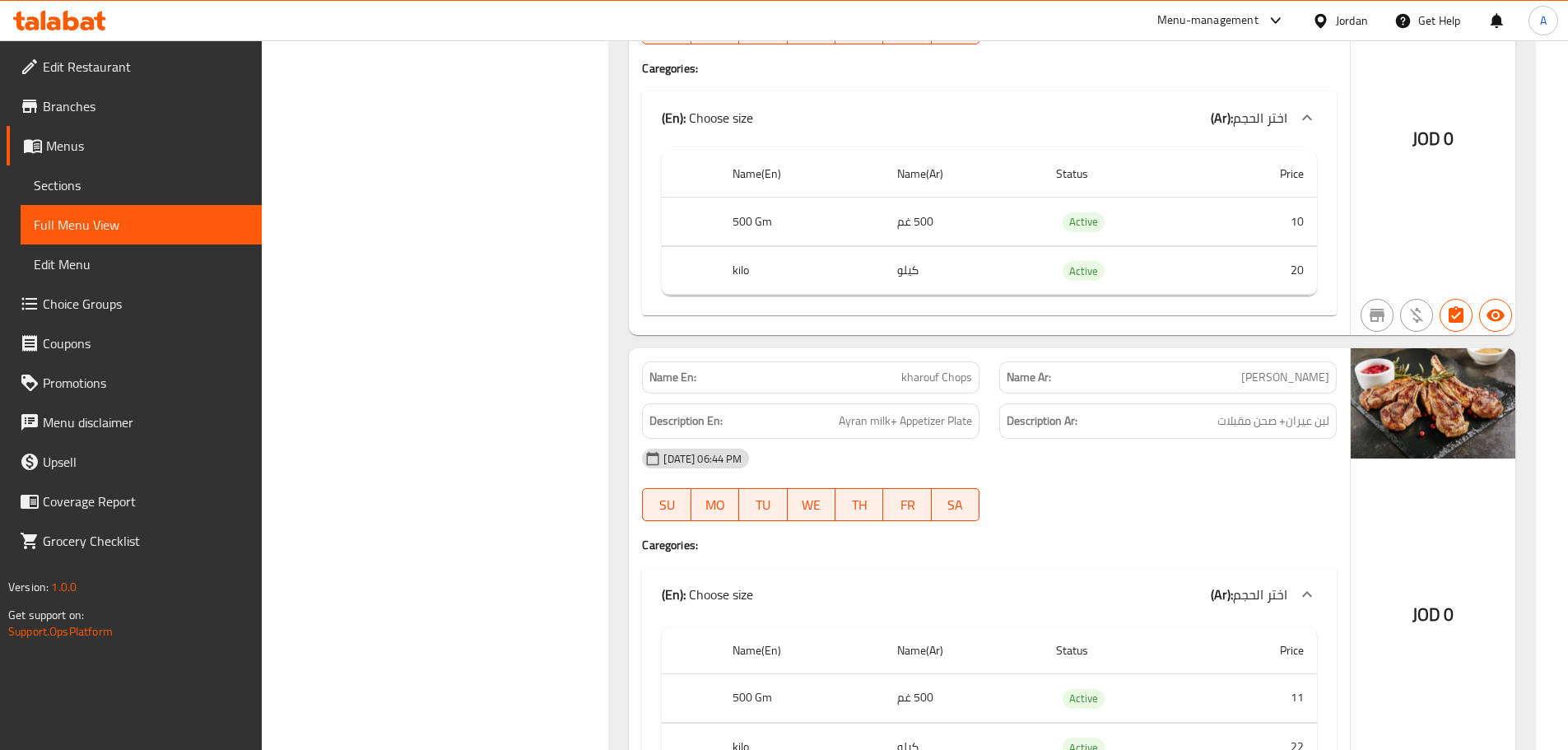
scroll to position [4281, 0]
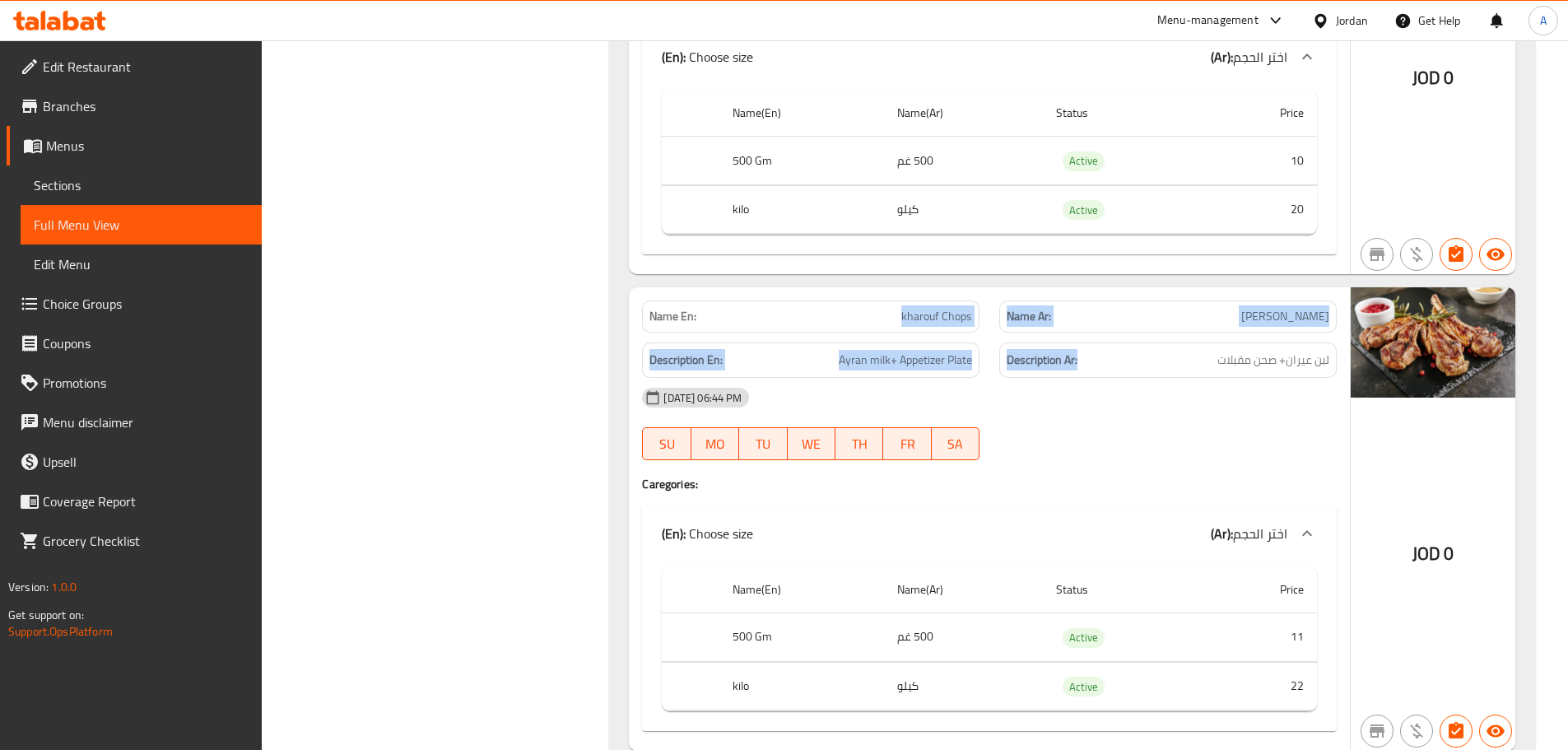
drag, startPoint x: 874, startPoint y: 311, endPoint x: 1170, endPoint y: 394, distance: 307.4
click at [1143, 386] on div "Name En: kharouf Chops Name Ar: ريش خاروف Description En: Ayran milk+ Appetizer…" at bounding box center [989, 519] width 721 height 463
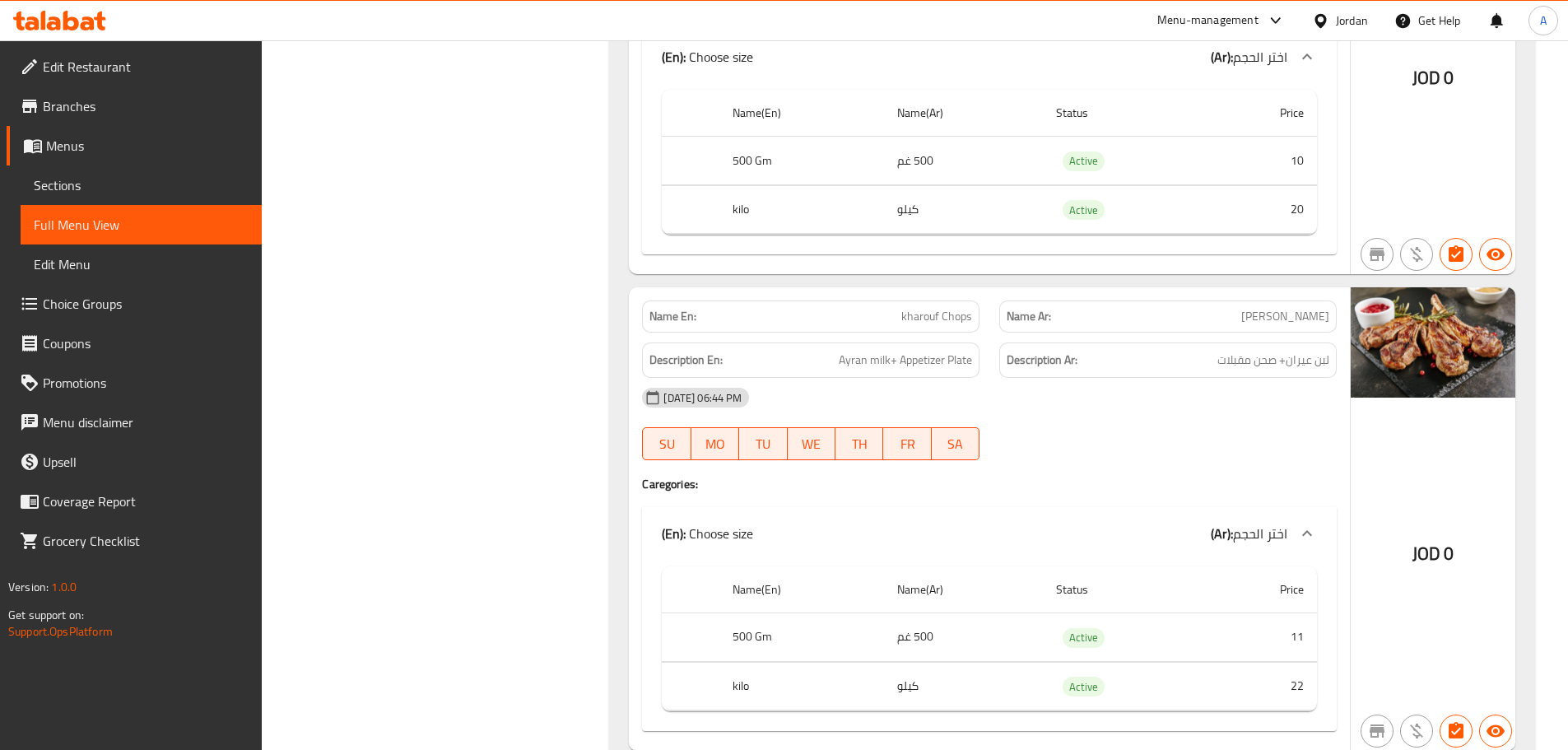
click at [1213, 439] on div "08-10-2025 06:44 PM SU MO TU WE TH FR SA" at bounding box center [989, 424] width 715 height 93
drag, startPoint x: 1084, startPoint y: 334, endPoint x: 1127, endPoint y: 380, distance: 63.0
click at [1090, 334] on div "Name En: kharouf Chops Name Ar: ريش خاروف Description En: Ayran milk+ Appetizer…" at bounding box center [989, 519] width 721 height 463
click at [1135, 392] on div "08-10-2025 06:44 PM" at bounding box center [989, 398] width 715 height 40
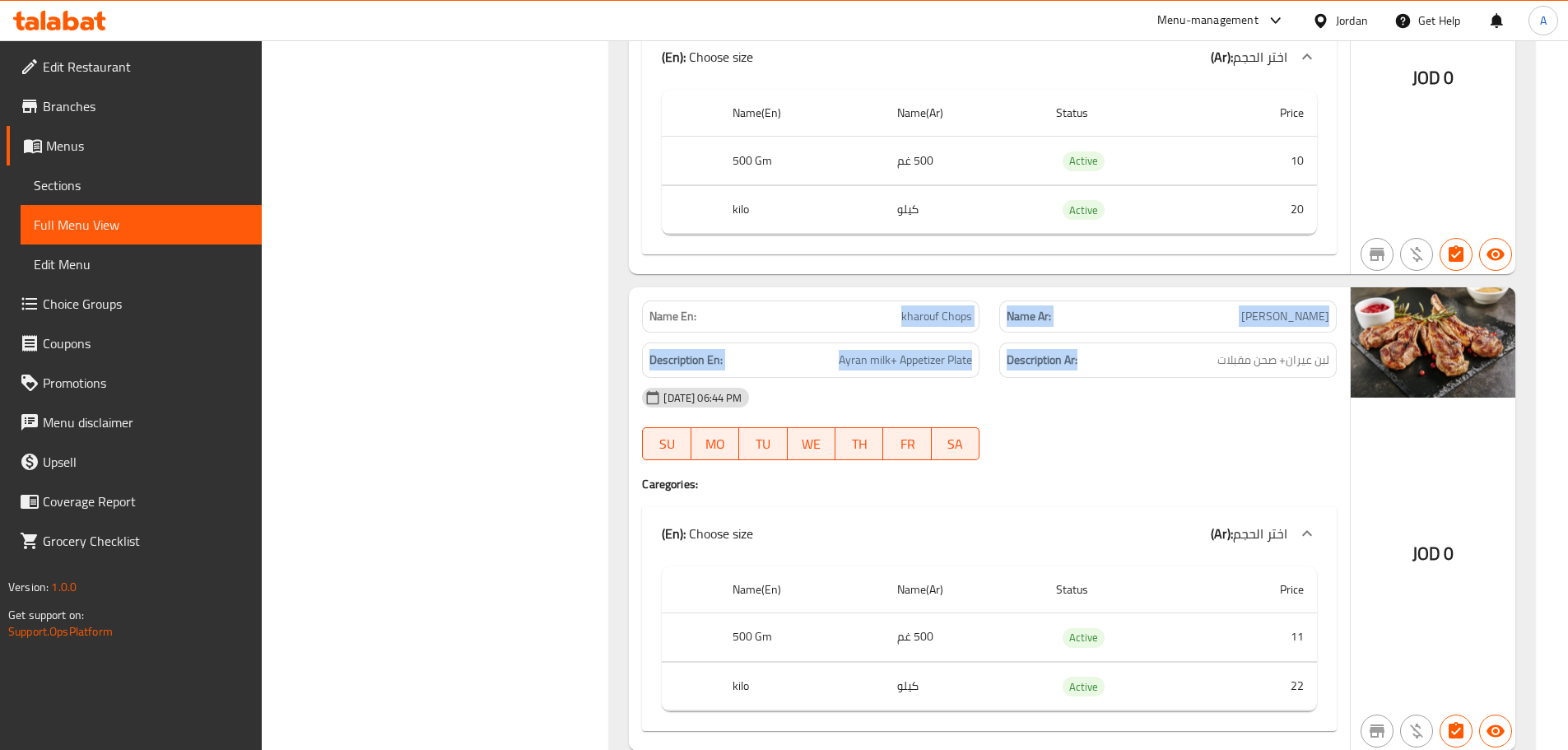
drag, startPoint x: 874, startPoint y: 304, endPoint x: 1126, endPoint y: 368, distance: 260.0
click at [1118, 360] on div "Name En: kharouf Chops Name Ar: ريش خاروف Description En: Ayran milk+ Appetizer…" at bounding box center [989, 519] width 721 height 463
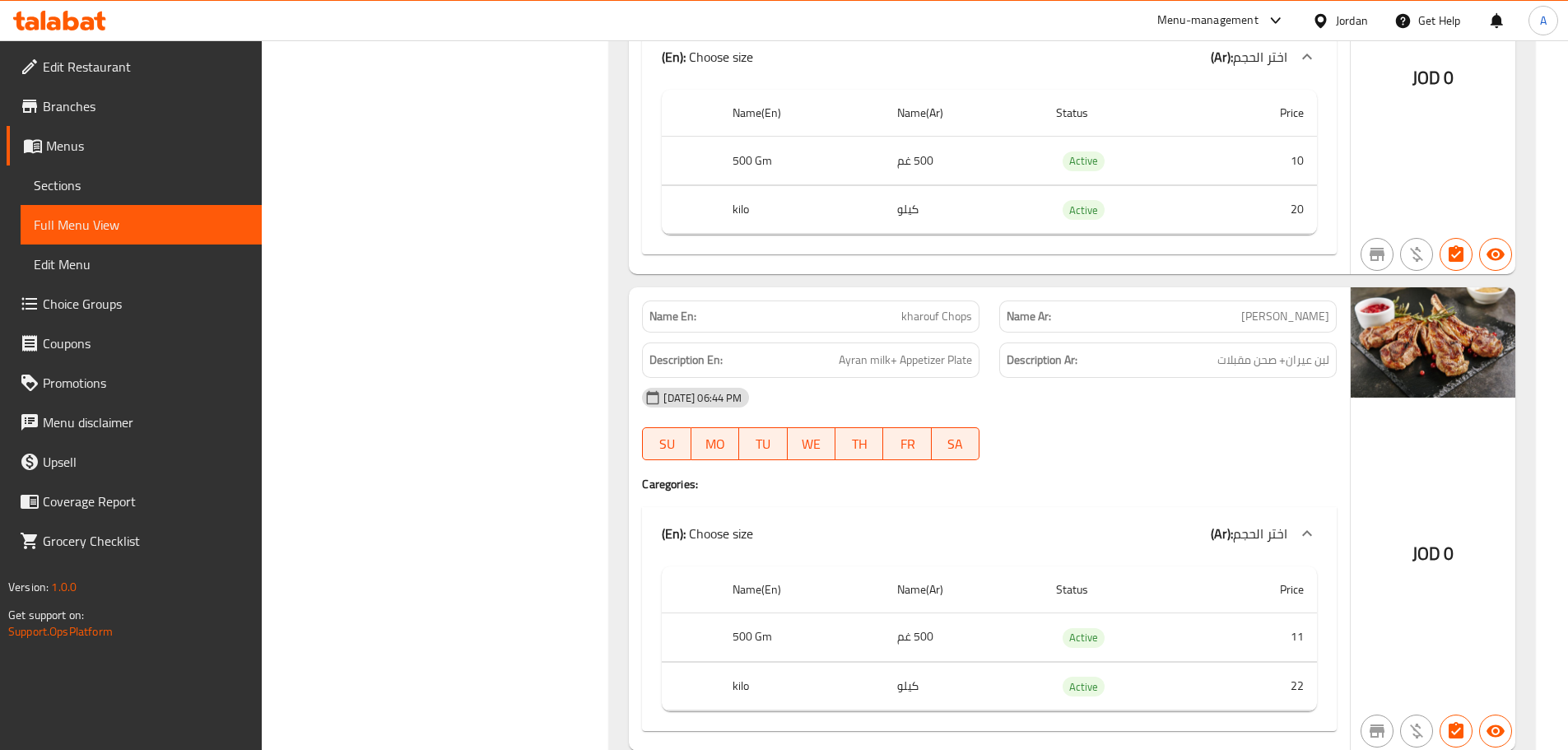
click at [1145, 429] on div "08-10-2025 06:44 PM SU MO TU WE TH FR SA" at bounding box center [989, 424] width 715 height 93
click at [913, 316] on span "kharouf Chops" at bounding box center [937, 316] width 71 height 17
drag, startPoint x: 913, startPoint y: 316, endPoint x: 951, endPoint y: 315, distance: 38.0
click at [951, 315] on span "kharouf Chops" at bounding box center [937, 316] width 71 height 17
click at [1290, 315] on span "ريش خاروف" at bounding box center [1285, 316] width 88 height 17
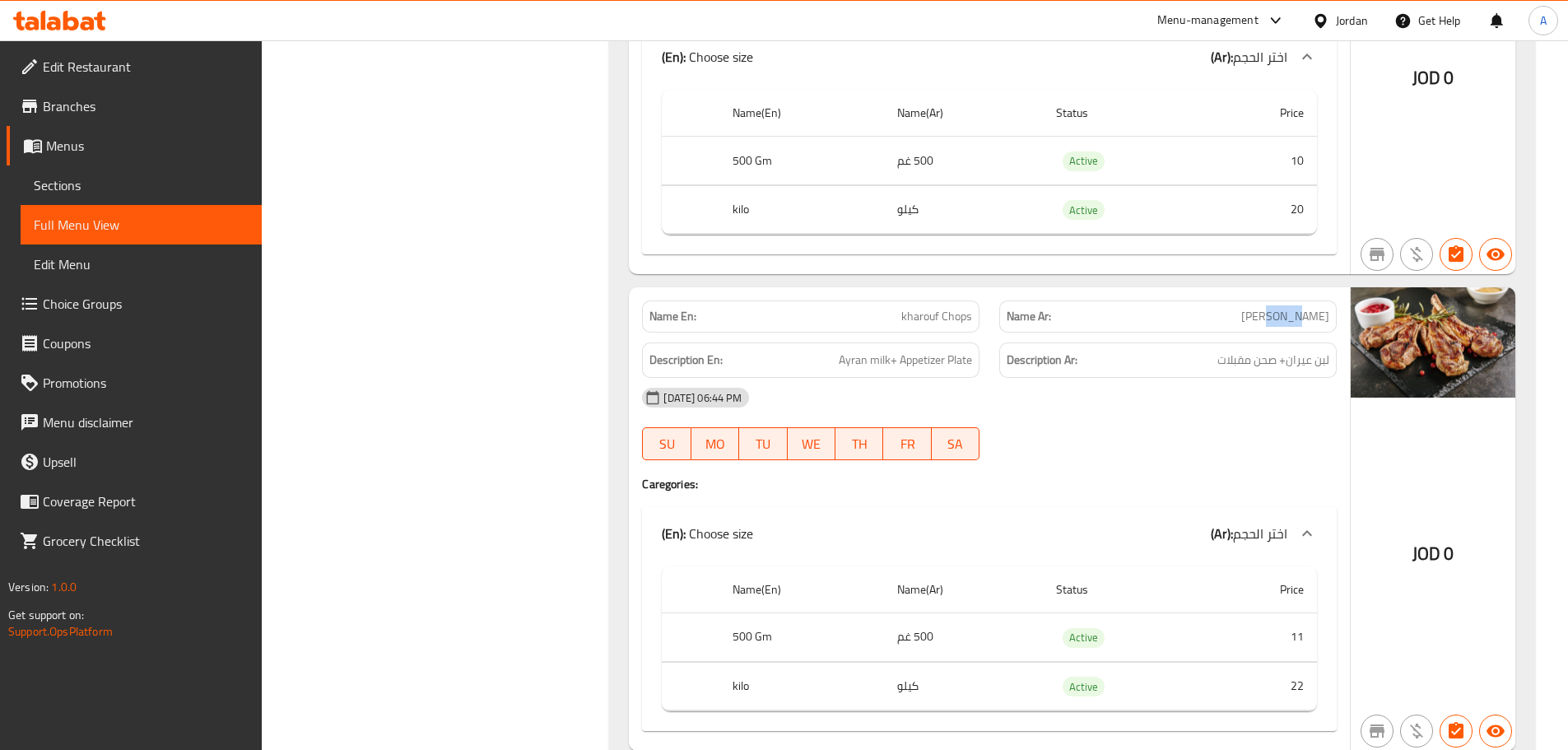
click at [1290, 315] on span "ريش خاروف" at bounding box center [1285, 316] width 88 height 17
copy span "خاروف"
click at [924, 318] on span "kharouf Chops" at bounding box center [937, 316] width 71 height 17
drag, startPoint x: 924, startPoint y: 318, endPoint x: 959, endPoint y: 314, distance: 35.2
click at [959, 314] on span "kharouf Chops" at bounding box center [937, 316] width 71 height 17
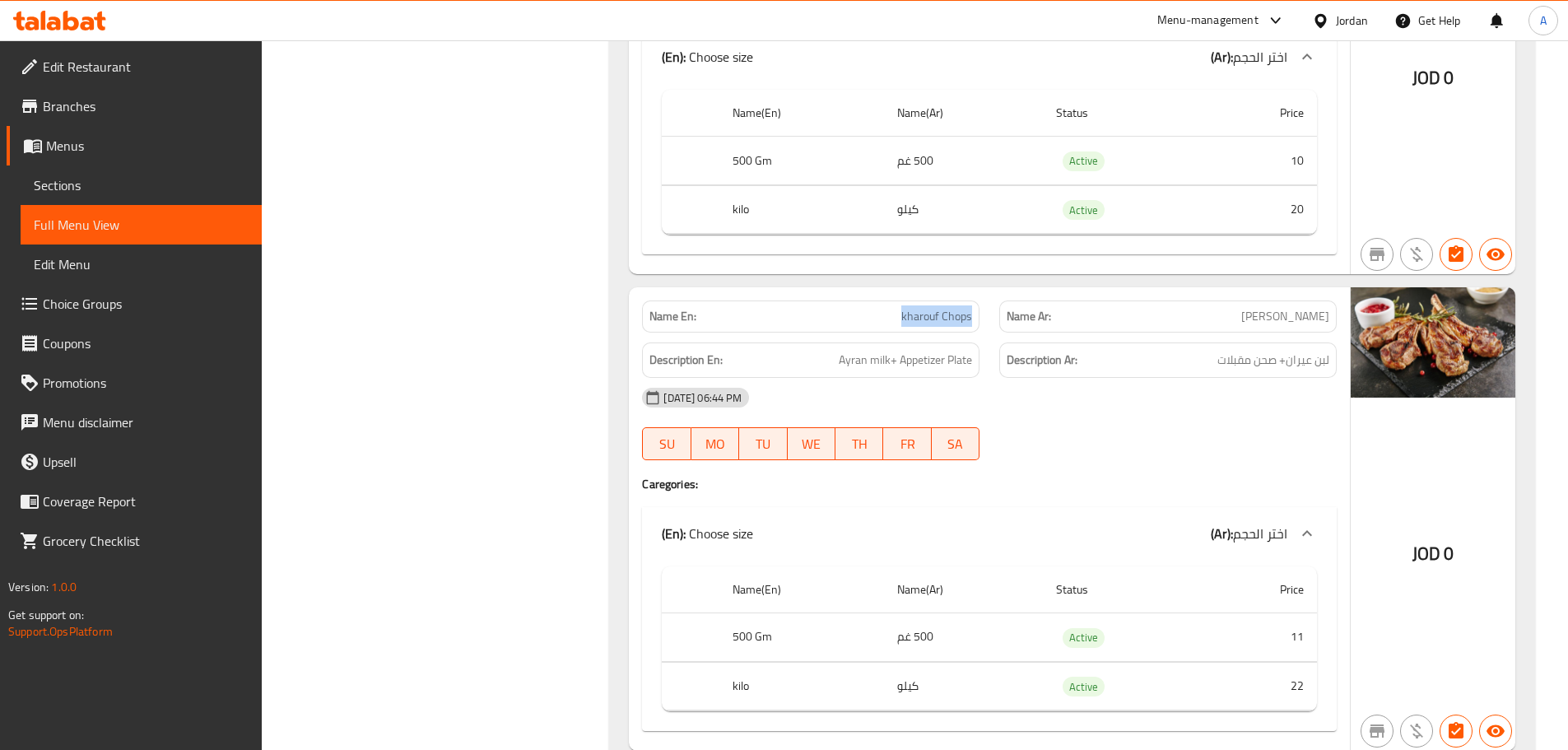
copy span "kharouf Chops"
click at [78, 198] on link "Sections" at bounding box center [141, 185] width 241 height 40
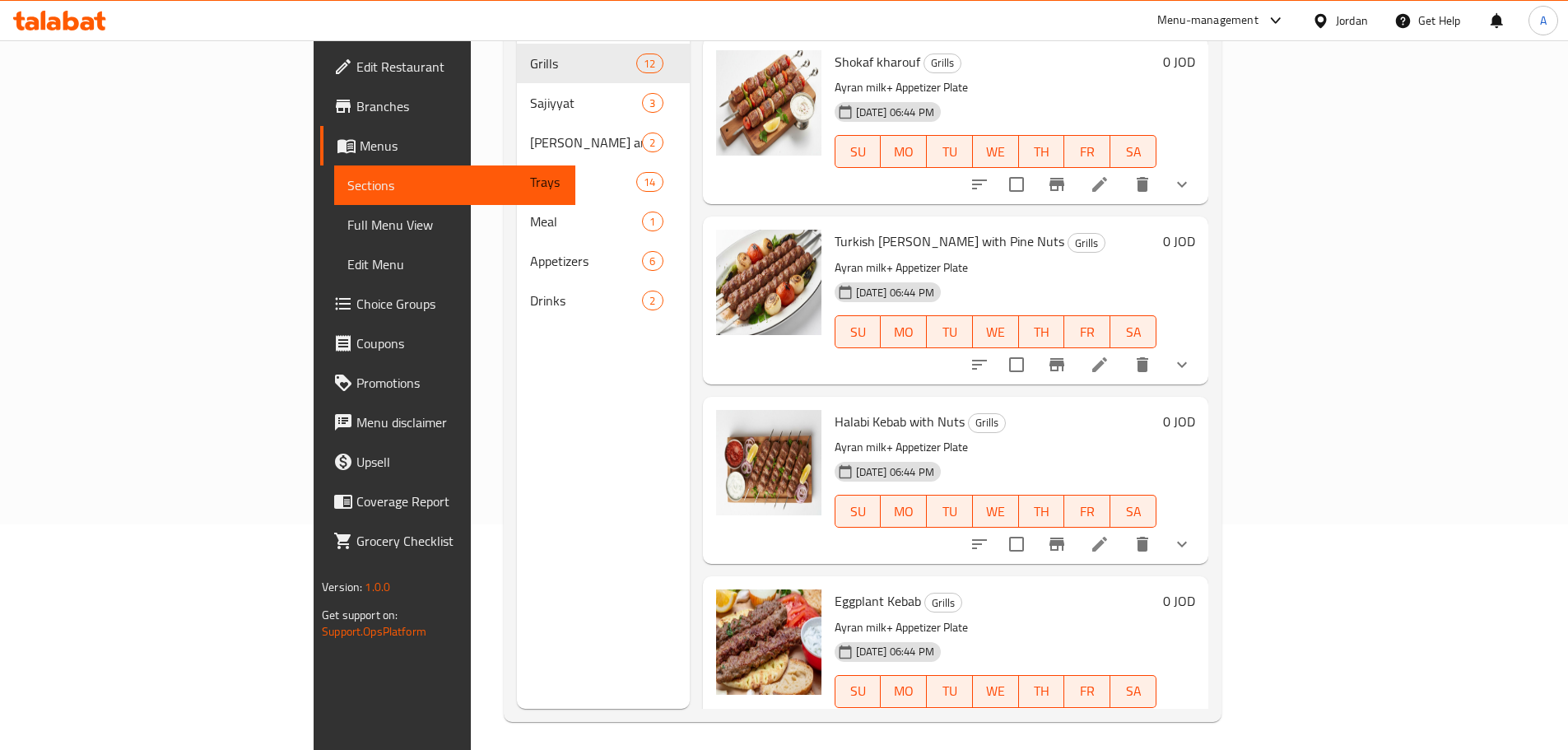
scroll to position [66, 0]
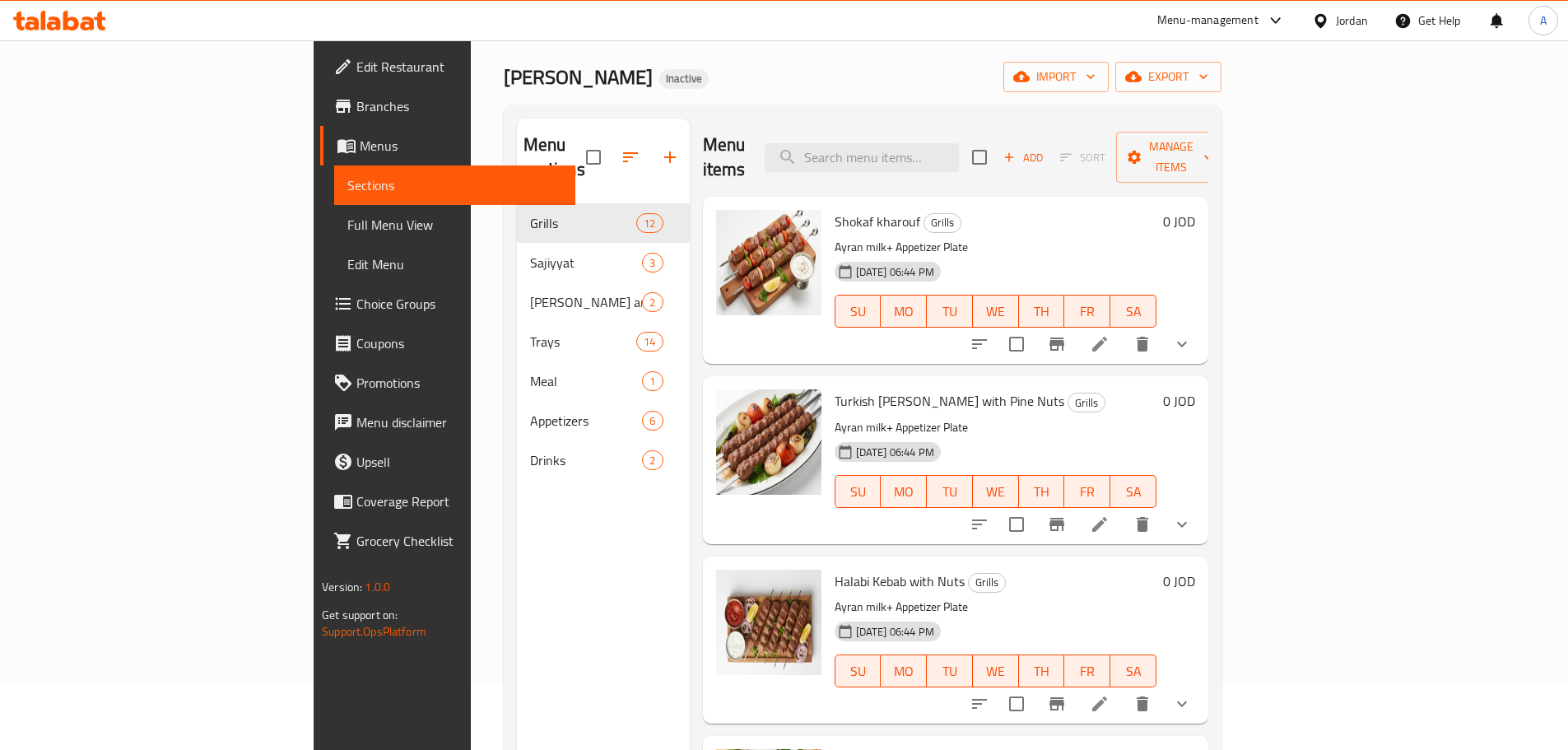
click at [983, 160] on div "Menu items Add Sort Manage items" at bounding box center [955, 158] width 505 height 78
click at [959, 153] on input "search" at bounding box center [862, 158] width 194 height 29
paste input "kharouf Chops"
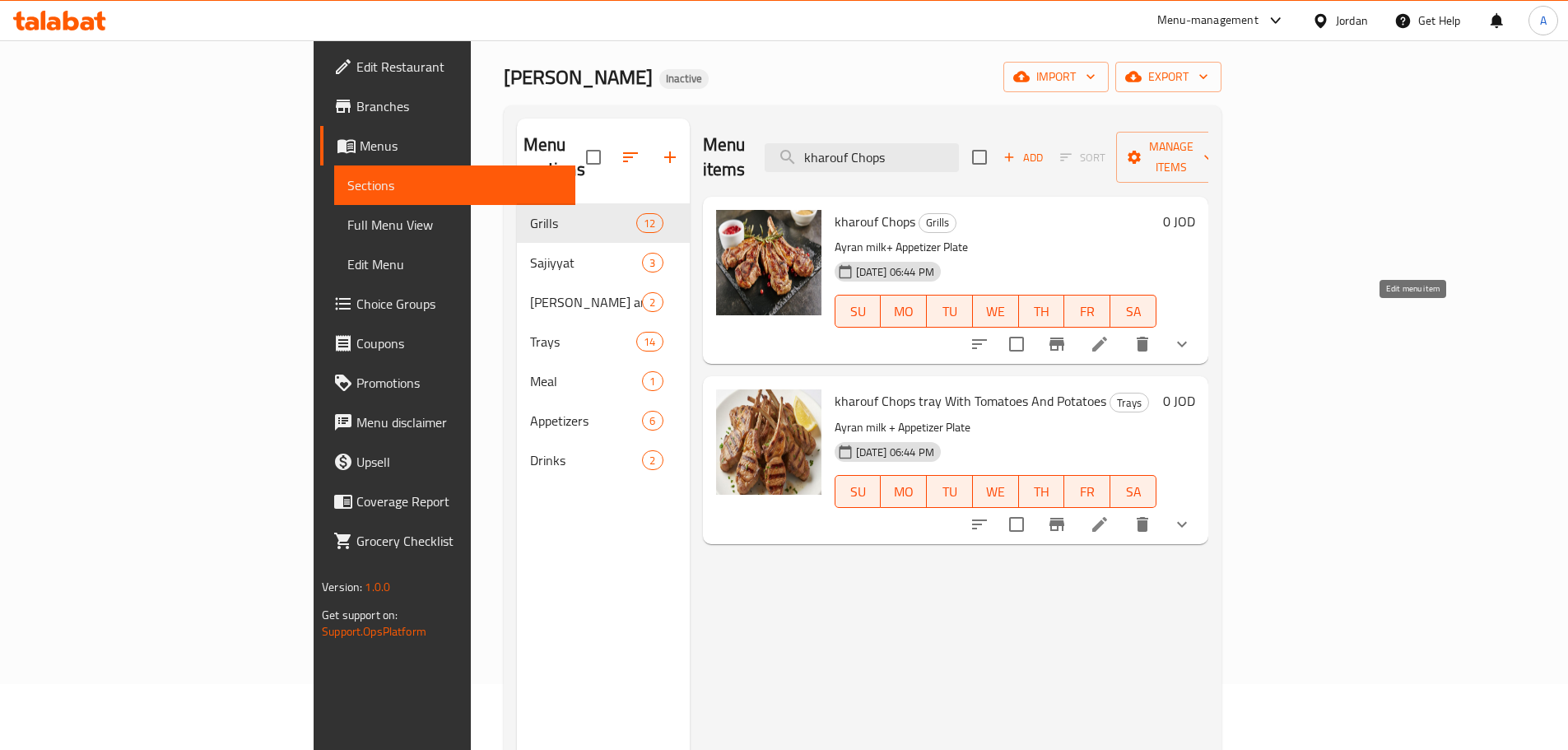
type input "kharouf Chops"
click at [1109, 334] on icon at bounding box center [1100, 344] width 20 height 20
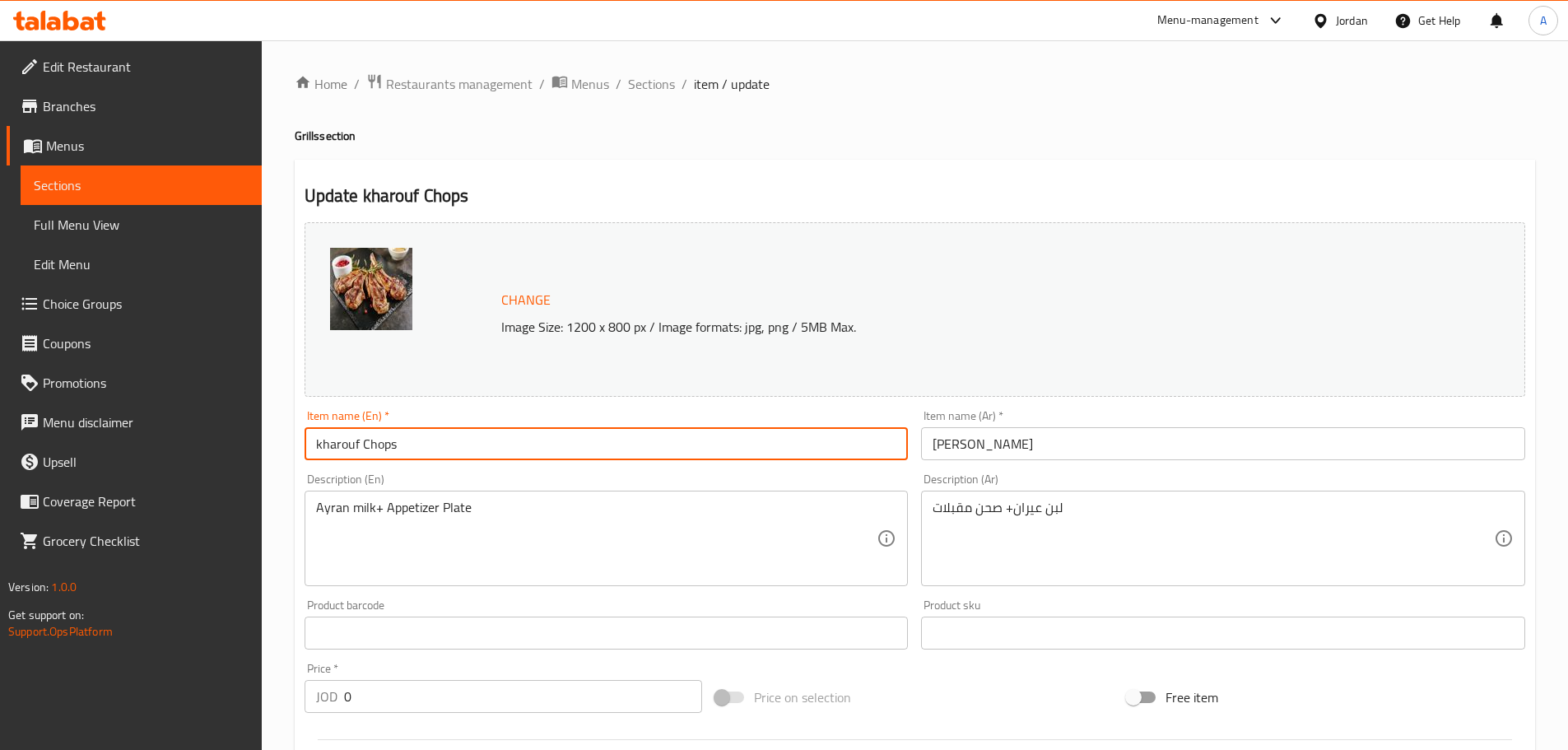
click at [343, 453] on input "kharouf Chops" at bounding box center [607, 443] width 604 height 33
click at [506, 433] on input "Lamp Chops" at bounding box center [607, 443] width 604 height 33
click at [341, 450] on input "Lamp Chops" at bounding box center [607, 443] width 604 height 33
type input "Lamb Chops"
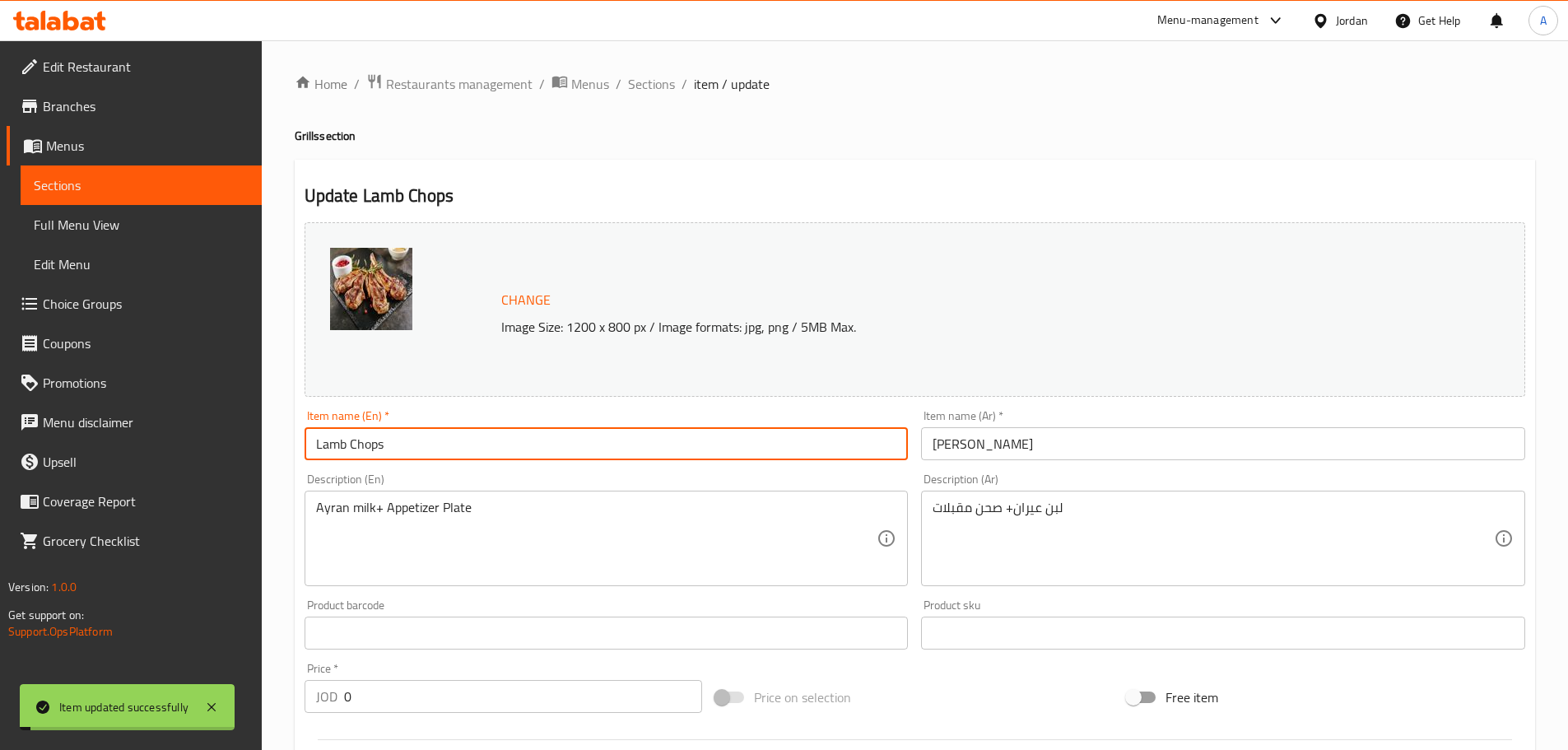
click at [331, 449] on input "Lamb Chops" at bounding box center [607, 443] width 604 height 33
click at [653, 82] on span "Sections" at bounding box center [652, 84] width 47 height 20
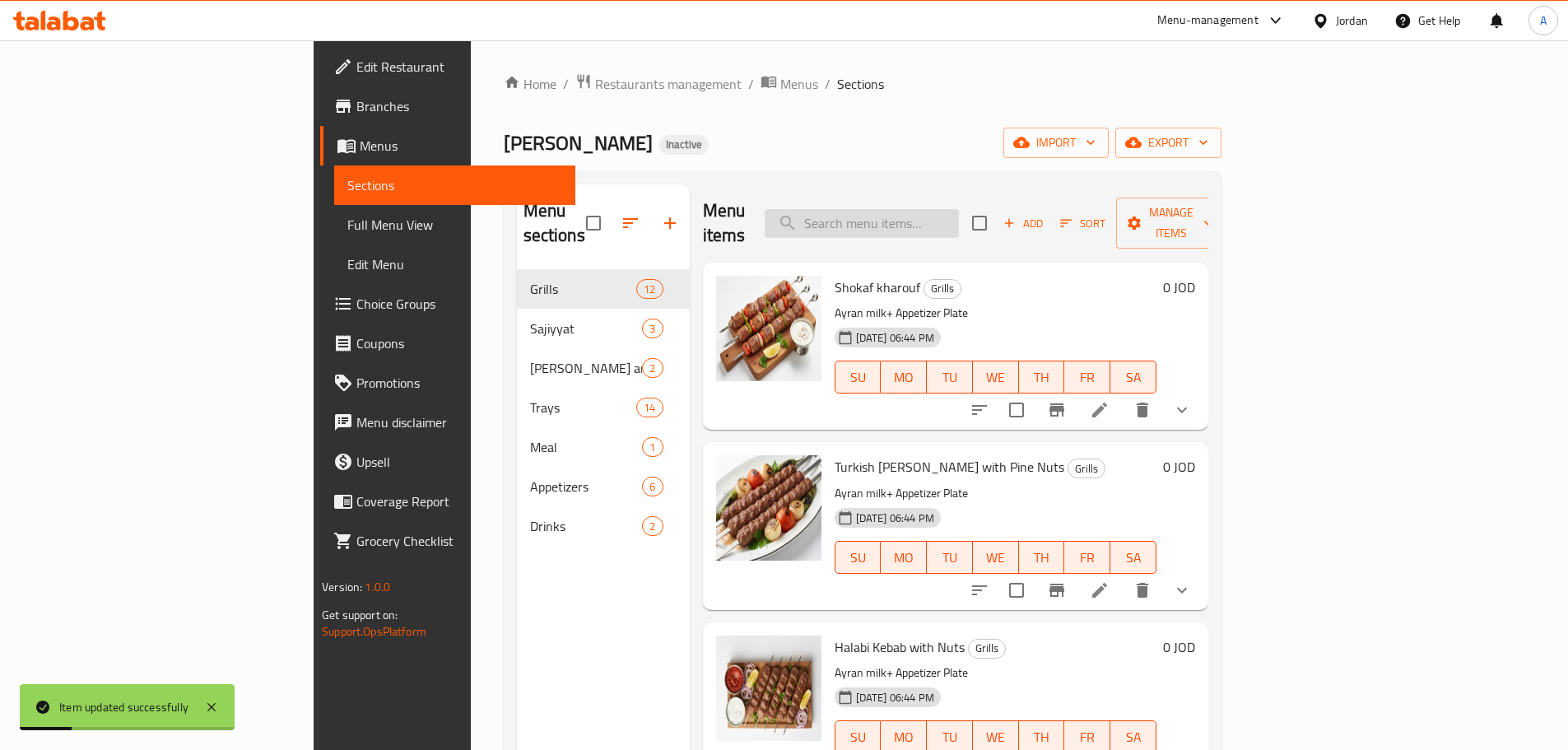
click at [950, 209] on input "search" at bounding box center [862, 224] width 194 height 29
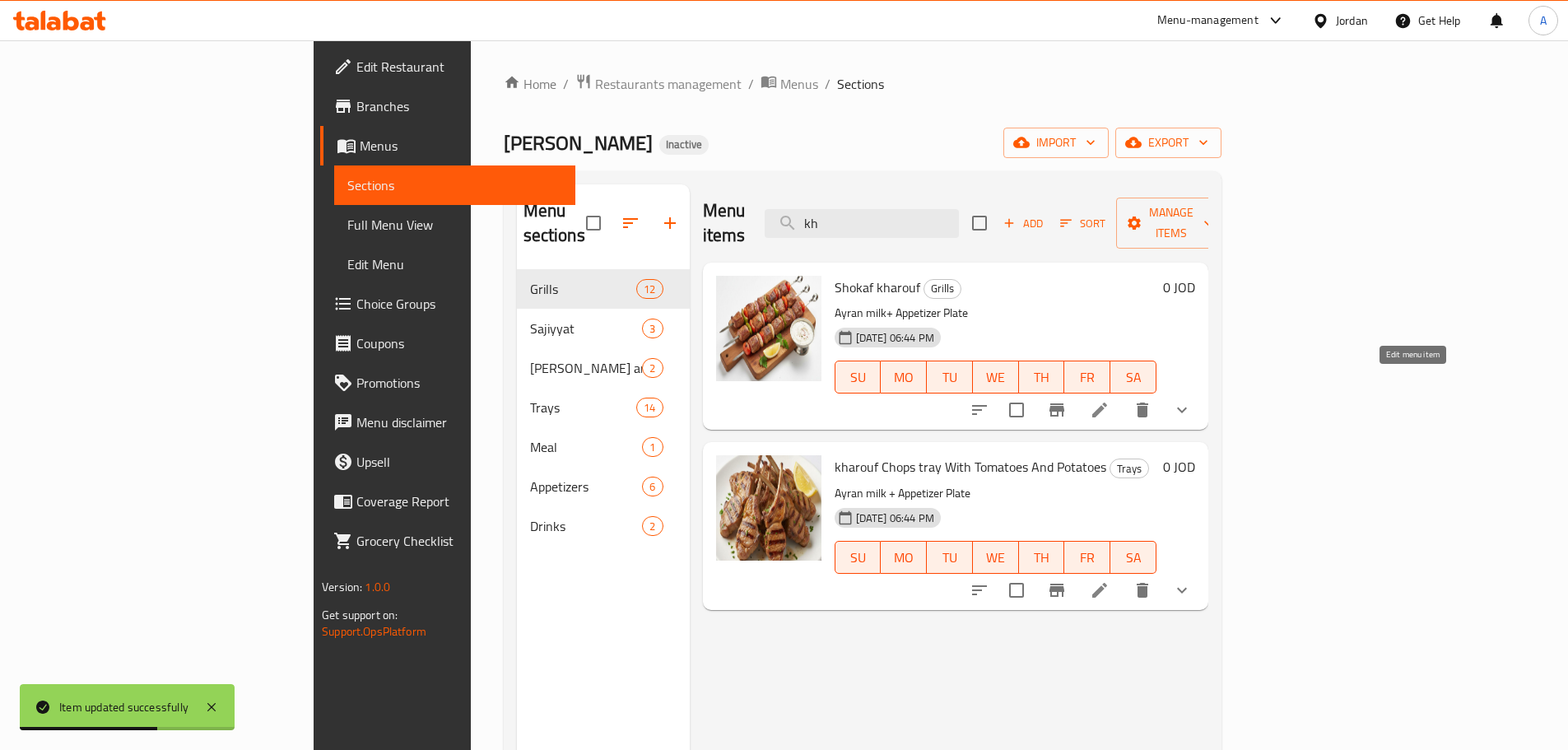
type input "kh"
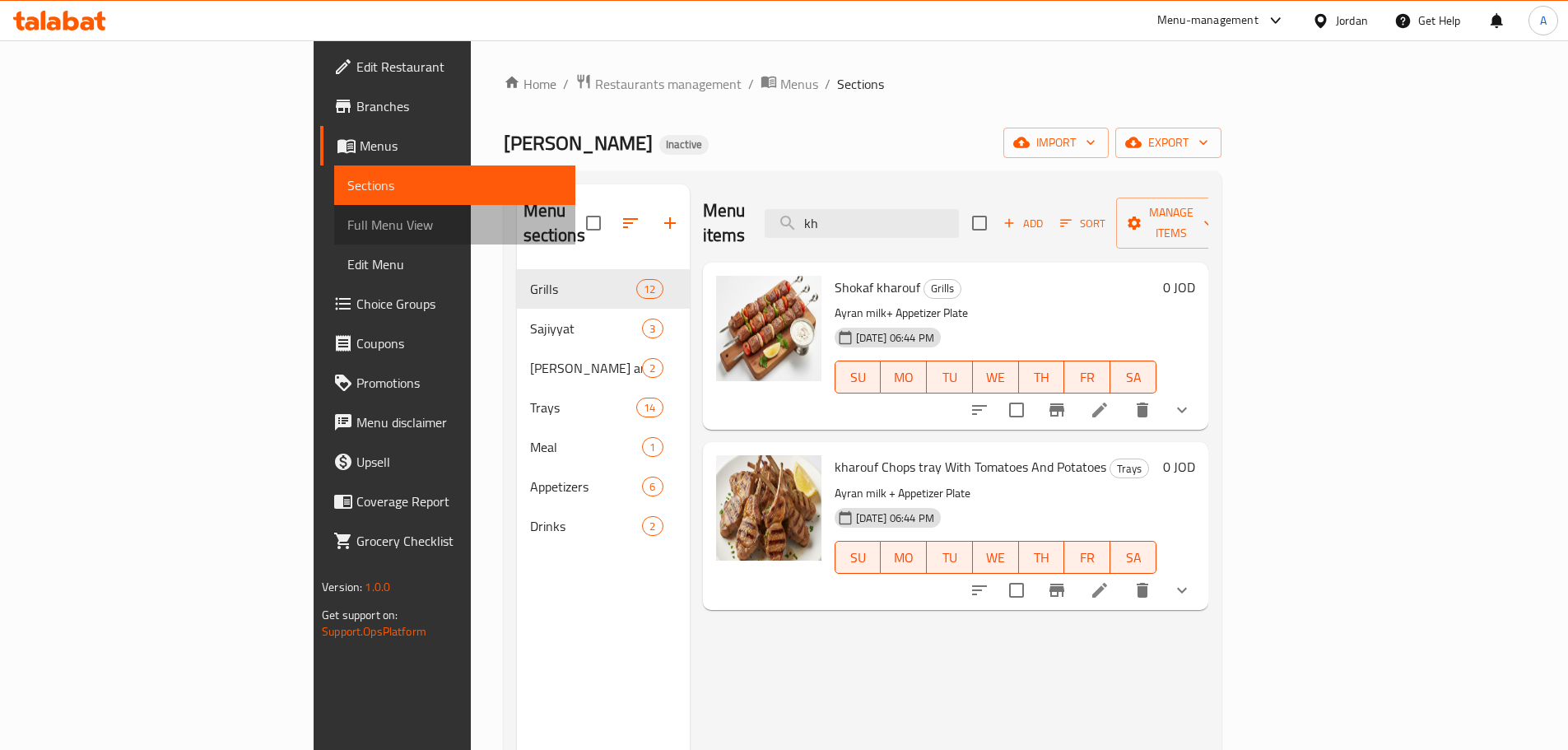
click at [334, 211] on link "Full Menu View" at bounding box center [454, 225] width 241 height 40
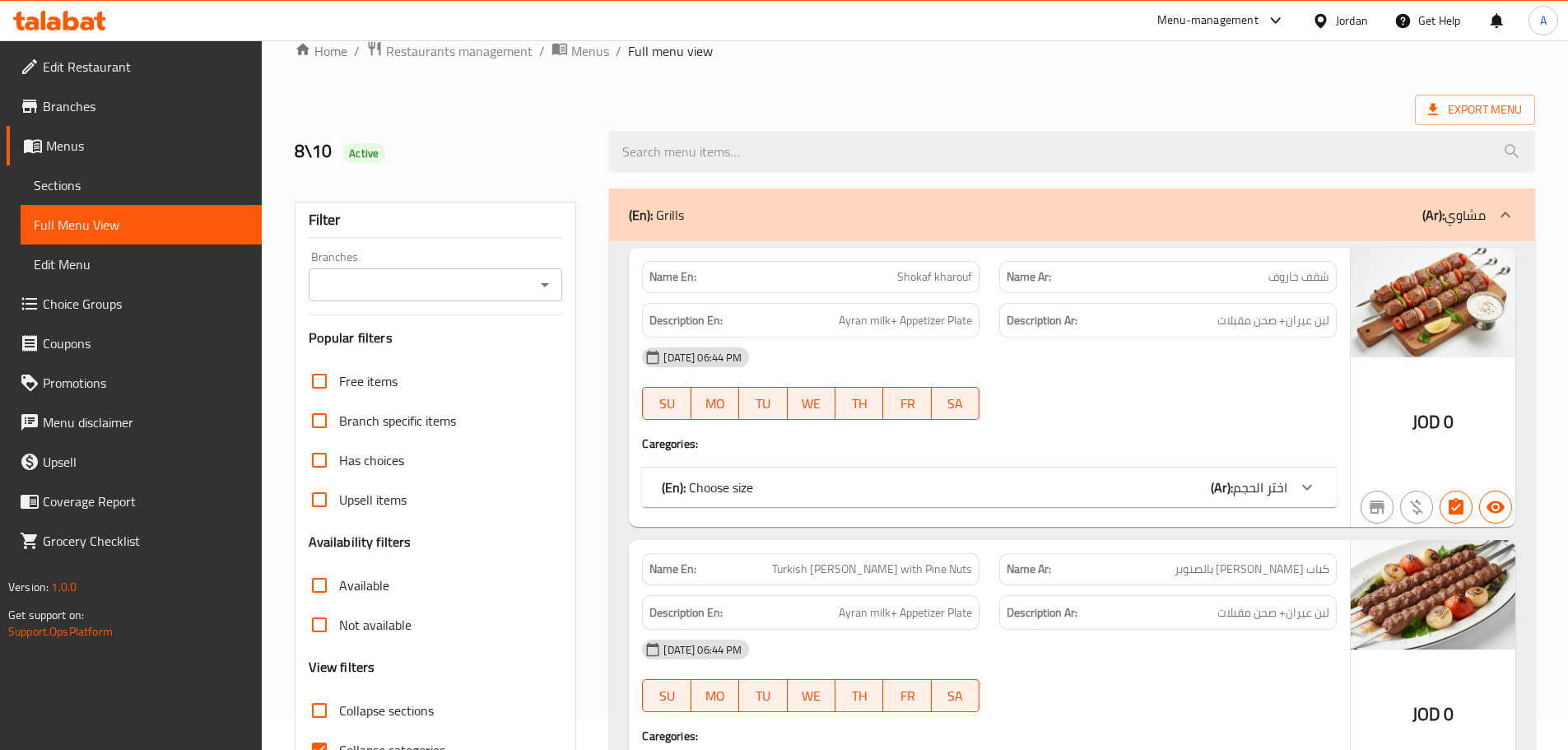
scroll to position [329, 0]
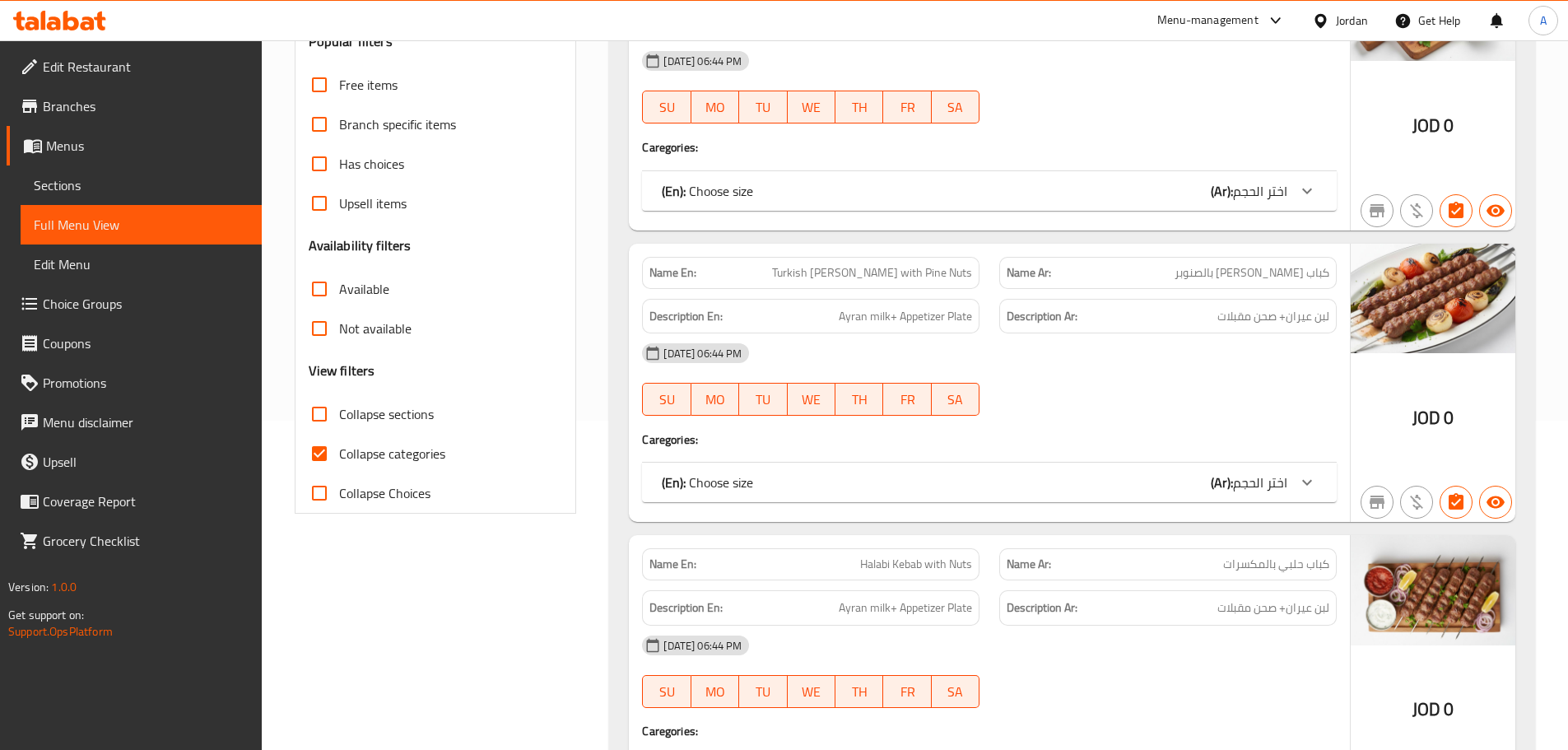
click at [375, 453] on span "Collapse categories" at bounding box center [392, 453] width 106 height 20
click at [339, 453] on input "Collapse categories" at bounding box center [319, 453] width 40 height 40
checkbox input "false"
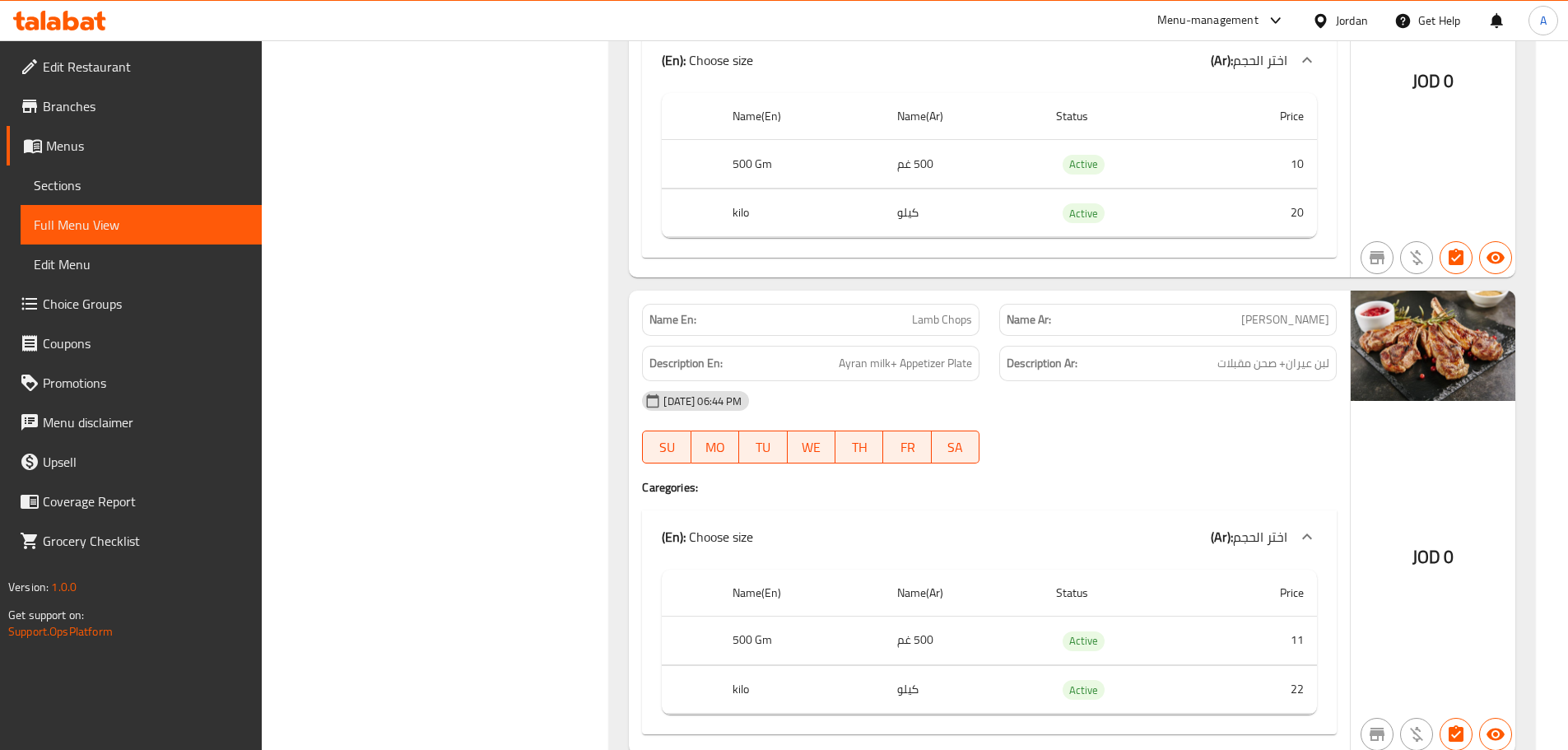
scroll to position [4445, 0]
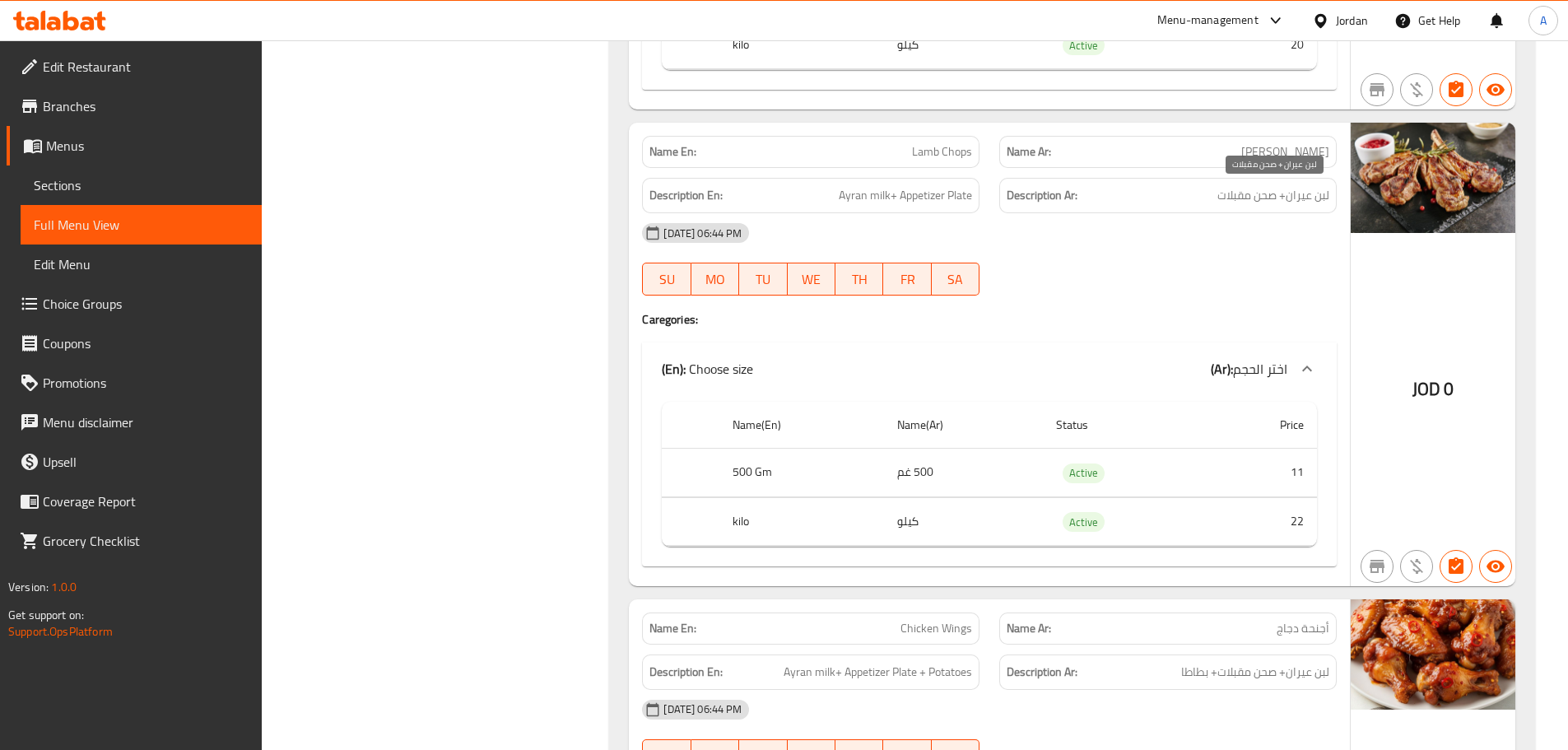
drag, startPoint x: 1315, startPoint y: 189, endPoint x: 1210, endPoint y: 232, distance: 113.5
click at [1242, 202] on span "لبن عيران+ صحن مقبلات" at bounding box center [1272, 195] width 112 height 21
click at [1191, 280] on div "08-10-2025 06:44 PM SU MO TU WE TH FR SA" at bounding box center [989, 259] width 715 height 93
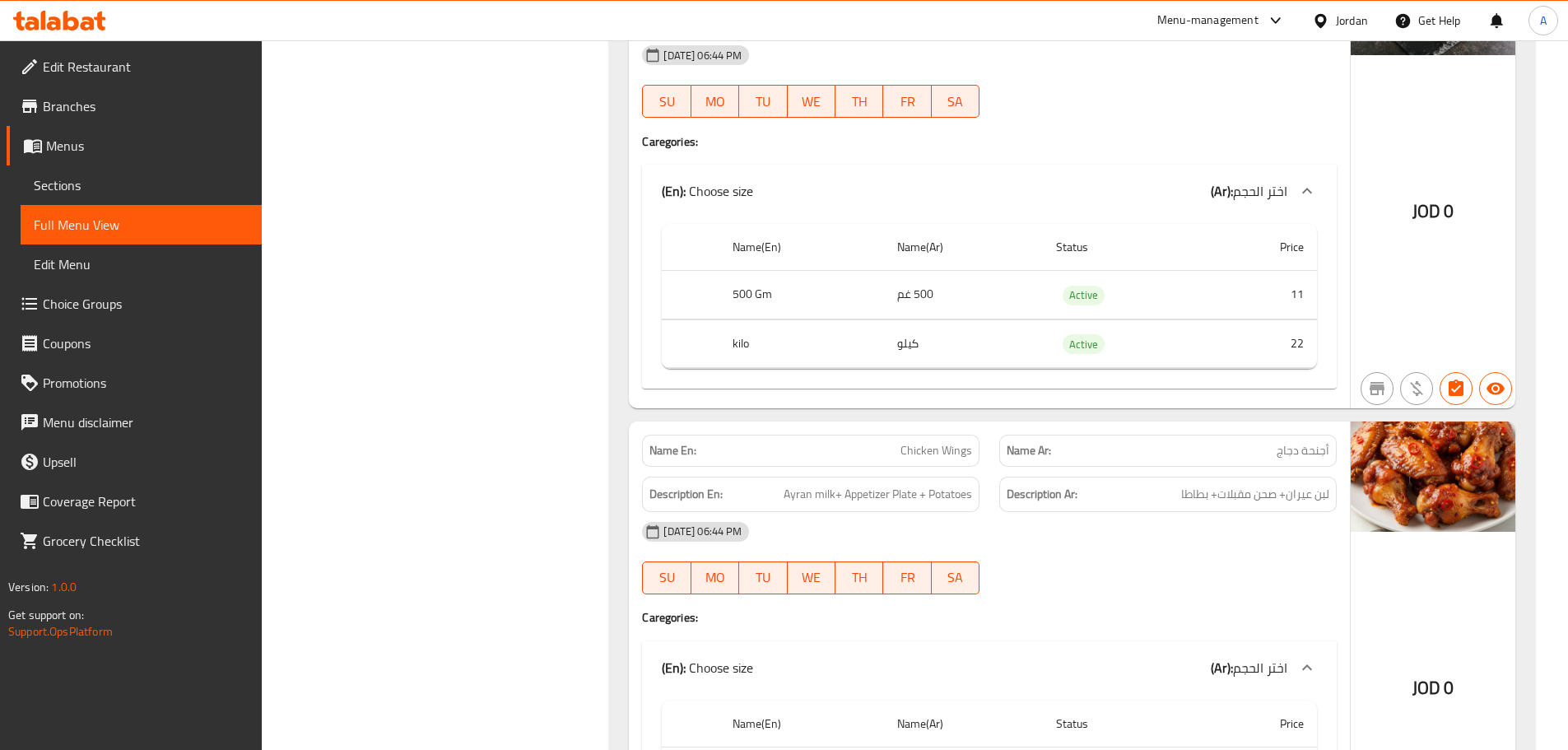
scroll to position [4774, 0]
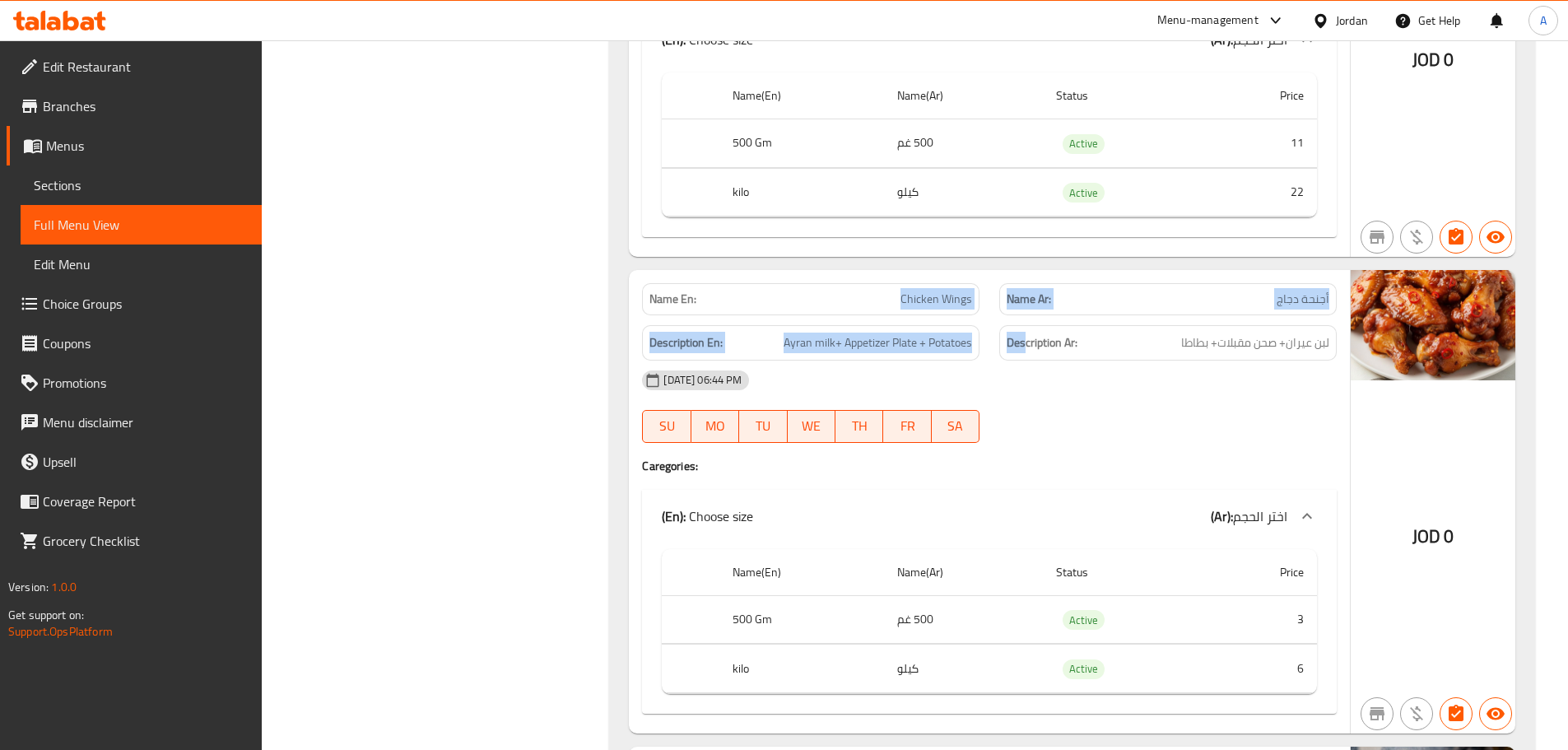
drag, startPoint x: 861, startPoint y: 297, endPoint x: 1025, endPoint y: 321, distance: 165.7
click at [1026, 317] on div "Name En: Chicken Wings Name Ar: أجنحة دجاج Description En: Ayran milk+ Appetize…" at bounding box center [989, 502] width 721 height 463
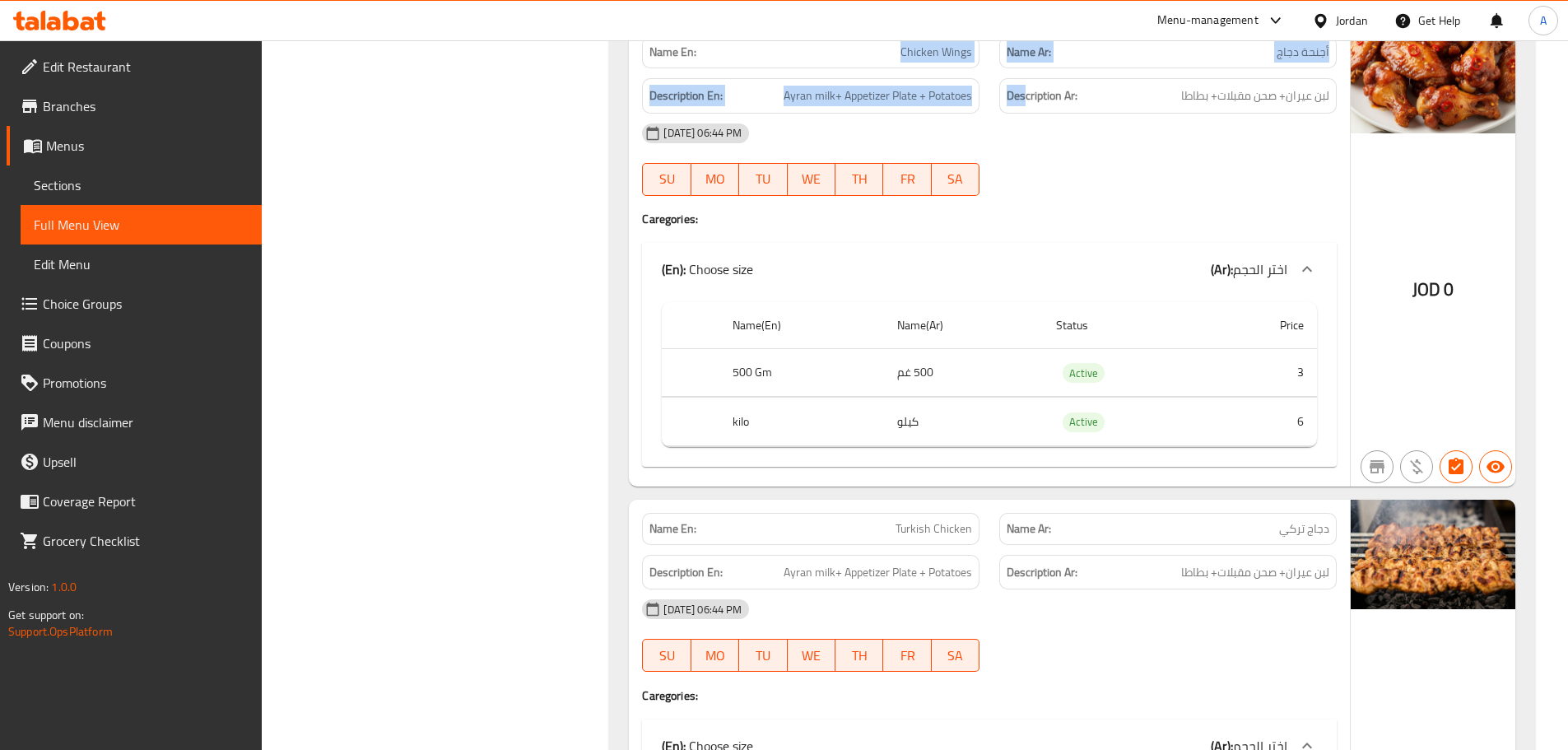
scroll to position [4939, 0]
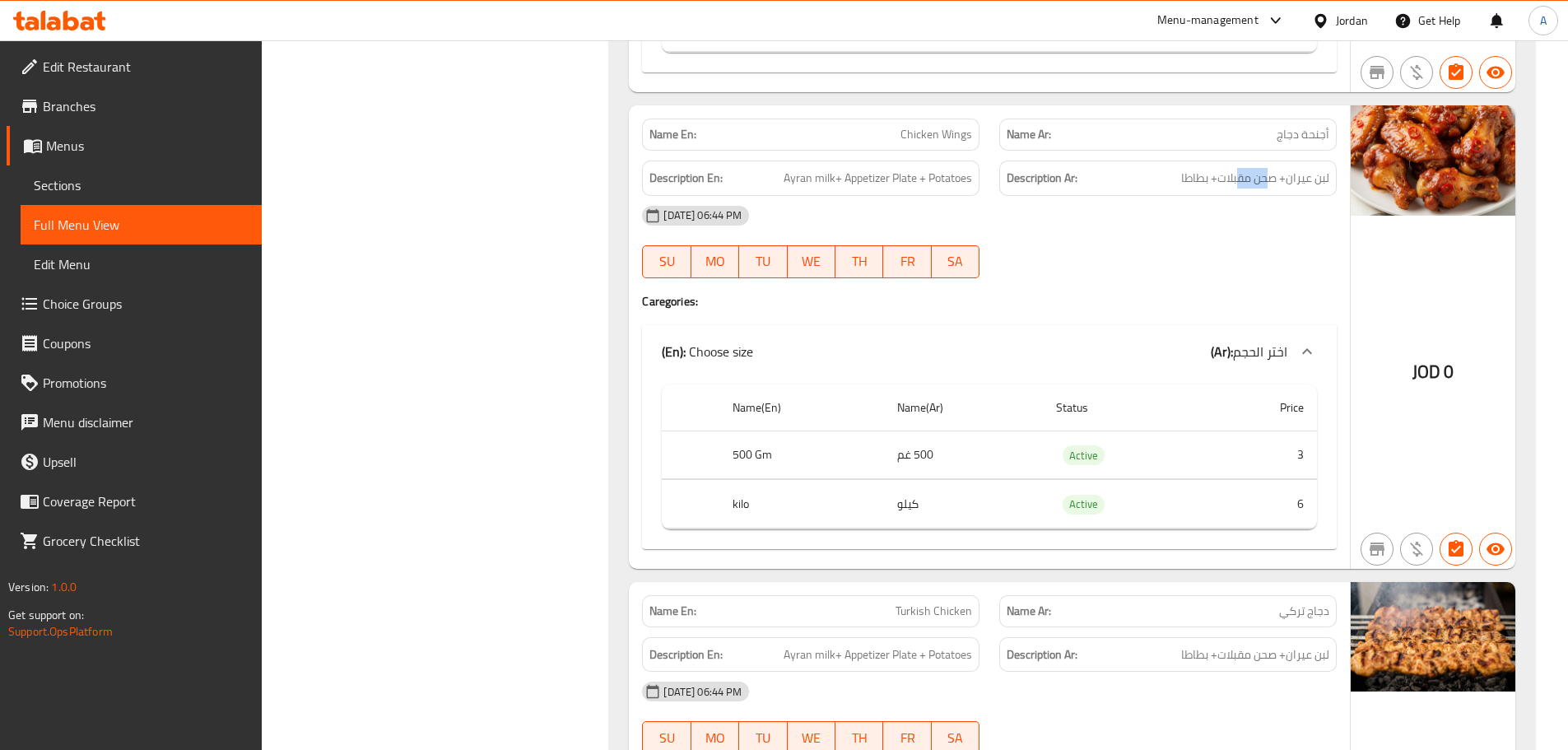
drag, startPoint x: 1260, startPoint y: 172, endPoint x: 1210, endPoint y: 172, distance: 50.0
click at [1210, 172] on span "لبن عيران+ صحن مقبلات+ بطاطا" at bounding box center [1254, 178] width 148 height 21
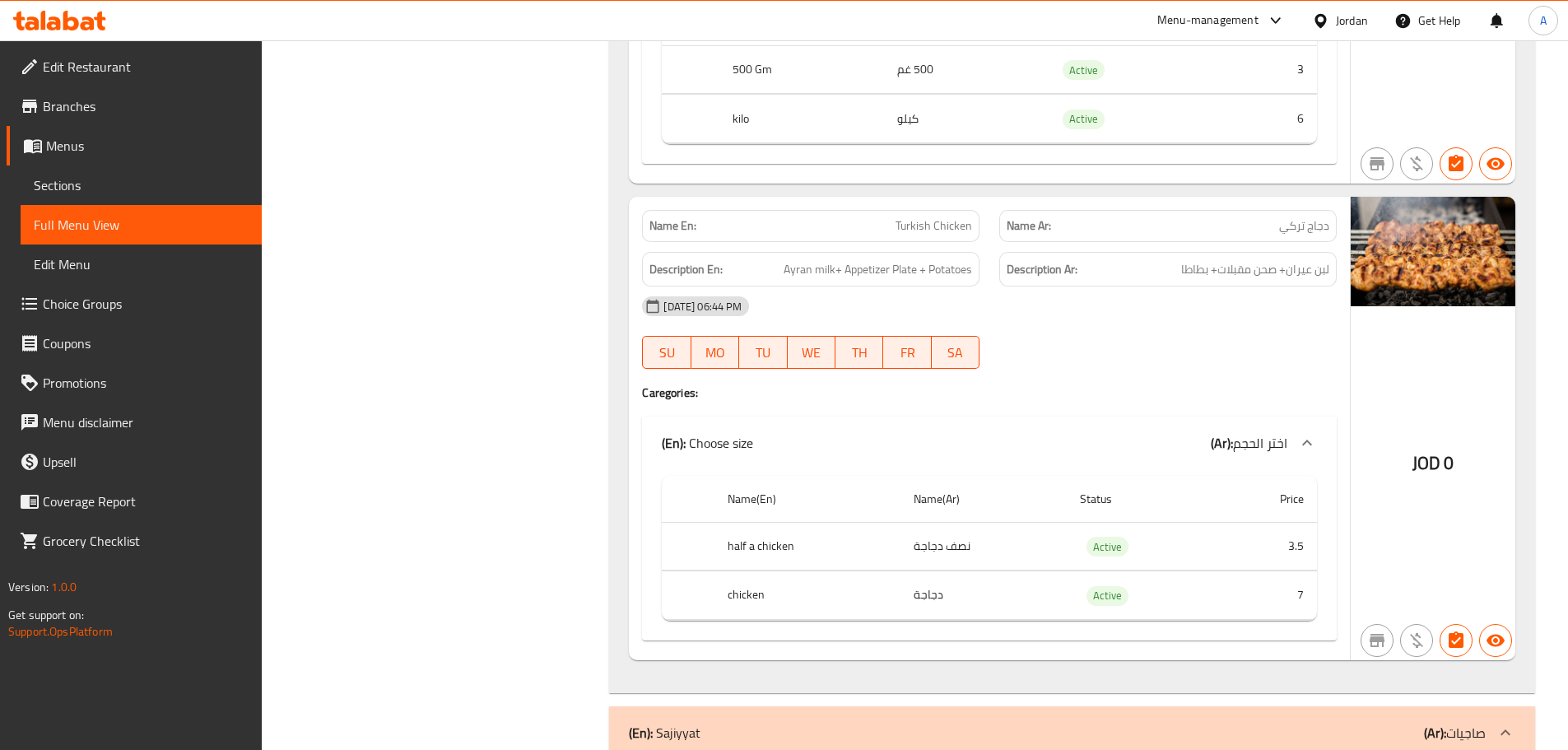
scroll to position [5351, 0]
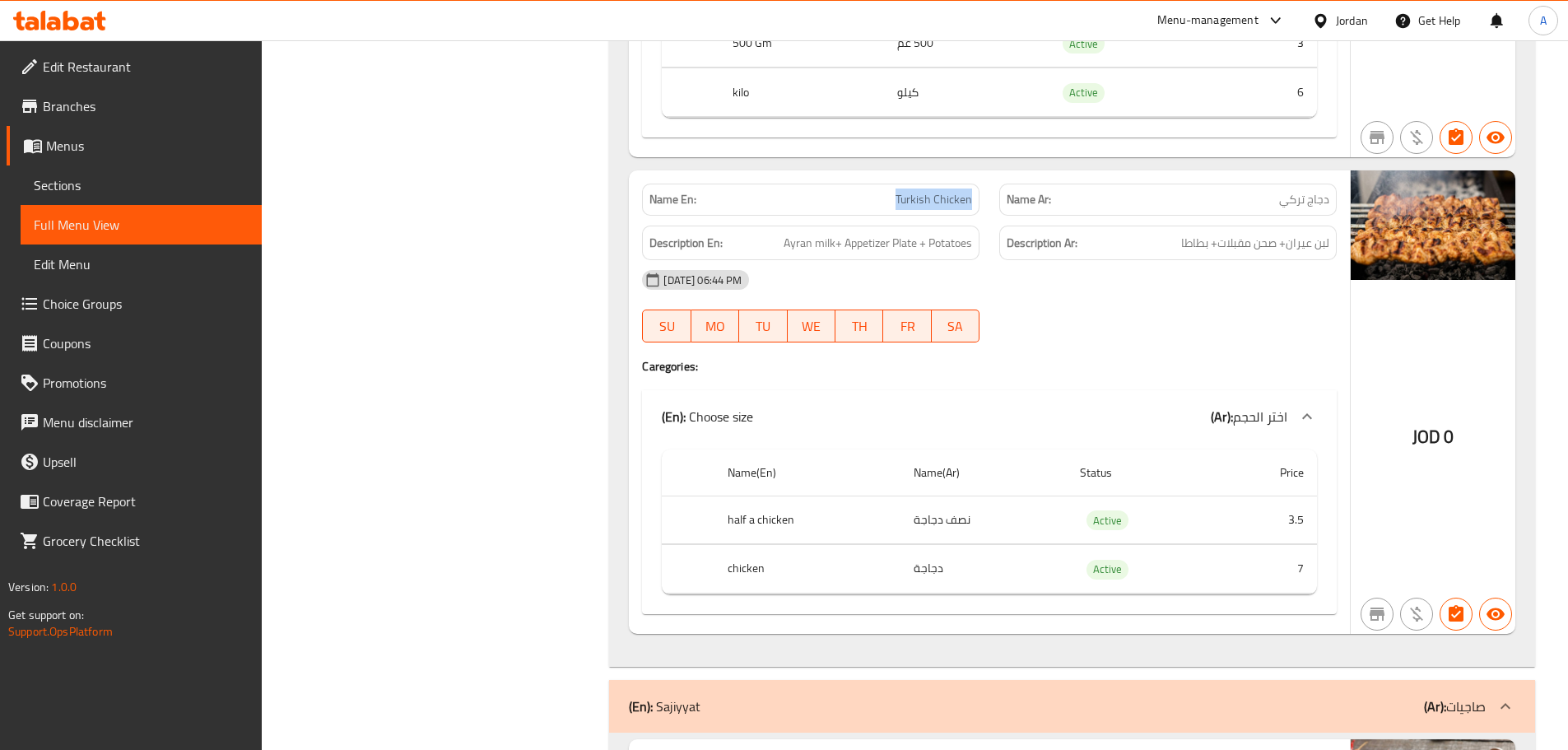
drag, startPoint x: 919, startPoint y: 191, endPoint x: 983, endPoint y: 204, distance: 65.3
click at [983, 204] on div "Name En: Turkish Chicken" at bounding box center [811, 200] width 357 height 52
click at [1311, 245] on span "لبن عيران+ صحن مقبلات+ بطاطا" at bounding box center [1254, 243] width 148 height 21
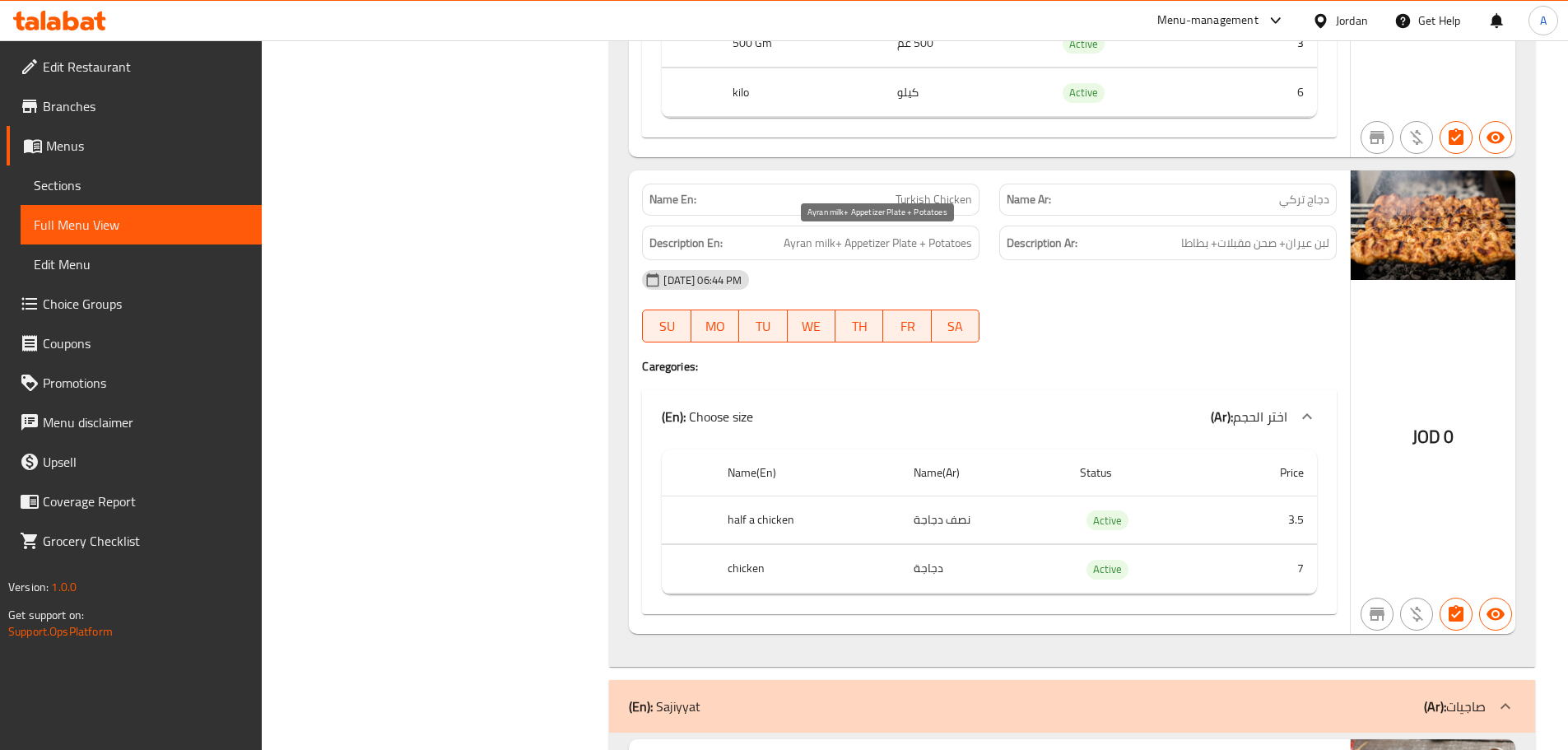
drag, startPoint x: 907, startPoint y: 250, endPoint x: 1098, endPoint y: 305, distance: 198.8
click at [985, 250] on div "Description En: Ayran milk+ Appetizer Plate + Potatoes" at bounding box center [811, 243] width 357 height 55
click at [1098, 305] on div "08-10-2025 06:44 PM SU MO TU WE TH FR SA" at bounding box center [989, 307] width 715 height 93
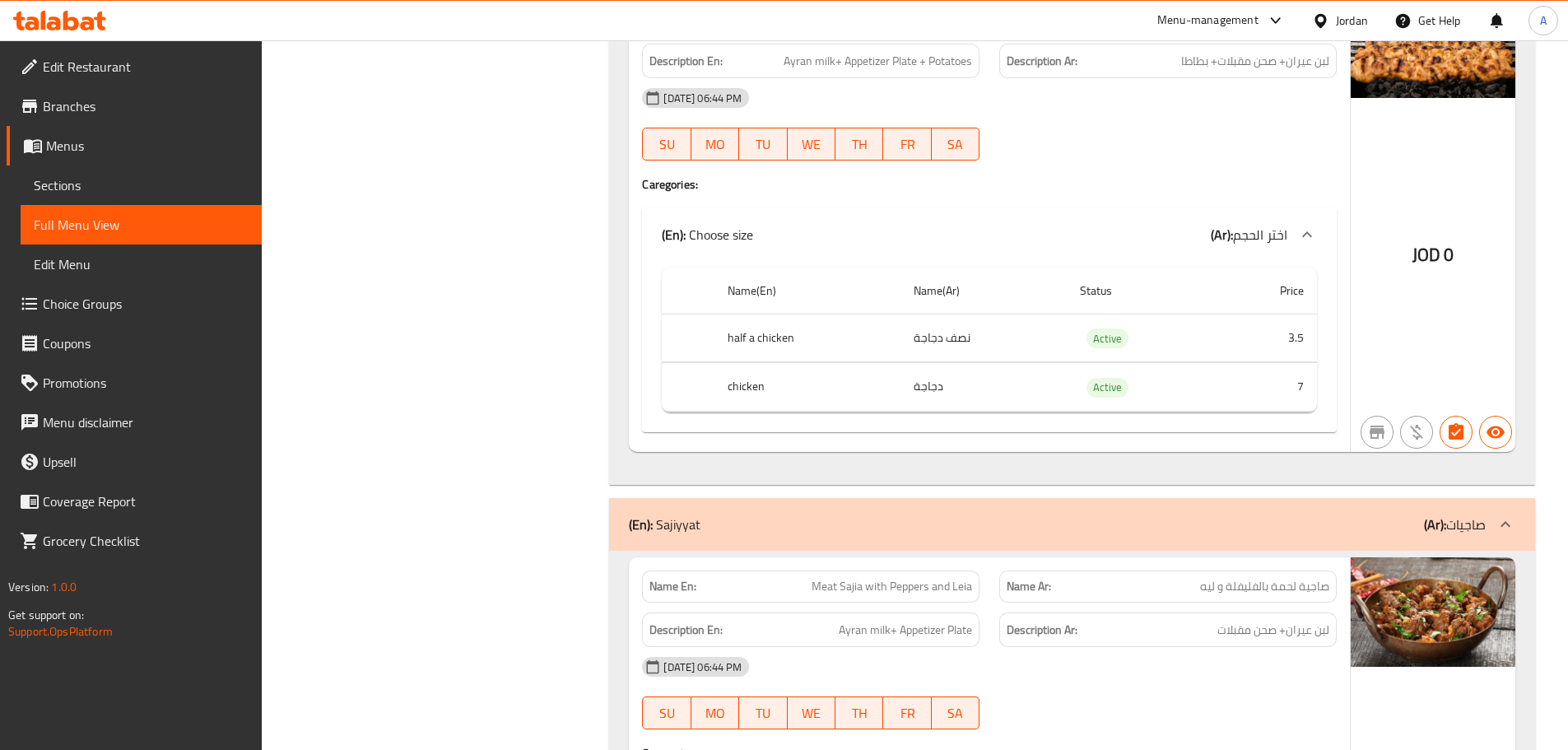
scroll to position [5680, 0]
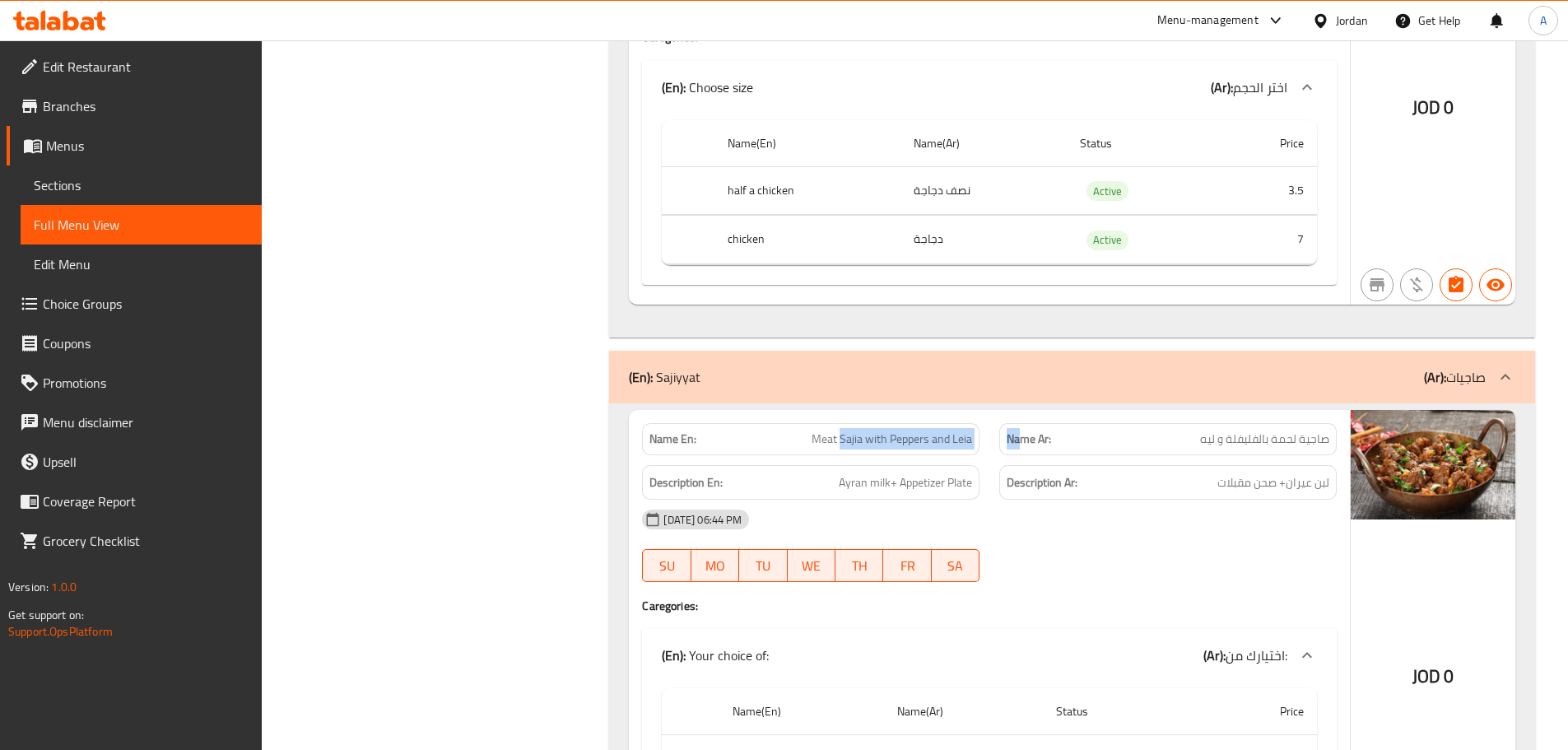
drag, startPoint x: 841, startPoint y: 447, endPoint x: 1103, endPoint y: 461, distance: 262.4
click at [1085, 454] on div "Name En: Meat Sajia with Peppers and Leia Name Ar: صاجية لحمة بالفليفلة و ليه D…" at bounding box center [989, 641] width 721 height 463
click at [1157, 496] on div "Description Ar: لبن عيران+ صحن مقبلات" at bounding box center [1168, 482] width 337 height 35
click at [1314, 441] on span "صاجية لحمة بالفليفلة و ليه" at bounding box center [1264, 439] width 129 height 17
drag, startPoint x: 1314, startPoint y: 441, endPoint x: 1267, endPoint y: 444, distance: 47.1
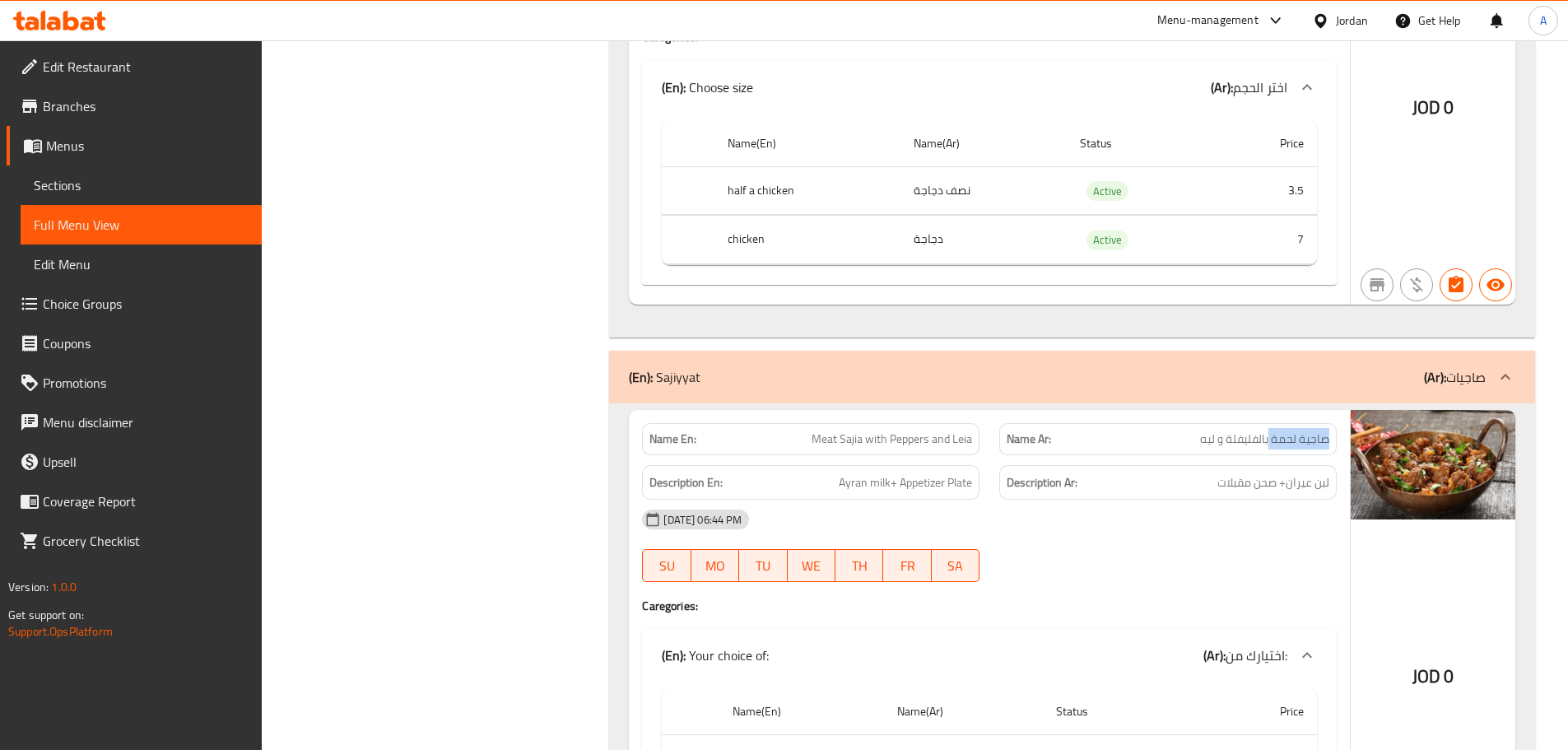
click at [1275, 442] on span "صاجية لحمة بالفليفلة و ليه" at bounding box center [1264, 439] width 129 height 17
click at [1246, 494] on div "Description Ar: لبن عيران+ صحن مقبلات" at bounding box center [1168, 482] width 337 height 35
drag, startPoint x: 1266, startPoint y: 436, endPoint x: 1199, endPoint y: 450, distance: 68.4
click at [1207, 446] on span "صاجية لحمة بالفليفلة و ليه" at bounding box center [1264, 439] width 129 height 17
click at [1237, 513] on div "08-10-2025 06:44 PM" at bounding box center [989, 520] width 715 height 40
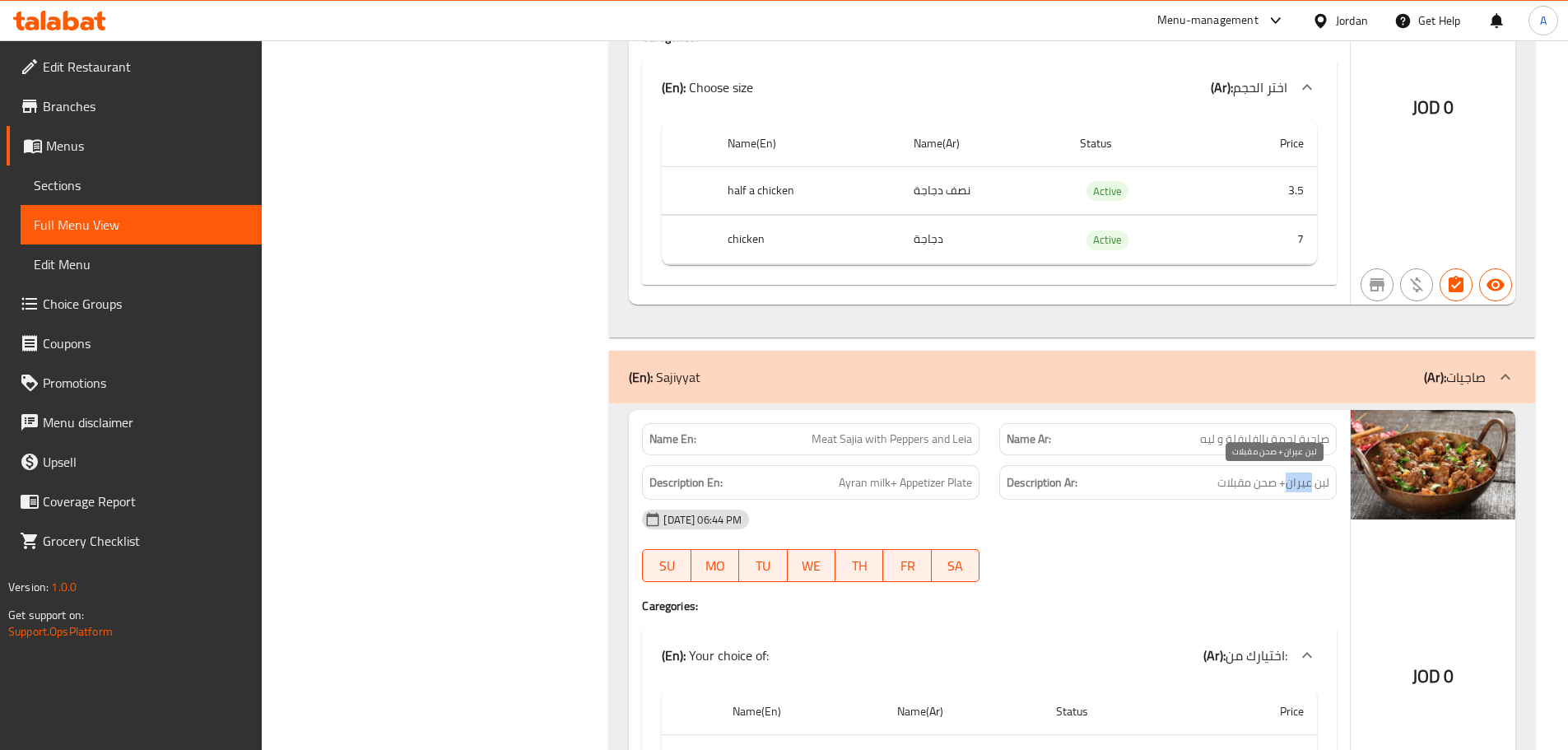
click at [1279, 484] on span "لبن عيران+ صحن مقبلات" at bounding box center [1272, 482] width 112 height 21
click at [1277, 489] on span "لبن عيران+ صحن مقبلات" at bounding box center [1272, 482] width 112 height 21
drag, startPoint x: 1247, startPoint y: 471, endPoint x: 1158, endPoint y: 525, distance: 104.1
click at [1192, 481] on div "Description Ar: لبن عيران+ صحن مقبلات" at bounding box center [1168, 482] width 337 height 35
drag, startPoint x: 1158, startPoint y: 526, endPoint x: 1155, endPoint y: 513, distance: 13.3
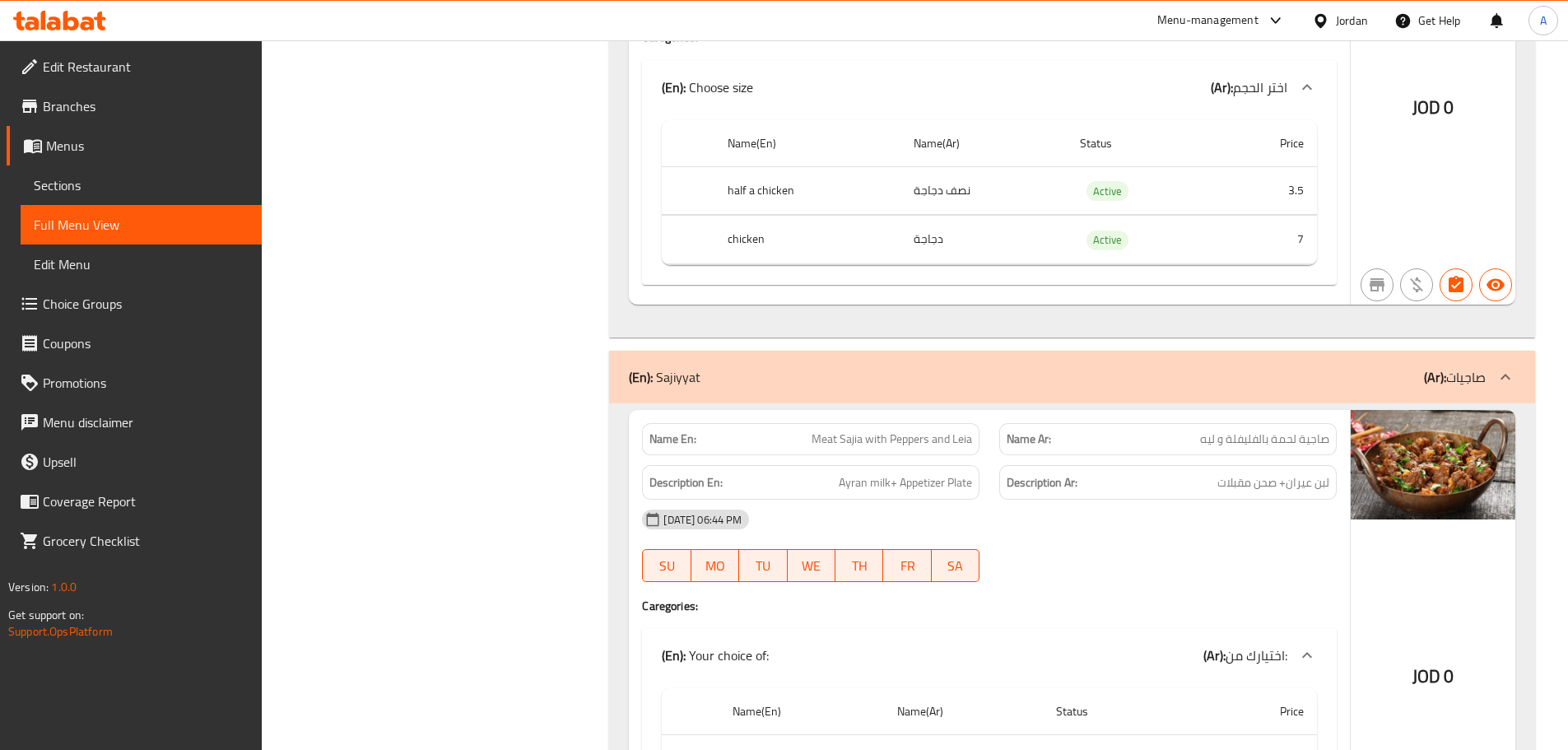
click at [1160, 526] on div "08-10-2025 06:44 PM" at bounding box center [989, 520] width 715 height 40
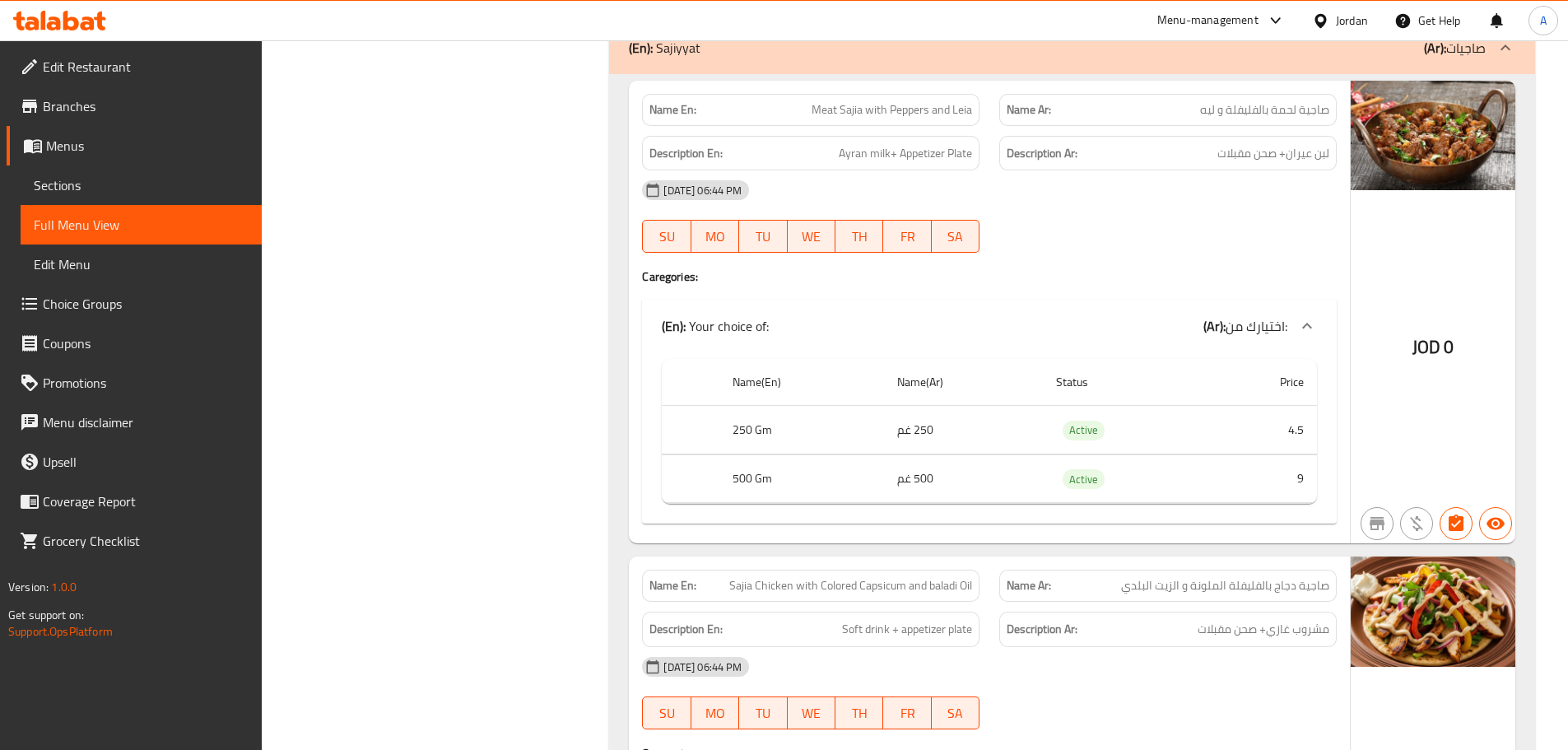
scroll to position [6256, 0]
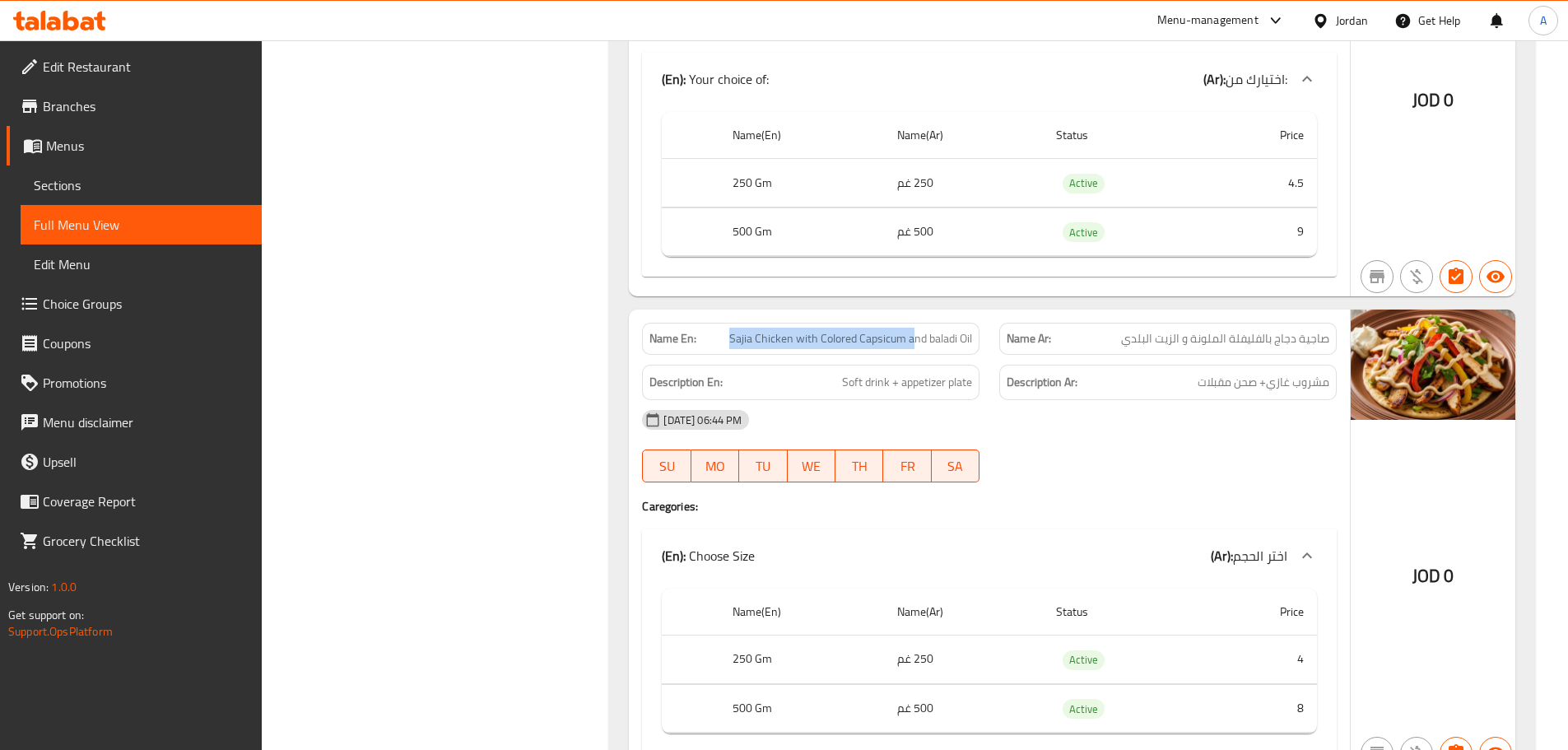
drag, startPoint x: 754, startPoint y: 331, endPoint x: 1117, endPoint y: 394, distance: 368.4
click at [944, 353] on div "Name En: Sajia Chicken with Colored Capsicum and baladi Oil" at bounding box center [811, 338] width 337 height 32
drag, startPoint x: 1262, startPoint y: 448, endPoint x: 1264, endPoint y: 432, distance: 16.1
click at [1264, 438] on div "08-10-2025 06:44 PM SU MO TU WE TH FR SA" at bounding box center [989, 446] width 715 height 93
drag, startPoint x: 1277, startPoint y: 340, endPoint x: 1231, endPoint y: 339, distance: 46.0
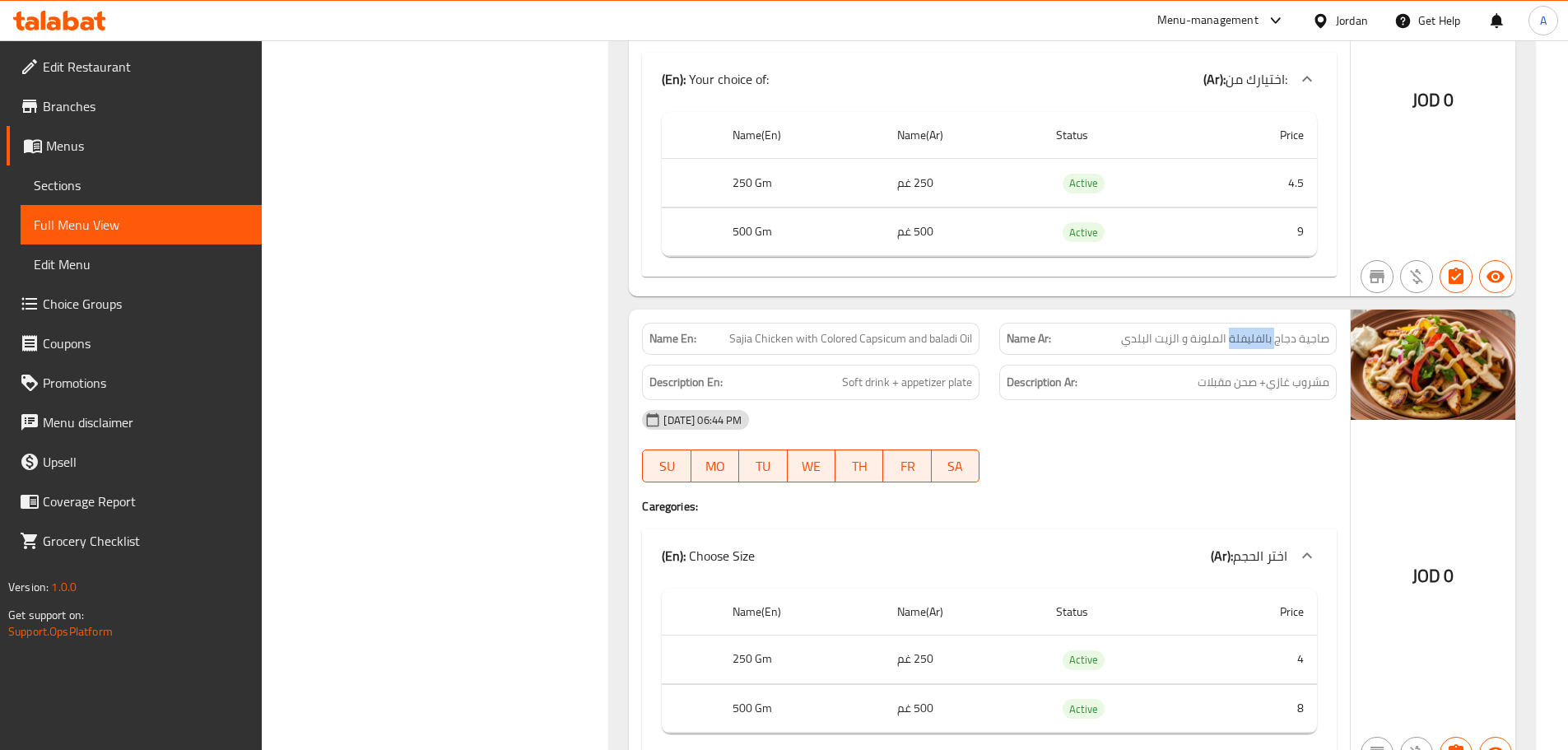
click at [1231, 339] on span "صاجية دجاج بالفليفلة الملونة و الزيت البلدي" at bounding box center [1225, 338] width 209 height 17
drag, startPoint x: 1203, startPoint y: 335, endPoint x: 1151, endPoint y: 335, distance: 52.0
click at [1151, 335] on span "صاجية دجاج بالفليفلة الملونة و الزيت البلدي" at bounding box center [1225, 338] width 209 height 17
click at [1185, 476] on div at bounding box center [1168, 482] width 357 height 20
click at [1261, 398] on div "Description Ar: مشروب غازي+ صحن مقبلات" at bounding box center [1168, 382] width 337 height 35
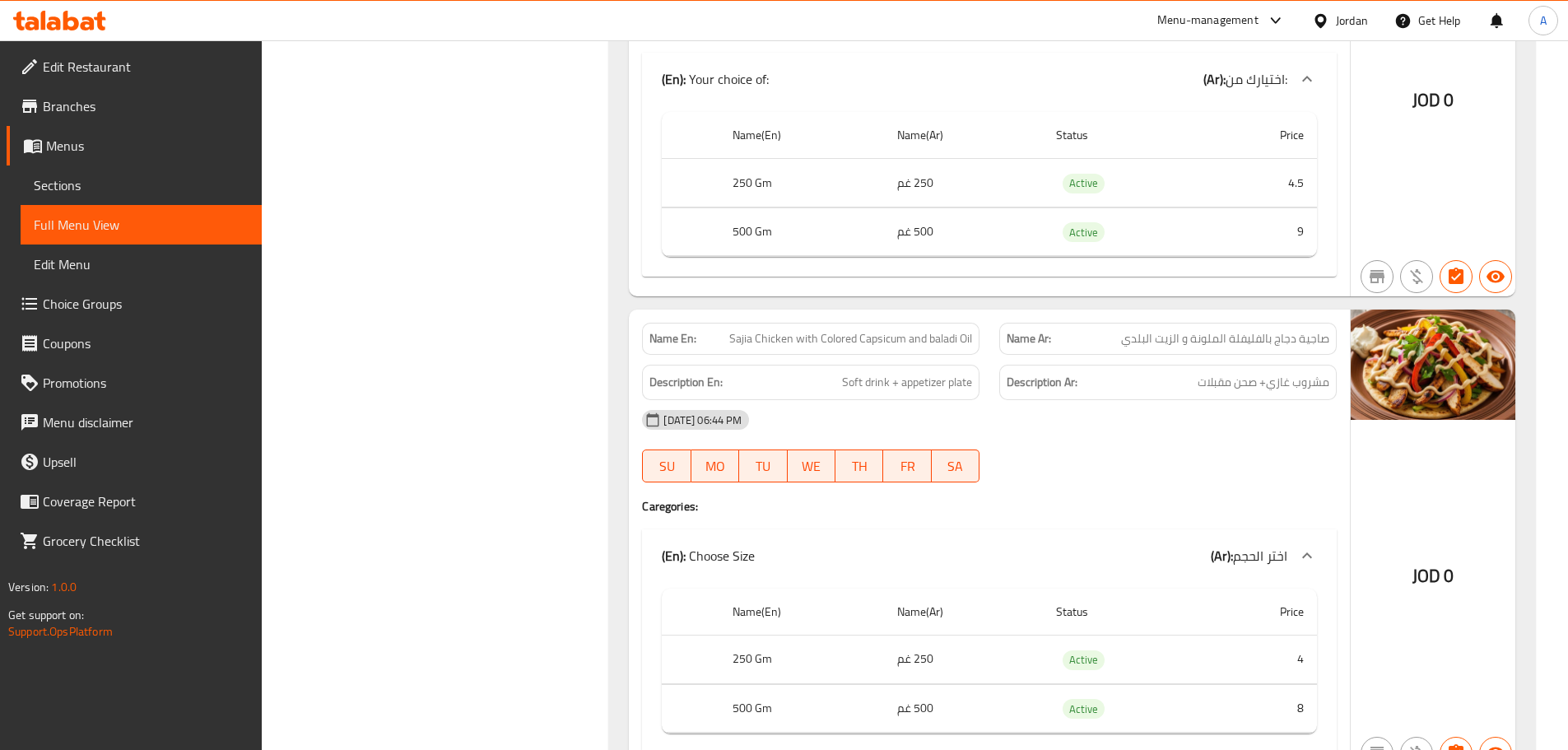
click at [1242, 480] on div at bounding box center [1168, 482] width 357 height 20
drag, startPoint x: 1242, startPoint y: 389, endPoint x: 1196, endPoint y: 446, distance: 73.2
click at [1206, 394] on div "Description Ar: مشروب غازي+ صحن مقبلات" at bounding box center [1168, 382] width 337 height 35
click at [1196, 448] on div "08-10-2025 06:44 PM SU MO TU WE TH FR SA" at bounding box center [989, 446] width 715 height 93
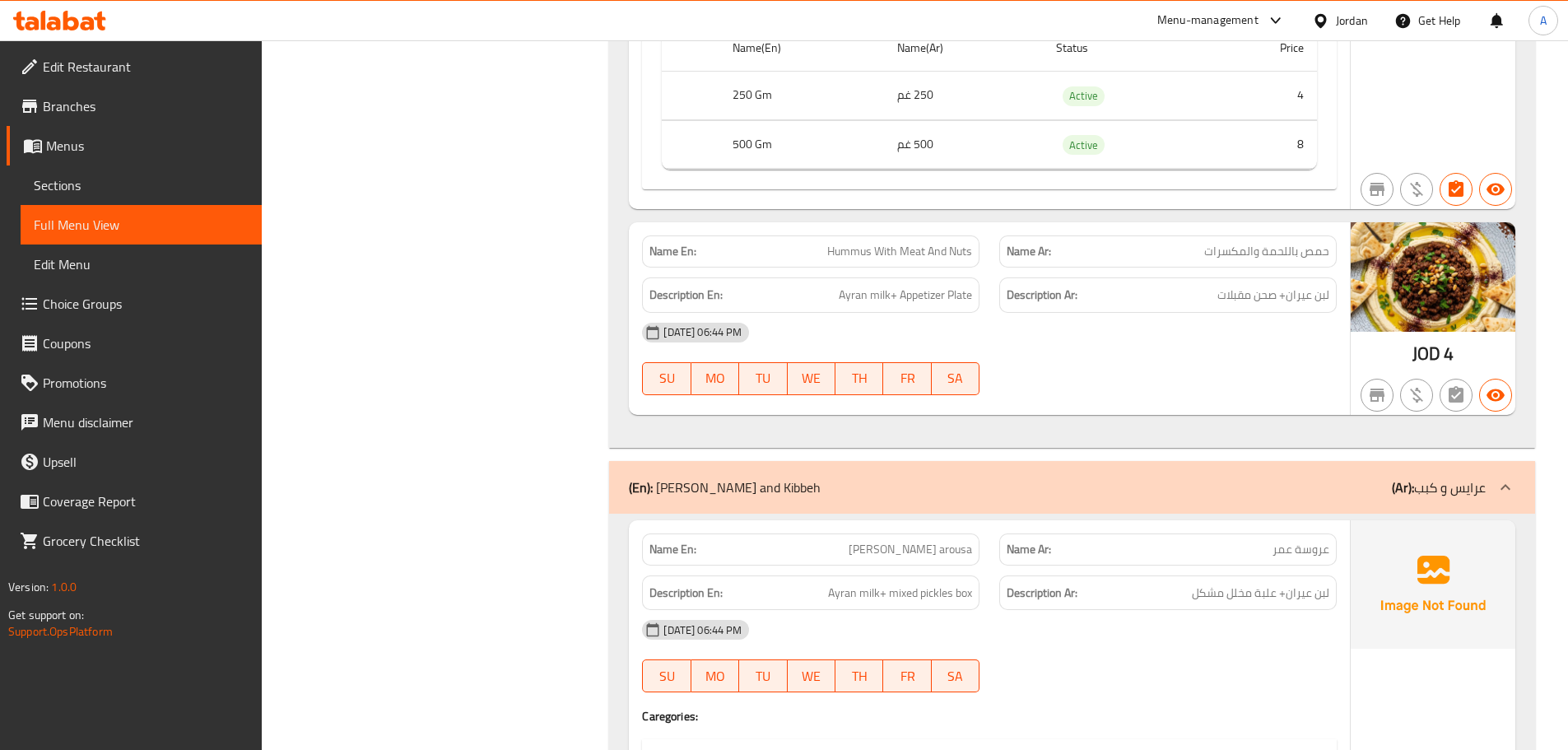
scroll to position [6832, 0]
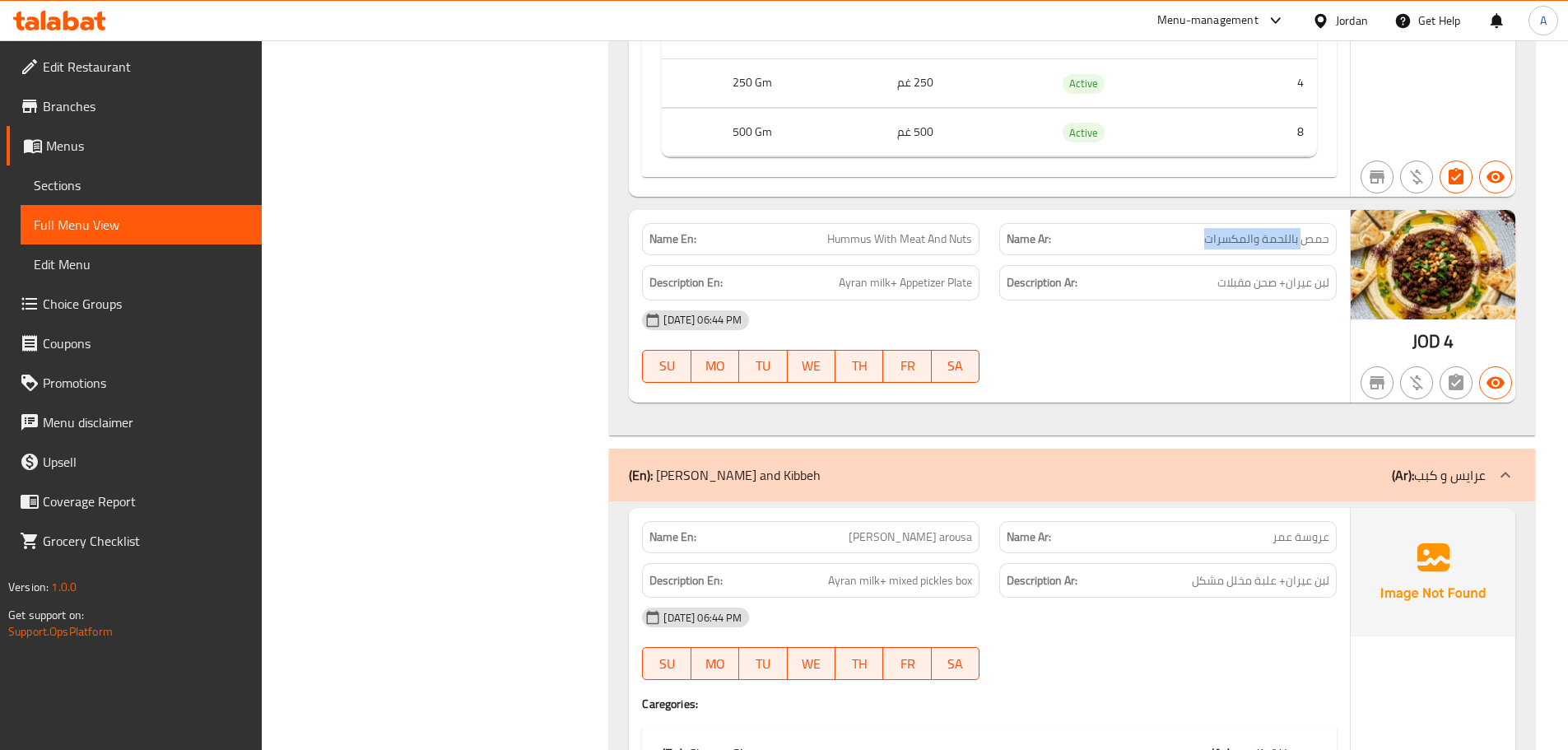
drag, startPoint x: 1271, startPoint y: 236, endPoint x: 1149, endPoint y: 239, distance: 122.0
click at [1159, 239] on p "Name Ar: حمص باللحمة والمكسرات" at bounding box center [1168, 239] width 323 height 17
drag, startPoint x: 790, startPoint y: 241, endPoint x: 880, endPoint y: 241, distance: 90.0
click at [880, 241] on p "Name En: Hummus With Meat And Nuts" at bounding box center [811, 239] width 323 height 17
click at [890, 243] on span "Hummus With Meat And Nuts" at bounding box center [900, 239] width 145 height 17
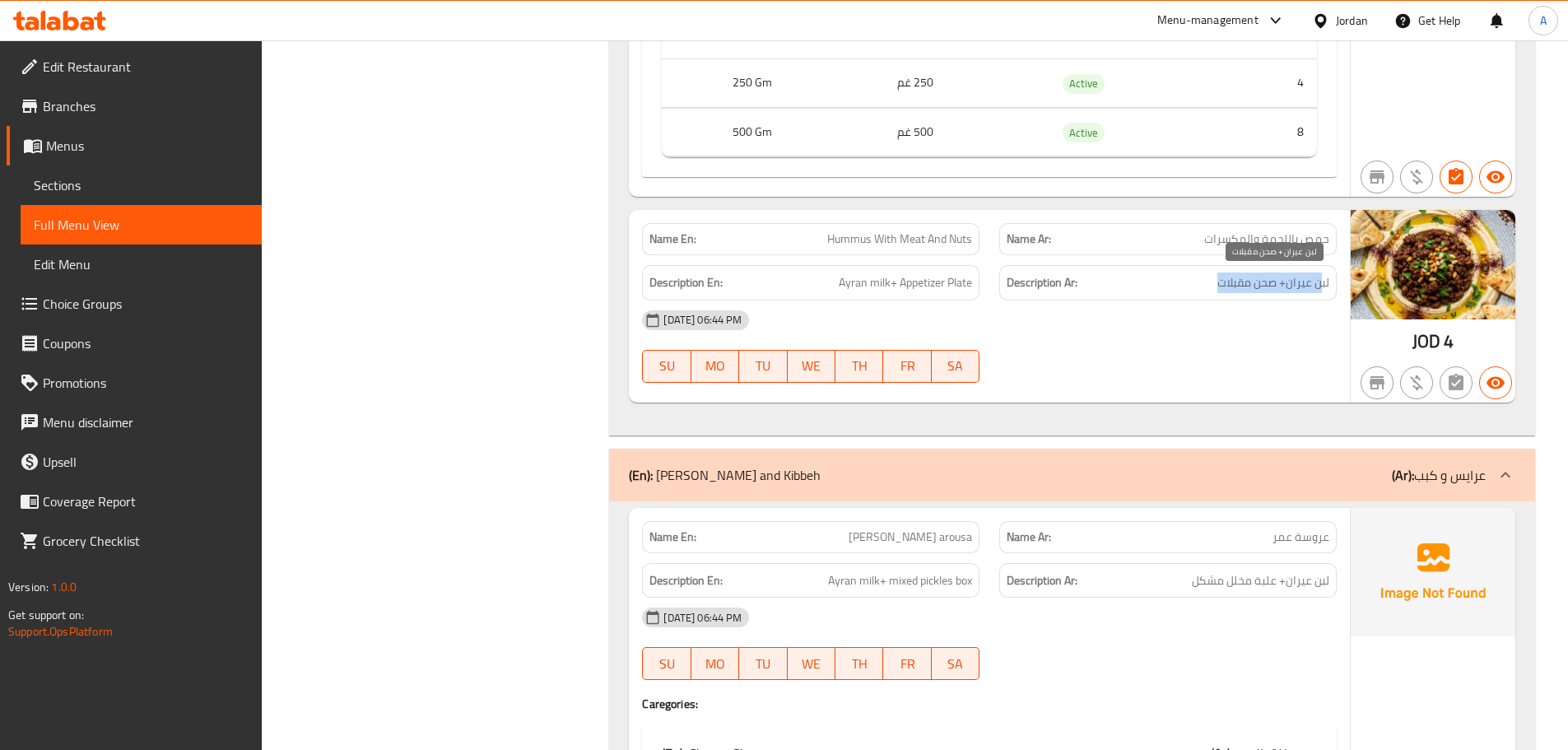
drag, startPoint x: 1318, startPoint y: 285, endPoint x: 890, endPoint y: 285, distance: 428.0
click at [1058, 285] on h6 "Description Ar: لبن عيران+ صحن مقبلات" at bounding box center [1168, 282] width 323 height 21
click at [976, 316] on div "08-10-2025 06:44 PM" at bounding box center [989, 320] width 715 height 40
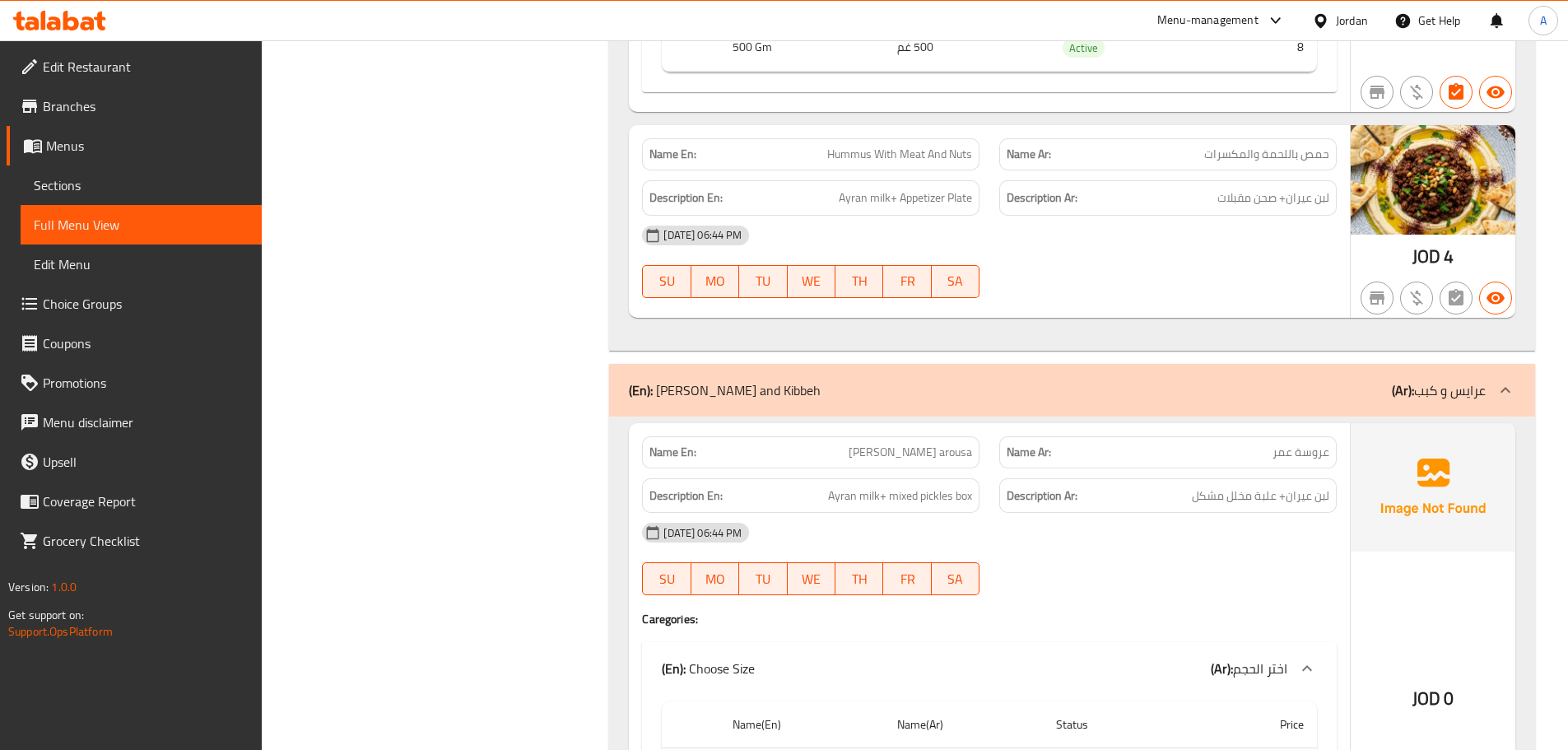
scroll to position [6997, 0]
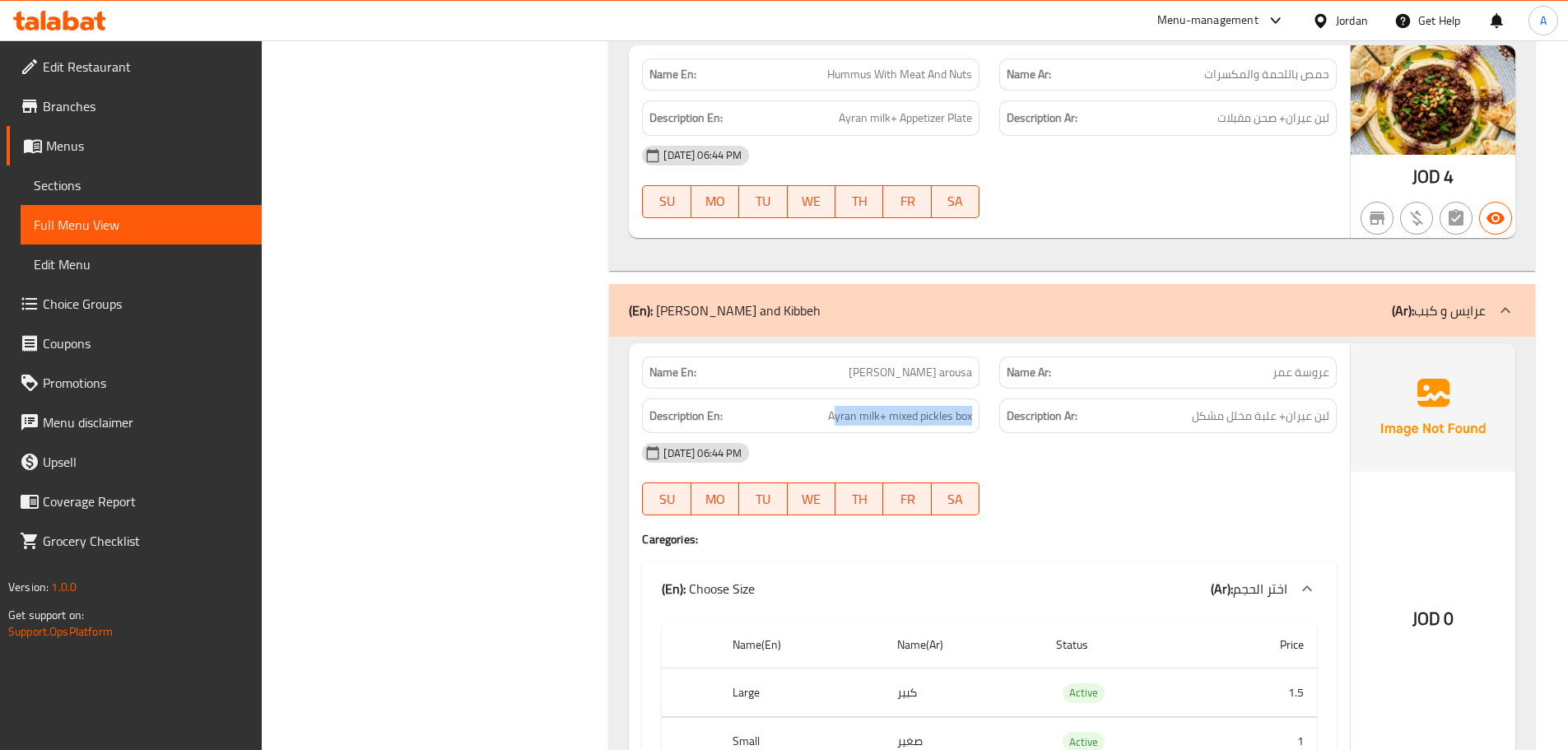
drag, startPoint x: 852, startPoint y: 389, endPoint x: 1018, endPoint y: 412, distance: 167.6
click at [1008, 408] on div "Description En: Ayran milk+ mixed pickles box Description Ar: لبن عيران+ علبة م…" at bounding box center [989, 415] width 715 height 55
drag, startPoint x: 1101, startPoint y: 487, endPoint x: 1203, endPoint y: 433, distance: 115.4
click at [1101, 487] on div "08-10-2025 06:44 PM SU MO TU WE TH FR SA" at bounding box center [989, 479] width 715 height 93
drag, startPoint x: 1259, startPoint y: 422, endPoint x: 1206, endPoint y: 477, distance: 76.4
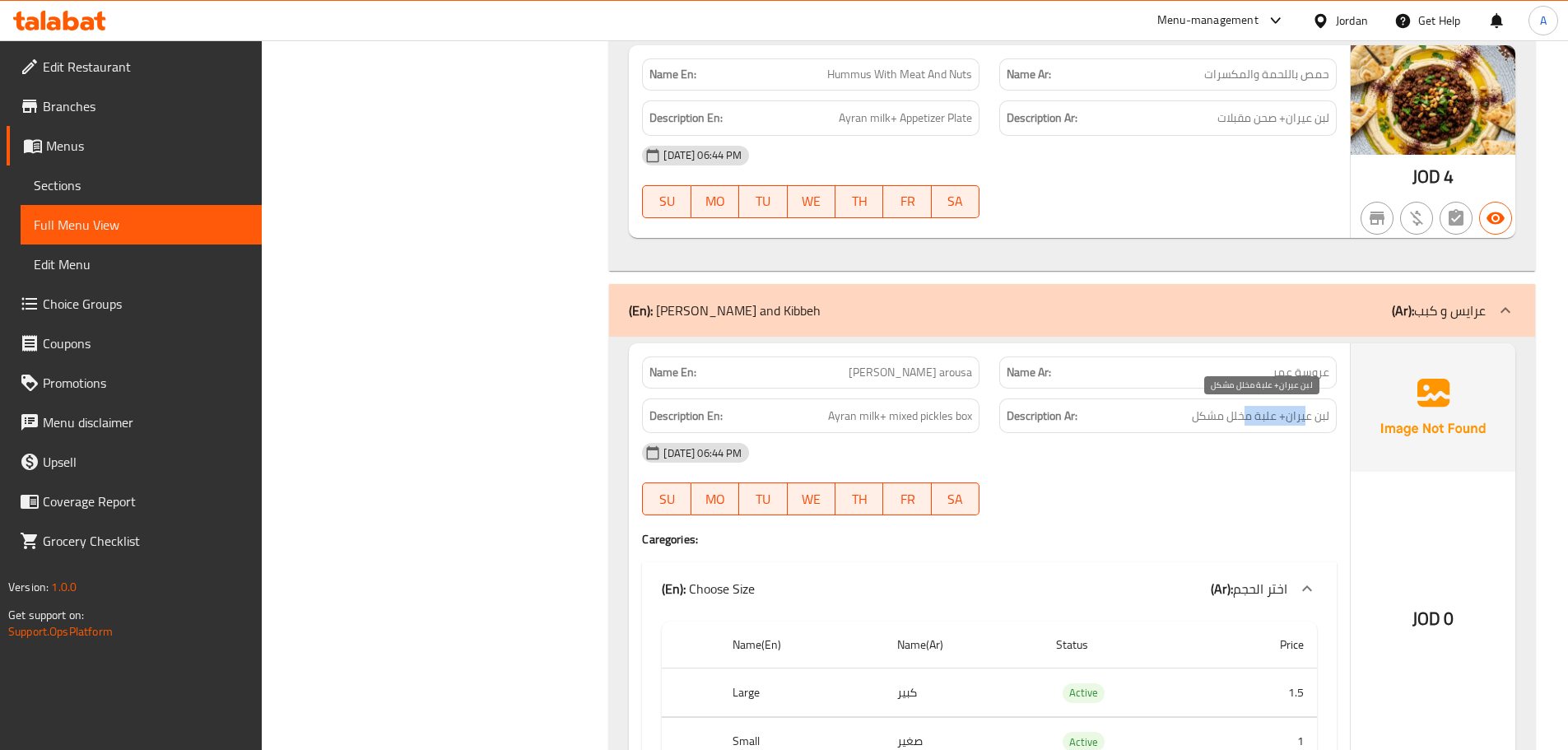
click at [1240, 422] on span "لبن عيران+ علبة مخلل مشكل" at bounding box center [1261, 415] width 138 height 21
click at [1206, 477] on div "08-10-2025 06:44 PM SU MO TU WE TH FR SA" at bounding box center [989, 479] width 715 height 93
drag, startPoint x: 1310, startPoint y: 424, endPoint x: 1222, endPoint y: 424, distance: 88.0
click at [1227, 424] on span "لبن عيران+ علبة مخلل مشكل" at bounding box center [1261, 415] width 138 height 21
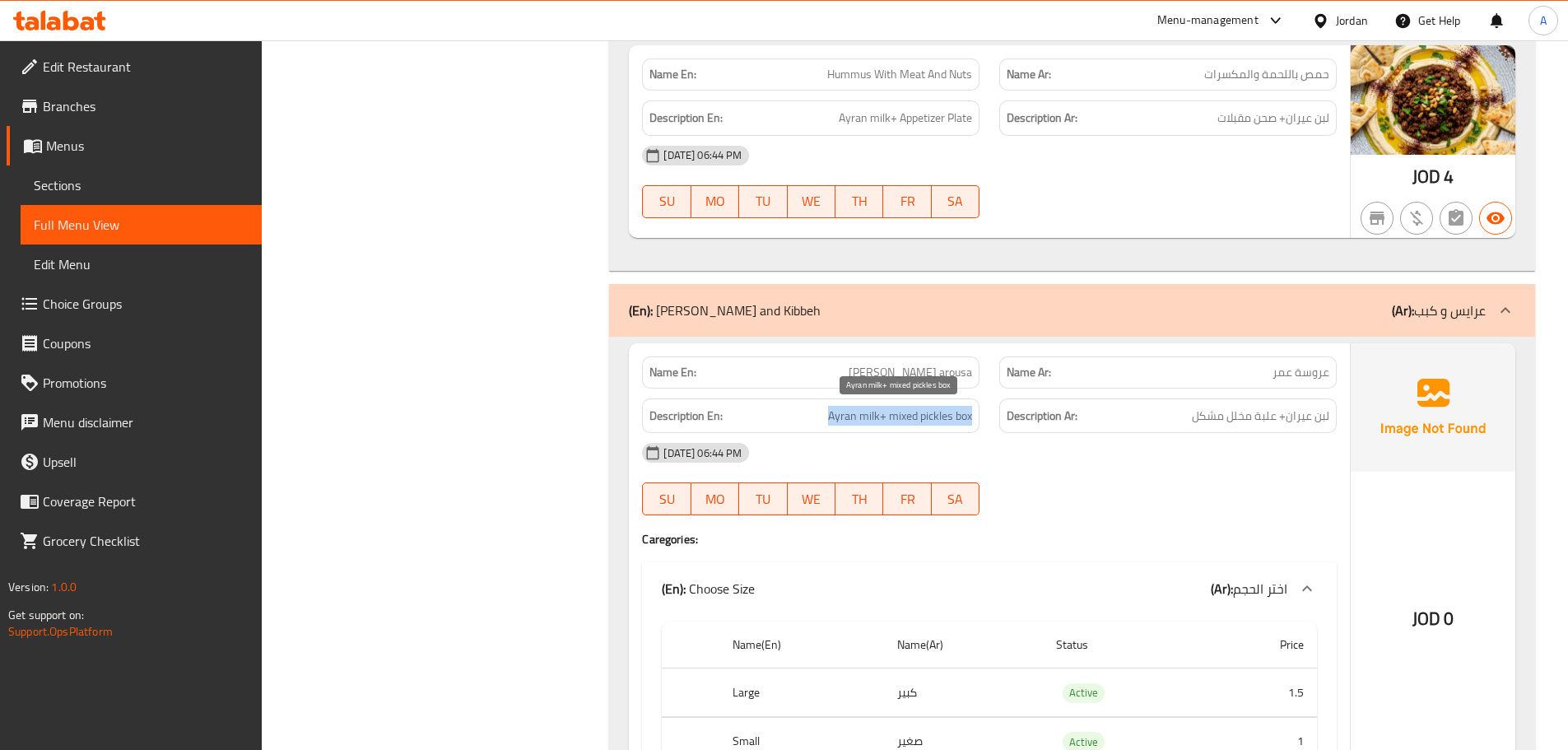
drag, startPoint x: 812, startPoint y: 422, endPoint x: 1037, endPoint y: 441, distance: 225.8
click at [993, 414] on div "Description En: Ayran milk+ mixed pickles box Description Ar: لبن عيران+ علبة م…" at bounding box center [989, 415] width 715 height 55
click at [1076, 473] on div "08-10-2025 06:44 PM SU MO TU WE TH FR SA" at bounding box center [989, 479] width 715 height 93
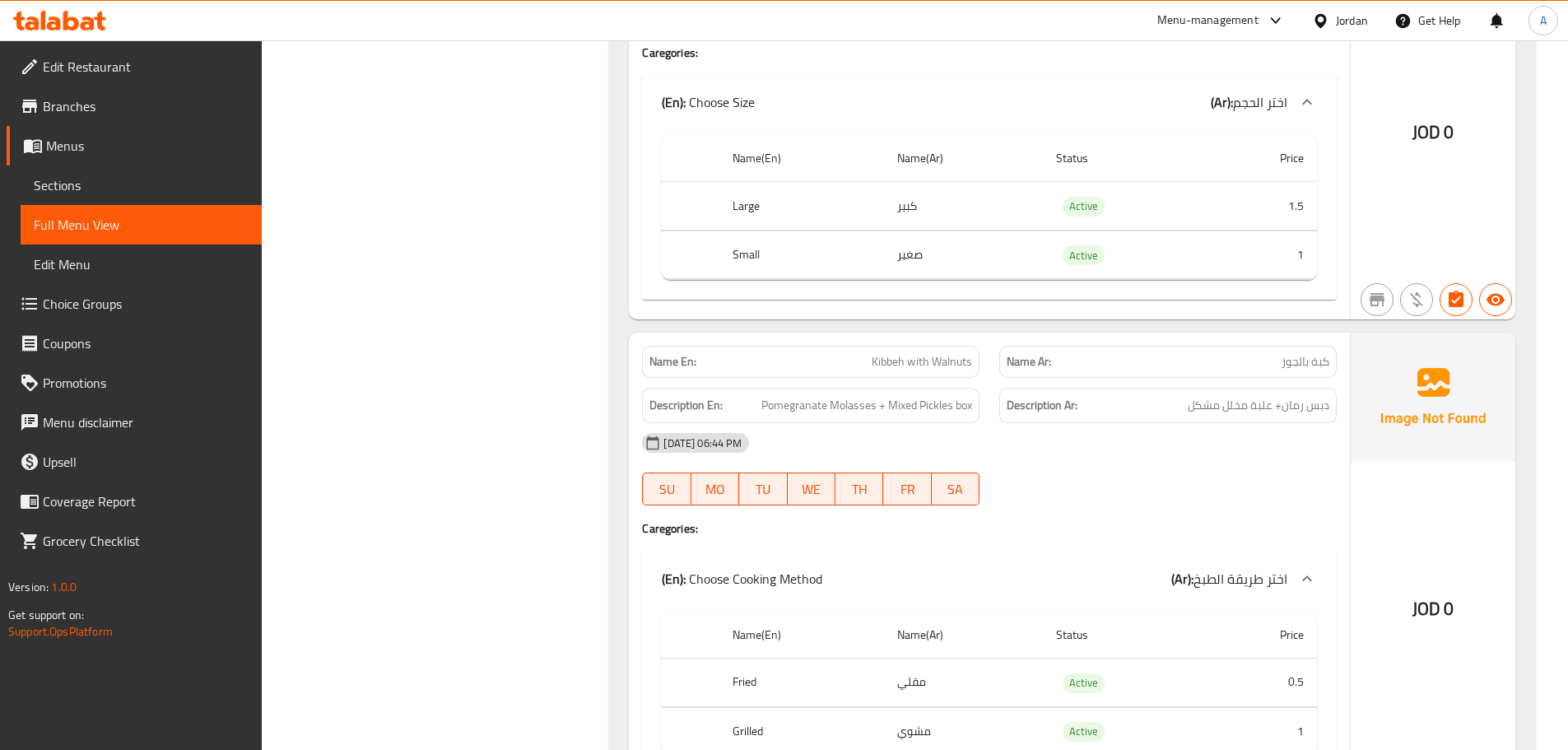
scroll to position [7490, 0]
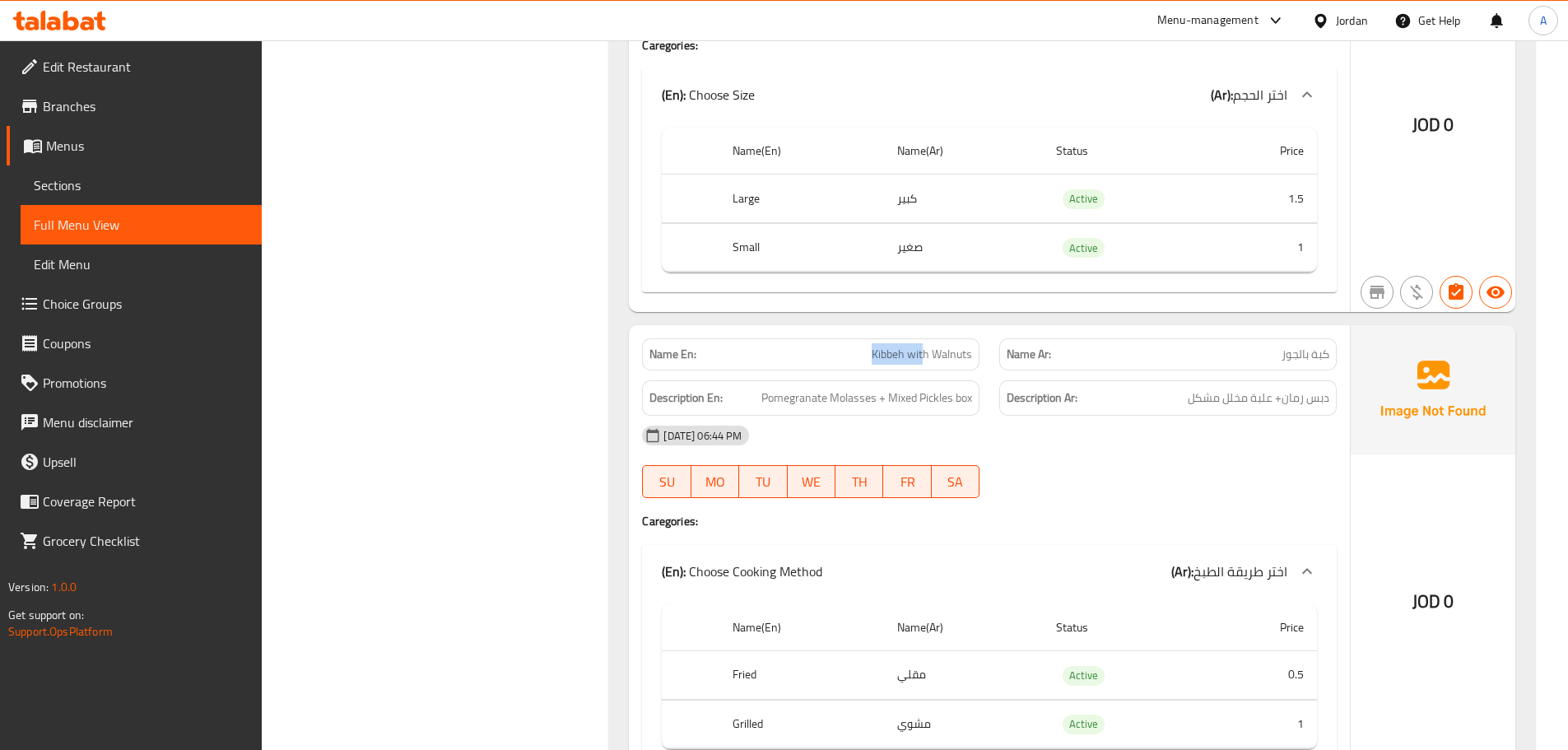
drag, startPoint x: 926, startPoint y: 355, endPoint x: 1032, endPoint y: 363, distance: 106.3
click at [1018, 358] on div "Name En: Kibbeh with Walnuts Name Ar: كبة بالجوز" at bounding box center [989, 354] width 715 height 52
click at [1083, 436] on div "08-10-2025 06:44 PM" at bounding box center [989, 435] width 715 height 40
drag, startPoint x: 1299, startPoint y: 352, endPoint x: 1271, endPoint y: 347, distance: 28.4
click at [1272, 347] on p "Name Ar: كبة بالجوز" at bounding box center [1168, 354] width 323 height 17
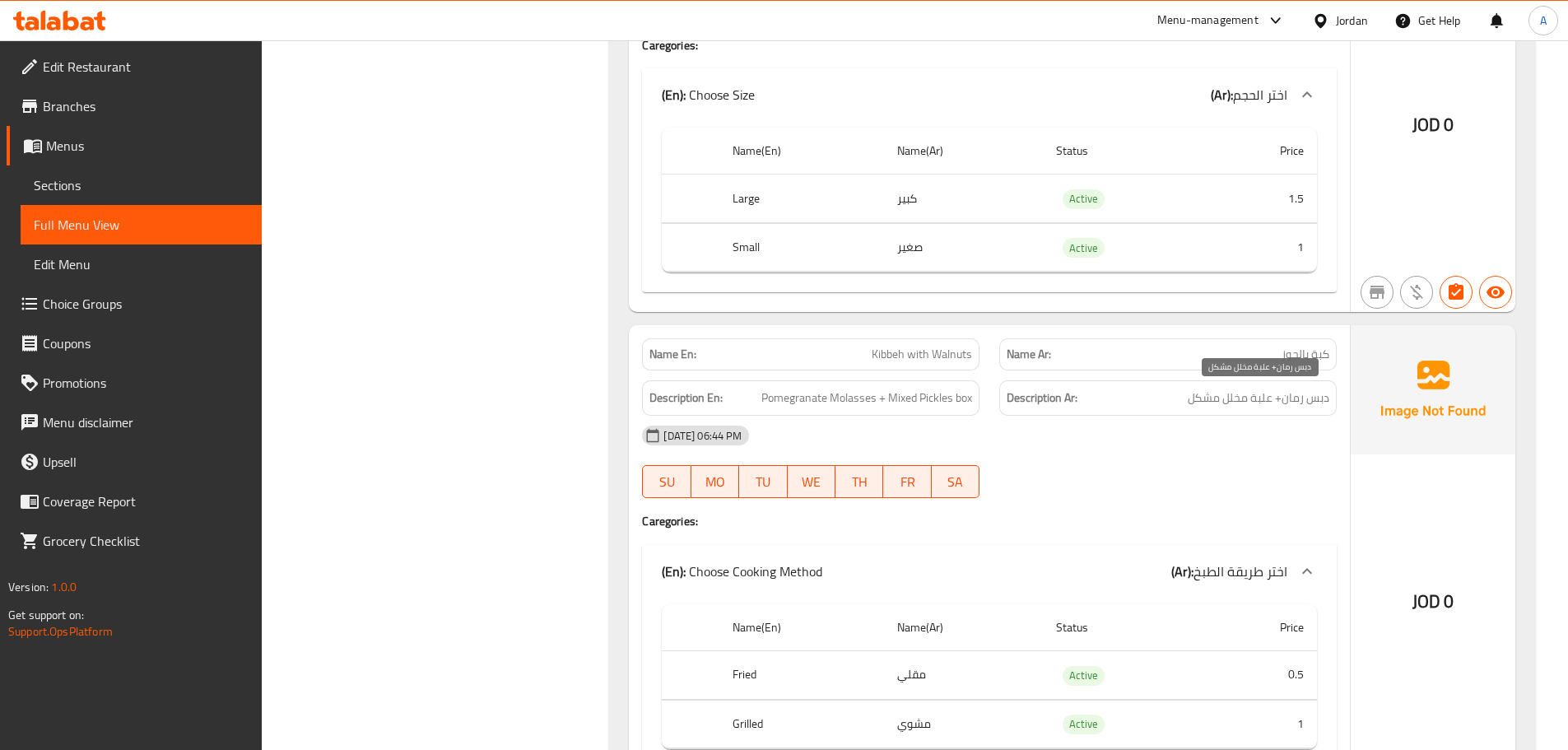
click at [1321, 392] on span "دبس رمان+ علبة مخلل مشكل" at bounding box center [1259, 397] width 141 height 21
drag, startPoint x: 1321, startPoint y: 392, endPoint x: 1199, endPoint y: 394, distance: 122.0
click at [1199, 394] on span "دبس رمان+ علبة مخلل مشكل" at bounding box center [1259, 397] width 141 height 21
click at [1190, 450] on div "08-10-2025 06:44 PM" at bounding box center [989, 435] width 715 height 40
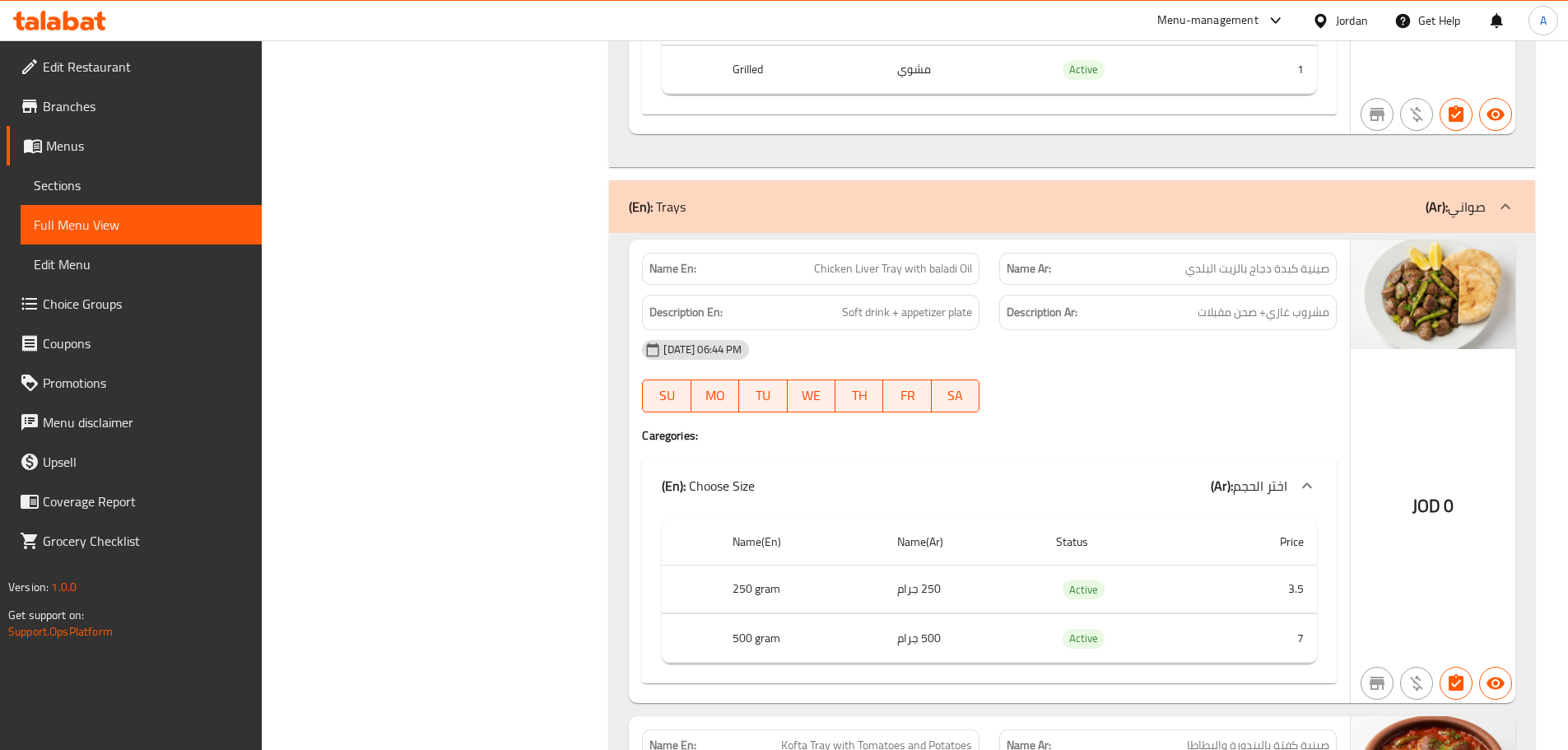
scroll to position [8149, 0]
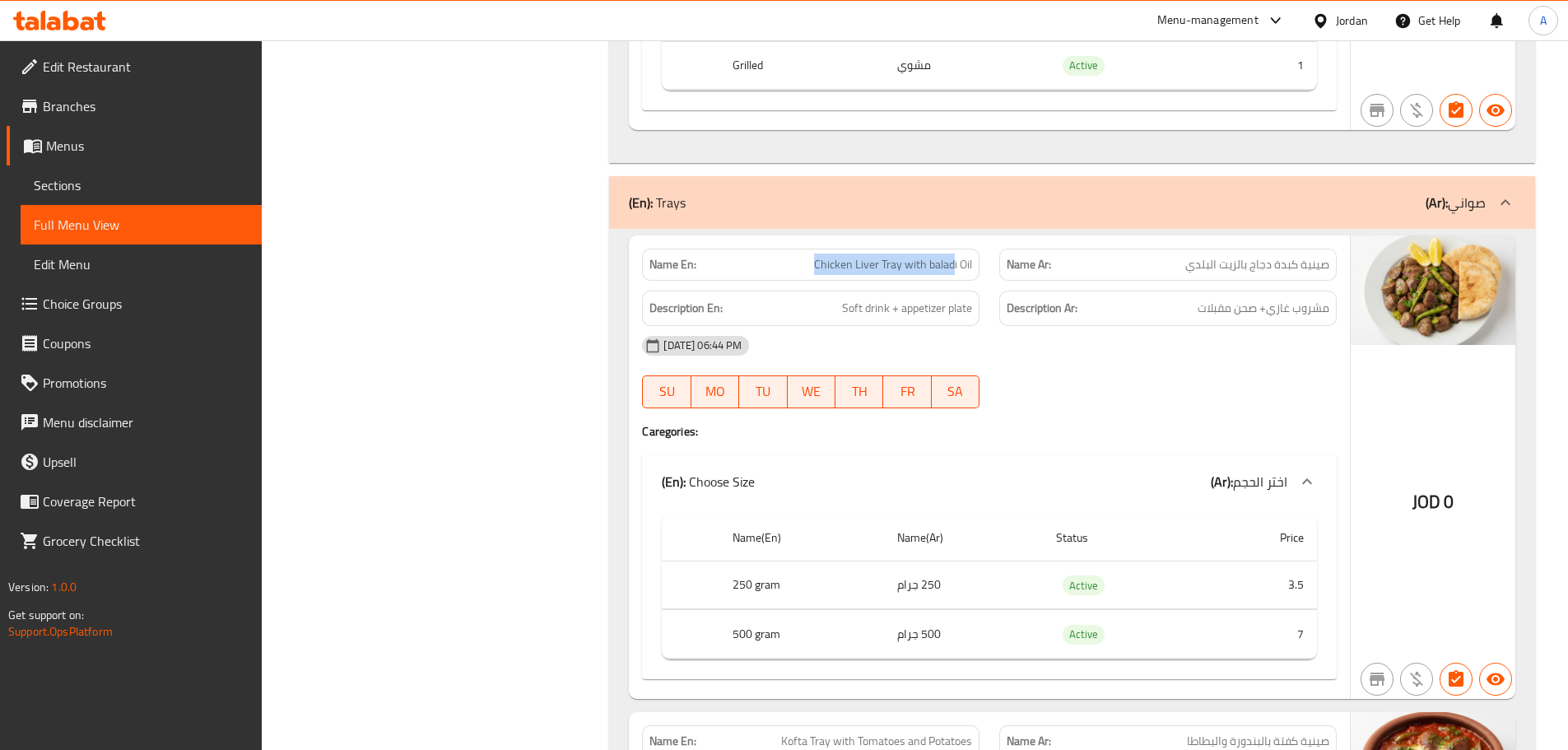
drag, startPoint x: 792, startPoint y: 255, endPoint x: 1005, endPoint y: 294, distance: 216.5
click at [982, 284] on div "Name En: Chicken Liver Tray with baladi Oil Name Ar: صينية كبدة دجاج بالزيت الب…" at bounding box center [989, 467] width 721 height 463
click at [1097, 396] on div "08-10-2025 06:44 PM SU MO TU WE TH FR SA" at bounding box center [989, 372] width 715 height 93
click at [1320, 266] on span "صينية كبدة دجاج بالزيت البلدي" at bounding box center [1257, 264] width 144 height 17
drag, startPoint x: 1320, startPoint y: 266, endPoint x: 1183, endPoint y: 372, distance: 173.2
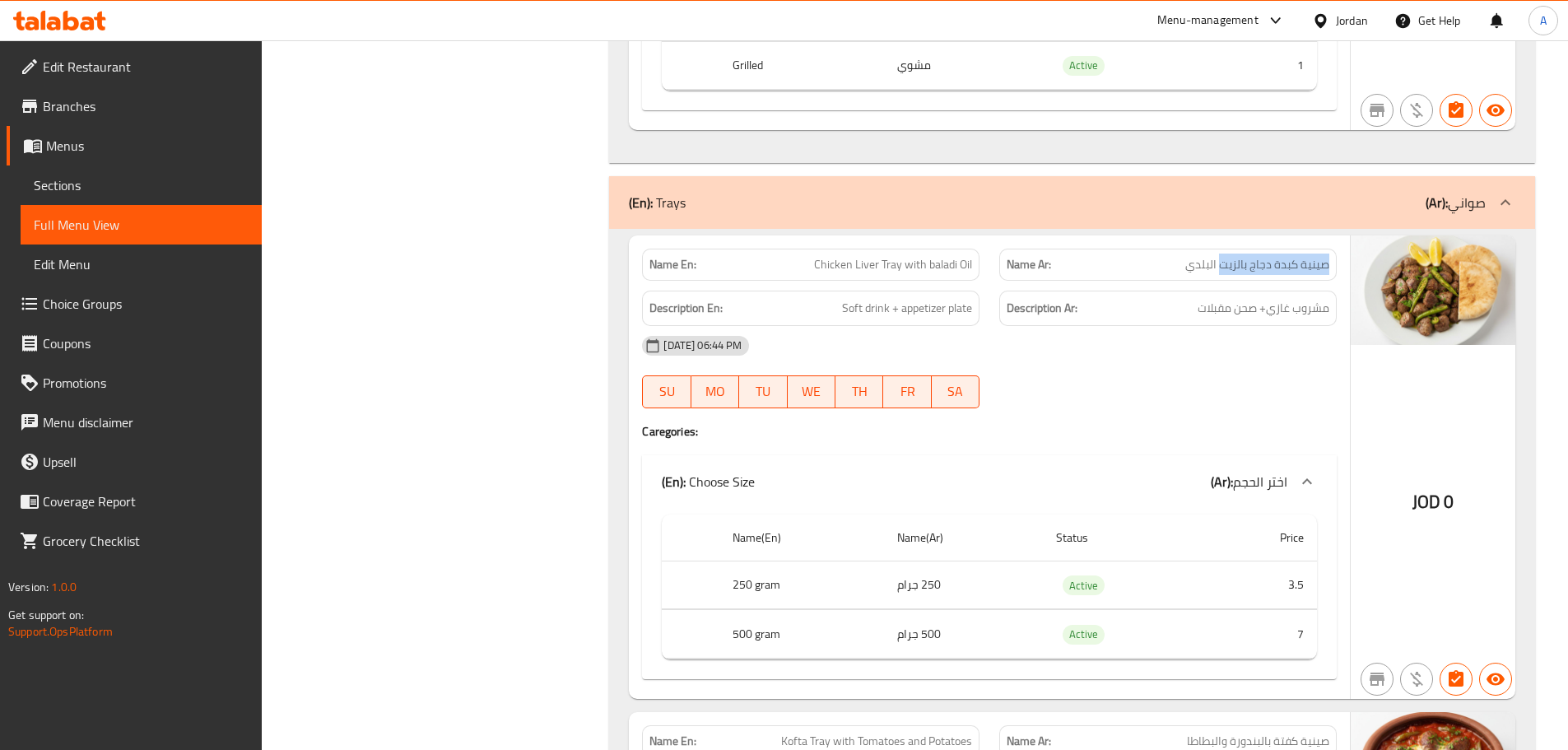
click at [1176, 268] on p "Name Ar: صينية كبدة دجاج بالزيت البلدي" at bounding box center [1168, 264] width 323 height 17
click at [1183, 372] on div "08-10-2025 06:44 PM SU MO TU WE TH FR SA" at bounding box center [989, 372] width 715 height 93
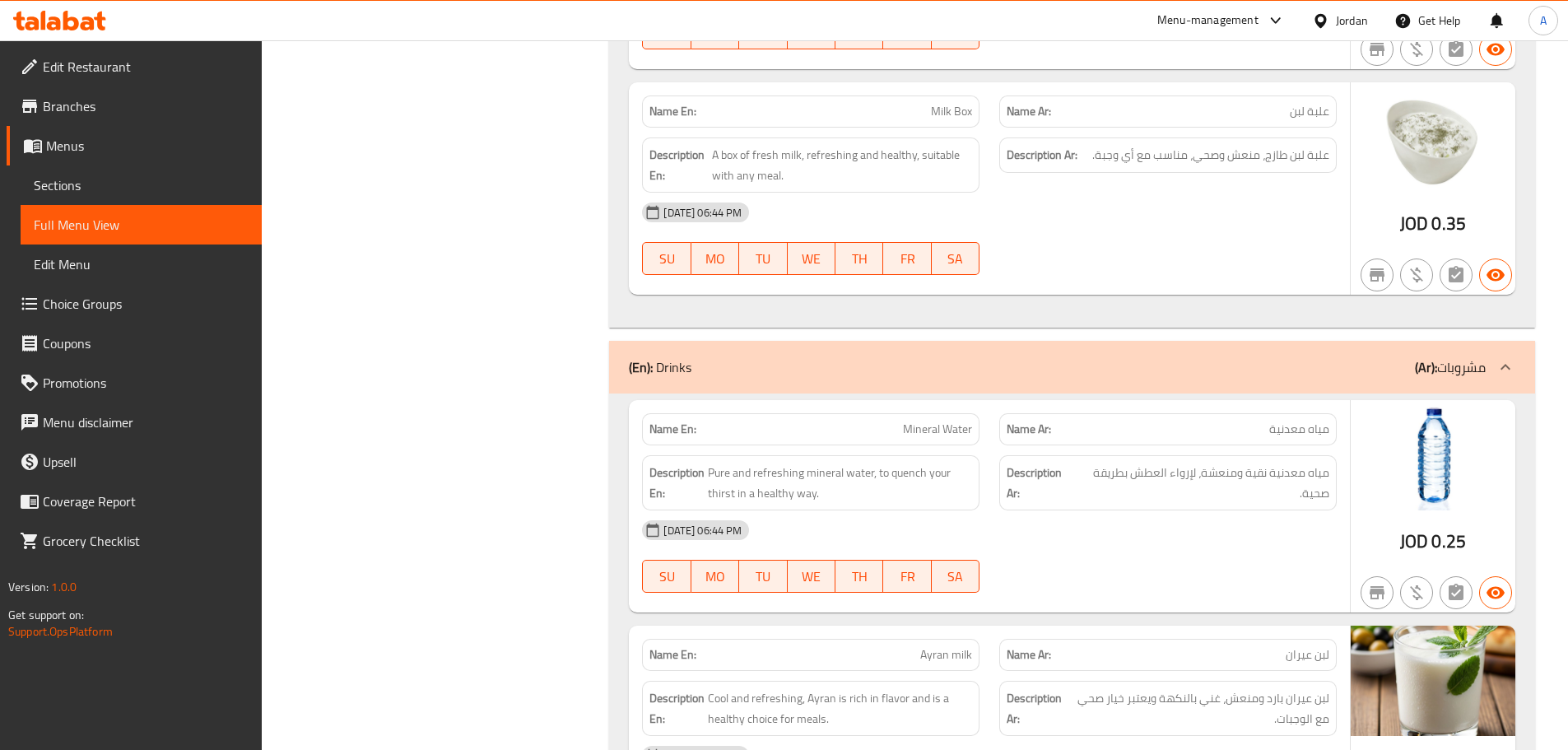
scroll to position [17119, 0]
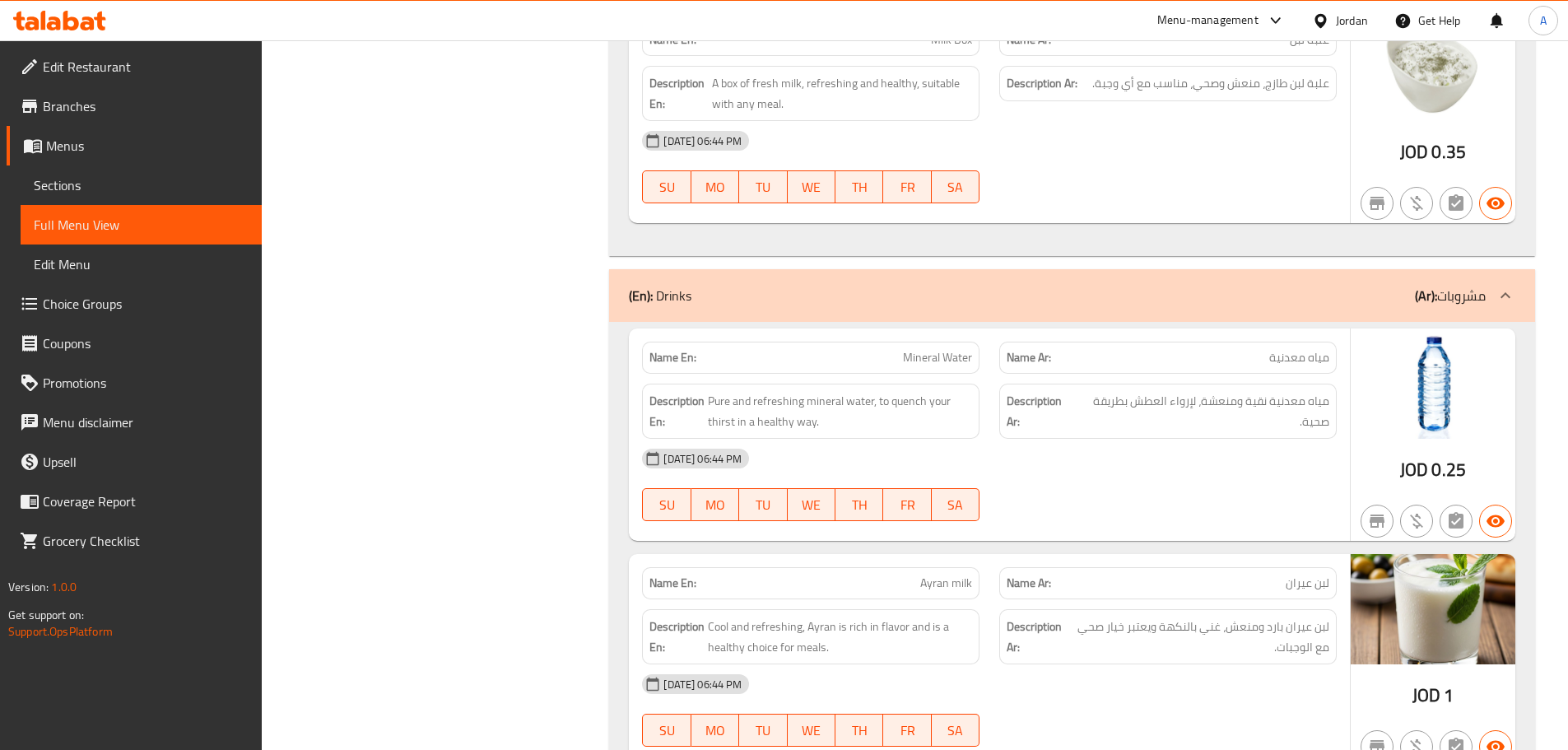
drag, startPoint x: 874, startPoint y: 358, endPoint x: 1176, endPoint y: 407, distance: 305.9
click at [1092, 380] on div "Name En: Mineral Water Name Ar: مياه معدنية Description En: Pure and refreshing…" at bounding box center [989, 434] width 721 height 212
click at [1190, 474] on div "08-10-2025 06:44 PM" at bounding box center [989, 459] width 715 height 40
drag, startPoint x: 1305, startPoint y: 404, endPoint x: 1135, endPoint y: 422, distance: 171.0
click at [1093, 407] on span "مياه معدنية نقية ومنعشة، لإرواء العطش بطريقة صحية." at bounding box center [1203, 411] width 253 height 40
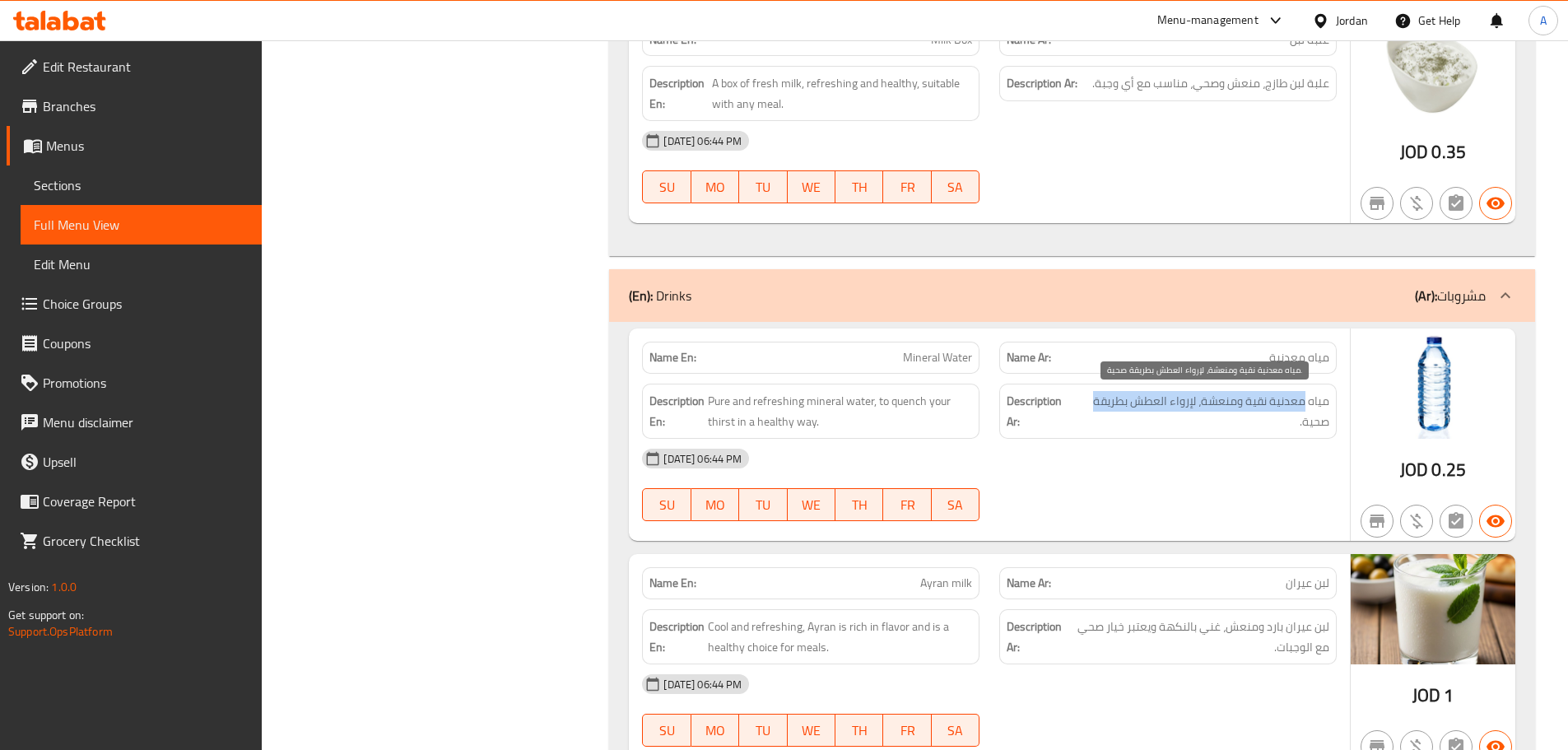
click at [1215, 395] on span "مياه معدنية نقية ومنعشة، لإرواء العطش بطريقة صحية." at bounding box center [1203, 411] width 253 height 40
click at [1176, 481] on div "08-10-2025 06:44 PM SU MO TU WE TH FR SA" at bounding box center [989, 485] width 715 height 93
drag, startPoint x: 916, startPoint y: 579, endPoint x: 1092, endPoint y: 541, distance: 180.1
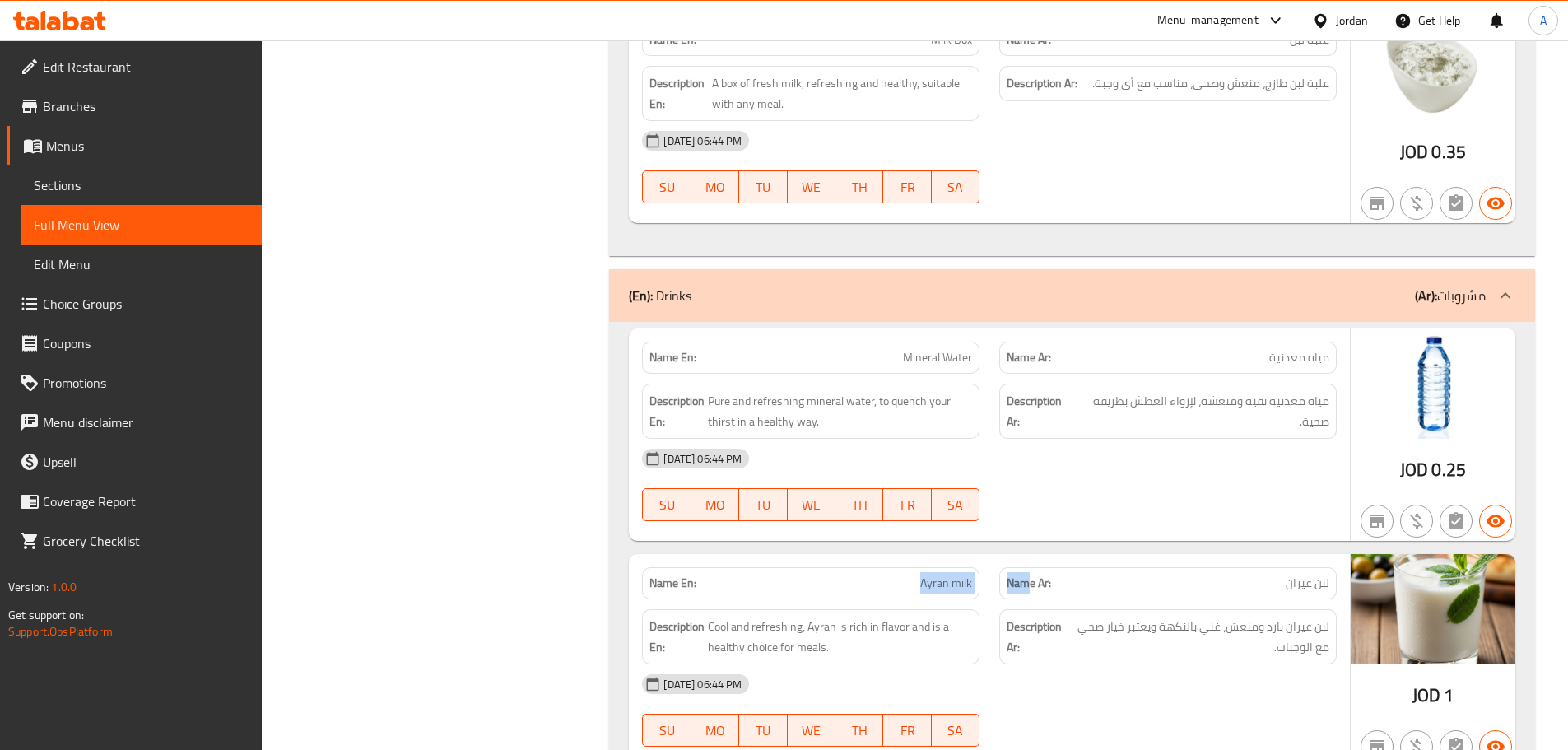
click at [1047, 573] on div "Name En: Ayran milk Name Ar: لبن عيران" at bounding box center [989, 582] width 715 height 52
click at [1099, 533] on div "Name En: Mineral Water Name Ar: مياه معدنية Description En: Pure and refreshing…" at bounding box center [989, 434] width 721 height 212
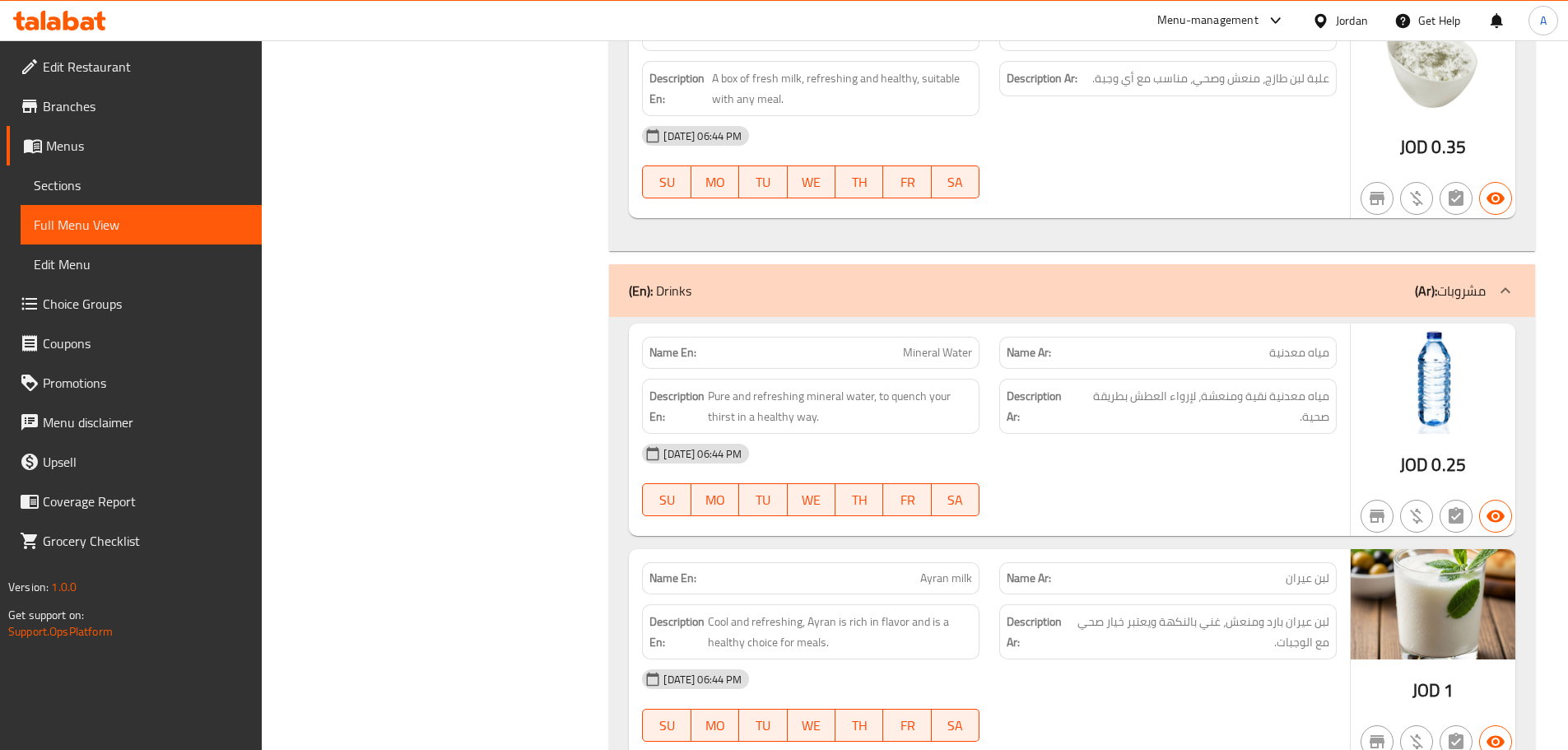
scroll to position [17202, 0]
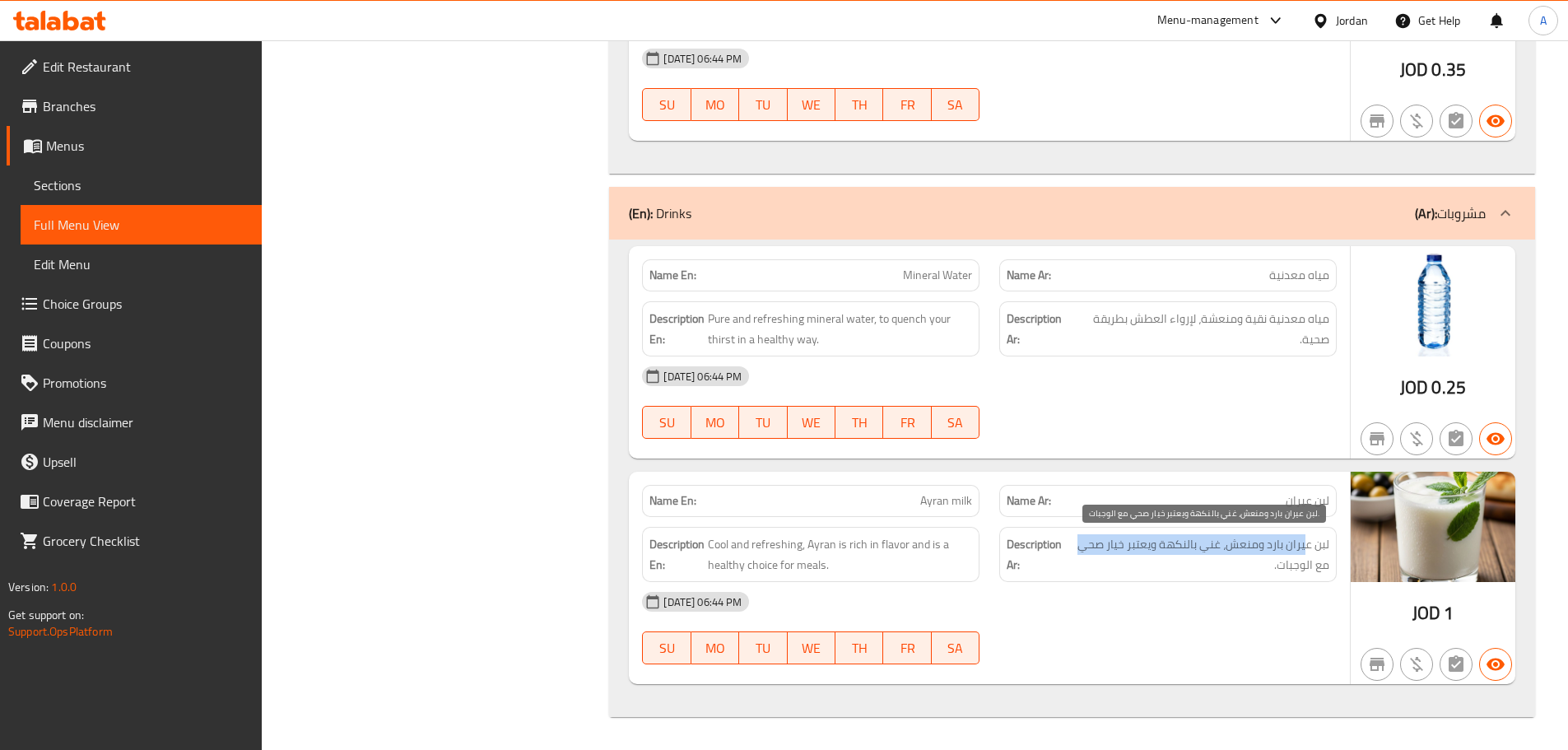
drag, startPoint x: 1274, startPoint y: 548, endPoint x: 1071, endPoint y: 545, distance: 203.0
click at [1071, 545] on span "لبن عيران بارد ومنعش، غني بالنكهة ويعتبر خيار صحي مع الوجبات." at bounding box center [1199, 554] width 260 height 40
click at [1122, 545] on span "لبن عيران بارد ومنعش، غني بالنكهة ويعتبر خيار صحي مع الوجبات." at bounding box center [1199, 554] width 260 height 40
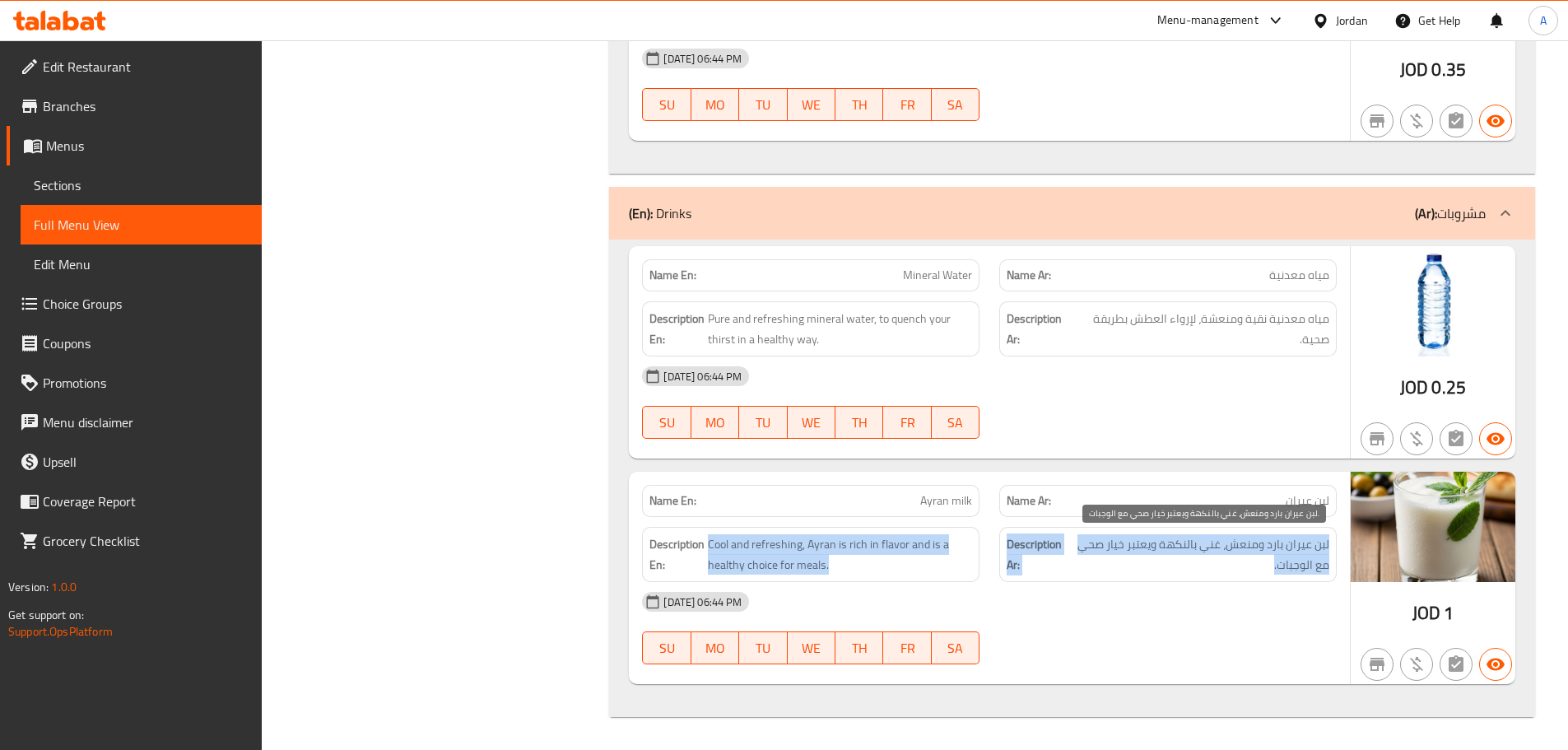
drag, startPoint x: 1122, startPoint y: 545, endPoint x: 843, endPoint y: 545, distance: 279.0
click at [843, 545] on div "Description En: Cool and refreshing, Ayran is rich in flavor and is a healthy c…" at bounding box center [989, 554] width 715 height 75
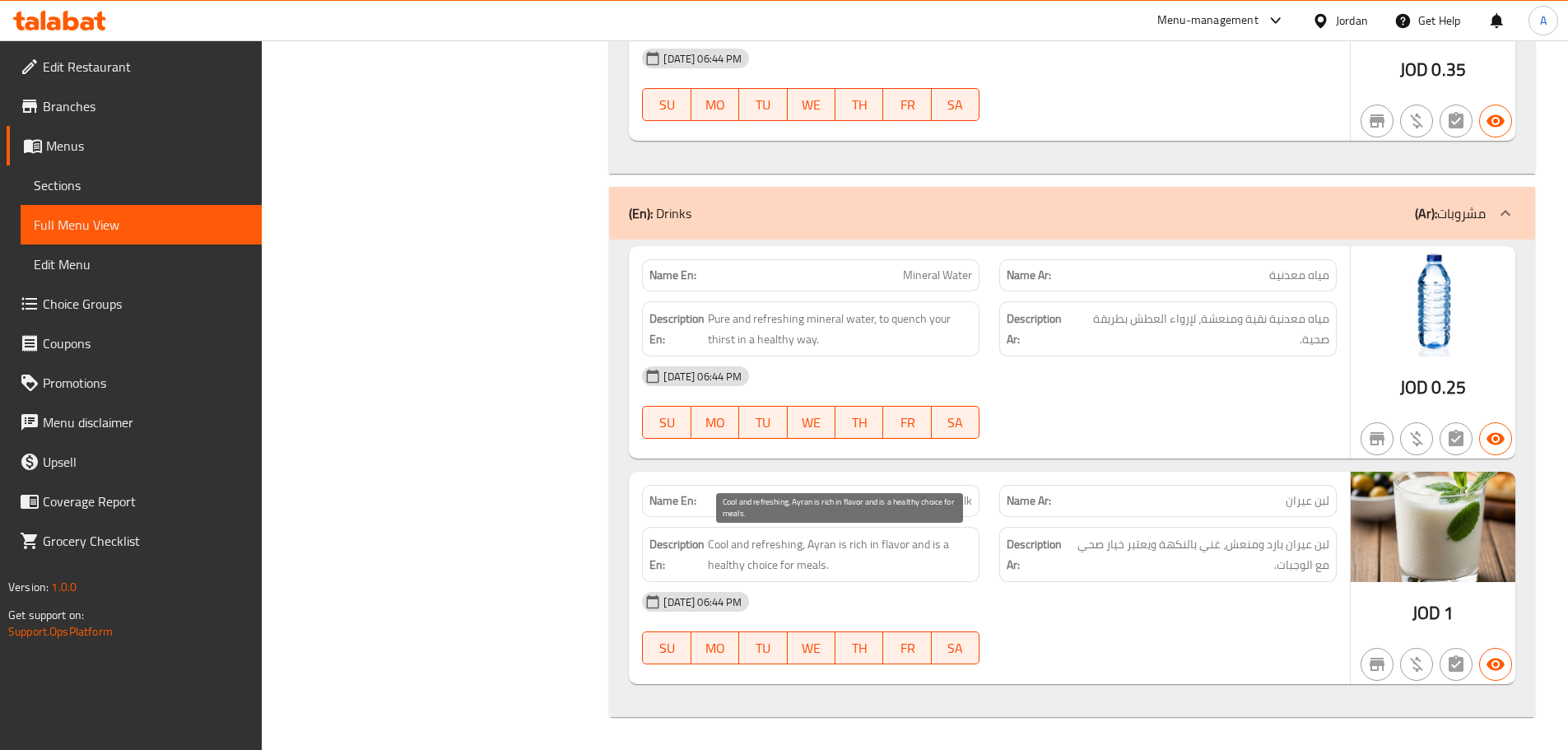
click at [1051, 595] on div "08-10-2025 06:44 PM" at bounding box center [989, 602] width 715 height 40
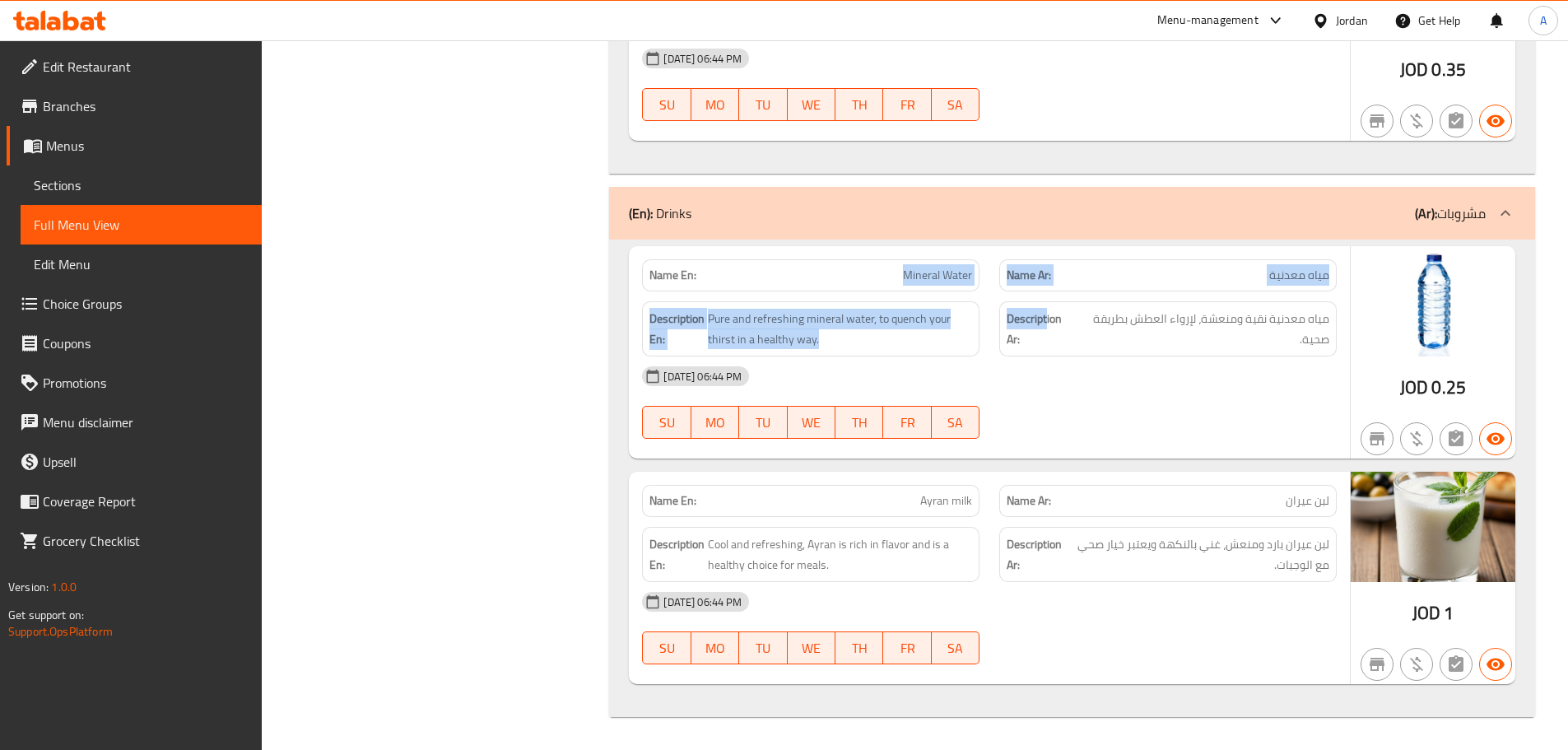
drag, startPoint x: 892, startPoint y: 278, endPoint x: 1146, endPoint y: 361, distance: 267.2
click at [1115, 344] on div "Name En: Mineral Water Name Ar: مياه معدنية Description En: Pure and refreshing…" at bounding box center [989, 352] width 721 height 212
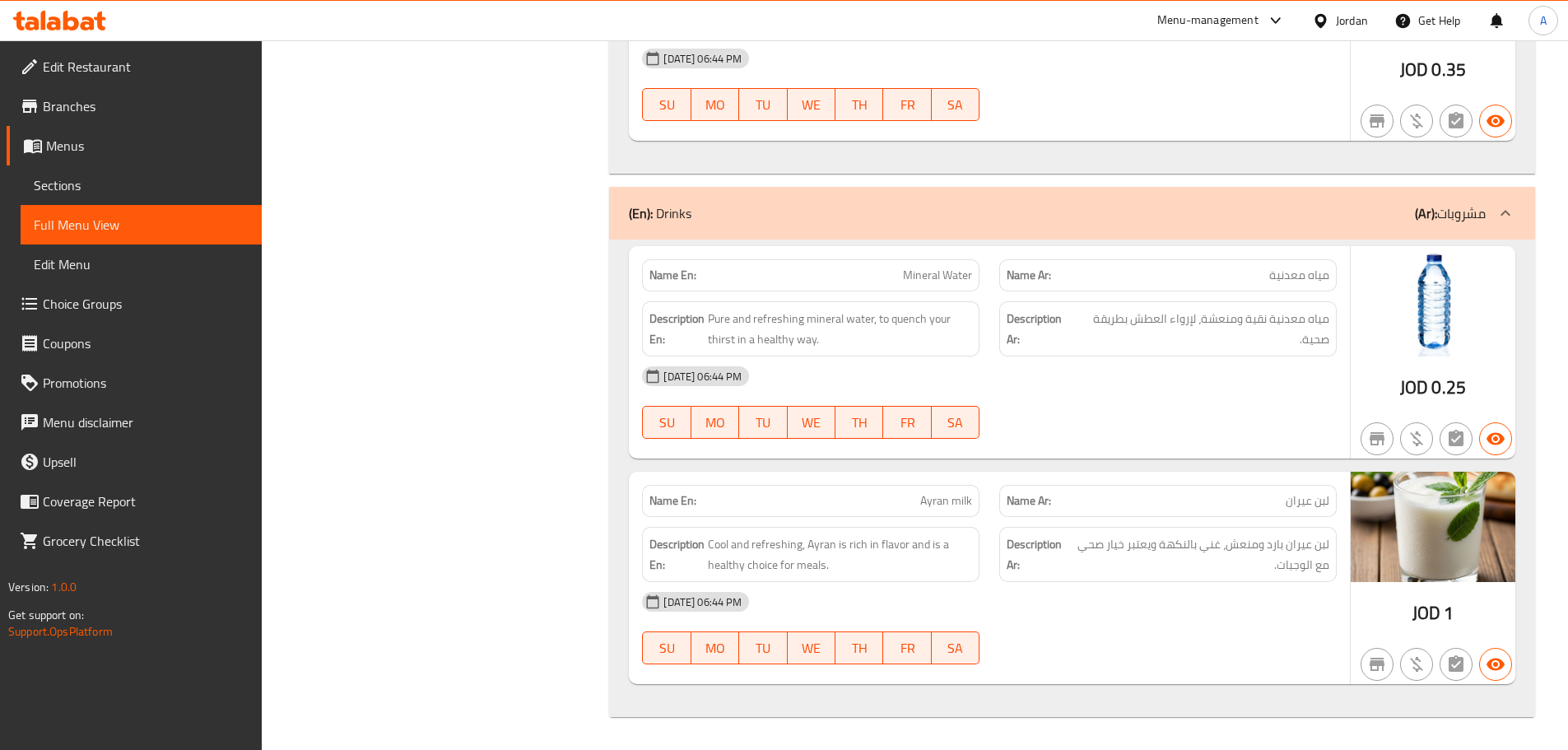
click at [1189, 407] on div "08-10-2025 06:44 PM SU MO TU WE TH FR SA" at bounding box center [989, 403] width 715 height 93
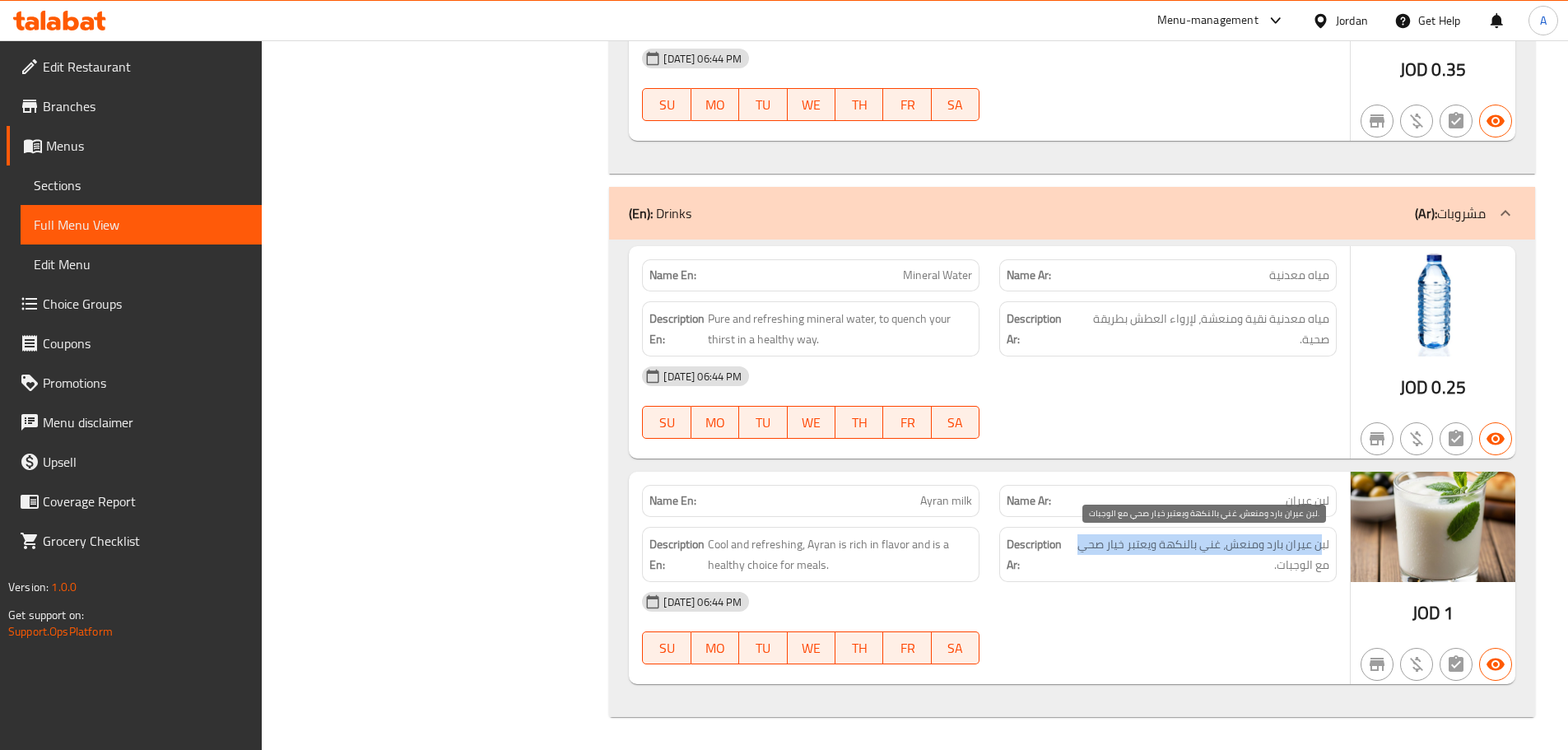
drag, startPoint x: 1322, startPoint y: 550, endPoint x: 1076, endPoint y: 553, distance: 246.0
click at [1074, 550] on span "لبن عيران بارد ومنعش، غني بالنكهة ويعتبر خيار صحي مع الوجبات." at bounding box center [1199, 554] width 260 height 40
click at [1093, 555] on span "لبن عيران بارد ومنعش، غني بالنكهة ويعتبر خيار صحي مع الوجبات." at bounding box center [1199, 554] width 260 height 40
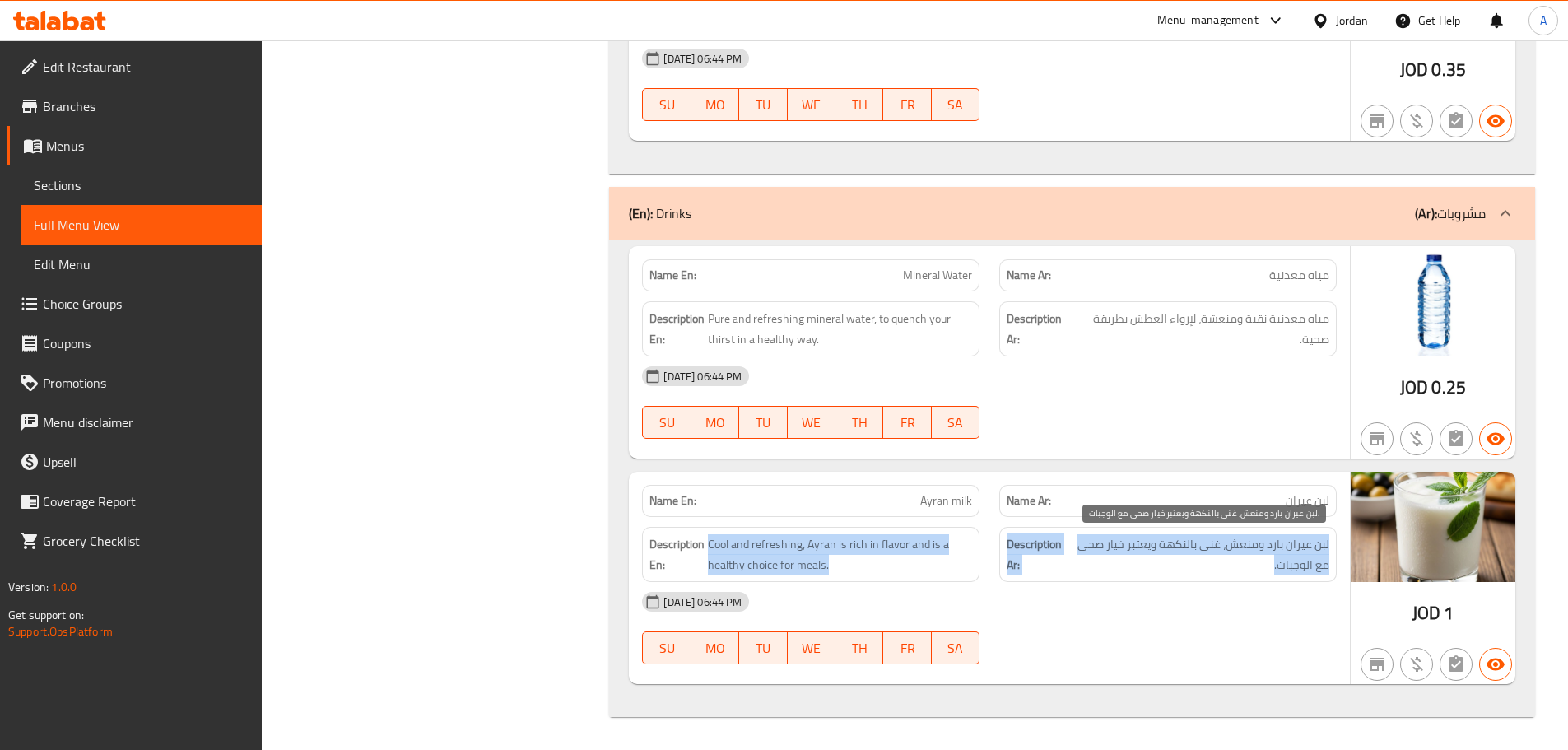
drag, startPoint x: 1093, startPoint y: 555, endPoint x: 826, endPoint y: 539, distance: 267.5
click at [826, 539] on div "Description En: Cool and refreshing, Ayran is rich in flavor and is a healthy c…" at bounding box center [989, 554] width 715 height 75
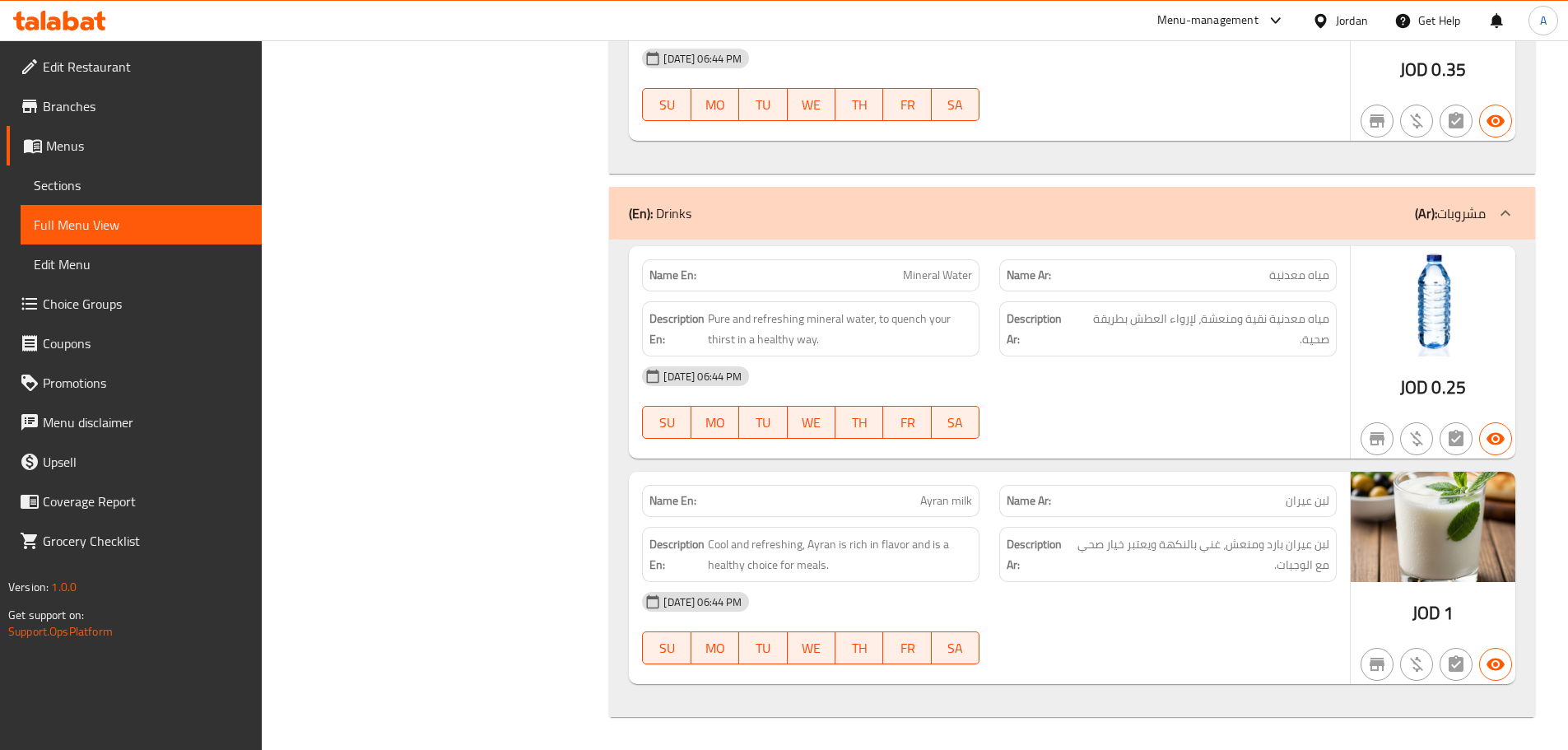
click at [1076, 602] on div "08-10-2025 06:44 PM" at bounding box center [989, 602] width 715 height 40
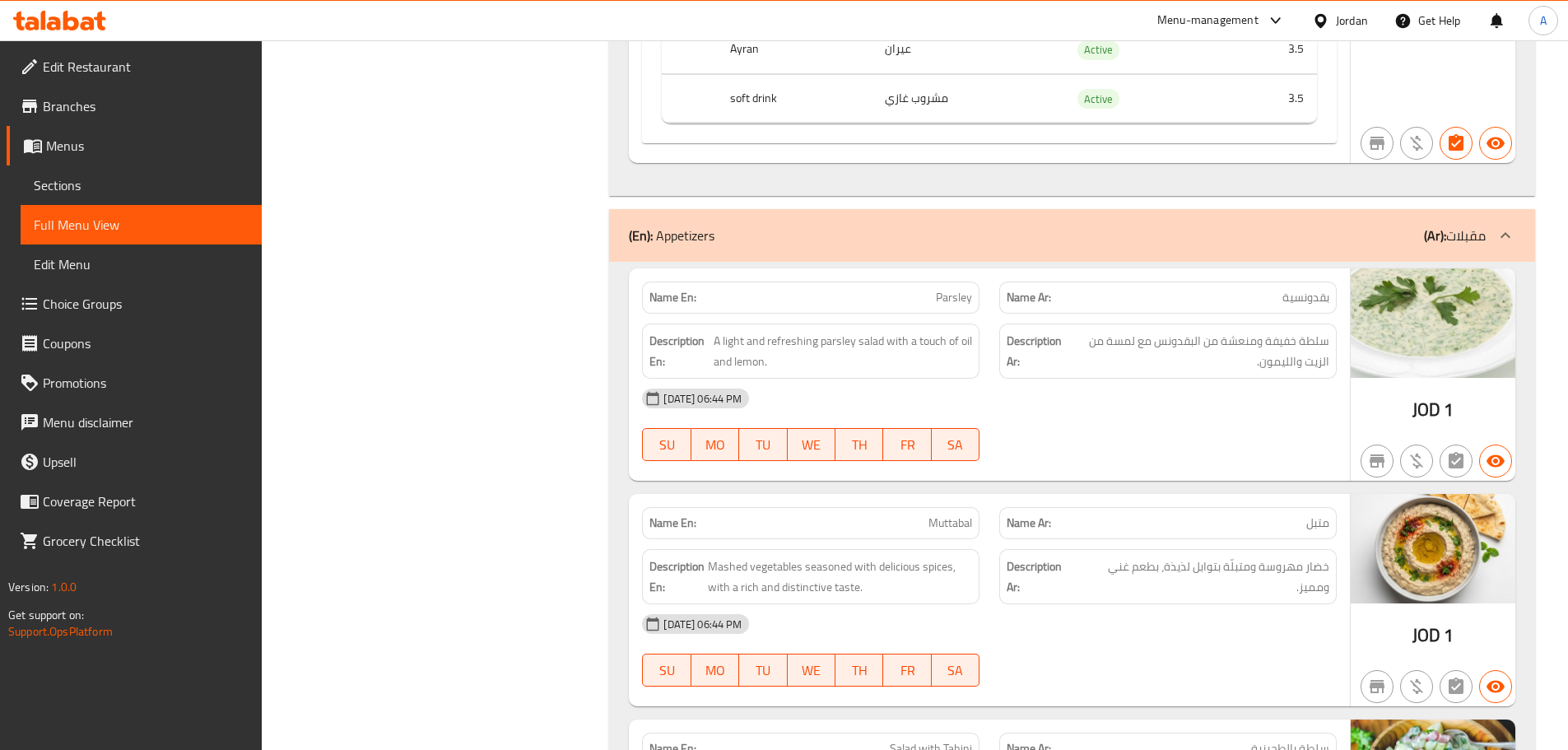
scroll to position [15391, 0]
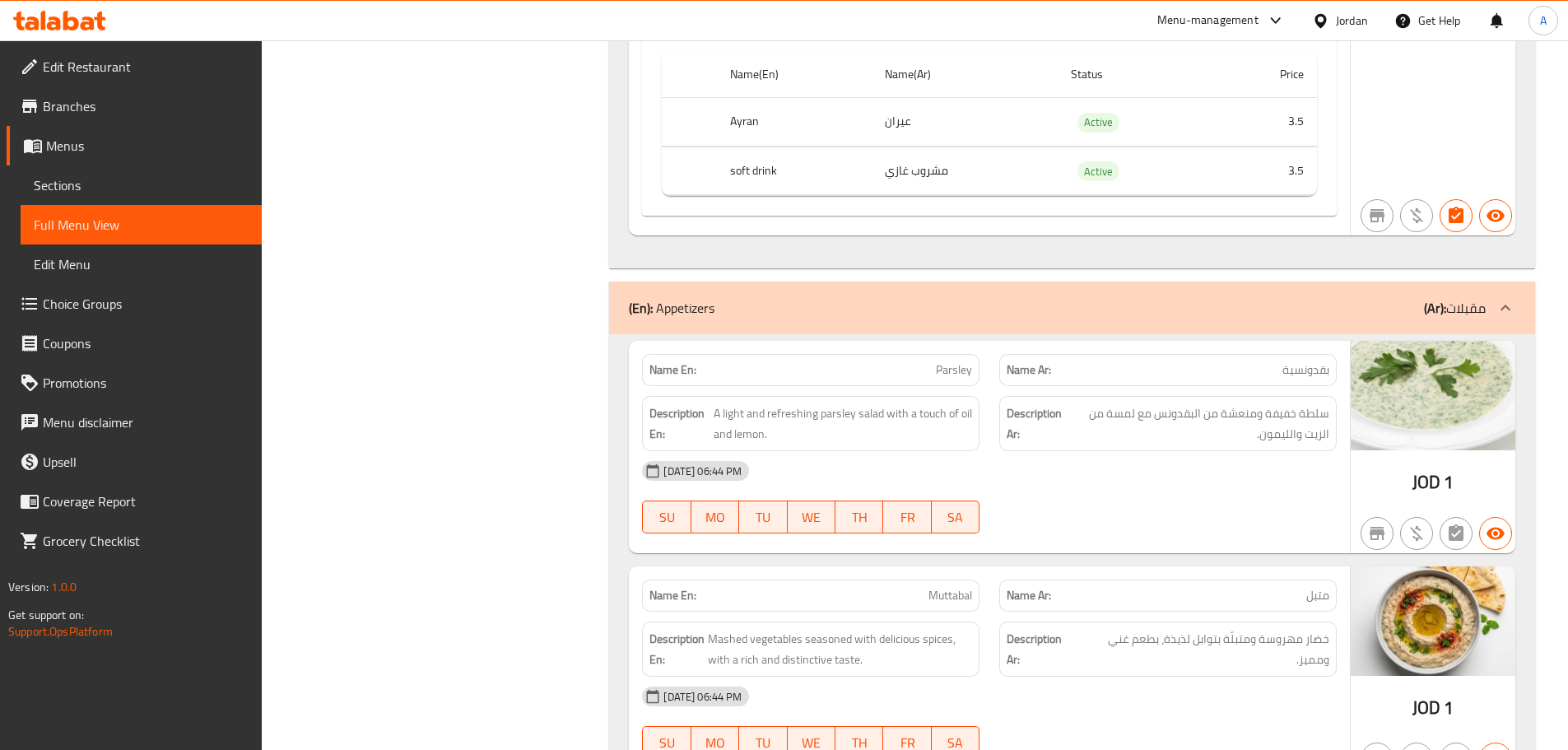
drag, startPoint x: 972, startPoint y: 382, endPoint x: 1183, endPoint y: 445, distance: 220.2
click at [1119, 424] on div "Name En: Parsley Name Ar: بقدونسية Description En: A light and refreshing parsl…" at bounding box center [989, 447] width 721 height 212
click at [1184, 445] on div "Description Ar: سلطة خفيفة ومنعشة من البقدونس مع لمسة من الزيت والليمون." at bounding box center [1168, 424] width 337 height 55
click at [1306, 410] on span "سلطة خفيفة ومنعشة من البقدونس مع لمسة من الزيت والليمون." at bounding box center [1199, 424] width 261 height 40
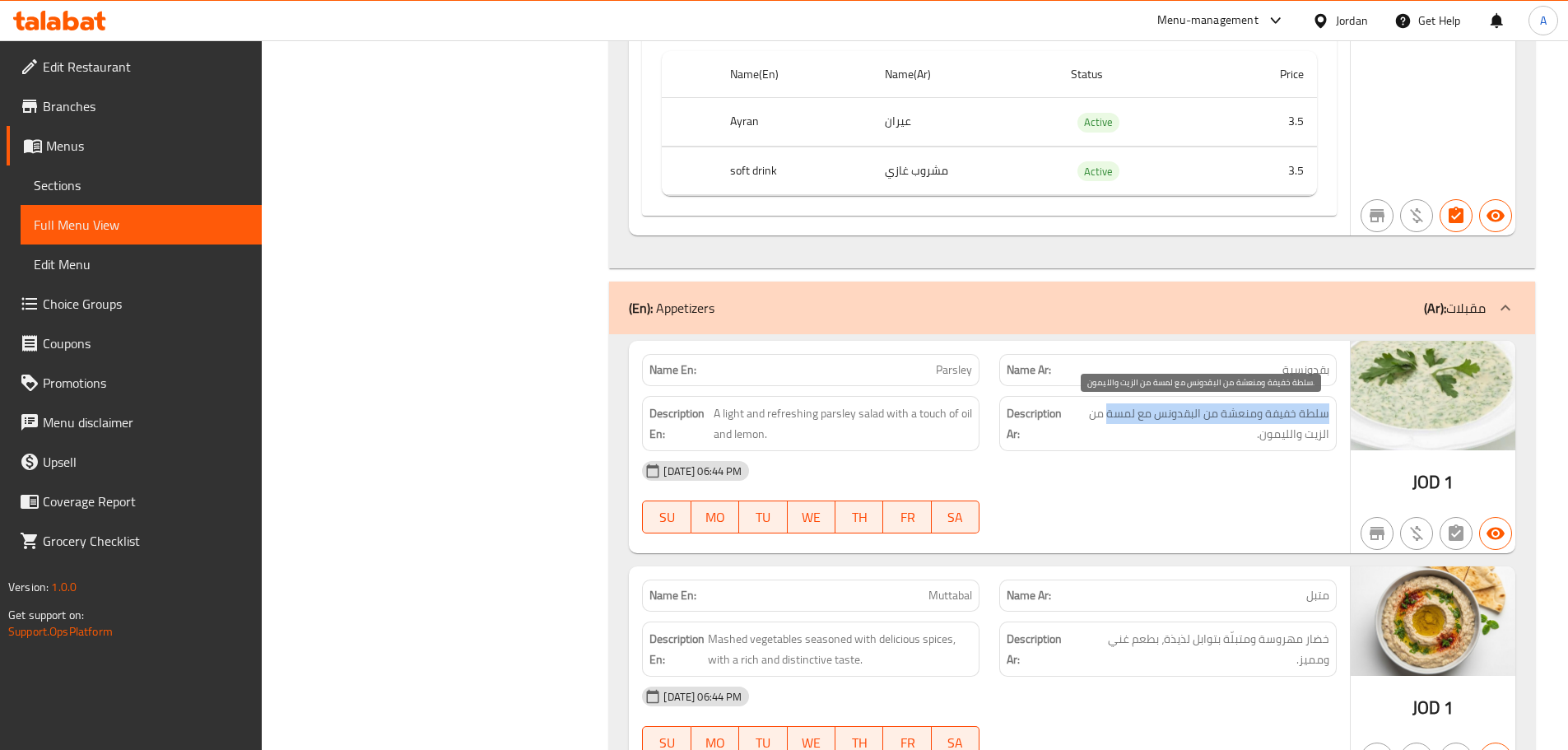
drag, startPoint x: 1306, startPoint y: 410, endPoint x: 1115, endPoint y: 410, distance: 191.0
click at [1115, 410] on span "سلطة خفيفة ومنعشة من البقدونس مع لمسة من الزيت والليمون." at bounding box center [1199, 424] width 261 height 40
click at [1115, 412] on span "سلطة خفيفة ومنعشة من البقدونس مع لمسة من الزيت والليمون." at bounding box center [1199, 424] width 261 height 40
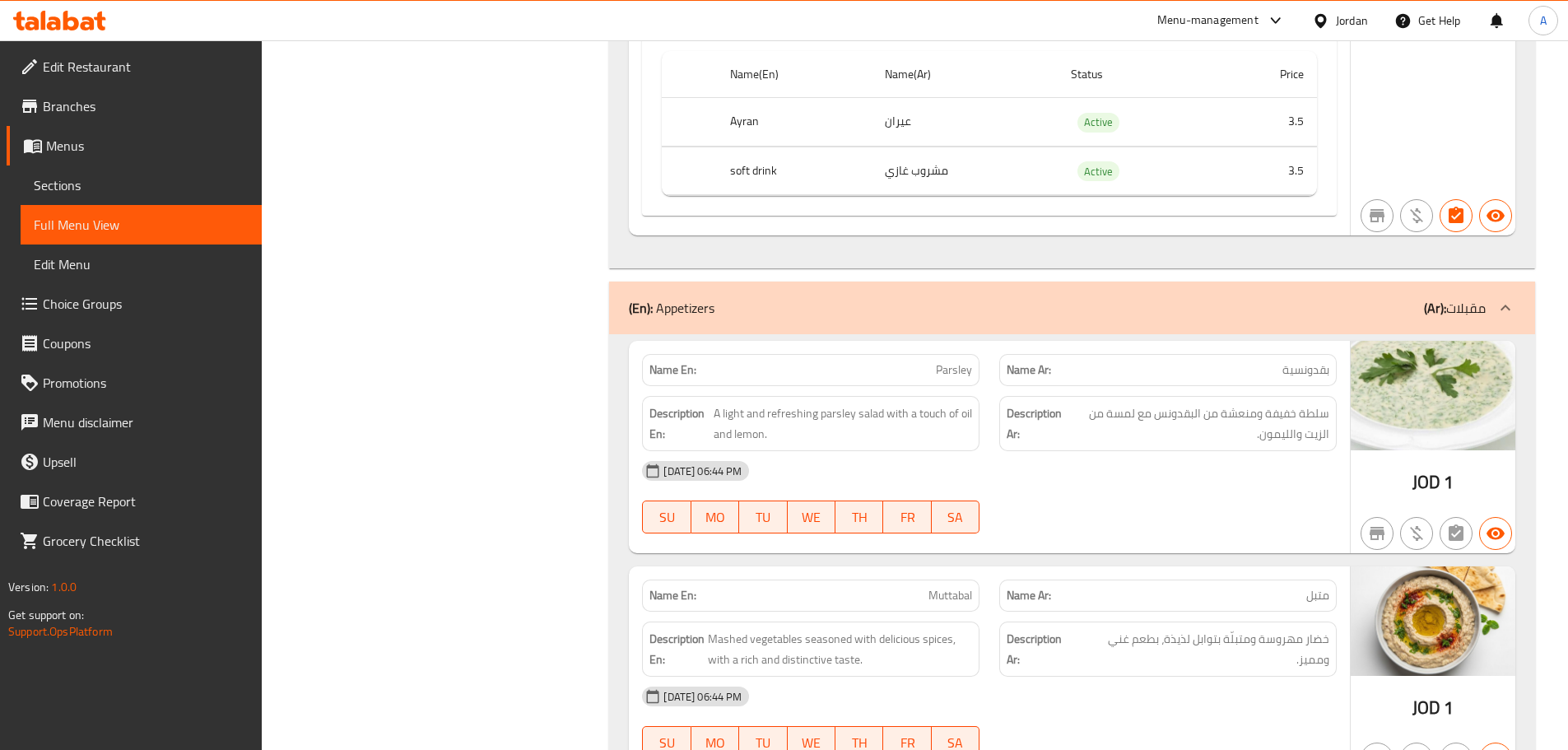
click at [1128, 470] on div "08-10-2025 06:44 PM" at bounding box center [989, 471] width 715 height 40
click at [1127, 413] on span "سلطة خفيفة ومنعشة من البقدونس مع لمسة من الزيت والليمون." at bounding box center [1199, 424] width 261 height 40
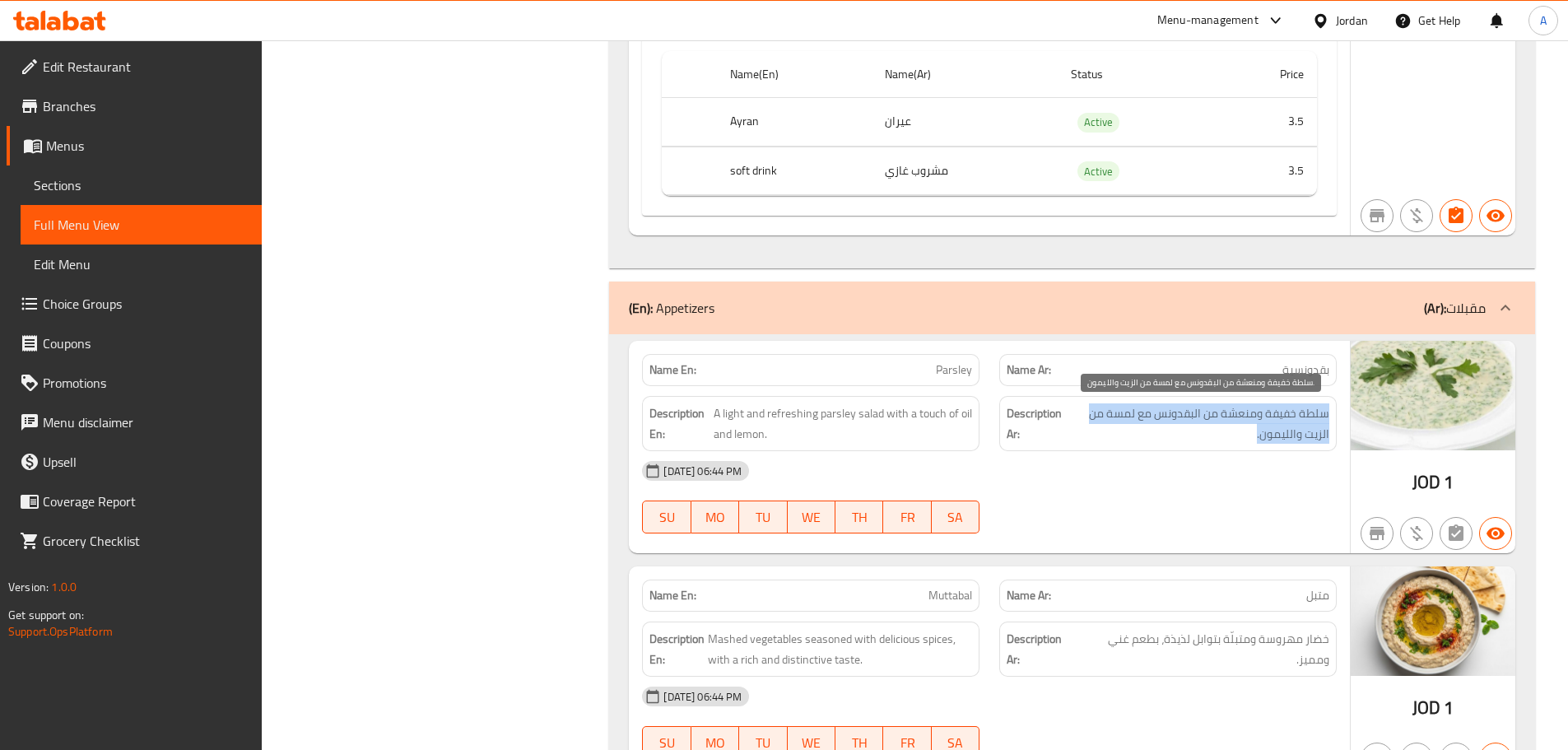
drag, startPoint x: 1127, startPoint y: 413, endPoint x: 1145, endPoint y: 487, distance: 76.2
click at [1127, 417] on span "سلطة خفيفة ومنعشة من البقدونس مع لمسة من الزيت والليمون." at bounding box center [1199, 424] width 261 height 40
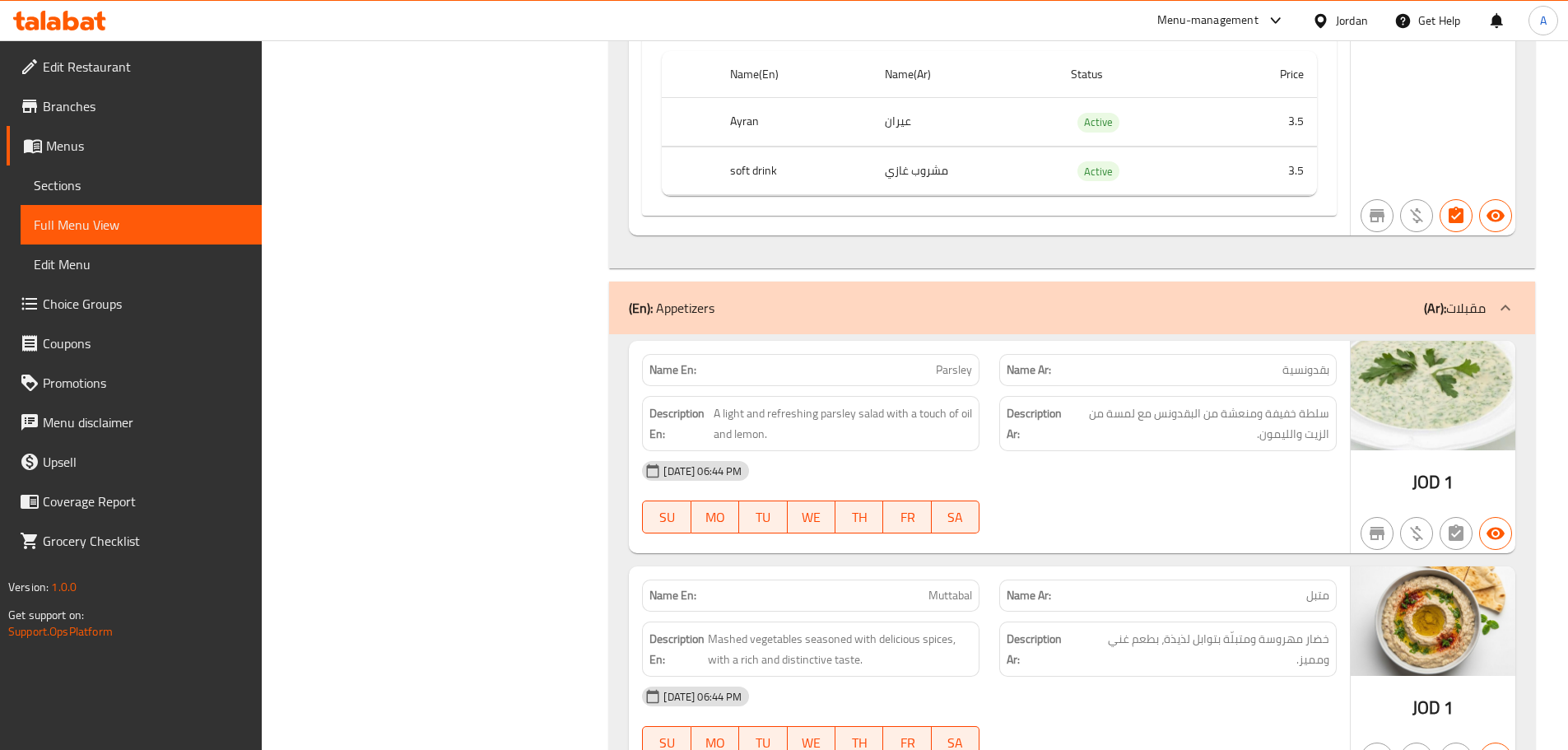
click at [1145, 487] on div "08-10-2025 06:44 PM" at bounding box center [989, 471] width 715 height 40
click at [1171, 403] on div "Description Ar: سلطة خفيفة ومنعشة من البقدونس مع لمسة من الزيت والليمون." at bounding box center [1168, 424] width 337 height 55
drag, startPoint x: 1171, startPoint y: 403, endPoint x: 1164, endPoint y: 470, distance: 67.4
click at [1171, 407] on div "Description Ar: سلطة خفيفة ومنعشة من البقدونس مع لمسة من الزيت والليمون." at bounding box center [1168, 424] width 337 height 55
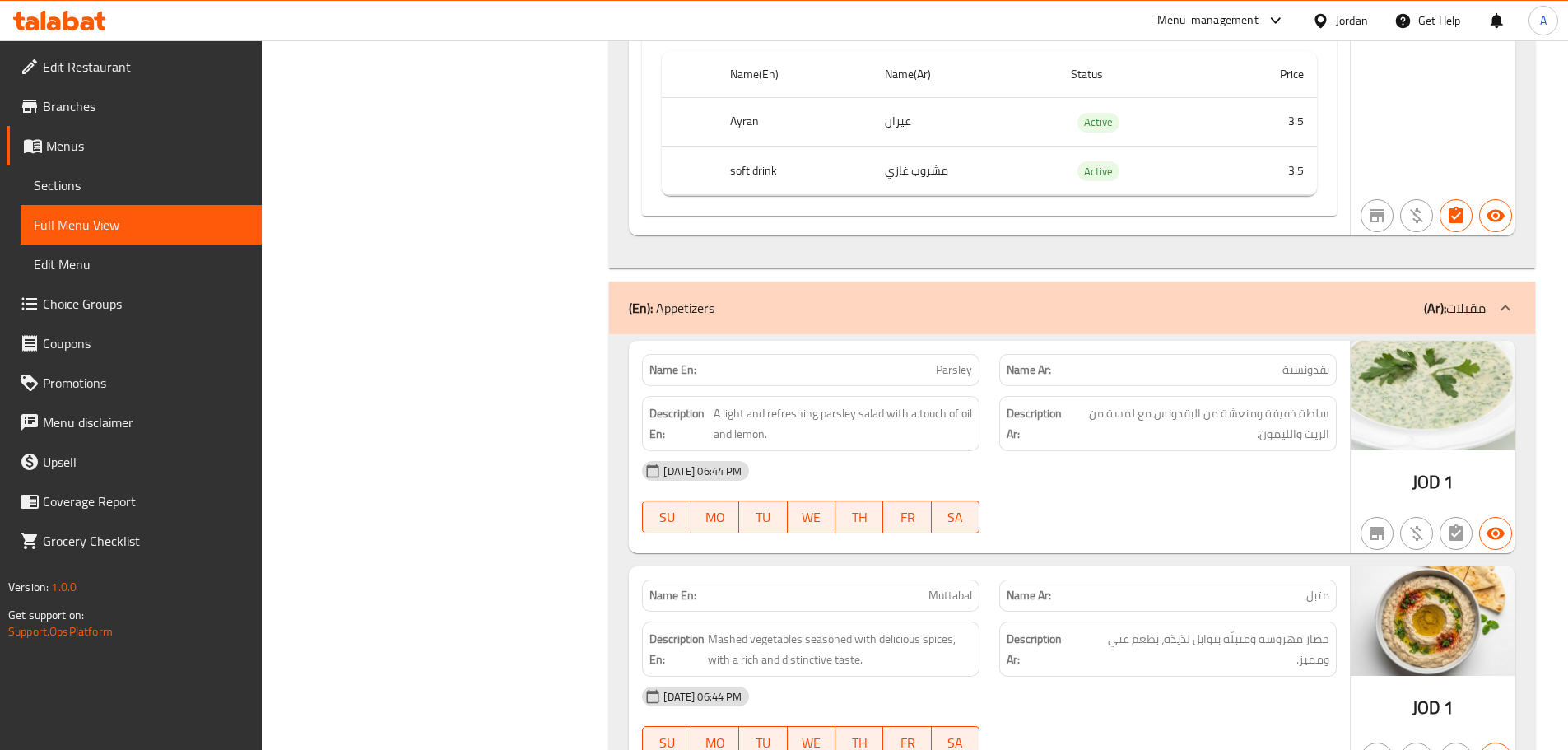
click at [1164, 470] on div "08-10-2025 06:44 PM" at bounding box center [989, 471] width 715 height 40
drag, startPoint x: 748, startPoint y: 403, endPoint x: 1135, endPoint y: 461, distance: 391.3
click at [1052, 458] on div "Name En: Parsley Name Ar: بقدونسية Description En: A light and refreshing parsl…" at bounding box center [989, 447] width 721 height 212
click at [1135, 461] on div "08-10-2025 06:44 PM" at bounding box center [989, 471] width 715 height 40
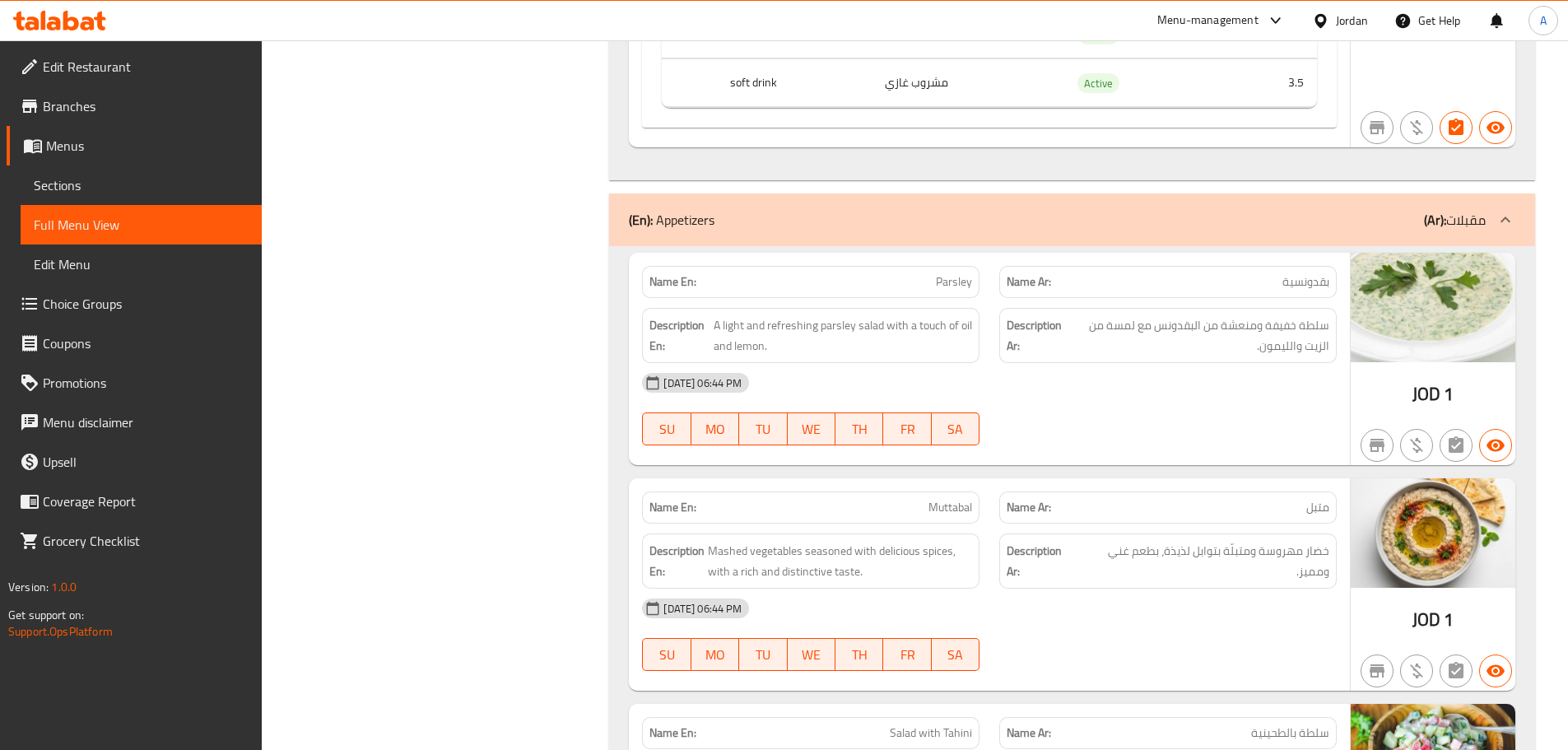
scroll to position [15555, 0]
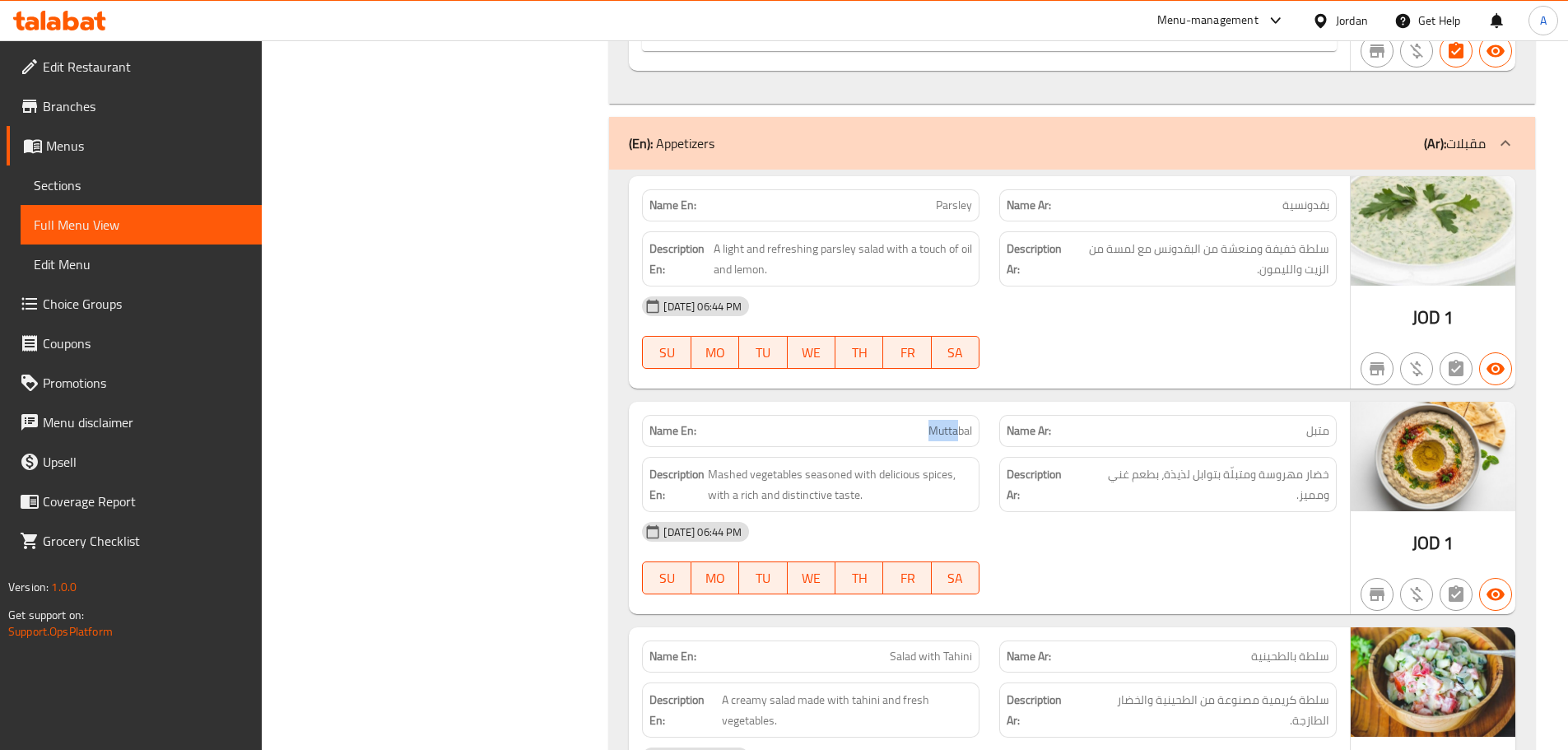
drag, startPoint x: 988, startPoint y: 429, endPoint x: 1081, endPoint y: 453, distance: 96.0
click at [1063, 447] on div "Name En: Muttabal Name Ar: متبل Description En: Mashed vegetables seasoned with…" at bounding box center [989, 508] width 721 height 212
click at [1246, 550] on div "08-10-2025 06:44 PM" at bounding box center [989, 532] width 715 height 40
drag, startPoint x: 1311, startPoint y: 472, endPoint x: 1230, endPoint y: 472, distance: 81.0
click at [1230, 472] on span "خضار مهروسة ومتبلّة بتوابل لذيذة، بطعم غني ومميز." at bounding box center [1204, 484] width 250 height 40
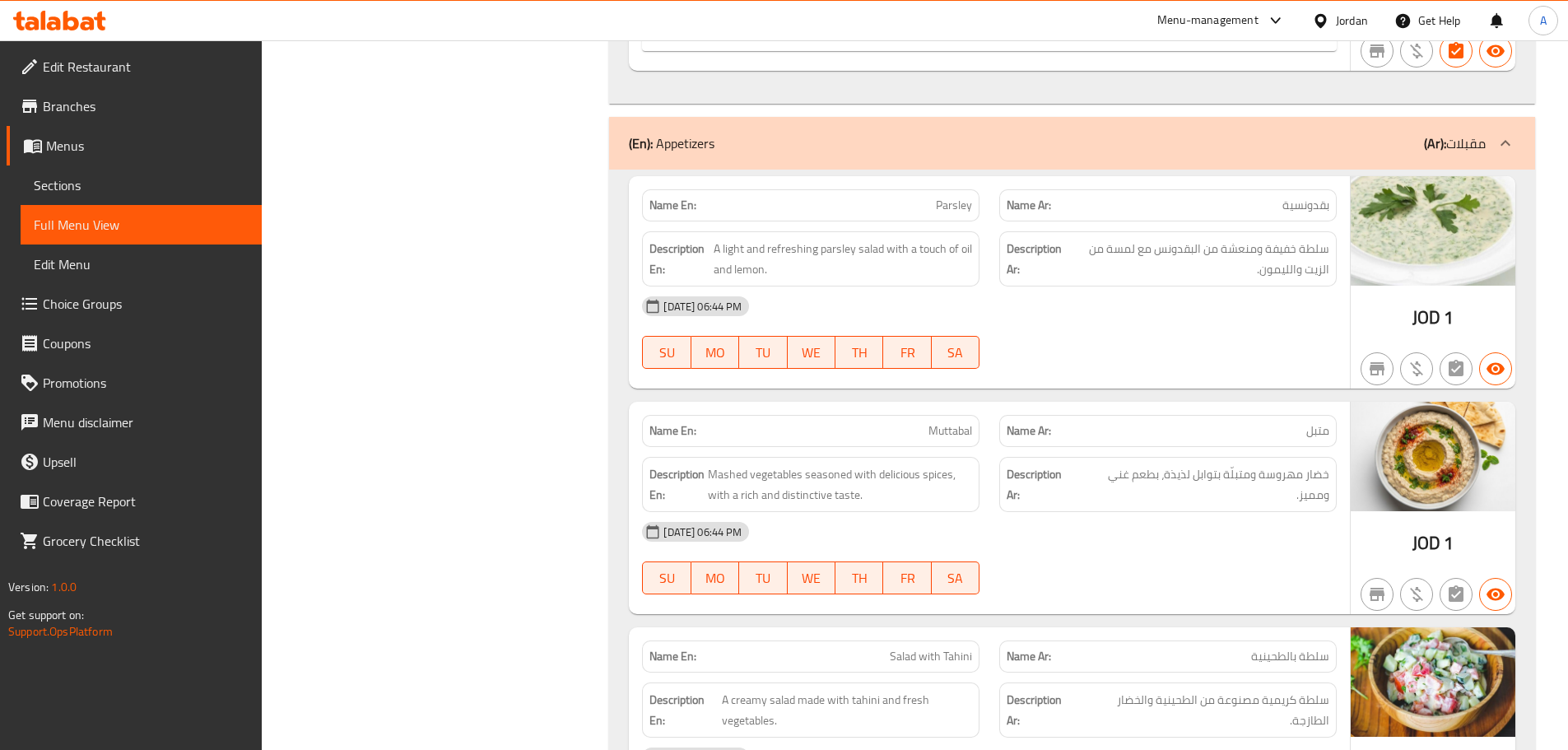
click at [1219, 540] on div "08-10-2025 06:44 PM" at bounding box center [989, 532] width 715 height 40
drag, startPoint x: 1279, startPoint y: 466, endPoint x: 1044, endPoint y: 462, distance: 235.0
click at [1044, 462] on div "Description Ar: خضار مهروسة ومتبلّة بتوابل لذيذة، بطعم غني ومميز." at bounding box center [1168, 484] width 337 height 55
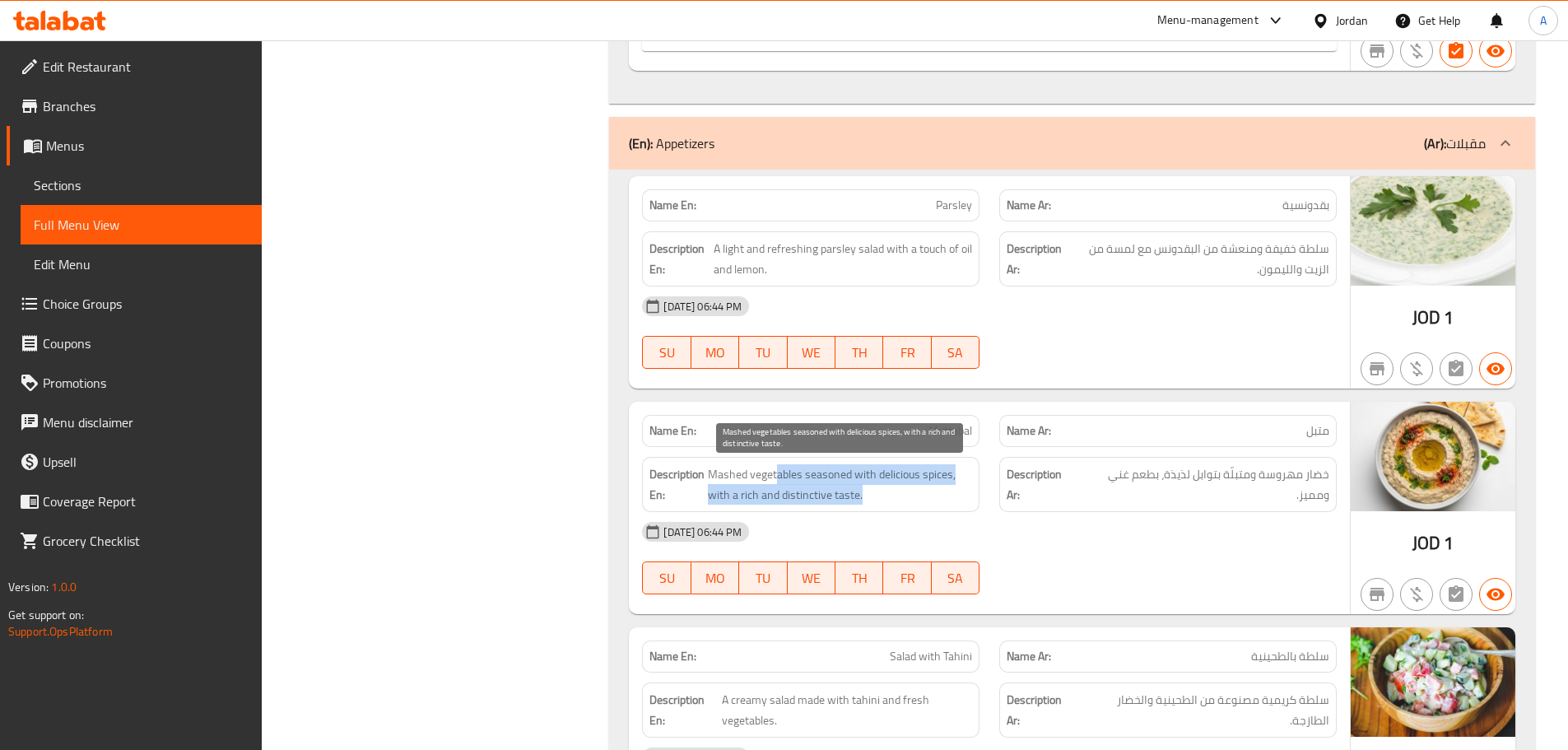
drag, startPoint x: 779, startPoint y: 480, endPoint x: 1181, endPoint y: 531, distance: 405.2
click at [1092, 511] on div "Description En: Mashed vegetables seasoned with delicious spices, with a rich a…" at bounding box center [989, 484] width 715 height 75
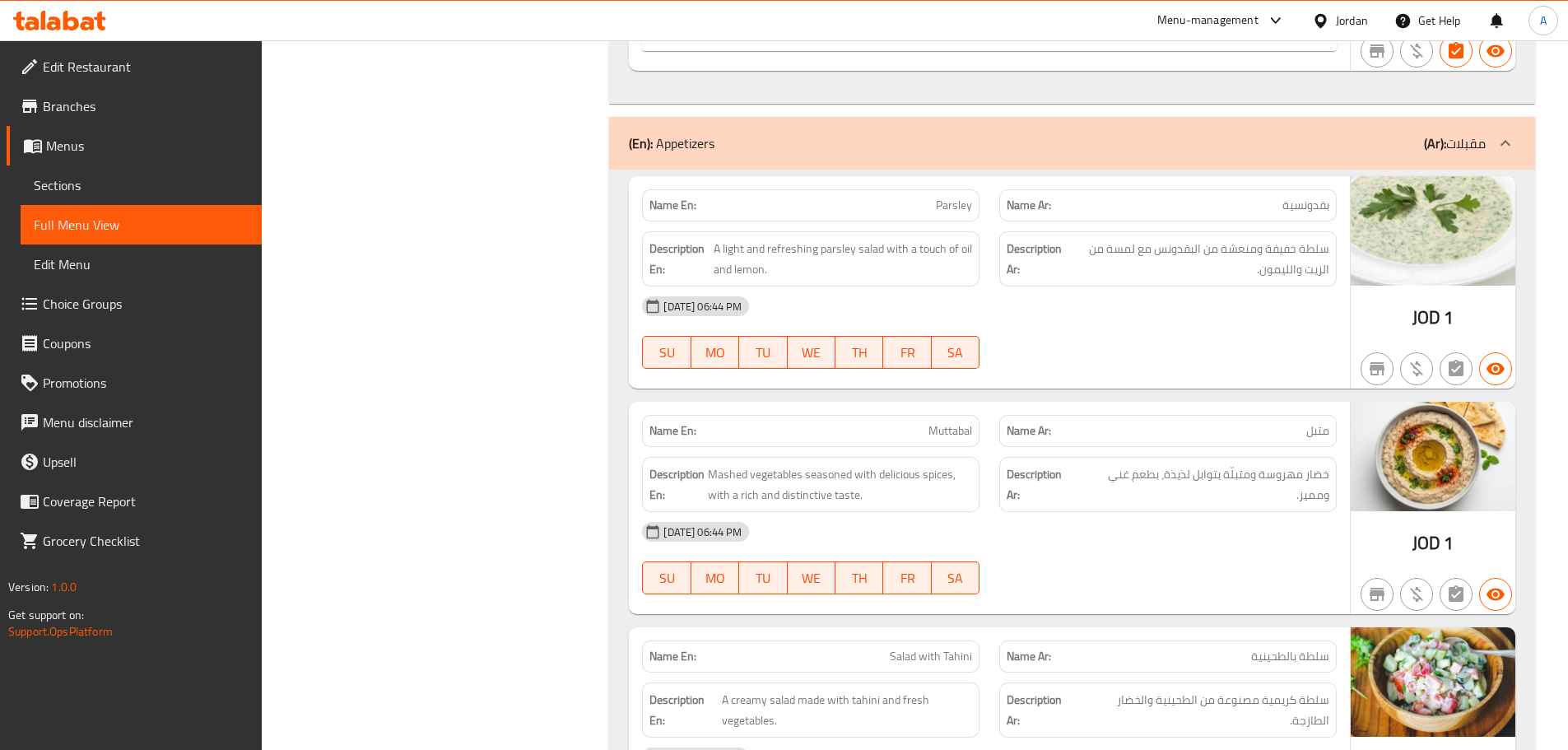
click at [1191, 539] on div "08-10-2025 06:44 PM" at bounding box center [989, 532] width 715 height 40
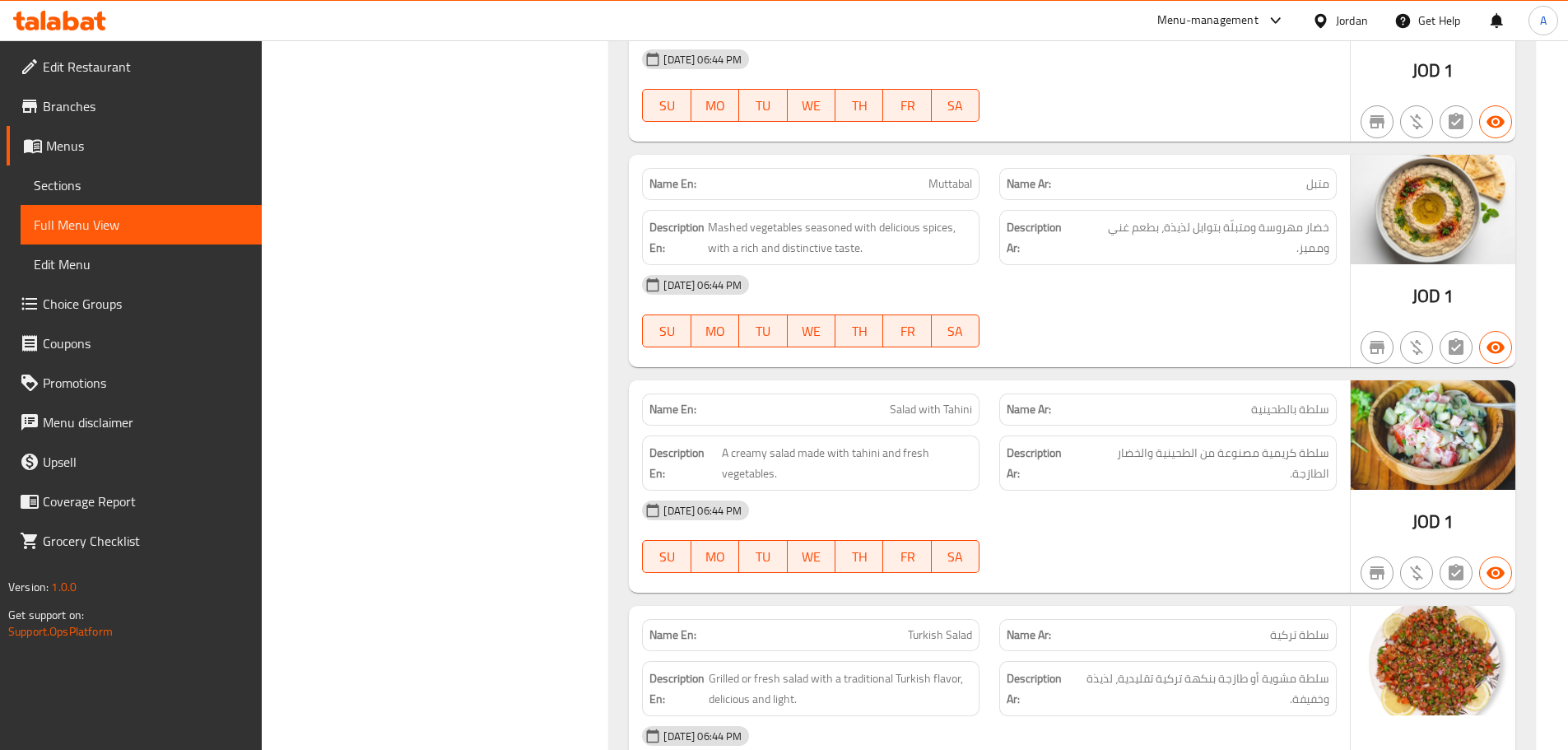
drag, startPoint x: 833, startPoint y: 387, endPoint x: 1190, endPoint y: 549, distance: 392.0
click at [1104, 477] on div "Name En: Salad with Tahini Name Ar: سلطة بالطحينية Description En: A creamy sal…" at bounding box center [989, 486] width 721 height 212
click at [1193, 557] on div "08-10-2025 06:44 PM SU MO TU WE TH FR SA" at bounding box center [989, 537] width 715 height 93
drag, startPoint x: 1313, startPoint y: 452, endPoint x: 1127, endPoint y: 463, distance: 186.3
click at [1127, 463] on span "سلطة كريمية مصنوعة من الطحينية والخضار الطازجة." at bounding box center [1204, 463] width 249 height 40
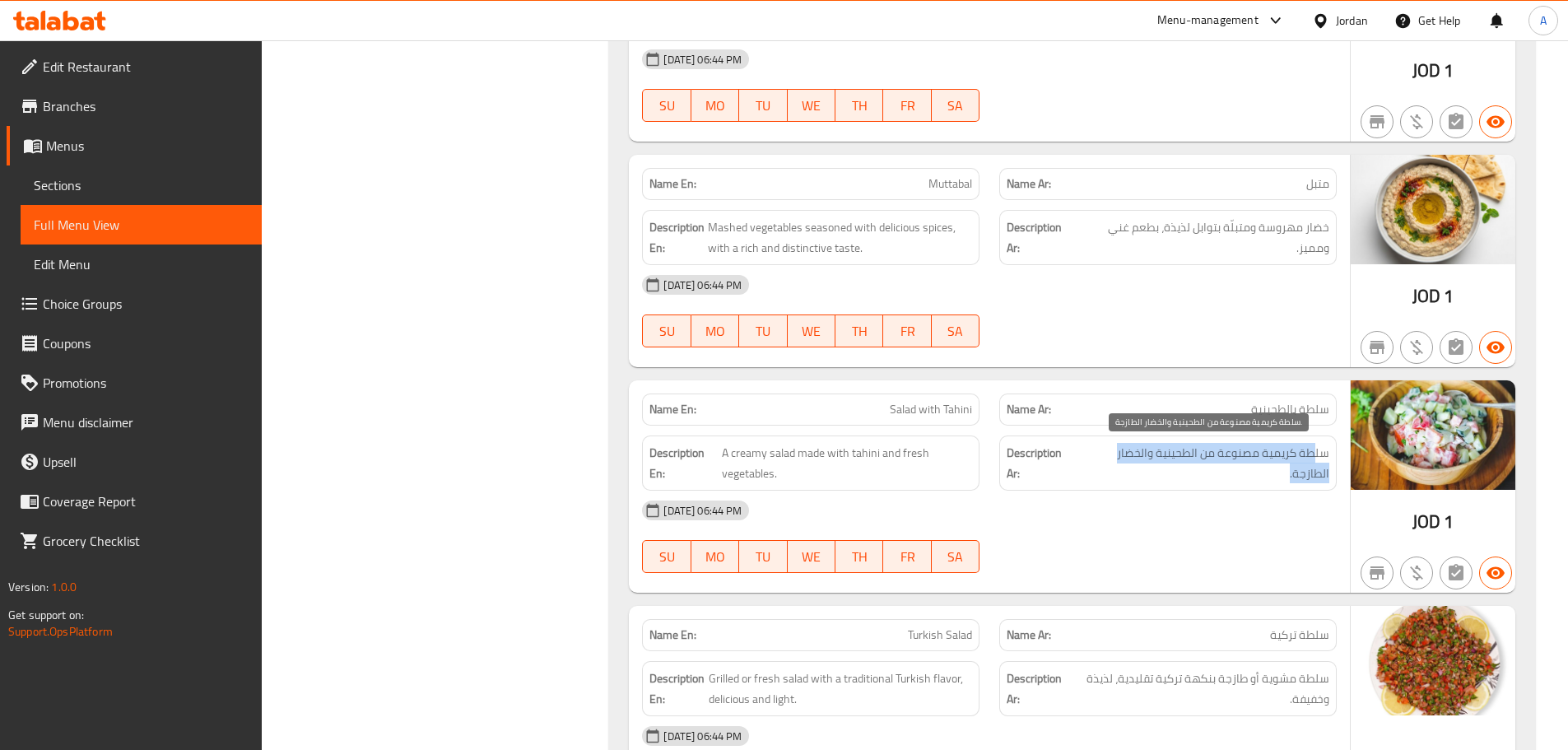
click at [1202, 454] on span "سلطة كريمية مصنوعة من الطحينية والخضار الطازجة." at bounding box center [1204, 463] width 249 height 40
drag, startPoint x: 1202, startPoint y: 454, endPoint x: 731, endPoint y: 454, distance: 471.0
click at [731, 454] on div "Description En: A creamy salad made with tahini and fresh vegetables. Descripti…" at bounding box center [989, 463] width 715 height 75
click at [1114, 495] on div "08-10-2025 06:44 PM" at bounding box center [989, 511] width 715 height 40
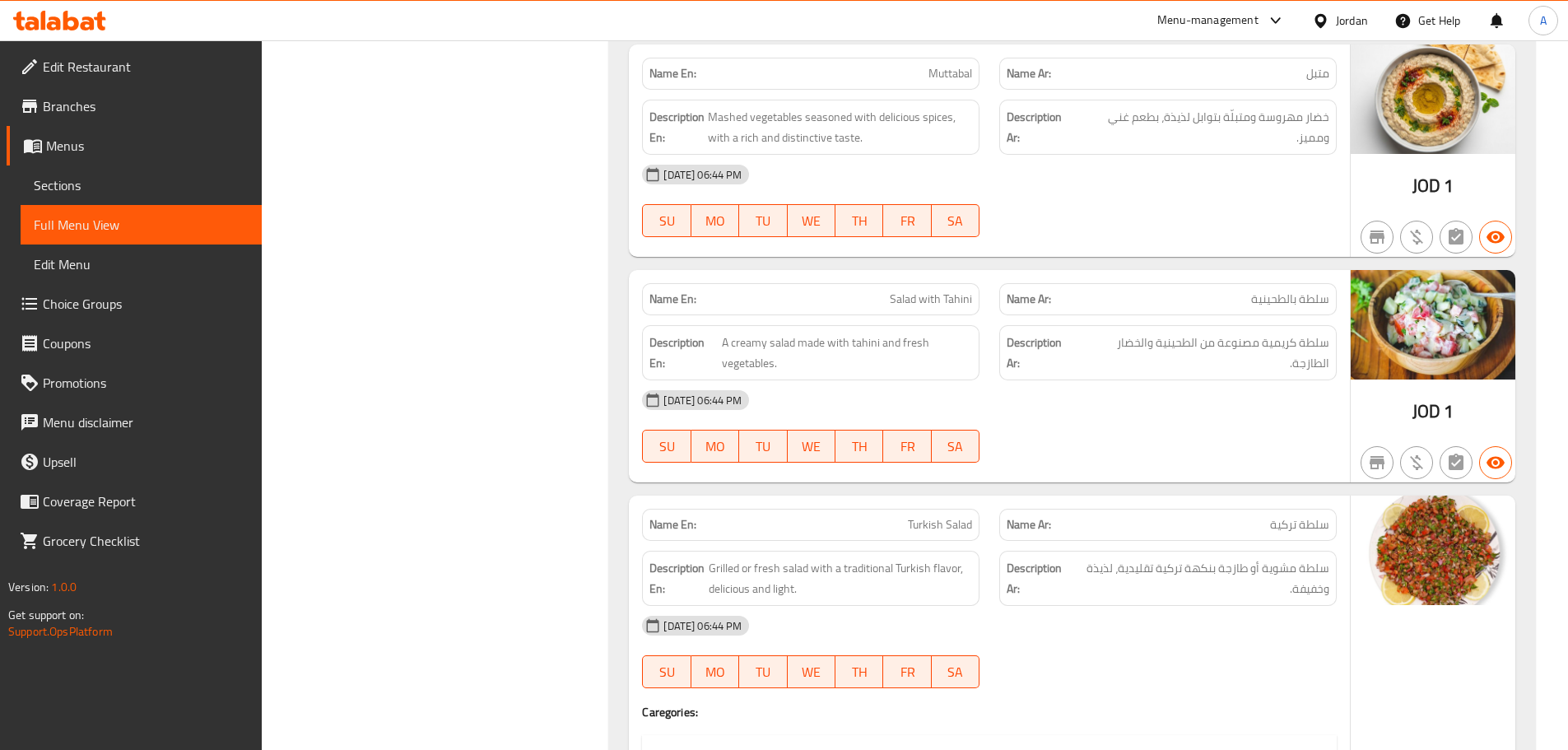
scroll to position [16049, 0]
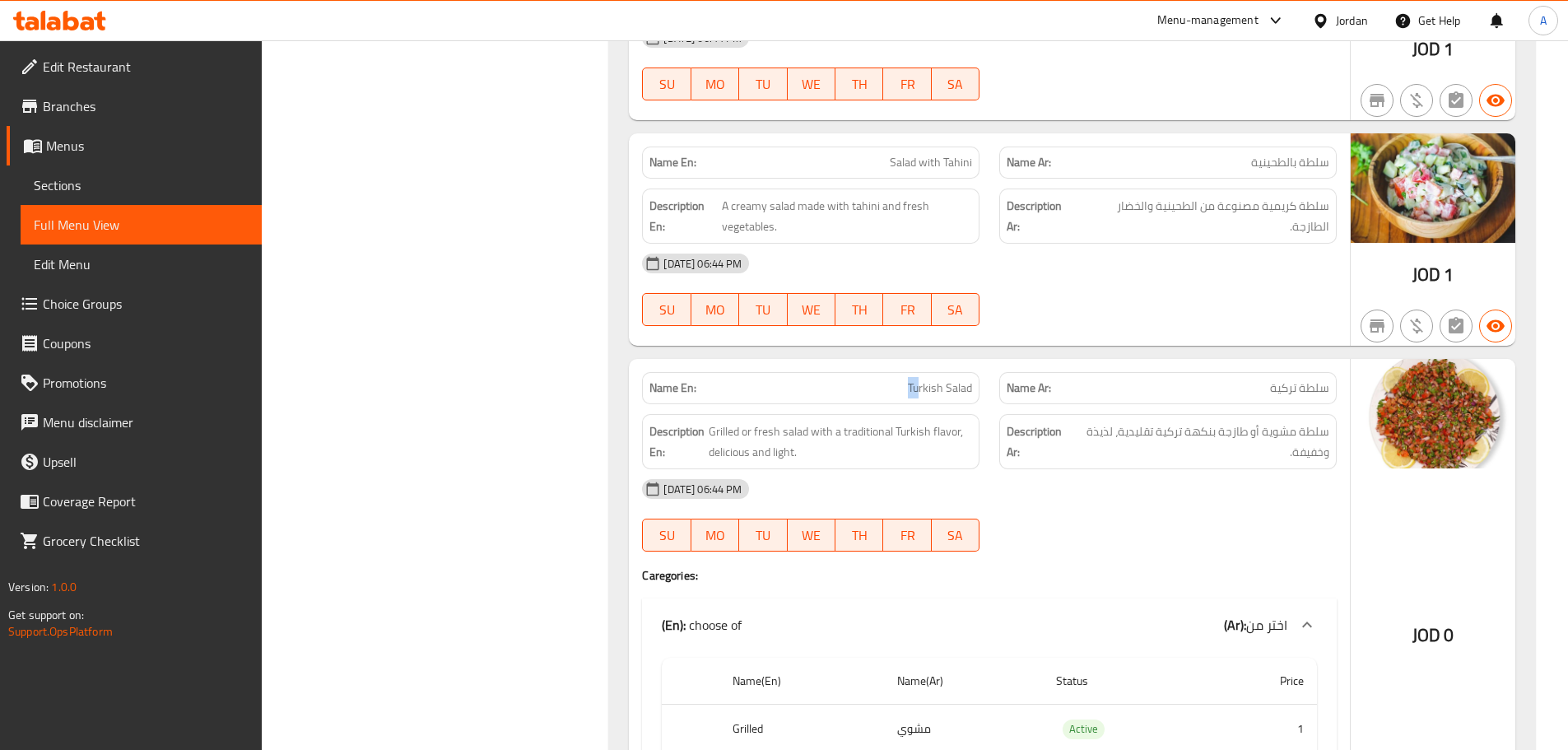
click at [1248, 460] on div "Name En: Turkish Salad Name Ar: سلطة تركية Description En: Grilled or fresh sal…" at bounding box center [989, 600] width 721 height 483
click at [1289, 512] on div "08-10-2025 06:44 PM SU MO TU WE TH FR SA" at bounding box center [989, 515] width 715 height 93
drag, startPoint x: 1310, startPoint y: 432, endPoint x: 1157, endPoint y: 432, distance: 153.0
click at [1157, 432] on span "سلطة مشوية أو طازجة بنكهة تركية تقليدية، لذيذة وخفيفة." at bounding box center [1202, 442] width 256 height 40
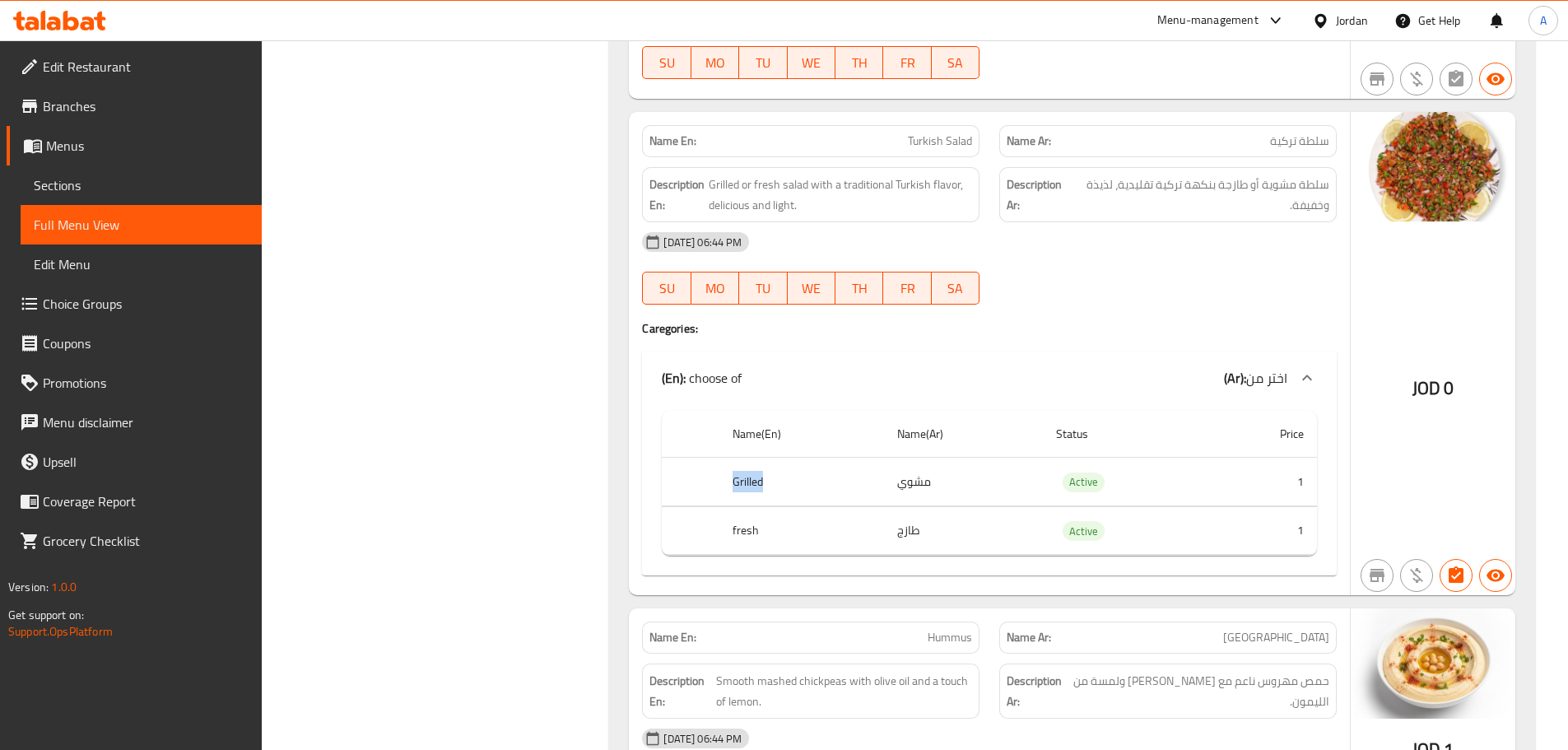
drag, startPoint x: 729, startPoint y: 486, endPoint x: 886, endPoint y: 507, distance: 158.4
click at [866, 500] on th "Grilled" at bounding box center [801, 482] width 164 height 49
click at [1242, 245] on div "08-10-2025 06:44 PM" at bounding box center [989, 242] width 715 height 40
drag, startPoint x: 1265, startPoint y: 180, endPoint x: 1200, endPoint y: 200, distance: 68.0
click at [1205, 196] on span "سلطة مشوية أو طازجة بنكهة تركية تقليدية، لذيذة وخفيفة." at bounding box center [1202, 194] width 256 height 40
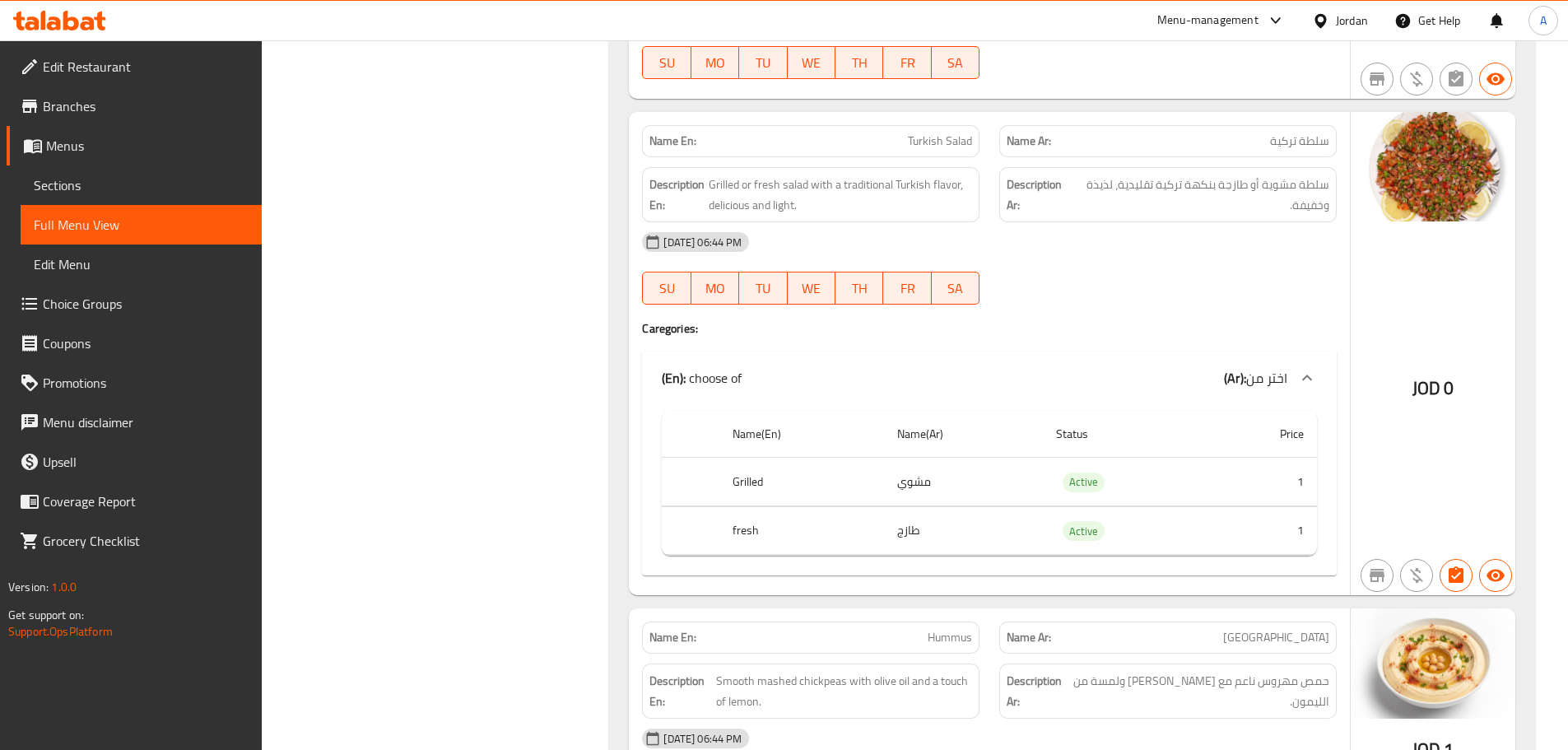
click at [1184, 238] on div "08-10-2025 06:44 PM" at bounding box center [989, 242] width 715 height 40
drag, startPoint x: 1118, startPoint y: 181, endPoint x: 1086, endPoint y: 181, distance: 32.0
click at [1086, 181] on span "سلطة مشوية أو طازجة بنكهة تركية تقليدية، لذيذة وخفيفة." at bounding box center [1202, 194] width 256 height 40
click at [1111, 183] on span "سلطة مشوية أو طازجة بنكهة تركية تقليدية، لذيذة وخفيفة." at bounding box center [1202, 194] width 256 height 40
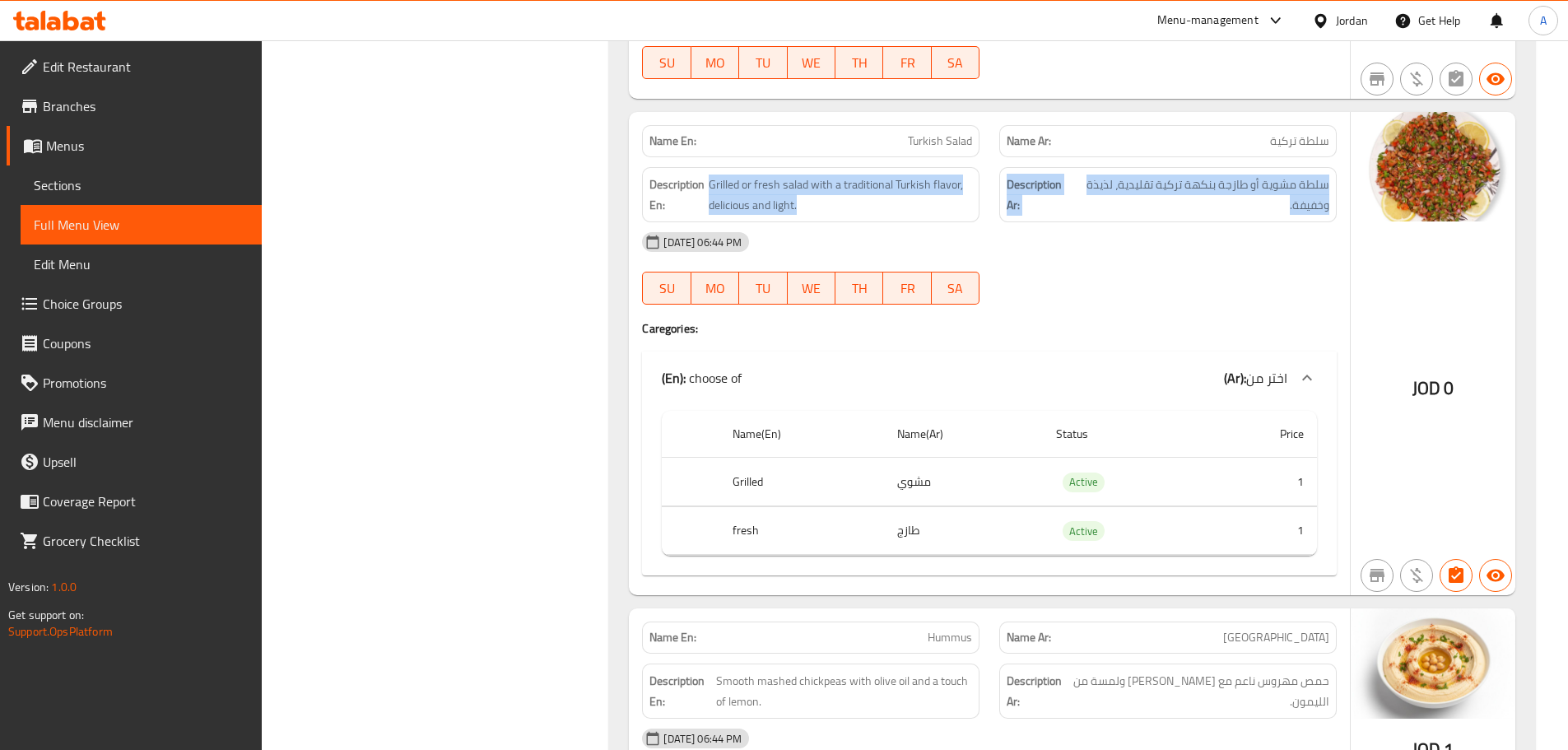
drag, startPoint x: 1111, startPoint y: 183, endPoint x: 792, endPoint y: 183, distance: 319.0
click at [792, 183] on div "Description En: Grilled or fresh salad with a traditional Turkish flavor, delic…" at bounding box center [989, 194] width 715 height 75
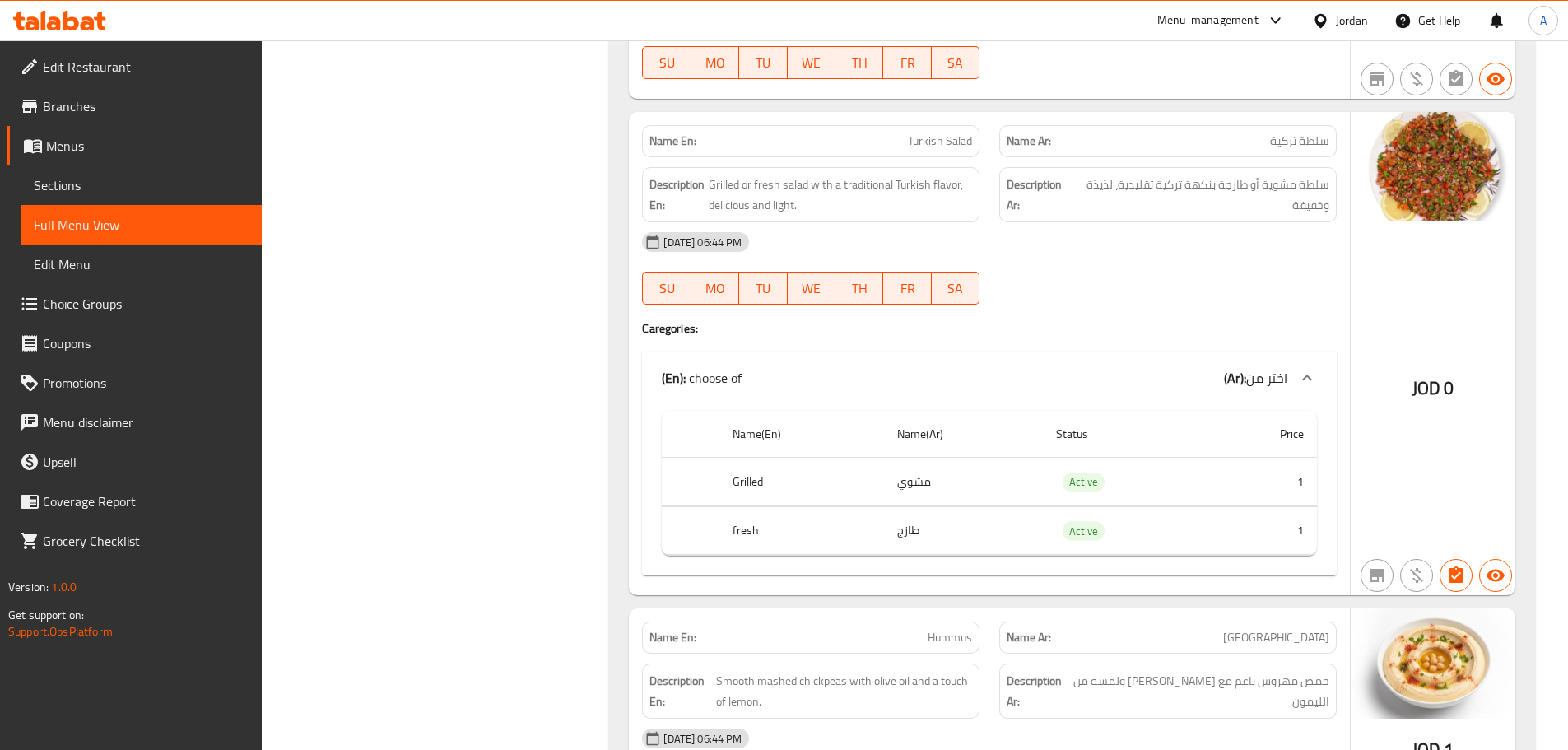
click at [1101, 245] on div "08-10-2025 06:44 PM" at bounding box center [989, 242] width 715 height 40
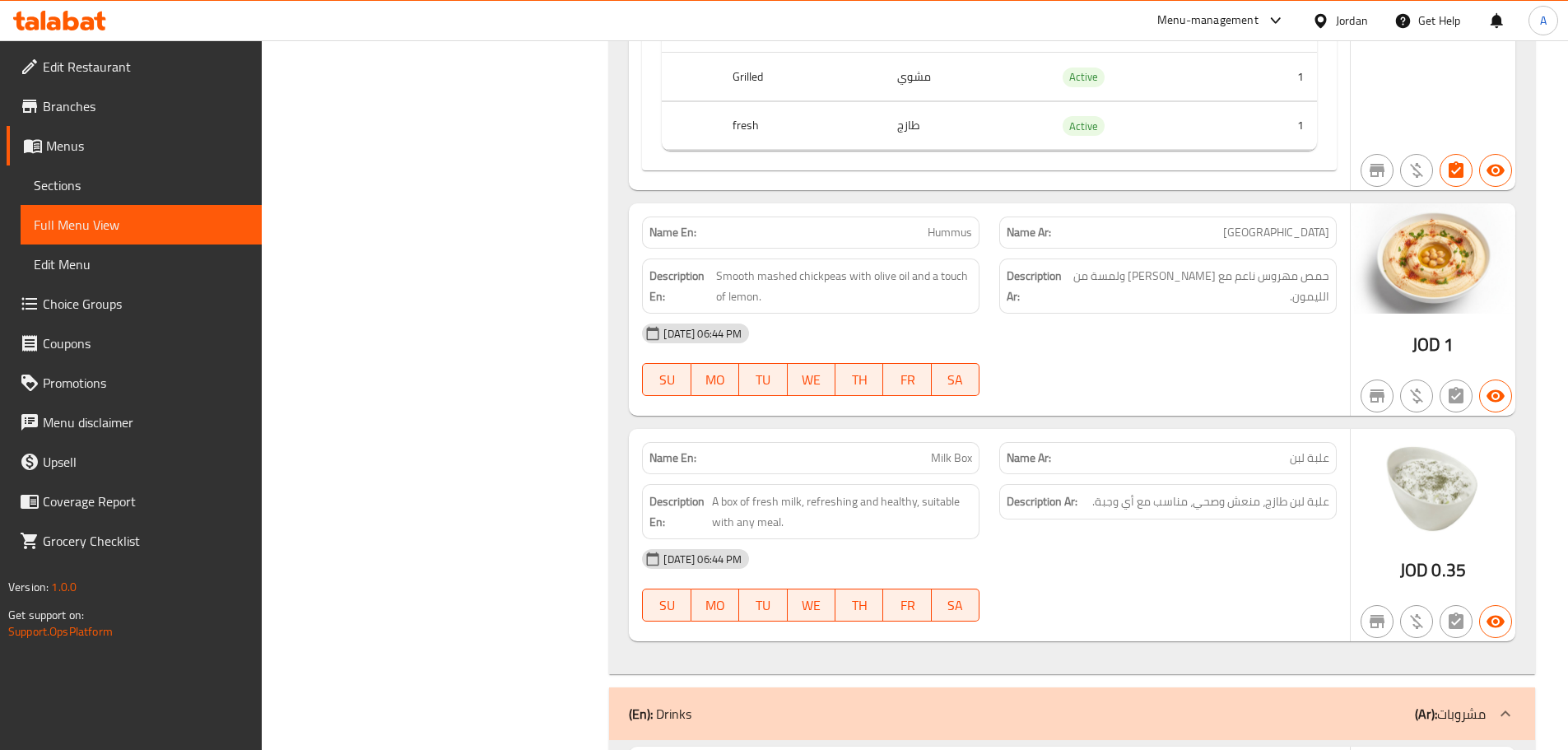
scroll to position [16708, 0]
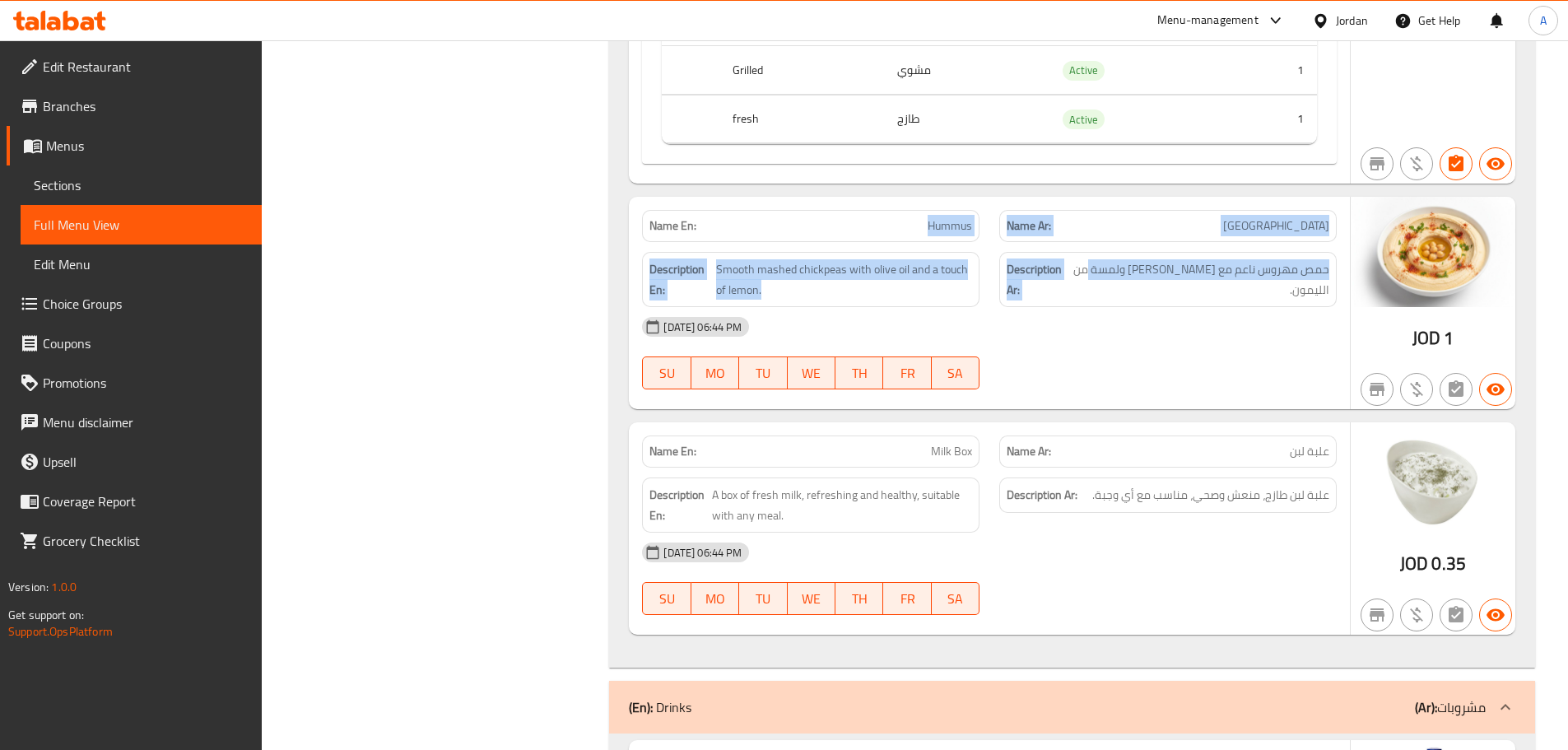
drag, startPoint x: 1030, startPoint y: 246, endPoint x: 1104, endPoint y: 256, distance: 74.7
click at [1104, 256] on div "Name En: Hummus Name Ar: حمص Description En: Smooth mashed chickpeas with olive…" at bounding box center [989, 303] width 721 height 212
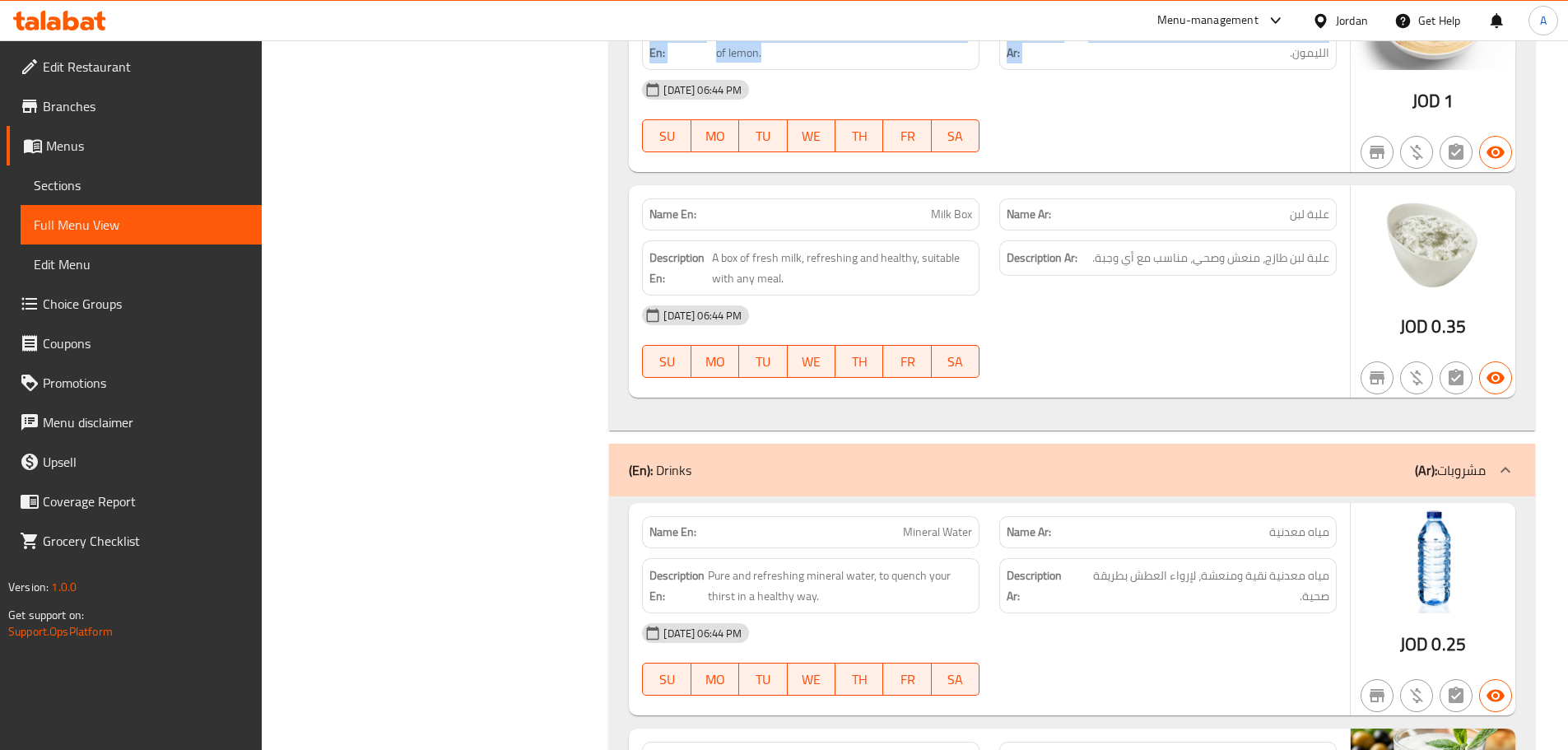
scroll to position [16790, 0]
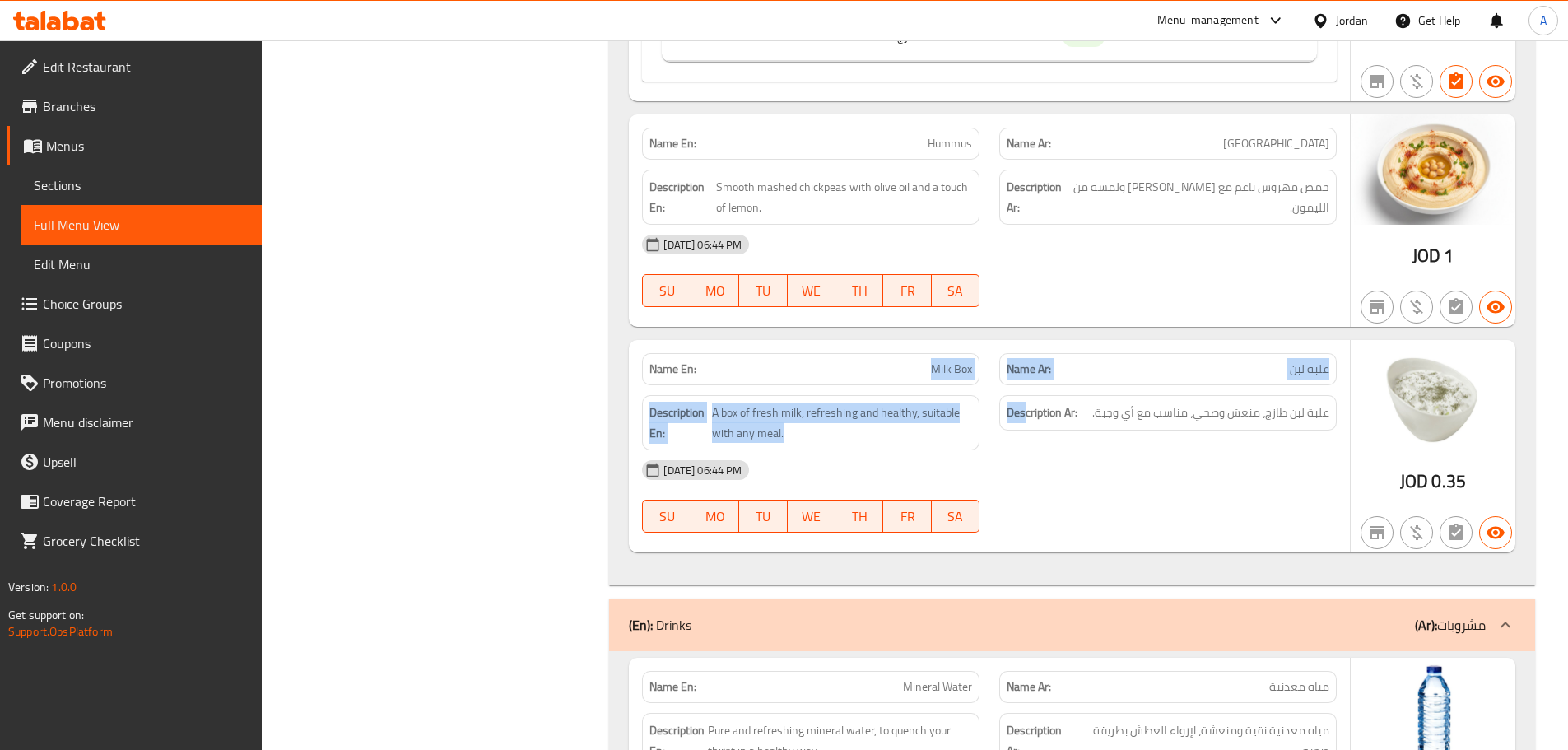
drag, startPoint x: 854, startPoint y: 356, endPoint x: 1125, endPoint y: 415, distance: 277.3
click at [1111, 411] on div "Name En: Milk Box Name Ar: علبة لبن Description En: A box of fresh milk, refres…" at bounding box center [989, 446] width 721 height 212
click at [1138, 431] on div "Description Ar: علبة لبن طازج، منعش وصحي، مناسب مع أي وجبة." at bounding box center [1168, 423] width 357 height 75
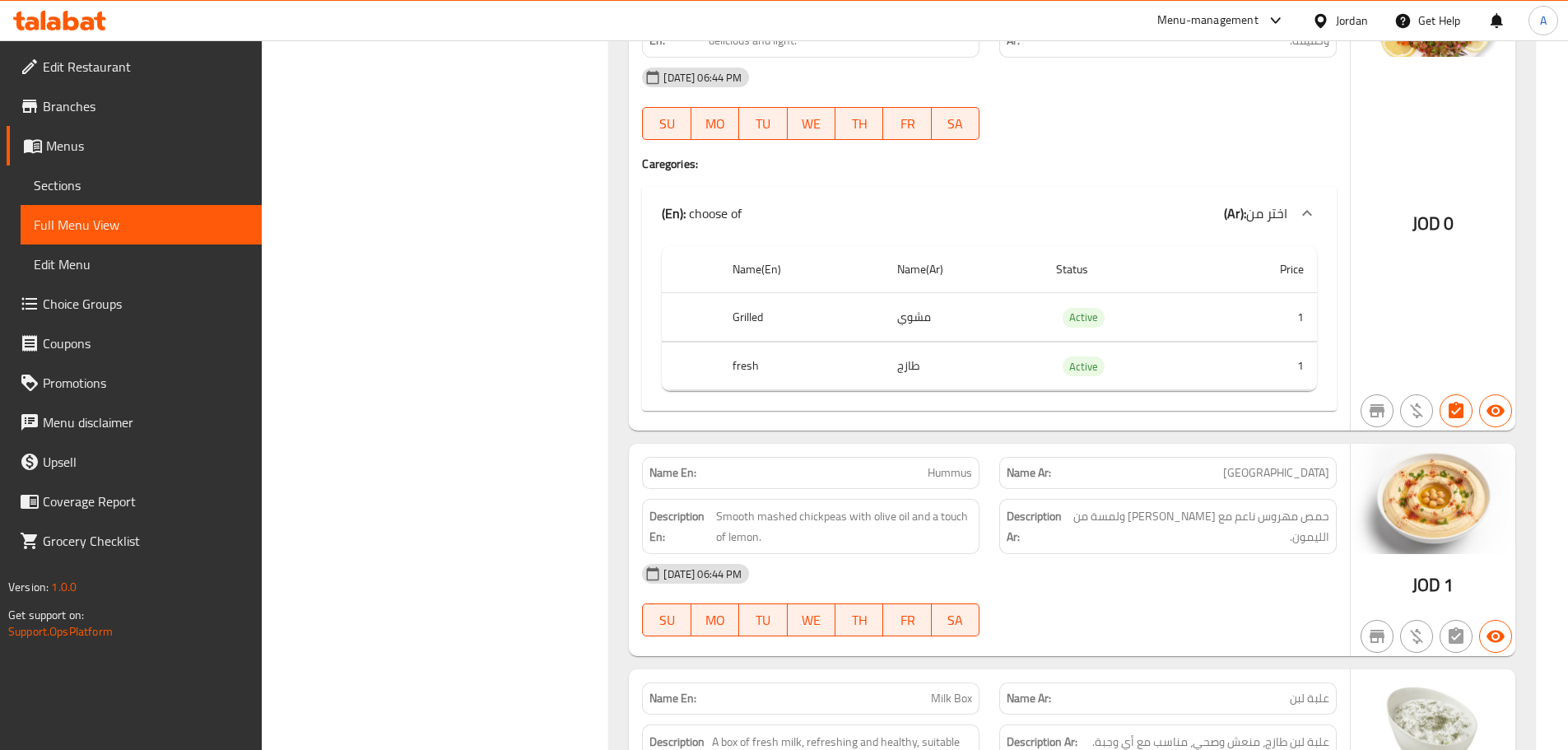
scroll to position [0, 0]
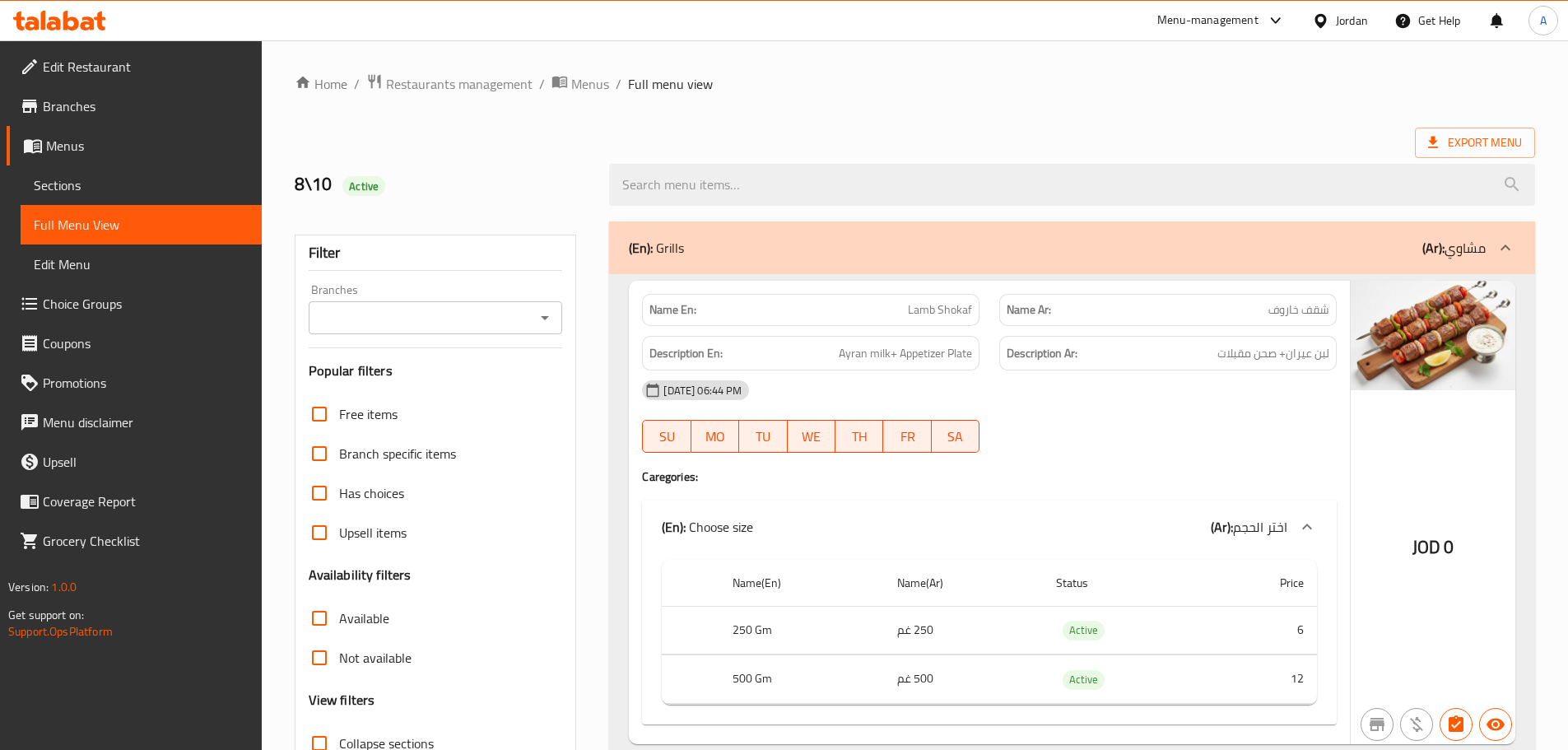
click at [1057, 131] on div "Export Menu" at bounding box center [915, 143] width 1241 height 31
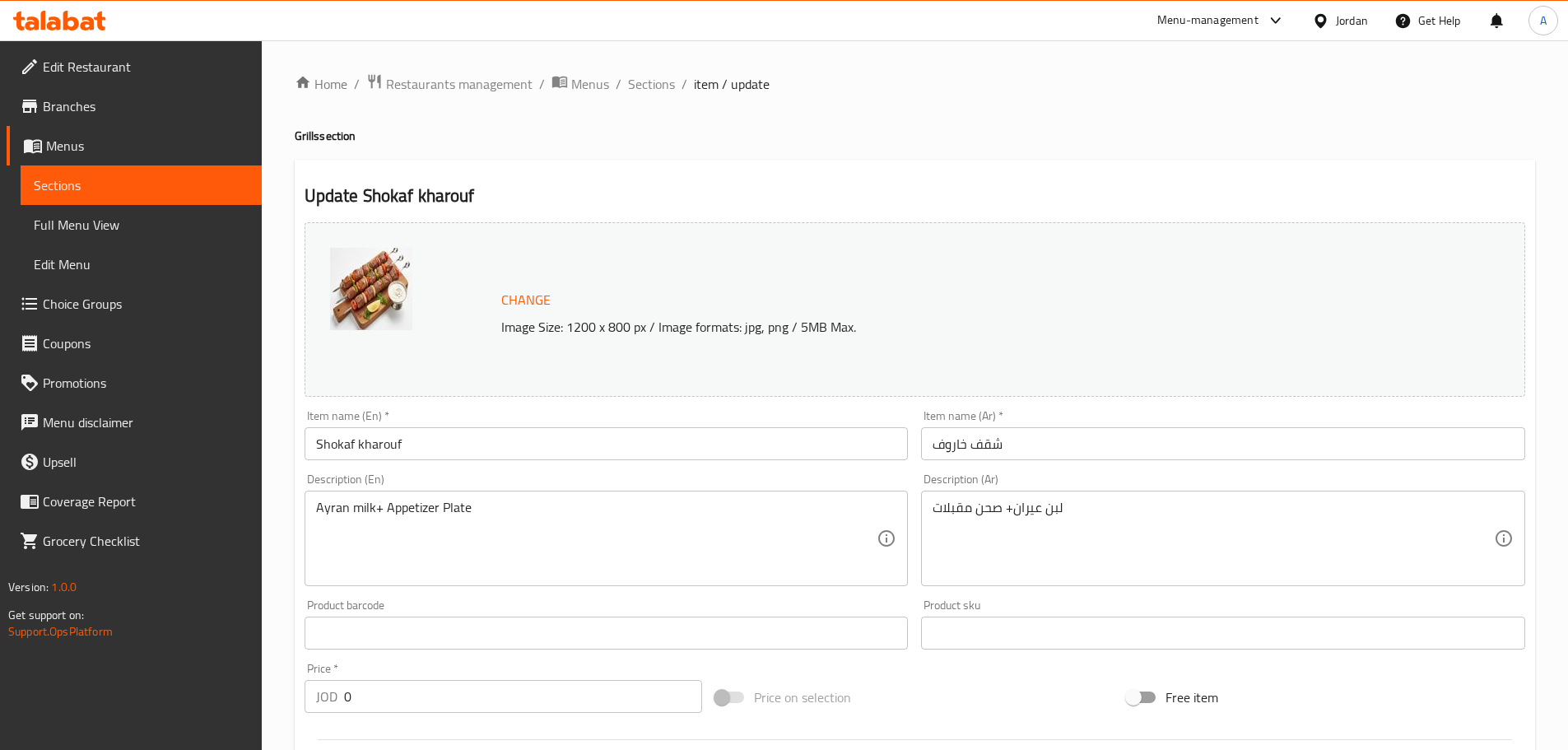
click at [397, 446] on input "Shokaf kharouf" at bounding box center [607, 443] width 604 height 33
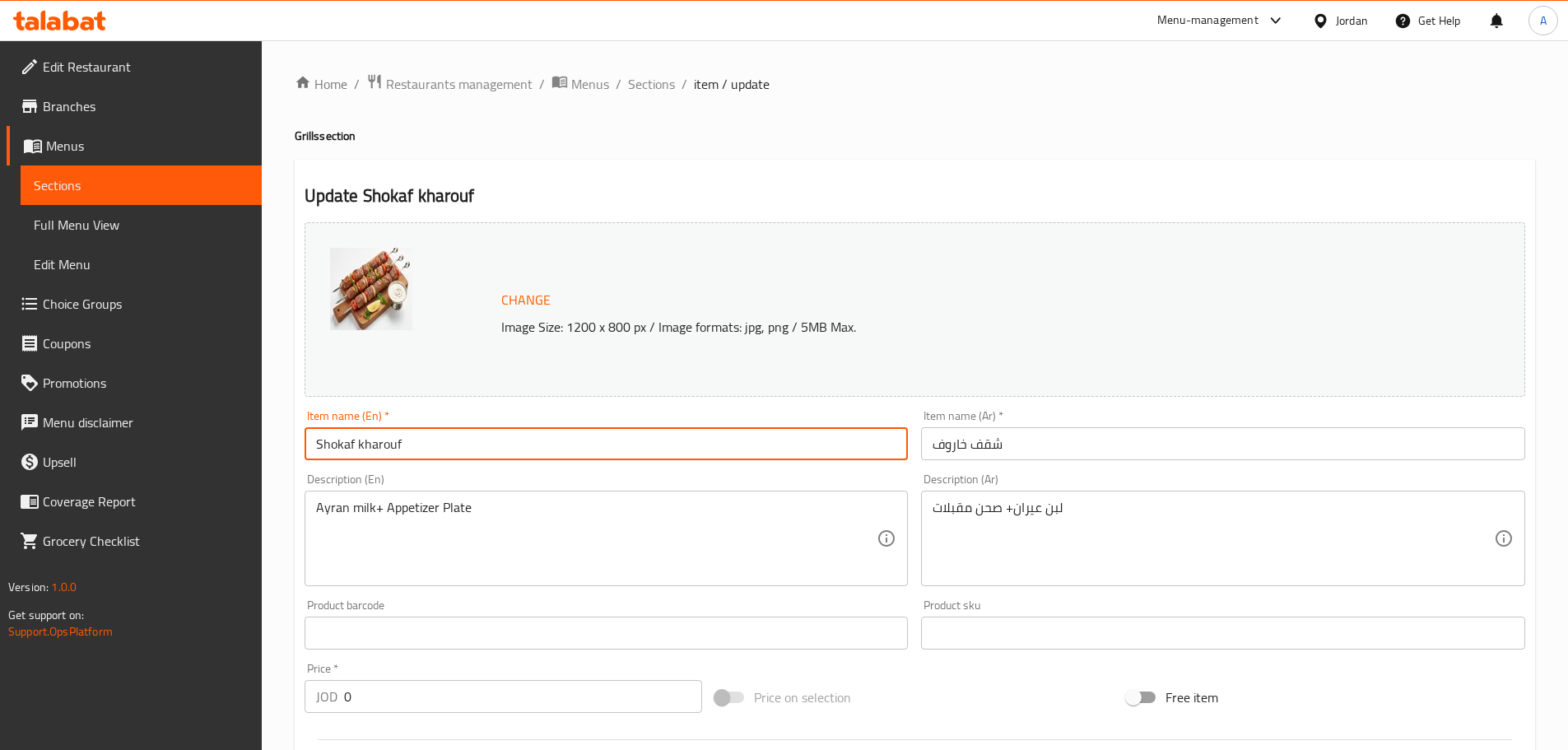
drag, startPoint x: 397, startPoint y: 446, endPoint x: 386, endPoint y: 443, distance: 11.4
click at [390, 444] on input "Shokaf kharouf" at bounding box center [607, 443] width 604 height 33
paste input "Lamb"
click at [317, 444] on input "Shokaf Lamb" at bounding box center [607, 443] width 604 height 33
paste input "Lamb"
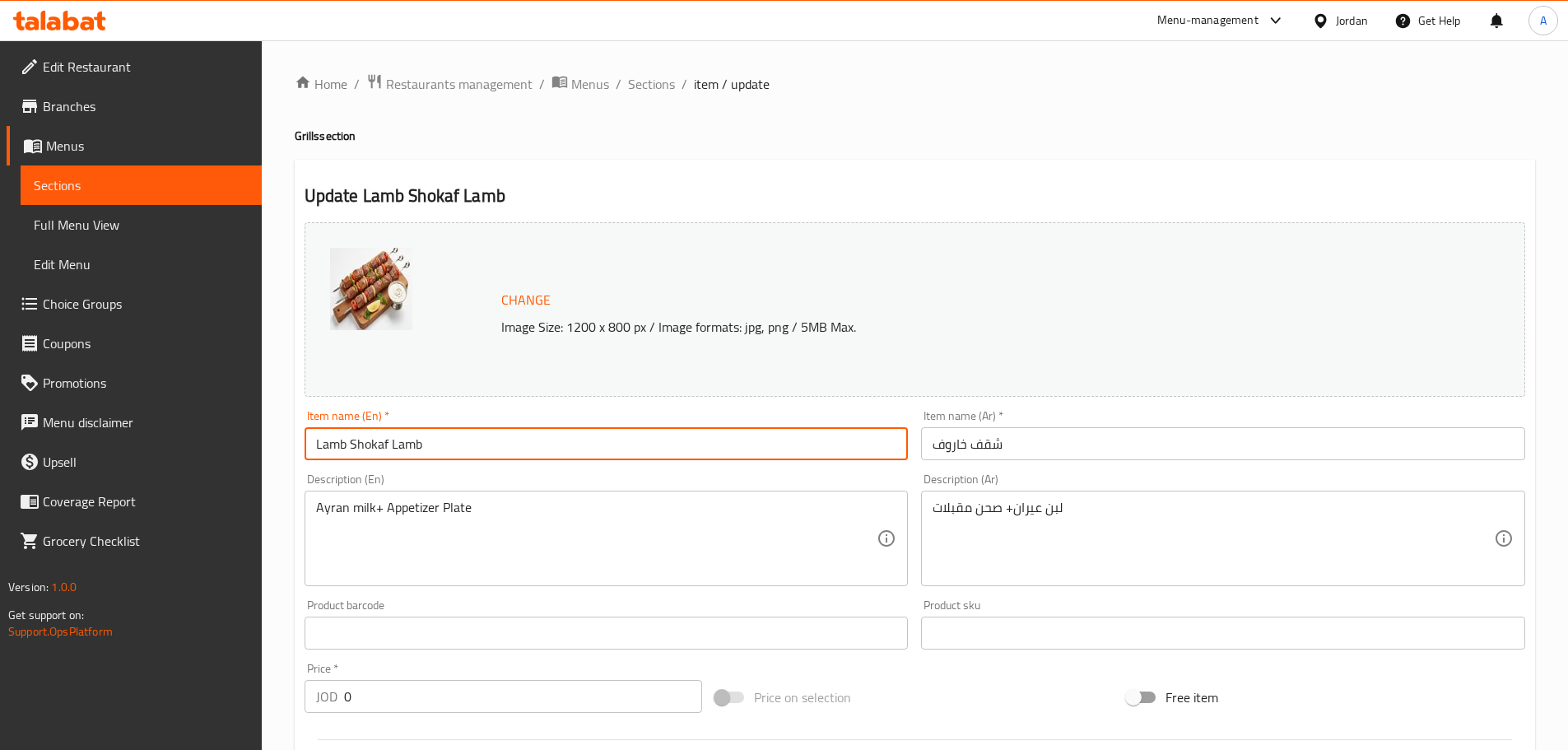
click at [394, 447] on input "Lamb Shokaf Lamb" at bounding box center [607, 443] width 604 height 33
click at [414, 449] on input "Lamb Shokaf Lamb" at bounding box center [607, 443] width 604 height 33
click at [642, 445] on input "Lamb Shokaf" at bounding box center [607, 443] width 604 height 33
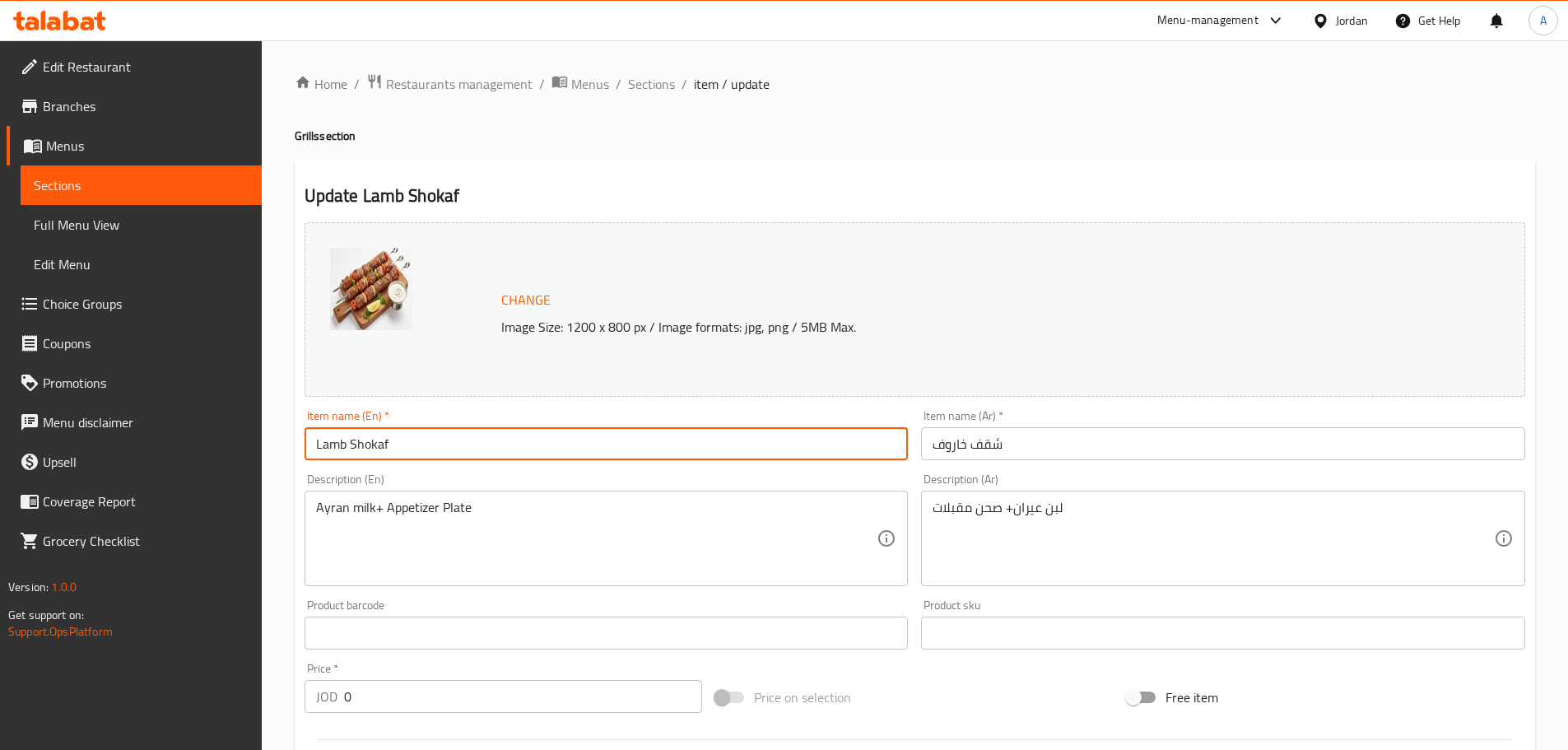
type input "Lamb Shokaf"
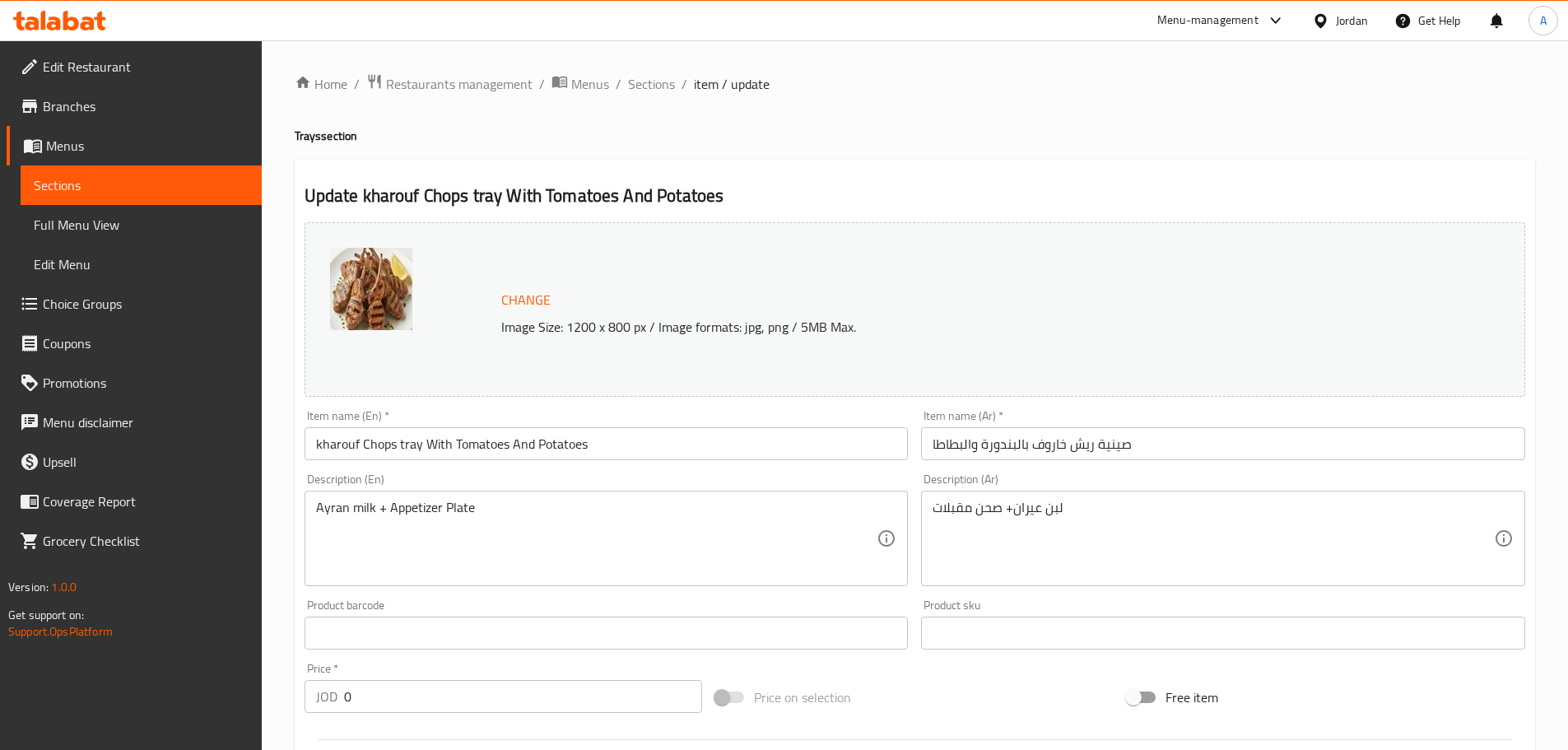
click at [348, 441] on input "kharouf Chops tray With Tomatoes And Potatoes" at bounding box center [607, 443] width 604 height 33
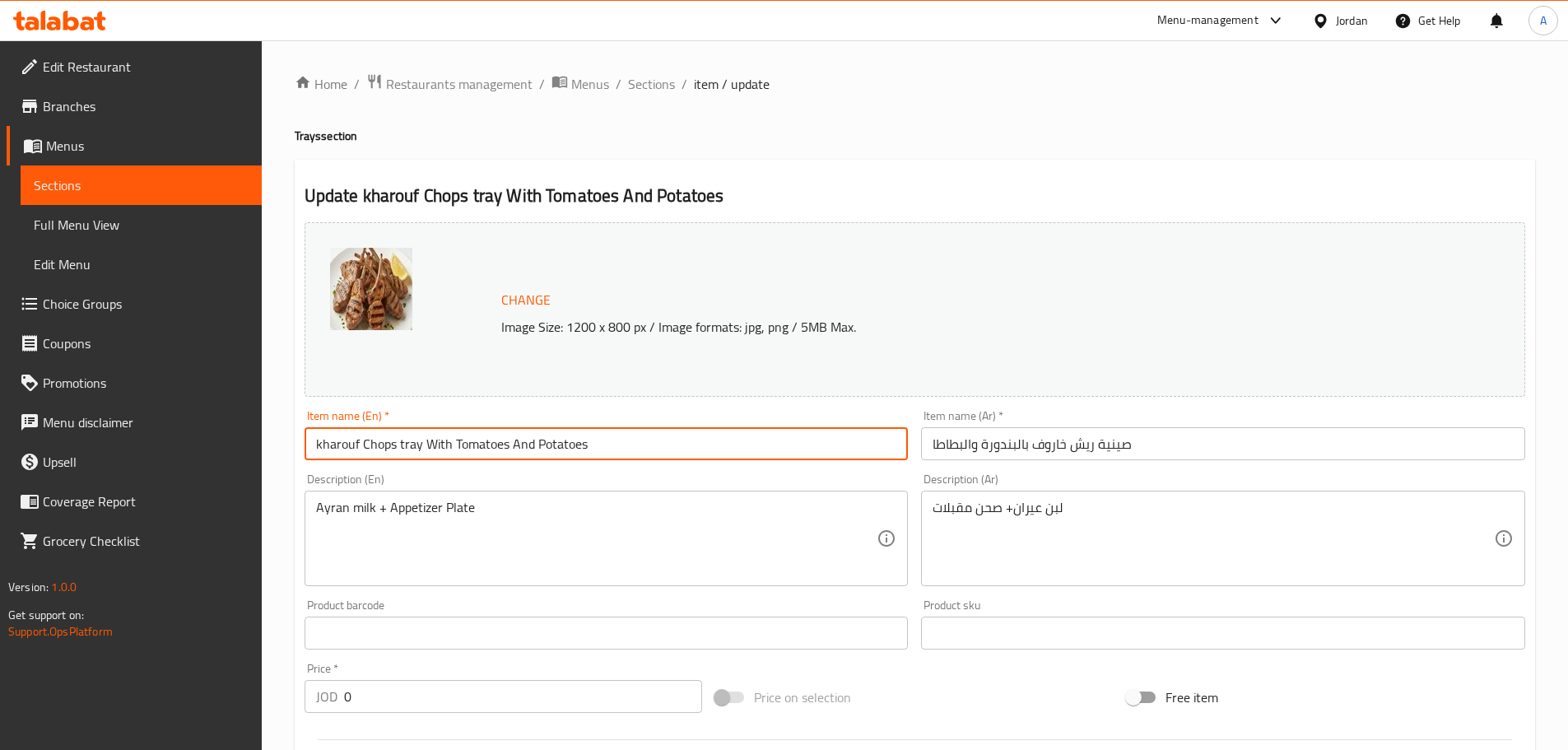
paste input "Lamb"
click at [622, 452] on input "Lamb Chops tray With Tomatoes And Potatoes" at bounding box center [607, 443] width 604 height 33
type input "Lamb Chops tray With Tomatoes And Potatoes"
